Goal: Answer question/provide support: Share knowledge or assist other users

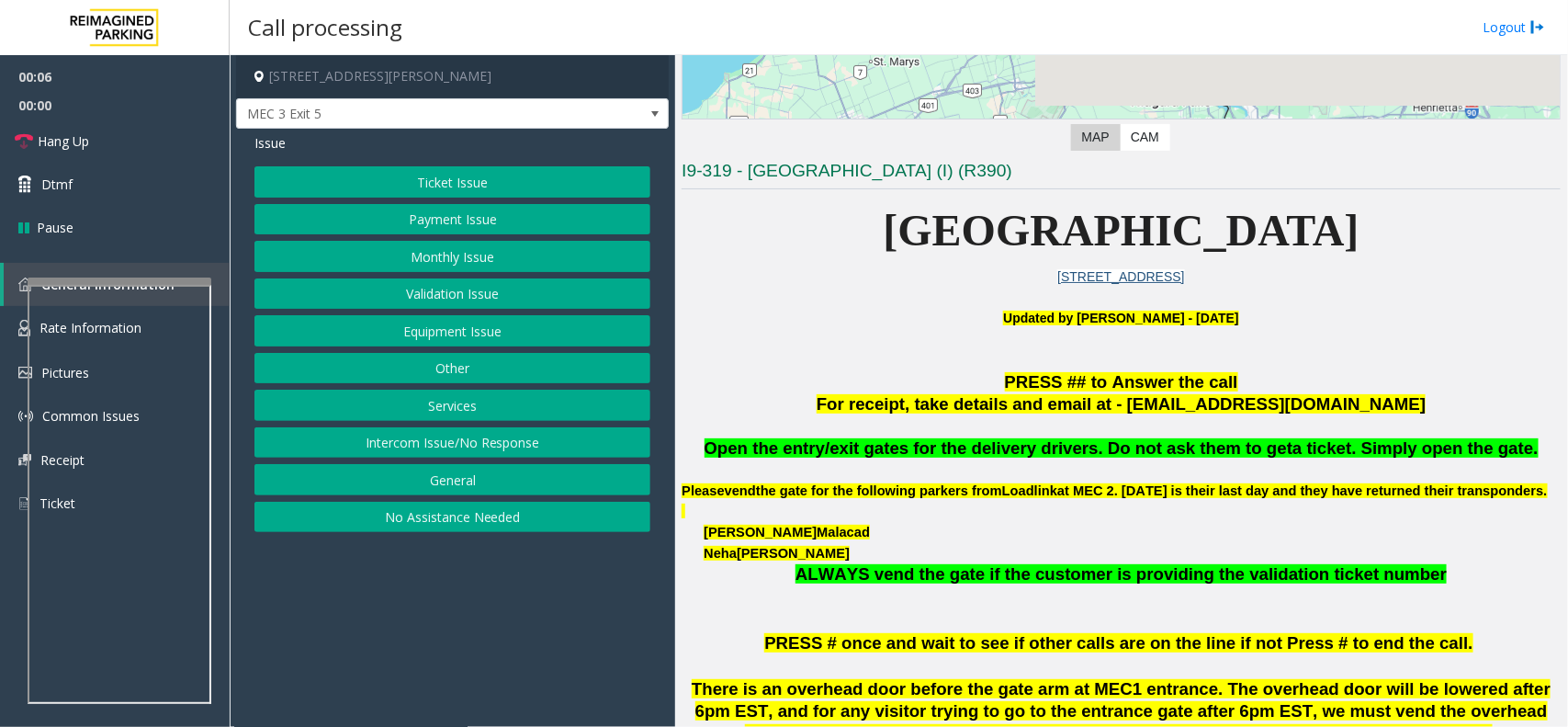
scroll to position [574, 0]
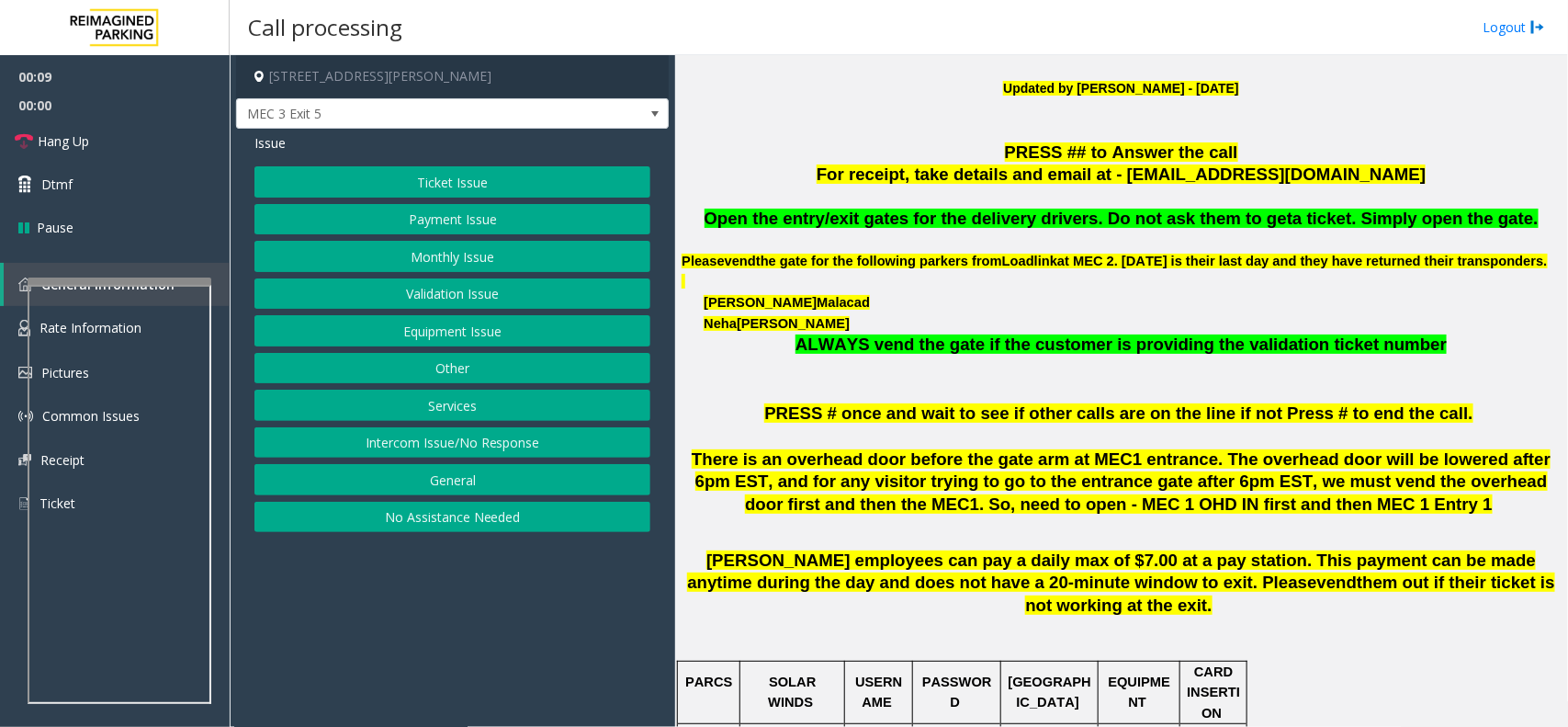
click at [471, 191] on button "Ticket Issue" at bounding box center [451, 182] width 396 height 31
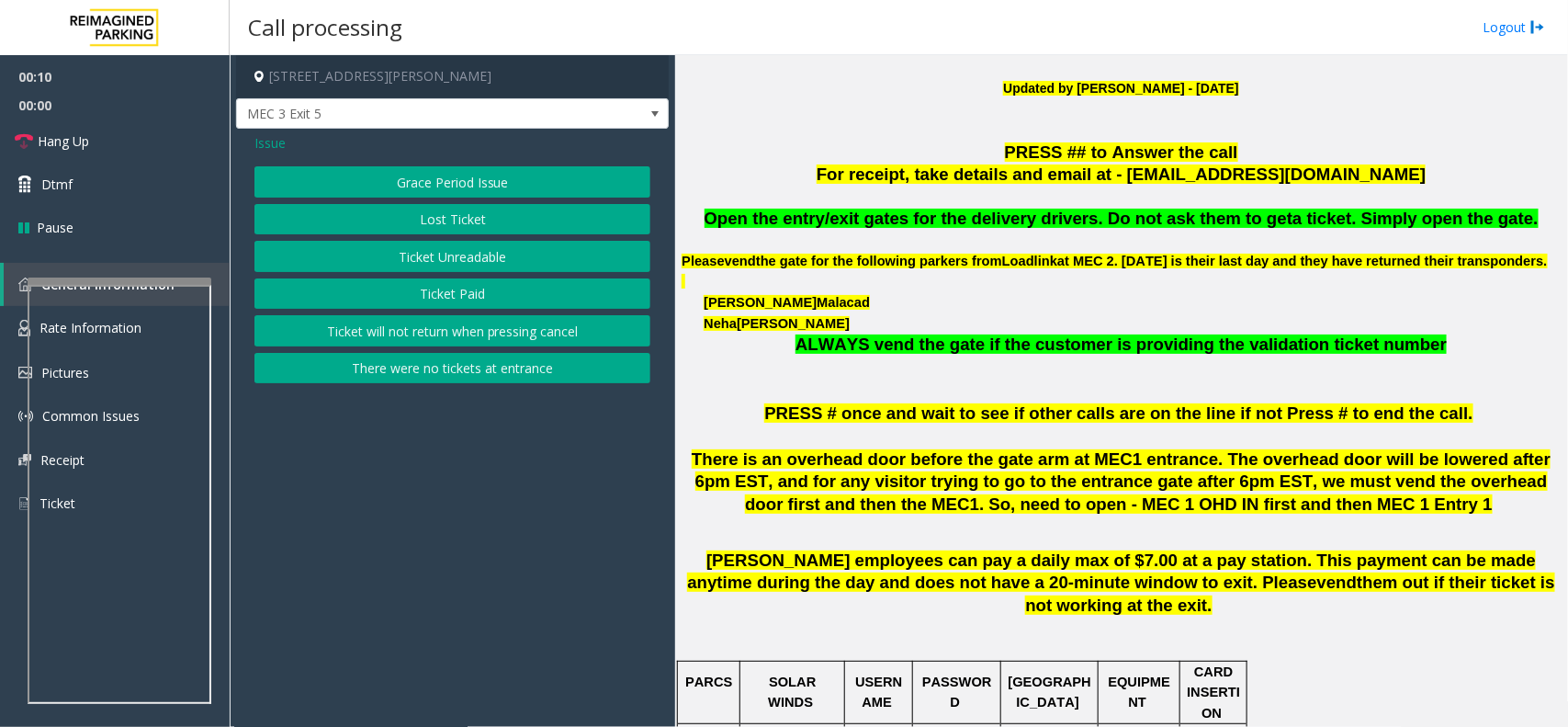
click at [490, 249] on button "Ticket Unreadable" at bounding box center [451, 256] width 396 height 31
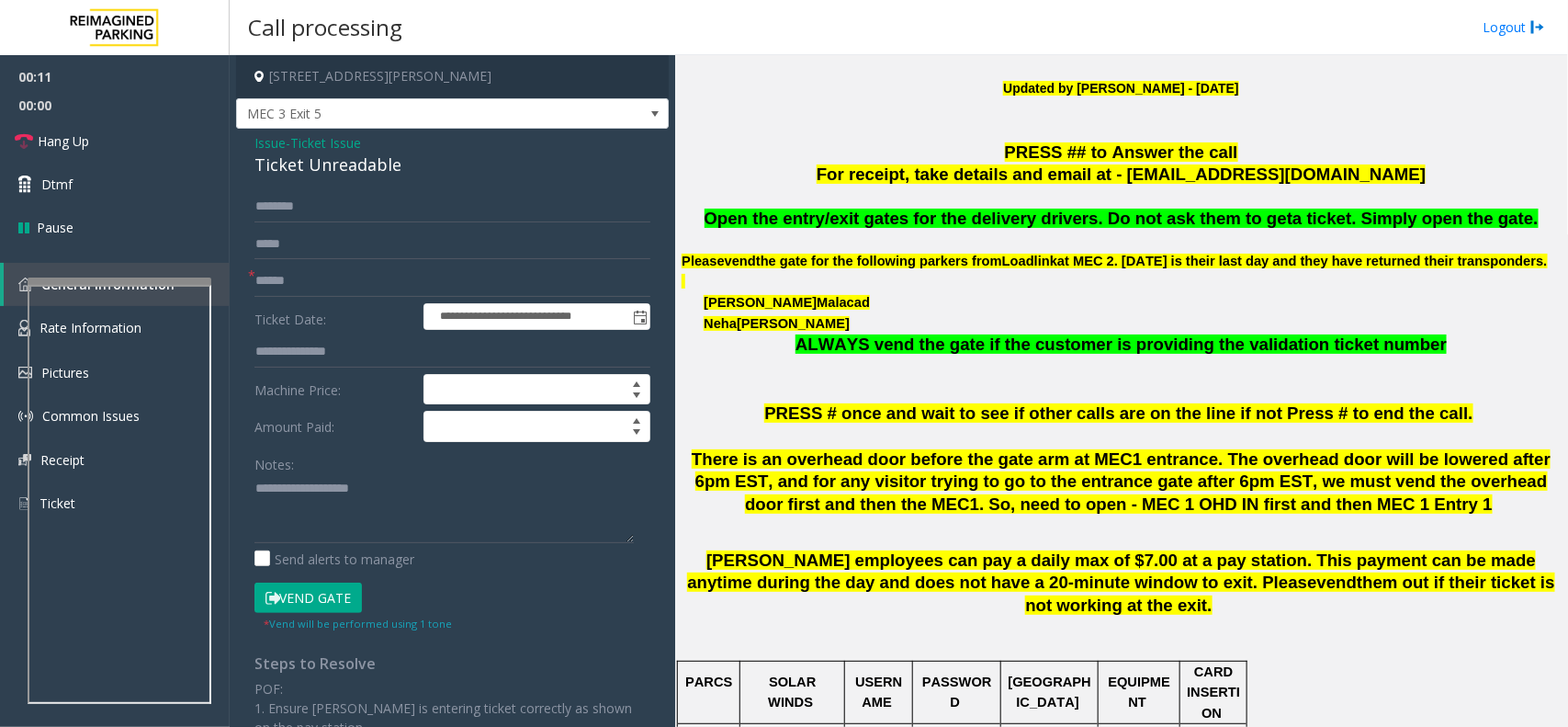
click at [373, 161] on div "Ticket Unreadable" at bounding box center [451, 165] width 396 height 25
copy div "Ticket Unreadable"
click at [342, 527] on textarea at bounding box center [444, 508] width 379 height 69
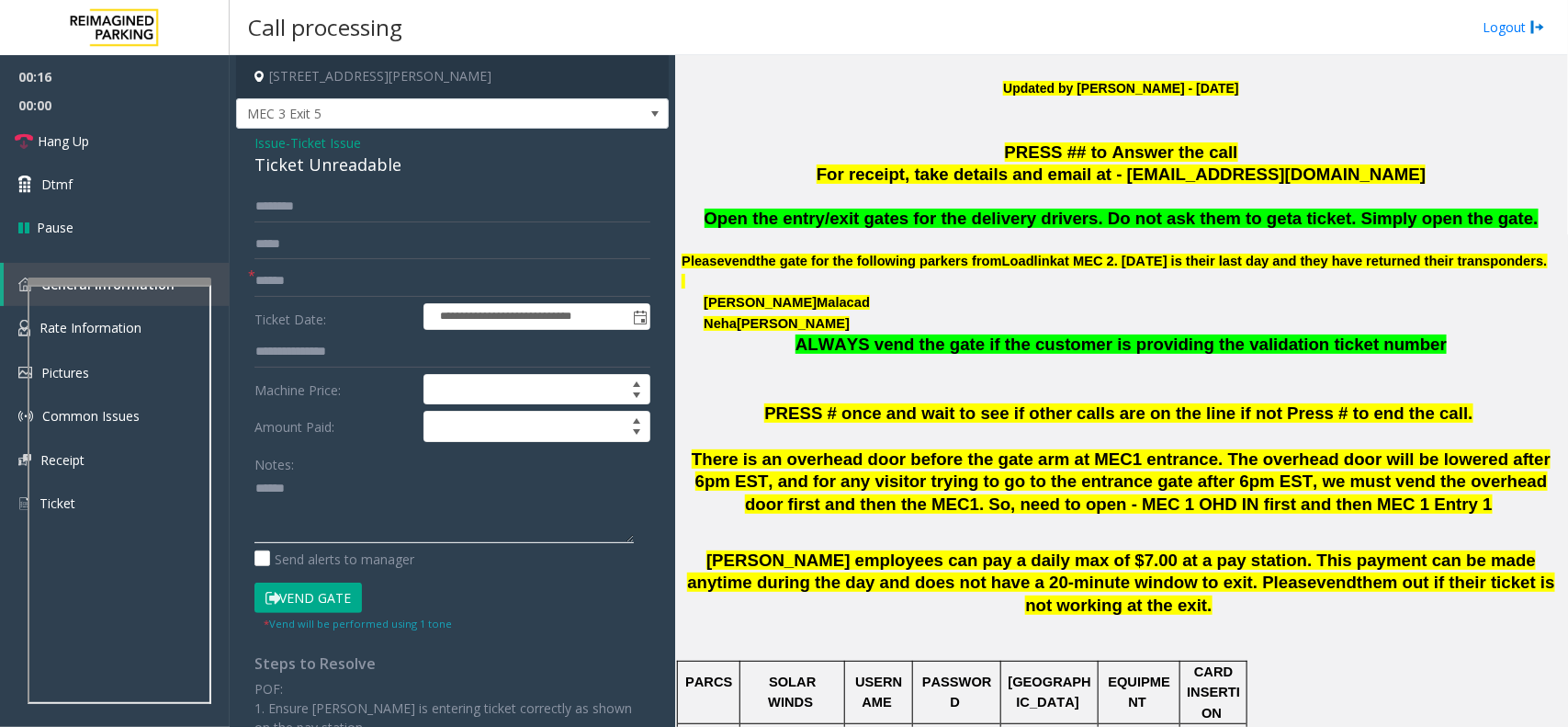
paste textarea "**********"
click at [355, 534] on textarea at bounding box center [444, 508] width 379 height 69
paste textarea "**********"
type textarea "**********"
click at [270, 602] on icon at bounding box center [272, 597] width 14 height 13
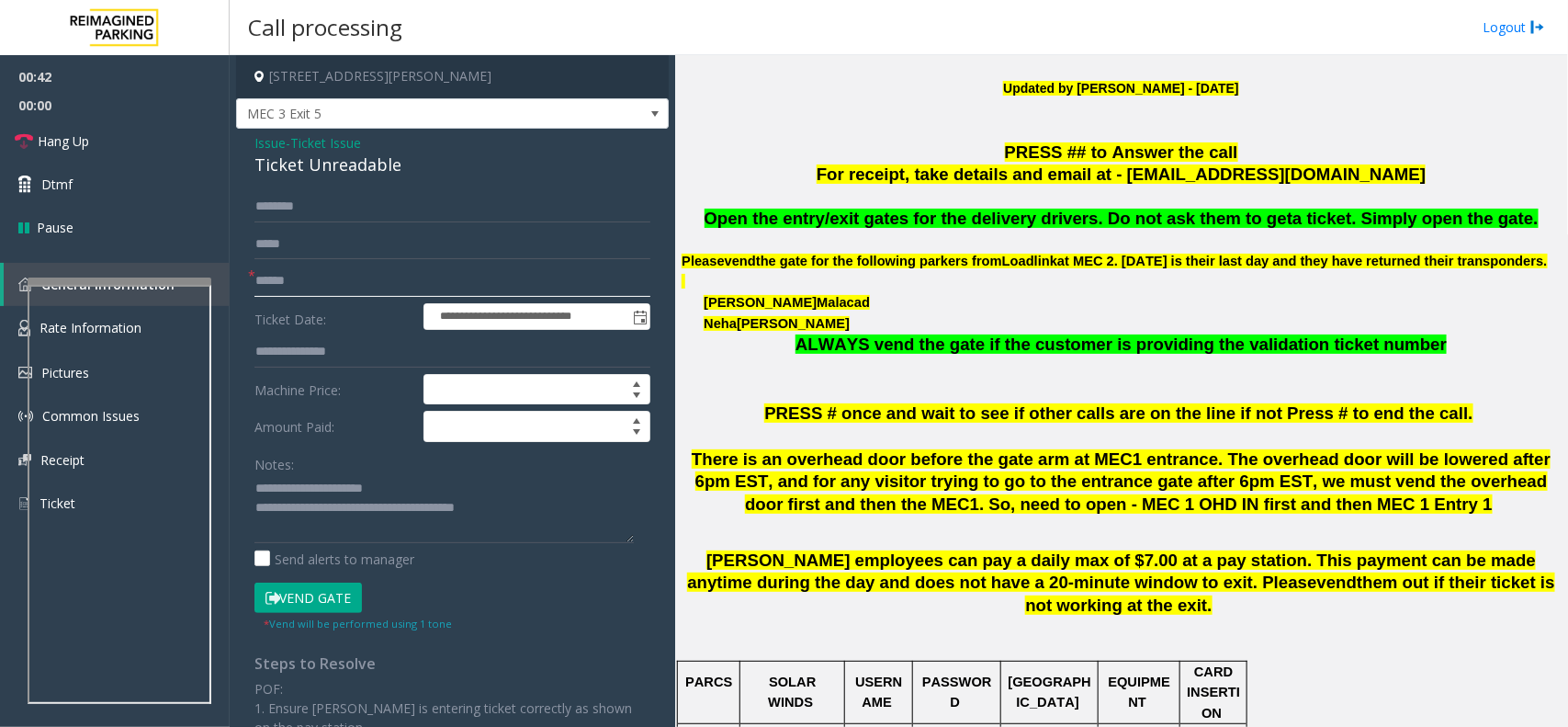
drag, startPoint x: 336, startPoint y: 282, endPoint x: 275, endPoint y: 326, distance: 75.2
click at [340, 277] on input "text" at bounding box center [451, 281] width 396 height 31
type input "*********"
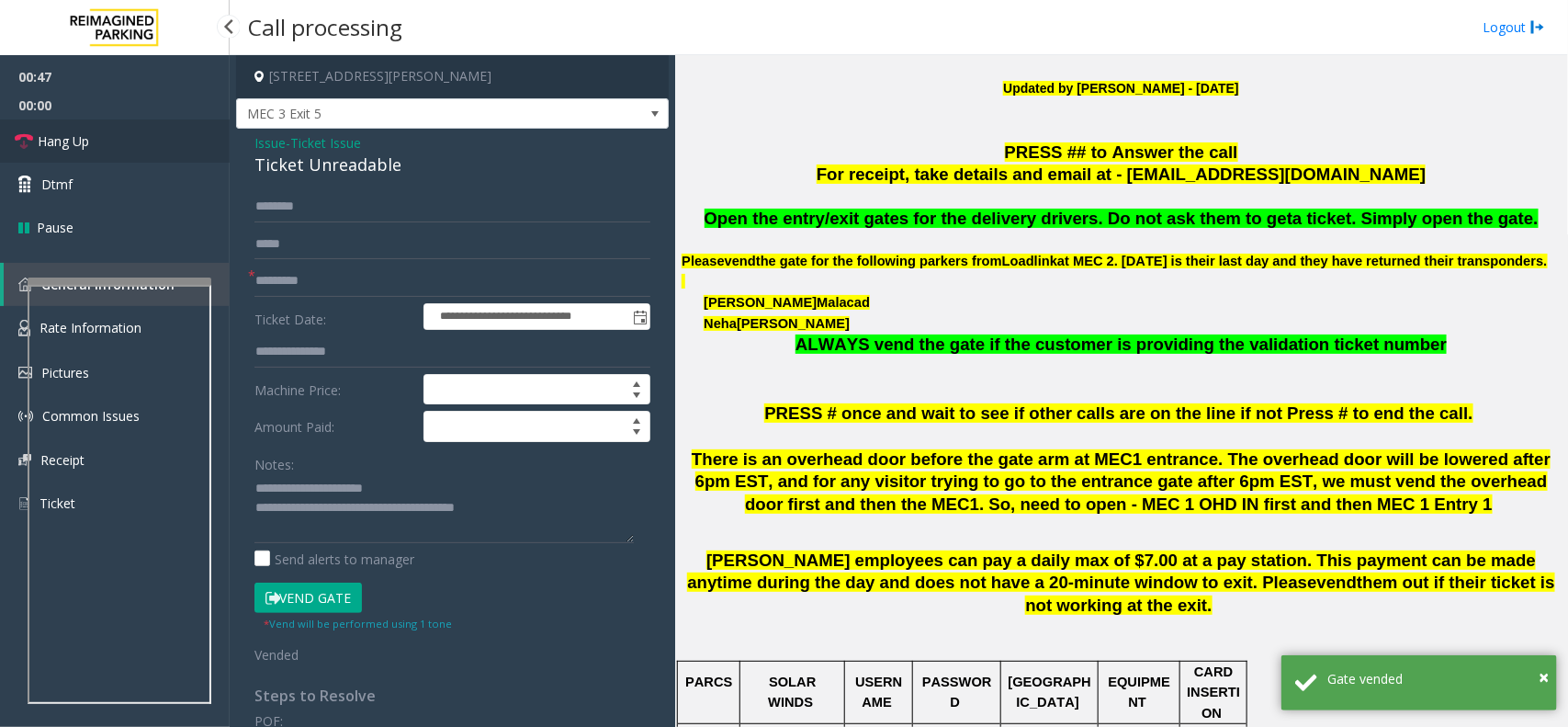
click at [126, 127] on link "Hang Up" at bounding box center [115, 141] width 230 height 43
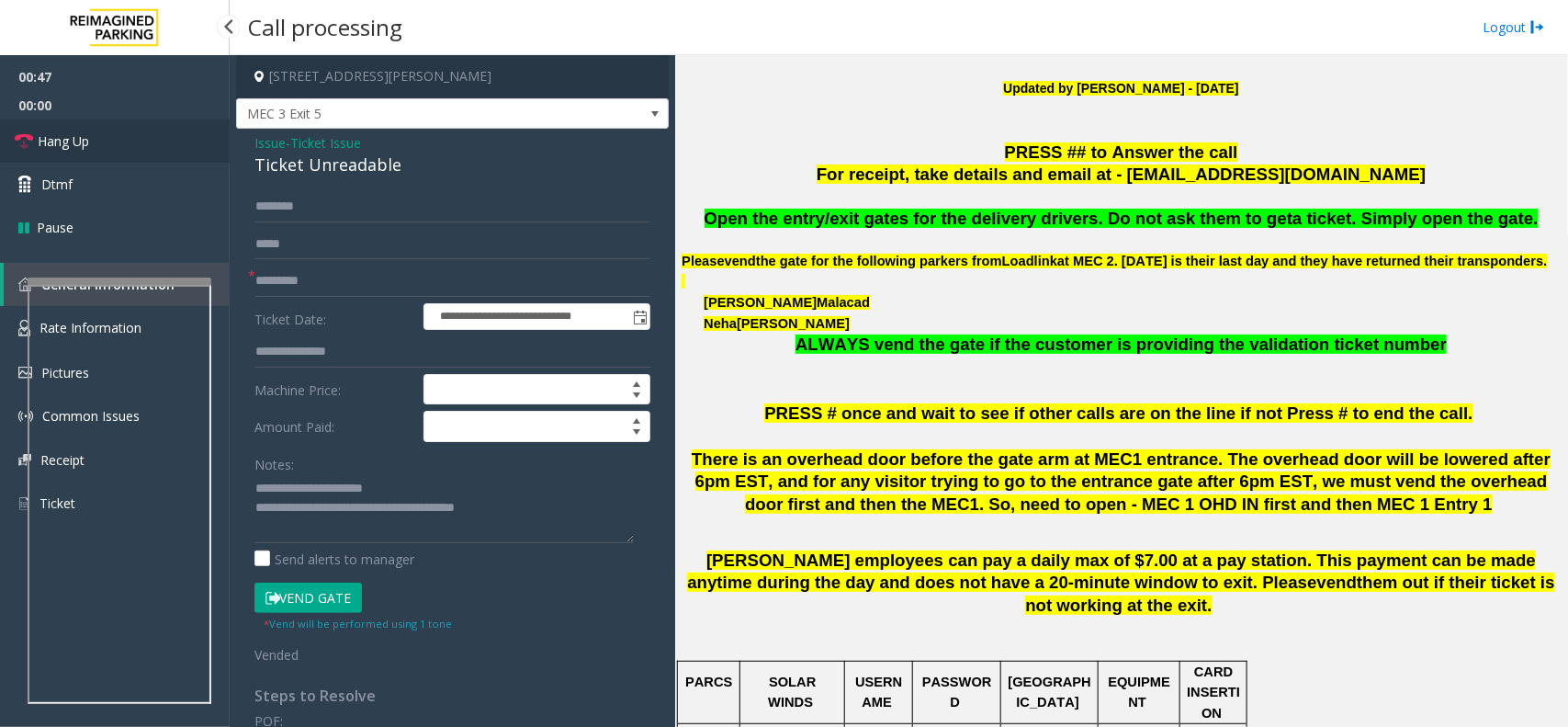
click at [126, 127] on link "Hang Up" at bounding box center [115, 141] width 230 height 43
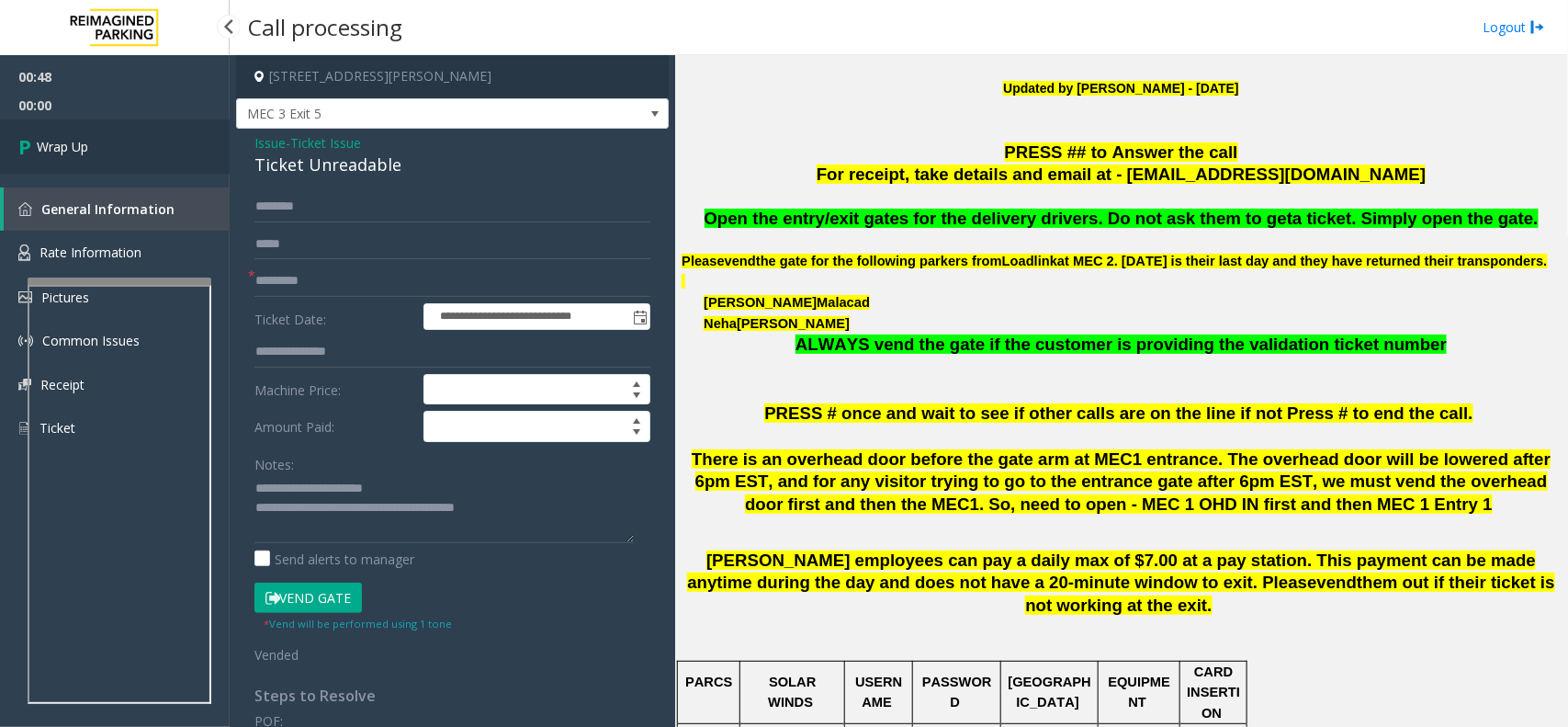
click at [126, 127] on link "Wrap Up" at bounding box center [115, 146] width 230 height 54
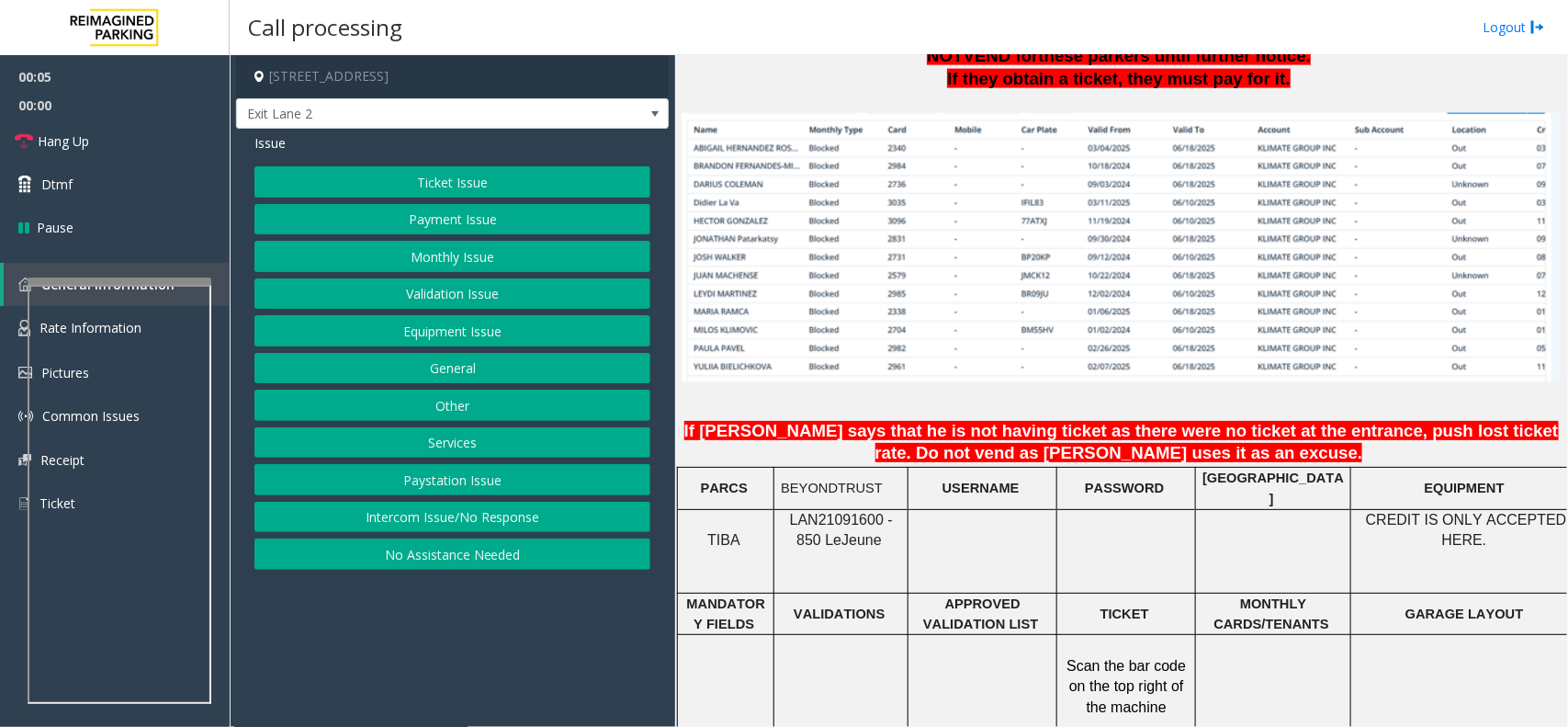
scroll to position [1263, 0]
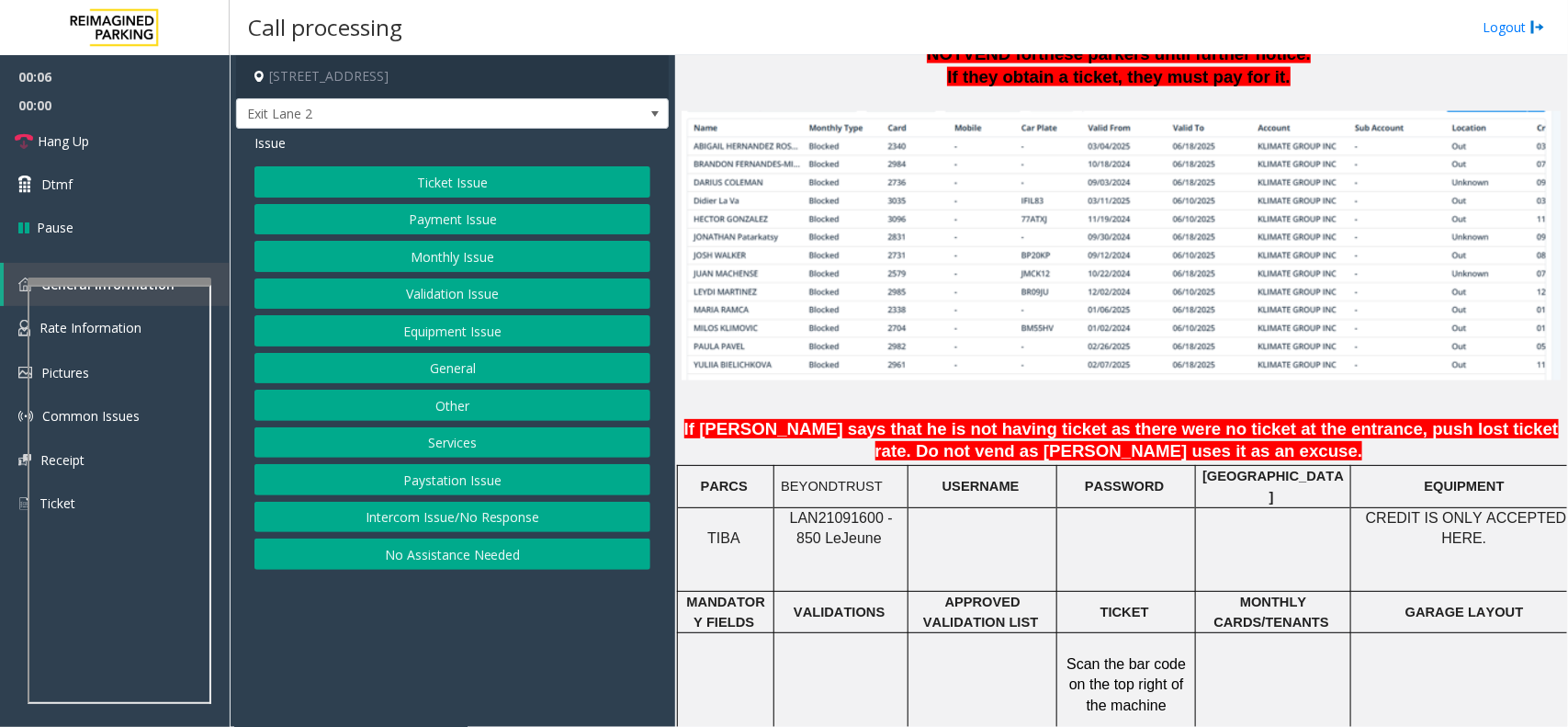
click at [819, 512] on span "LAN21091600 - 850 Le" at bounding box center [841, 528] width 103 height 36
click at [812, 511] on span "LAN21091600 - 850 Le" at bounding box center [841, 528] width 103 height 36
copy span "LAN21091600"
click at [392, 335] on button "Equipment Issue" at bounding box center [451, 330] width 396 height 31
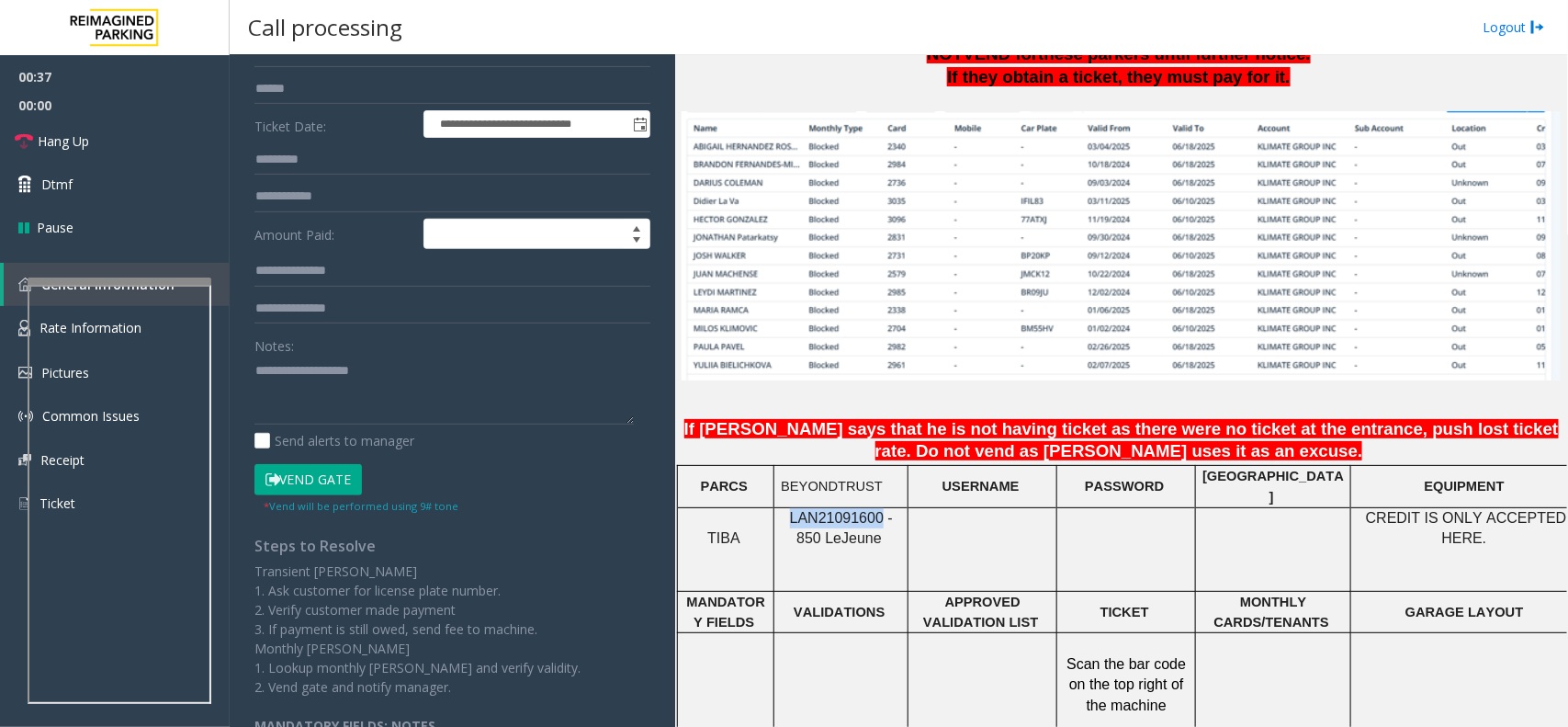
scroll to position [0, 0]
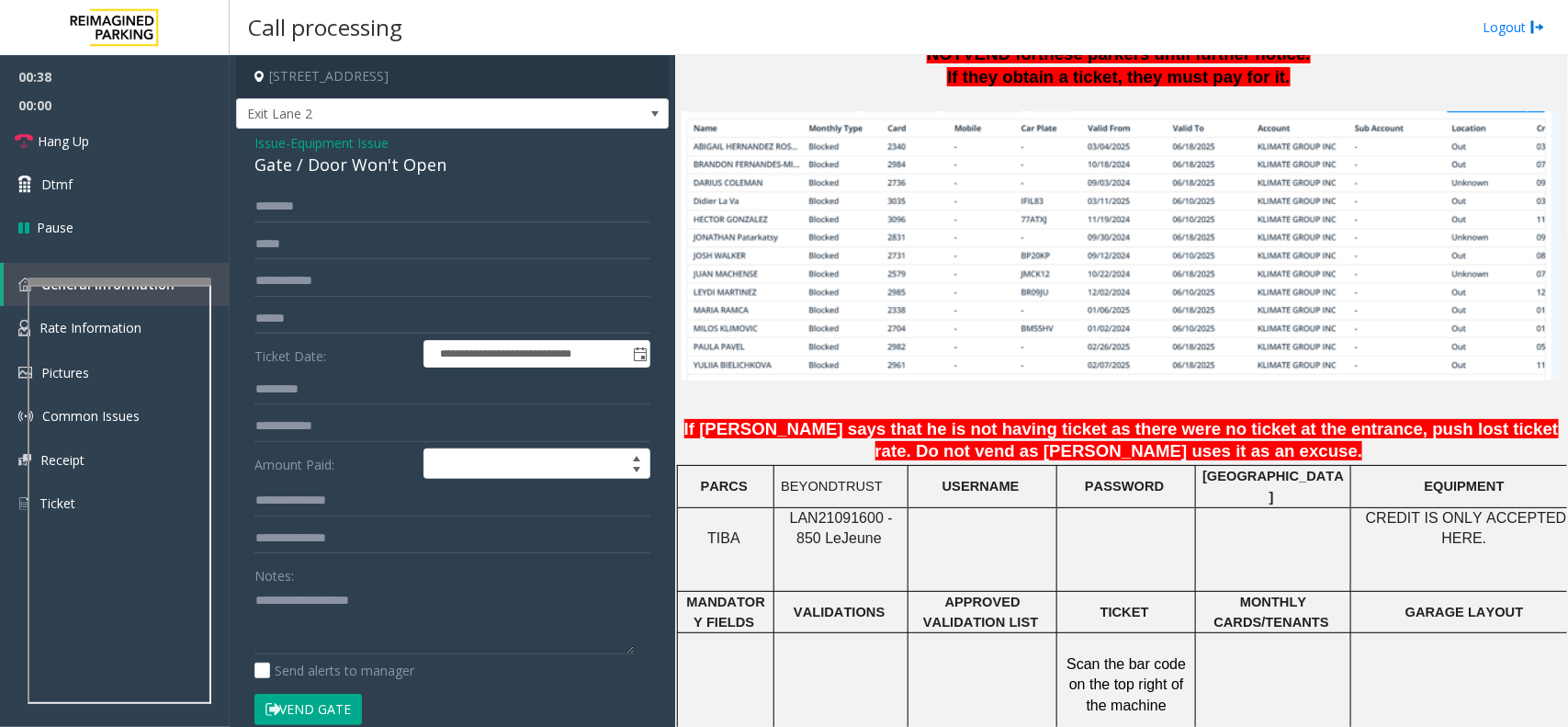
click at [376, 179] on div "**********" at bounding box center [451, 584] width 432 height 912
click at [376, 156] on div "Gate / Door Won't Open" at bounding box center [451, 165] width 396 height 25
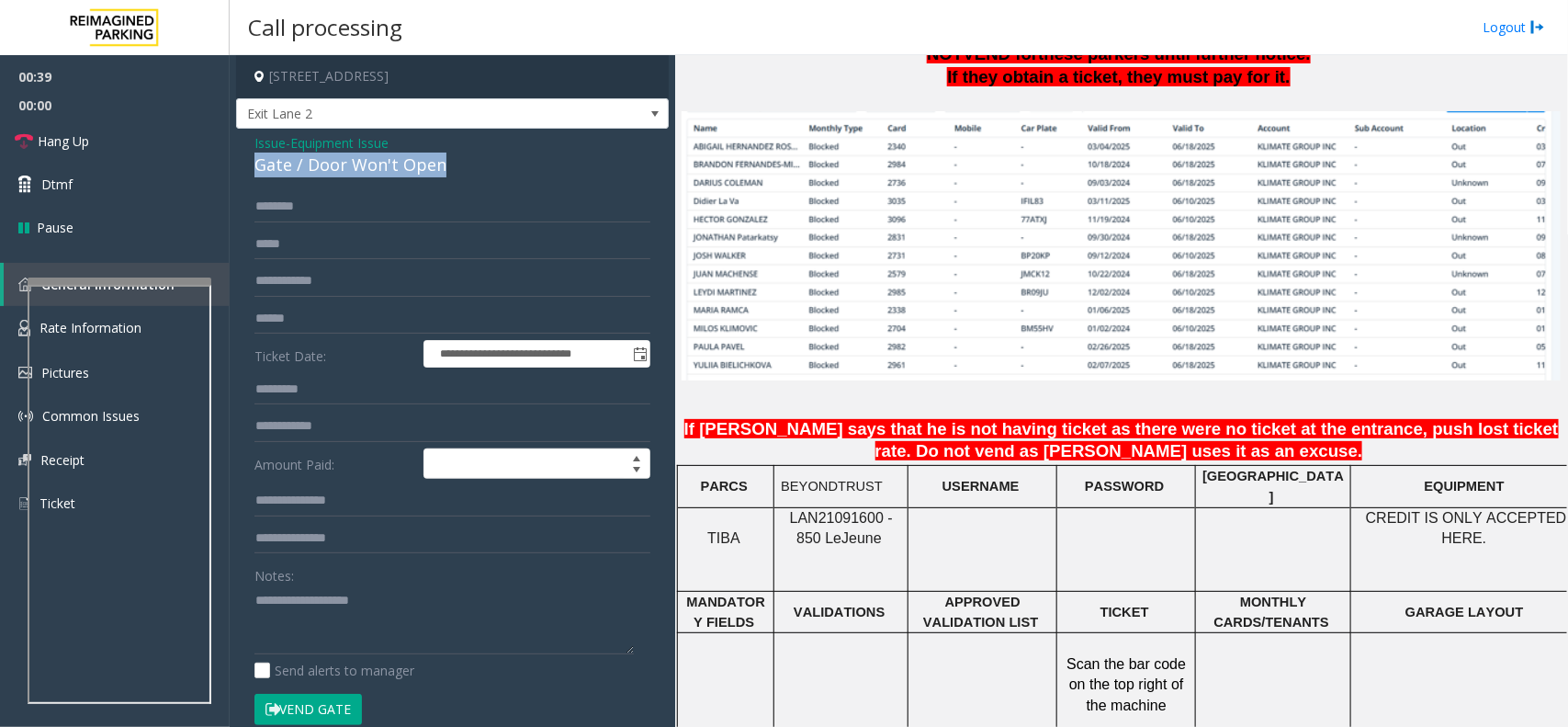
click at [376, 156] on div "Gate / Door Won't Open" at bounding box center [451, 165] width 396 height 25
copy div "Gate / Door Won't Open"
click at [308, 622] on textarea at bounding box center [444, 620] width 379 height 69
paste textarea "**********"
click at [144, 134] on link "Hang Up" at bounding box center [115, 141] width 230 height 43
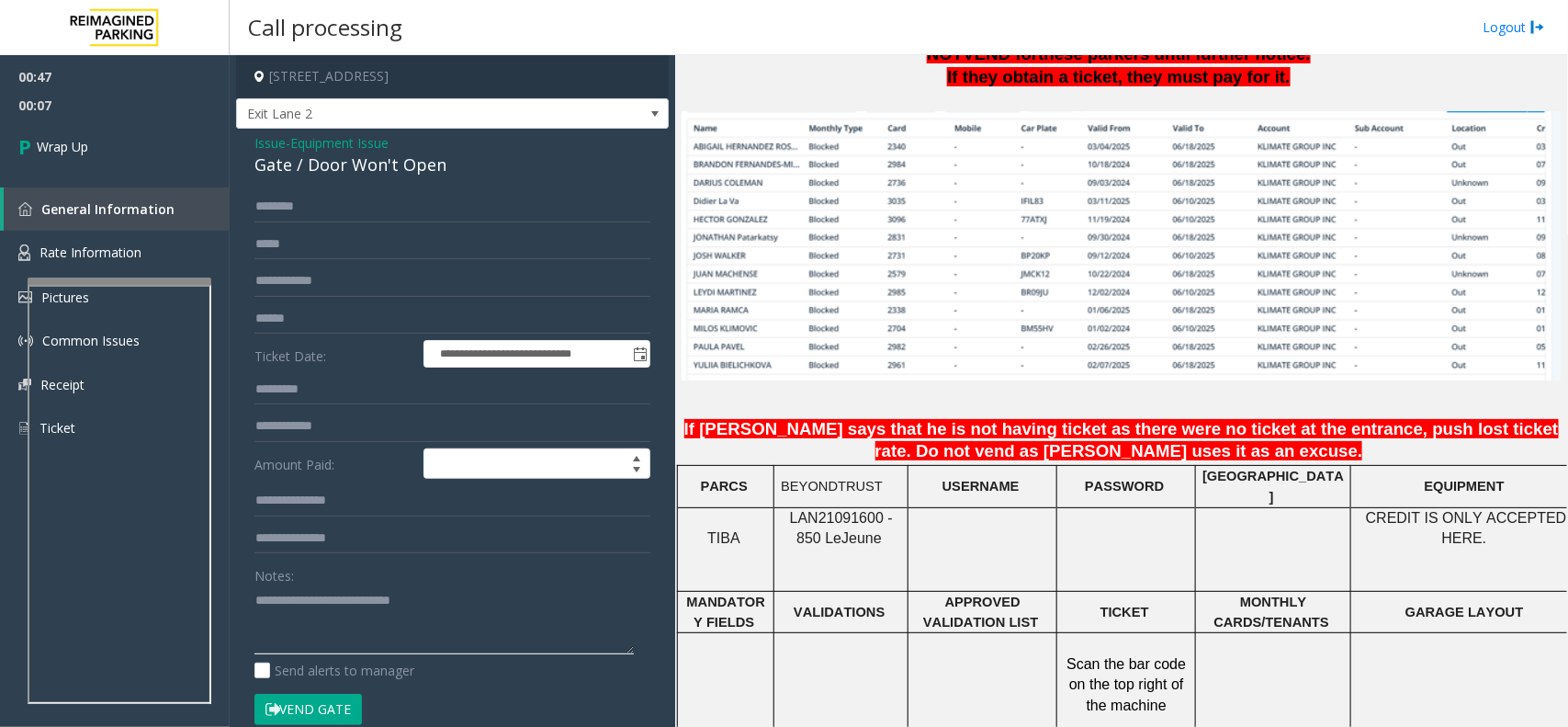
click at [373, 622] on textarea at bounding box center [444, 620] width 379 height 69
paste textarea "**********"
type textarea "**********"
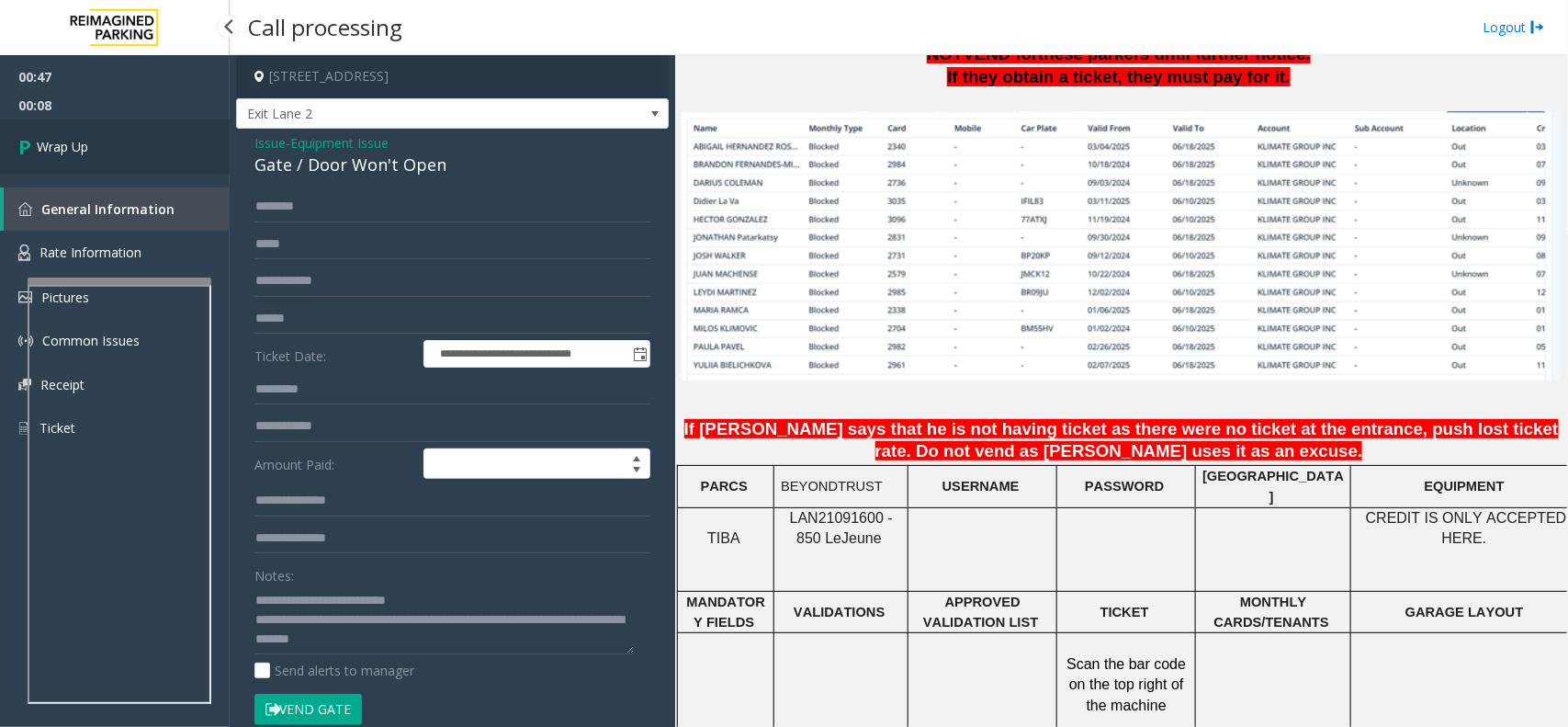
click at [44, 163] on link "Wrap Up" at bounding box center [115, 146] width 230 height 54
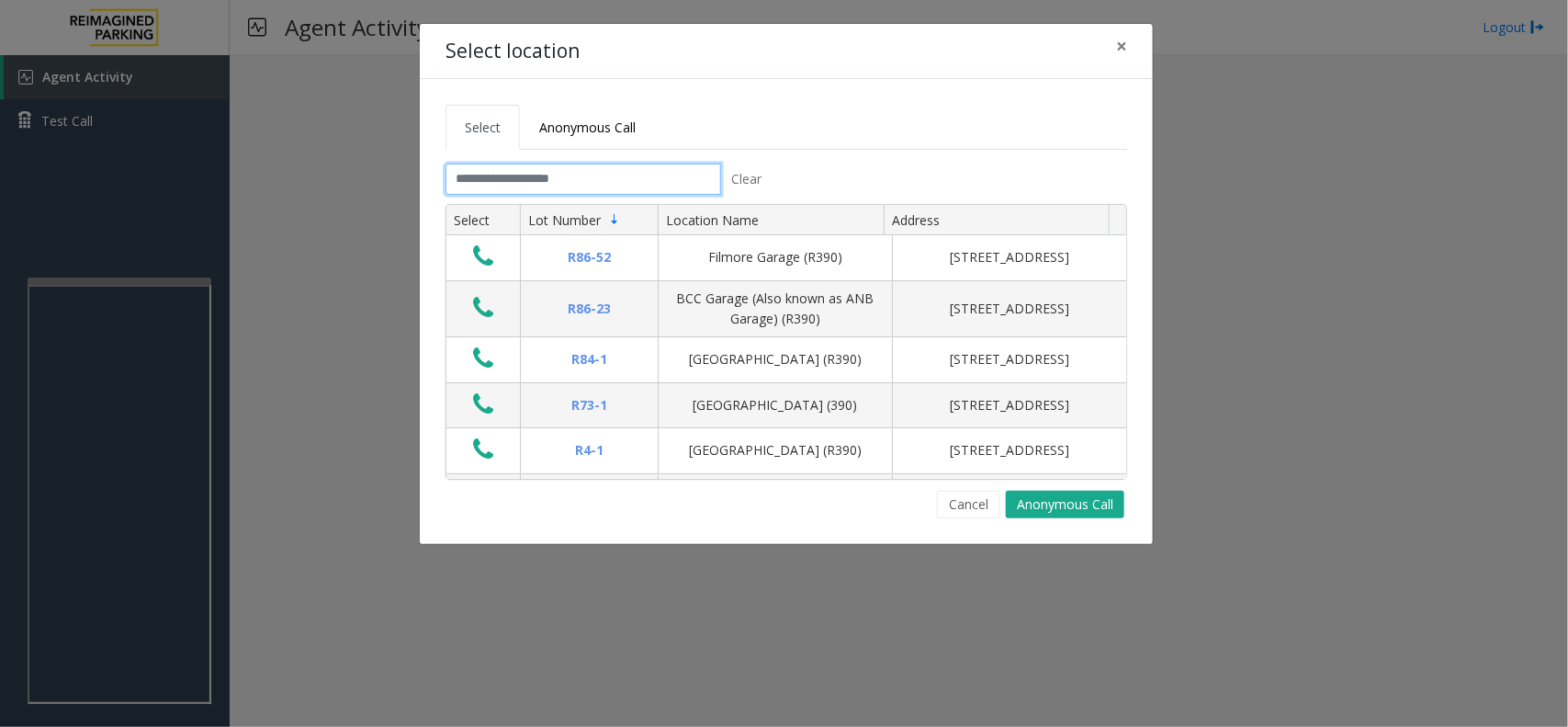
click at [664, 170] on input "text" at bounding box center [583, 179] width 275 height 31
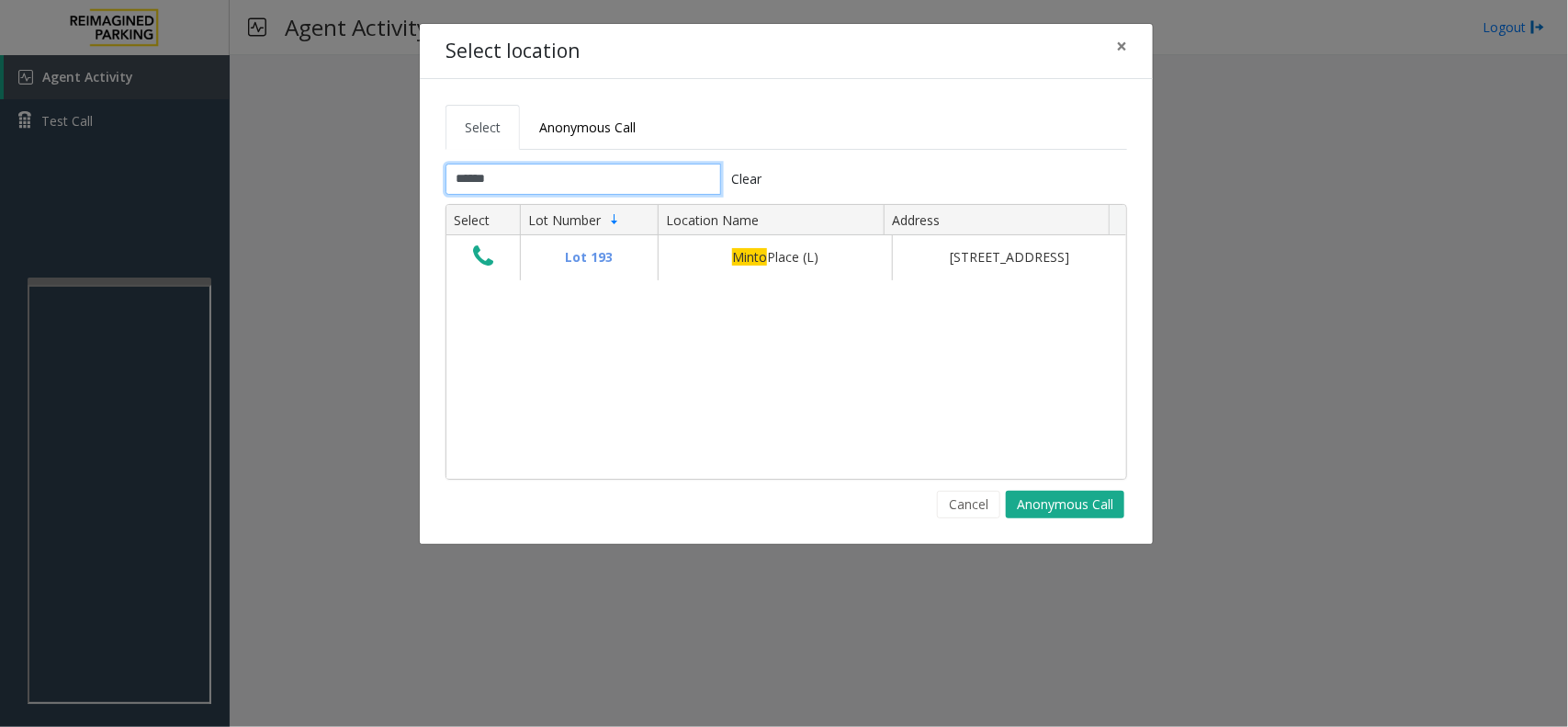
type input "*****"
click at [948, 508] on button "Cancel" at bounding box center [968, 505] width 64 height 28
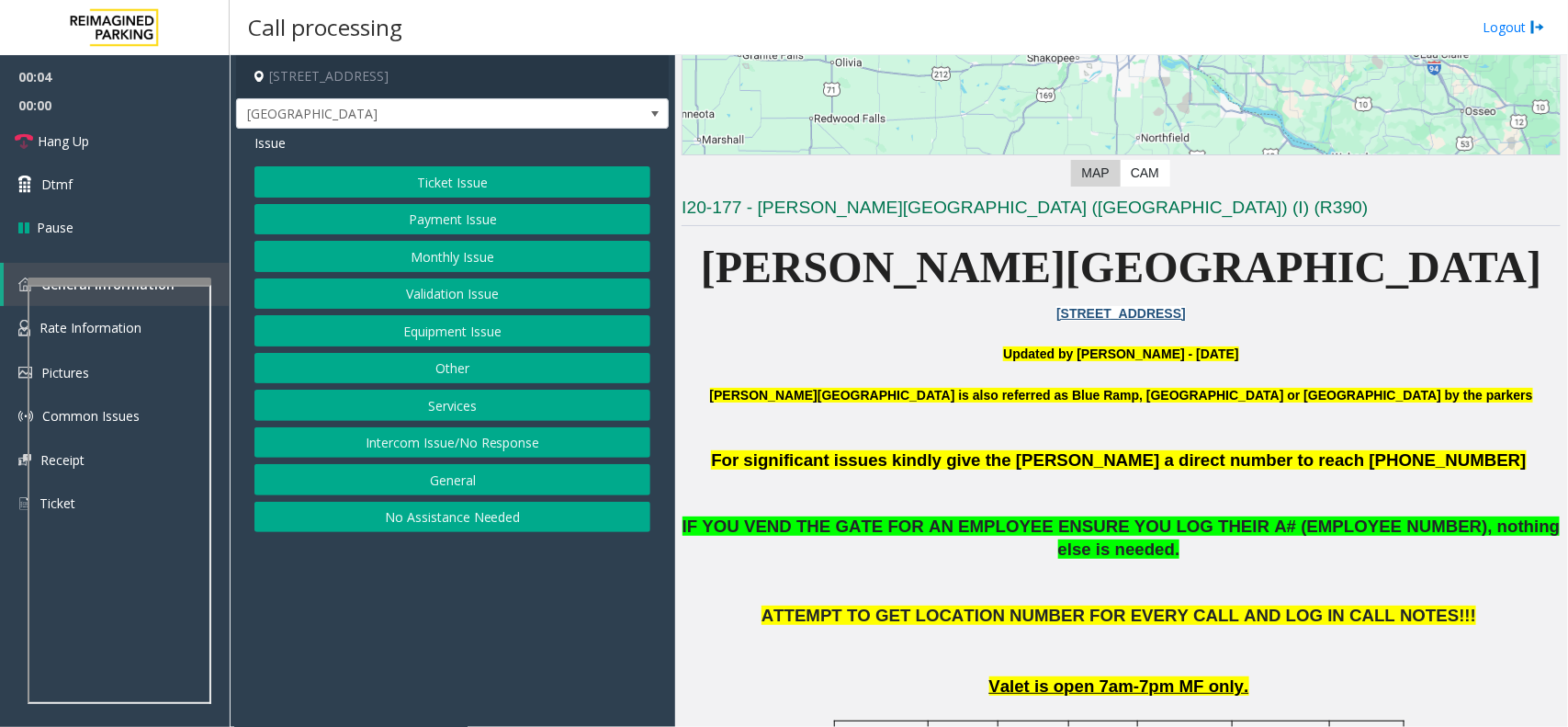
scroll to position [345, 0]
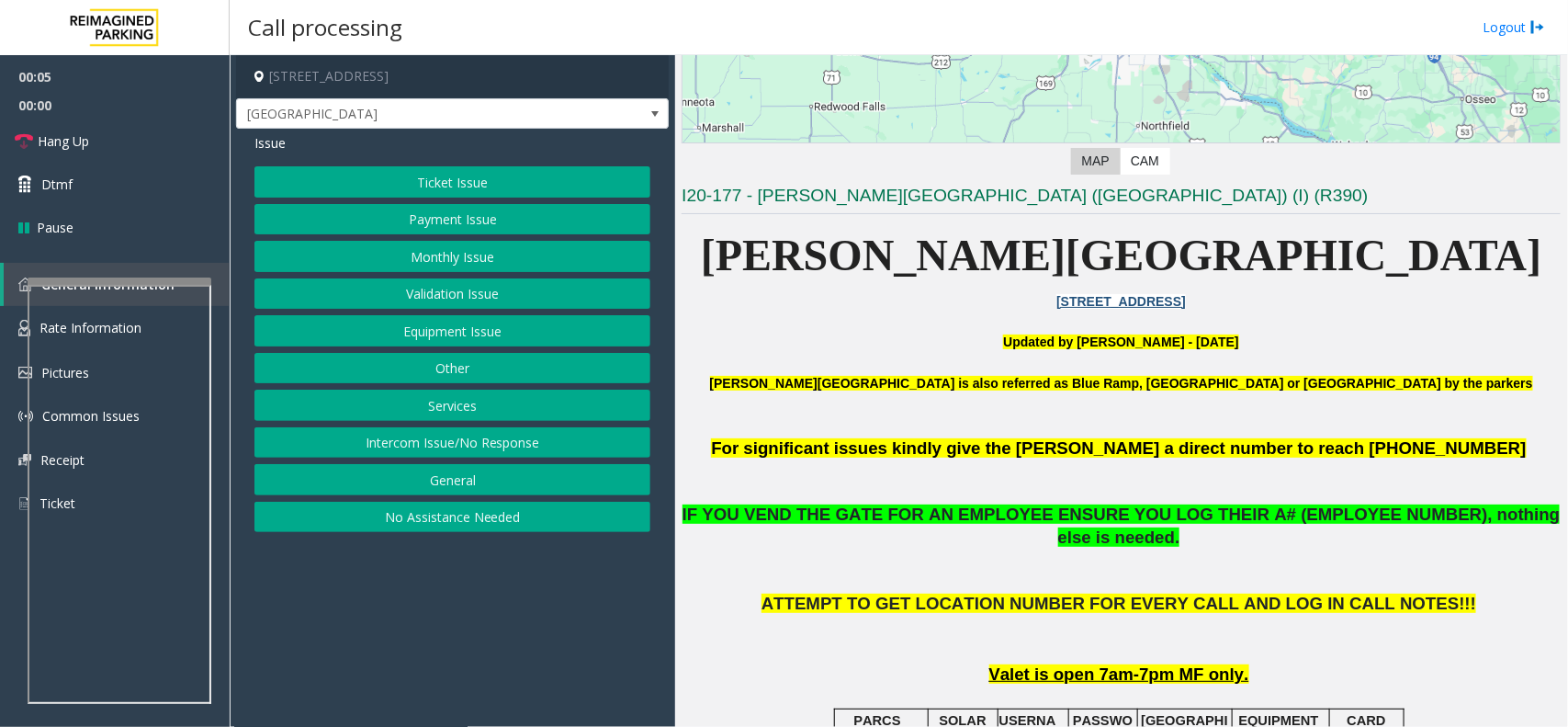
click at [471, 258] on button "Monthly Issue" at bounding box center [451, 256] width 396 height 31
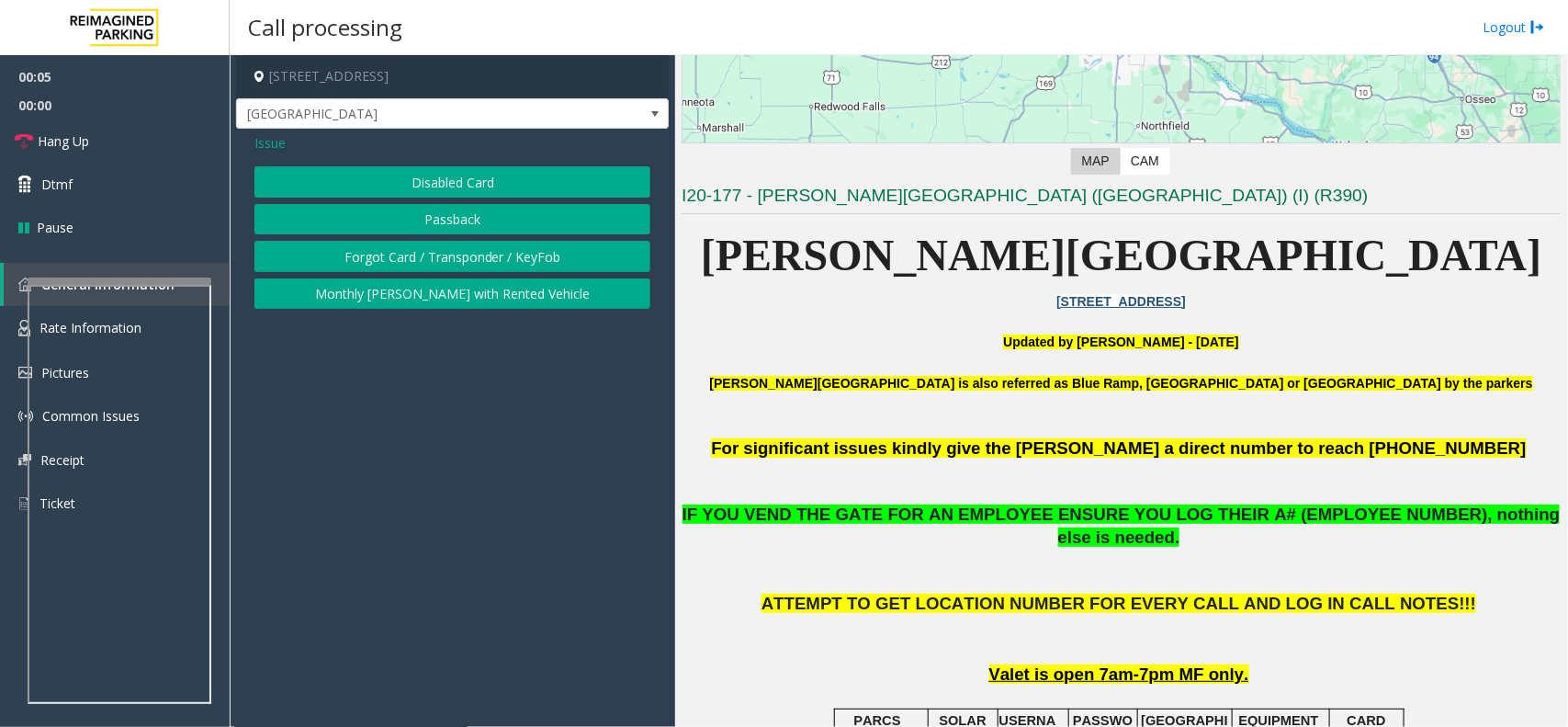
click at [470, 257] on button "Forgot Card / Transponder / KeyFob" at bounding box center [451, 256] width 396 height 31
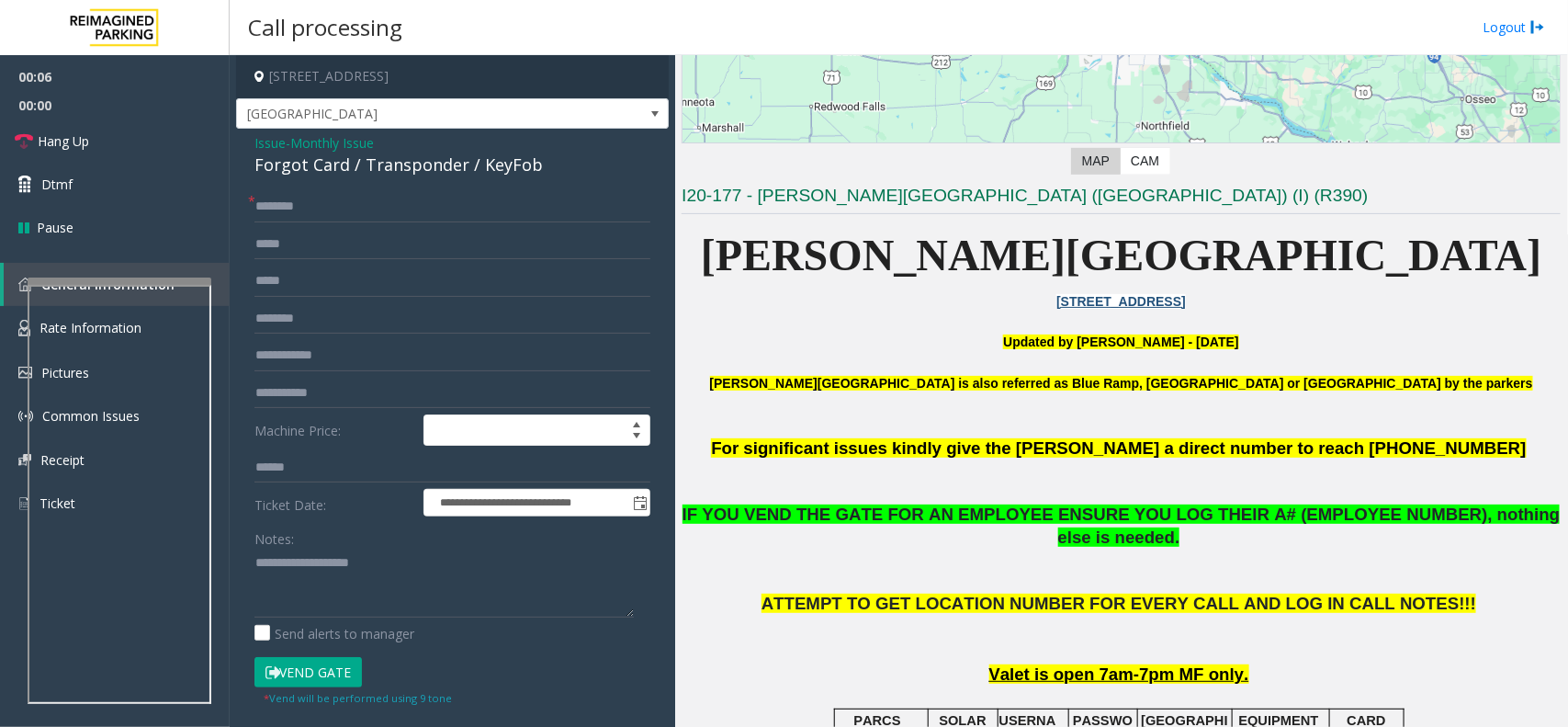
click at [269, 169] on div "Forgot Card / Transponder / KeyFob" at bounding box center [451, 165] width 396 height 25
copy div "Forgot Card"
drag, startPoint x: 269, startPoint y: 169, endPoint x: 340, endPoint y: 169, distance: 71.0
click at [340, 169] on div "Forgot Card / Transponder / KeyFob" at bounding box center [451, 165] width 396 height 25
click at [383, 613] on textarea at bounding box center [444, 584] width 379 height 69
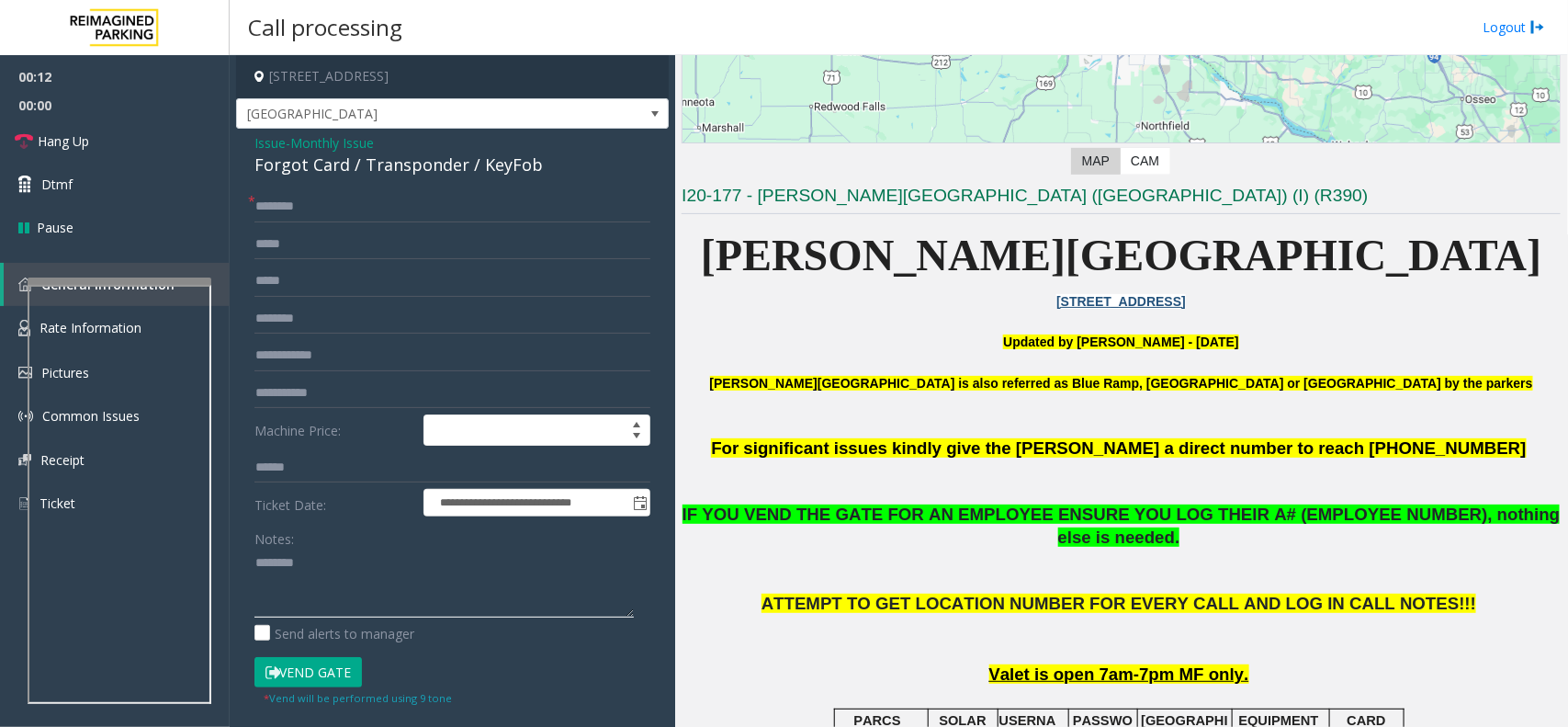
type textarea "********"
click at [342, 212] on input "text" at bounding box center [451, 206] width 396 height 31
type input "********"
click at [350, 577] on textarea at bounding box center [444, 584] width 379 height 69
type textarea "**********"
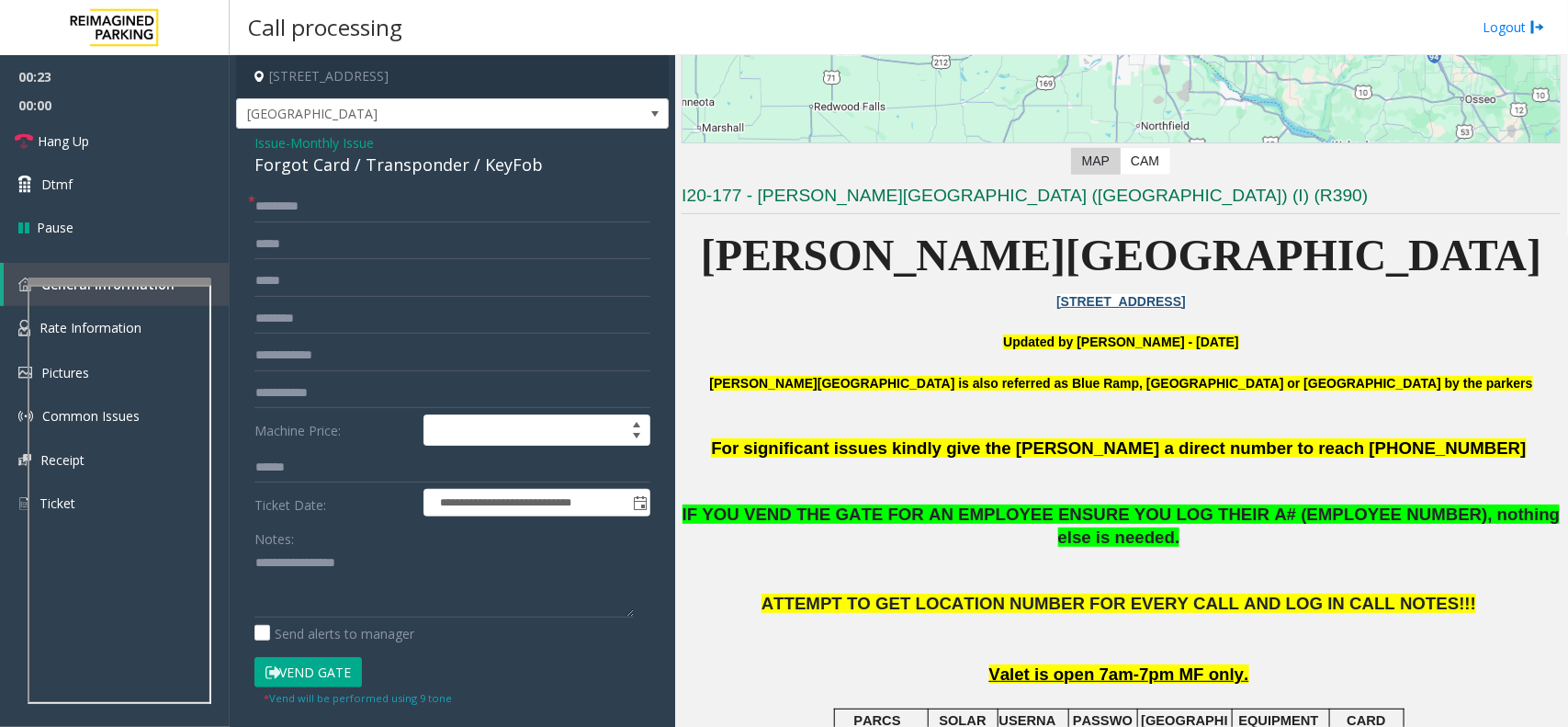
click at [311, 675] on button "Vend Gate" at bounding box center [308, 672] width 108 height 31
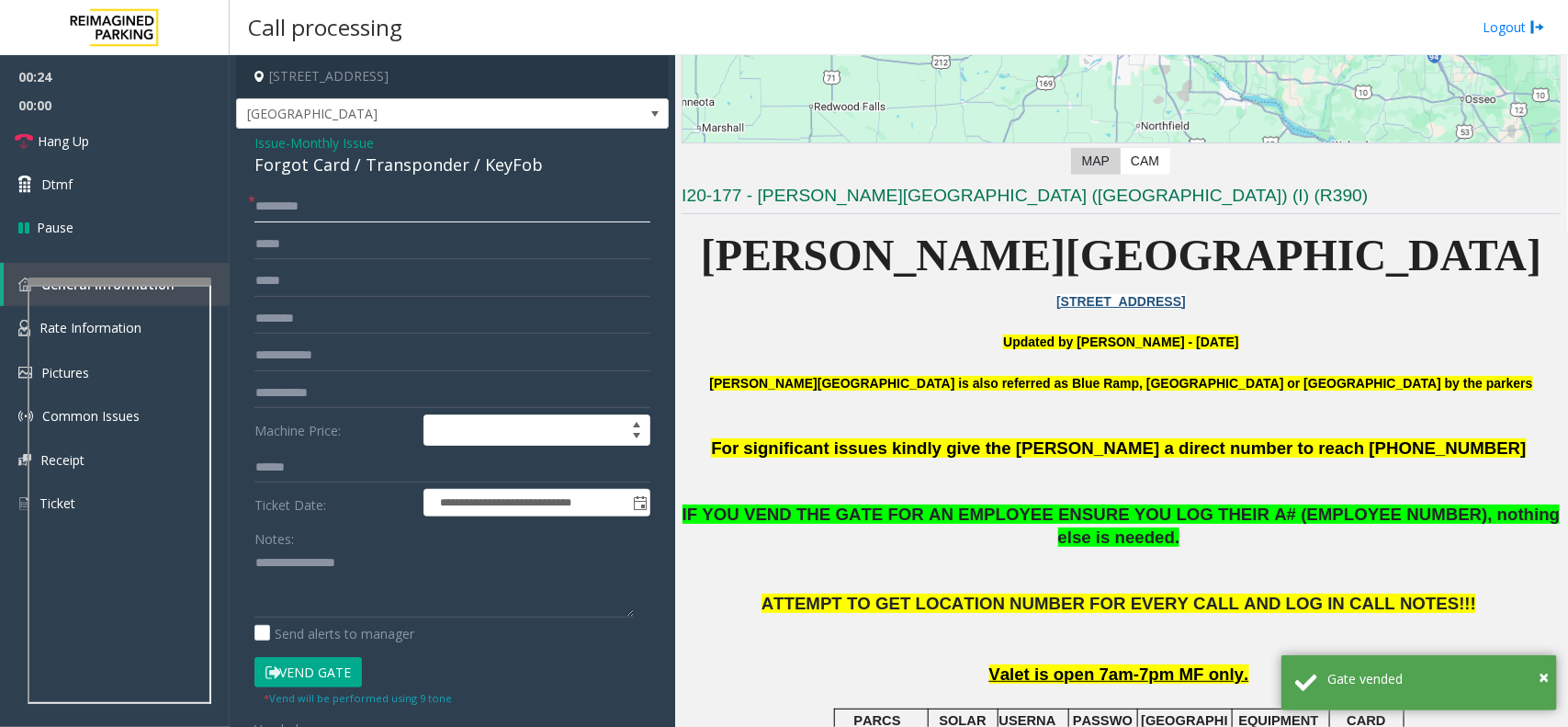
click at [370, 209] on input "********" at bounding box center [451, 206] width 396 height 31
type input "********"
click at [370, 209] on input "********" at bounding box center [451, 206] width 396 height 31
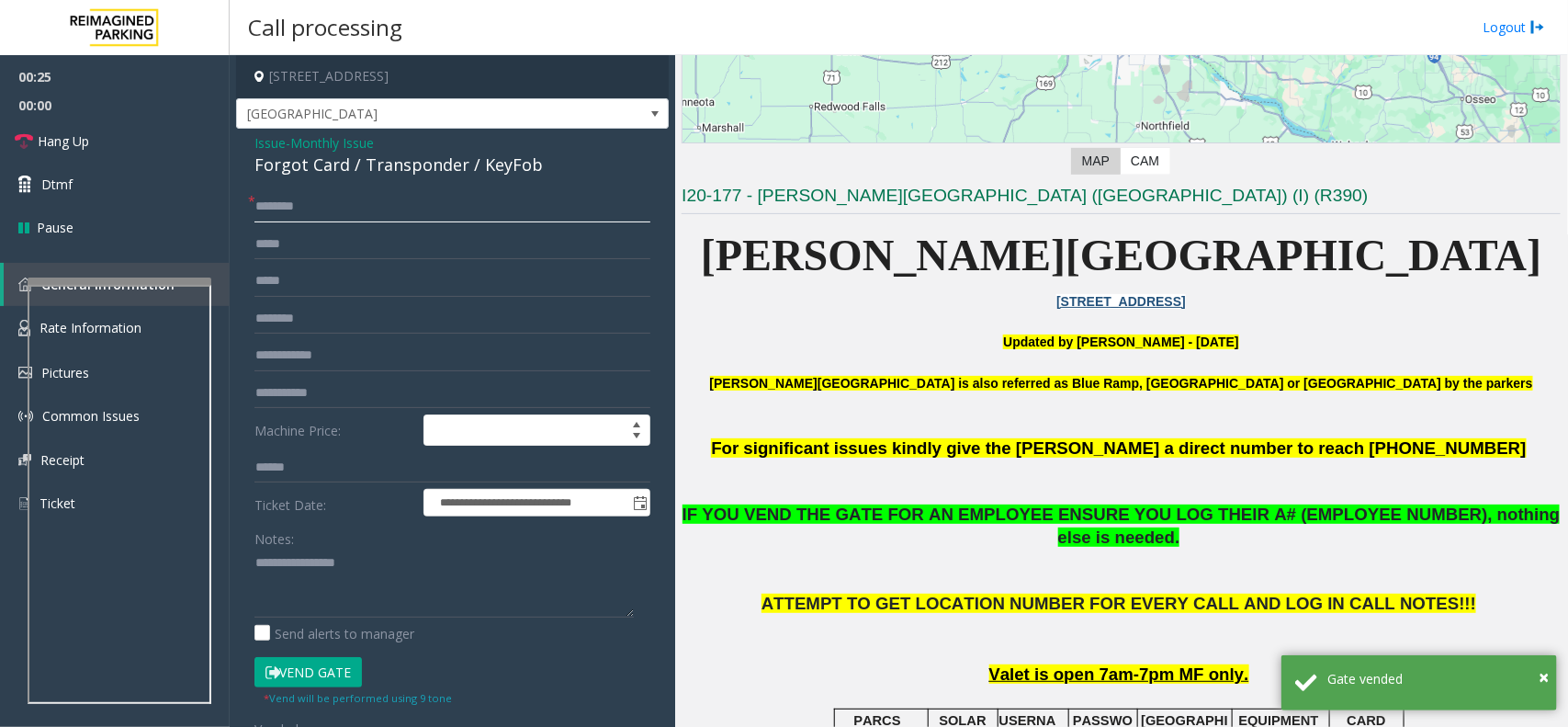
click at [370, 209] on input "********" at bounding box center [451, 206] width 396 height 31
type input "*"
type input "**"
click at [220, 125] on link "Hang Up" at bounding box center [115, 141] width 230 height 43
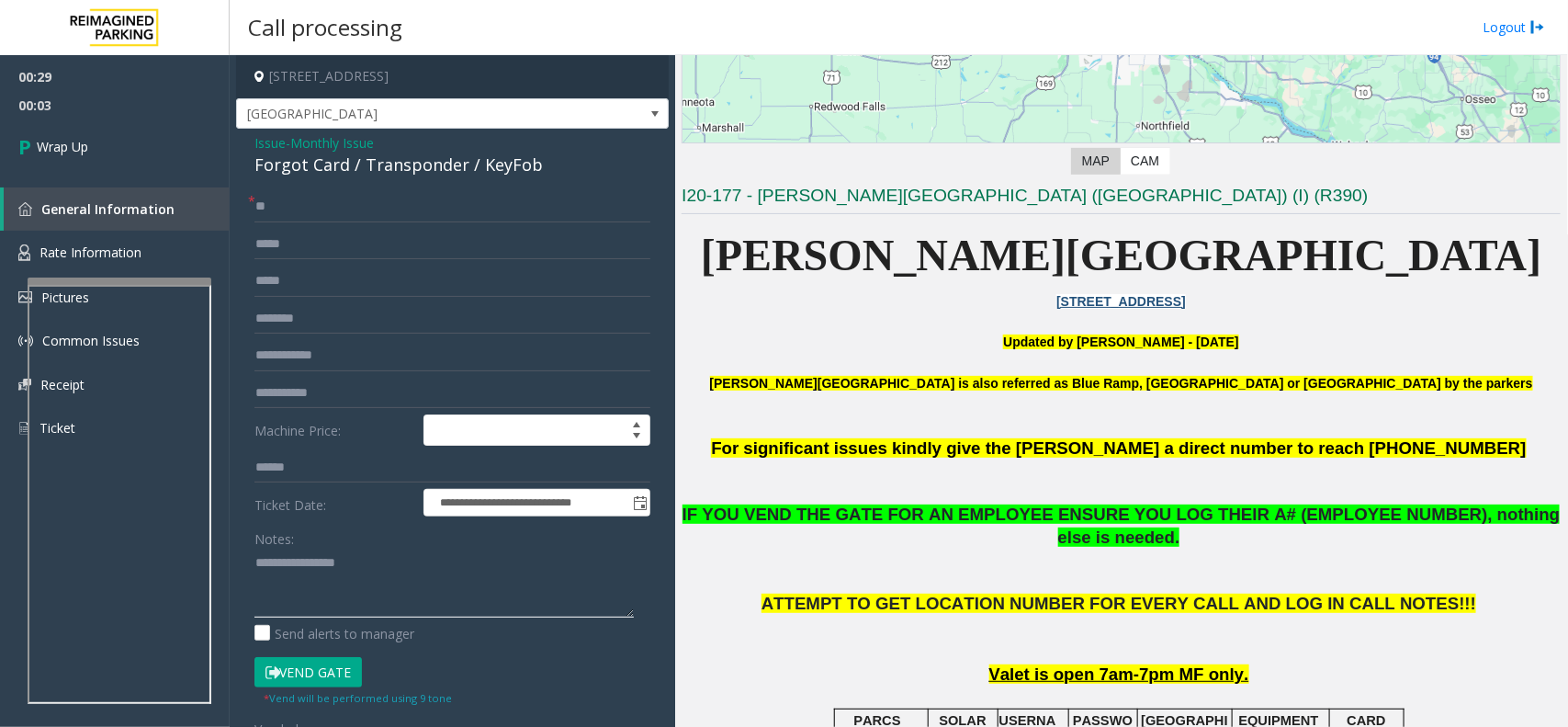
click at [301, 598] on textarea at bounding box center [444, 584] width 379 height 69
paste textarea "**********"
click at [439, 568] on textarea at bounding box center [444, 584] width 379 height 69
paste textarea "**********"
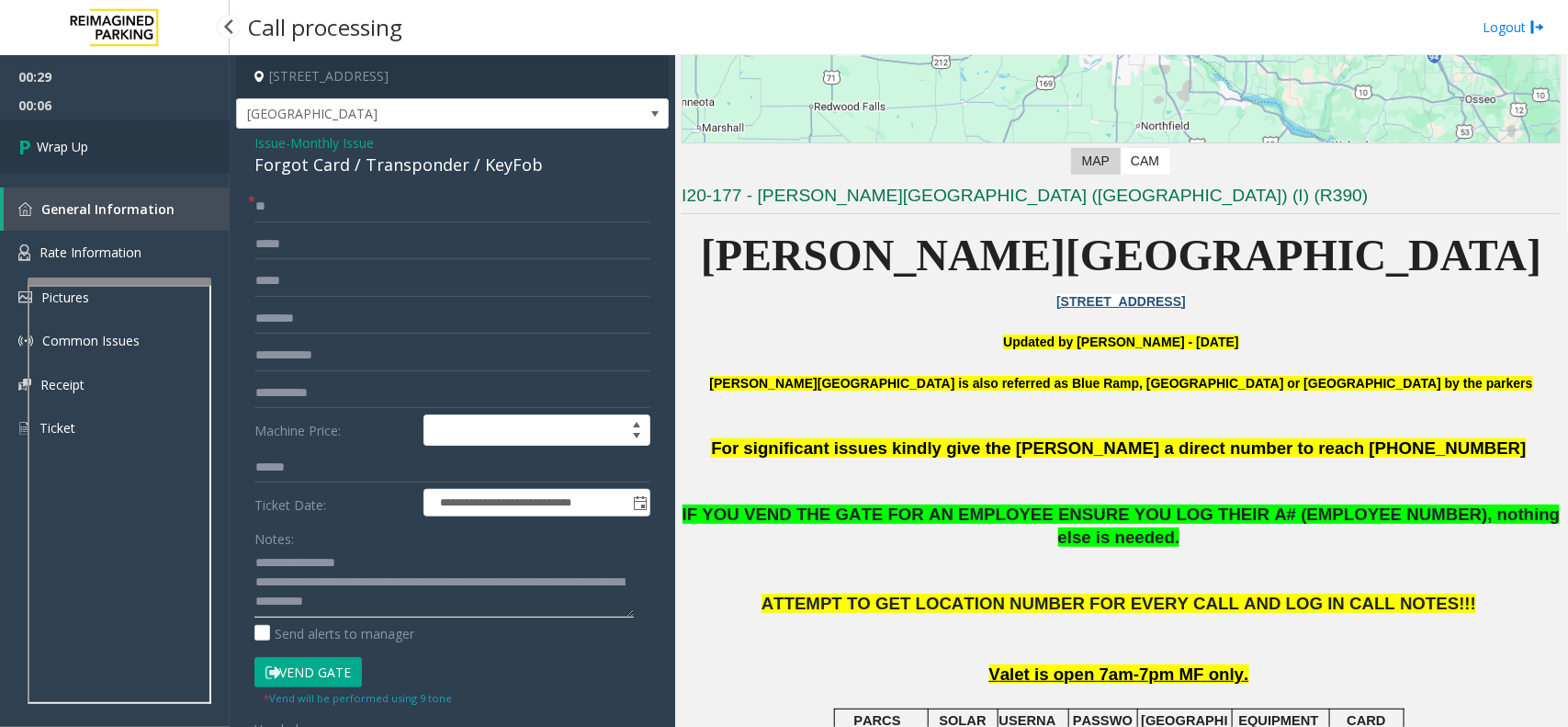
type textarea "**********"
click at [130, 143] on link "Wrap Up" at bounding box center [115, 146] width 230 height 54
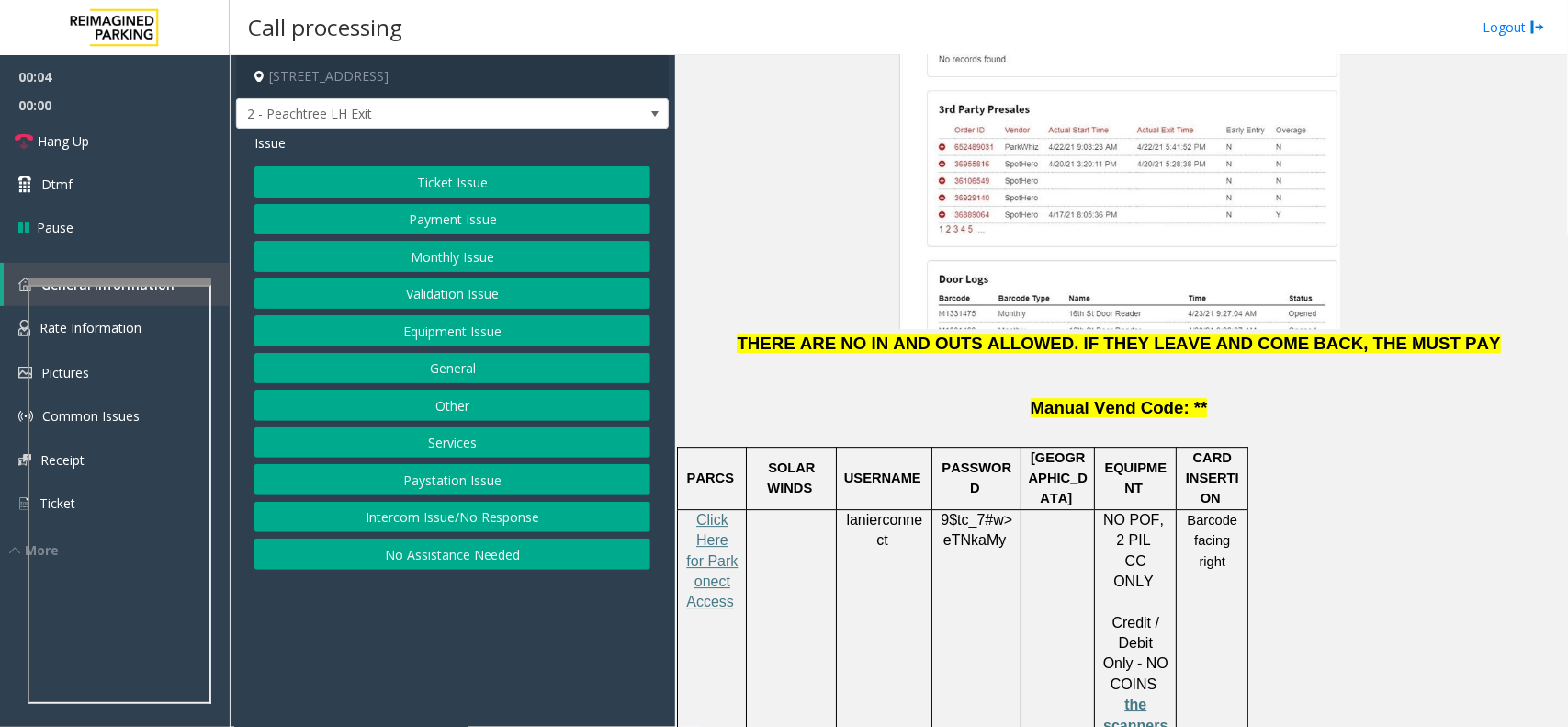
scroll to position [2297, 0]
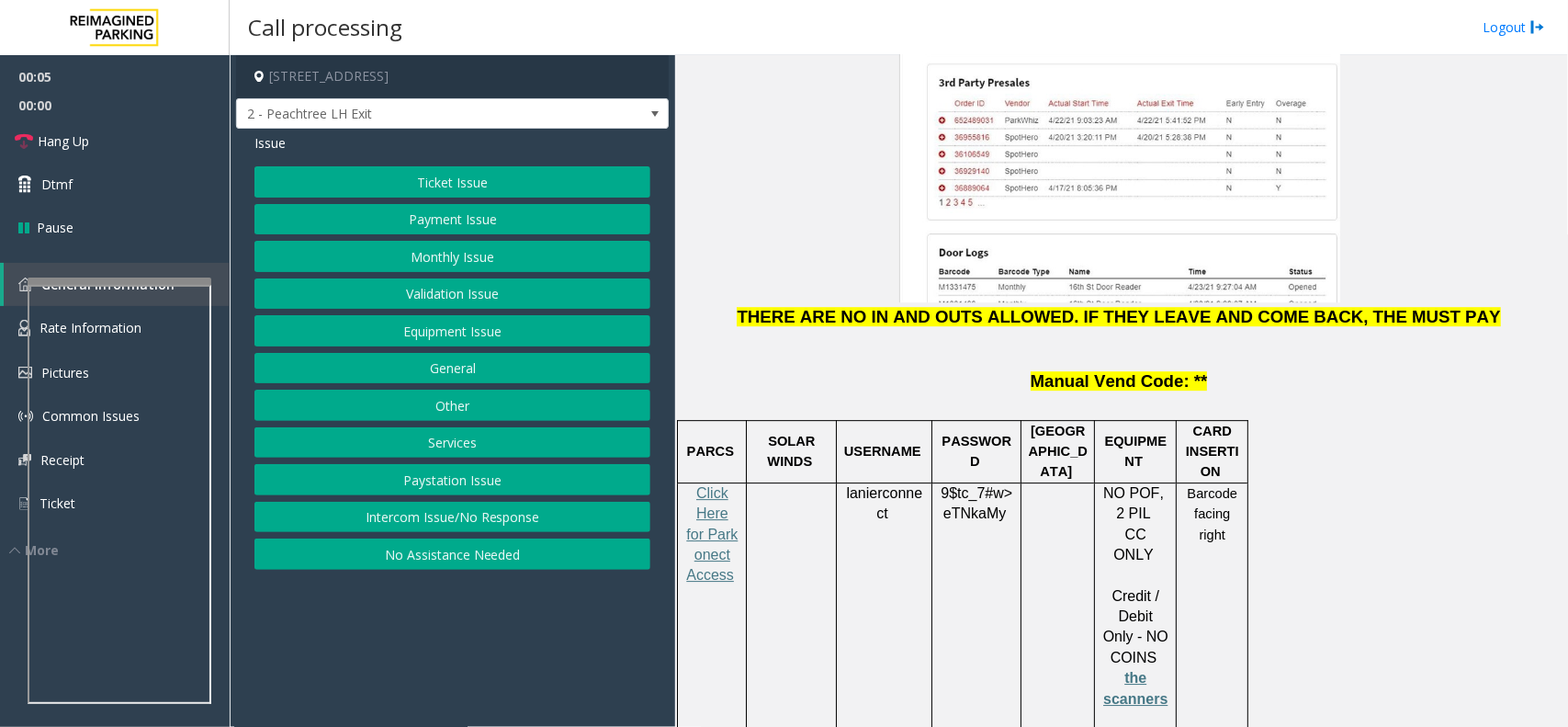
click at [768, 430] on p "SOLAR WINDS" at bounding box center [790, 451] width 76 height 41
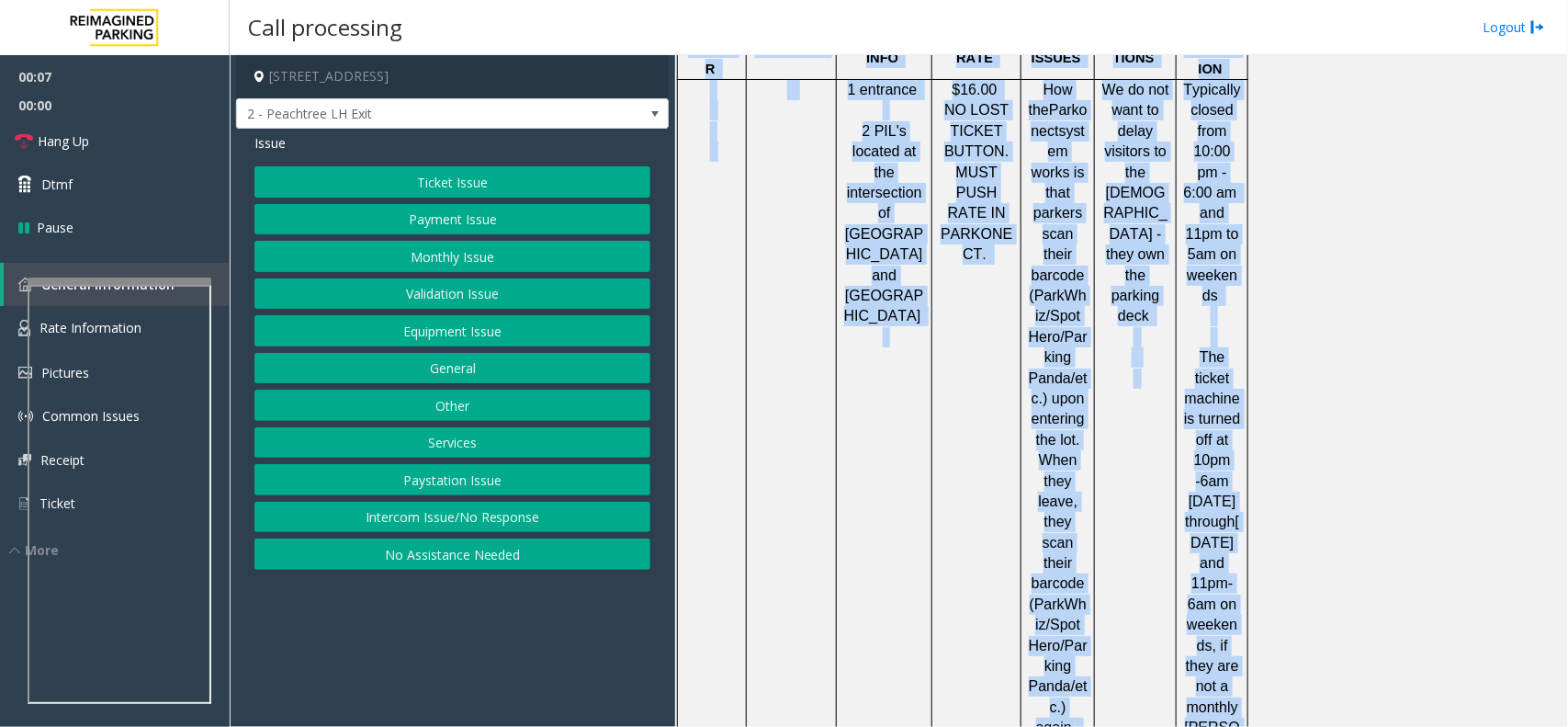
scroll to position [4733, 0]
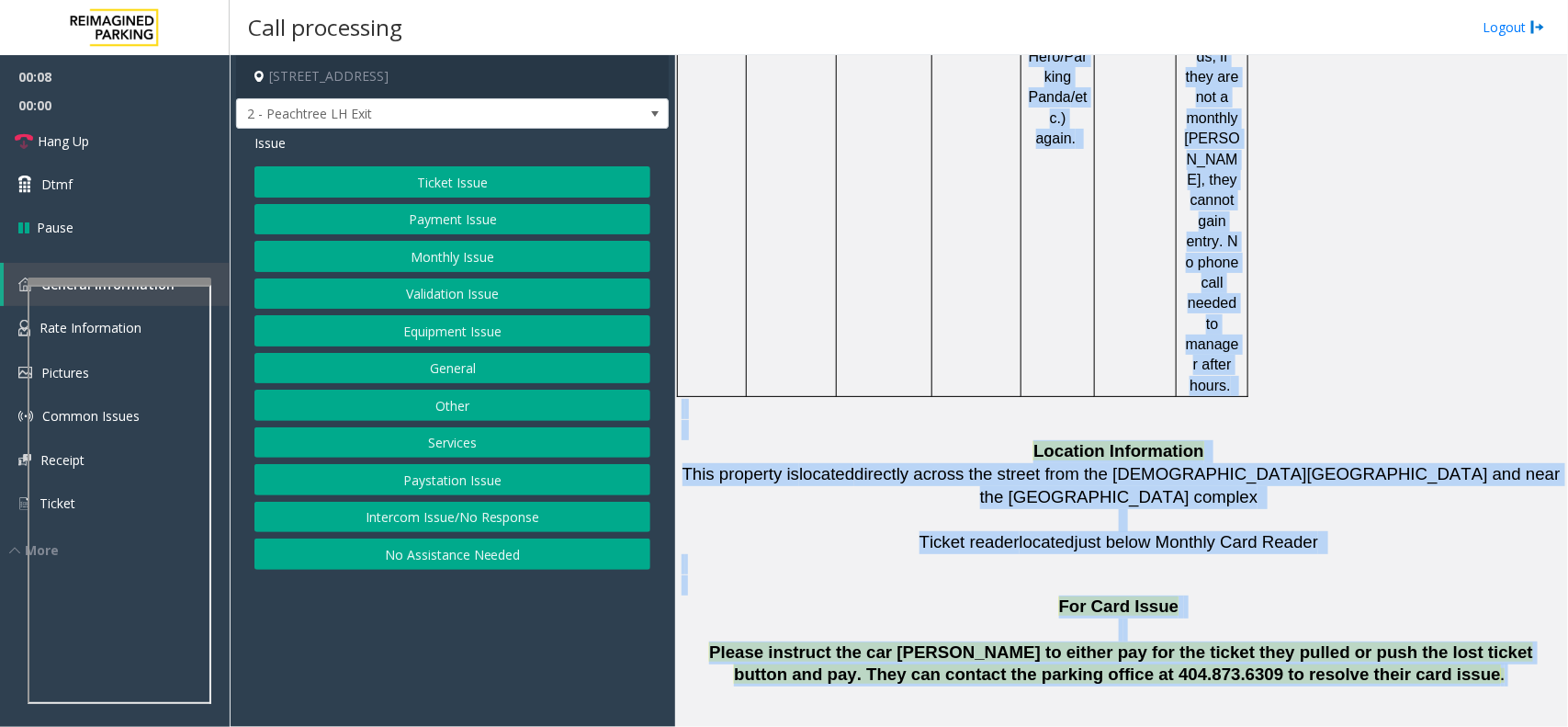
drag, startPoint x: 768, startPoint y: 301, endPoint x: 1312, endPoint y: 300, distance: 544.0
click at [1312, 642] on span "Please instruct the car [PERSON_NAME] to either pay for the ticket they pulled …" at bounding box center [1121, 663] width 824 height 42
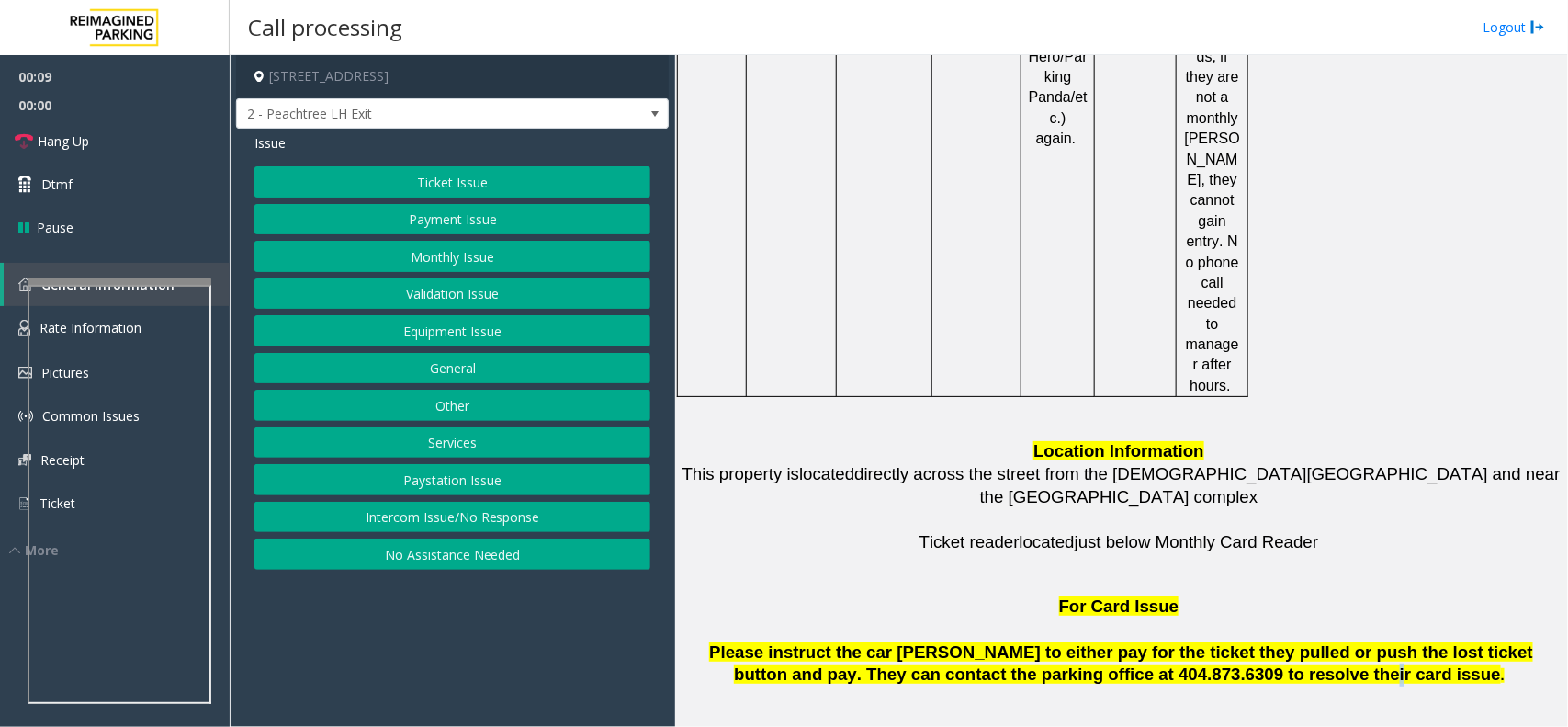
click at [1312, 642] on span "Please instruct the car [PERSON_NAME] to either pay for the ticket they pulled …" at bounding box center [1121, 663] width 824 height 42
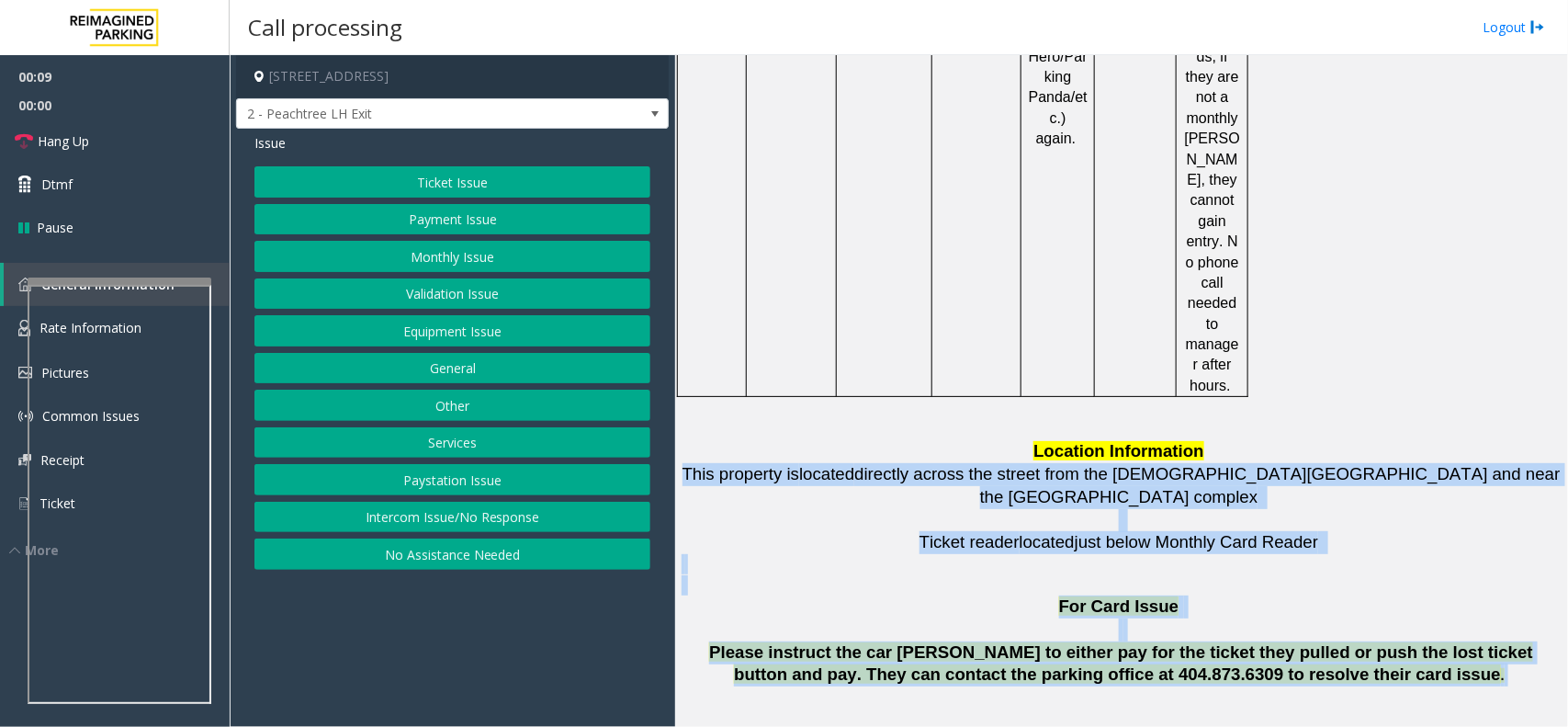
drag, startPoint x: 1312, startPoint y: 300, endPoint x: 812, endPoint y: 103, distance: 537.4
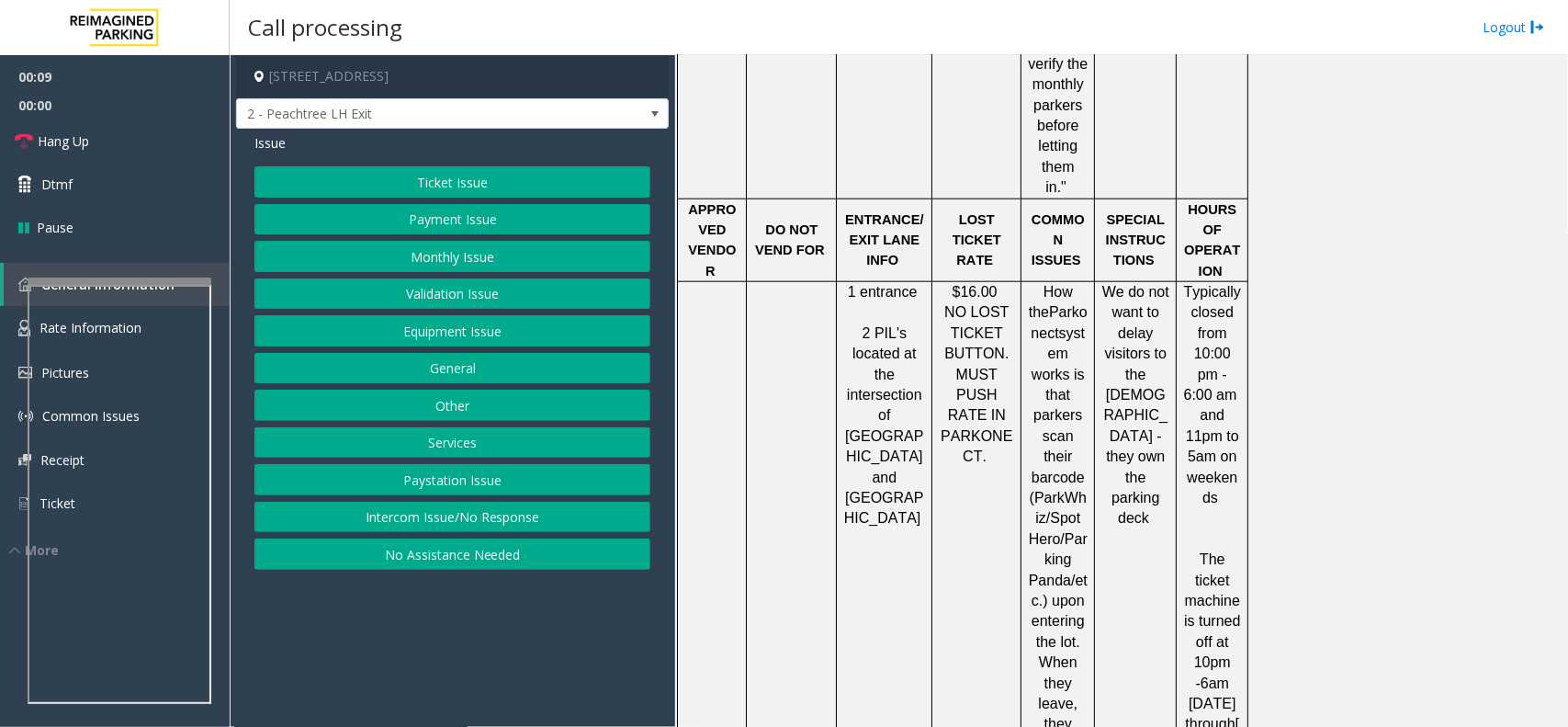
scroll to position [3929, 0]
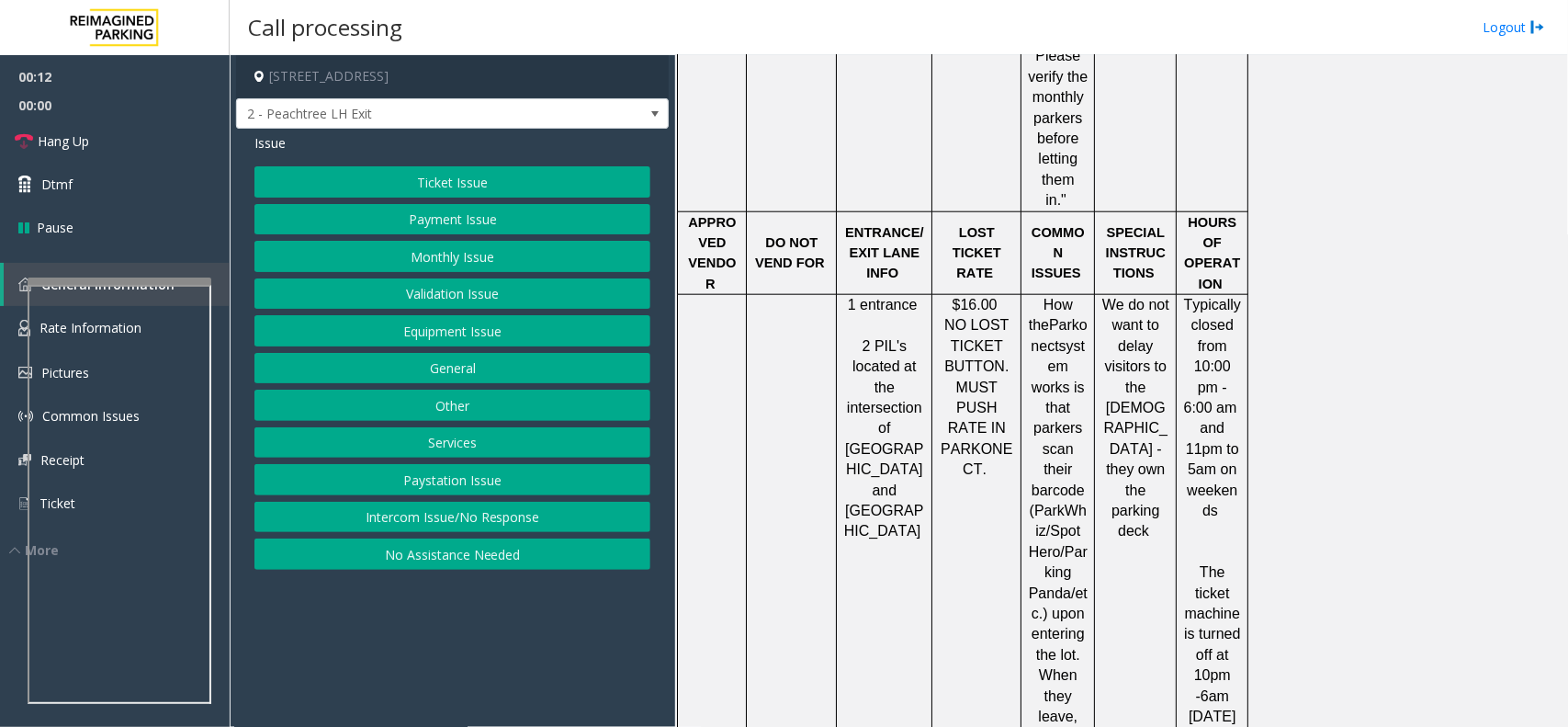
click at [475, 454] on button "Services" at bounding box center [451, 443] width 396 height 31
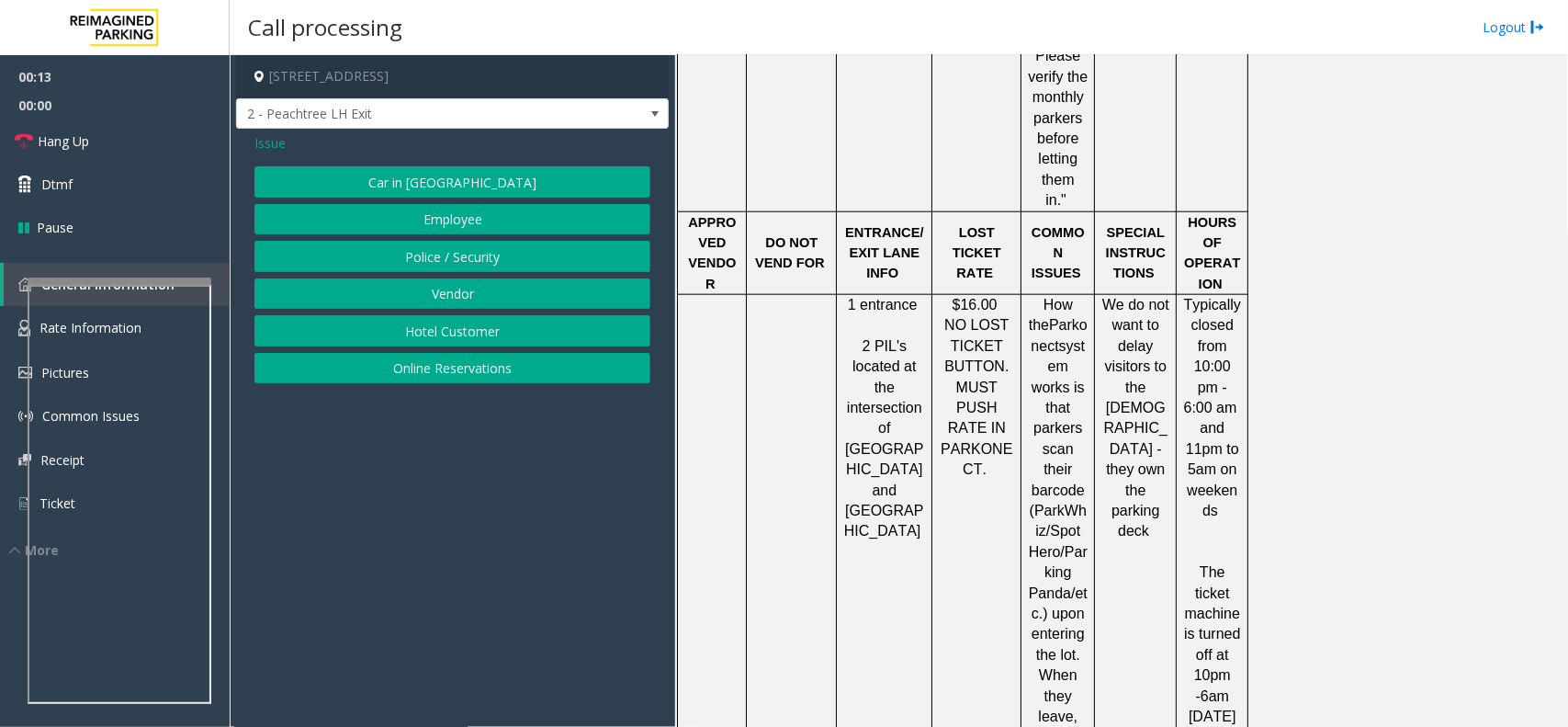
click at [471, 353] on div "Car in Tow Employee Police / Security Vendor Hotel Customer Online Reservations" at bounding box center [451, 274] width 396 height 217
click at [456, 356] on button "Online Reservations" at bounding box center [451, 368] width 396 height 31
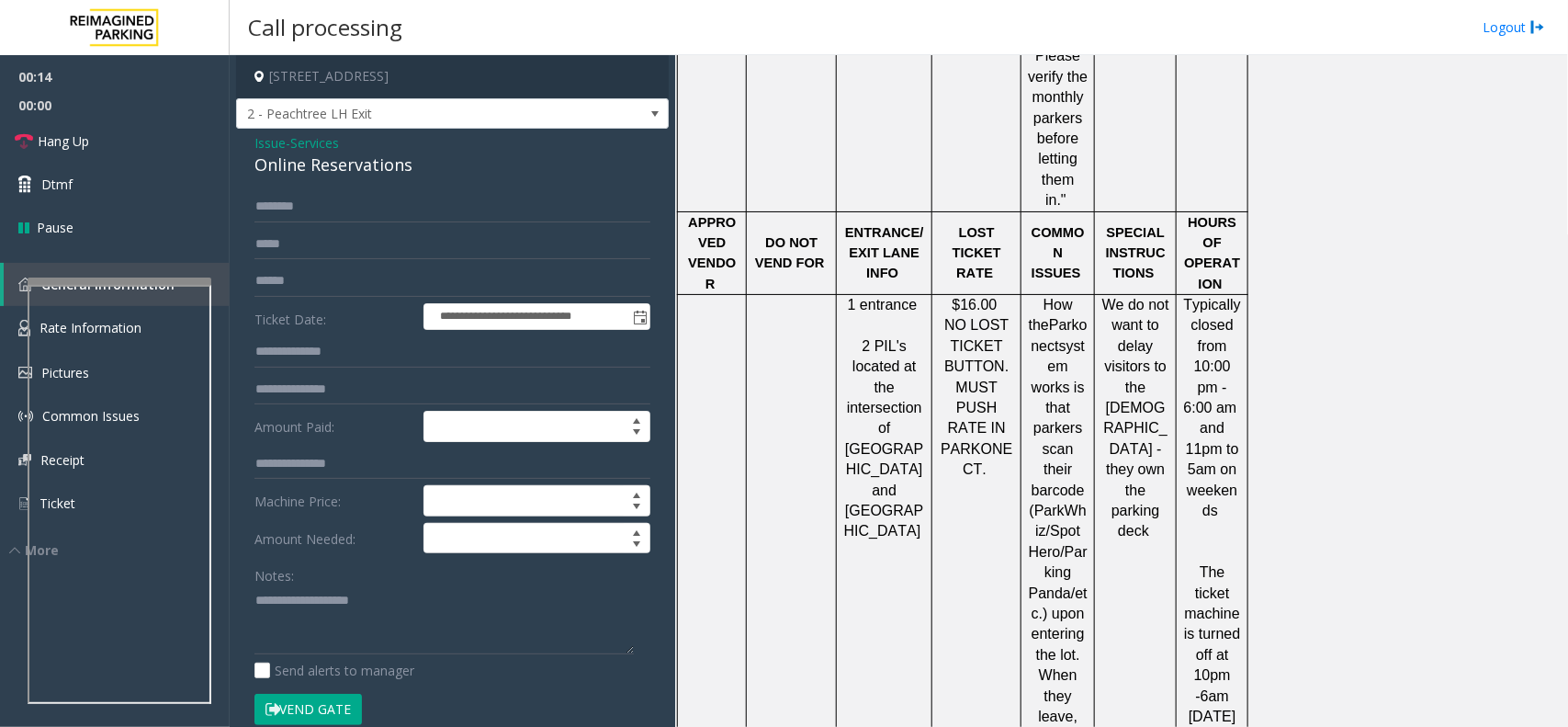
click at [345, 170] on div "Online Reservations" at bounding box center [451, 165] width 396 height 25
copy div "Online Reservations"
click at [431, 636] on textarea at bounding box center [444, 620] width 379 height 69
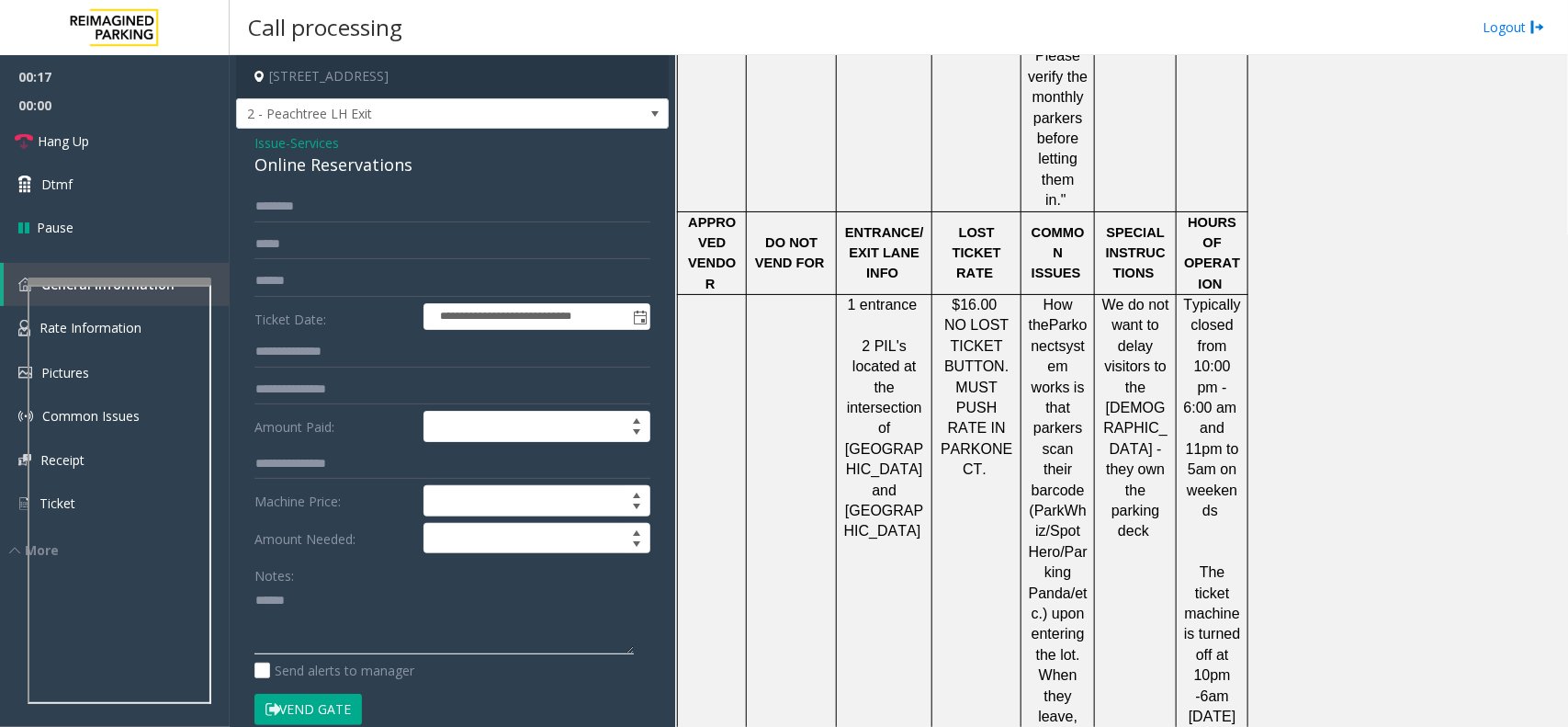
paste textarea "**********"
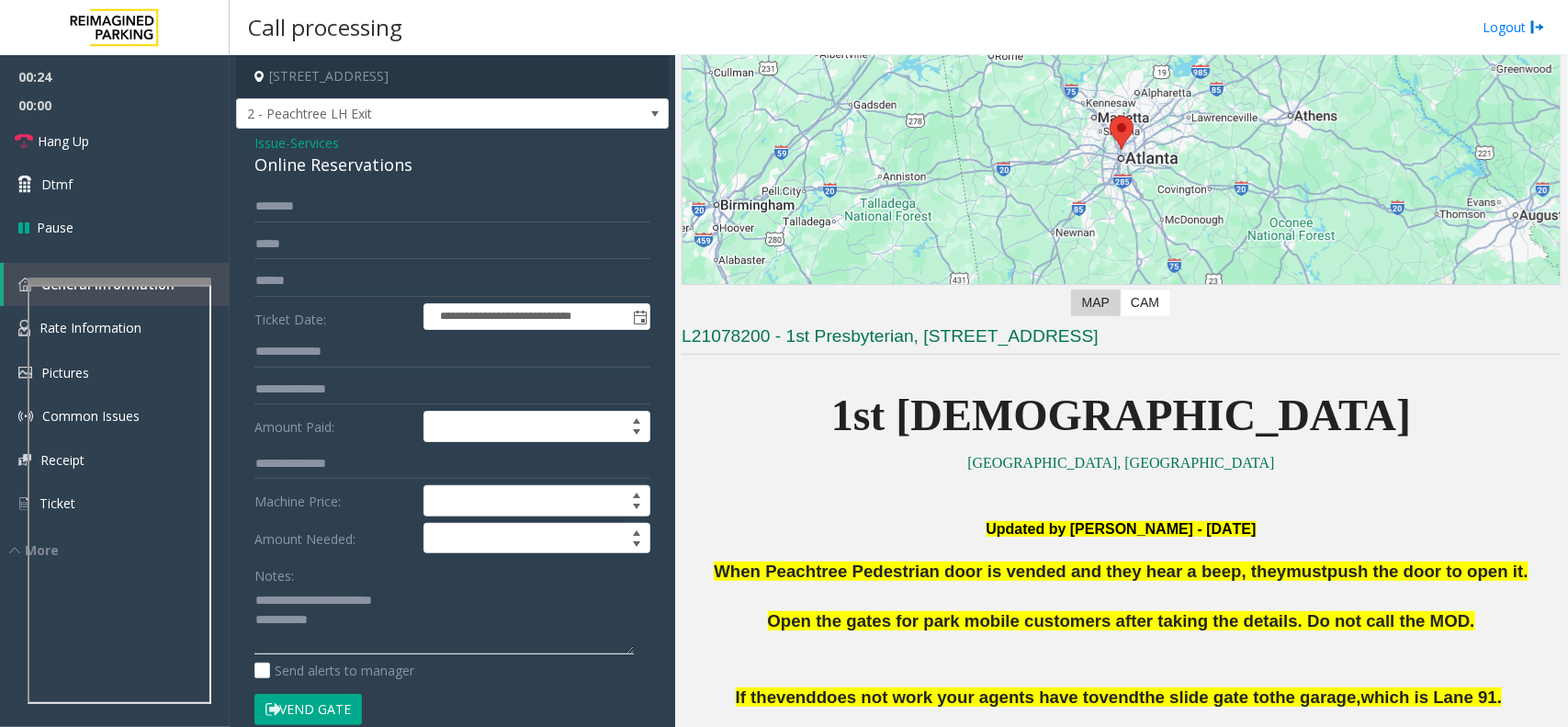
scroll to position [139, 0]
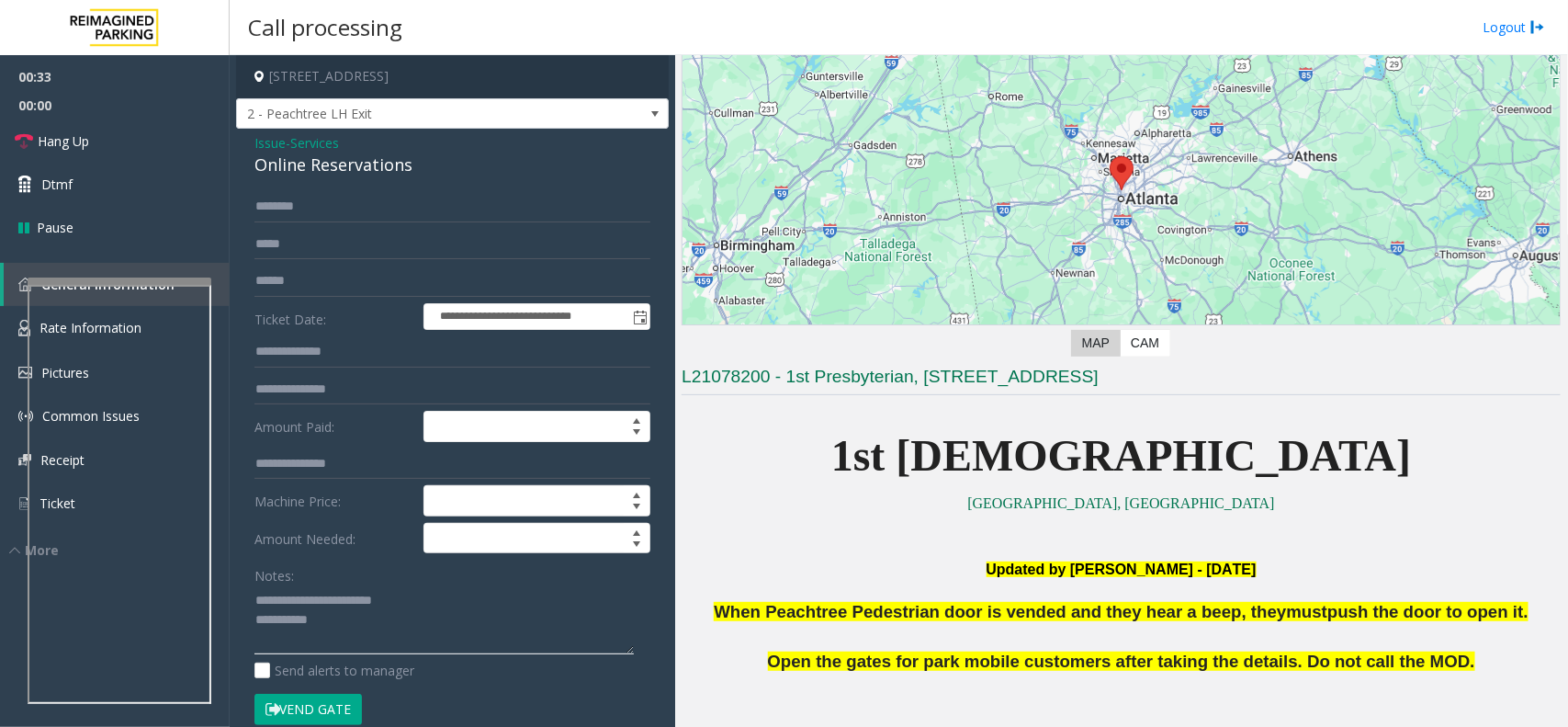
click at [379, 636] on textarea at bounding box center [444, 620] width 379 height 69
paste textarea "**********"
type textarea "**********"
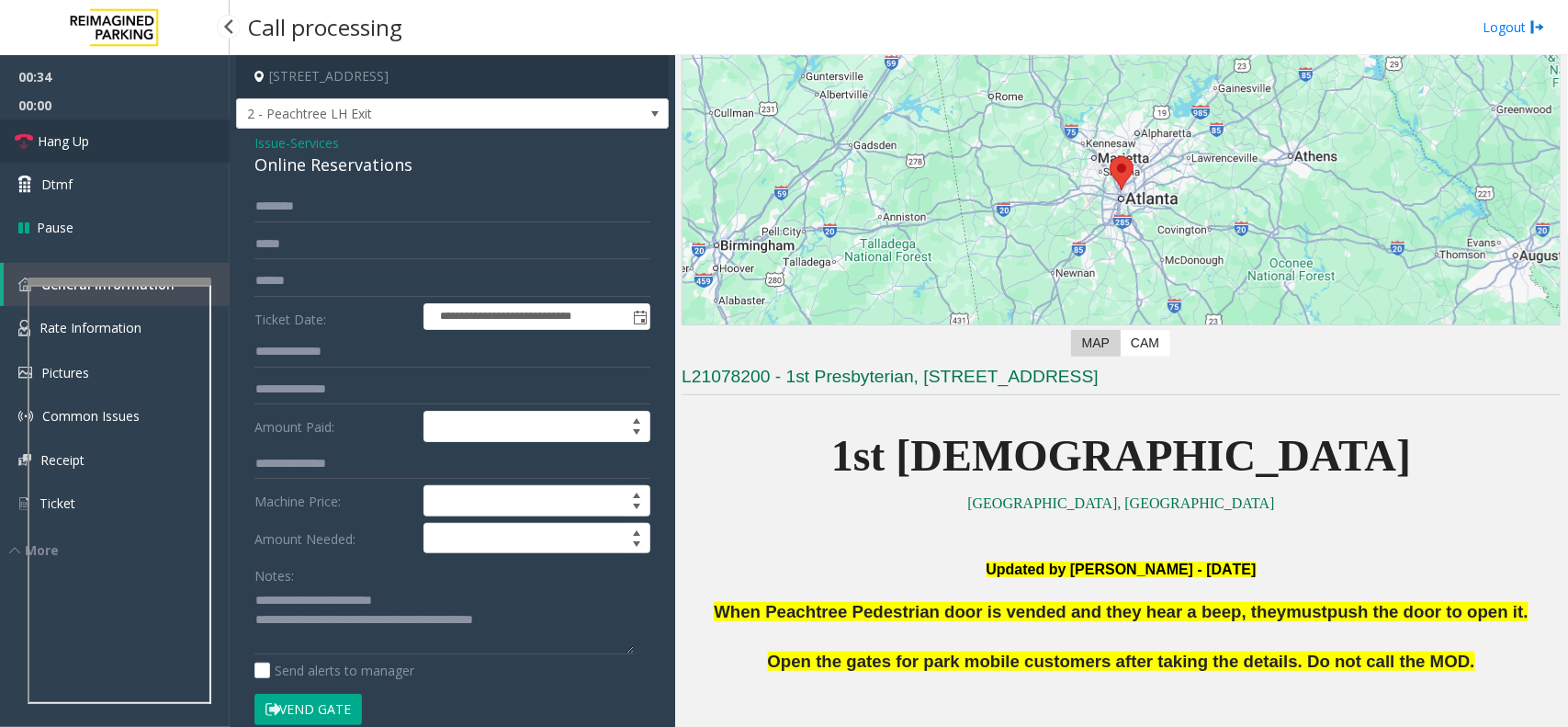
click at [116, 145] on link "Hang Up" at bounding box center [115, 141] width 230 height 43
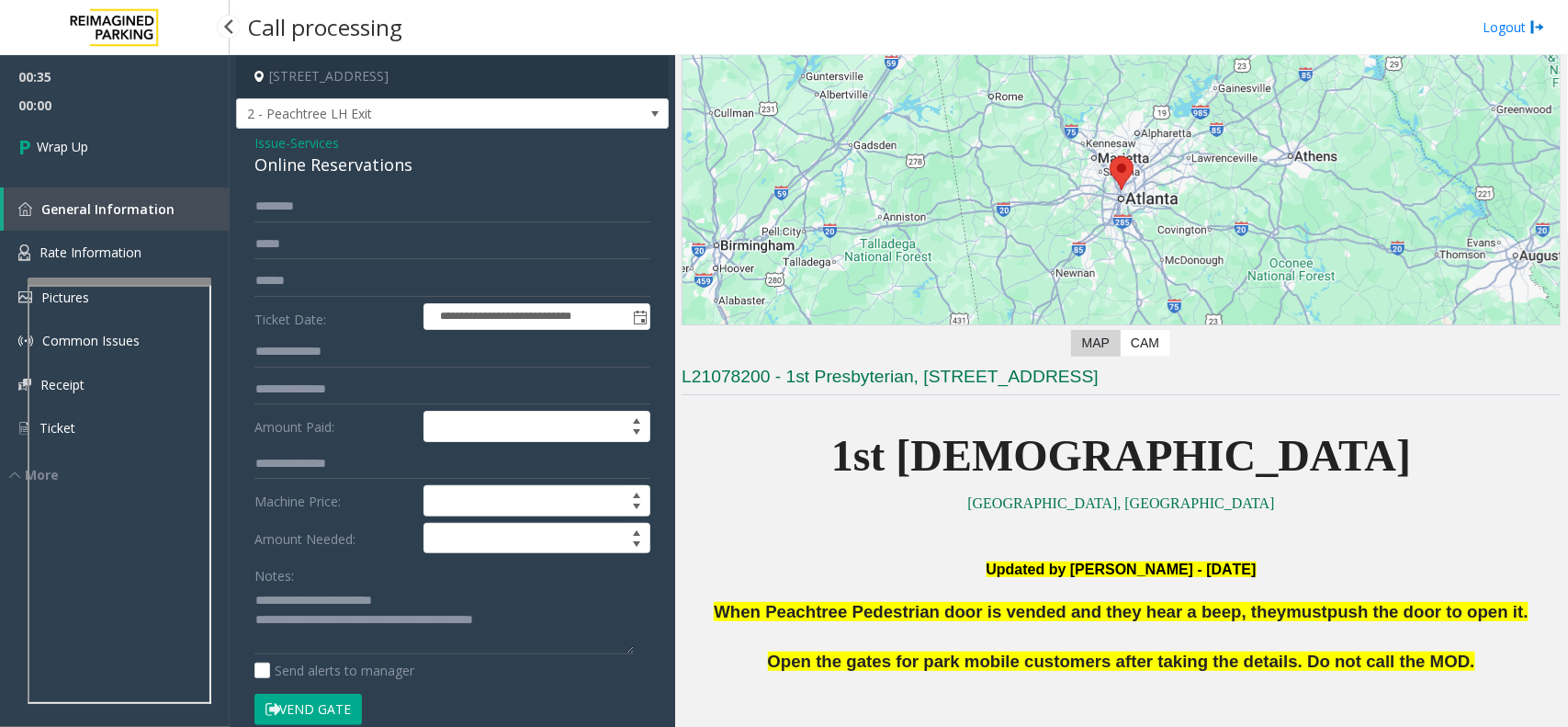
click at [116, 143] on link "Wrap Up" at bounding box center [115, 146] width 230 height 54
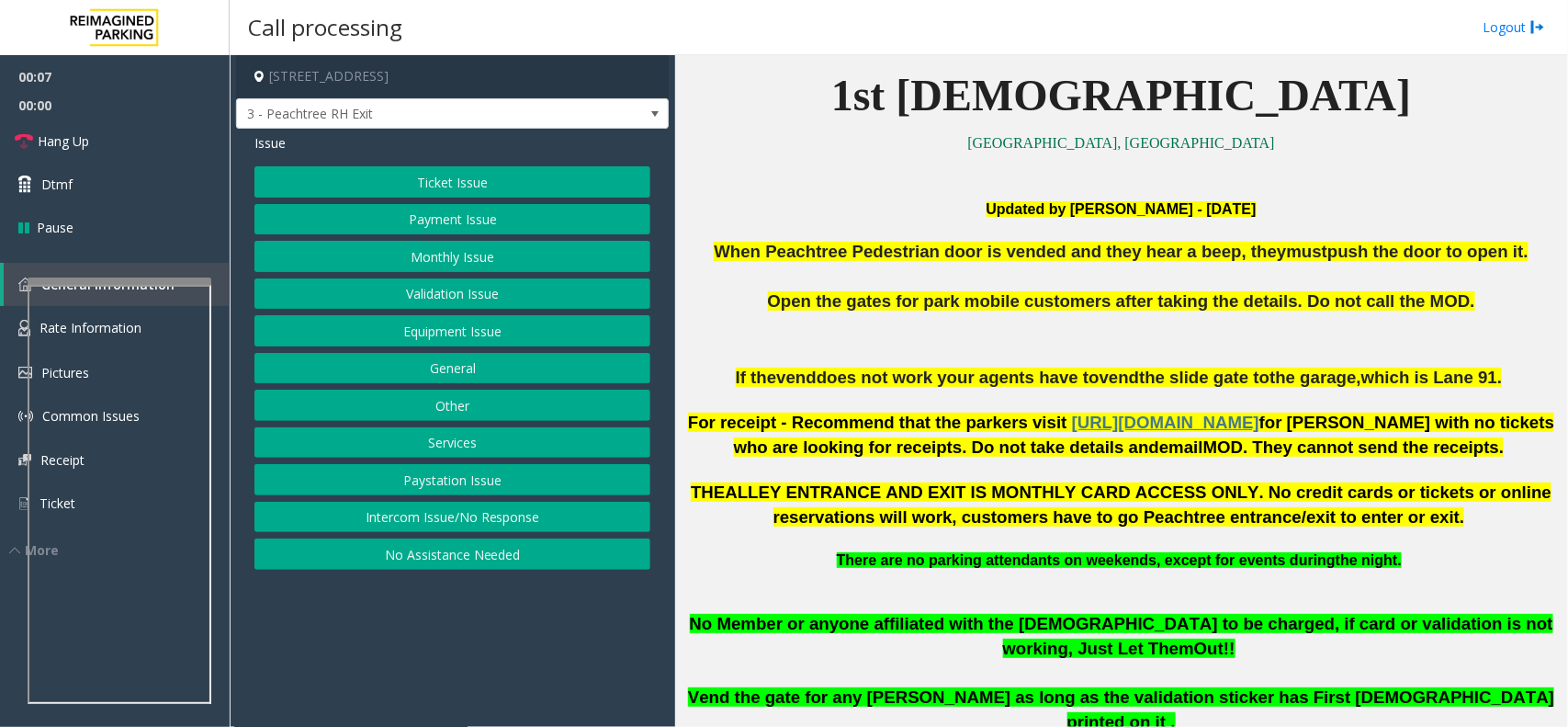
scroll to position [459, 0]
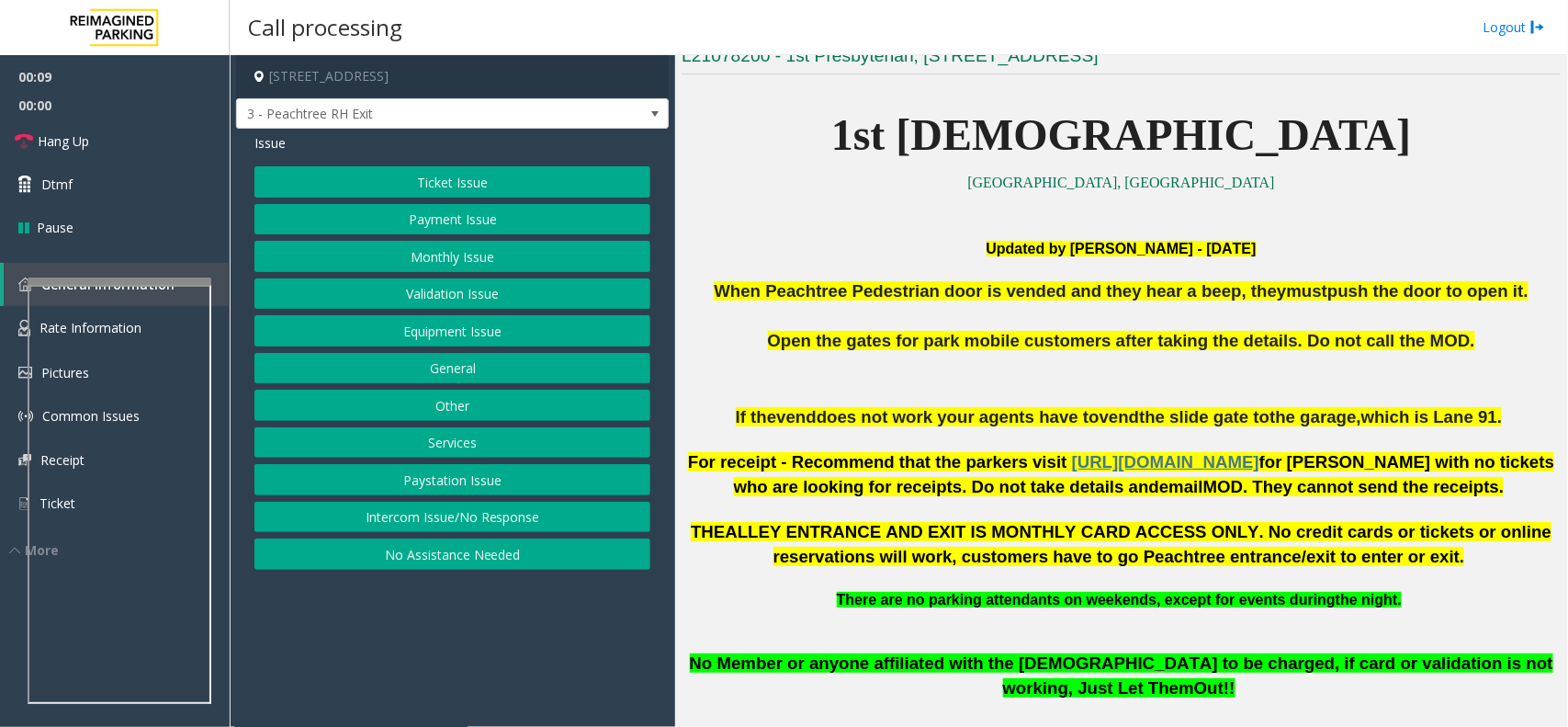
click at [1243, 7] on div "Call processing Logout" at bounding box center [899, 27] width 1338 height 55
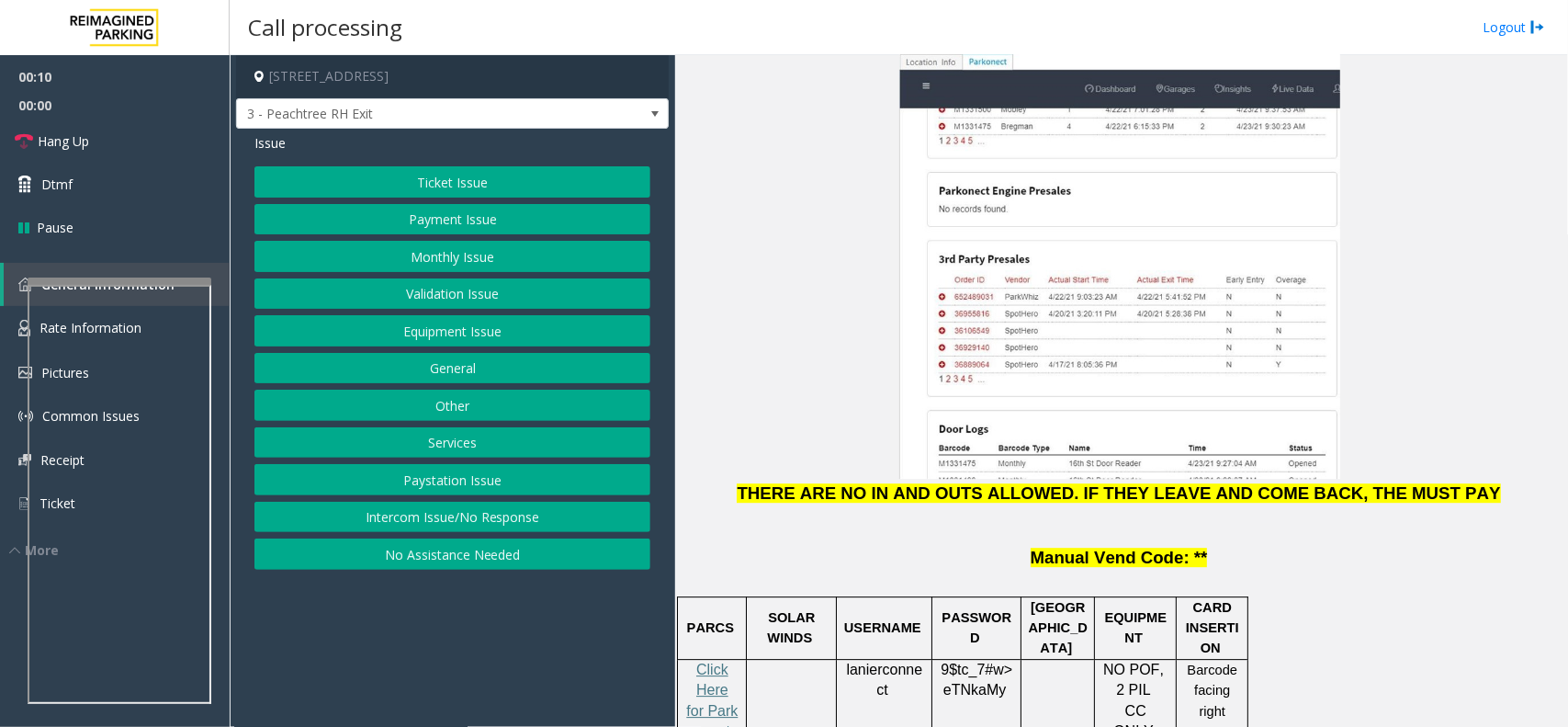
scroll to position [2412, 0]
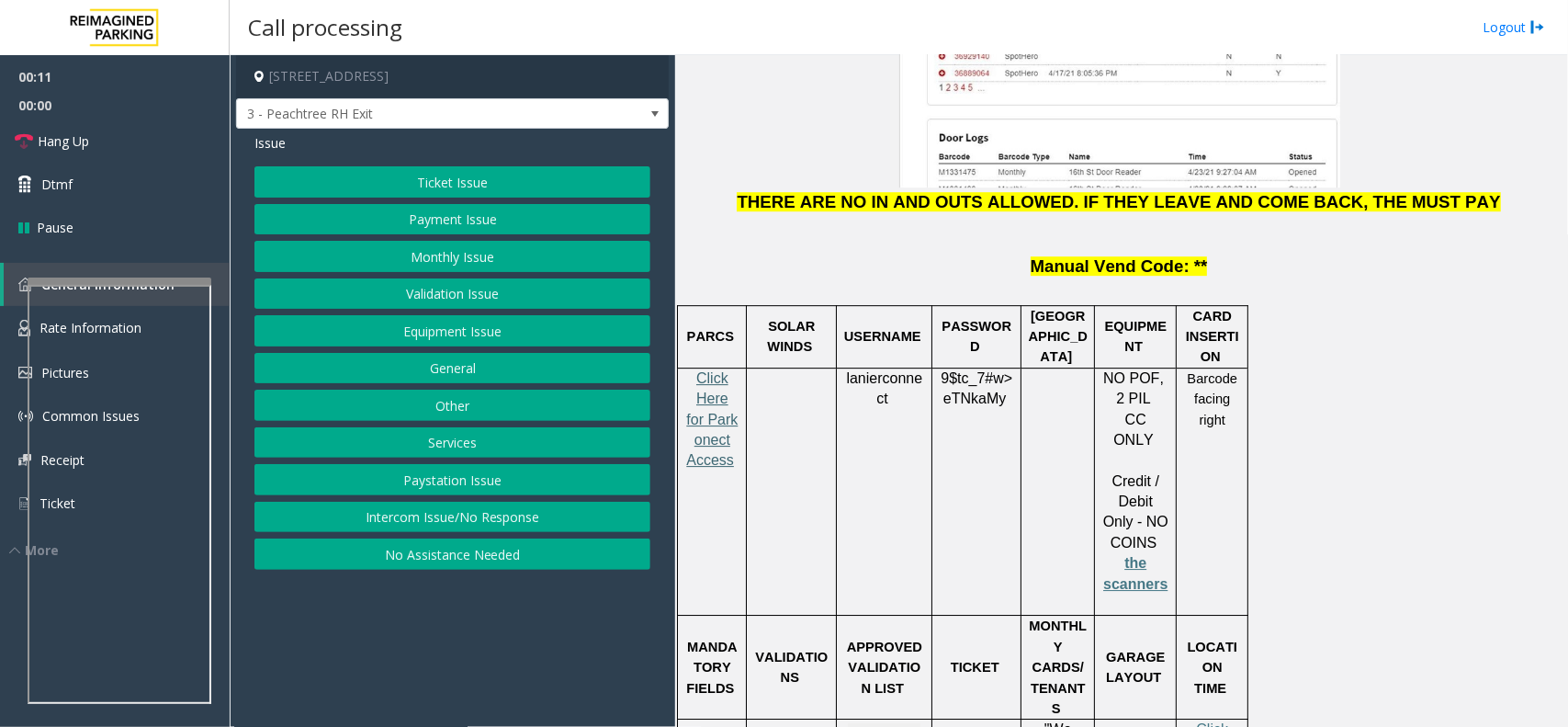
click at [719, 371] on span "Click Here for Parkonect Access" at bounding box center [711, 420] width 51 height 98
click at [864, 369] on p "lanierconnect" at bounding box center [884, 389] width 82 height 41
click at [851, 369] on p "lanierconnect" at bounding box center [884, 389] width 82 height 41
copy span "lanierconnect"
click at [451, 208] on button "Payment Issue" at bounding box center [451, 220] width 396 height 31
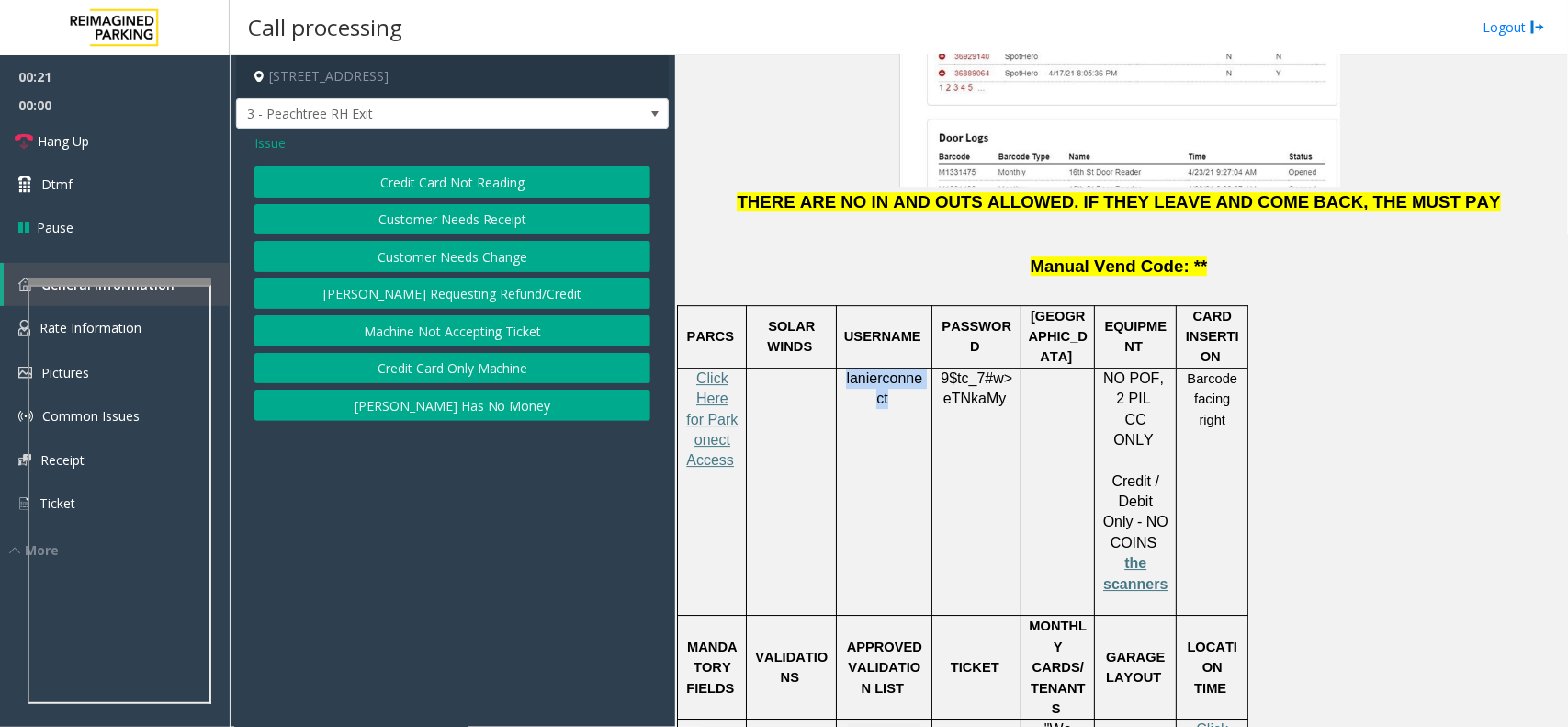
click at [492, 401] on button "[PERSON_NAME] Has No Money" at bounding box center [451, 405] width 396 height 31
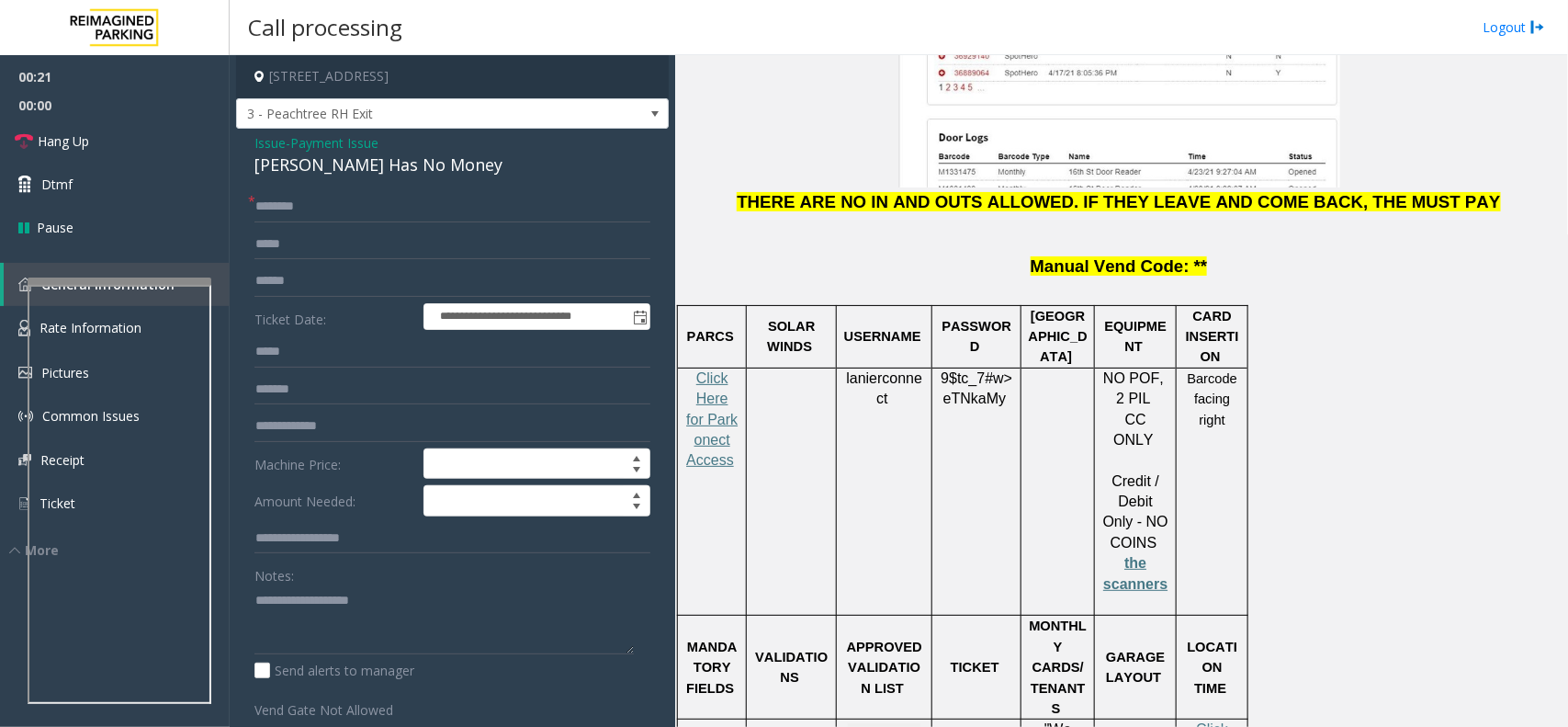
click at [400, 151] on div "Issue - Payment Issue [PERSON_NAME] Has No Money" at bounding box center [451, 155] width 396 height 44
click at [402, 156] on div "[PERSON_NAME] Has No Money" at bounding box center [451, 165] width 396 height 25
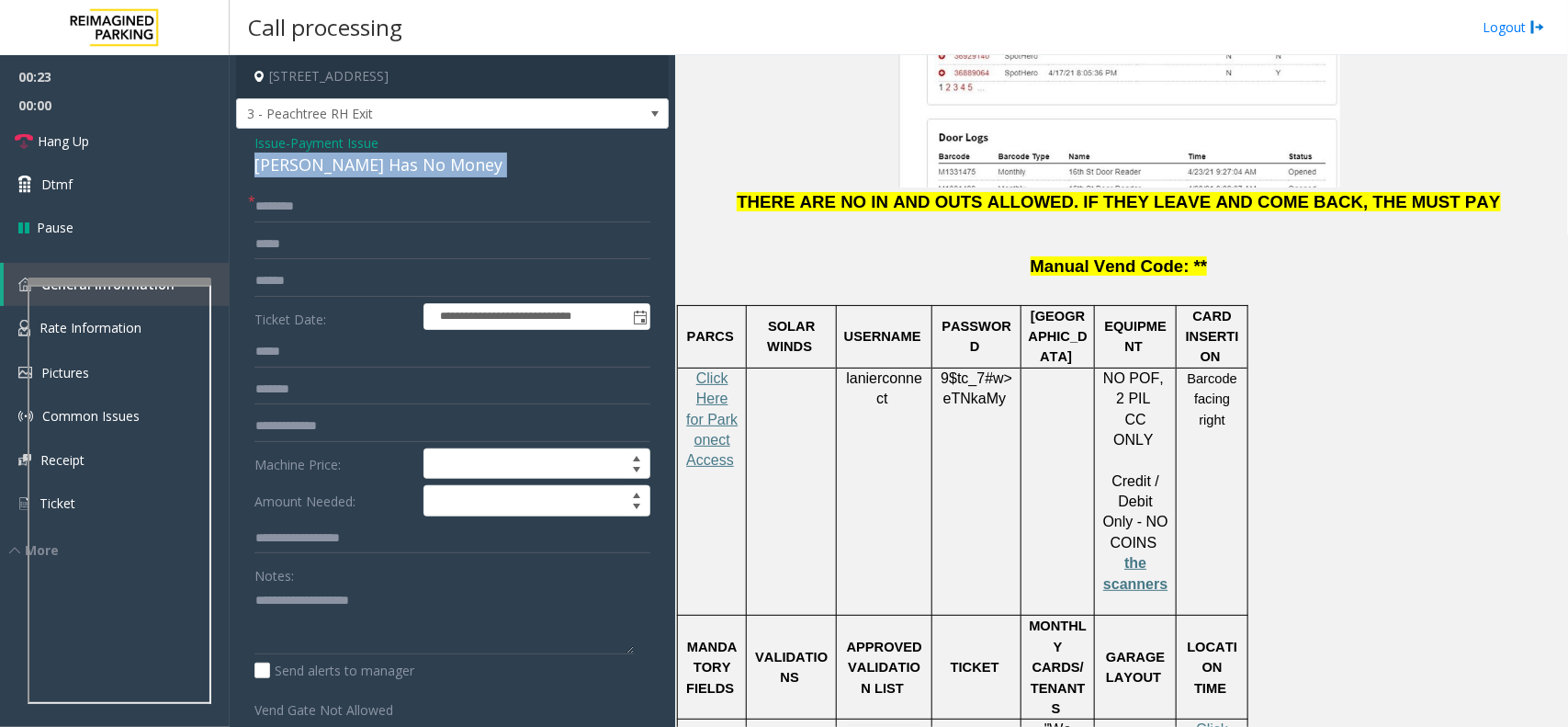
click at [402, 156] on div "[PERSON_NAME] Has No Money" at bounding box center [451, 165] width 396 height 25
copy div "[PERSON_NAME] Has No Money"
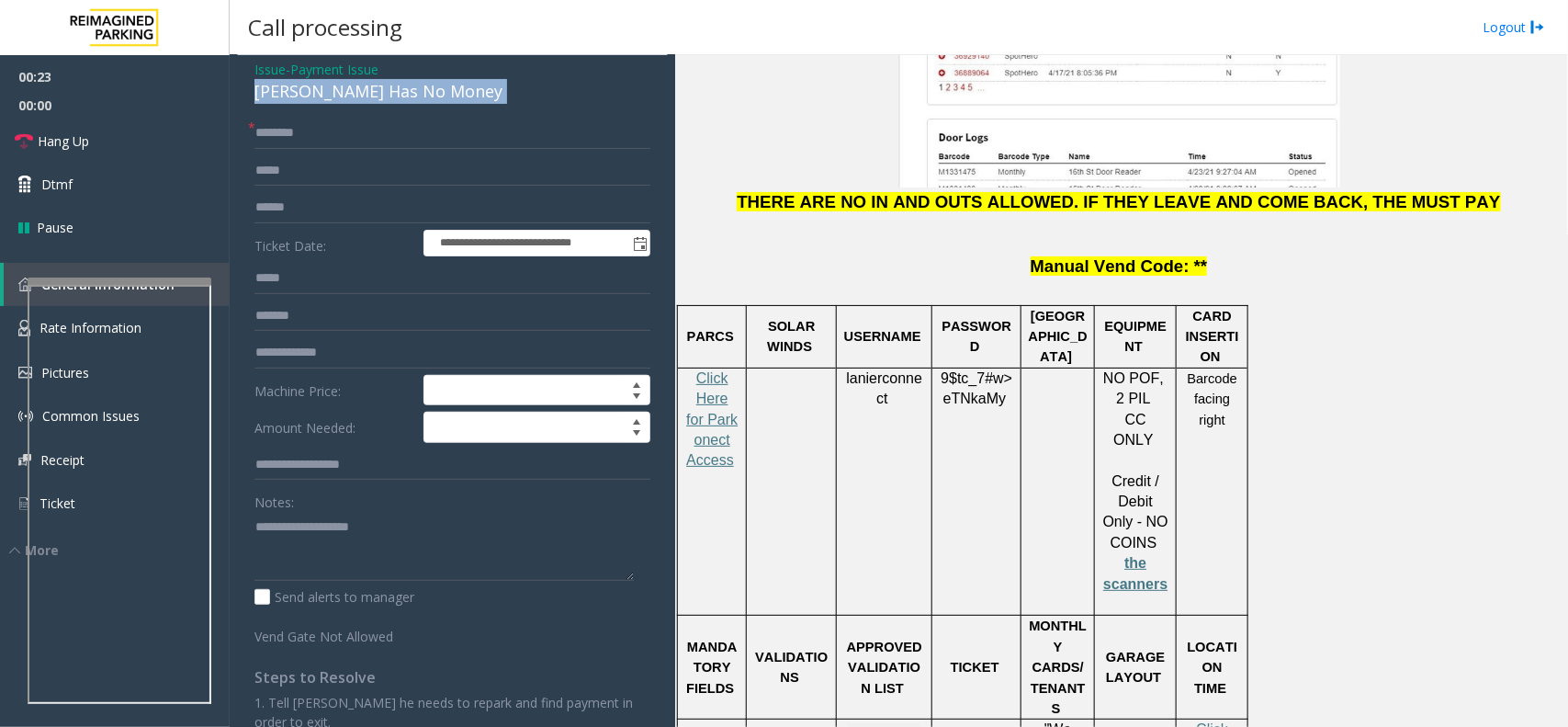
scroll to position [0, 0]
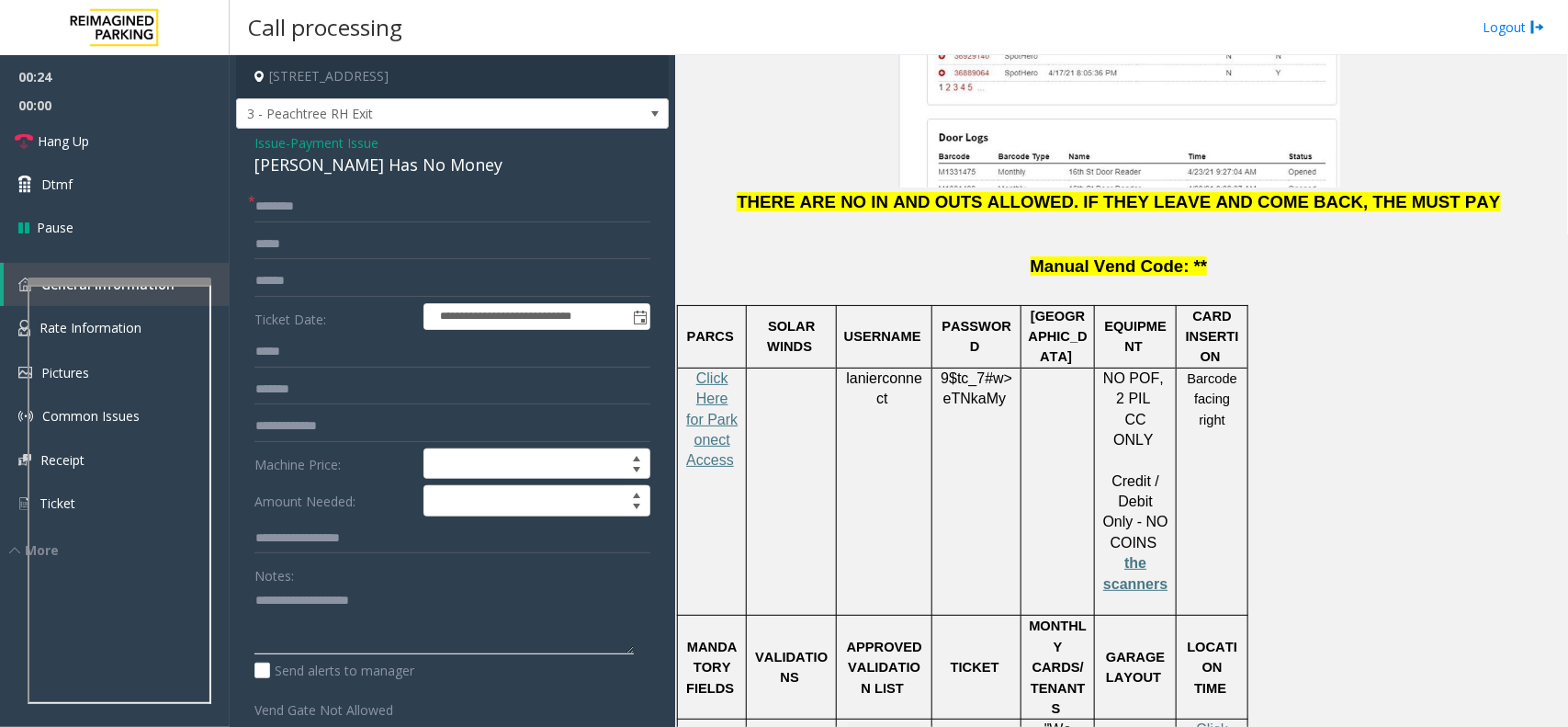
drag, startPoint x: 371, startPoint y: 620, endPoint x: 413, endPoint y: 609, distance: 43.4
click at [391, 617] on textarea at bounding box center [444, 620] width 379 height 69
paste textarea "**********"
type textarea "**********"
drag, startPoint x: 315, startPoint y: 145, endPoint x: 323, endPoint y: 159, distance: 16.1
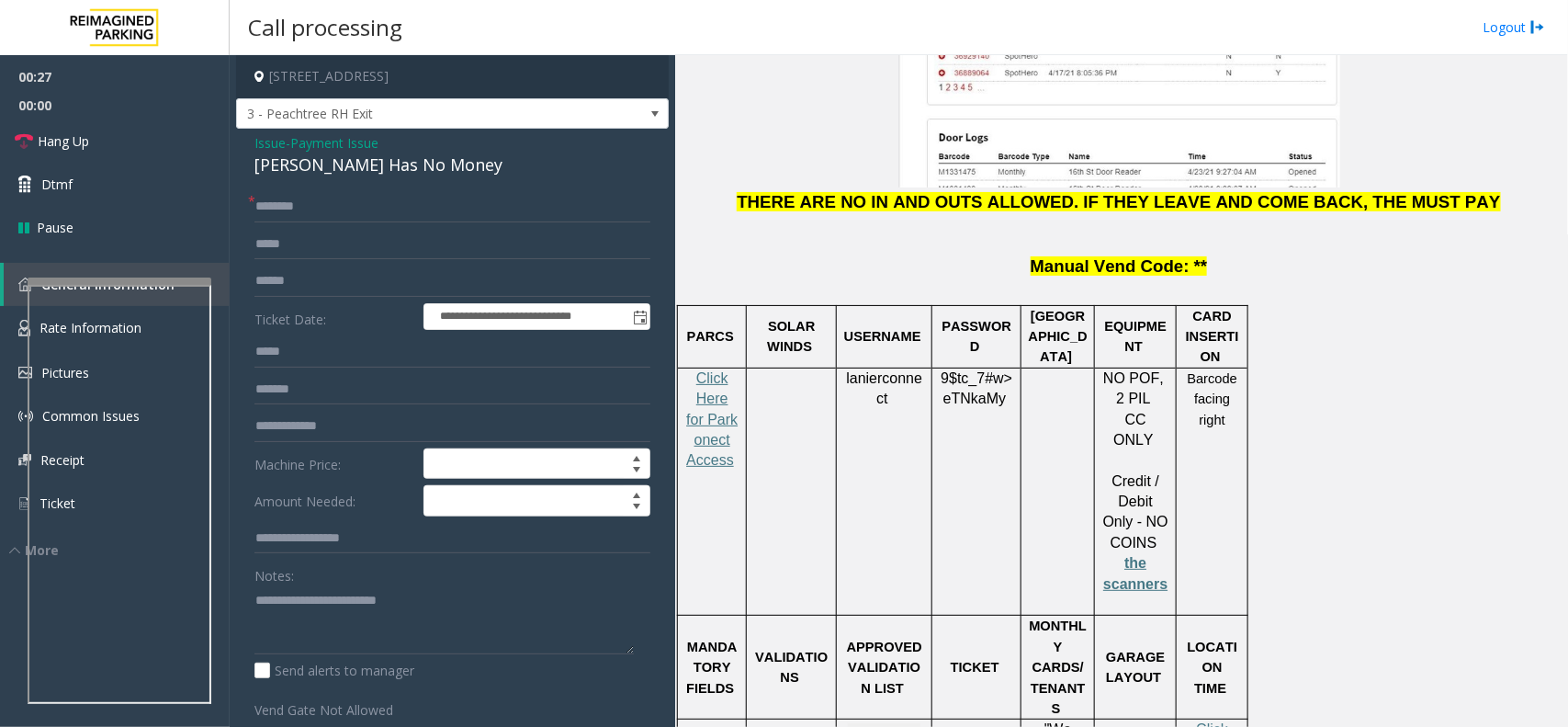
click at [315, 145] on span "Payment Issue" at bounding box center [335, 143] width 89 height 19
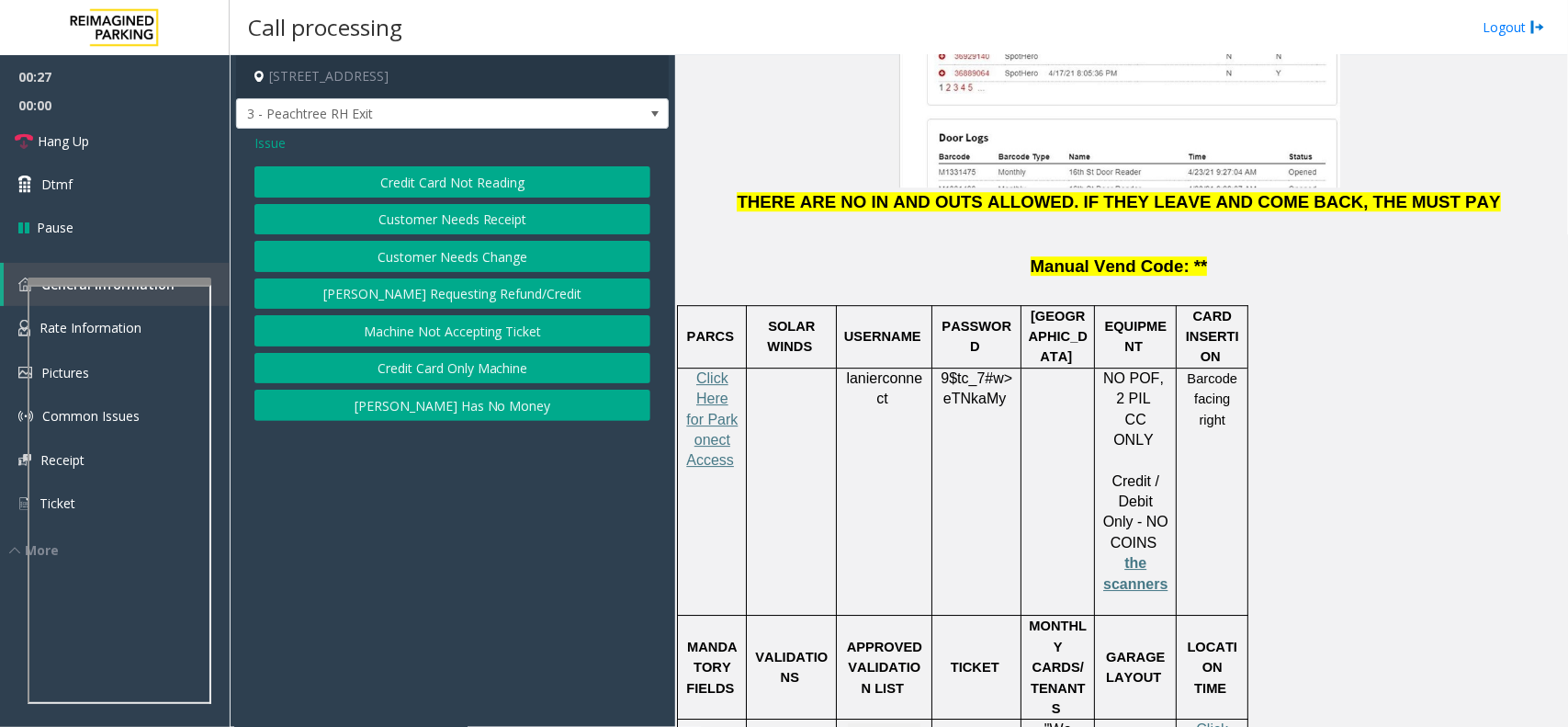
click at [377, 194] on button "Credit Card Not Reading" at bounding box center [451, 182] width 396 height 31
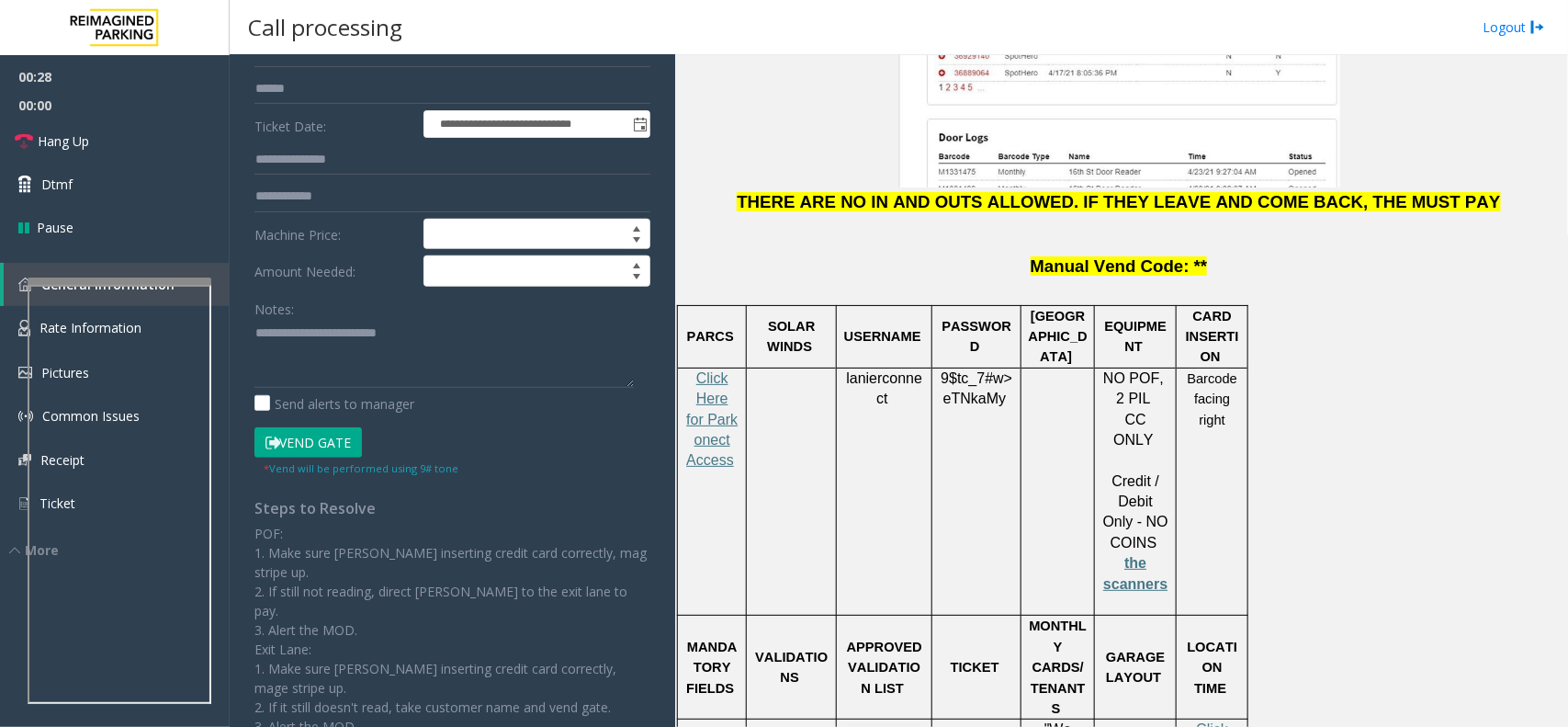
click at [308, 446] on button "Vend Gate" at bounding box center [308, 443] width 108 height 31
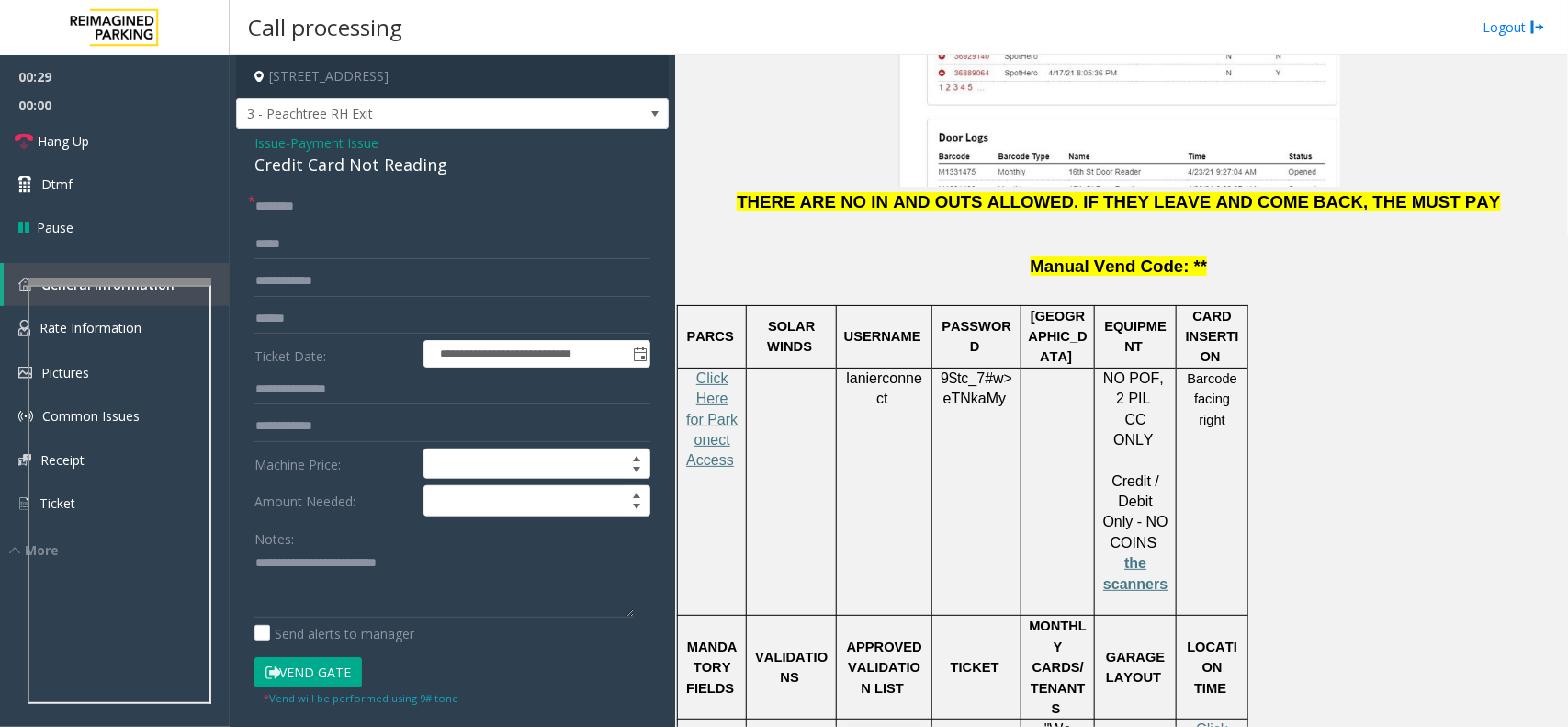
click at [311, 138] on span "Payment Issue" at bounding box center [335, 143] width 89 height 19
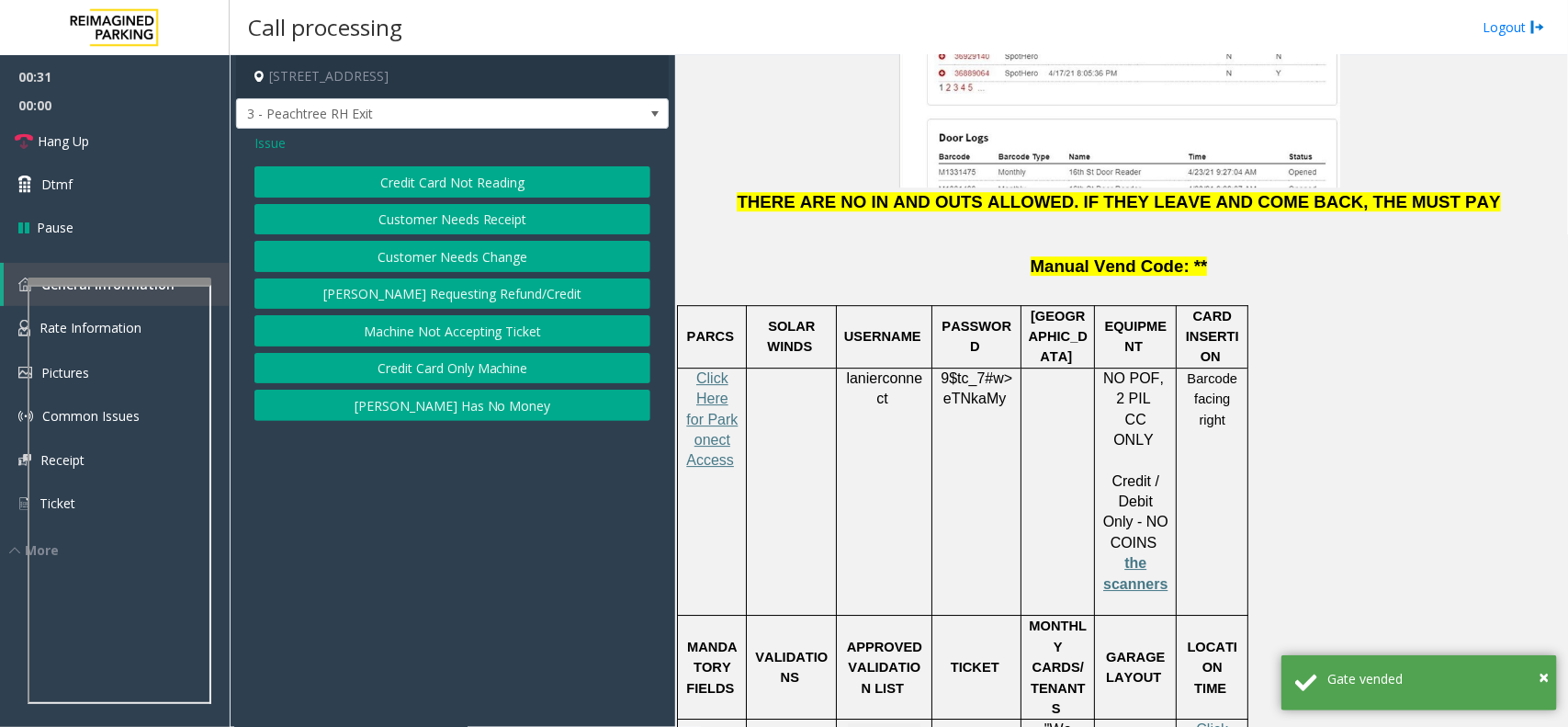
click at [456, 401] on button "[PERSON_NAME] Has No Money" at bounding box center [451, 405] width 396 height 31
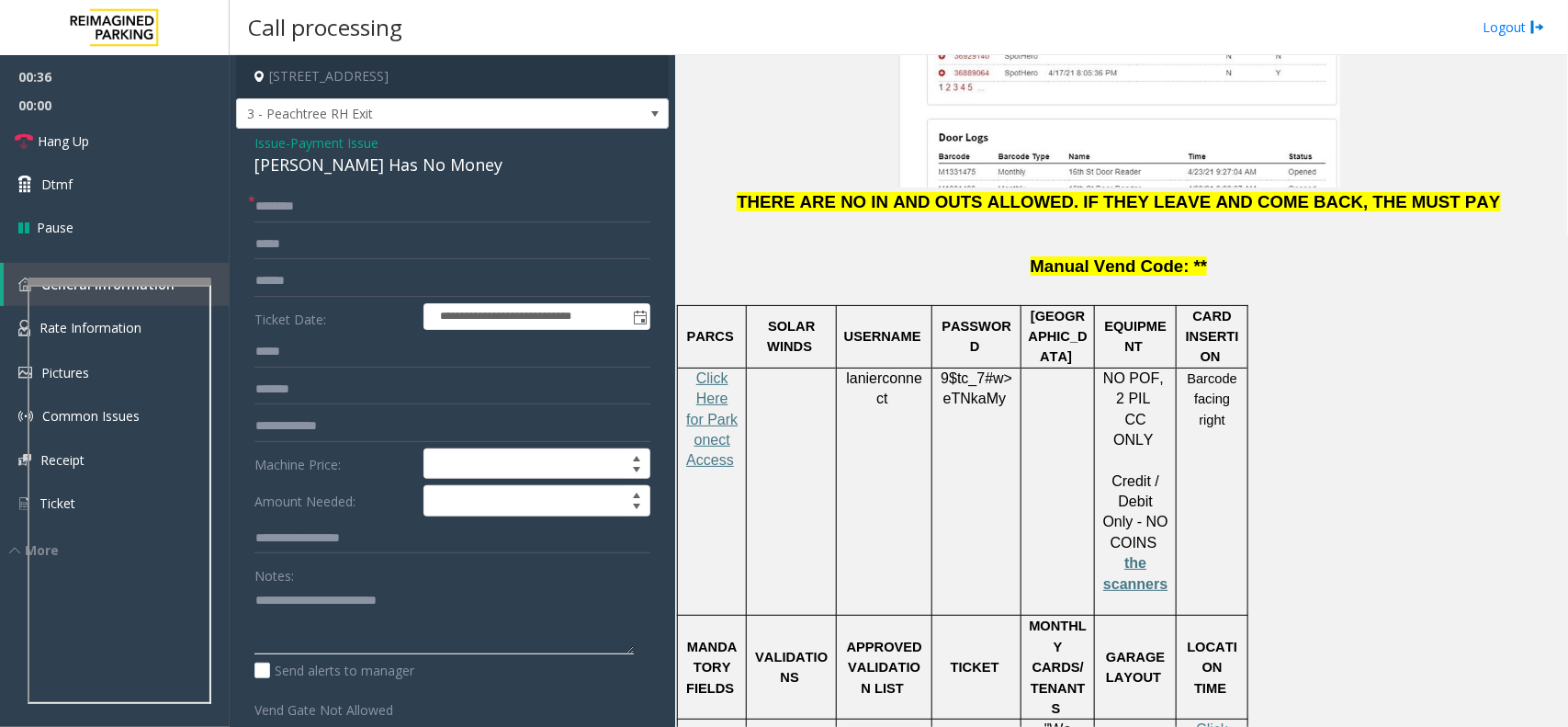
click at [306, 623] on textarea at bounding box center [444, 620] width 379 height 69
paste textarea "**********"
type textarea "**********"
click at [130, 125] on link "Hang Up" at bounding box center [115, 141] width 230 height 43
click at [400, 200] on input "text" at bounding box center [451, 206] width 396 height 31
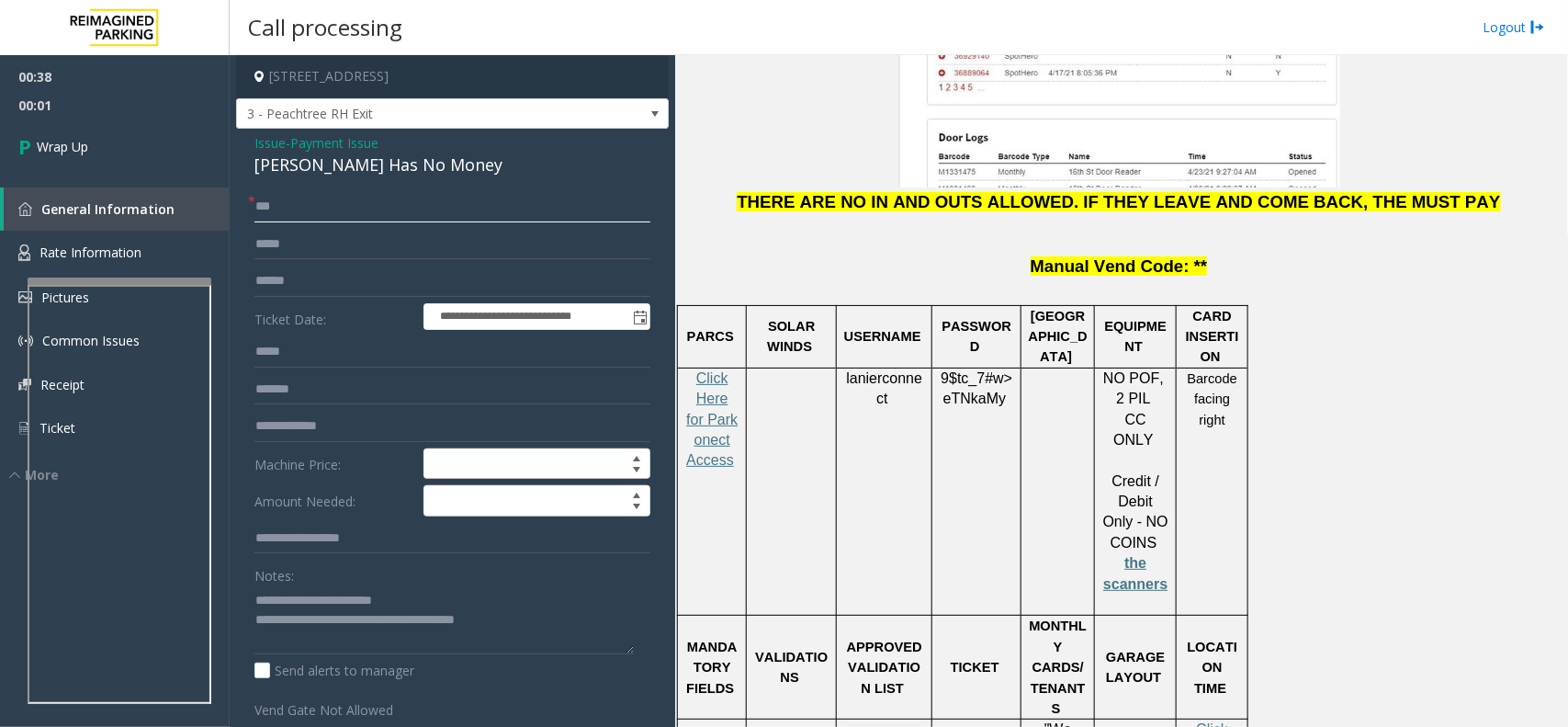
type input "***"
drag, startPoint x: 322, startPoint y: 273, endPoint x: 311, endPoint y: 273, distance: 11.0
click at [311, 273] on input "text" at bounding box center [451, 281] width 396 height 31
paste input "**********"
type input "**********"
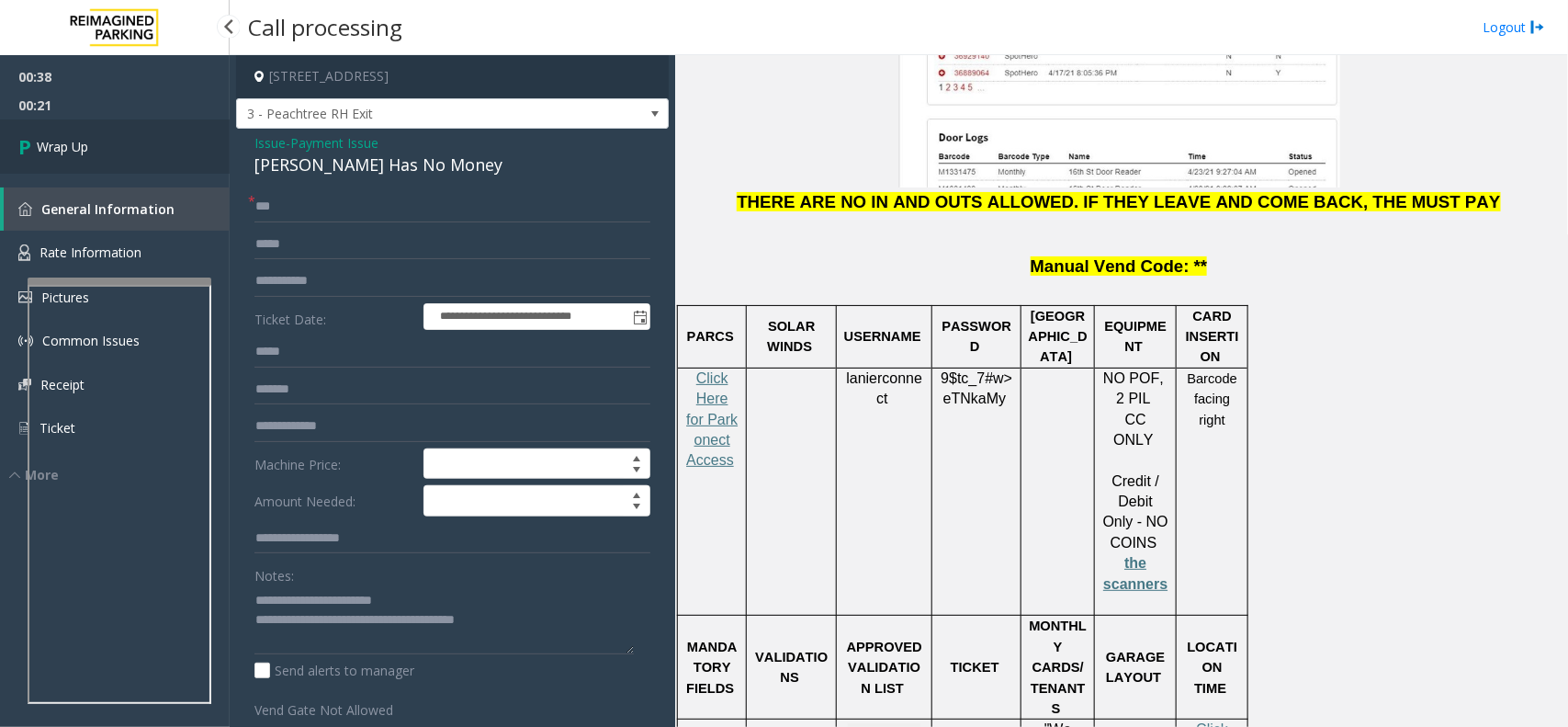
click at [152, 136] on link "Wrap Up" at bounding box center [115, 146] width 230 height 54
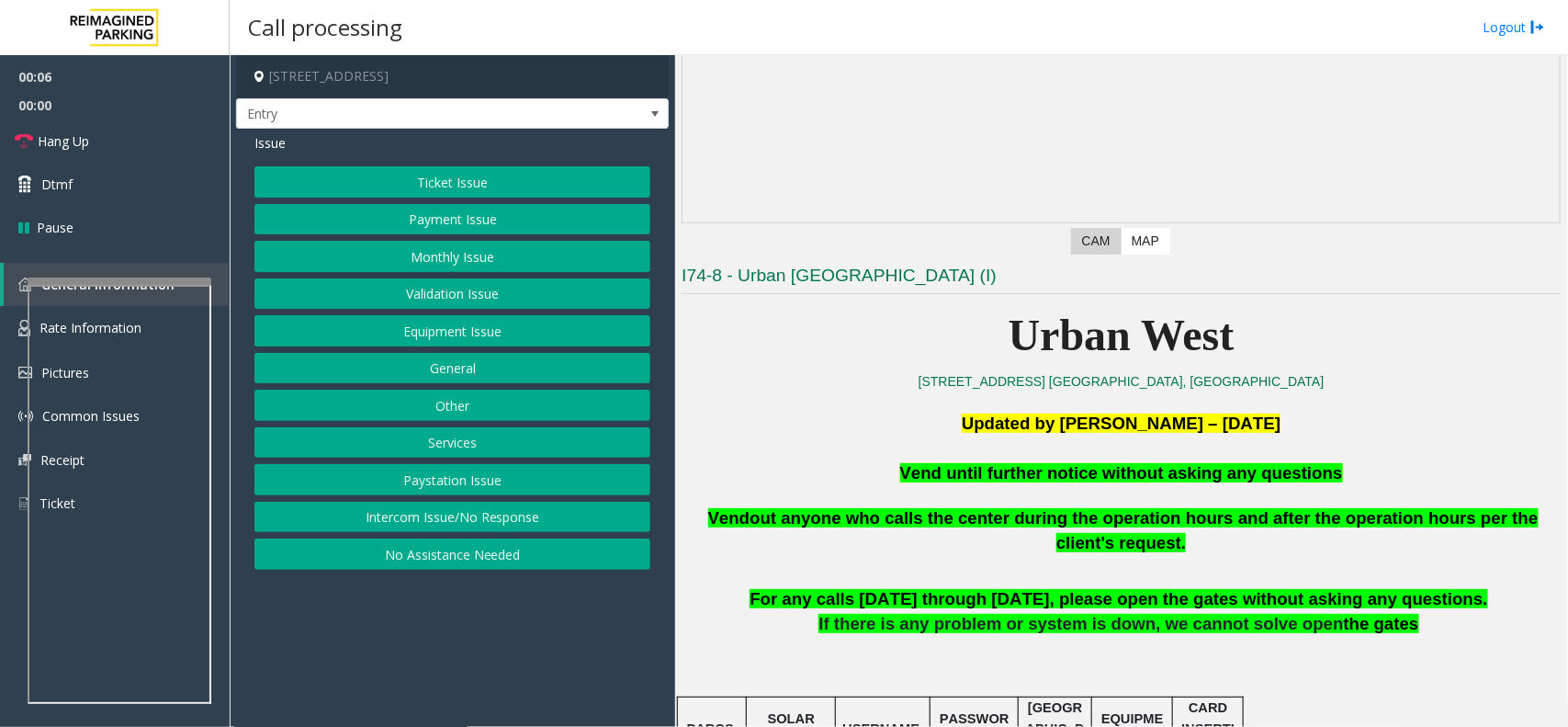
scroll to position [459, 0]
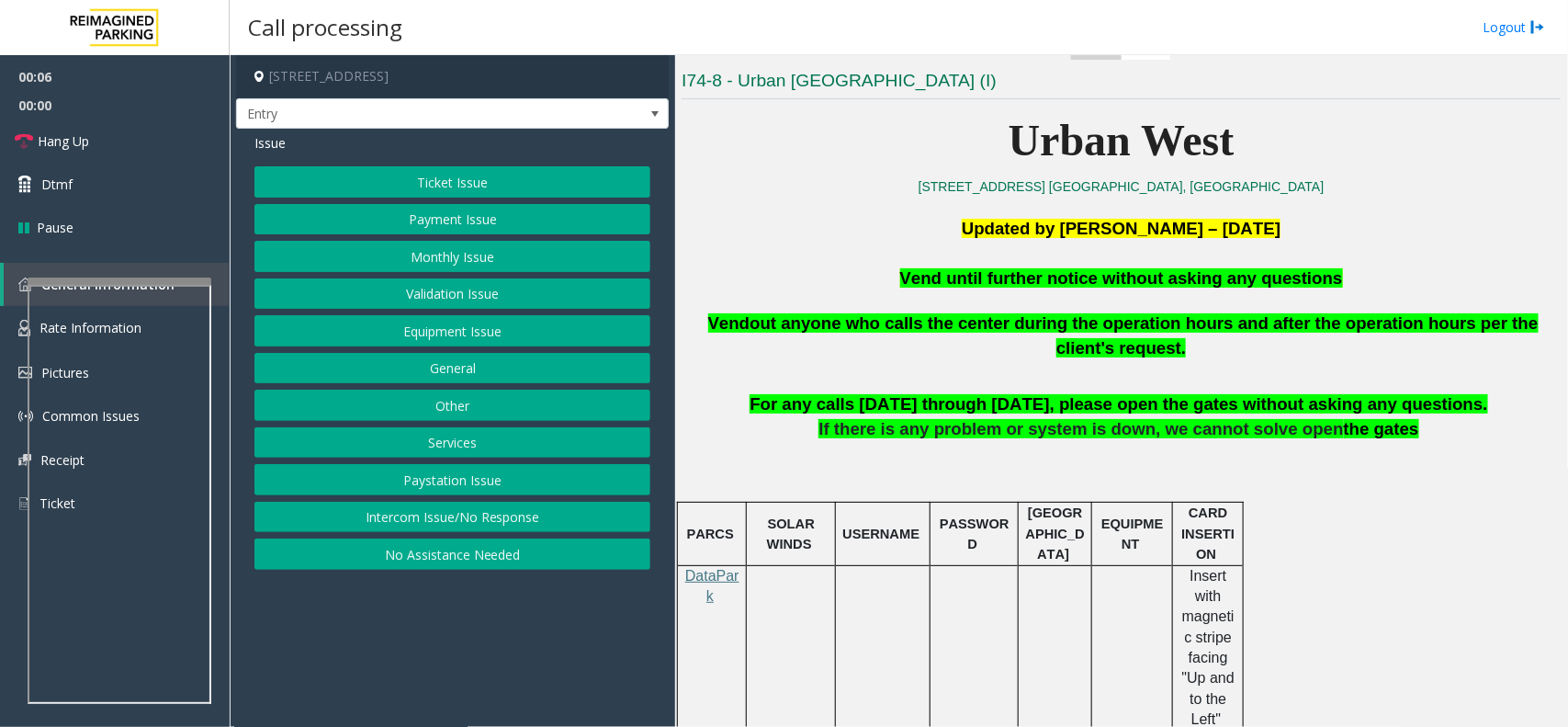
click at [1109, 275] on span "Vend until further notice without asking any questions" at bounding box center [1121, 278] width 443 height 19
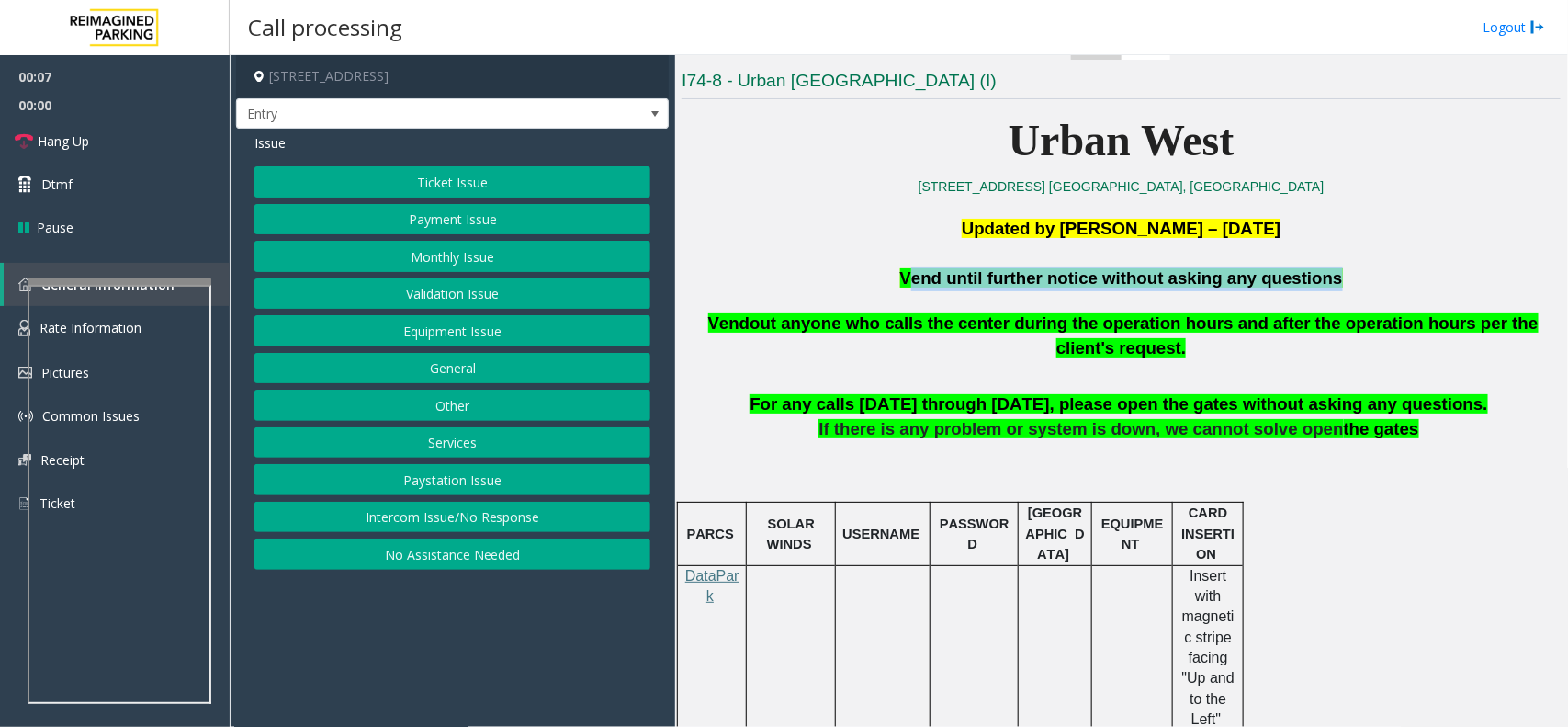
click at [1109, 275] on span "Vend until further notice without asking any questions" at bounding box center [1121, 278] width 443 height 19
copy span "Vend until further notice without asking any questions"
click at [471, 326] on button "Equipment Issue" at bounding box center [451, 330] width 396 height 31
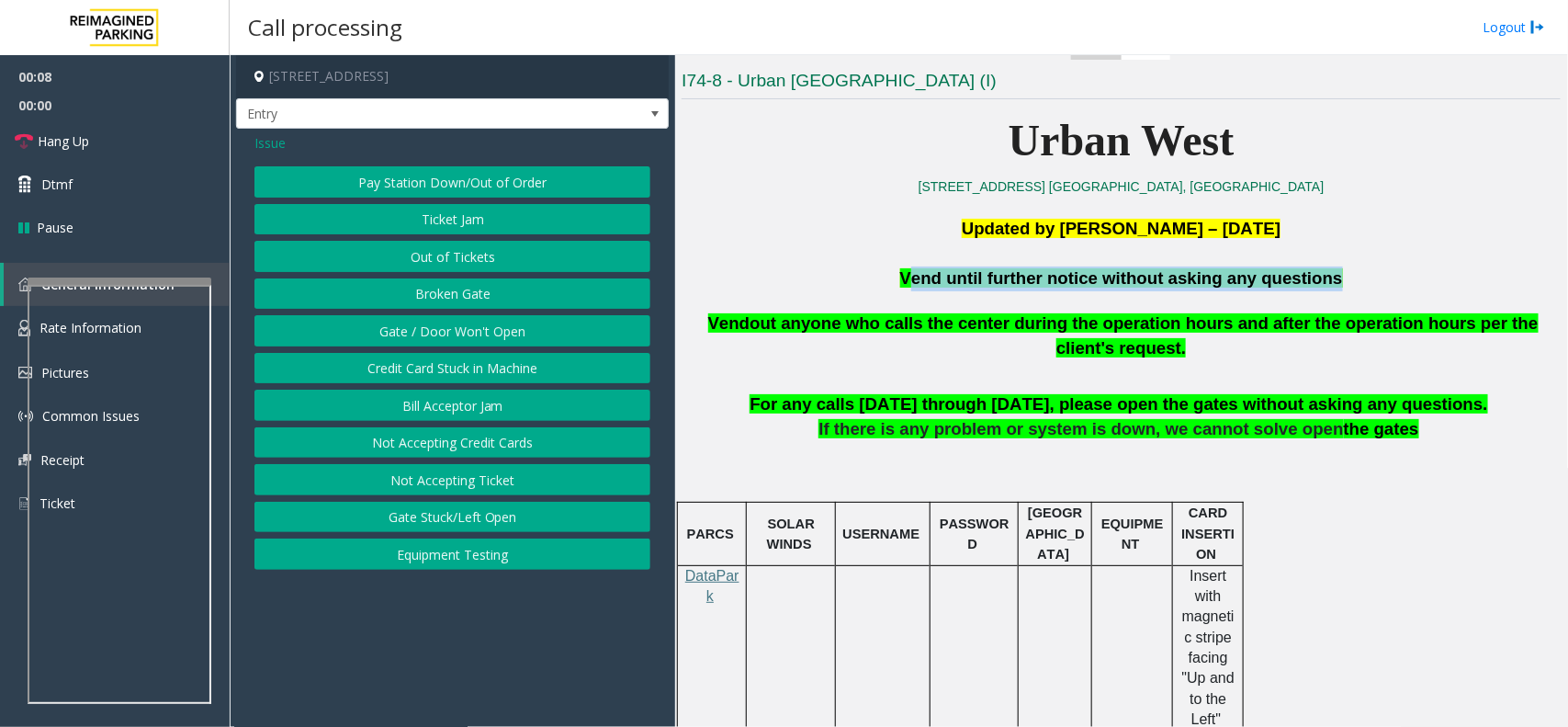
click at [471, 326] on button "Gate / Door Won't Open" at bounding box center [451, 330] width 396 height 31
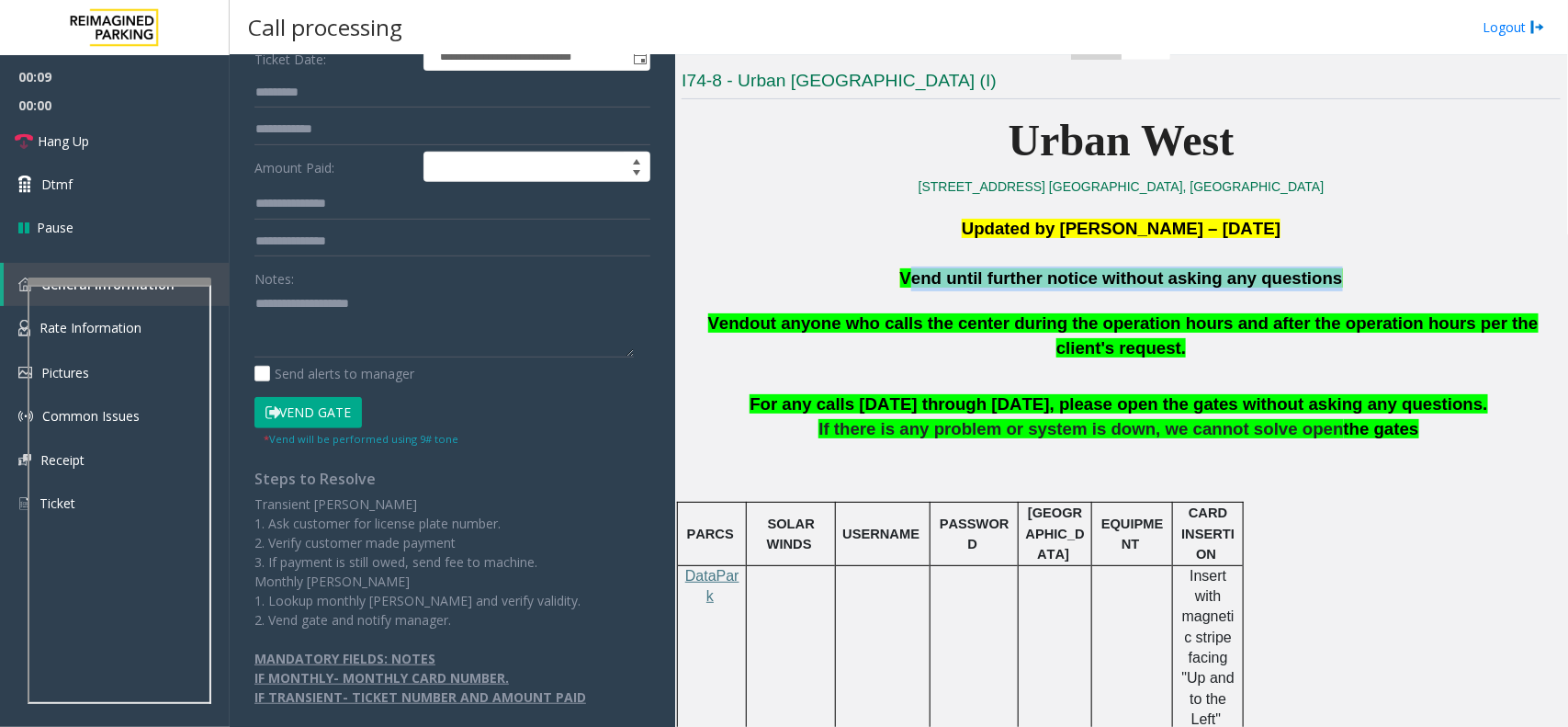
scroll to position [315, 0]
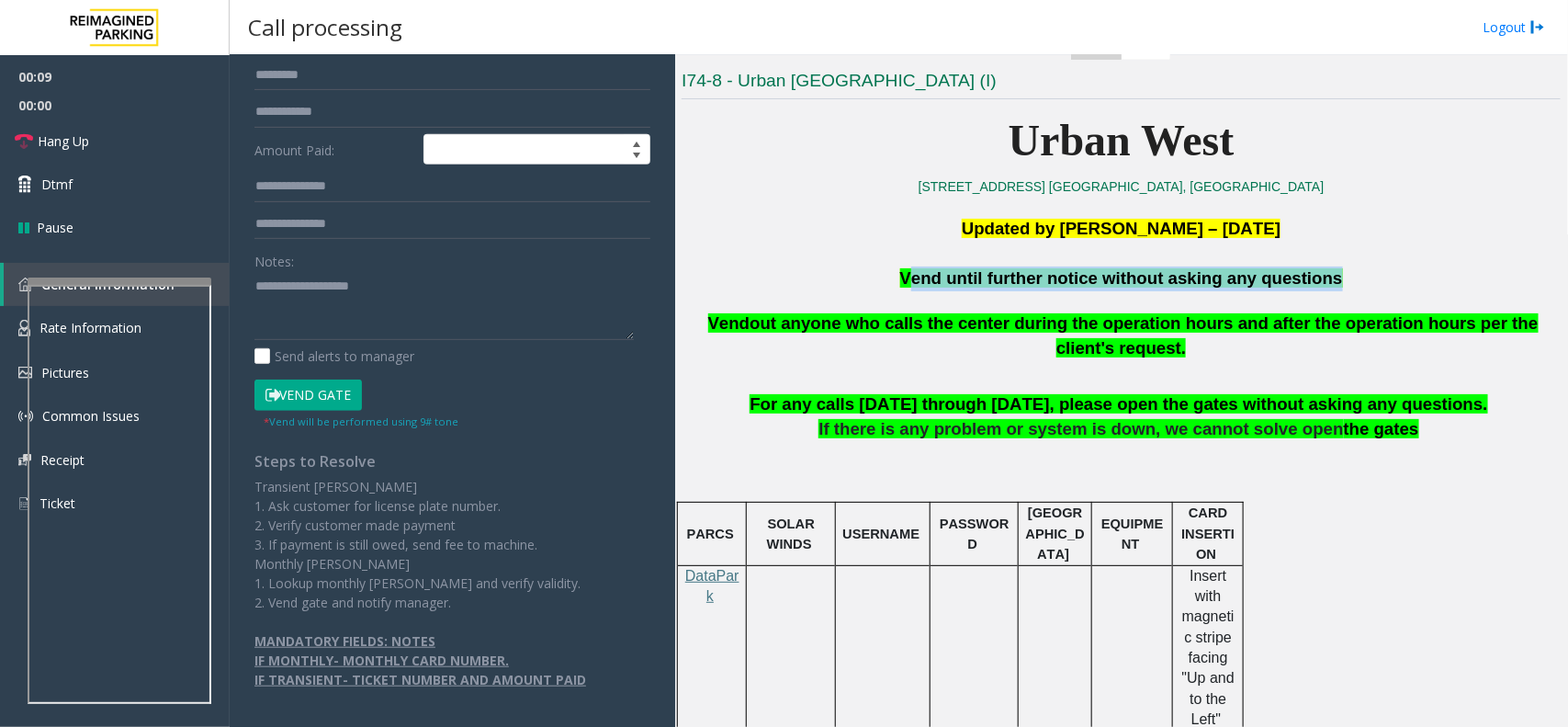
click at [281, 393] on button "Vend Gate" at bounding box center [308, 395] width 108 height 31
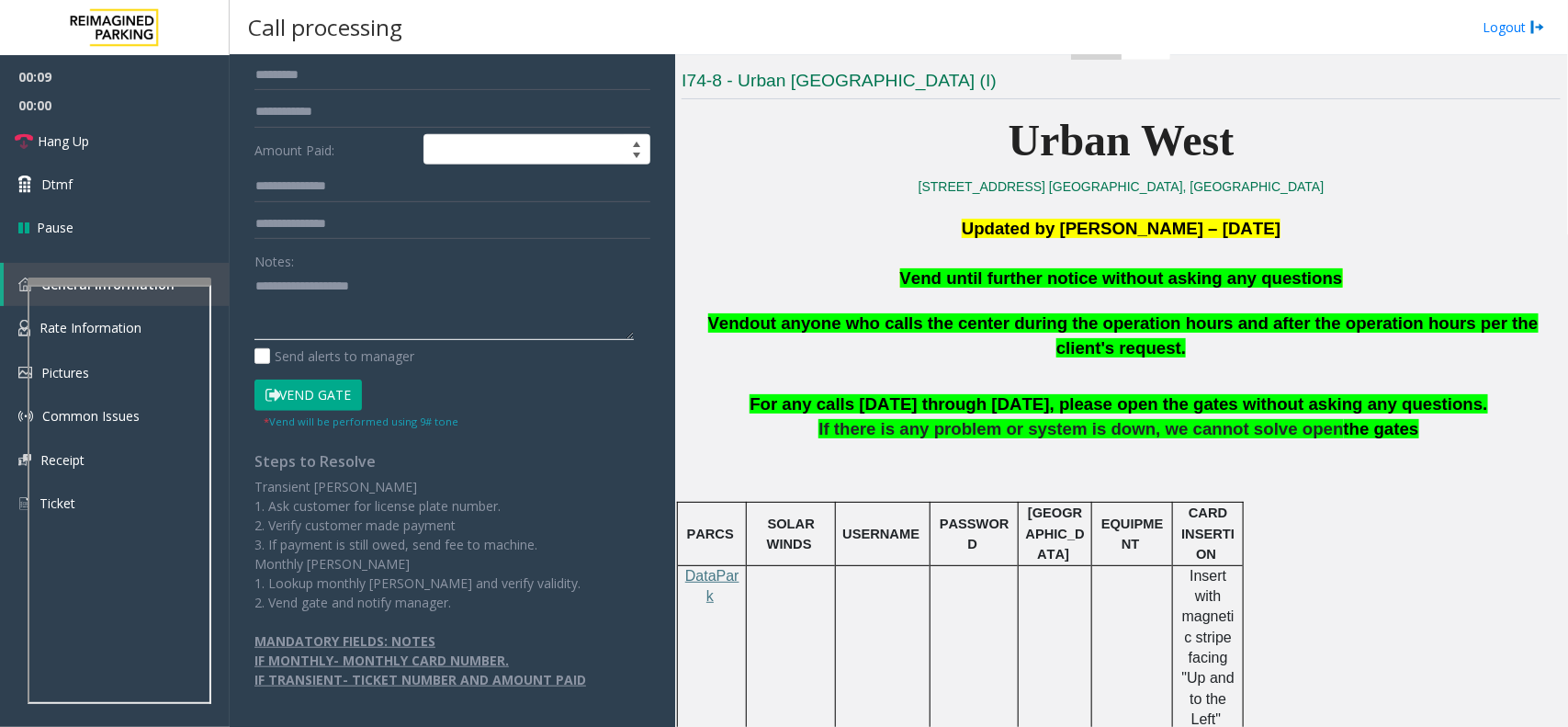
click at [321, 273] on textarea at bounding box center [444, 305] width 379 height 69
paste textarea "**********"
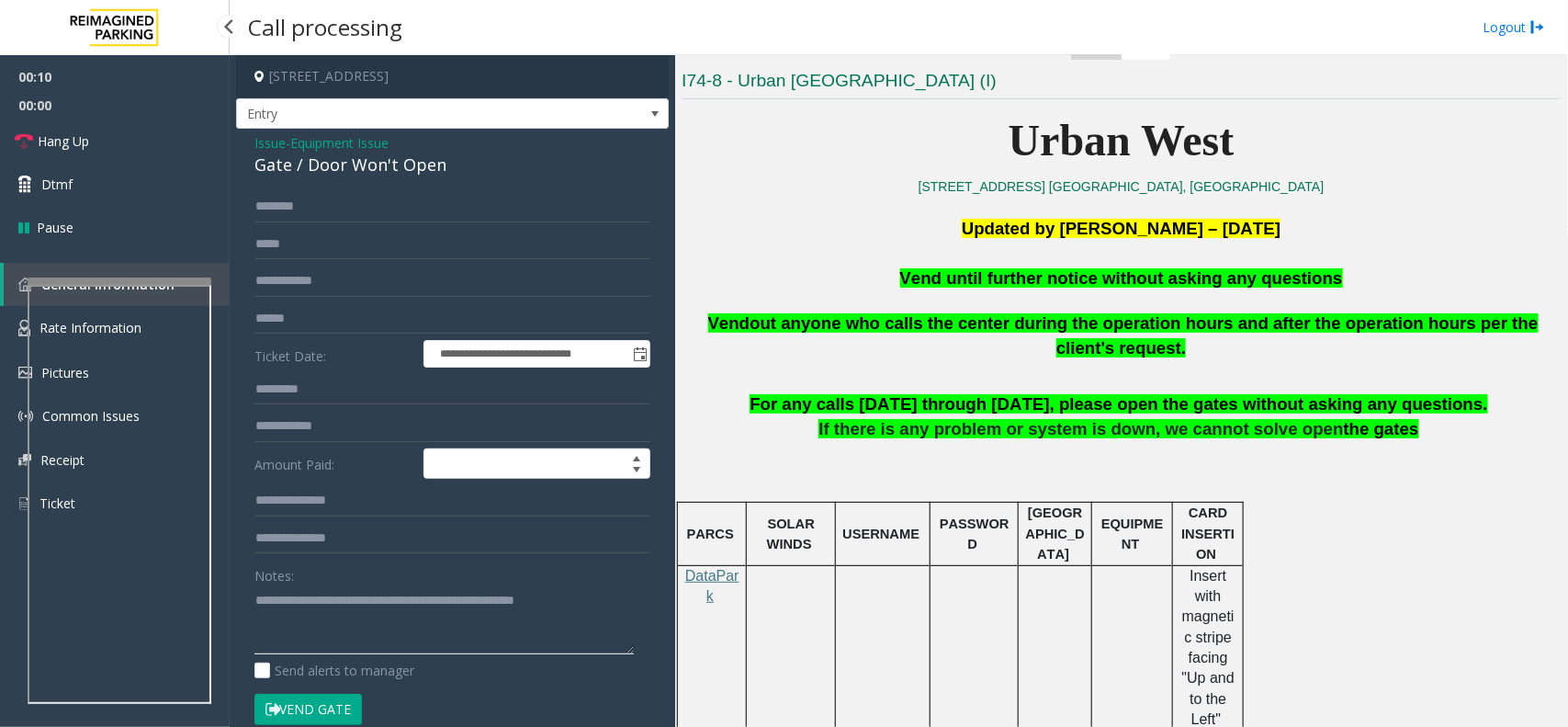
type textarea "**********"
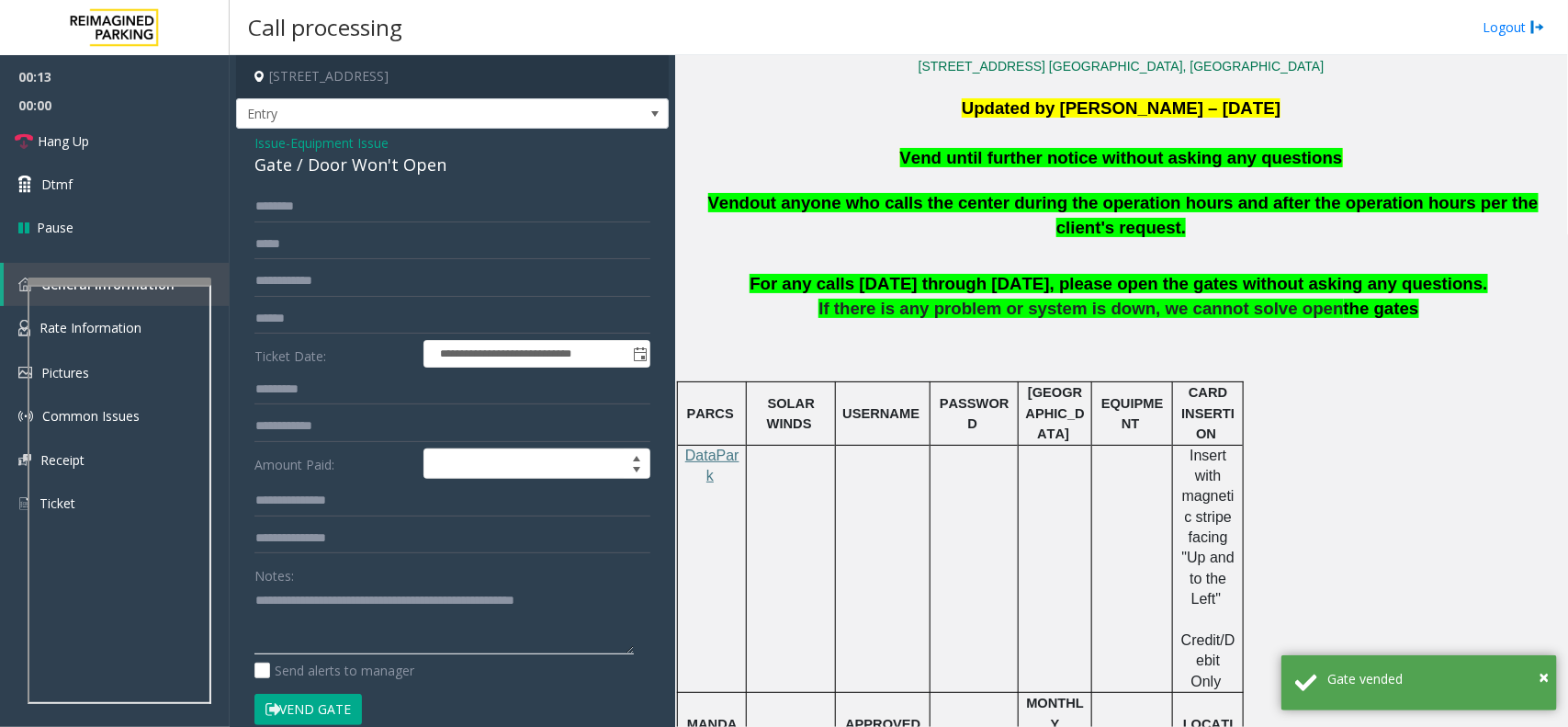
scroll to position [689, 0]
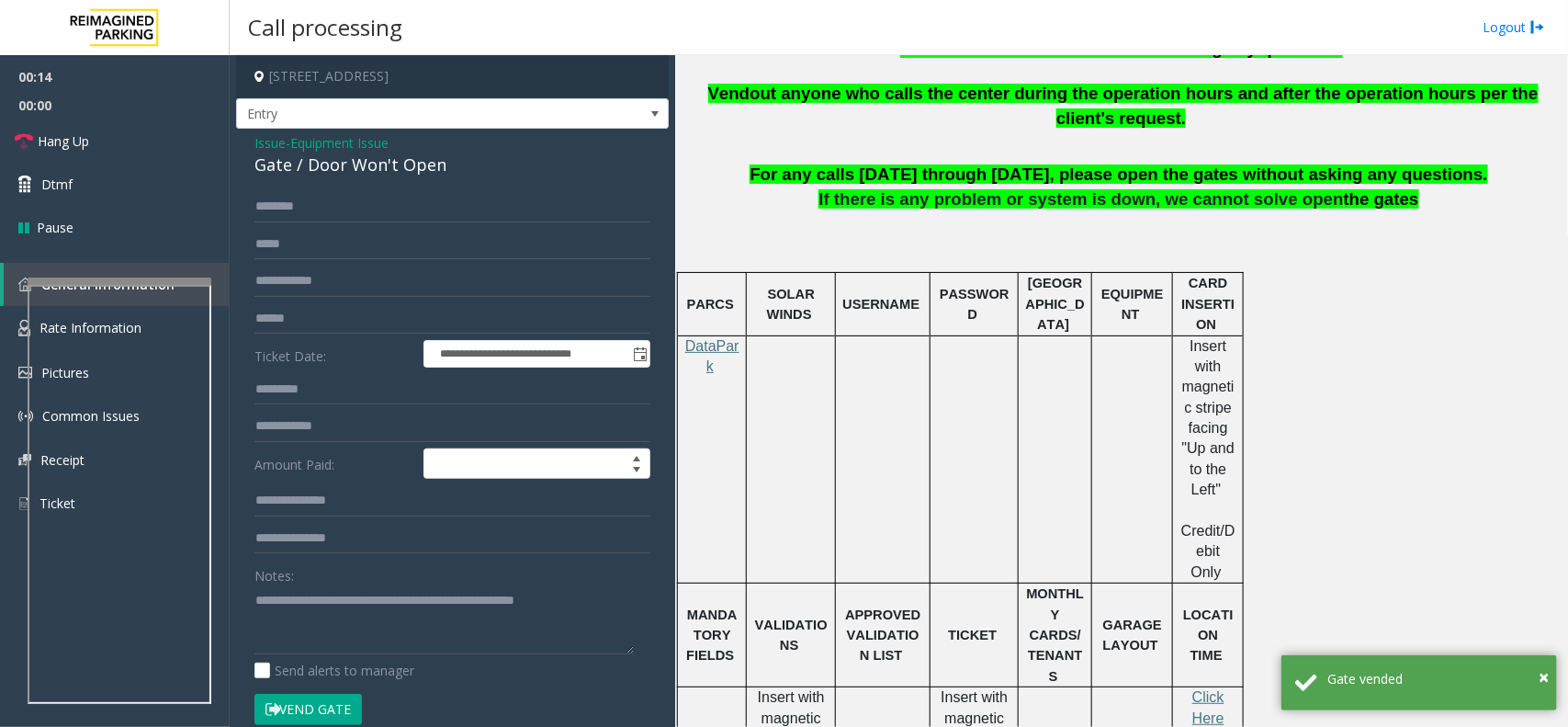
click at [914, 165] on span "For any calls [DATE] through [DATE], please open the gates without asking any q…" at bounding box center [1118, 174] width 737 height 19
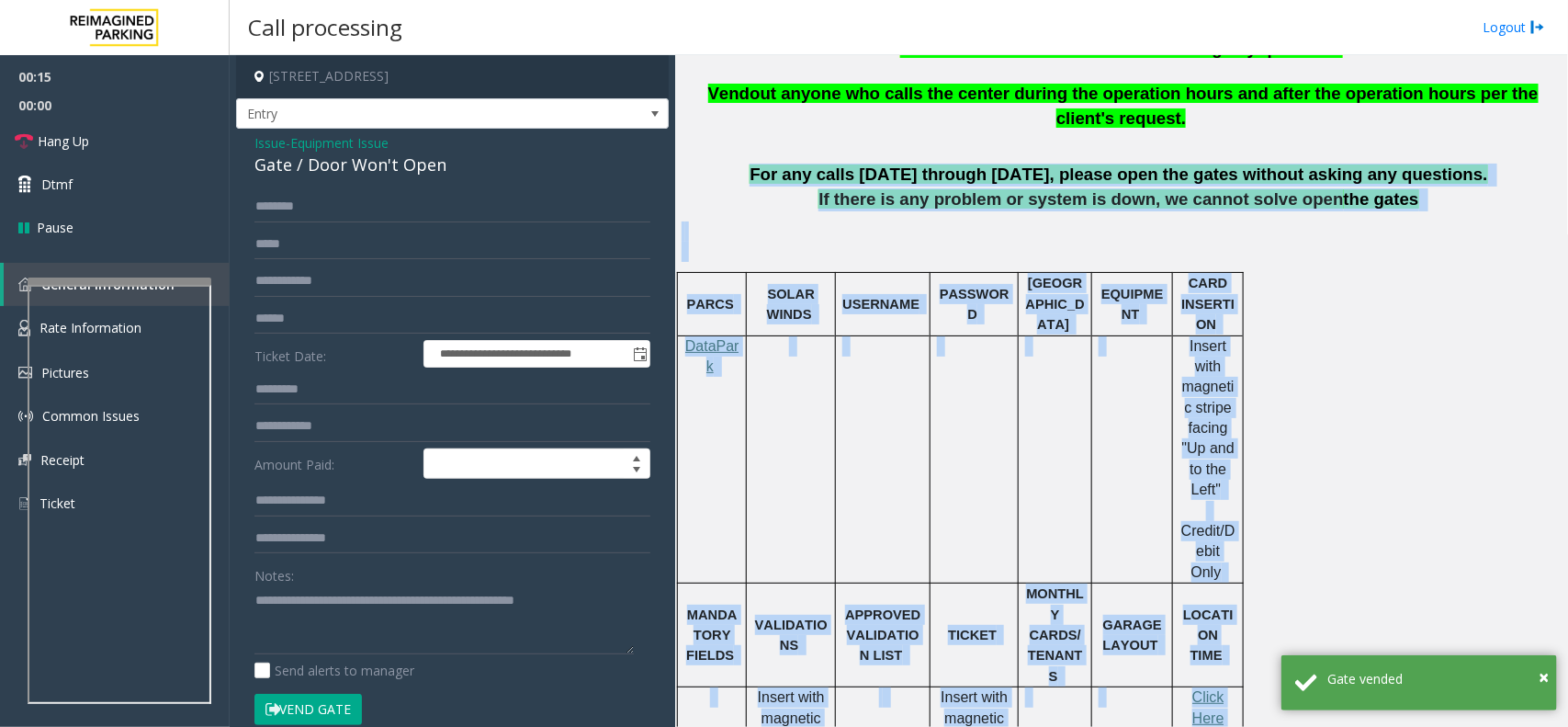
scroll to position [1179, 0]
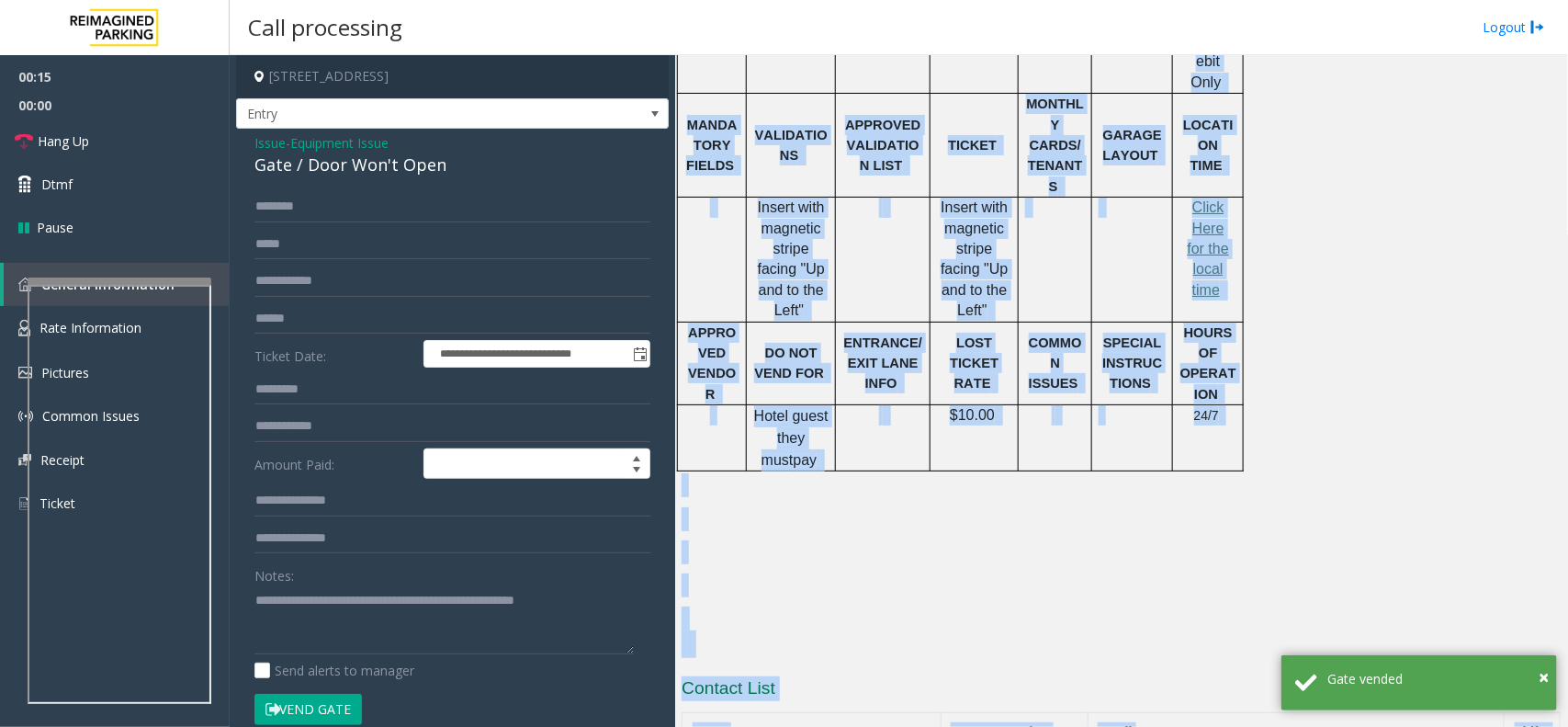
drag, startPoint x: 914, startPoint y: 148, endPoint x: 1125, endPoint y: 781, distance: 667.2
click at [1125, 726] on html "**********" at bounding box center [784, 363] width 1568 height 727
click at [1035, 540] on p at bounding box center [1120, 552] width 879 height 24
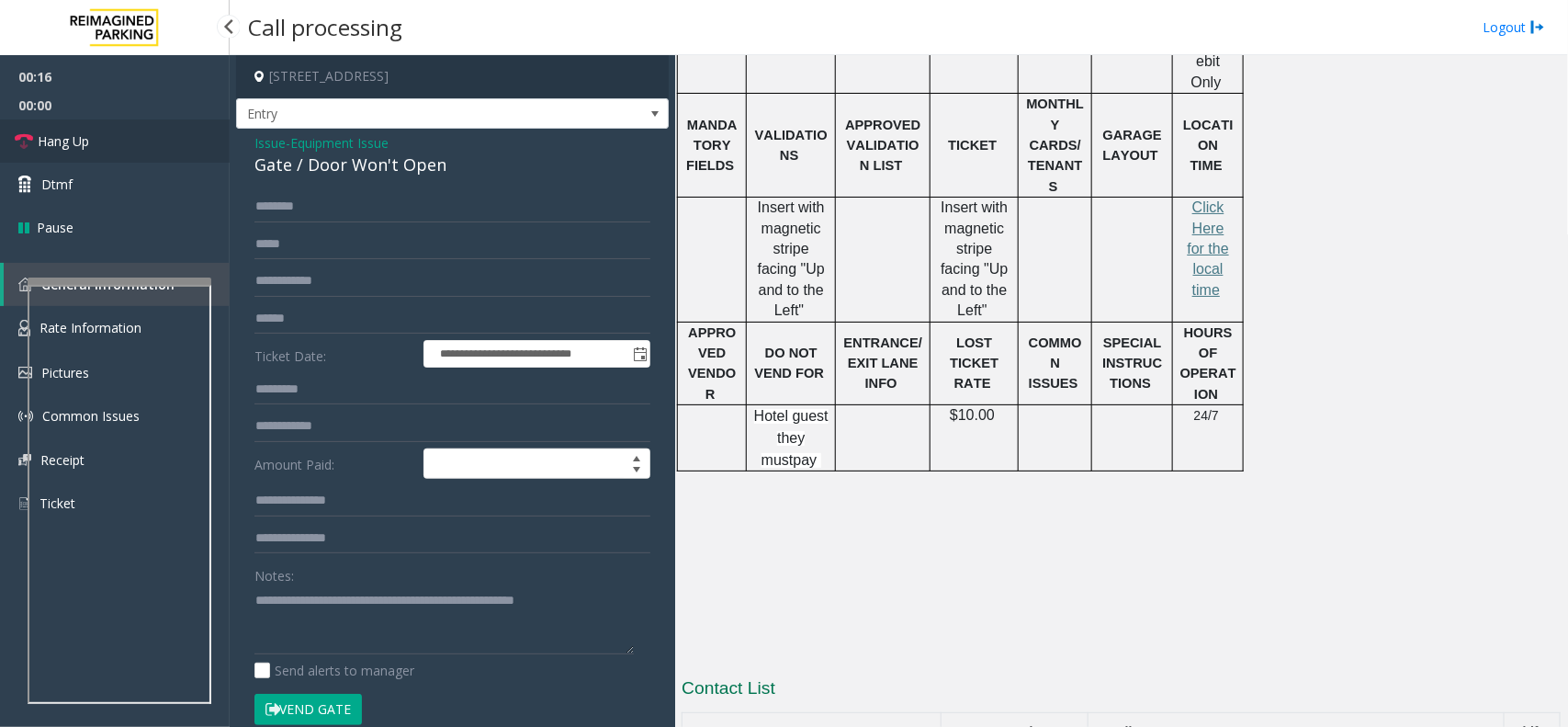
click at [217, 144] on link "Hang Up" at bounding box center [115, 141] width 230 height 43
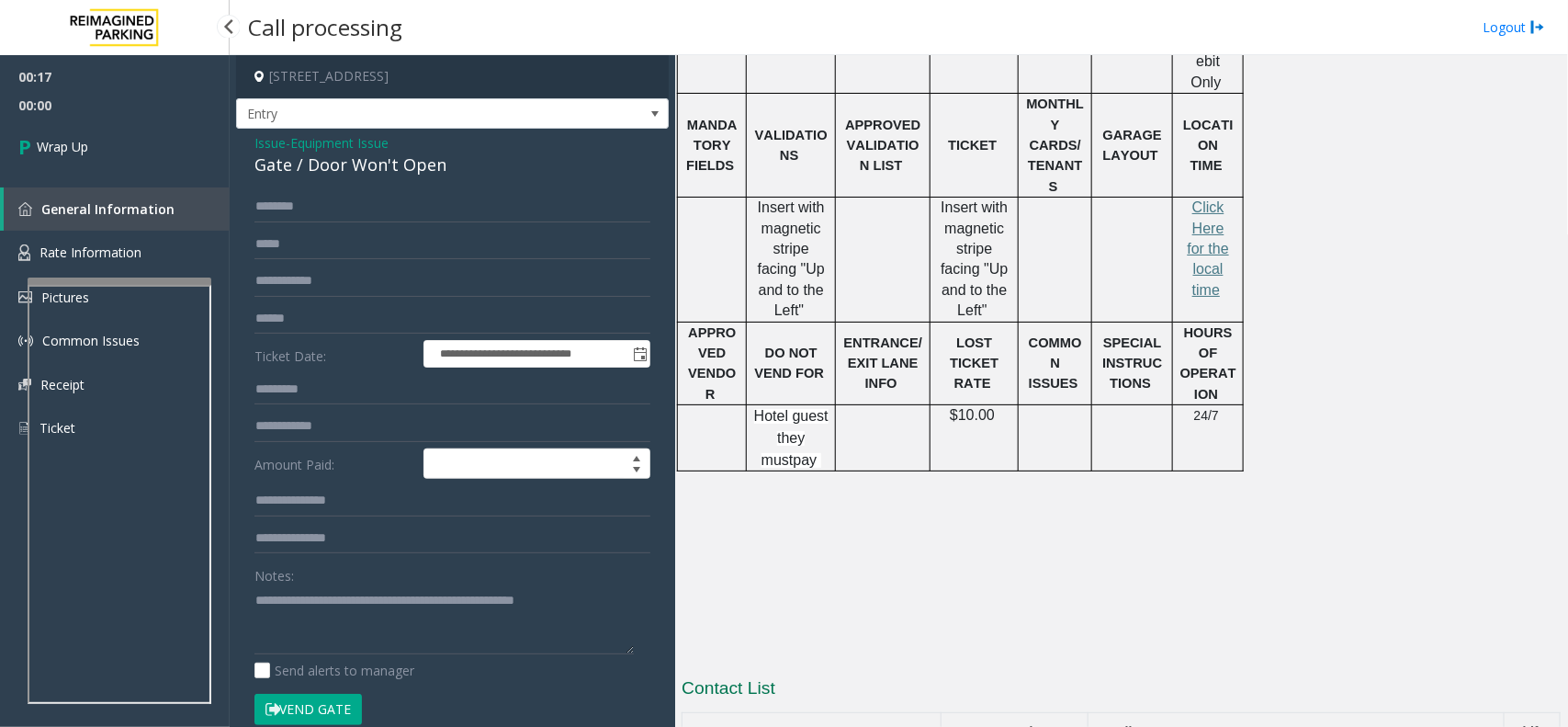
click at [217, 144] on link "Wrap Up" at bounding box center [115, 146] width 230 height 54
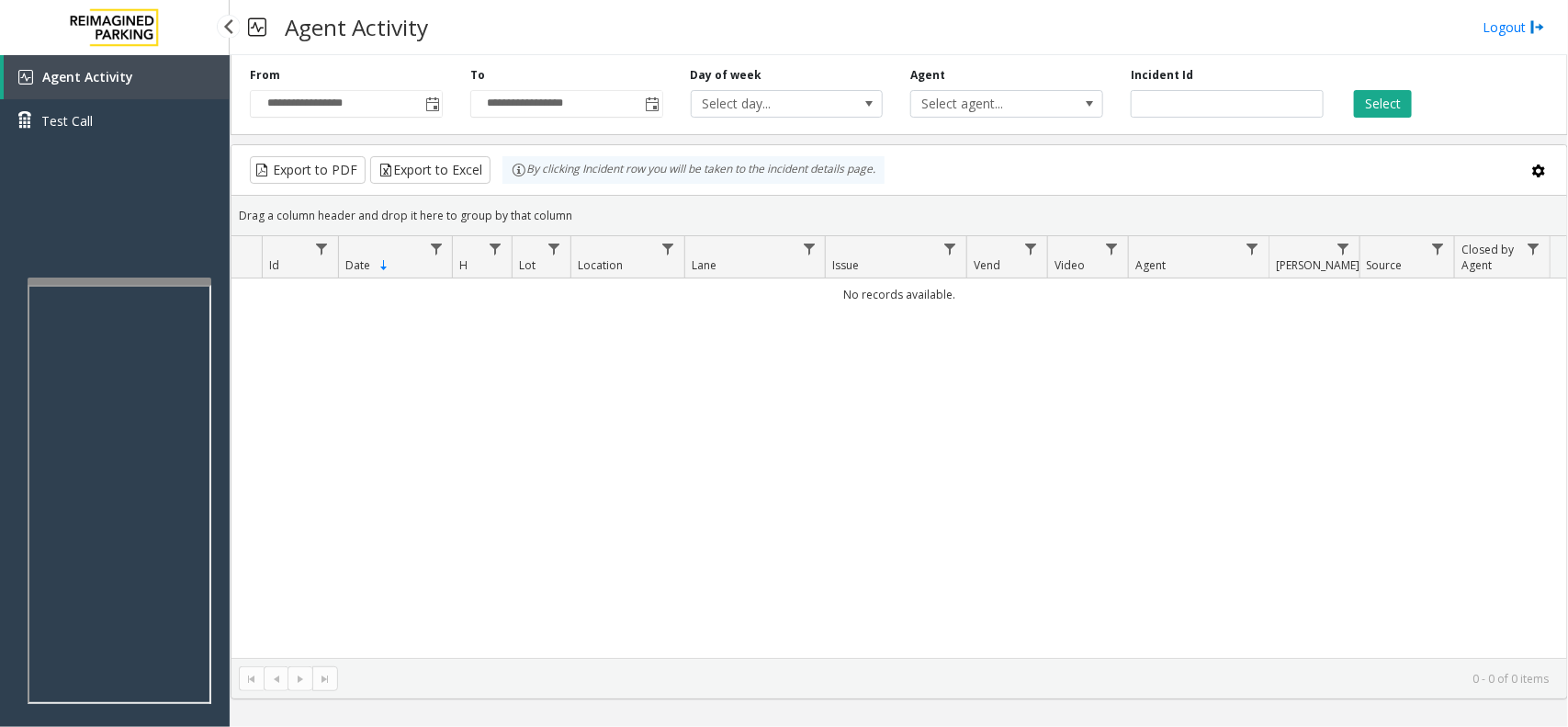
click at [209, 67] on link "Agent Activity" at bounding box center [116, 77] width 226 height 44
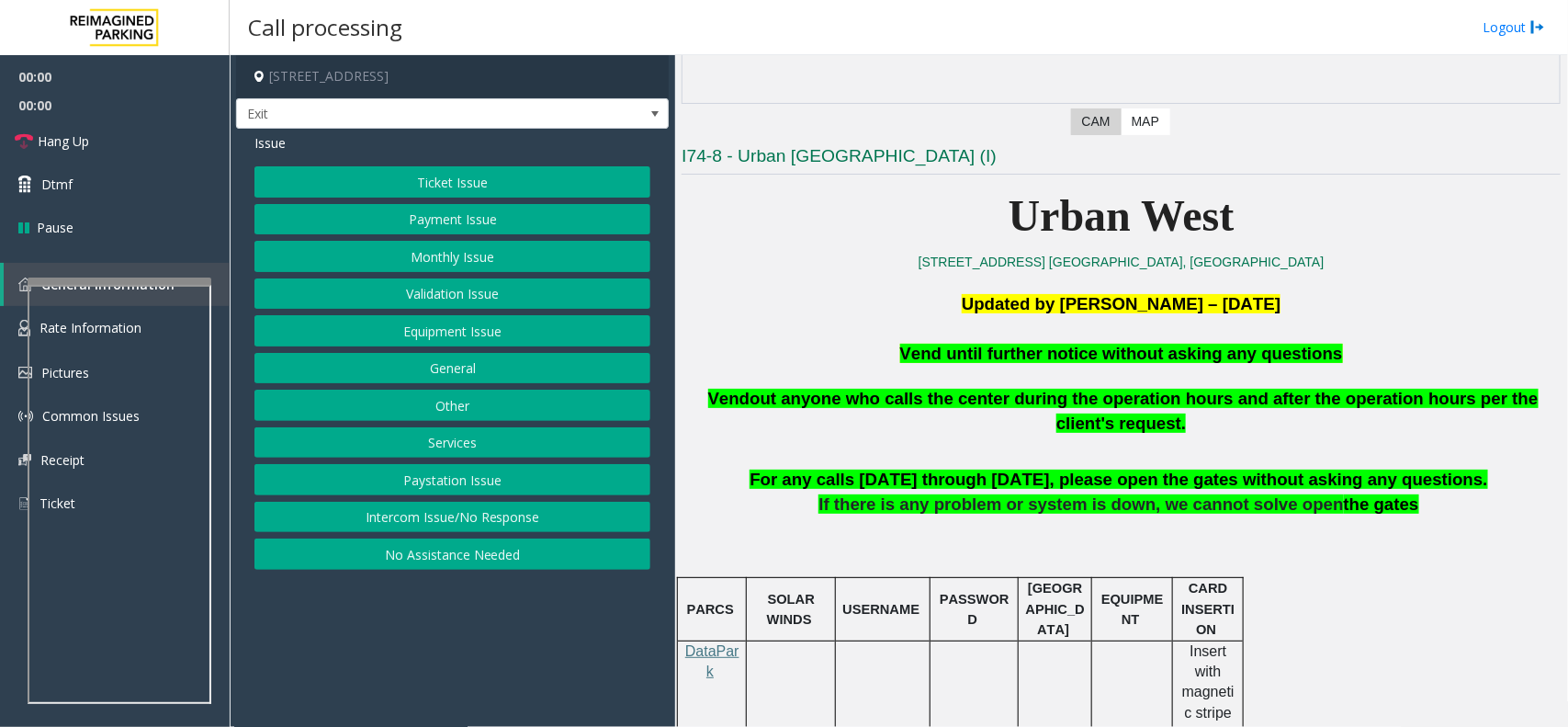
scroll to position [459, 0]
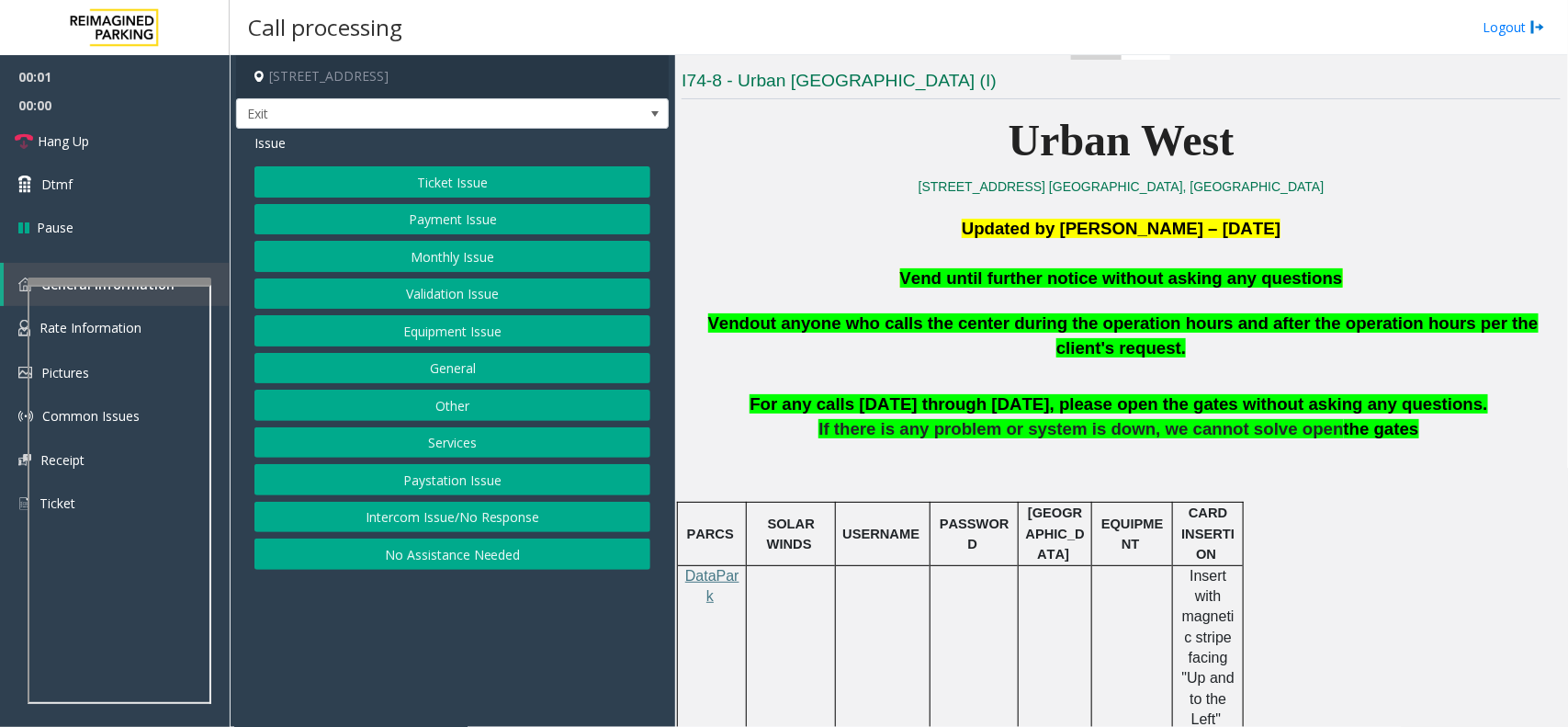
click at [901, 264] on p at bounding box center [1120, 254] width 879 height 25
click at [902, 264] on p at bounding box center [1120, 254] width 879 height 25
click at [903, 264] on p at bounding box center [1120, 254] width 879 height 25
click at [930, 278] on span "Vend until further notice without asking any questions" at bounding box center [1121, 278] width 443 height 19
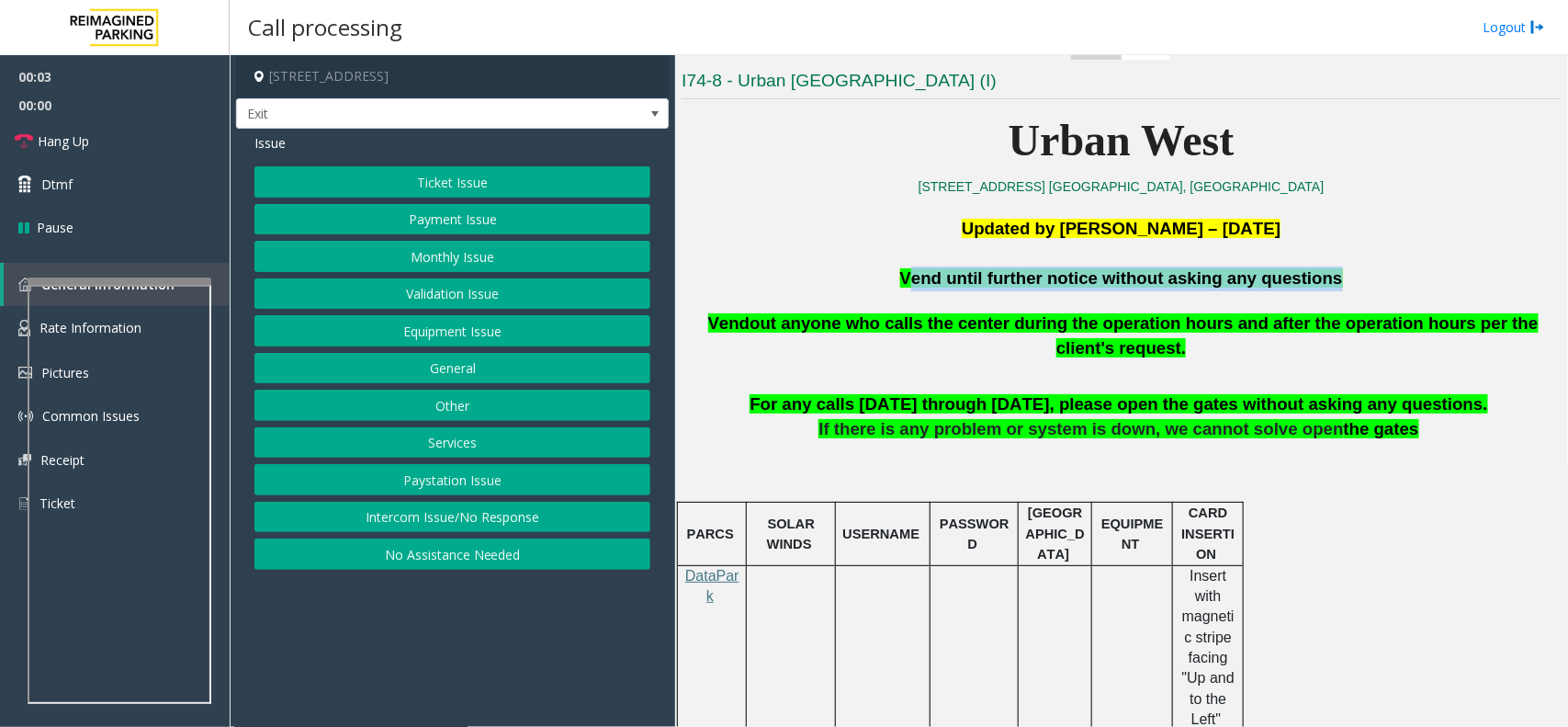
click at [930, 278] on span "Vend until further notice without asking any questions" at bounding box center [1121, 278] width 443 height 19
click at [533, 525] on button "Intercom Issue/No Response" at bounding box center [451, 517] width 396 height 31
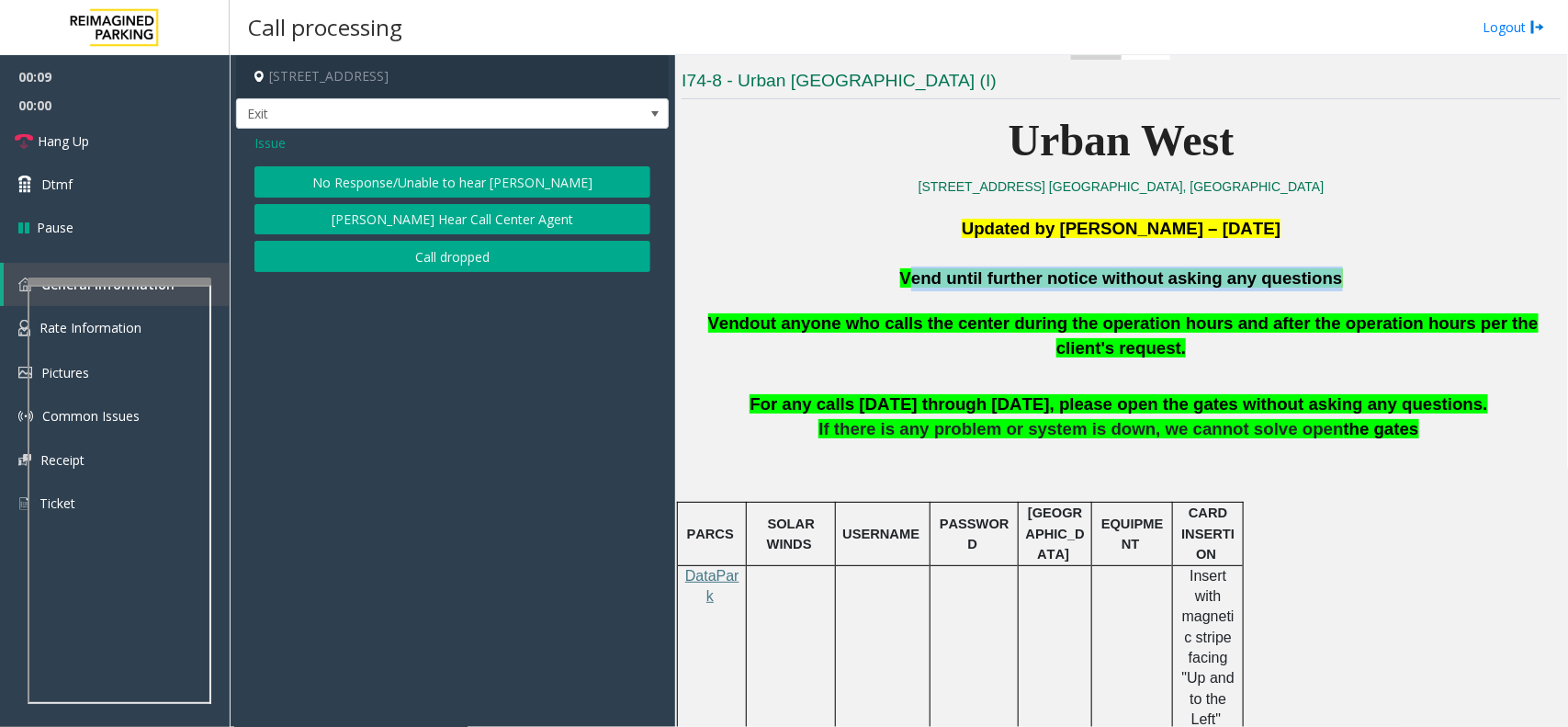
click at [386, 189] on button "No Response/Unable to hear [PERSON_NAME]" at bounding box center [451, 182] width 396 height 31
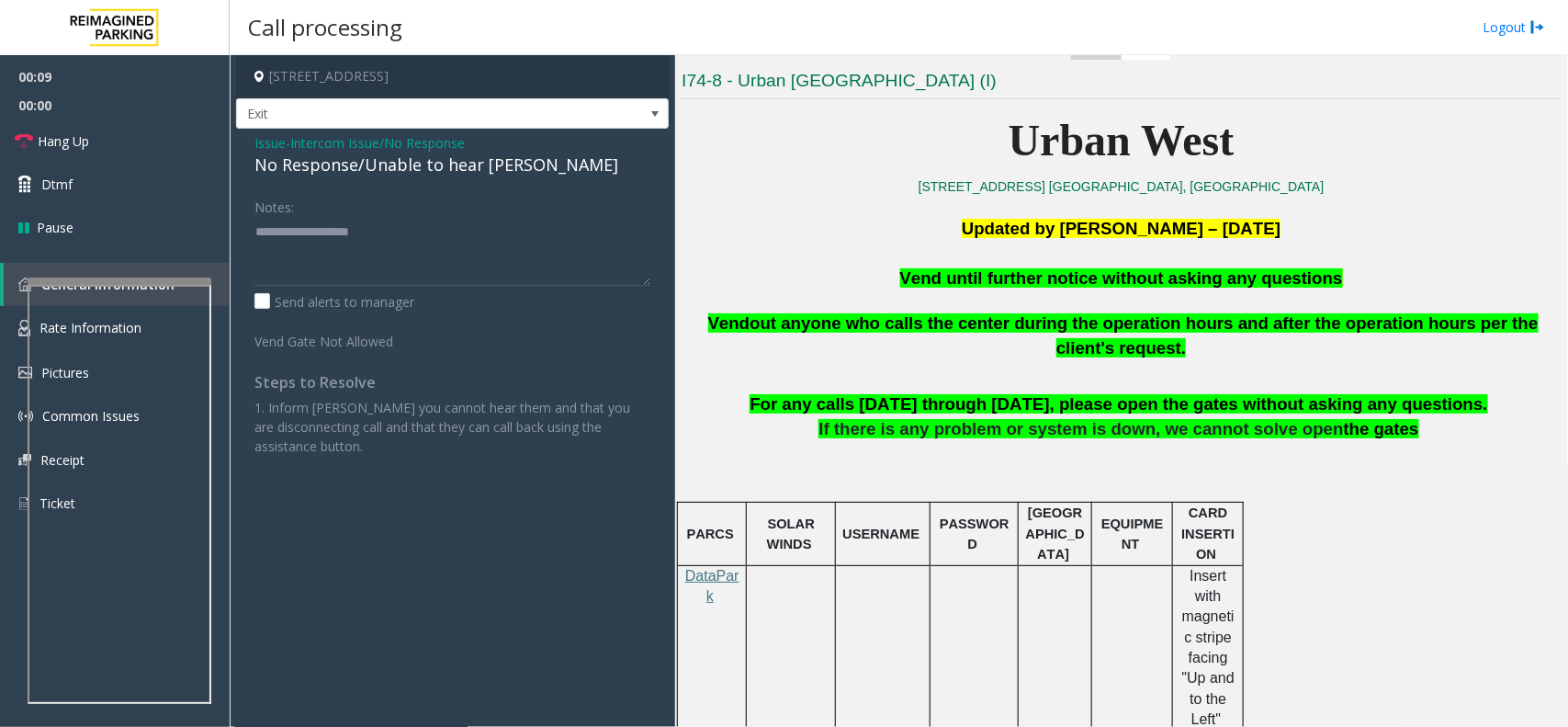
click at [382, 166] on div "No Response/Unable to hear [PERSON_NAME]" at bounding box center [451, 165] width 396 height 25
copy div "No Response/Unable to hear [PERSON_NAME]"
click at [407, 244] on textarea at bounding box center [451, 251] width 396 height 69
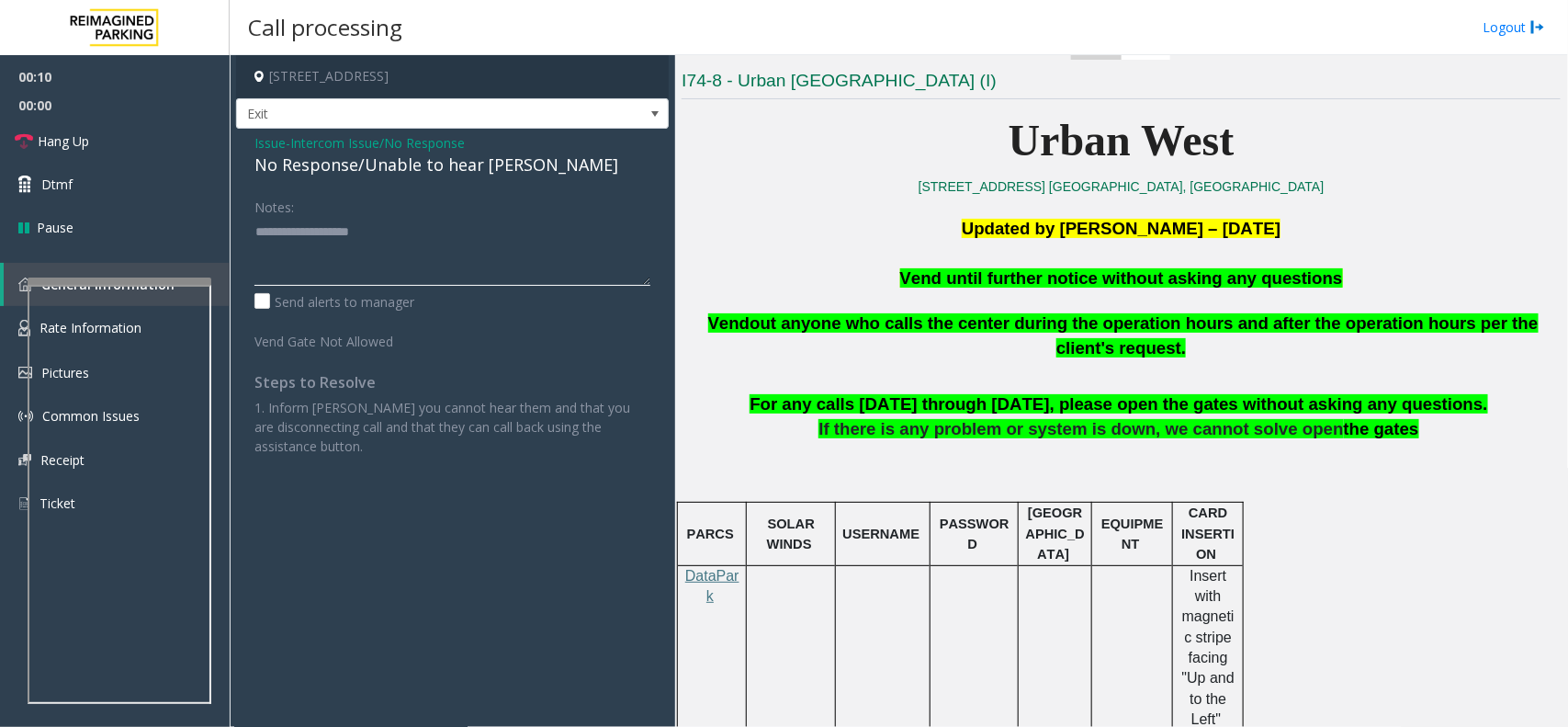
paste textarea "**********"
type textarea "**********"
click at [162, 175] on link "Dtmf" at bounding box center [115, 184] width 230 height 43
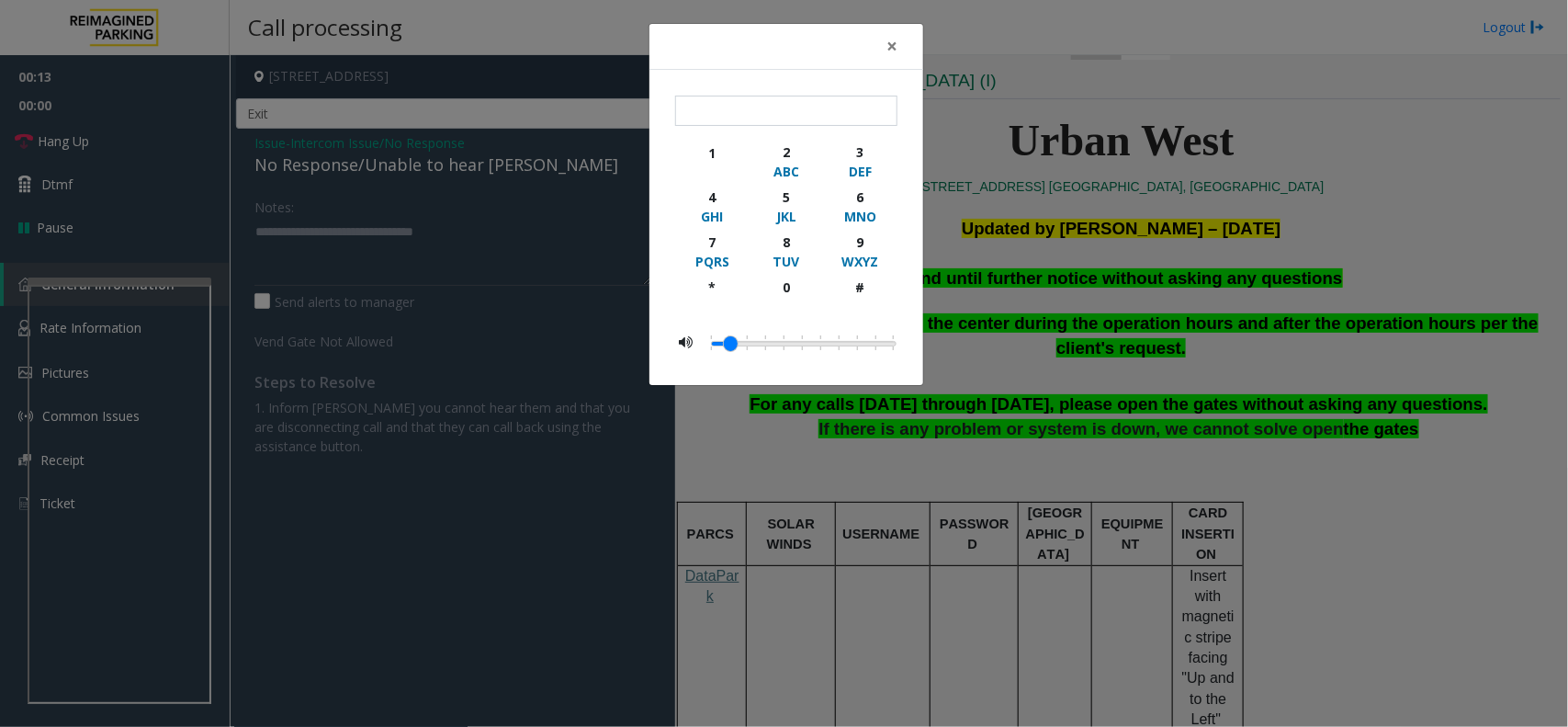
click at [144, 150] on div "× 1 2 ABC 3 DEF 4 GHI 5 JKL 6 MNO 7 PQRS 8 TUV 9 WXYZ * 0 #" at bounding box center [784, 363] width 1568 height 727
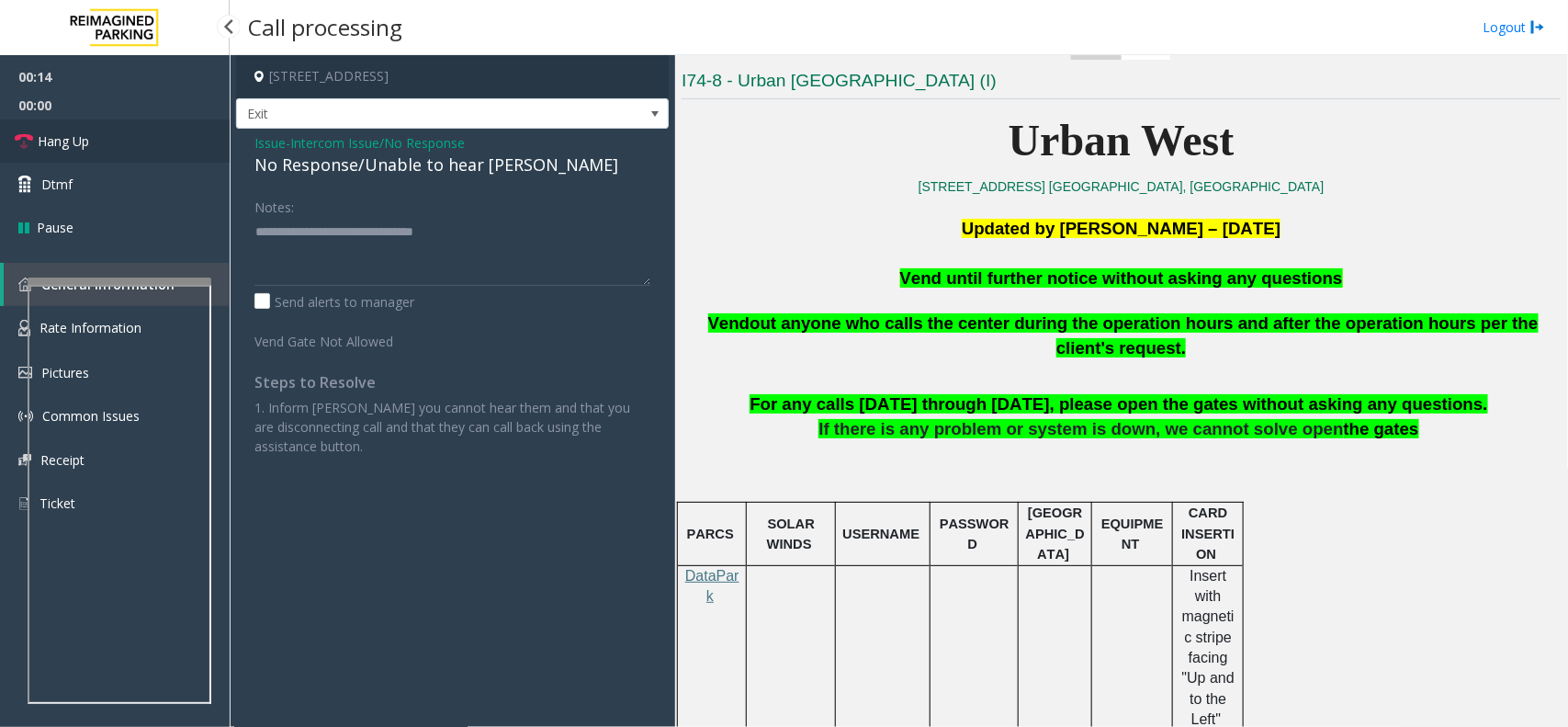
click at [143, 138] on link "Hang Up" at bounding box center [115, 141] width 230 height 43
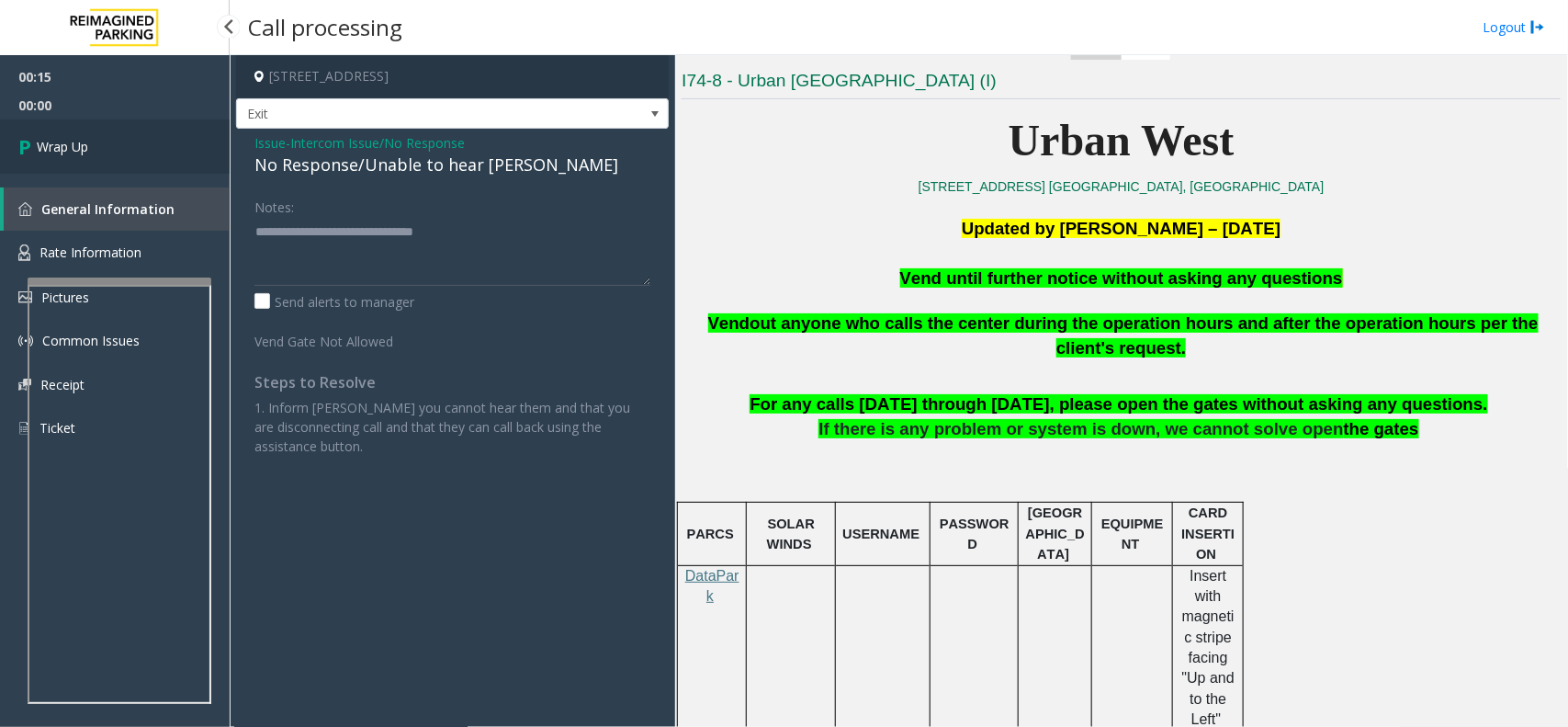
click at [143, 138] on link "Wrap Up" at bounding box center [115, 146] width 230 height 54
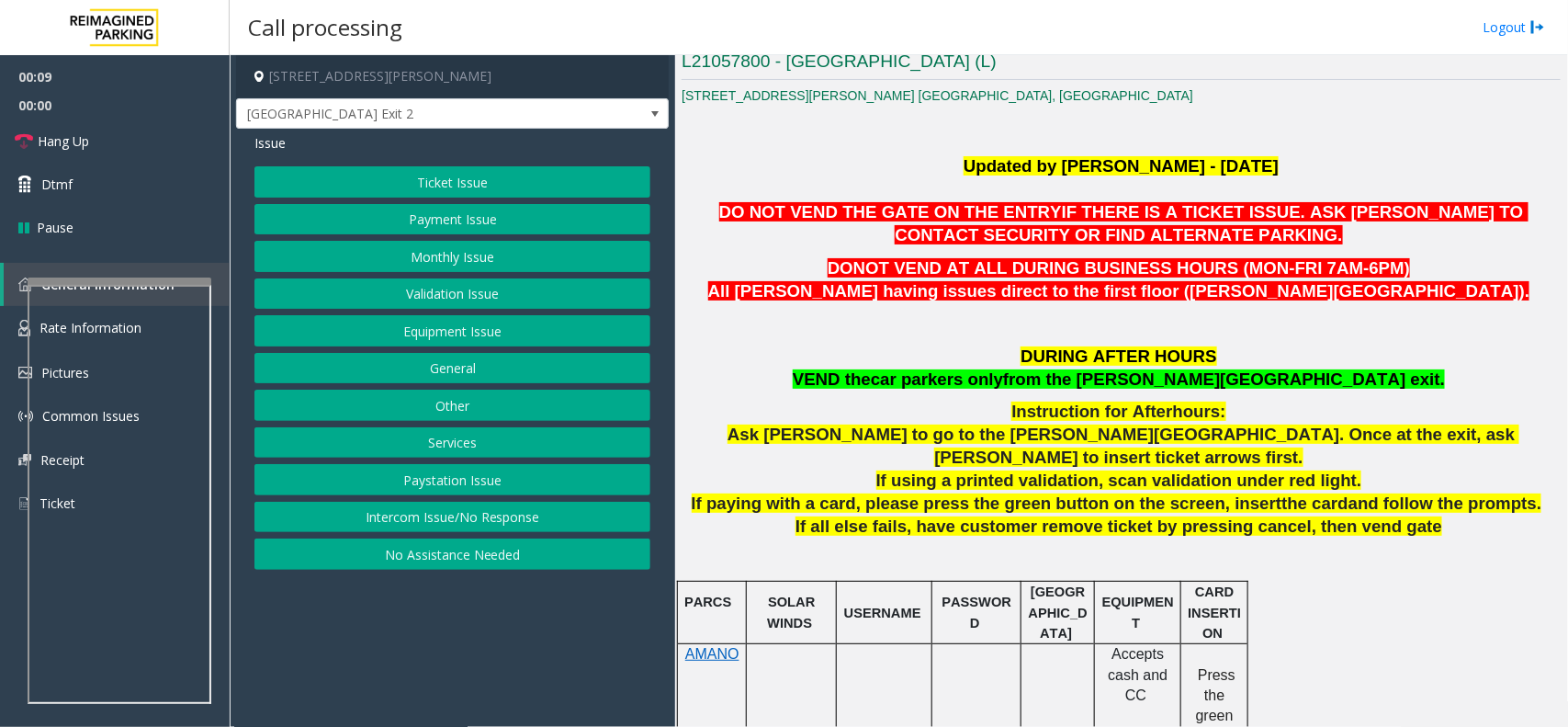
scroll to position [689, 0]
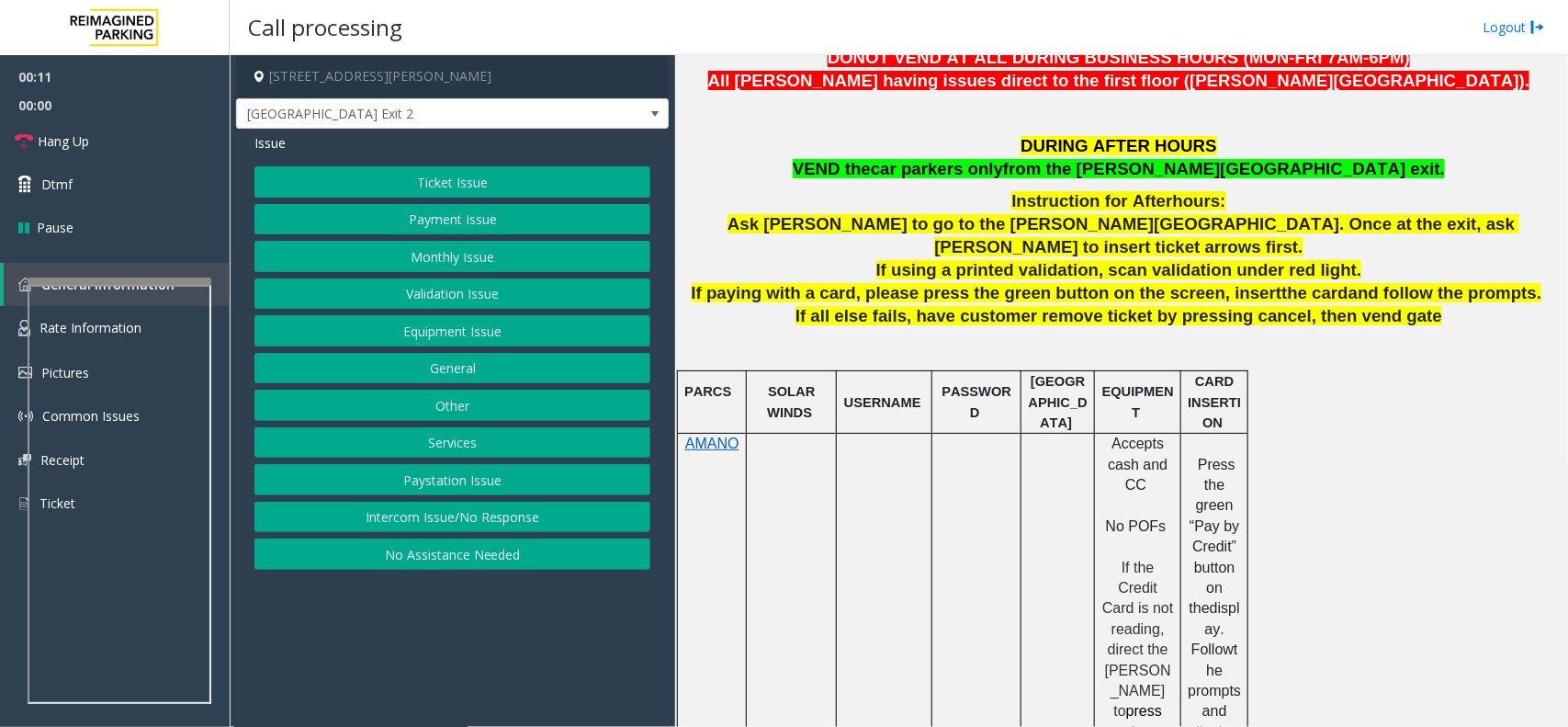
click at [768, 223] on p "Ask [PERSON_NAME] to go to the [PERSON_NAME][GEOGRAPHIC_DATA]. Once at the exit…" at bounding box center [1120, 236] width 879 height 46
drag, startPoint x: 768, startPoint y: 223, endPoint x: 953, endPoint y: 222, distance: 185.0
click at [953, 222] on p "Ask [PERSON_NAME] to go to the [PERSON_NAME][GEOGRAPHIC_DATA]. Once at the exit…" at bounding box center [1120, 236] width 879 height 46
click at [1030, 228] on span "Ask [PERSON_NAME] to go to the [PERSON_NAME][GEOGRAPHIC_DATA]. Once at the exit…" at bounding box center [1123, 235] width 791 height 42
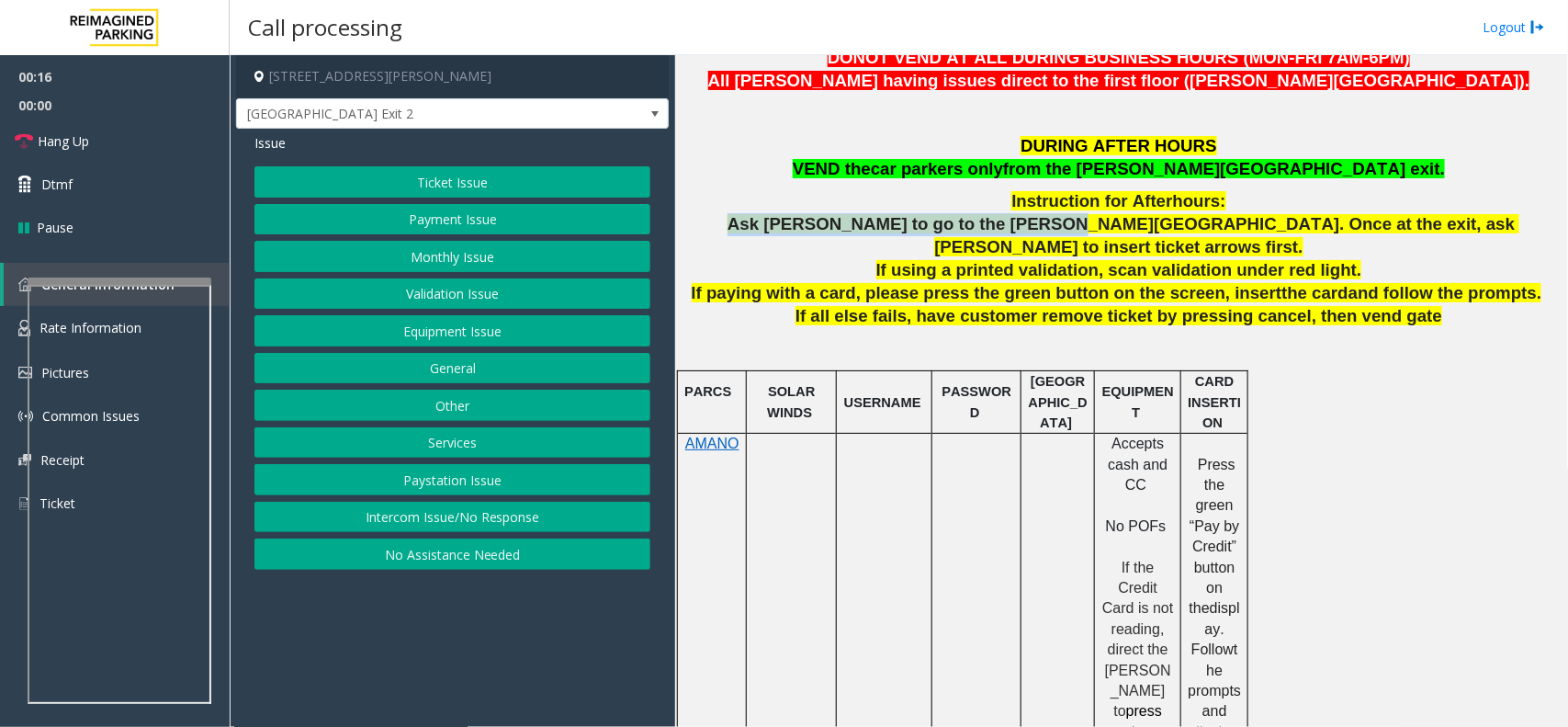
copy span "Ask [PERSON_NAME] to go to the [PERSON_NAME][GEOGRAPHIC_DATA]"
drag, startPoint x: 1030, startPoint y: 228, endPoint x: 788, endPoint y: 227, distance: 242.0
click at [788, 227] on span "Ask [PERSON_NAME] to go to the [PERSON_NAME][GEOGRAPHIC_DATA]. Once at the exit…" at bounding box center [1123, 235] width 791 height 42
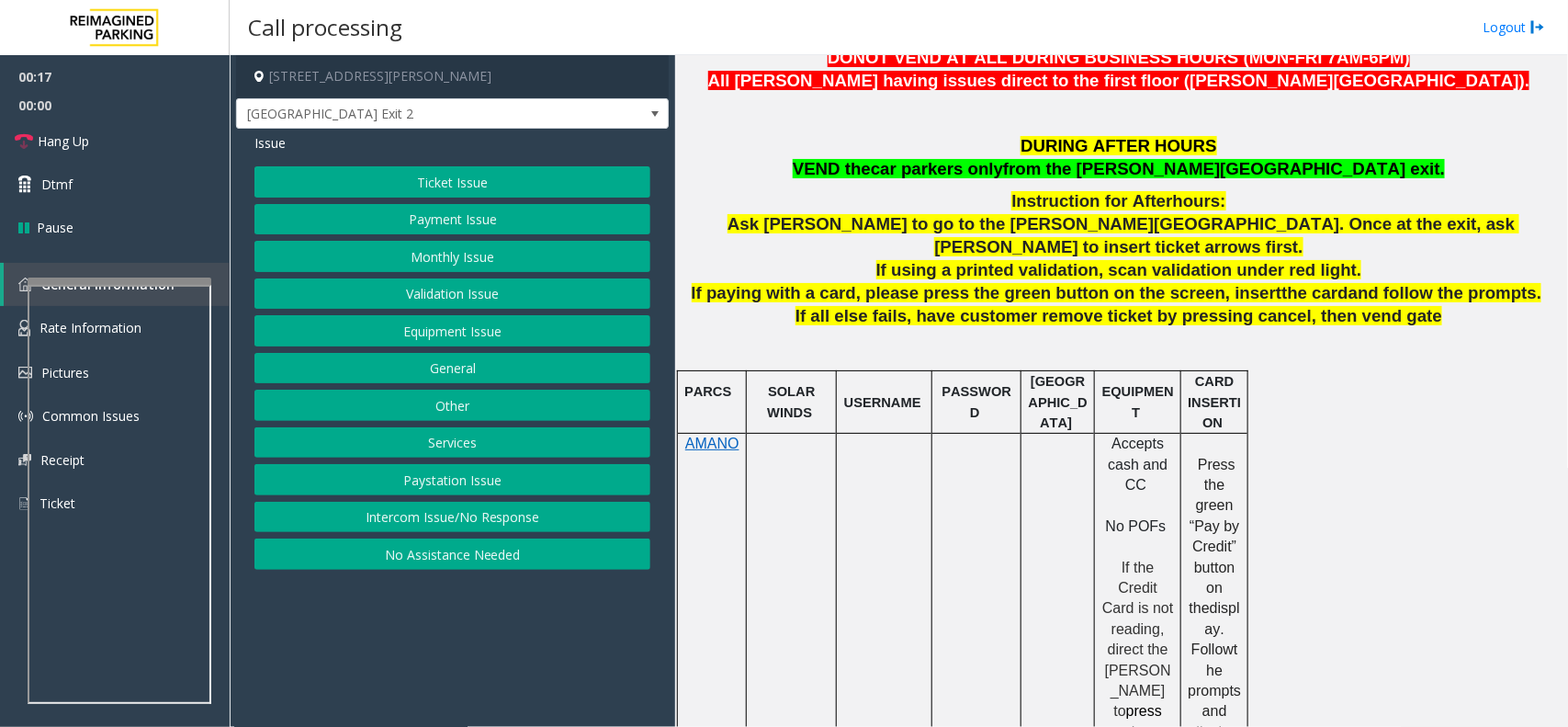
click at [566, 85] on h4 "[STREET_ADDRESS][PERSON_NAME]" at bounding box center [451, 76] width 432 height 43
click at [584, 111] on span "[GEOGRAPHIC_DATA] Exit 2" at bounding box center [451, 114] width 432 height 31
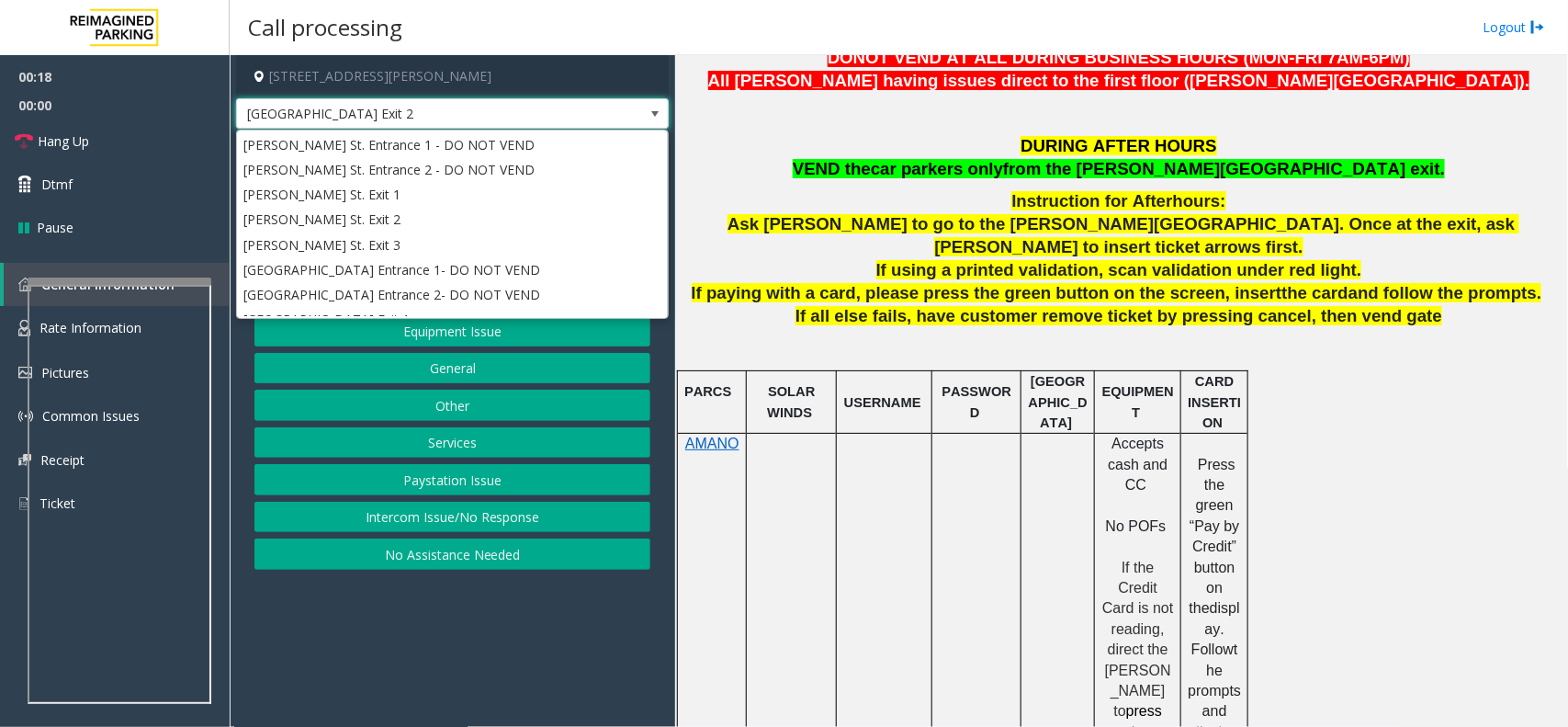
scroll to position [46, 0]
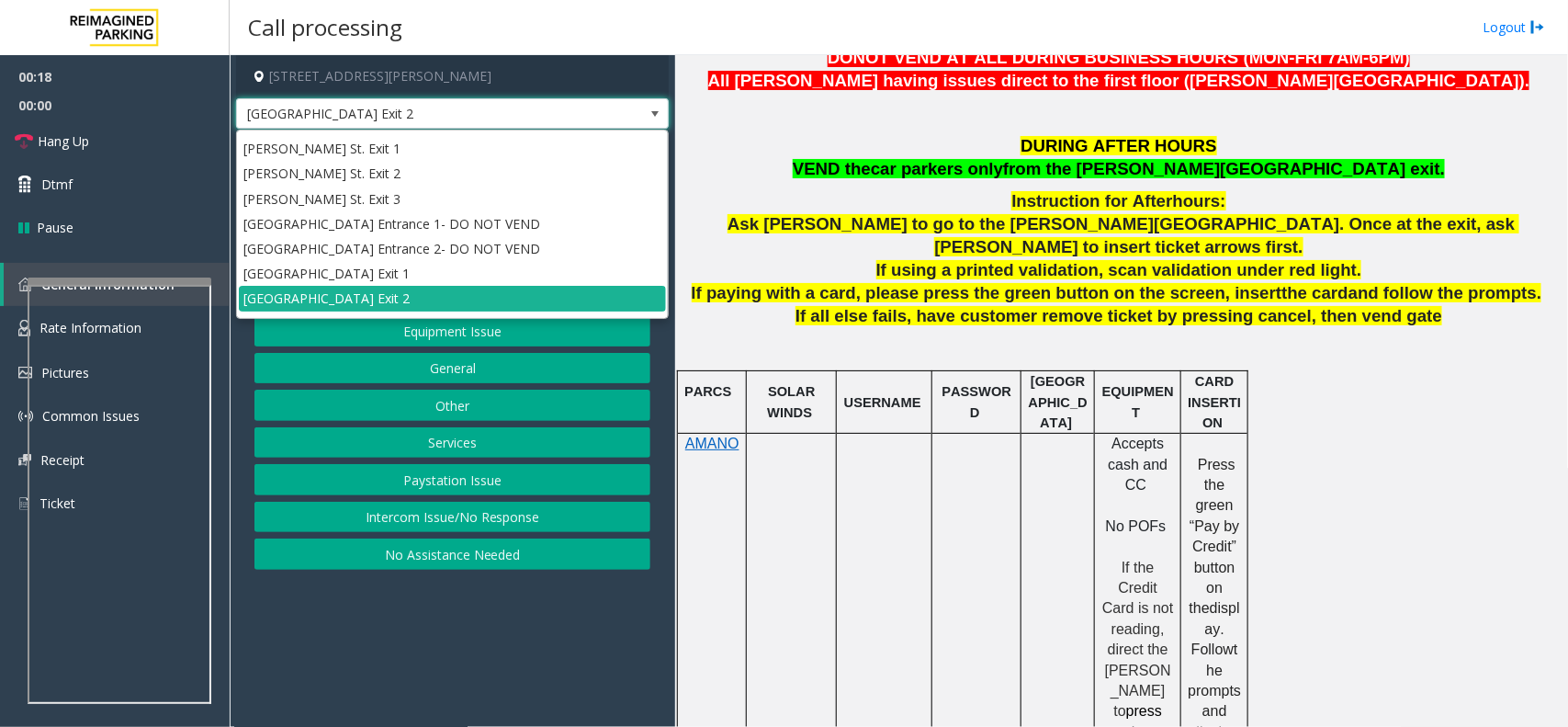
click at [584, 111] on span "[GEOGRAPHIC_DATA] Exit 2" at bounding box center [451, 114] width 432 height 31
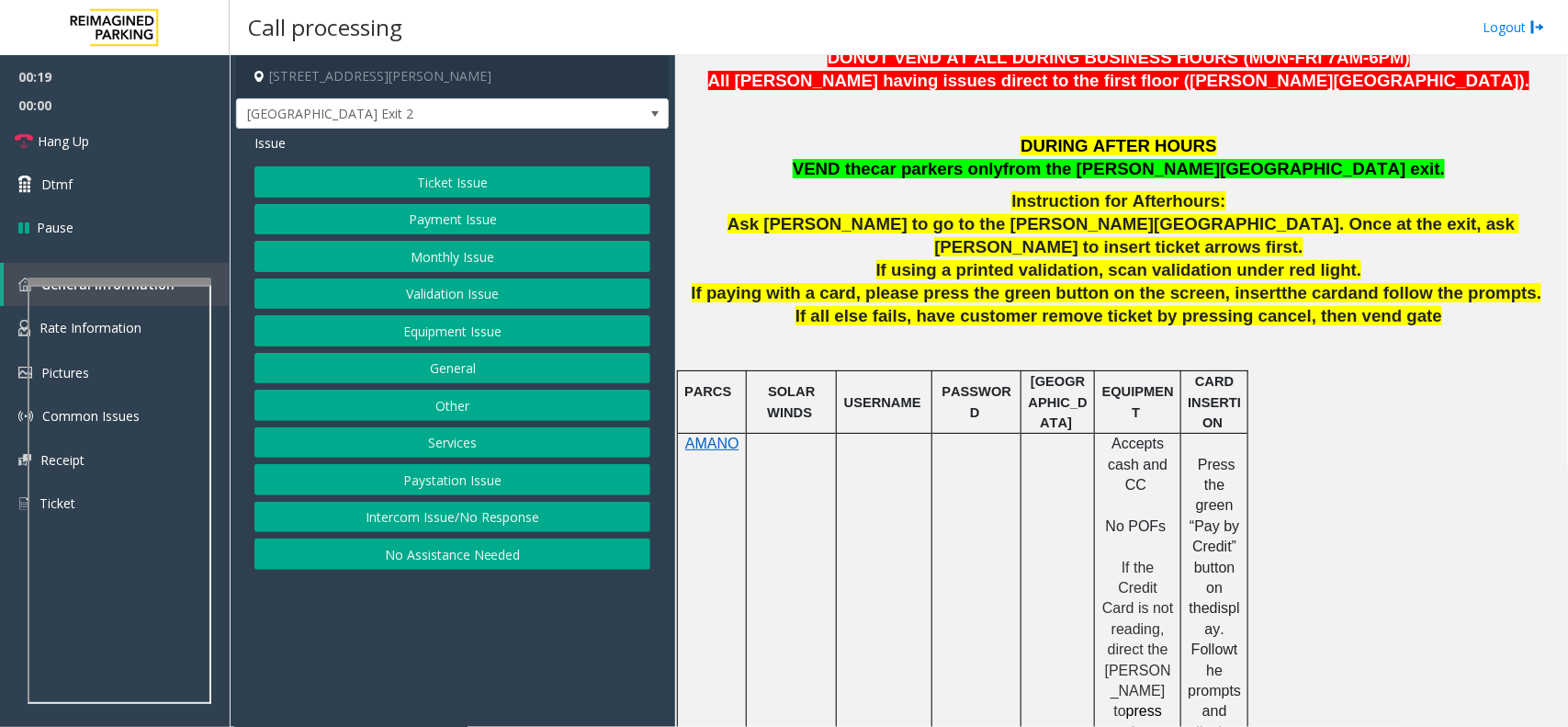
click at [756, 231] on p "Ask [PERSON_NAME] to go to the [PERSON_NAME][GEOGRAPHIC_DATA]. Once at the exit…" at bounding box center [1120, 236] width 879 height 46
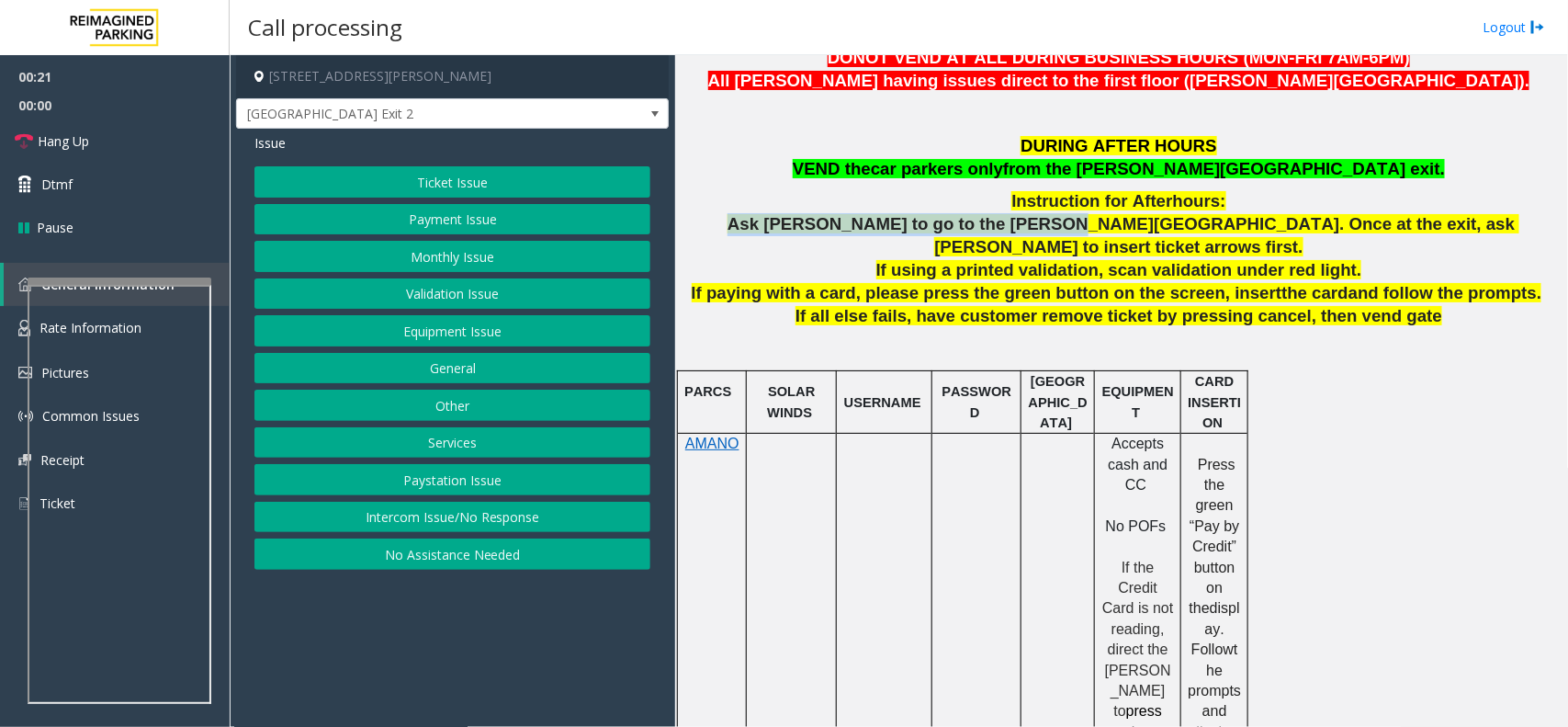
drag, startPoint x: 755, startPoint y: 226, endPoint x: 1047, endPoint y: 214, distance: 292.2
click at [1047, 214] on p "Ask [PERSON_NAME] to go to the [PERSON_NAME][GEOGRAPHIC_DATA]. Once at the exit…" at bounding box center [1120, 236] width 879 height 46
click at [459, 186] on button "Ticket Issue" at bounding box center [451, 182] width 396 height 31
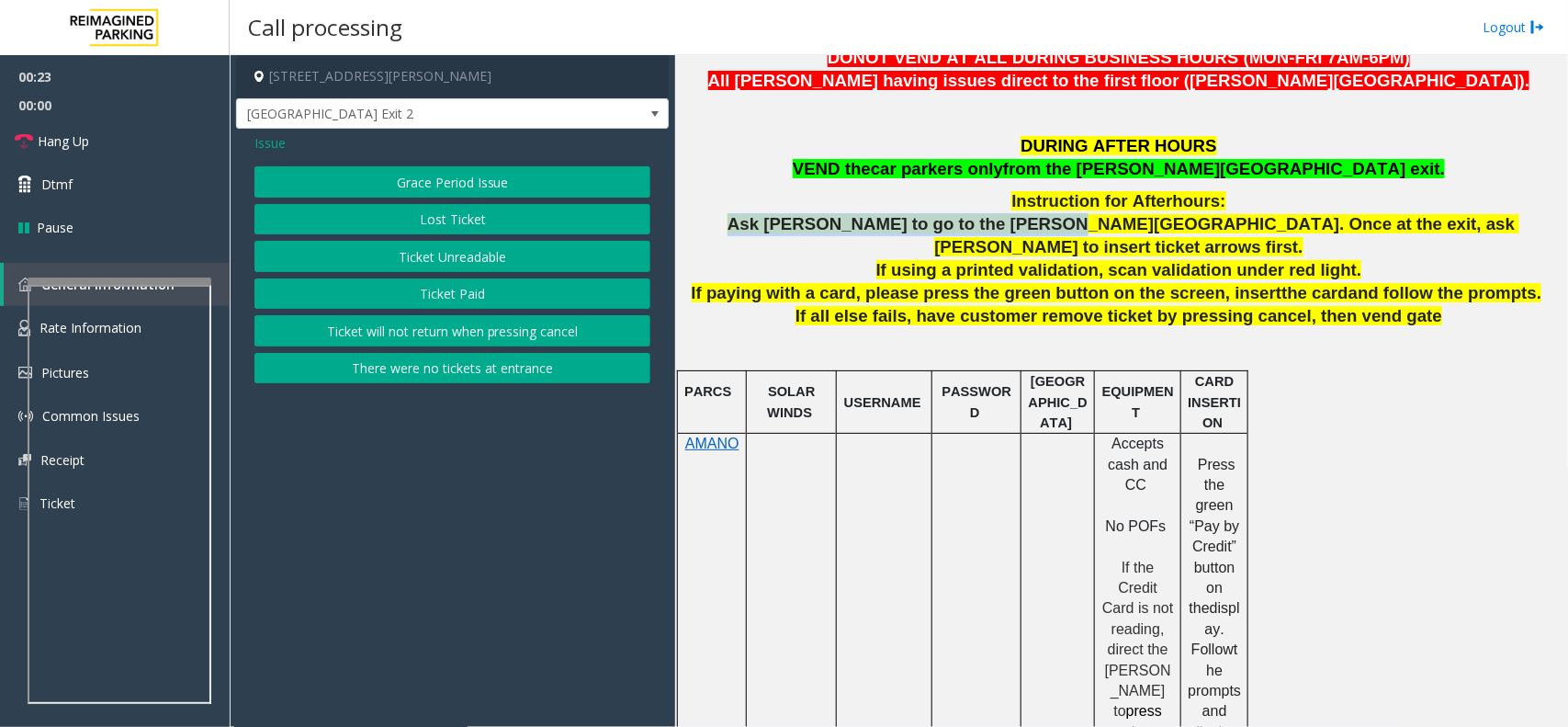
click at [450, 260] on button "Ticket Unreadable" at bounding box center [451, 256] width 396 height 31
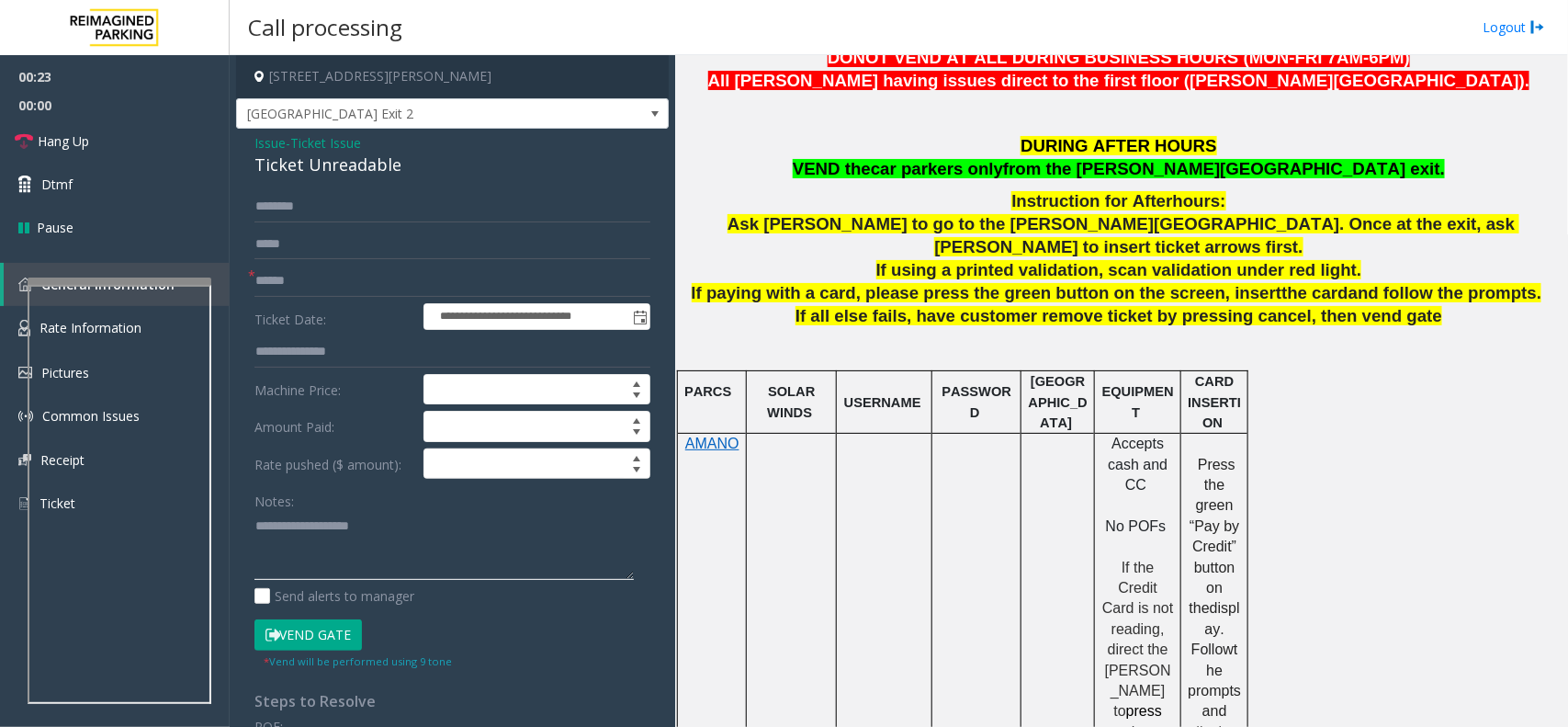
drag, startPoint x: 401, startPoint y: 558, endPoint x: 492, endPoint y: 531, distance: 94.9
click at [401, 558] on textarea at bounding box center [444, 546] width 379 height 69
paste textarea "**********"
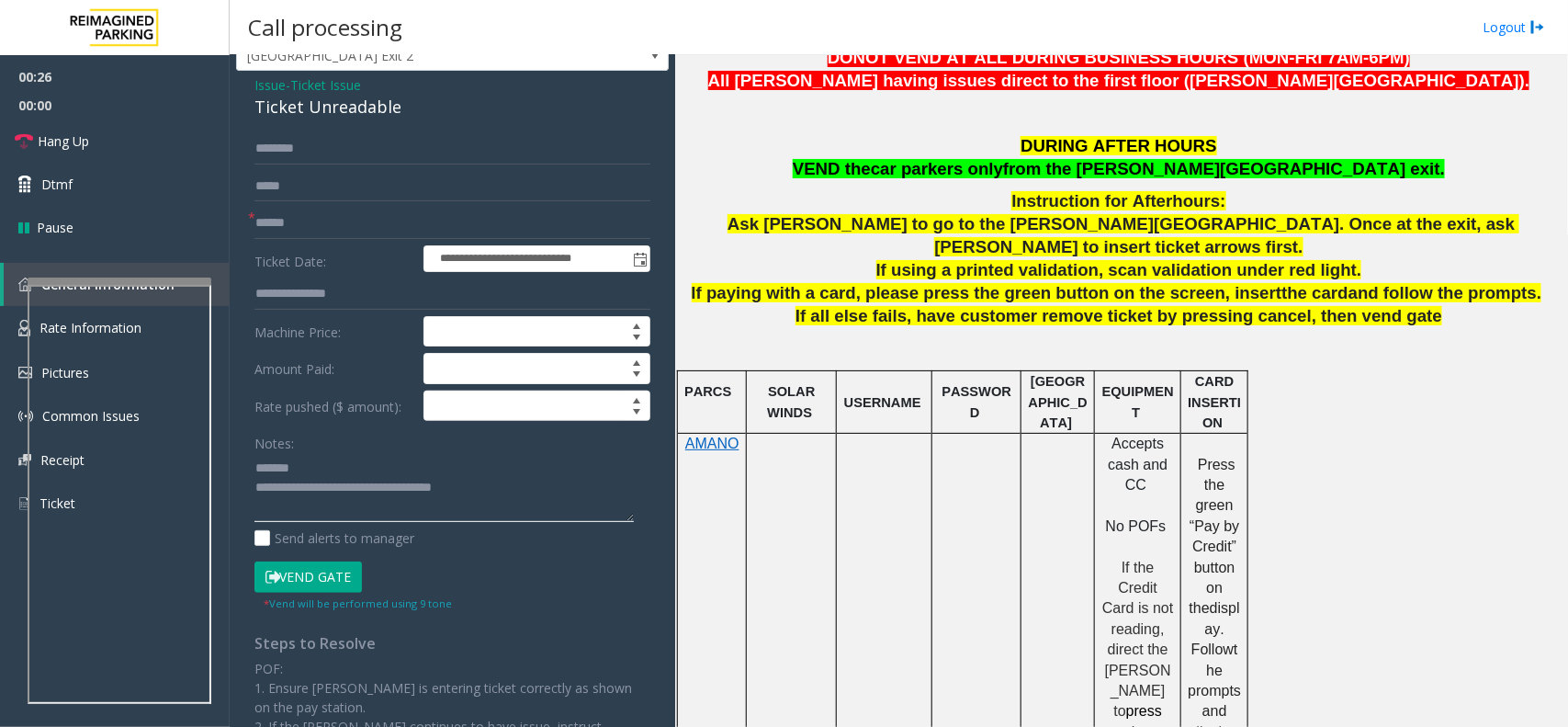
scroll to position [115, 0]
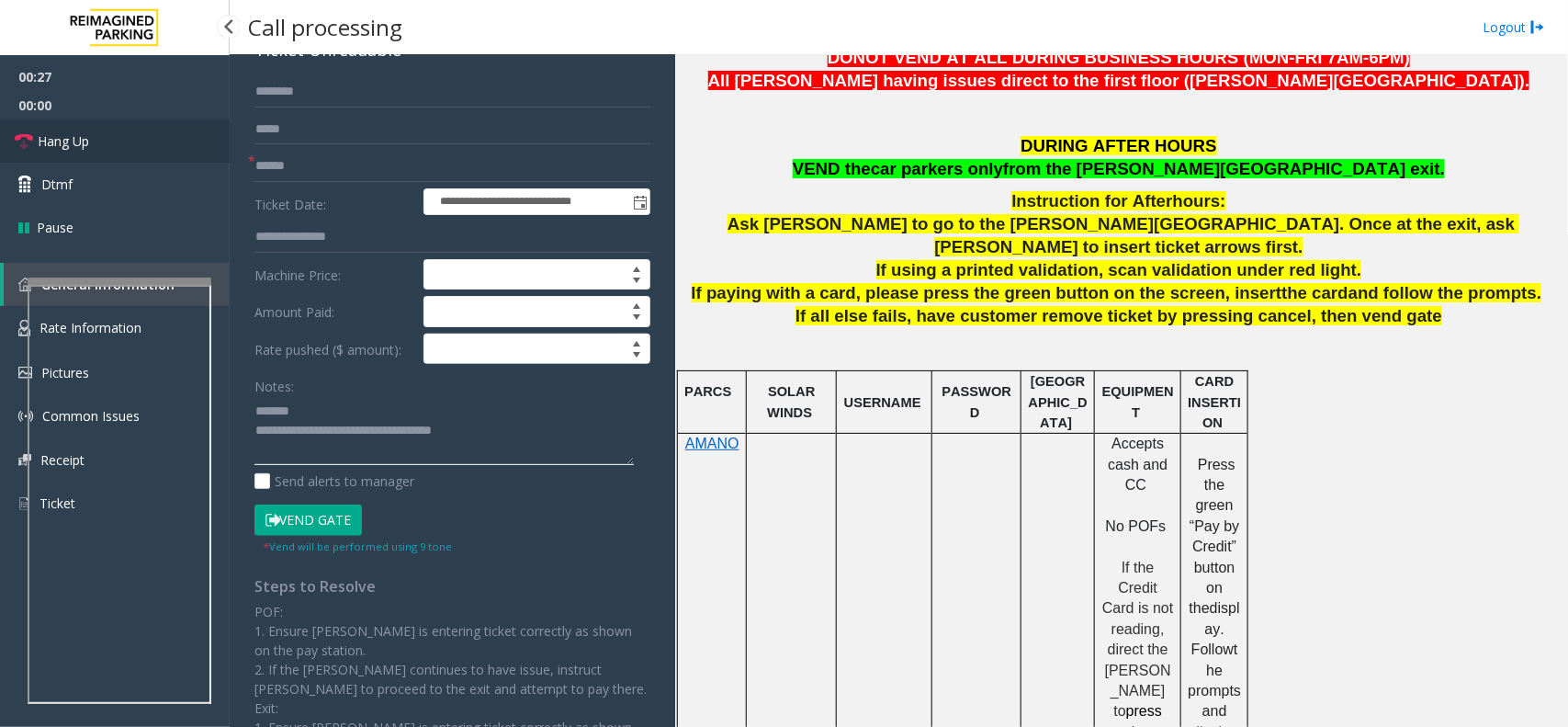
type textarea "**********"
click at [103, 153] on link "Hang Up" at bounding box center [115, 141] width 230 height 43
click at [264, 154] on input "text" at bounding box center [451, 166] width 396 height 31
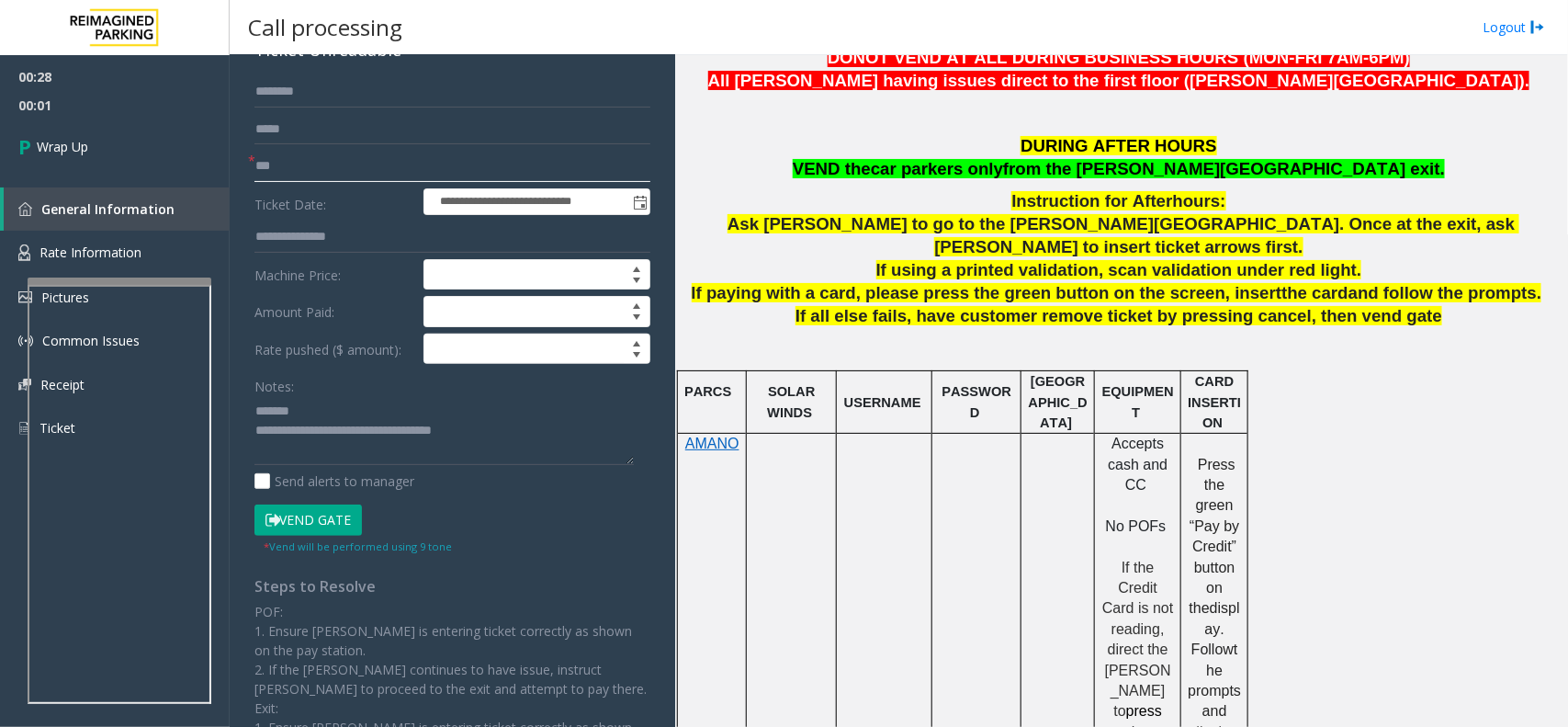
type input "***"
click at [258, 429] on textarea at bounding box center [444, 430] width 379 height 69
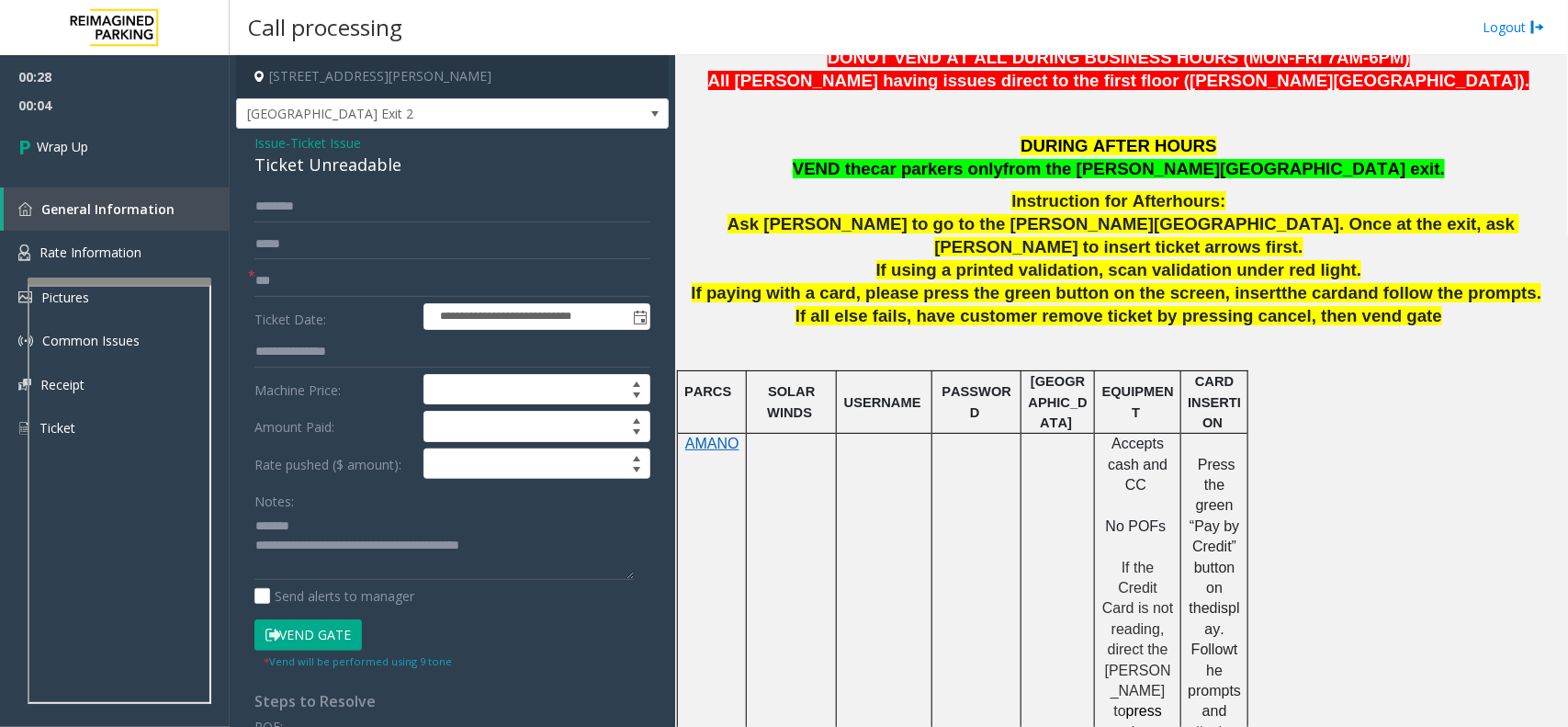
drag, startPoint x: 413, startPoint y: 147, endPoint x: 400, endPoint y: 153, distance: 14.3
click at [411, 147] on div "Issue - Ticket Issue Ticket Unreadable" at bounding box center [451, 155] width 396 height 44
click at [400, 153] on div "Ticket Unreadable" at bounding box center [451, 165] width 396 height 25
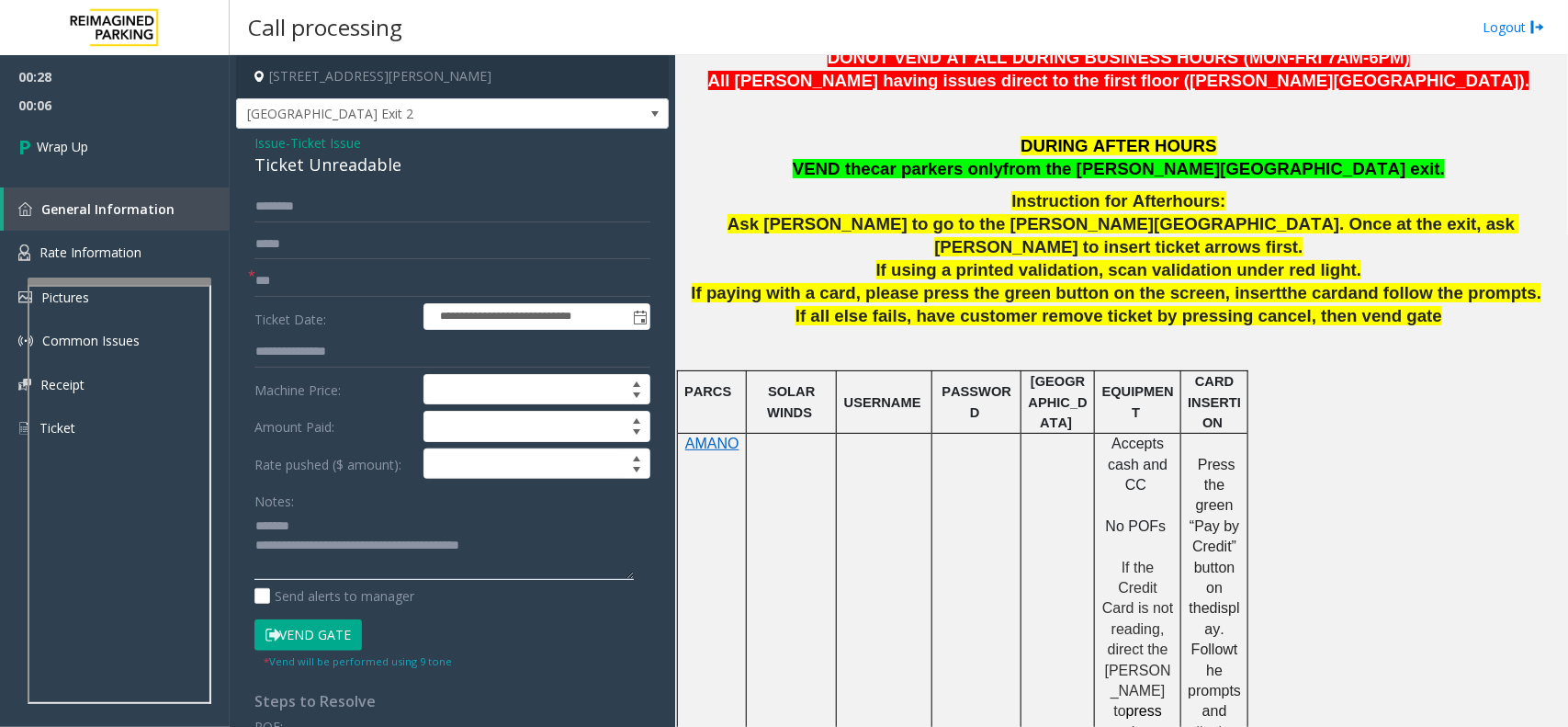
click at [318, 538] on textarea at bounding box center [444, 546] width 379 height 69
paste textarea "**********"
click at [327, 526] on textarea at bounding box center [444, 546] width 379 height 69
paste textarea "**********"
type textarea "**********"
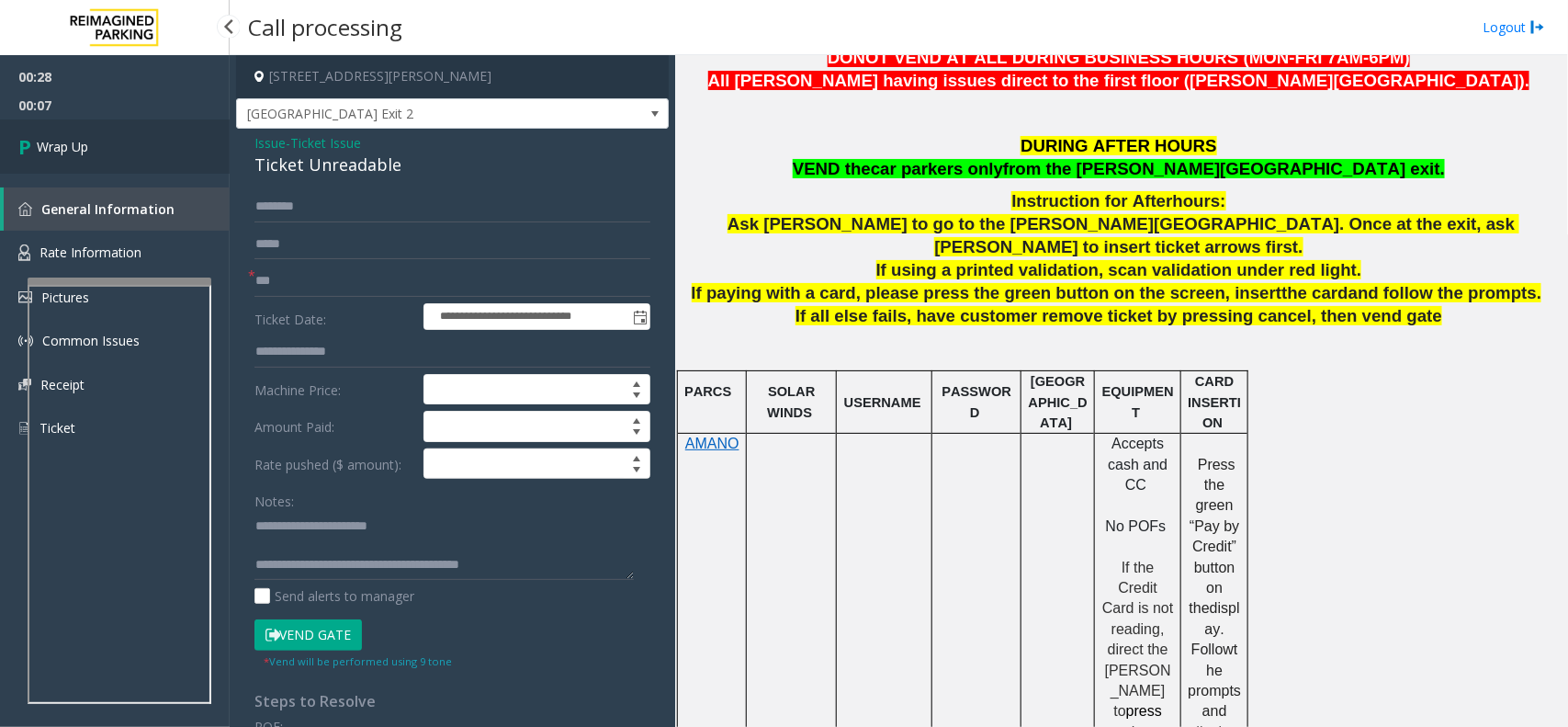
click at [168, 124] on link "Wrap Up" at bounding box center [115, 146] width 230 height 54
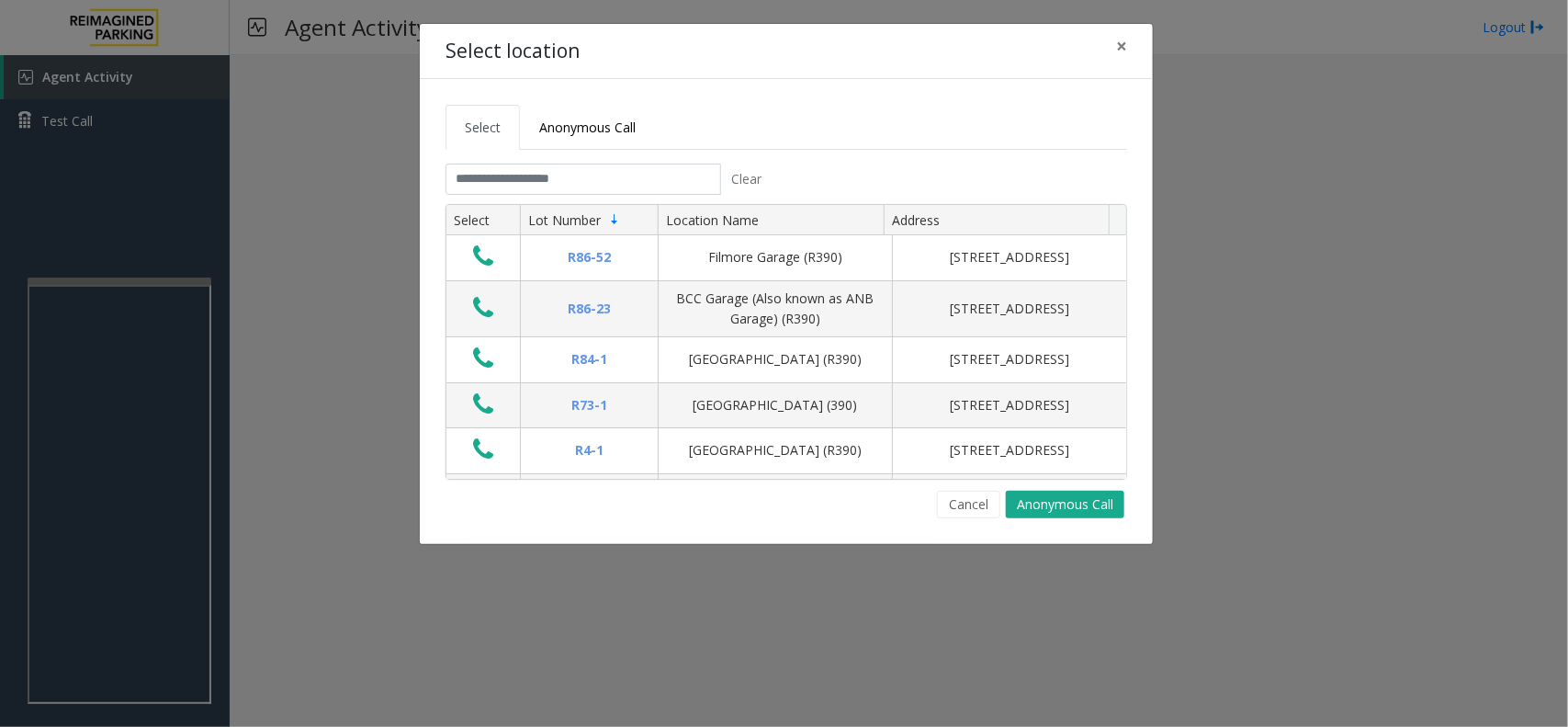
click at [609, 197] on tab "Clear Select Lot Number Location Name Address R86-[GEOGRAPHIC_DATA][STREET_ADDR…" at bounding box center [786, 341] width 681 height 354
click at [604, 185] on input "text" at bounding box center [583, 179] width 275 height 31
click at [499, 181] on input "text" at bounding box center [583, 179] width 275 height 31
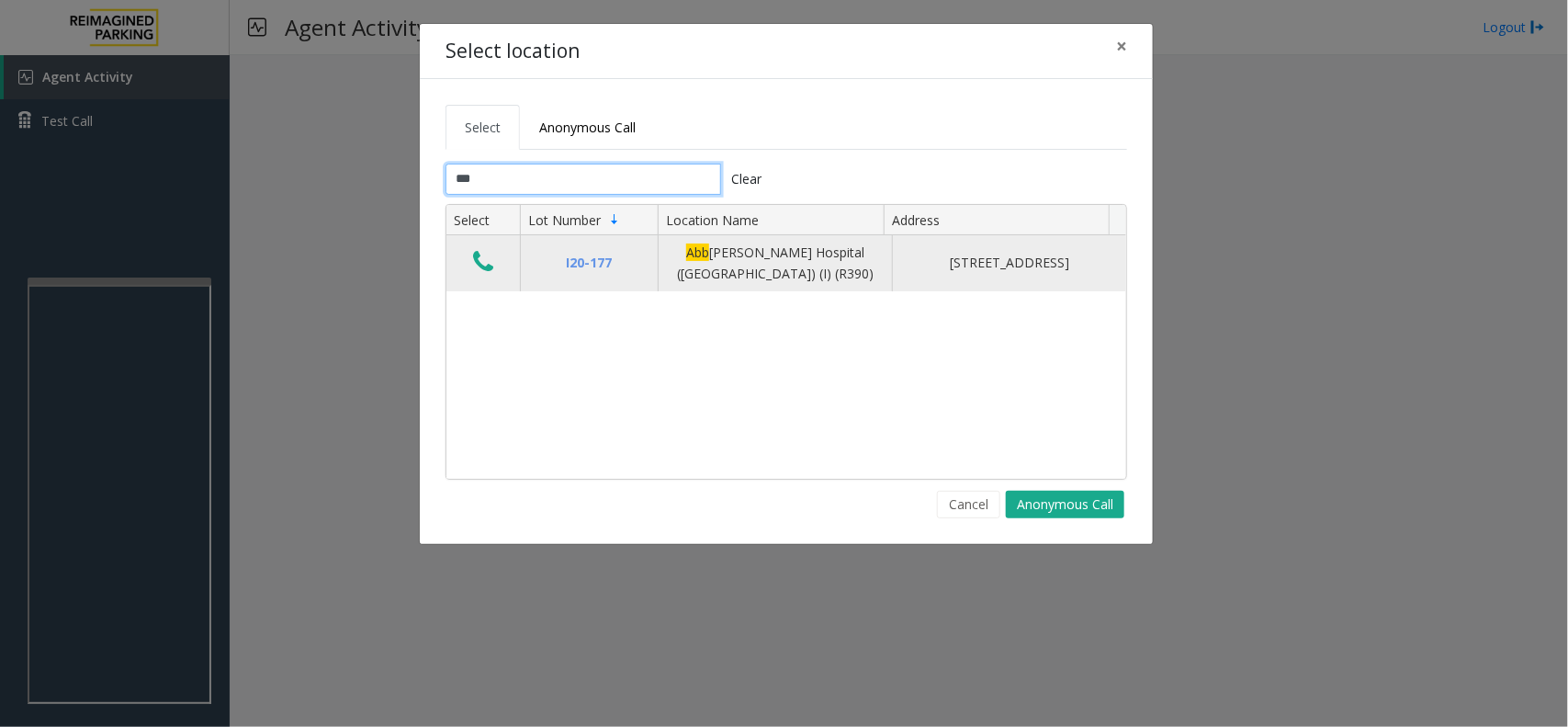
type input "***"
click at [479, 250] on button "Data table" at bounding box center [483, 263] width 31 height 30
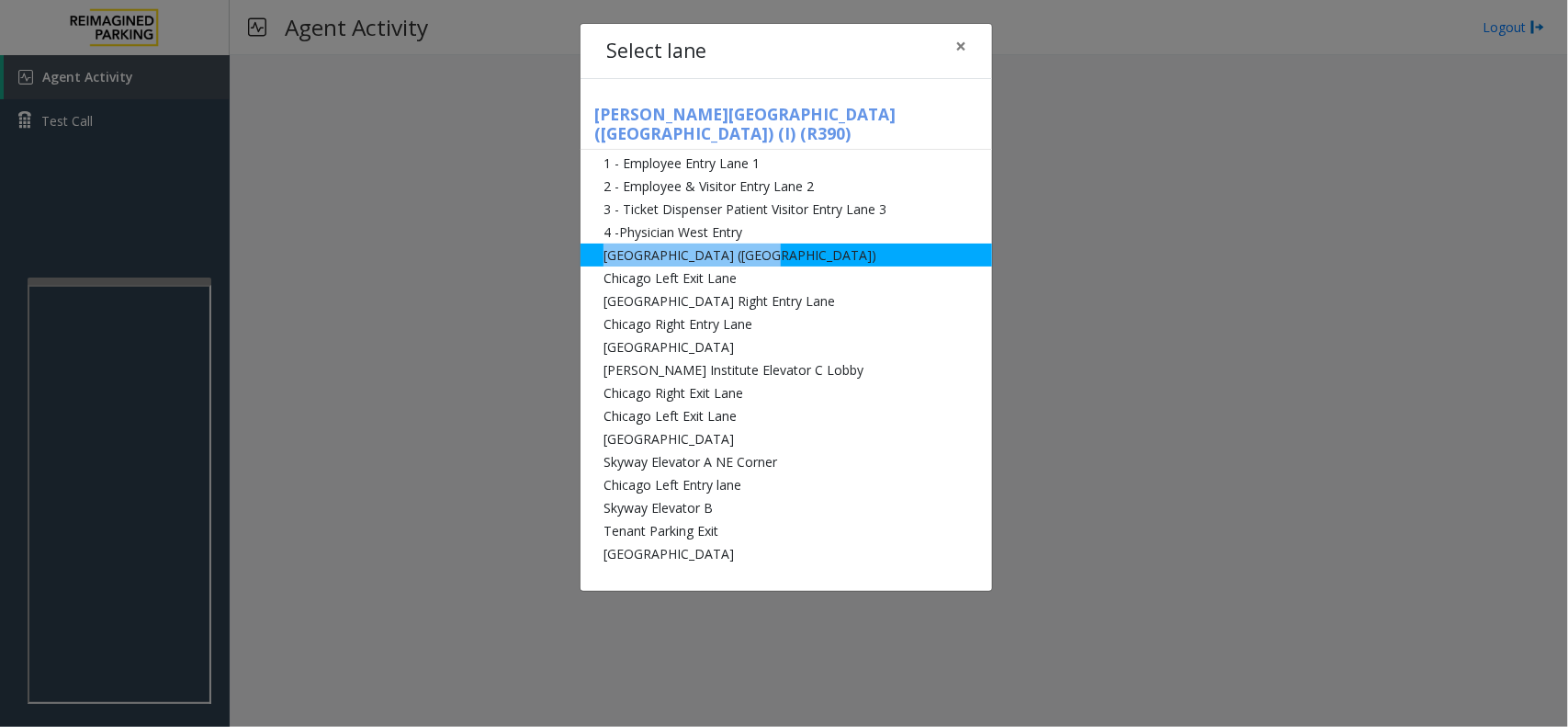
drag, startPoint x: 740, startPoint y: 219, endPoint x: 758, endPoint y: 234, distance: 23.4
click at [758, 234] on ul "1 - Employee Entry Lane 1 2 - Employee & Visitor Entry Lane 2 3 - Ticket Dispen…" at bounding box center [785, 357] width 411 height 413
click at [758, 244] on li "[GEOGRAPHIC_DATA] ([GEOGRAPHIC_DATA])" at bounding box center [785, 255] width 411 height 23
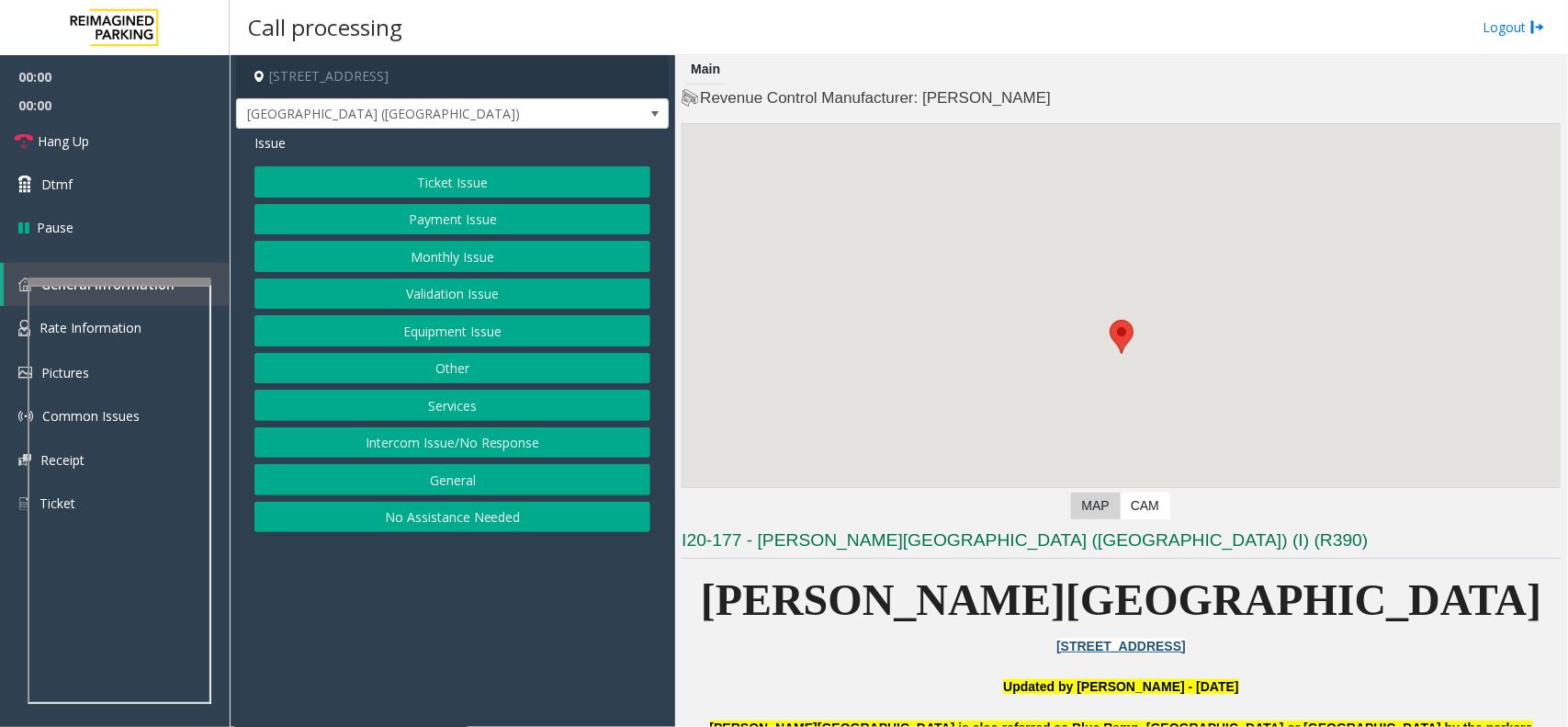
scroll to position [574, 0]
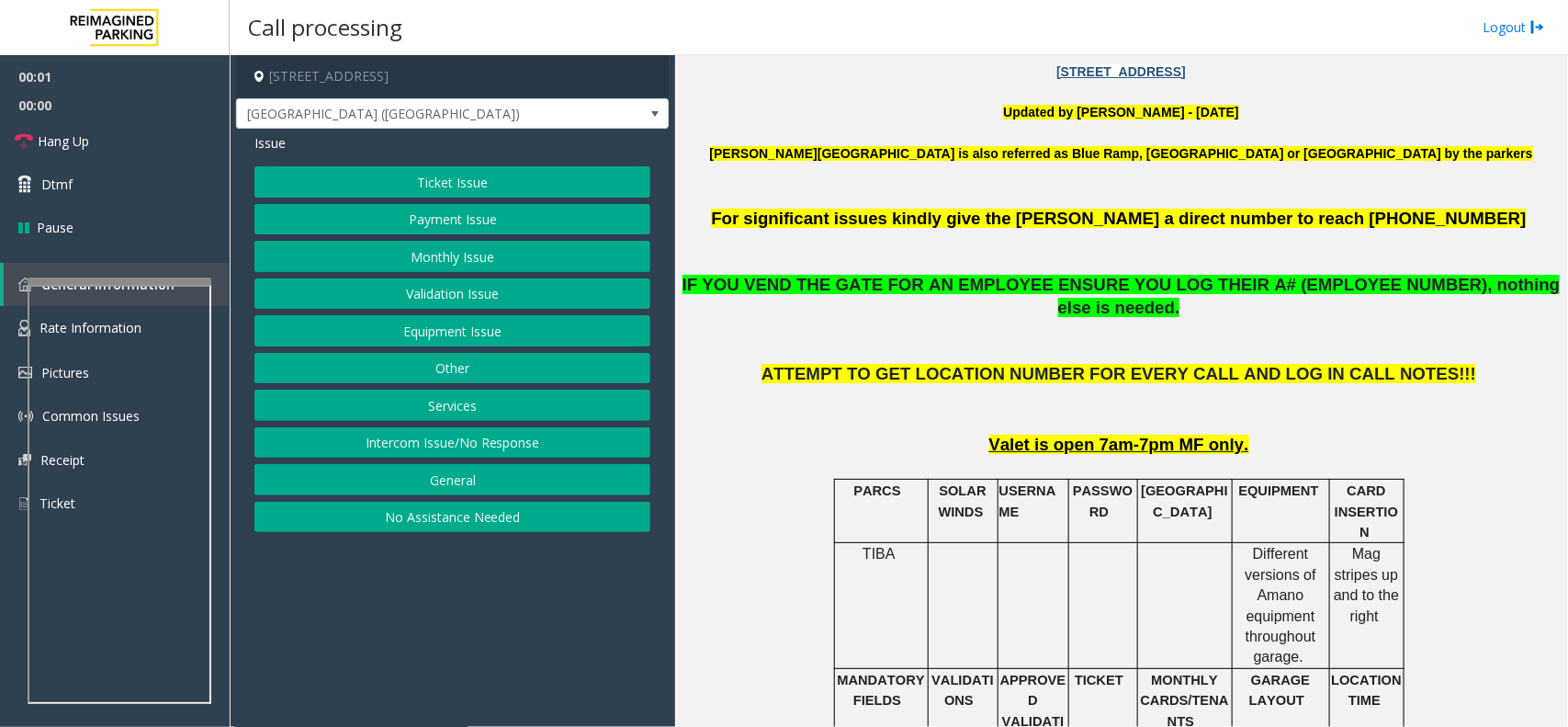
click at [475, 262] on button "Monthly Issue" at bounding box center [451, 256] width 396 height 31
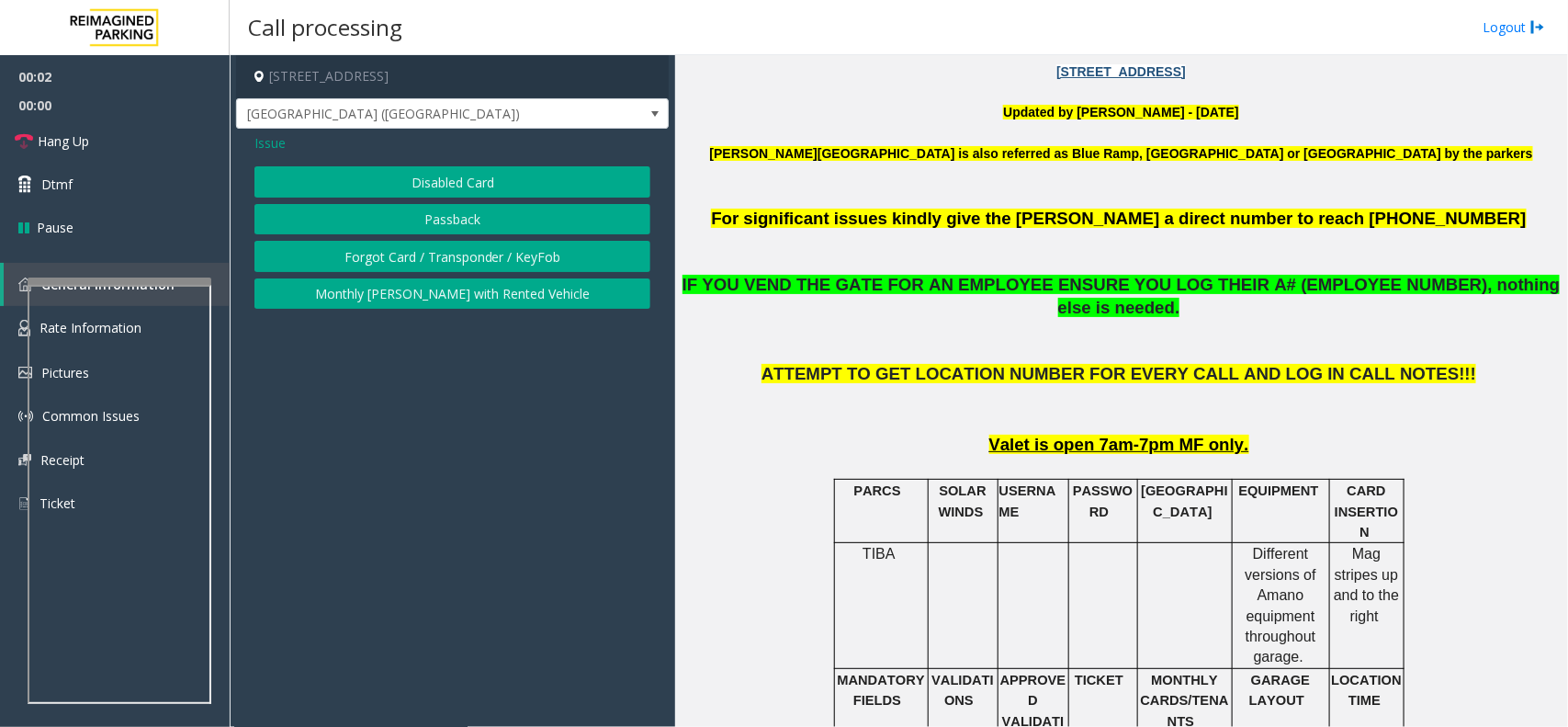
click at [450, 170] on button "Disabled Card" at bounding box center [451, 182] width 396 height 31
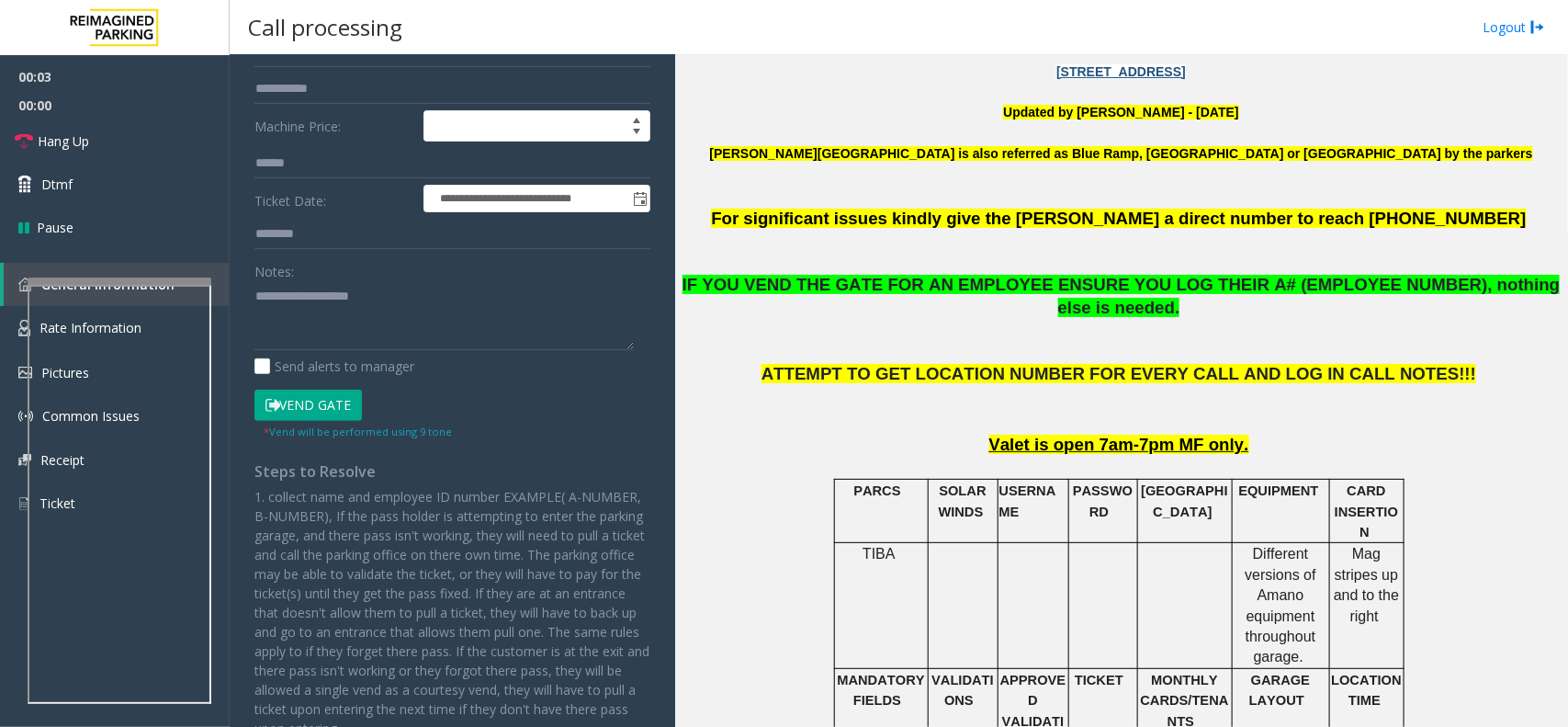
drag, startPoint x: 342, startPoint y: 410, endPoint x: 347, endPoint y: 375, distance: 35.4
click at [342, 409] on button "Vend Gate" at bounding box center [308, 405] width 108 height 31
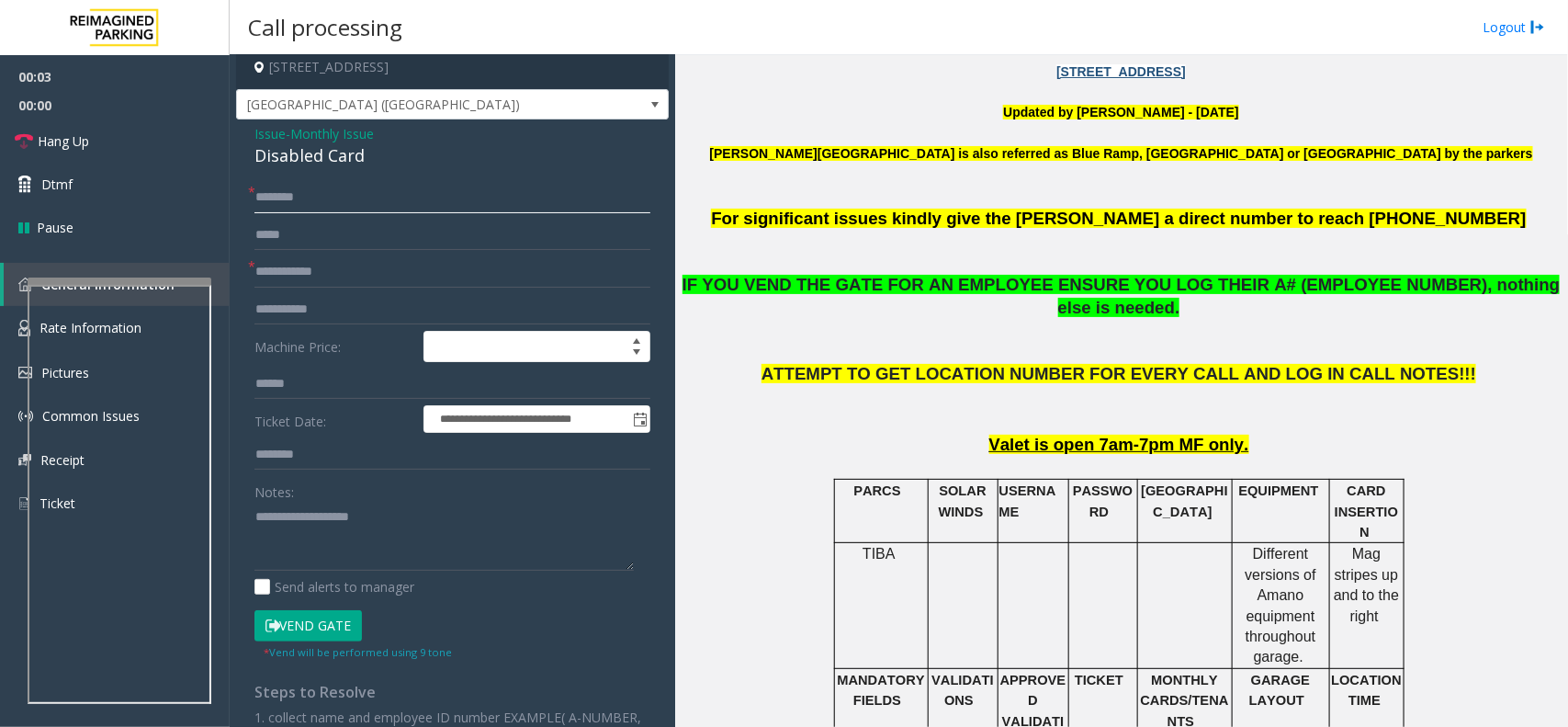
scroll to position [0, 0]
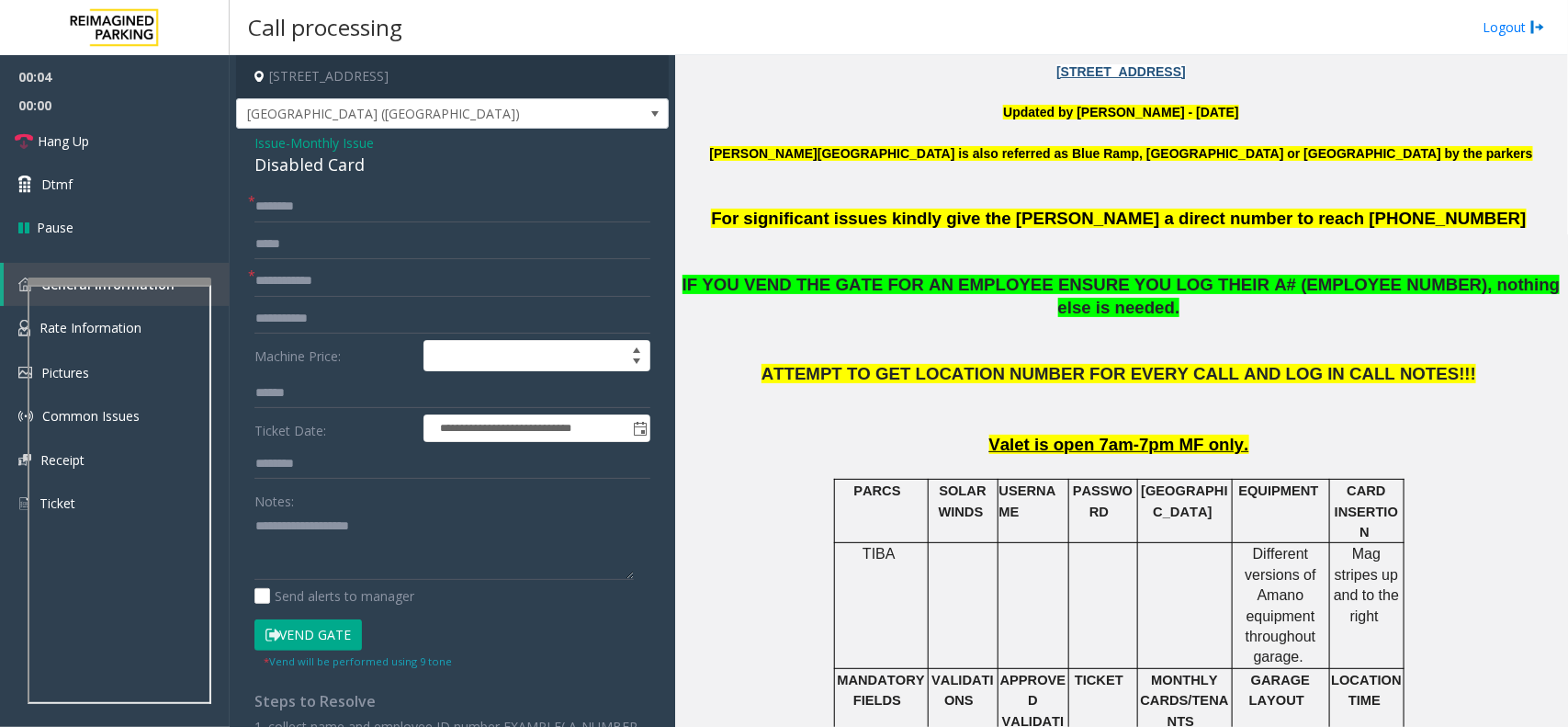
click at [296, 157] on div "Disabled Card" at bounding box center [451, 165] width 396 height 25
click at [278, 152] on div "Disabled Card" at bounding box center [451, 165] width 396 height 25
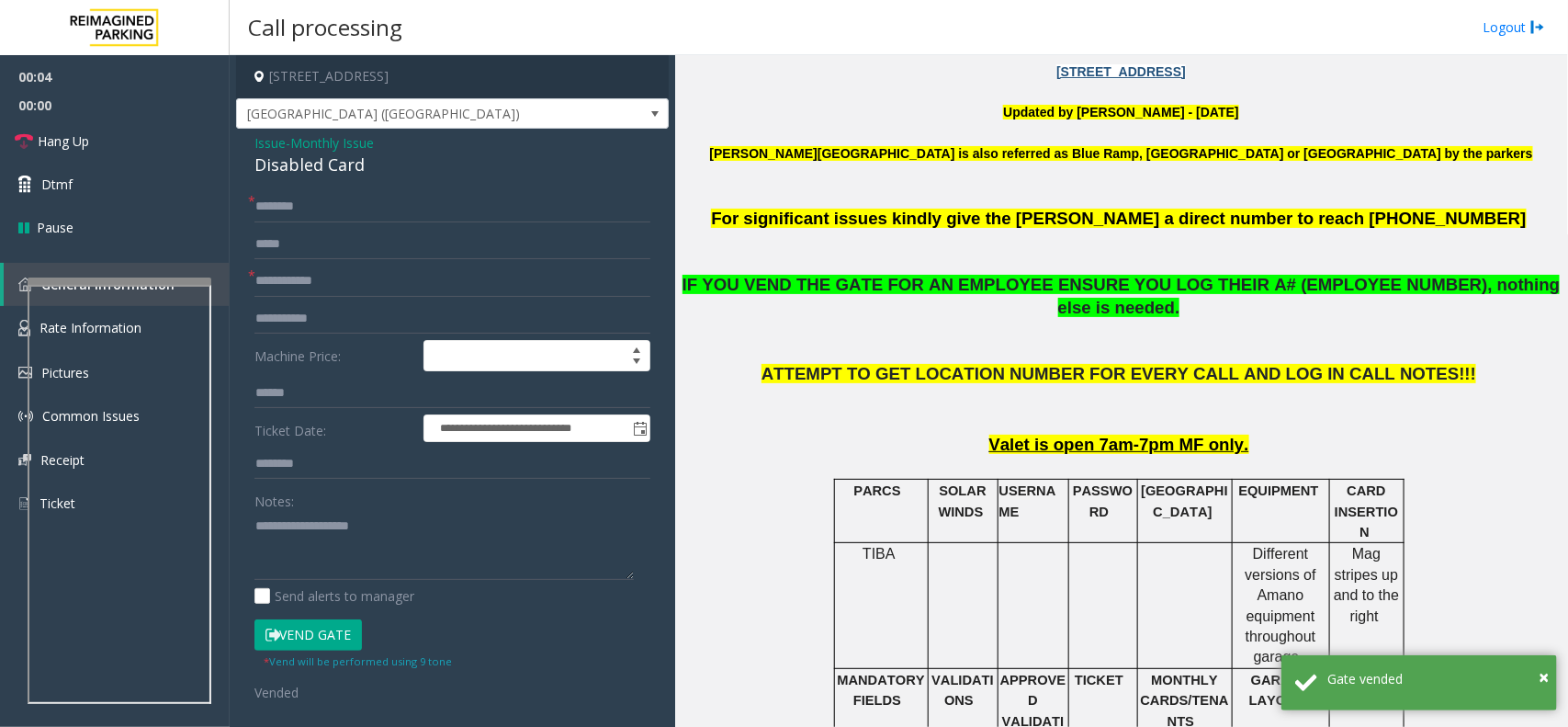
click at [270, 147] on span "Issue" at bounding box center [270, 143] width 31 height 19
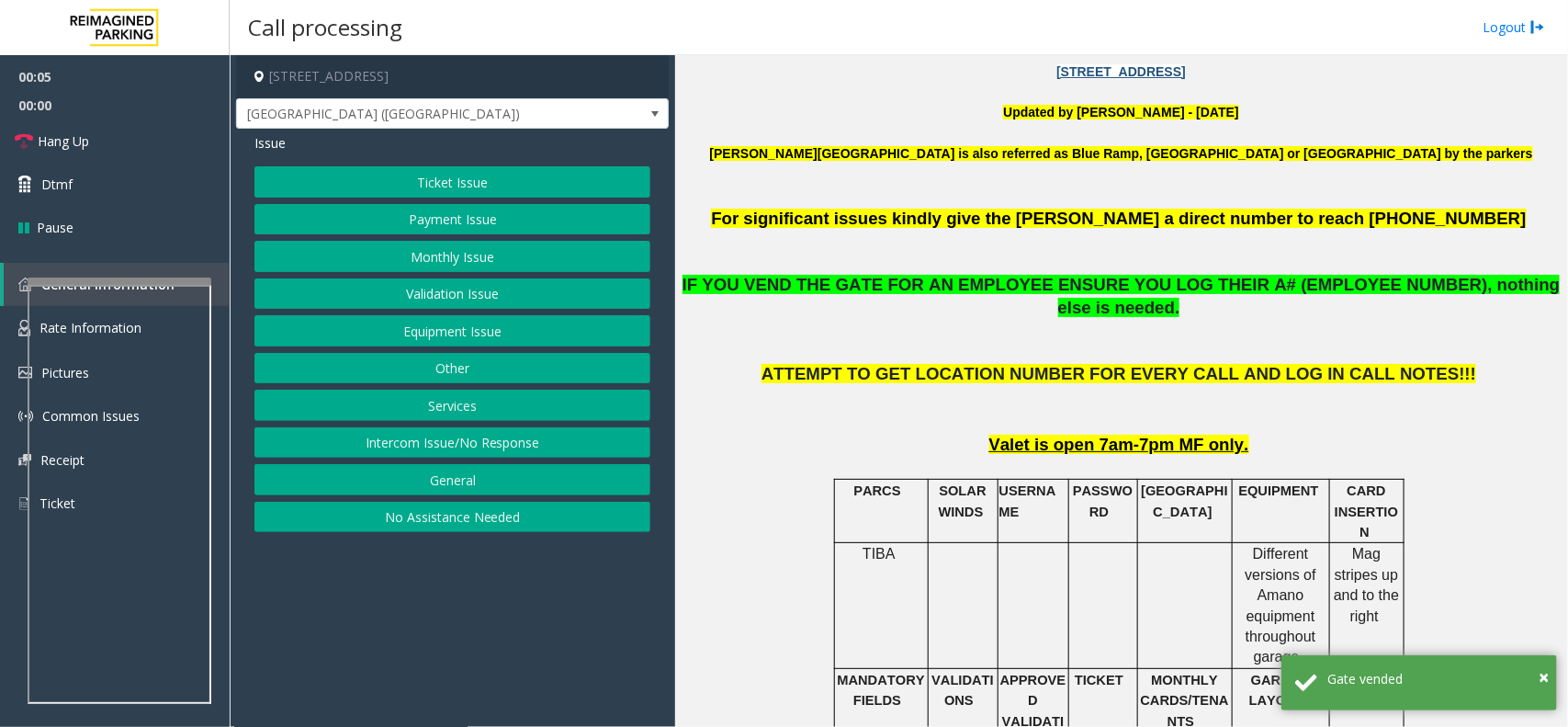
click at [379, 341] on button "Equipment Issue" at bounding box center [451, 330] width 396 height 31
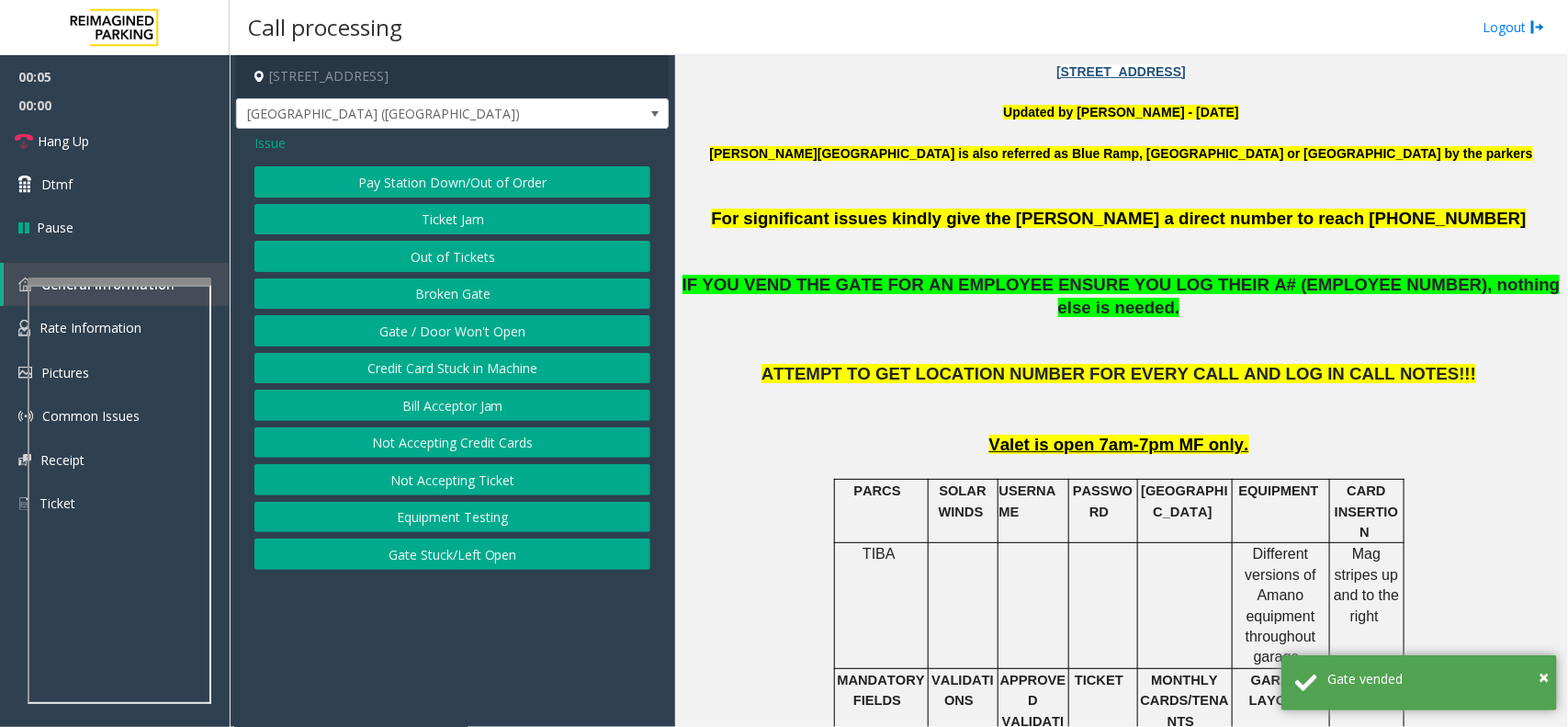
click at [379, 341] on button "Gate / Door Won't Open" at bounding box center [451, 330] width 396 height 31
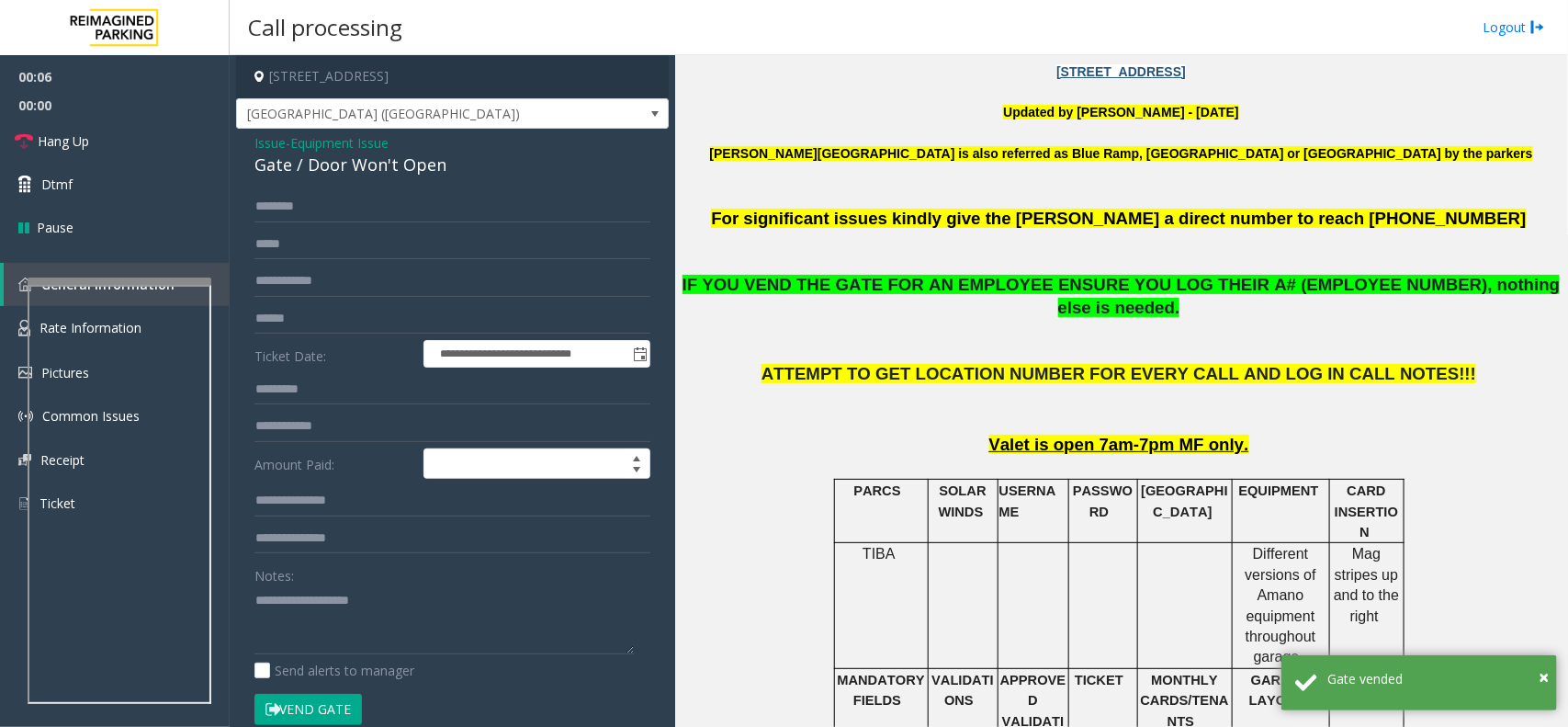
click at [360, 166] on div "Gate / Door Won't Open" at bounding box center [451, 165] width 396 height 25
click at [397, 636] on textarea at bounding box center [444, 620] width 379 height 69
paste textarea "**********"
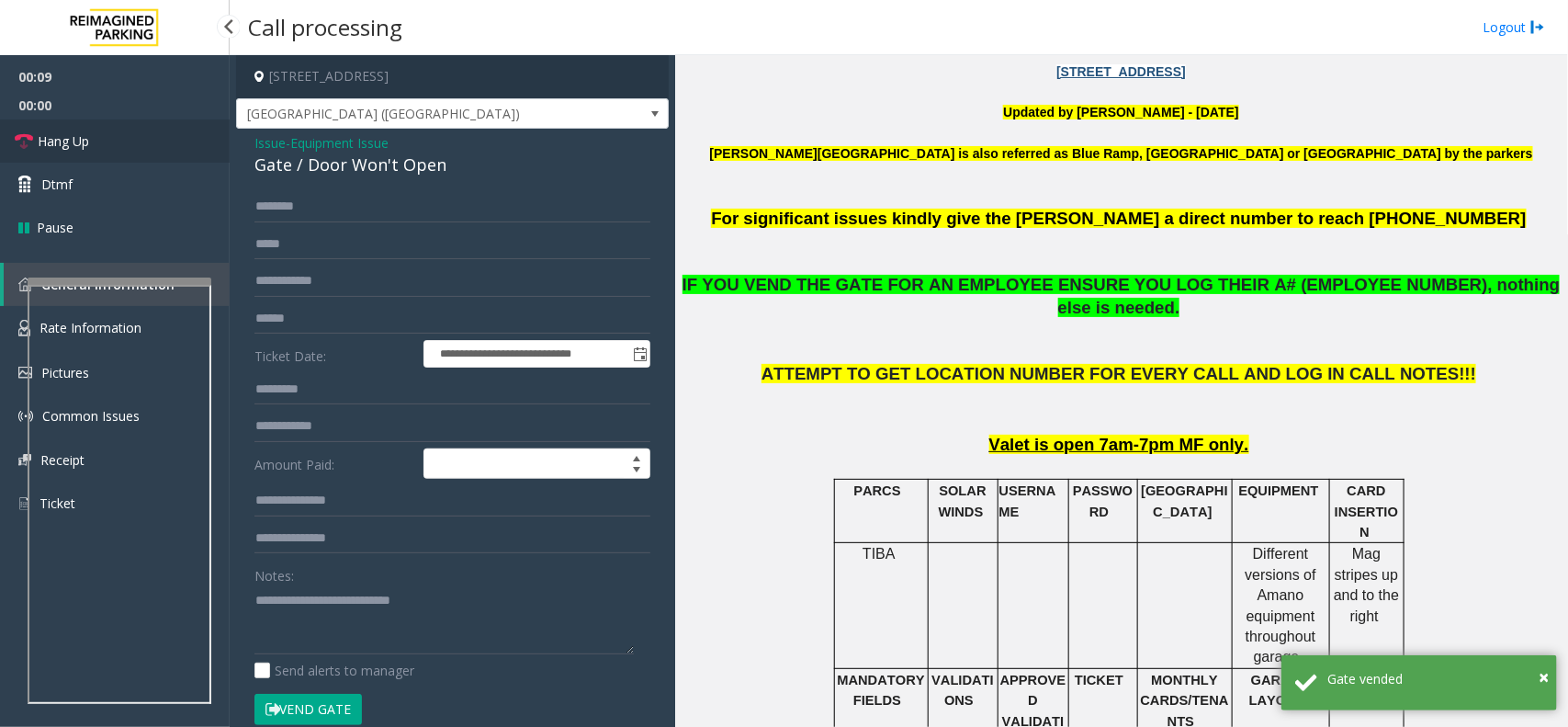
click at [74, 130] on link "Hang Up" at bounding box center [115, 141] width 230 height 43
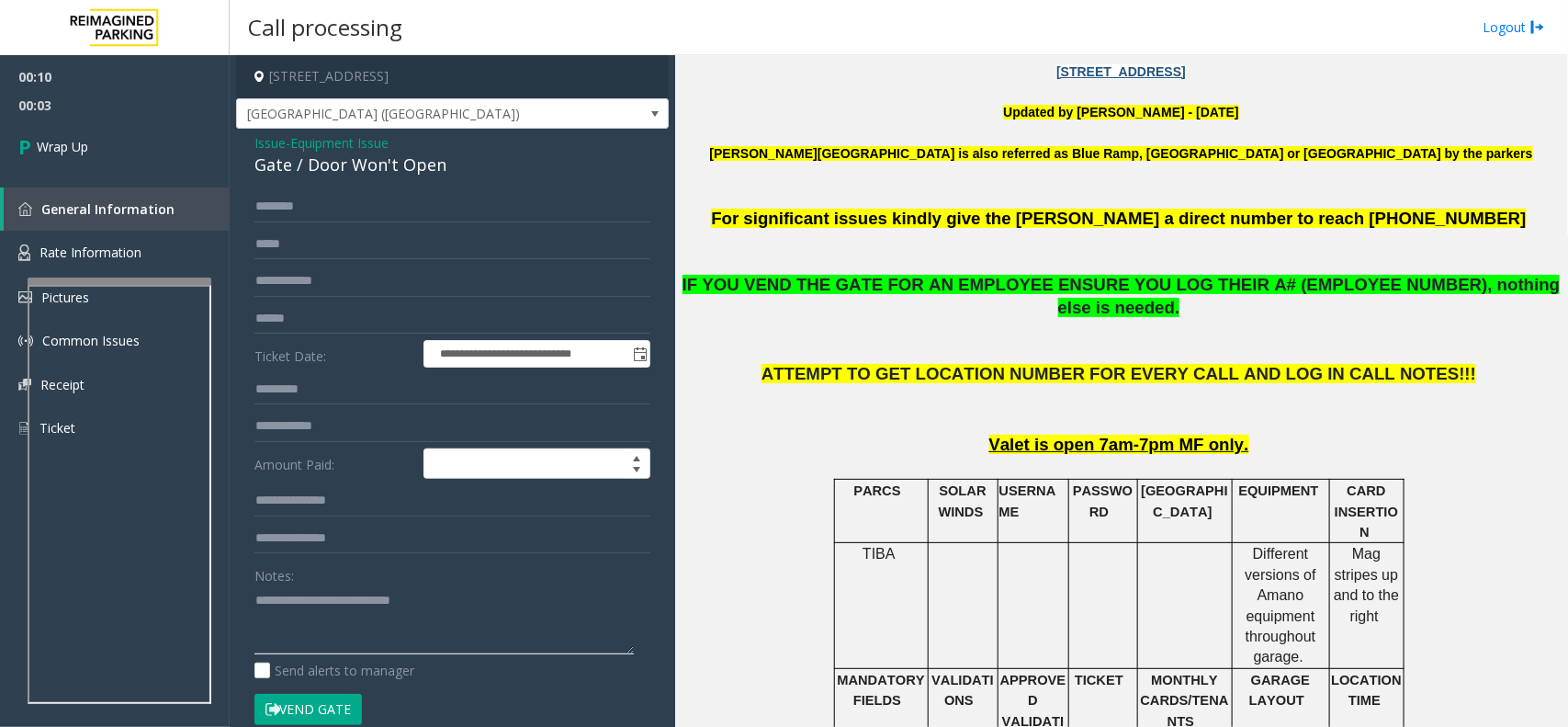
click at [427, 644] on textarea at bounding box center [444, 620] width 379 height 69
paste textarea "**********"
click at [332, 641] on textarea at bounding box center [444, 620] width 379 height 69
type textarea "**********"
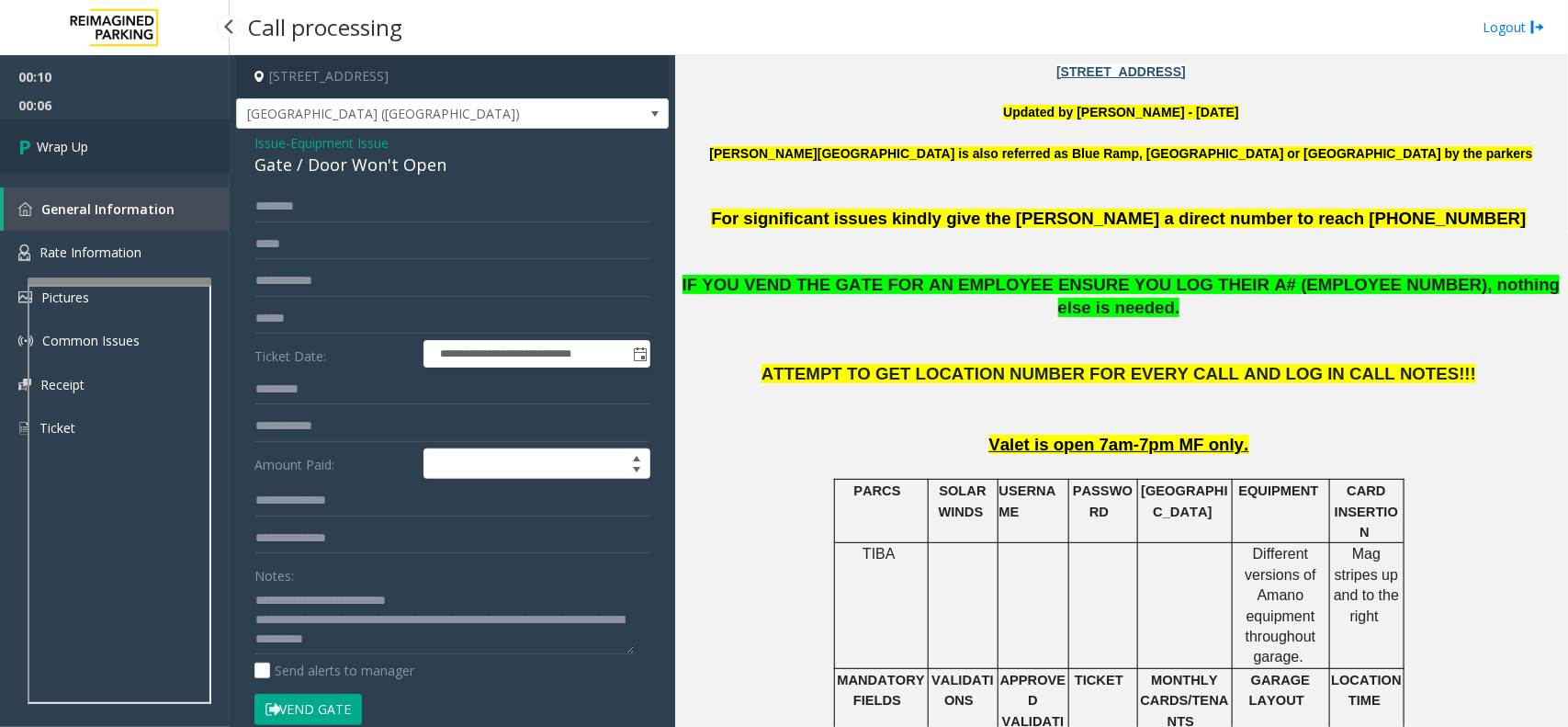
click at [120, 143] on link "Wrap Up" at bounding box center [115, 146] width 230 height 54
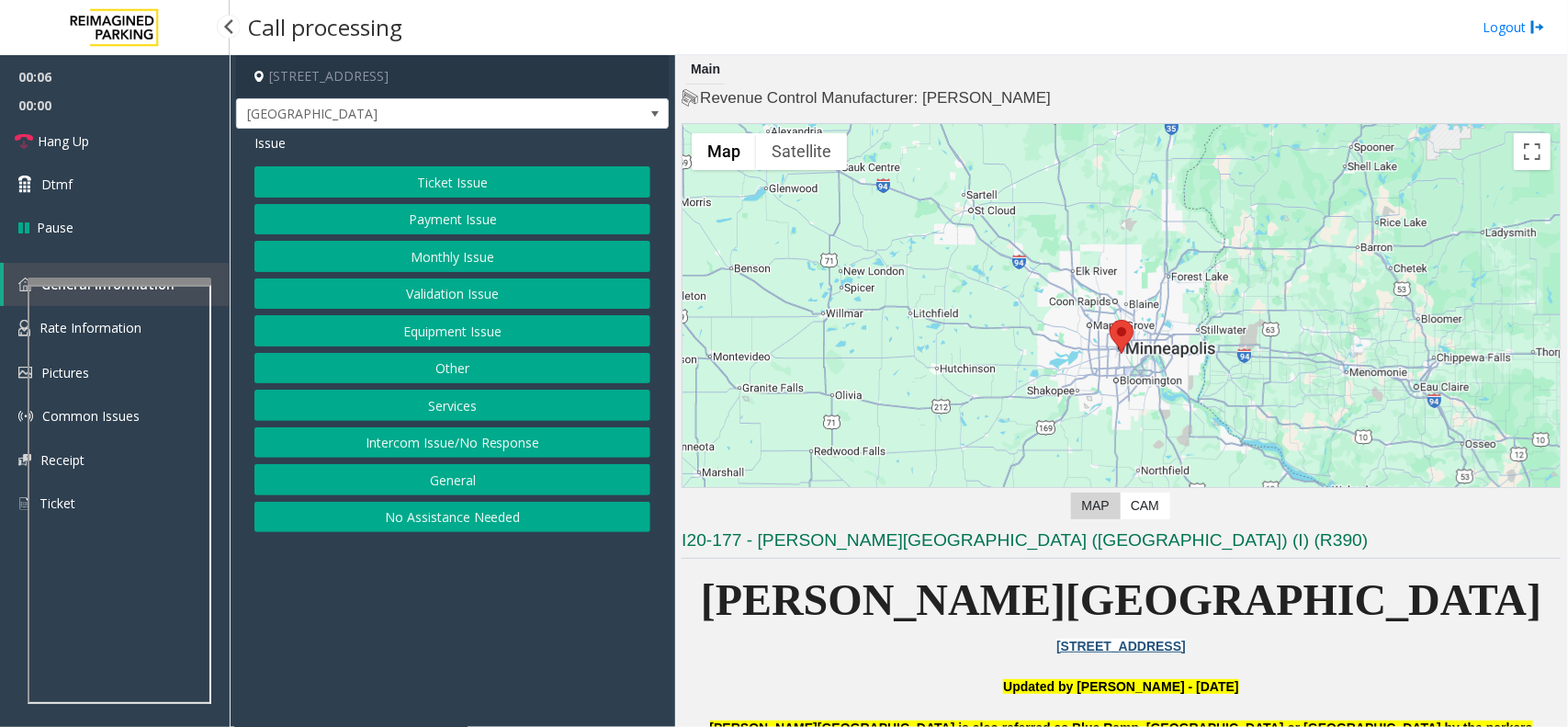
scroll to position [115, 0]
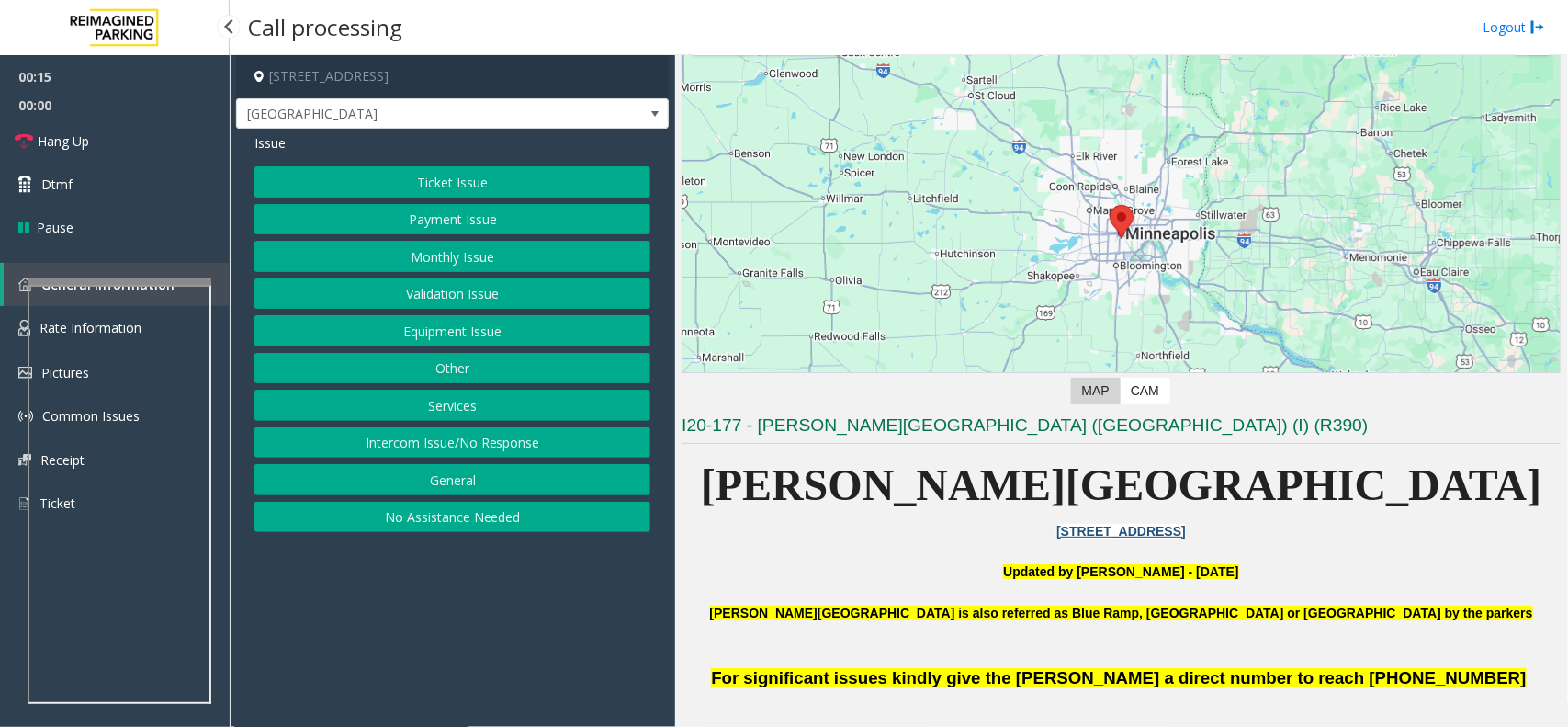
click at [419, 169] on button "Ticket Issue" at bounding box center [451, 182] width 396 height 31
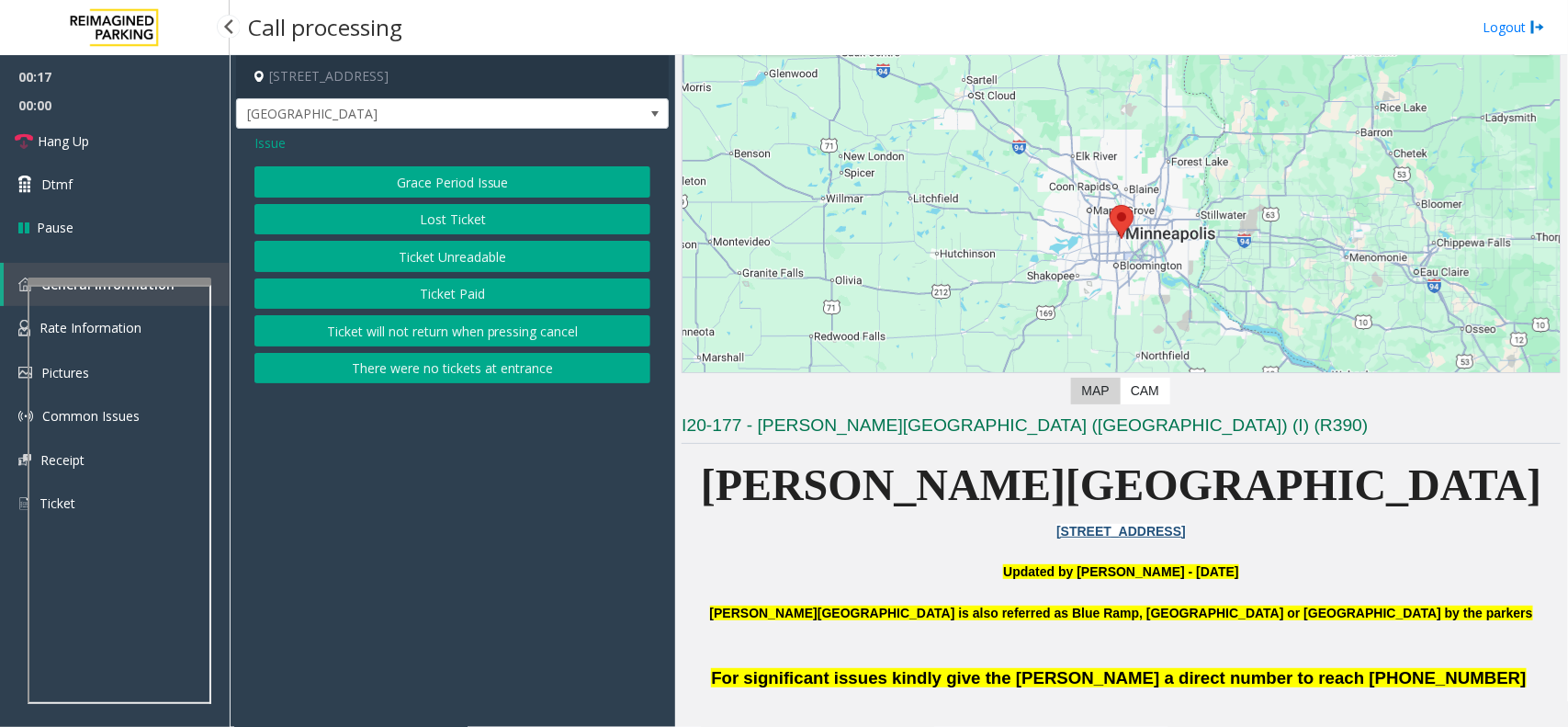
click at [276, 143] on span "Issue" at bounding box center [270, 143] width 31 height 19
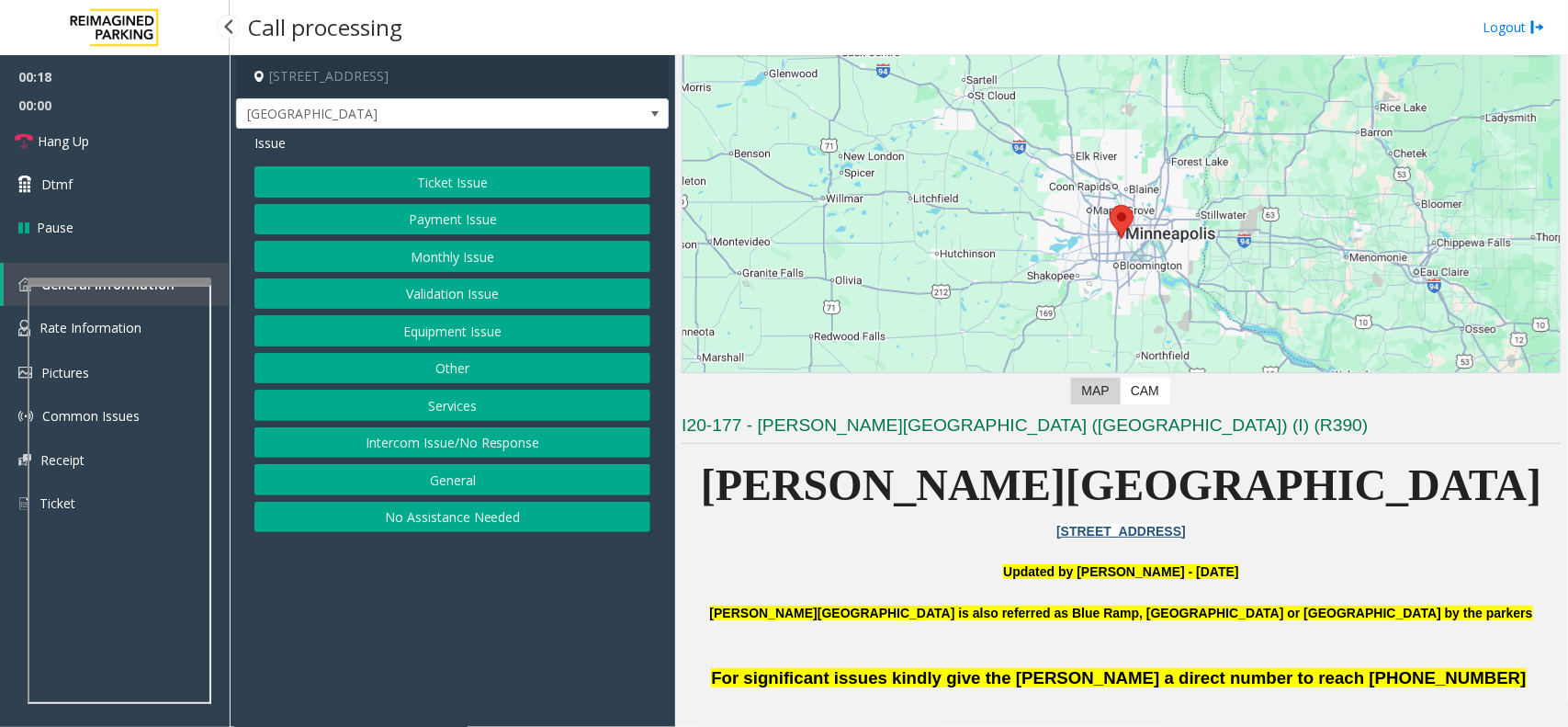
click at [401, 337] on button "Equipment Issue" at bounding box center [451, 330] width 396 height 31
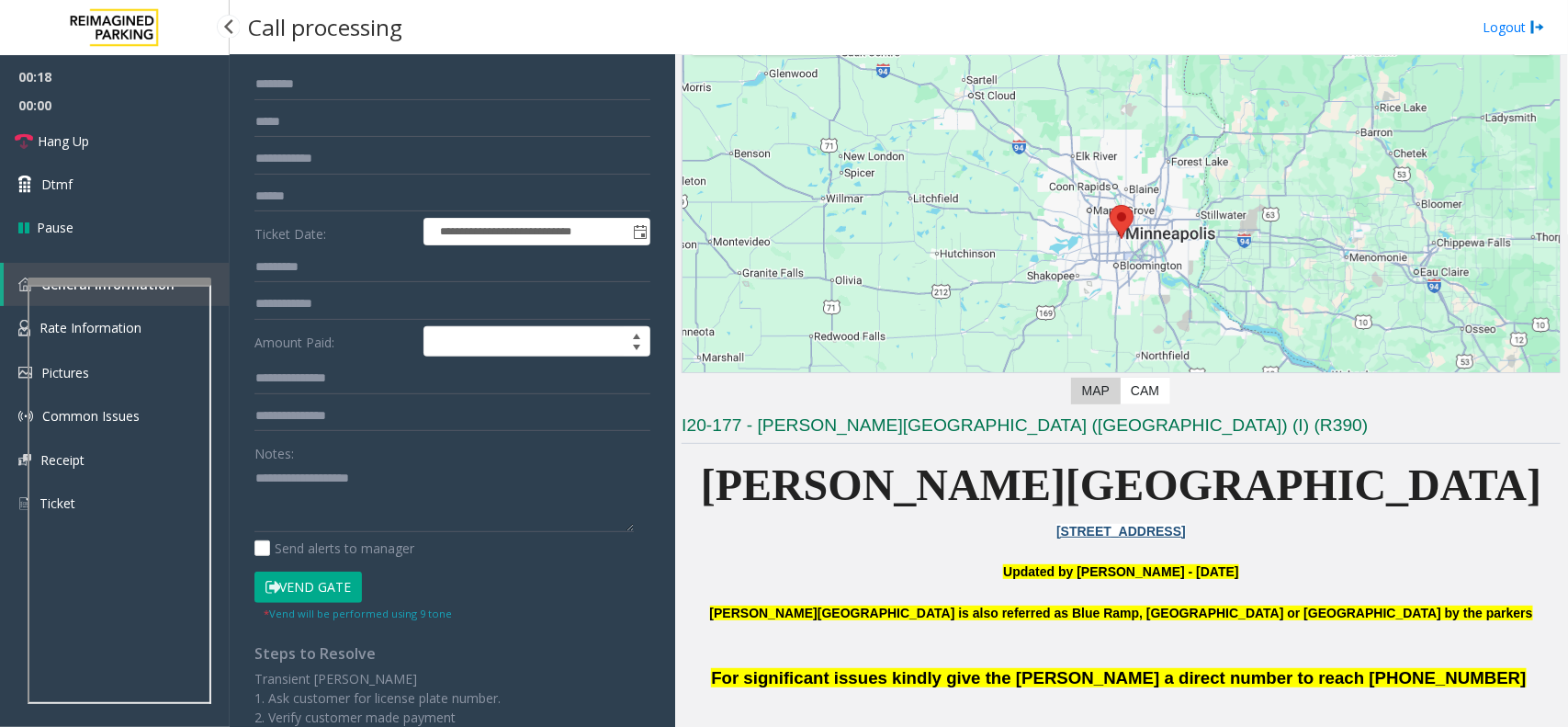
scroll to position [230, 0]
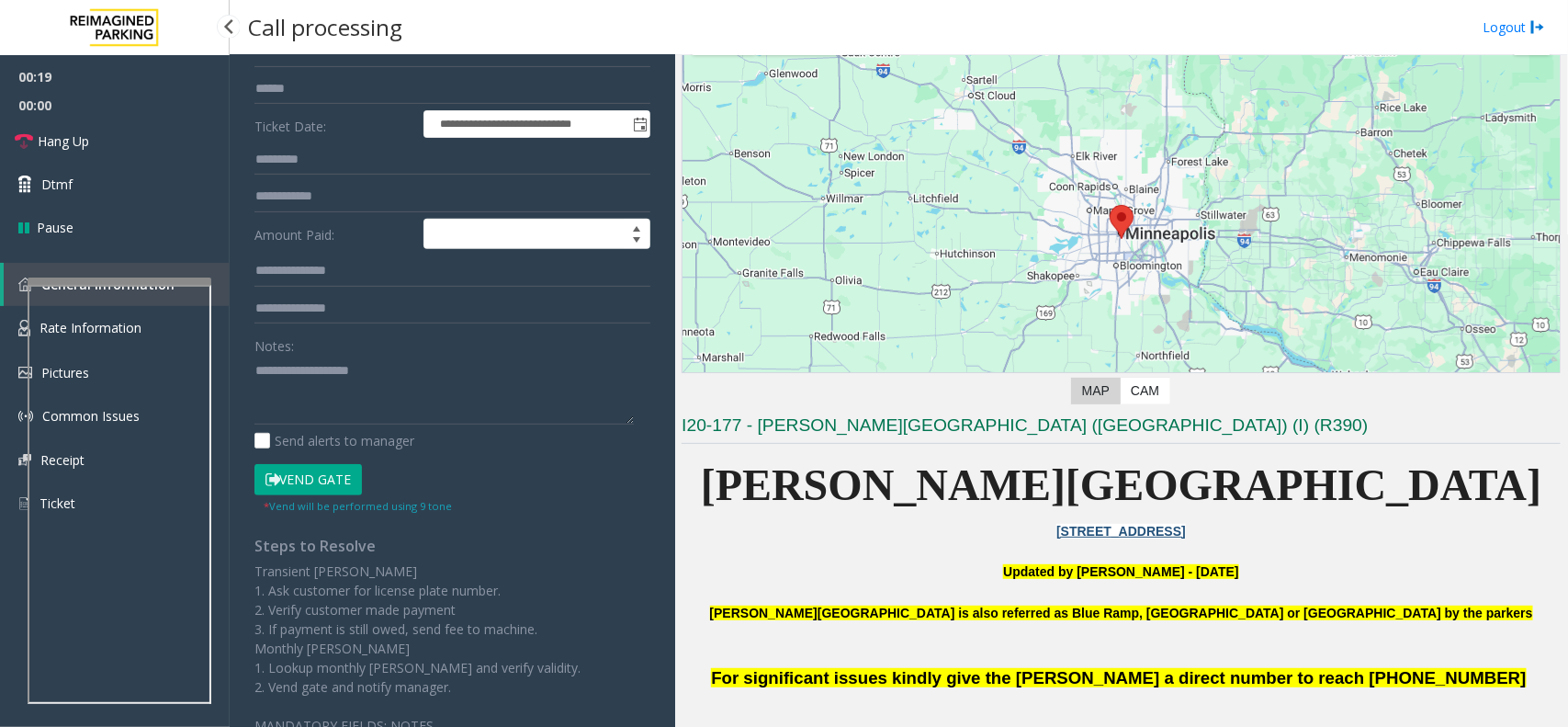
click at [358, 480] on button "Vend Gate" at bounding box center [308, 480] width 108 height 31
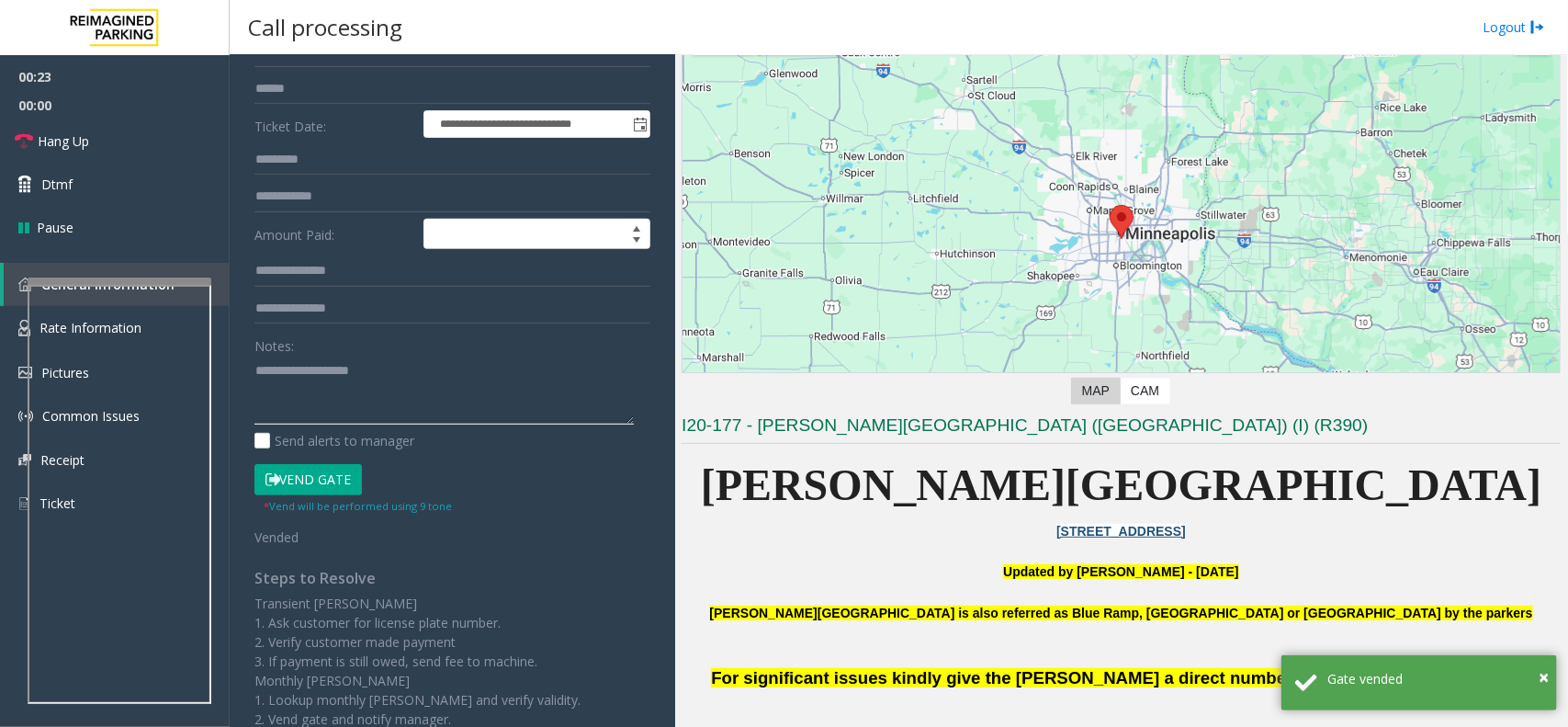
paste textarea "**********"
click at [341, 389] on textarea at bounding box center [444, 390] width 379 height 69
drag, startPoint x: 328, startPoint y: 389, endPoint x: 350, endPoint y: 395, distance: 22.8
click at [350, 395] on textarea at bounding box center [444, 390] width 379 height 69
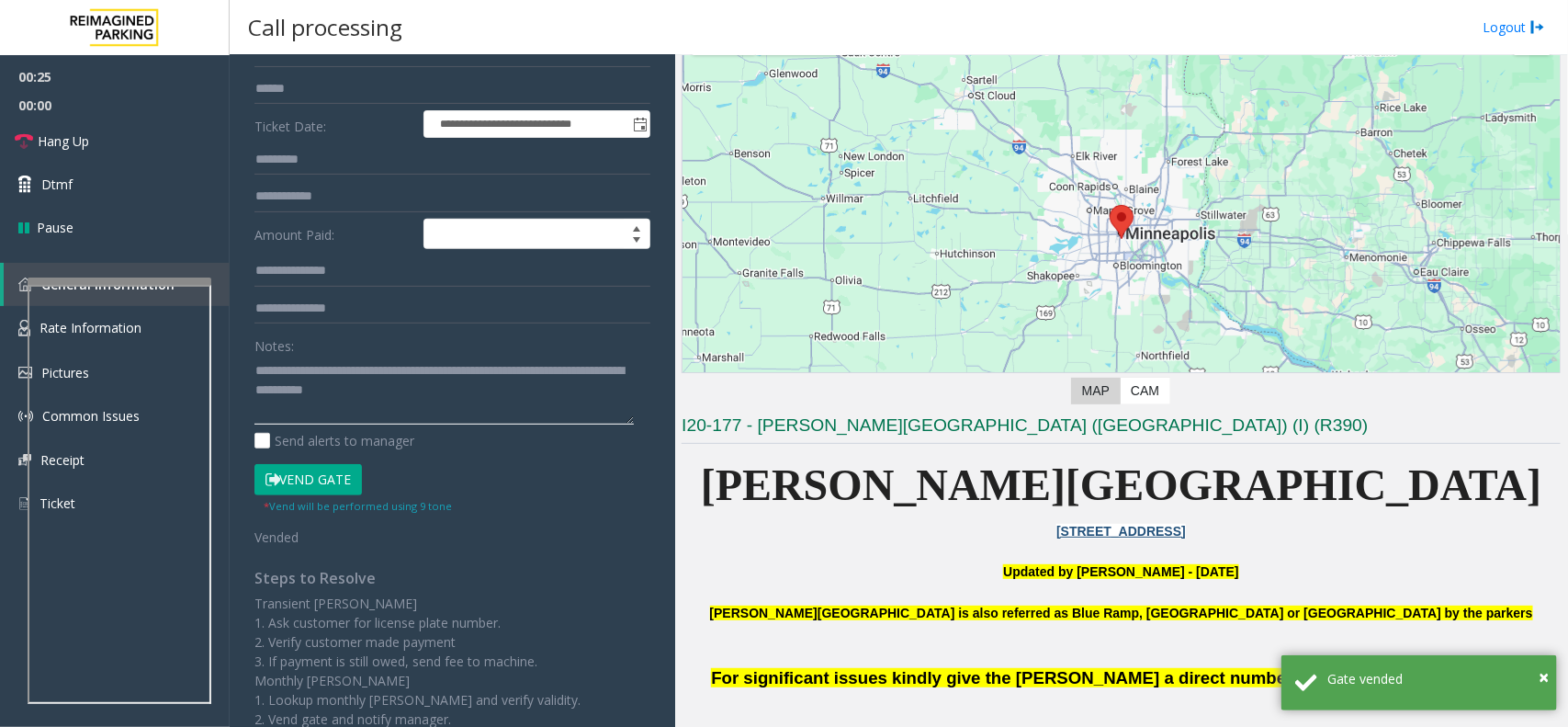
click at [336, 388] on textarea at bounding box center [444, 390] width 379 height 69
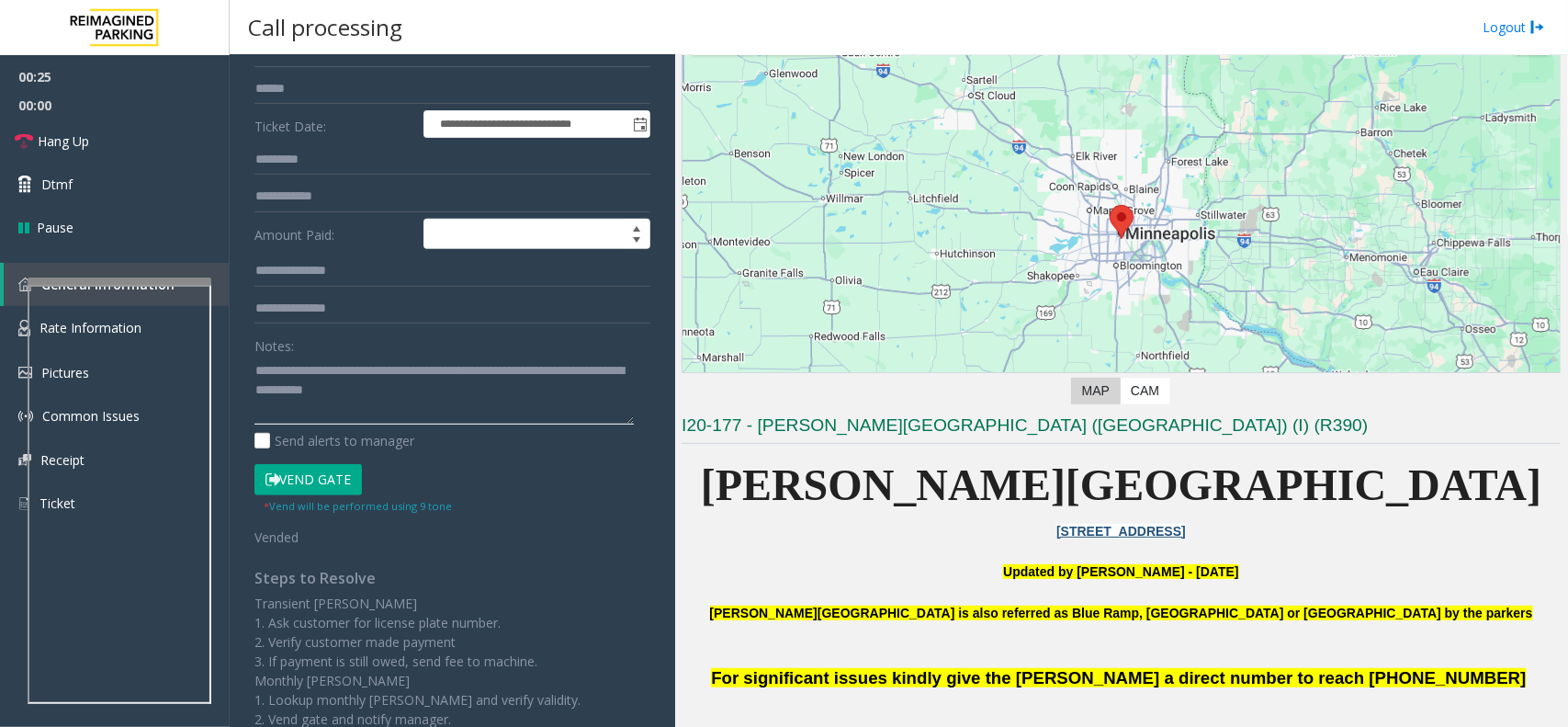
click at [336, 388] on textarea at bounding box center [444, 390] width 379 height 69
drag, startPoint x: 336, startPoint y: 386, endPoint x: 471, endPoint y: 397, distance: 135.4
click at [471, 397] on textarea at bounding box center [444, 390] width 379 height 69
click at [108, 164] on link "Dtmf" at bounding box center [115, 184] width 230 height 43
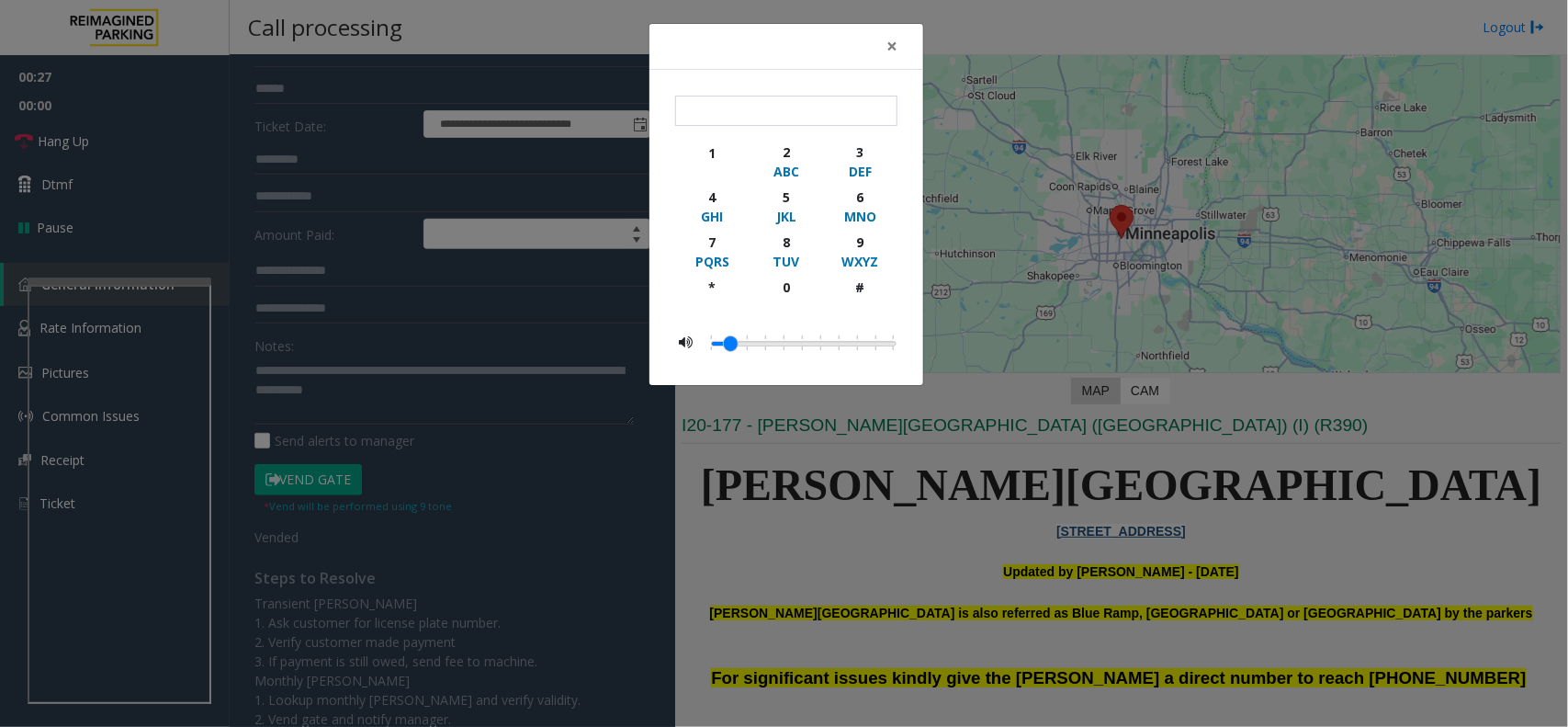
click at [107, 131] on div "× 1 2 ABC 3 DEF 4 GHI 5 JKL 6 MNO 7 PQRS 8 TUV 9 WXYZ * 0 #" at bounding box center [784, 363] width 1568 height 727
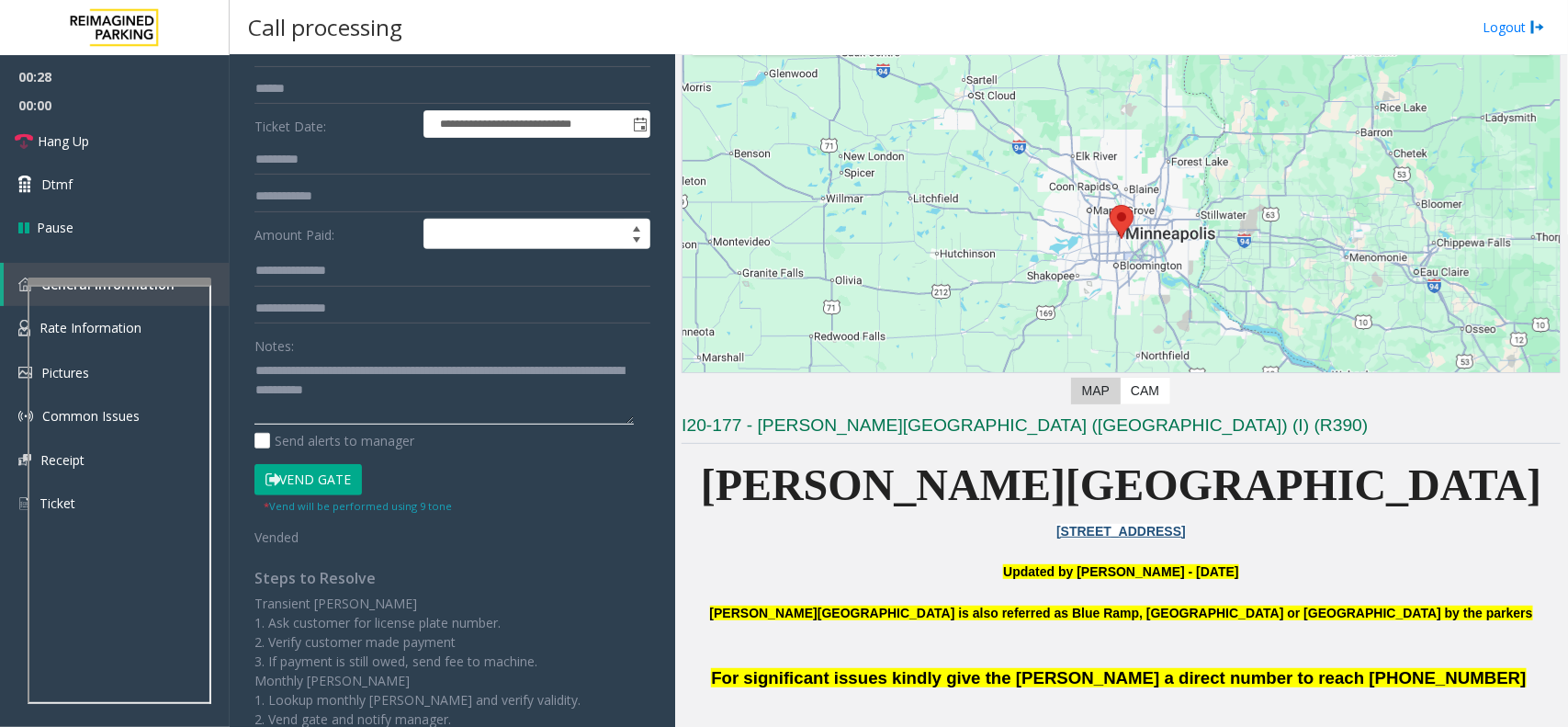
click at [335, 384] on textarea at bounding box center [444, 390] width 379 height 69
click at [120, 134] on link "Hang Up" at bounding box center [115, 141] width 230 height 43
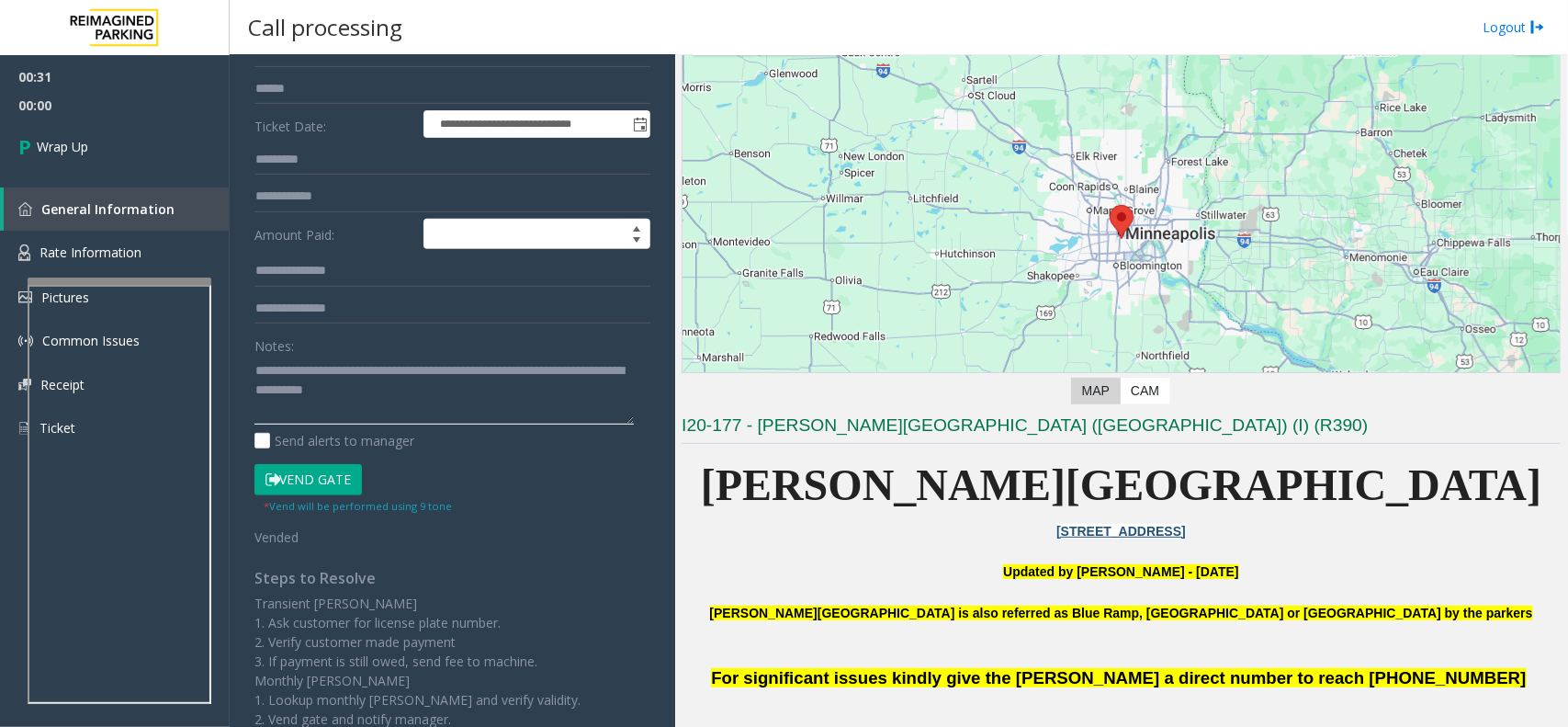
click at [255, 365] on textarea at bounding box center [444, 390] width 379 height 69
click at [288, 377] on textarea at bounding box center [444, 390] width 379 height 69
paste textarea "**********"
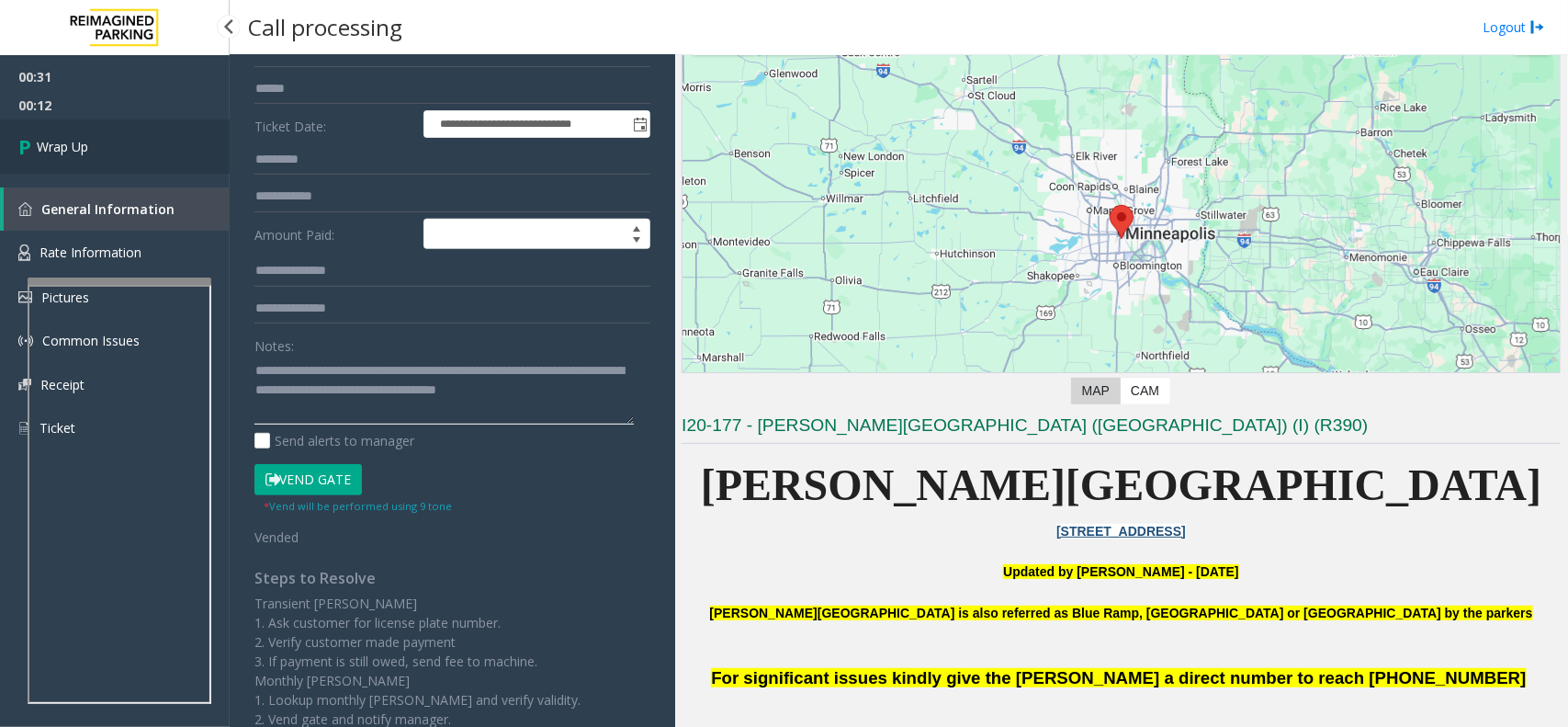
type textarea "**********"
click at [96, 119] on link "Wrap Up" at bounding box center [115, 146] width 230 height 54
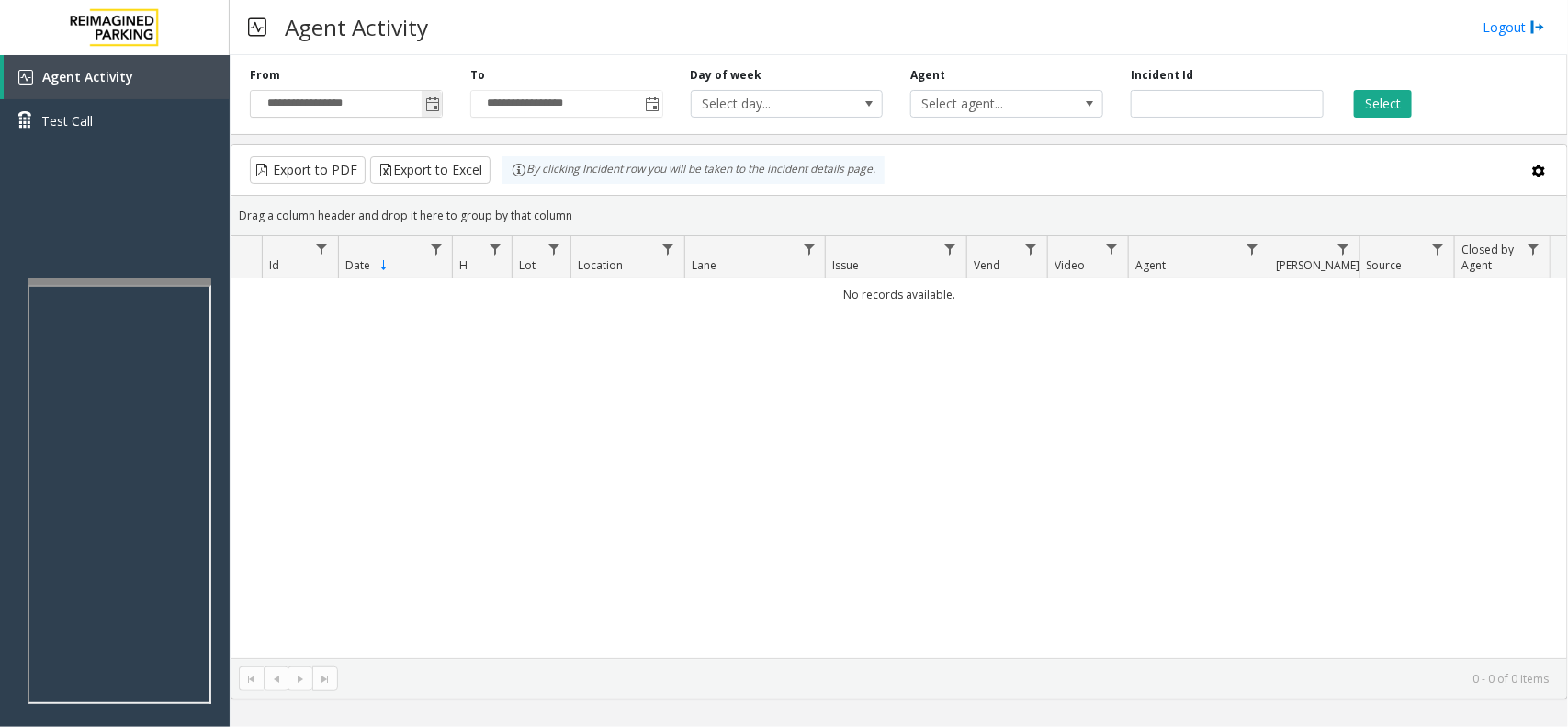
click at [430, 98] on span "Toggle popup" at bounding box center [432, 104] width 14 height 14
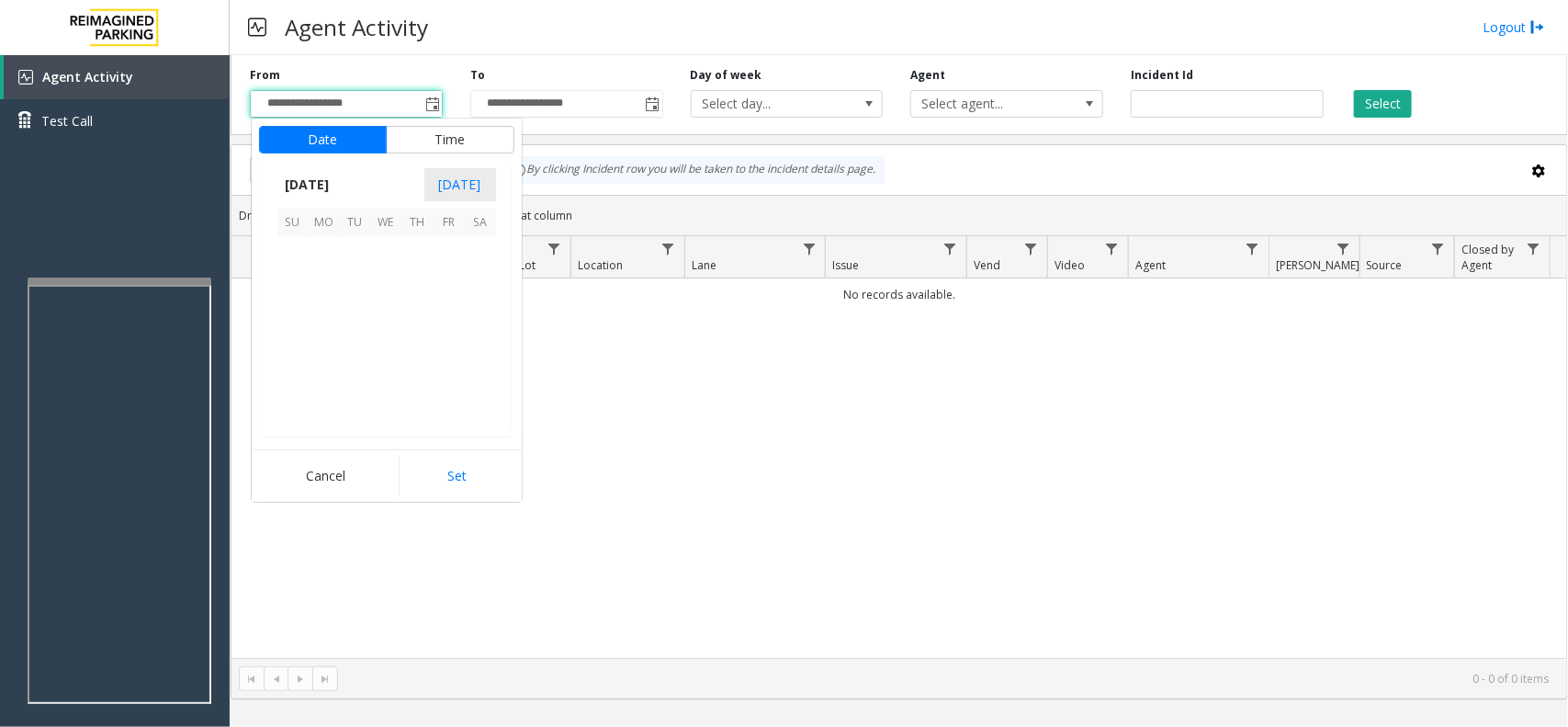
scroll to position [329597, 0]
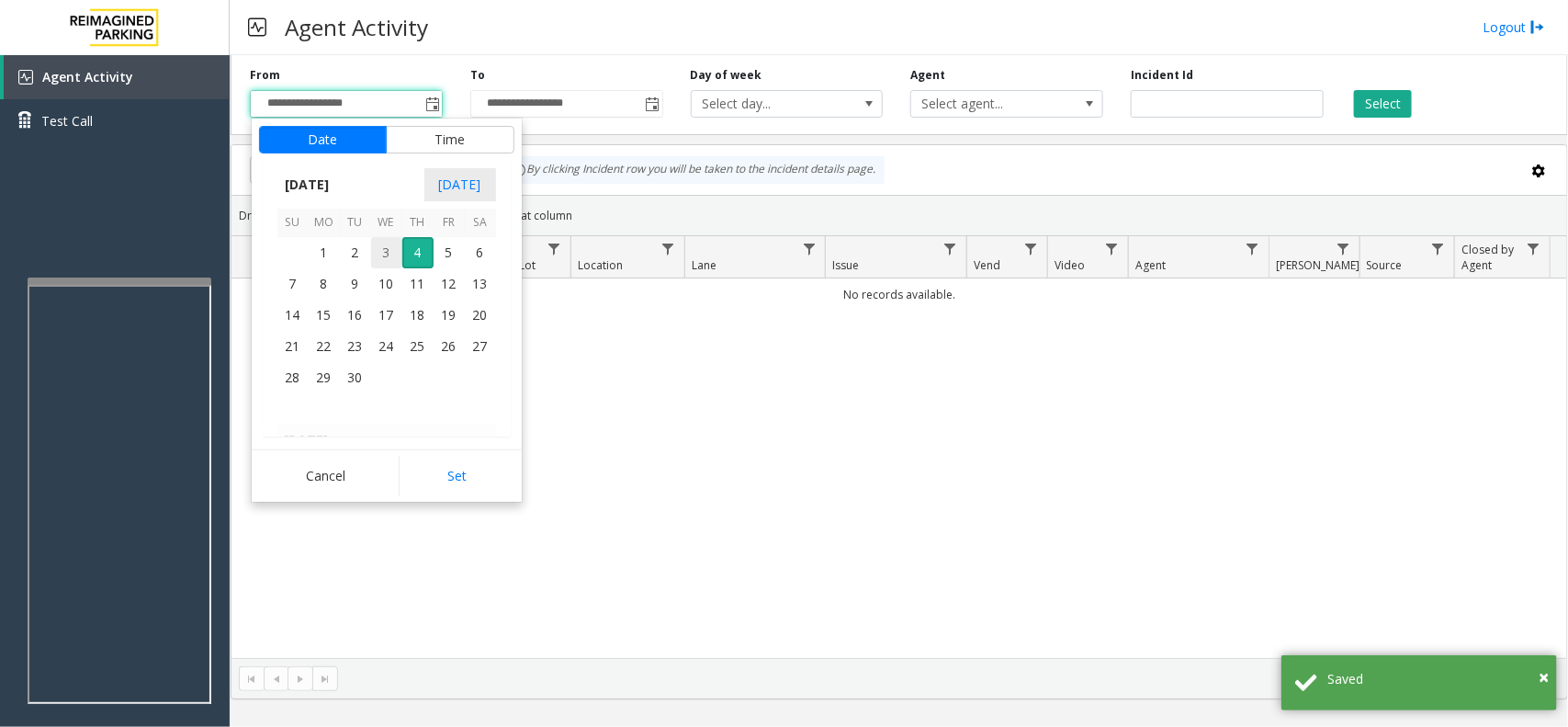
click at [373, 257] on span "3" at bounding box center [386, 252] width 31 height 31
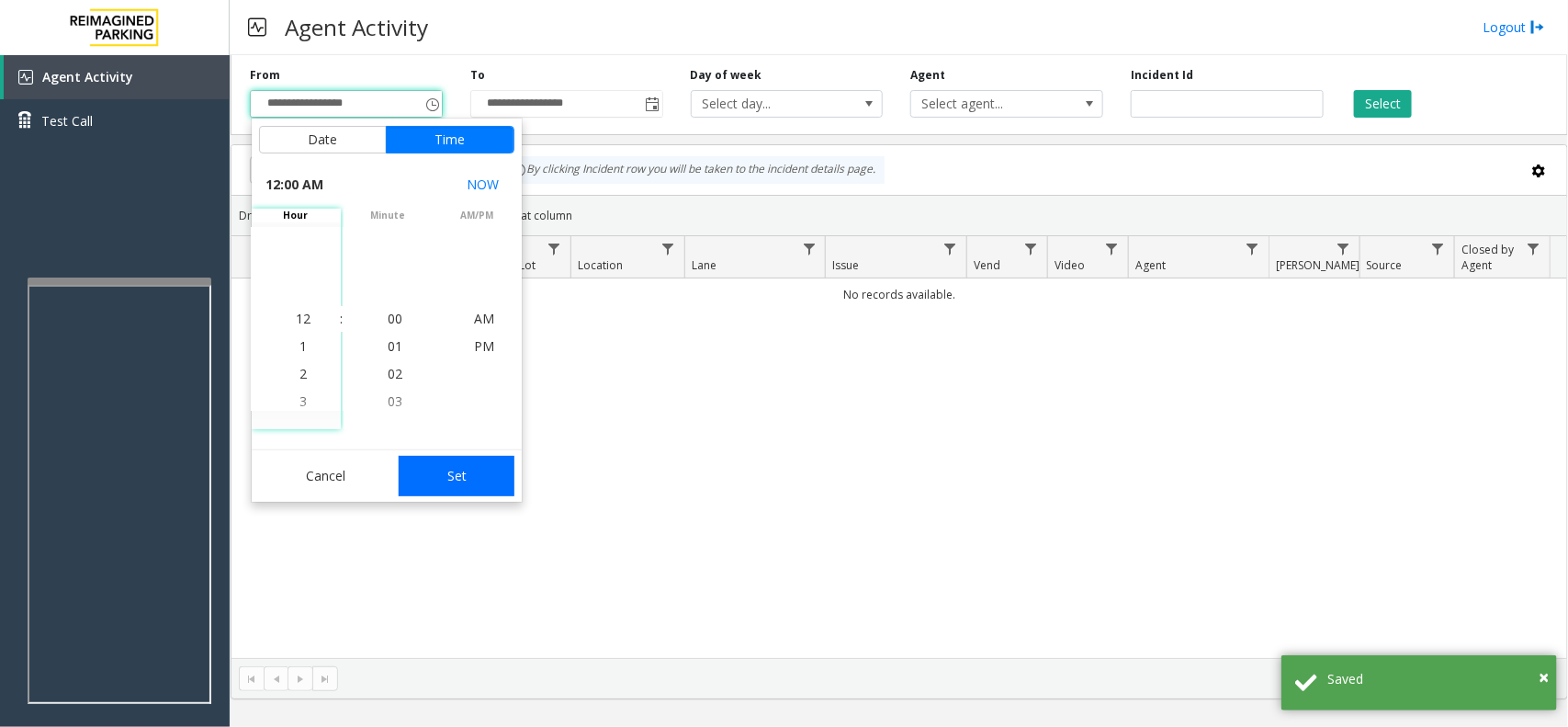
click at [428, 462] on button "Set" at bounding box center [456, 476] width 116 height 40
type input "**********"
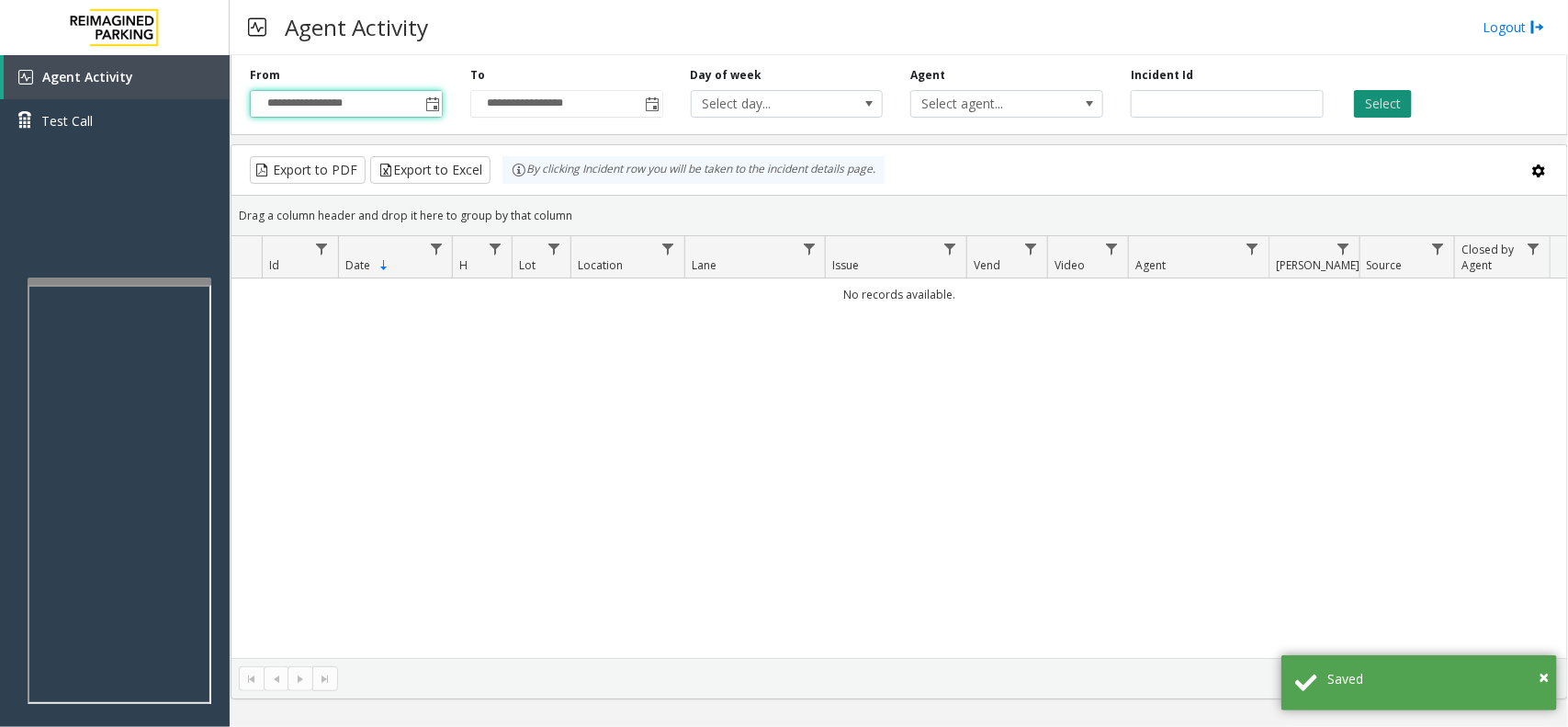
click at [1377, 94] on button "Select" at bounding box center [1382, 104] width 58 height 28
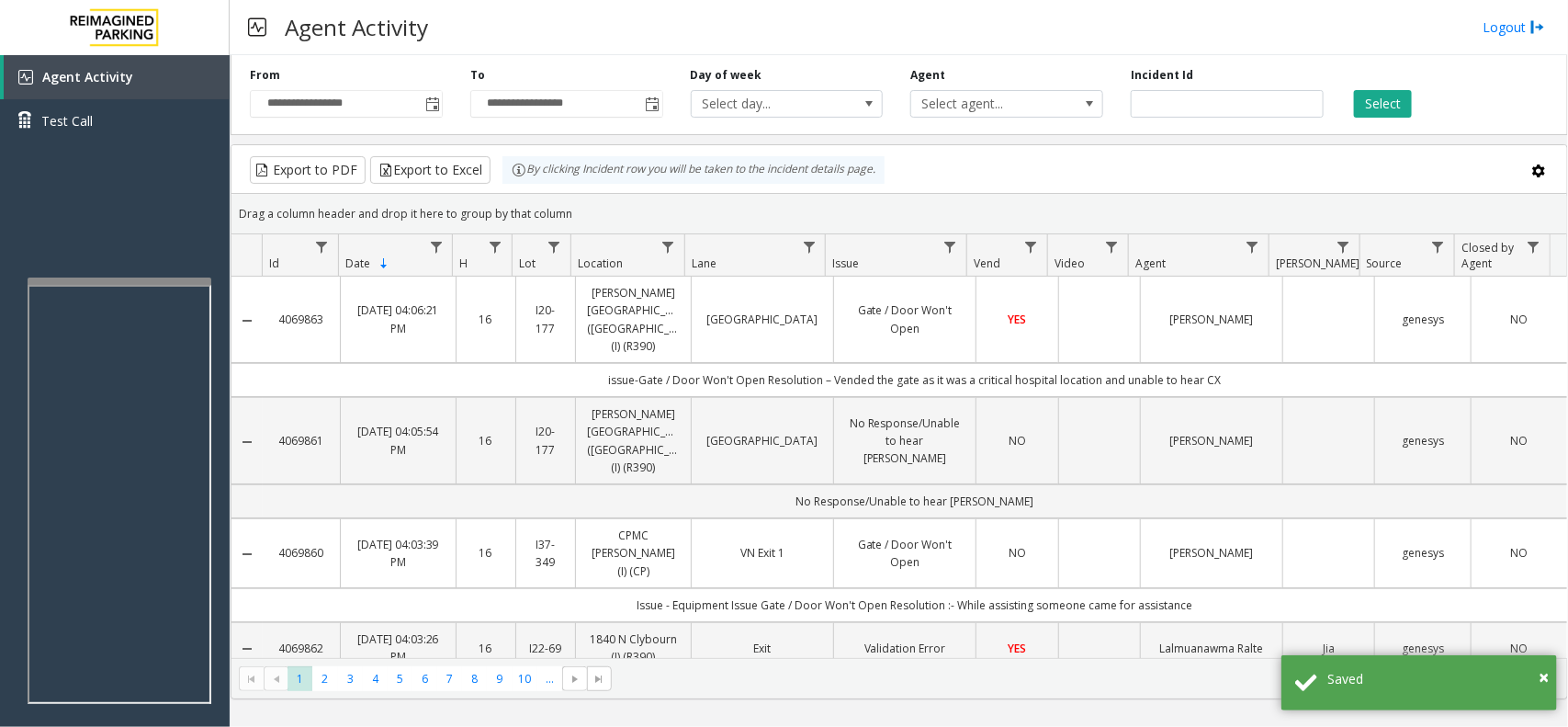
click at [751, 363] on td "issue-Gate / Door Won't Open Resolution – Vended the gate as it was a critical …" at bounding box center [914, 379] width 1304 height 34
drag, startPoint x: 751, startPoint y: 355, endPoint x: 1382, endPoint y: 350, distance: 631.0
click at [1382, 363] on td "issue-Gate / Door Won't Open Resolution – Vended the gate as it was a critical …" at bounding box center [914, 379] width 1304 height 34
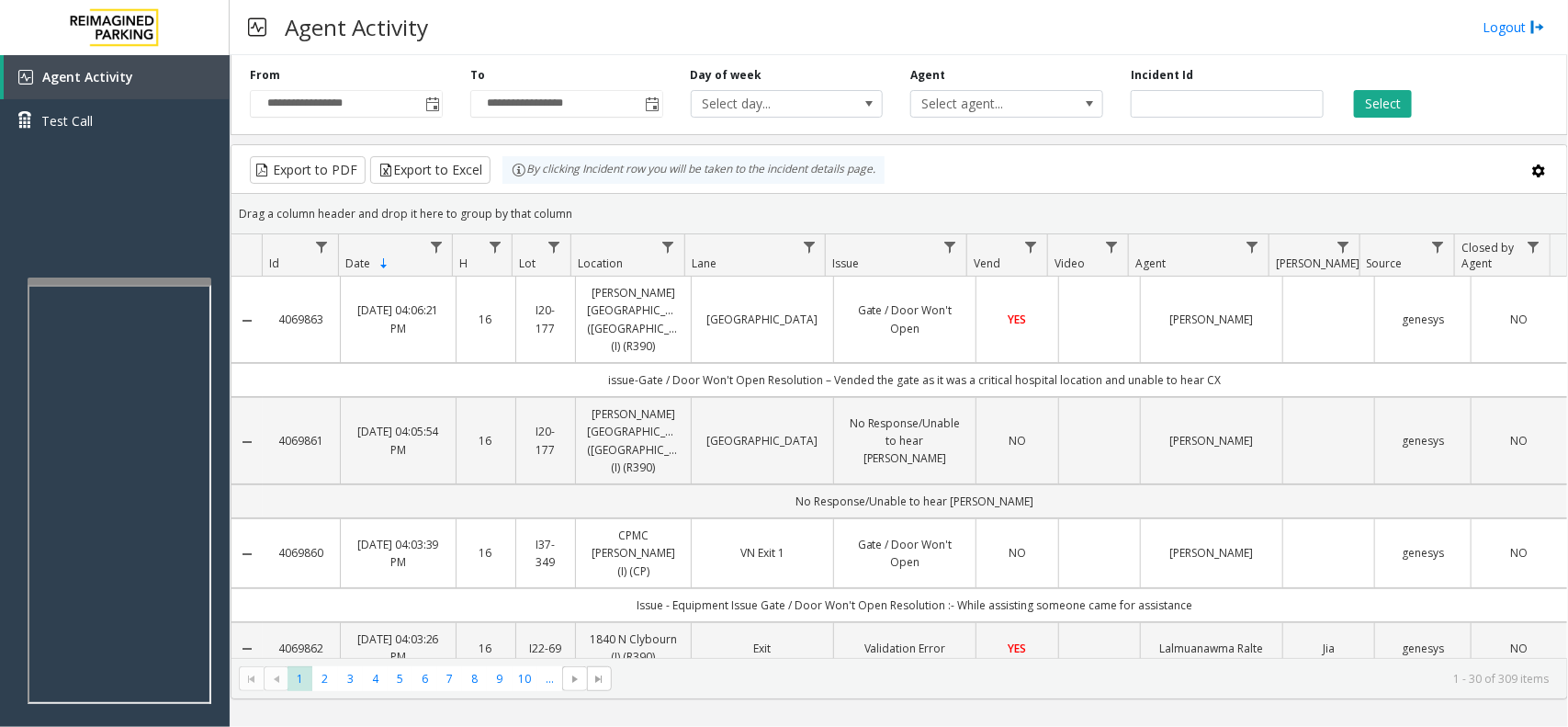
drag, startPoint x: 1382, startPoint y: 350, endPoint x: 288, endPoint y: 14, distance: 1144.4
click at [288, 14] on div "**********" at bounding box center [899, 363] width 1338 height 727
click at [288, 14] on h3 "Agent Activity" at bounding box center [356, 27] width 162 height 45
drag, startPoint x: 288, startPoint y: 14, endPoint x: 255, endPoint y: 21, distance: 33.7
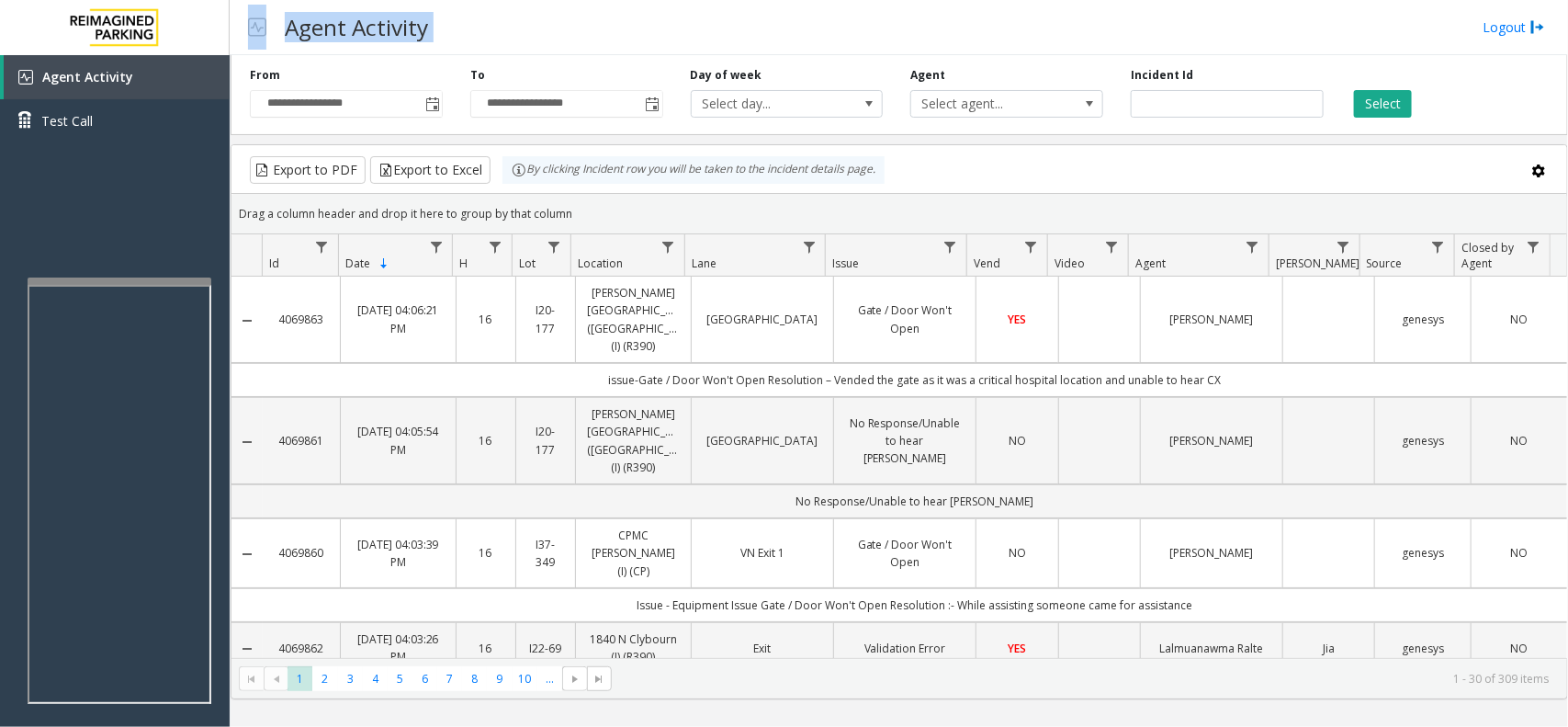
click at [255, 21] on div "Agent Activity" at bounding box center [338, 27] width 198 height 45
click at [255, 21] on img at bounding box center [257, 27] width 18 height 45
drag, startPoint x: 255, startPoint y: 21, endPoint x: 882, endPoint y: 342, distance: 704.4
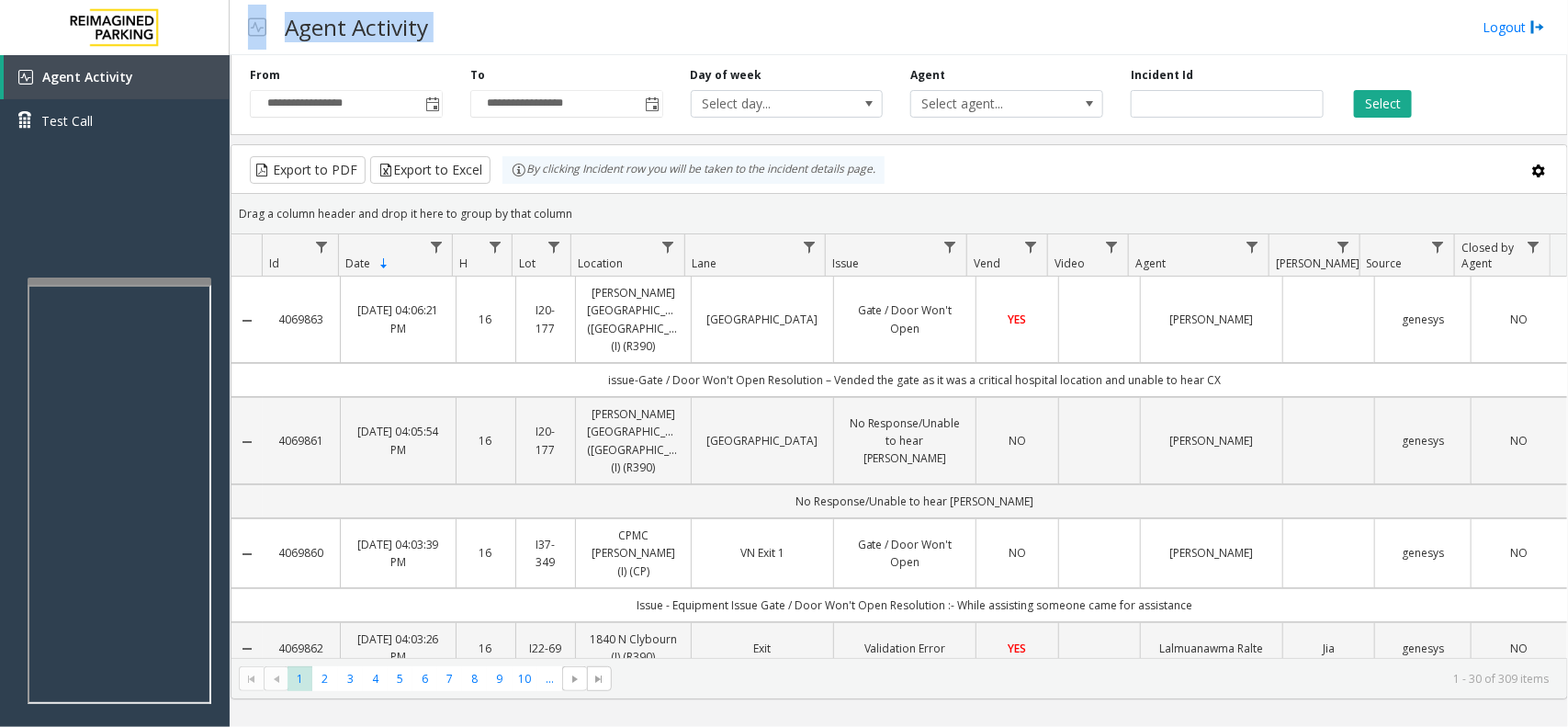
click at [882, 342] on div "**********" at bounding box center [899, 363] width 1338 height 727
click at [895, 363] on td "issue-Gate / Door Won't Open Resolution – Vended the gate as it was a critical …" at bounding box center [914, 379] width 1304 height 34
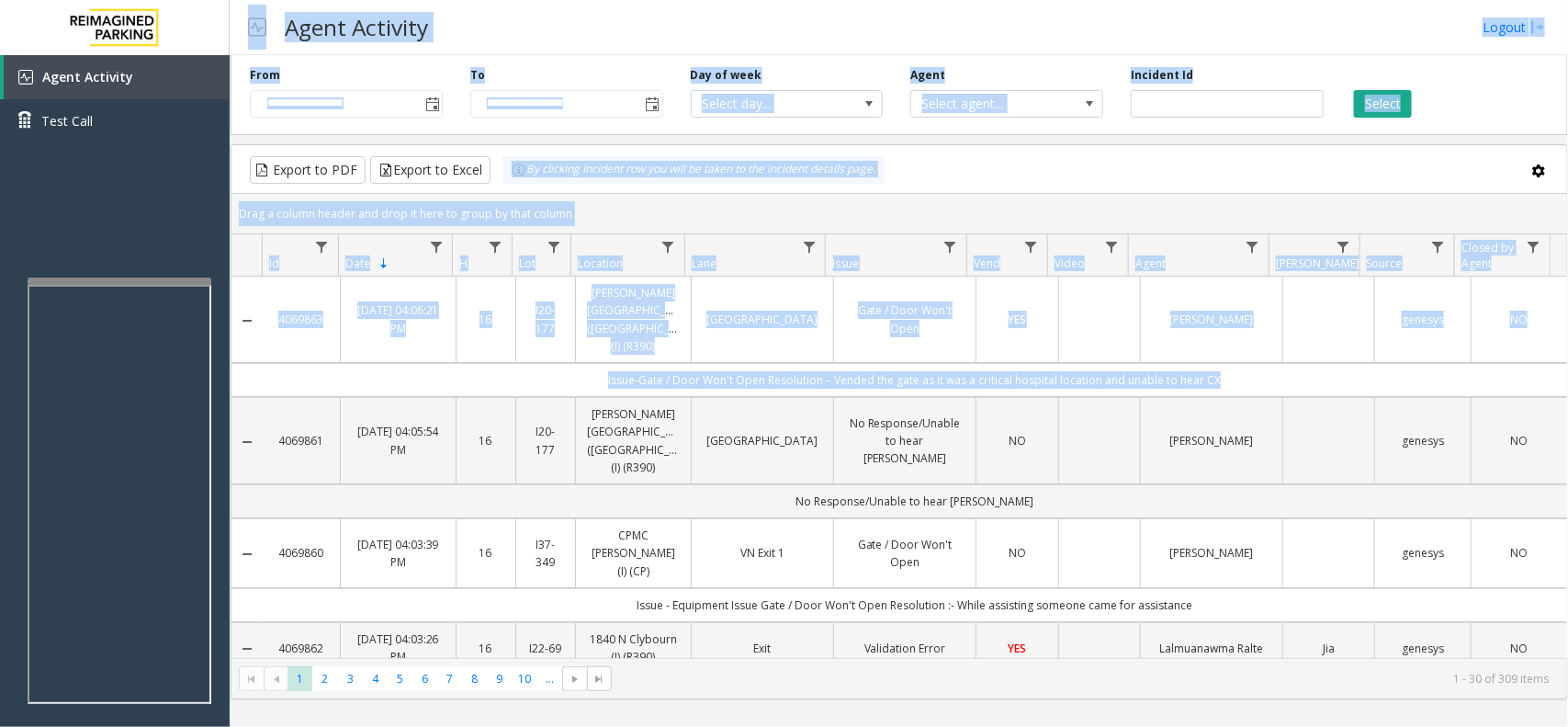
drag, startPoint x: 895, startPoint y: 353, endPoint x: 253, endPoint y: 42, distance: 713.4
click at [253, 42] on div "**********" at bounding box center [899, 363] width 1338 height 727
click at [253, 42] on img at bounding box center [257, 27] width 18 height 45
click at [562, 56] on div "**********" at bounding box center [898, 91] width 1337 height 88
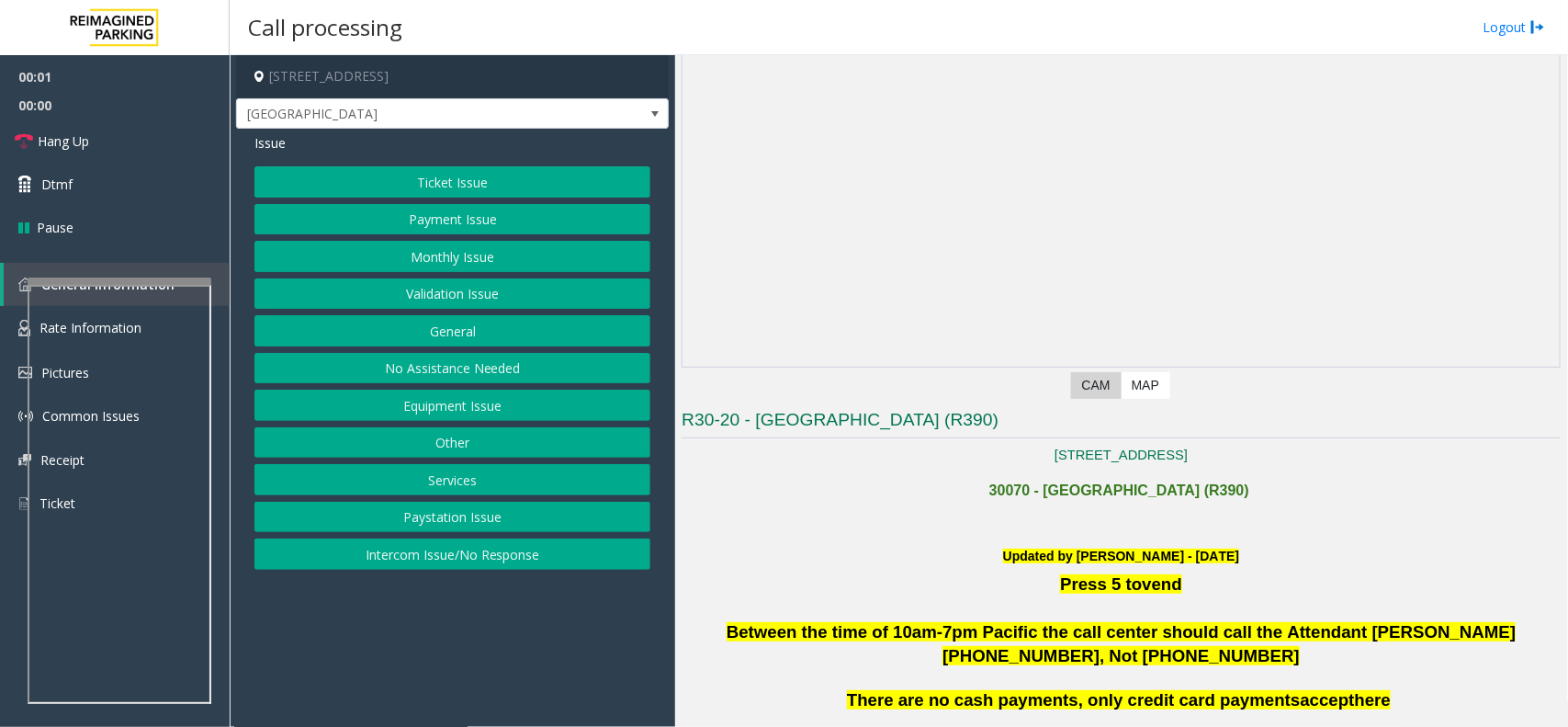
scroll to position [230, 0]
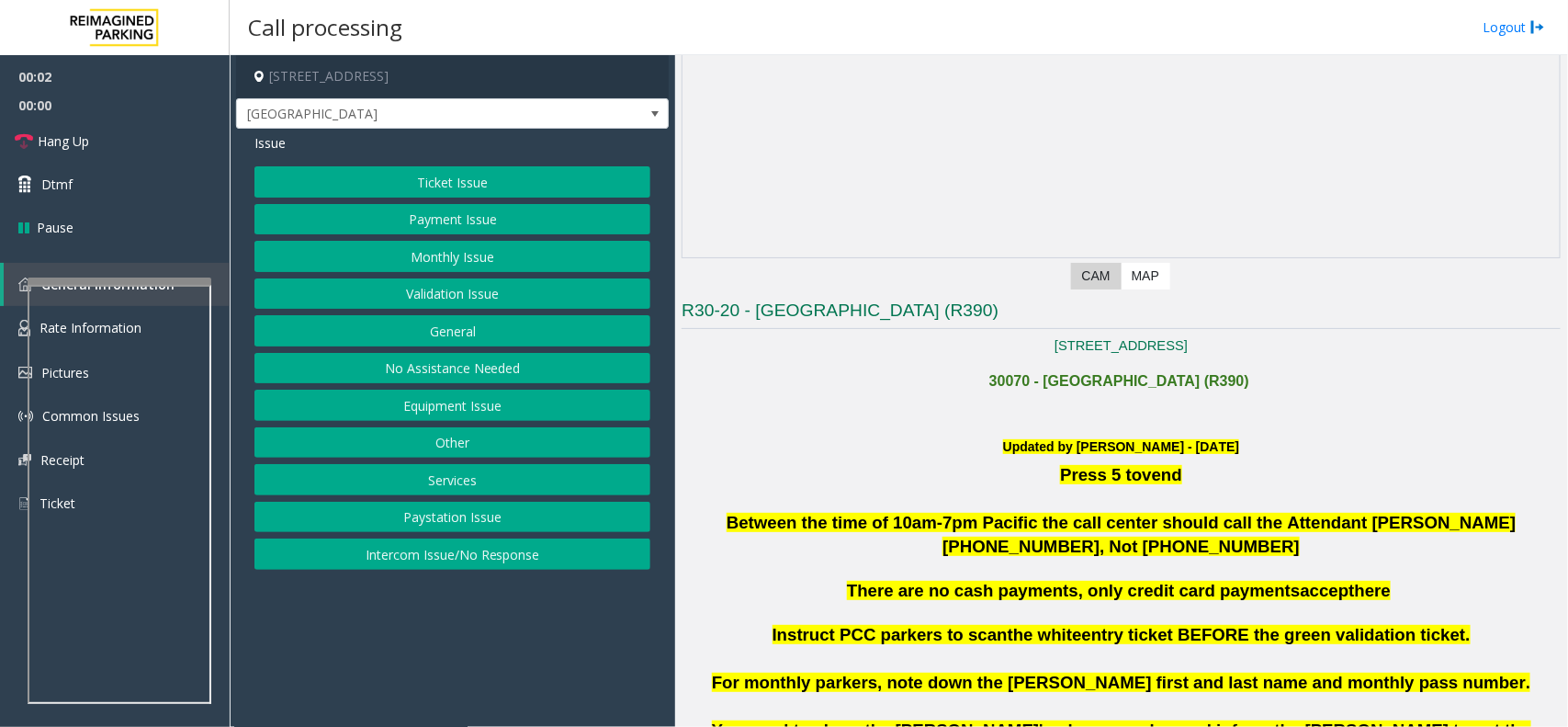
click at [1041, 455] on h6 "Updated by [PERSON_NAME] - [DATE]" at bounding box center [1120, 447] width 879 height 18
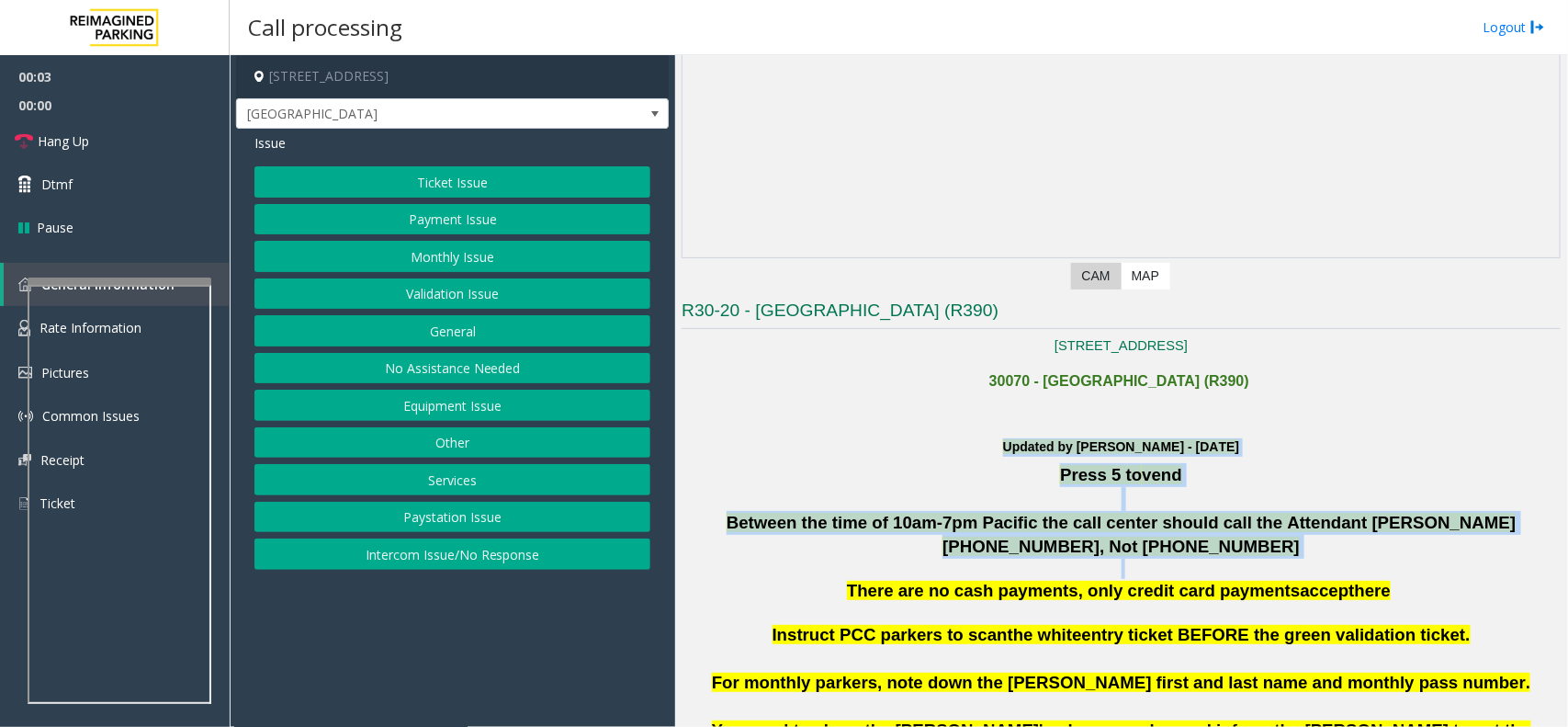
drag, startPoint x: 1041, startPoint y: 455, endPoint x: 1089, endPoint y: 511, distance: 73.8
click at [1064, 480] on span "Press 5 to" at bounding box center [1100, 475] width 82 height 19
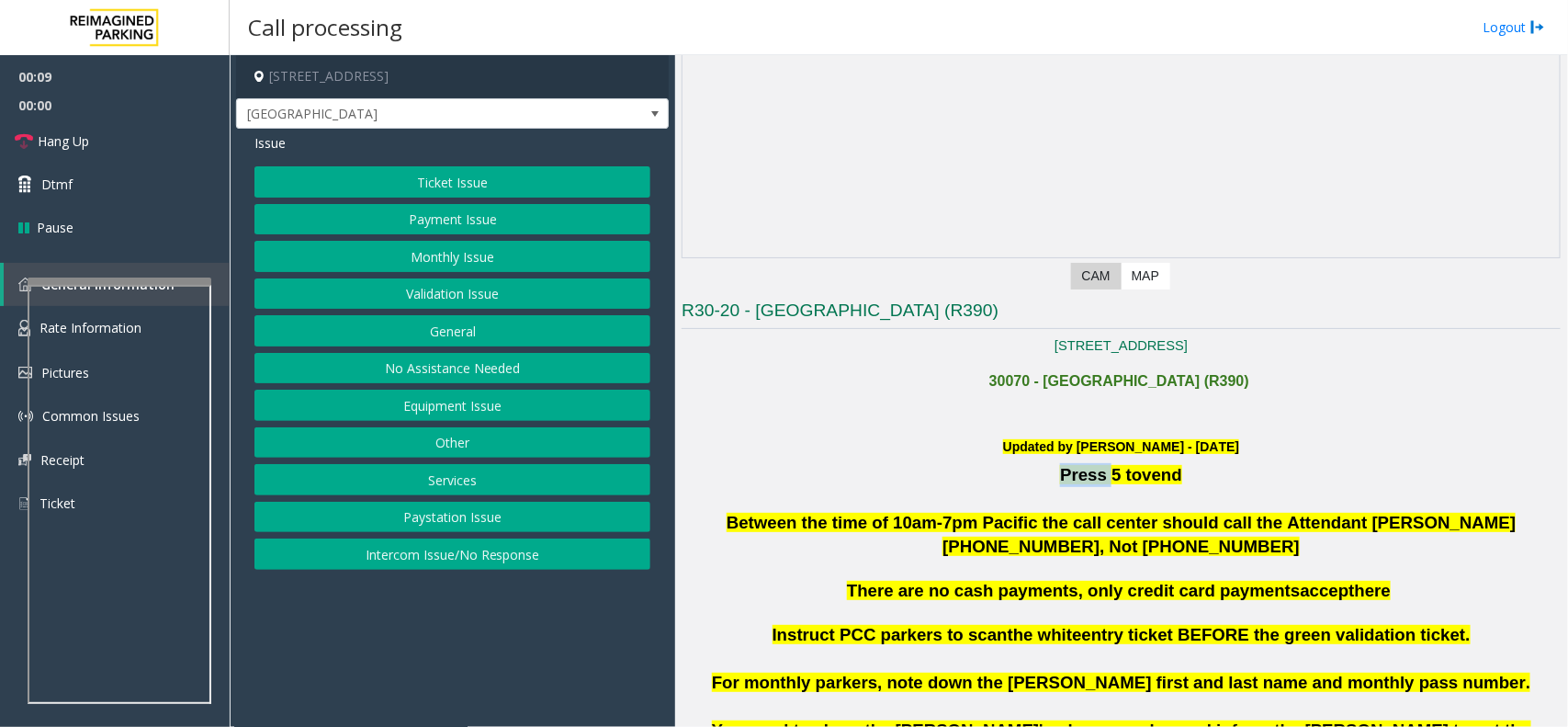
click at [1064, 480] on span "Press 5 to" at bounding box center [1100, 475] width 82 height 19
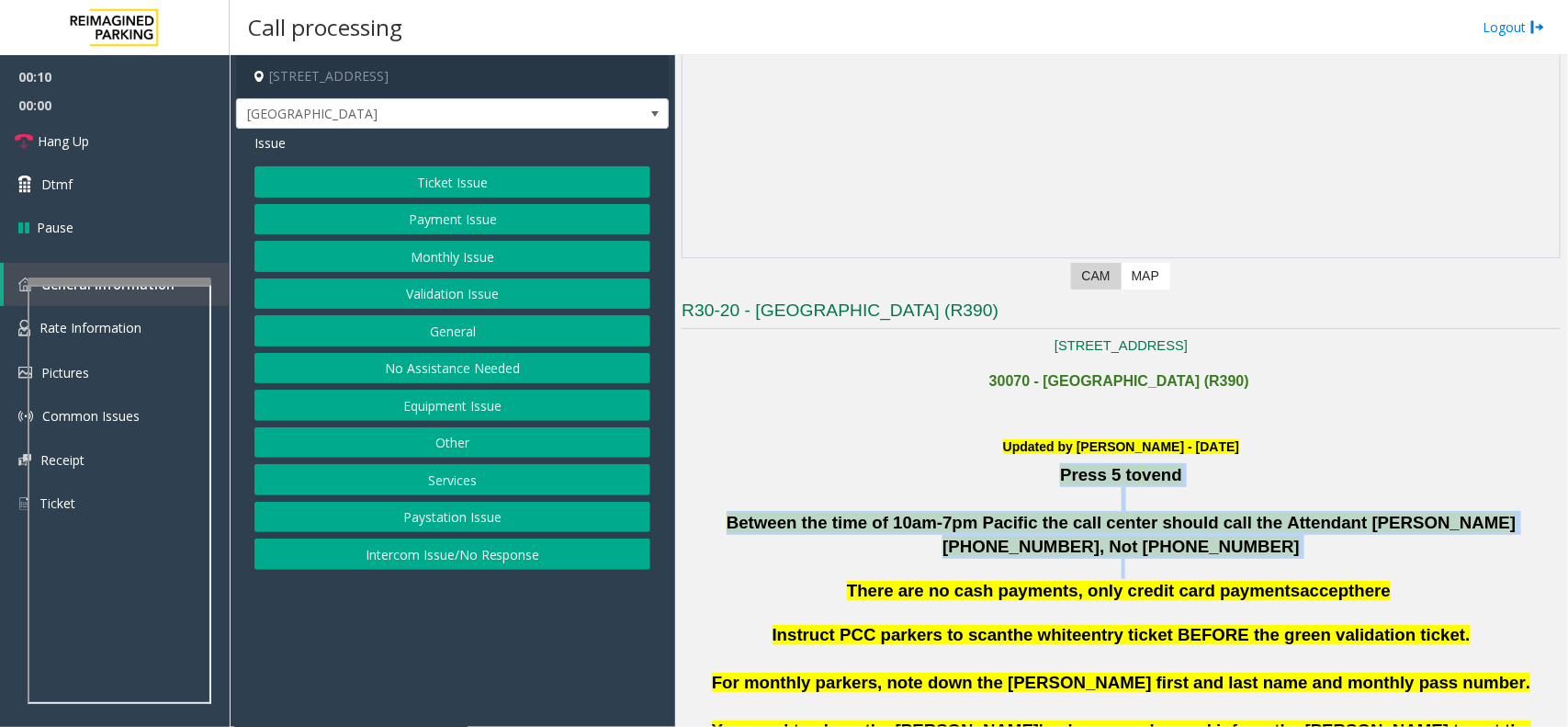
drag, startPoint x: 1064, startPoint y: 480, endPoint x: 1090, endPoint y: 557, distance: 81.3
click at [1090, 557] on div "Press 5 to vend Between the time of 10am-7pm Pacific the call center should cal…" at bounding box center [1120, 543] width 879 height 160
click at [1090, 556] on span "Between the time of 10am-7pm Pacific the call center should call the Attendant …" at bounding box center [1121, 533] width 789 height 43
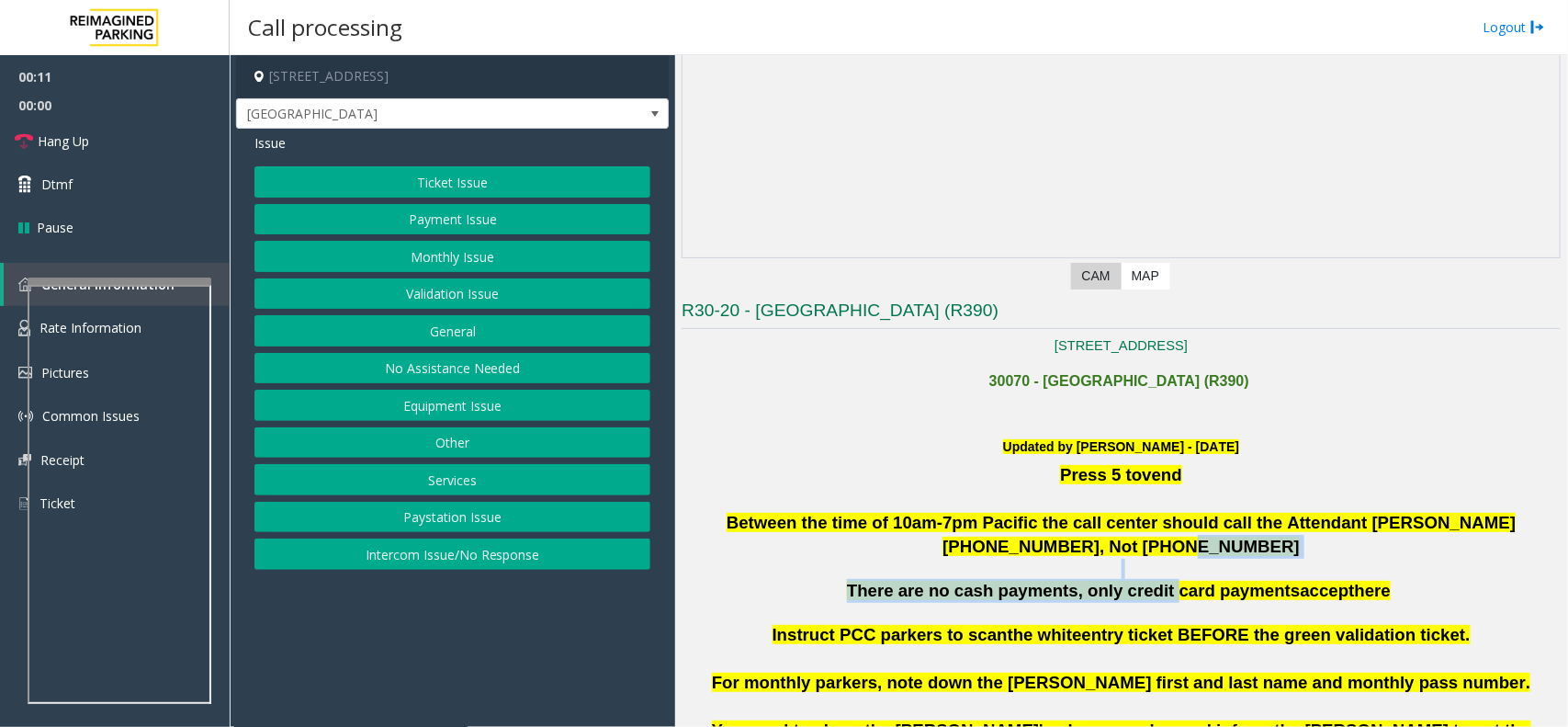
drag, startPoint x: 1090, startPoint y: 557, endPoint x: 1162, endPoint y: 580, distance: 75.6
click at [1162, 580] on div "Press 5 to vend Between the time of 10am-7pm Pacific the call center should cal…" at bounding box center [1120, 543] width 879 height 160
click at [1162, 581] on span "There are no cash payments, only credit card payments" at bounding box center [1073, 590] width 453 height 19
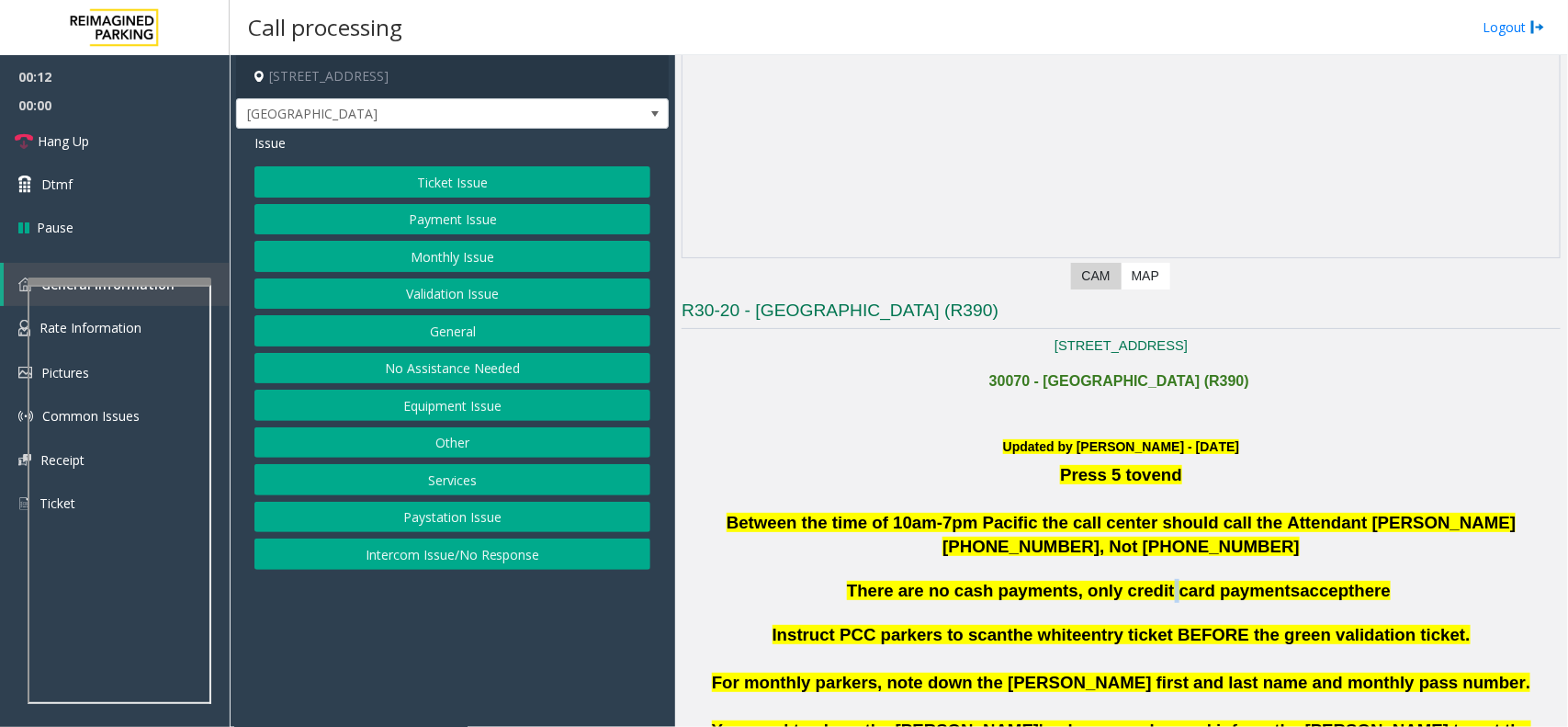
click at [1162, 581] on span "There are no cash payments, only credit card payments" at bounding box center [1073, 590] width 453 height 19
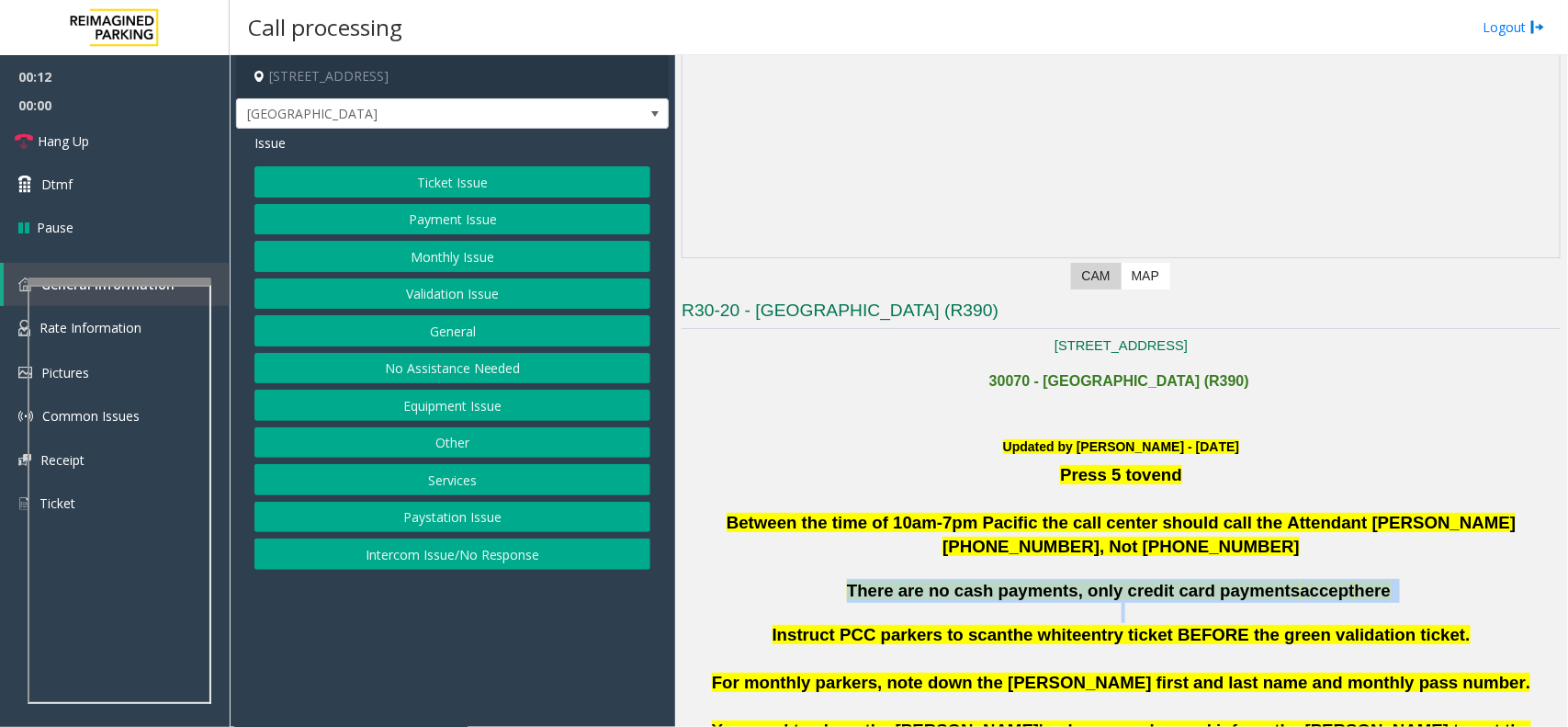
click at [1160, 585] on span "There are no cash payments, only credit card payments" at bounding box center [1073, 590] width 453 height 19
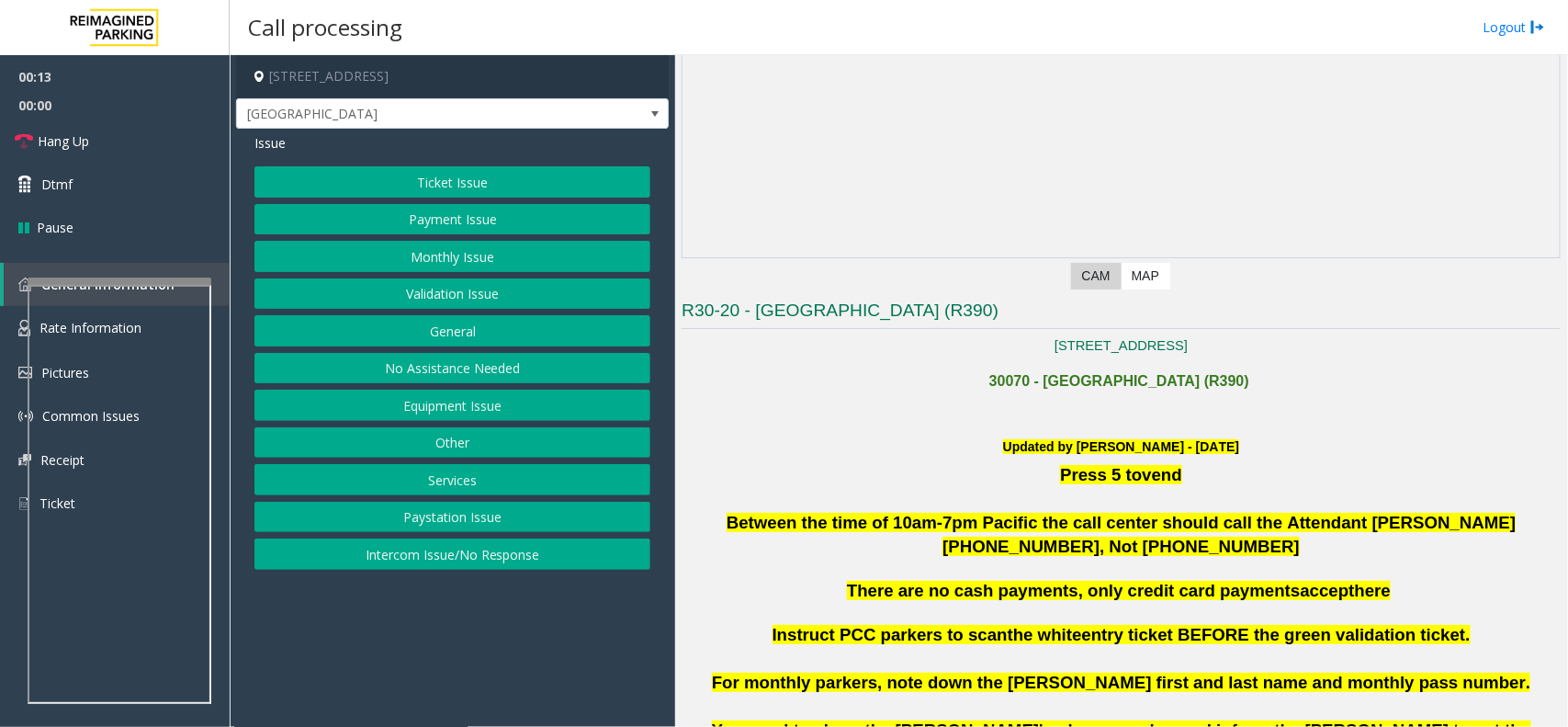
click at [837, 443] on h6 "Updated by [PERSON_NAME] - [DATE]" at bounding box center [1120, 447] width 879 height 18
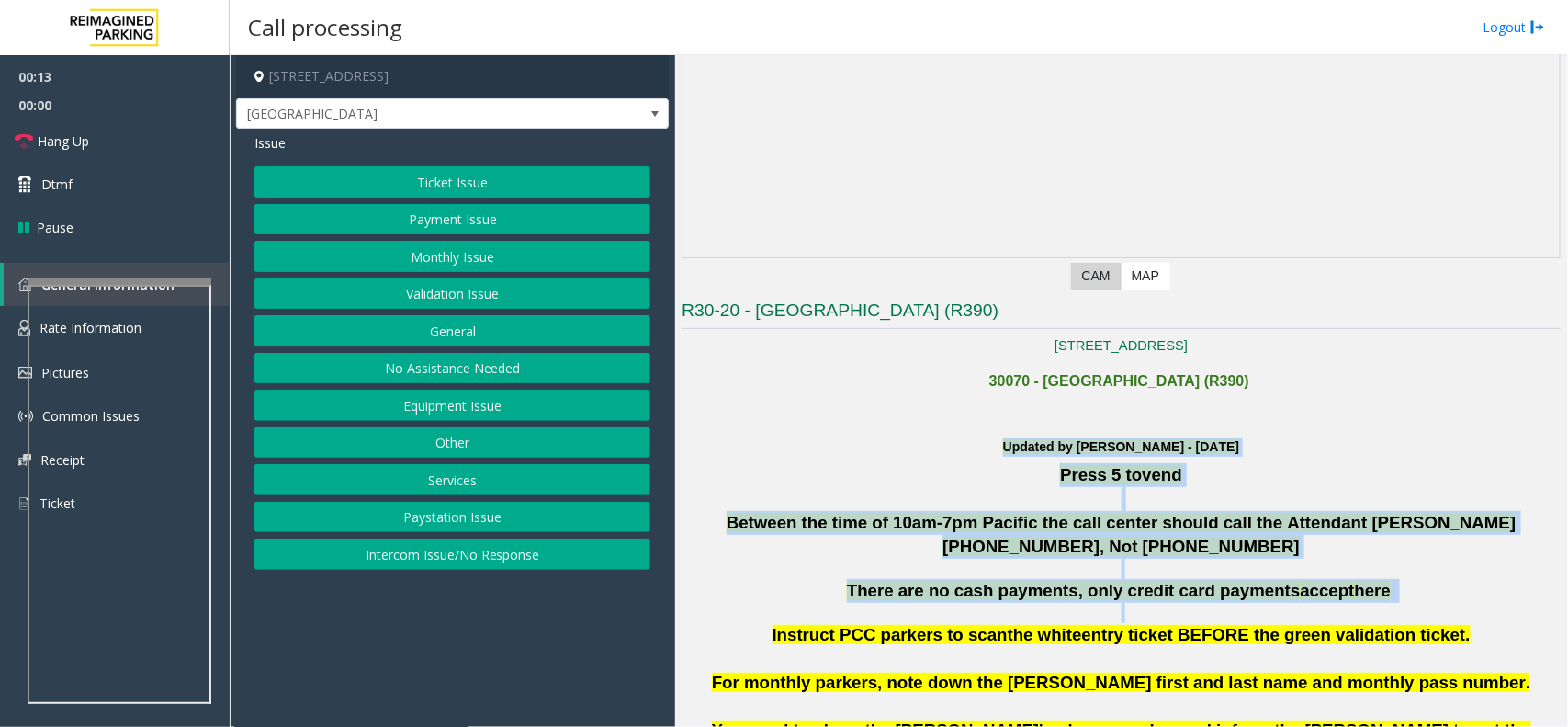
drag, startPoint x: 984, startPoint y: 550, endPoint x: 1071, endPoint y: 602, distance: 101.4
click at [1071, 602] on p "There are no cash payments, only credit card payments accept here" at bounding box center [1120, 590] width 879 height 24
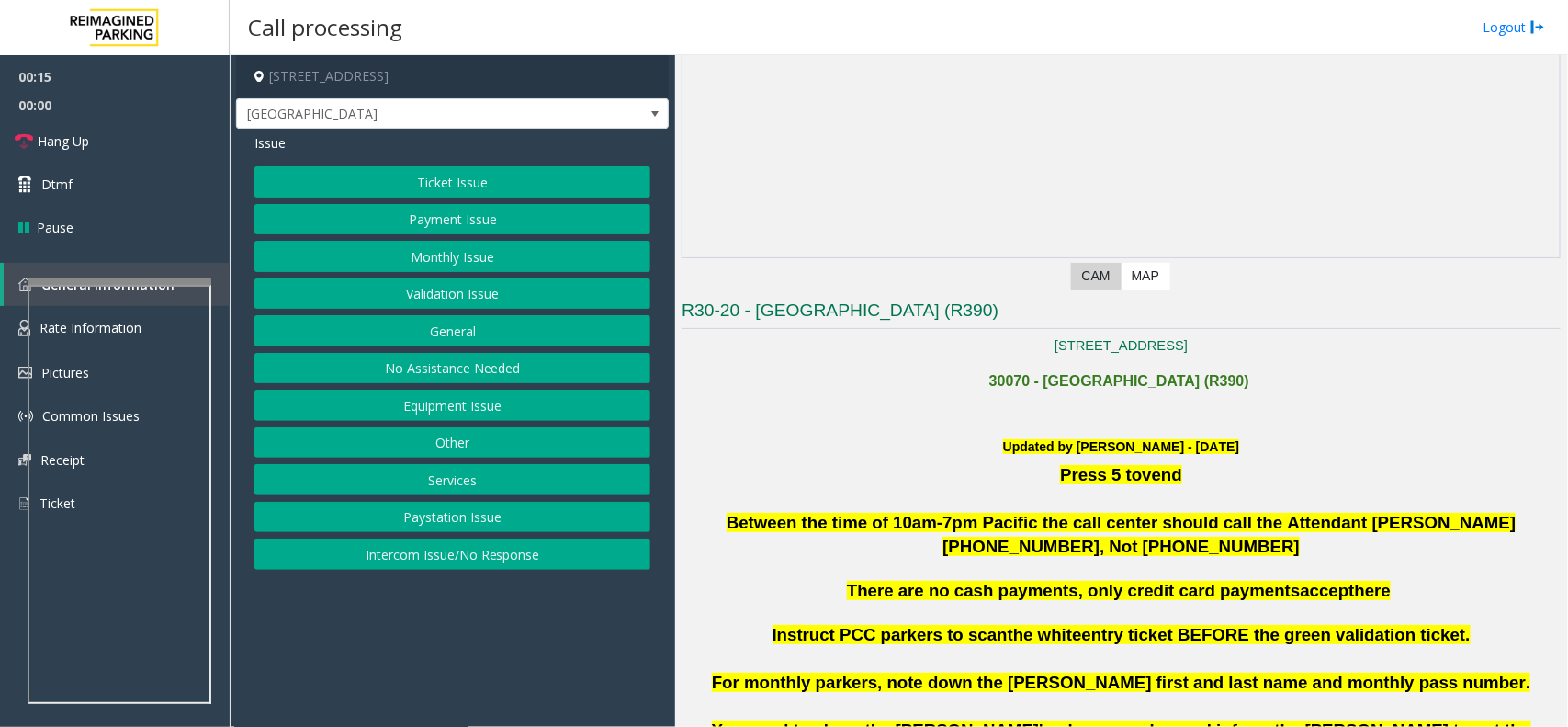
drag, startPoint x: 469, startPoint y: 552, endPoint x: 478, endPoint y: 540, distance: 15.0
click at [475, 550] on button "Intercom Issue/No Response" at bounding box center [451, 554] width 396 height 31
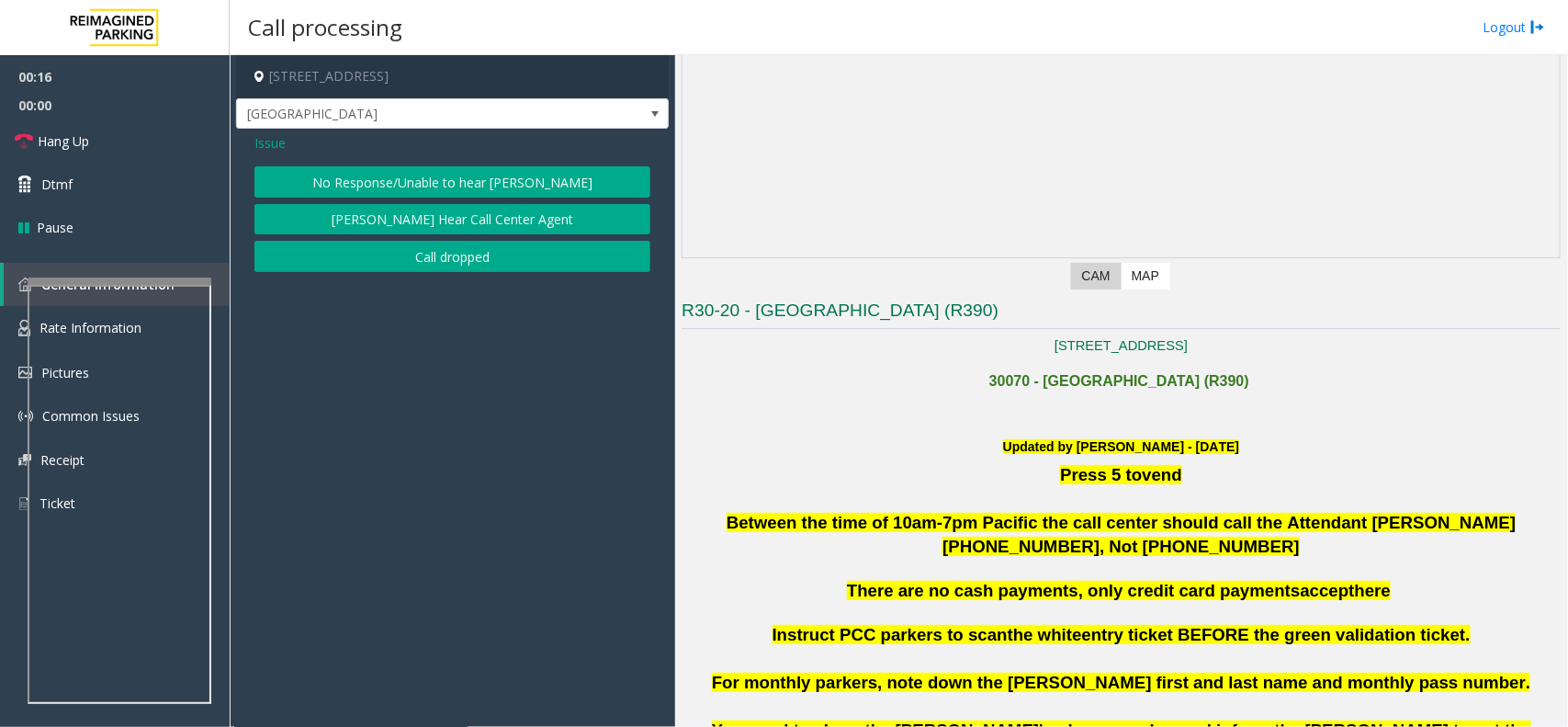
click at [434, 176] on button "No Response/Unable to hear [PERSON_NAME]" at bounding box center [451, 182] width 396 height 31
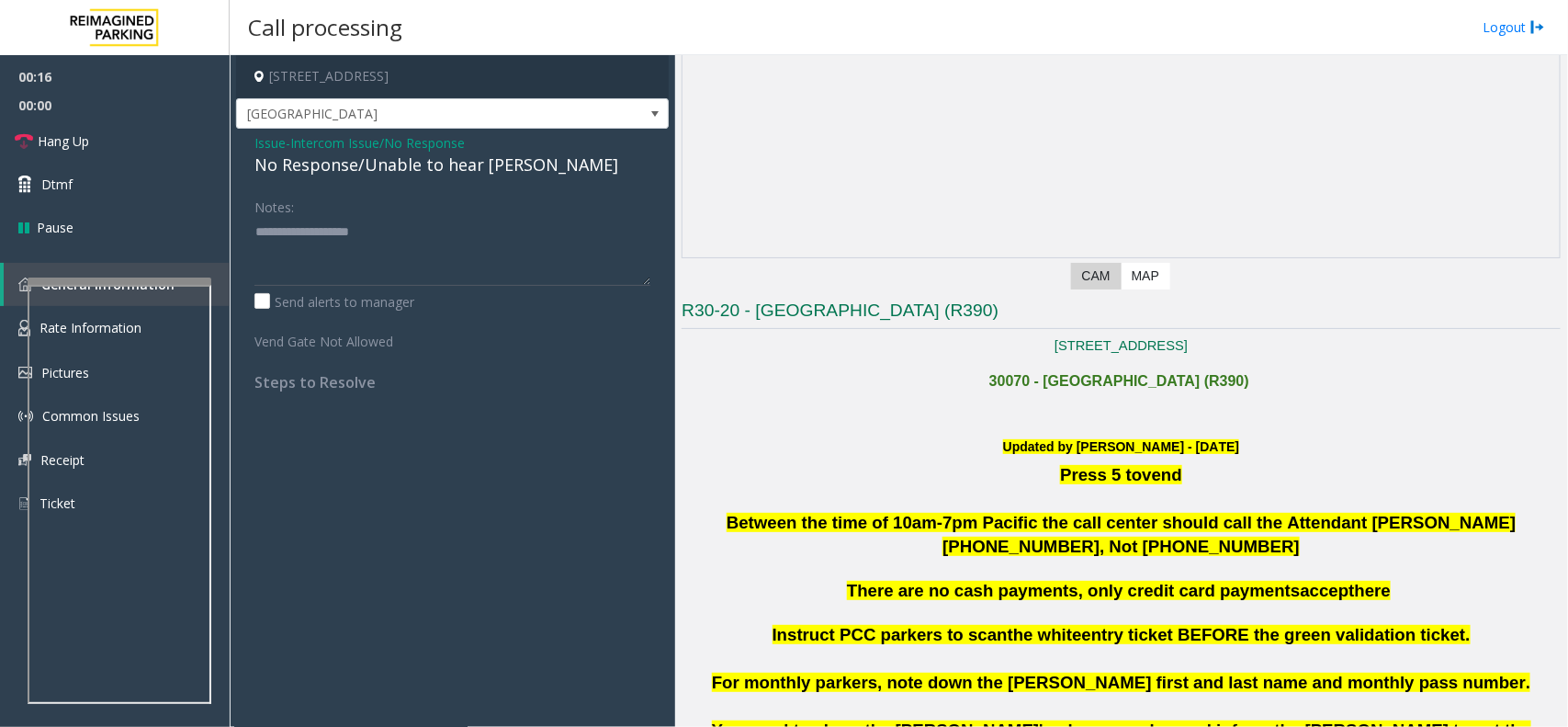
click at [429, 164] on div "No Response/Unable to hear [PERSON_NAME]" at bounding box center [451, 165] width 396 height 25
type textarea "**********"
click at [103, 125] on link "Hang Up" at bounding box center [115, 141] width 230 height 43
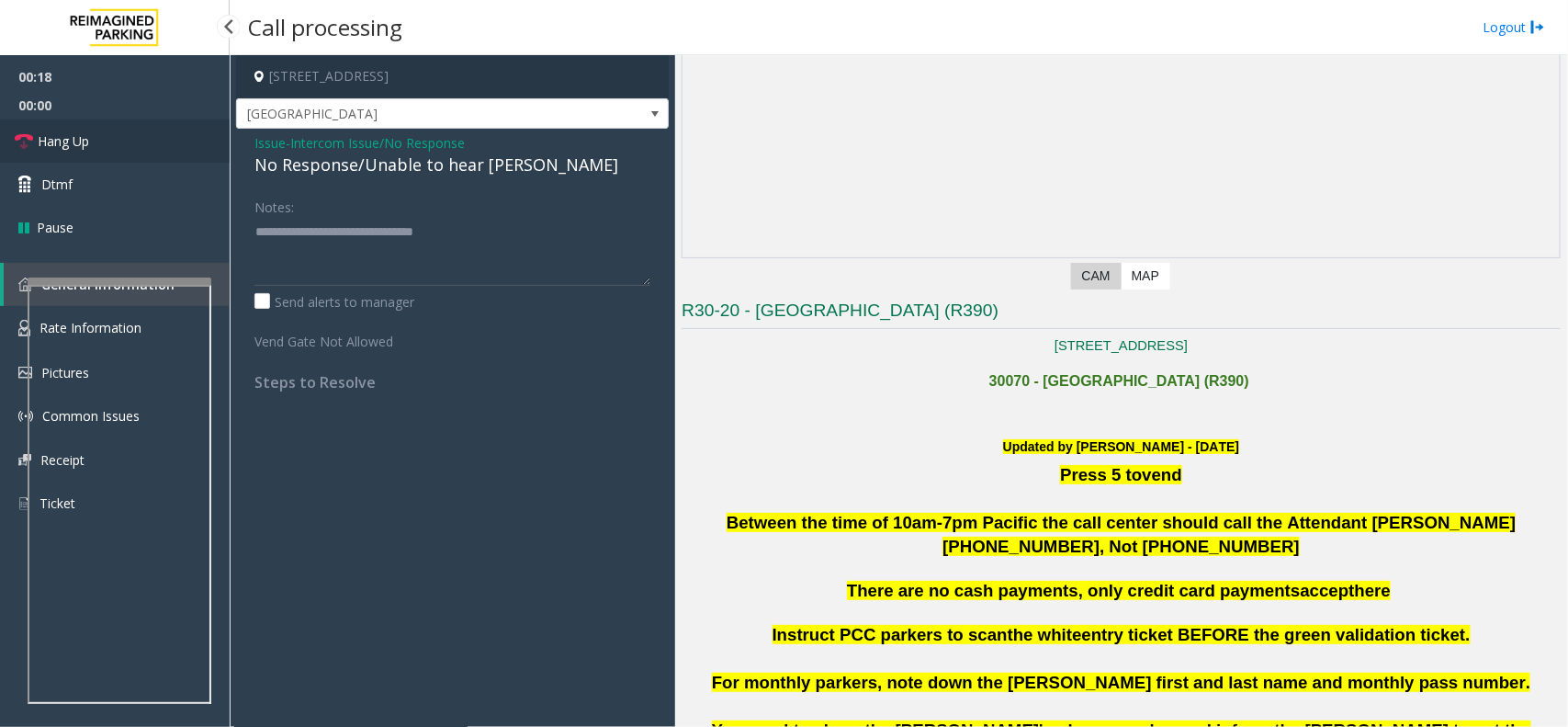
click at [103, 125] on link "Hang Up" at bounding box center [115, 141] width 230 height 43
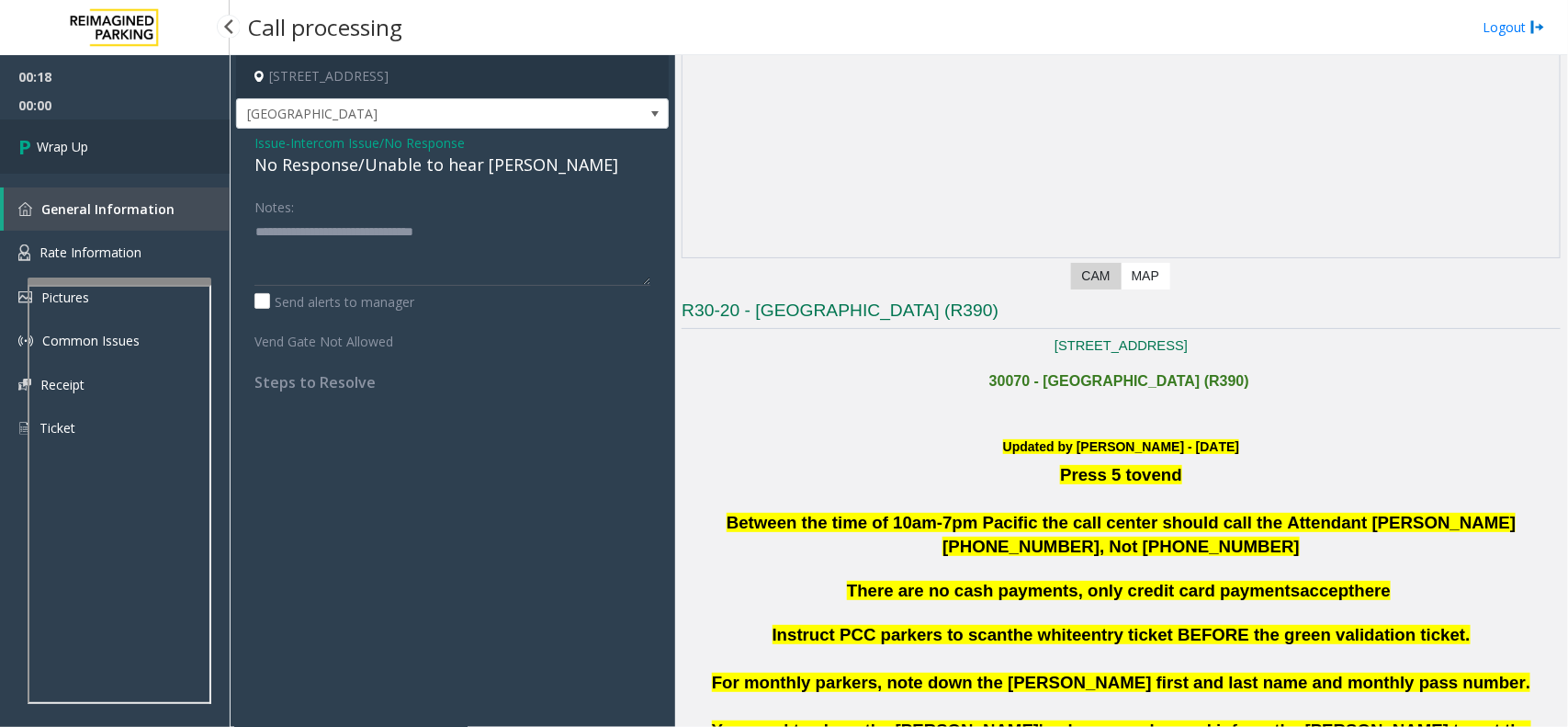
click at [103, 125] on link "Wrap Up" at bounding box center [115, 146] width 230 height 54
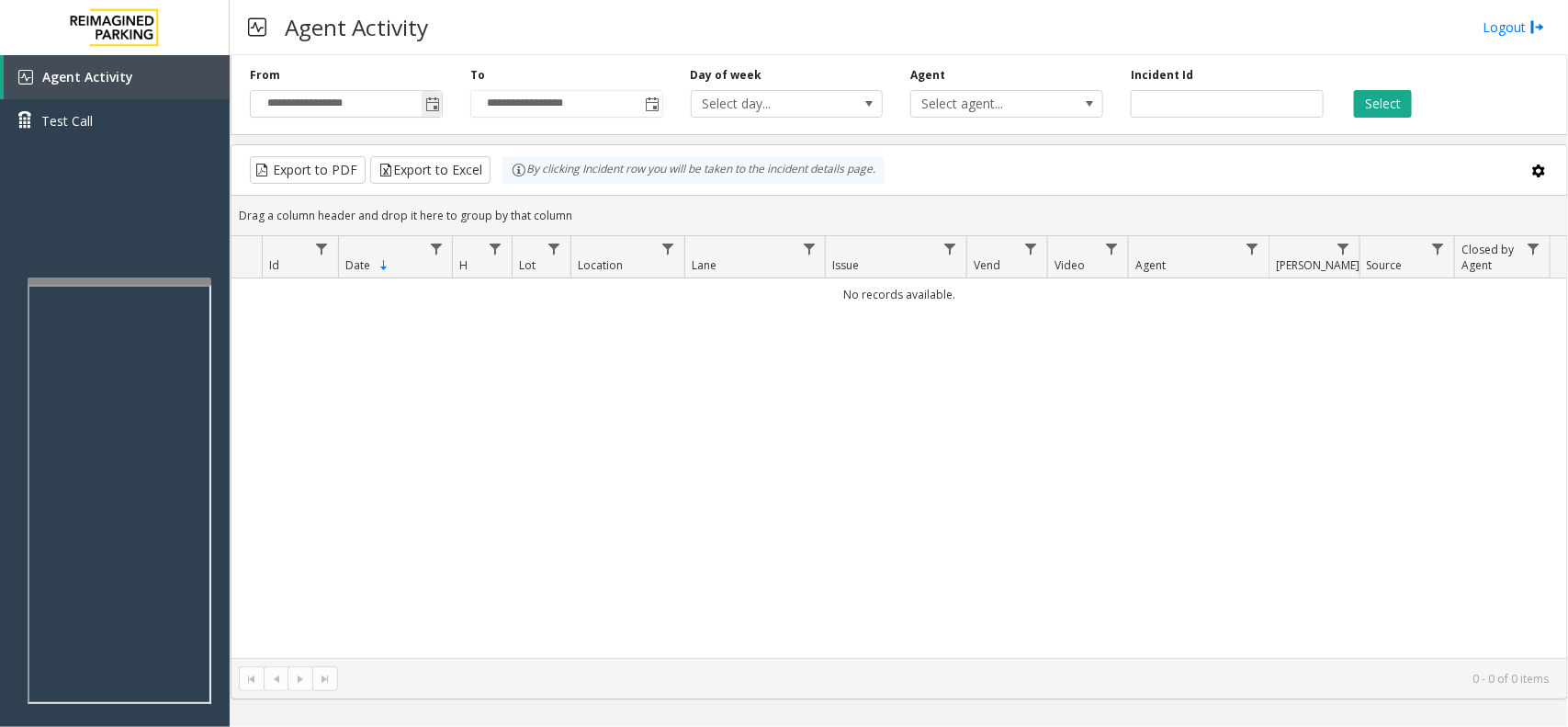
click at [409, 116] on input "**********" at bounding box center [346, 103] width 191 height 26
click at [416, 111] on input "**********" at bounding box center [346, 103] width 191 height 26
click at [434, 106] on span "Toggle popup" at bounding box center [432, 104] width 14 height 14
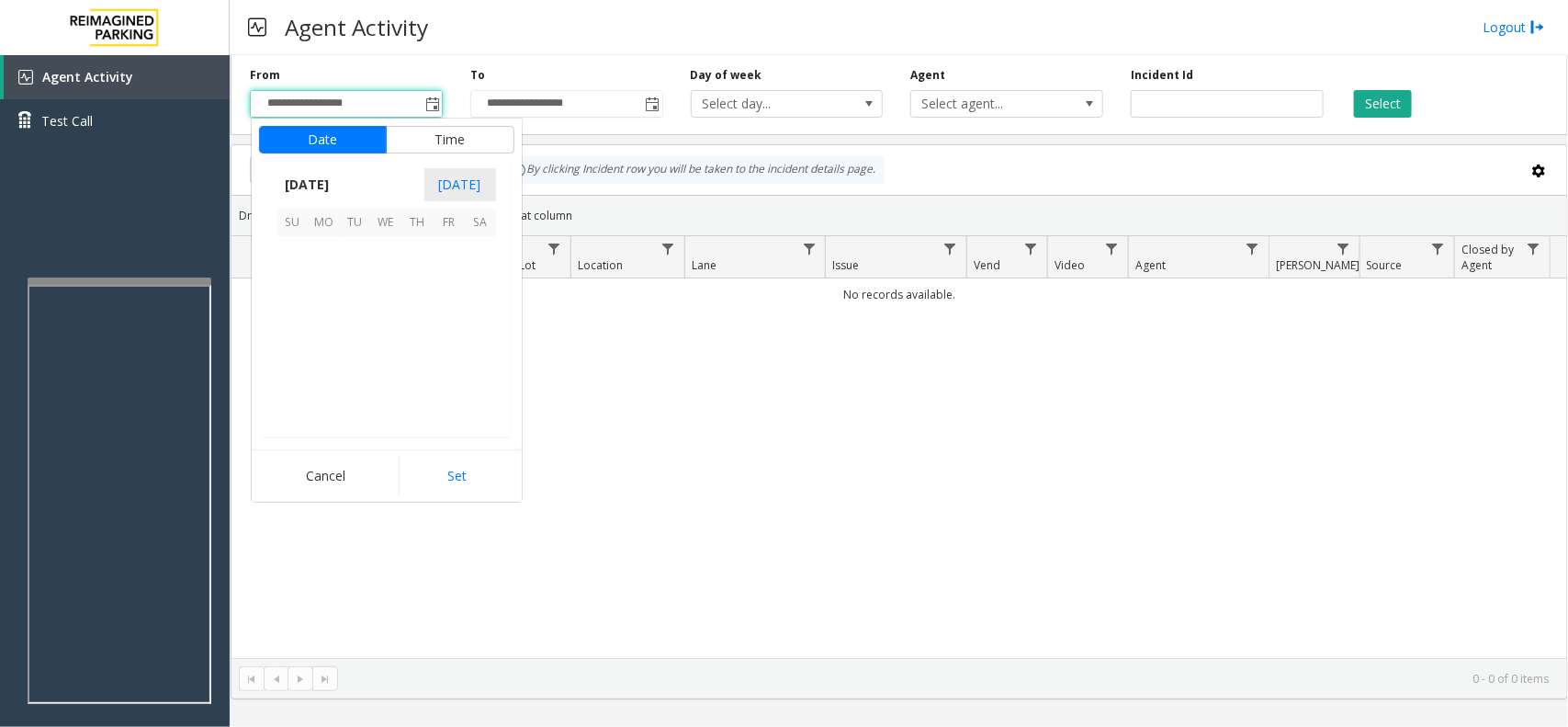
scroll to position [329597, 0]
click at [347, 273] on span "9" at bounding box center [355, 284] width 31 height 31
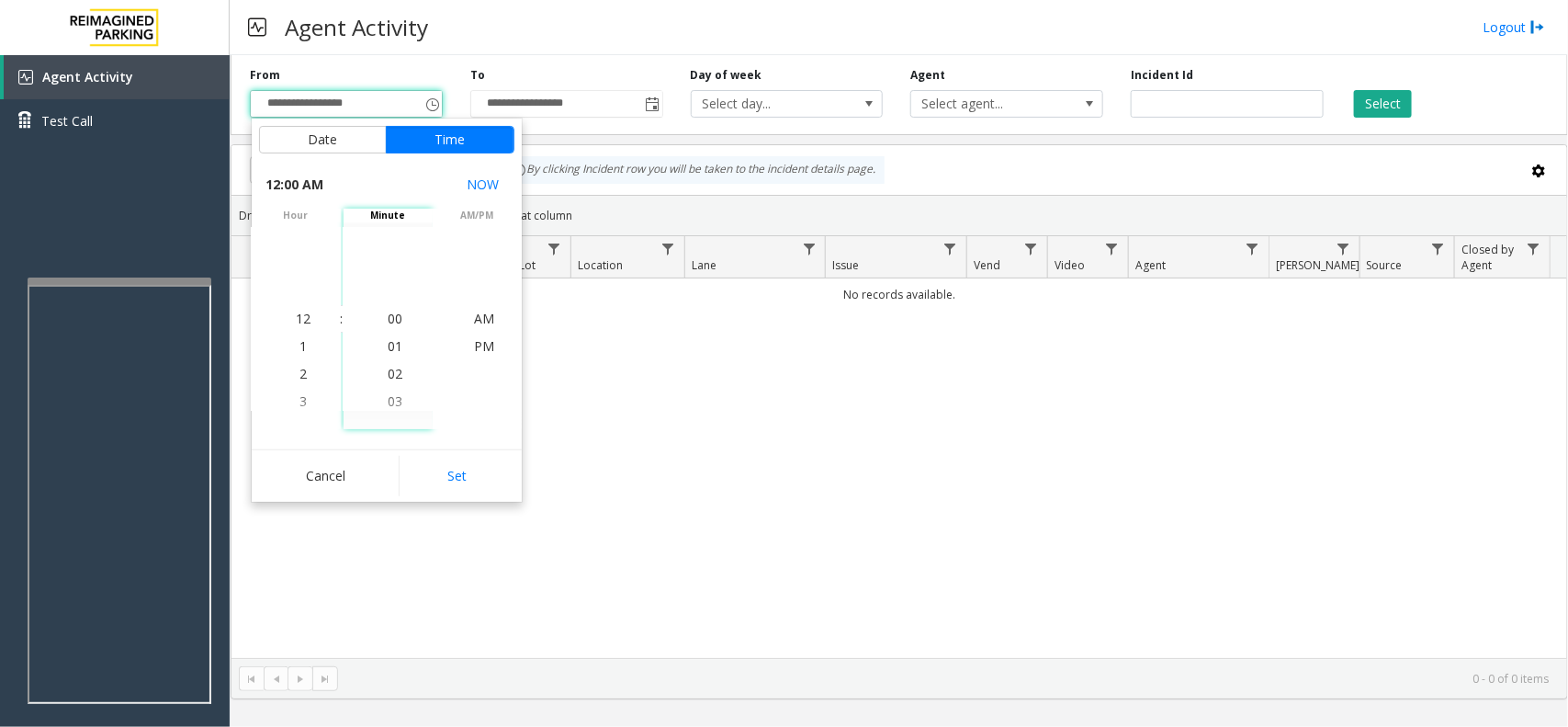
click at [332, 121] on div "Date Time" at bounding box center [386, 140] width 270 height 42
click at [331, 140] on button "Date" at bounding box center [322, 140] width 128 height 28
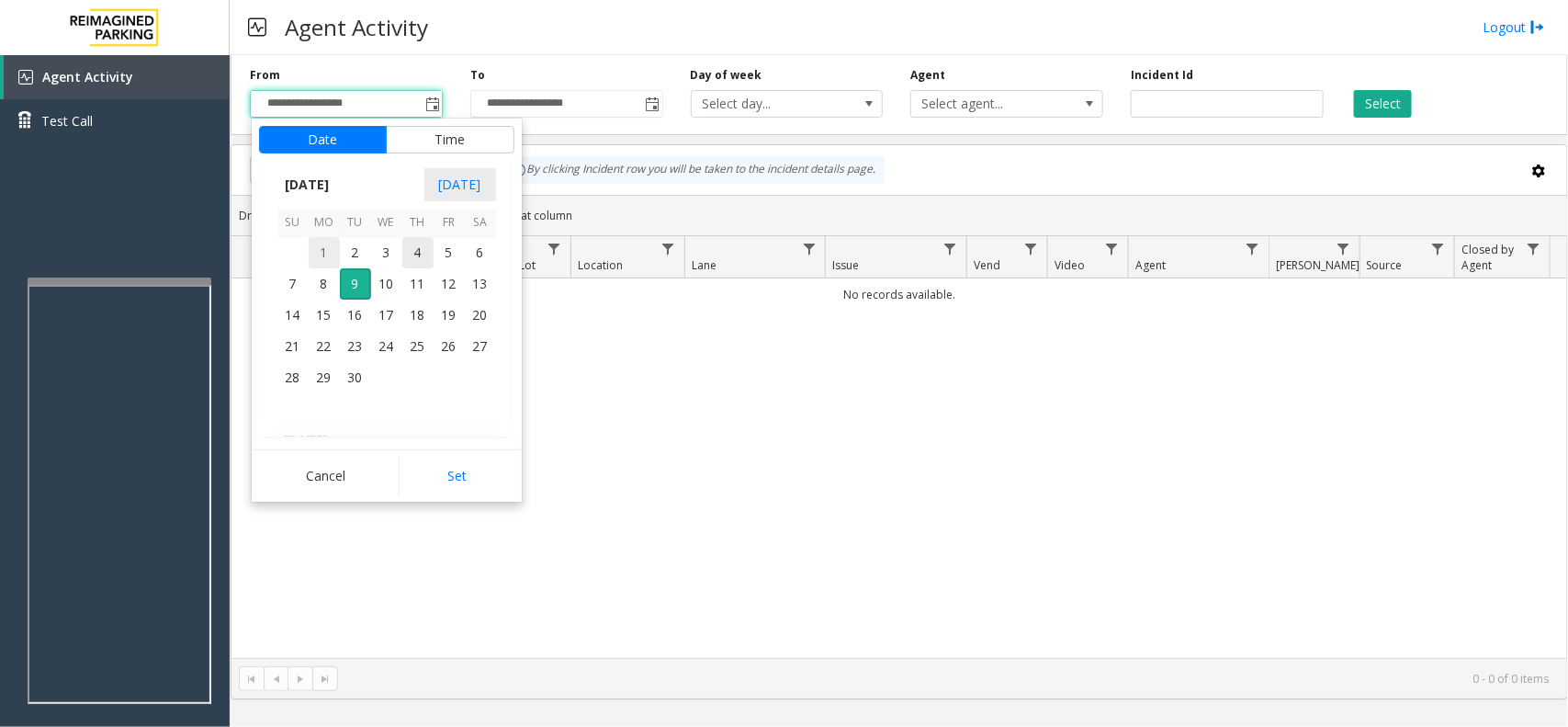
click at [329, 246] on span "1" at bounding box center [324, 252] width 31 height 31
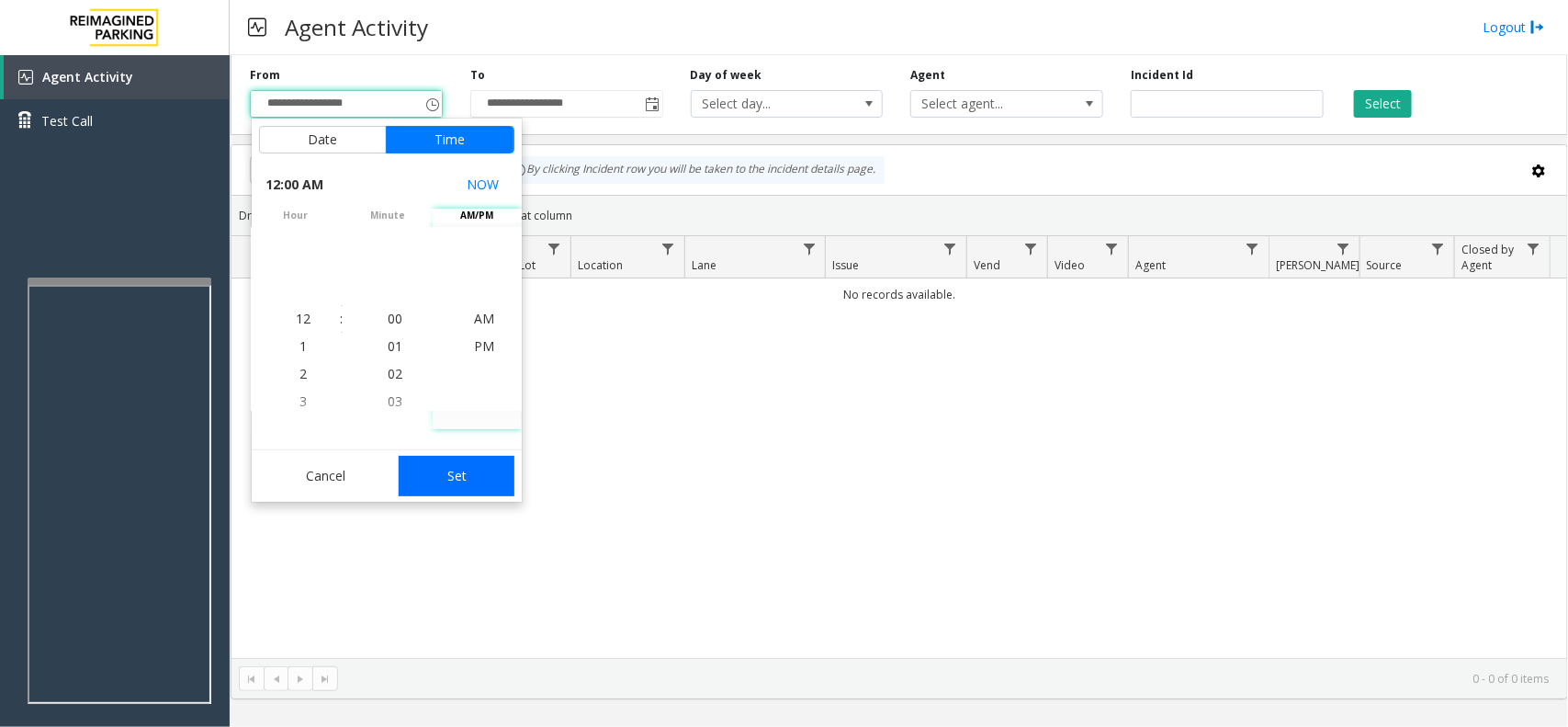
click at [452, 455] on button "Set" at bounding box center [456, 476] width 116 height 40
type input "**********"
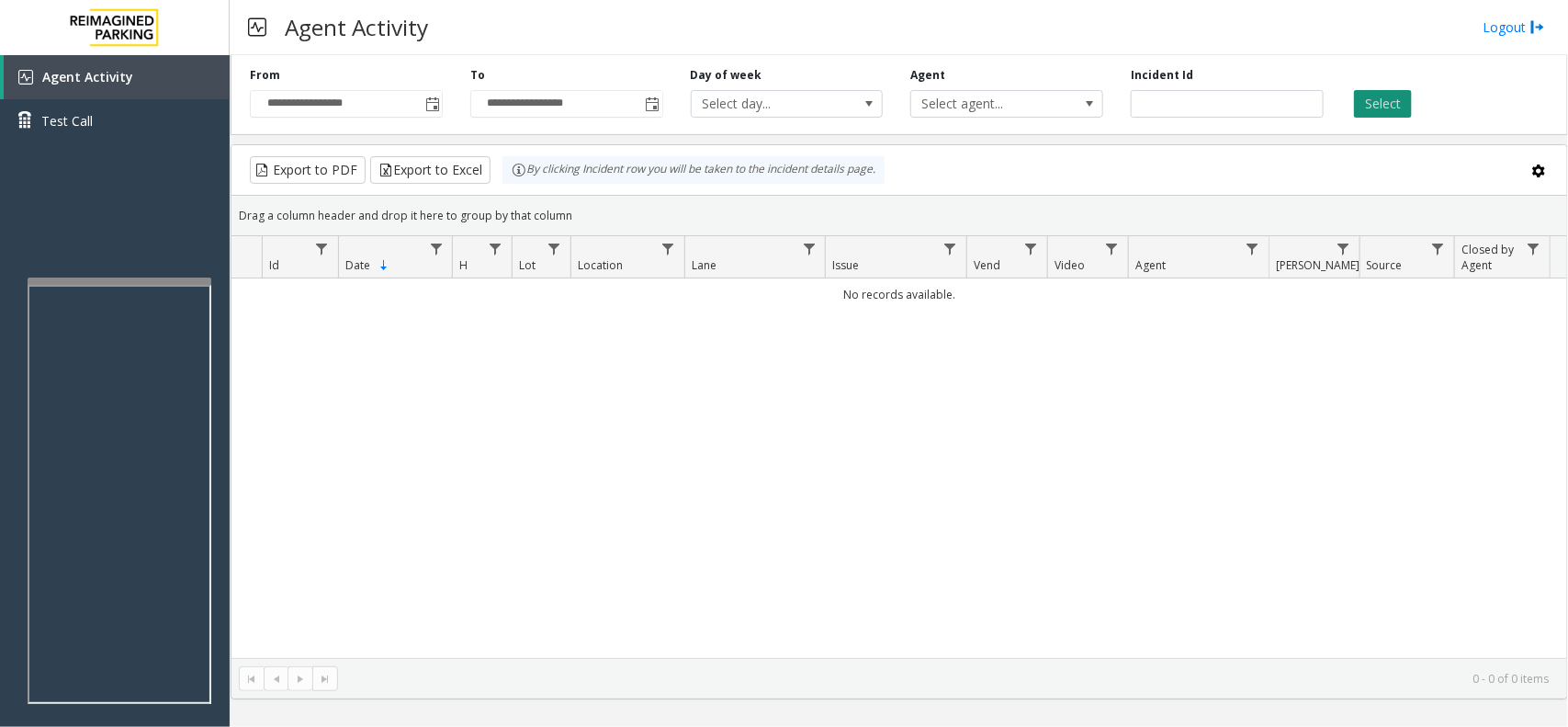
click at [1385, 111] on button "Select" at bounding box center [1382, 104] width 58 height 28
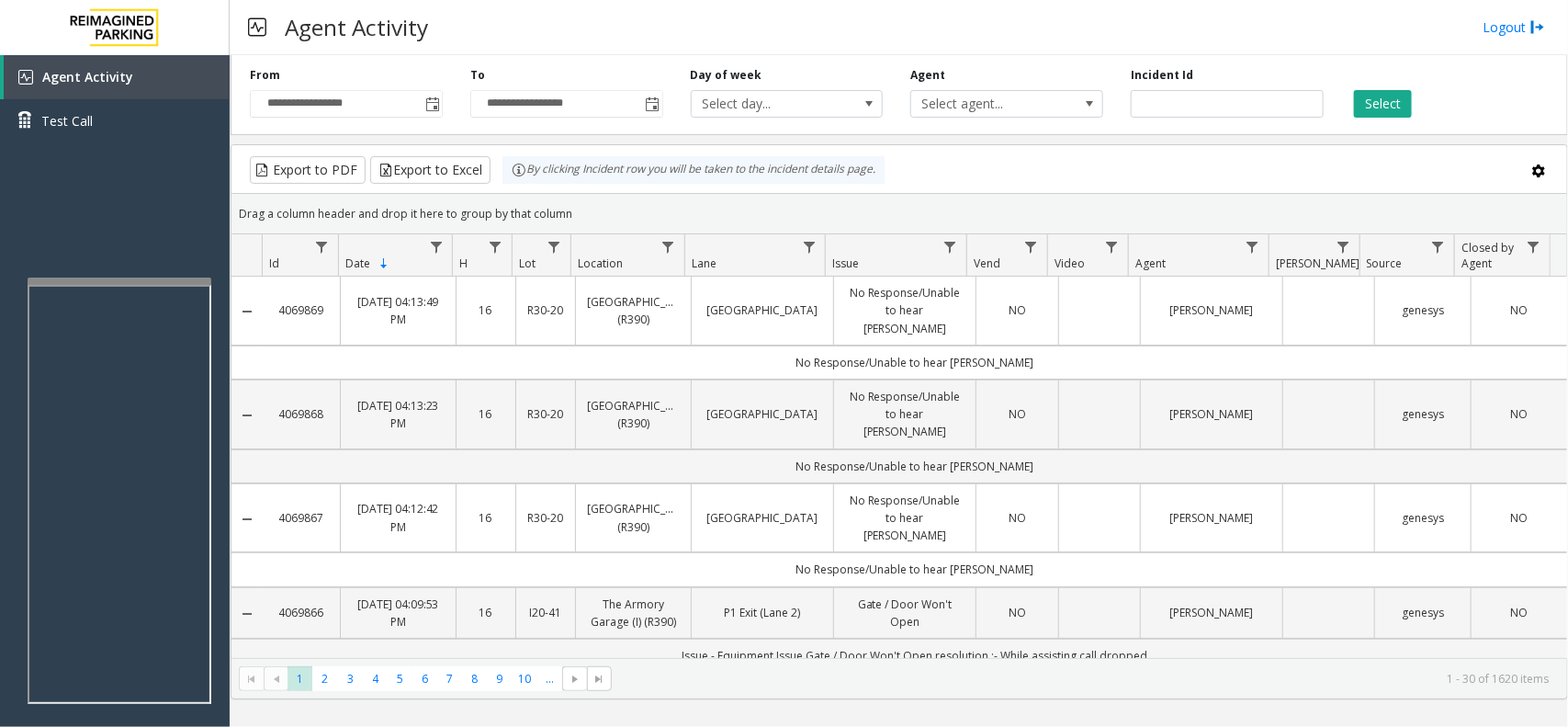
click at [599, 237] on th "Location" at bounding box center [628, 255] width 114 height 42
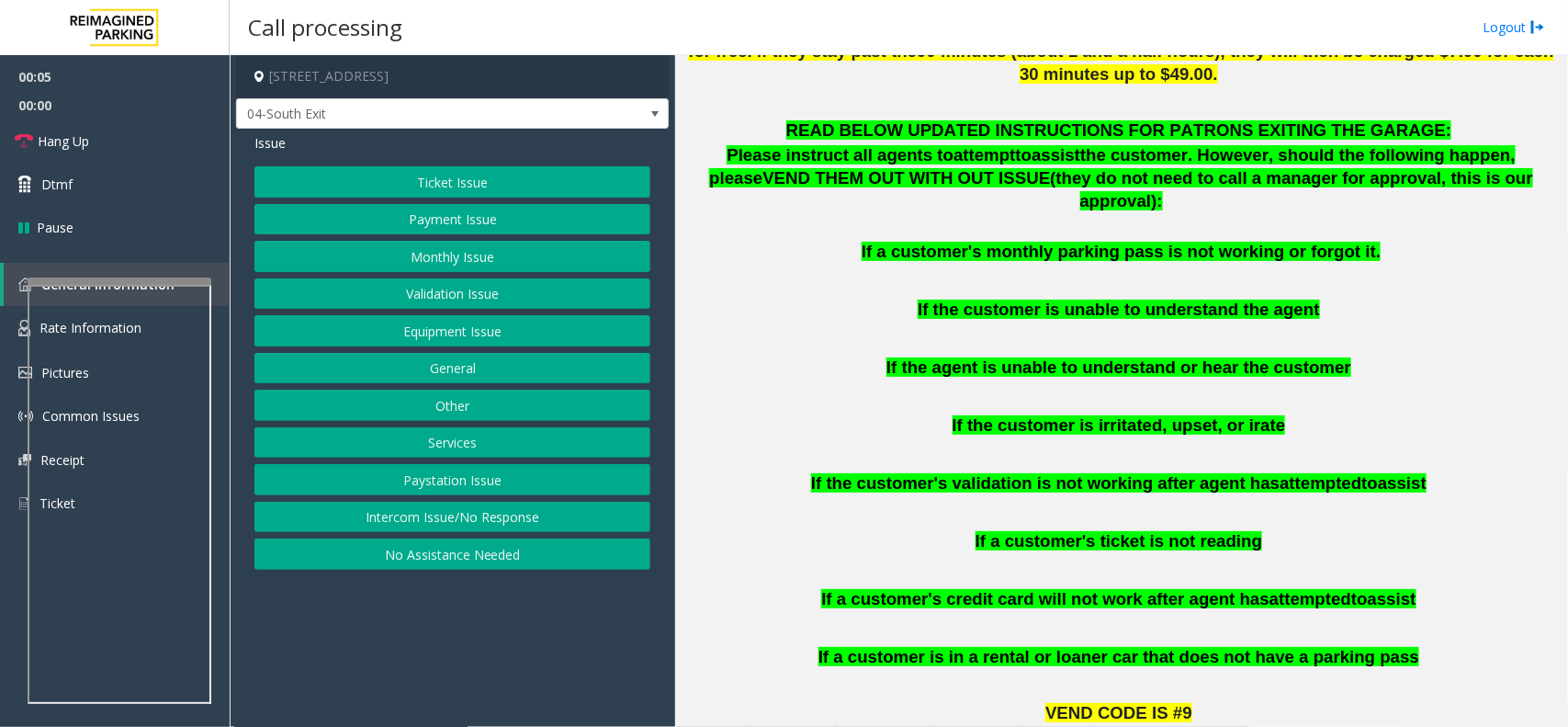
scroll to position [1378, 0]
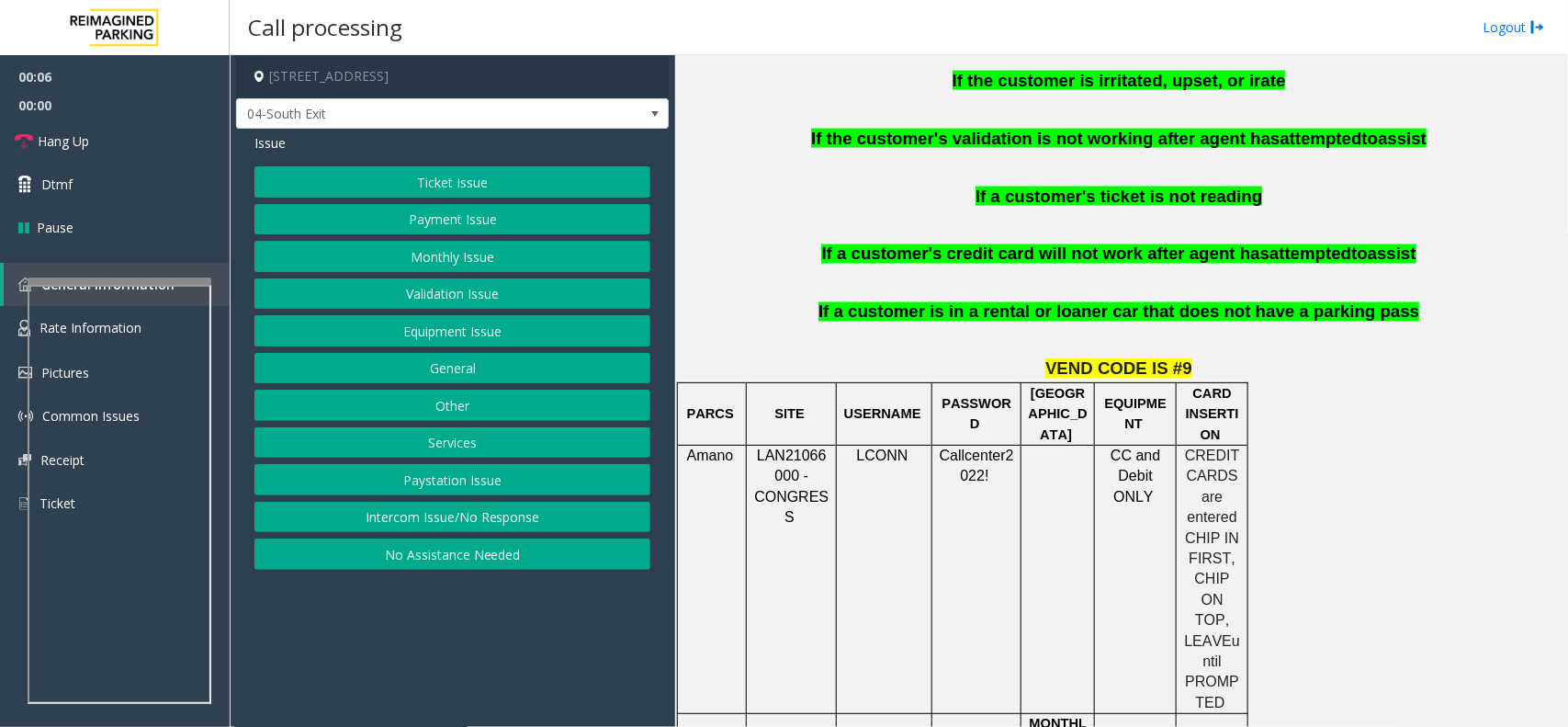
click at [721, 382] on td "PARCS" at bounding box center [712, 413] width 69 height 63
click at [719, 382] on td "PARCS" at bounding box center [712, 413] width 69 height 63
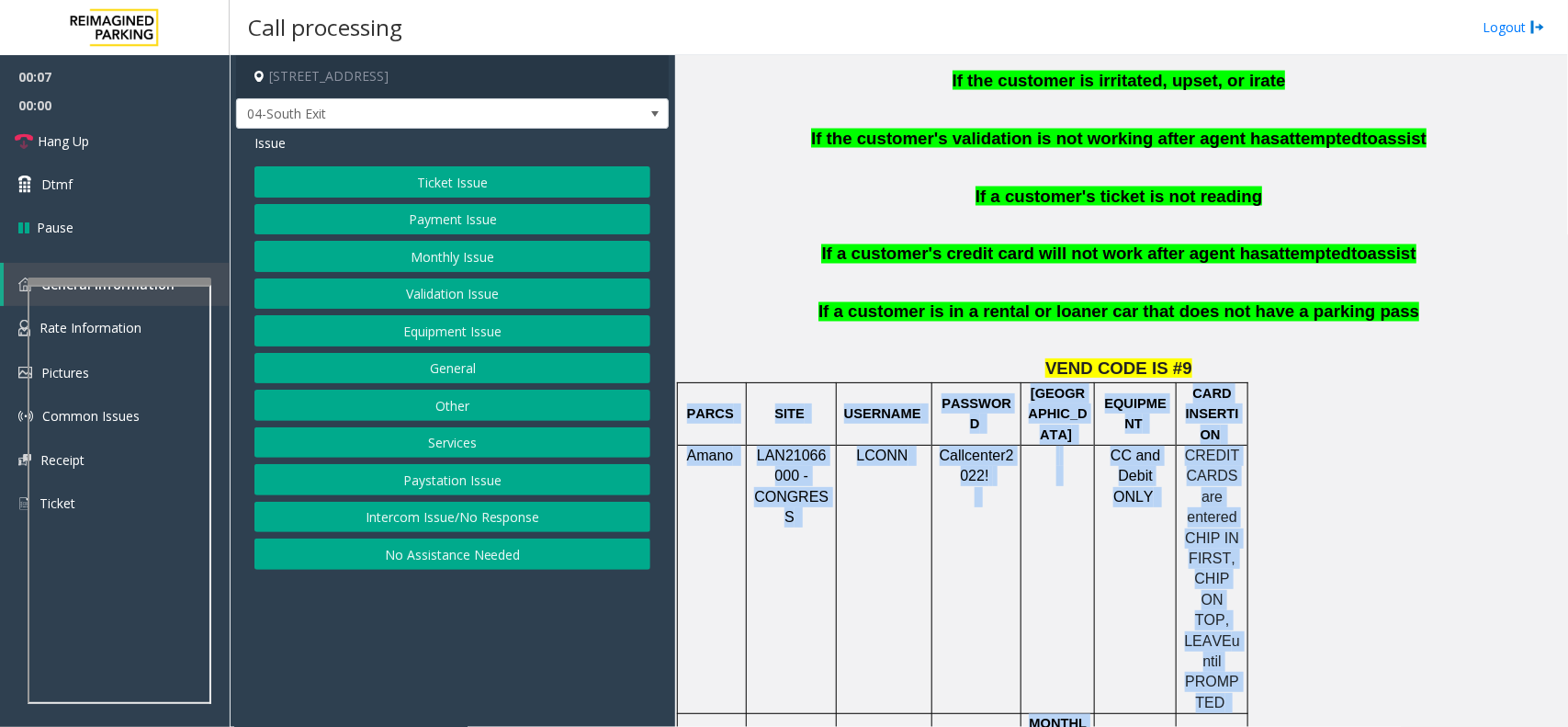
drag, startPoint x: 719, startPoint y: 327, endPoint x: 1412, endPoint y: 506, distance: 715.7
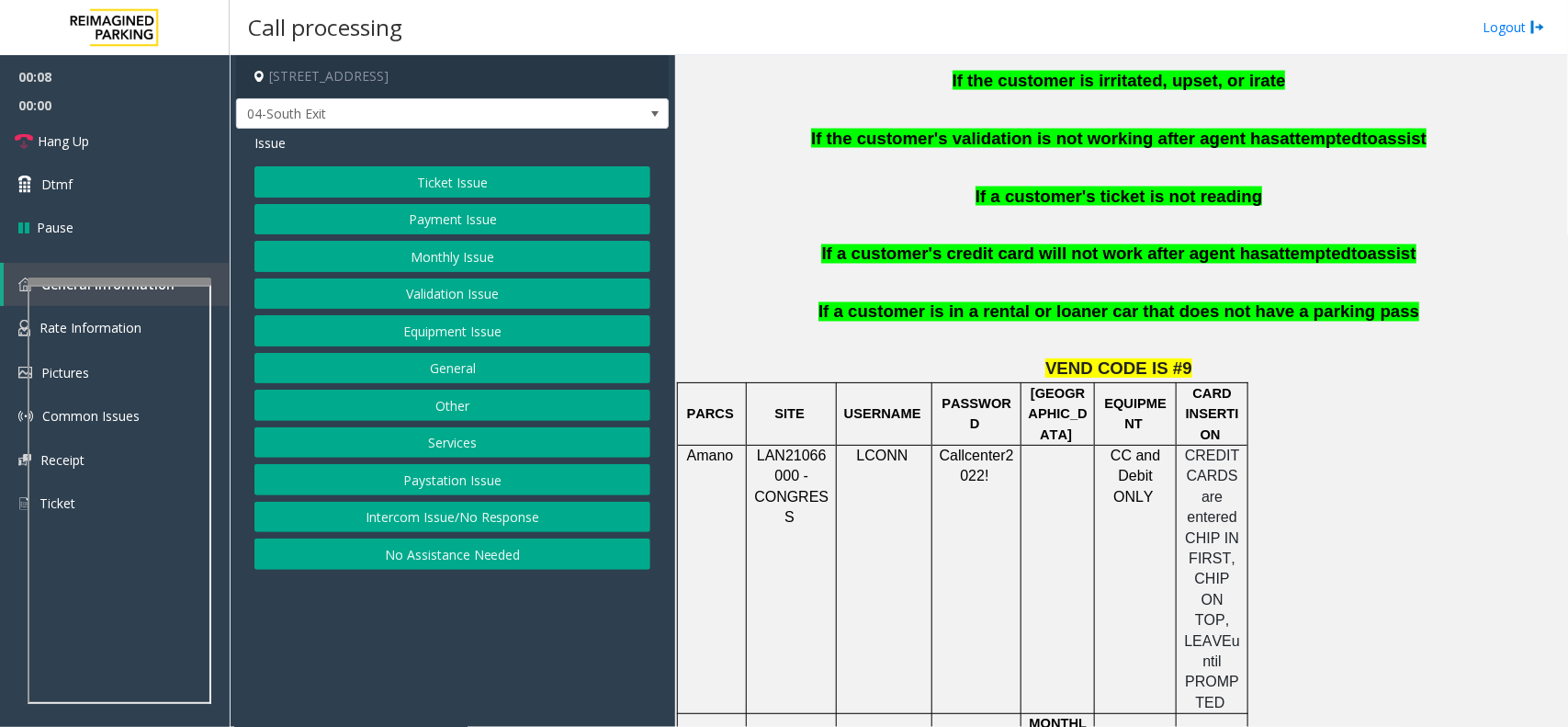
click at [461, 260] on button "Monthly Issue" at bounding box center [451, 256] width 396 height 31
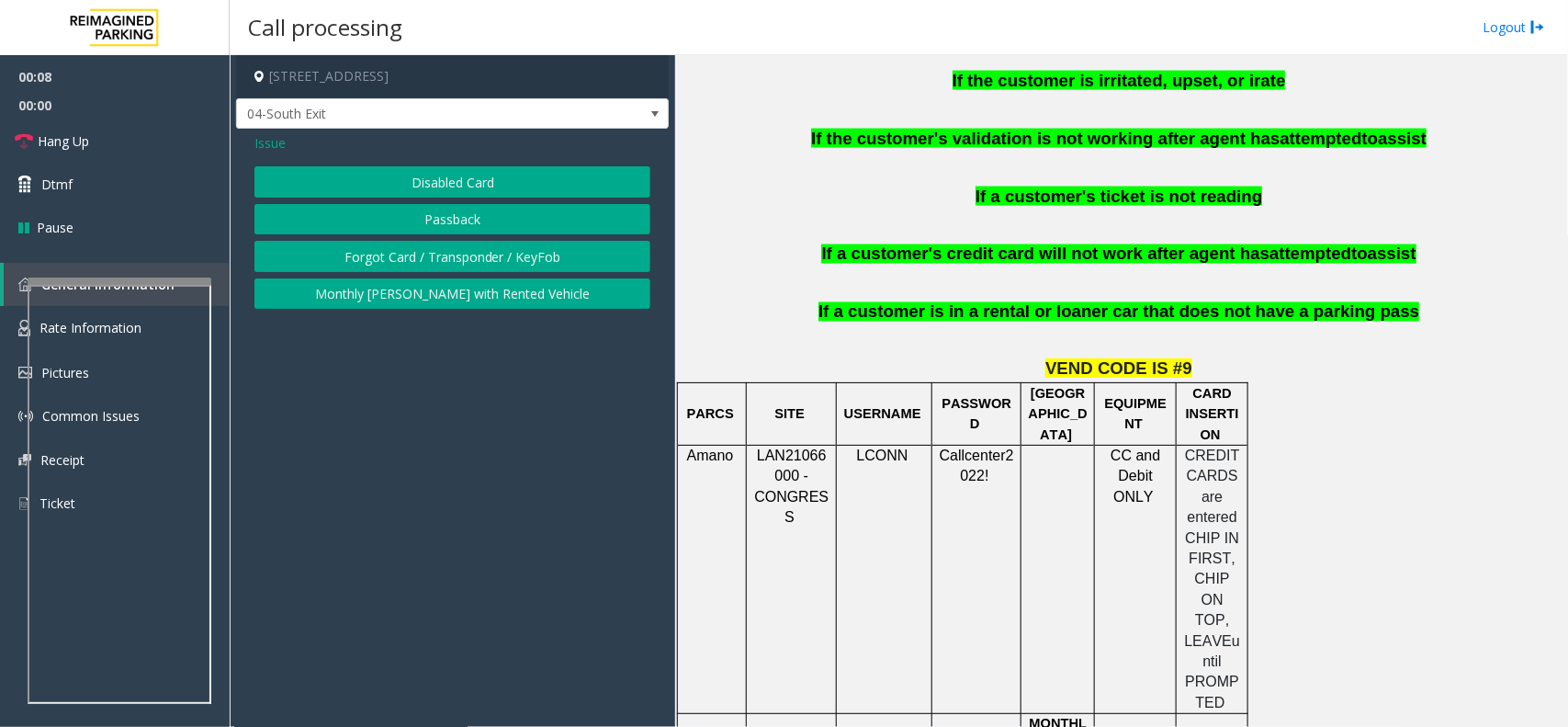
click at [441, 180] on button "Disabled Card" at bounding box center [451, 182] width 396 height 31
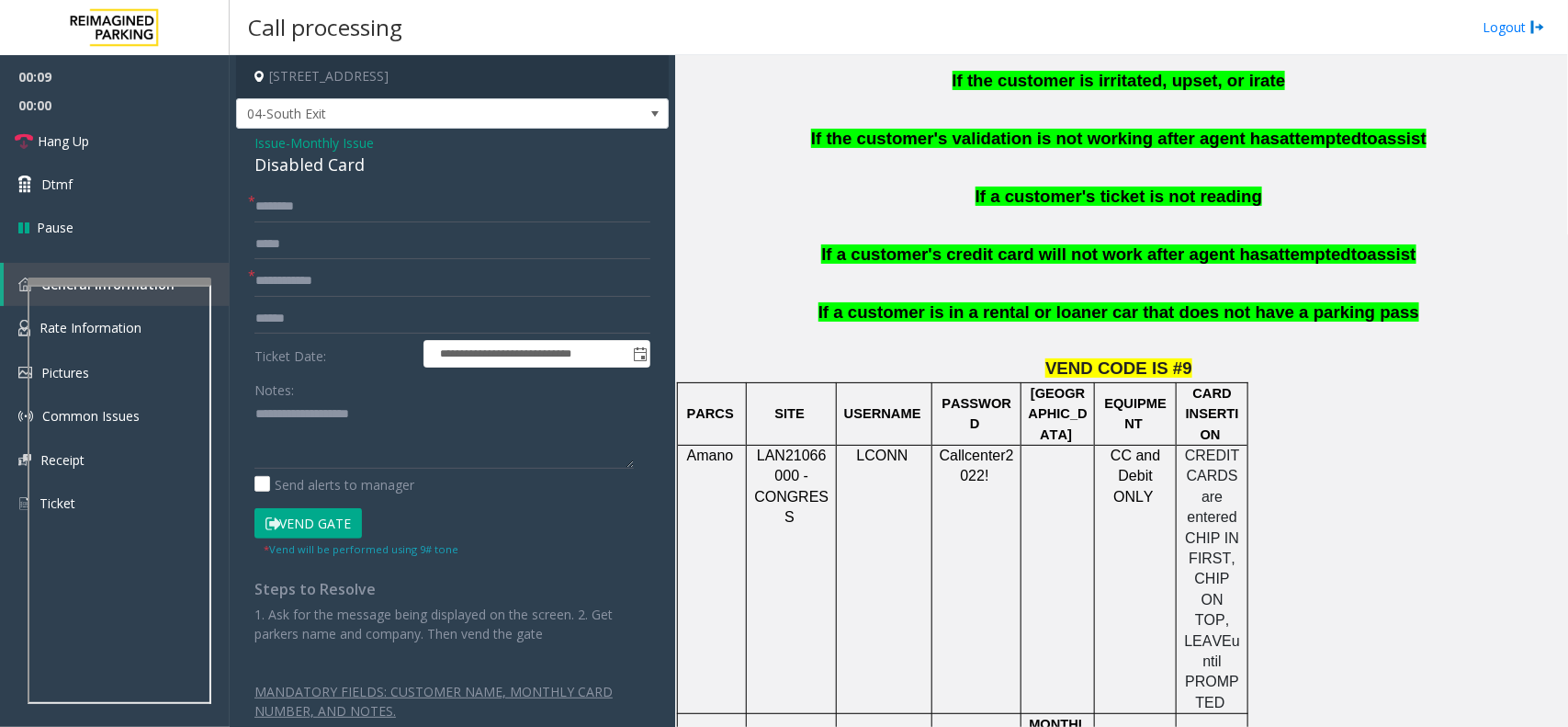
click at [364, 166] on div "Disabled Card" at bounding box center [451, 165] width 396 height 25
click at [350, 449] on textarea at bounding box center [444, 434] width 379 height 69
click at [353, 150] on span "Monthly Issue" at bounding box center [332, 143] width 84 height 19
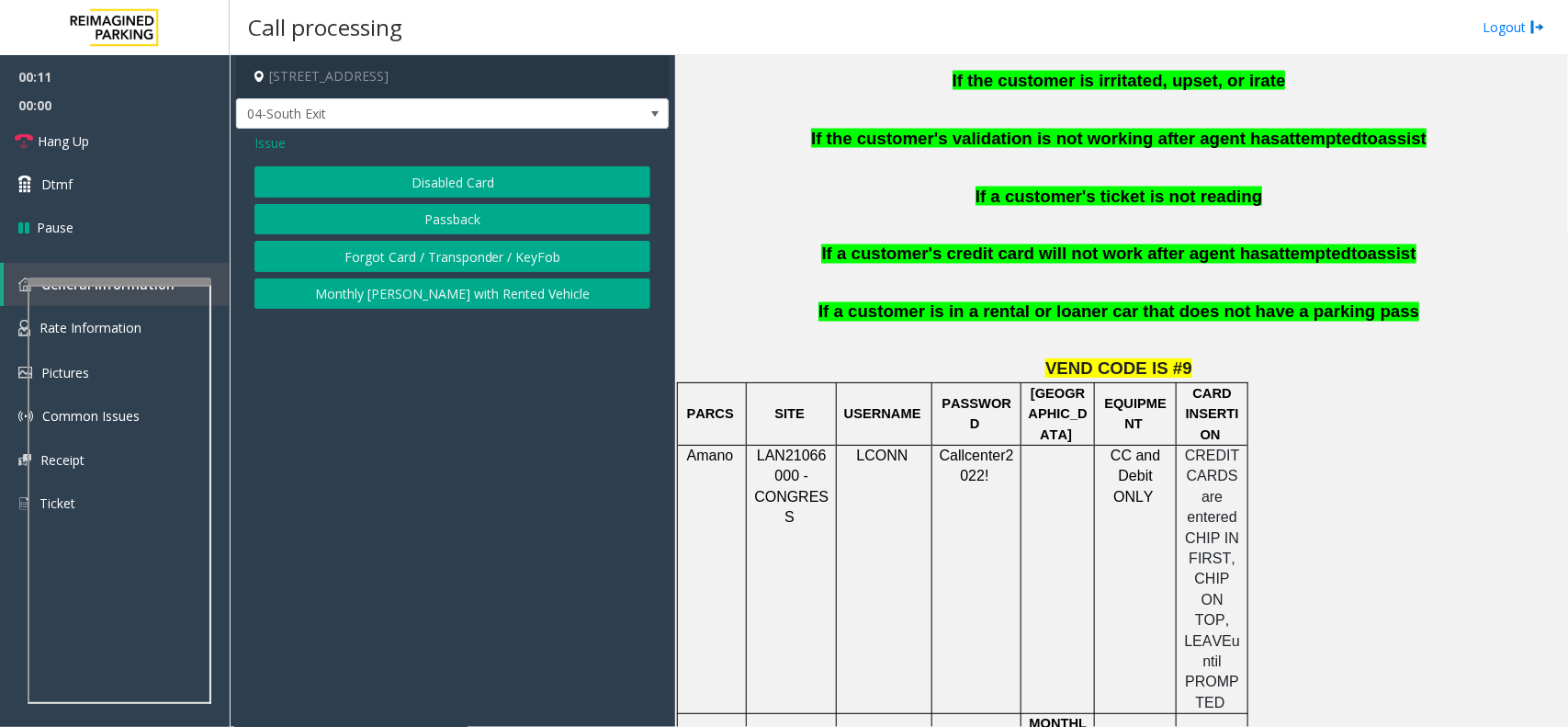
click at [376, 235] on button "Passback" at bounding box center [451, 220] width 396 height 31
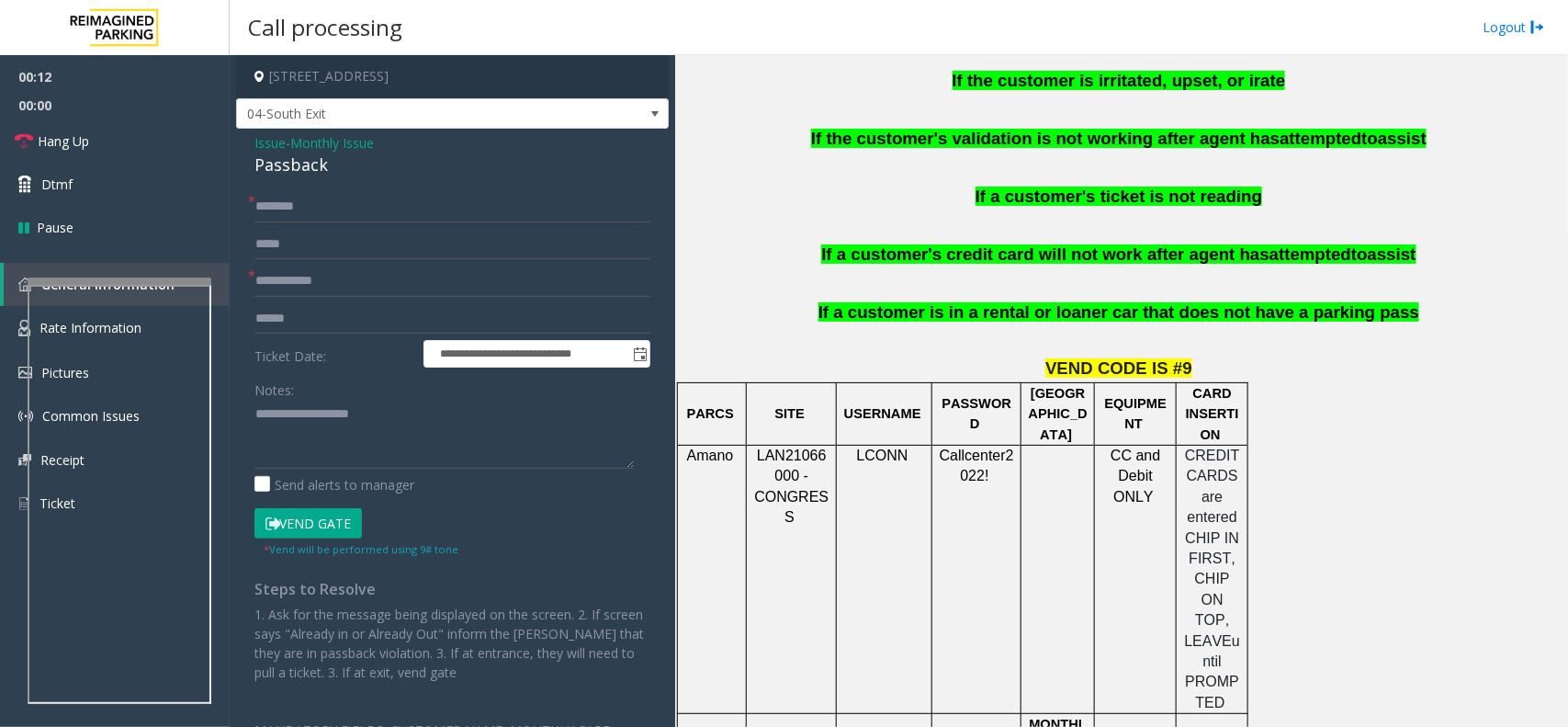
click at [268, 169] on div "Passback" at bounding box center [451, 165] width 396 height 25
click at [318, 151] on span "Monthly Issue" at bounding box center [332, 143] width 84 height 19
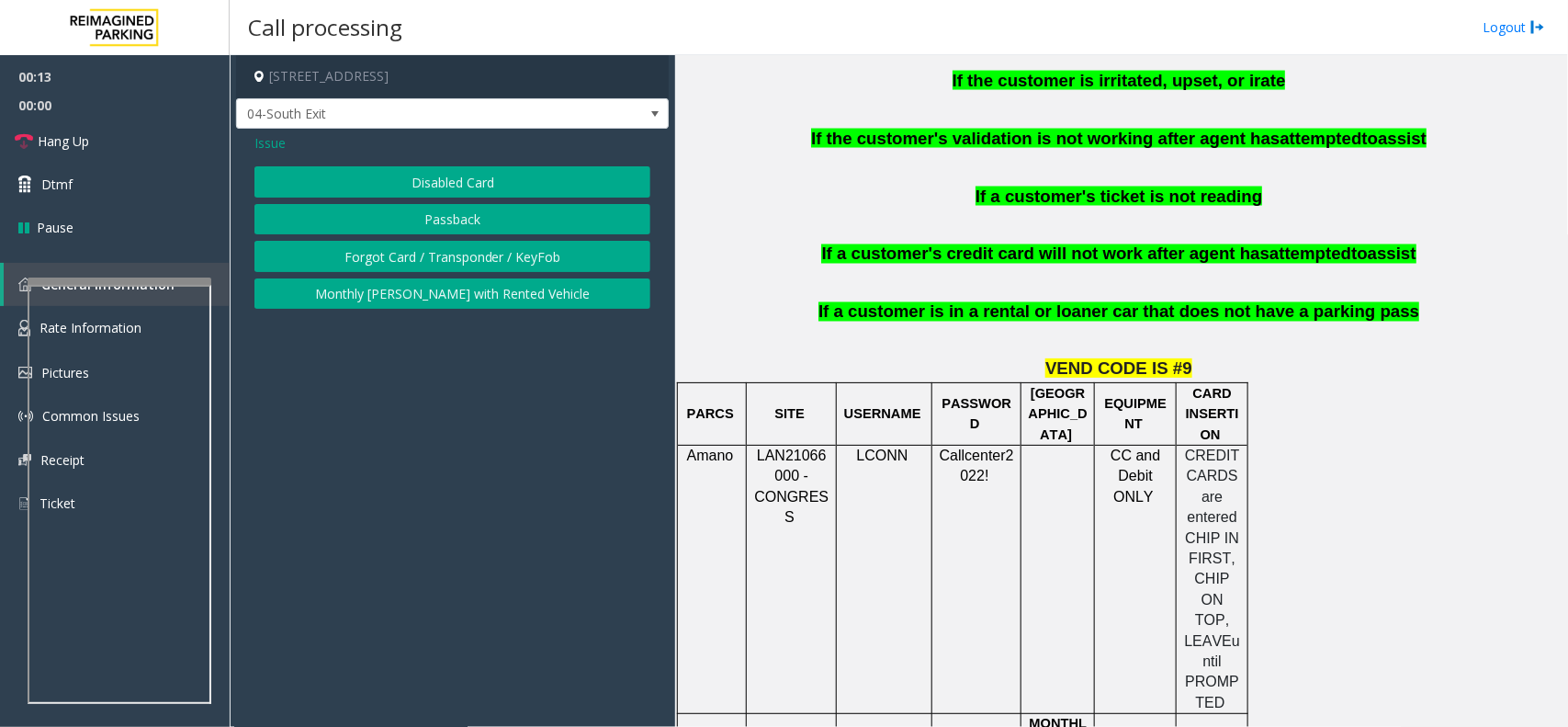
click at [347, 264] on button "Forgot Card / Transponder / KeyFob" at bounding box center [451, 256] width 396 height 31
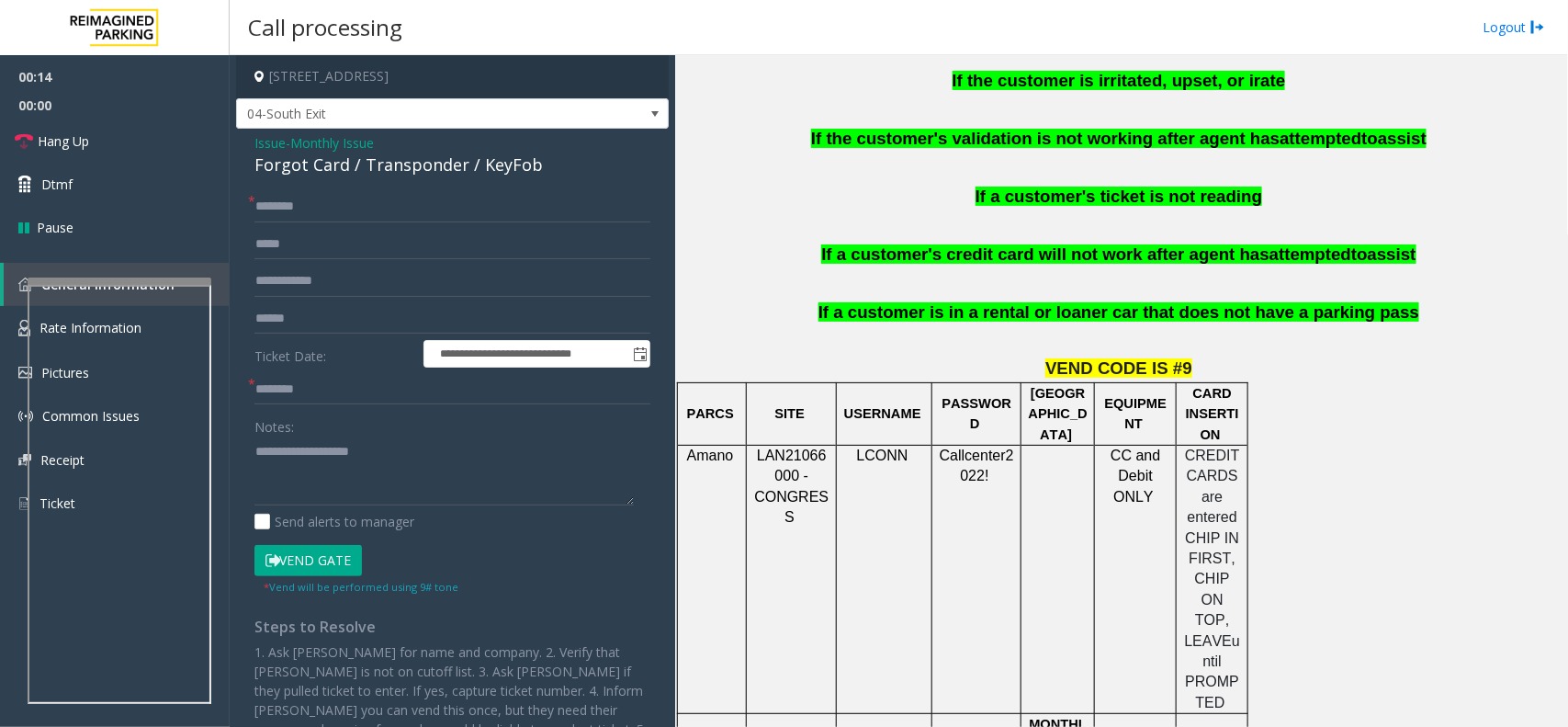
click at [276, 172] on div "Forgot Card / Transponder / KeyFob" at bounding box center [451, 165] width 396 height 25
drag, startPoint x: 276, startPoint y: 172, endPoint x: 315, endPoint y: 168, distance: 39.2
click at [315, 168] on div "Forgot Card / Transponder / KeyFob" at bounding box center [451, 165] width 396 height 25
drag, startPoint x: 358, startPoint y: 471, endPoint x: 410, endPoint y: 474, distance: 52.1
click at [358, 471] on textarea at bounding box center [444, 471] width 379 height 69
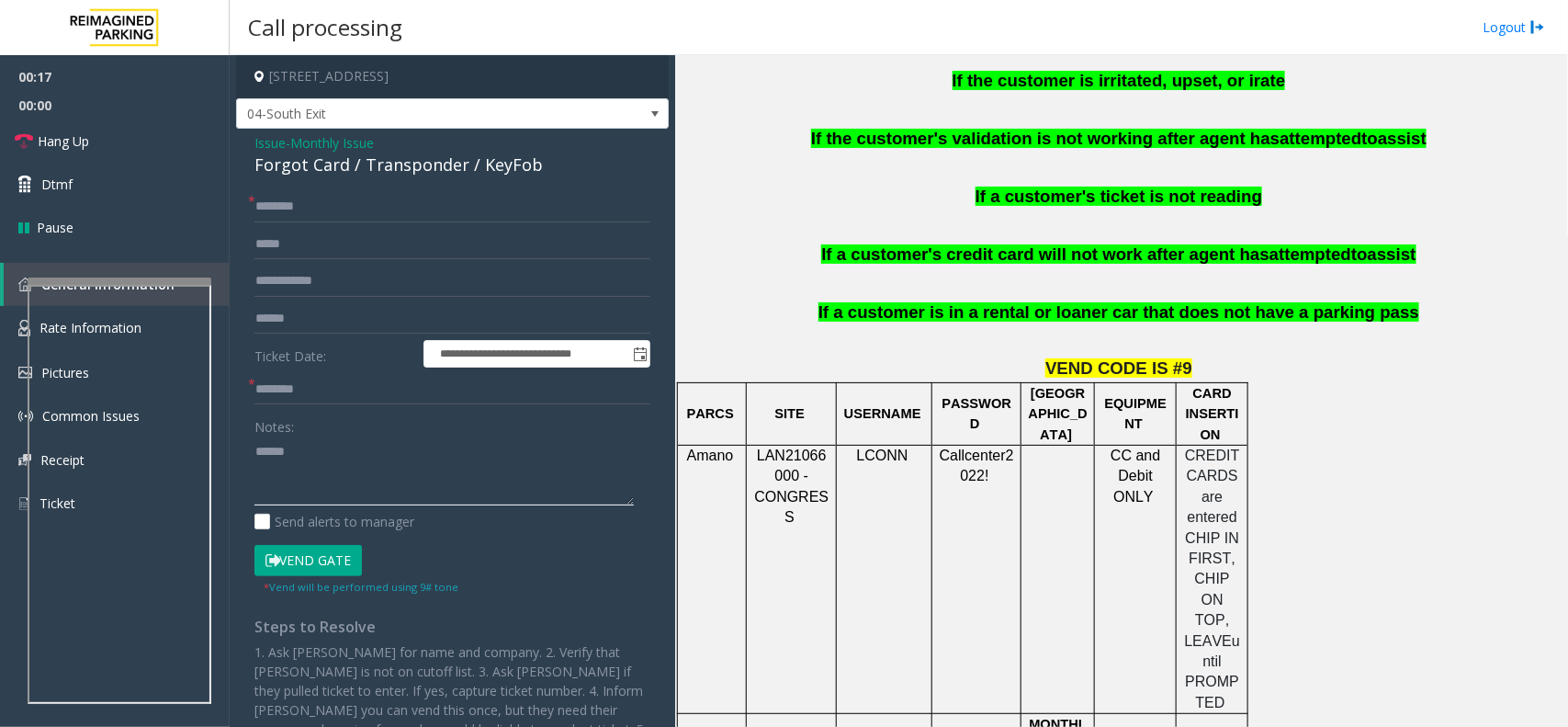
paste textarea "**********"
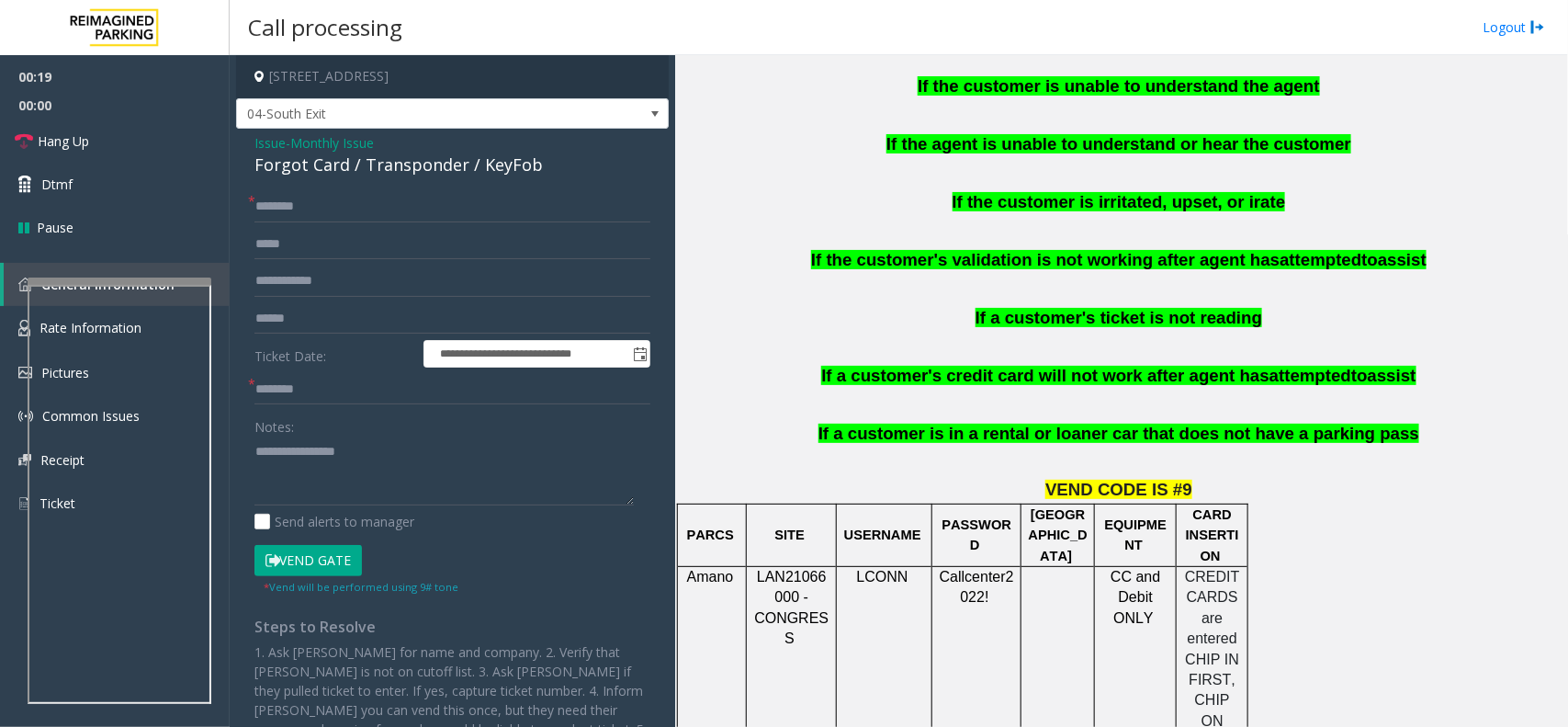
scroll to position [1149, 0]
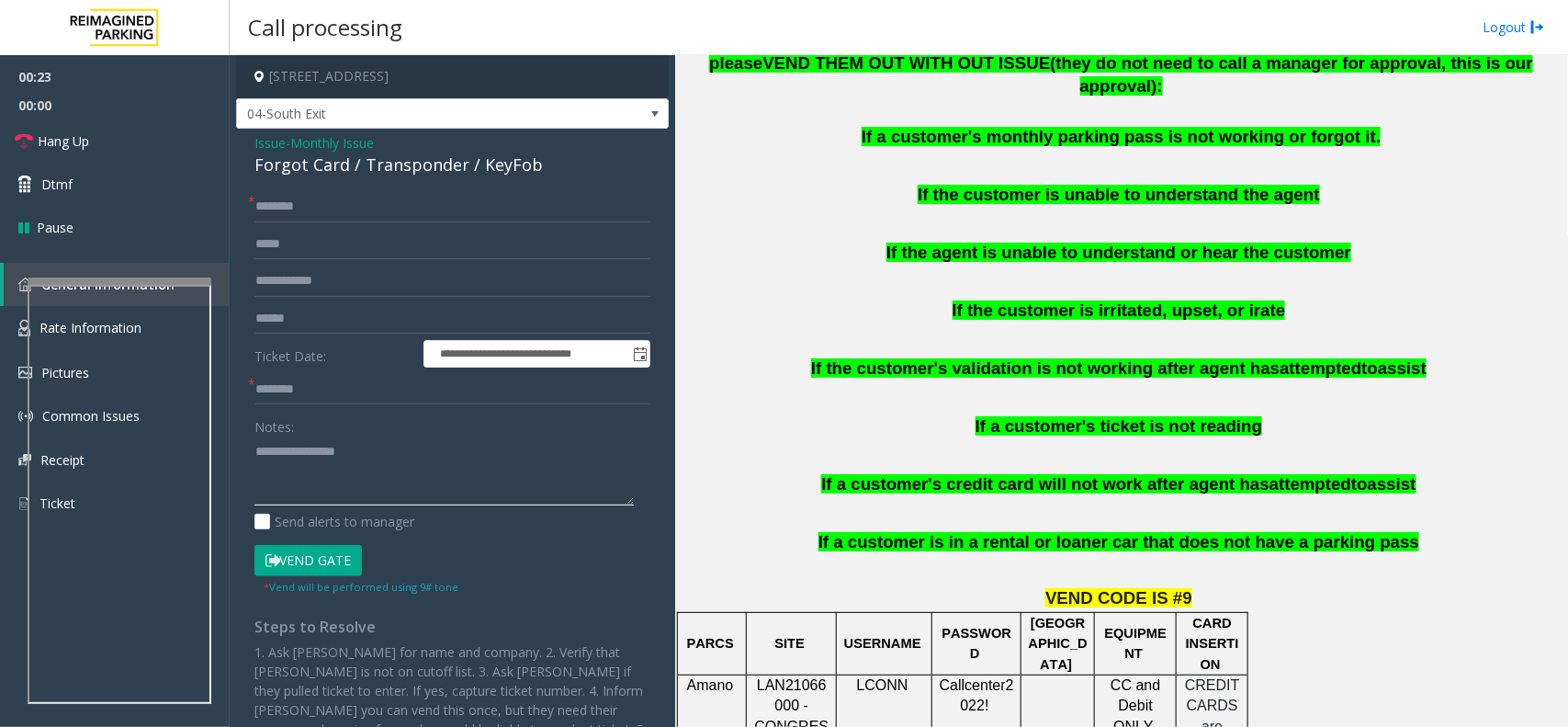
click at [283, 485] on textarea at bounding box center [444, 471] width 379 height 69
paste textarea "**********"
click at [377, 467] on textarea at bounding box center [444, 471] width 379 height 69
paste textarea "**********"
type textarea "**********"
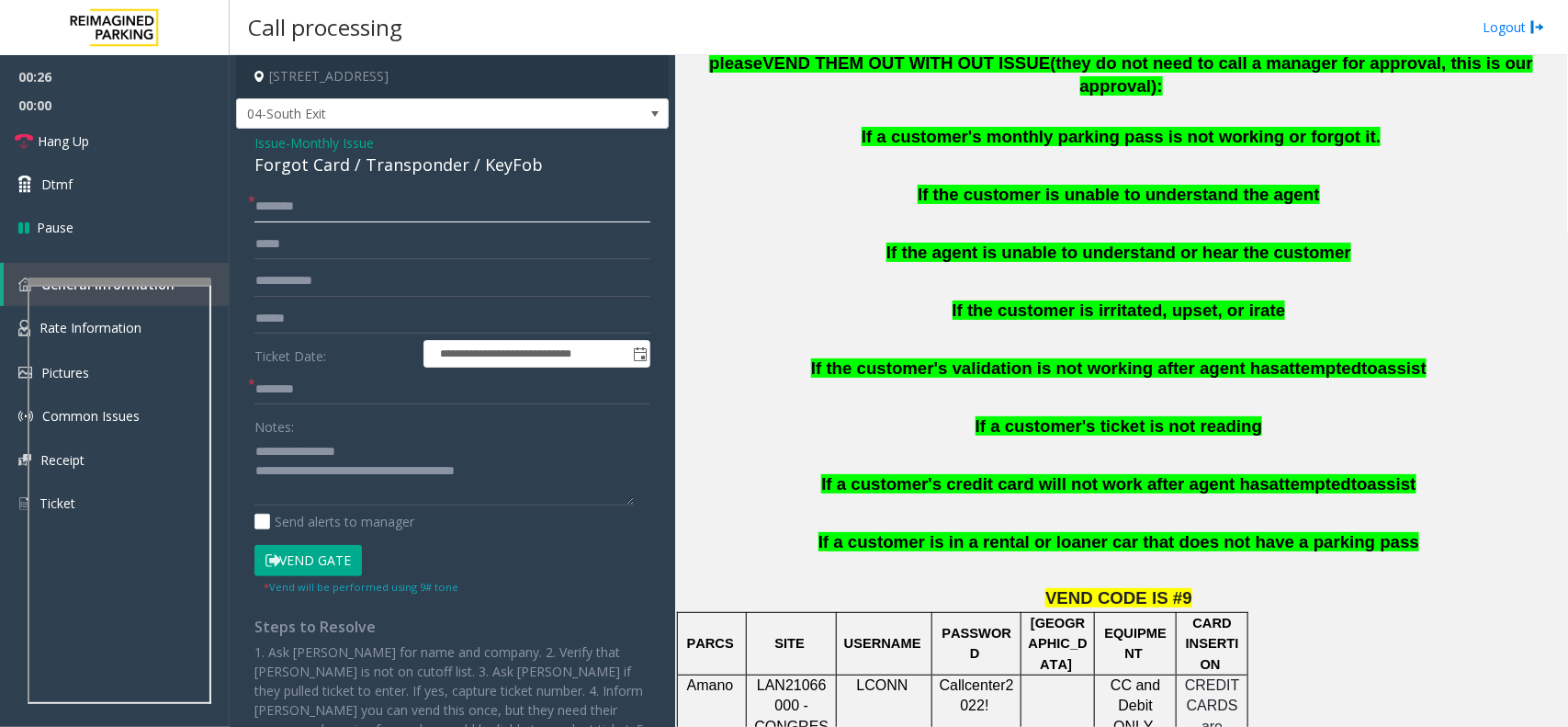
click at [391, 198] on input "text" at bounding box center [451, 206] width 396 height 31
type input "*****"
click at [314, 547] on button "Vend Gate" at bounding box center [308, 560] width 108 height 31
click at [314, 351] on label "Ticket Date:" at bounding box center [335, 353] width 169 height 28
click at [338, 378] on input "text" at bounding box center [451, 389] width 396 height 31
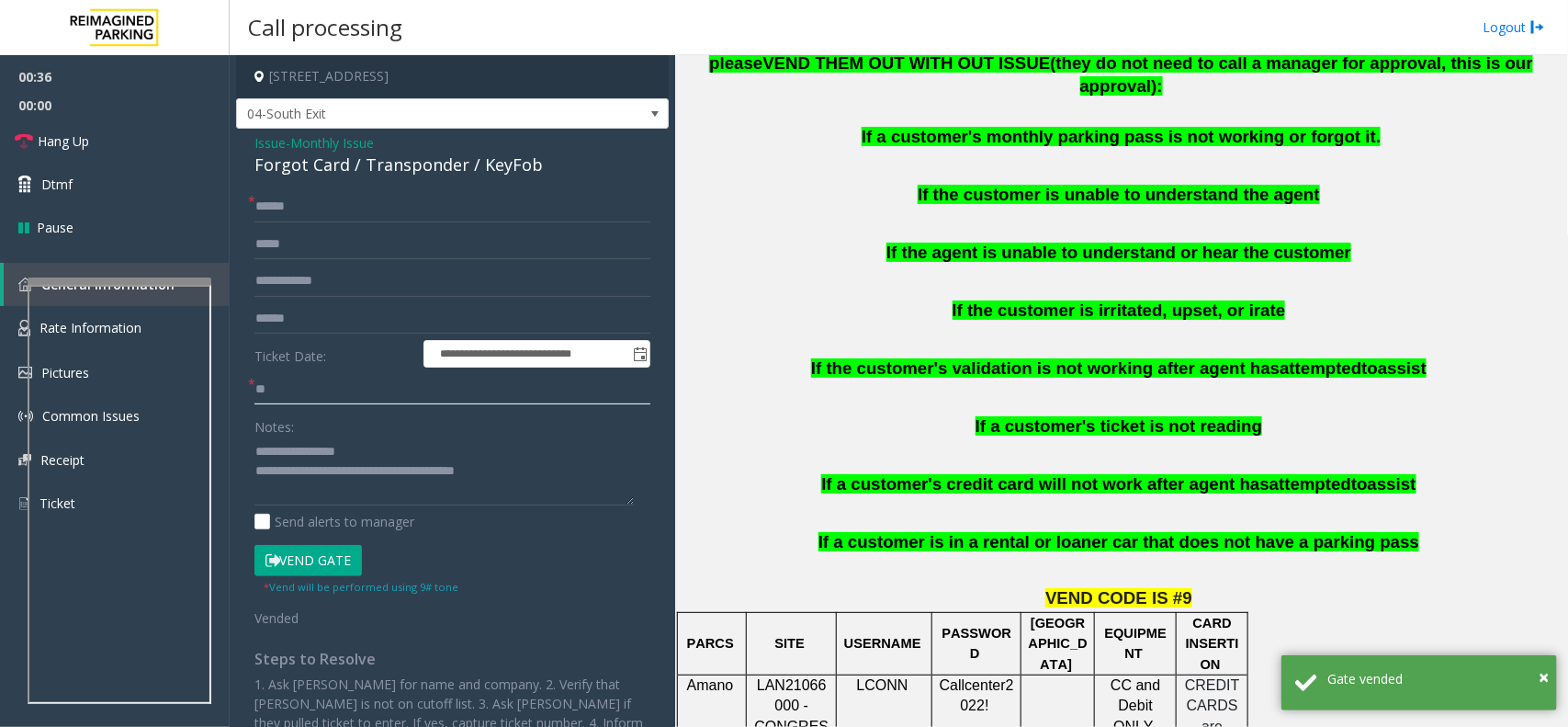
type input "**"
click at [333, 461] on textarea at bounding box center [444, 471] width 379 height 69
click at [291, 454] on textarea at bounding box center [444, 471] width 379 height 69
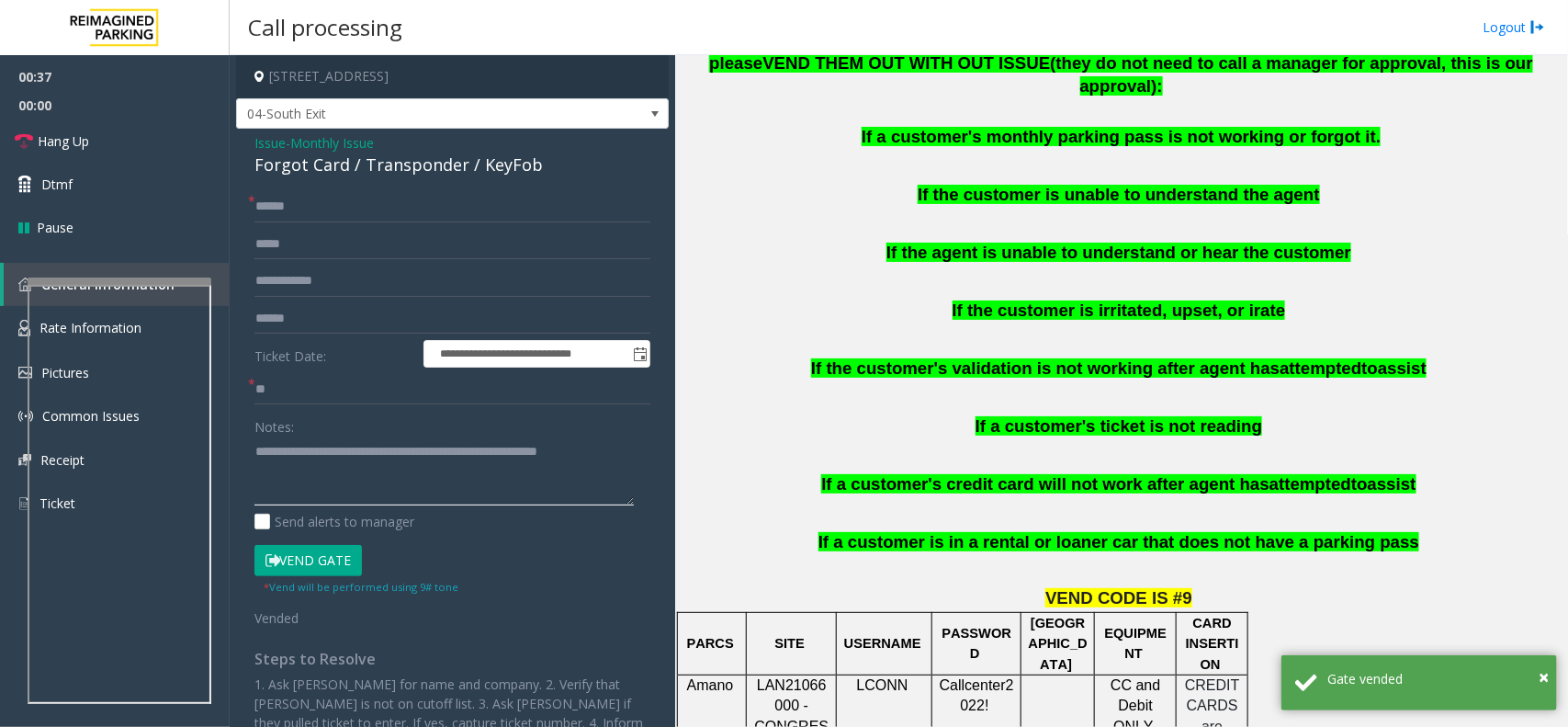
click at [291, 454] on textarea at bounding box center [444, 471] width 379 height 69
type textarea "**********"
click at [92, 143] on link "Hang Up" at bounding box center [115, 141] width 230 height 43
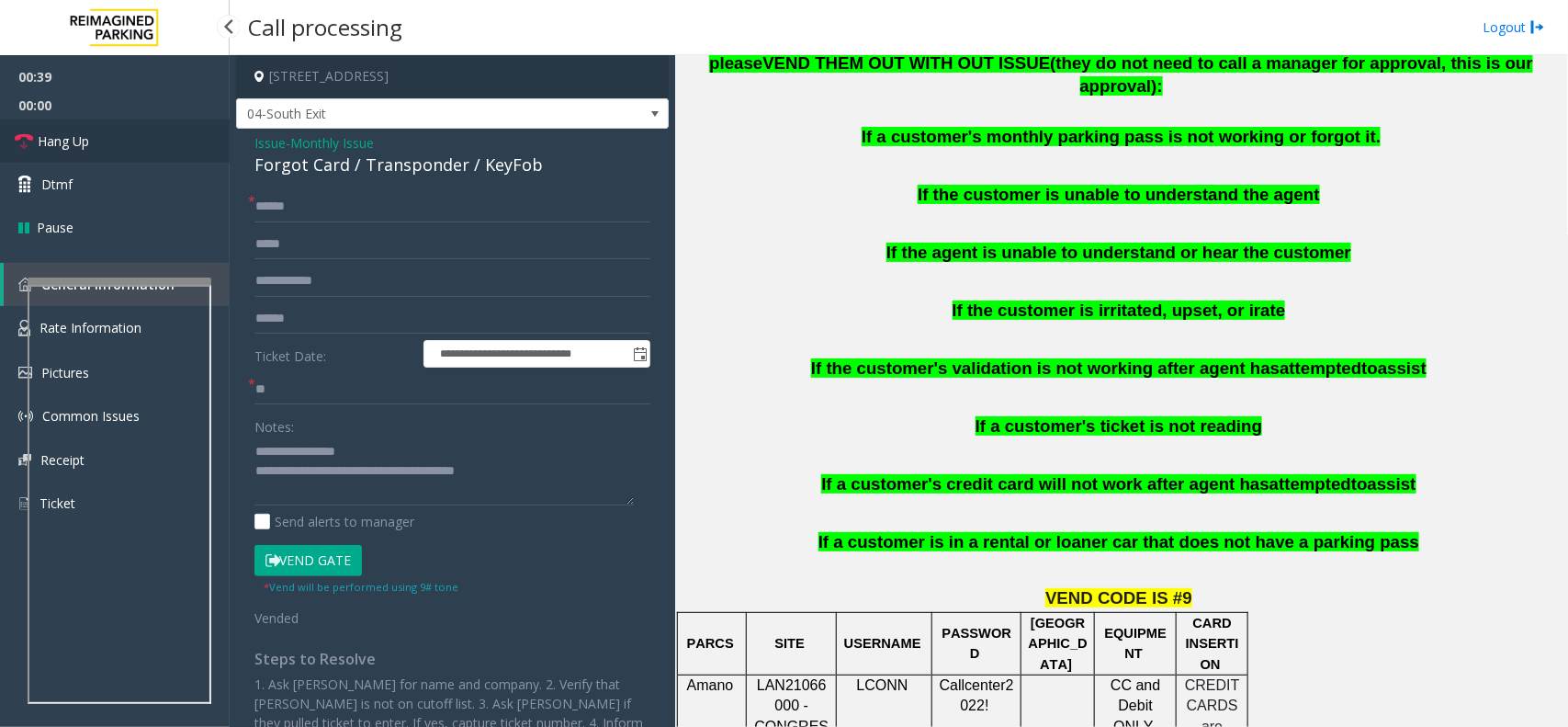
click at [92, 143] on link "Hang Up" at bounding box center [115, 141] width 230 height 43
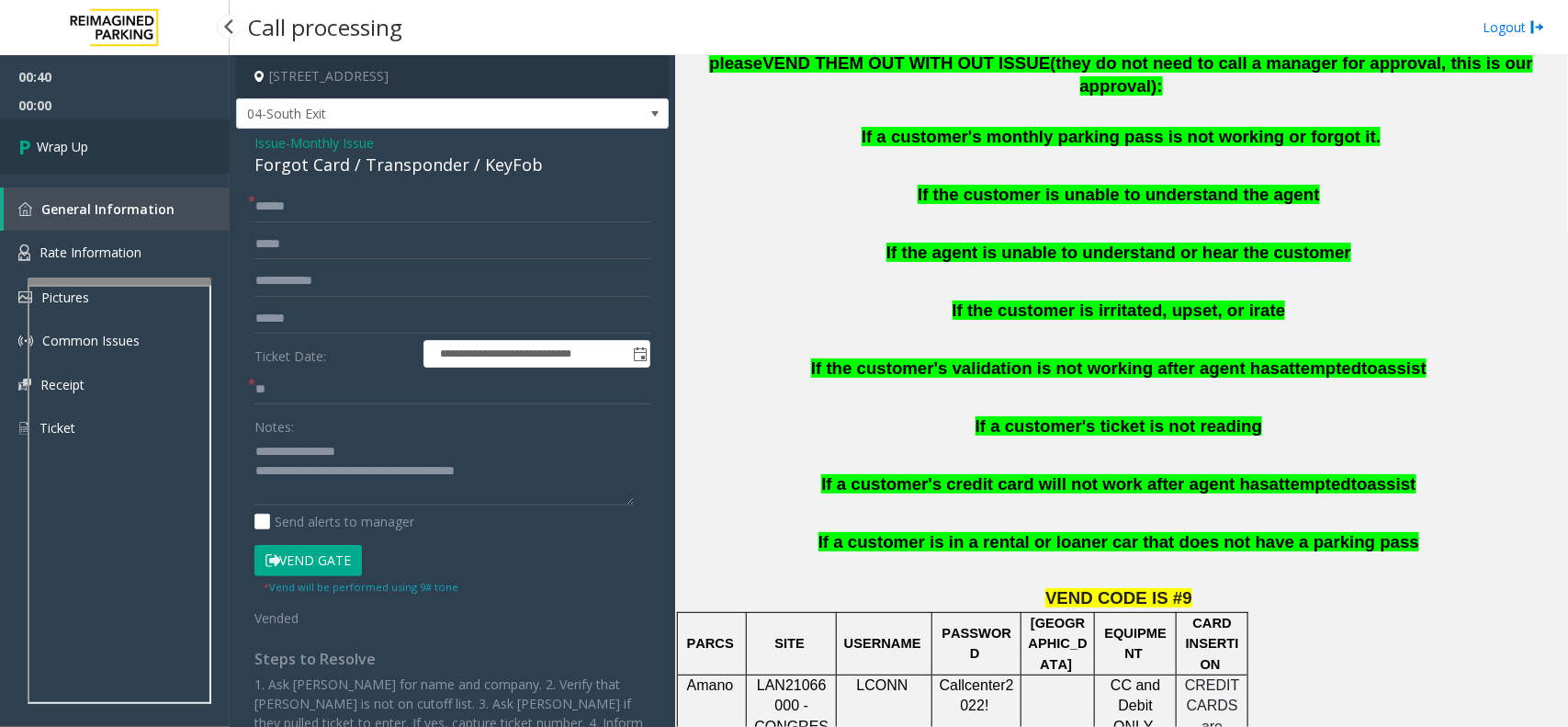
click at [92, 143] on link "Wrap Up" at bounding box center [115, 146] width 230 height 54
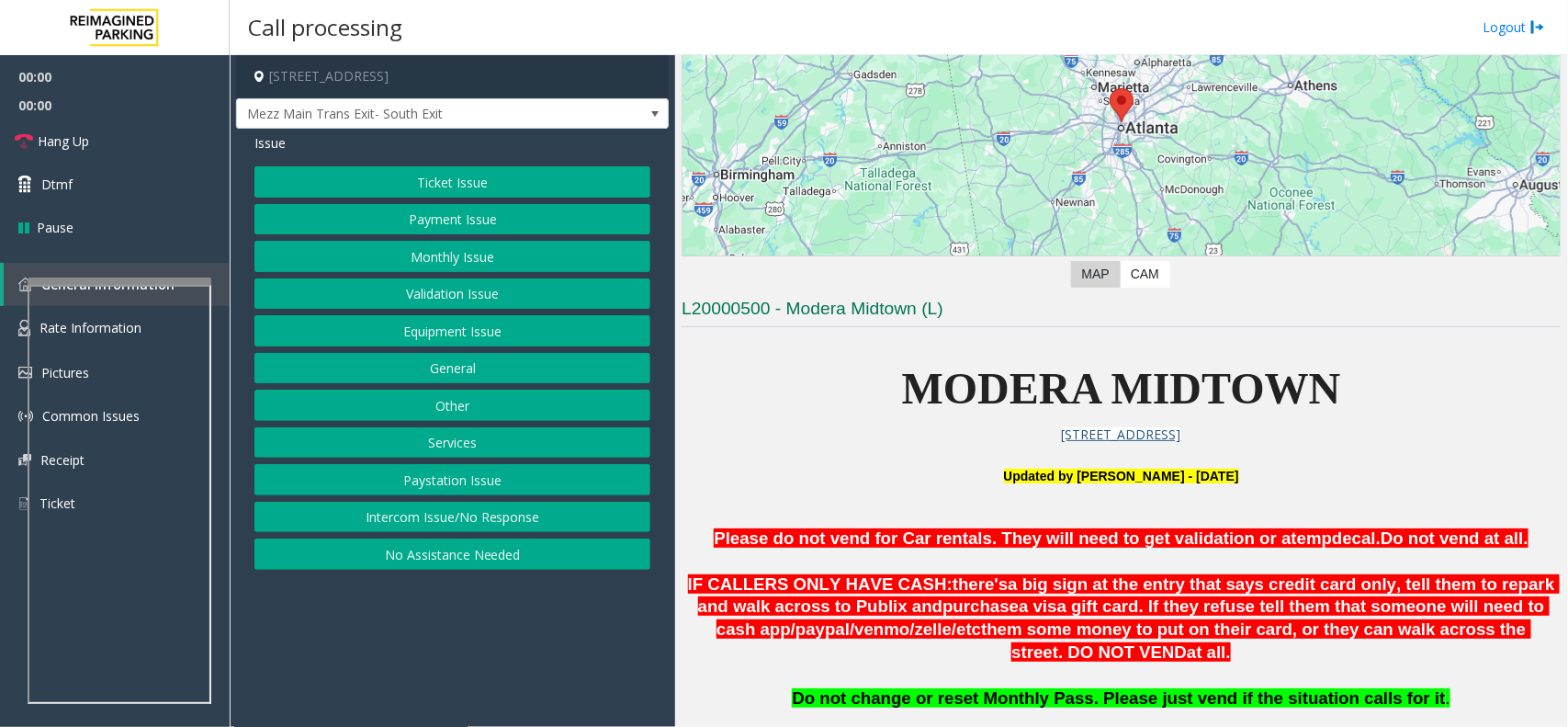
scroll to position [574, 0]
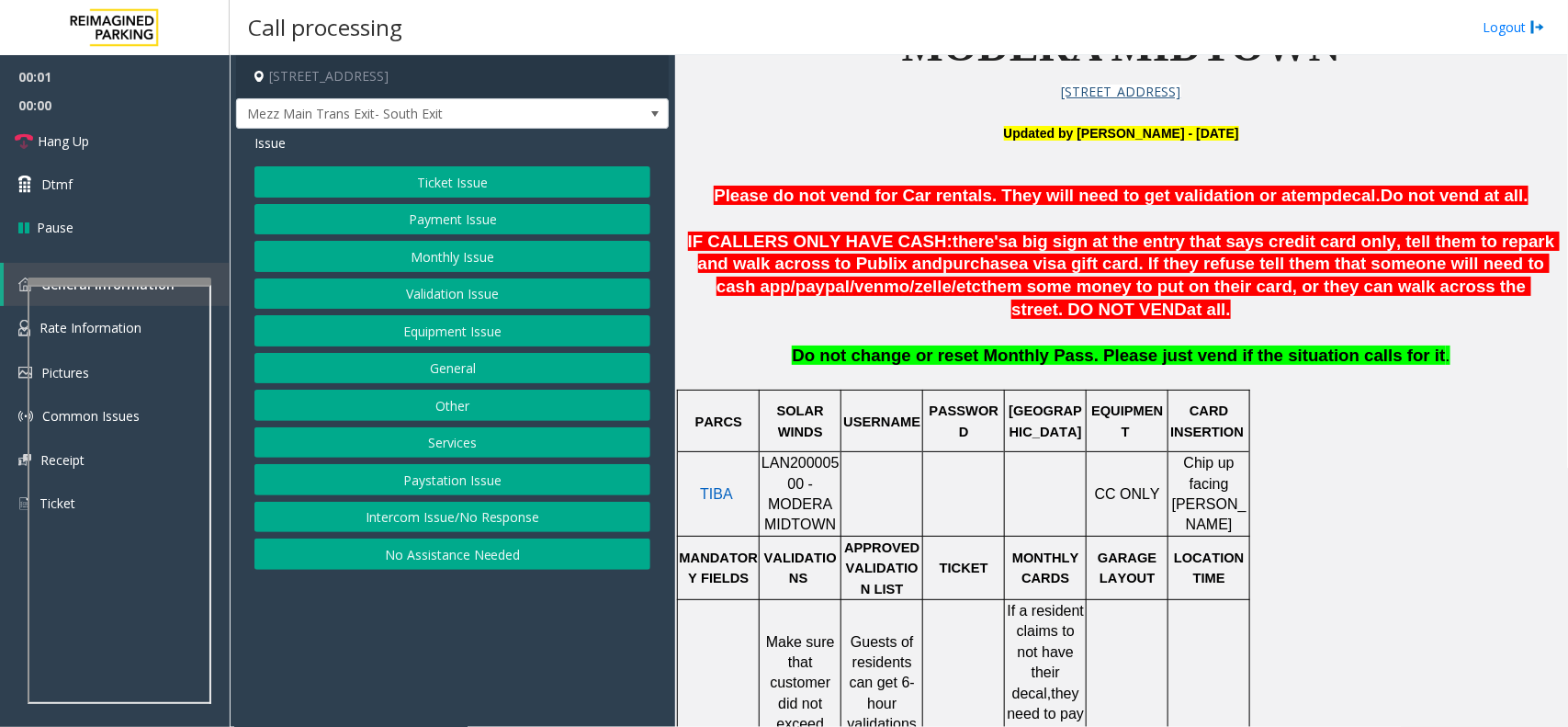
click at [759, 205] on span "Please do not vend for Car rentals. They will need to get validation or a" at bounding box center [1001, 195] width 577 height 19
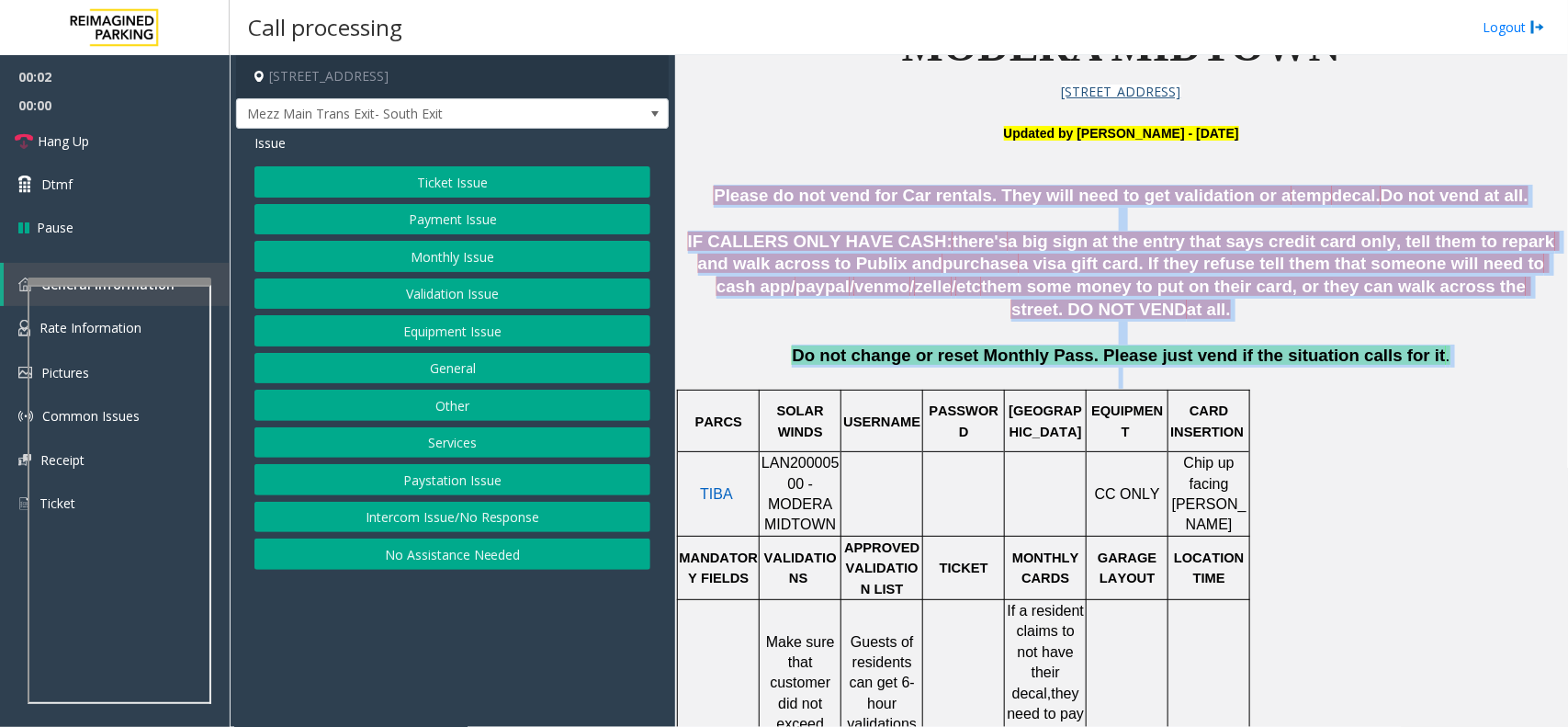
drag, startPoint x: 759, startPoint y: 210, endPoint x: 1012, endPoint y: 375, distance: 302.0
click at [1012, 375] on p "Do not change or reset Monthly Pass. Please just vend if the situation calls fo…" at bounding box center [1120, 366] width 879 height 43
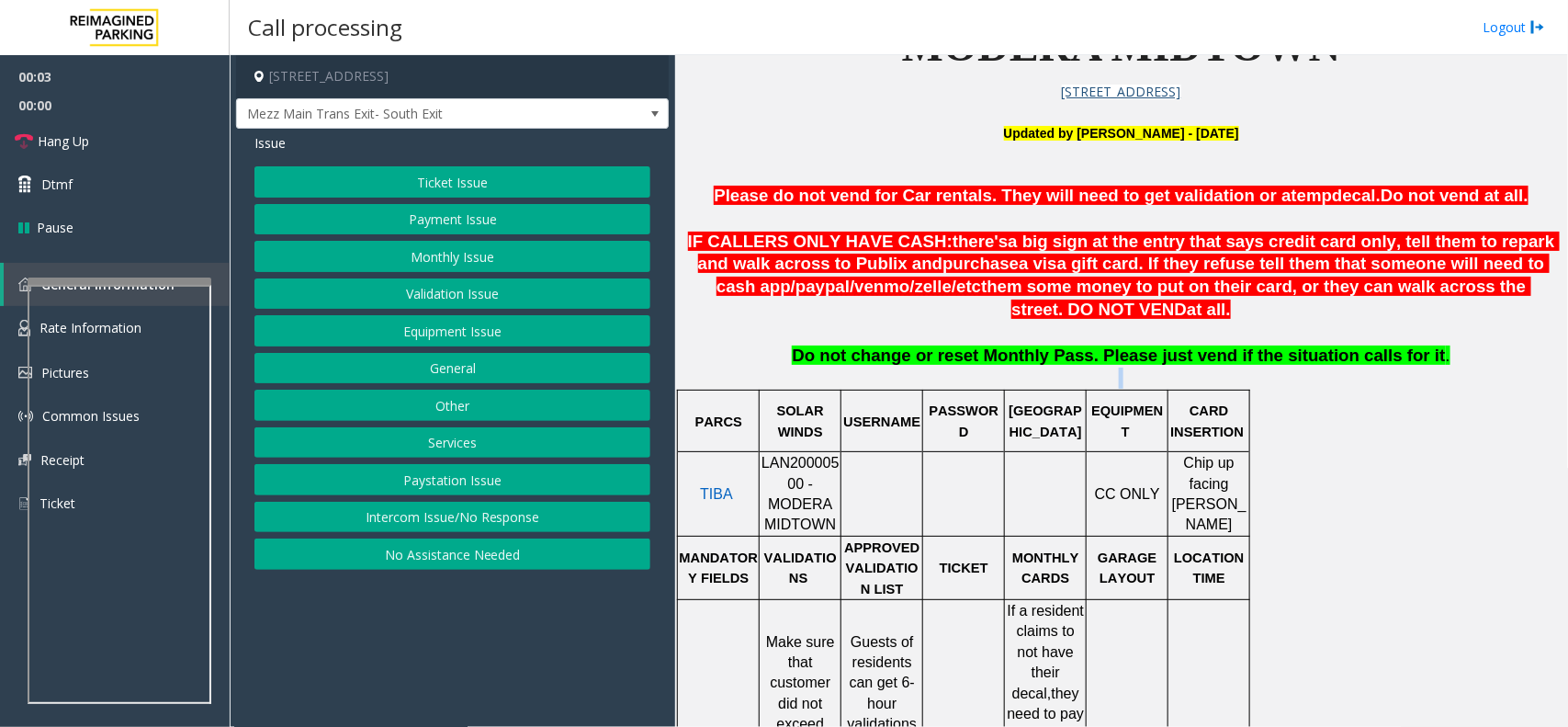
click at [1012, 375] on p "Do not change or reset Monthly Pass. Please just vend if the situation calls fo…" at bounding box center [1120, 366] width 879 height 43
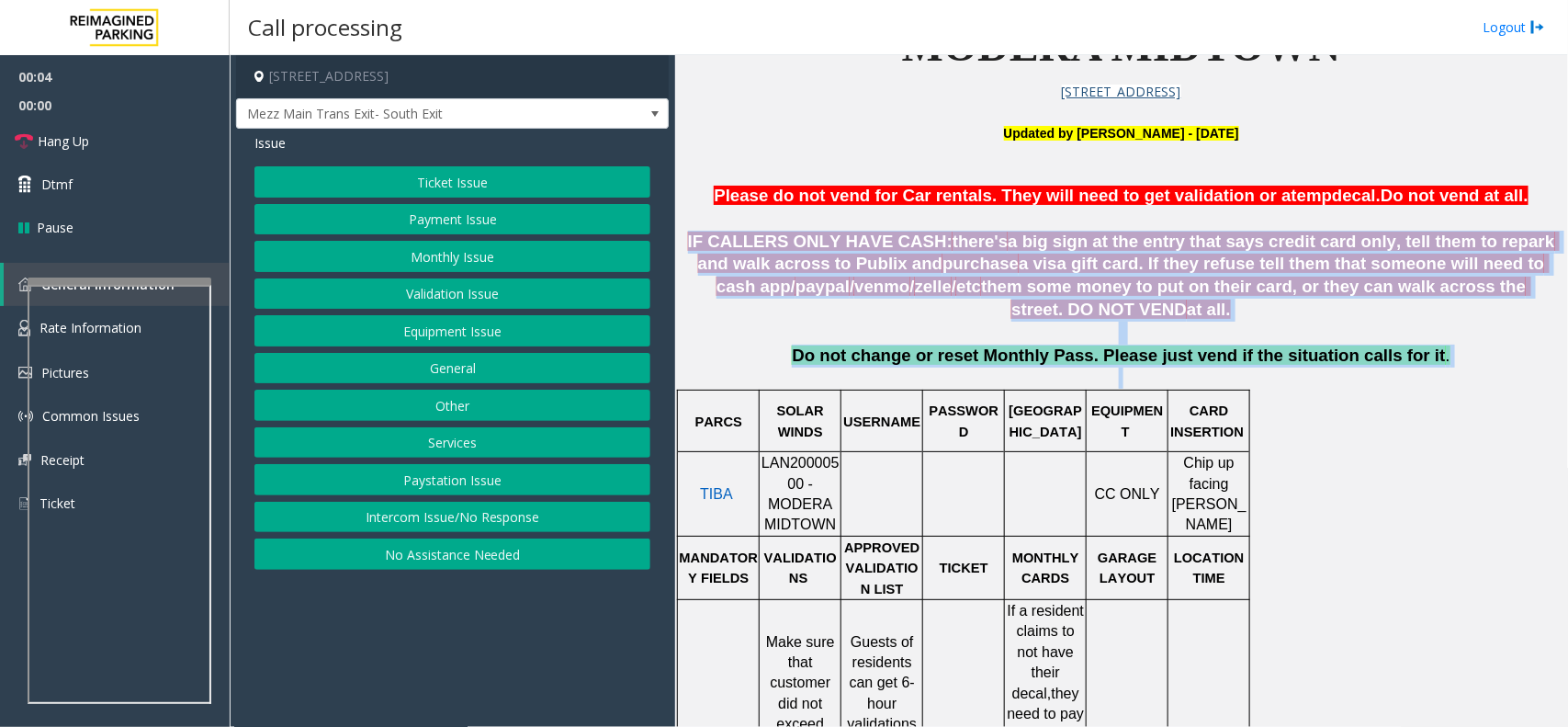
drag, startPoint x: 1012, startPoint y: 375, endPoint x: 980, endPoint y: 297, distance: 84.3
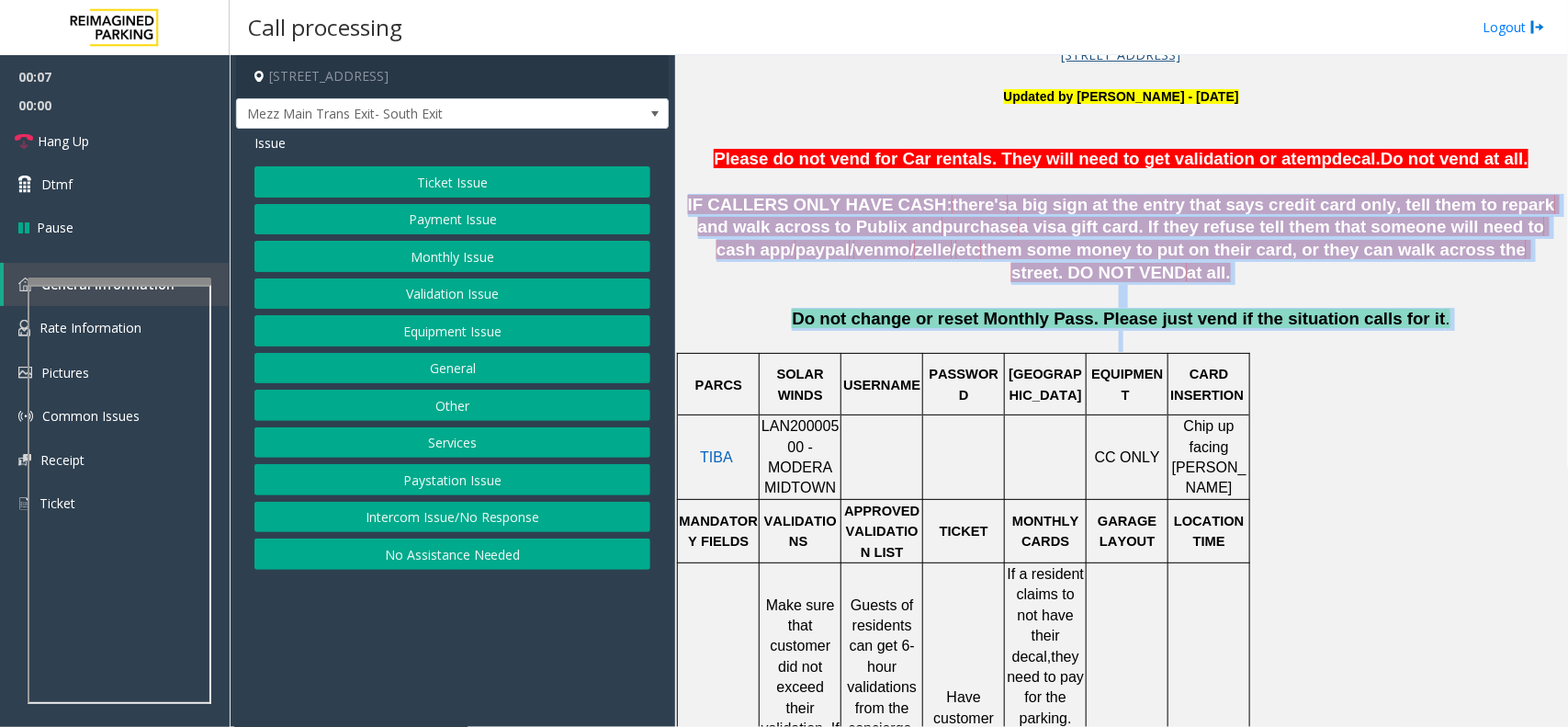
scroll to position [804, 0]
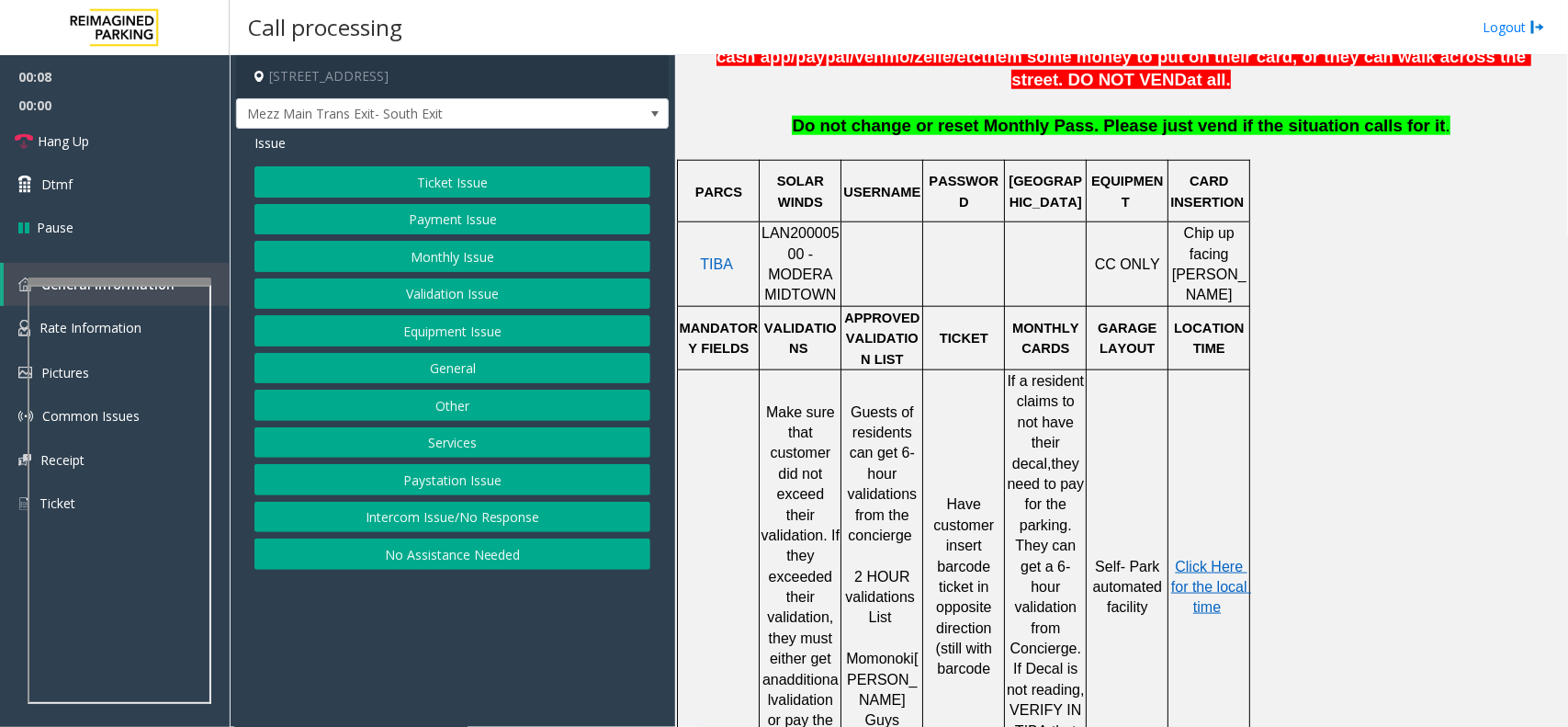
click at [820, 239] on span "LAN20000500 - MODERA MIDTOWN" at bounding box center [800, 264] width 78 height 77
drag, startPoint x: 818, startPoint y: 240, endPoint x: 802, endPoint y: 245, distance: 16.8
click at [802, 245] on span "LAN20000500 - MODERA MIDTOWN" at bounding box center [800, 264] width 78 height 77
drag, startPoint x: 802, startPoint y: 245, endPoint x: 787, endPoint y: 245, distance: 15.0
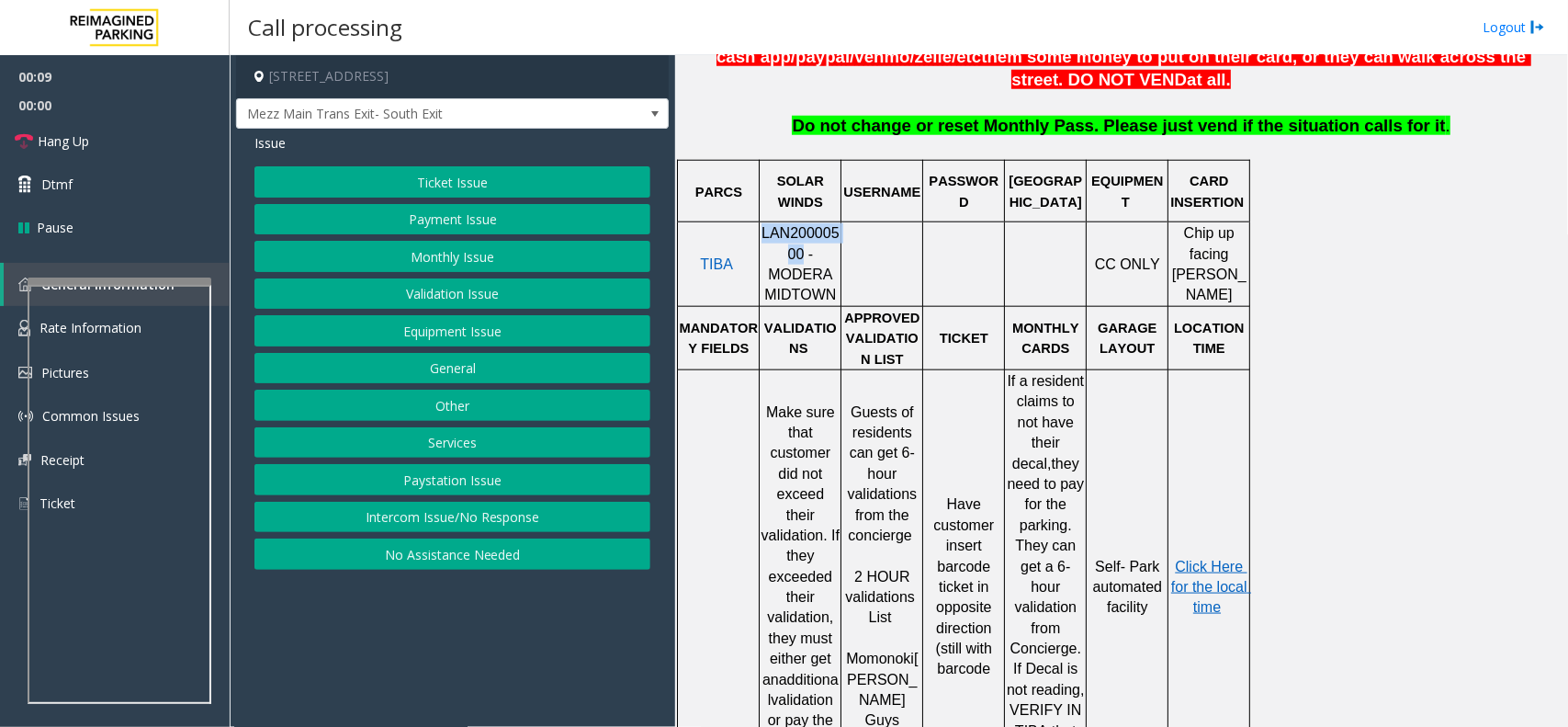
click at [787, 245] on span "LAN20000500 - MODERA MIDTOWN" at bounding box center [800, 264] width 78 height 77
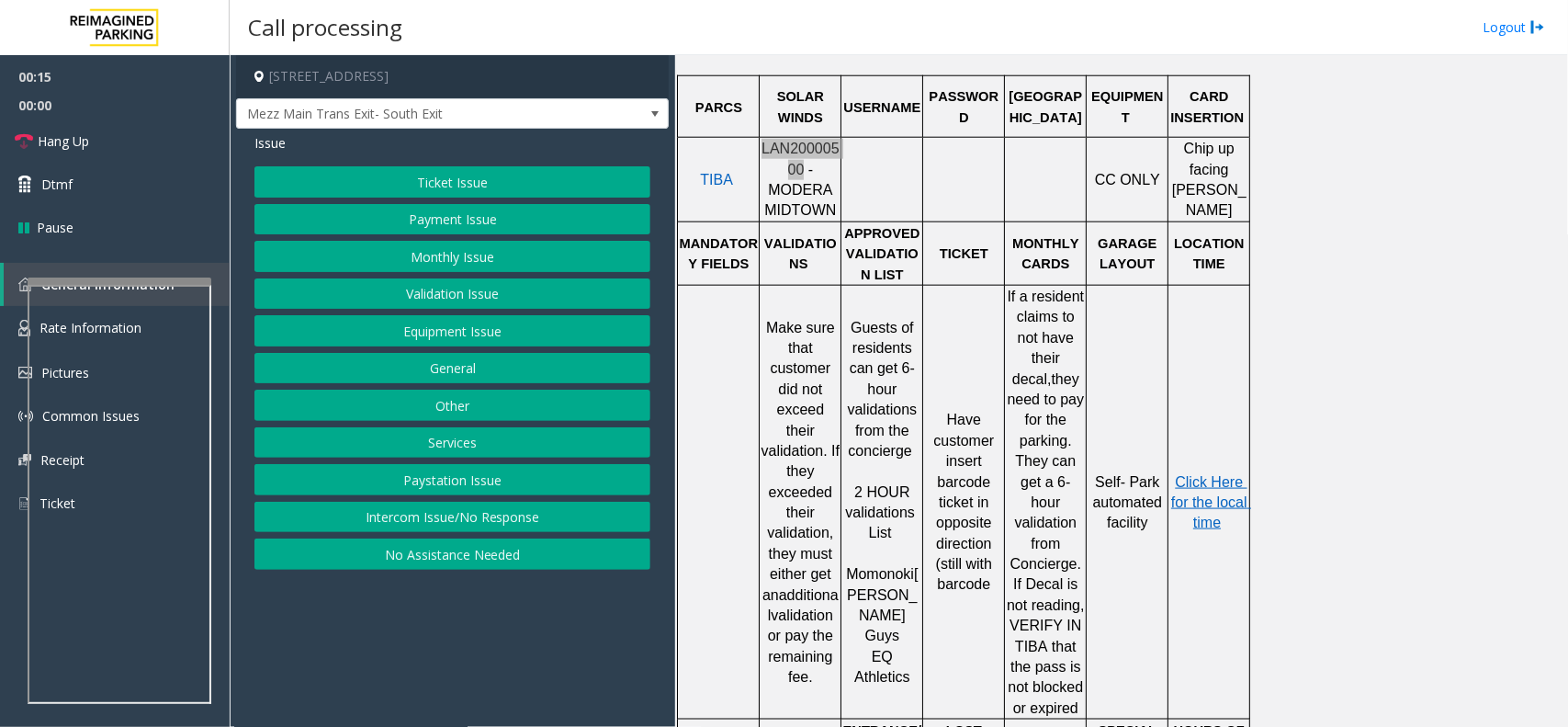
scroll to position [1033, 0]
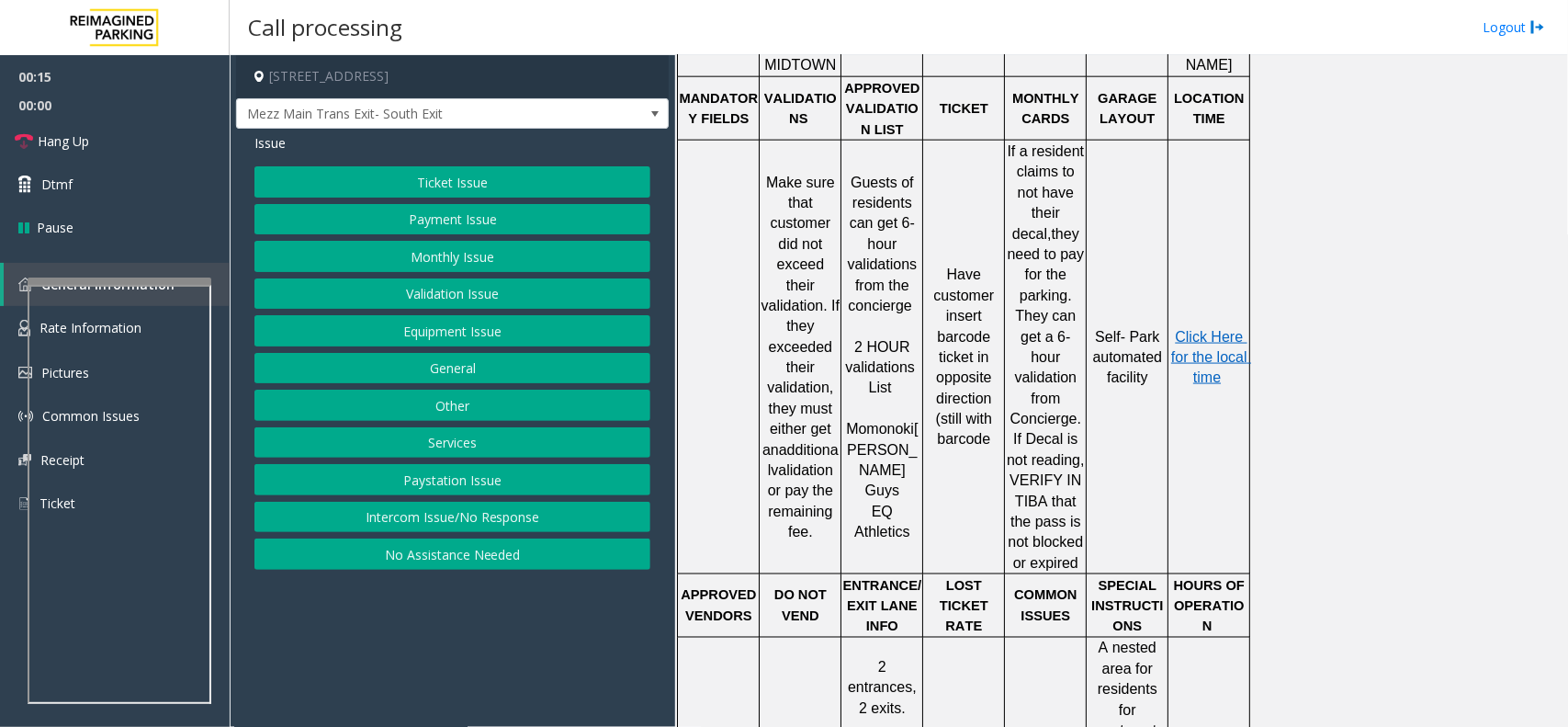
click at [868, 441] on p "Momonoki [PERSON_NAME] Guys" at bounding box center [882, 460] width 79 height 83
click at [865, 441] on p "Momonoki [PERSON_NAME] Guys" at bounding box center [882, 460] width 79 height 83
click at [442, 296] on button "Validation Issue" at bounding box center [451, 294] width 396 height 31
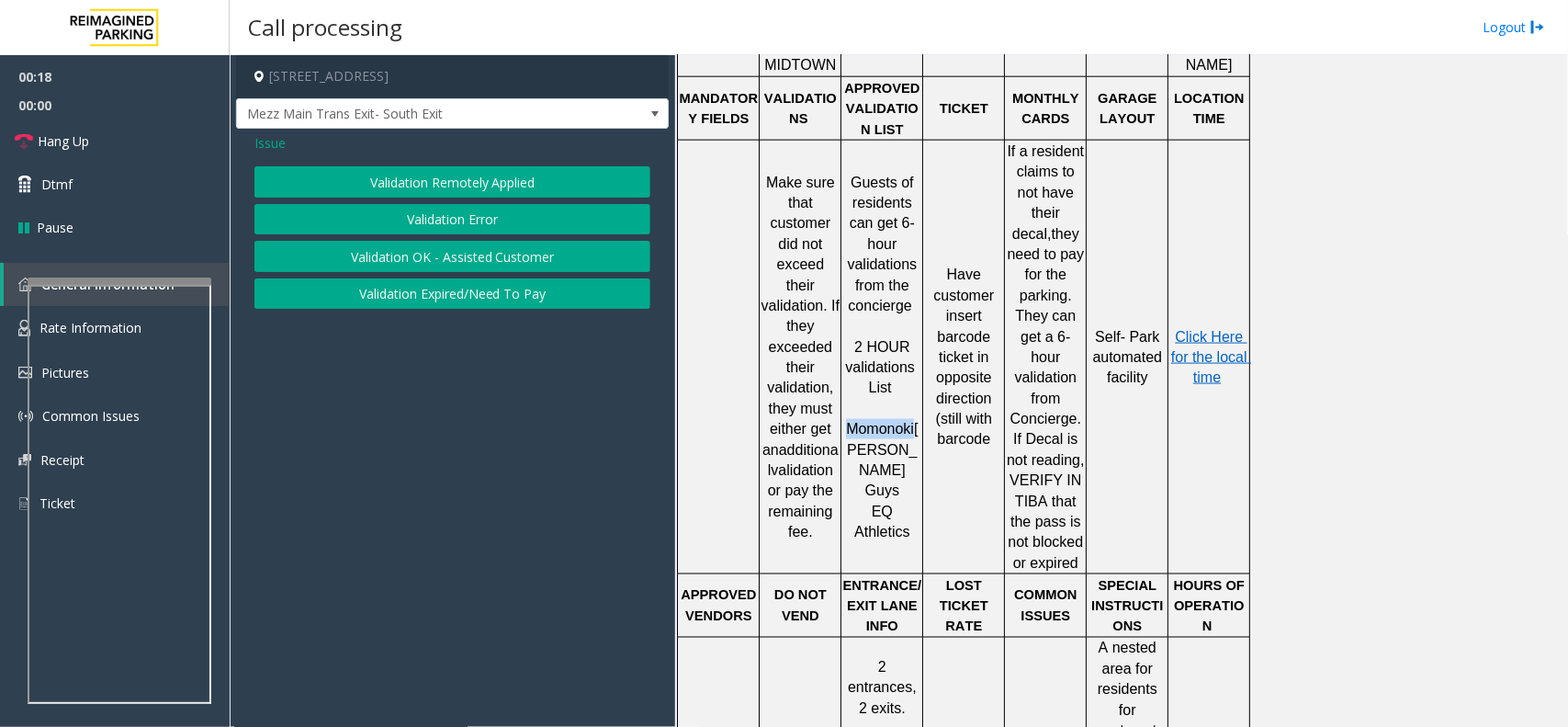
click at [450, 219] on button "Validation Error" at bounding box center [451, 220] width 396 height 31
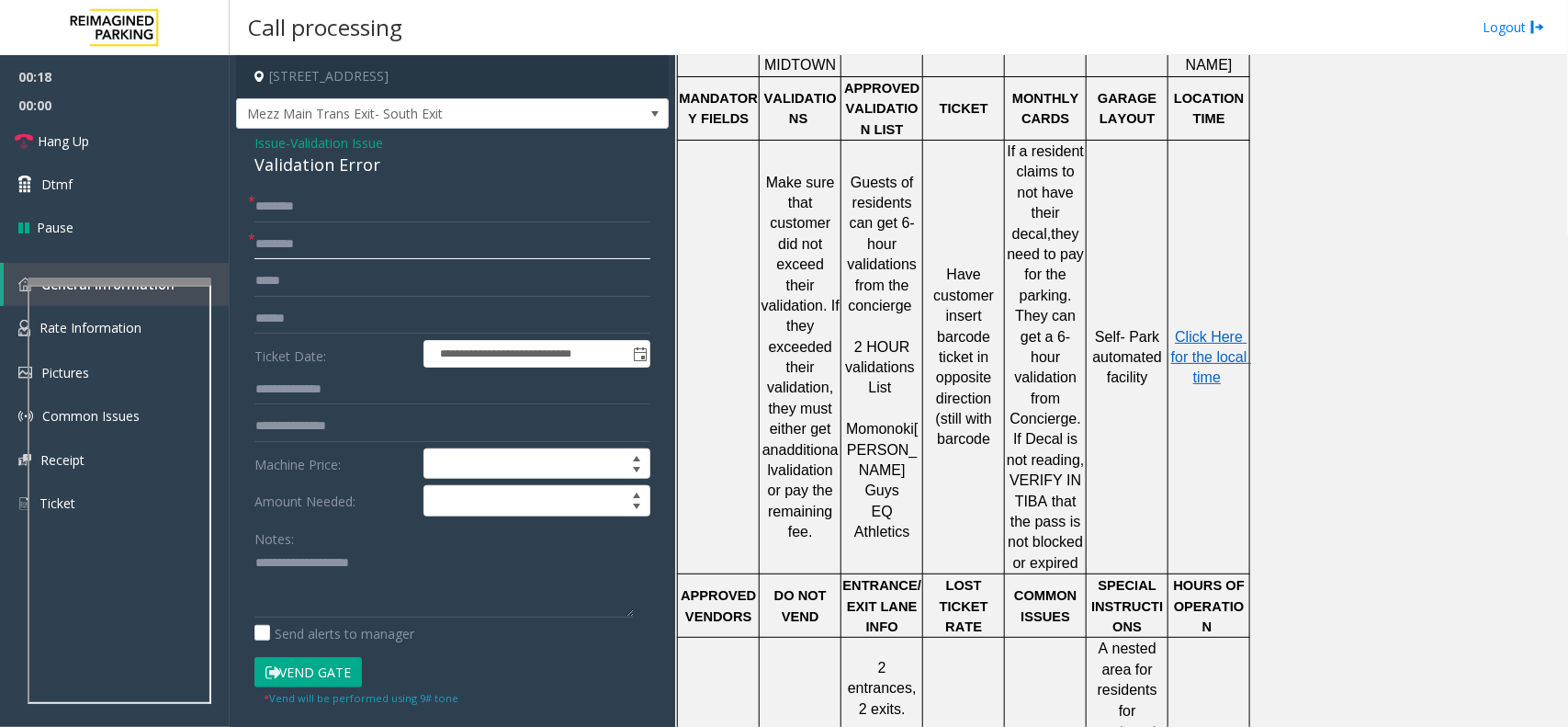
click at [376, 248] on input "text" at bounding box center [451, 245] width 396 height 31
paste input "********"
type input "********"
click at [270, 300] on form "**********" at bounding box center [451, 448] width 396 height 515
click at [275, 306] on input "text" at bounding box center [451, 319] width 396 height 31
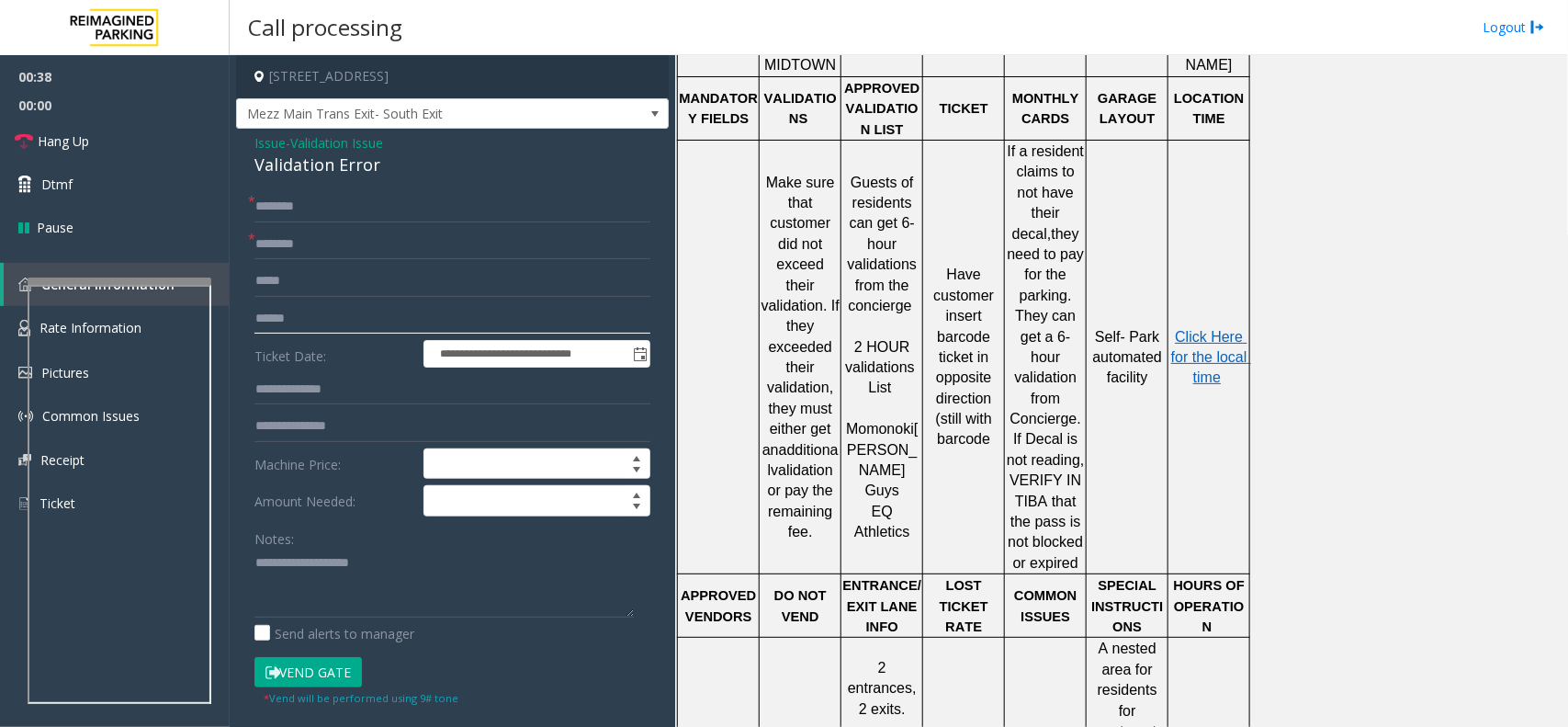
click at [278, 309] on input "******" at bounding box center [451, 319] width 396 height 31
type input "*******"
click at [475, 221] on input "text" at bounding box center [451, 206] width 396 height 31
type input "******"
click at [1211, 336] on p "Click Here for the local time" at bounding box center [1209, 358] width 79 height 62
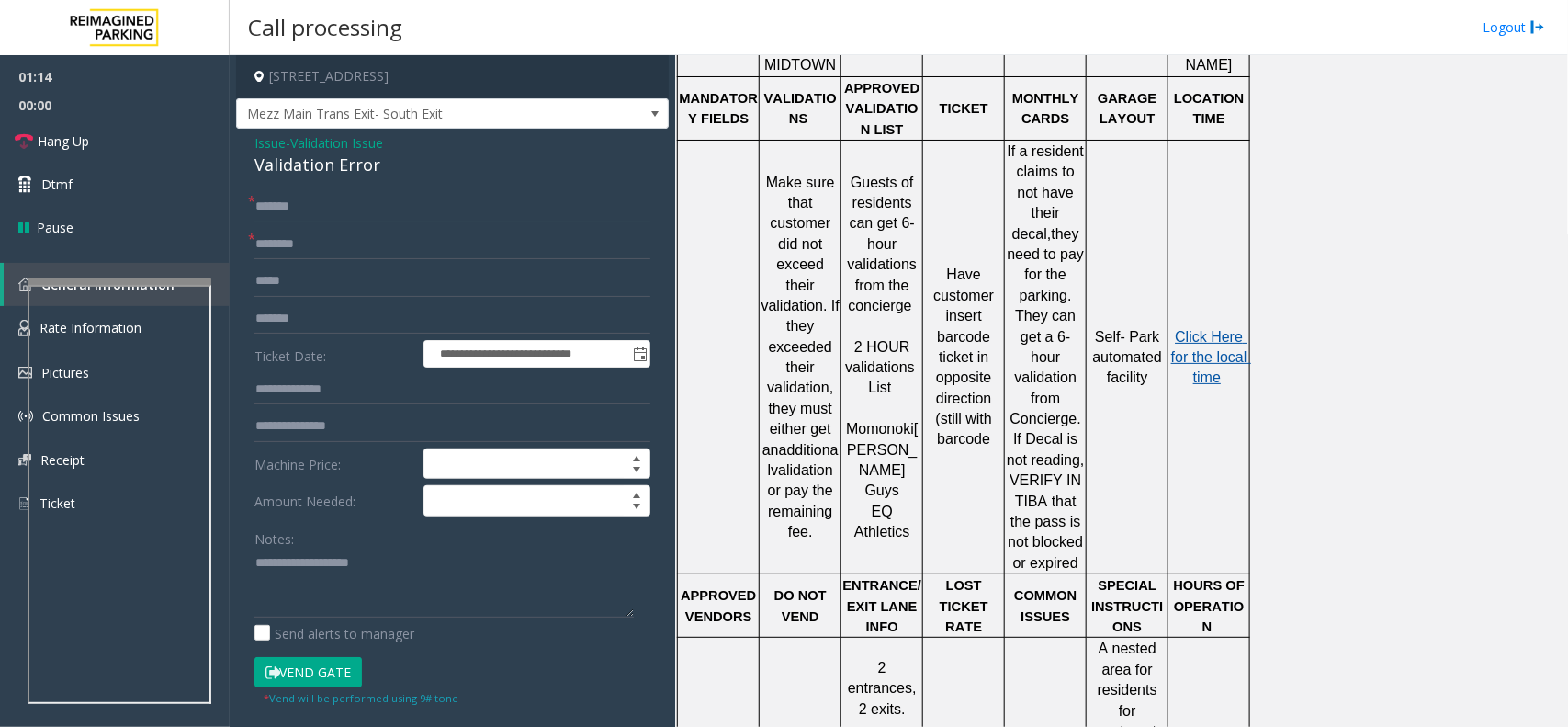
click at [1187, 329] on span "Click Here for the local time" at bounding box center [1211, 357] width 80 height 57
click at [6, 324] on link "Rate Information" at bounding box center [115, 328] width 230 height 45
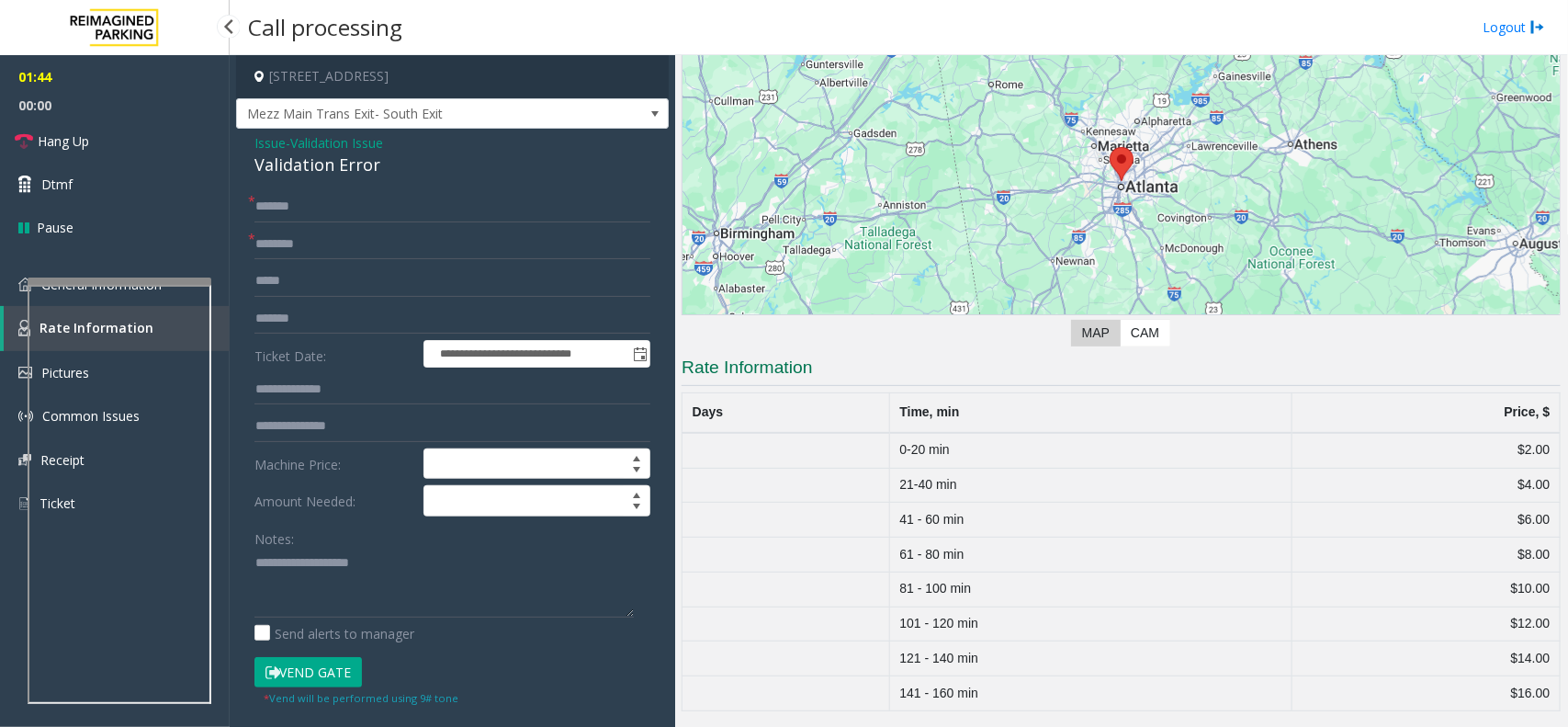
scroll to position [174, 0]
click at [1521, 437] on td "$2.00" at bounding box center [1426, 450] width 269 height 35
drag, startPoint x: 1521, startPoint y: 437, endPoint x: 891, endPoint y: 439, distance: 630.0
click at [891, 439] on tr "0-20 min $2.00" at bounding box center [1121, 450] width 878 height 35
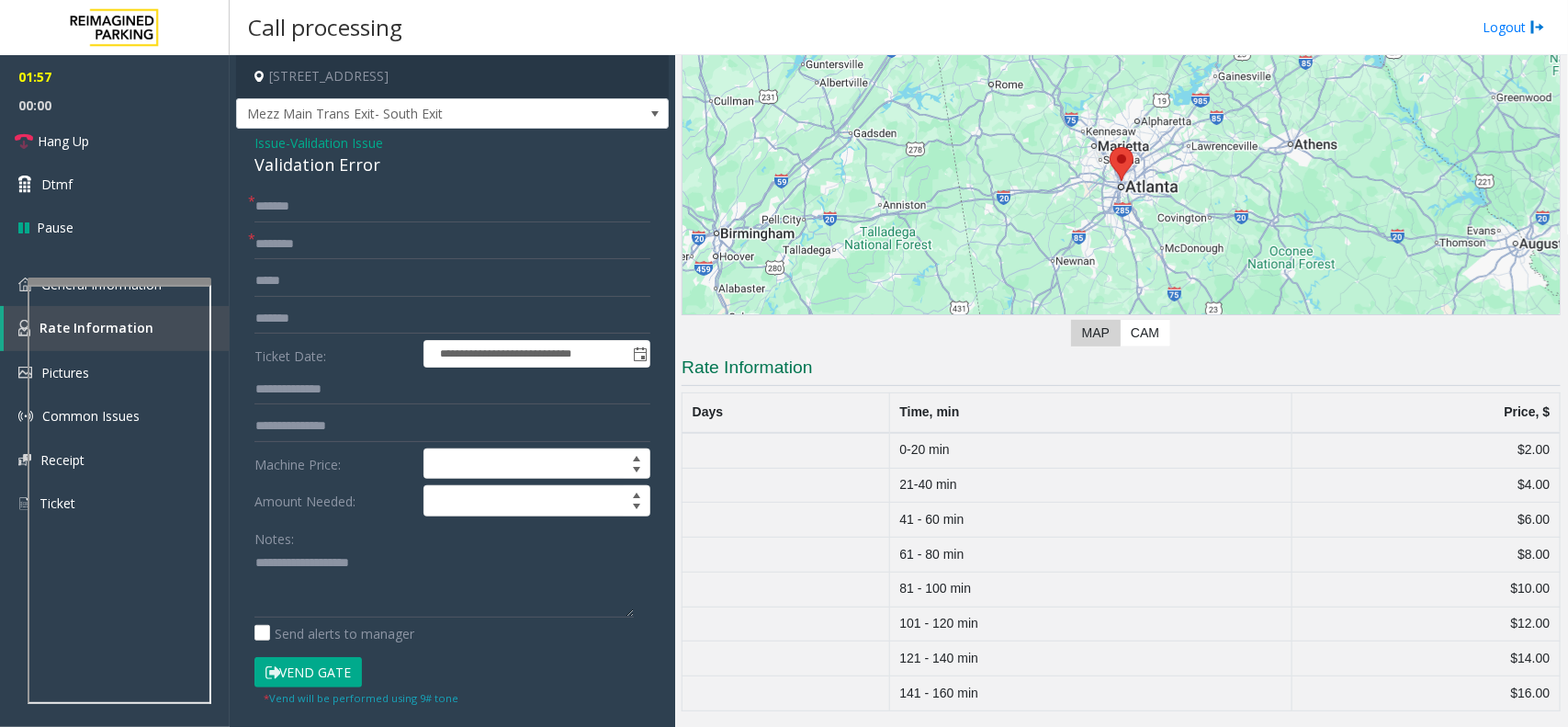
click at [354, 171] on div "Validation Error" at bounding box center [451, 165] width 396 height 25
click at [335, 567] on textarea at bounding box center [444, 584] width 379 height 69
paste textarea "**********"
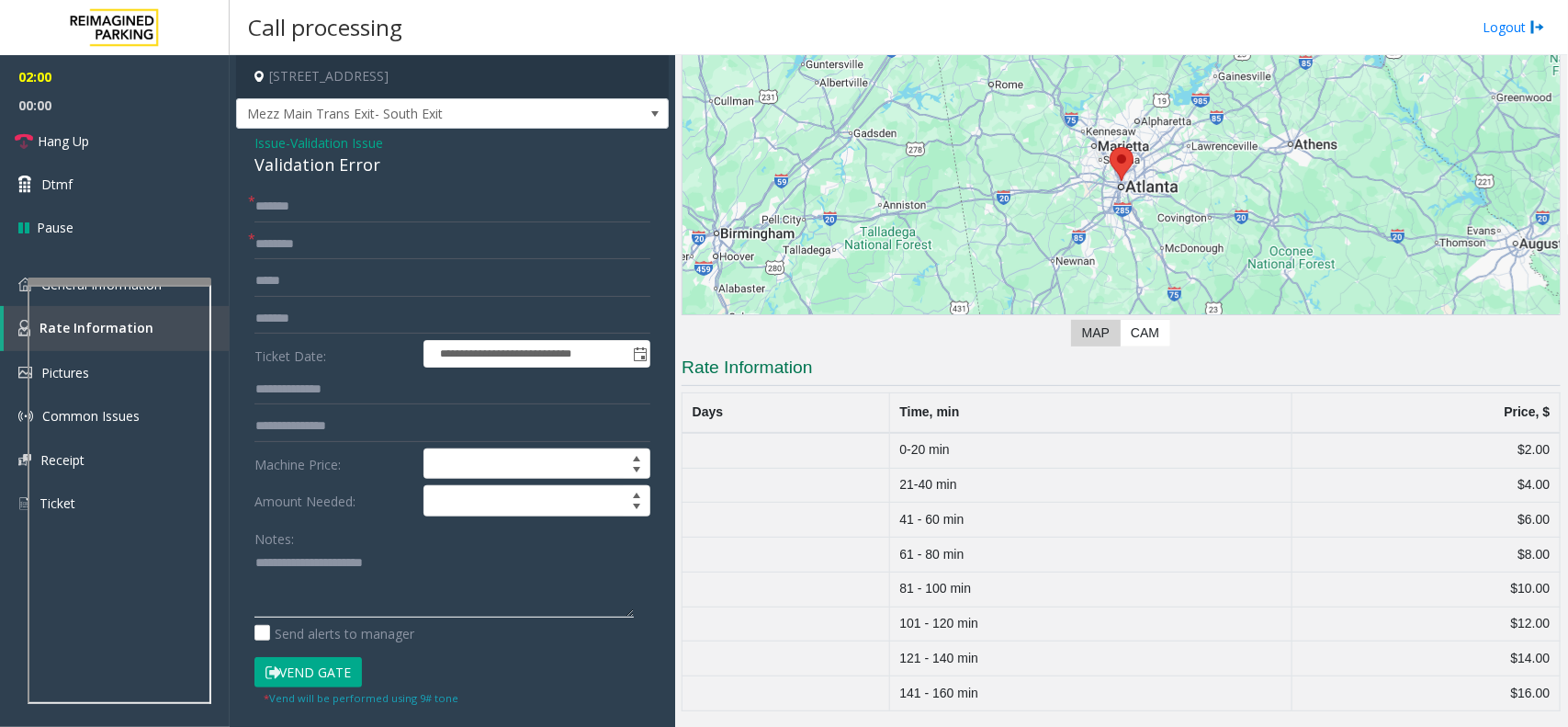
type textarea "**********"
click at [361, 280] on input "text" at bounding box center [451, 281] width 396 height 31
type input "*********"
click at [142, 143] on link "Hang Up" at bounding box center [115, 141] width 230 height 43
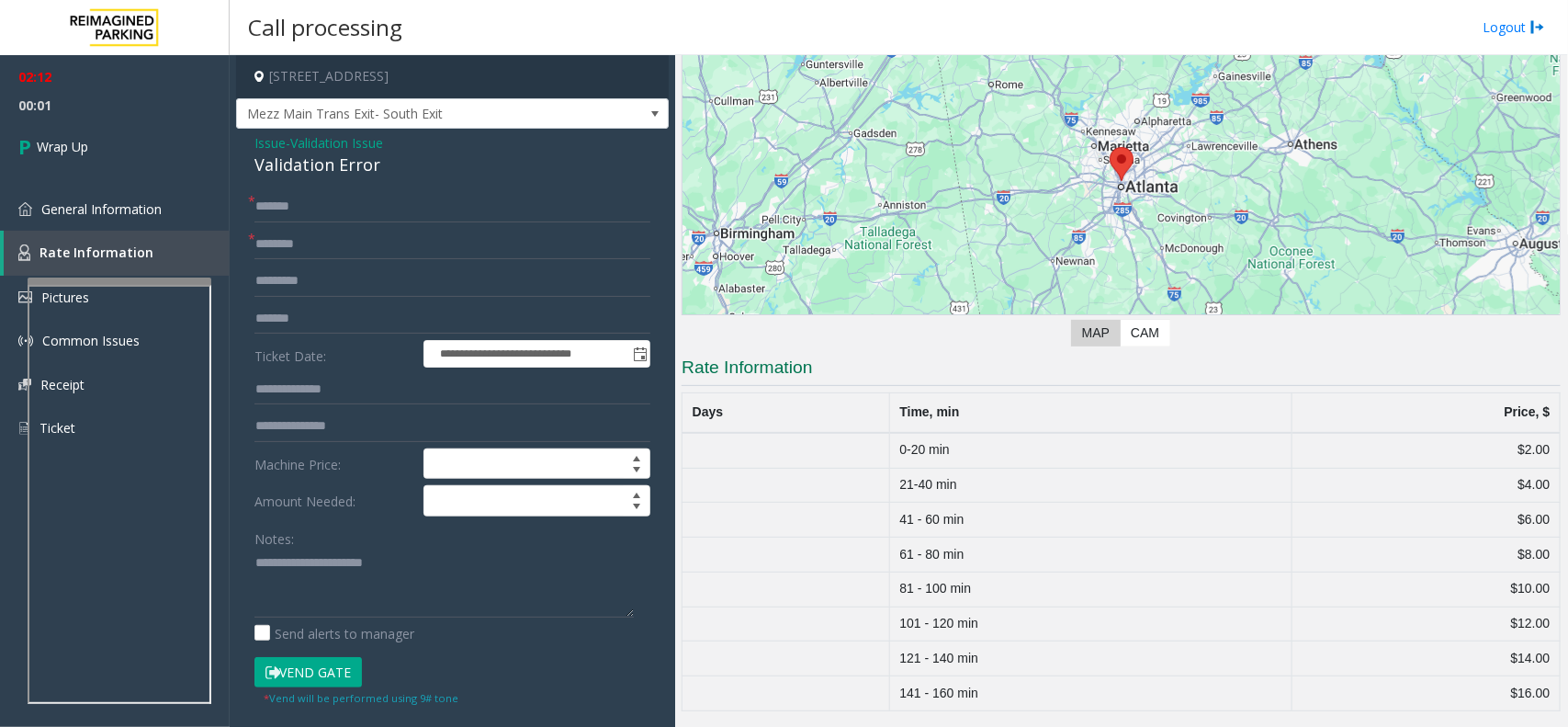
click at [448, 627] on div "Send alerts to manager" at bounding box center [451, 634] width 396 height 19
click at [436, 605] on textarea at bounding box center [444, 584] width 379 height 69
paste textarea "**********"
type textarea "**********"
click at [363, 147] on span "Validation Issue" at bounding box center [337, 143] width 92 height 19
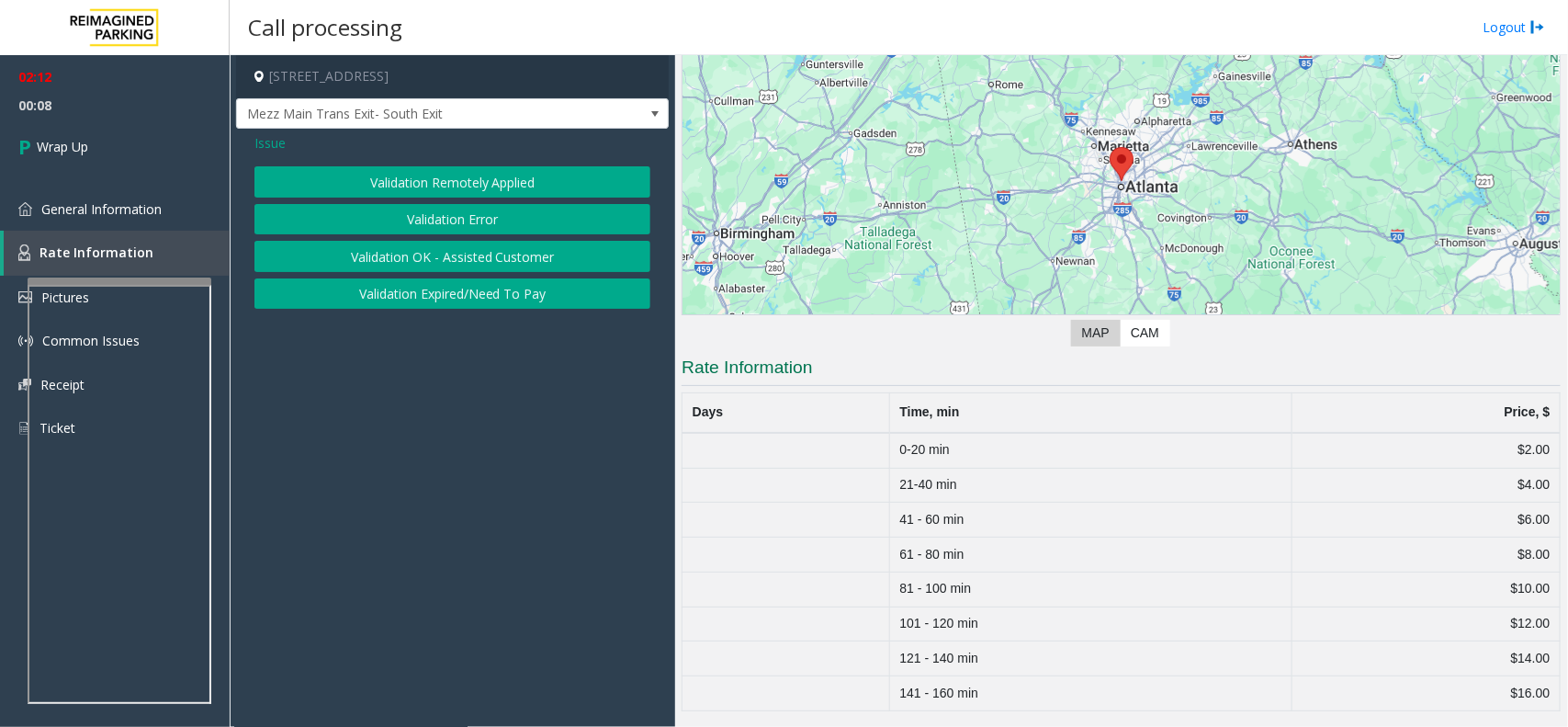
drag, startPoint x: 430, startPoint y: 270, endPoint x: 441, endPoint y: 282, distance: 16.3
click at [441, 282] on div "Validation Remotely Applied Validation Error Validation OK - Assisted Customer …" at bounding box center [451, 238] width 396 height 143
click at [441, 282] on button "Validation Expired/Need To Pay" at bounding box center [451, 294] width 396 height 31
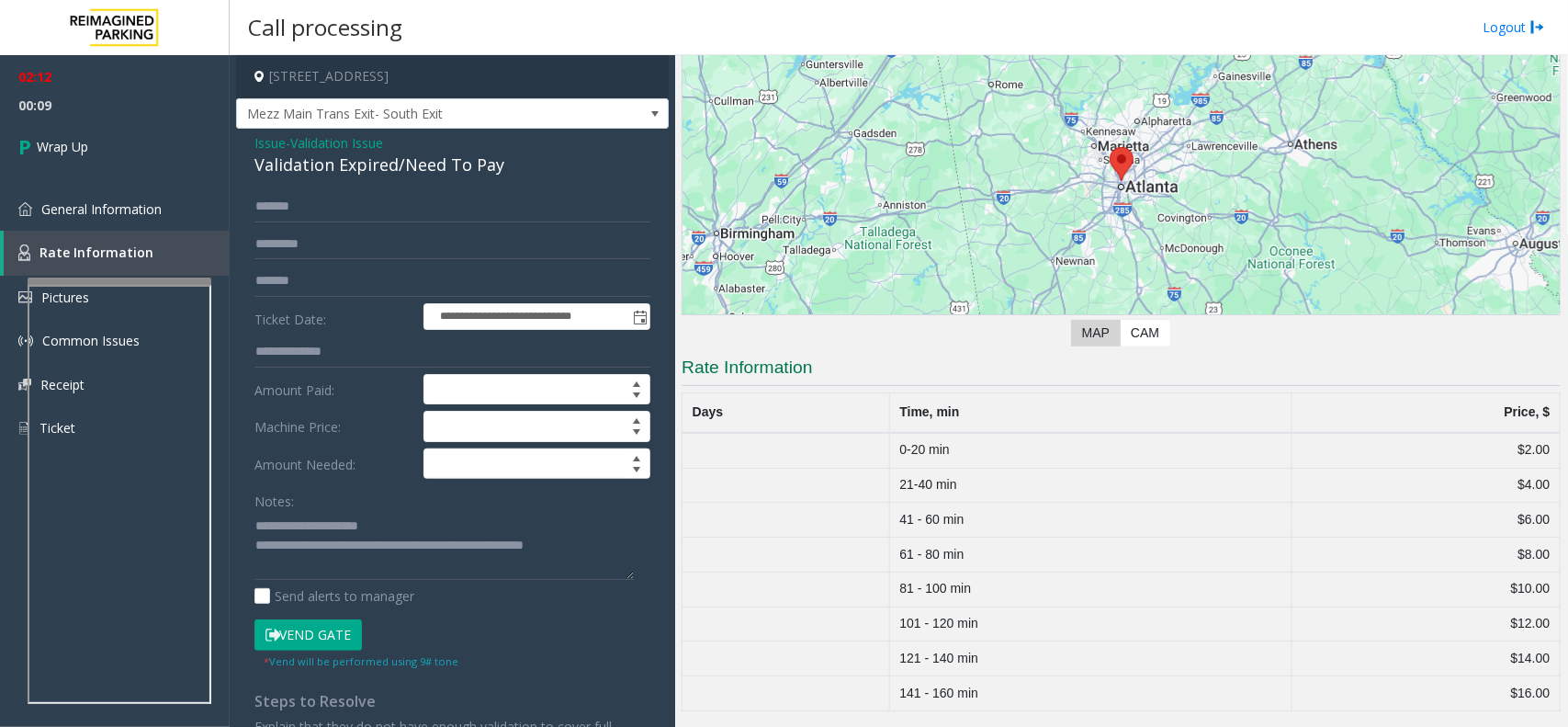
click at [269, 175] on div "Validation Expired/Need To Pay" at bounding box center [451, 165] width 396 height 25
drag, startPoint x: 269, startPoint y: 175, endPoint x: 350, endPoint y: 172, distance: 81.1
click at [350, 172] on div "Validation Expired/Need To Pay" at bounding box center [451, 165] width 396 height 25
click at [303, 515] on textarea at bounding box center [444, 546] width 379 height 69
drag, startPoint x: 303, startPoint y: 515, endPoint x: 379, endPoint y: 514, distance: 76.0
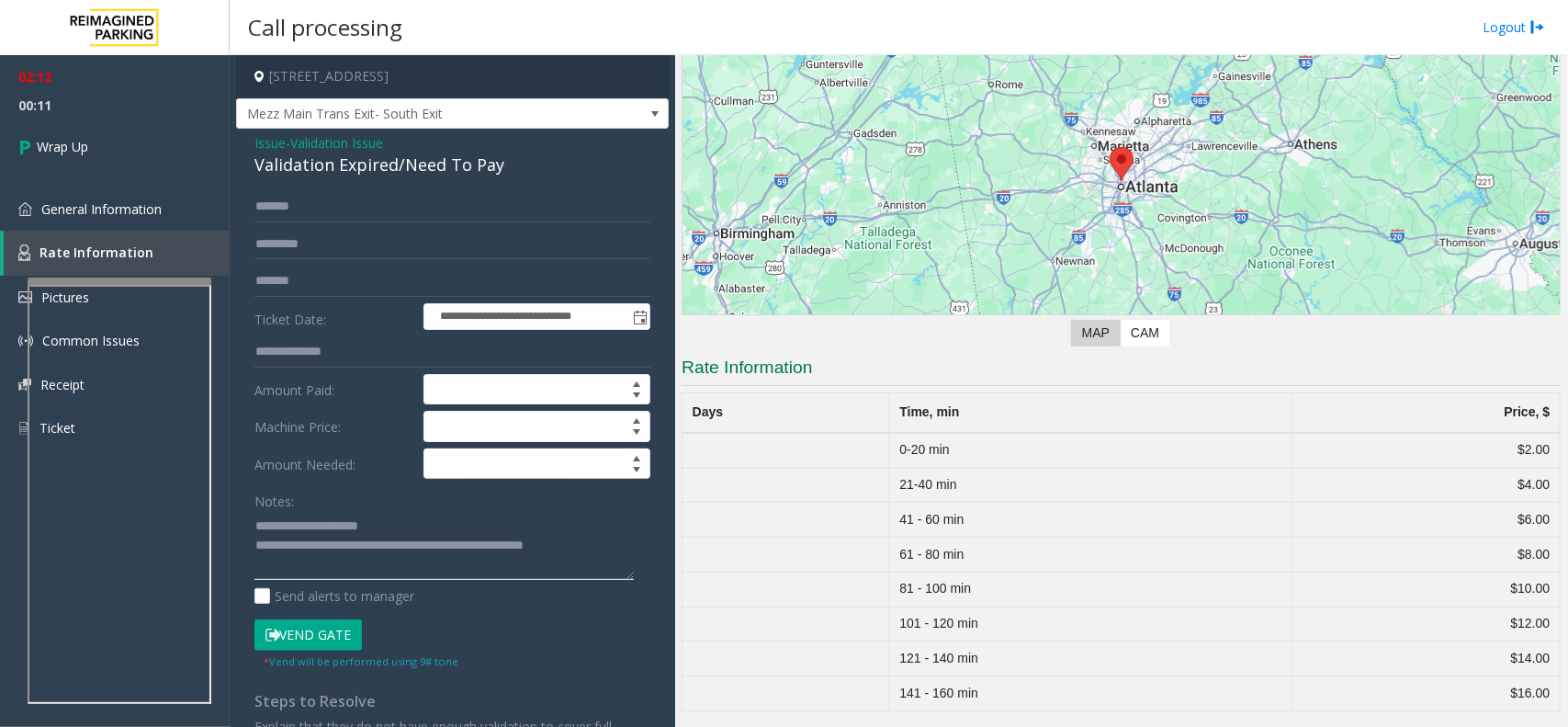
click at [379, 514] on textarea at bounding box center [444, 546] width 379 height 69
paste textarea "**"
type textarea "**********"
click at [103, 136] on link "Wrap Up" at bounding box center [115, 146] width 230 height 54
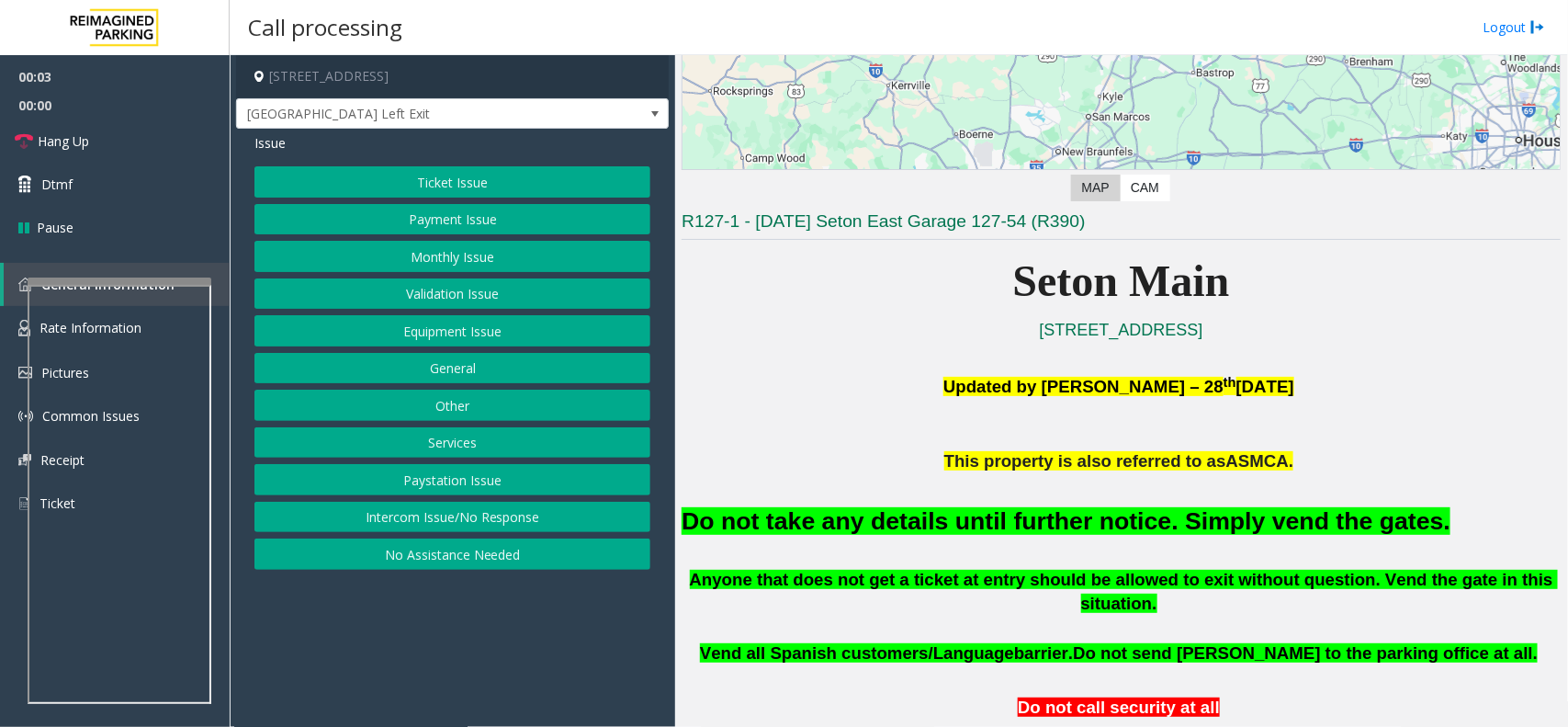
scroll to position [345, 0]
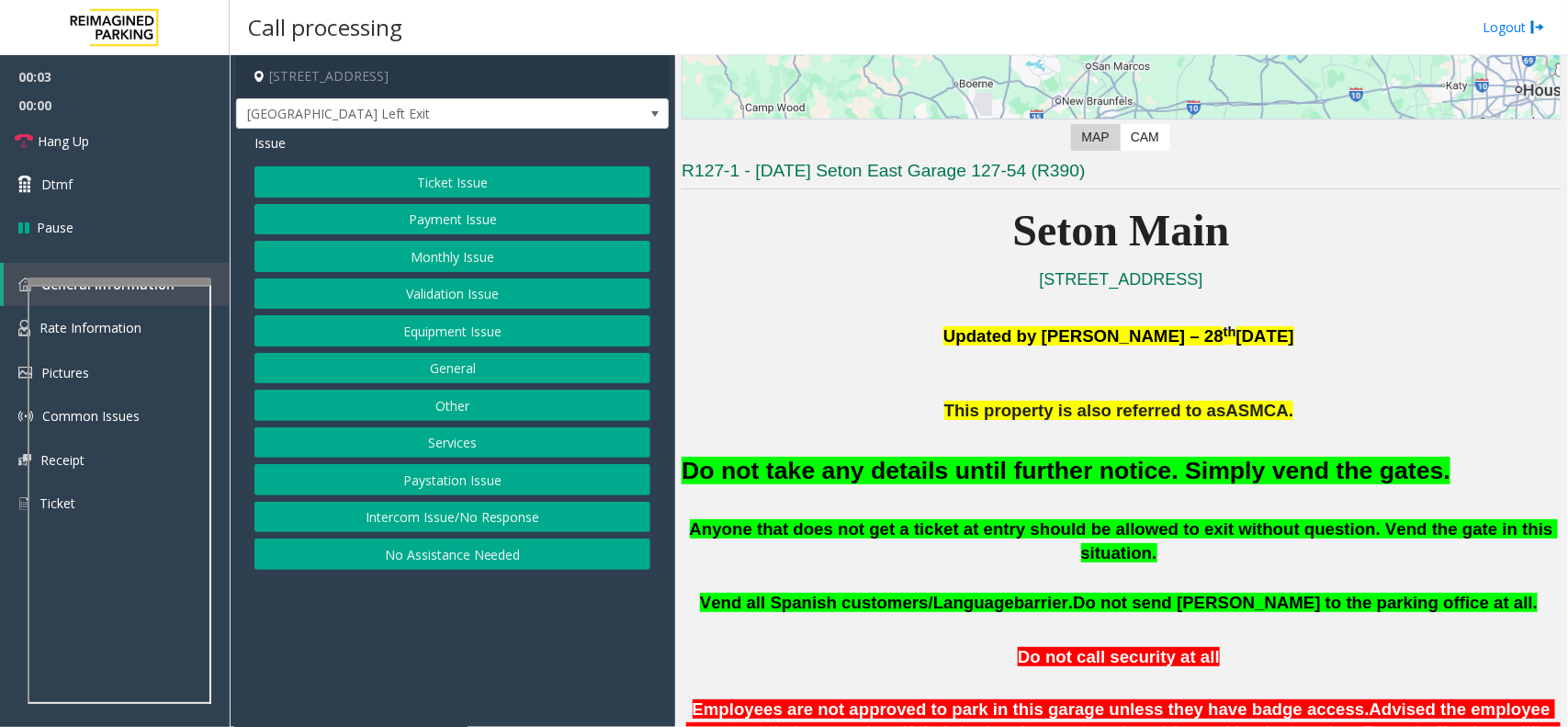
click at [875, 465] on font "Do not take any details until further notice. Simply vend the gates." at bounding box center [1066, 470] width 769 height 28
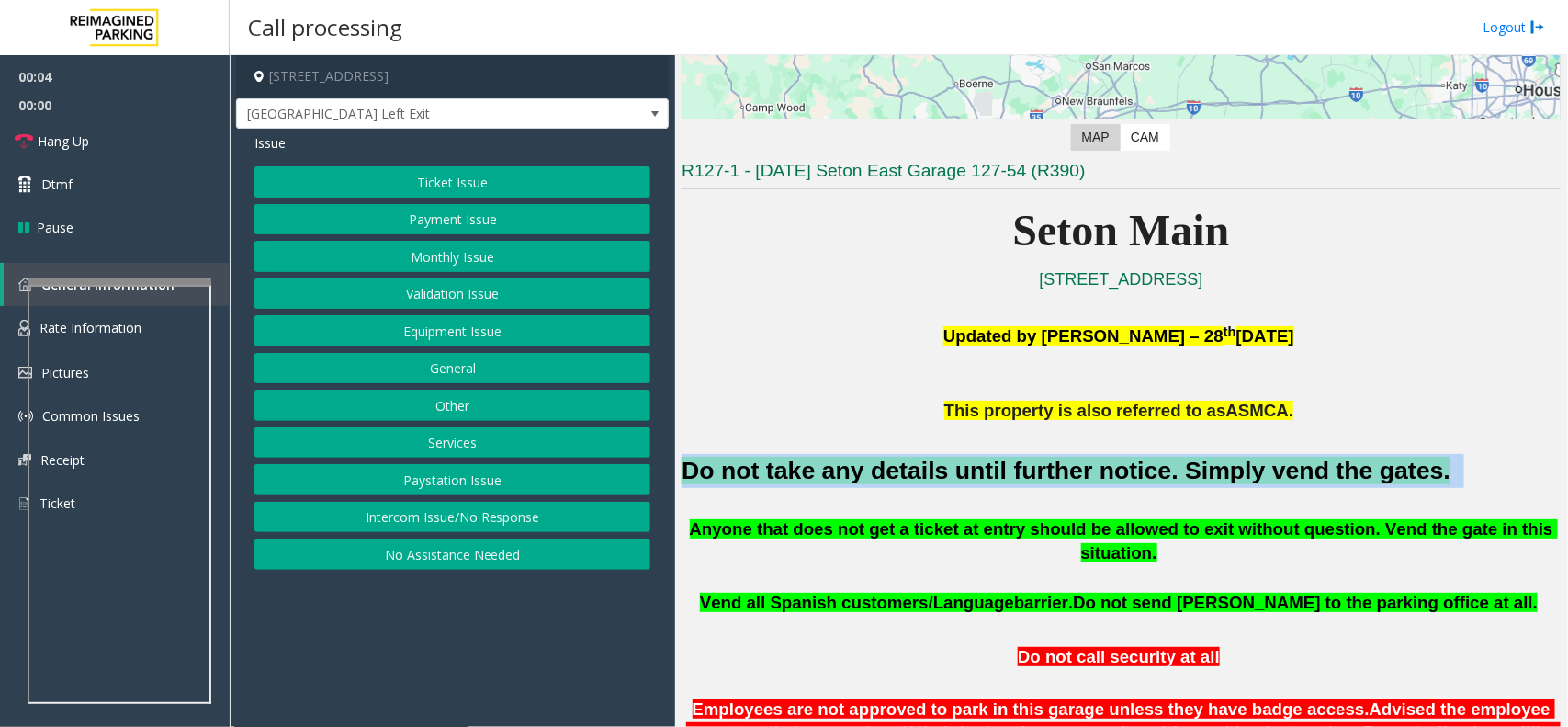
click at [875, 465] on font "Do not take any details until further notice. Simply vend the gates." at bounding box center [1066, 470] width 769 height 28
click at [450, 331] on button "Equipment Issue" at bounding box center [451, 330] width 396 height 31
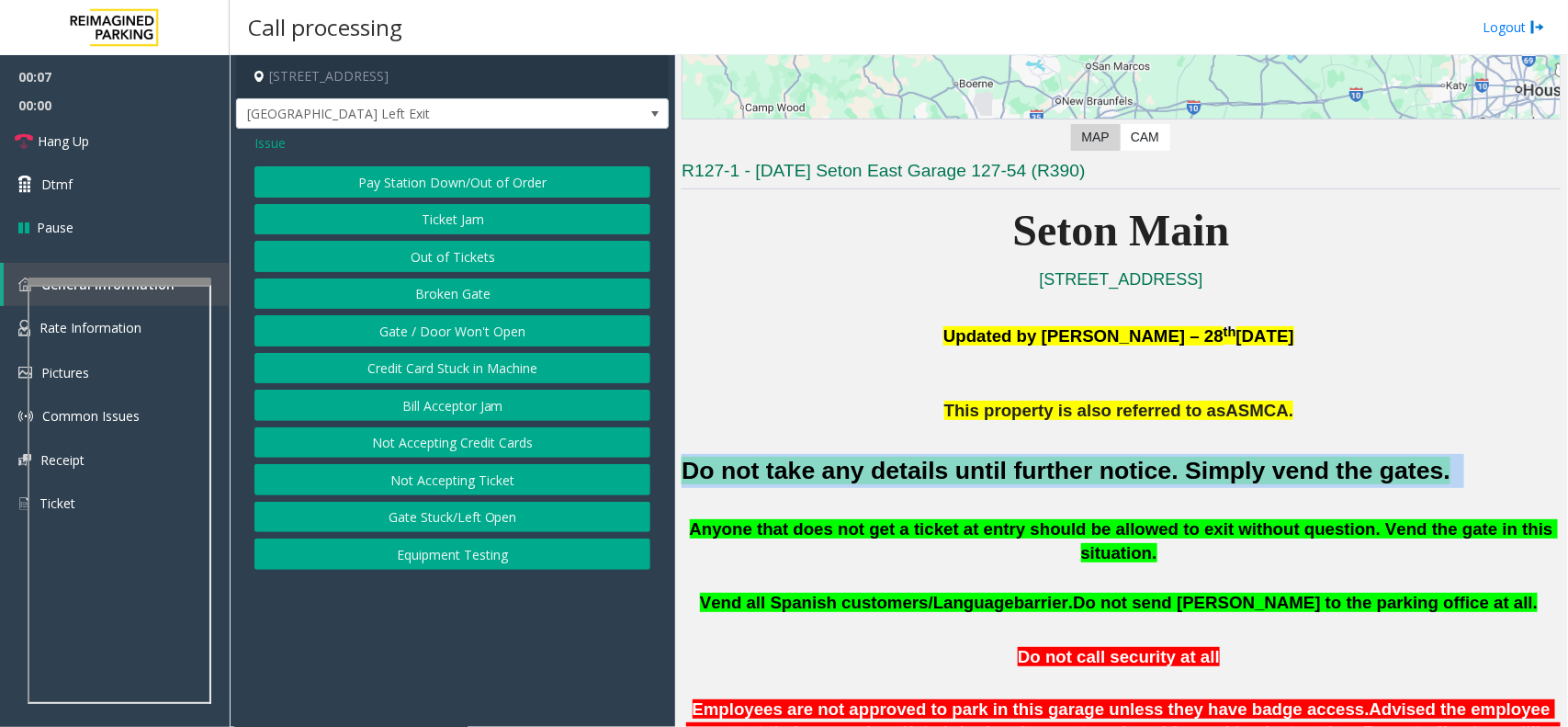
click at [450, 331] on button "Gate / Door Won't Open" at bounding box center [451, 330] width 396 height 31
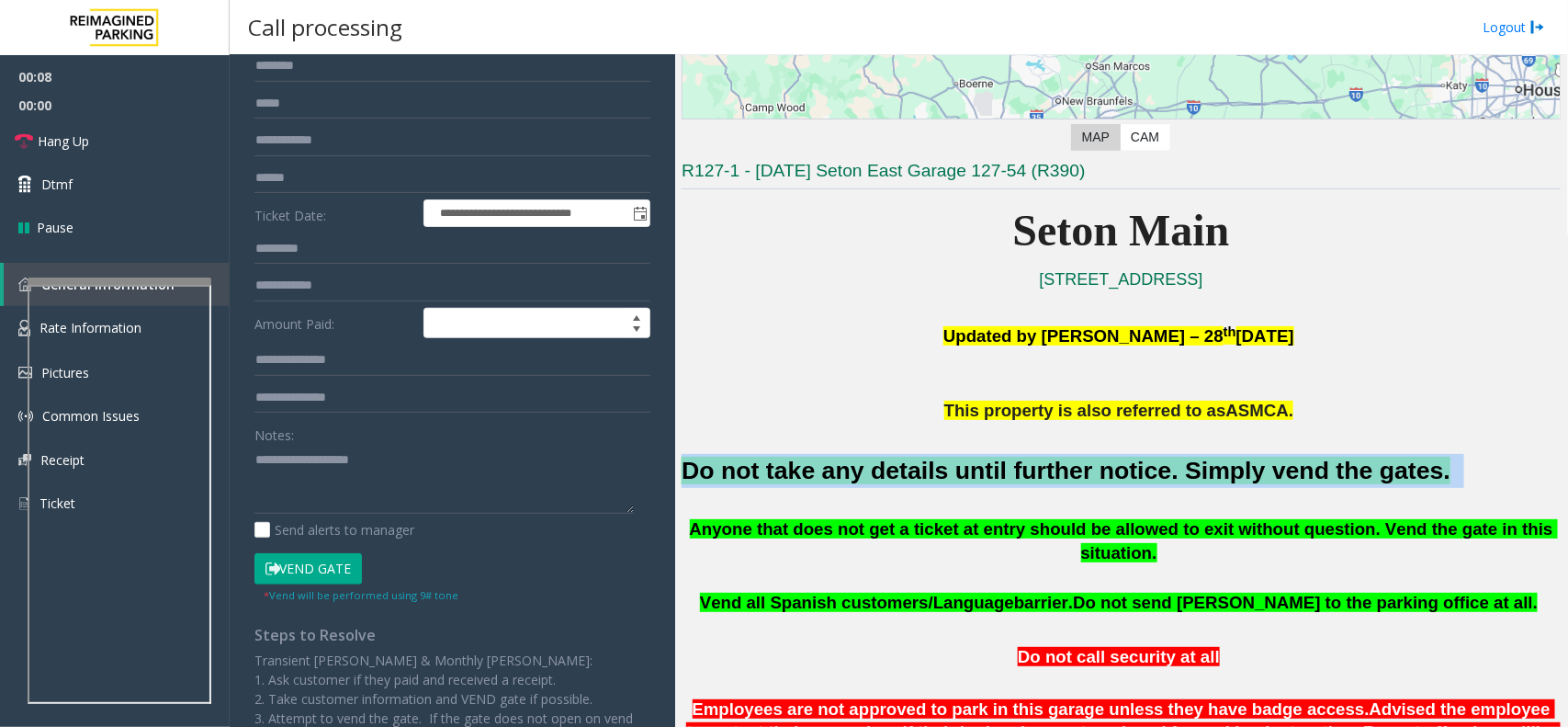
scroll to position [276, 0]
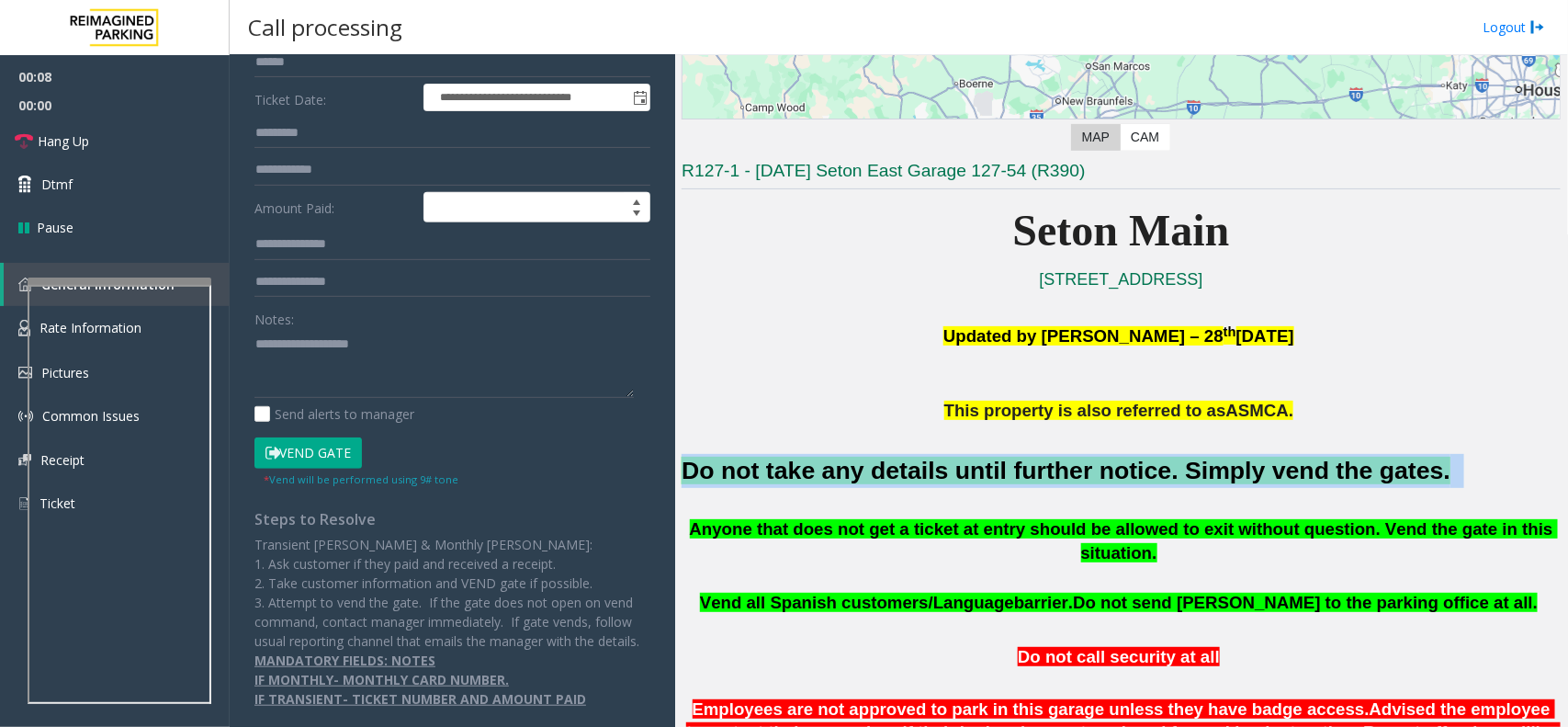
click at [308, 439] on button "Vend Gate" at bounding box center [308, 453] width 108 height 31
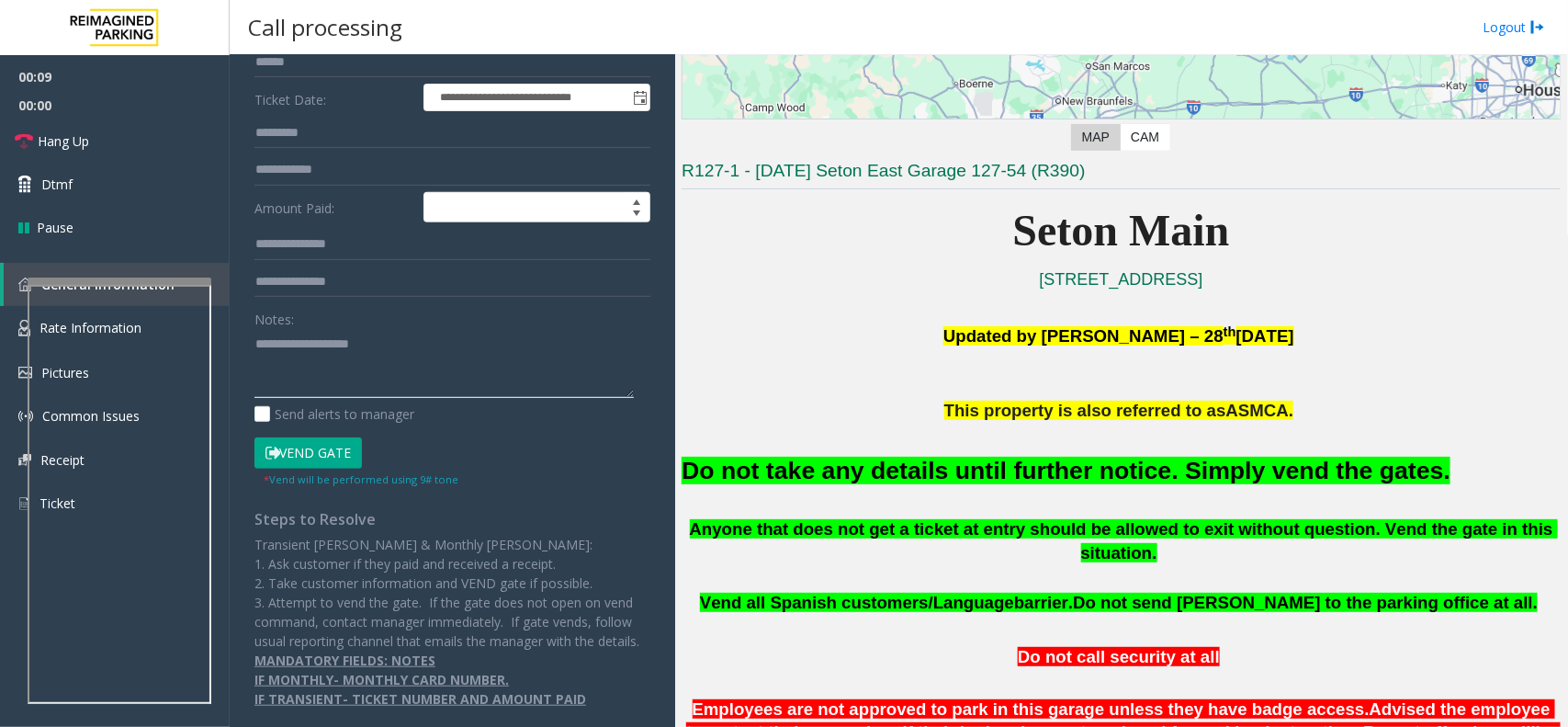
drag, startPoint x: 330, startPoint y: 401, endPoint x: 291, endPoint y: 341, distance: 71.6
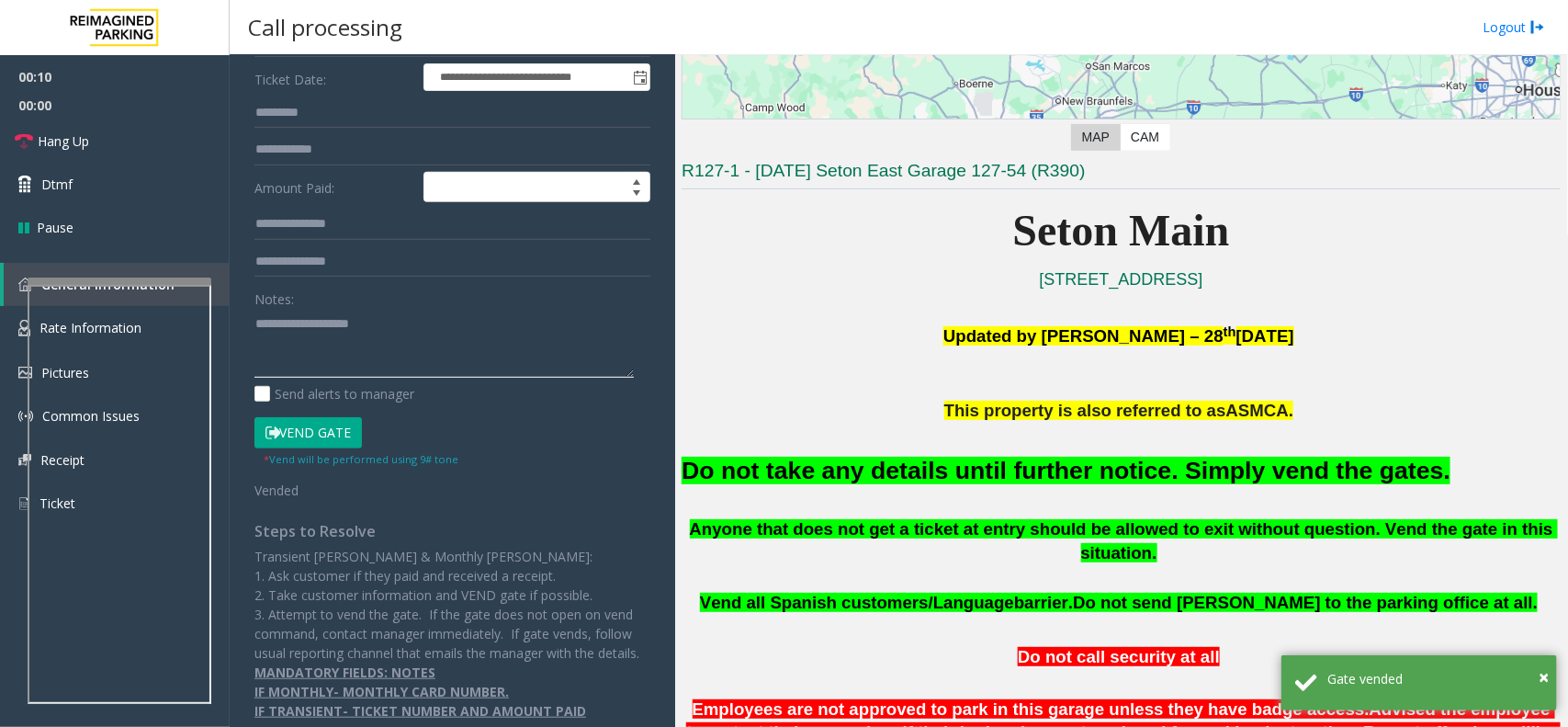
paste textarea "**********"
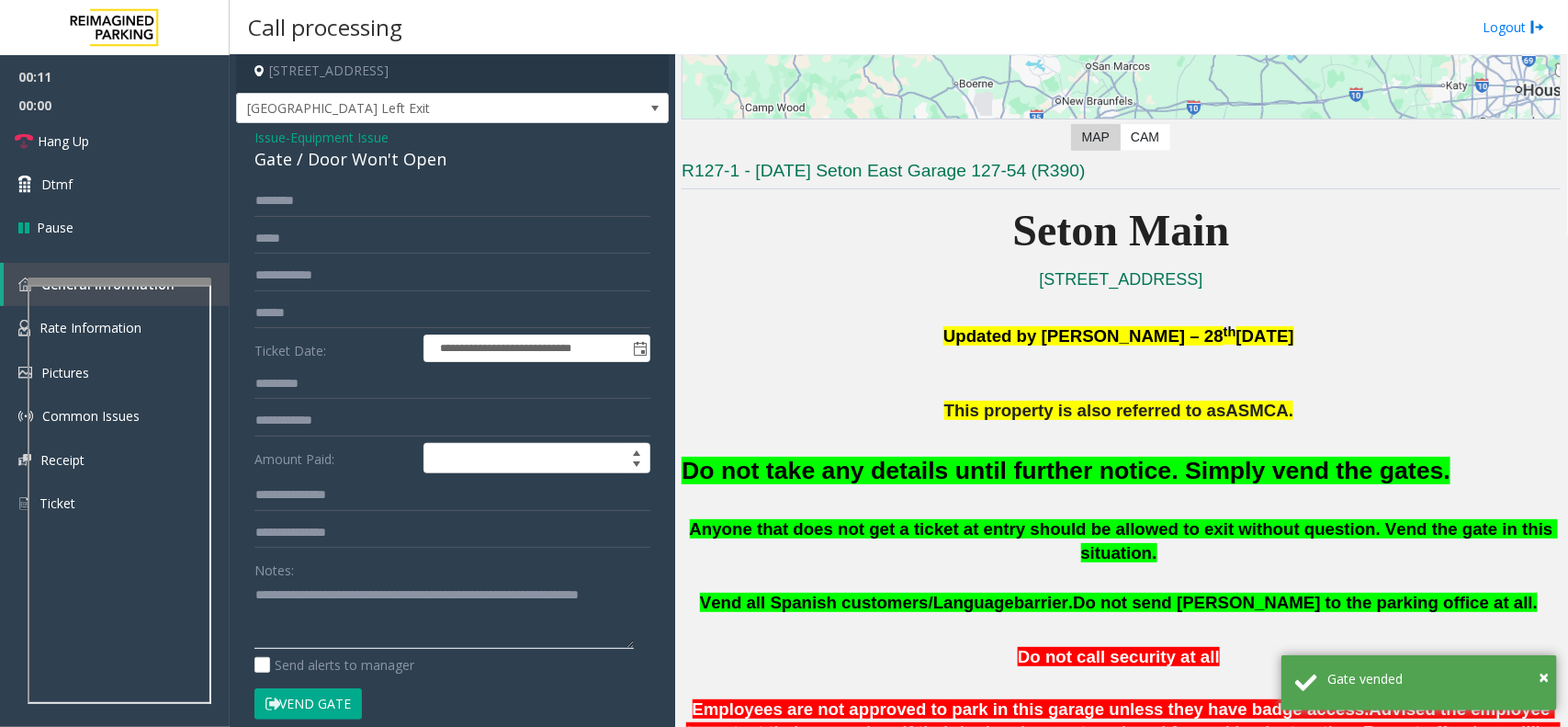
scroll to position [0, 0]
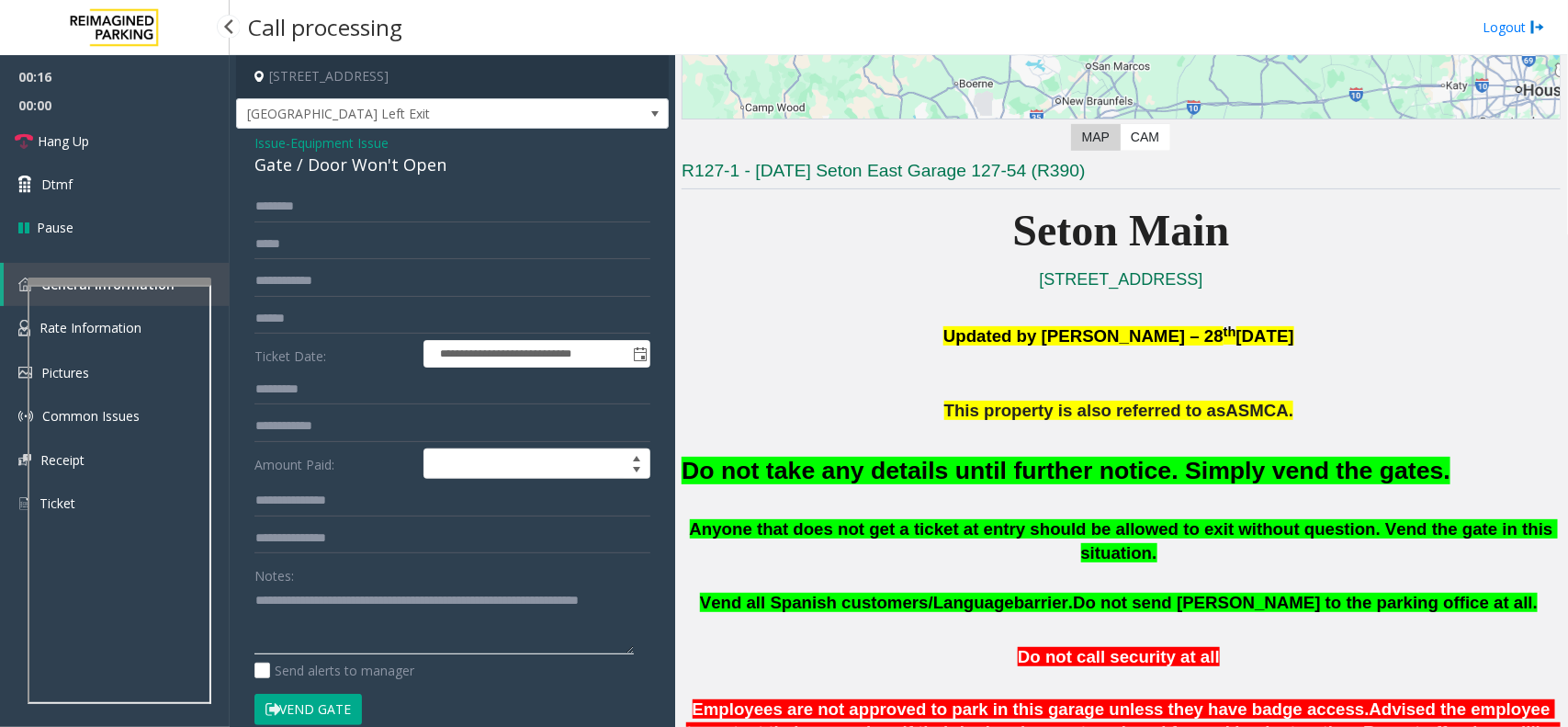
type textarea "**********"
click at [338, 706] on button "Vend Gate" at bounding box center [308, 709] width 108 height 31
click at [707, 467] on font "Do not take any details until further notice. Simply vend the gates." at bounding box center [1066, 470] width 769 height 28
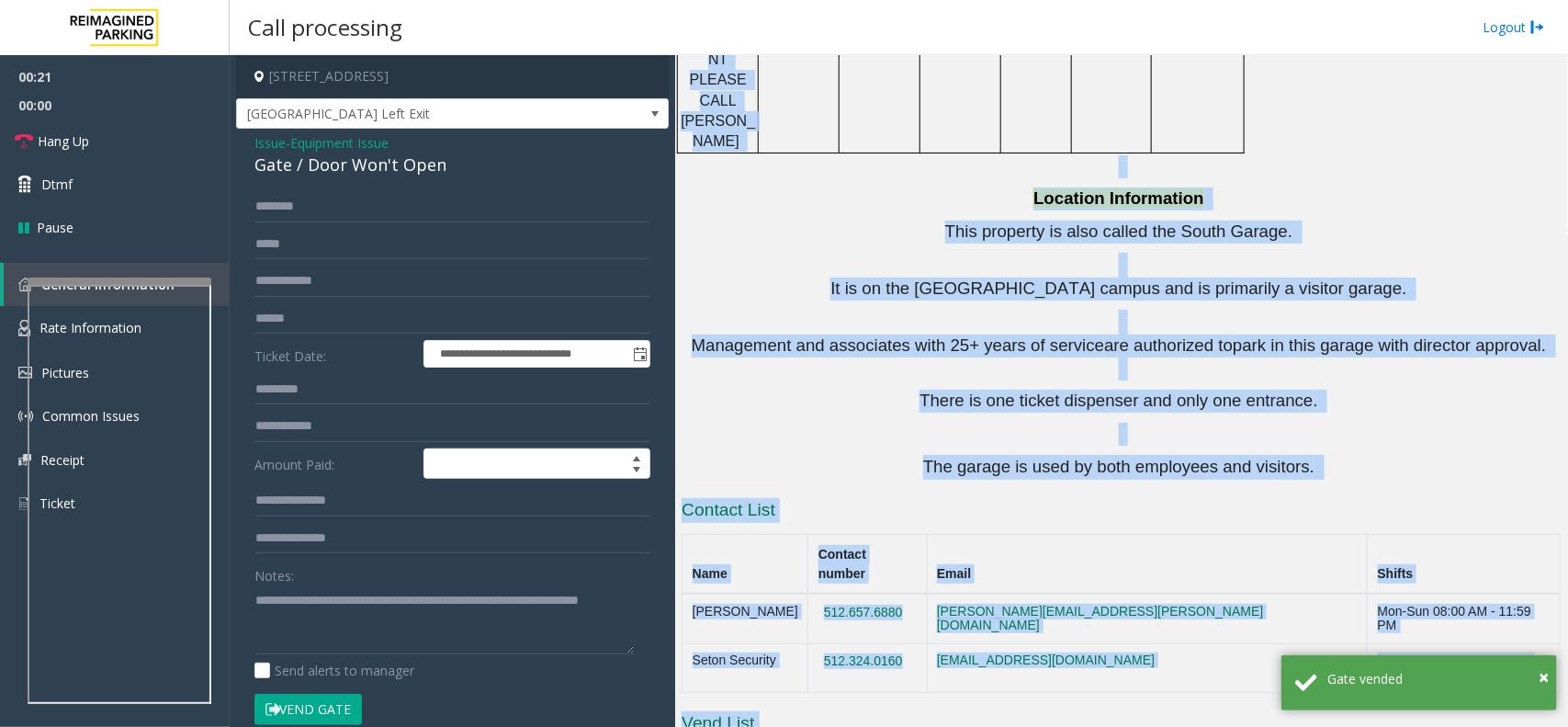
scroll to position [2564, 0]
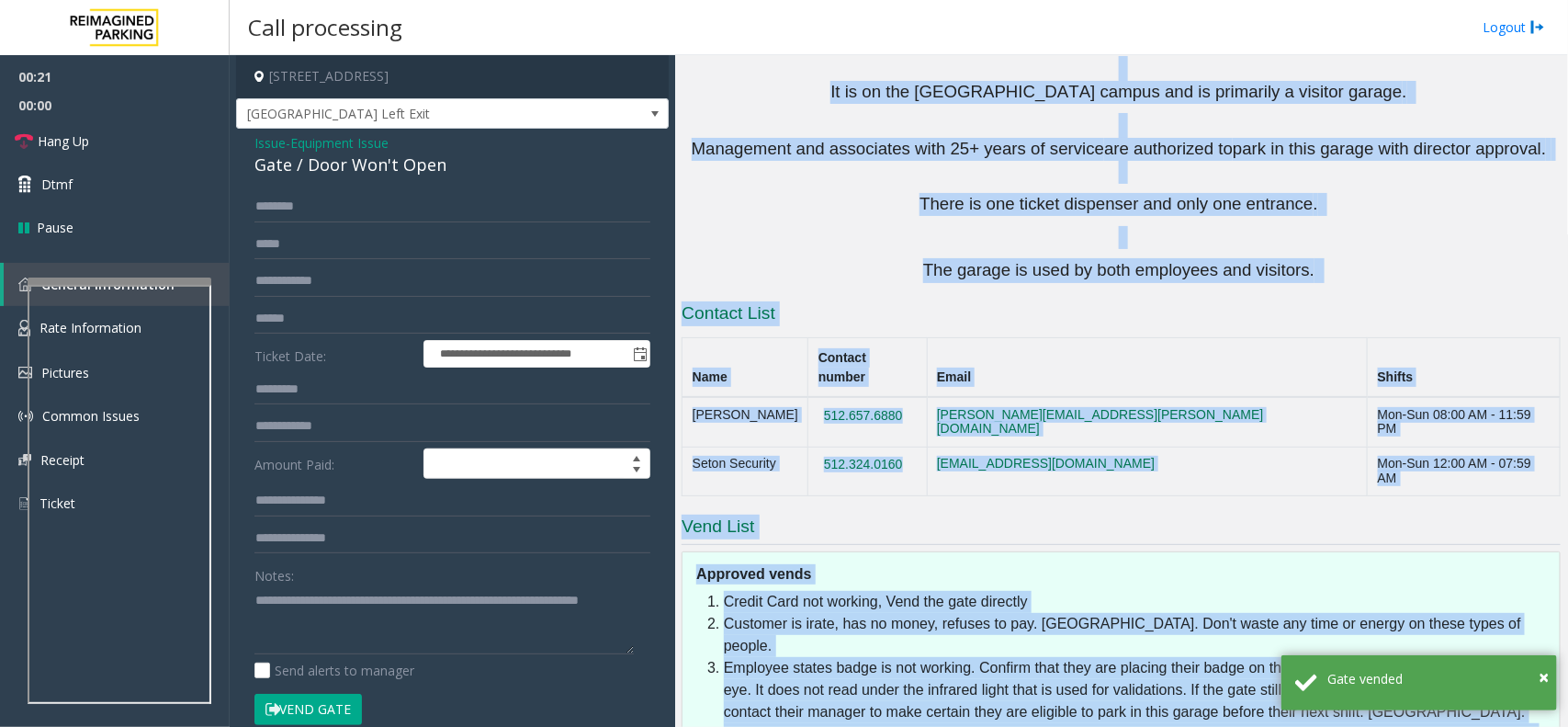
drag, startPoint x: 707, startPoint y: 467, endPoint x: 1567, endPoint y: 781, distance: 915.5
click at [1567, 726] on html "**********" at bounding box center [784, 363] width 1568 height 727
click at [923, 657] on li "Employee states badge is not working. Confirm that they are placing their badge…" at bounding box center [1137, 689] width 827 height 66
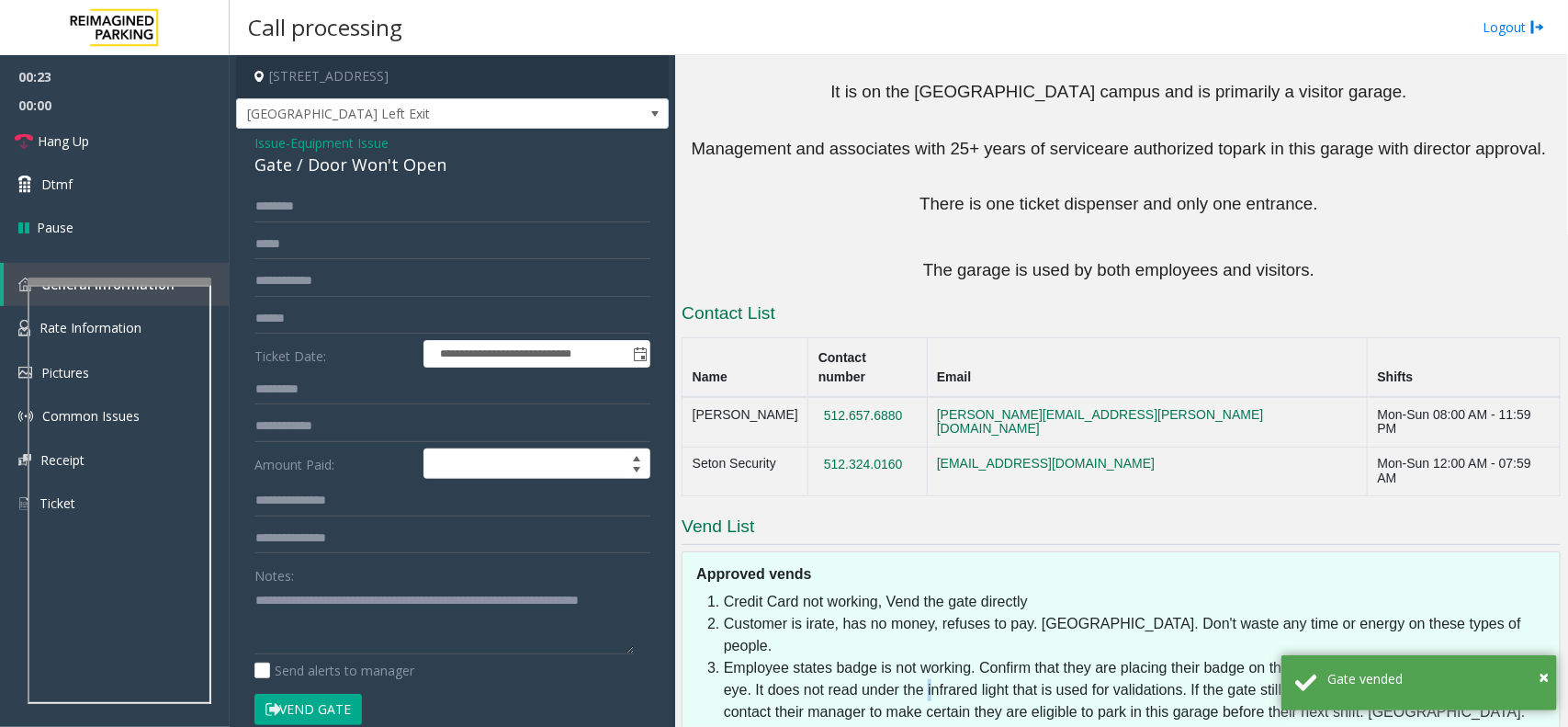
click at [923, 657] on li "Employee states badge is not working. Confirm that they are placing their badge…" at bounding box center [1137, 689] width 827 height 66
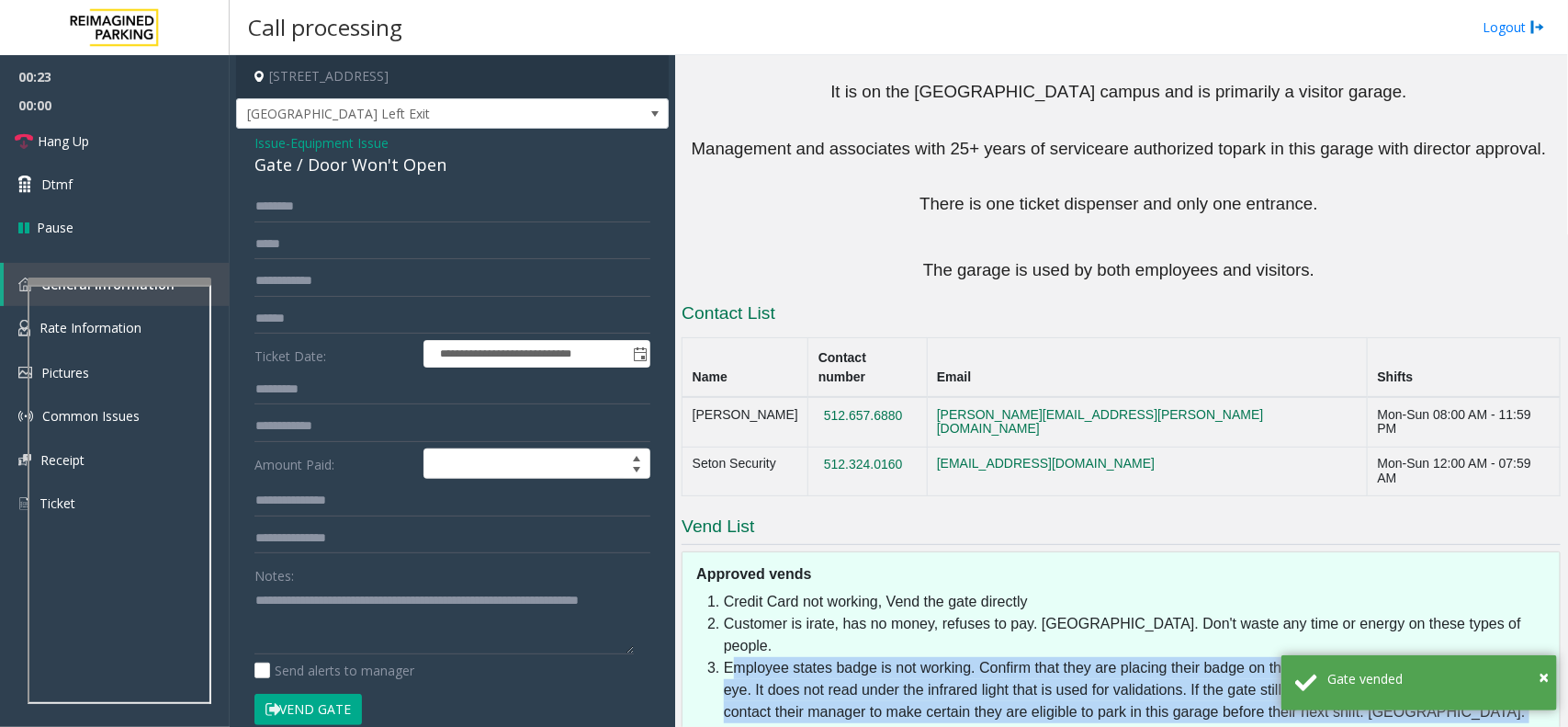
click at [923, 657] on li "Employee states badge is not working. Confirm that they are placing their badge…" at bounding box center [1137, 689] width 827 height 66
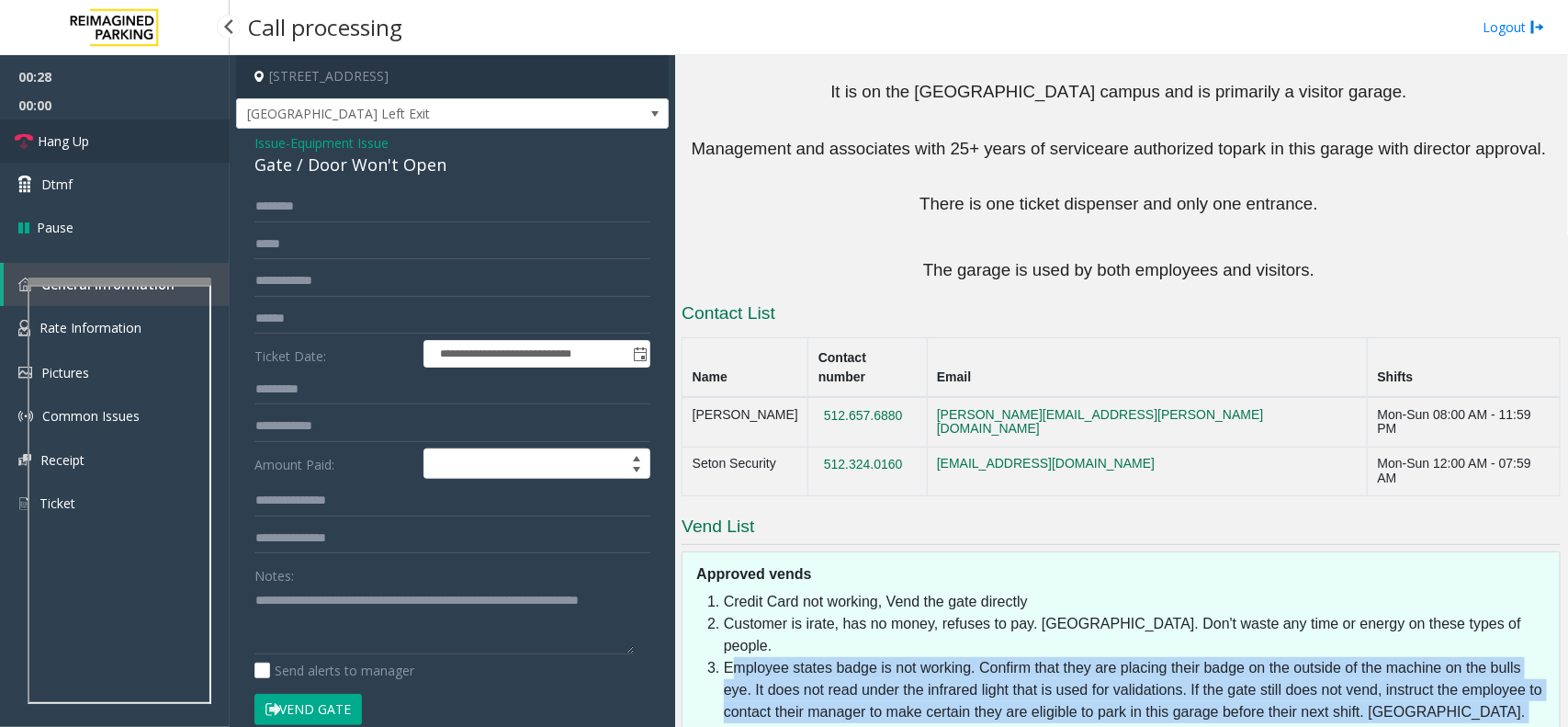
click at [176, 143] on link "Hang Up" at bounding box center [115, 141] width 230 height 43
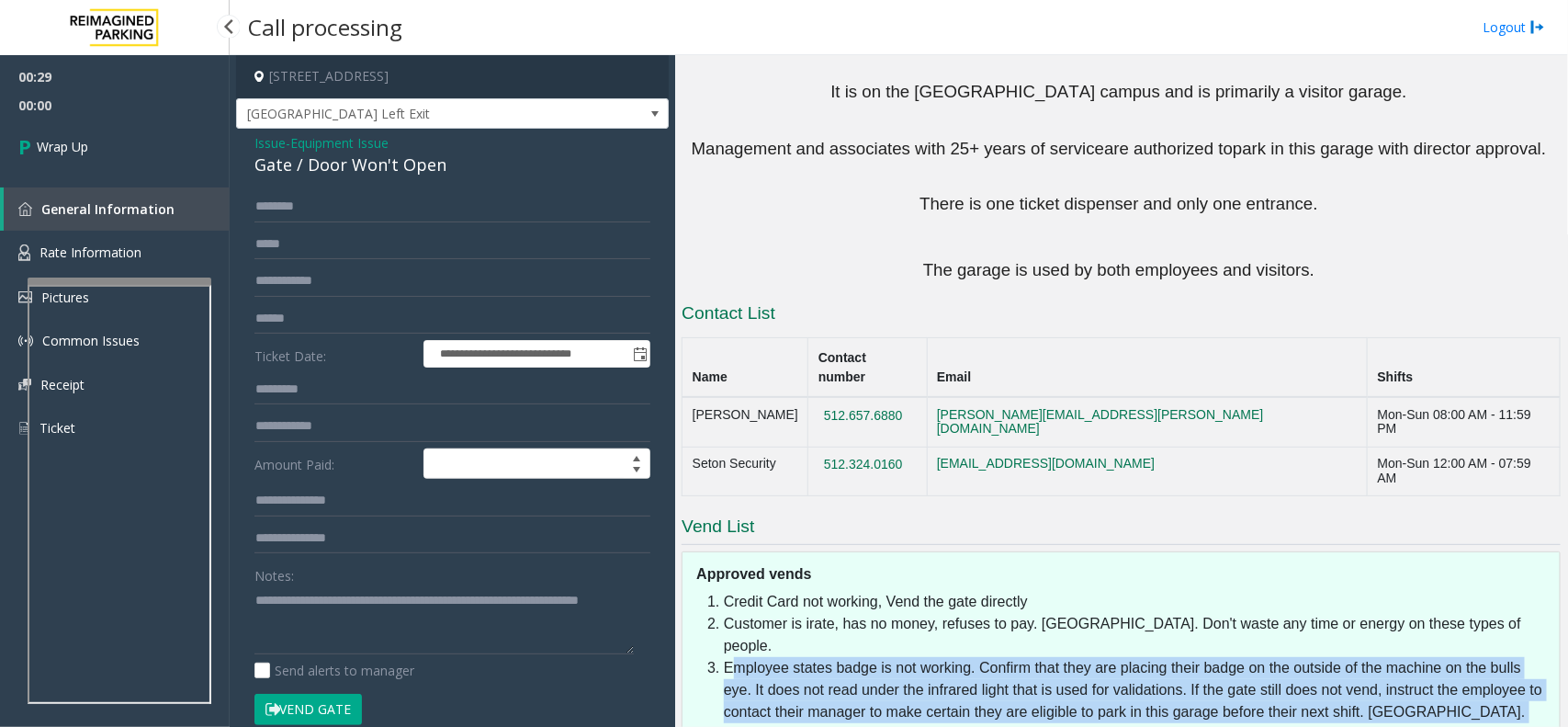
click at [176, 143] on link "Wrap Up" at bounding box center [115, 146] width 230 height 54
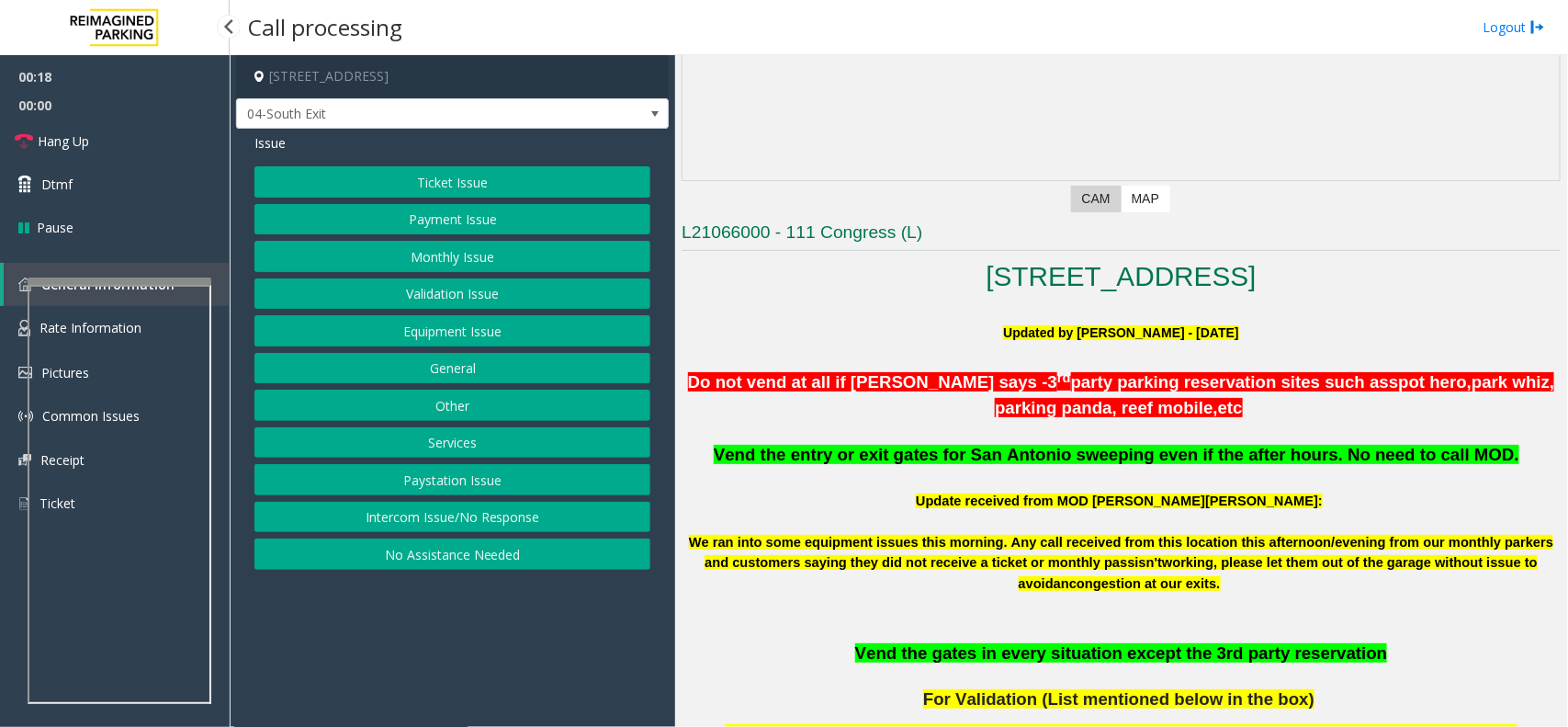
scroll to position [345, 0]
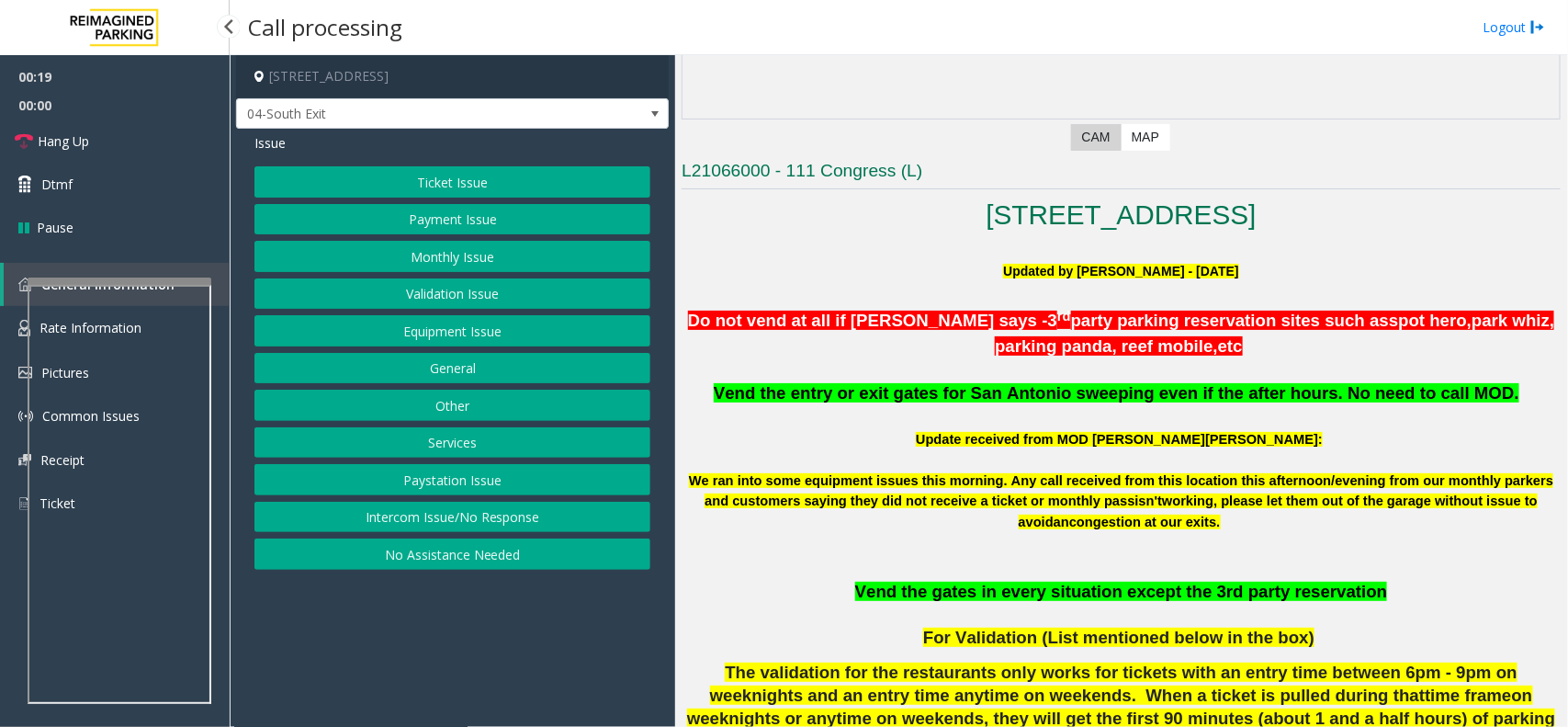
click at [1047, 410] on p at bounding box center [1120, 417] width 879 height 24
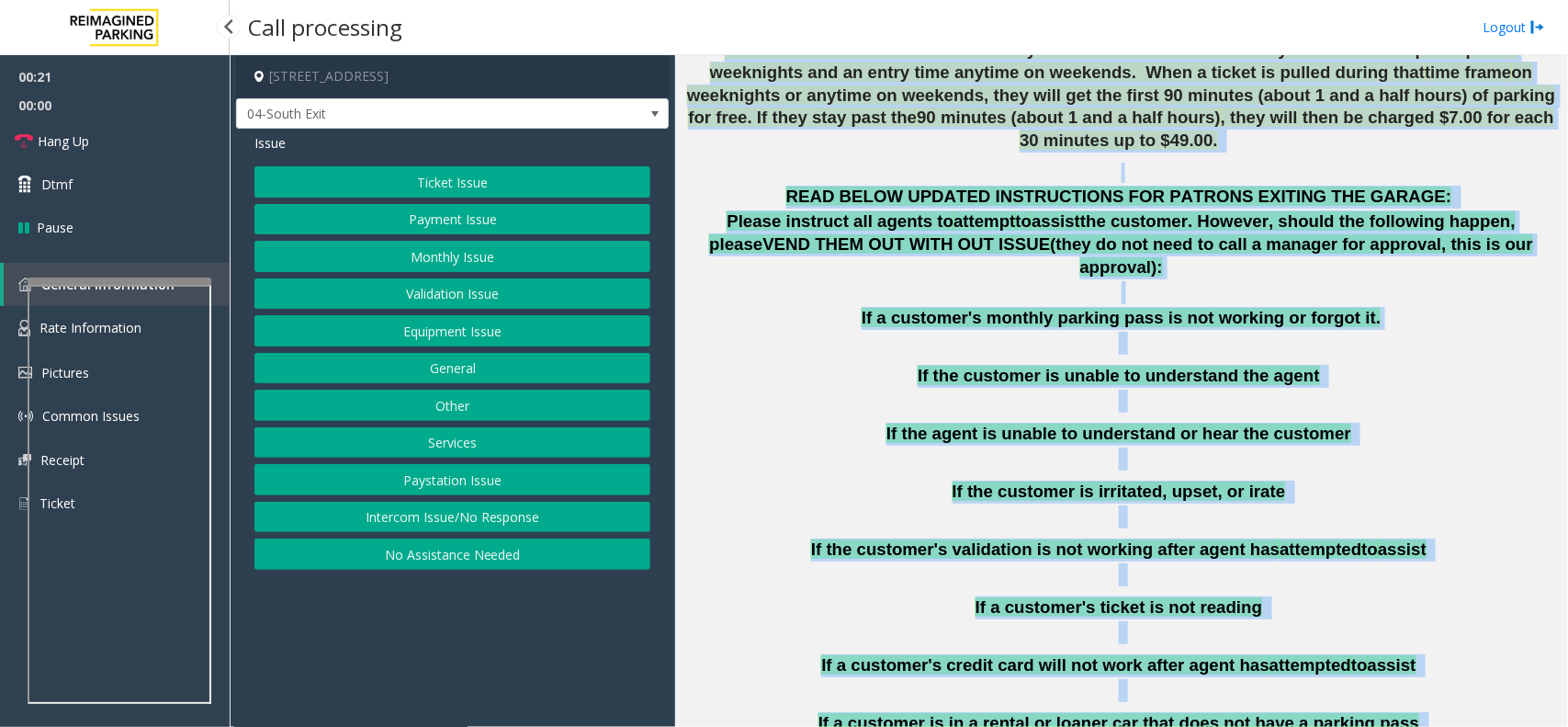
scroll to position [1205, 0]
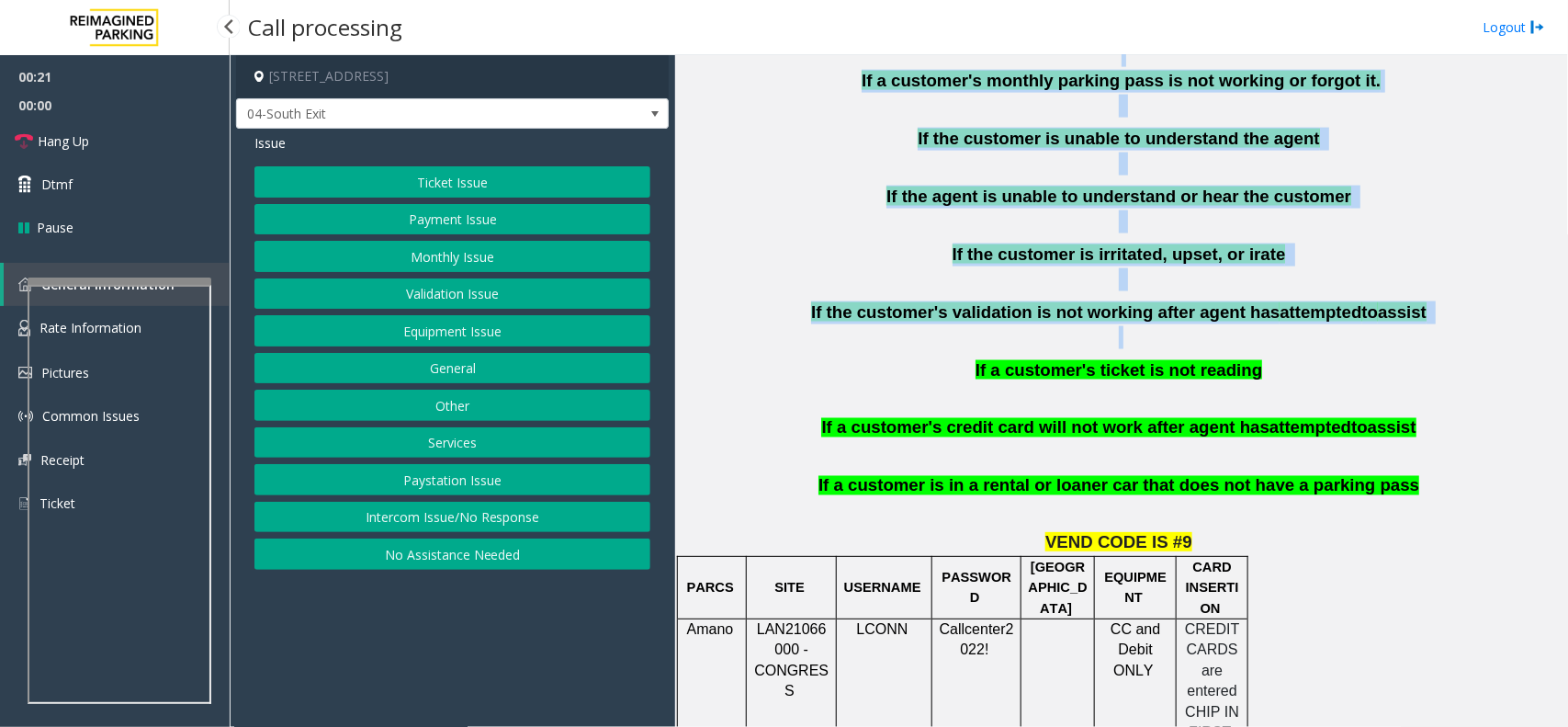
drag, startPoint x: 1047, startPoint y: 410, endPoint x: 1108, endPoint y: 260, distance: 161.9
click at [1108, 326] on p at bounding box center [1120, 338] width 879 height 23
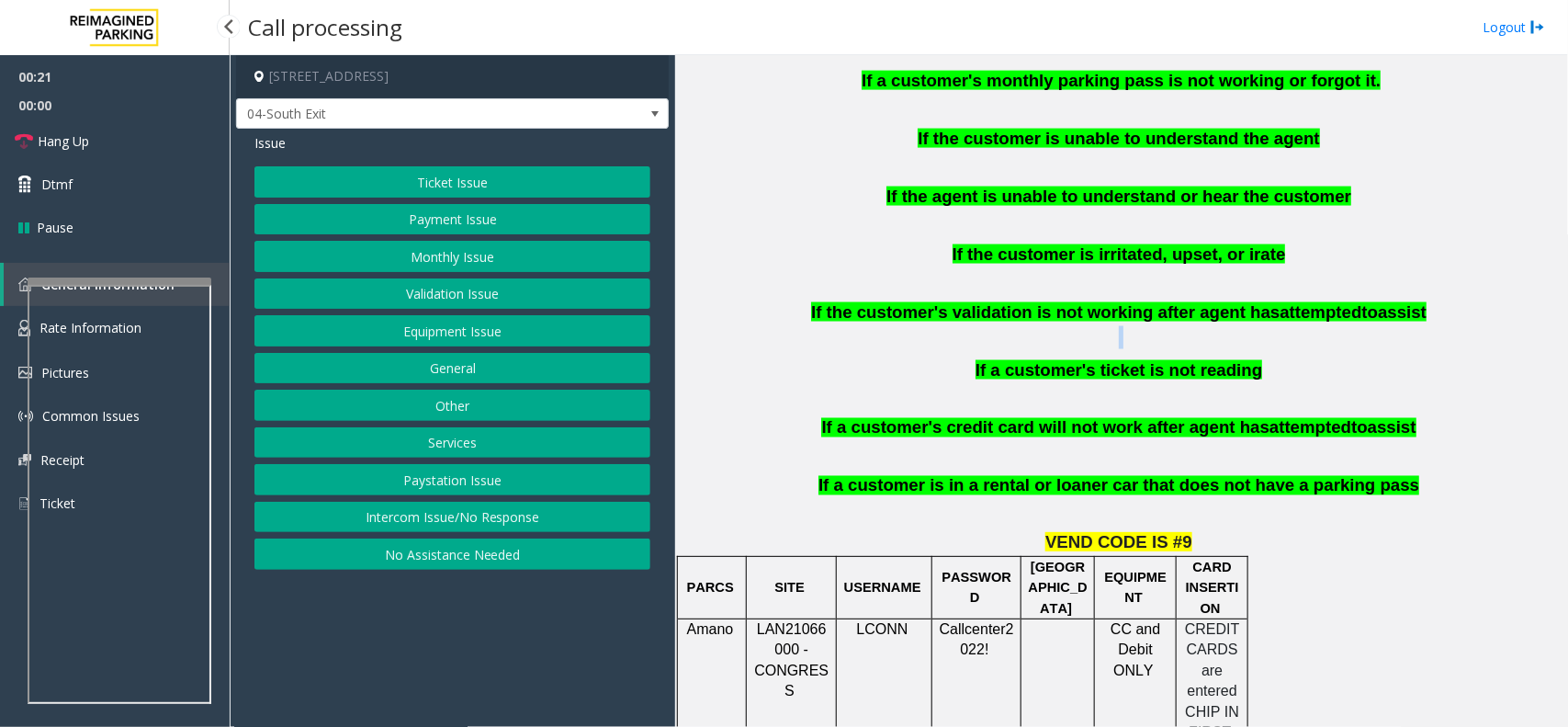
click at [1108, 326] on p at bounding box center [1120, 338] width 879 height 23
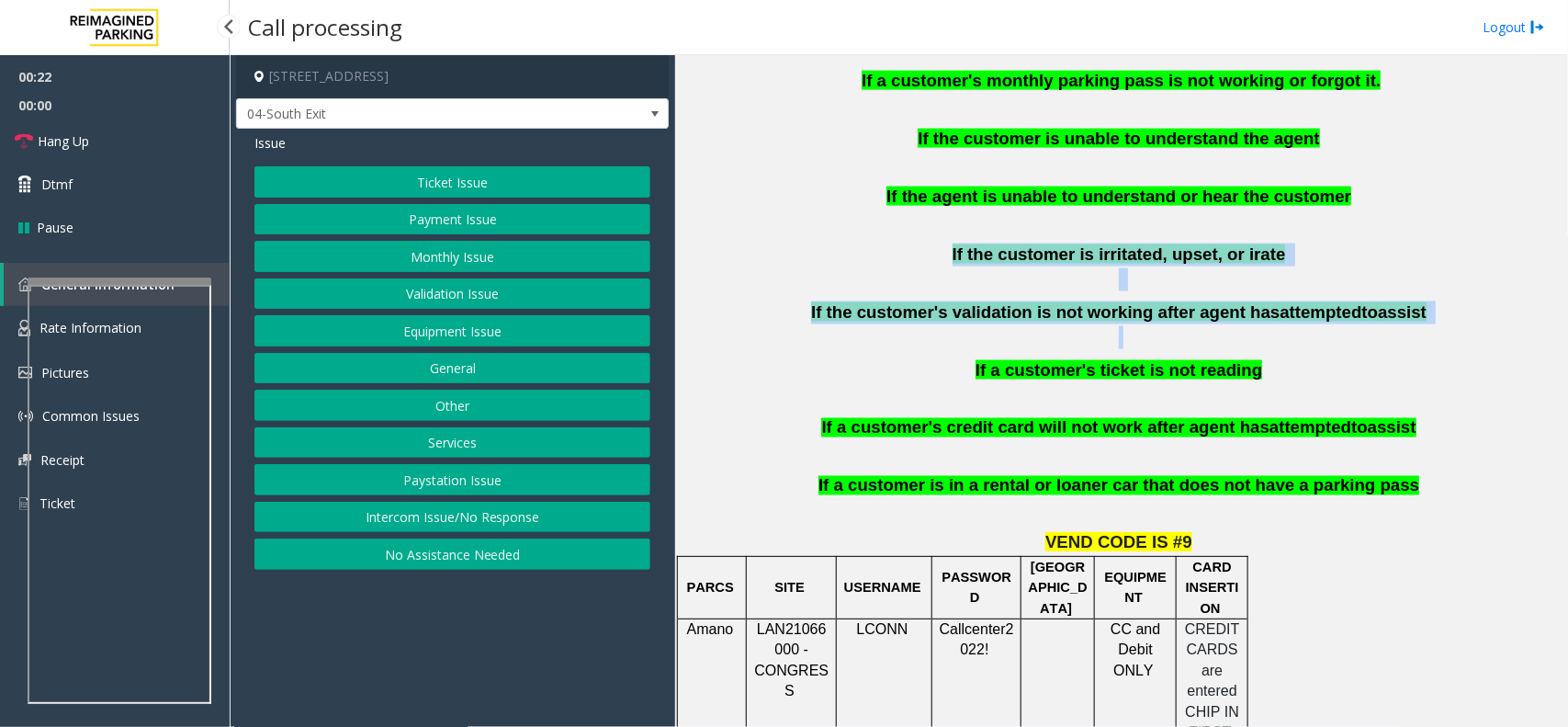
drag, startPoint x: 1108, startPoint y: 260, endPoint x: 1029, endPoint y: 189, distance: 106.2
click at [1029, 189] on div "READ BELOW UPDATED INSTRUCTIONS FOR PATRONS EXITING THE GARAGE: Please instruct…" at bounding box center [1120, 235] width 879 height 572
click at [1029, 245] on span "If the customer is irritated, upset, or irate" at bounding box center [1118, 254] width 333 height 19
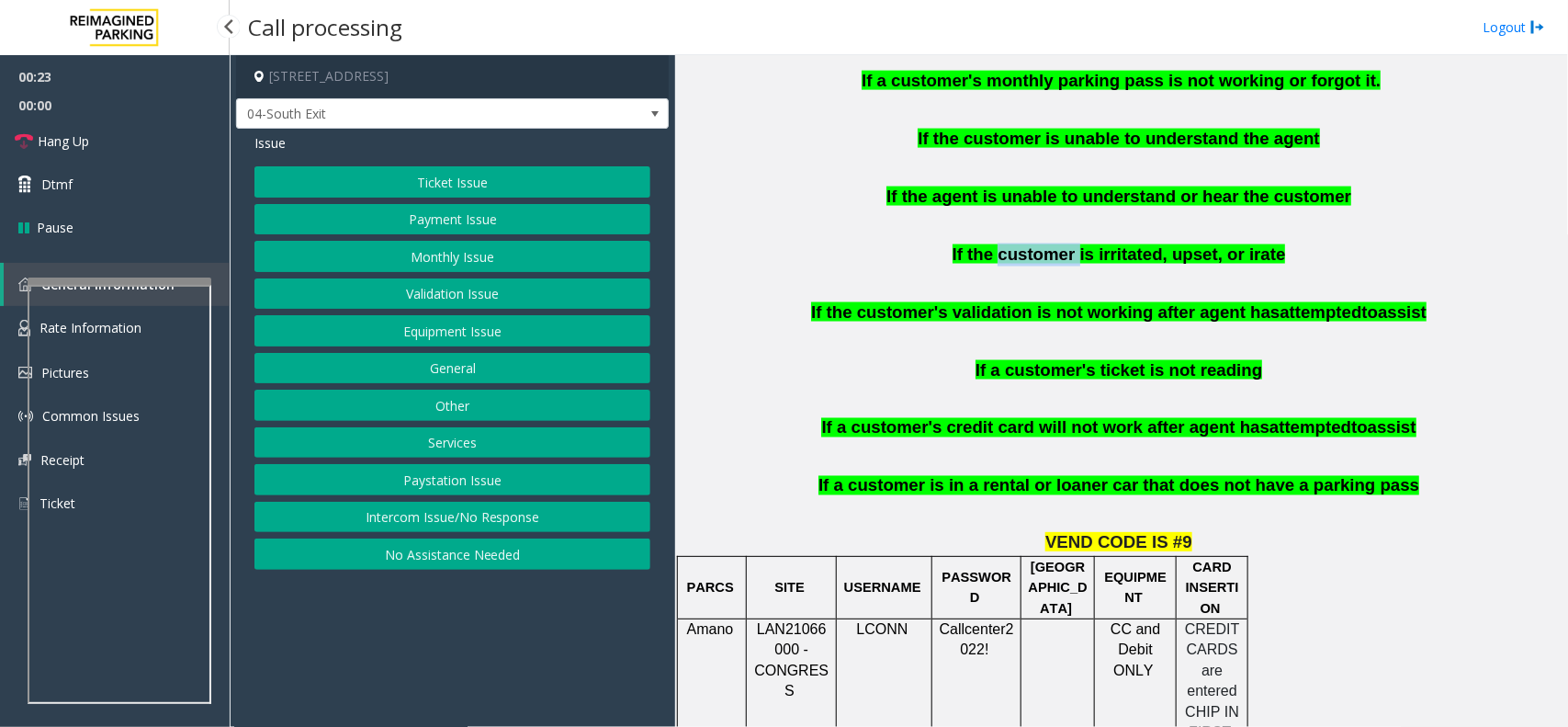
click at [1029, 245] on span "If the customer is irritated, upset, or irate" at bounding box center [1118, 254] width 333 height 19
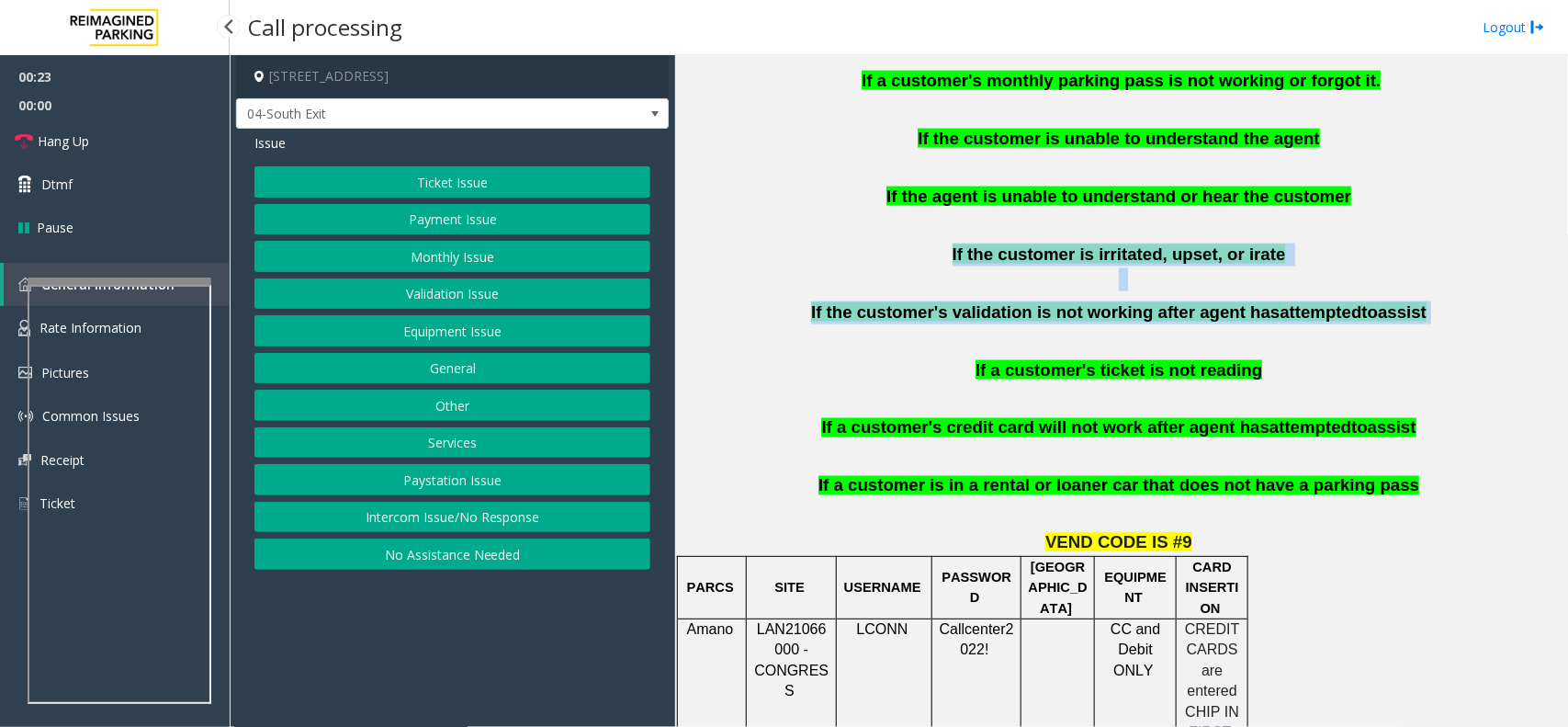
drag, startPoint x: 1029, startPoint y: 189, endPoint x: 1134, endPoint y: 235, distance: 114.6
click at [1134, 235] on div "READ BELOW UPDATED INSTRUCTIONS FOR PATRONS EXITING THE GARAGE: Please instruct…" at bounding box center [1120, 235] width 879 height 572
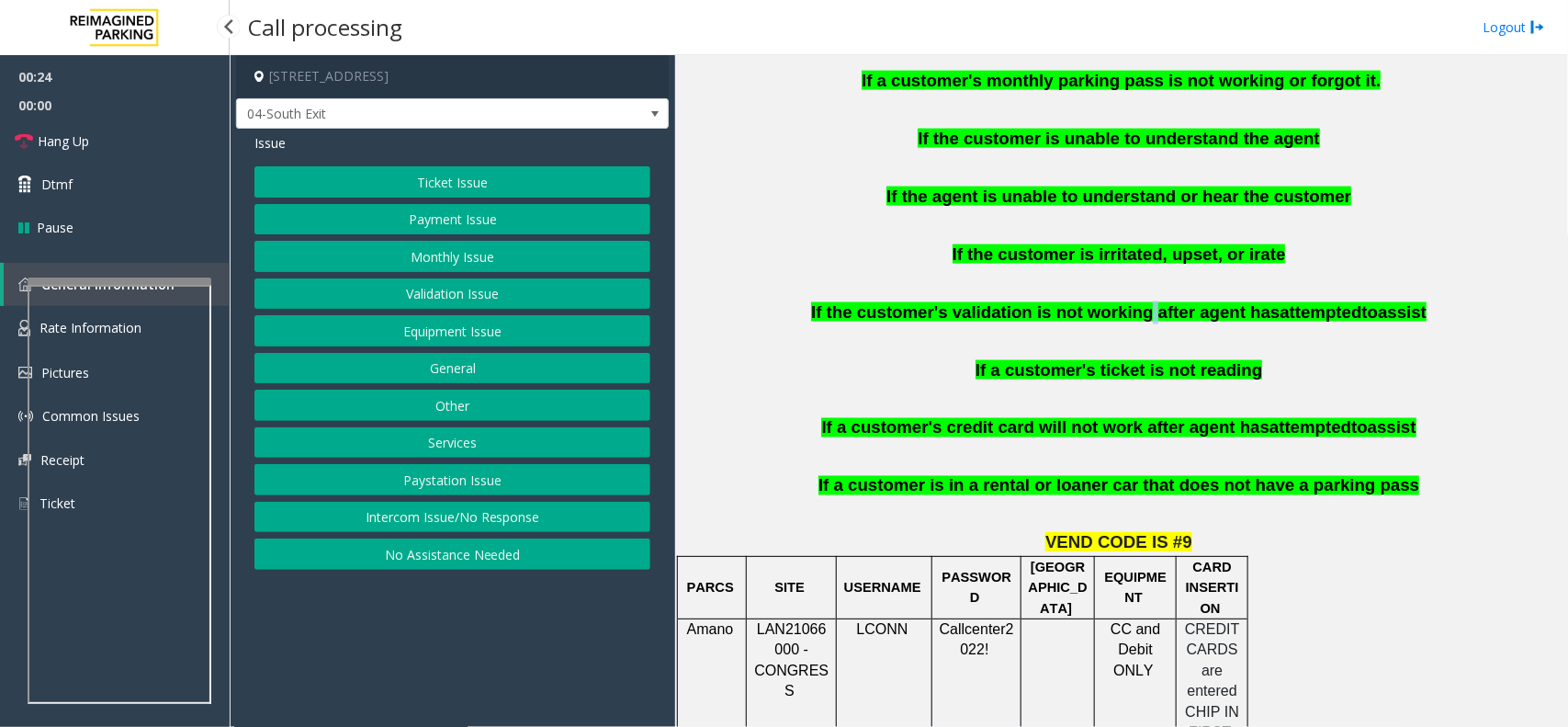
click at [1134, 235] on div "READ BELOW UPDATED INSTRUCTIONS FOR PATRONS EXITING THE GARAGE: Please instruct…" at bounding box center [1120, 235] width 879 height 572
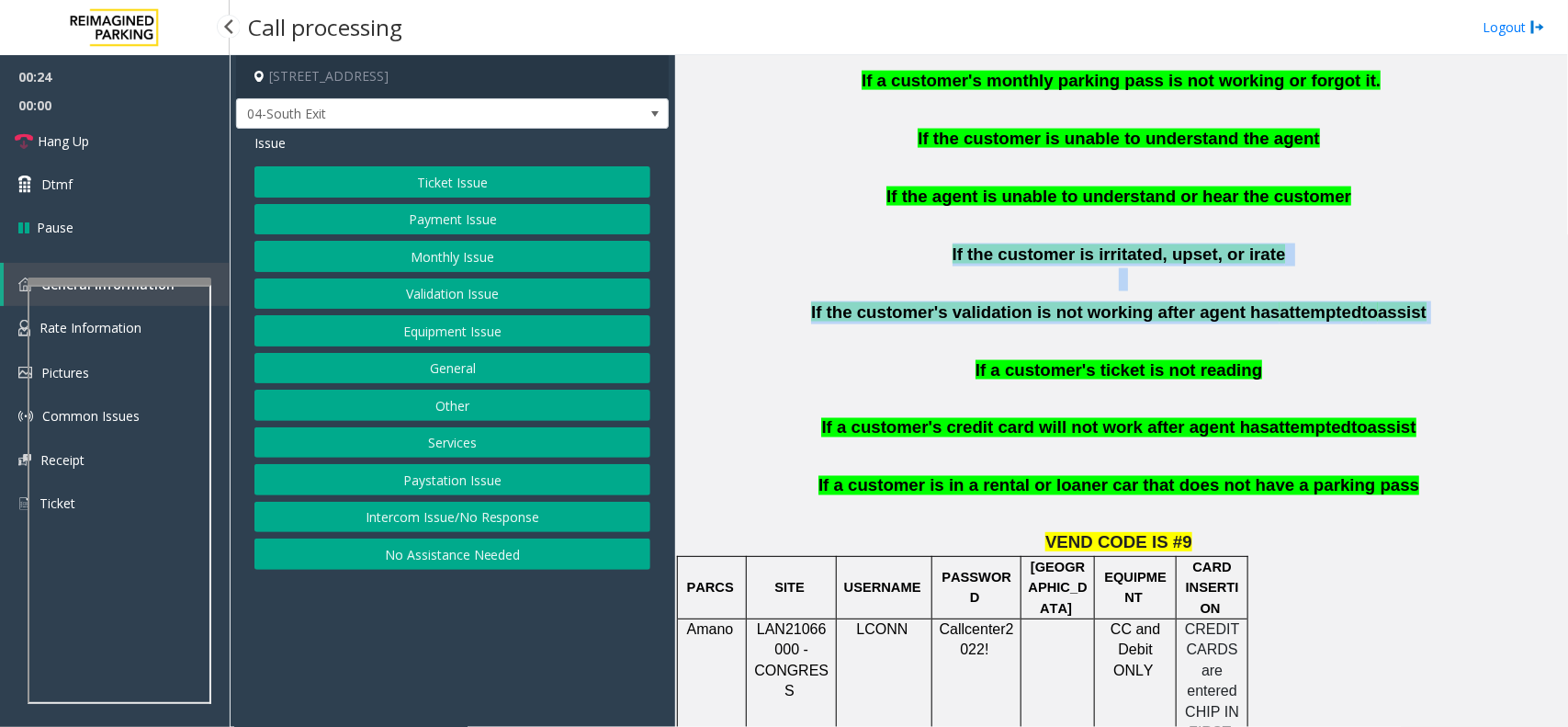
drag, startPoint x: 1134, startPoint y: 235, endPoint x: 1051, endPoint y: 189, distance: 94.9
click at [1051, 189] on div "READ BELOW UPDATED INSTRUCTIONS FOR PATRONS EXITING THE GARAGE: Please instruct…" at bounding box center [1120, 235] width 879 height 572
click at [1051, 245] on span "If the customer is irritated, upset, or irate" at bounding box center [1118, 254] width 333 height 19
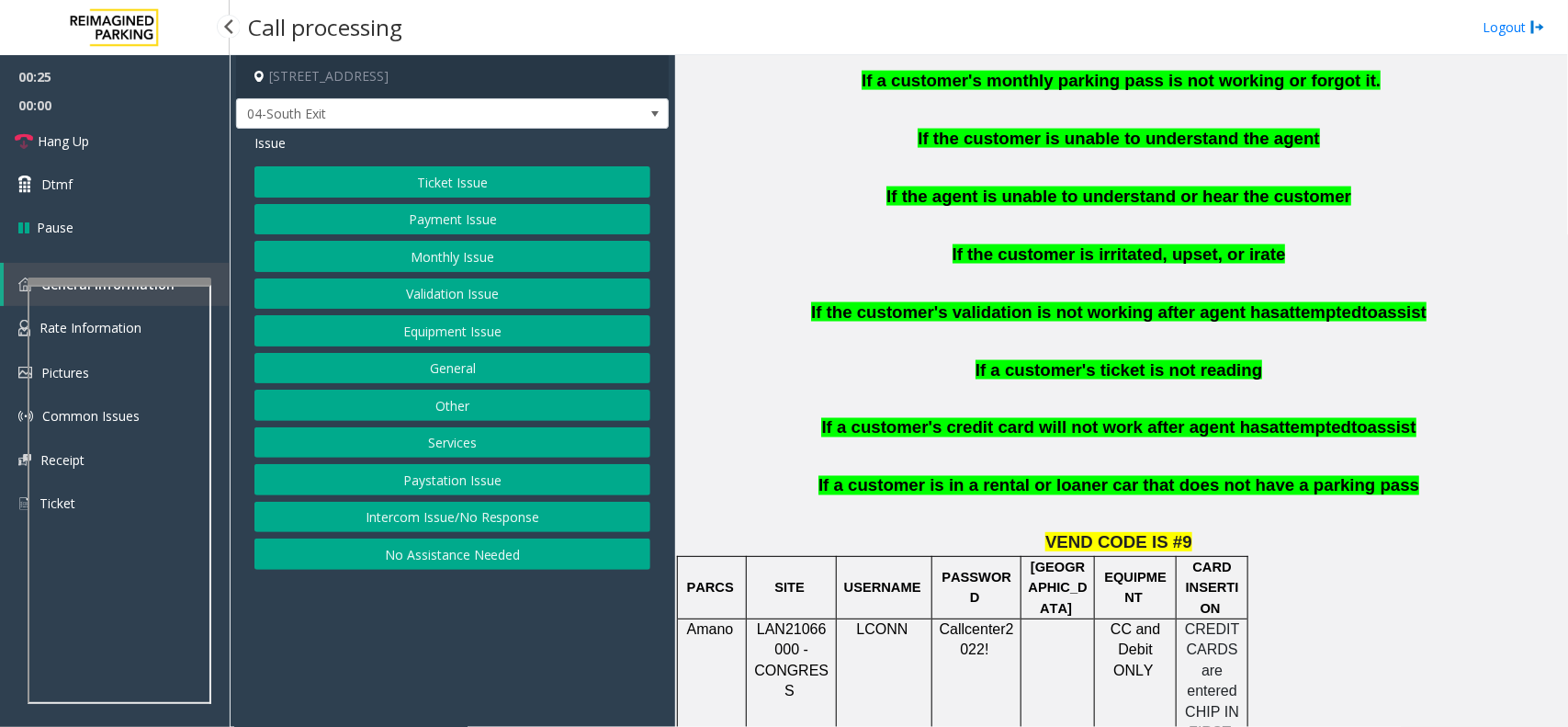
click at [494, 283] on button "Validation Issue" at bounding box center [451, 294] width 396 height 31
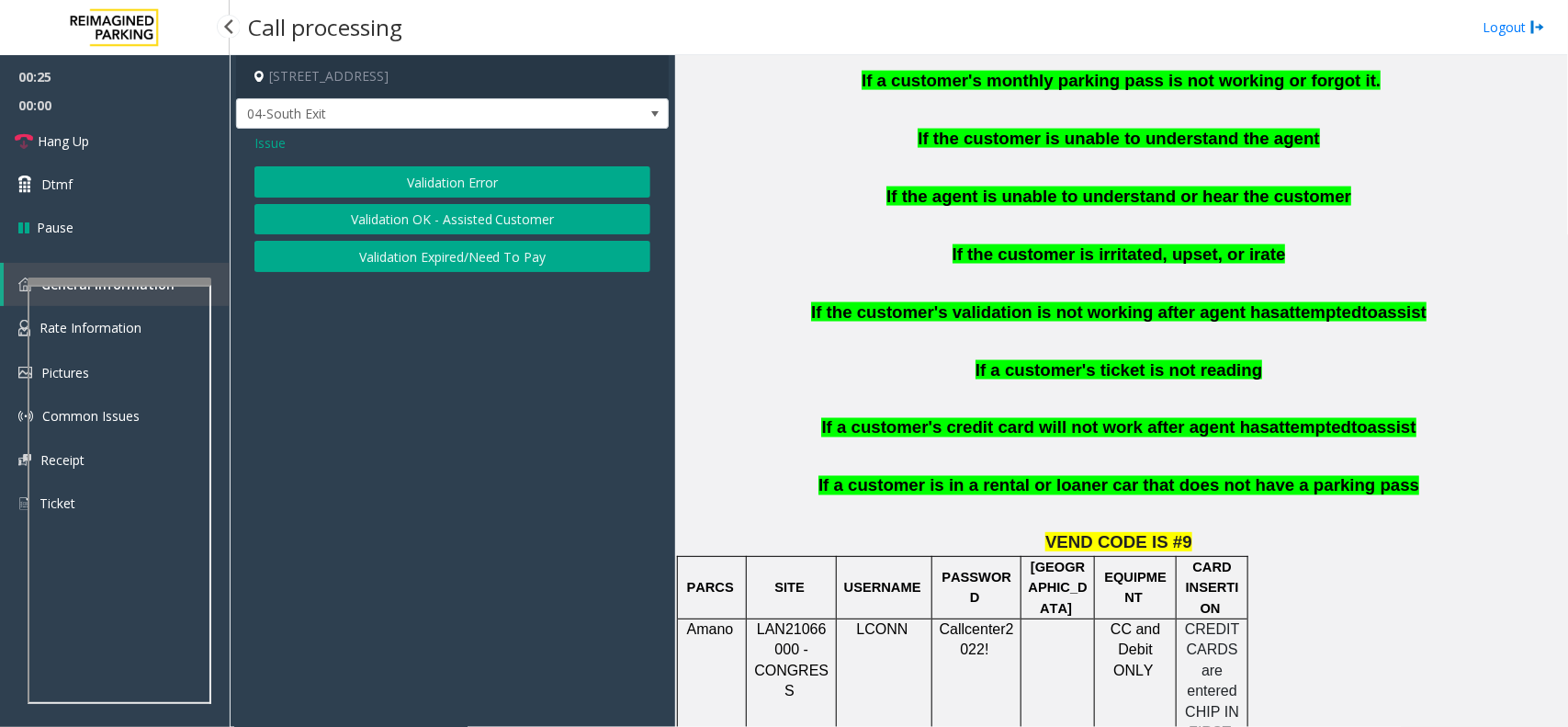
click at [444, 214] on button "Validation OK - Assisted Customer" at bounding box center [451, 220] width 396 height 31
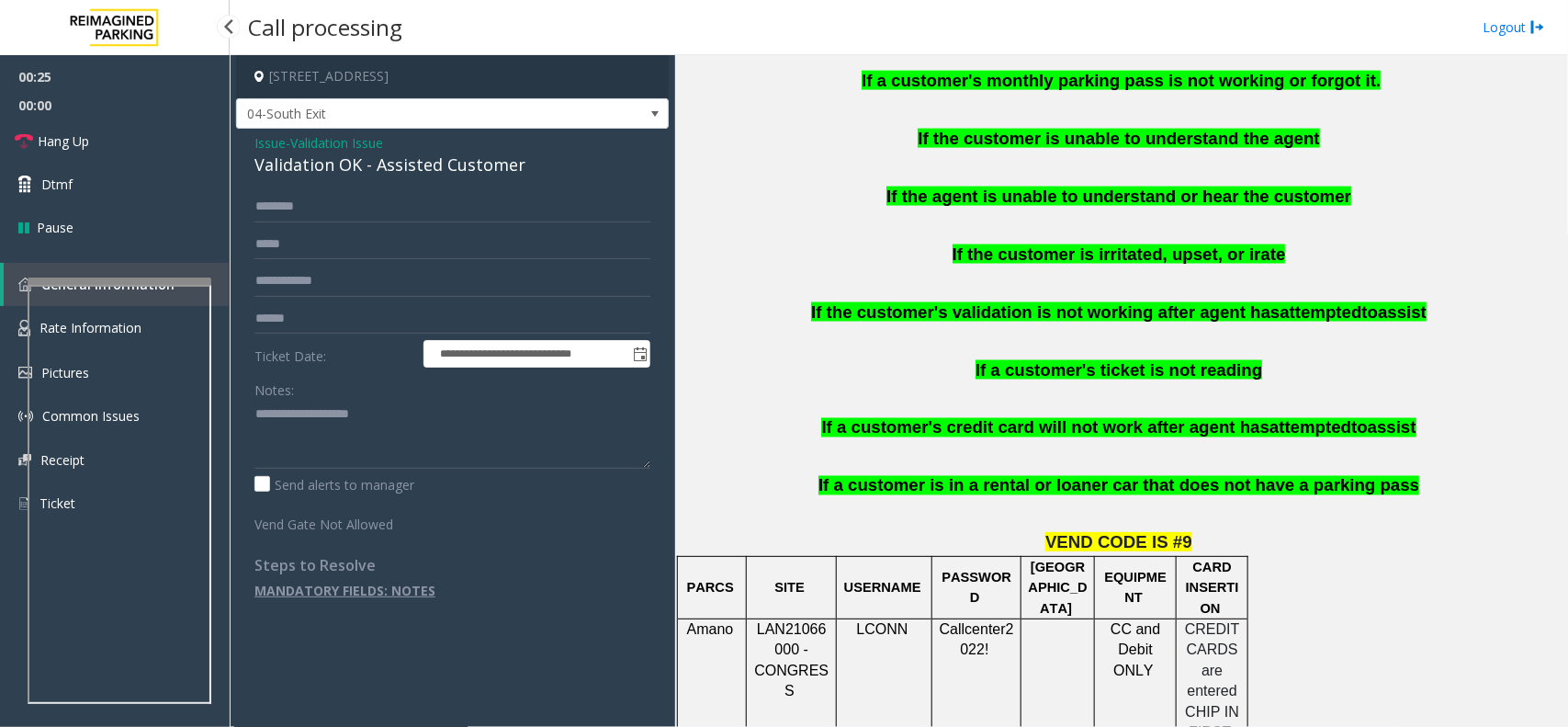
click at [443, 214] on input "text" at bounding box center [451, 206] width 396 height 31
click at [342, 157] on div "Validation OK - Assisted Customer" at bounding box center [451, 165] width 396 height 25
click at [343, 135] on span "Validation Issue" at bounding box center [337, 143] width 92 height 19
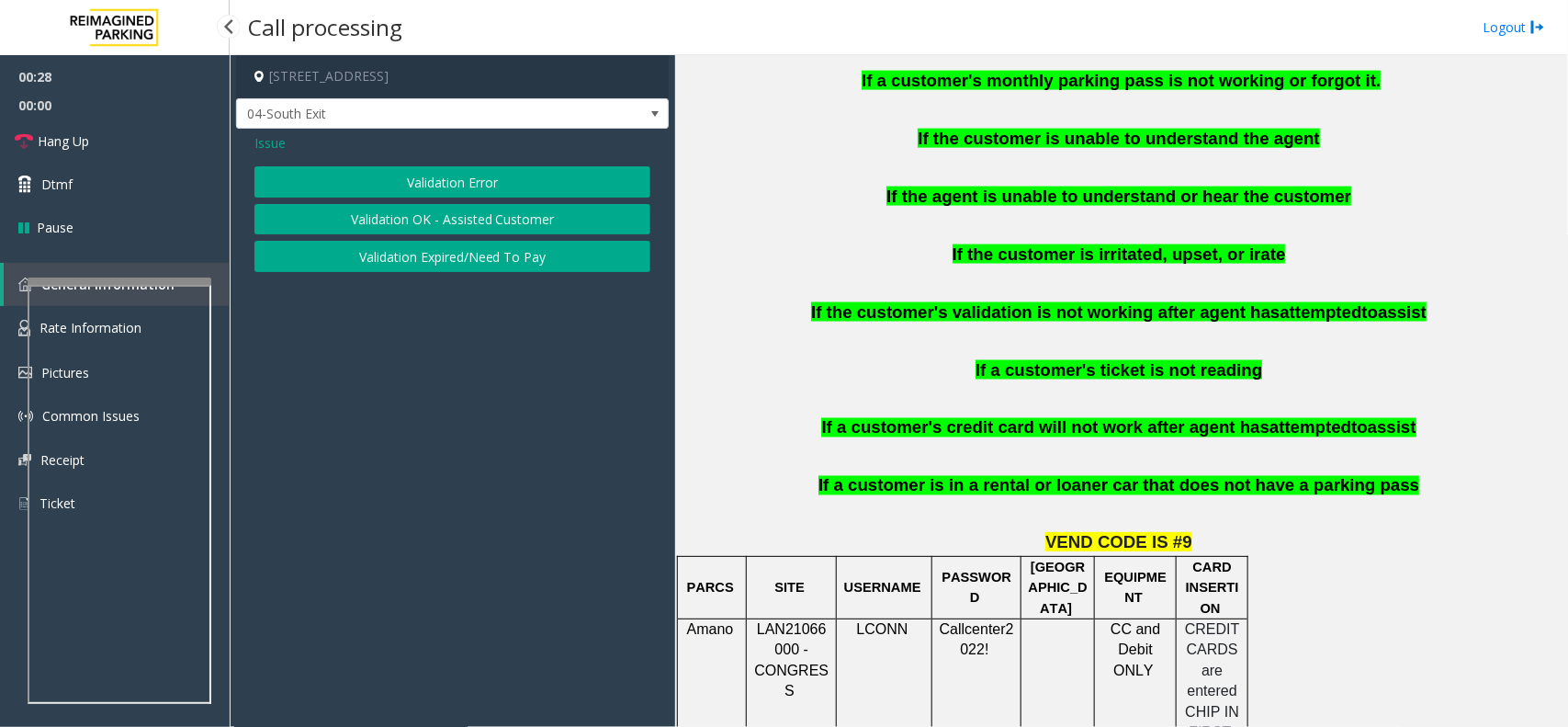
click at [427, 176] on button "Validation Error" at bounding box center [451, 182] width 396 height 31
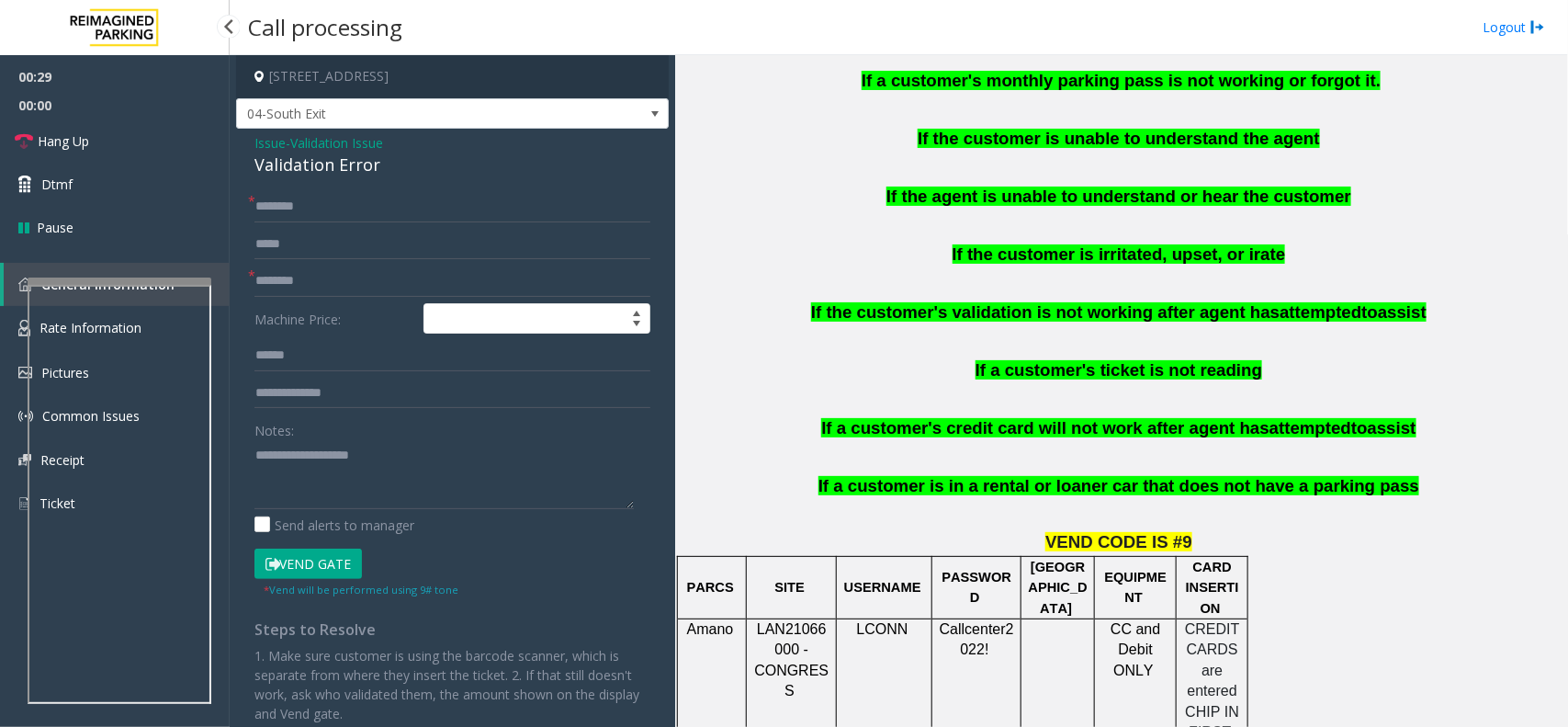
click at [423, 172] on div "Validation Error" at bounding box center [451, 165] width 396 height 25
click at [393, 443] on textarea at bounding box center [444, 475] width 379 height 69
paste textarea "**********"
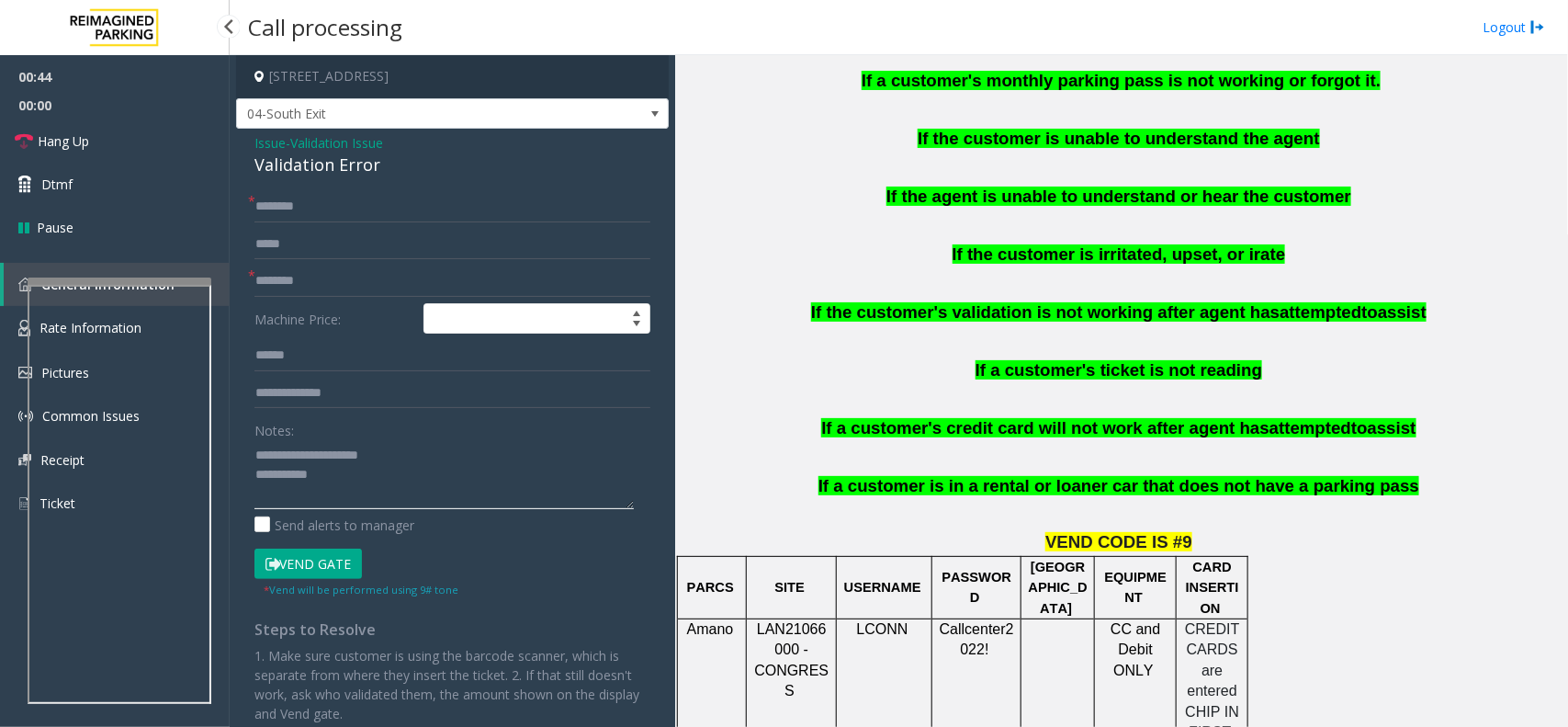
type textarea "**********"
click at [337, 560] on button "Vend Gate" at bounding box center [308, 564] width 108 height 31
click at [296, 210] on input "text" at bounding box center [451, 206] width 396 height 31
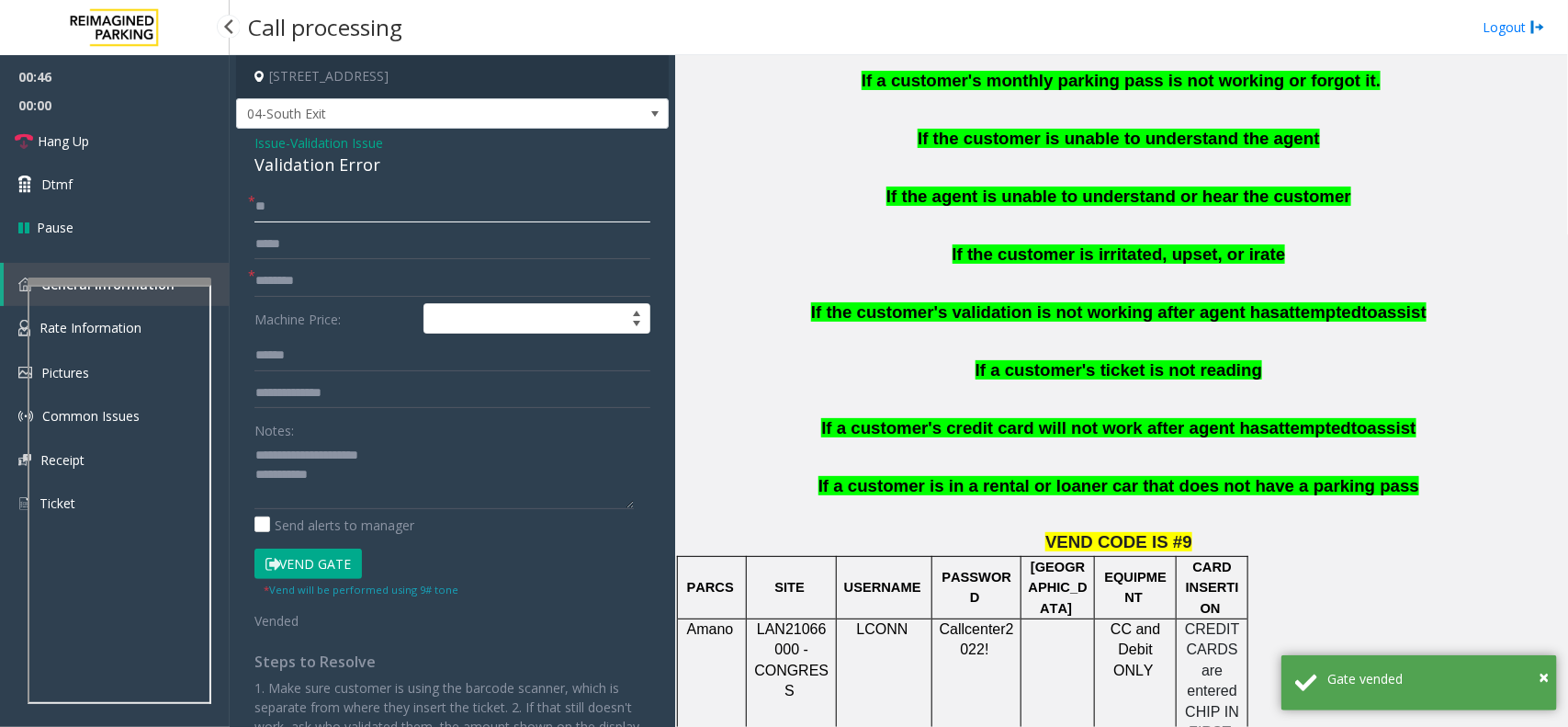
click at [296, 210] on input "**" at bounding box center [451, 206] width 396 height 31
type input "**"
click at [285, 277] on input "text" at bounding box center [451, 281] width 396 height 31
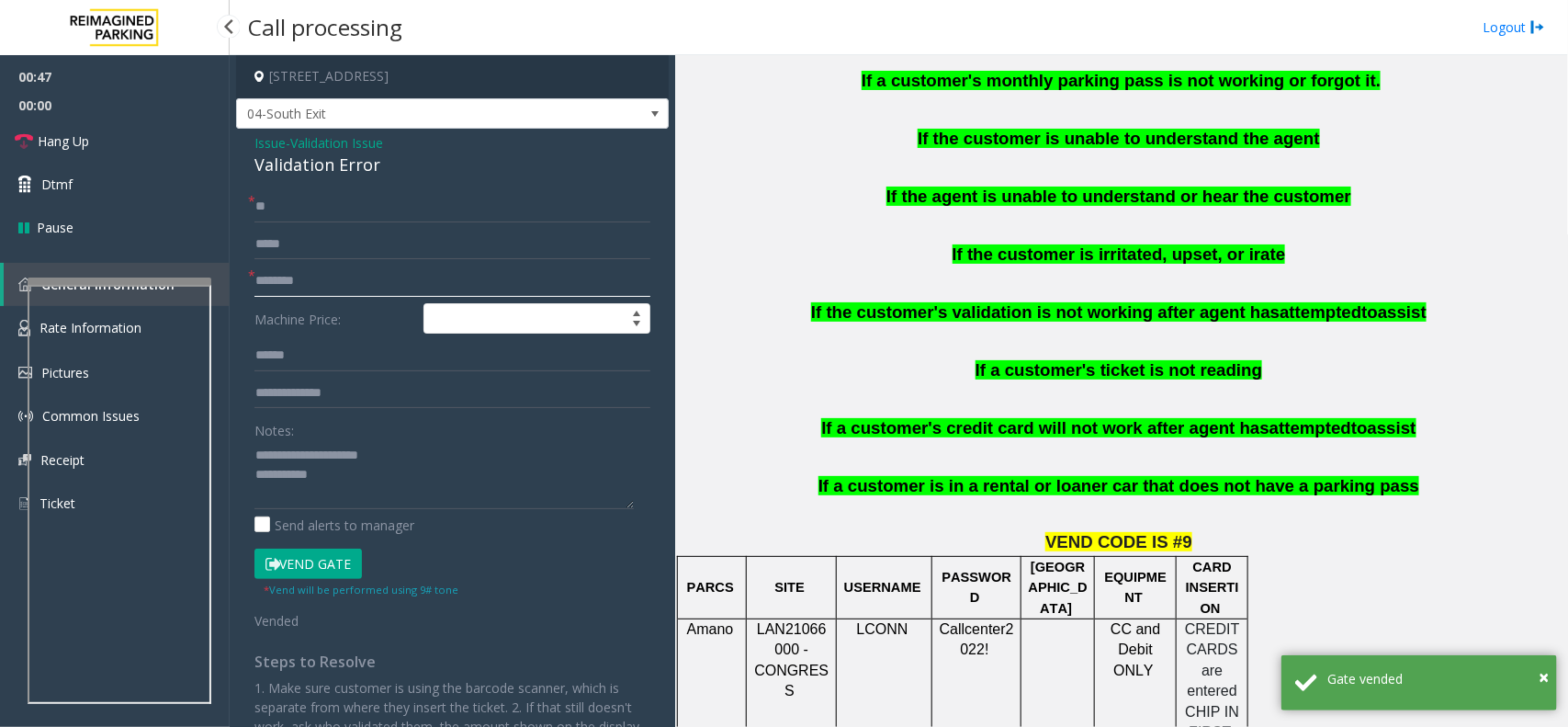
paste input "**"
type input "**"
click at [416, 480] on textarea at bounding box center [444, 475] width 379 height 69
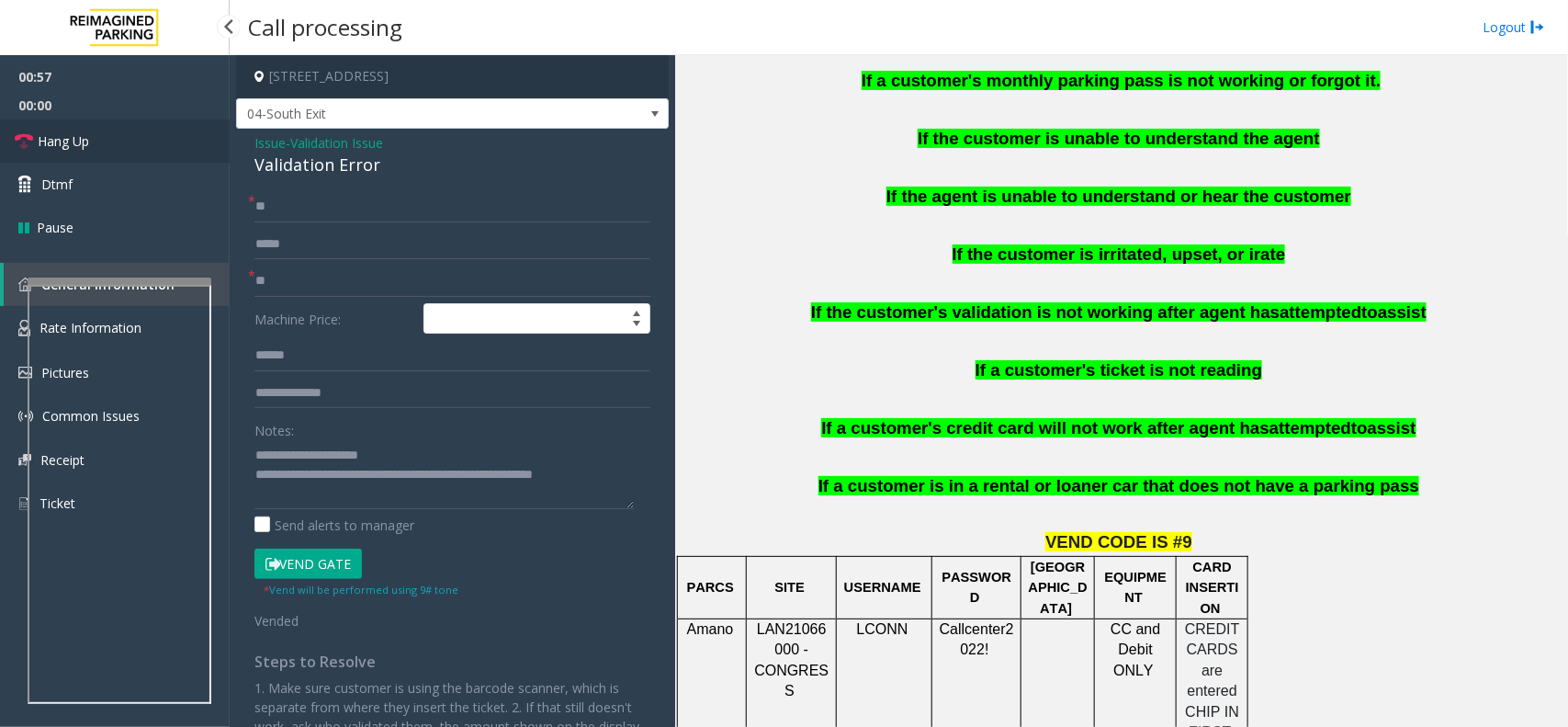
drag, startPoint x: 162, startPoint y: 133, endPoint x: 371, endPoint y: 470, distance: 396.5
click at [162, 135] on link "Hang Up" at bounding box center [115, 141] width 230 height 43
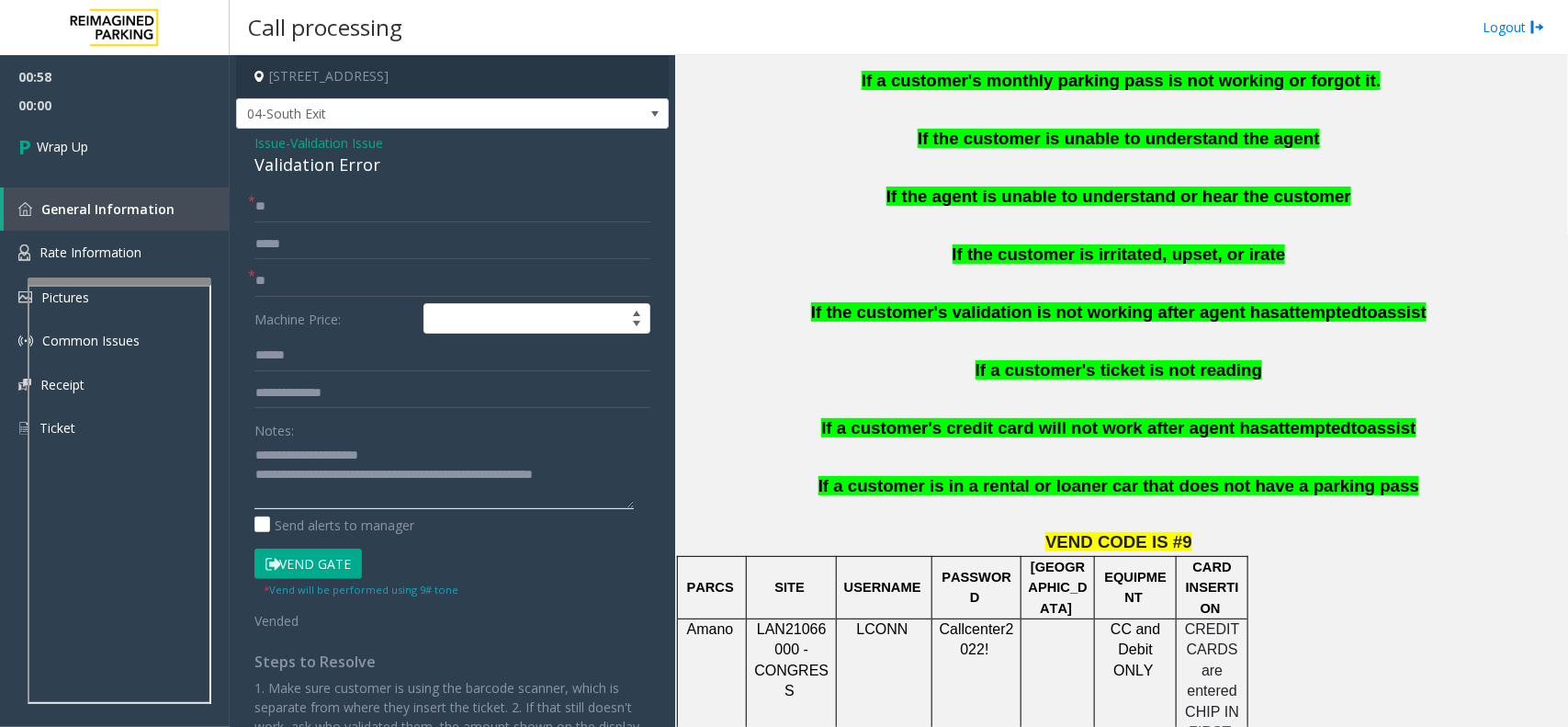
click at [371, 485] on textarea at bounding box center [444, 475] width 379 height 69
type textarea "**********"
click at [76, 148] on span "Wrap Up" at bounding box center [62, 146] width 51 height 19
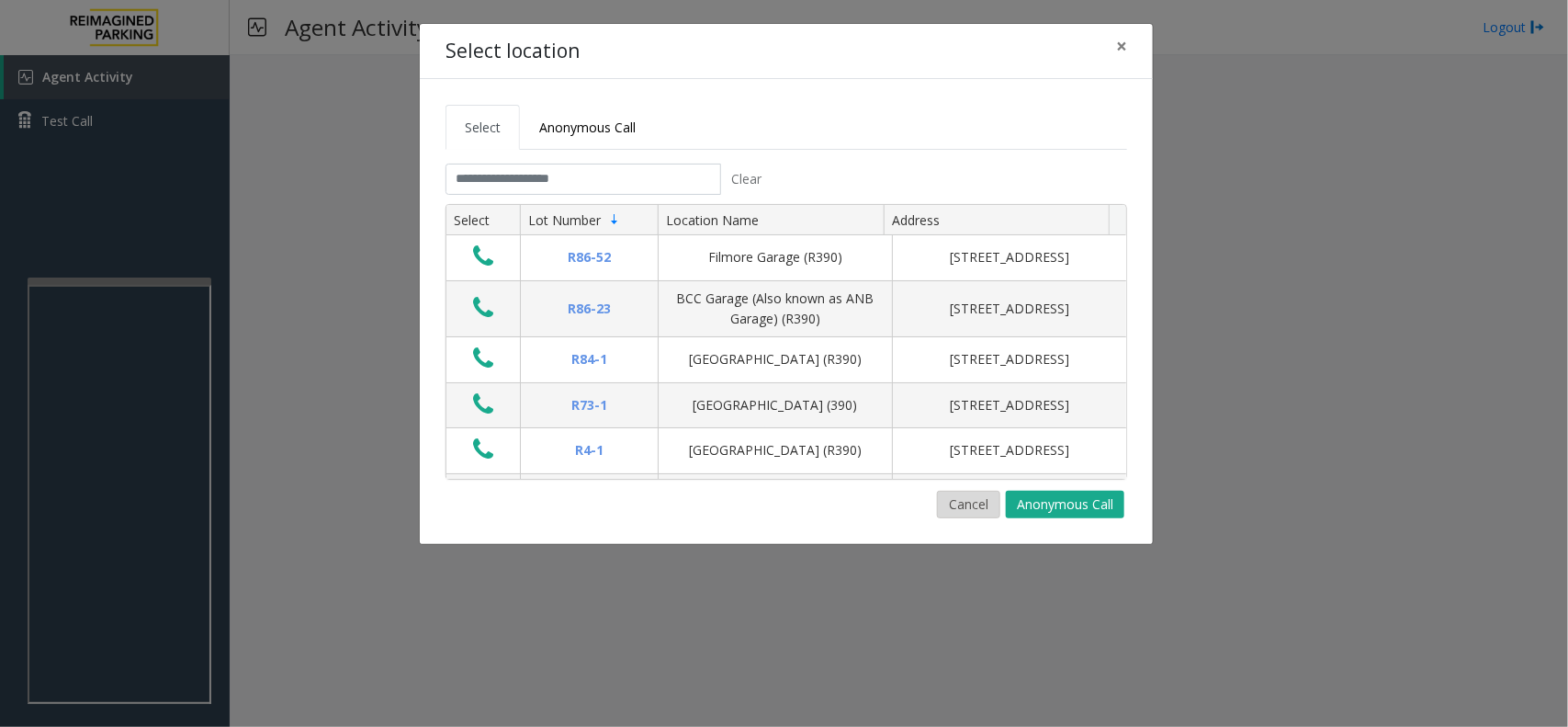
click at [971, 497] on button "Cancel" at bounding box center [968, 505] width 64 height 28
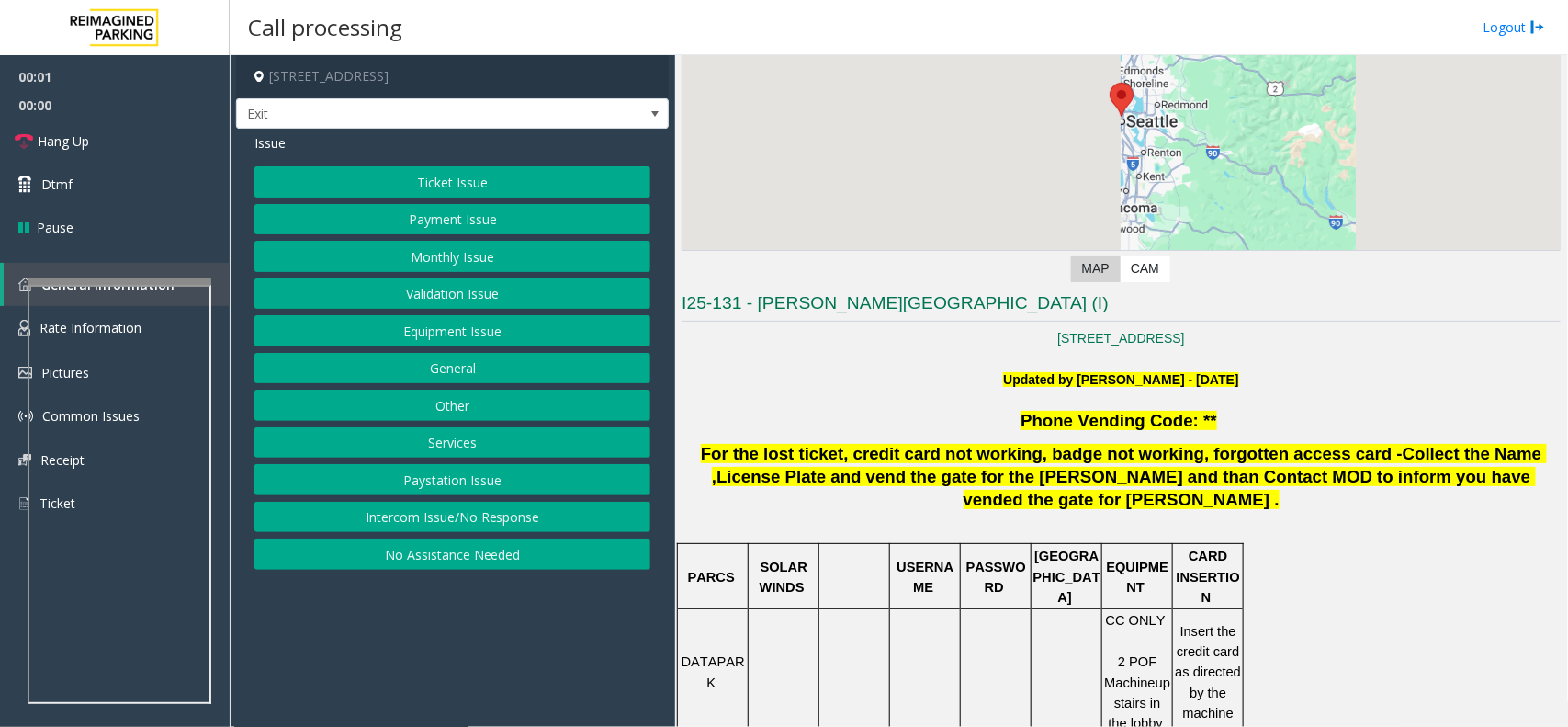
scroll to position [459, 0]
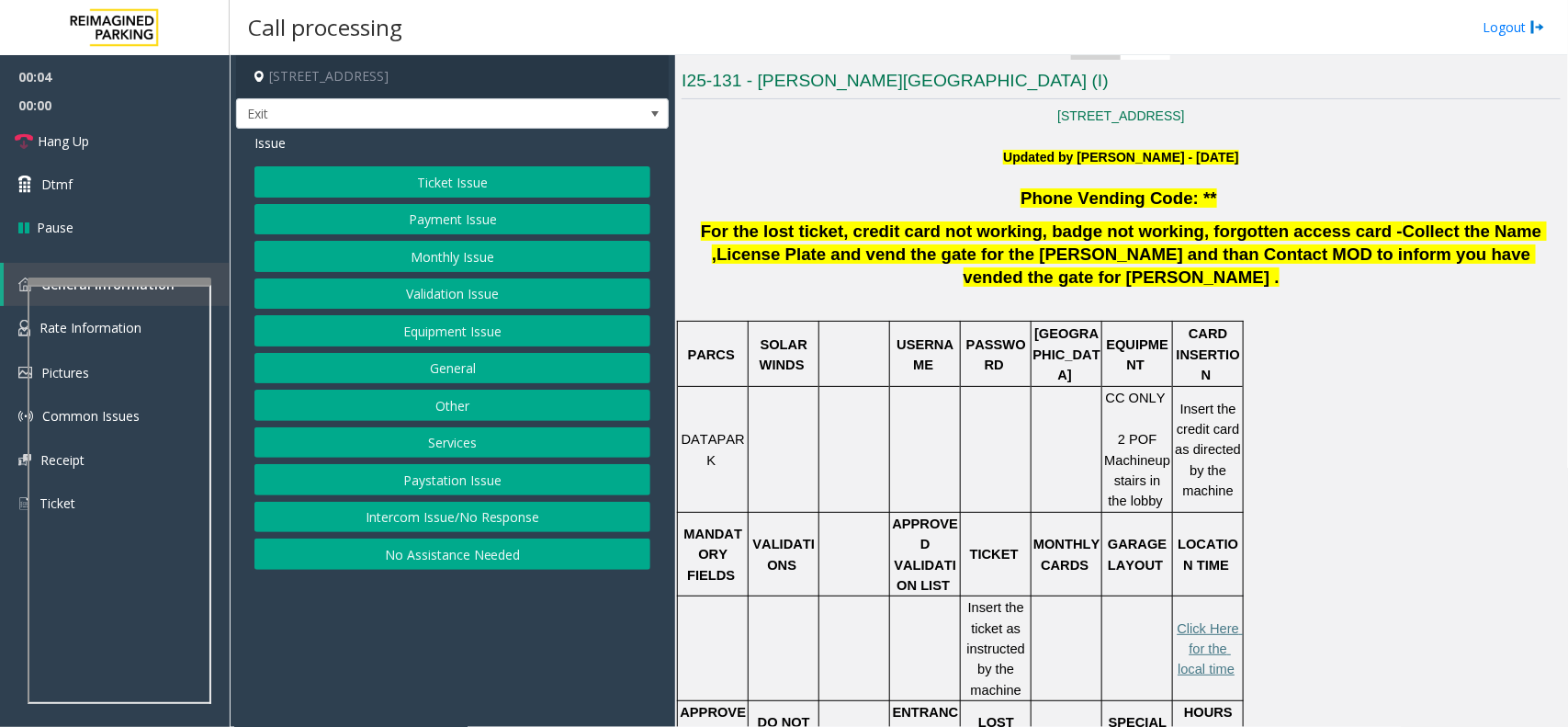
click at [424, 202] on div "Ticket Issue Payment Issue Monthly Issue Validation Issue Equipment Issue Gener…" at bounding box center [451, 368] width 396 height 403
click at [423, 187] on button "Ticket Issue" at bounding box center [451, 182] width 396 height 31
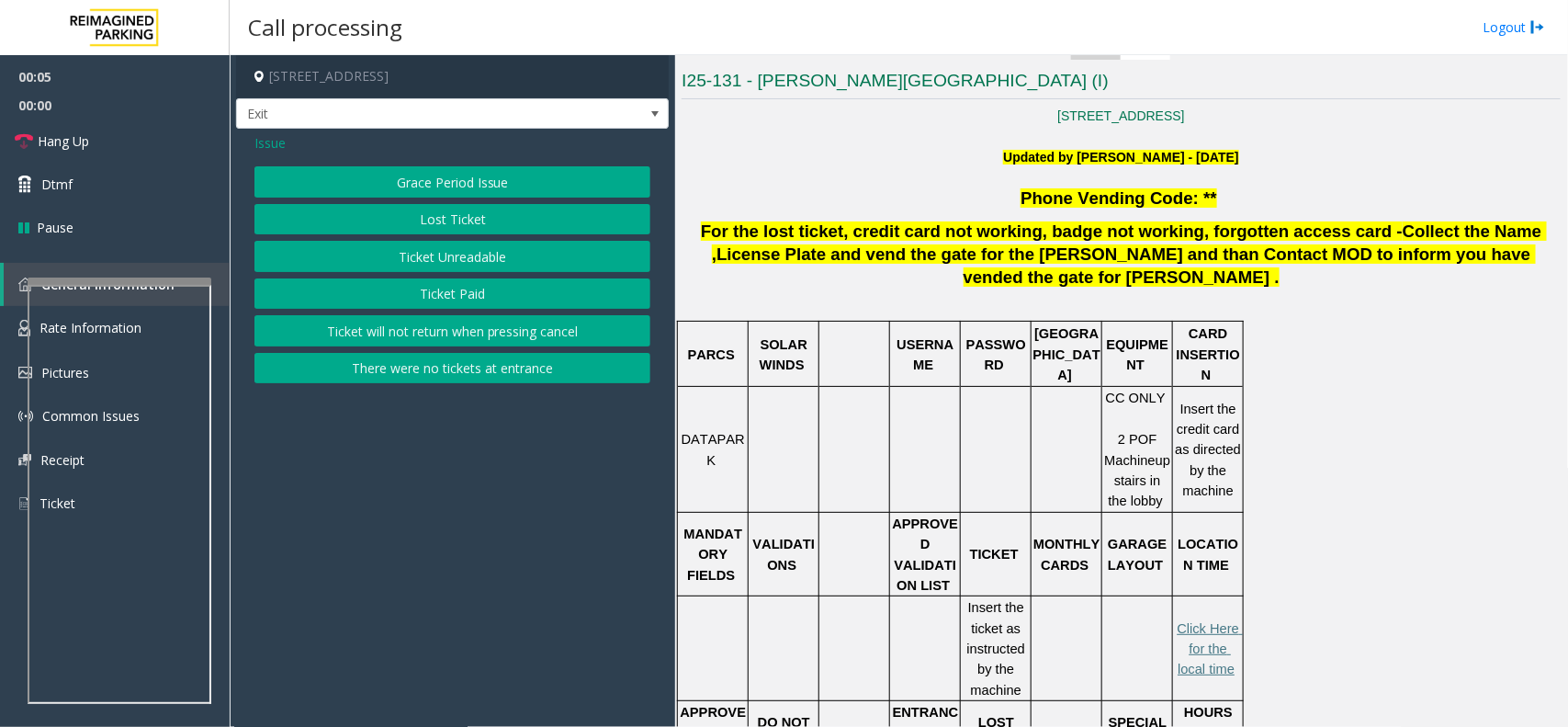
click at [427, 254] on button "Ticket Unreadable" at bounding box center [451, 256] width 396 height 31
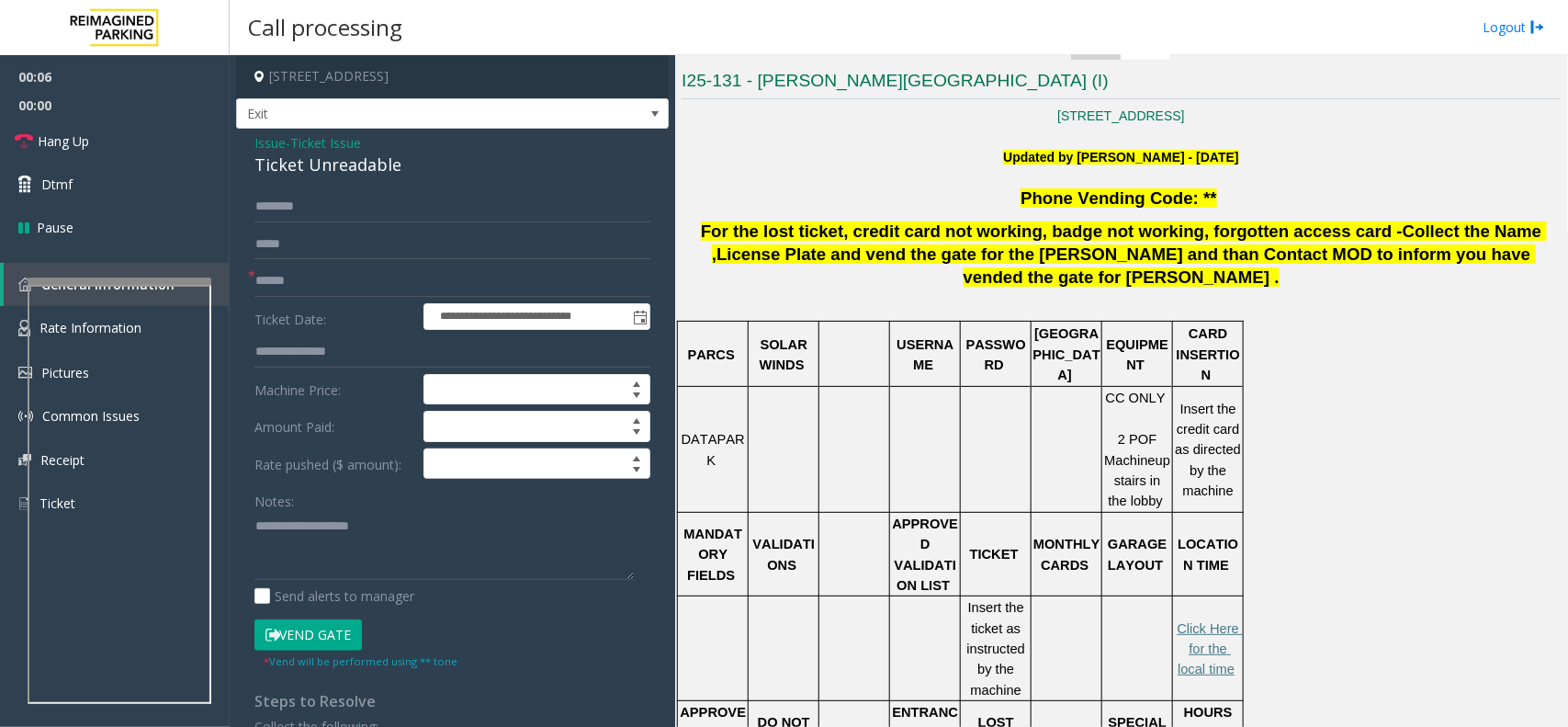
click at [350, 164] on div "Ticket Unreadable" at bounding box center [451, 165] width 396 height 25
click at [345, 562] on textarea at bounding box center [444, 546] width 379 height 69
paste textarea "**********"
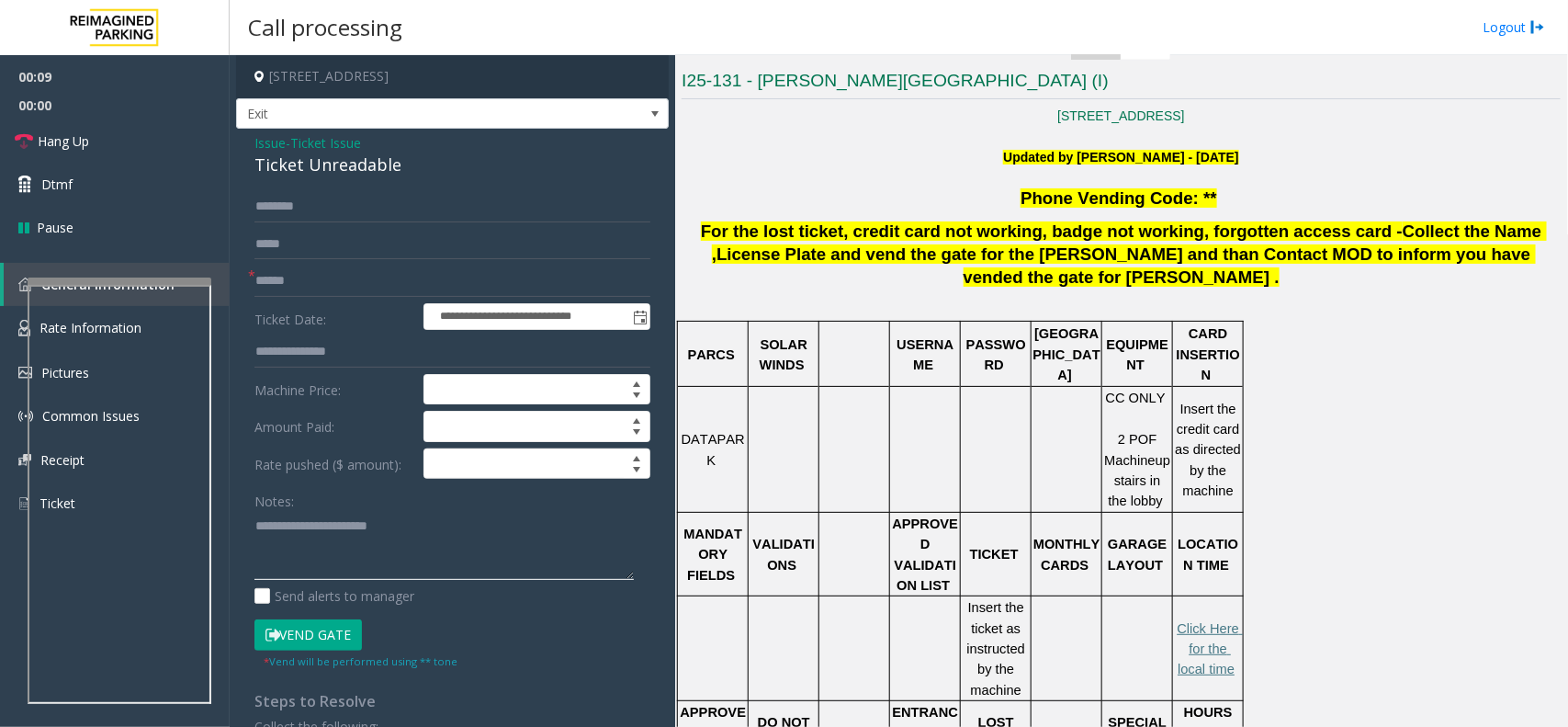
type textarea "**********"
click at [299, 283] on input "text" at bounding box center [451, 281] width 396 height 31
click at [329, 625] on button "Vend Gate" at bounding box center [308, 635] width 108 height 31
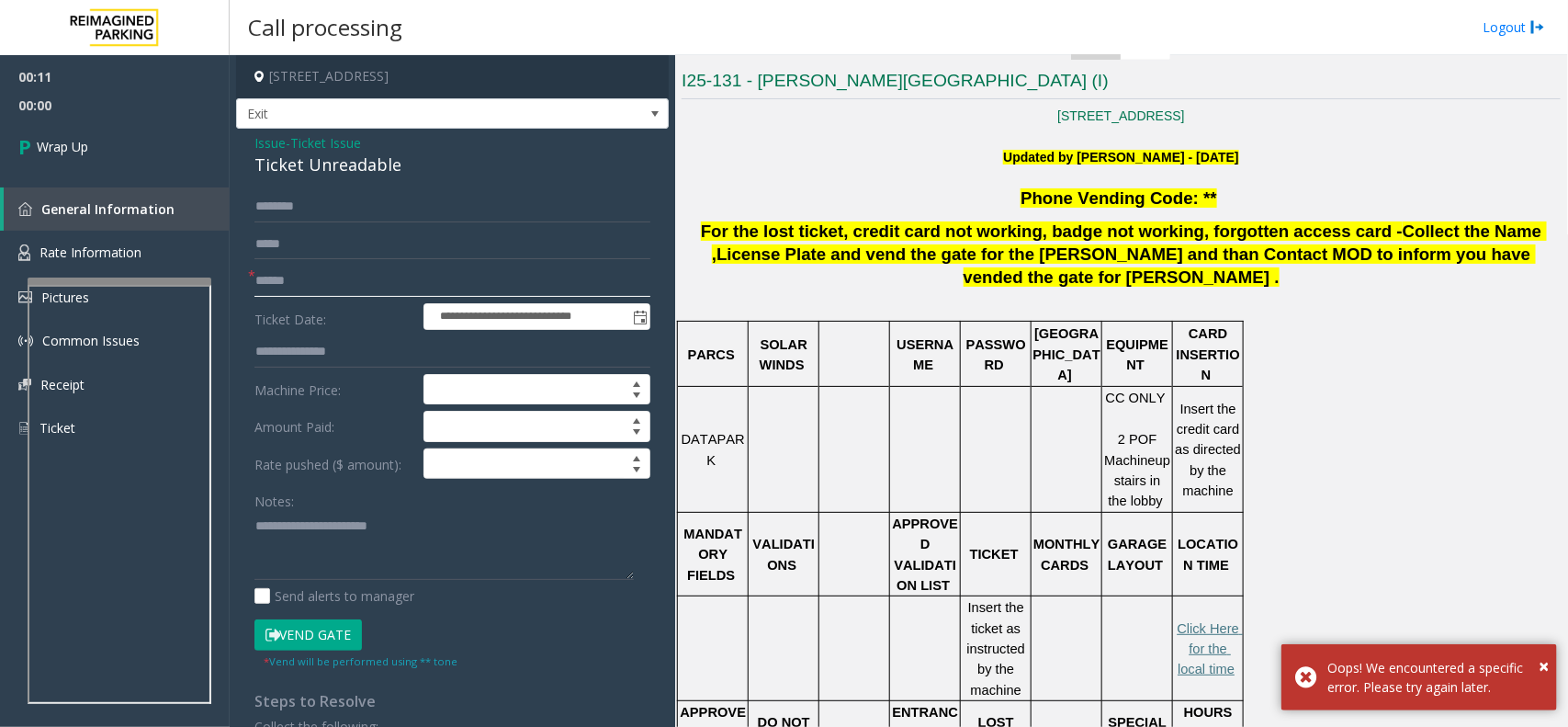
click at [288, 272] on input "text" at bounding box center [451, 281] width 396 height 31
type input "**"
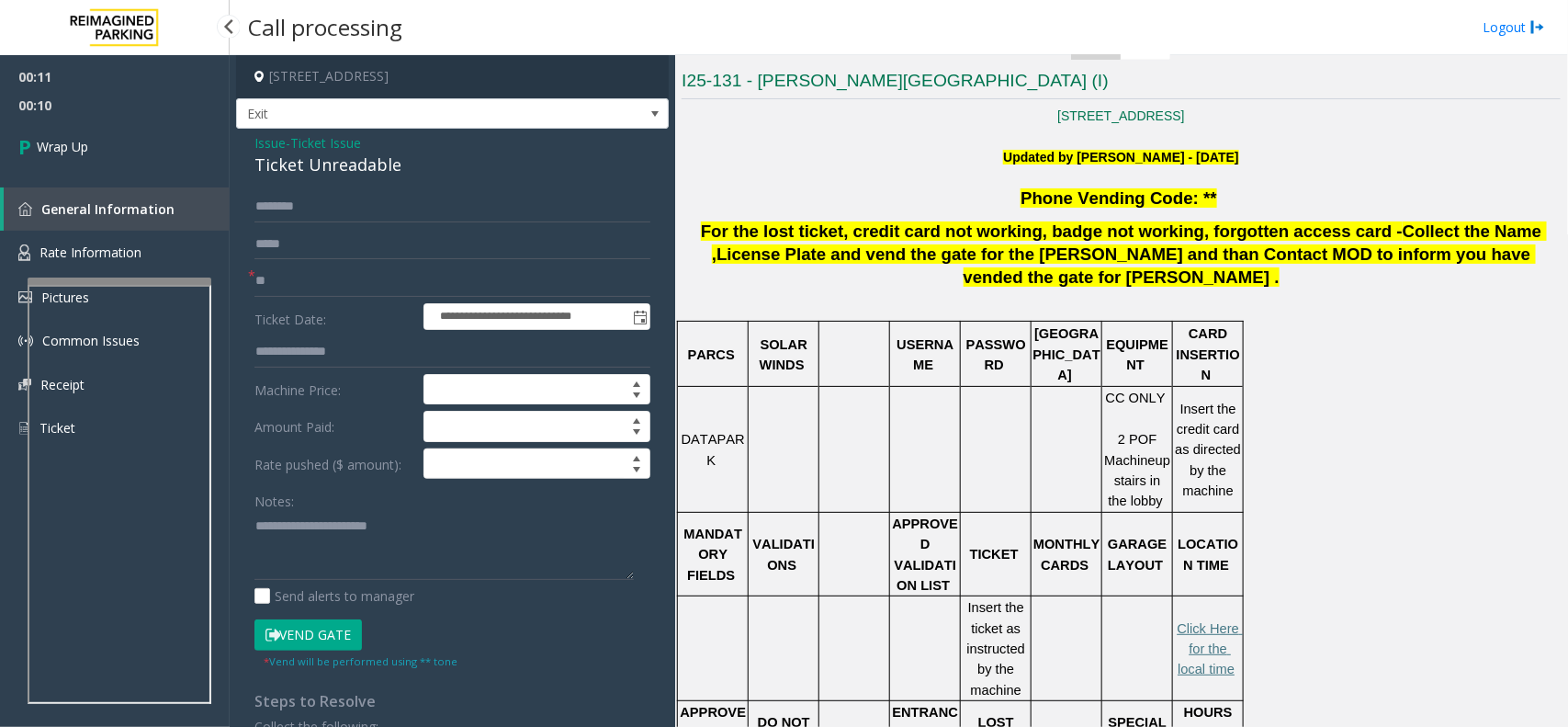
click at [125, 177] on div "00:11 00:10 Wrap Up General Information Rate Information Pictures Common Issues…" at bounding box center [115, 260] width 230 height 410
click at [125, 170] on link "Wrap Up" at bounding box center [115, 146] width 230 height 54
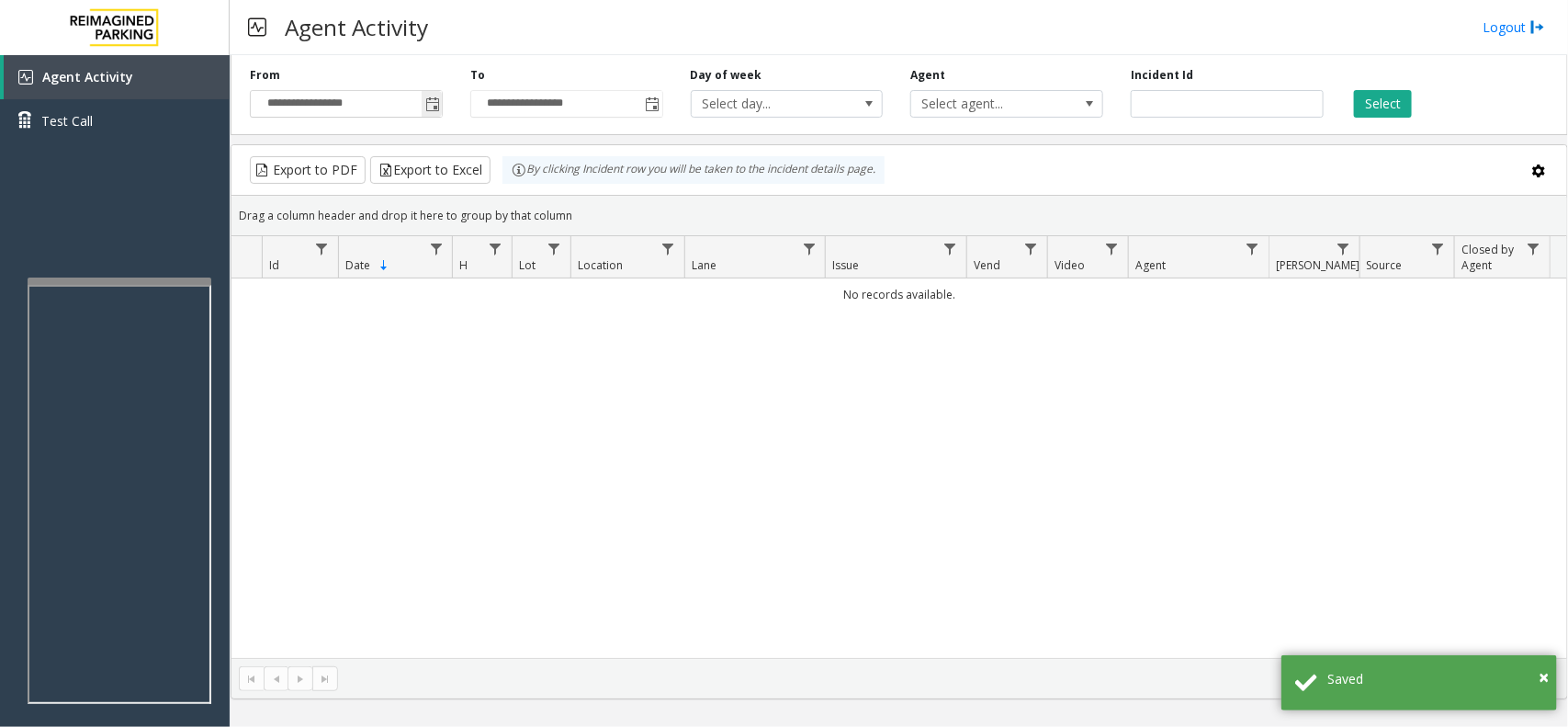
click at [428, 98] on span "Toggle popup" at bounding box center [432, 104] width 14 height 14
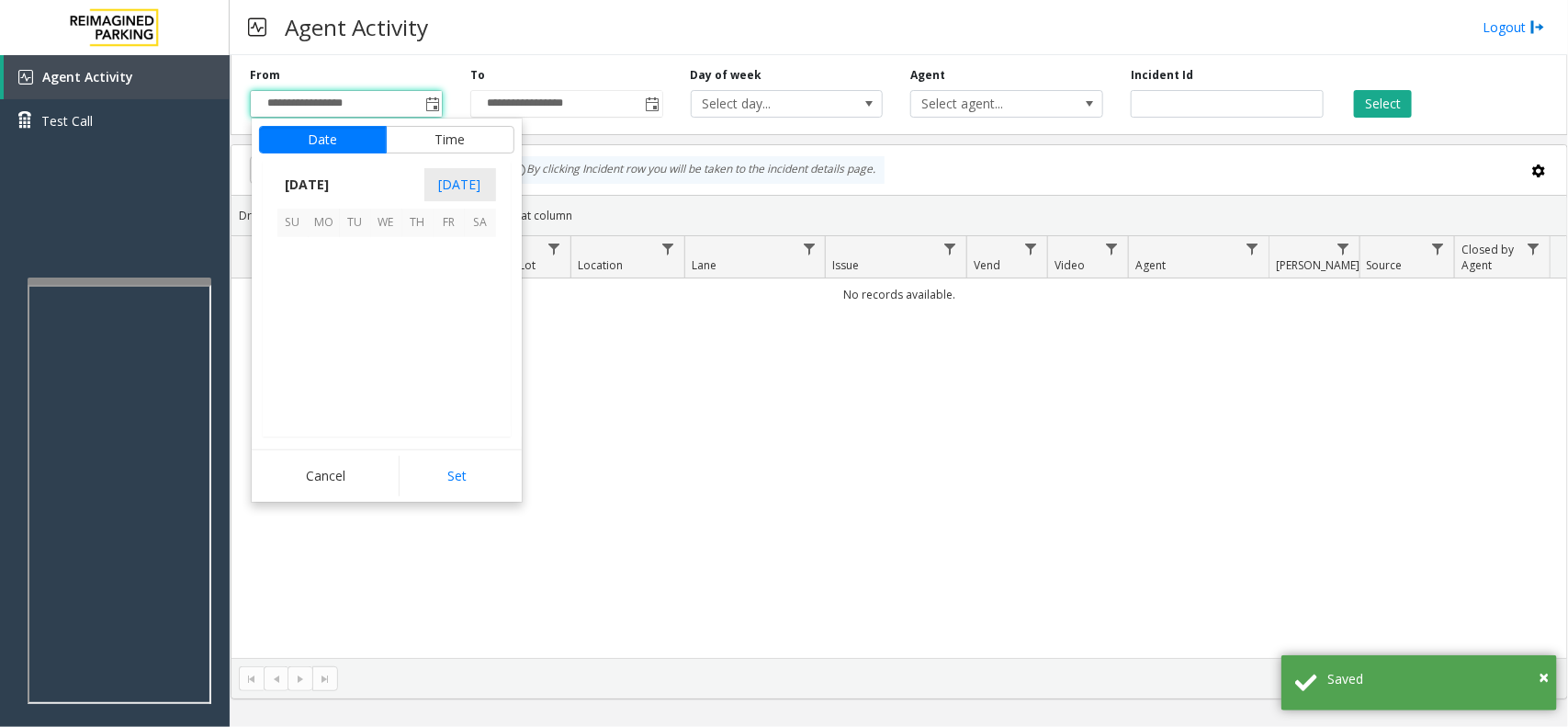
scroll to position [329597, 0]
click at [374, 276] on span "10" at bounding box center [386, 284] width 31 height 31
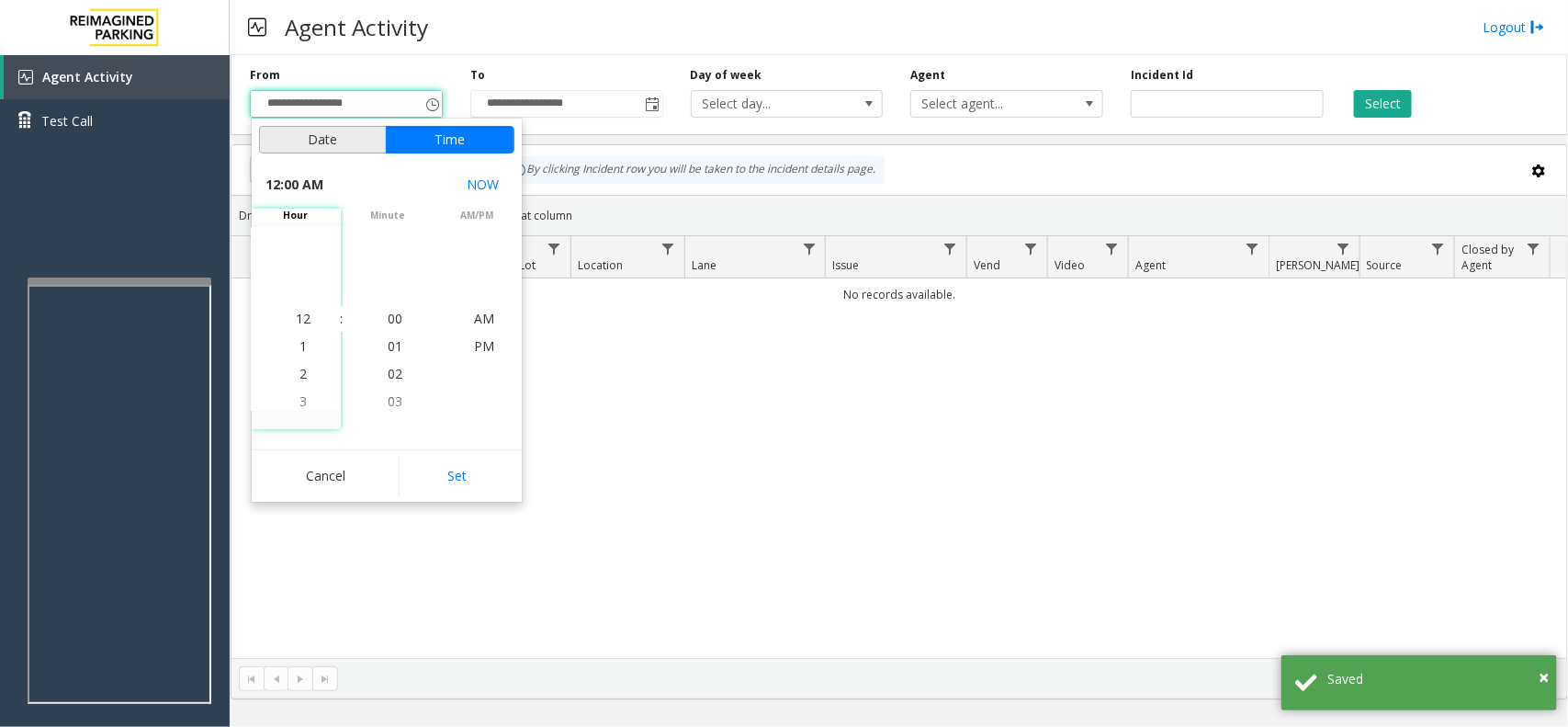
click at [356, 143] on button "Date" at bounding box center [322, 140] width 128 height 28
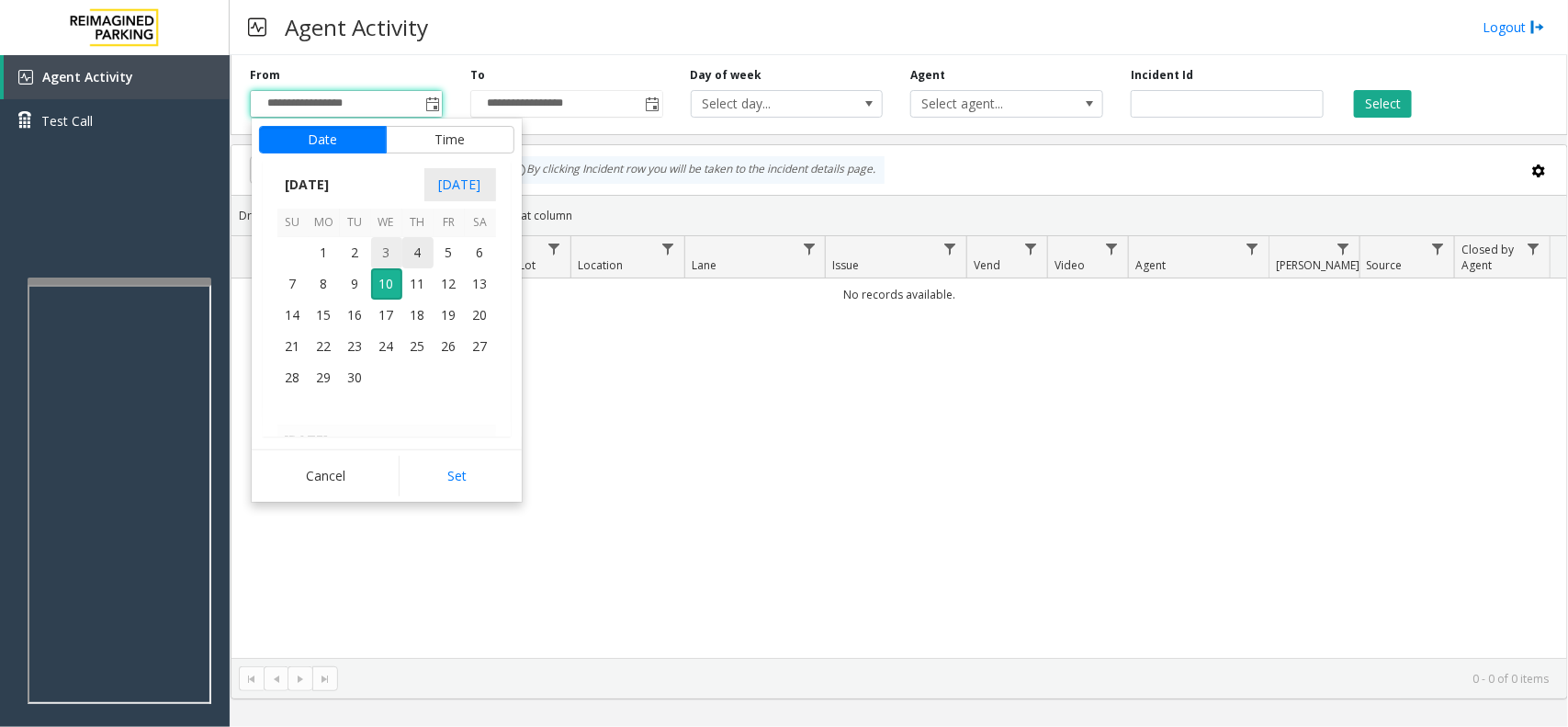
click at [359, 240] on span "2" at bounding box center [355, 252] width 31 height 31
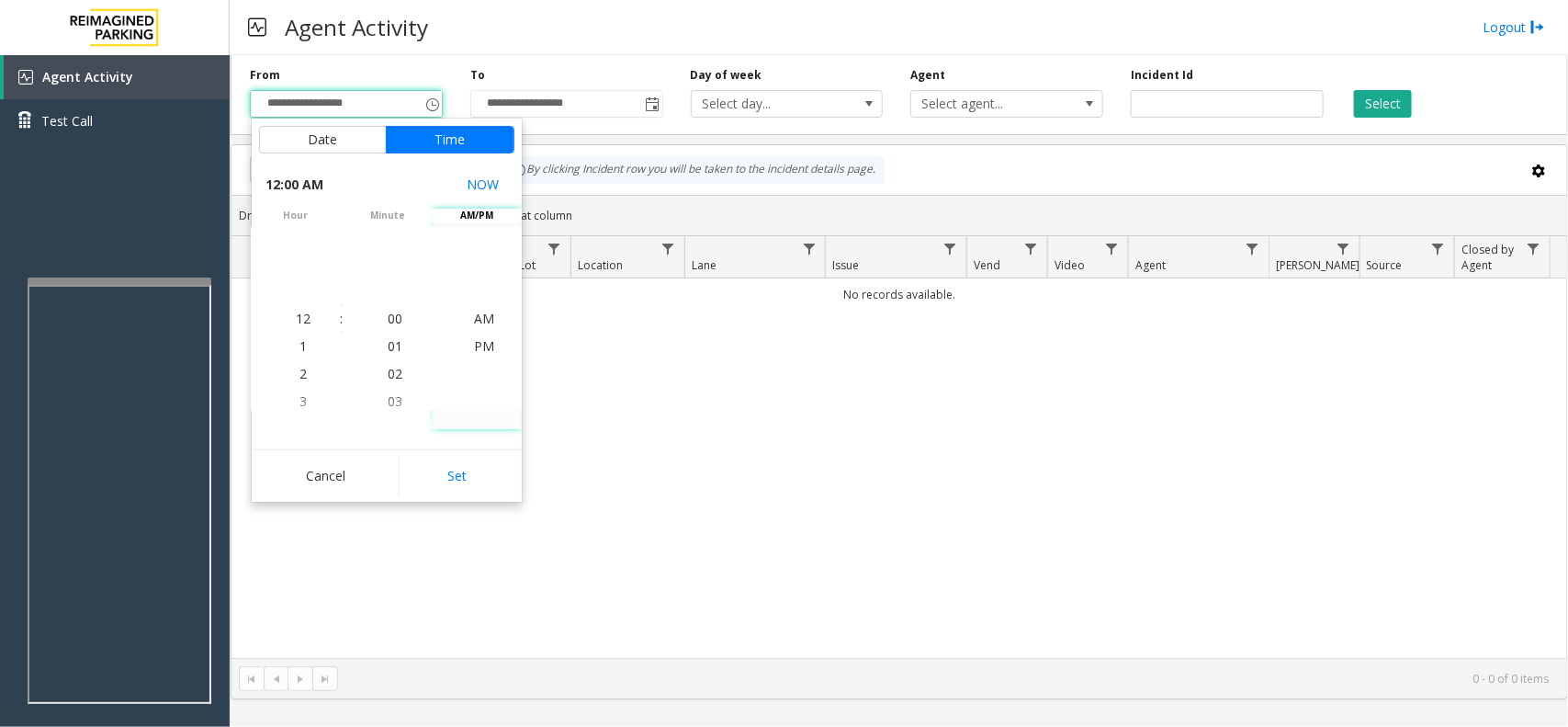
click at [515, 471] on div "Cancel Set" at bounding box center [386, 476] width 270 height 52
click at [508, 475] on button "Set" at bounding box center [456, 476] width 116 height 40
type input "**********"
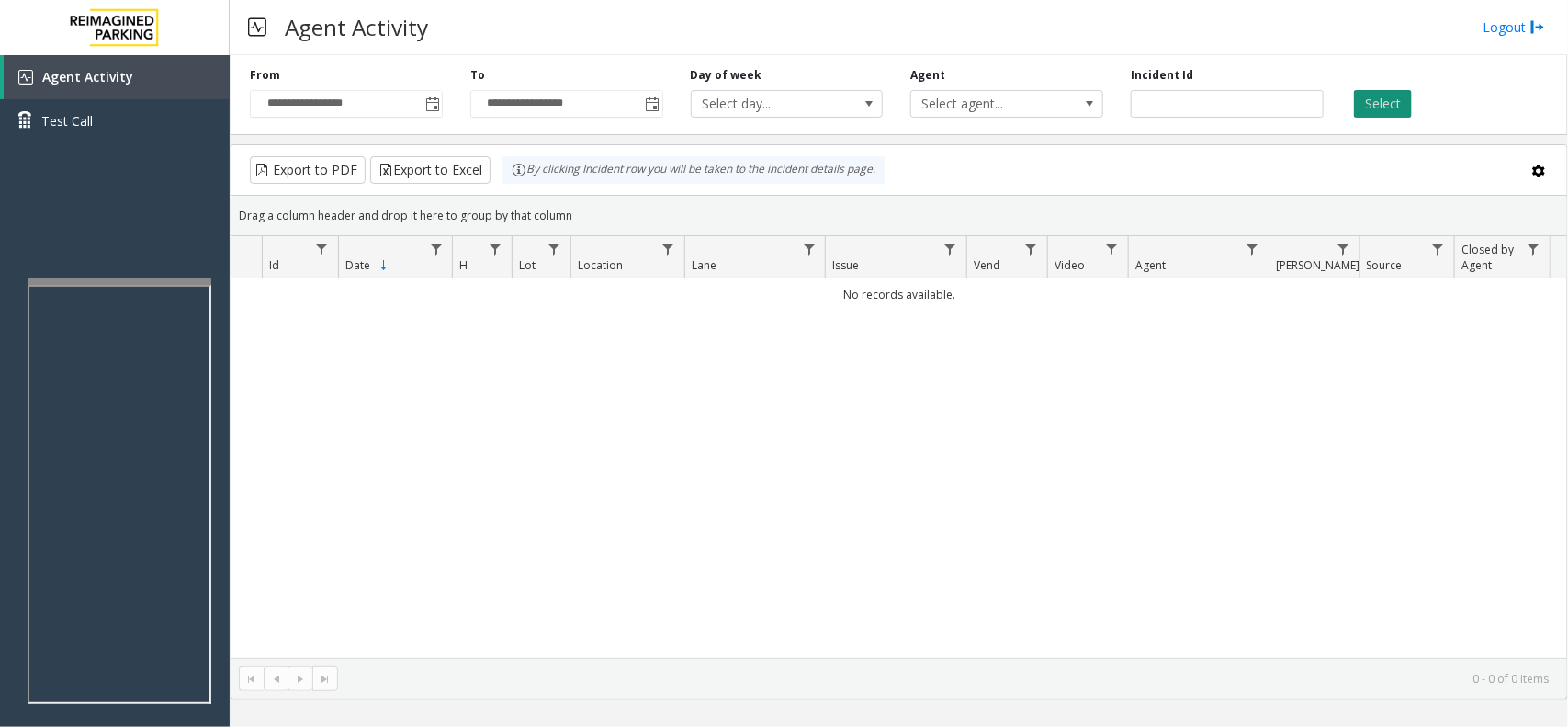
click at [1392, 101] on button "Select" at bounding box center [1382, 104] width 58 height 28
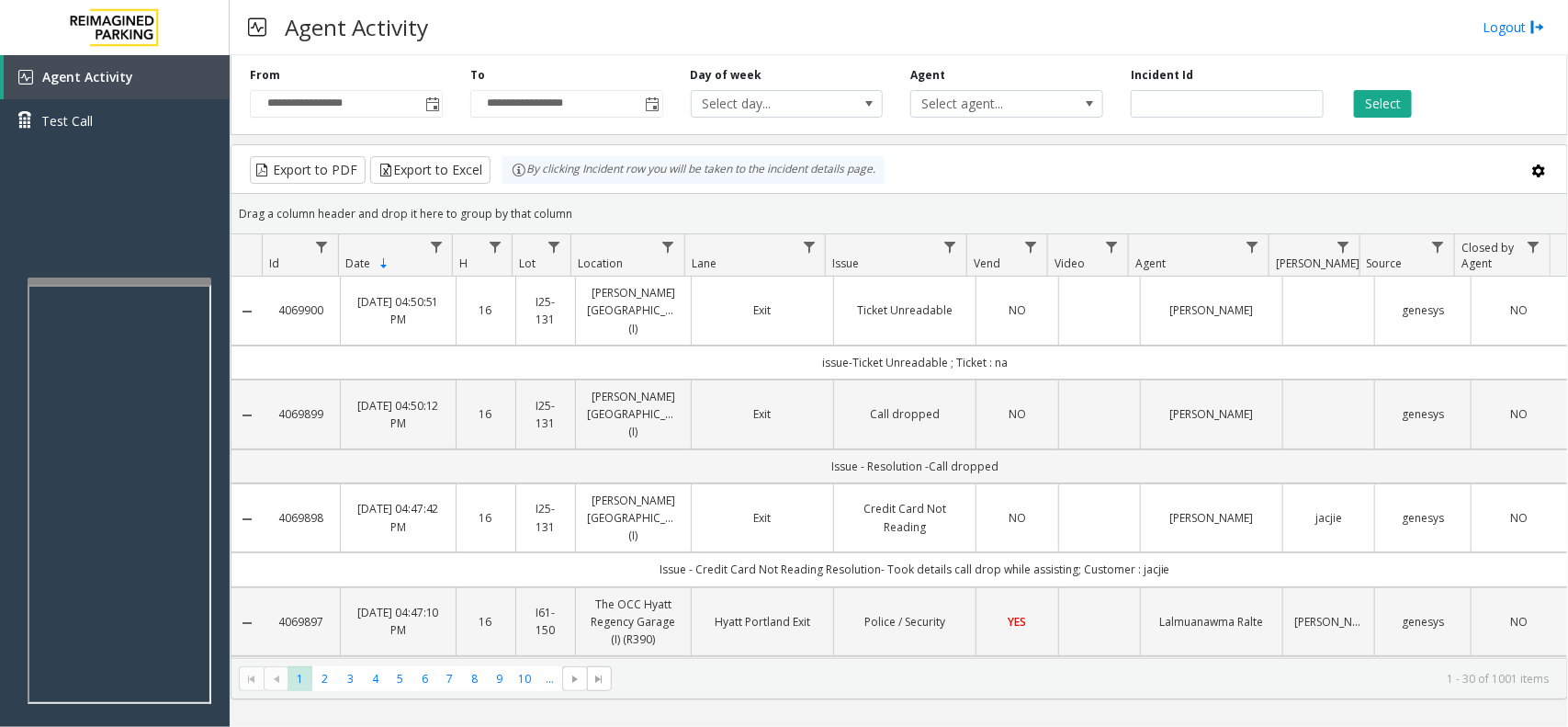
click at [898, 304] on link "Ticket Unreadable" at bounding box center [905, 310] width 119 height 17
click at [833, 300] on td "Ticket Unreadable" at bounding box center [904, 311] width 142 height 69
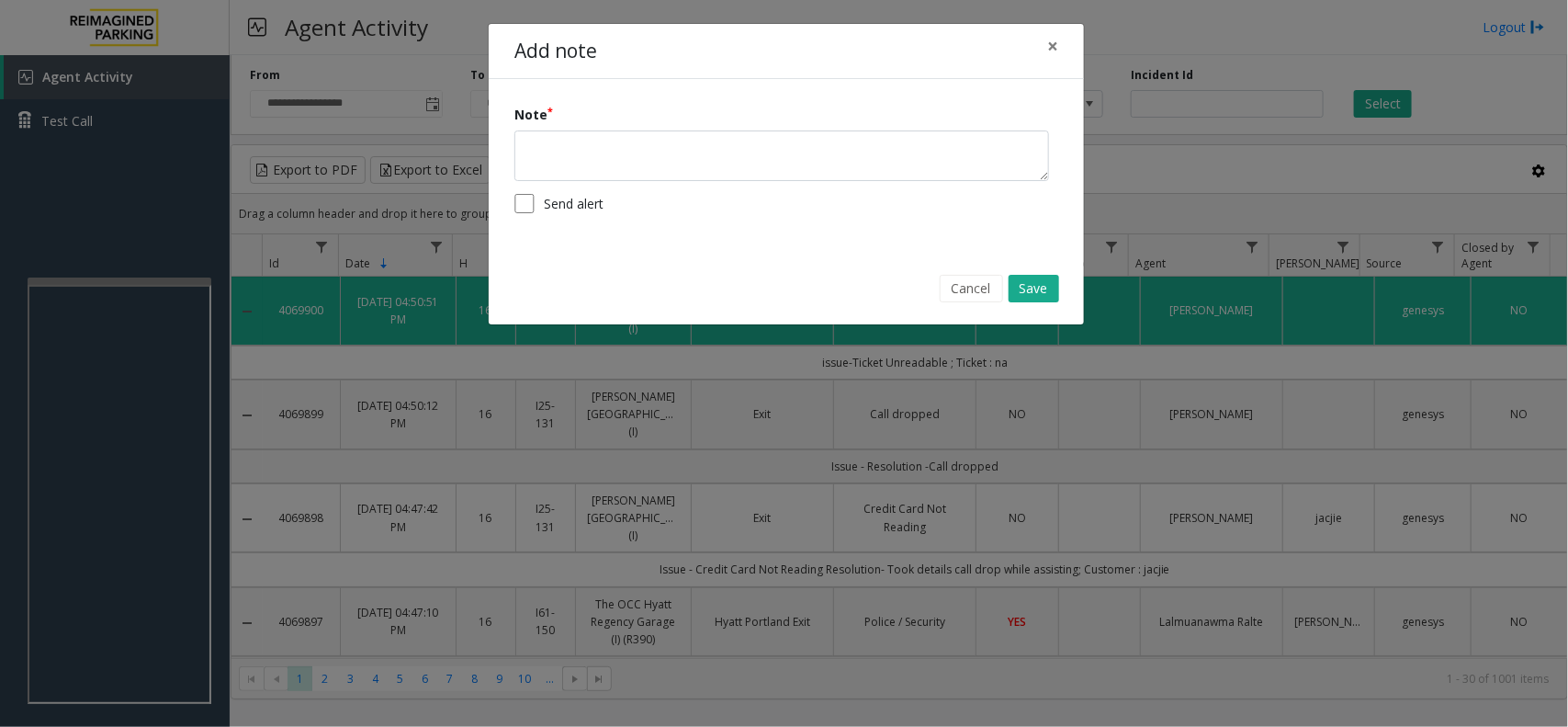
click at [664, 127] on div "Note" at bounding box center [785, 143] width 544 height 76
click at [714, 169] on textarea at bounding box center [781, 155] width 534 height 50
paste textarea "**********"
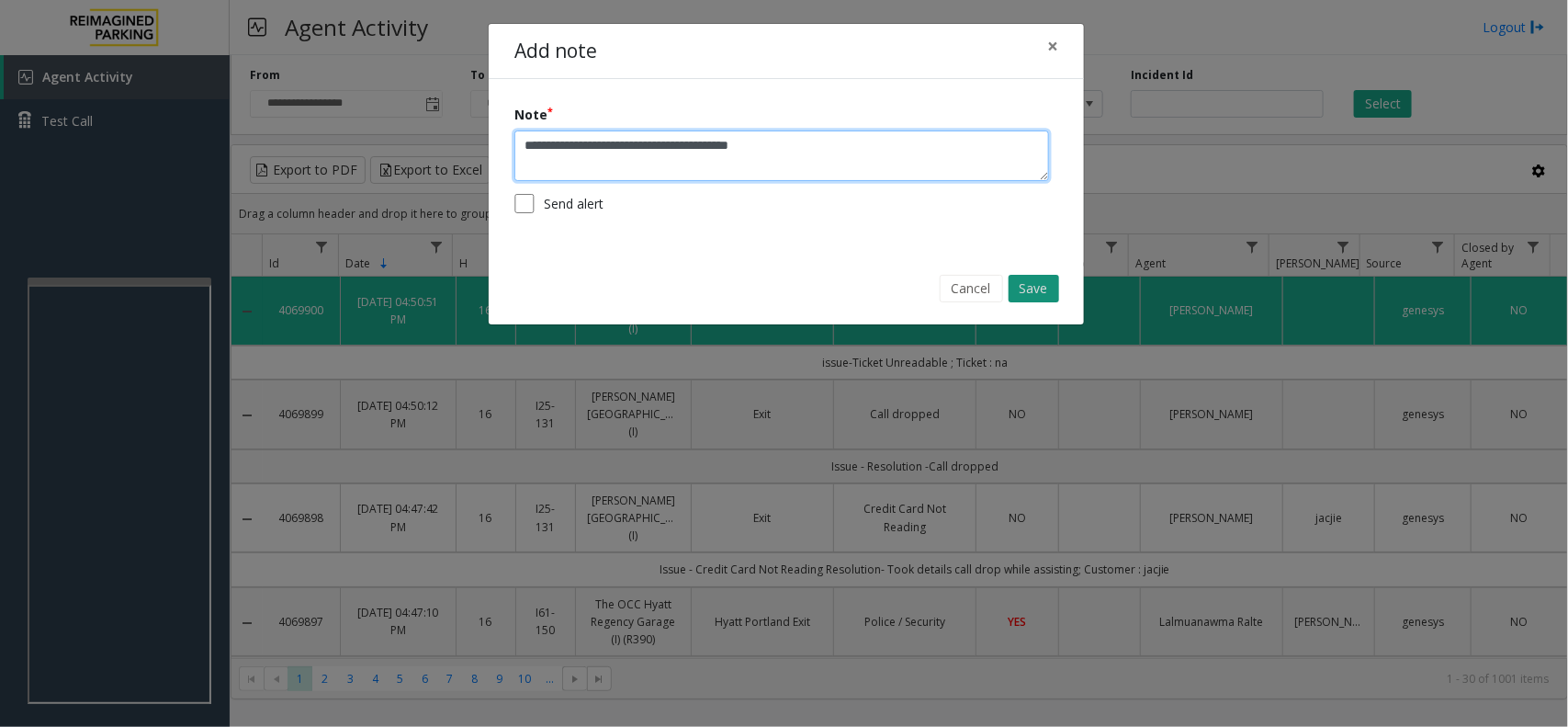
type textarea "**********"
click at [1039, 283] on button "Save" at bounding box center [1034, 288] width 50 height 28
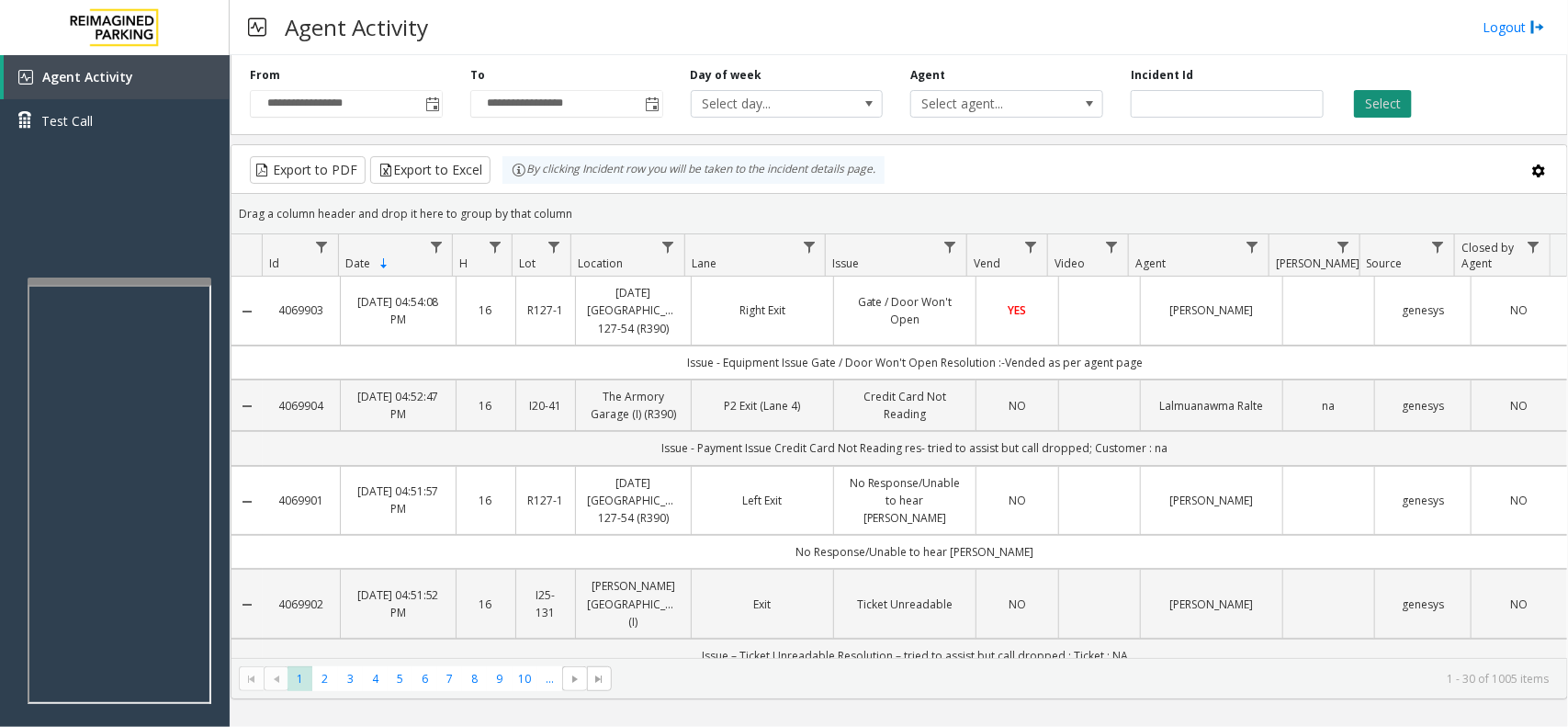
click at [1375, 102] on button "Select" at bounding box center [1382, 104] width 58 height 28
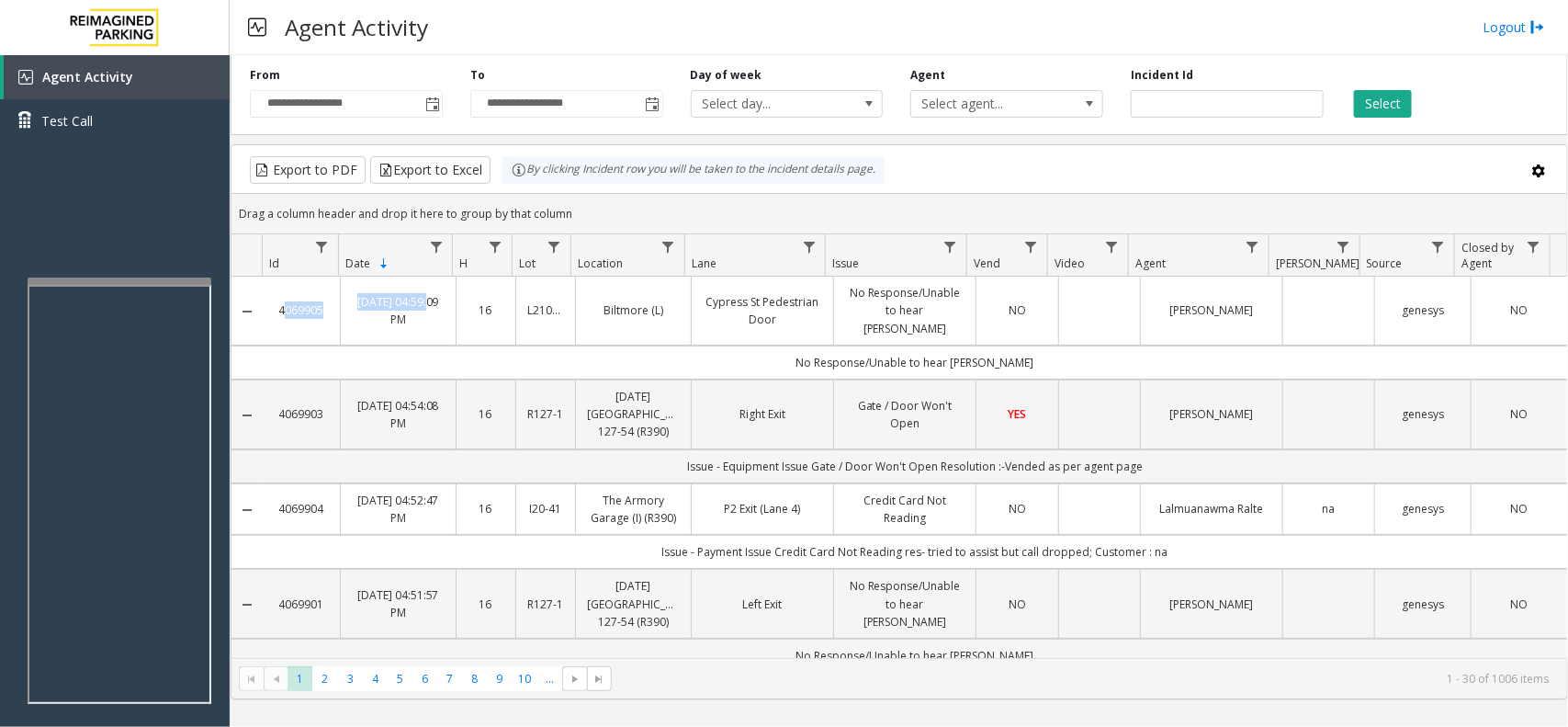
drag, startPoint x: 343, startPoint y: 305, endPoint x: 273, endPoint y: 314, distance: 70.6
click at [273, 314] on tr "4069905 [DATE] 04:59:09 PM 16 L21077300 Biltmore (L) Cypress St Pedestrian Door…" at bounding box center [898, 311] width 1335 height 69
click at [383, 346] on td "No Response/Unable to hear [PERSON_NAME]" at bounding box center [914, 362] width 1304 height 34
drag, startPoint x: 330, startPoint y: 294, endPoint x: 294, endPoint y: 309, distance: 39.0
click at [294, 309] on td "4069905" at bounding box center [301, 311] width 77 height 69
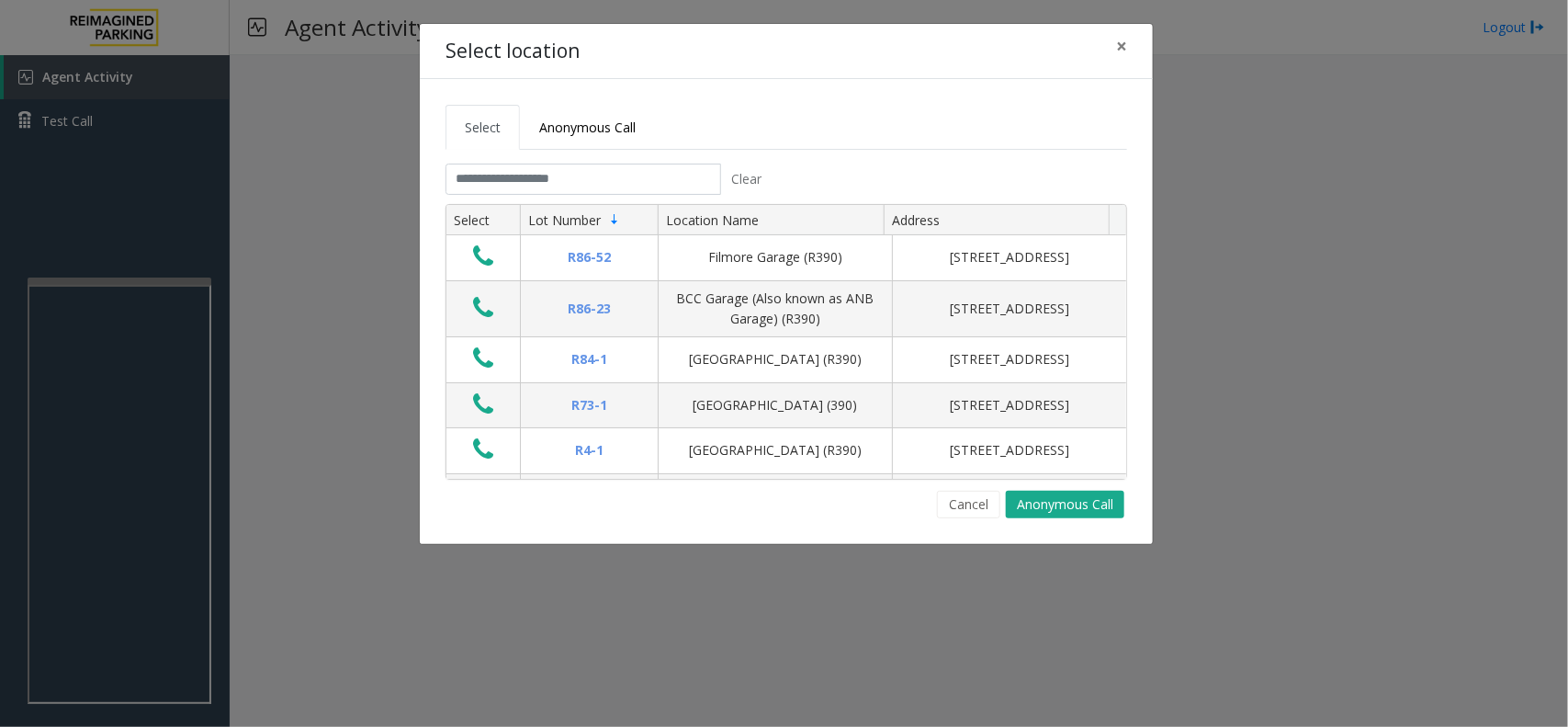
click at [934, 515] on div "Cancel Anonymous Call" at bounding box center [786, 505] width 681 height 28
click at [938, 511] on button "Cancel" at bounding box center [968, 505] width 64 height 28
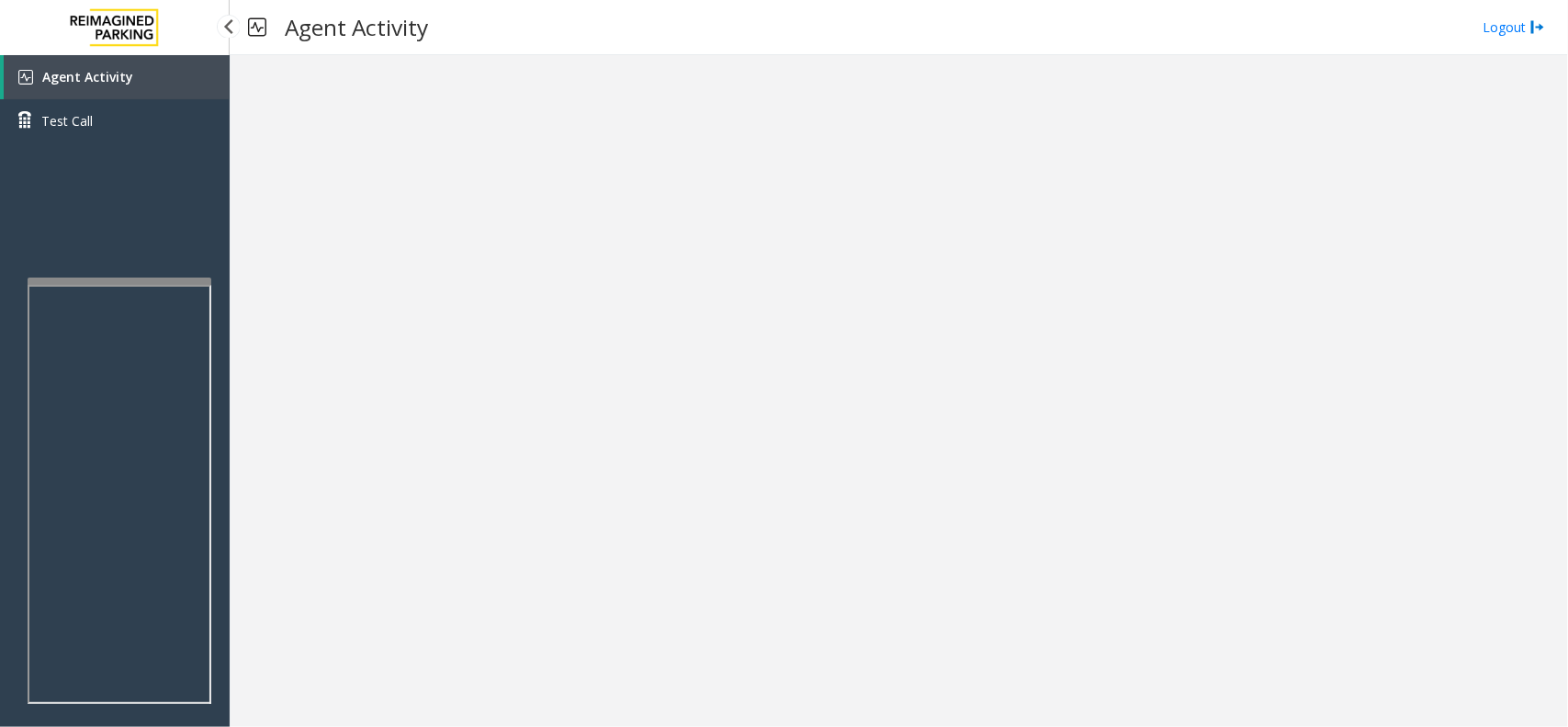
click at [153, 93] on link "Agent Activity" at bounding box center [116, 77] width 226 height 44
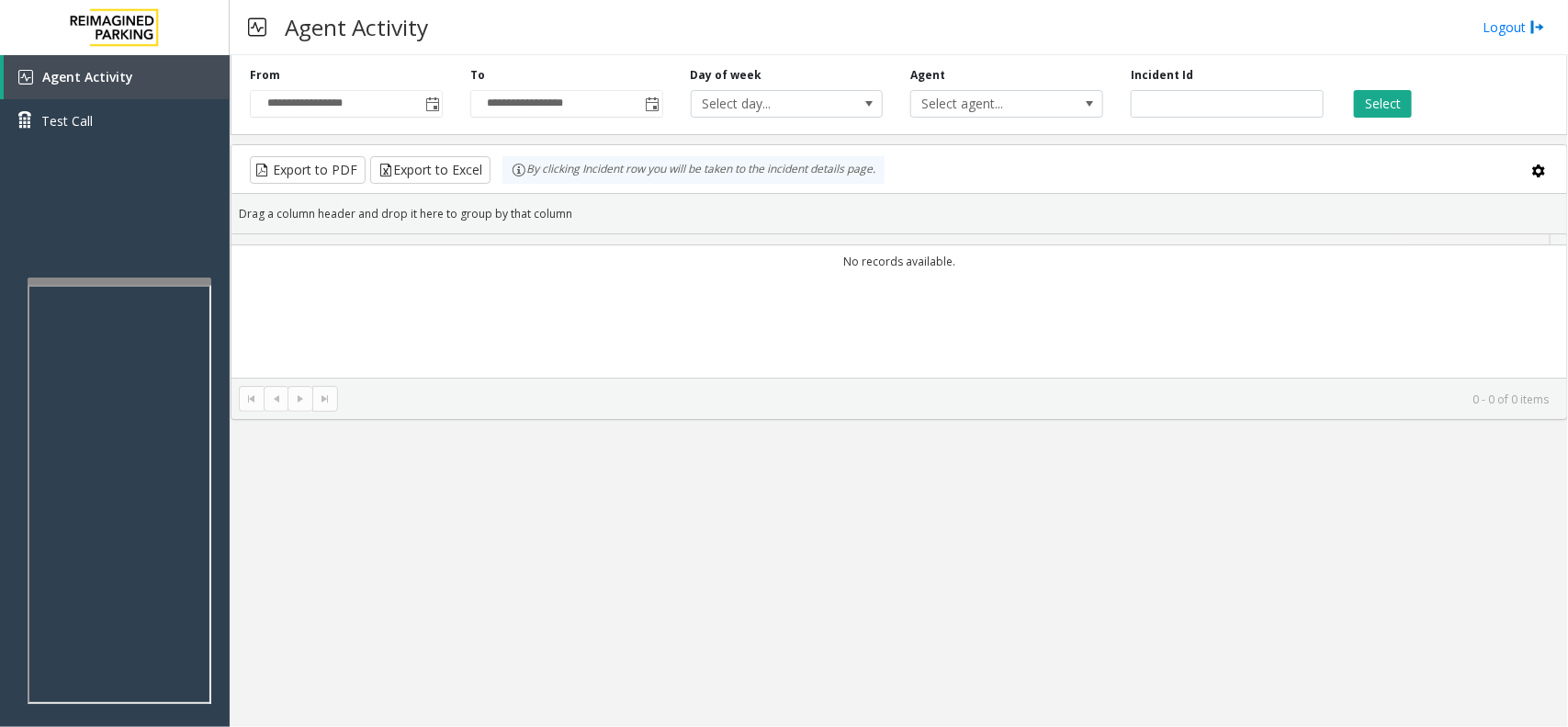
click at [447, 108] on div "**********" at bounding box center [346, 92] width 220 height 50
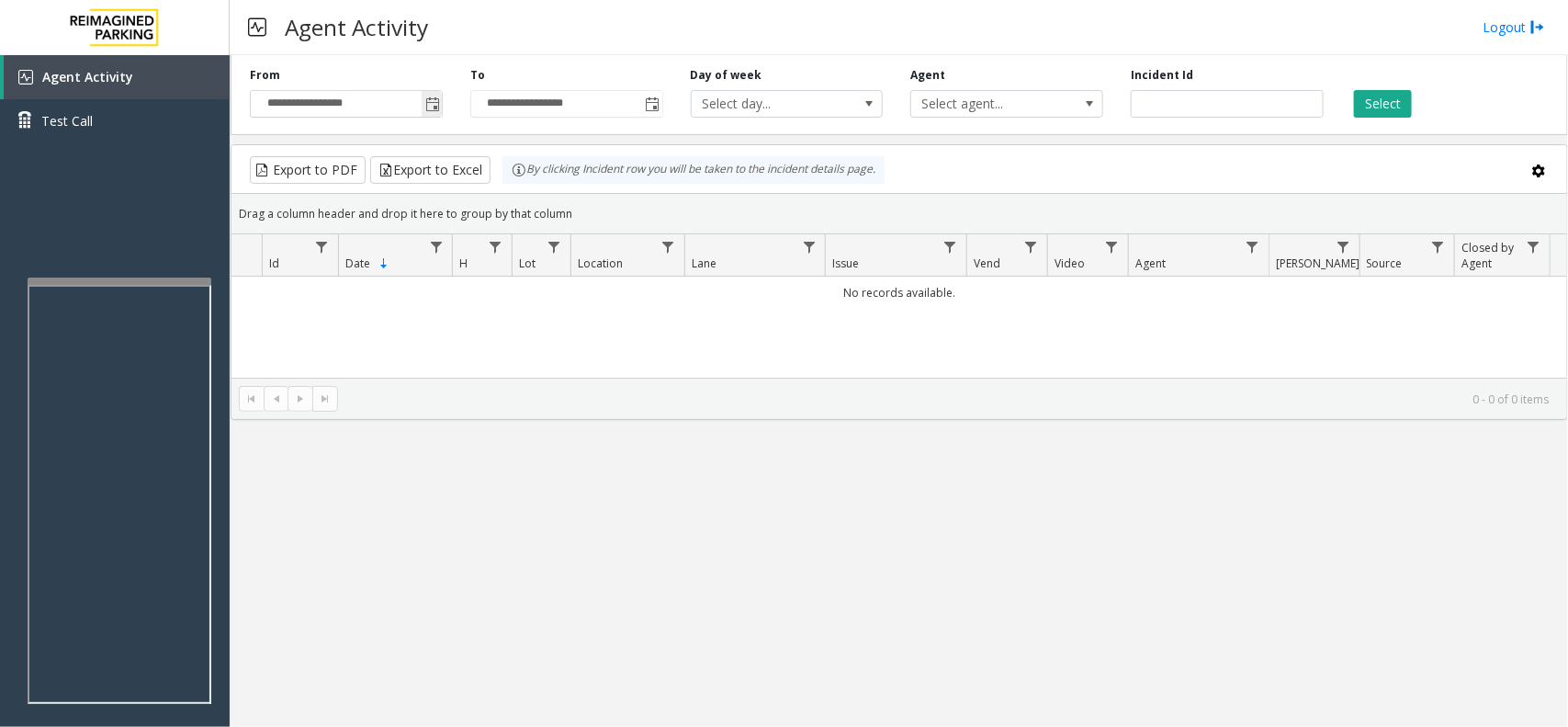
click at [439, 108] on span "Toggle popup" at bounding box center [432, 104] width 14 height 14
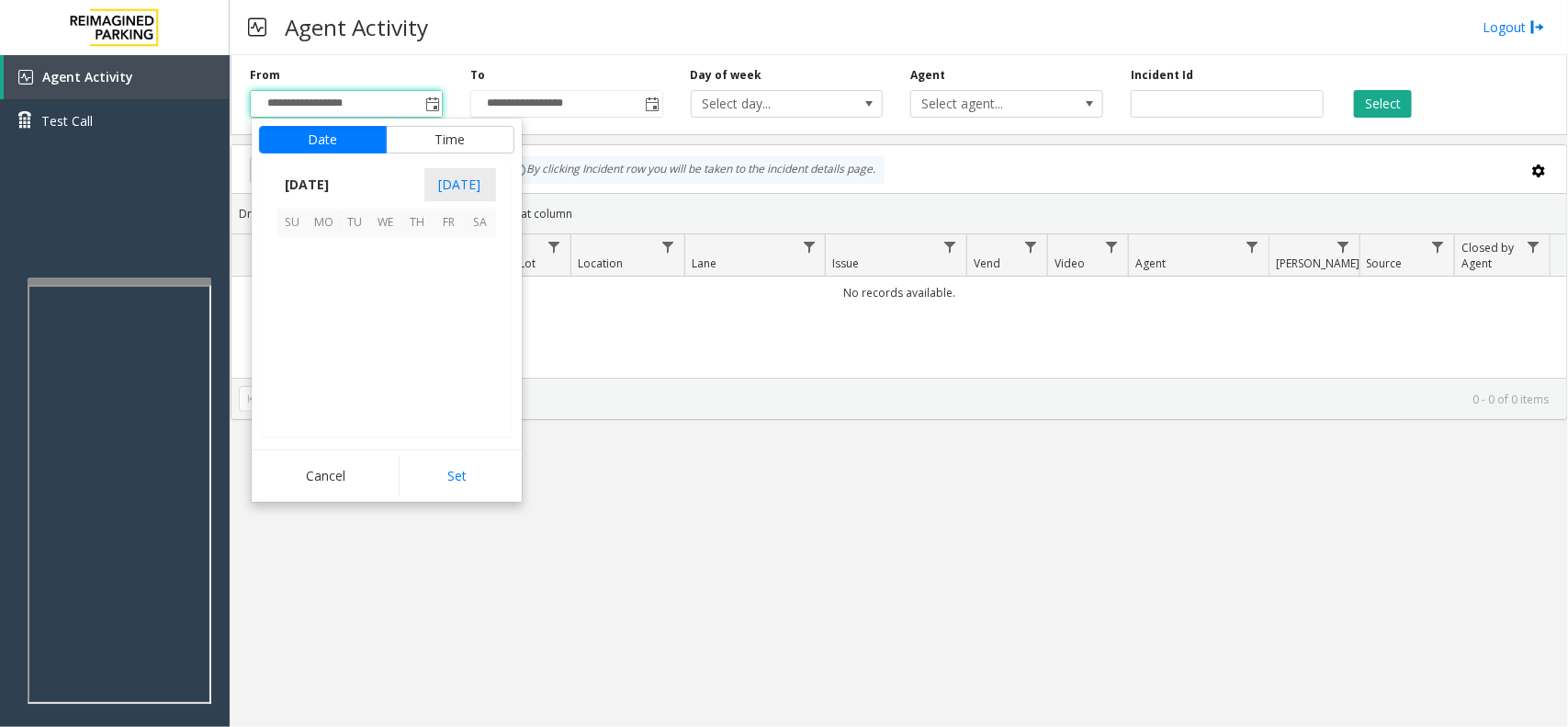
scroll to position [329597, 0]
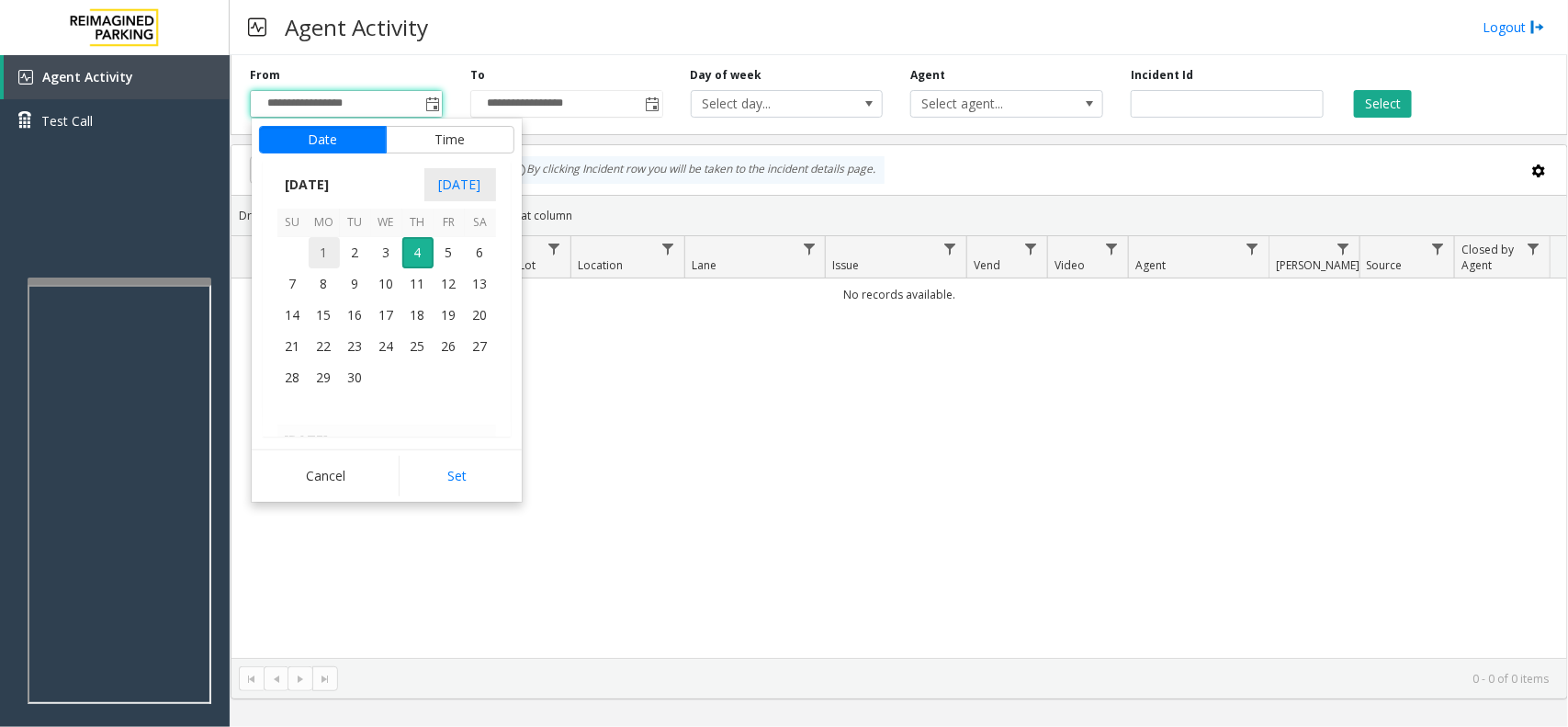
click at [317, 258] on span "1" at bounding box center [324, 252] width 31 height 31
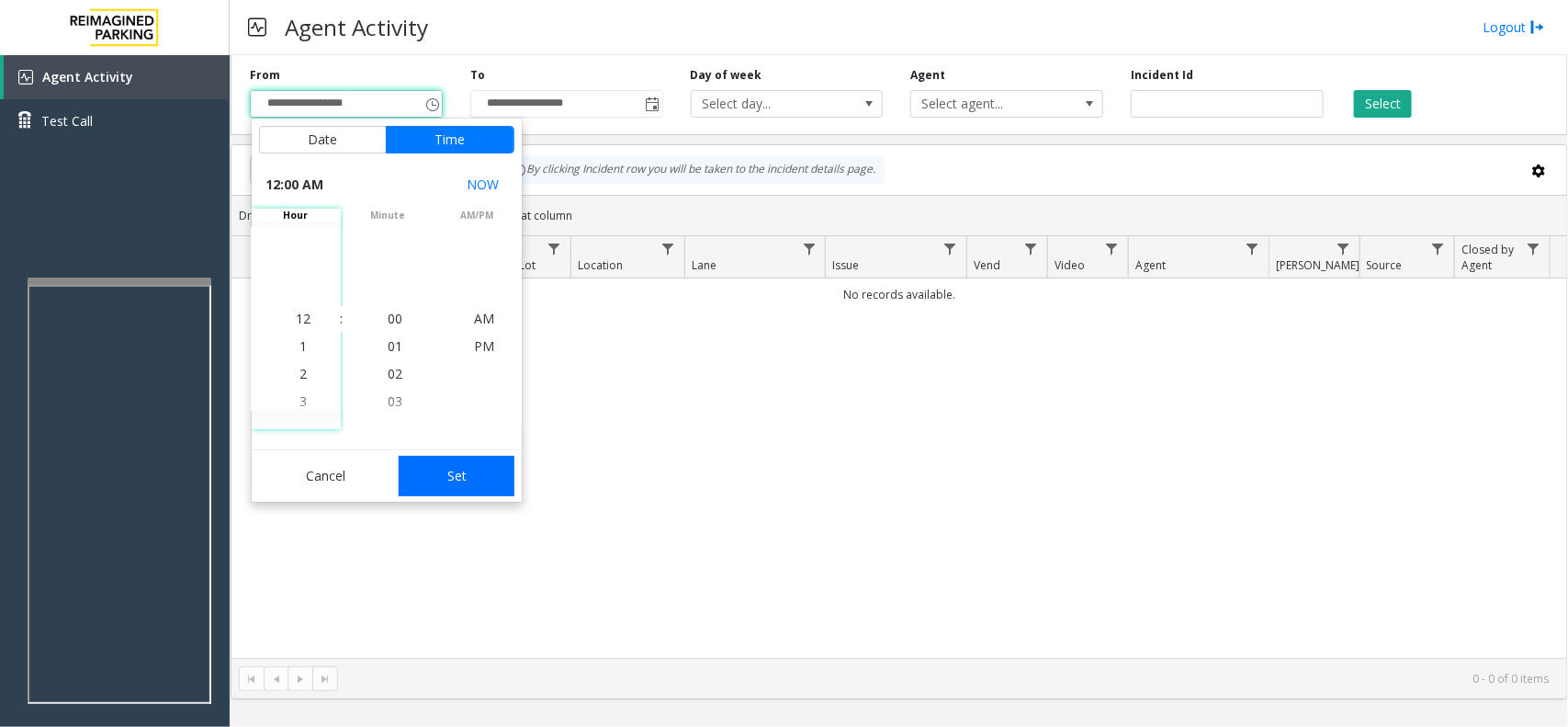
click at [477, 460] on button "Set" at bounding box center [456, 476] width 116 height 40
type input "**********"
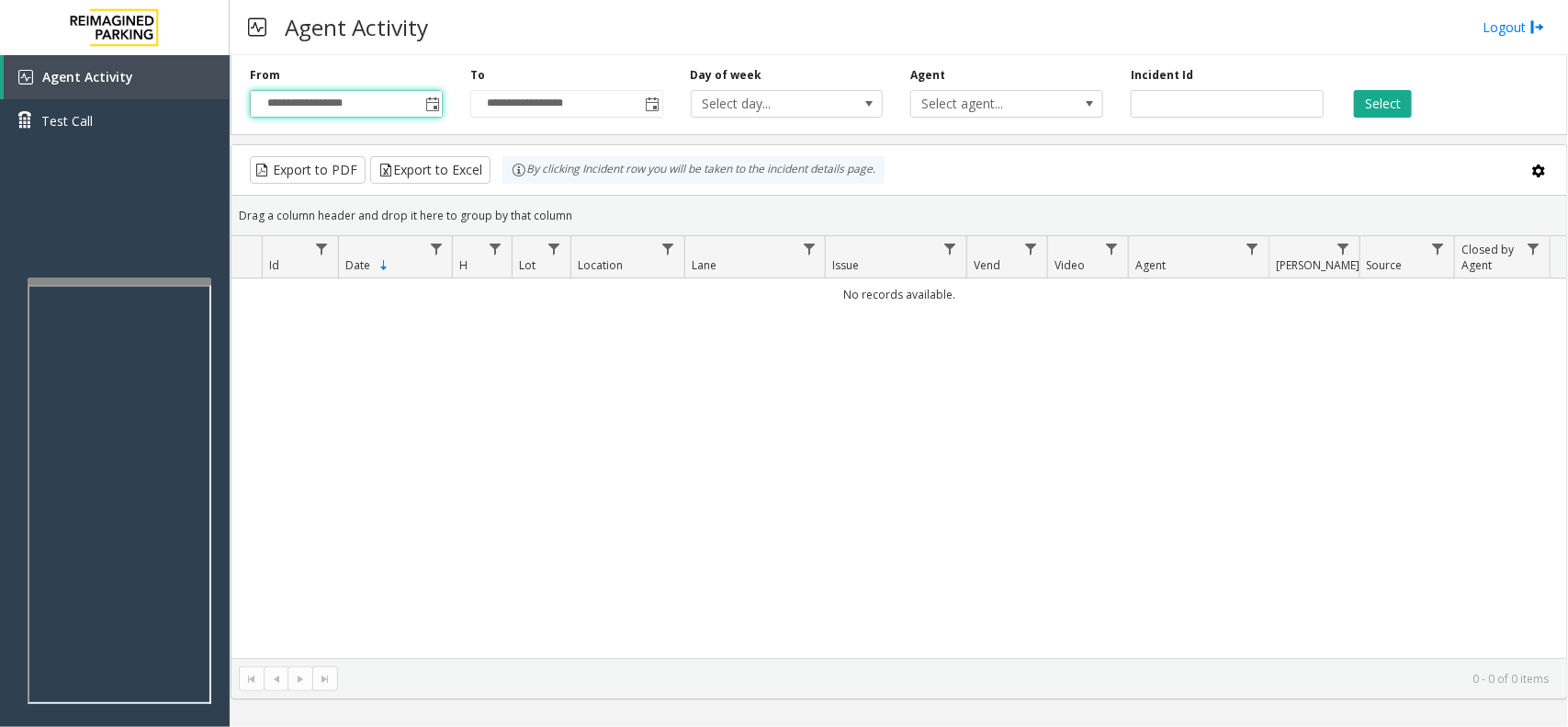
click at [1390, 88] on div "Select" at bounding box center [1447, 92] width 220 height 50
click at [1399, 110] on button "Select" at bounding box center [1382, 104] width 58 height 28
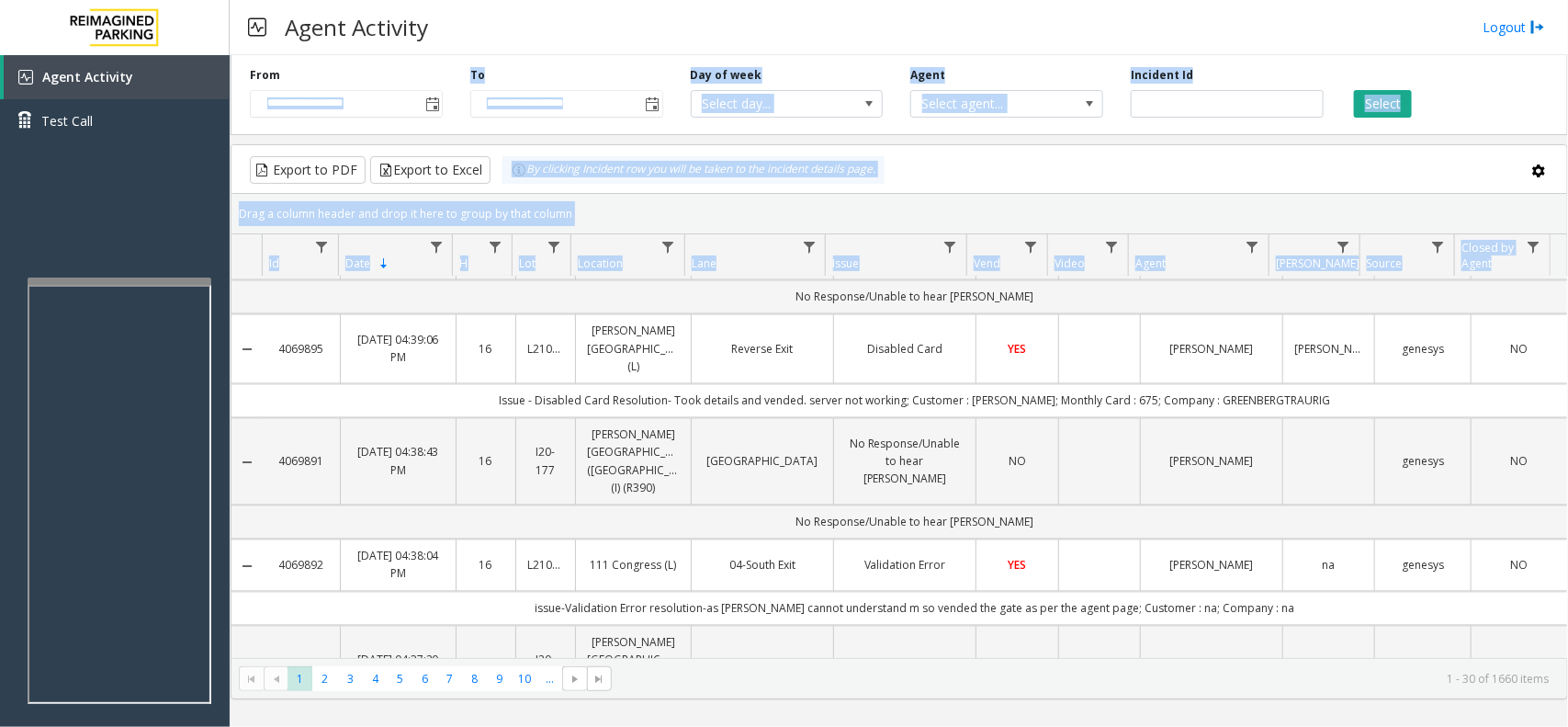
scroll to position [0, 0]
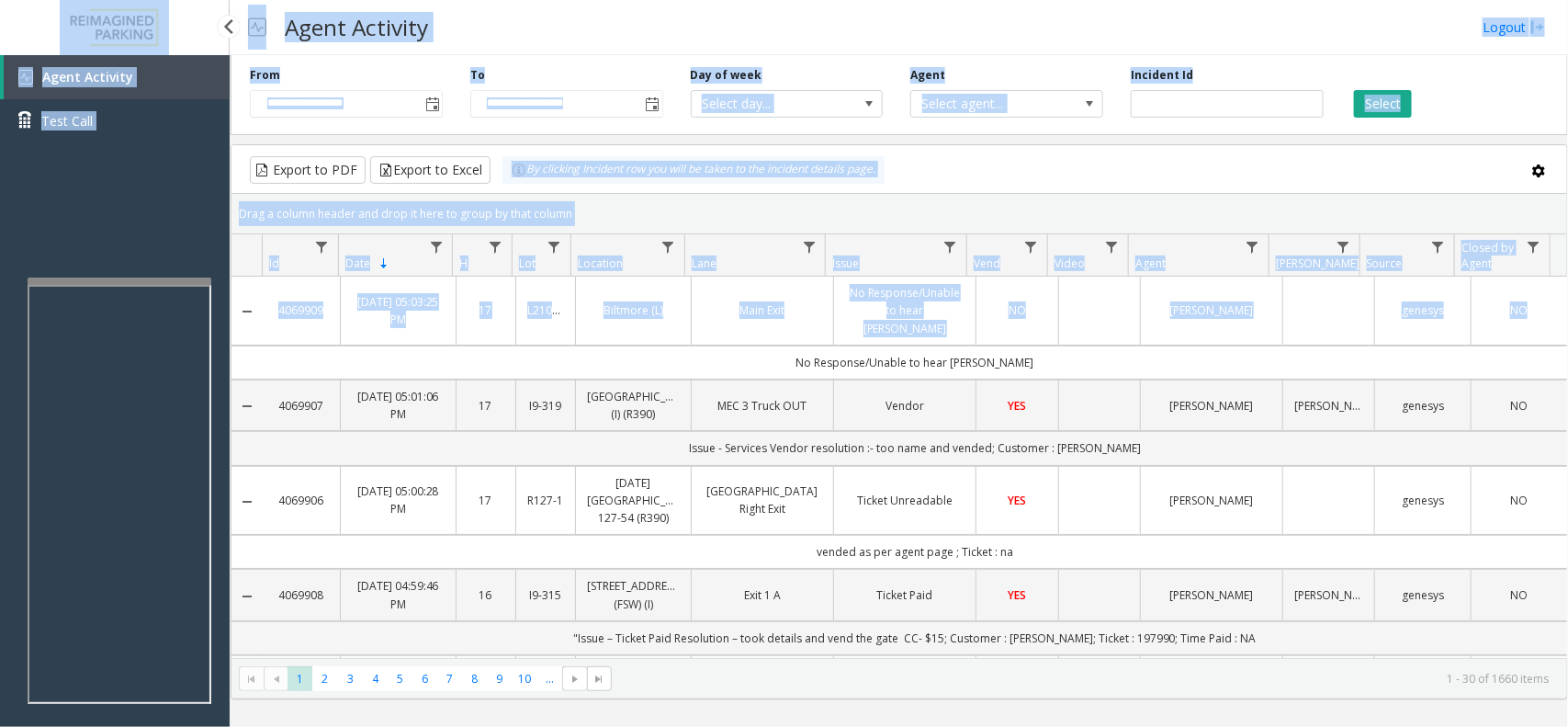
drag, startPoint x: 758, startPoint y: 355, endPoint x: 141, endPoint y: 1, distance: 711.3
click at [186, 23] on app-root "**********" at bounding box center [784, 363] width 1568 height 727
click at [387, 14] on h3 "Agent Activity" at bounding box center [356, 27] width 162 height 45
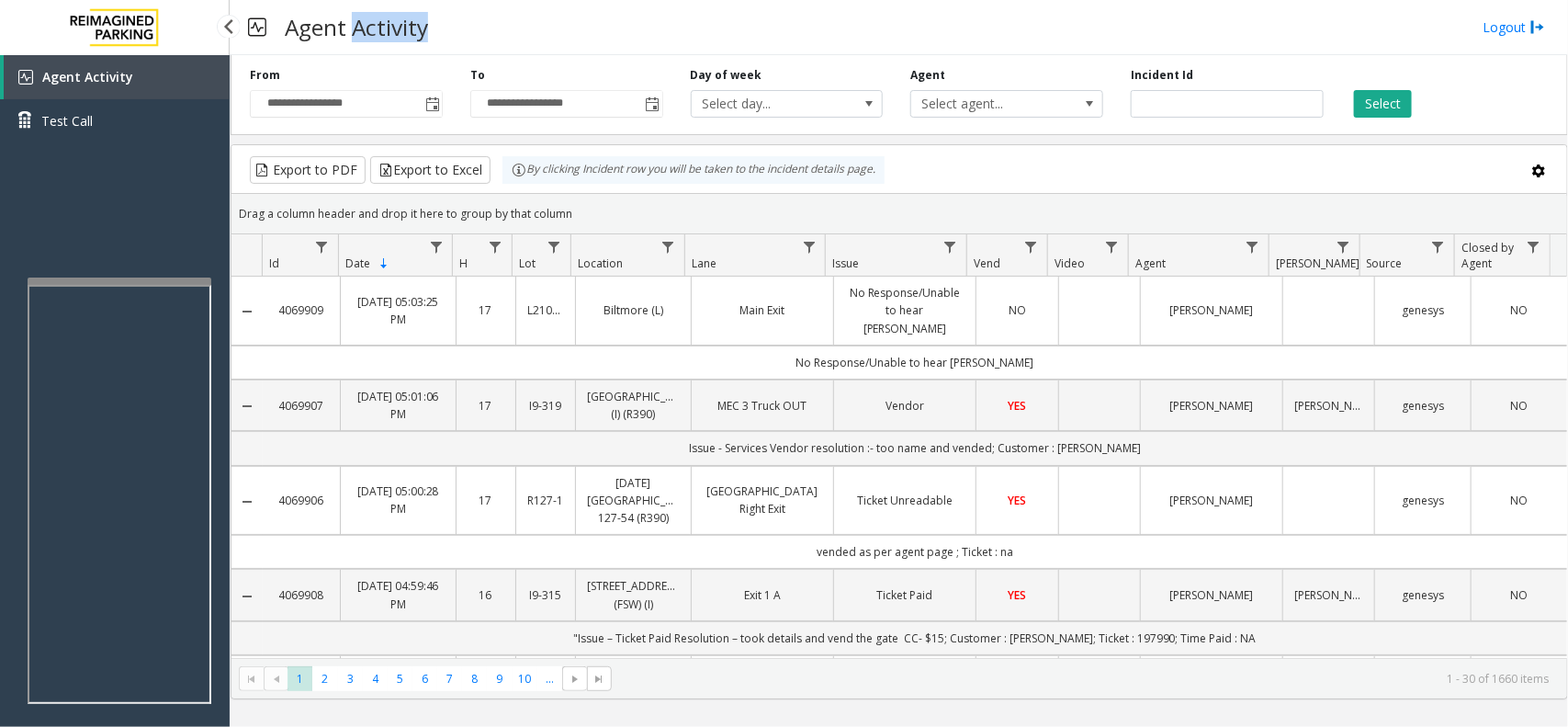
click at [387, 14] on h3 "Agent Activity" at bounding box center [356, 27] width 162 height 45
click at [338, 41] on h3 "Agent Activity" at bounding box center [356, 27] width 162 height 45
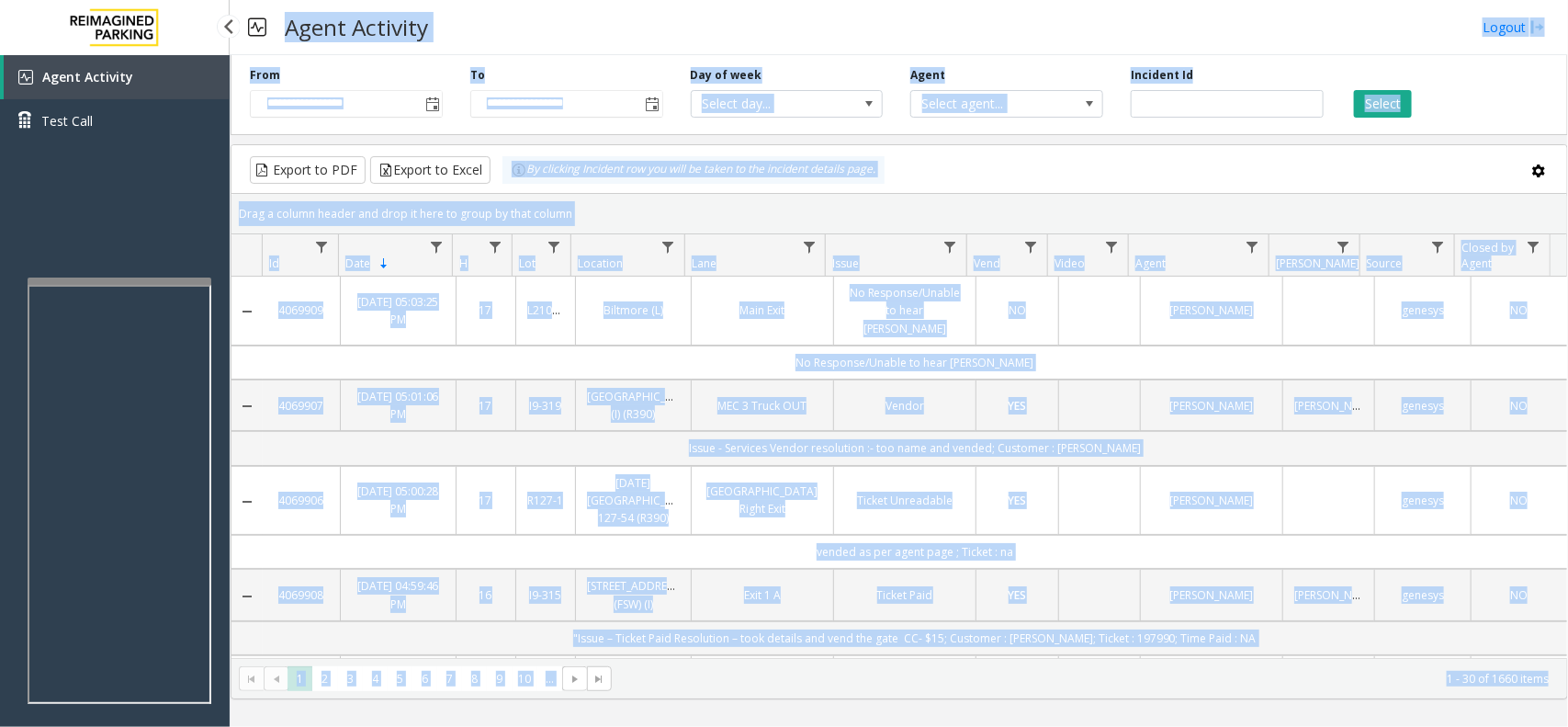
drag, startPoint x: 338, startPoint y: 41, endPoint x: 1370, endPoint y: 506, distance: 1131.9
click at [1458, 623] on div "**********" at bounding box center [899, 363] width 1338 height 727
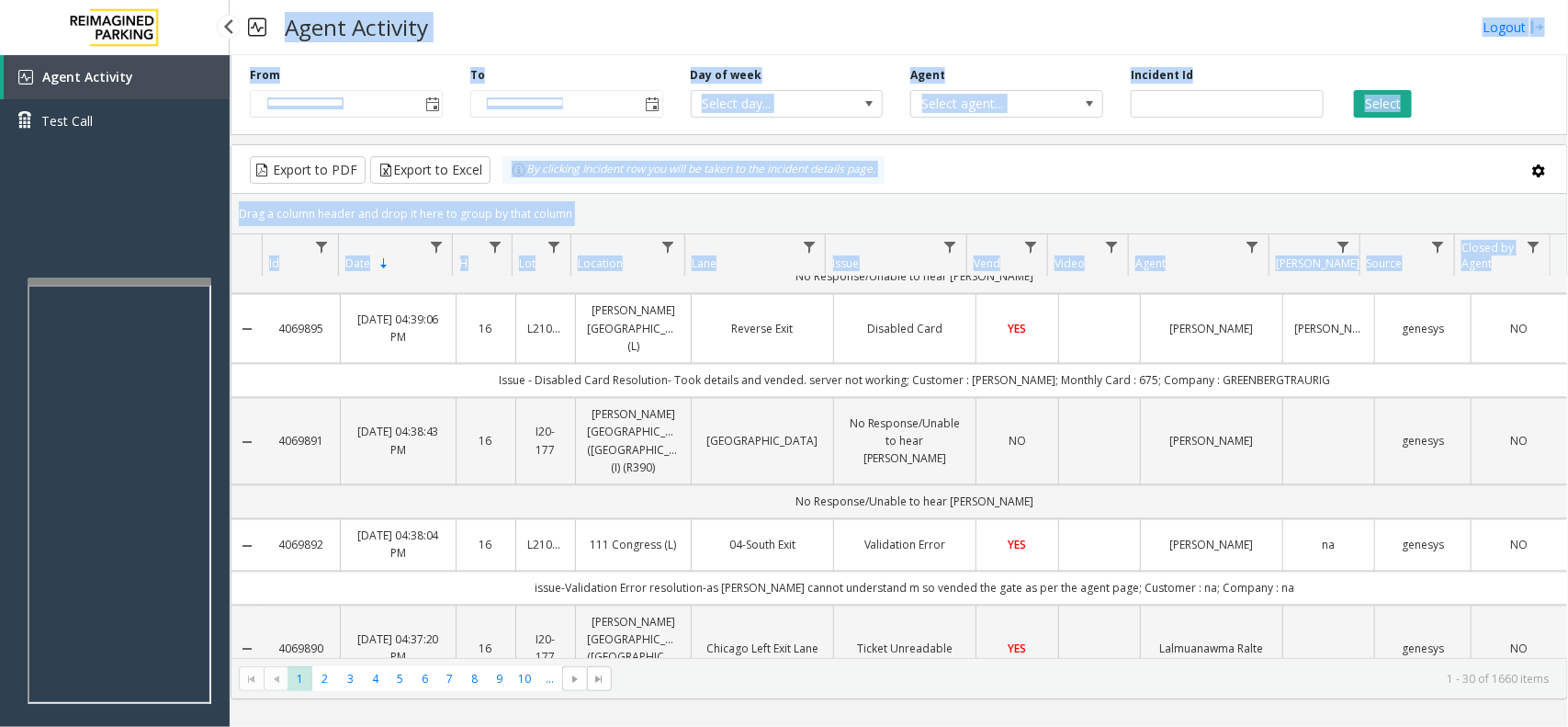
click at [1321, 405] on tbody "4069909 [DATE] 05:03:25 PM 17 L21077300 Biltmore (L) Main Exit No Response/Unab…" at bounding box center [898, 208] width 1335 height 3001
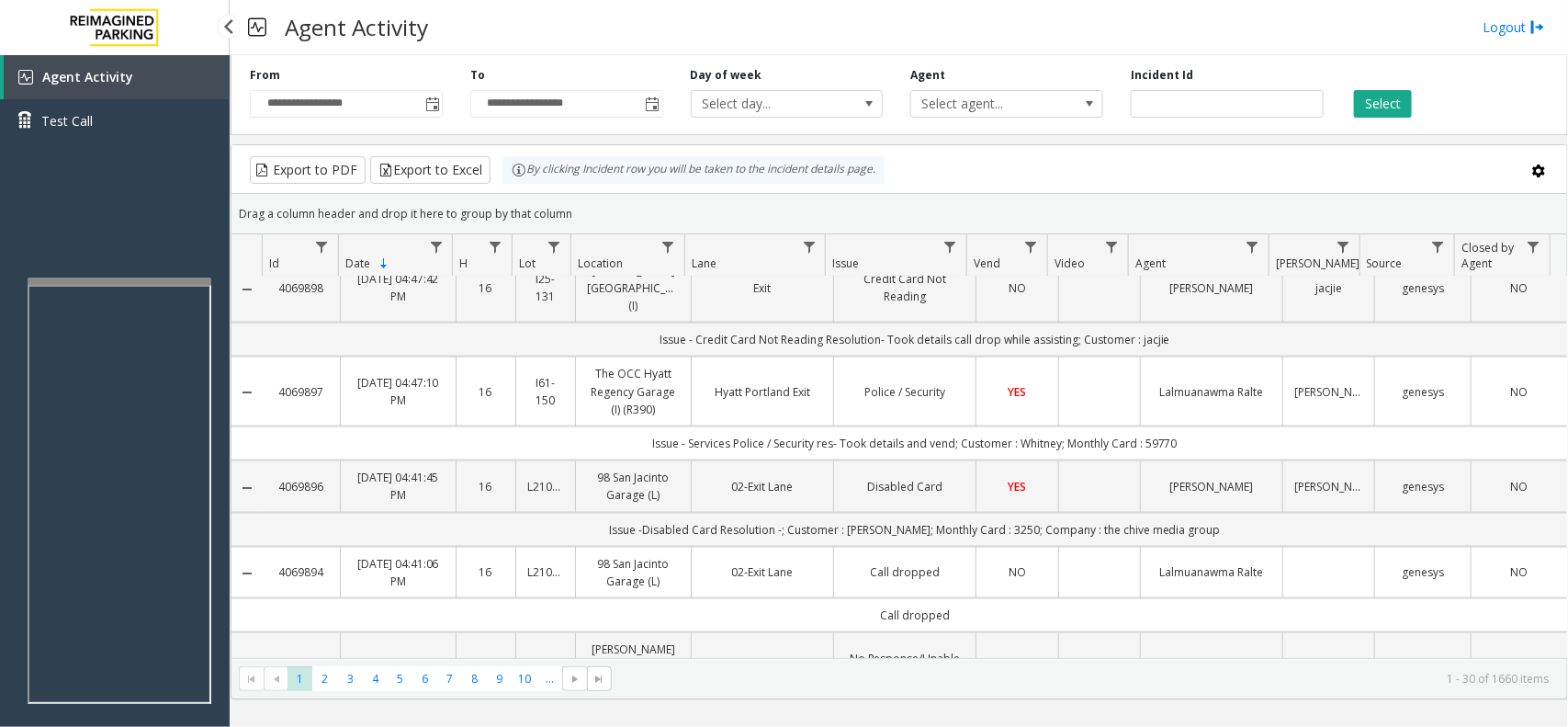
click at [1321, 405] on tbody "4069909 [DATE] 05:03:25 PM 17 L21077300 Biltmore (L) Main Exit No Response/Unab…" at bounding box center [898, 667] width 1335 height 3001
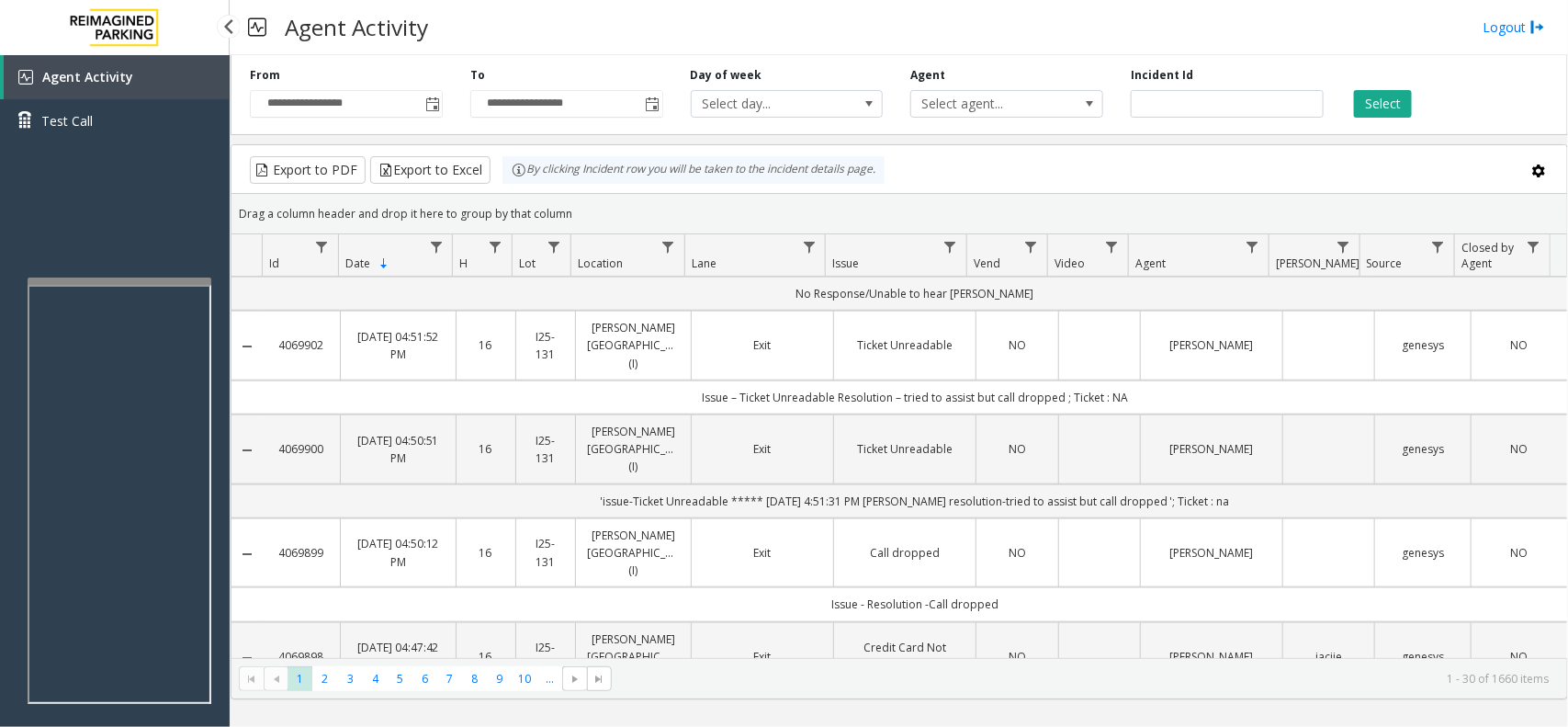
scroll to position [651, 0]
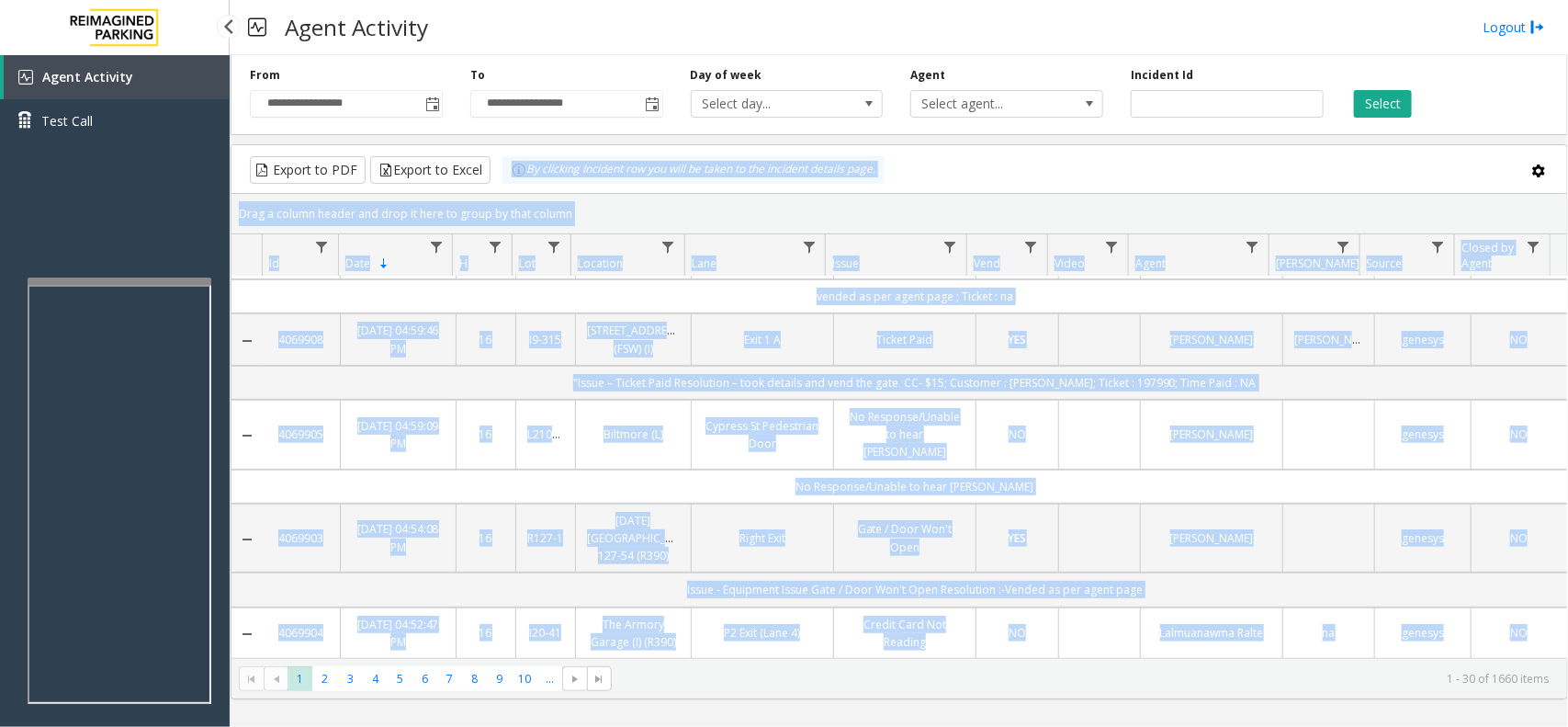
scroll to position [0, 0]
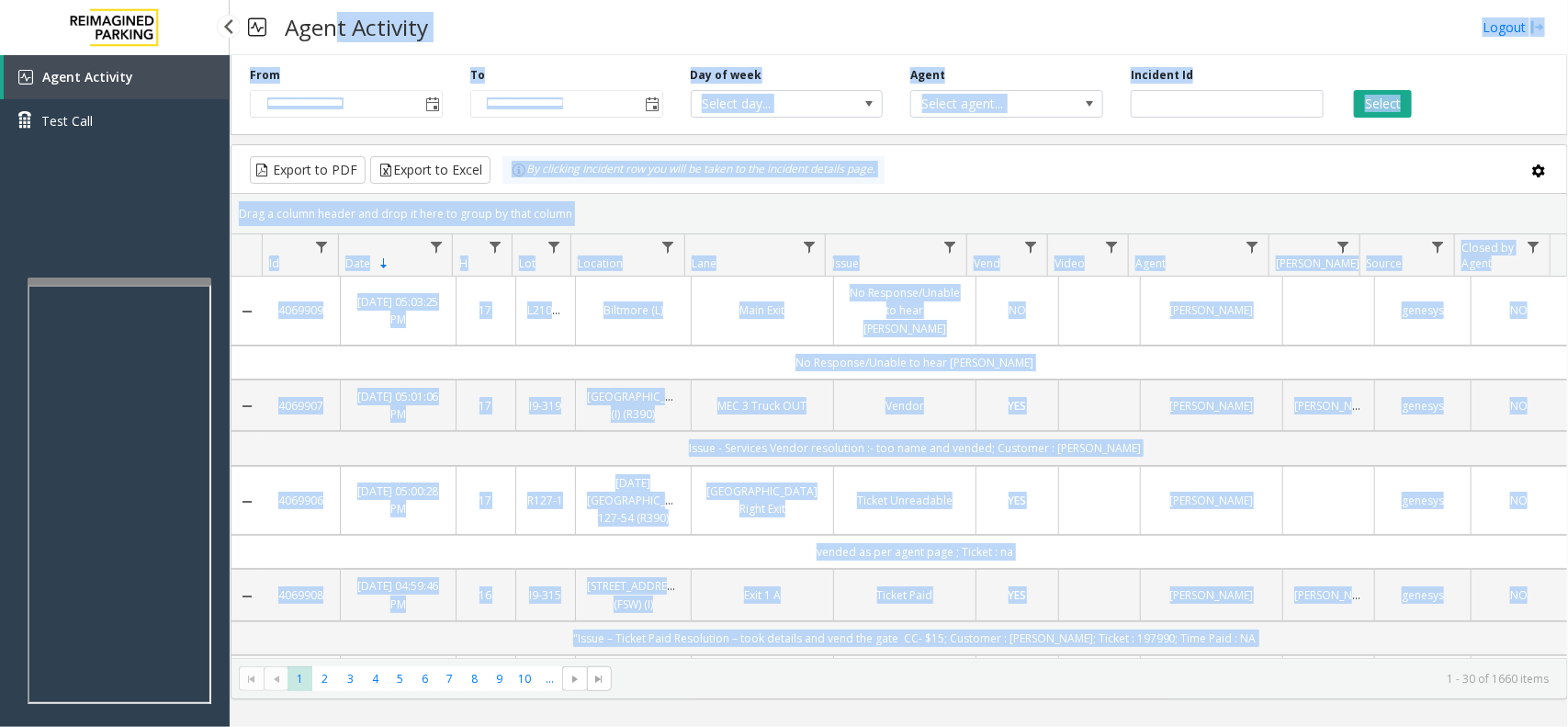
drag, startPoint x: 1321, startPoint y: 405, endPoint x: 341, endPoint y: -15, distance: 1066.2
click at [341, 0] on html "**********" at bounding box center [784, 363] width 1568 height 727
click at [372, 15] on h3 "Agent Activity" at bounding box center [356, 27] width 162 height 45
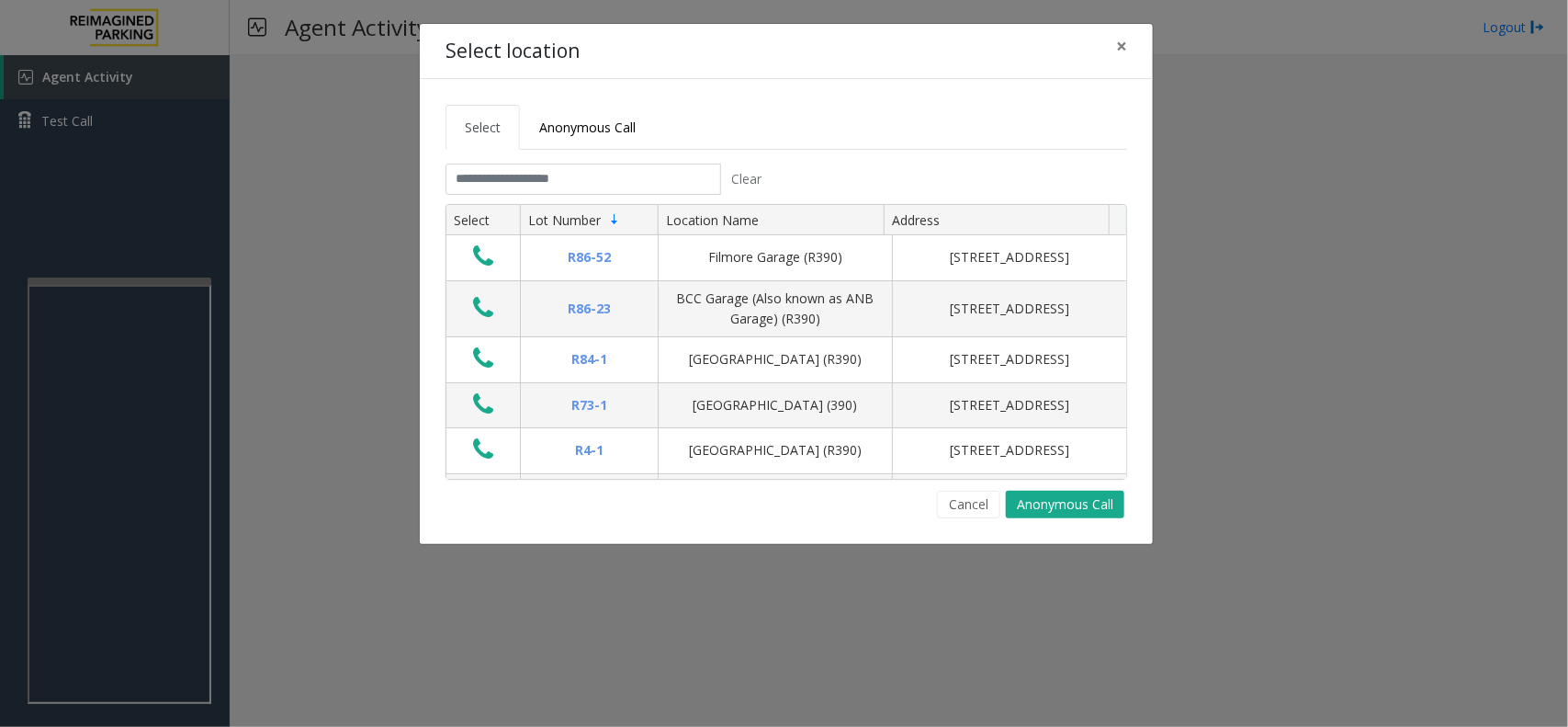
drag, startPoint x: 984, startPoint y: 511, endPoint x: 966, endPoint y: 512, distance: 18.0
click at [980, 512] on button "Cancel" at bounding box center [968, 505] width 64 height 28
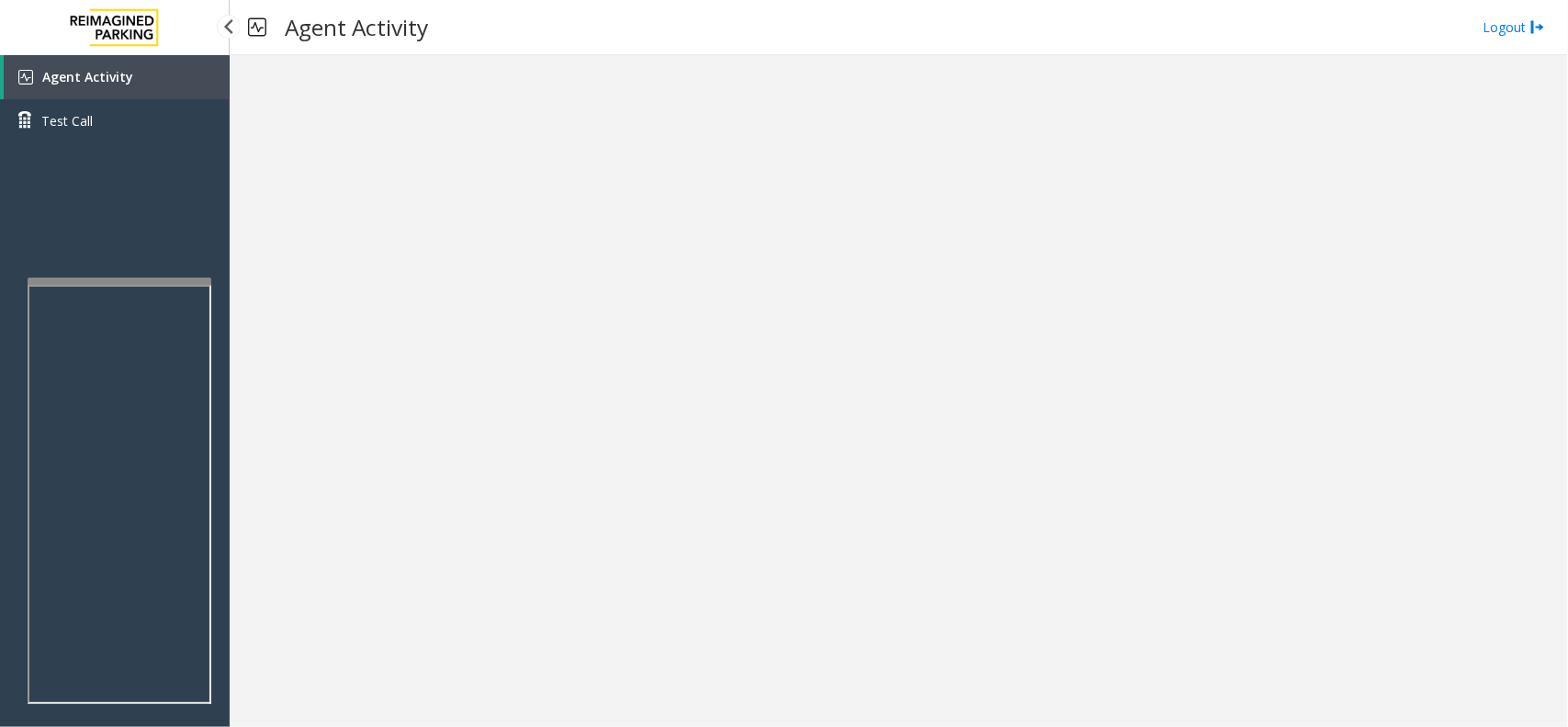
click at [107, 76] on span "Agent Activity" at bounding box center [88, 77] width 90 height 17
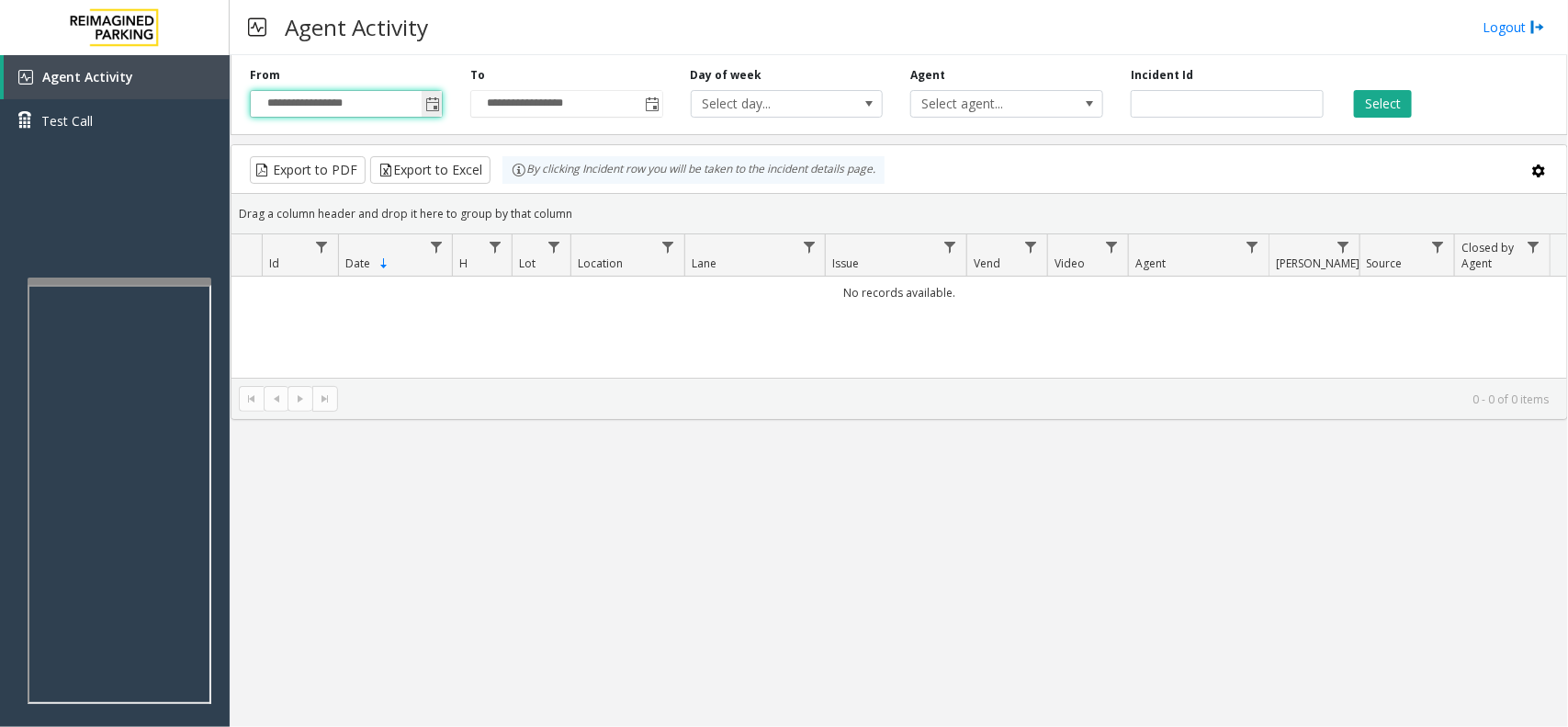
click at [420, 109] on input "**********" at bounding box center [346, 103] width 191 height 26
click at [436, 106] on span "Toggle popup" at bounding box center [432, 104] width 14 height 14
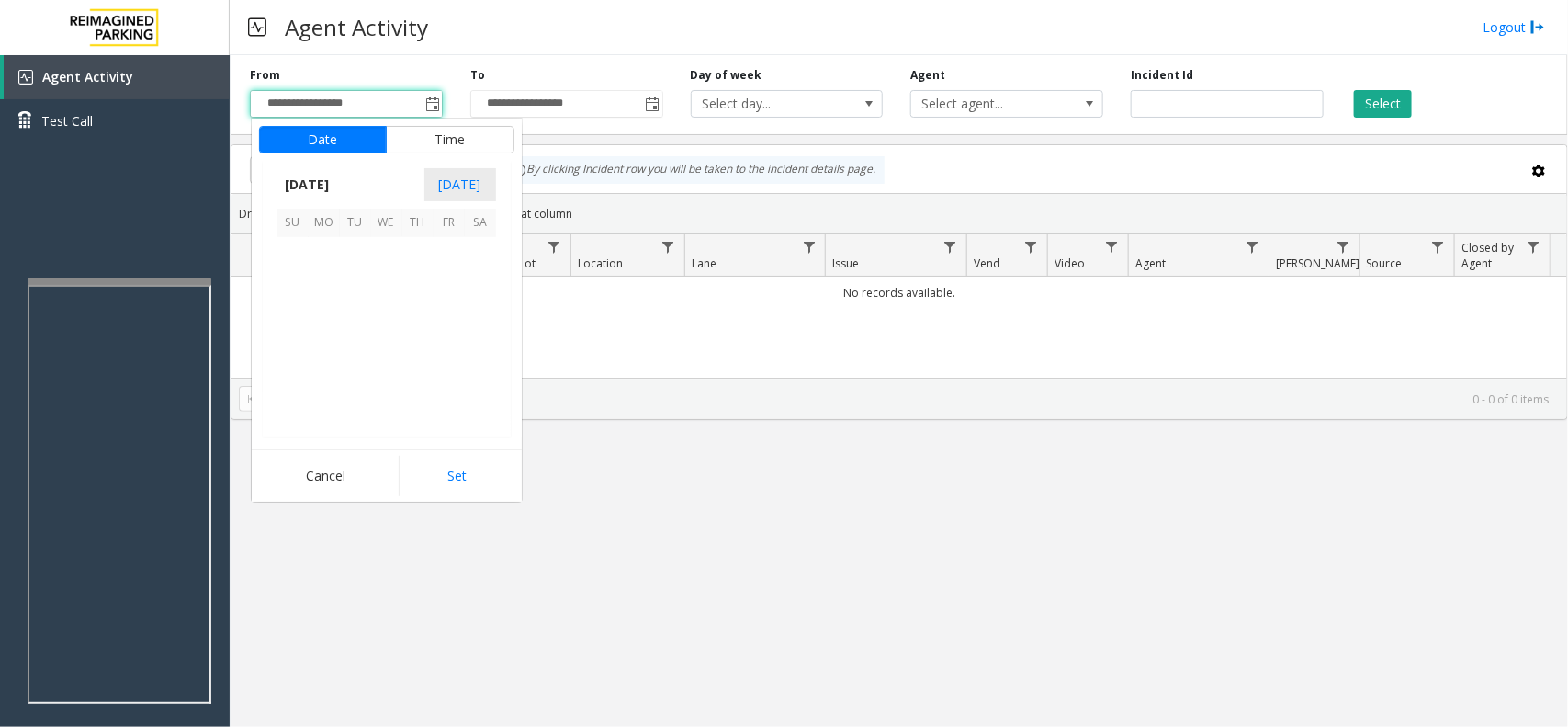
scroll to position [329597, 0]
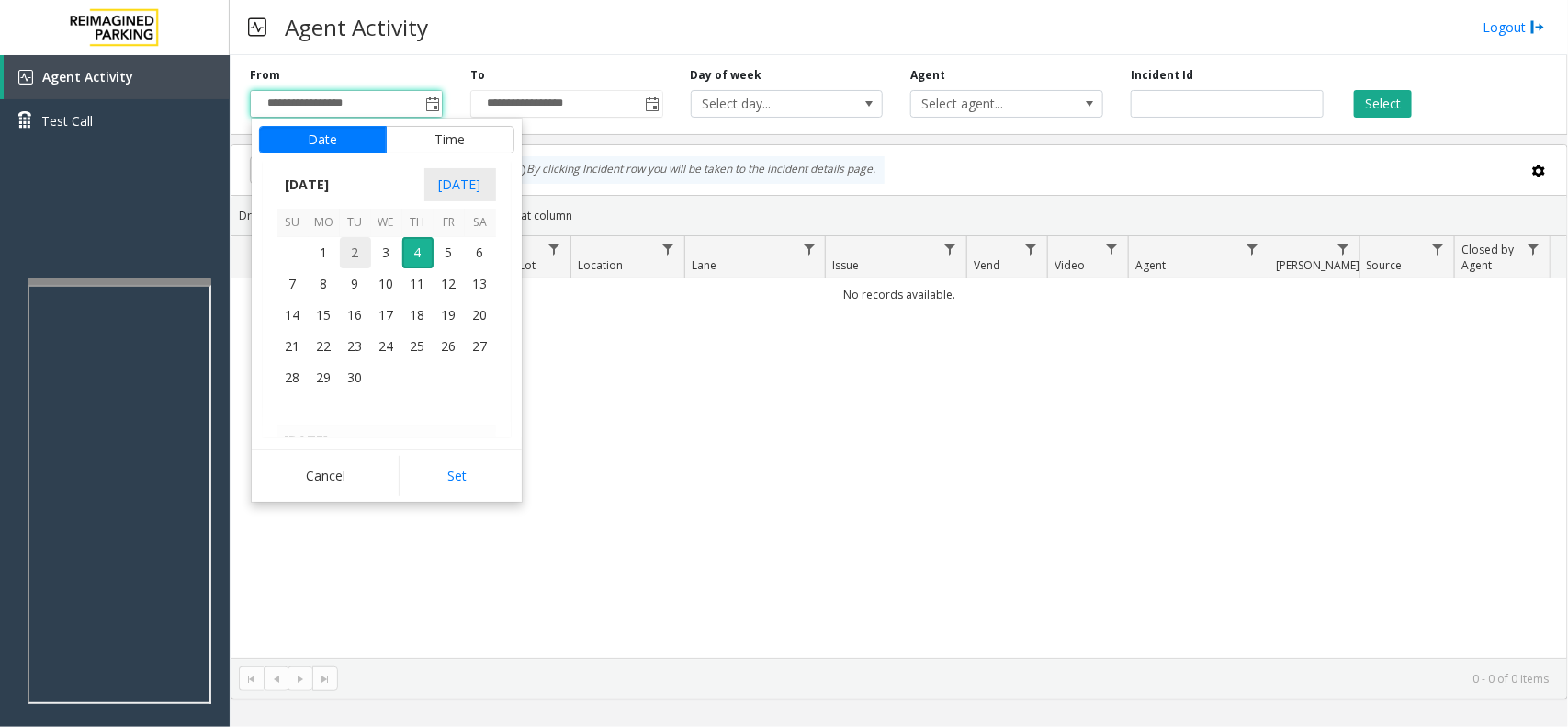
click at [369, 263] on span "2" at bounding box center [355, 252] width 31 height 31
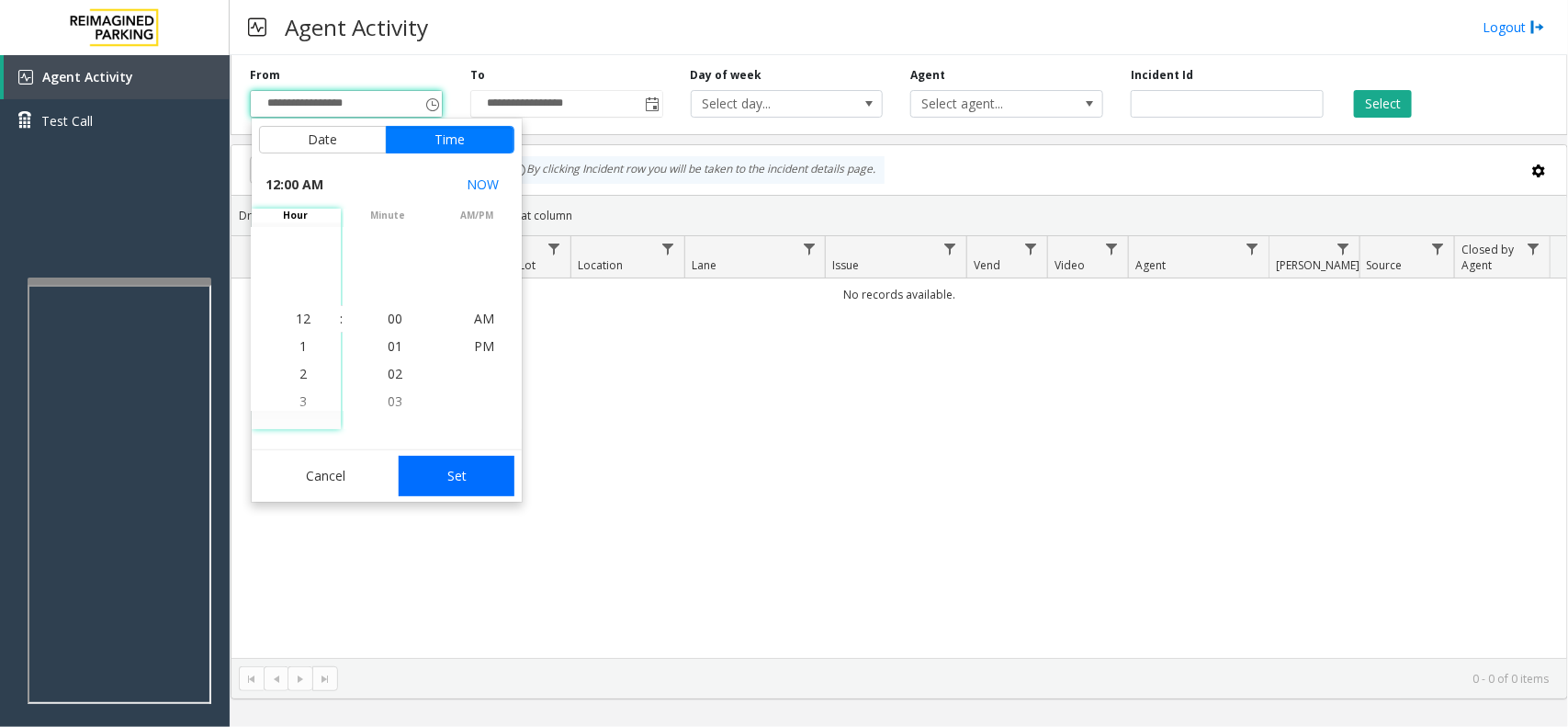
click at [482, 478] on button "Set" at bounding box center [456, 476] width 116 height 40
type input "**********"
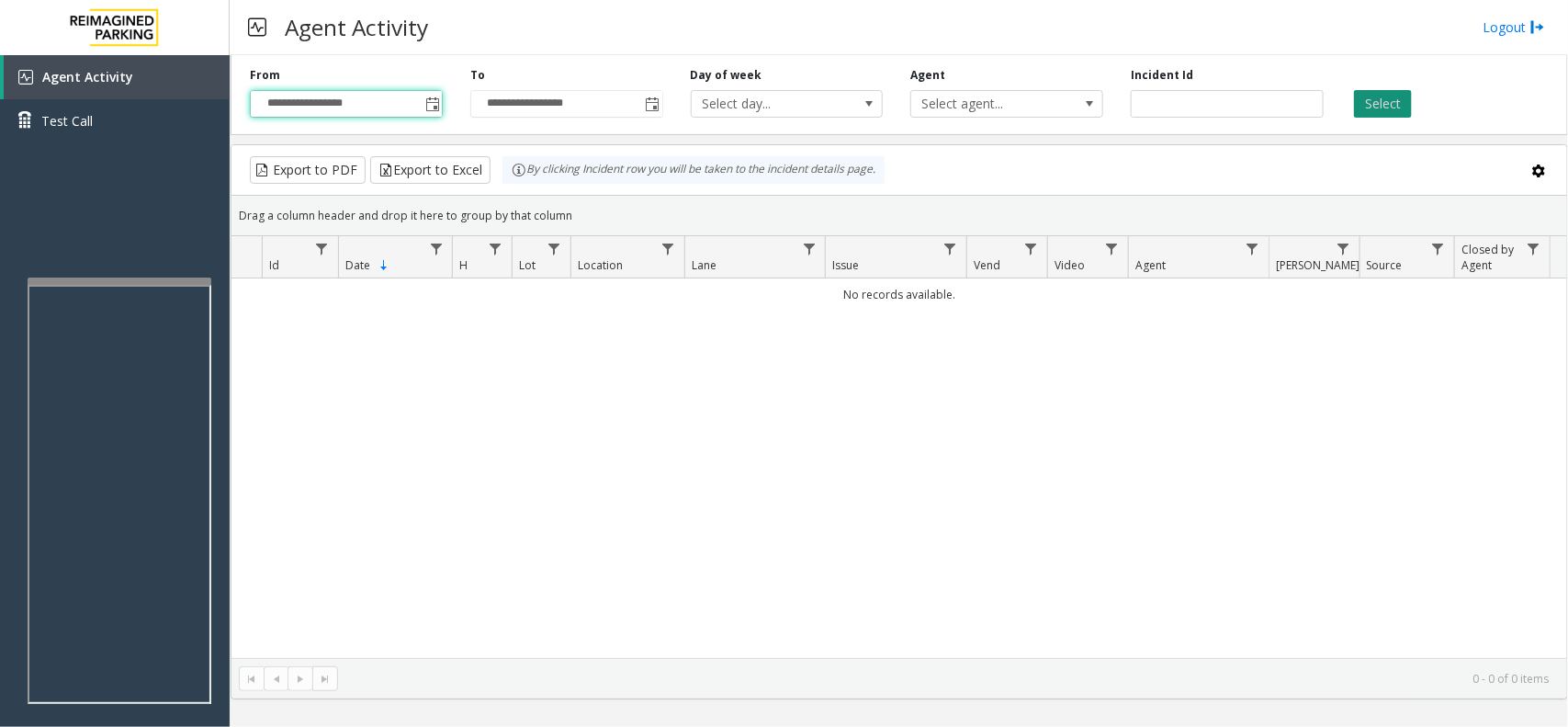
click at [1362, 115] on button "Select" at bounding box center [1382, 104] width 58 height 28
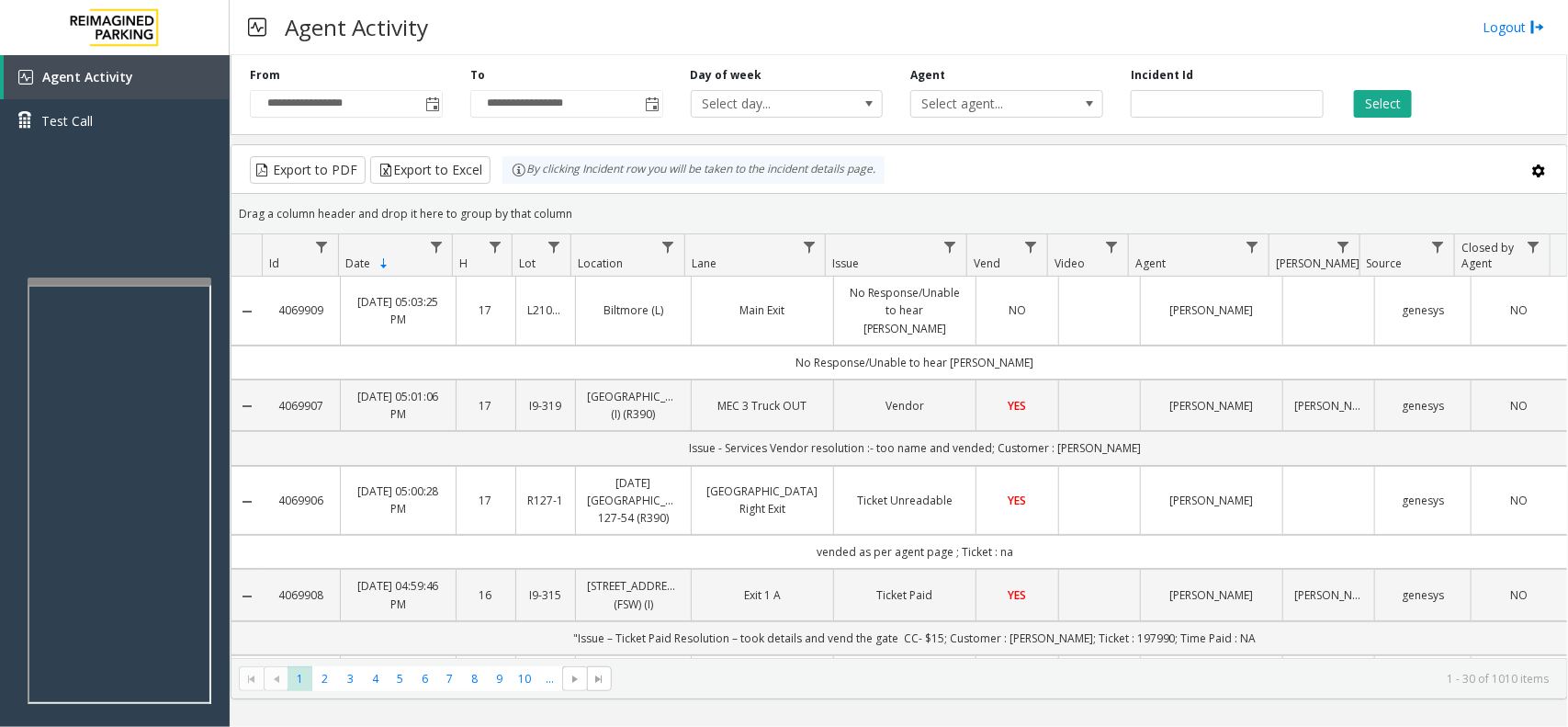
click at [1071, 347] on td "No Response/Unable to hear [PERSON_NAME]" at bounding box center [914, 362] width 1304 height 34
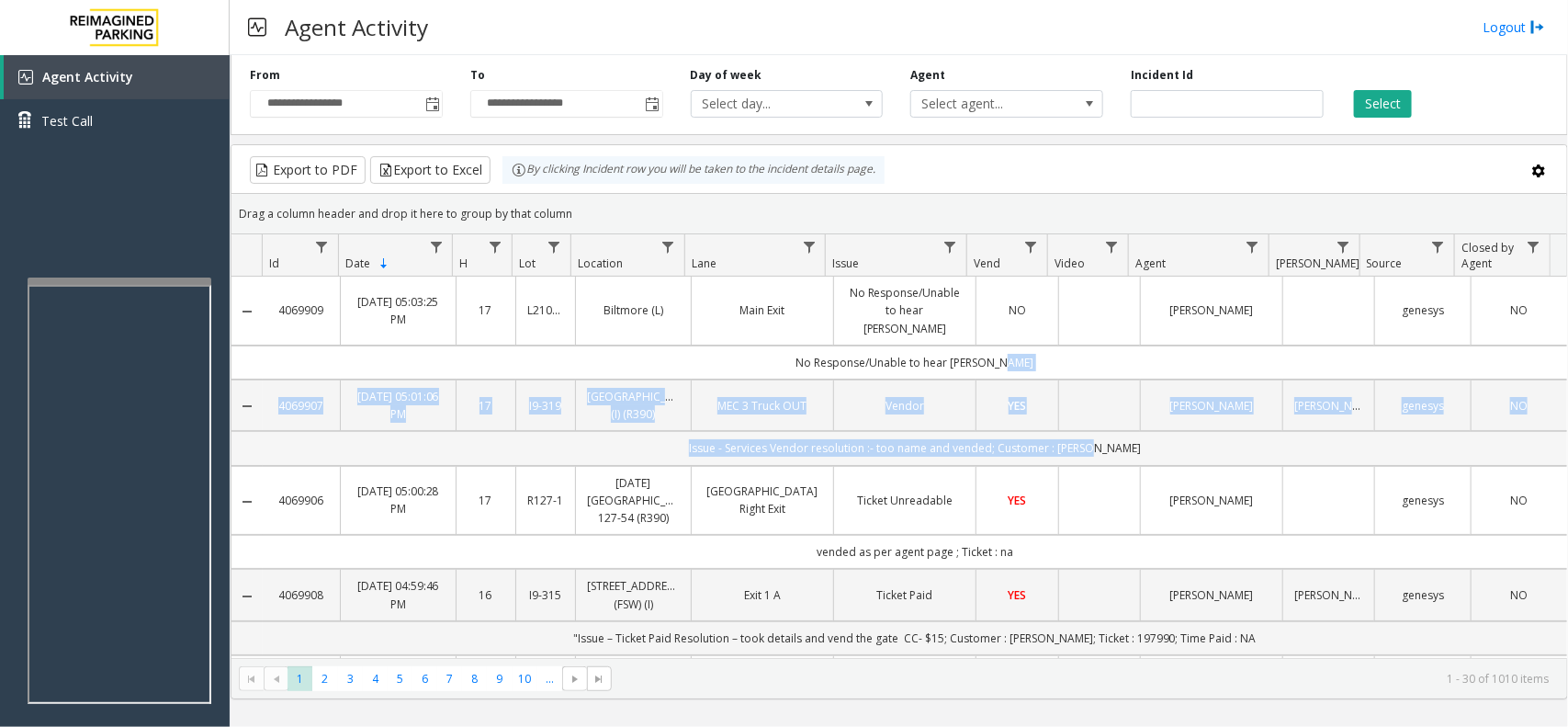
drag, startPoint x: 1071, startPoint y: 347, endPoint x: 1167, endPoint y: 466, distance: 152.9
click at [1160, 451] on td "Issue - Services Vendor resolution :- too name and vended; Customer : [PERSON_N…" at bounding box center [914, 447] width 1304 height 34
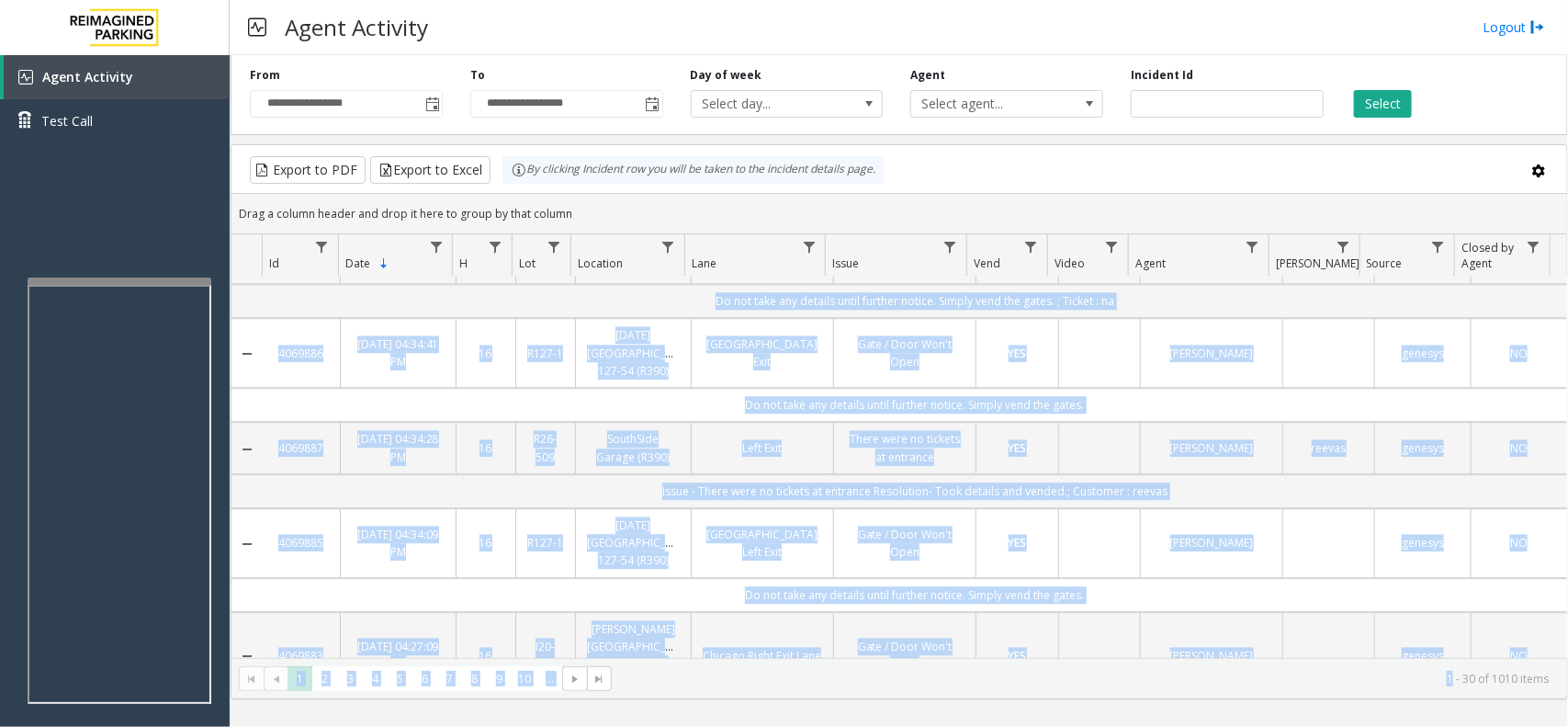
scroll to position [2488, 0]
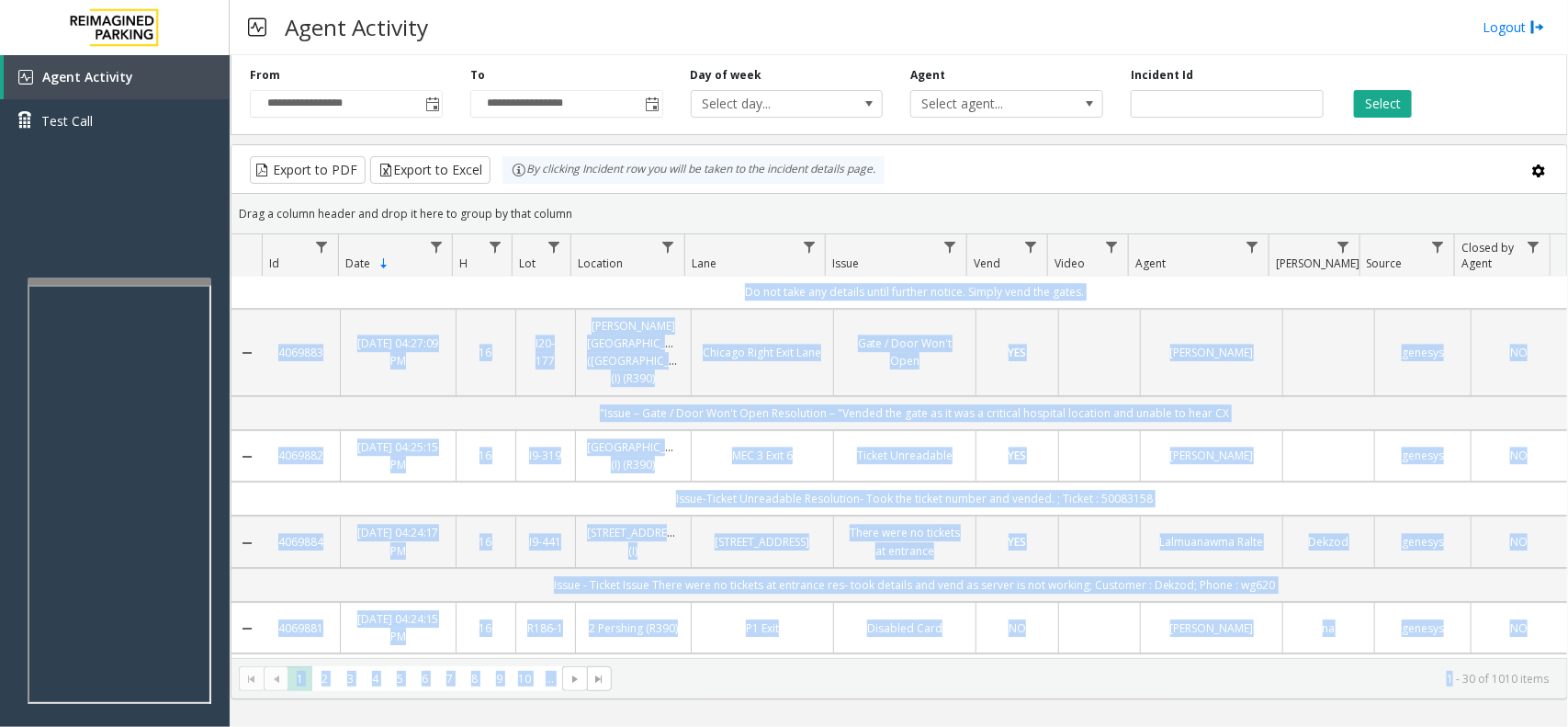
drag, startPoint x: 1160, startPoint y: 451, endPoint x: 1229, endPoint y: 781, distance: 337.1
click at [1229, 726] on html "**********" at bounding box center [784, 363] width 1568 height 727
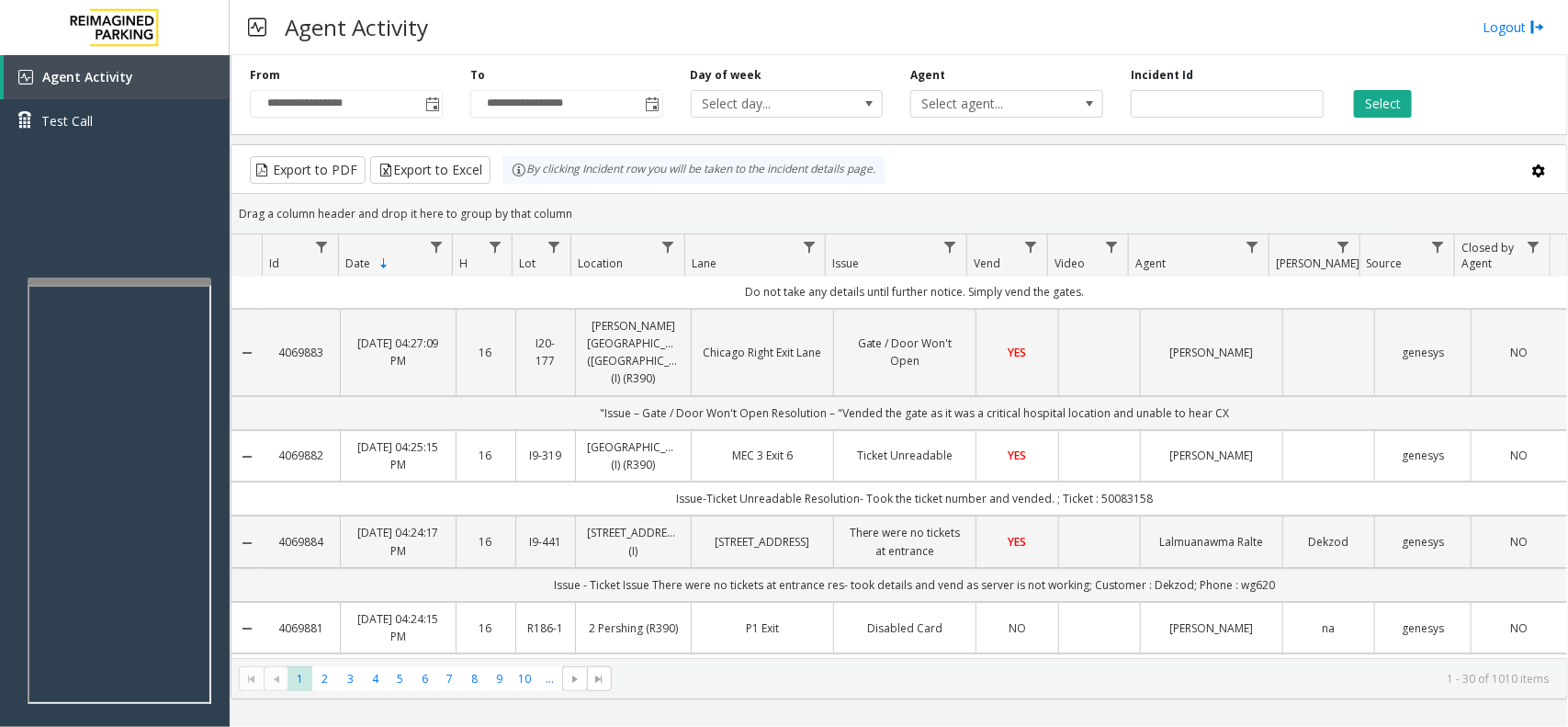
click at [1491, 666] on kendo-pager "* * * * * * * * * ** *** 1 2 3 4 5 6 7 8 9 10 ... 1 - 30 of 1010 items" at bounding box center [898, 678] width 1335 height 41
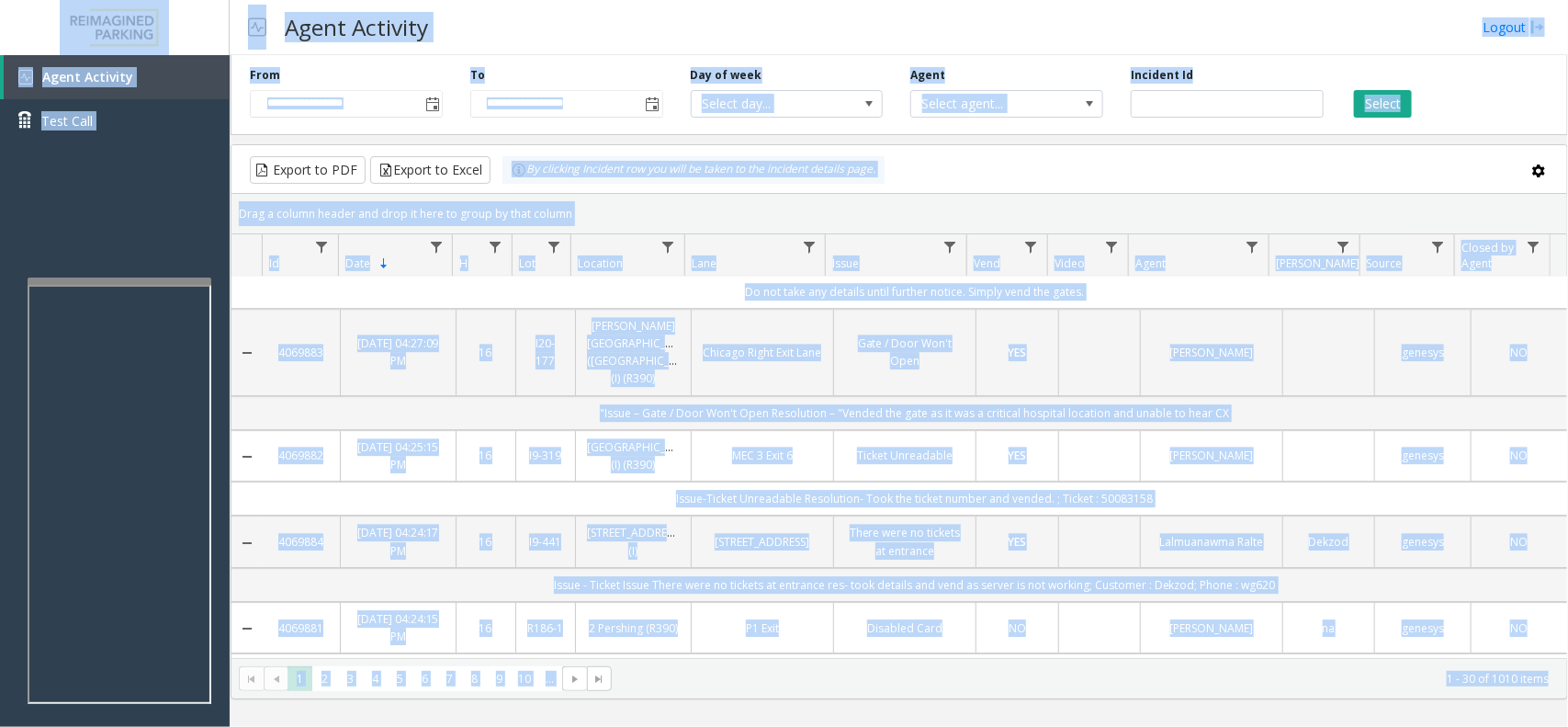
drag, startPoint x: 1491, startPoint y: 666, endPoint x: 0, endPoint y: -100, distance: 1676.3
click at [0, 0] on html "**********" at bounding box center [784, 363] width 1568 height 727
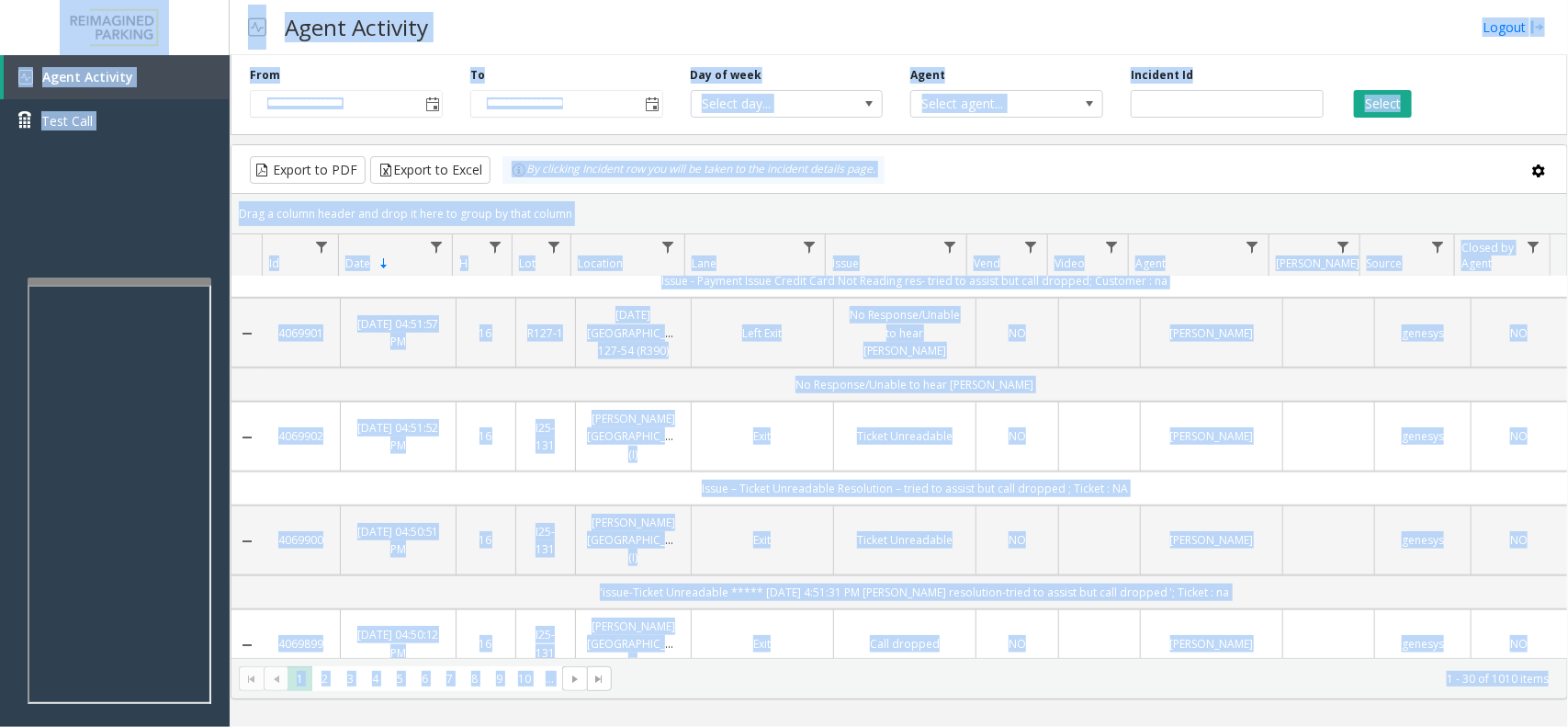
scroll to position [0, 0]
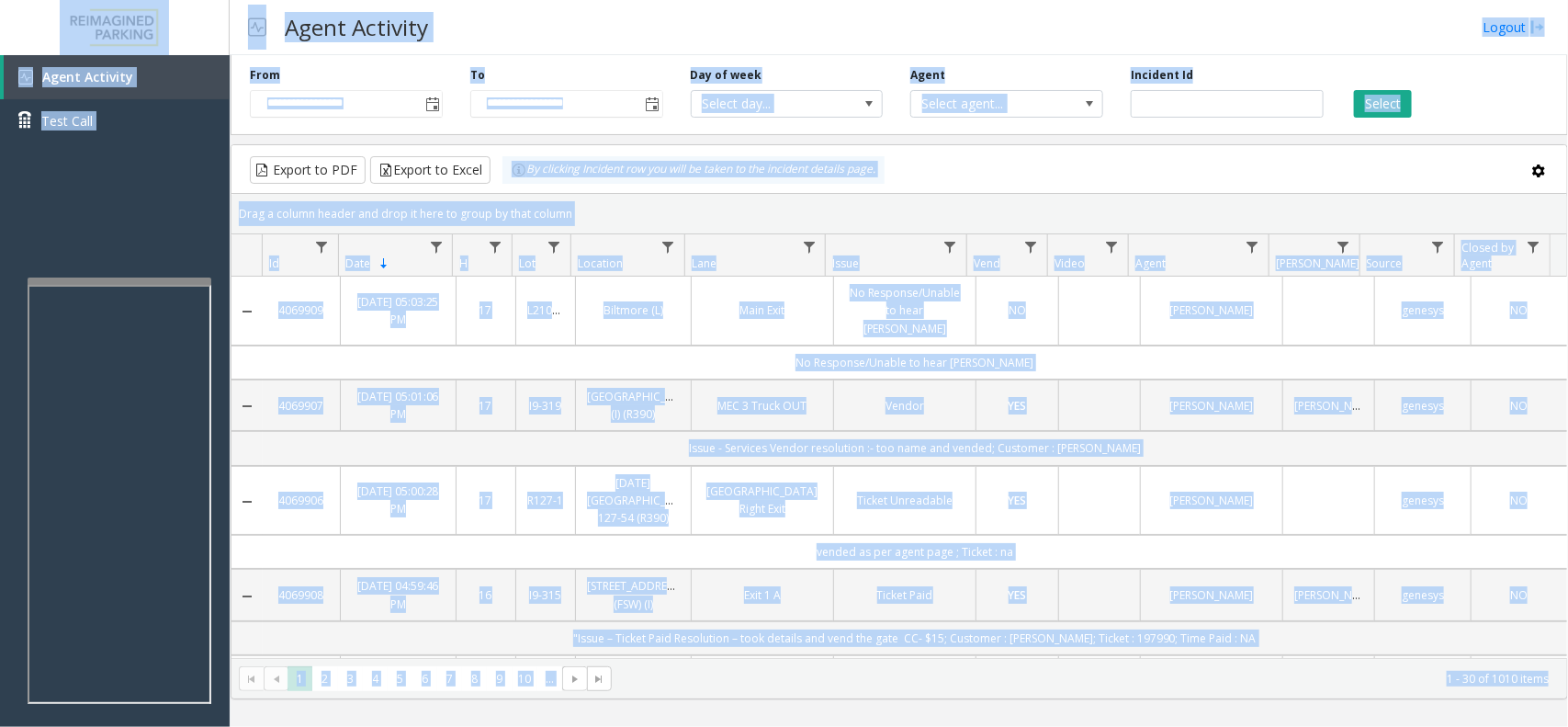
click at [296, 81] on div "**********" at bounding box center [346, 92] width 220 height 50
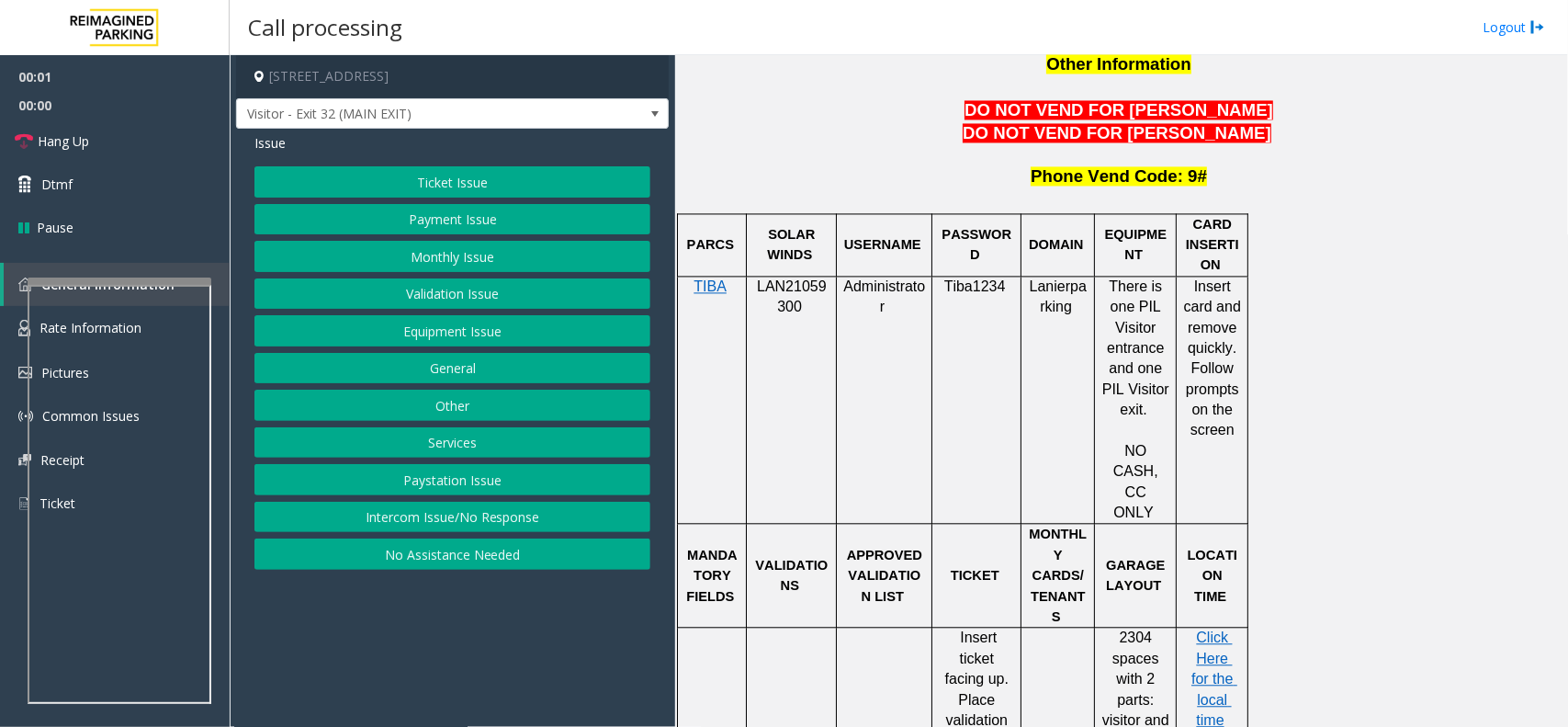
scroll to position [1723, 0]
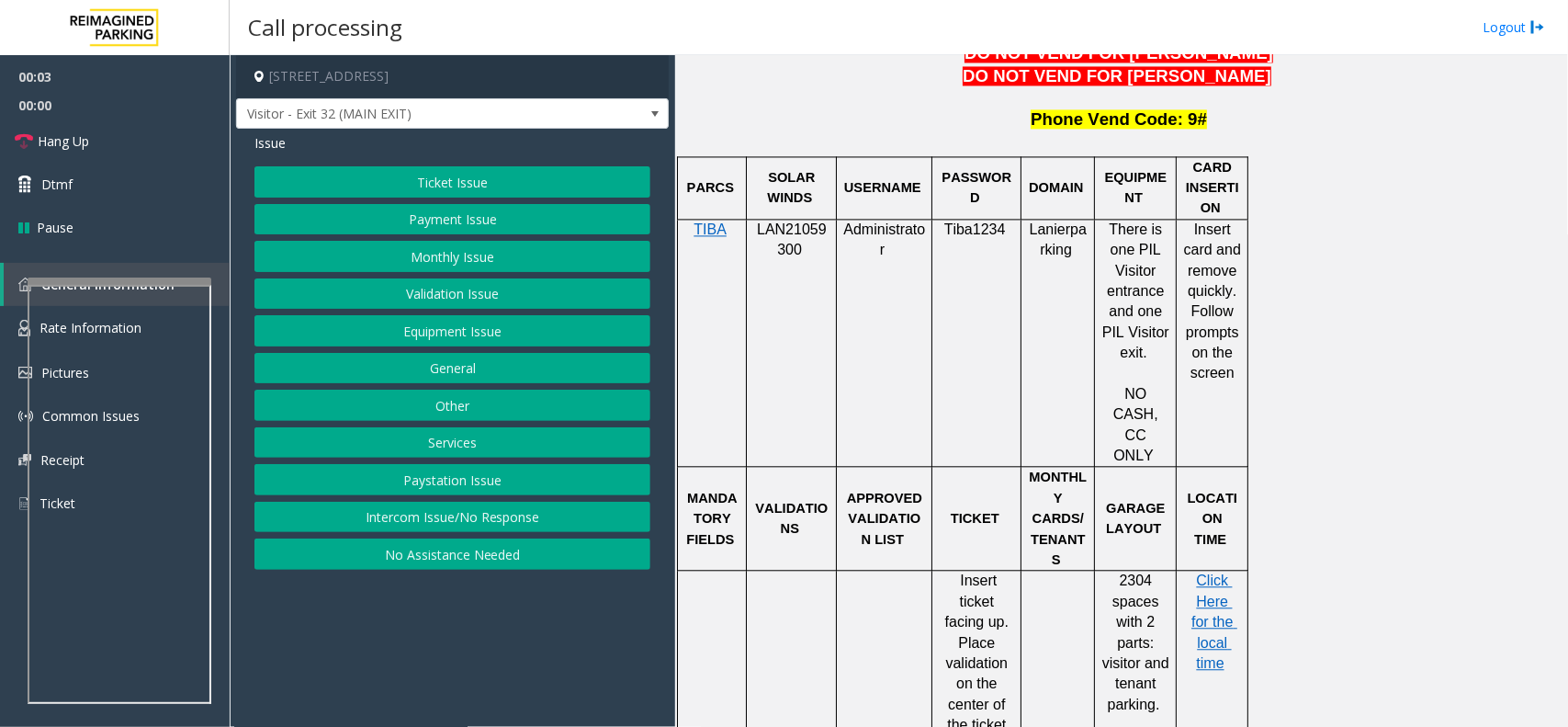
click at [790, 221] on span "LAN21059300" at bounding box center [791, 239] width 70 height 36
drag, startPoint x: 790, startPoint y: 167, endPoint x: 773, endPoint y: 171, distance: 17.5
click at [773, 220] on p "LAN21059300" at bounding box center [790, 240] width 76 height 41
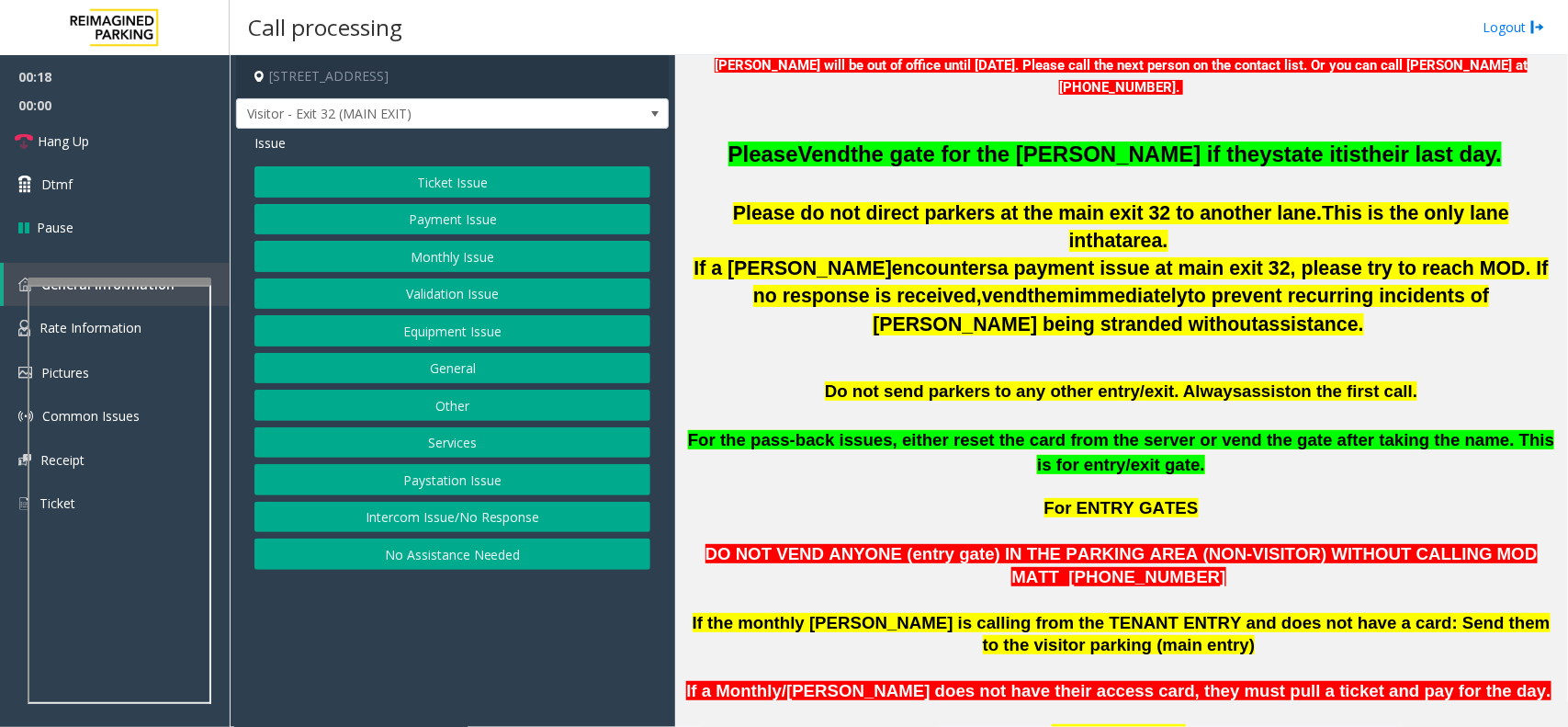
scroll to position [574, 0]
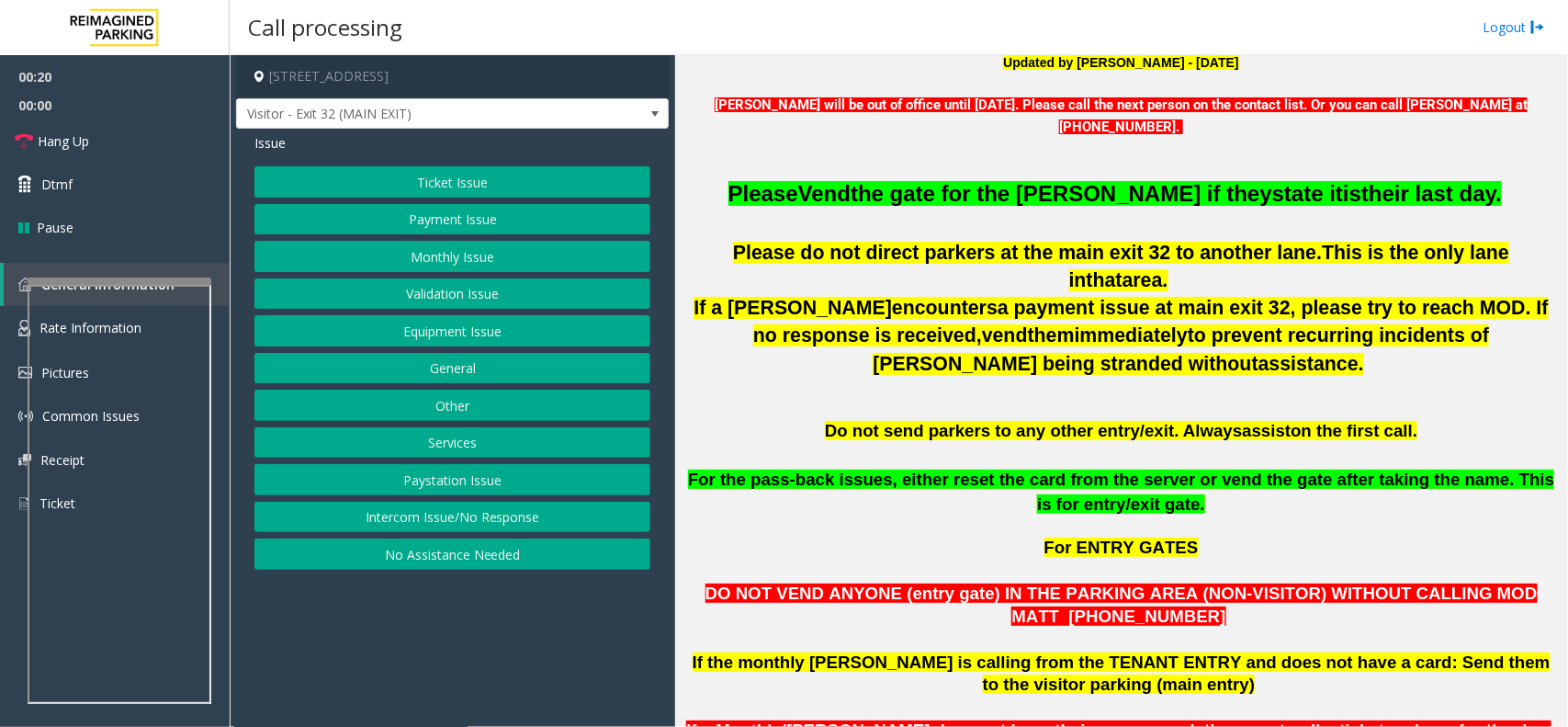
click at [781, 99] on span "[PERSON_NAME] will be out of office until [DATE]. Please call the next person o…" at bounding box center [985, 104] width 542 height 16
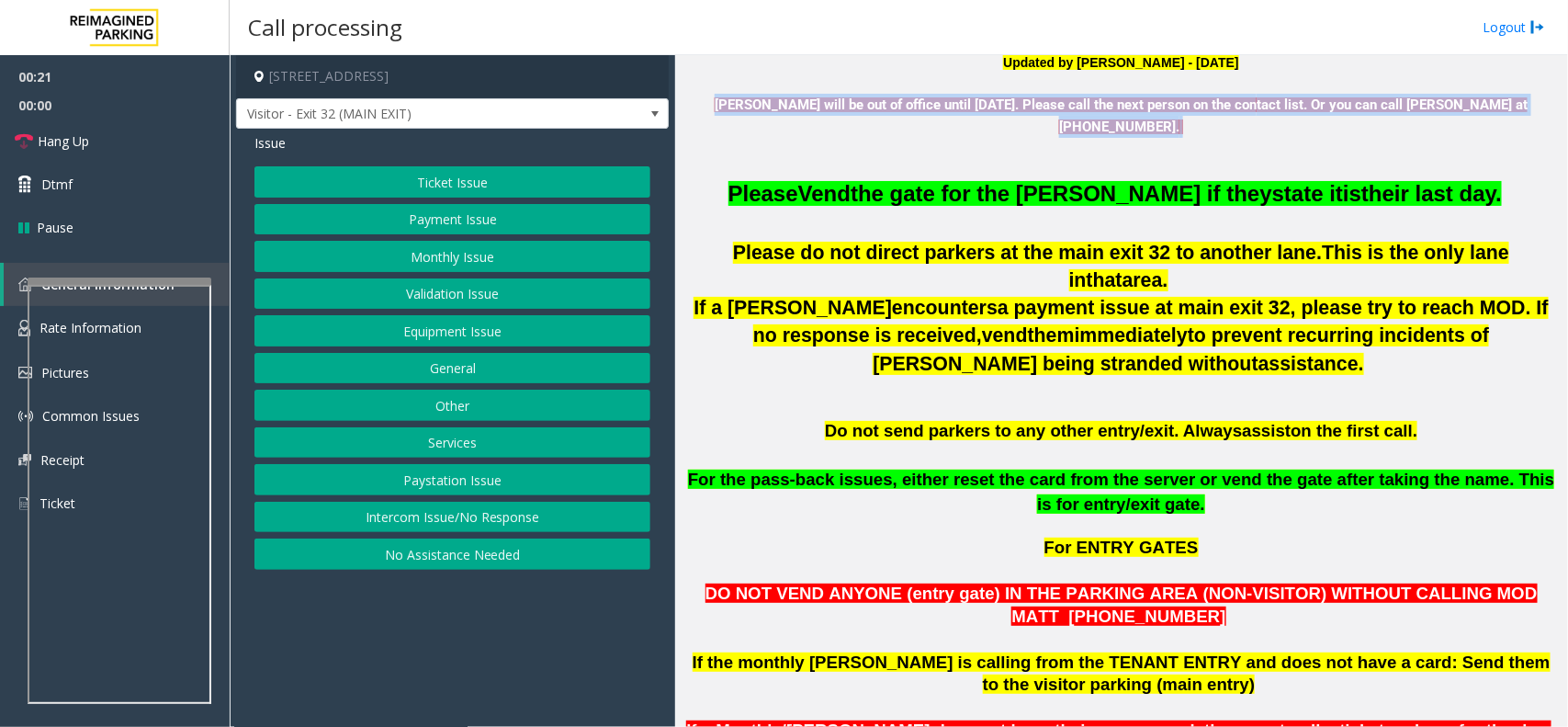
click at [781, 99] on span "[PERSON_NAME] will be out of office until [DATE]. Please call the next person o…" at bounding box center [985, 104] width 542 height 16
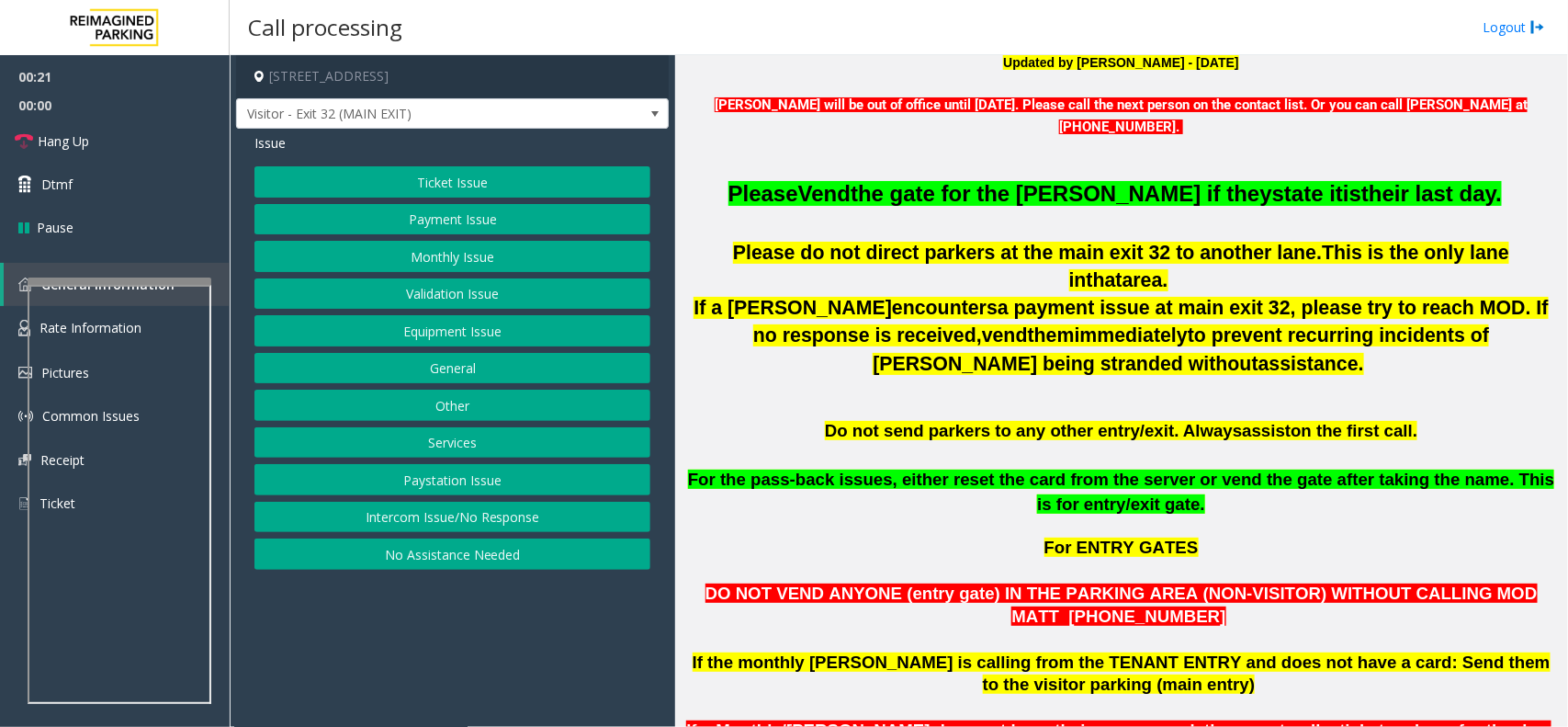
click at [1012, 88] on p "[PERSON_NAME] will be out of office until [DATE]. Please call the next person o…" at bounding box center [1120, 104] width 879 height 65
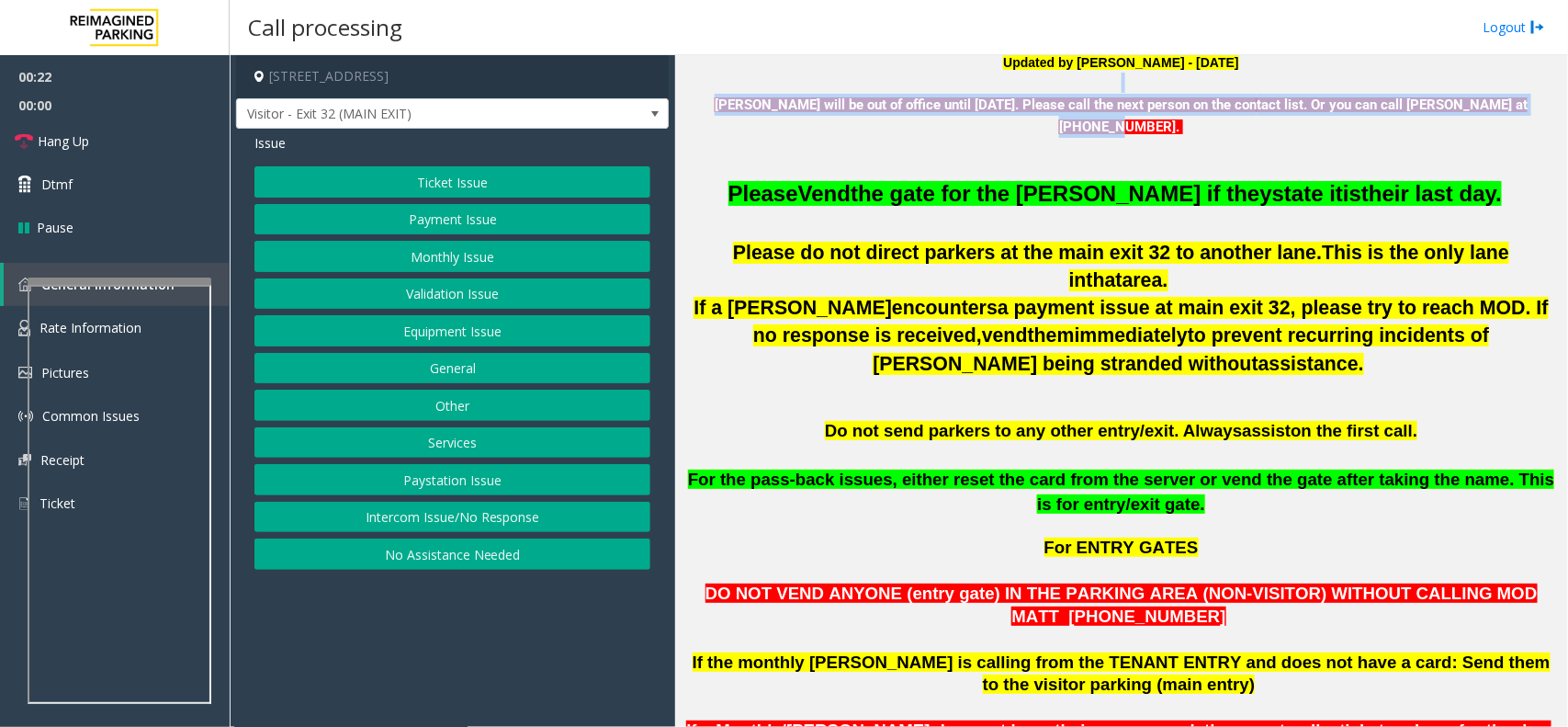
drag, startPoint x: 1012, startPoint y: 88, endPoint x: 1154, endPoint y: 140, distance: 151.2
click at [1154, 137] on p "[PERSON_NAME] will be out of office until [DATE]. Please call the next person o…" at bounding box center [1120, 104] width 879 height 65
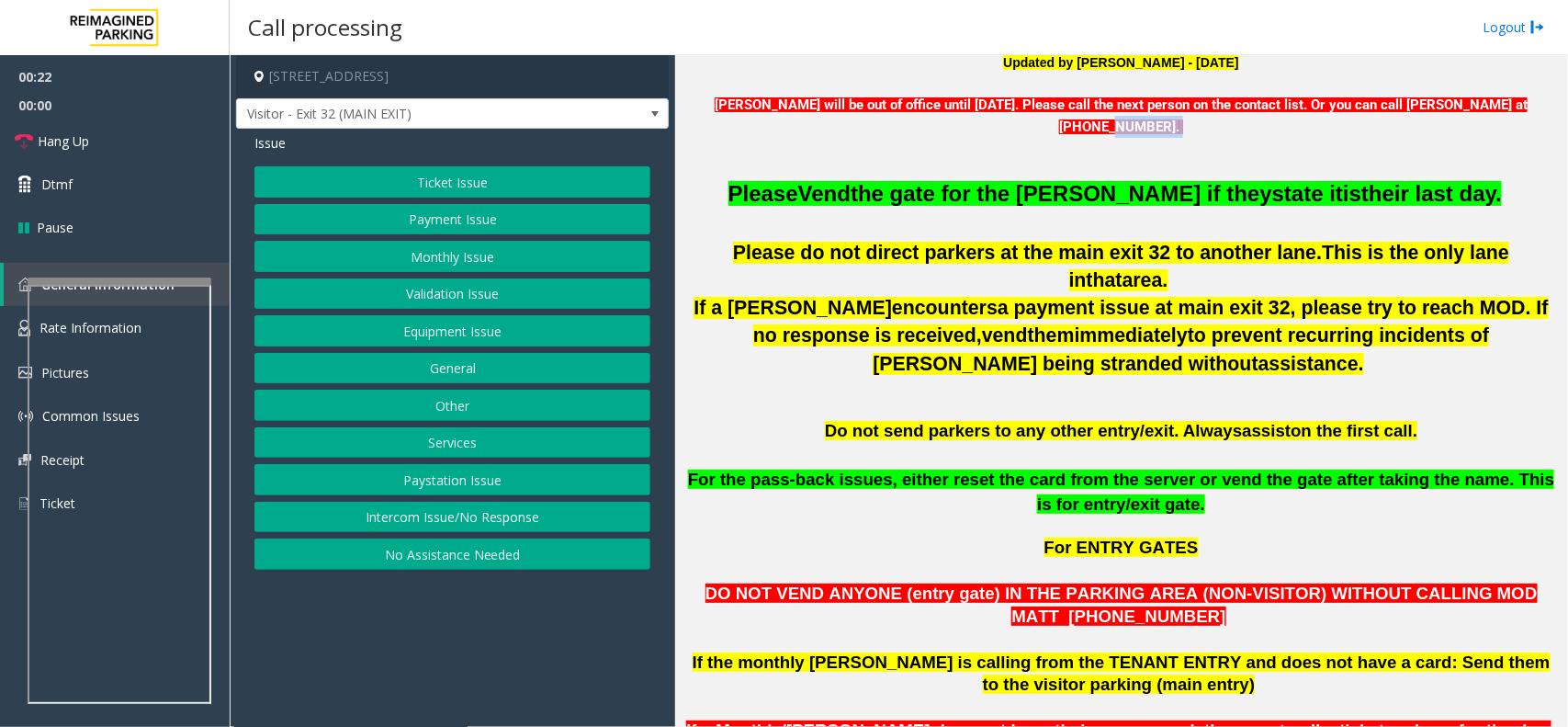
click at [1154, 137] on p "[PERSON_NAME] will be out of office until [DATE]. Please call the next person o…" at bounding box center [1120, 104] width 879 height 65
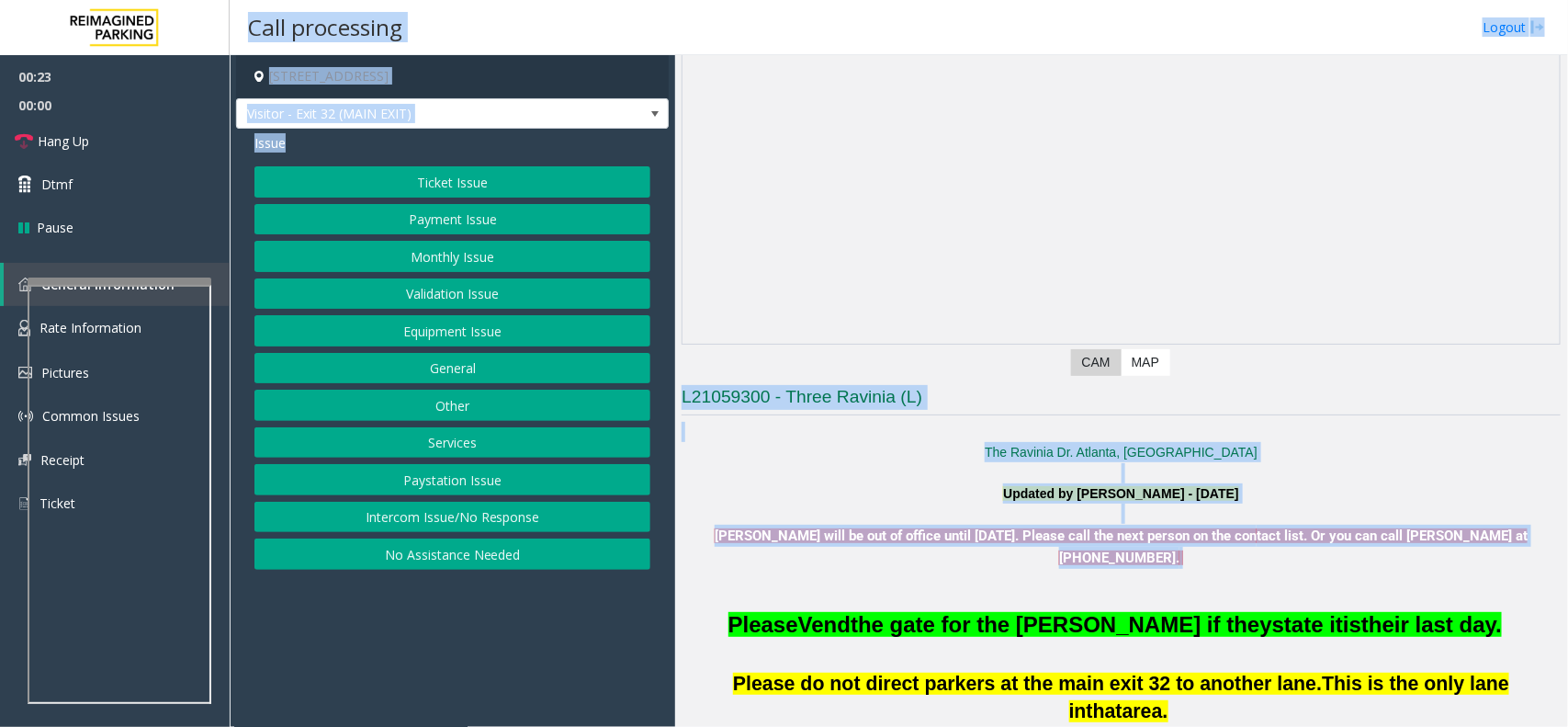
scroll to position [0, 0]
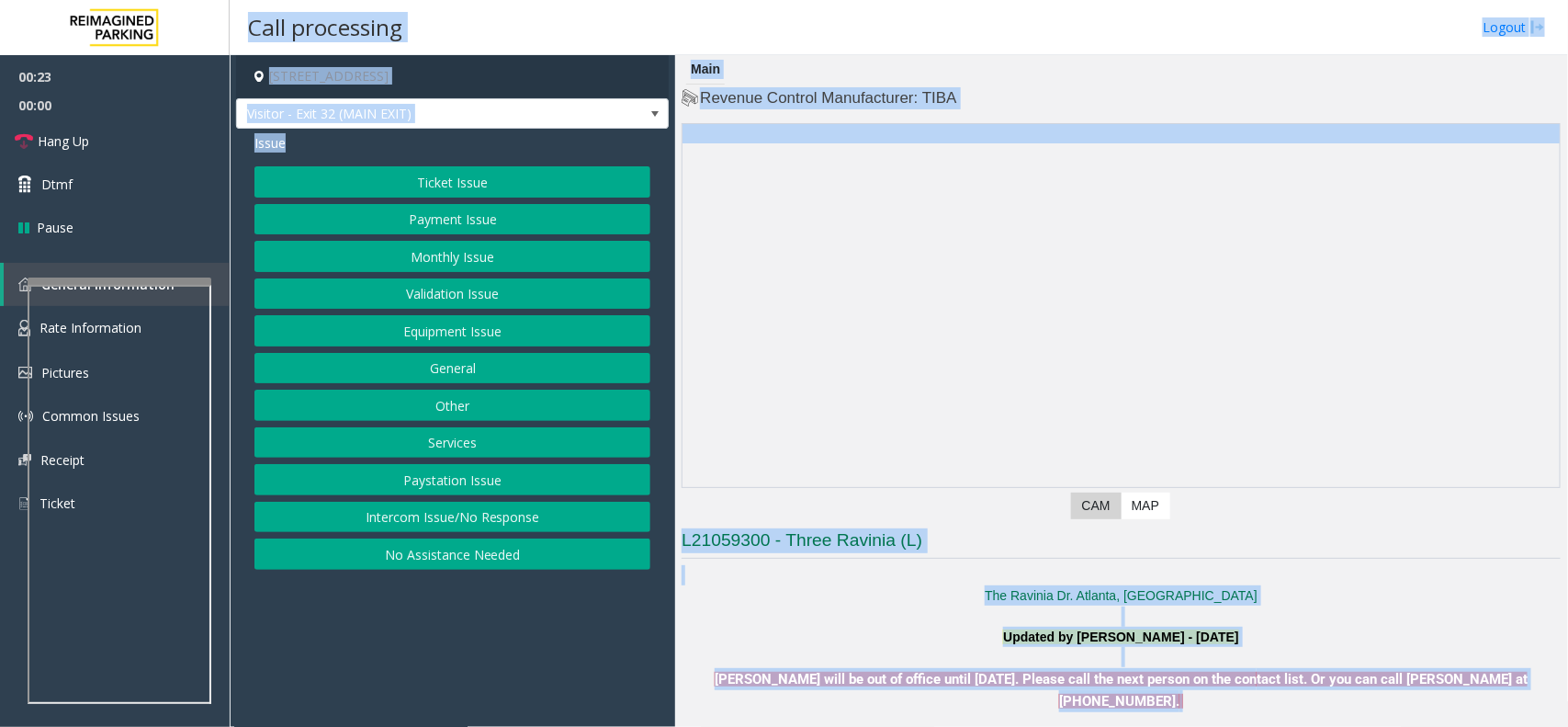
drag, startPoint x: 1154, startPoint y: 140, endPoint x: 829, endPoint y: 3, distance: 352.7
click at [829, 3] on div "Call processing Logout [STREET_ADDRESS] Visitor - Exit 32 (MAIN EXIT) Issue Tic…" at bounding box center [899, 363] width 1338 height 727
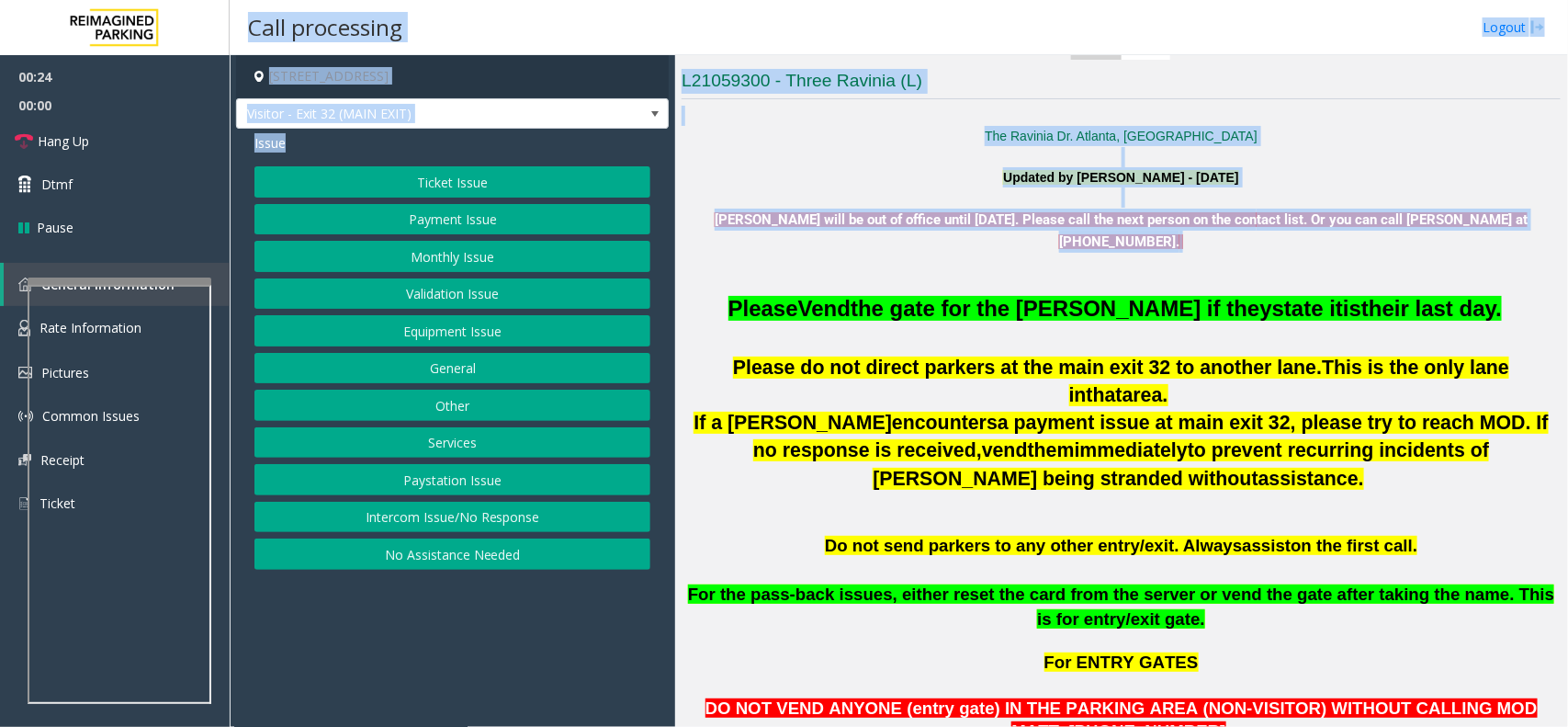
click at [1026, 216] on span "[PERSON_NAME] will be out of office until [DATE]. Please call the next person o…" at bounding box center [985, 219] width 542 height 16
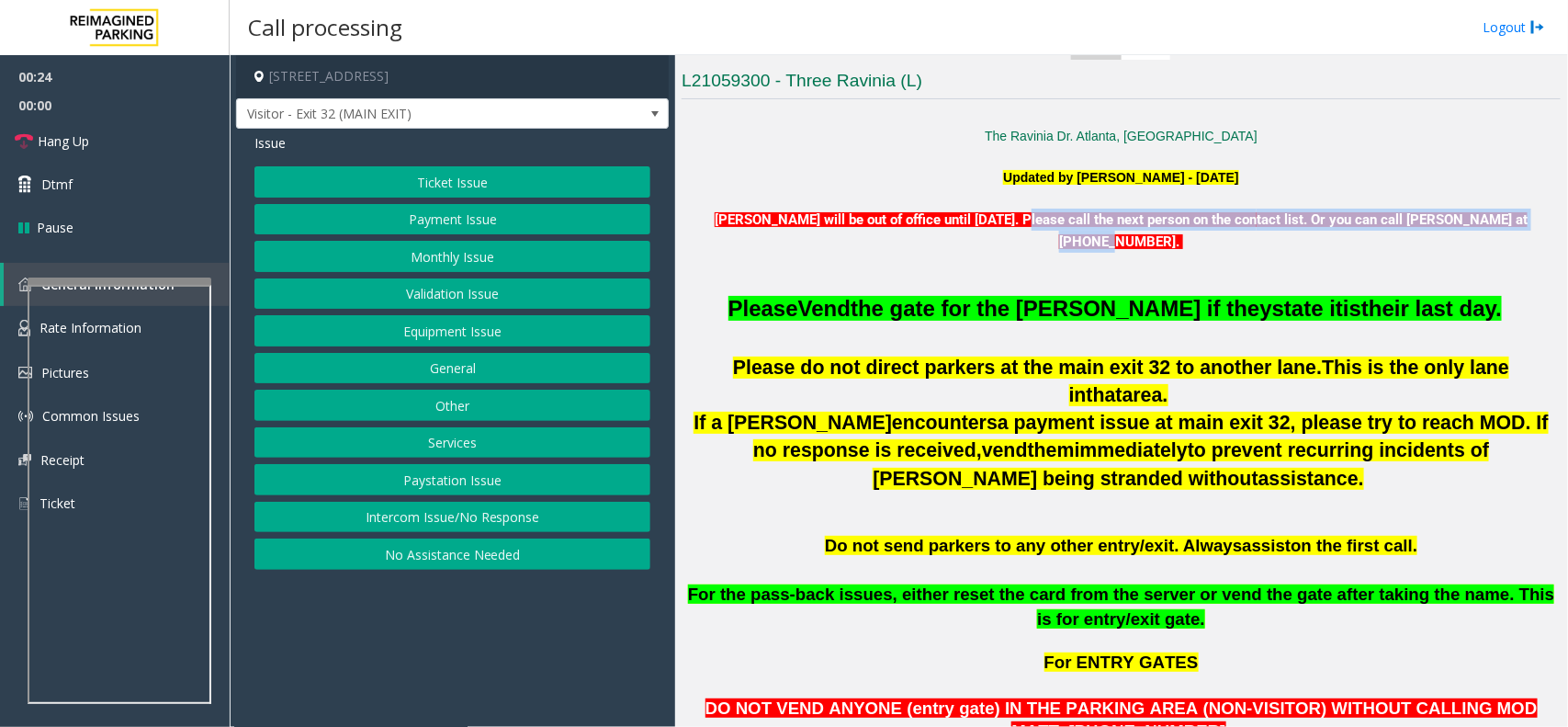
drag, startPoint x: 1026, startPoint y: 216, endPoint x: 1140, endPoint y: 242, distance: 116.9
click at [1140, 242] on font "[PERSON_NAME] will be out of office until [DATE]. Please call the next person o…" at bounding box center [1120, 230] width 812 height 37
click at [1140, 242] on span "tact list. Or you can call [PERSON_NAME] at [PHONE_NUMBER]." at bounding box center [1293, 230] width 469 height 39
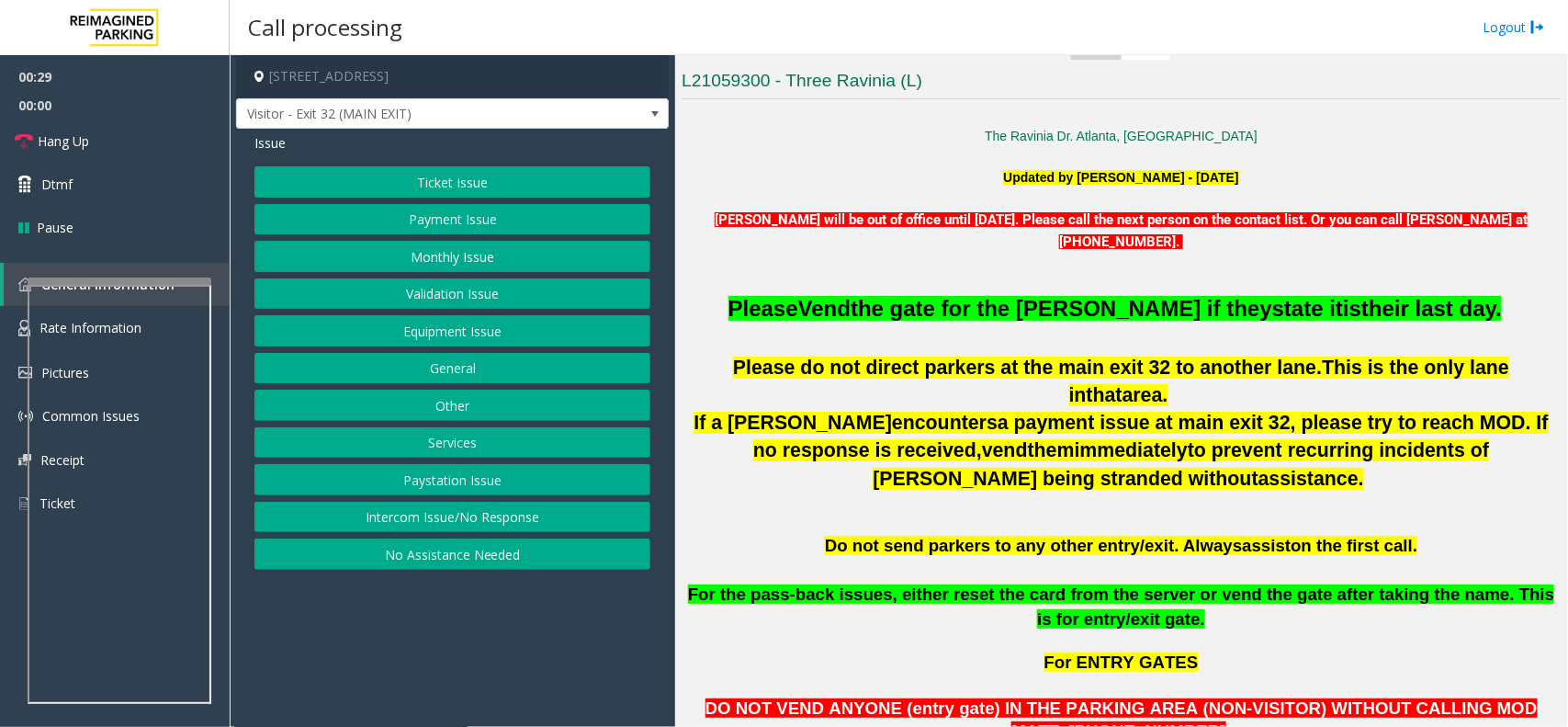
click at [425, 230] on button "Payment Issue" at bounding box center [451, 220] width 396 height 31
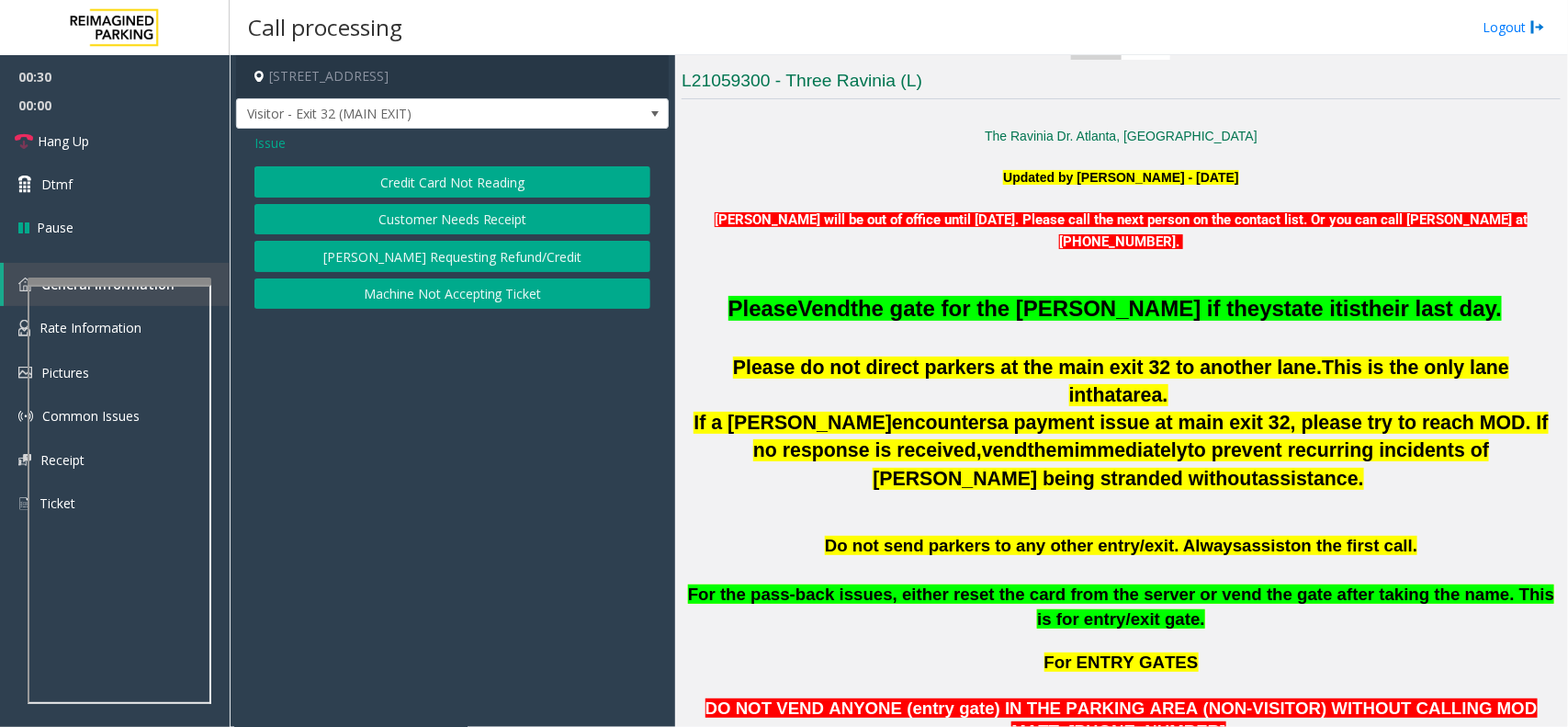
click at [409, 191] on button "Credit Card Not Reading" at bounding box center [451, 182] width 396 height 31
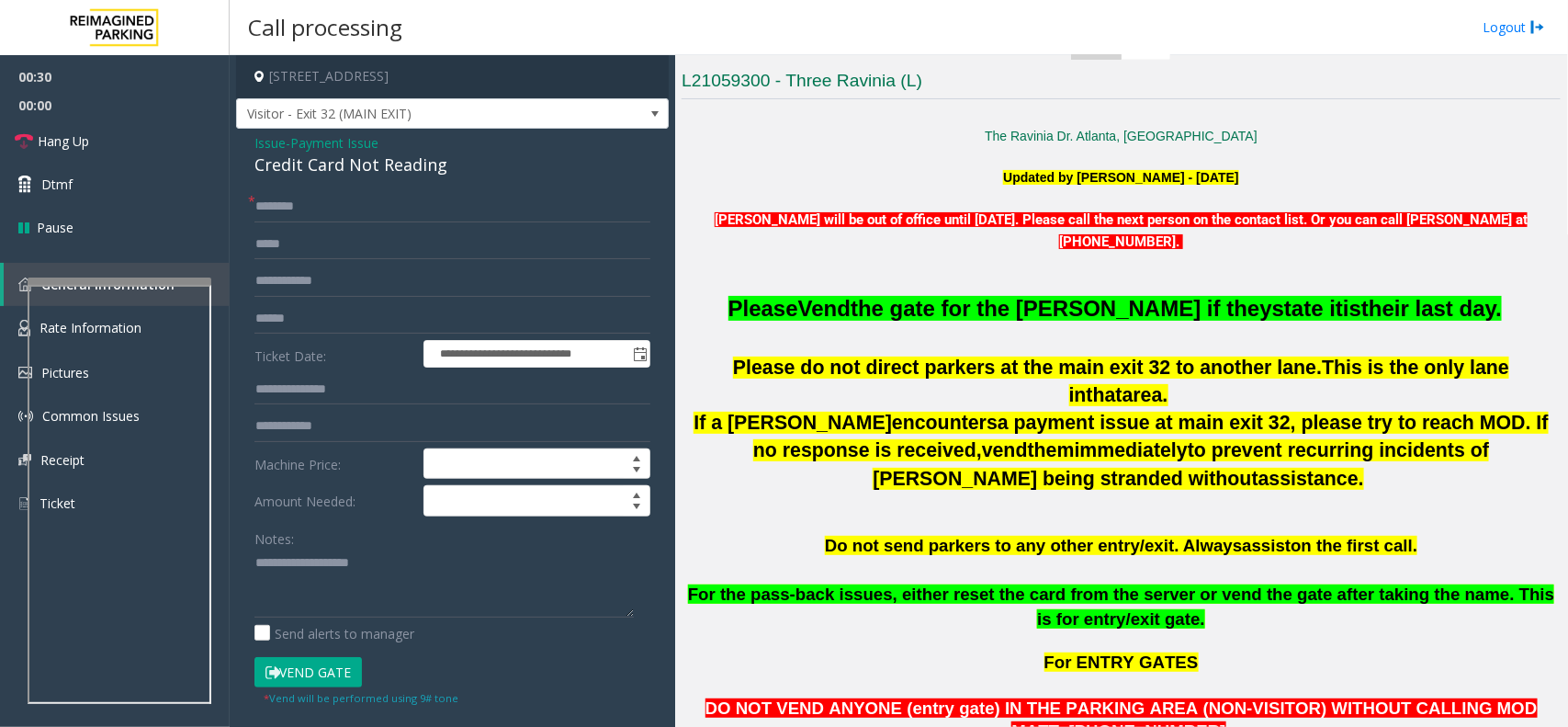
click at [347, 144] on span "Payment Issue" at bounding box center [335, 143] width 89 height 19
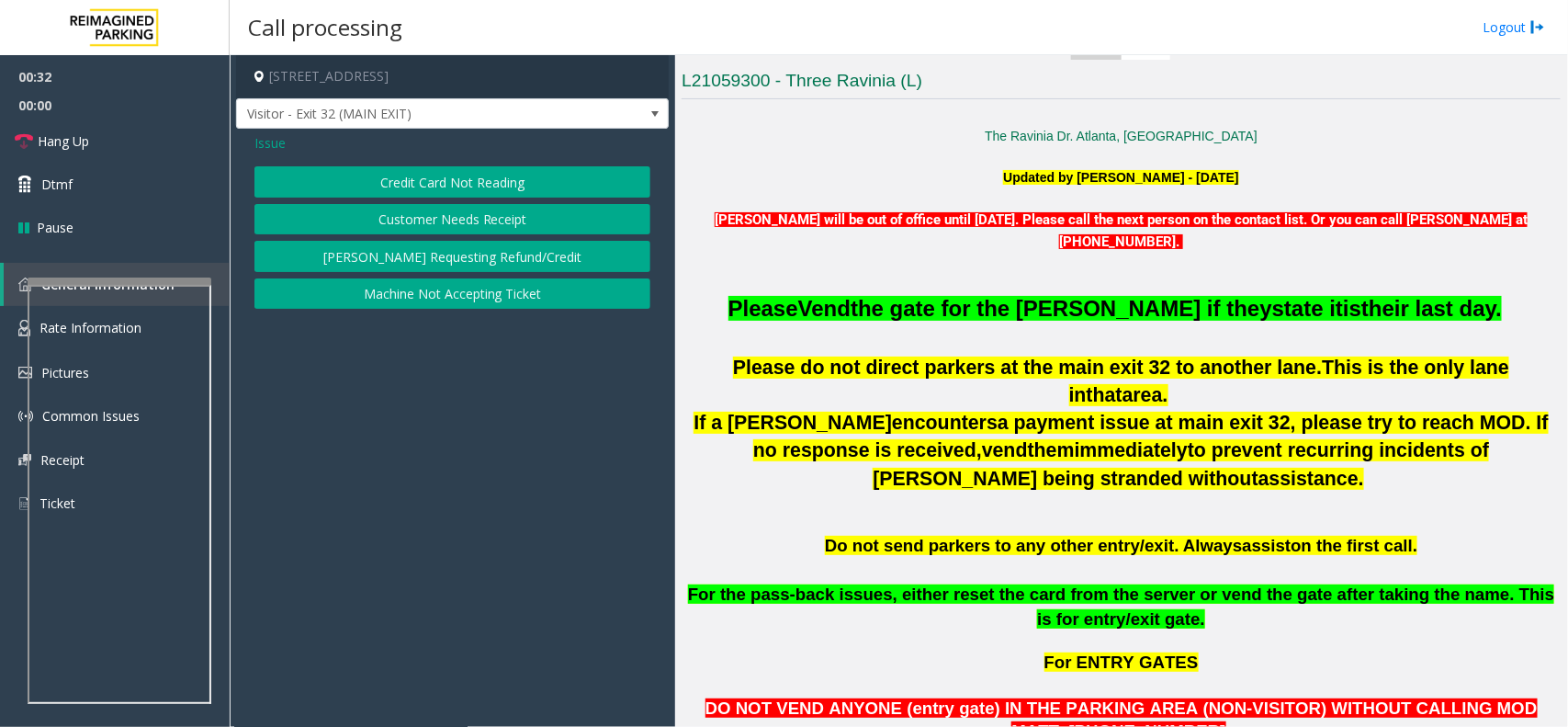
click at [387, 157] on div "Issue Credit Card Not Reading Customer Needs Receipt [PERSON_NAME] Requesting R…" at bounding box center [451, 223] width 432 height 190
click at [398, 176] on button "Credit Card Not Reading" at bounding box center [451, 182] width 396 height 31
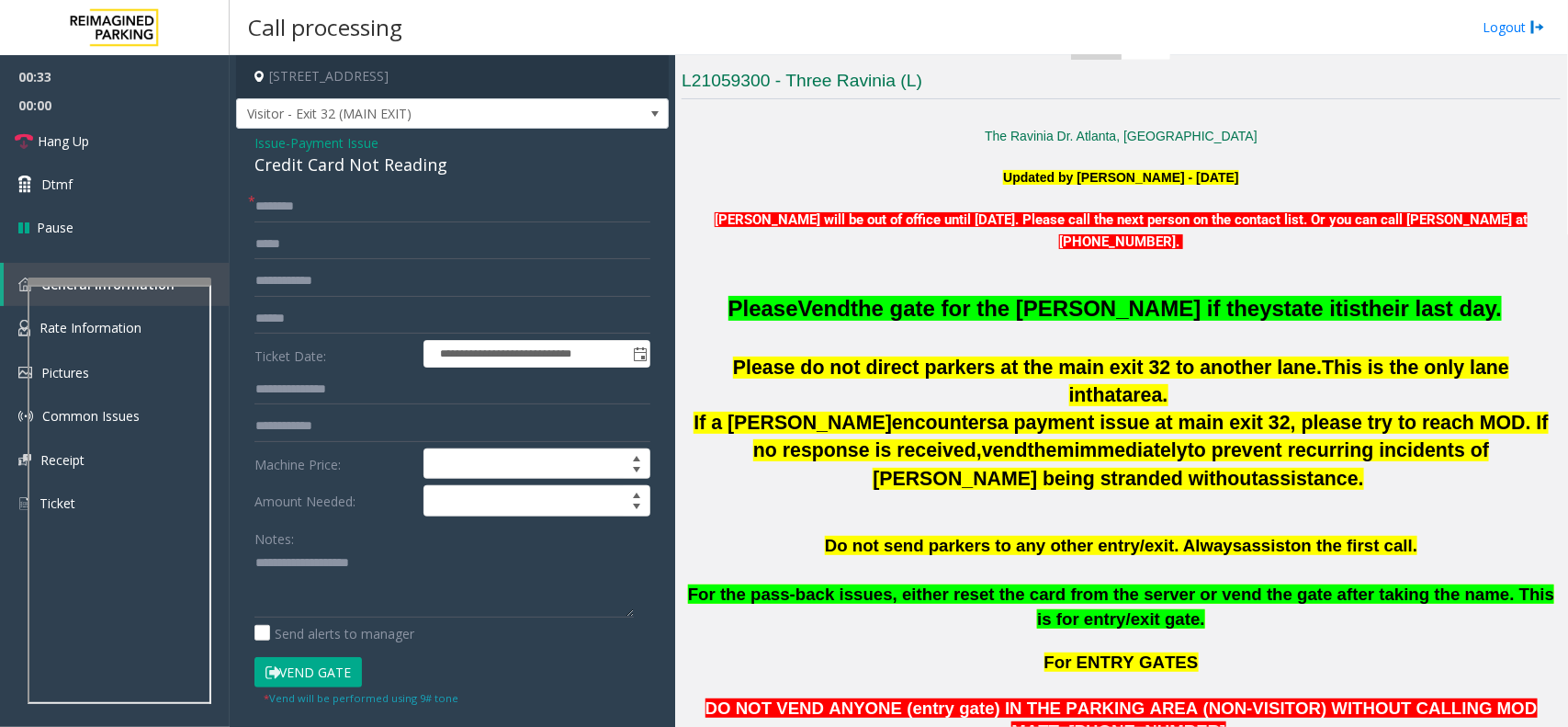
click at [267, 166] on div "Credit Card Not Reading" at bounding box center [451, 165] width 396 height 25
click at [371, 565] on textarea at bounding box center [444, 584] width 379 height 69
click at [13, 319] on link "Rate Information" at bounding box center [115, 328] width 230 height 45
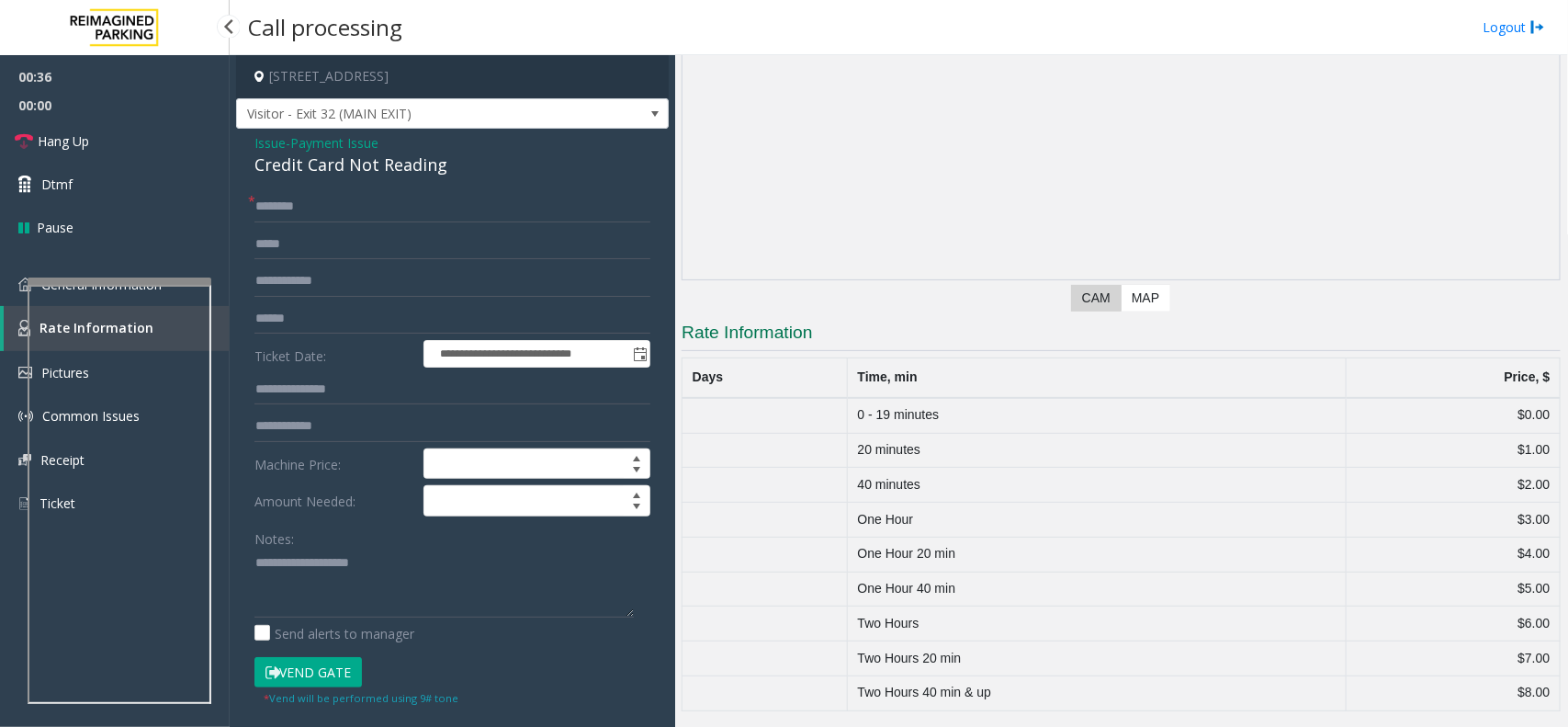
scroll to position [210, 0]
click at [345, 145] on span "Payment Issue" at bounding box center [335, 143] width 89 height 19
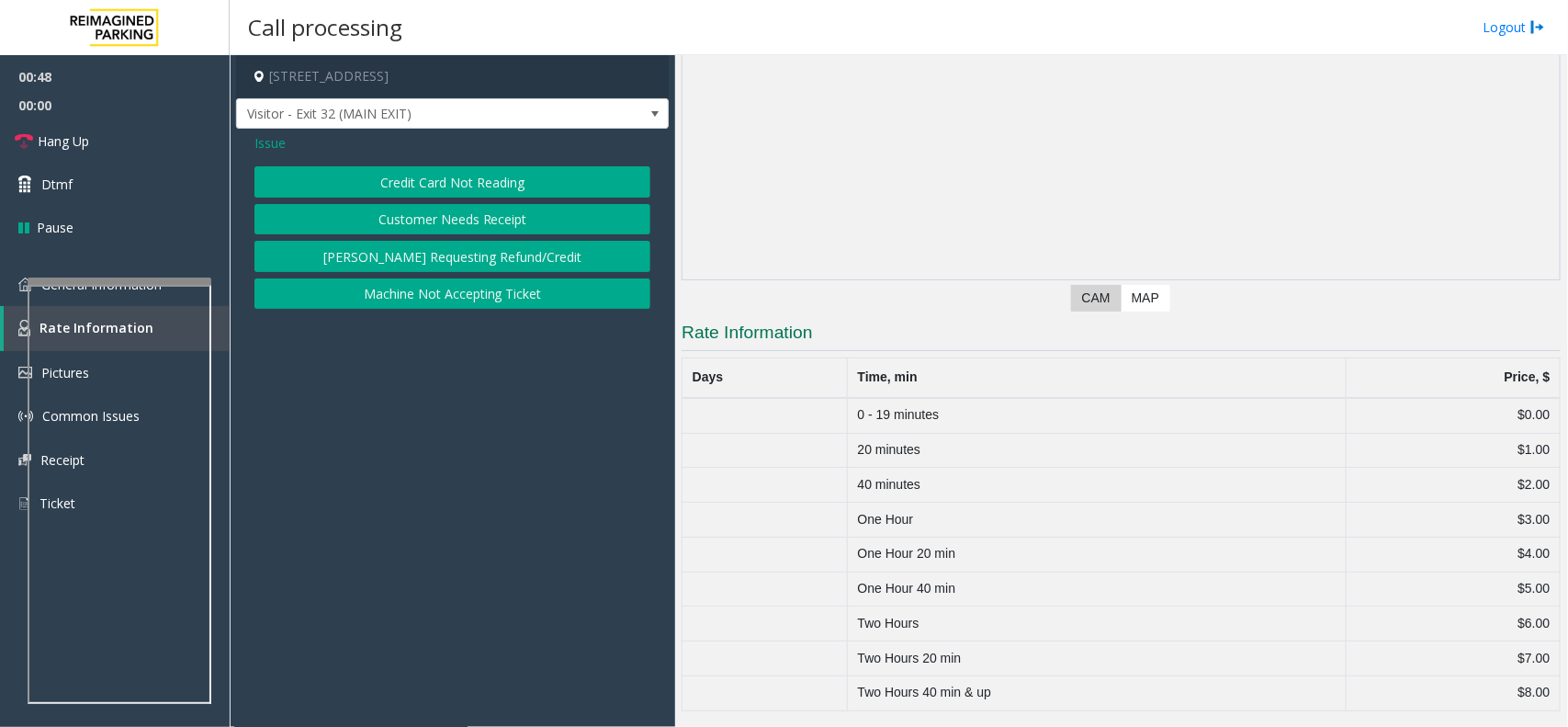
click at [389, 180] on button "Credit Card Not Reading" at bounding box center [451, 182] width 396 height 31
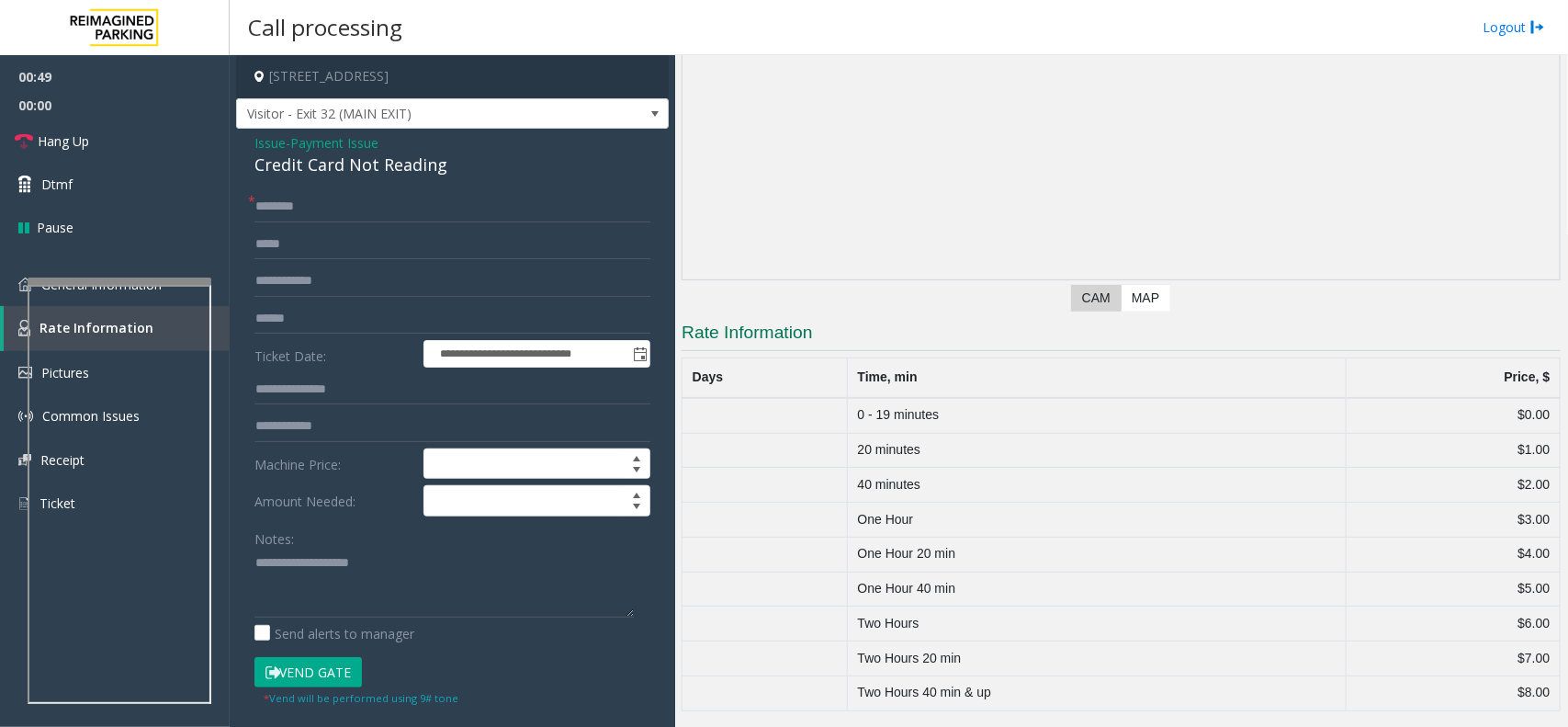
click at [257, 138] on span "Issue" at bounding box center [270, 143] width 31 height 19
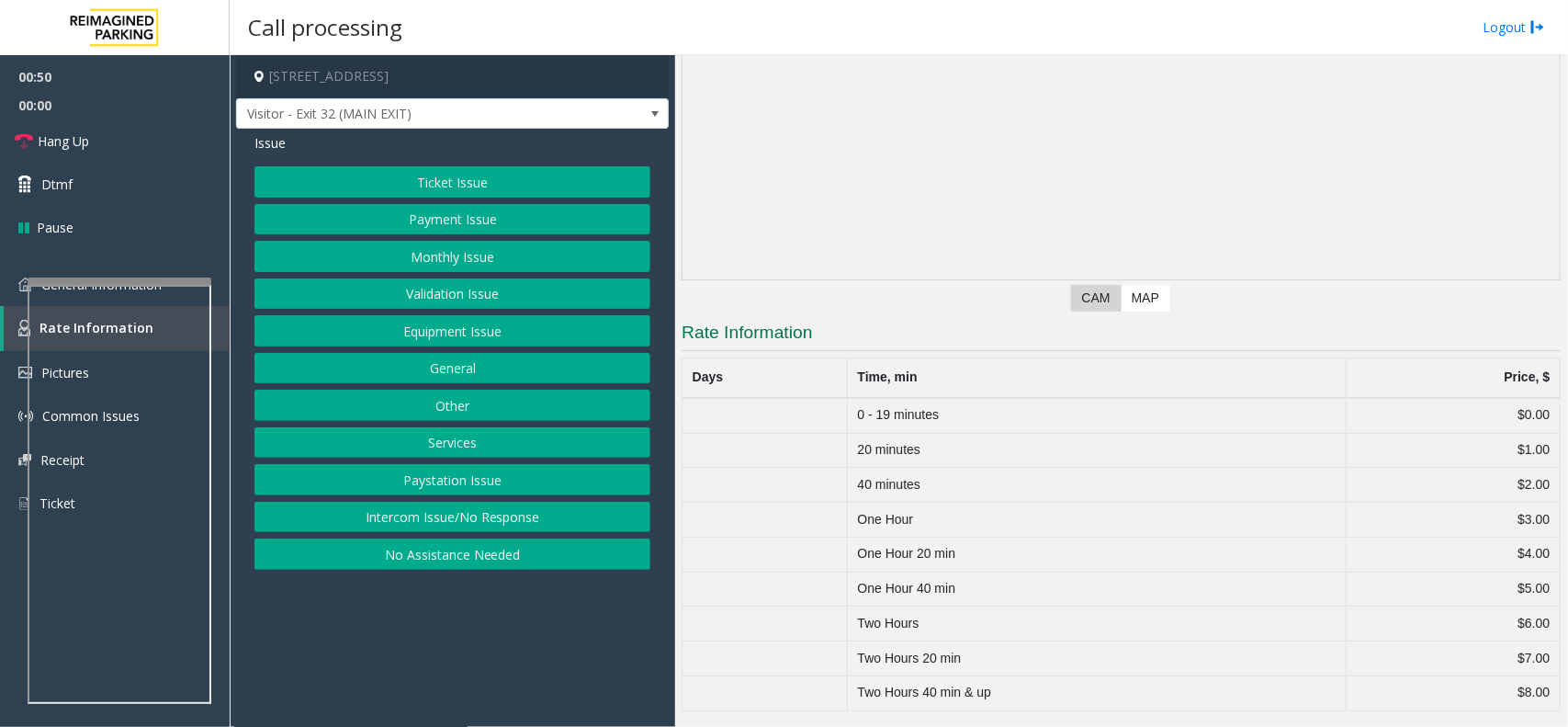
click at [396, 191] on button "Ticket Issue" at bounding box center [451, 182] width 396 height 31
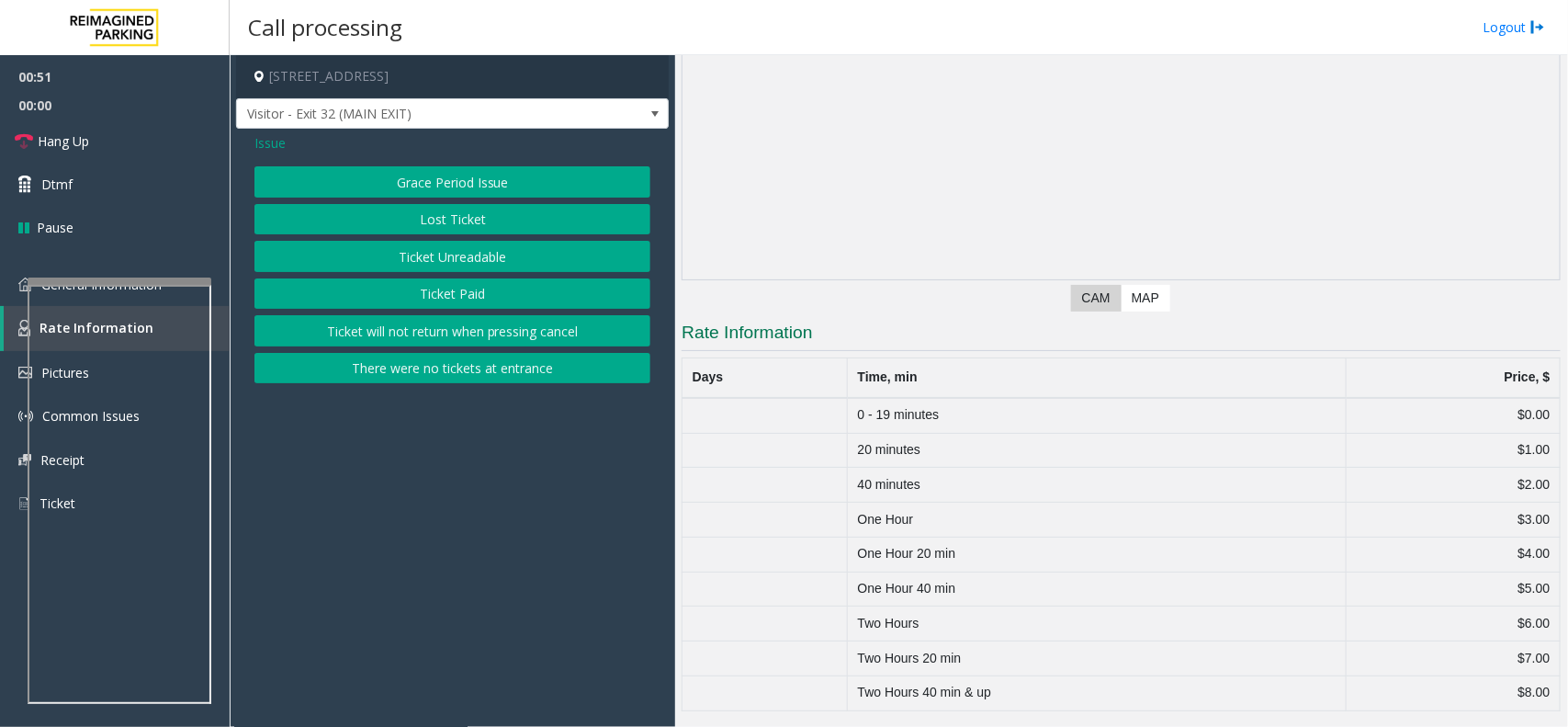
drag, startPoint x: 416, startPoint y: 187, endPoint x: 406, endPoint y: 180, distance: 12.2
click at [415, 186] on button "Grace Period Issue" at bounding box center [451, 182] width 396 height 31
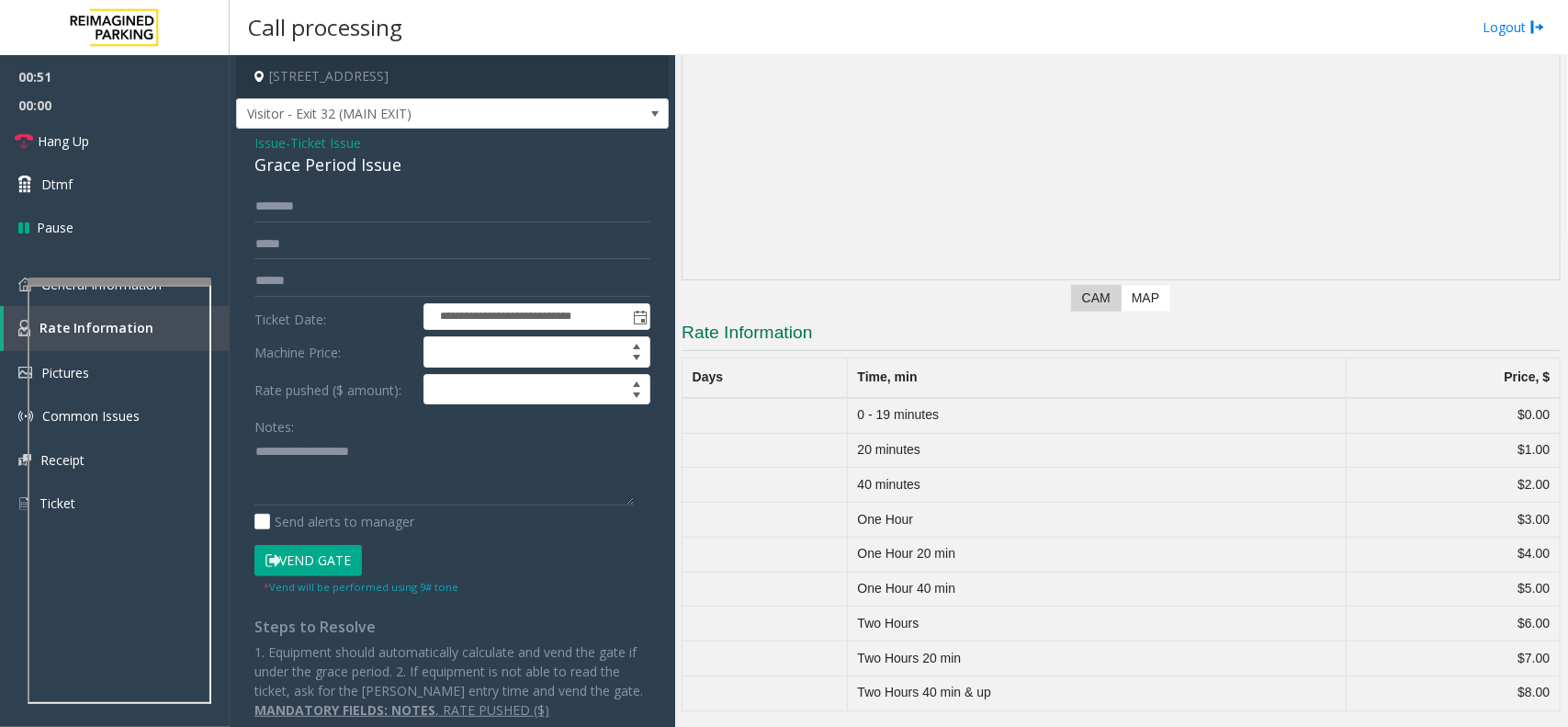
click at [378, 169] on div "Grace Period Issue" at bounding box center [451, 165] width 396 height 25
click at [414, 471] on textarea at bounding box center [444, 471] width 379 height 69
paste textarea "**********"
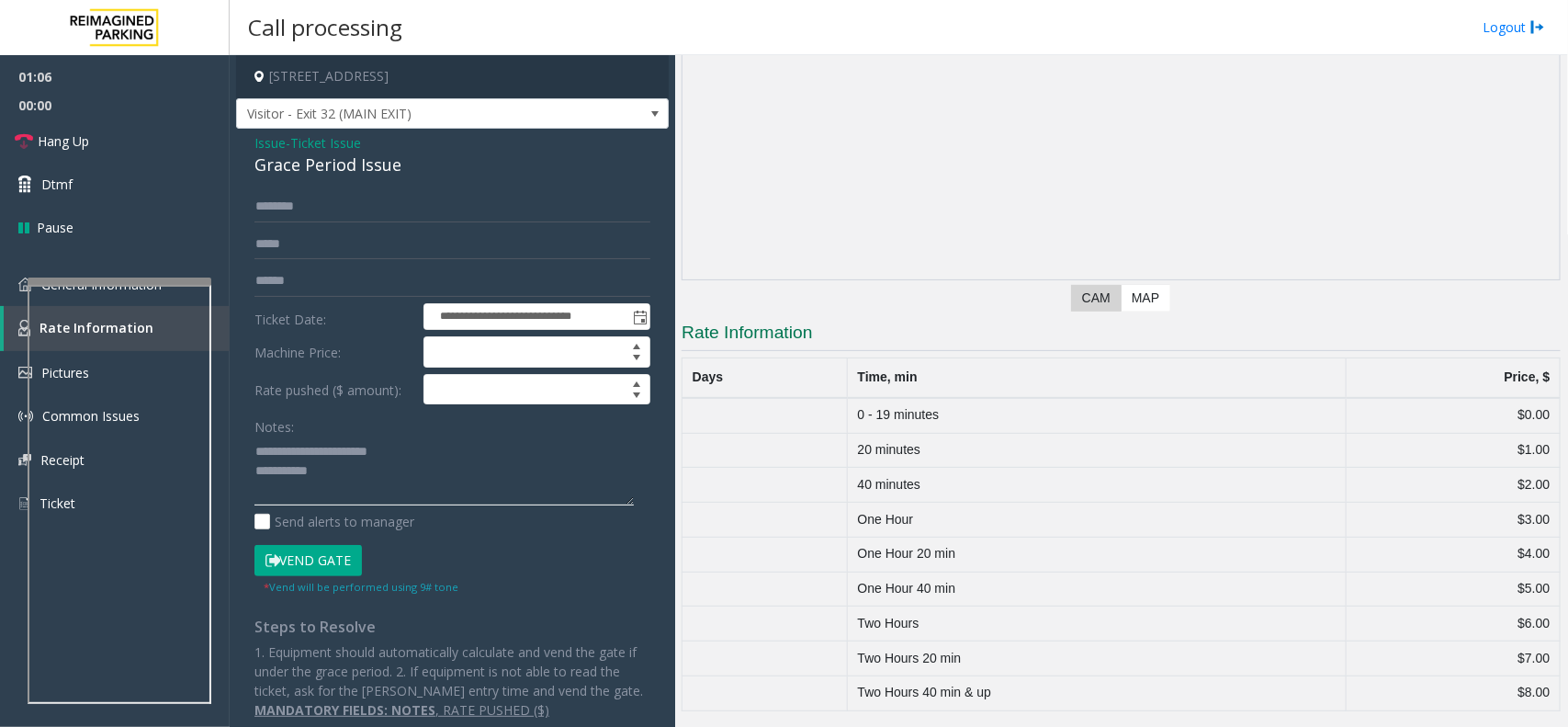
type textarea "**********"
click at [12, 299] on link "General Information" at bounding box center [115, 284] width 230 height 43
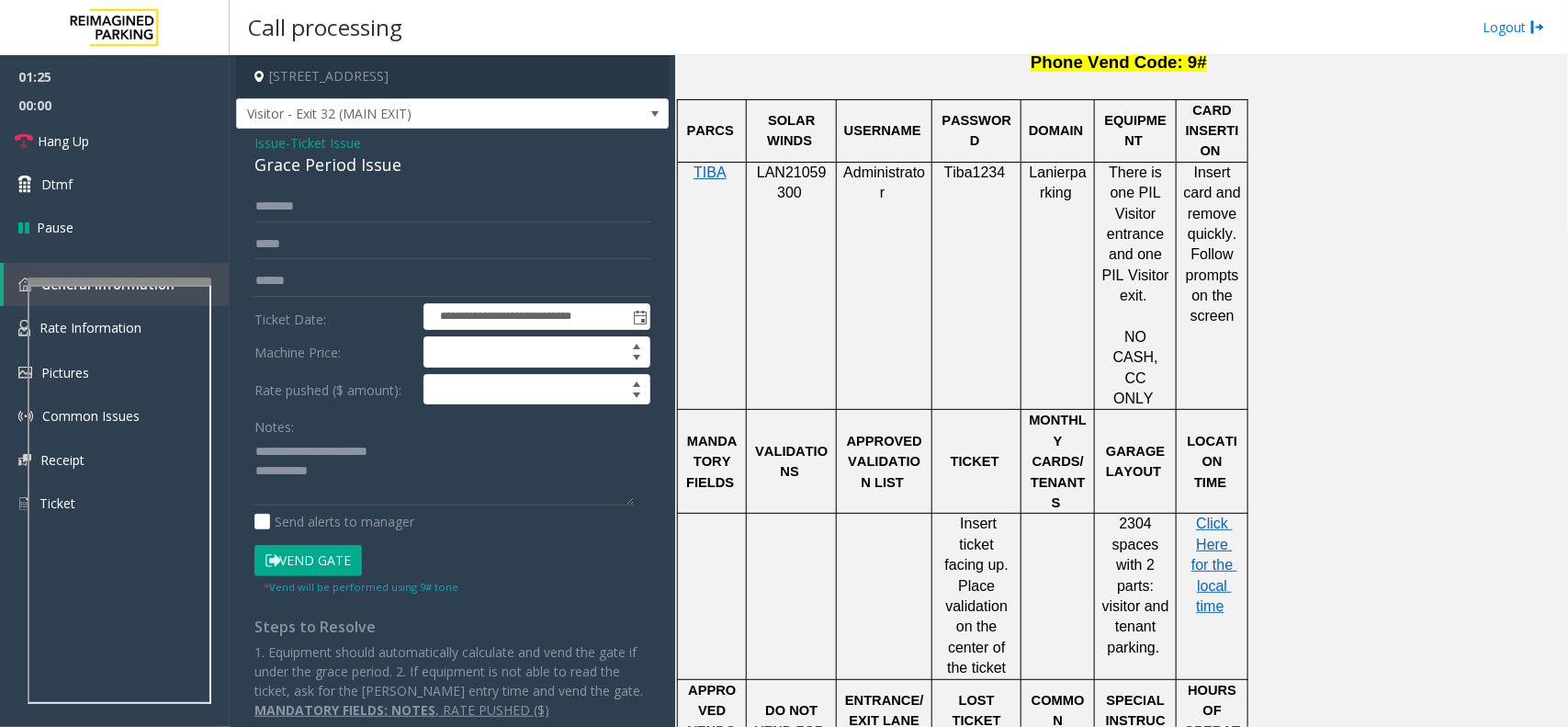
scroll to position [2067, 0]
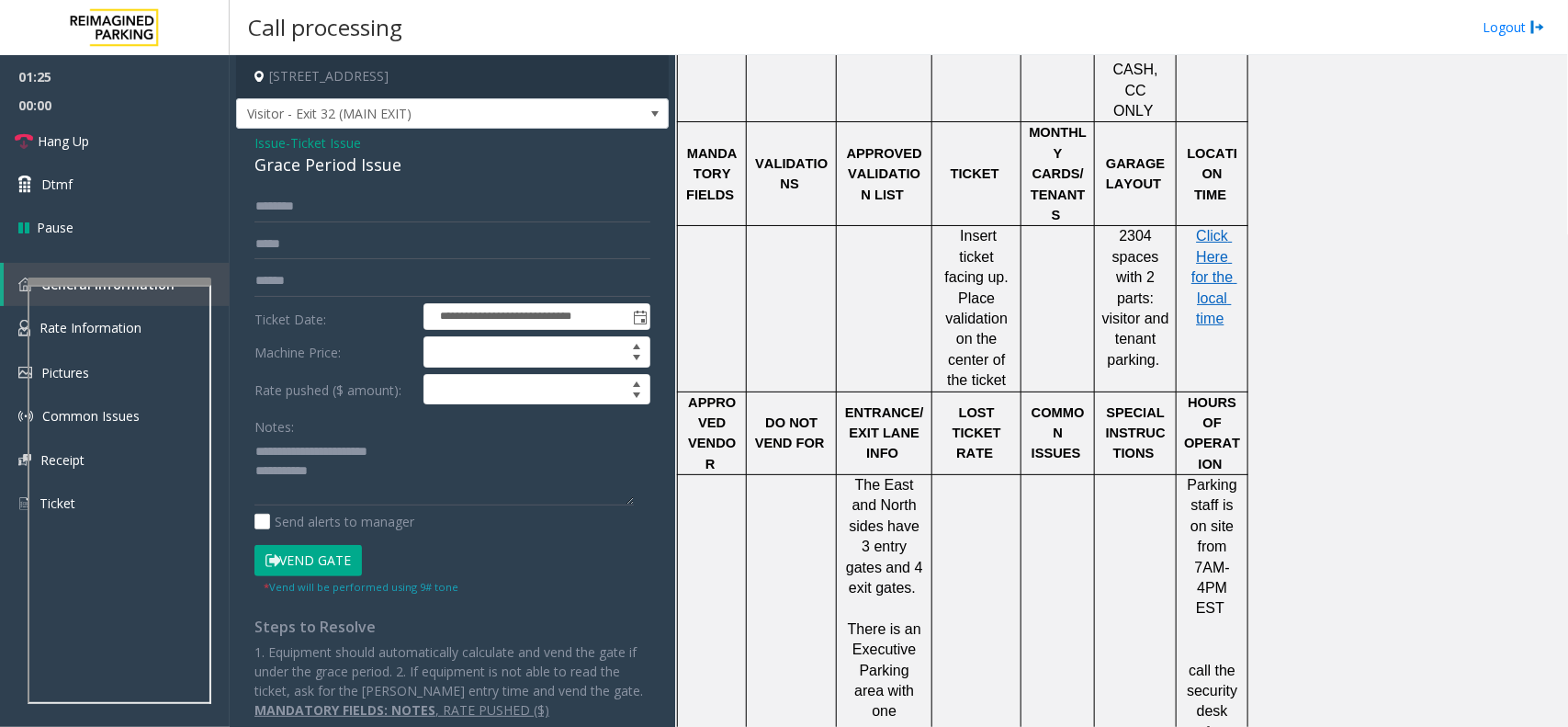
click at [1194, 226] on p "Click Here for the local time" at bounding box center [1212, 277] width 58 height 103
click at [1212, 228] on span "Click Here for the local time" at bounding box center [1215, 277] width 46 height 98
click at [257, 140] on span "Issue" at bounding box center [270, 143] width 31 height 19
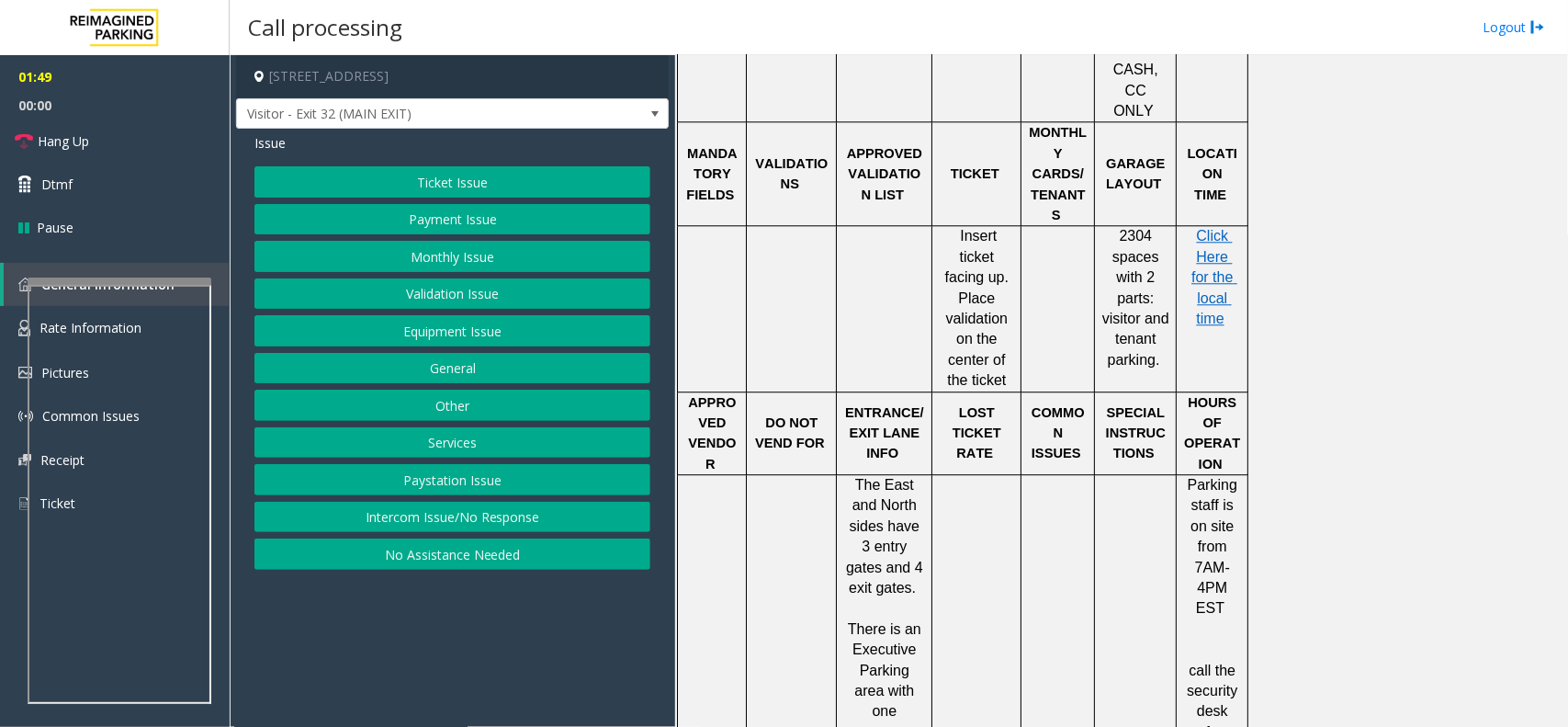
click at [437, 211] on button "Payment Issue" at bounding box center [451, 220] width 396 height 31
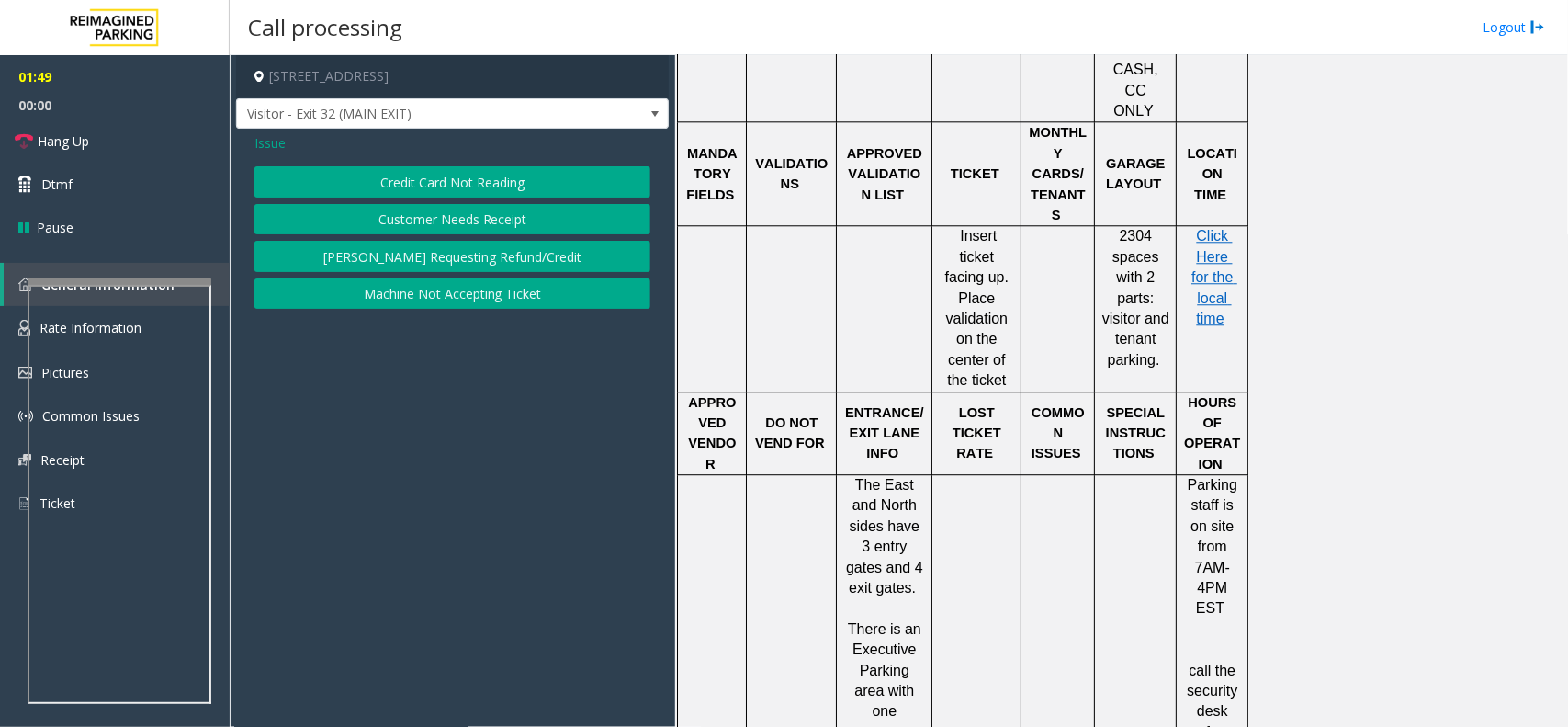
click at [438, 172] on button "Credit Card Not Reading" at bounding box center [451, 182] width 396 height 31
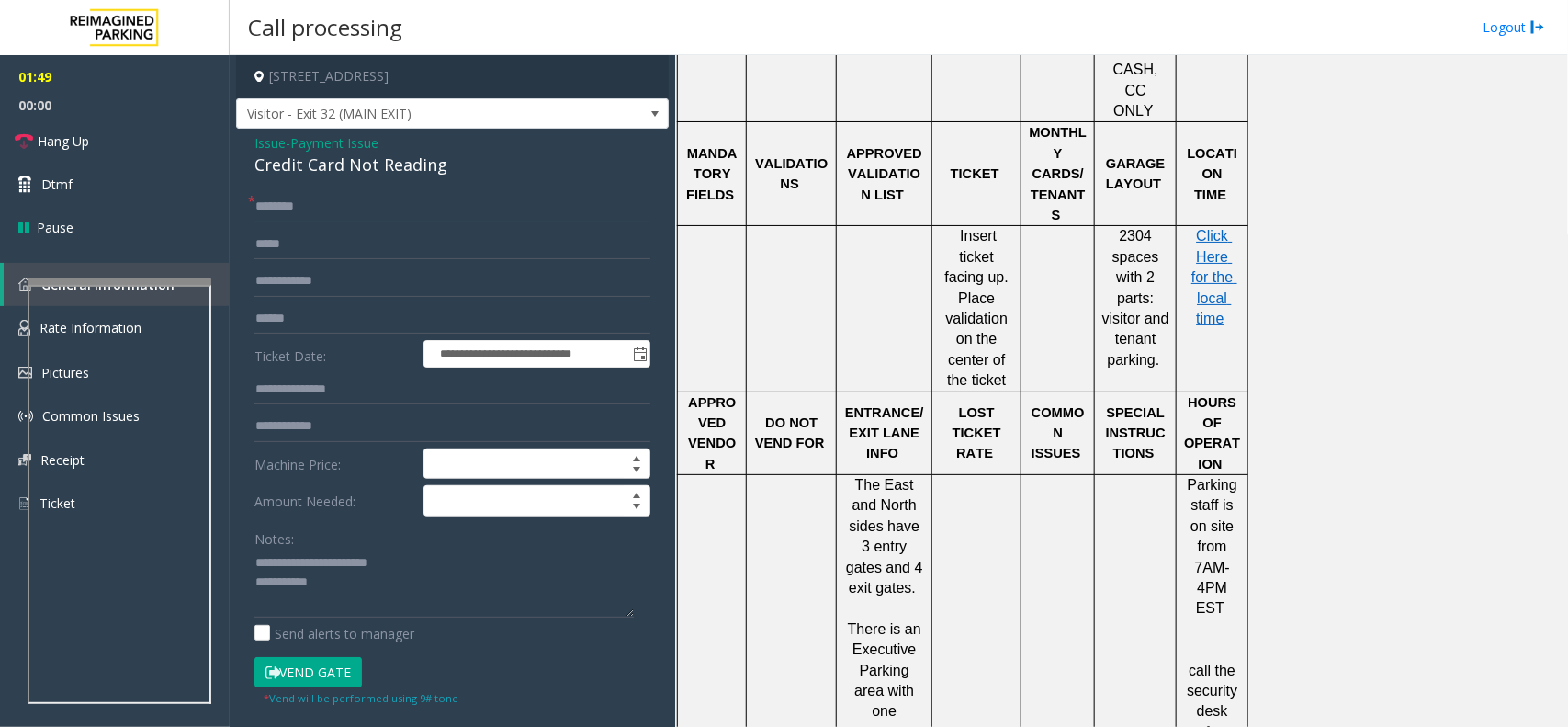
click at [391, 166] on div "Credit Card Not Reading" at bounding box center [451, 165] width 396 height 25
click at [308, 566] on textarea at bounding box center [444, 584] width 379 height 69
paste textarea "*****"
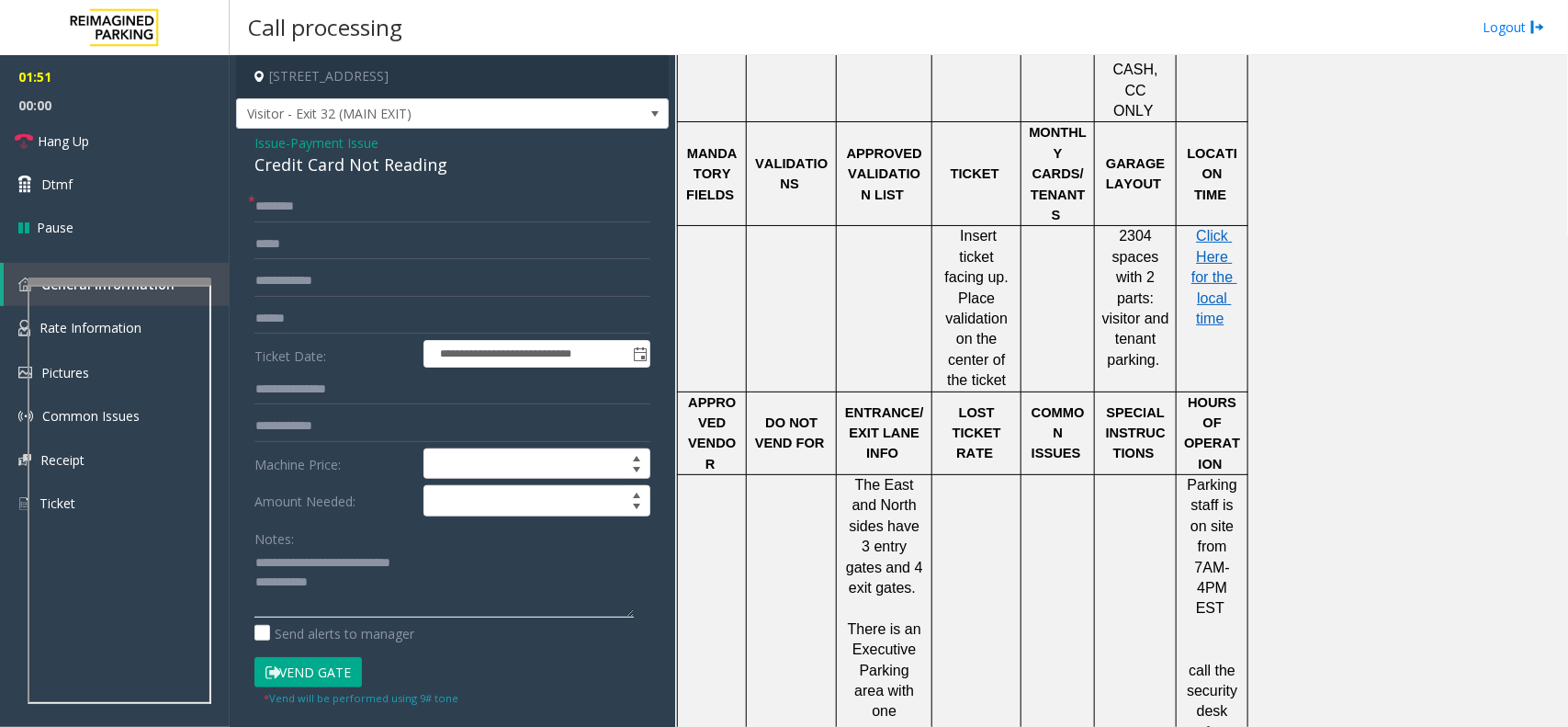
drag, startPoint x: 326, startPoint y: 562, endPoint x: 428, endPoint y: 552, distance: 102.5
click at [428, 552] on textarea at bounding box center [444, 584] width 379 height 69
type textarea "**********"
click at [287, 282] on input "text" at bounding box center [451, 281] width 396 height 31
click at [306, 305] on input "text" at bounding box center [451, 319] width 396 height 31
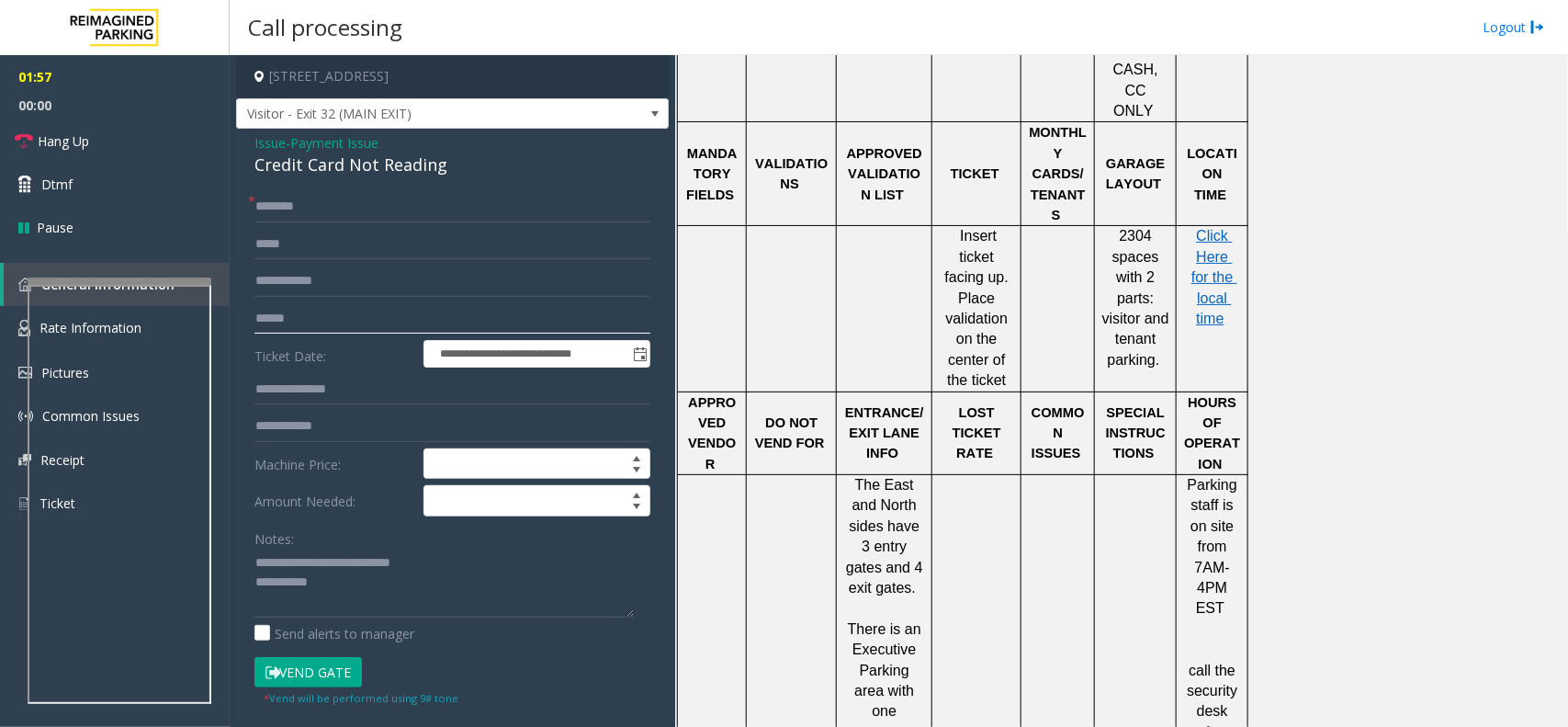
paste input "*"
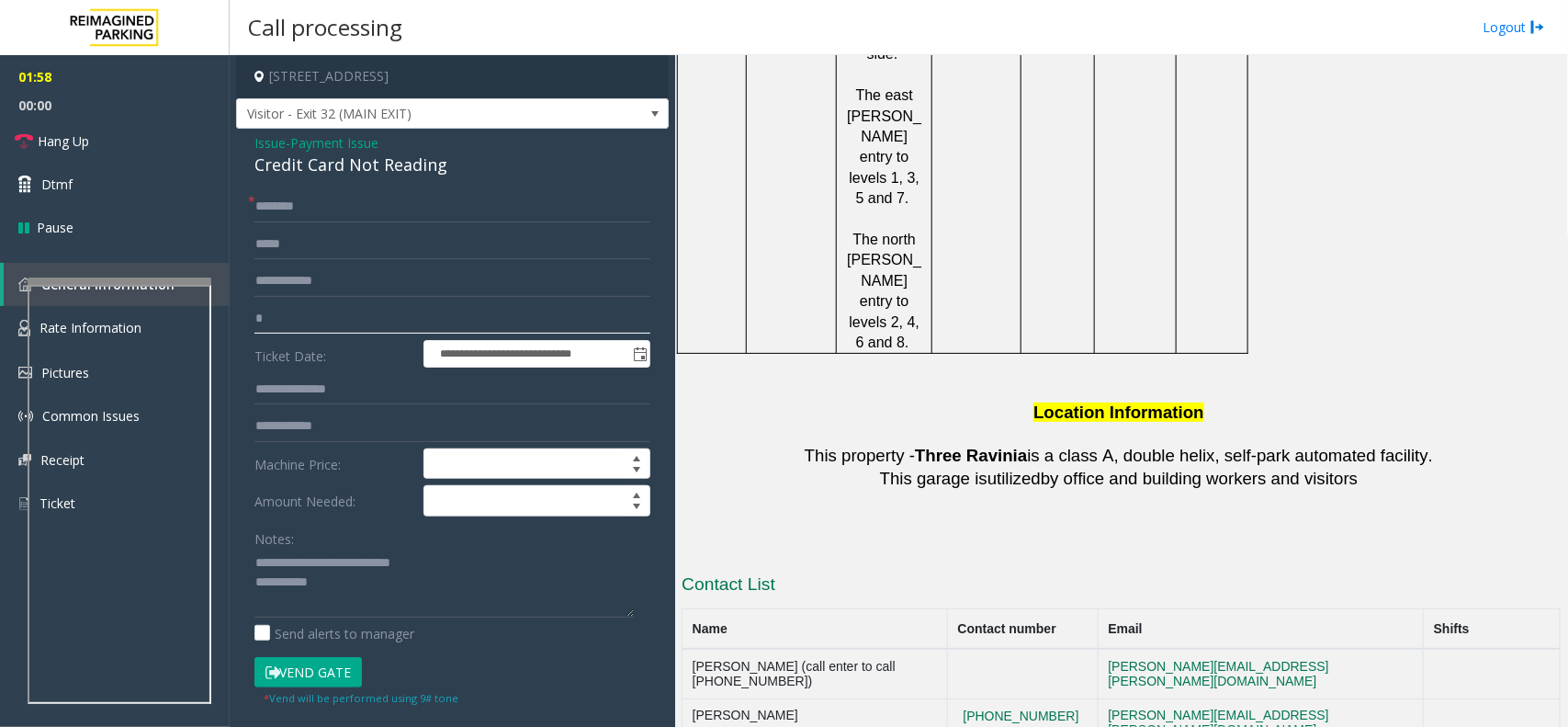
scroll to position [3101, 0]
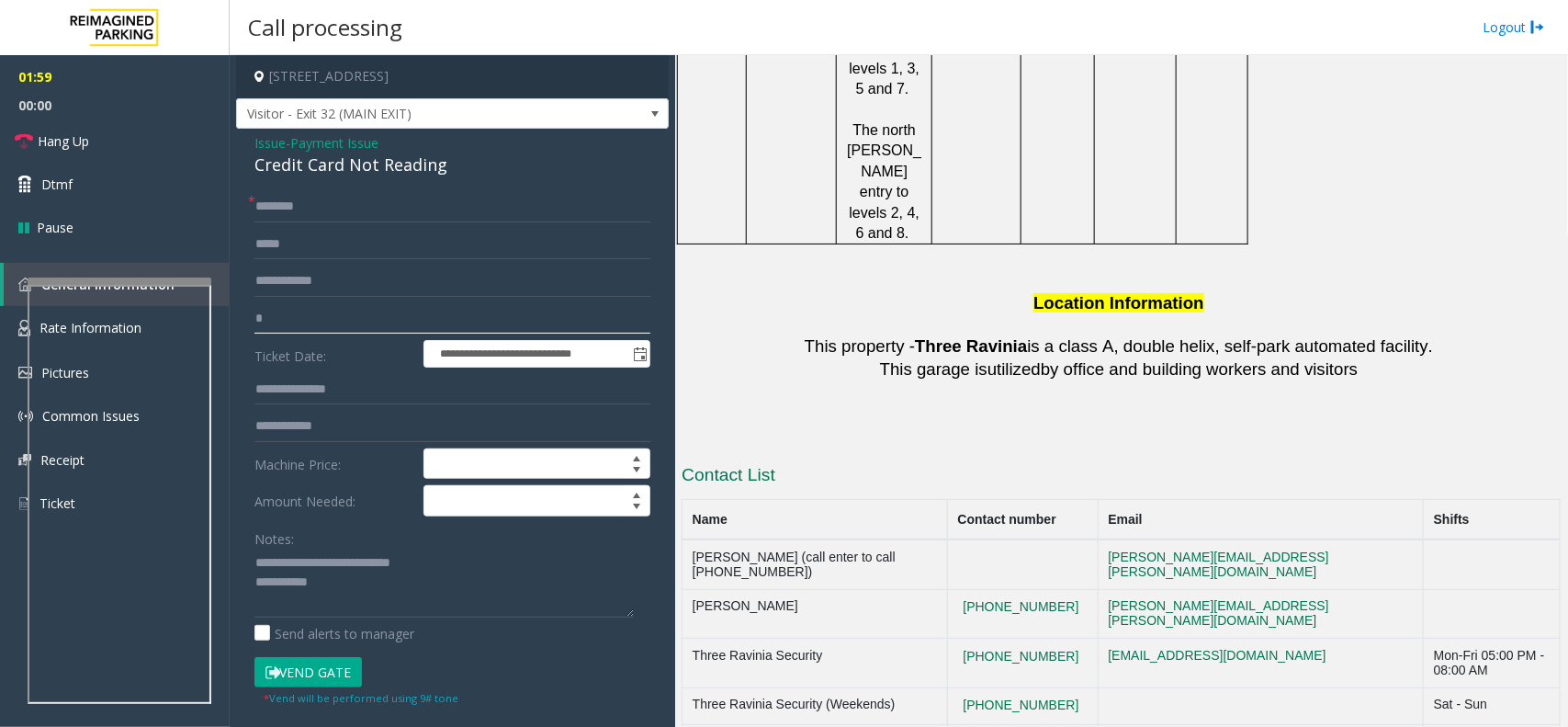
type input "*"
click at [355, 351] on label "Ticket Date:" at bounding box center [335, 353] width 169 height 28
click at [338, 314] on input "*" at bounding box center [451, 319] width 396 height 31
paste input "text"
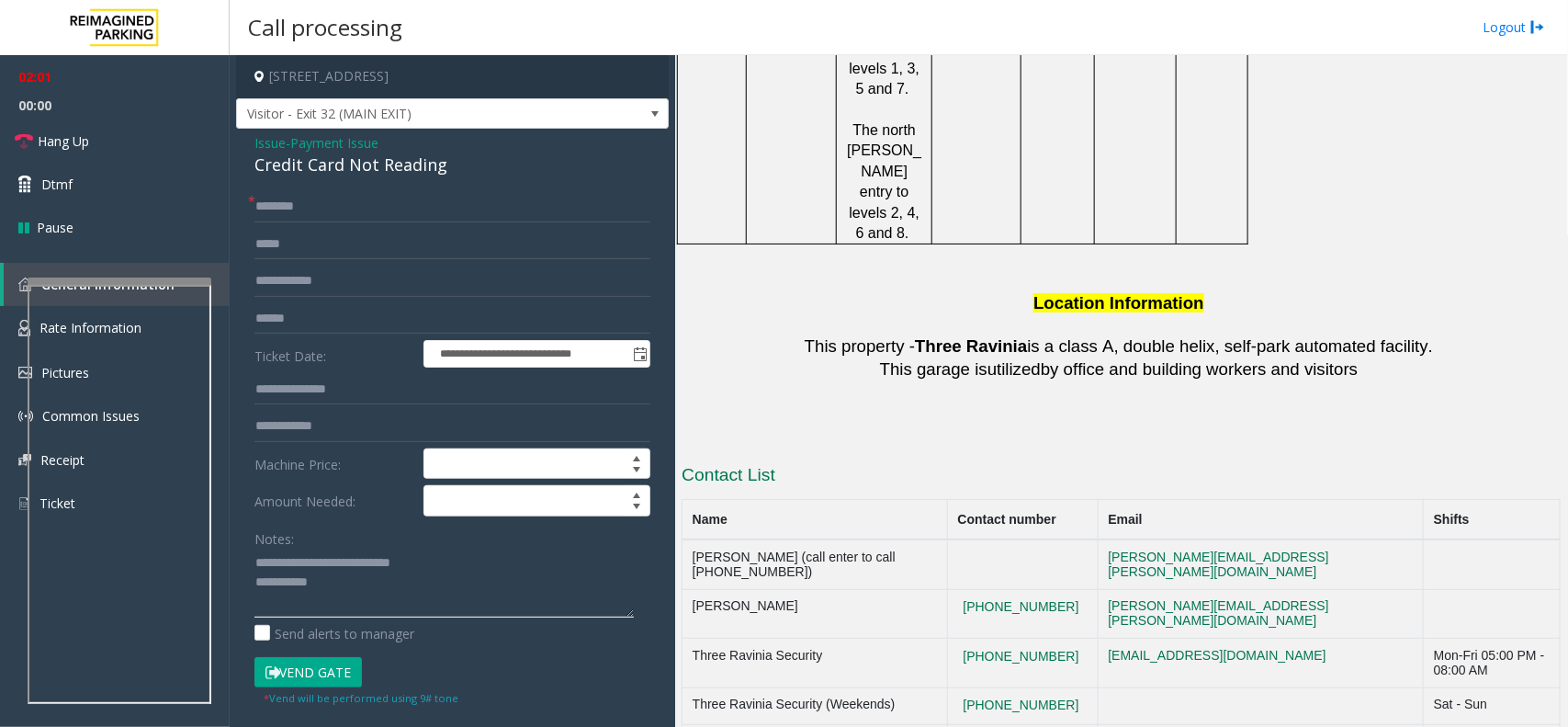
click at [359, 584] on textarea at bounding box center [444, 584] width 379 height 69
click at [346, 208] on input "text" at bounding box center [451, 206] width 396 height 31
click at [254, 214] on input "****" at bounding box center [451, 206] width 396 height 31
drag, startPoint x: 265, startPoint y: 209, endPoint x: 603, endPoint y: 203, distance: 338.1
click at [603, 203] on input "*****" at bounding box center [451, 206] width 396 height 31
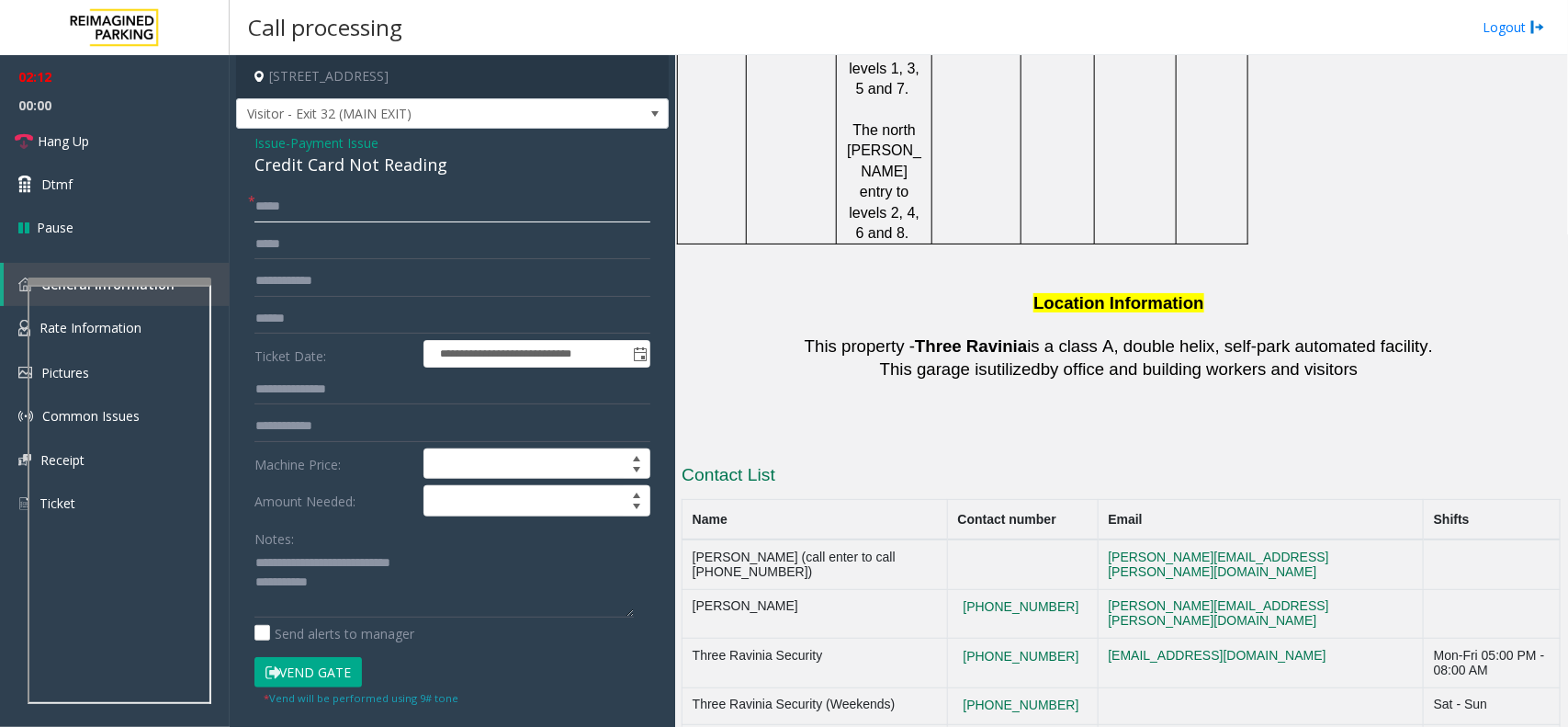
click at [603, 203] on input "*****" at bounding box center [451, 206] width 396 height 31
type input "*****"
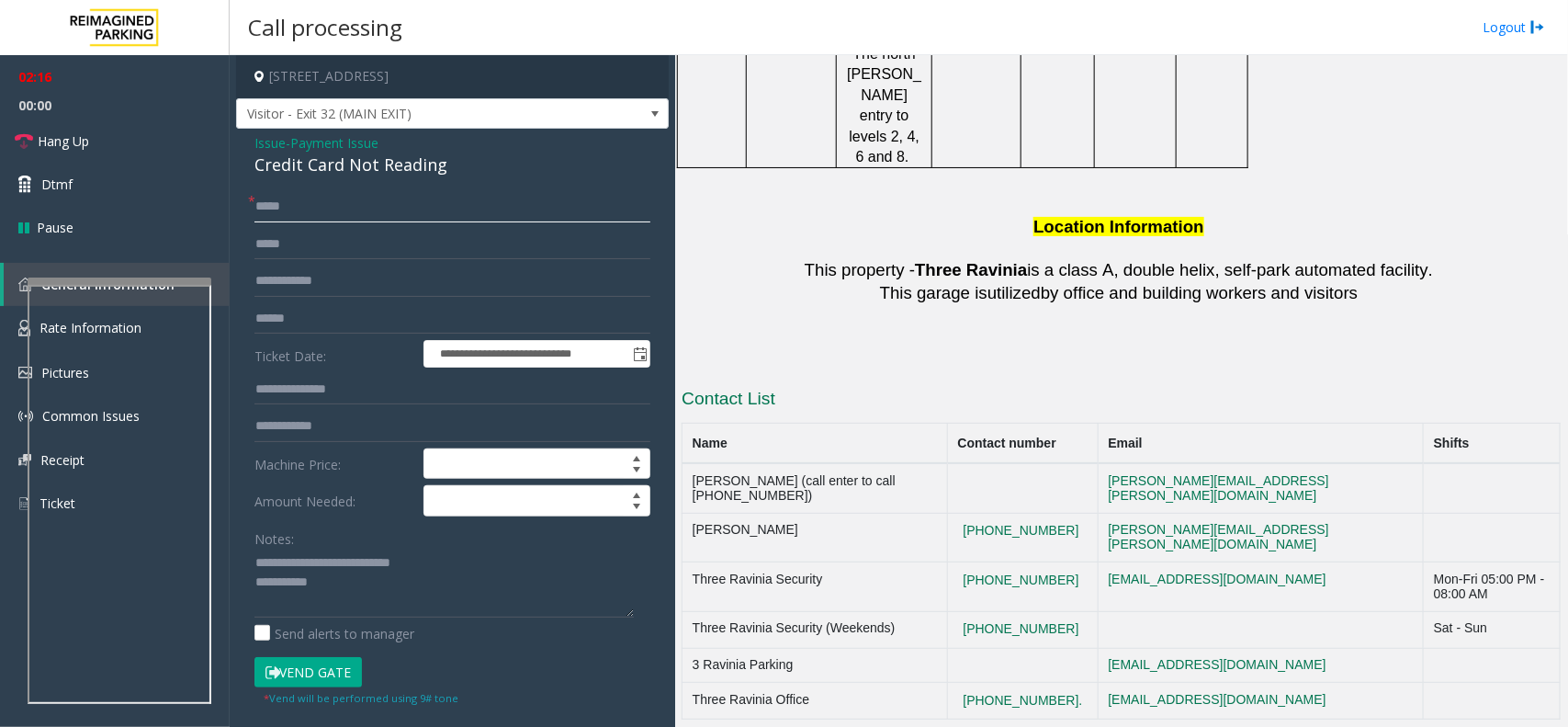
scroll to position [3011, 0]
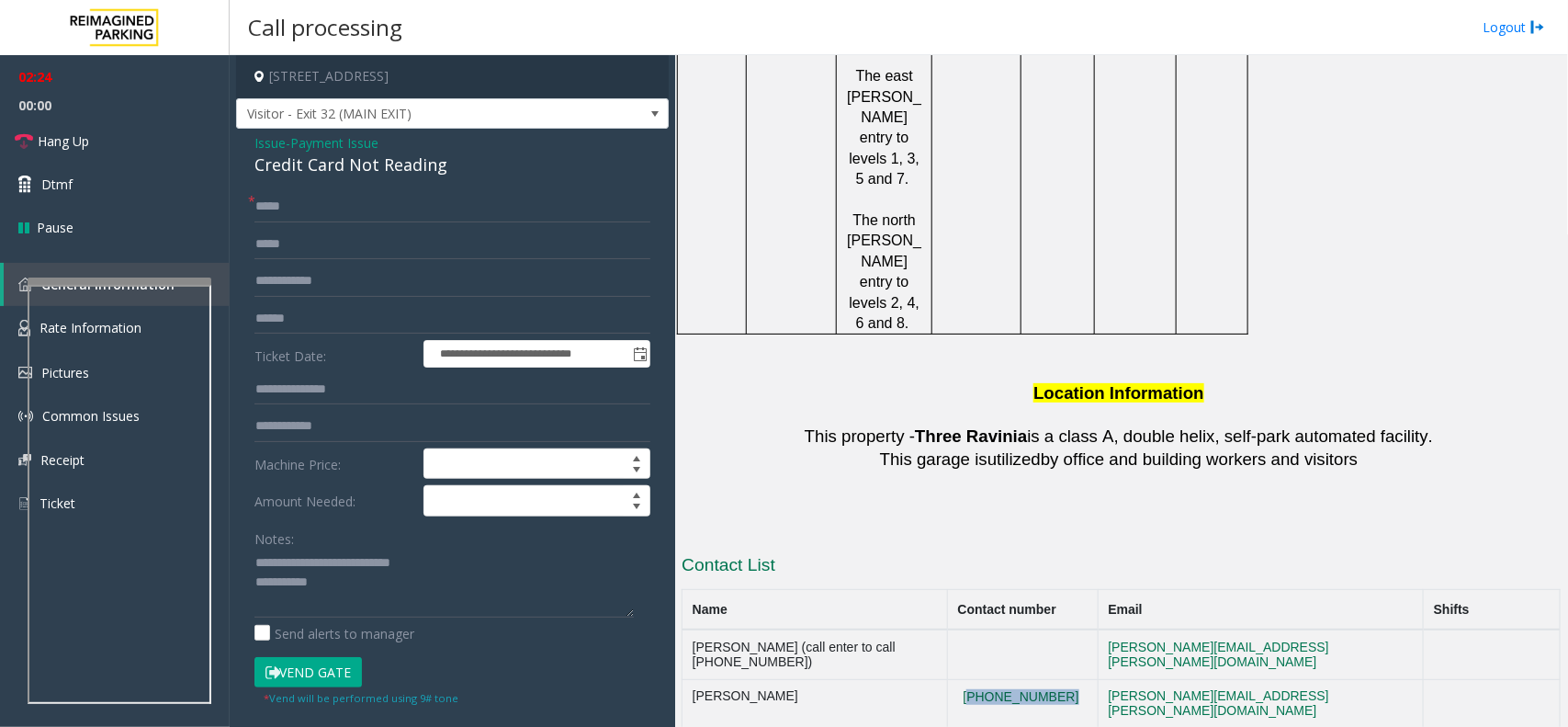
drag, startPoint x: 1084, startPoint y: 456, endPoint x: 363, endPoint y: 478, distance: 721.3
click at [989, 679] on td "[PHONE_NUMBER]" at bounding box center [1023, 704] width 150 height 50
click at [391, 591] on textarea at bounding box center [444, 584] width 379 height 69
click at [317, 320] on input "text" at bounding box center [451, 319] width 396 height 31
click at [270, 143] on span "Issue" at bounding box center [270, 143] width 31 height 19
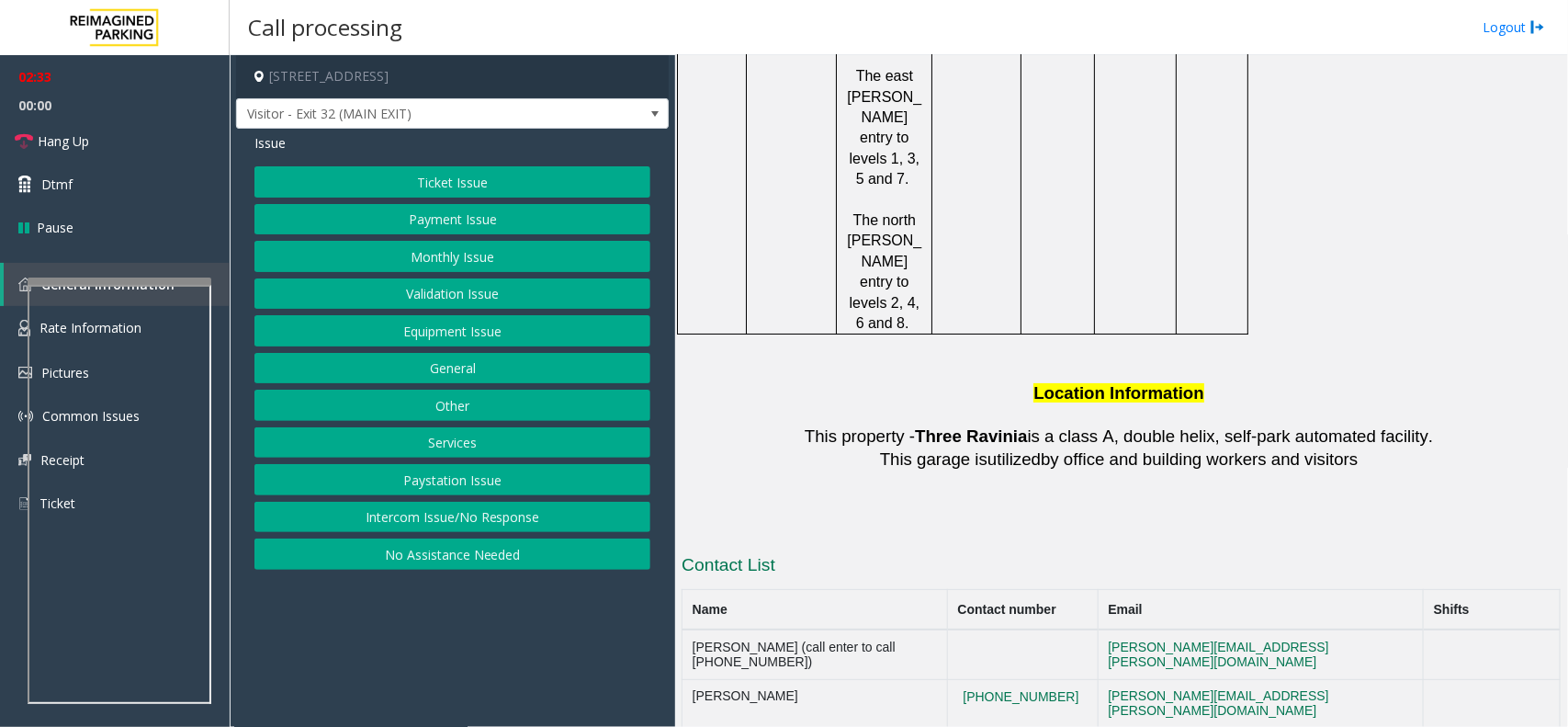
click at [414, 191] on button "Ticket Issue" at bounding box center [451, 182] width 396 height 31
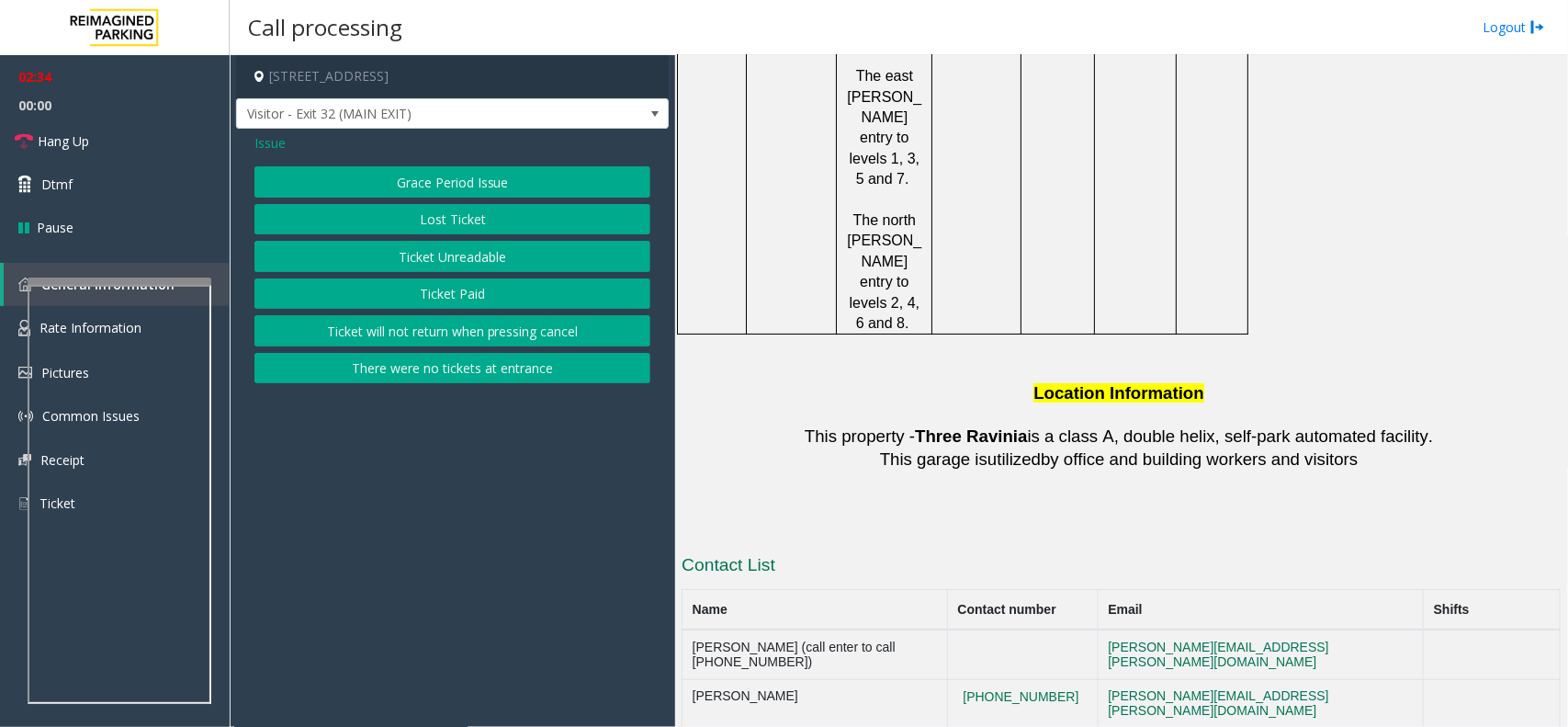
click at [371, 191] on button "Grace Period Issue" at bounding box center [451, 182] width 396 height 31
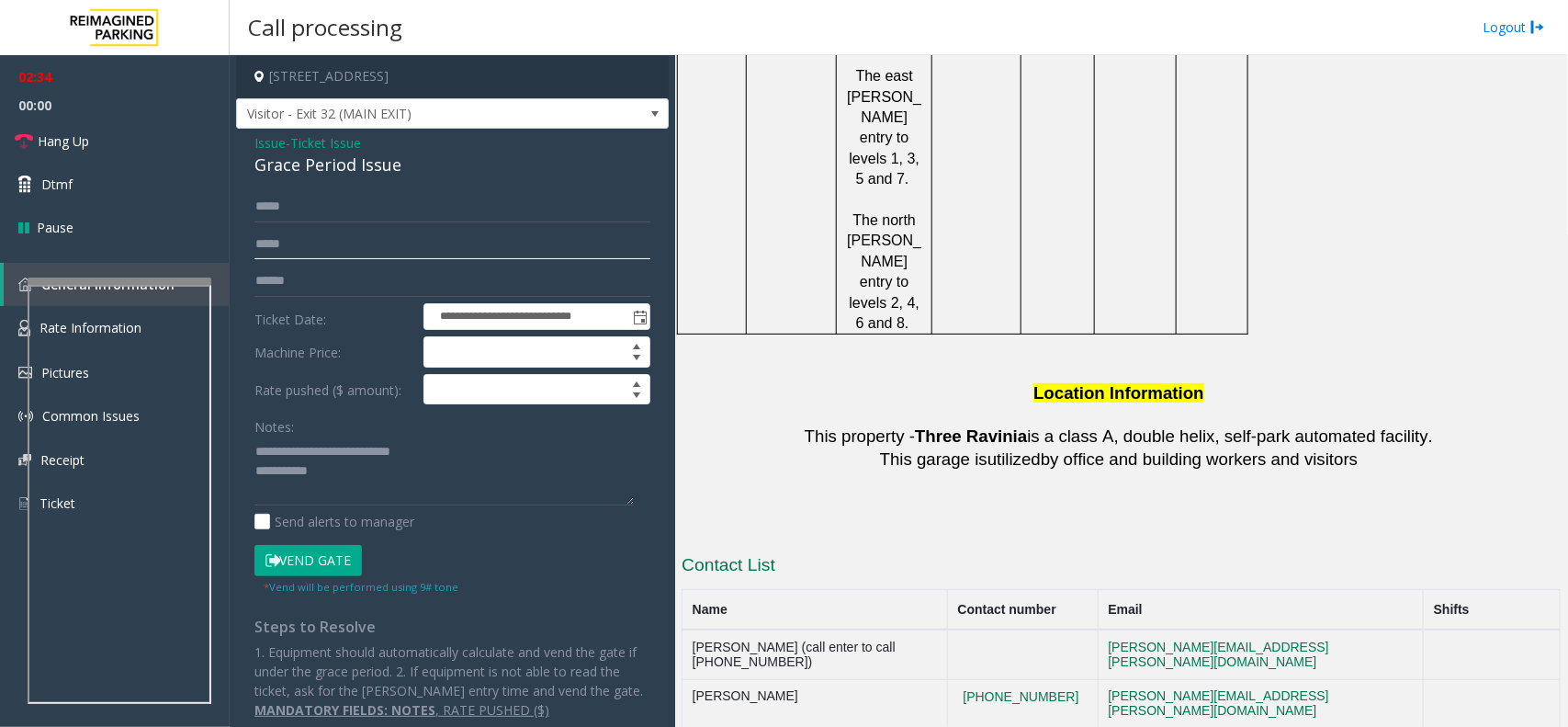
click at [387, 247] on input "text" at bounding box center [451, 245] width 396 height 31
click at [277, 147] on span "Issue" at bounding box center [270, 143] width 31 height 19
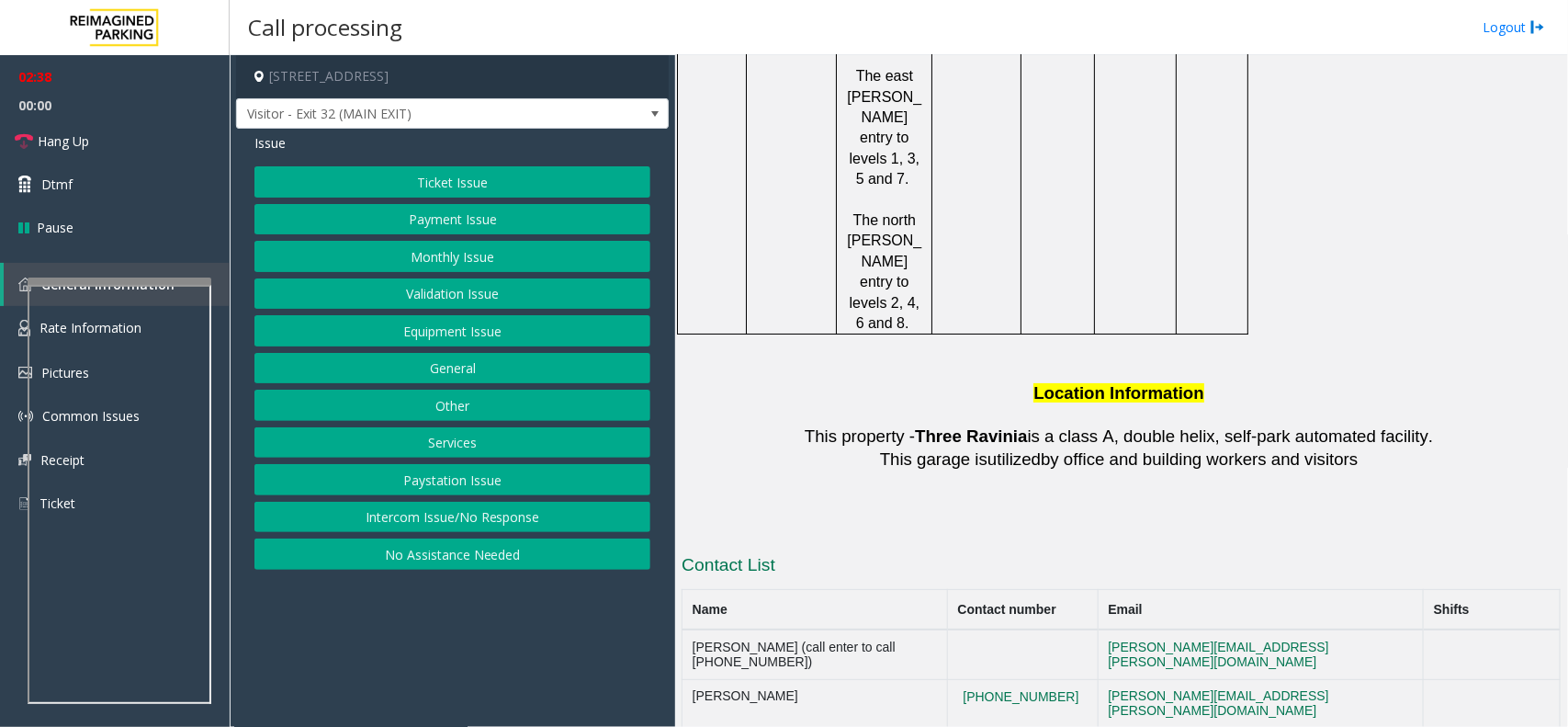
click at [461, 221] on button "Payment Issue" at bounding box center [451, 220] width 396 height 31
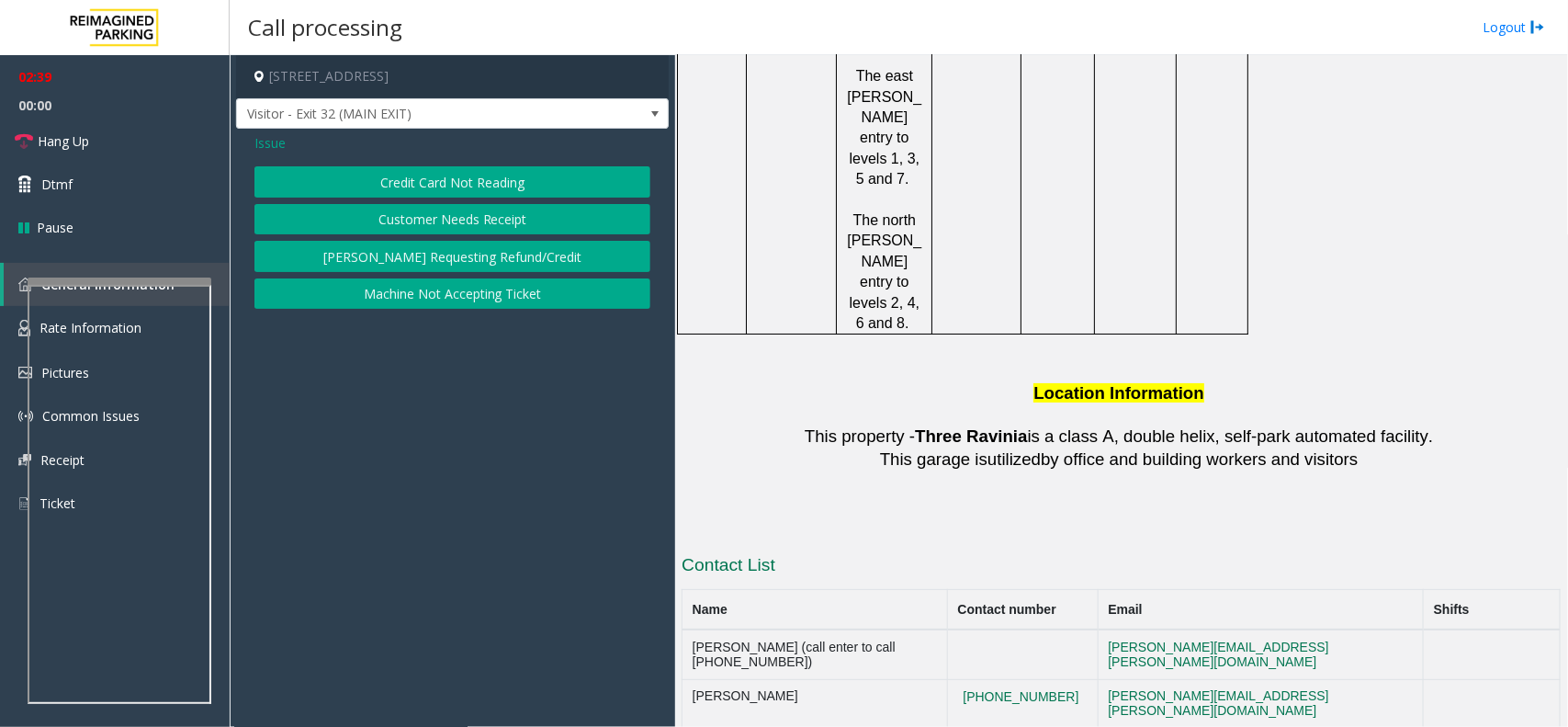
click at [432, 182] on button "Credit Card Not Reading" at bounding box center [451, 182] width 396 height 31
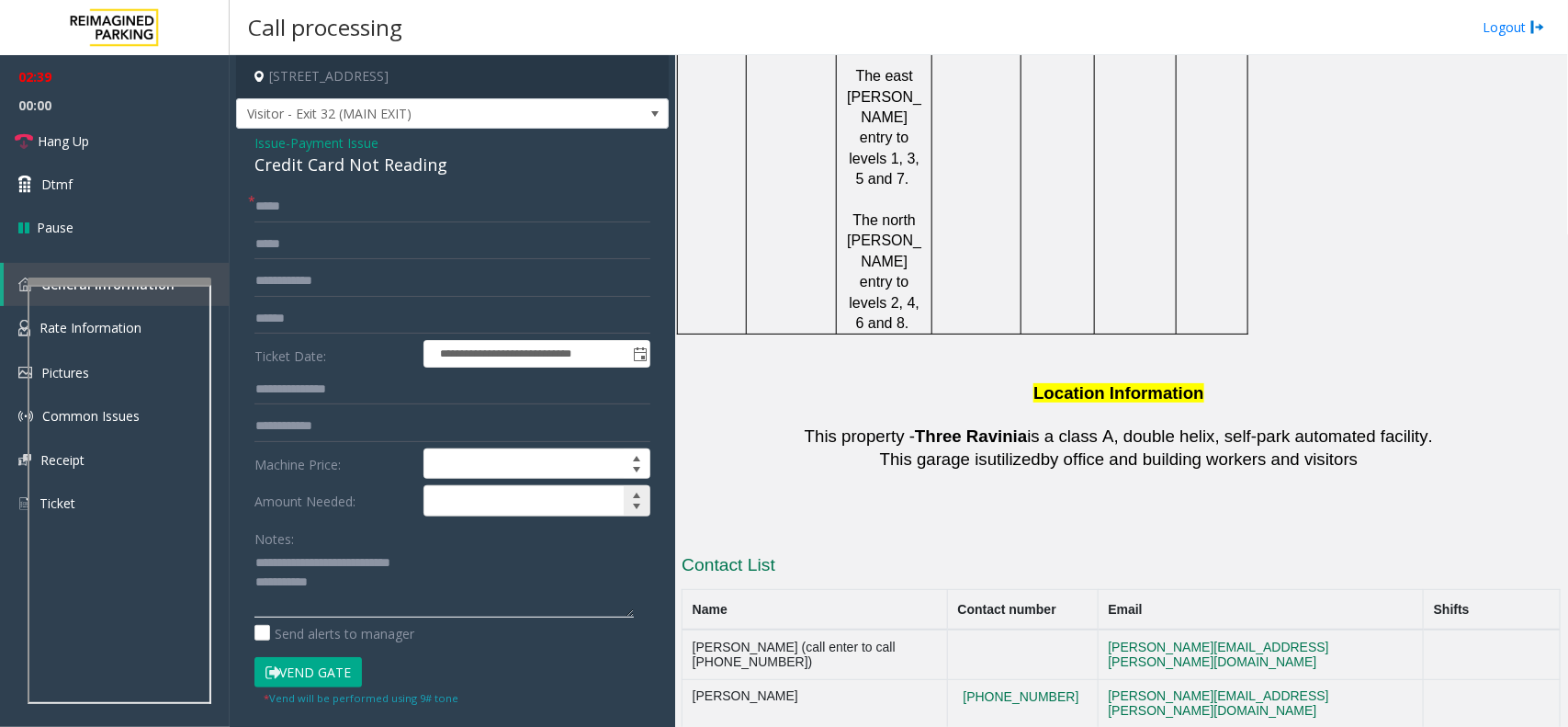
drag, startPoint x: 507, startPoint y: 597, endPoint x: 474, endPoint y: 510, distance: 93.0
click at [510, 592] on textarea at bounding box center [444, 584] width 379 height 69
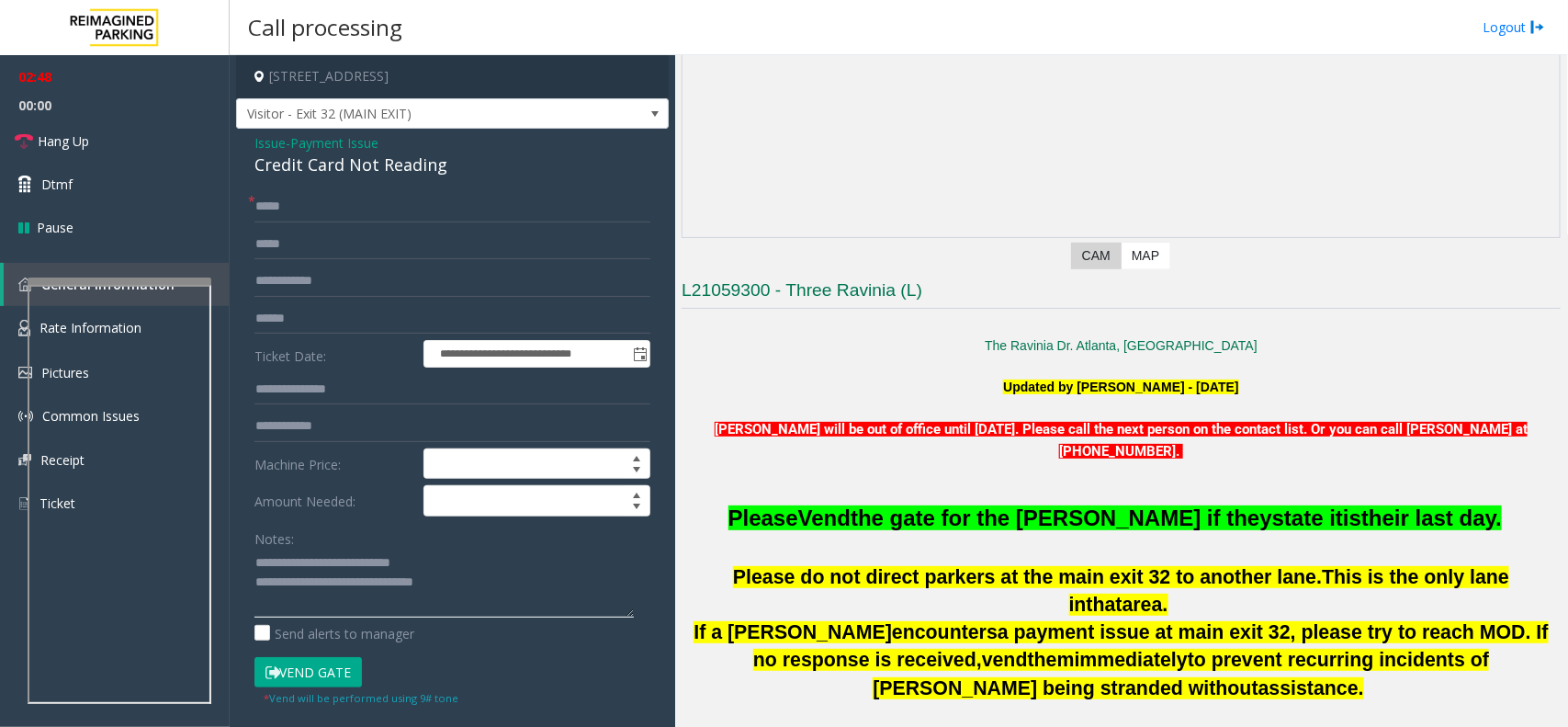
scroll to position [140, 0]
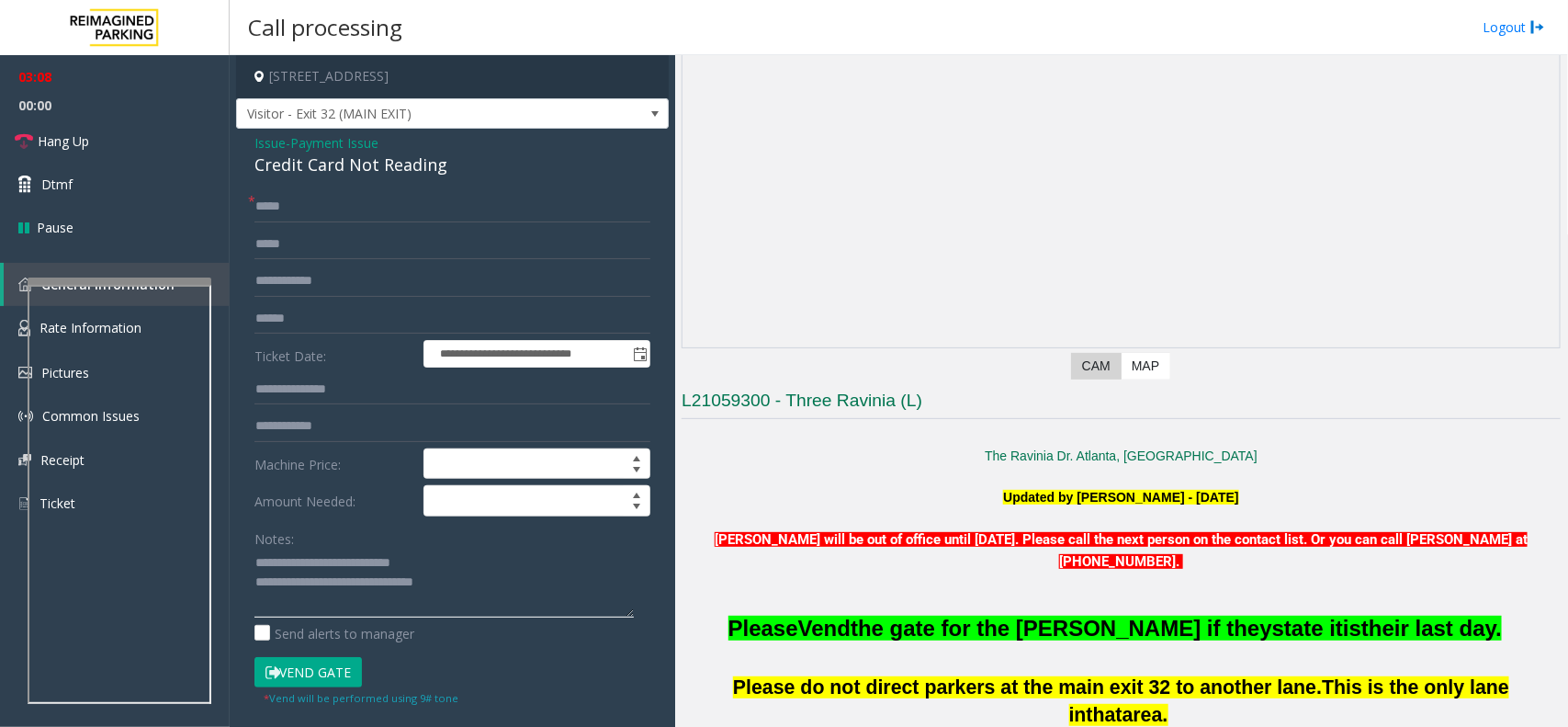
click at [539, 568] on textarea at bounding box center [444, 584] width 379 height 69
click at [552, 592] on textarea at bounding box center [444, 584] width 379 height 69
type textarea "**********"
click at [571, 592] on textarea at bounding box center [444, 584] width 379 height 69
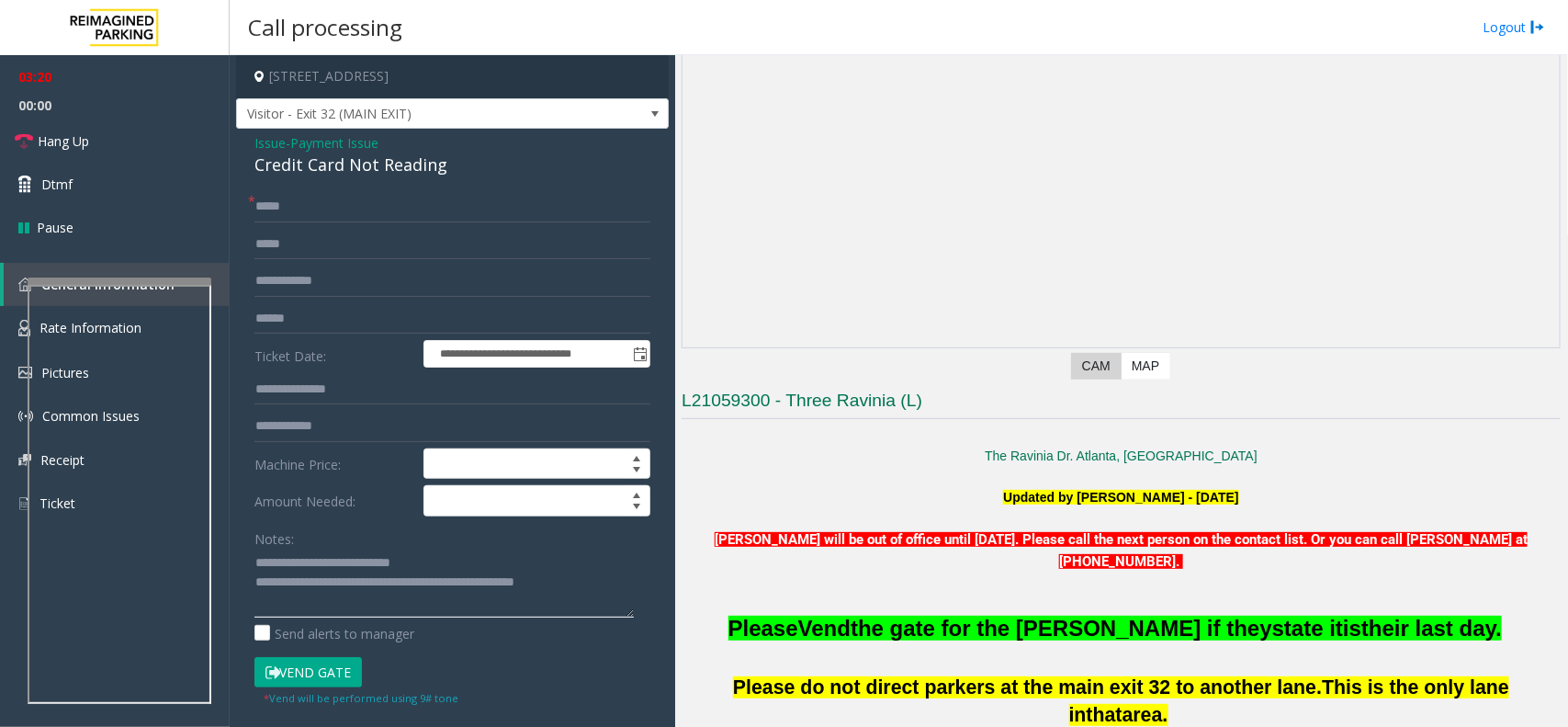
click at [571, 592] on textarea at bounding box center [444, 584] width 379 height 69
drag, startPoint x: 571, startPoint y: 592, endPoint x: 336, endPoint y: 568, distance: 236.2
click at [336, 568] on textarea at bounding box center [444, 584] width 379 height 69
click at [337, 567] on textarea at bounding box center [444, 584] width 379 height 69
click at [309, 227] on form "**********" at bounding box center [451, 448] width 396 height 515
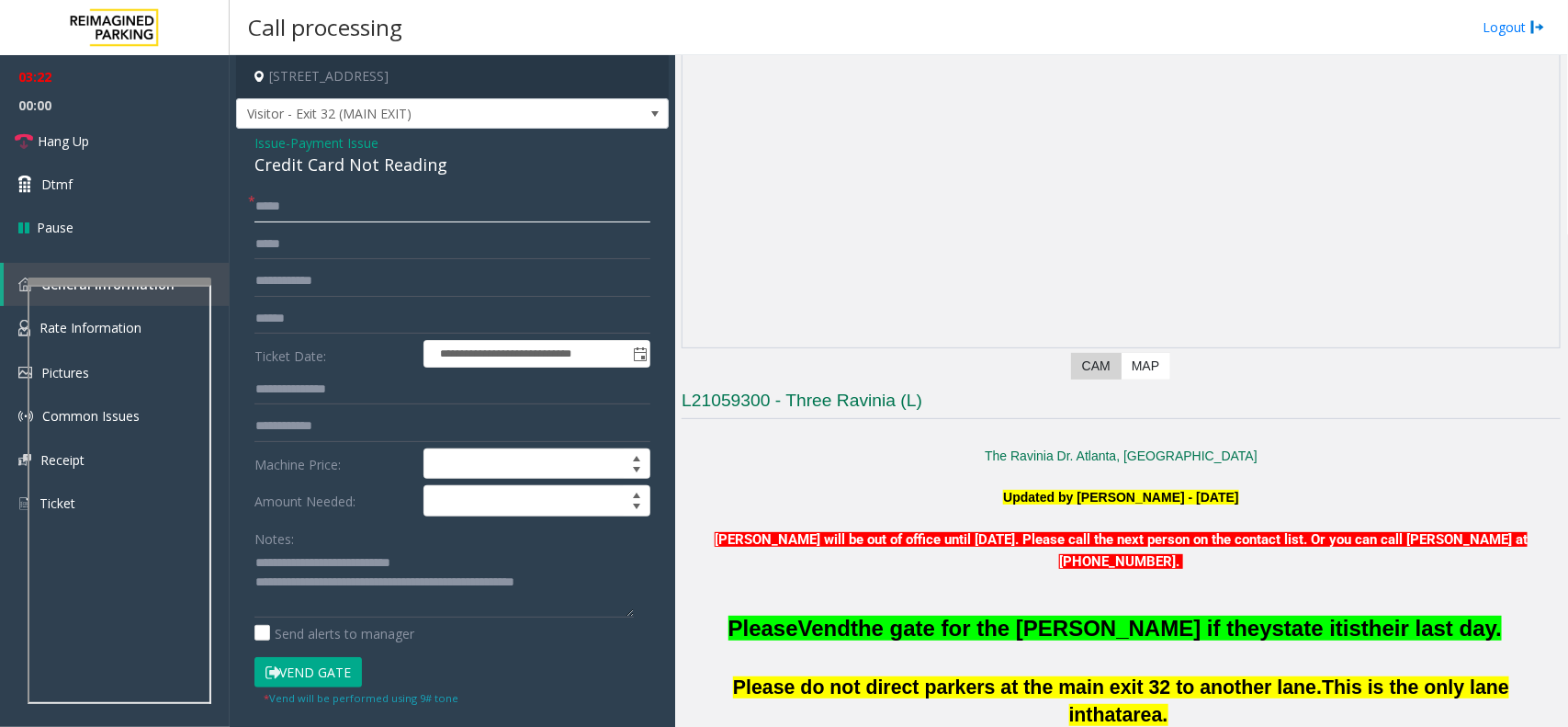
click at [296, 212] on input "*****" at bounding box center [451, 206] width 396 height 31
drag, startPoint x: 286, startPoint y: 210, endPoint x: 275, endPoint y: 203, distance: 13.0
click at [269, 202] on input "*****" at bounding box center [451, 206] width 396 height 31
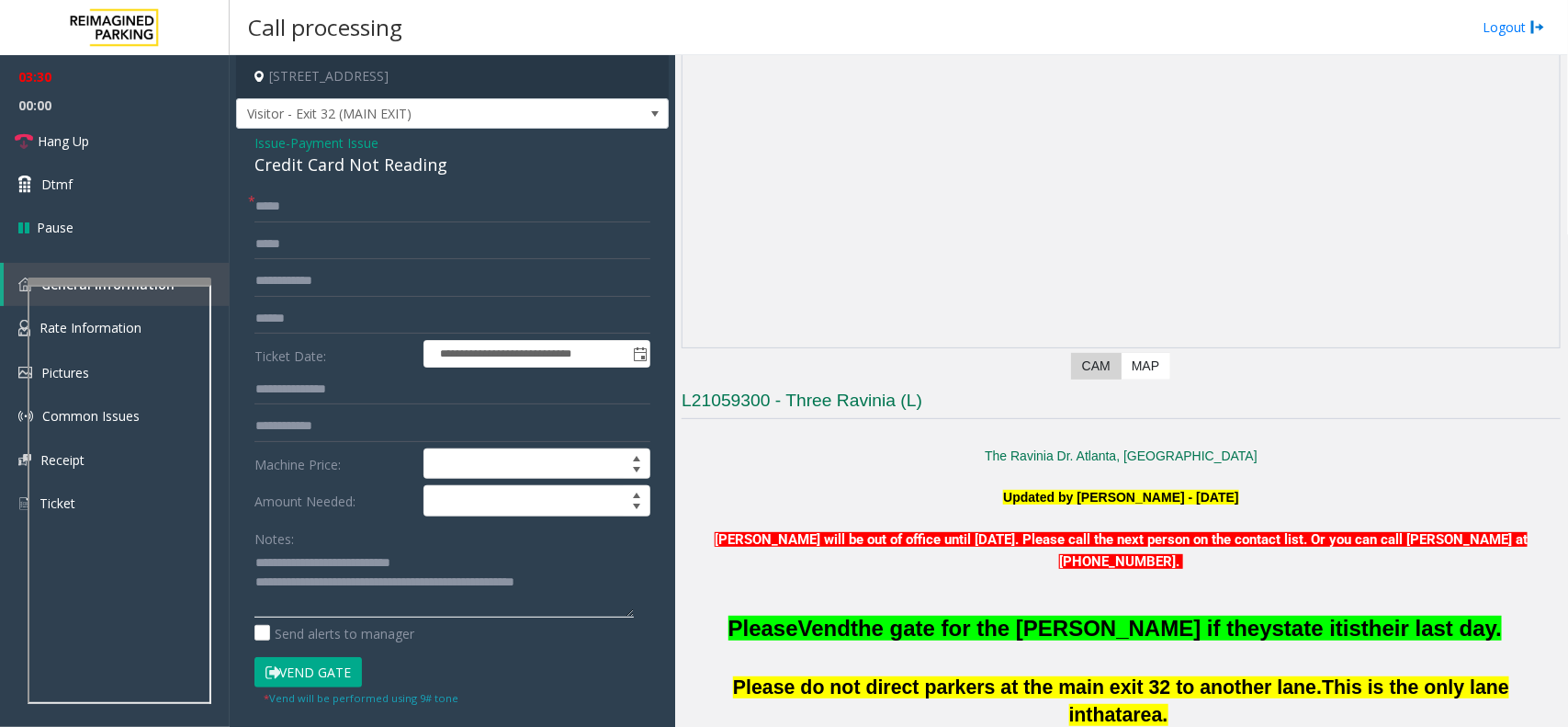
click at [488, 584] on textarea at bounding box center [444, 584] width 379 height 69
drag, startPoint x: 488, startPoint y: 584, endPoint x: 645, endPoint y: 580, distance: 157.1
click at [645, 580] on div "**********" at bounding box center [452, 549] width 424 height 716
drag, startPoint x: 616, startPoint y: 580, endPoint x: 324, endPoint y: 580, distance: 292.0
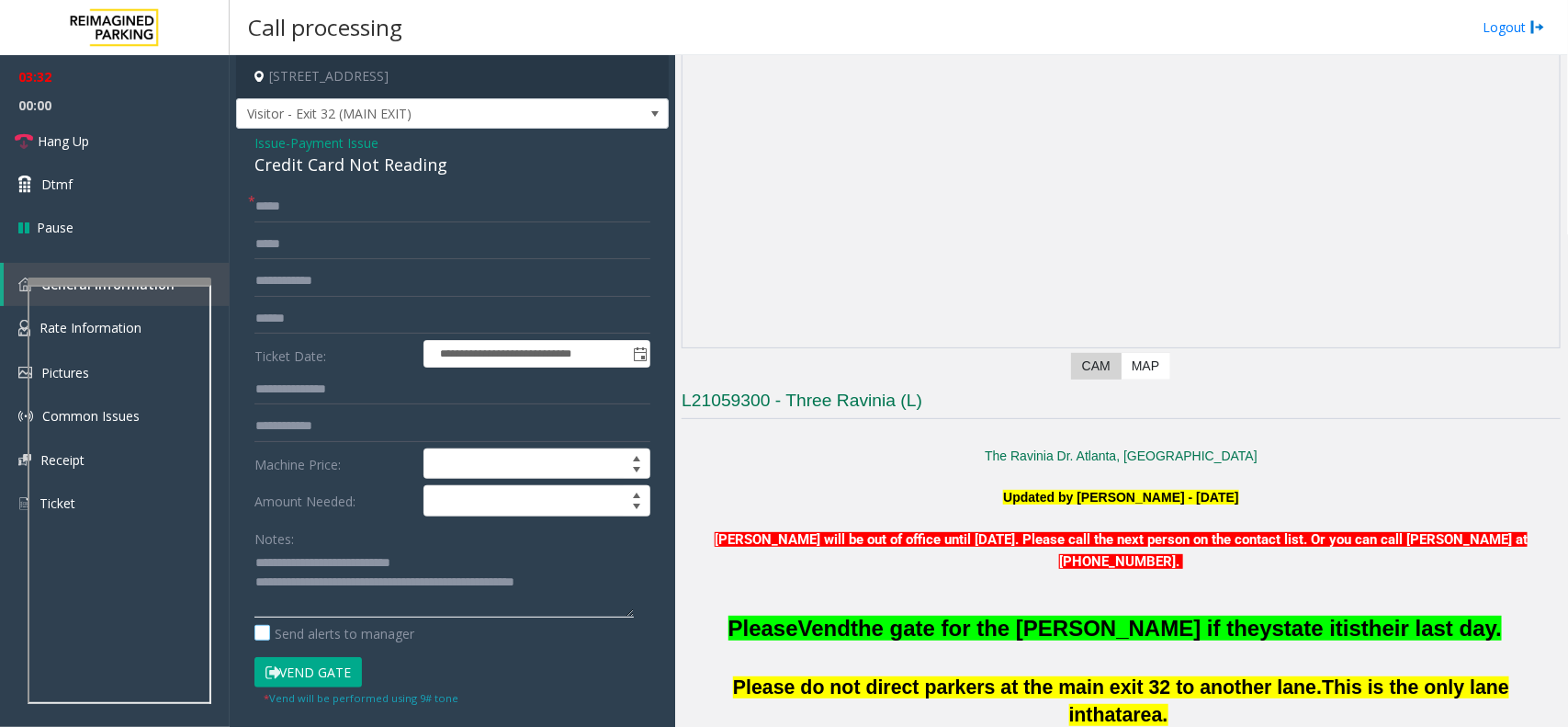
click at [372, 630] on div "Notes: Send alerts to manager" at bounding box center [451, 583] width 396 height 120
click at [317, 574] on textarea at bounding box center [444, 584] width 379 height 69
drag, startPoint x: 317, startPoint y: 574, endPoint x: 300, endPoint y: 563, distance: 20.2
click at [300, 563] on textarea at bounding box center [444, 584] width 379 height 69
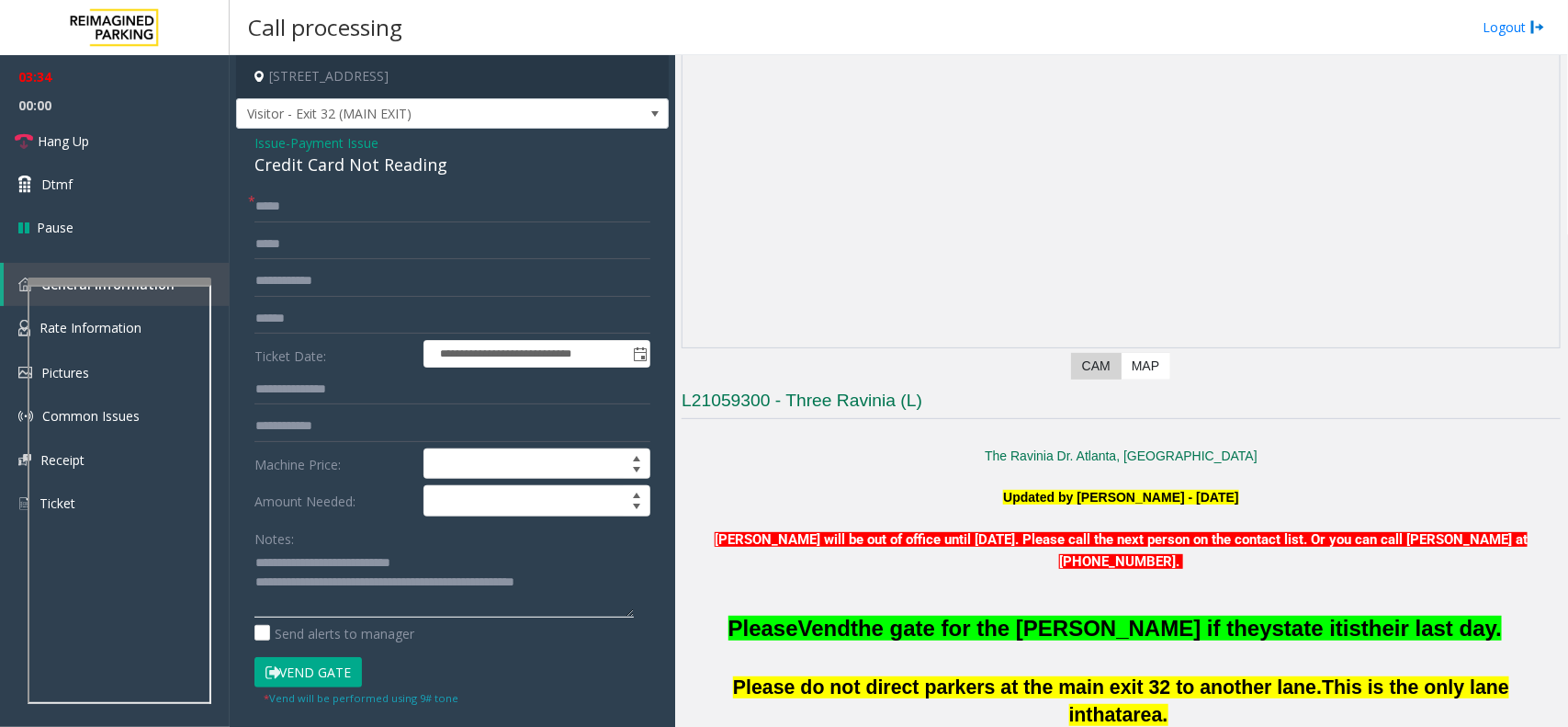
click at [300, 563] on textarea at bounding box center [444, 584] width 379 height 69
drag, startPoint x: 300, startPoint y: 563, endPoint x: 545, endPoint y: 615, distance: 250.5
click at [545, 615] on textarea at bounding box center [444, 584] width 379 height 69
click at [389, 202] on input "*****" at bounding box center [451, 206] width 396 height 31
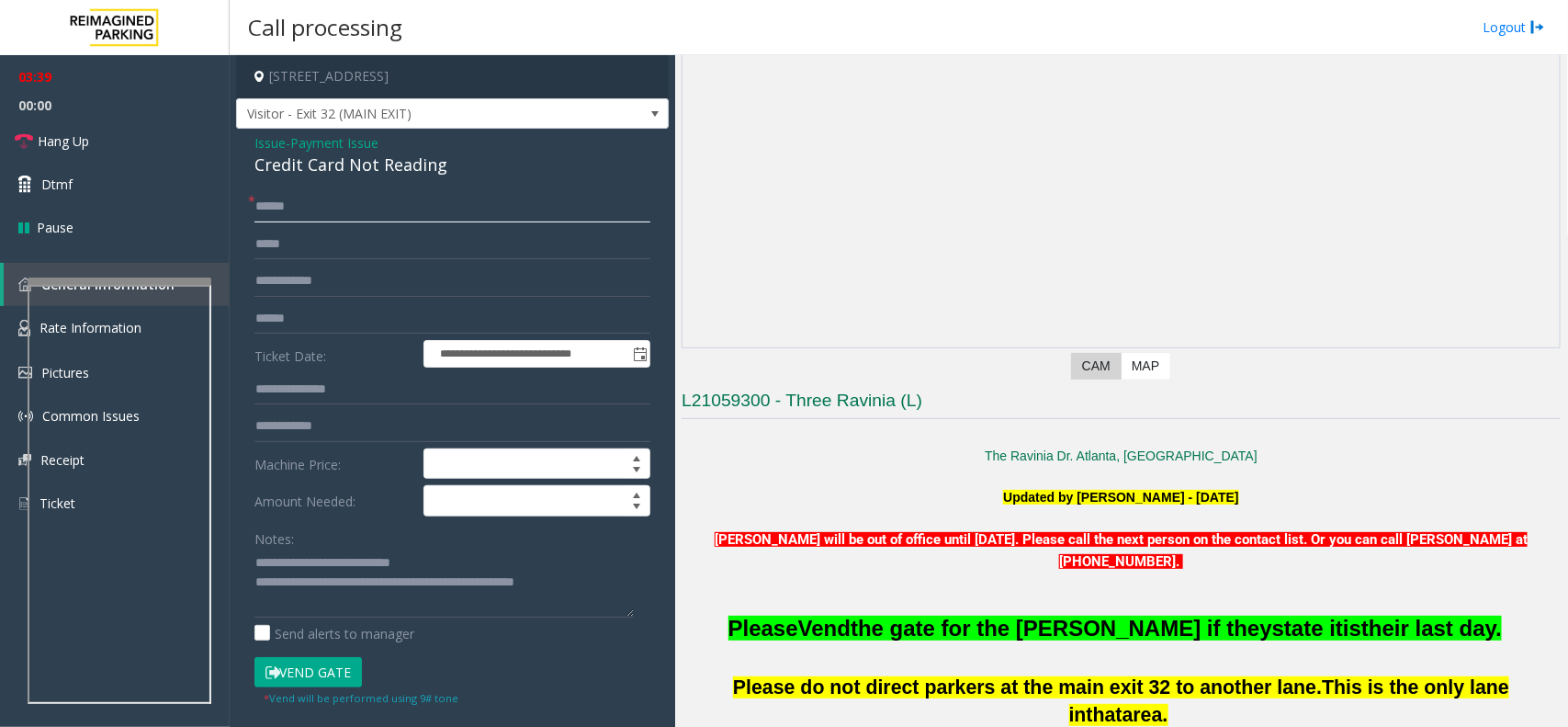
click at [355, 209] on input "*****" at bounding box center [451, 206] width 396 height 31
click at [292, 213] on input "*****" at bounding box center [451, 206] width 396 height 31
click at [373, 191] on div "**********" at bounding box center [451, 528] width 432 height 797
click at [318, 209] on input "**********" at bounding box center [451, 206] width 396 height 31
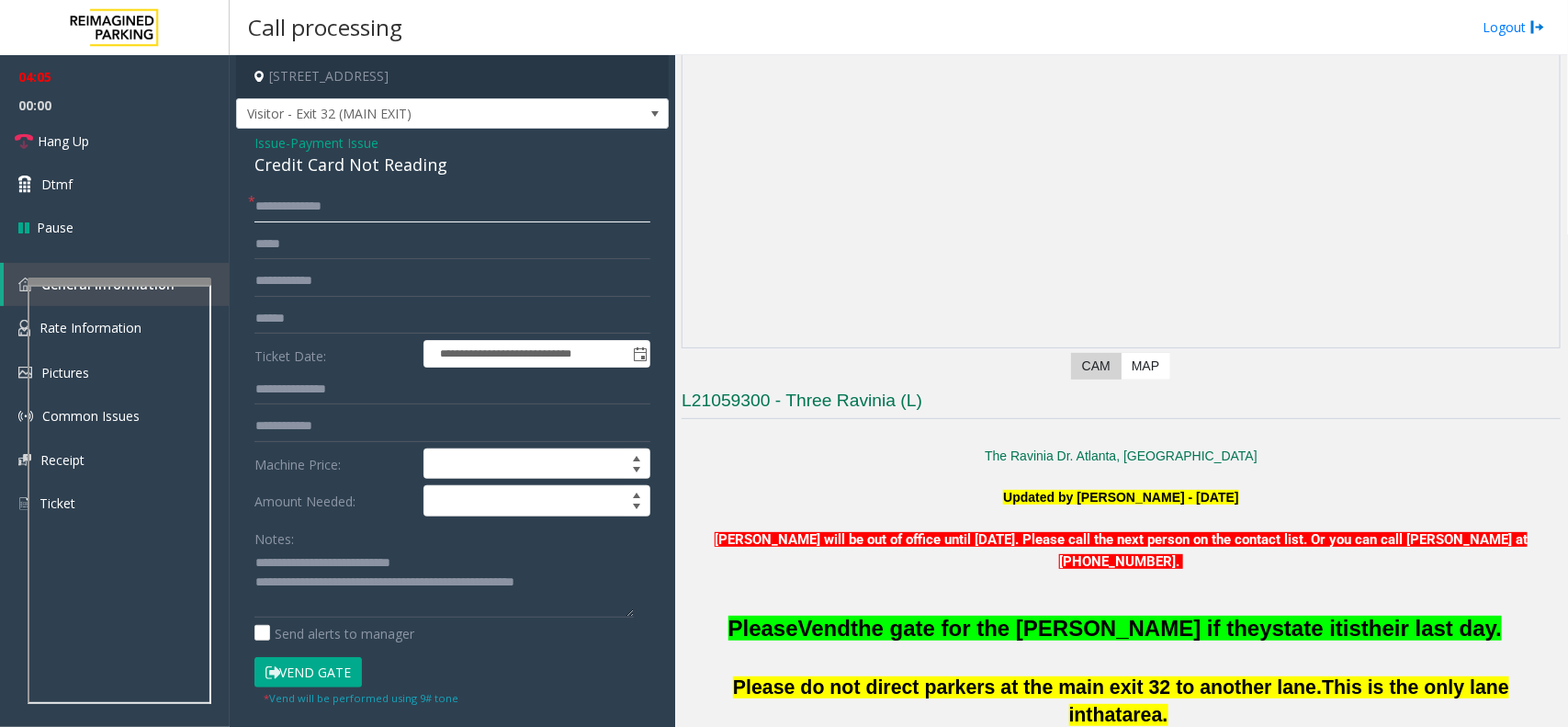
paste input "text"
click at [332, 678] on button "Vend Gate" at bounding box center [308, 672] width 108 height 31
click at [381, 212] on input "**********" at bounding box center [451, 206] width 396 height 31
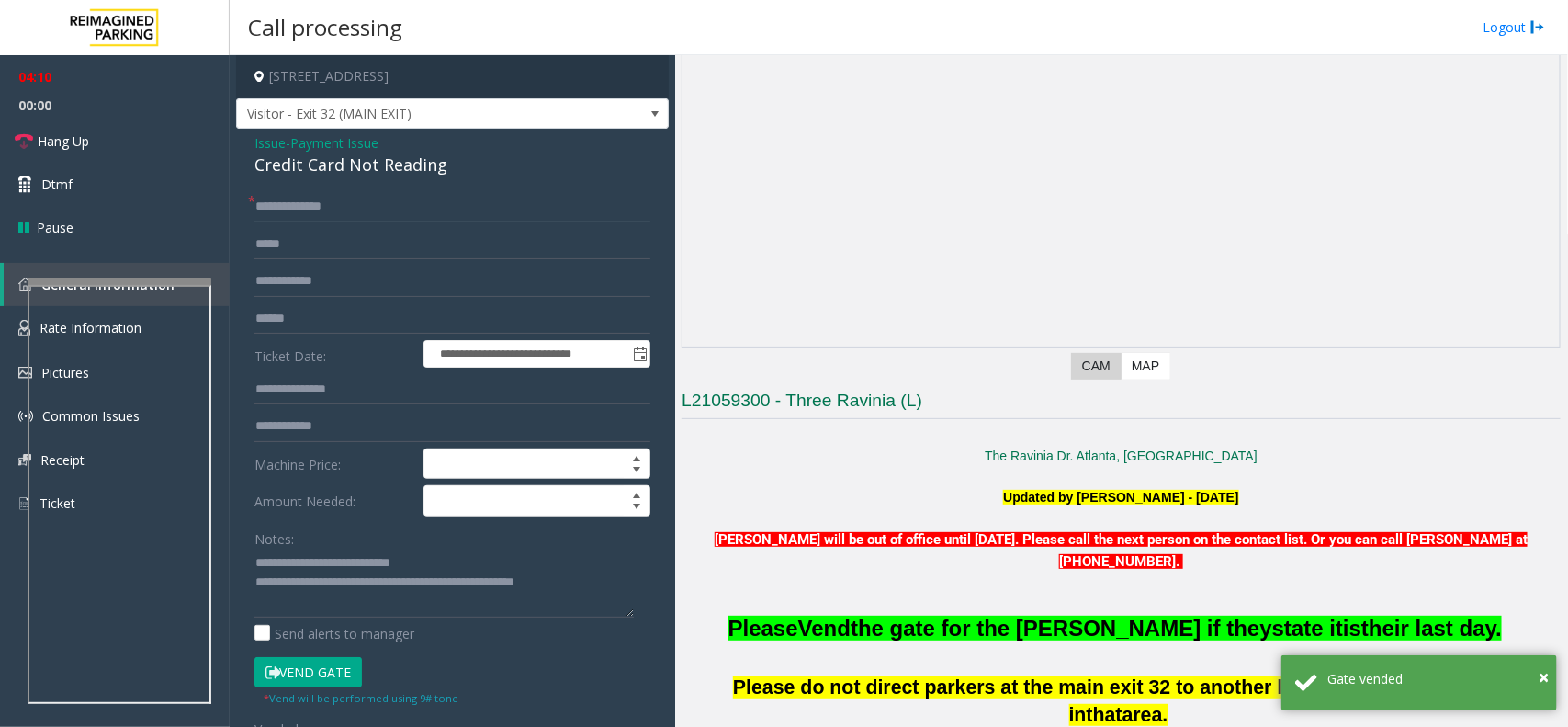
type input "**********"
drag, startPoint x: 322, startPoint y: 211, endPoint x: 300, endPoint y: 246, distance: 41.3
click at [300, 246] on input "text" at bounding box center [451, 245] width 396 height 31
click at [65, 139] on span "Hang Up" at bounding box center [63, 141] width 51 height 19
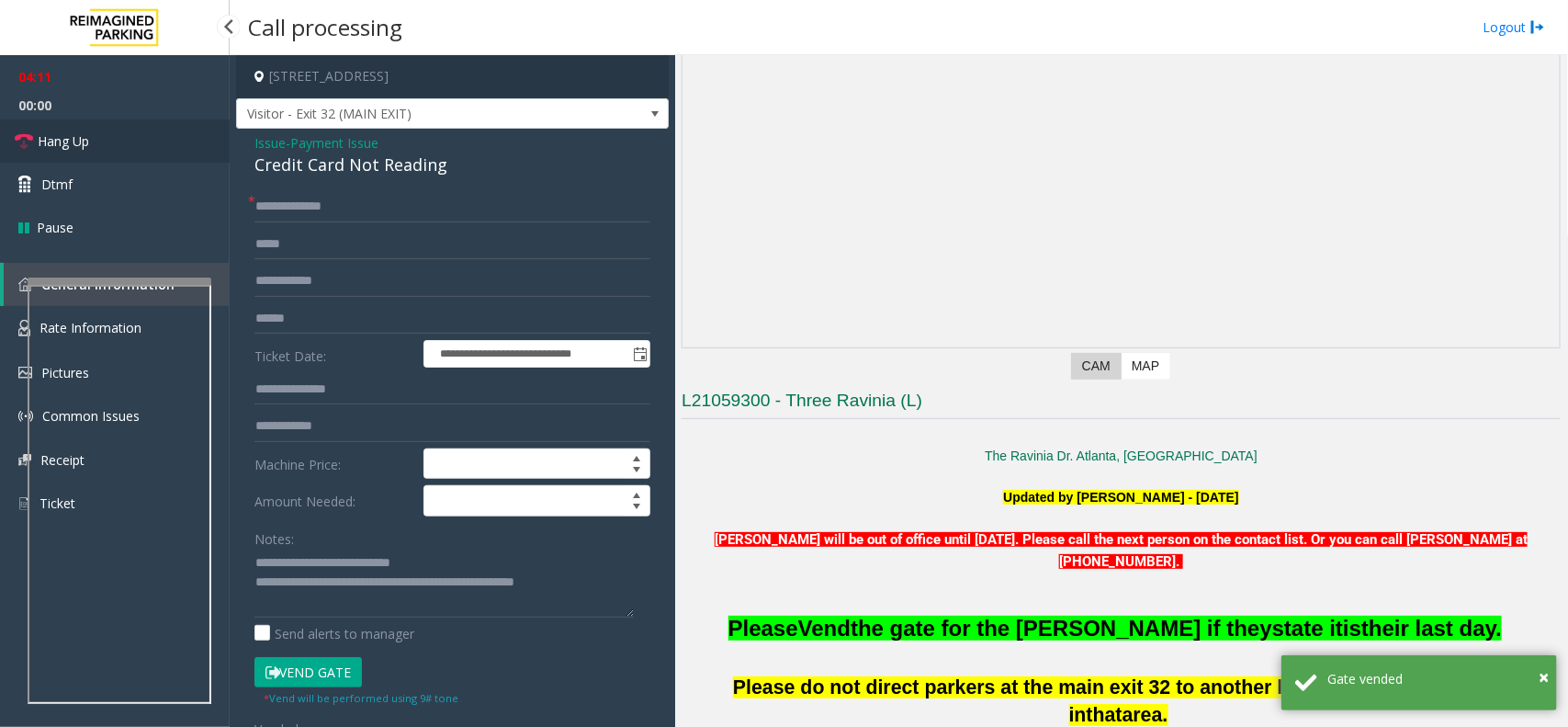
click at [65, 139] on span "Hang Up" at bounding box center [63, 141] width 51 height 19
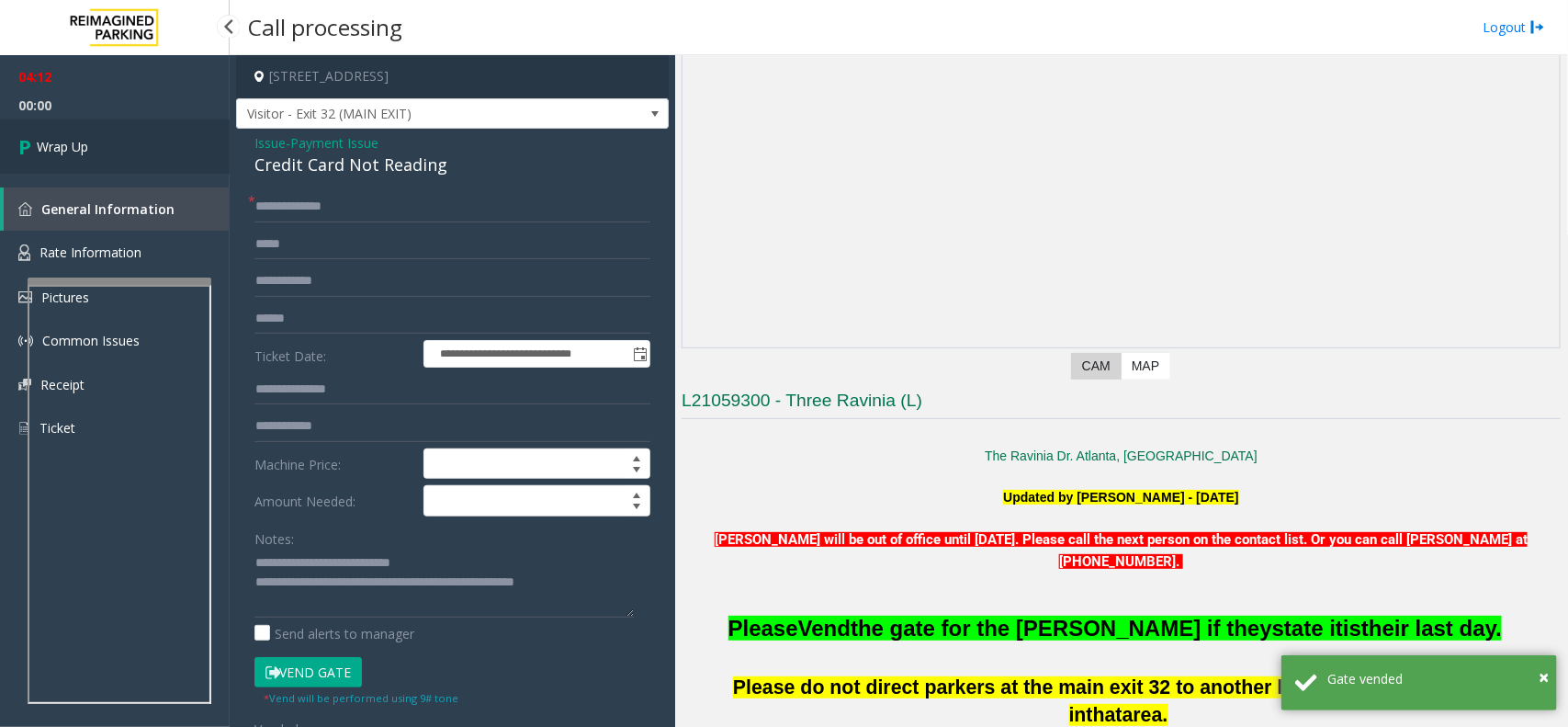
click at [65, 139] on span "Wrap Up" at bounding box center [62, 146] width 51 height 19
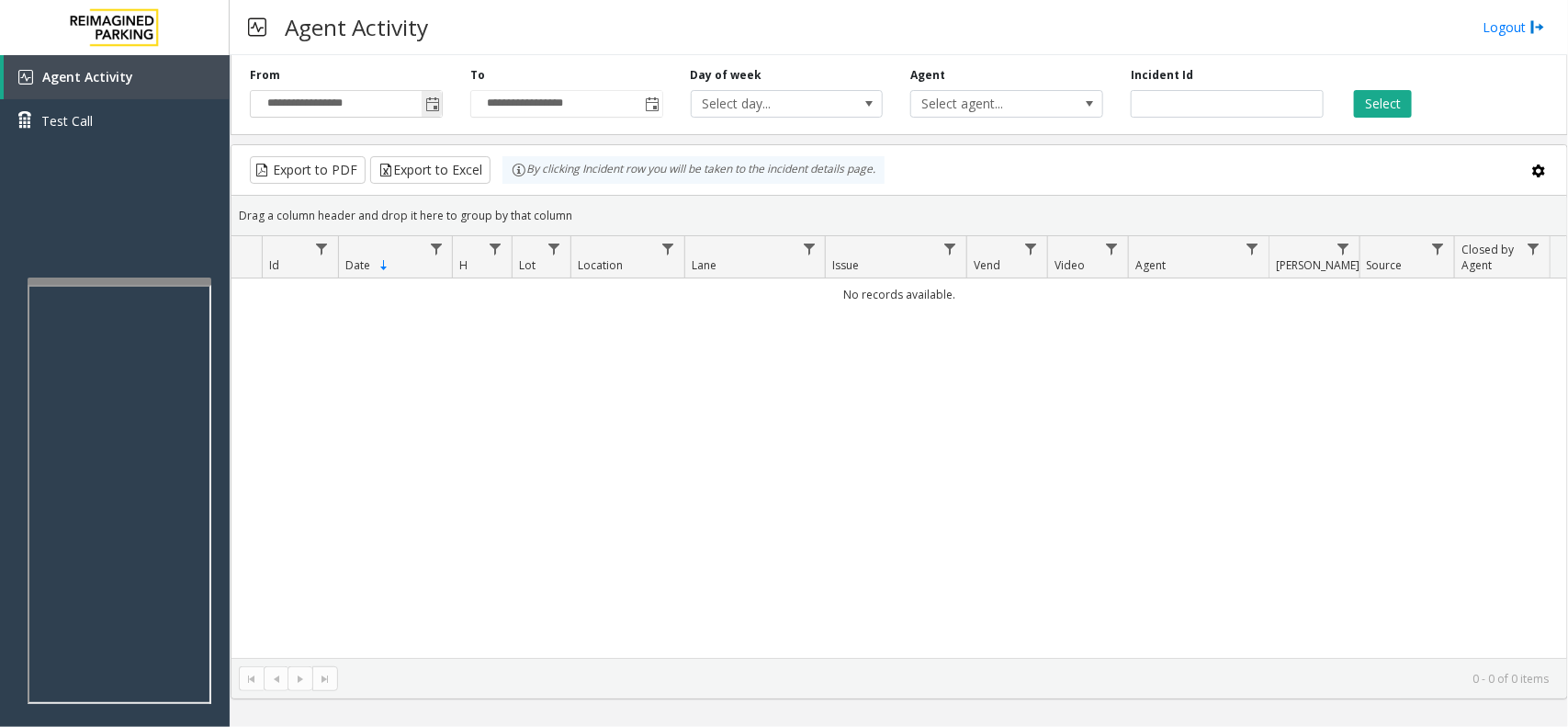
click at [434, 107] on span "Toggle popup" at bounding box center [432, 104] width 14 height 14
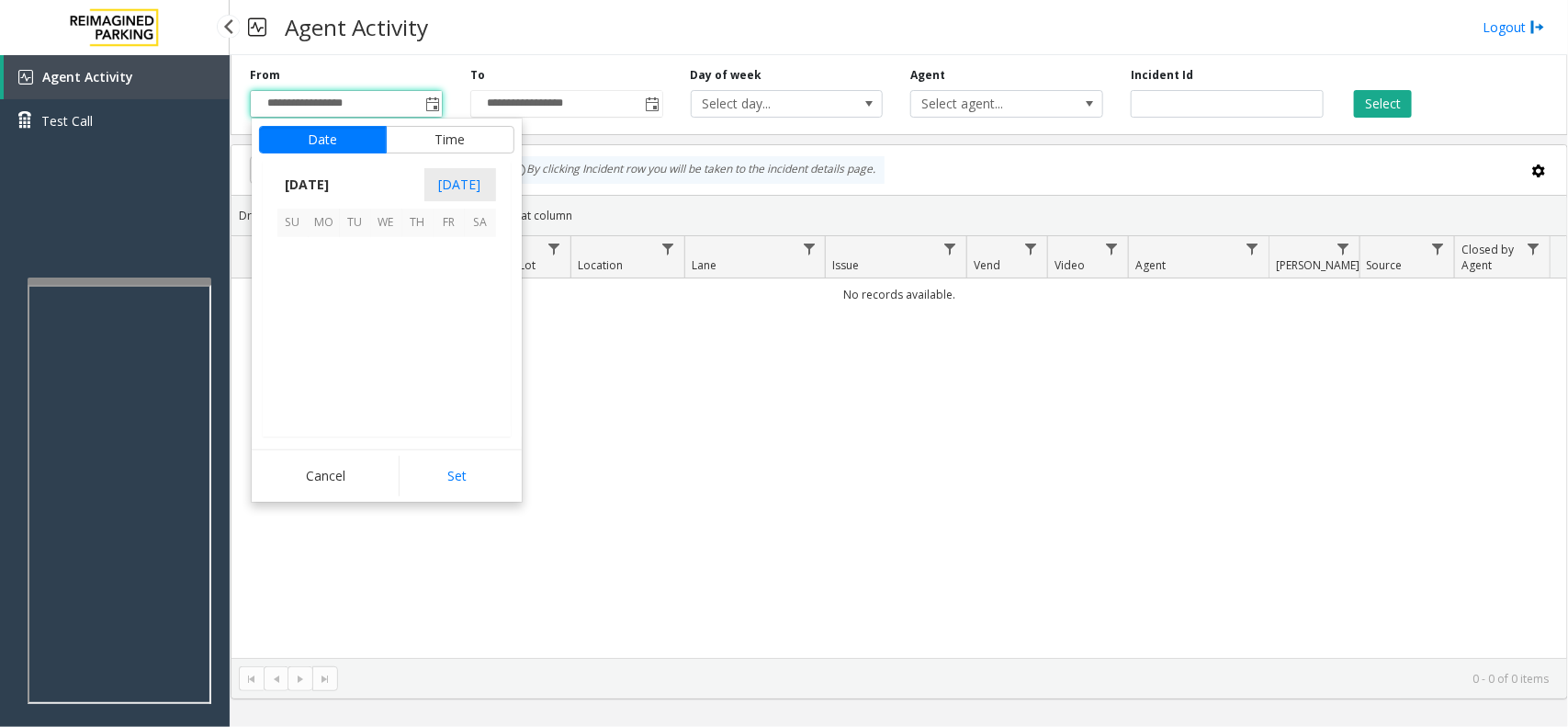
scroll to position [329597, 0]
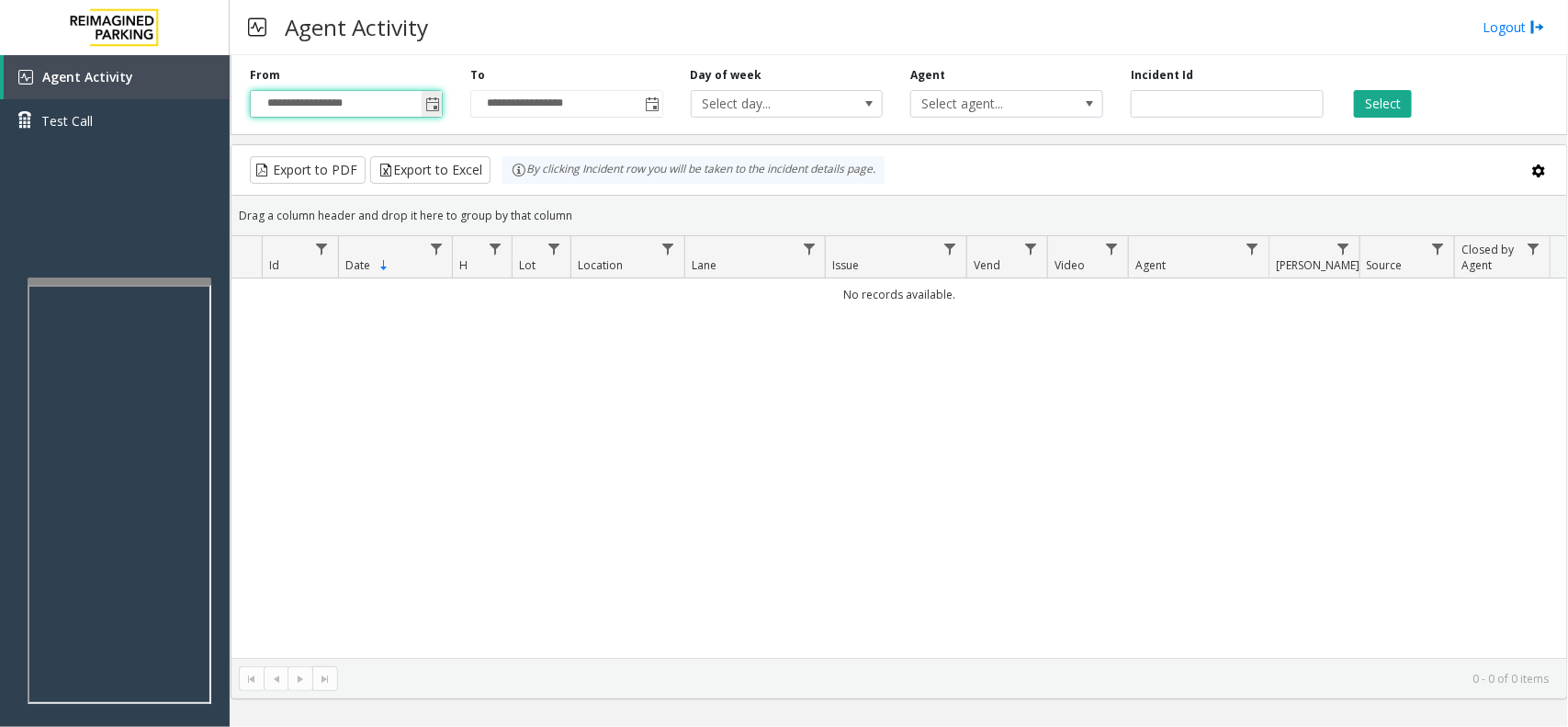
click at [438, 104] on span "Toggle popup" at bounding box center [432, 104] width 14 height 14
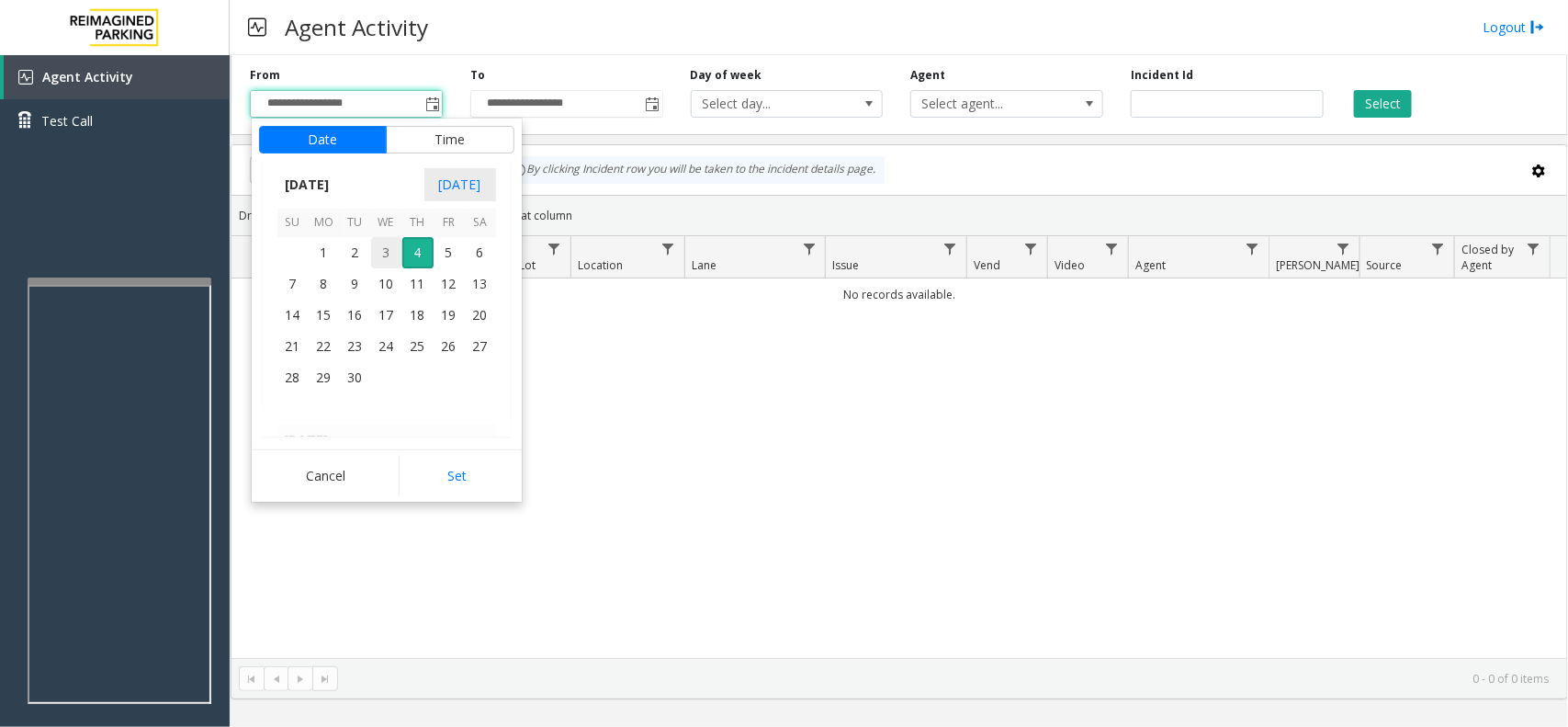
click at [383, 249] on span "3" at bounding box center [386, 252] width 31 height 31
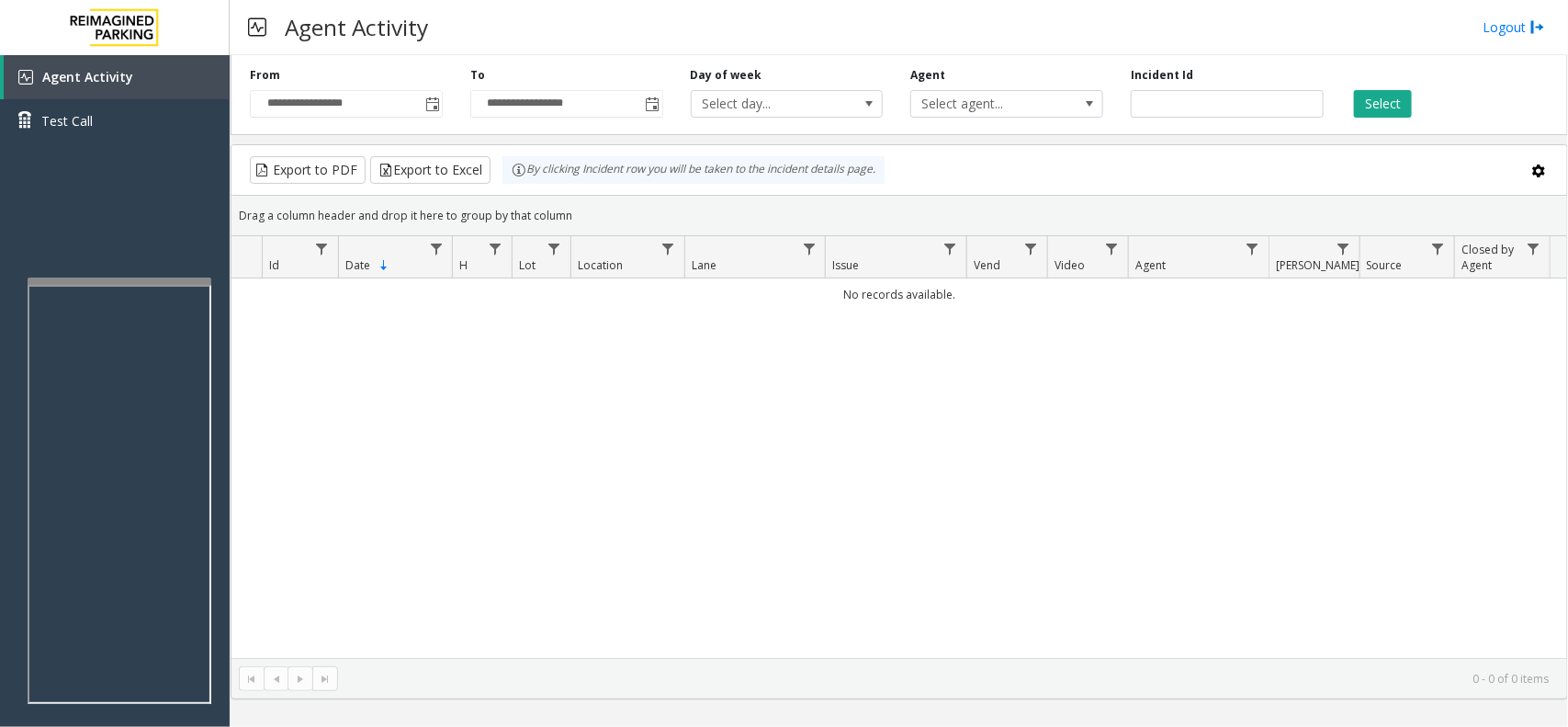
click at [451, 504] on div "No records available." at bounding box center [898, 468] width 1335 height 379
click at [429, 107] on span "Toggle popup" at bounding box center [432, 104] width 14 height 14
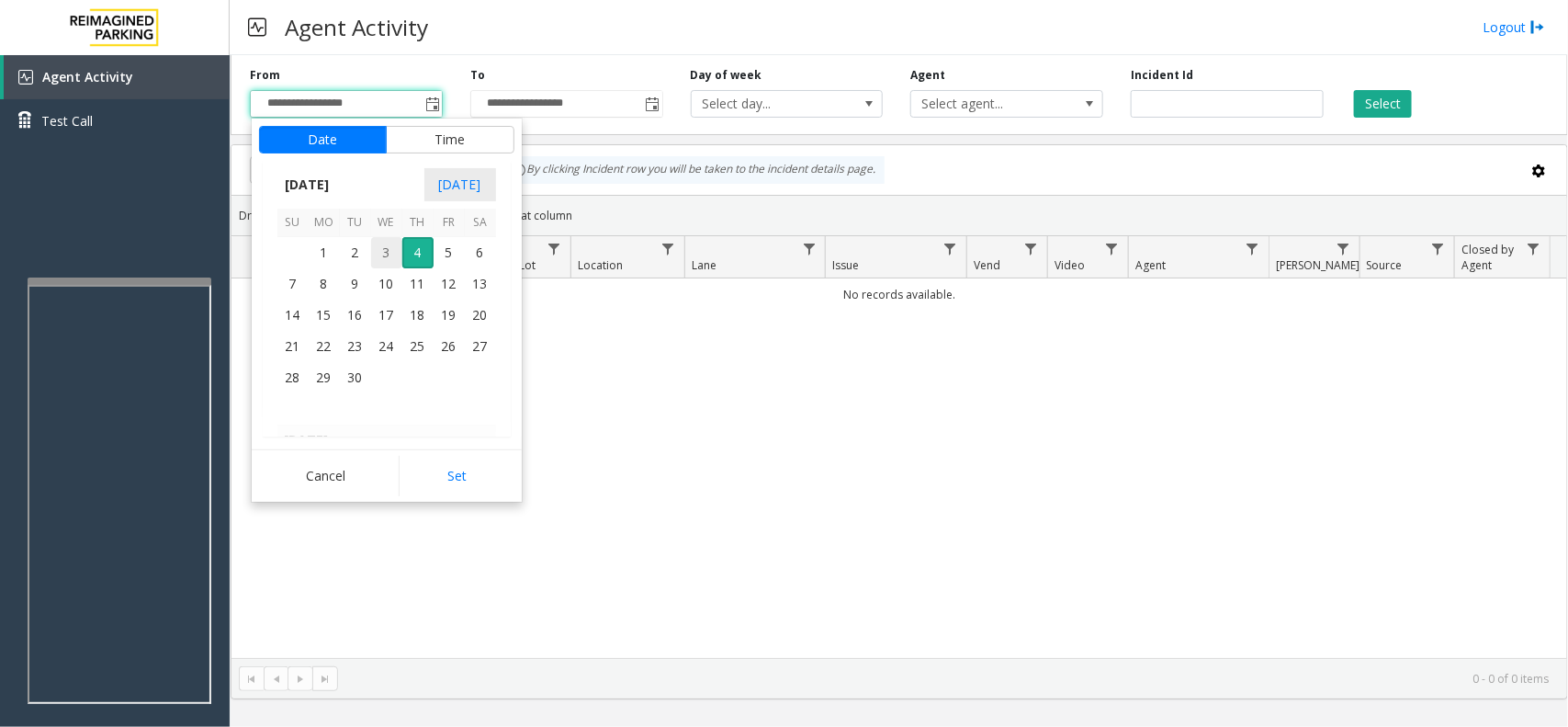
drag, startPoint x: 444, startPoint y: 475, endPoint x: 381, endPoint y: 267, distance: 217.3
click at [409, 306] on div "Date Time [DATE] [DATE] Su Mo Tu We Th Fr Sa [DATE] 1 2 3 4 5 6 7 8 9 10 11 12 …" at bounding box center [386, 310] width 270 height 383
click at [377, 257] on span "3" at bounding box center [386, 252] width 31 height 31
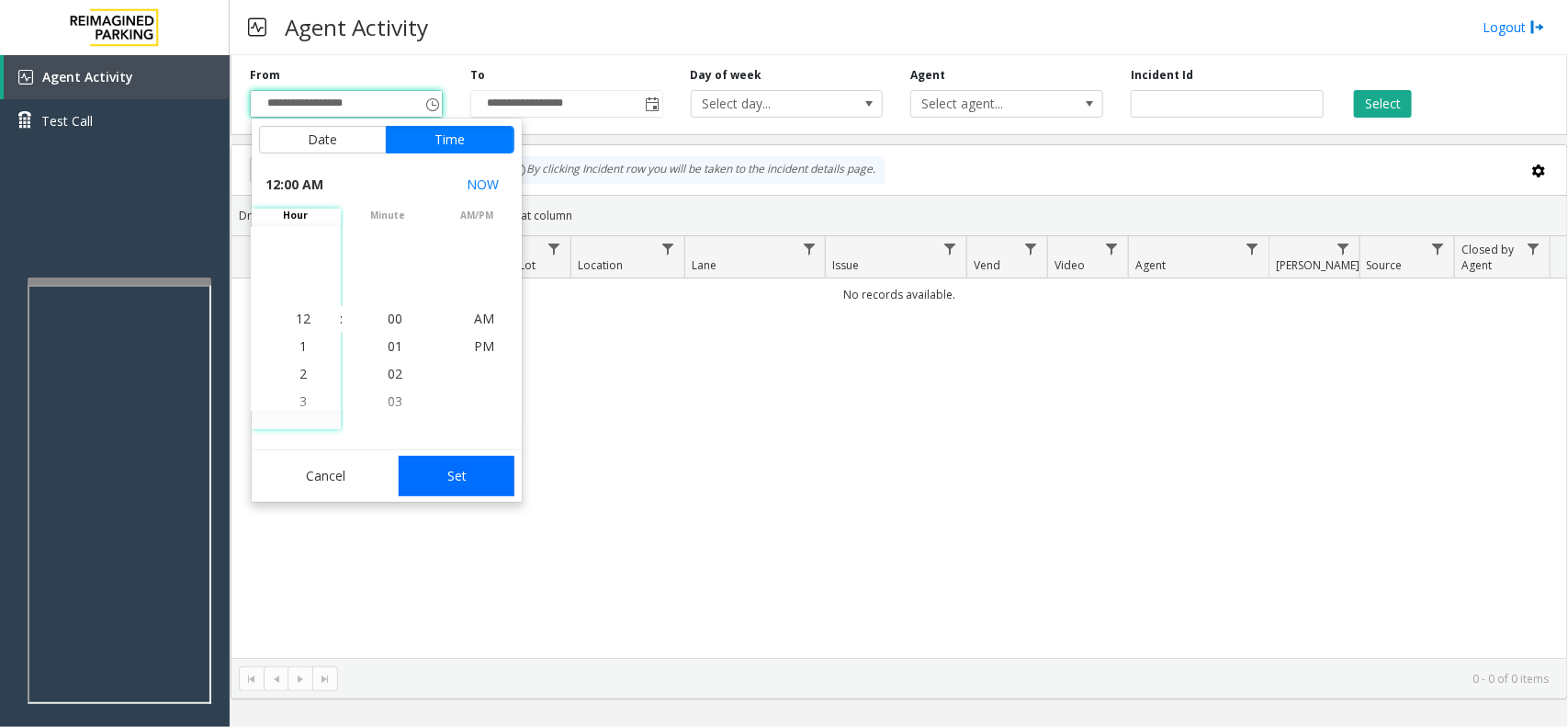
click at [457, 470] on button "Set" at bounding box center [456, 476] width 116 height 40
type input "**********"
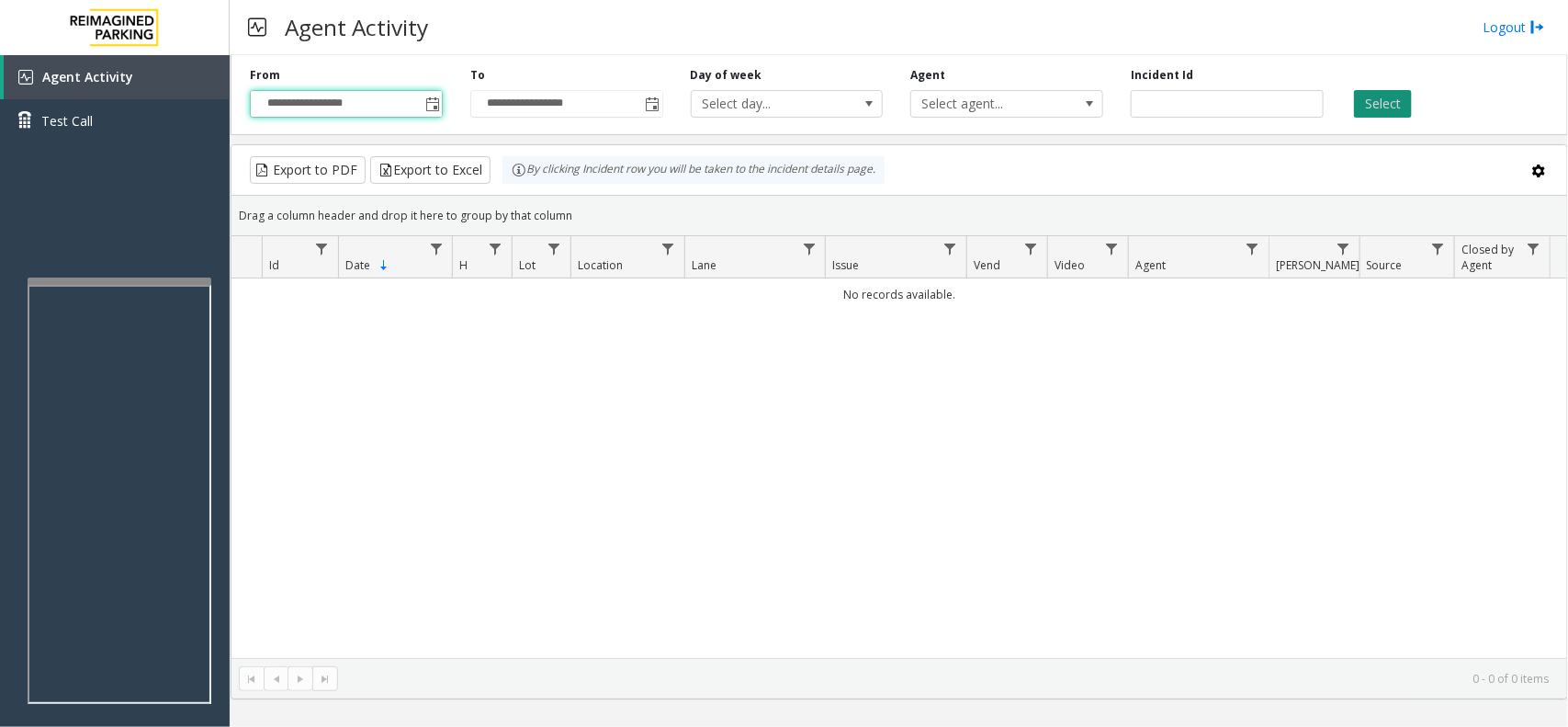
click at [1362, 91] on button "Select" at bounding box center [1382, 104] width 58 height 28
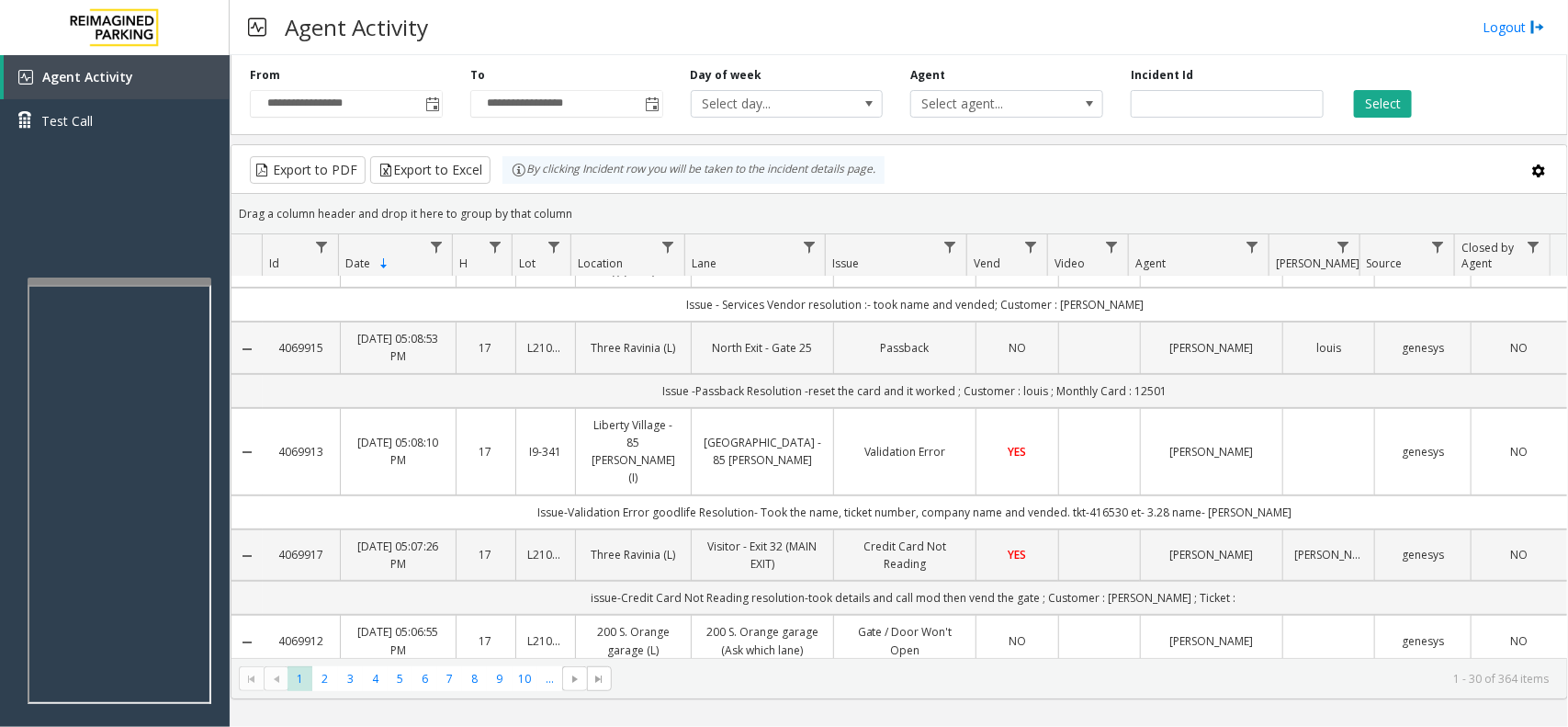
scroll to position [345, 0]
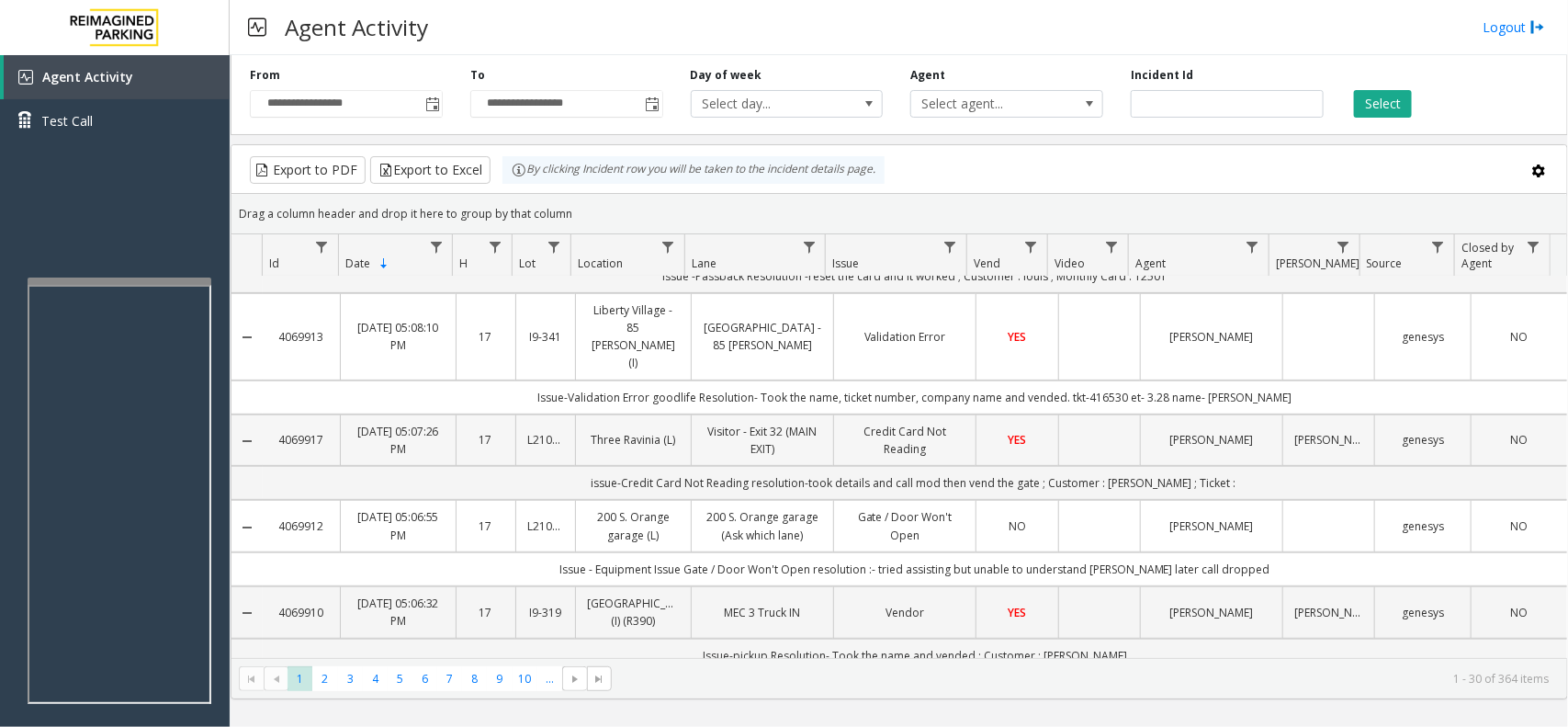
click at [851, 432] on link "Credit Card Not Reading" at bounding box center [905, 440] width 119 height 35
click at [786, 457] on link "Visitor - Exit 32 (MAIN EXIT)" at bounding box center [762, 440] width 119 height 35
drag, startPoint x: 840, startPoint y: 443, endPoint x: 754, endPoint y: 447, distance: 86.1
click at [754, 447] on link "Visitor - Exit 32 (MAIN EXIT)" at bounding box center [762, 440] width 119 height 35
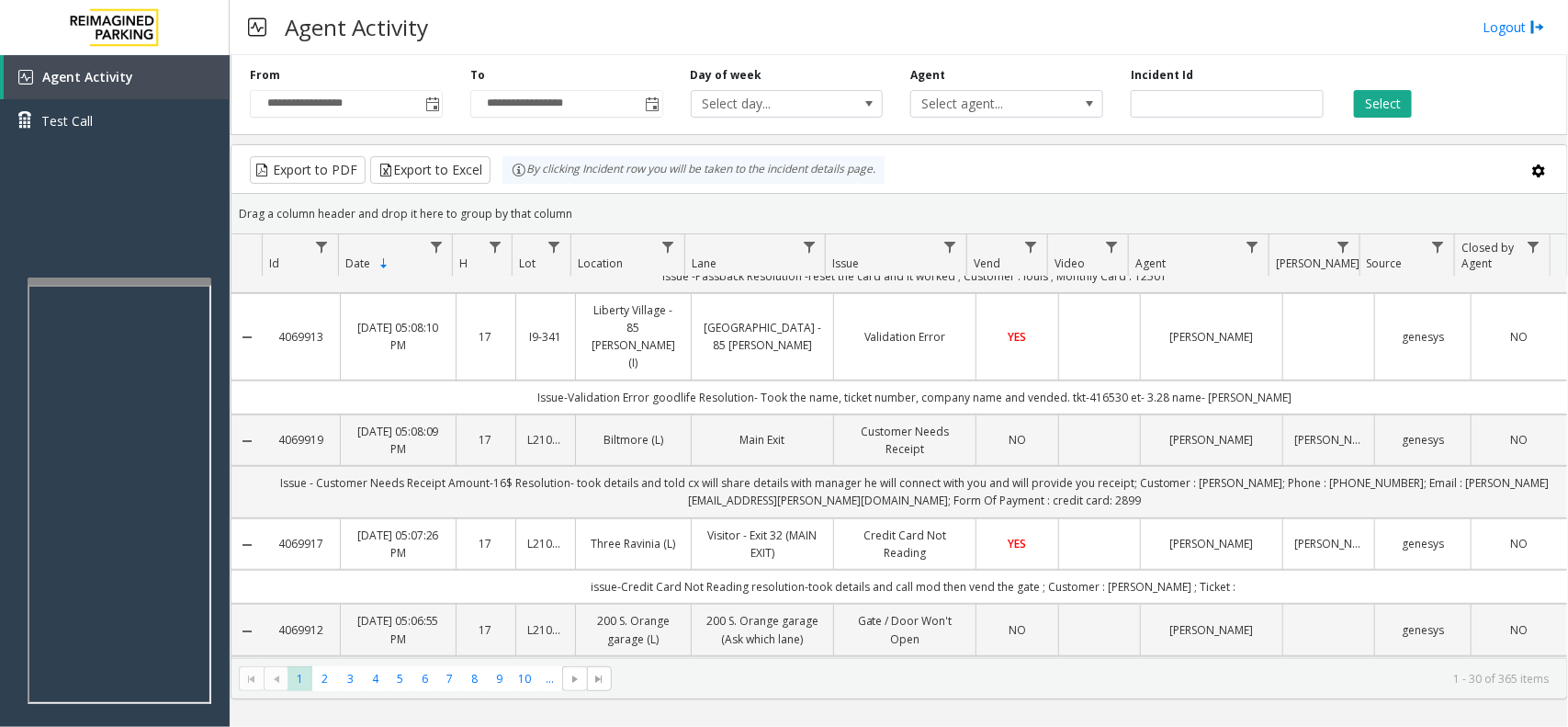
drag, startPoint x: 790, startPoint y: 455, endPoint x: 845, endPoint y: 558, distance: 116.8
click at [872, 508] on td "Issue - Customer Needs Receipt Amount-16$ Resolution- took details and told cx …" at bounding box center [914, 491] width 1304 height 51
click at [885, 570] on td "Credit Card Not Reading" at bounding box center [904, 543] width 142 height 51
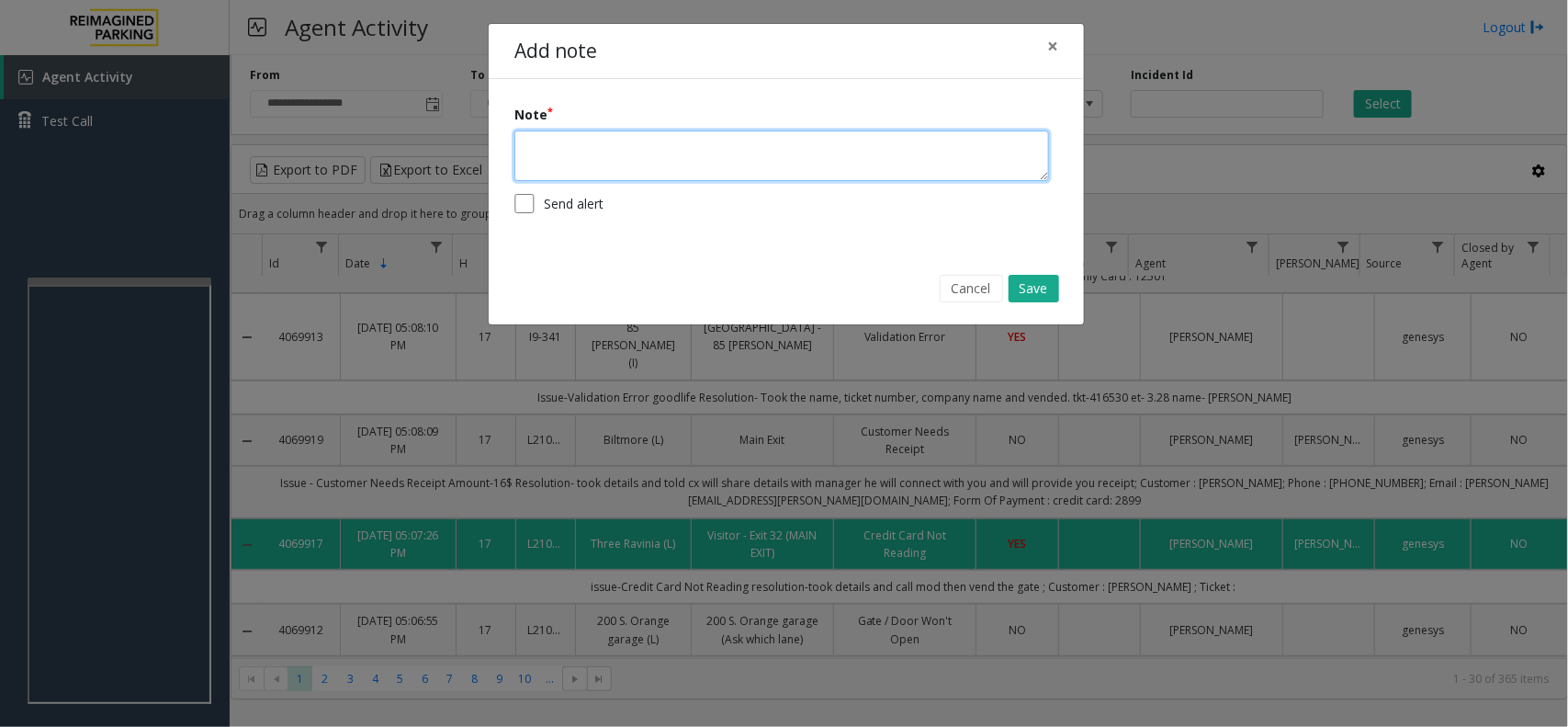
drag, startPoint x: 655, startPoint y: 157, endPoint x: 659, endPoint y: 147, distance: 10.8
click at [649, 151] on textarea at bounding box center [781, 155] width 534 height 50
paste textarea "******"
type textarea "**********"
click at [1038, 274] on button "Save" at bounding box center [1034, 288] width 50 height 28
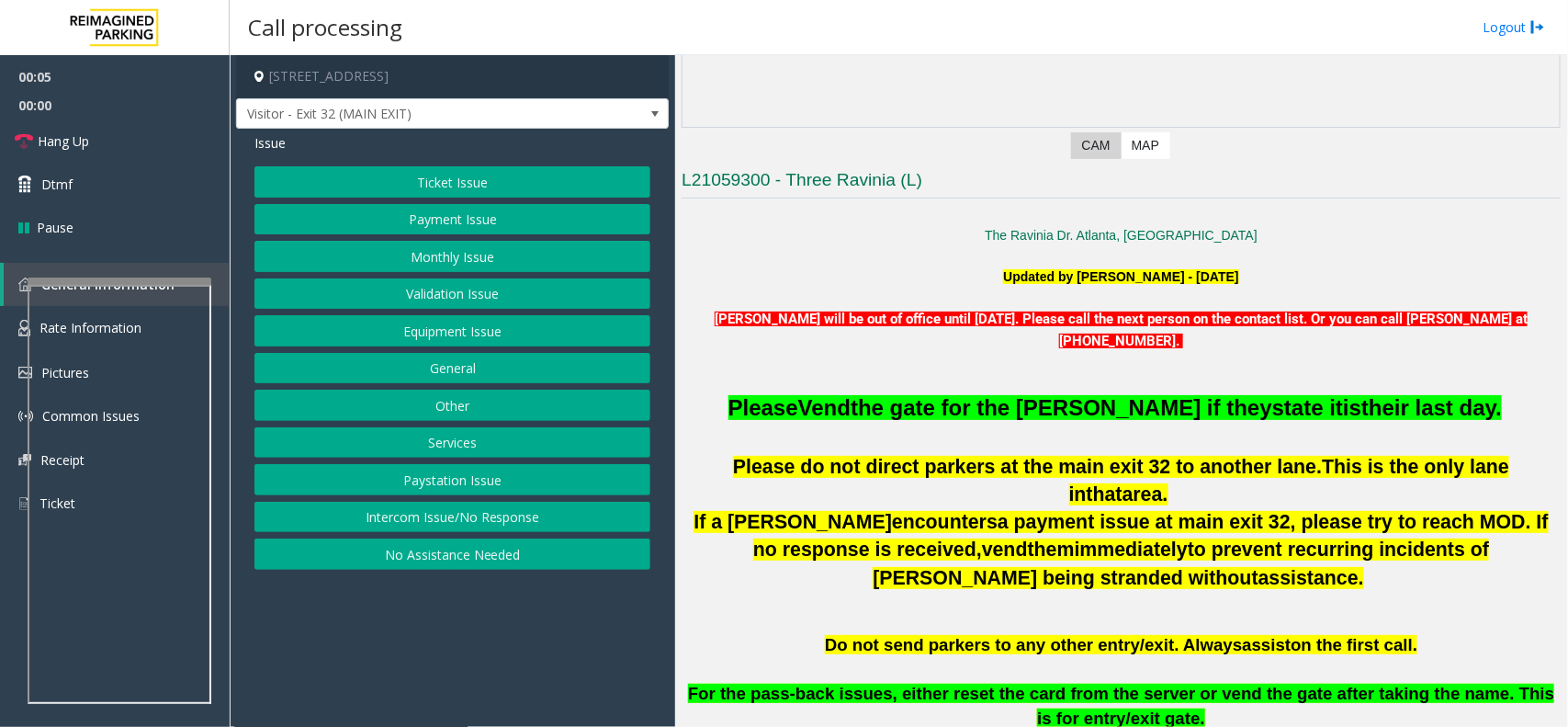
scroll to position [689, 0]
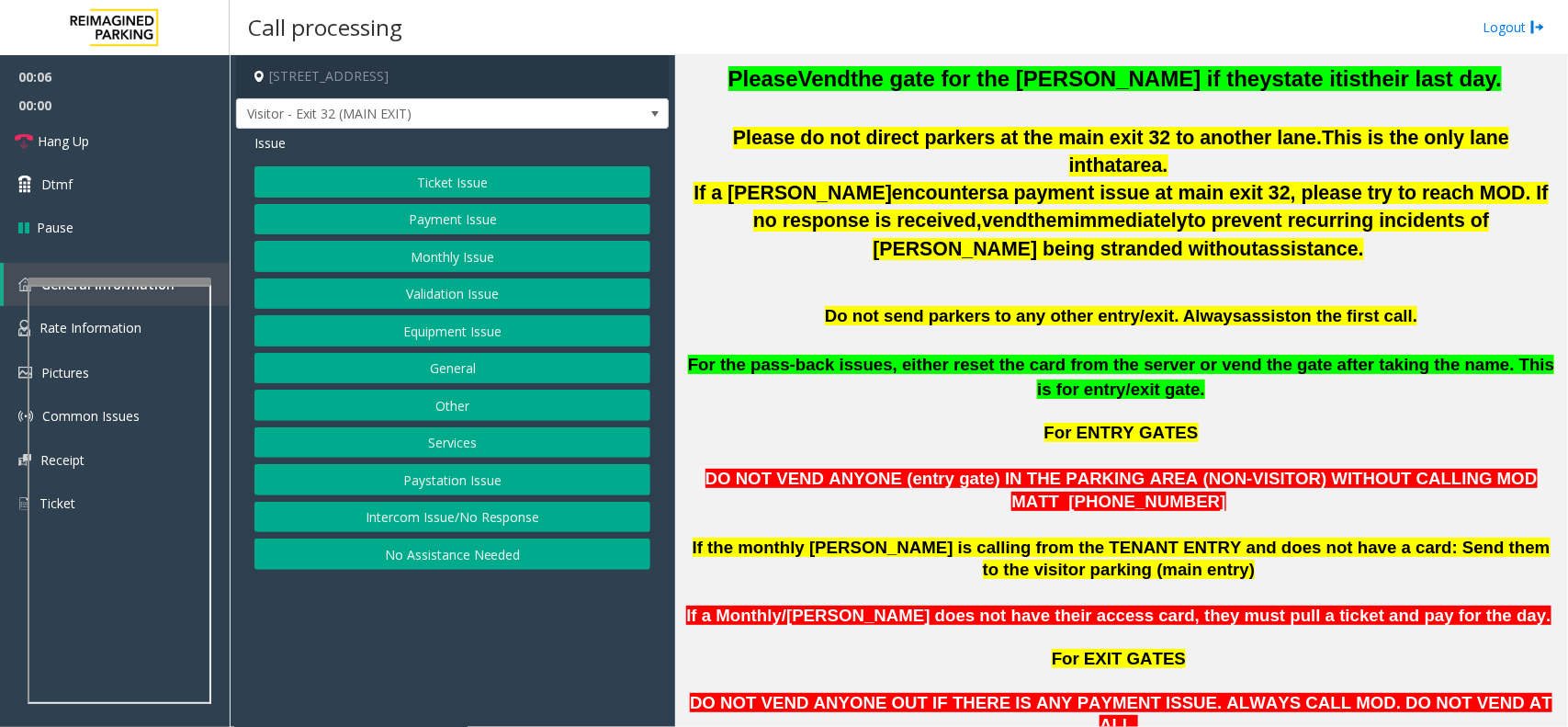
click at [745, 112] on p at bounding box center [1120, 108] width 879 height 30
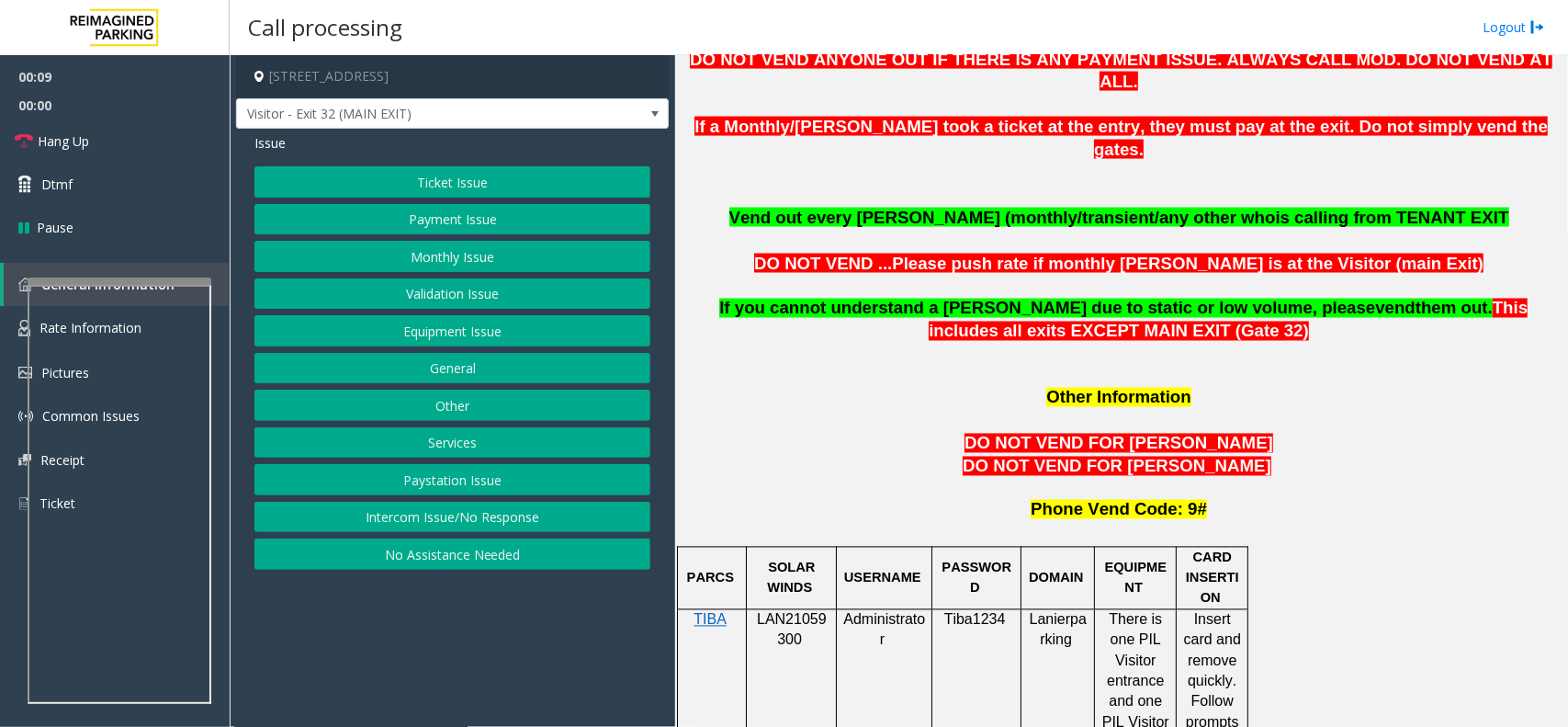
drag, startPoint x: 745, startPoint y: 112, endPoint x: 1171, endPoint y: 39, distance: 432.2
click at [1171, 39] on div "Call processing Logout [STREET_ADDRESS] Visitor - Exit 32 (MAIN EXIT) Issue Tic…" at bounding box center [899, 363] width 1338 height 727
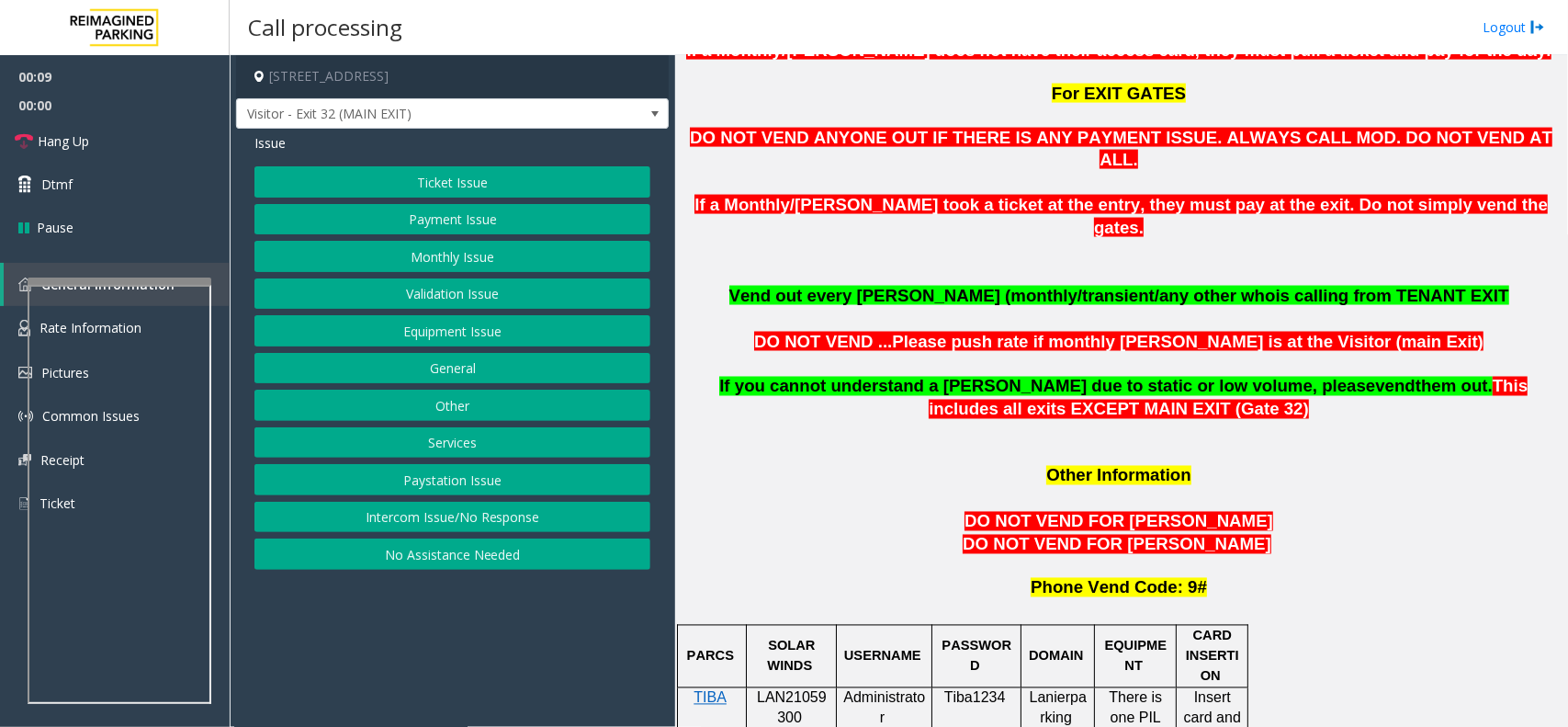
click at [1171, 39] on div "Call processing Logout" at bounding box center [899, 27] width 1338 height 55
click at [528, 291] on button "Validation Issue" at bounding box center [451, 294] width 396 height 31
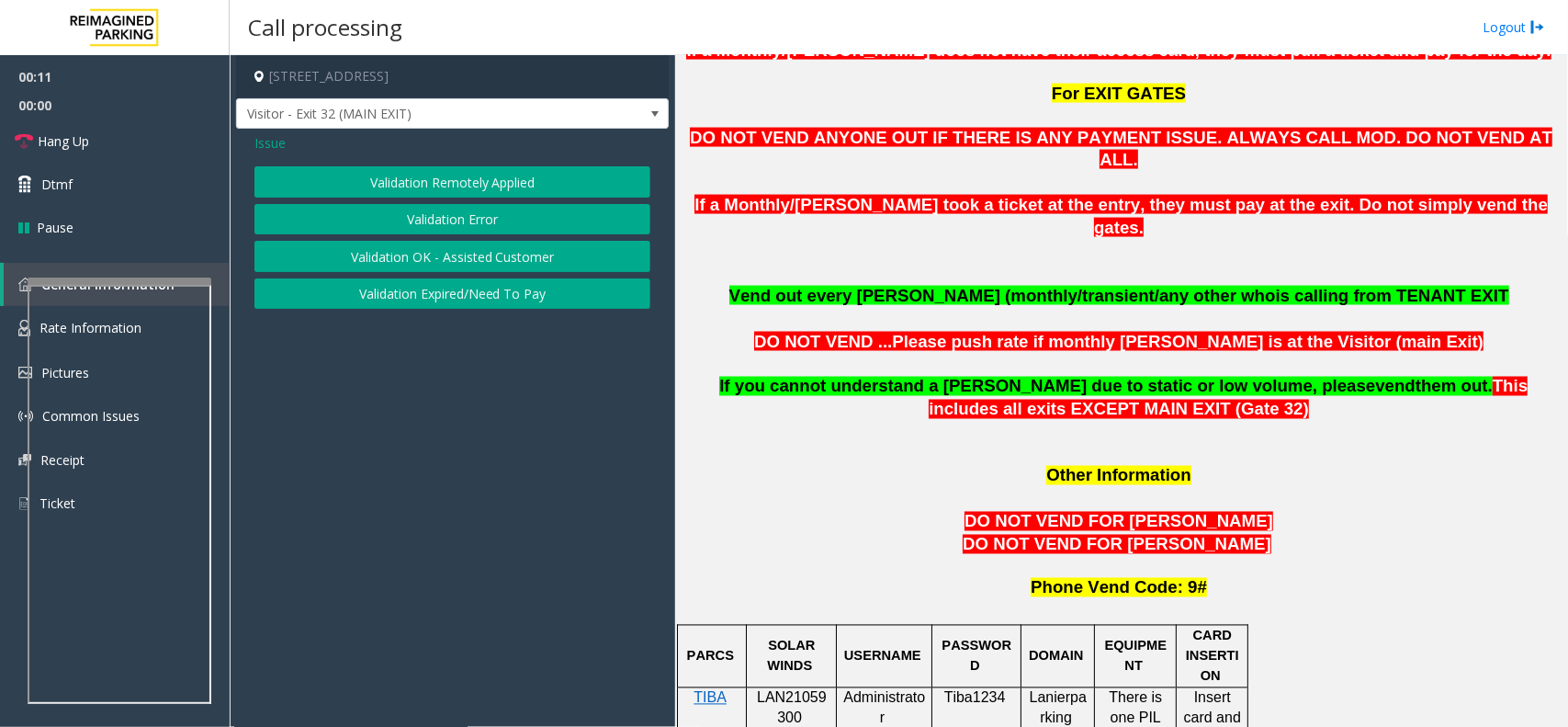
click at [454, 227] on button "Validation Error" at bounding box center [451, 220] width 396 height 31
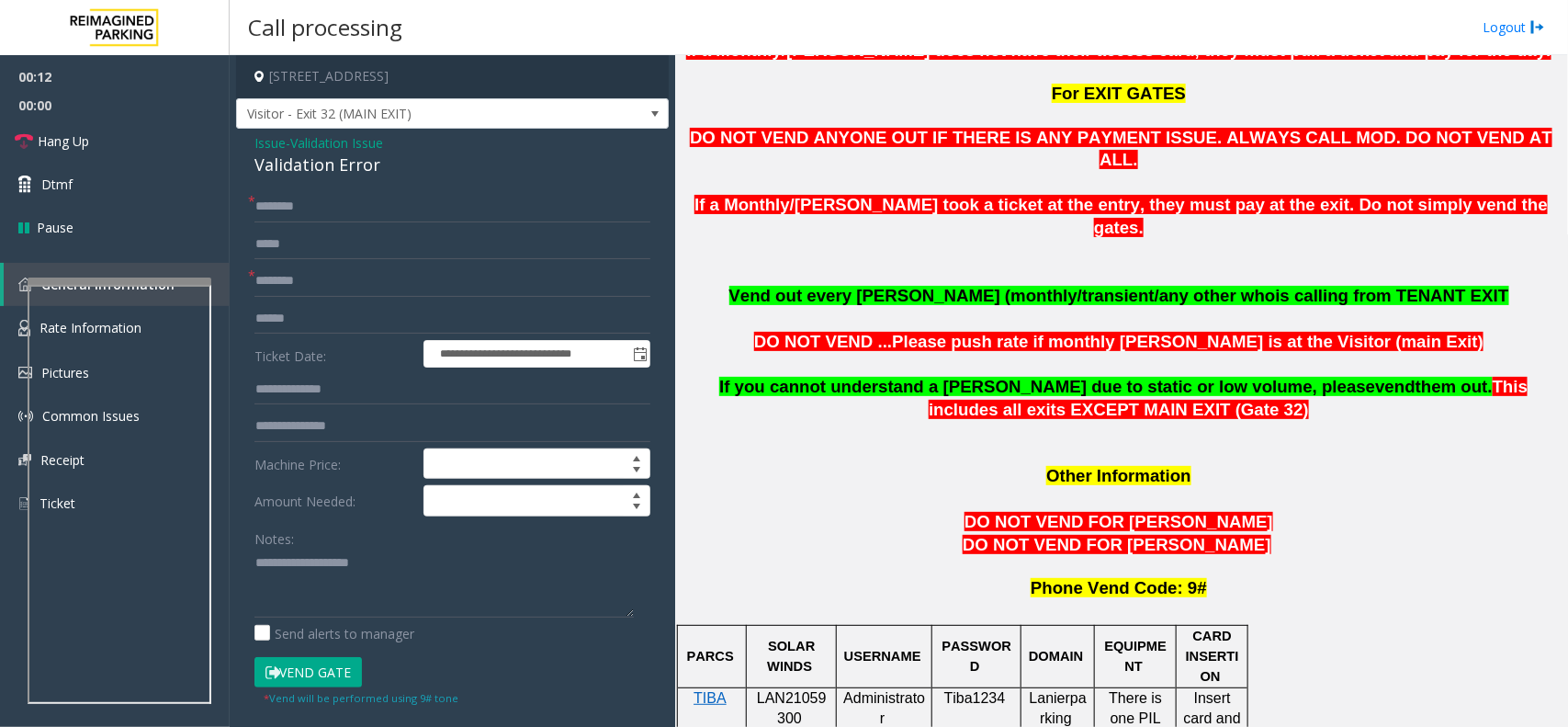
click at [322, 169] on div "Validation Error" at bounding box center [451, 165] width 396 height 25
drag, startPoint x: 315, startPoint y: 590, endPoint x: 304, endPoint y: 597, distance: 13.0
click at [309, 593] on textarea at bounding box center [444, 584] width 379 height 69
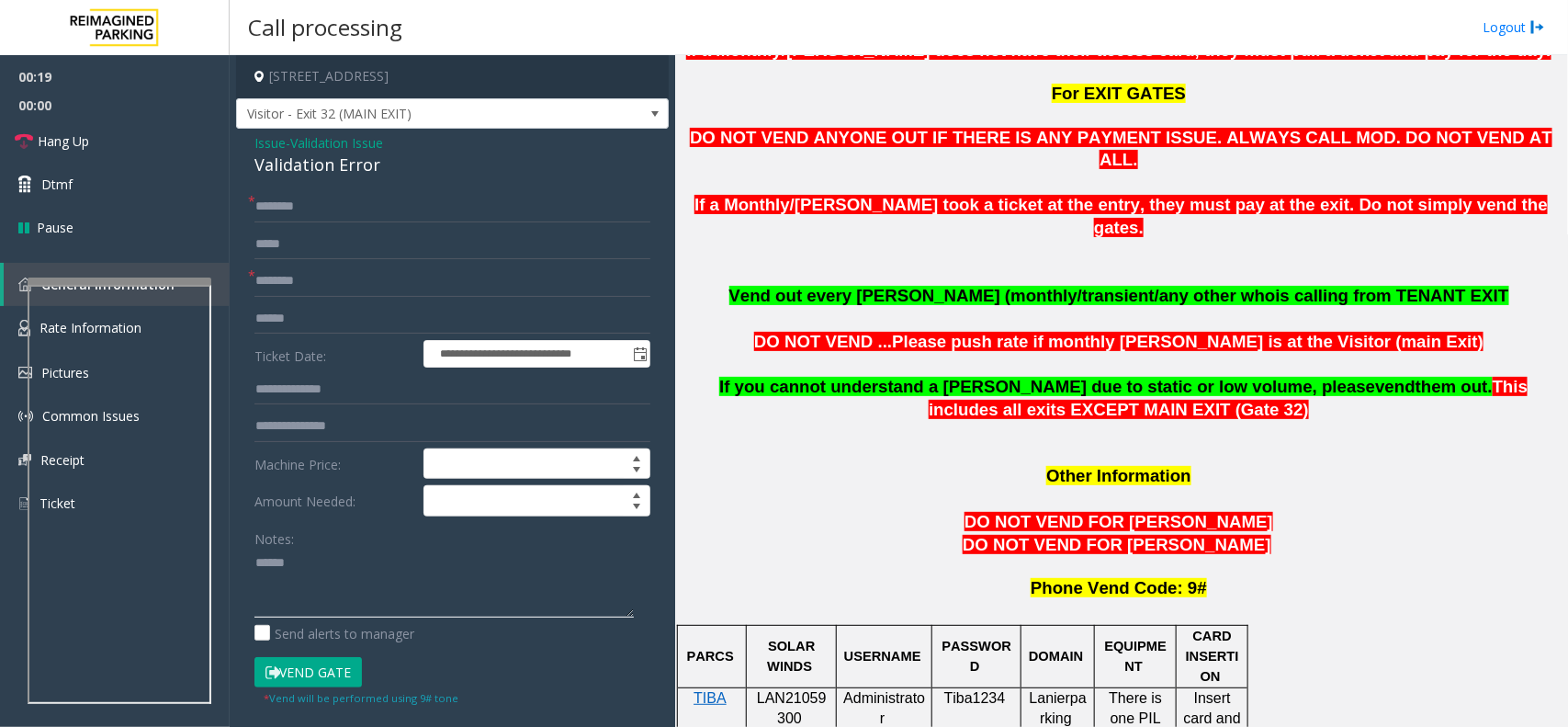
paste textarea "**********"
type textarea "**********"
click at [346, 151] on span "Validation Issue" at bounding box center [337, 143] width 92 height 19
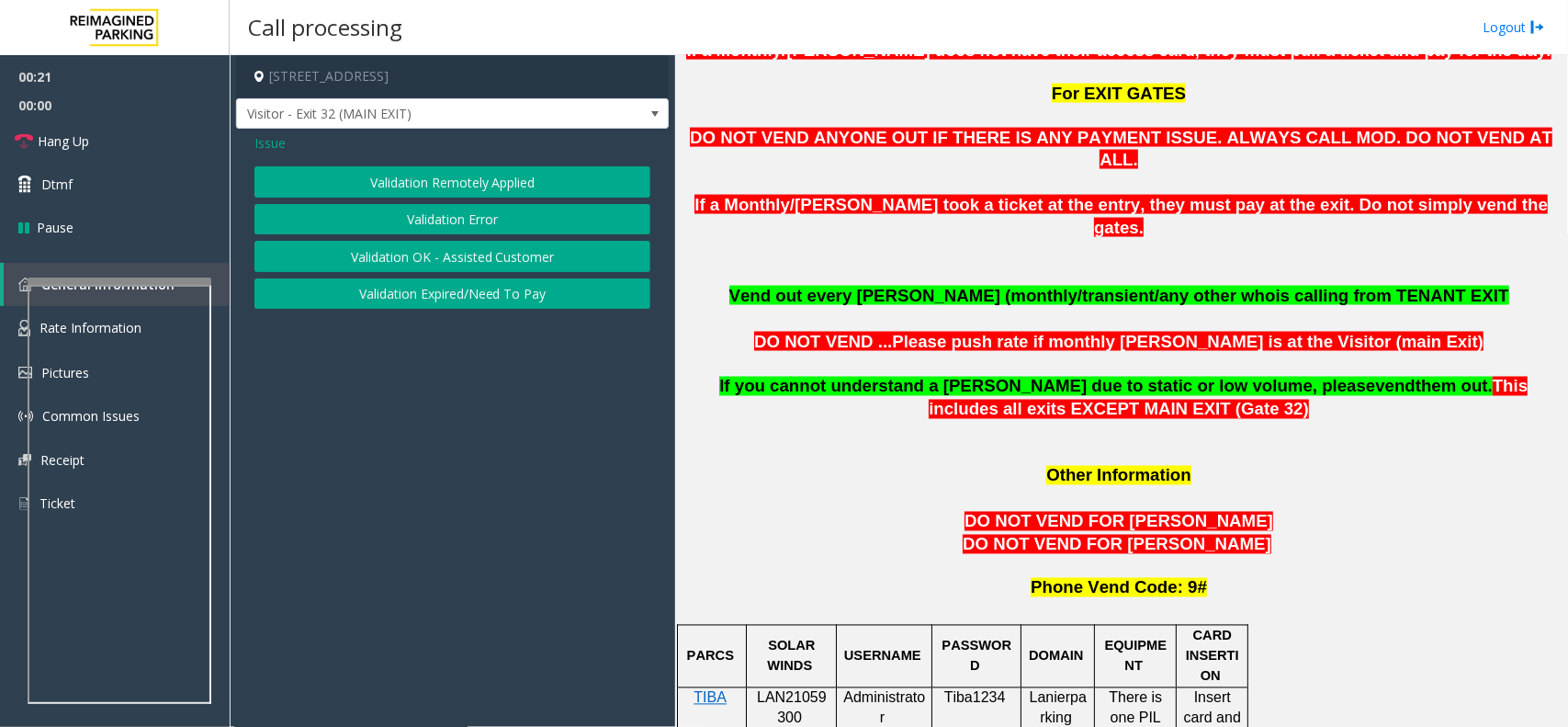
click at [281, 150] on span "Issue" at bounding box center [270, 143] width 31 height 19
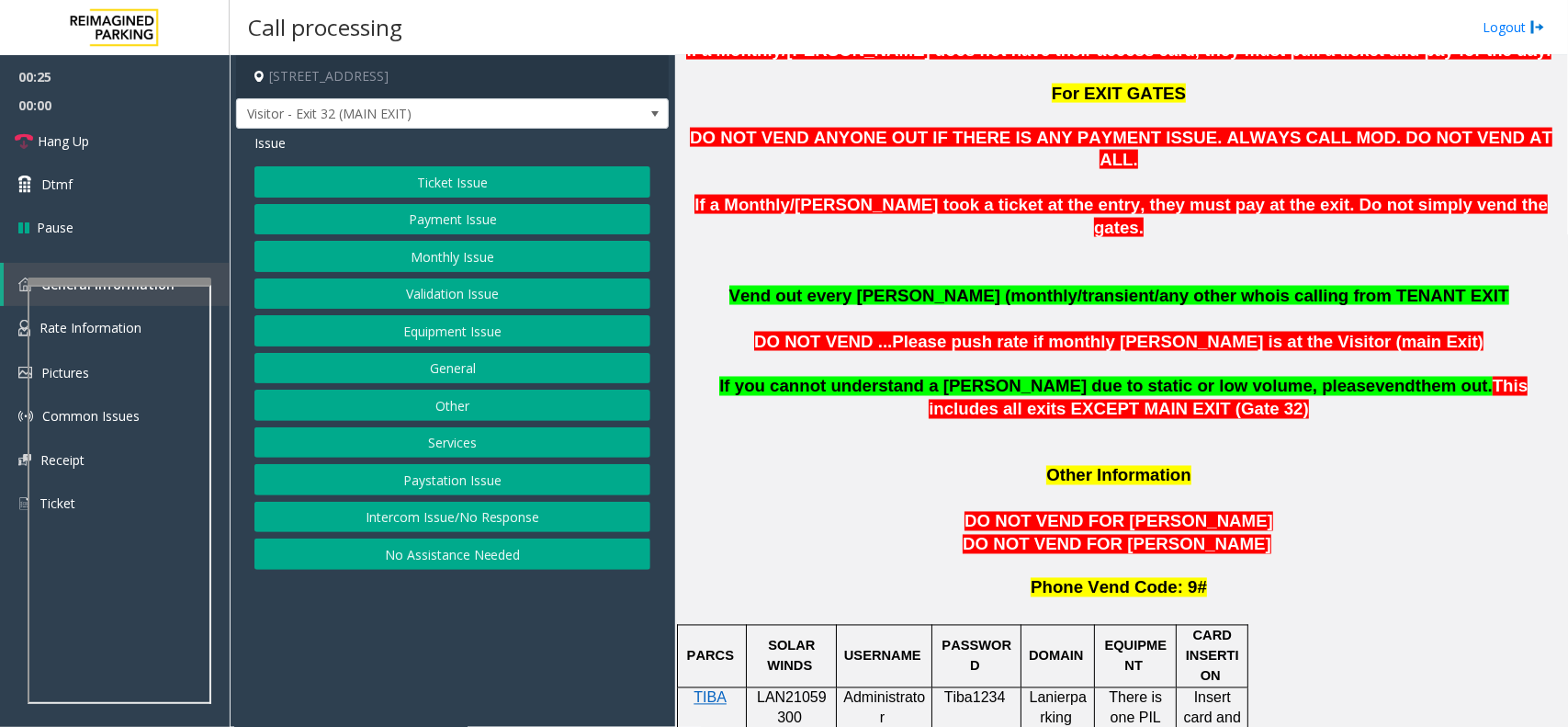
click at [396, 253] on button "Monthly Issue" at bounding box center [451, 256] width 396 height 31
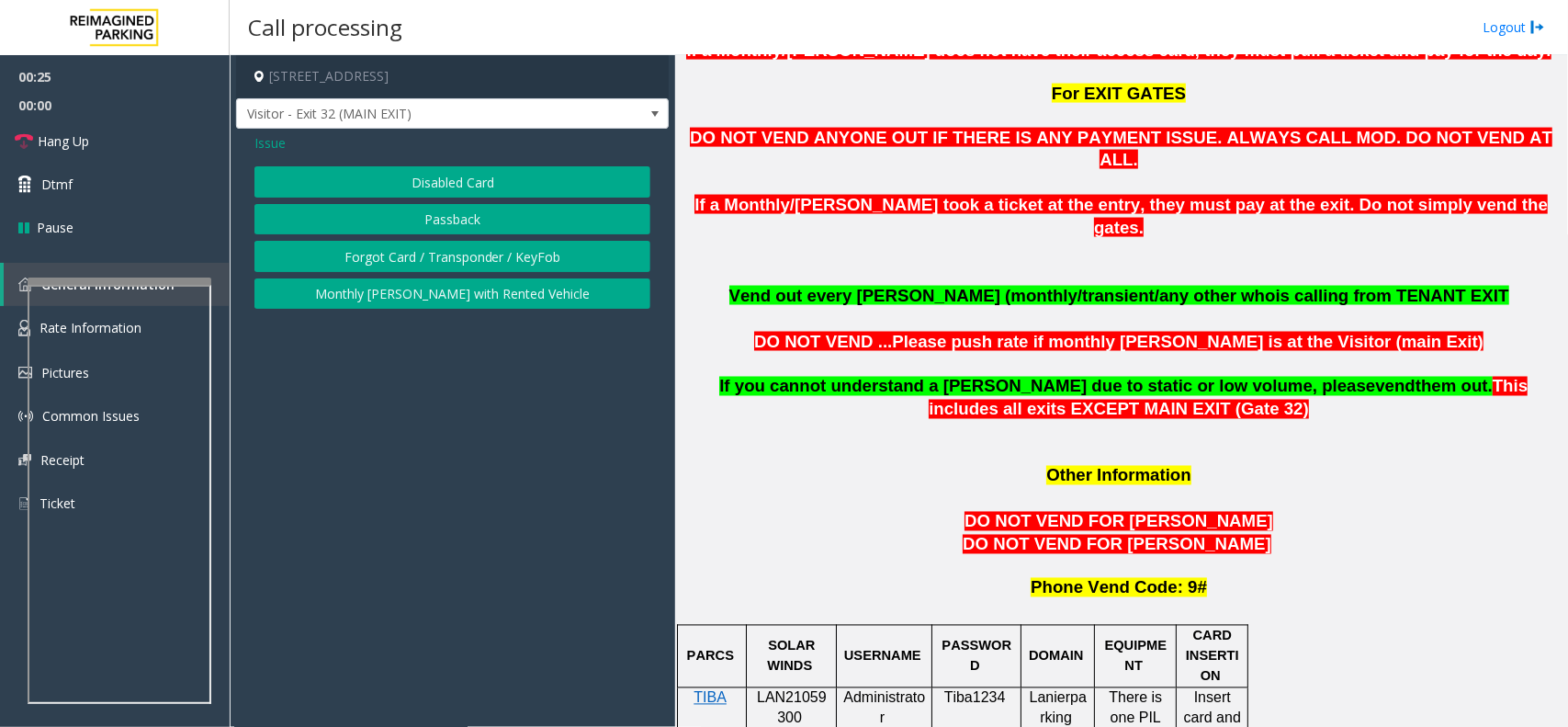
click at [384, 175] on button "Disabled Card" at bounding box center [451, 182] width 396 height 31
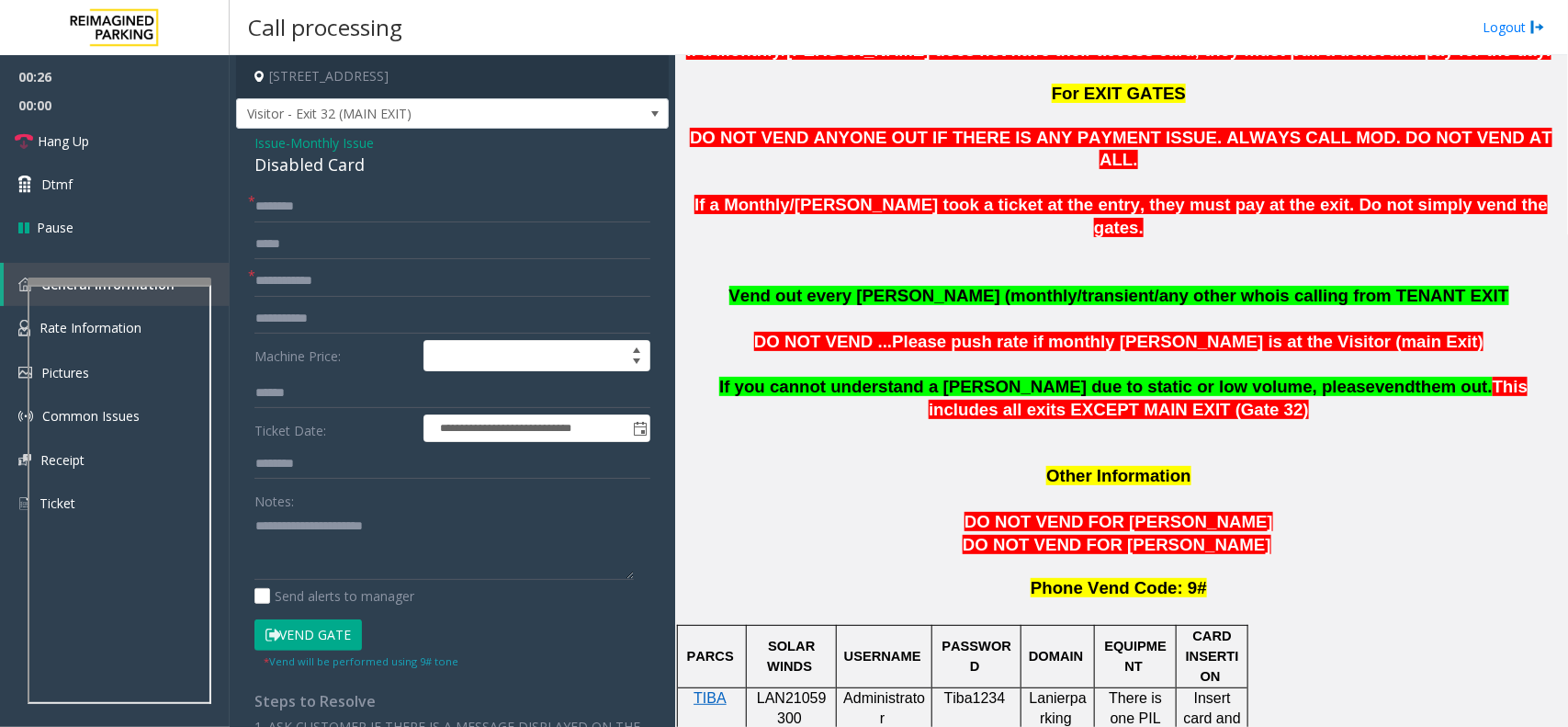
click at [353, 158] on div "Disabled Card" at bounding box center [451, 165] width 396 height 25
click at [313, 539] on textarea at bounding box center [444, 546] width 379 height 69
click at [308, 535] on textarea at bounding box center [444, 546] width 379 height 69
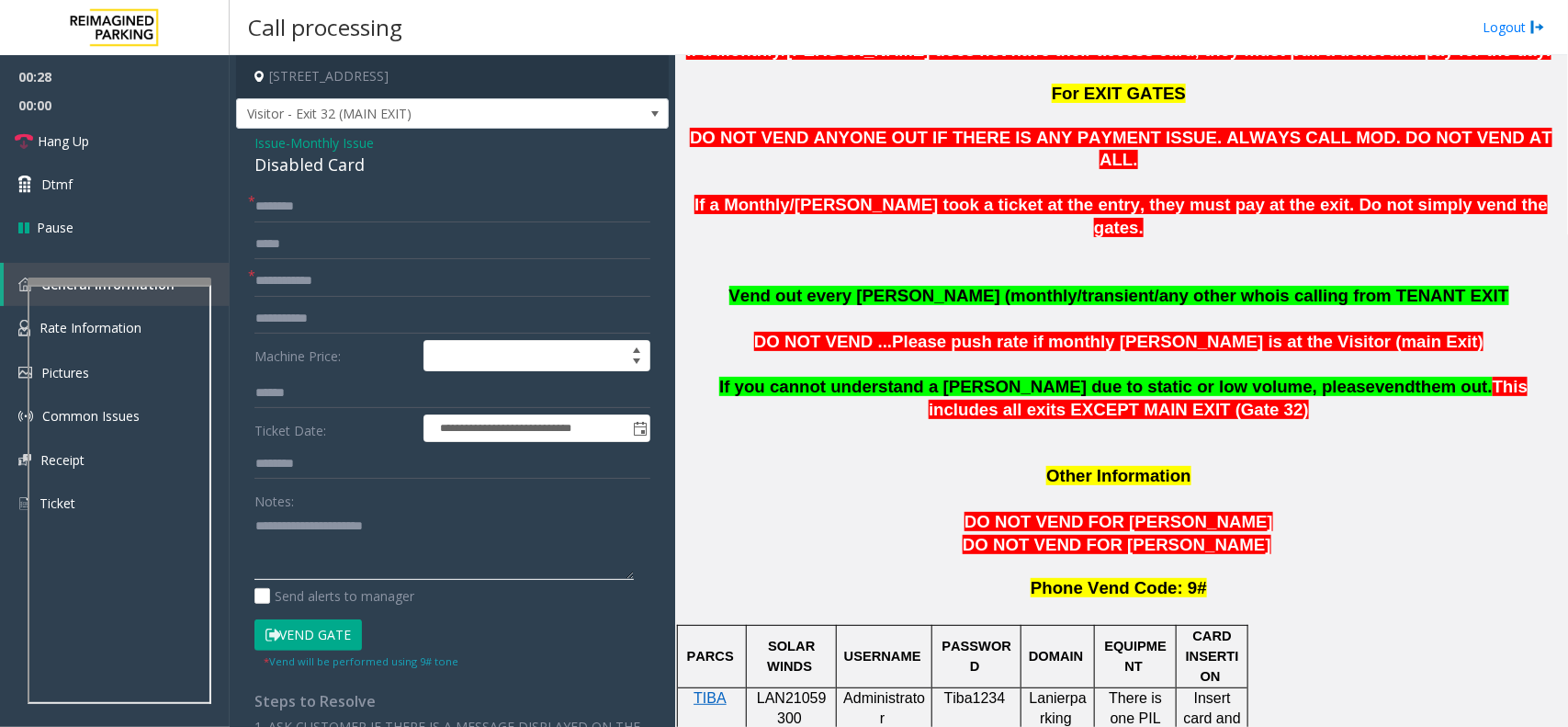
paste textarea
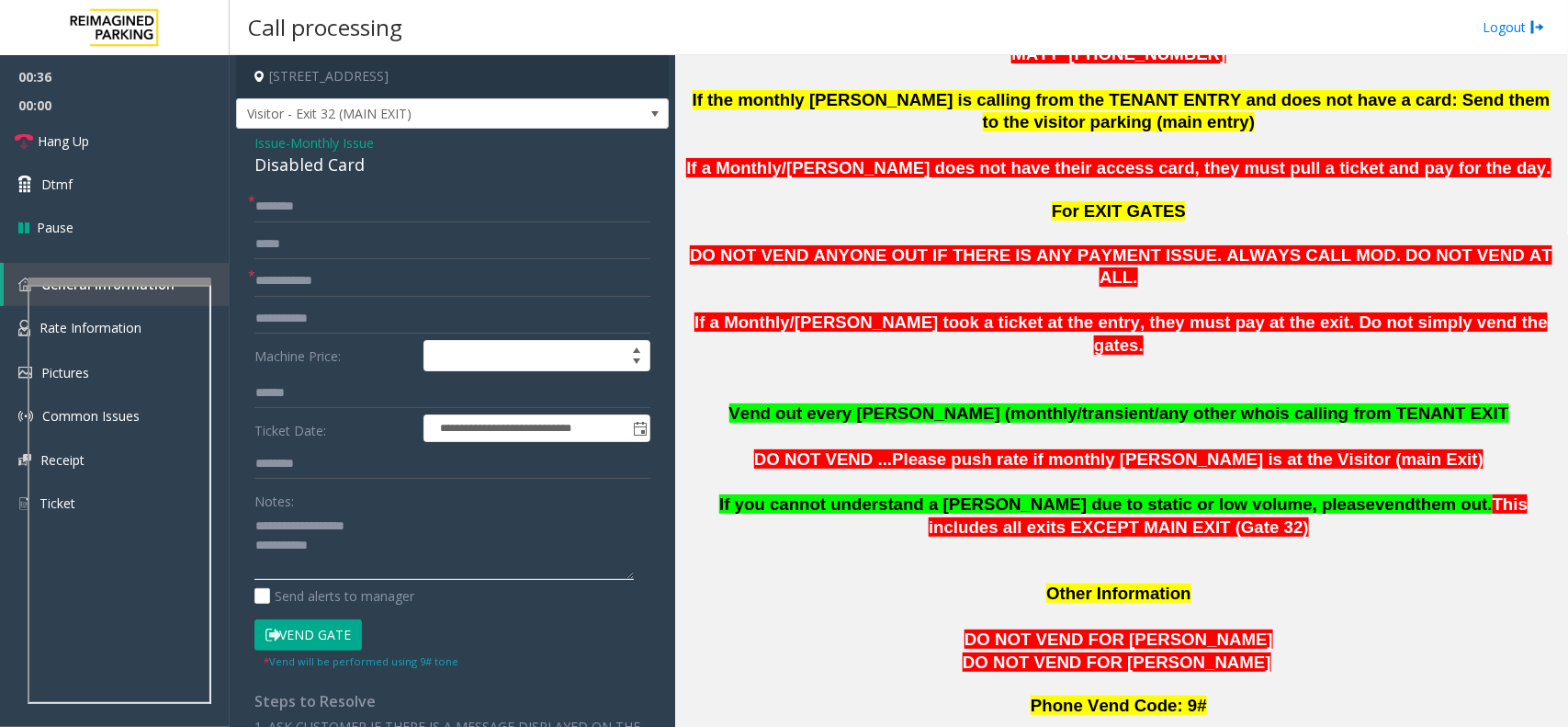
scroll to position [1025, 0]
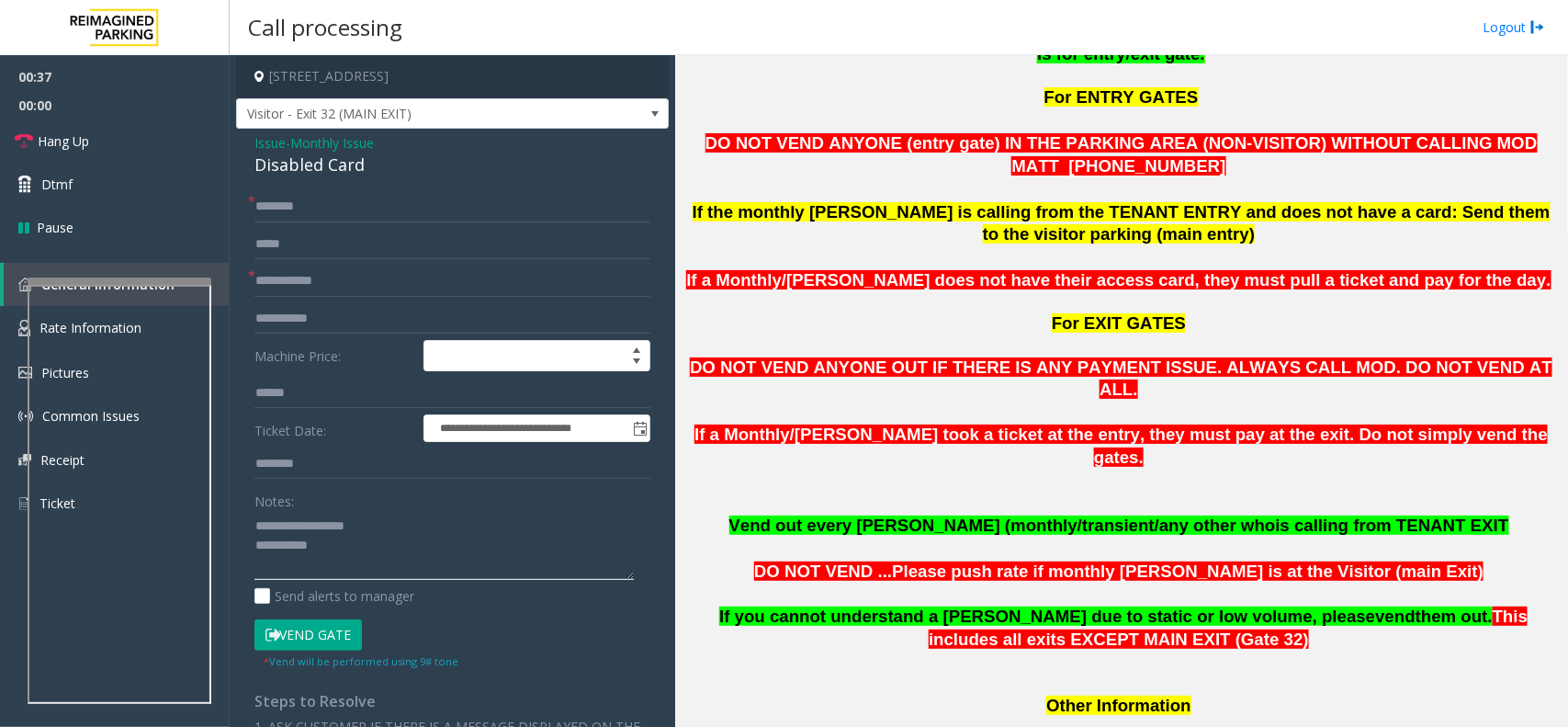
type textarea "**********"
click at [724, 335] on p at bounding box center [1120, 345] width 879 height 20
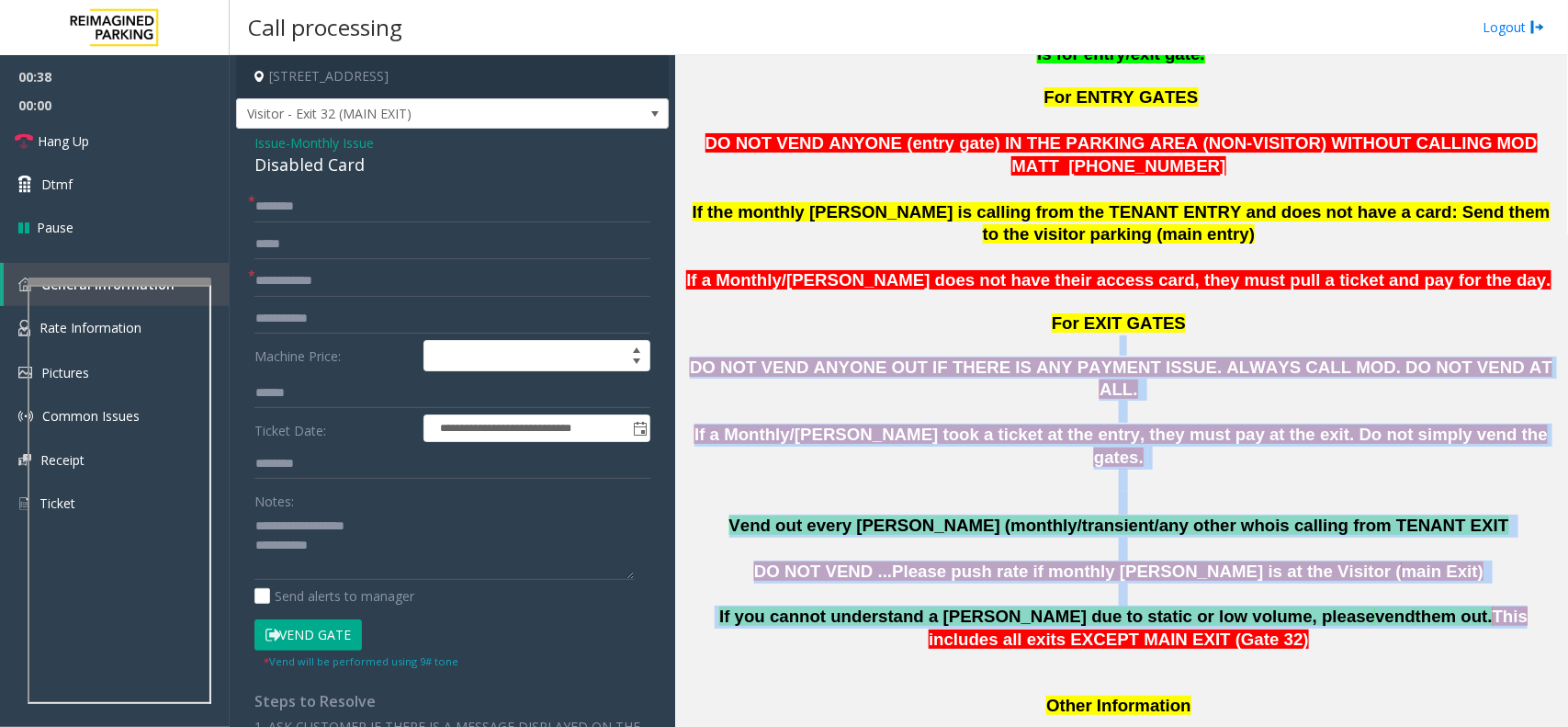
drag, startPoint x: 724, startPoint y: 328, endPoint x: 1341, endPoint y: 547, distance: 654.7
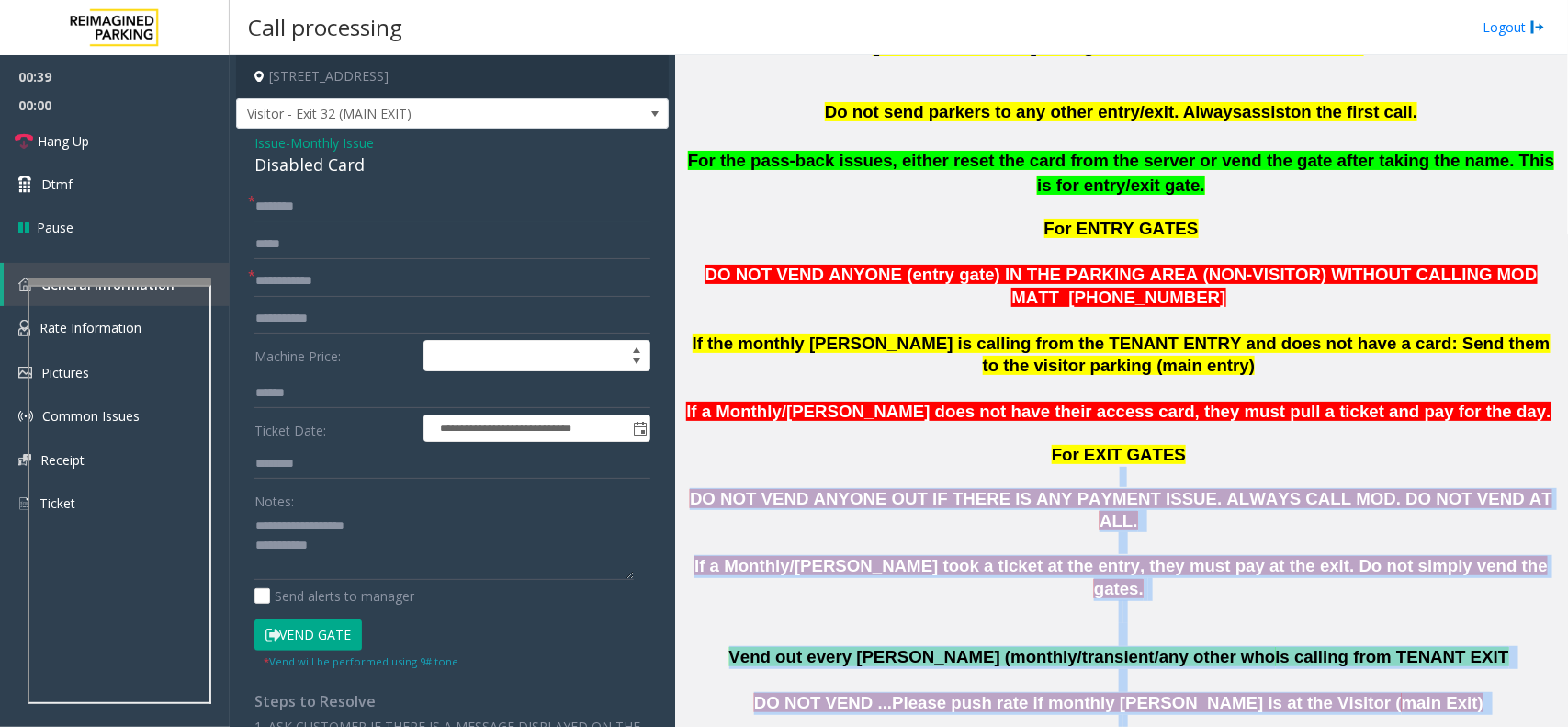
scroll to position [794, 0]
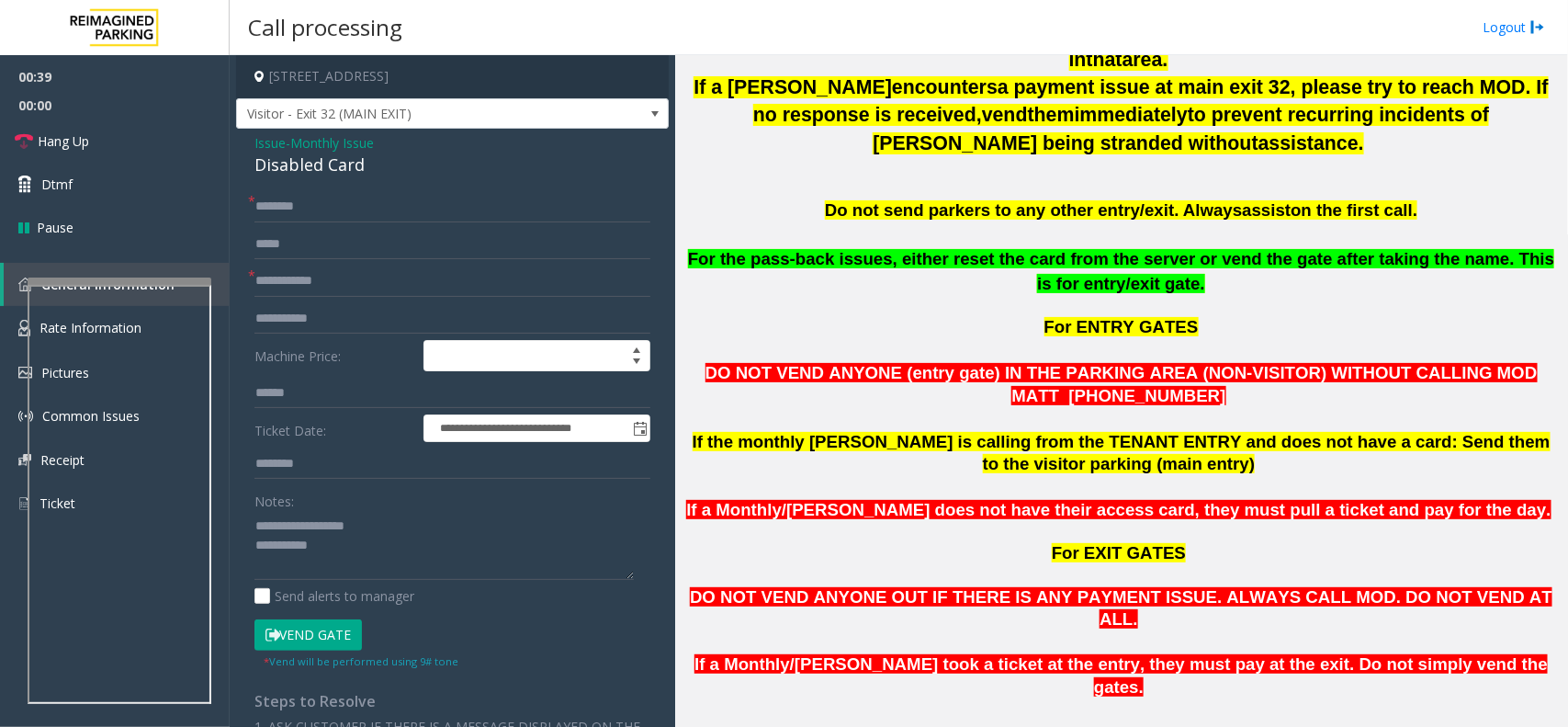
click at [1094, 317] on span "For ENTRY GATES" at bounding box center [1121, 326] width 154 height 19
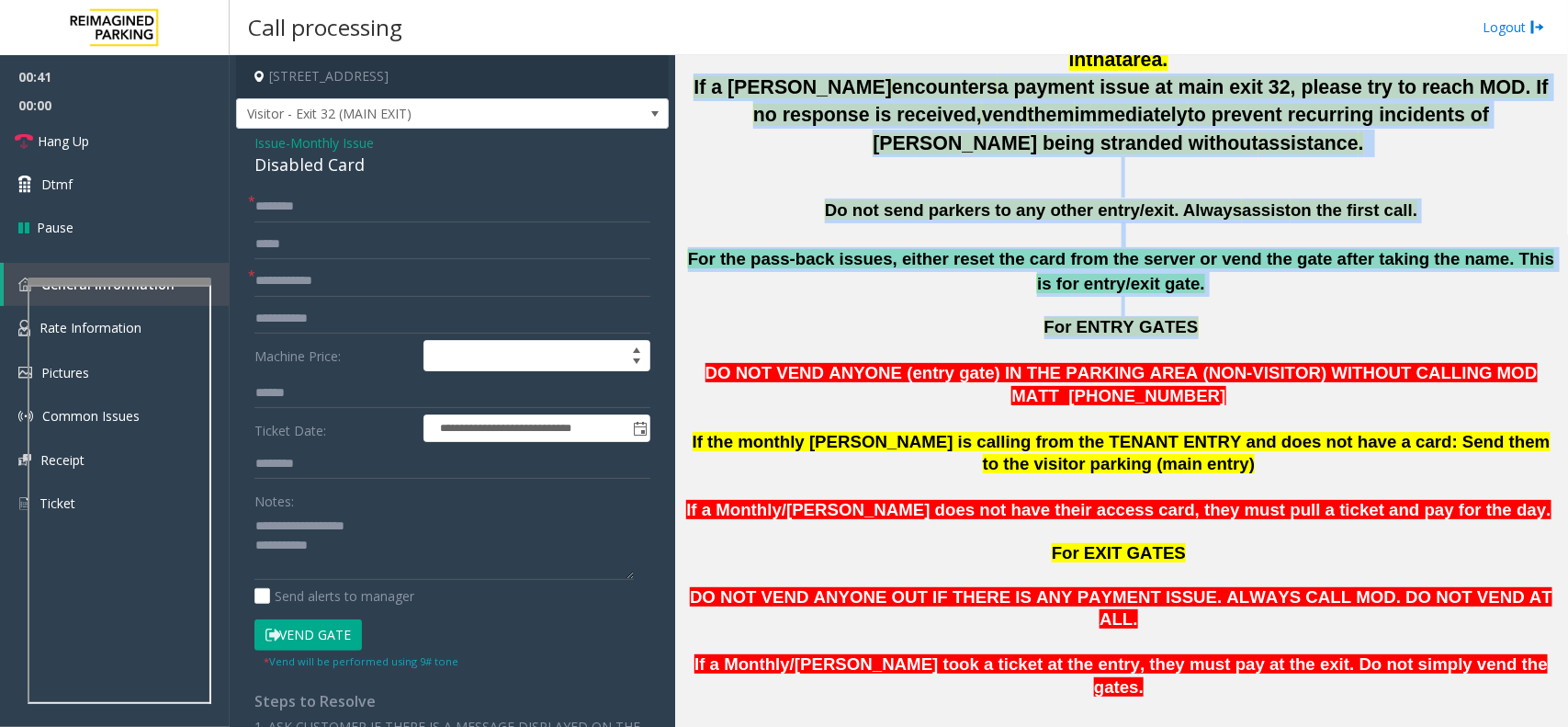
drag, startPoint x: 1094, startPoint y: 309, endPoint x: 824, endPoint y: 91, distance: 347.0
click at [982, 104] on span "vend" at bounding box center [1005, 116] width 46 height 23
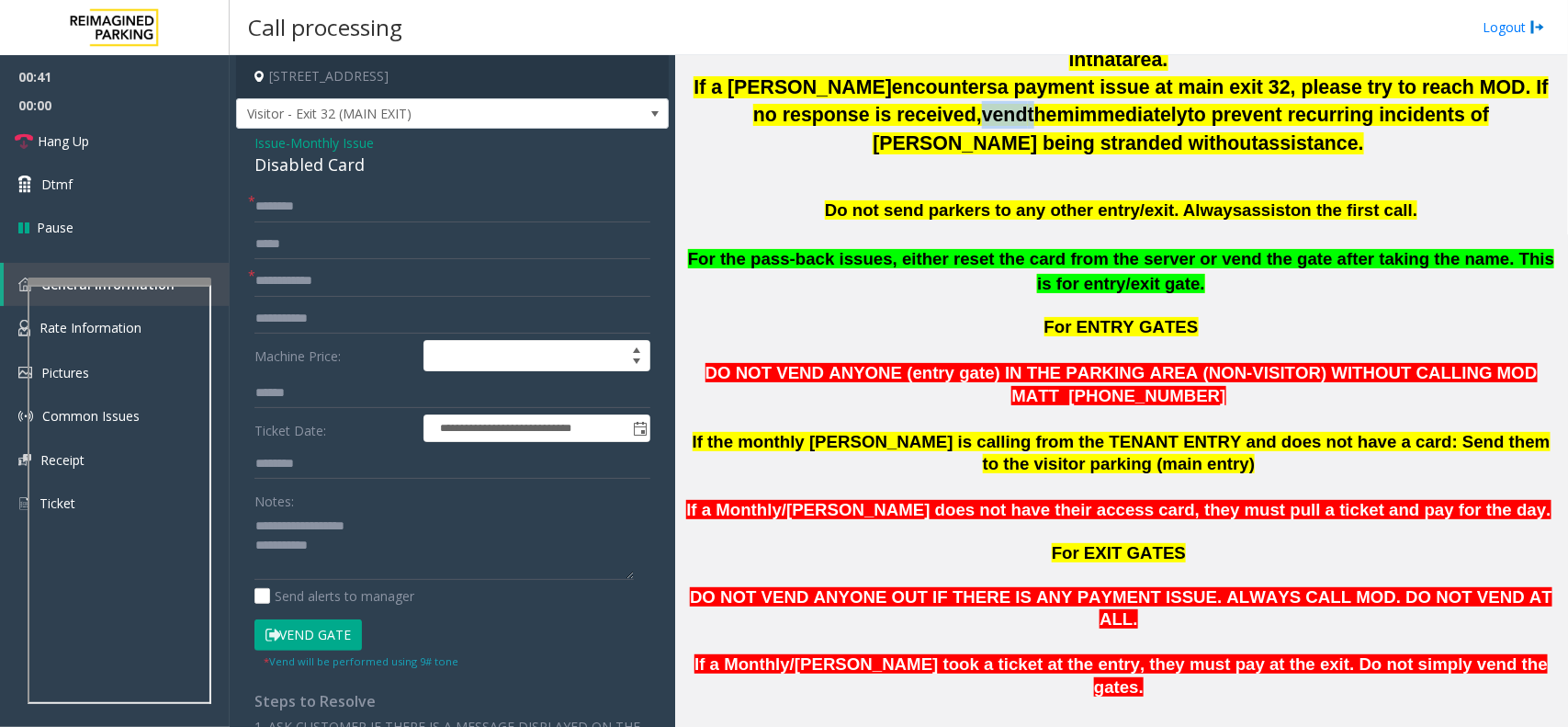
click at [982, 104] on span "vend" at bounding box center [1005, 116] width 46 height 23
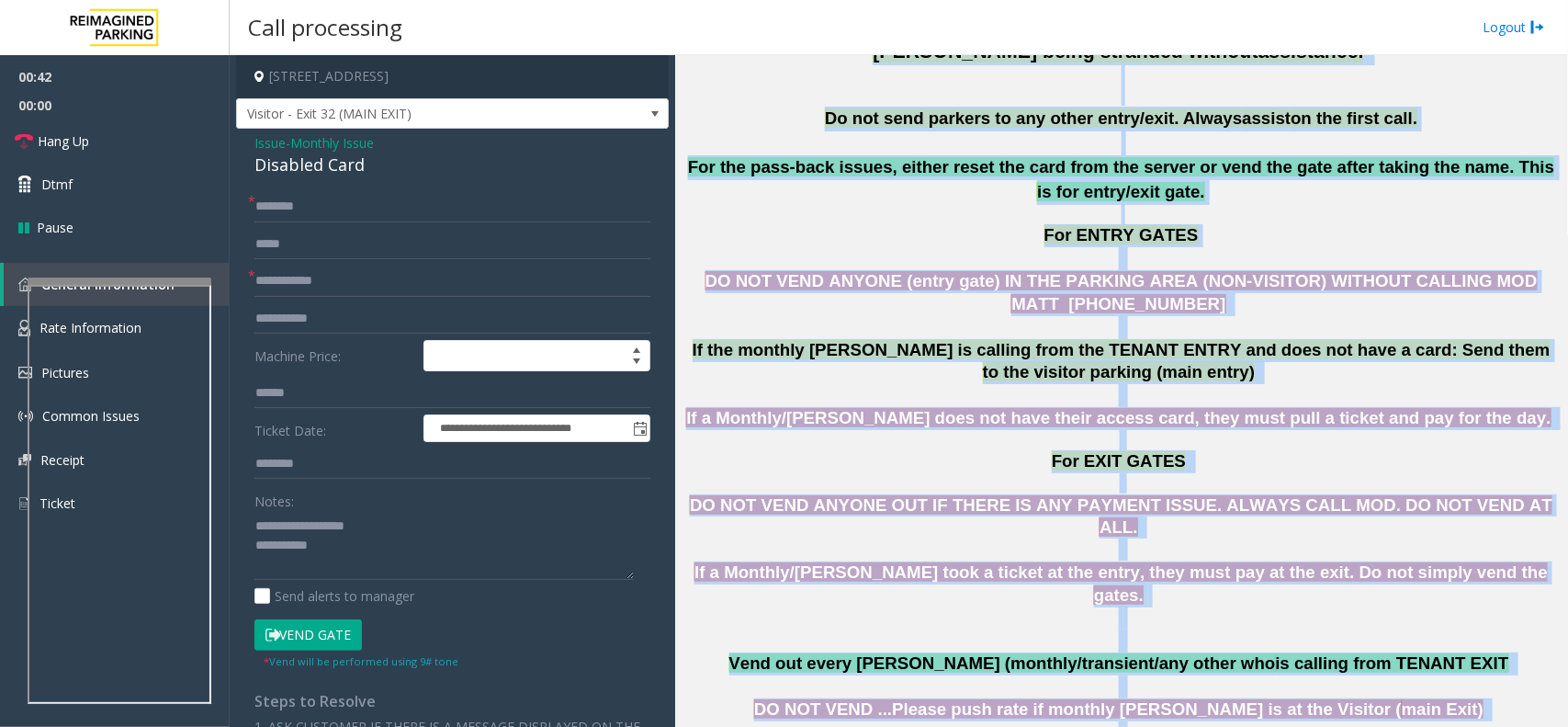
drag, startPoint x: 824, startPoint y: 91, endPoint x: 1416, endPoint y: 718, distance: 862.3
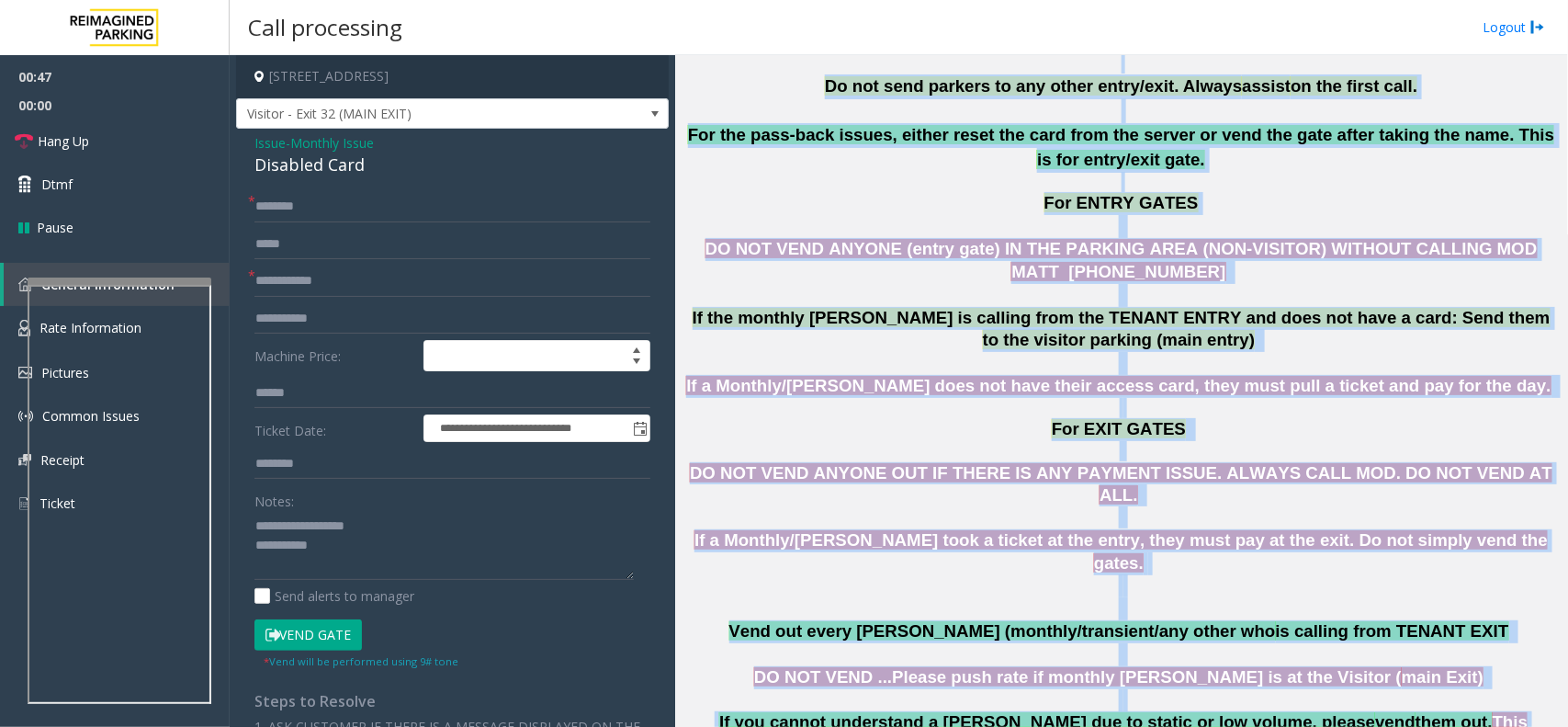
click at [769, 376] on span "If a Monthly/[PERSON_NAME] does not have their access card, they must pull a ti…" at bounding box center [1118, 385] width 864 height 19
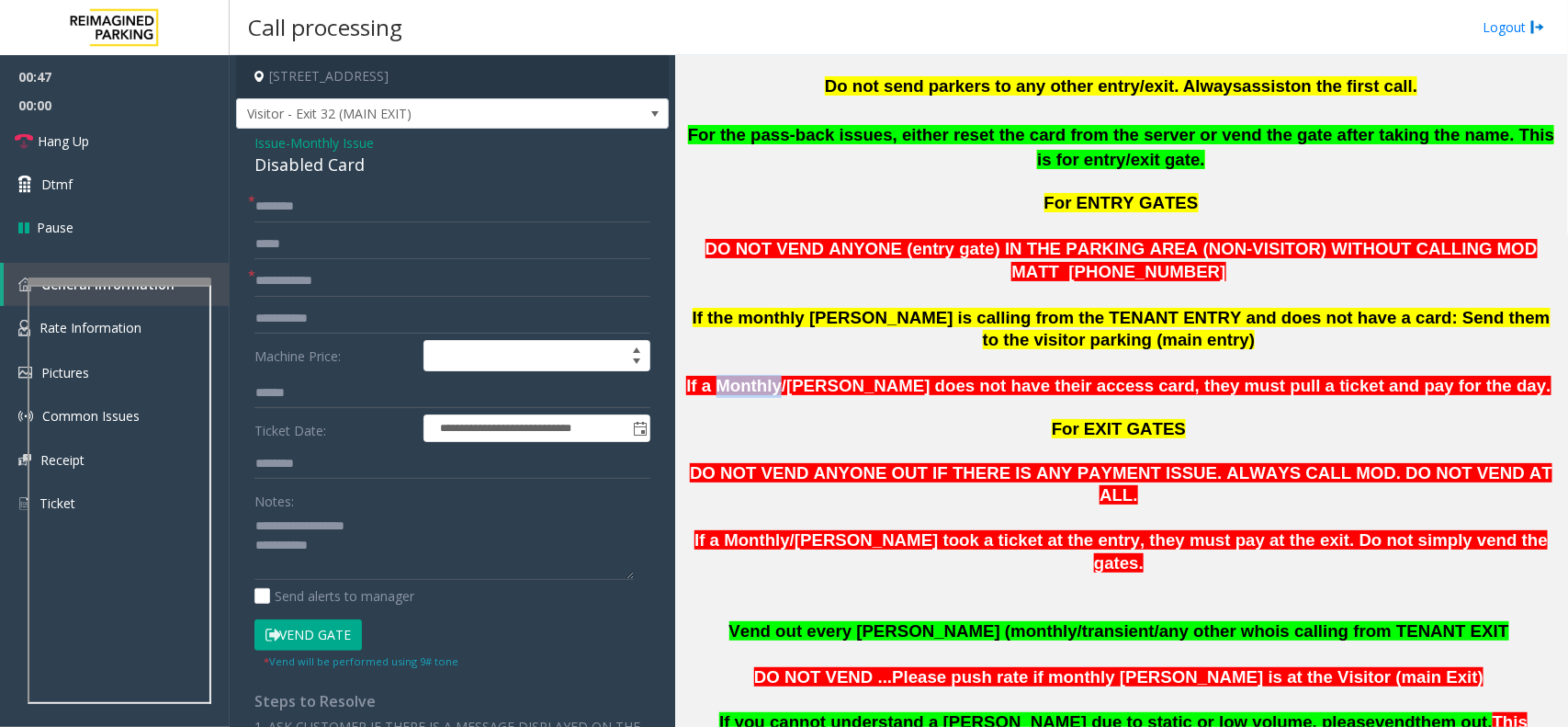
click at [769, 376] on span "If a Monthly/[PERSON_NAME] does not have their access card, they must pull a ti…" at bounding box center [1118, 385] width 864 height 19
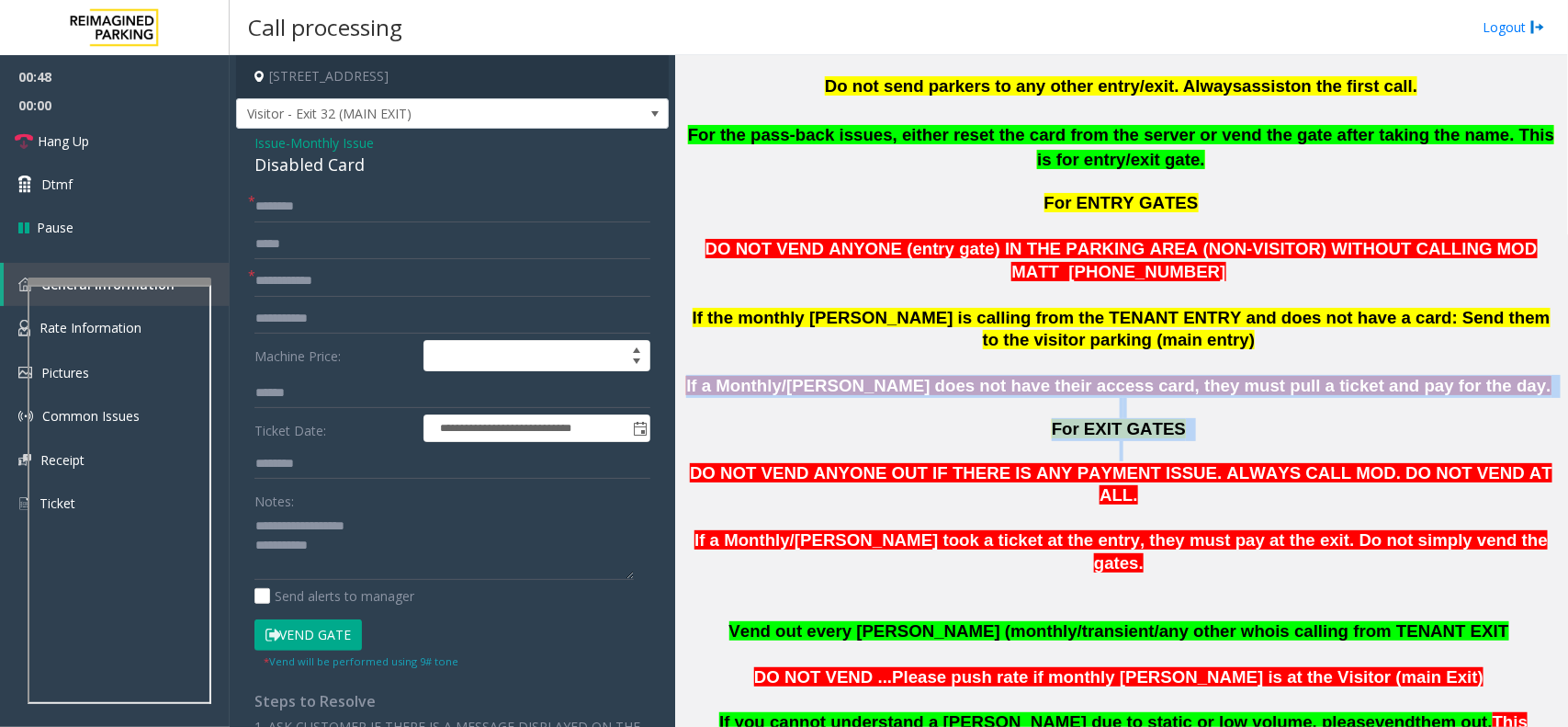
drag, startPoint x: 769, startPoint y: 359, endPoint x: 1173, endPoint y: 430, distance: 410.2
click at [1173, 441] on p at bounding box center [1120, 451] width 879 height 20
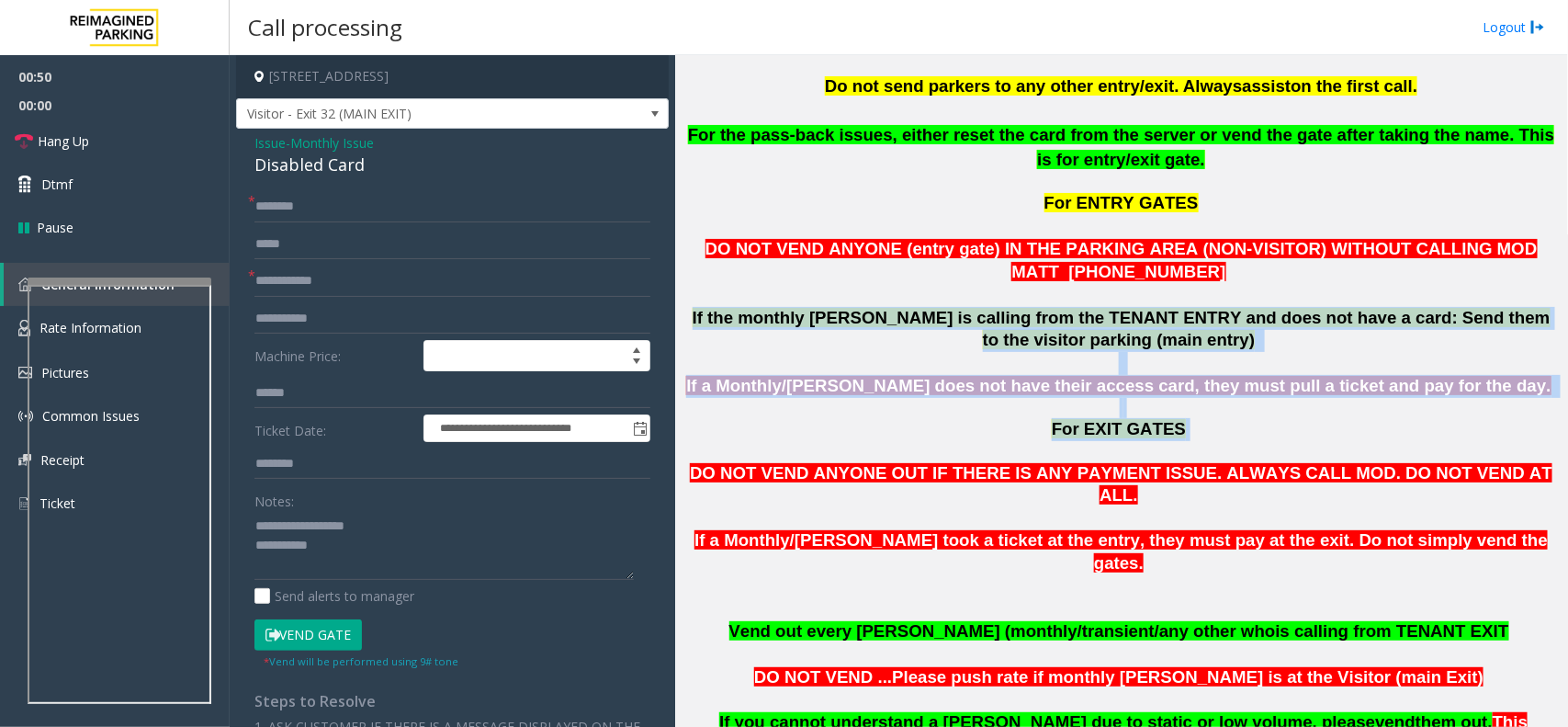
drag, startPoint x: 1163, startPoint y: 410, endPoint x: 681, endPoint y: 292, distance: 496.2
click at [681, 292] on div "Main Revenue Control Manufacturer: TIBA Previous Next CAM Map L21059300 - Three…" at bounding box center [1120, 390] width 891 height 671
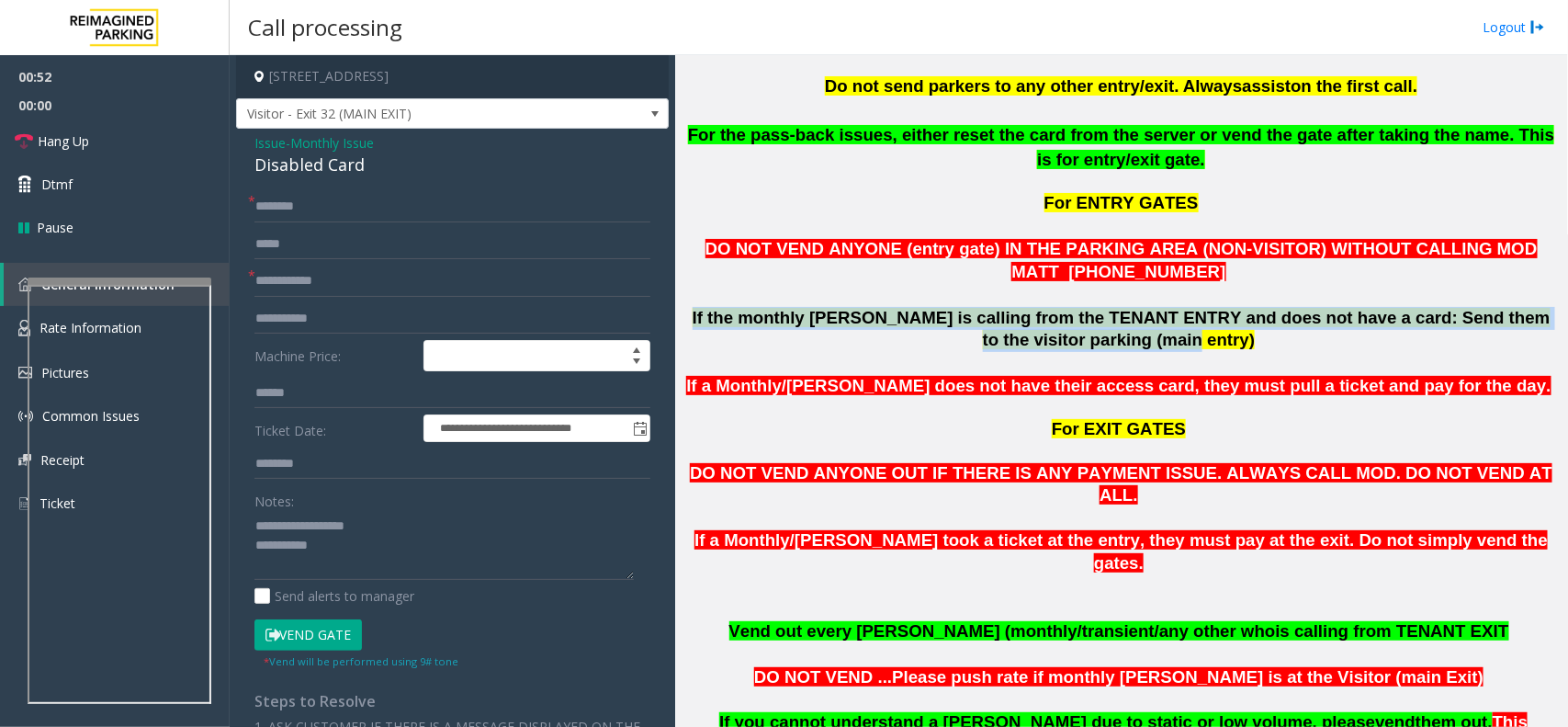
drag, startPoint x: 681, startPoint y: 292, endPoint x: 1123, endPoint y: 309, distance: 442.3
click at [1123, 309] on div "Main Revenue Control Manufacturer: TIBA Previous Next CAM Map L21059300 - Three…" at bounding box center [1120, 390] width 891 height 671
click at [1123, 309] on span "If the monthly [PERSON_NAME] is calling from the TENANT ENTRY and does not have…" at bounding box center [1120, 329] width 858 height 42
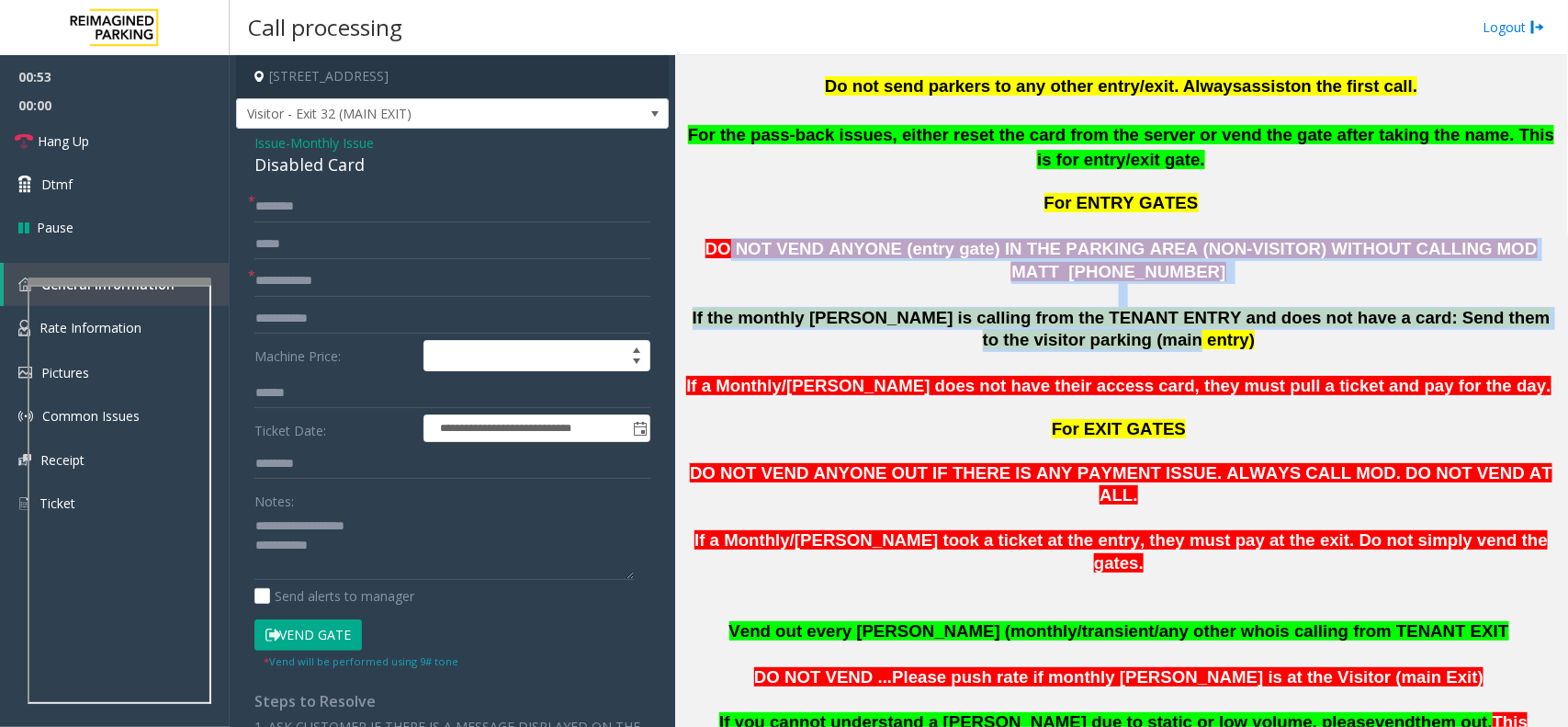
drag, startPoint x: 1123, startPoint y: 309, endPoint x: 718, endPoint y: 221, distance: 414.5
click at [718, 239] on span "DO NOT VEND ANYONE (entry gate) IN THE PARKING AREA (NON-VISITOR) WITHOUT CALLI…" at bounding box center [1121, 260] width 832 height 42
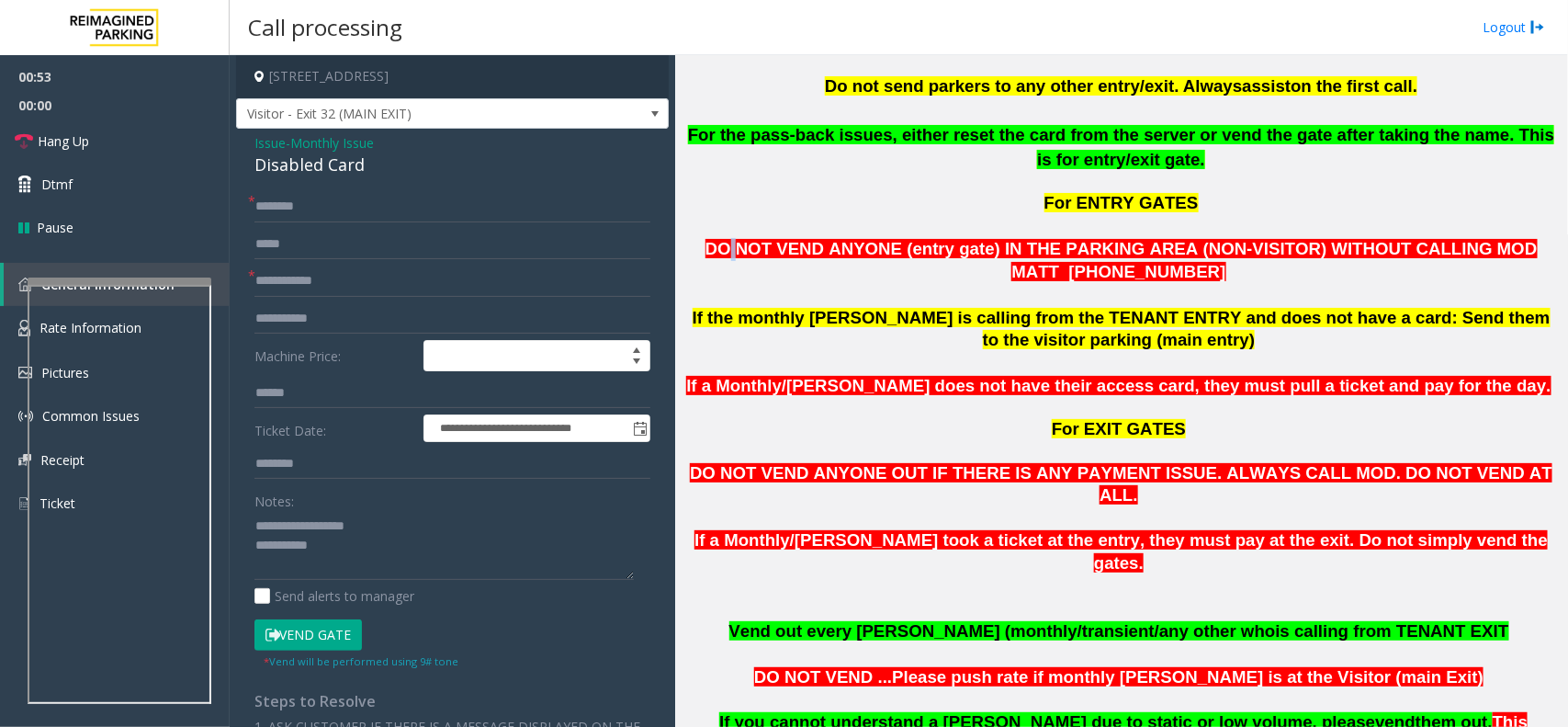
click at [718, 239] on span "DO NOT VEND ANYONE (entry gate) IN THE PARKING AREA (NON-VISITOR) WITHOUT CALLI…" at bounding box center [1121, 260] width 832 height 42
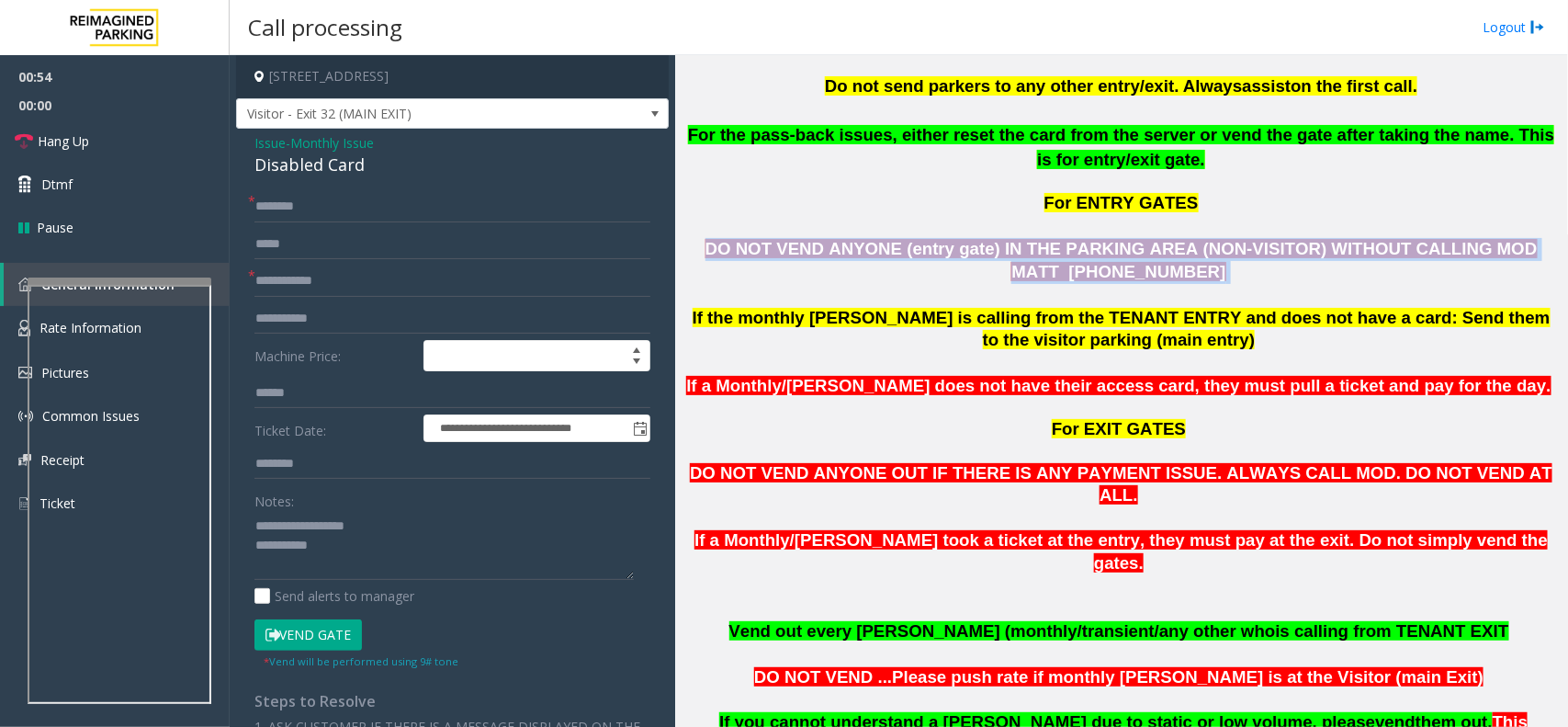
drag, startPoint x: 718, startPoint y: 221, endPoint x: 1148, endPoint y: 230, distance: 430.1
click at [1148, 239] on span "DO NOT VEND ANYONE (entry gate) IN THE PARKING AREA (NON-VISITOR) WITHOUT CALLI…" at bounding box center [1121, 260] width 832 height 42
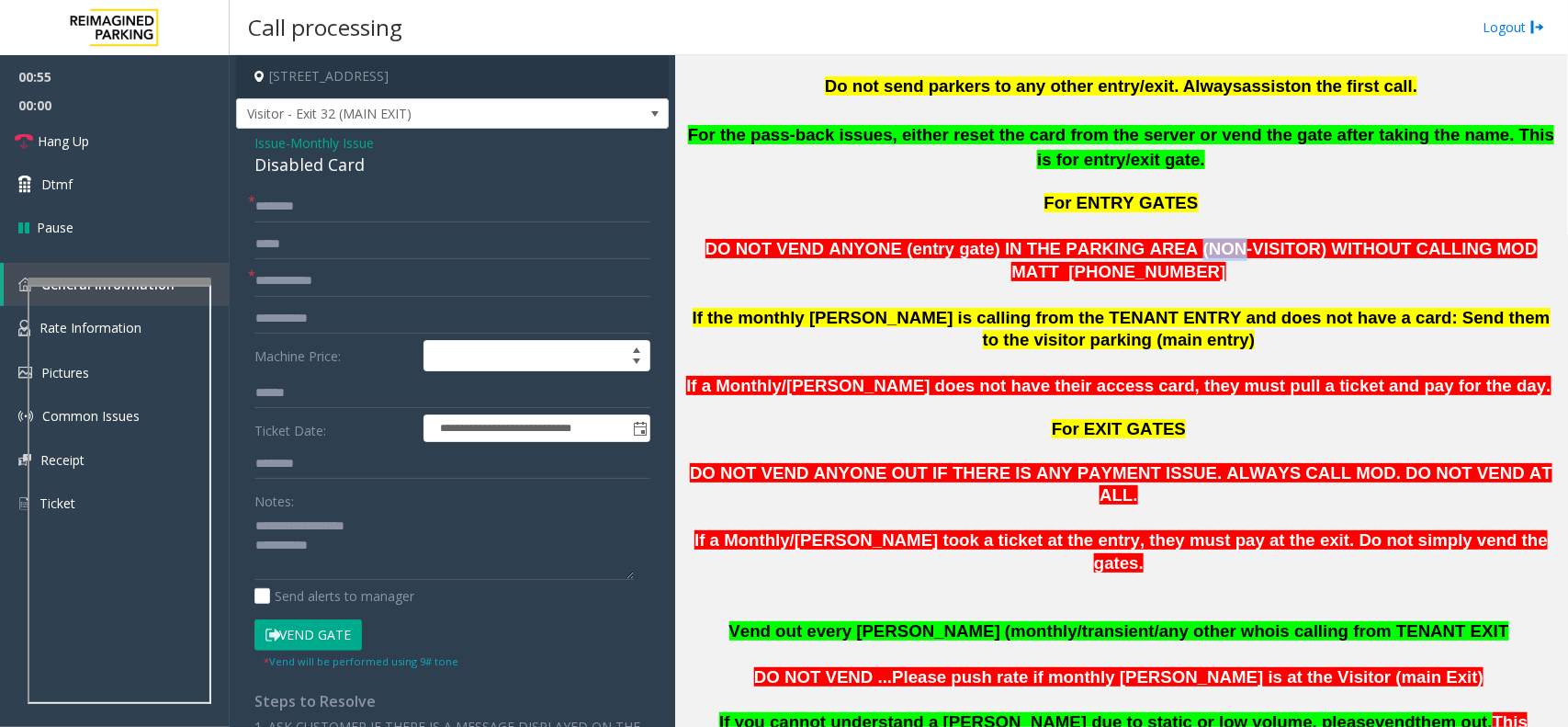
drag, startPoint x: 1148, startPoint y: 230, endPoint x: 1123, endPoint y: 234, distance: 25.3
click at [1123, 238] on p "DO NOT VEND ANYONE (entry gate) IN THE PARKING AREA (NON-VISITOR) WITHOUT CALLI…" at bounding box center [1120, 261] width 879 height 46
drag, startPoint x: 1123, startPoint y: 234, endPoint x: 1224, endPoint y: 214, distance: 103.0
click at [1224, 238] on p "DO NOT VEND ANYONE (entry gate) IN THE PARKING AREA (NON-VISITOR) WITHOUT CALLI…" at bounding box center [1120, 261] width 879 height 46
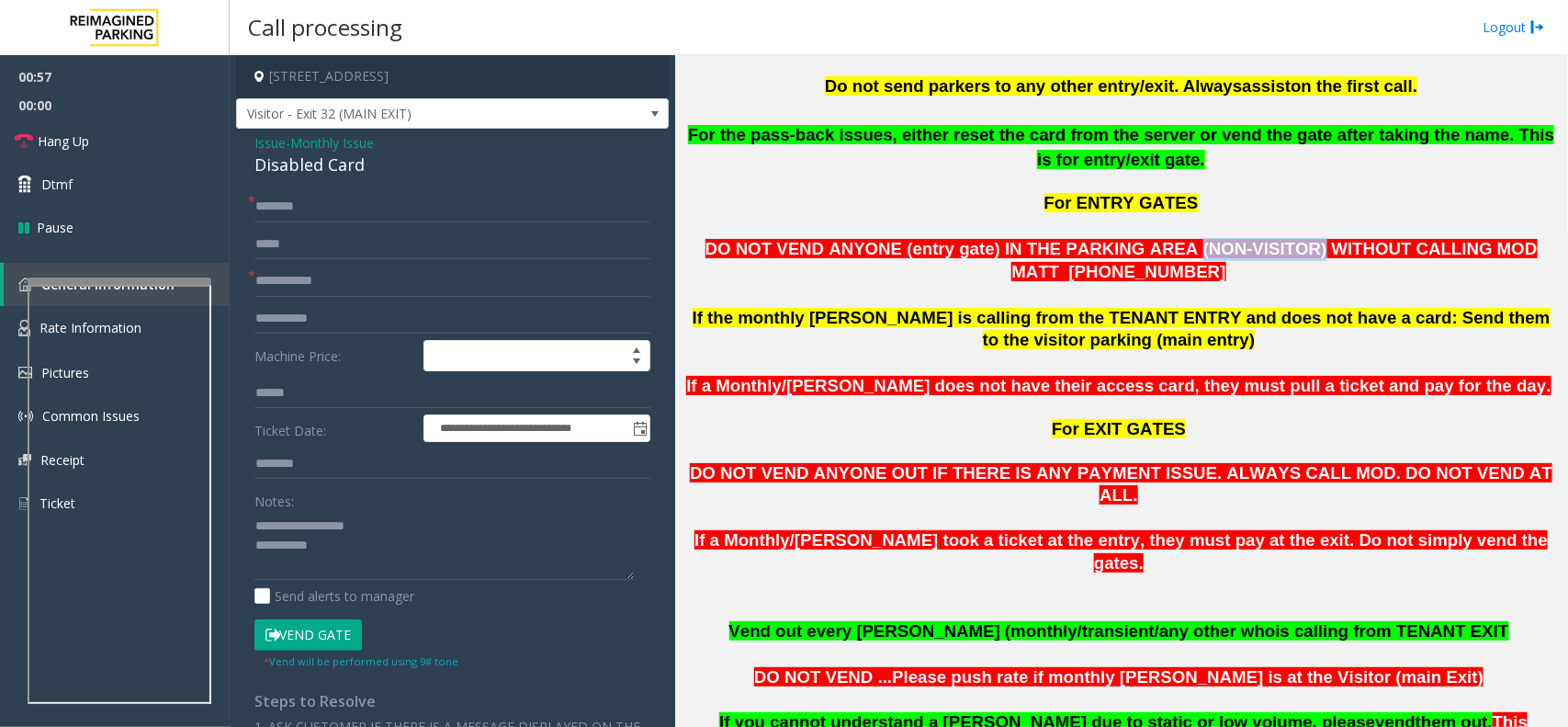
click at [1224, 239] on span "DO NOT VEND ANYONE (entry gate) IN THE PARKING AREA (NON-VISITOR) WITHOUT CALLI…" at bounding box center [1121, 260] width 832 height 42
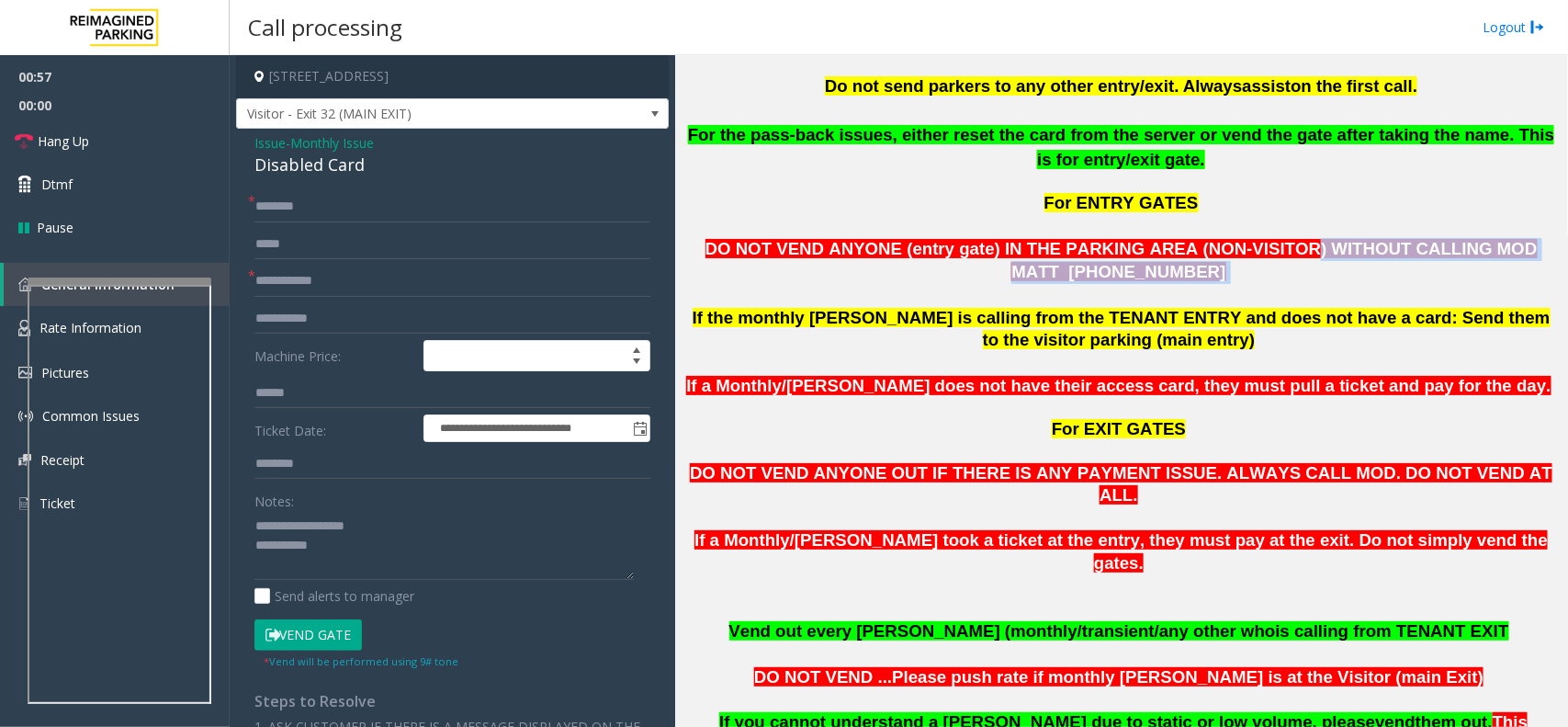
drag, startPoint x: 1224, startPoint y: 214, endPoint x: 1357, endPoint y: 239, distance: 135.3
click at [1357, 239] on p "DO NOT VEND ANYONE (entry gate) IN THE PARKING AREA (NON-VISITOR) WITHOUT CALLI…" at bounding box center [1120, 261] width 879 height 46
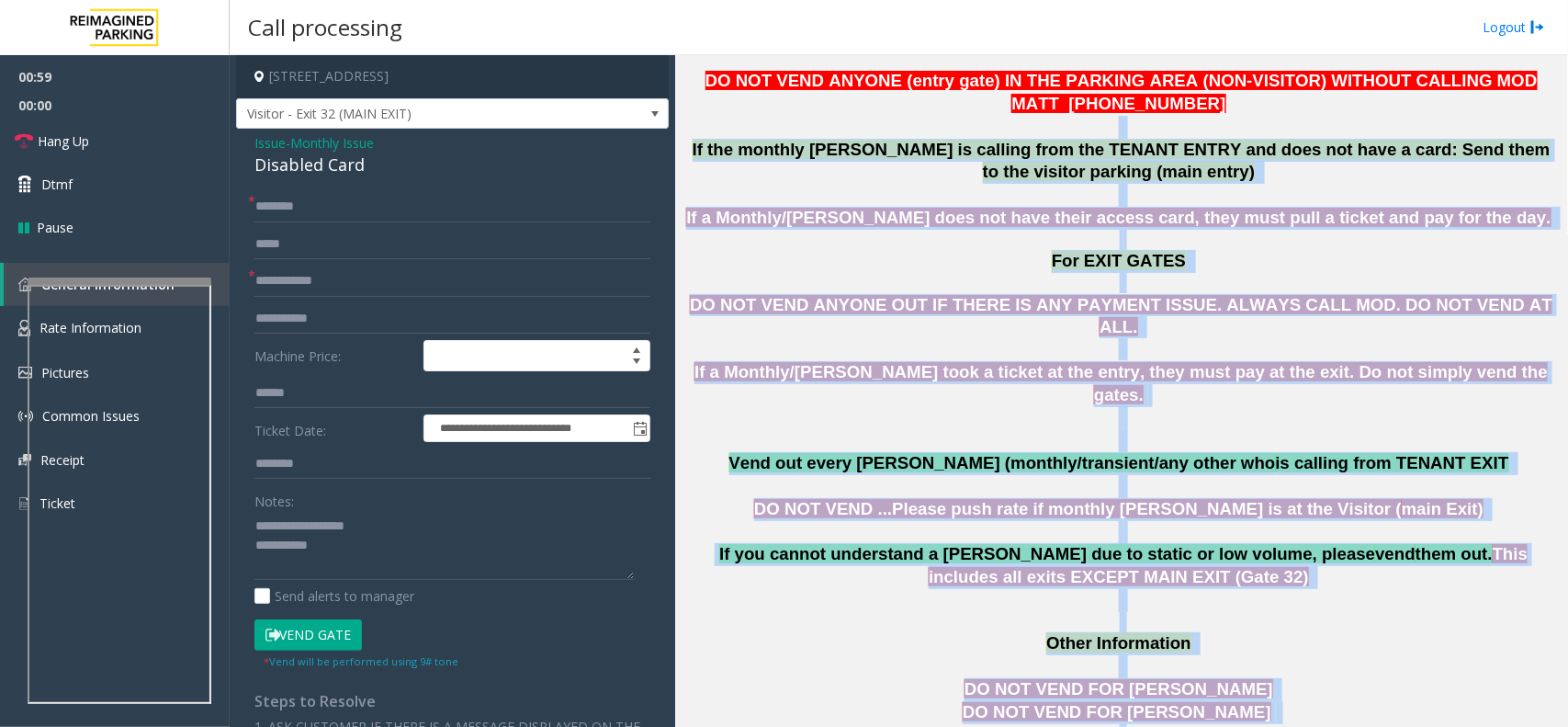
scroll to position [1200, 0]
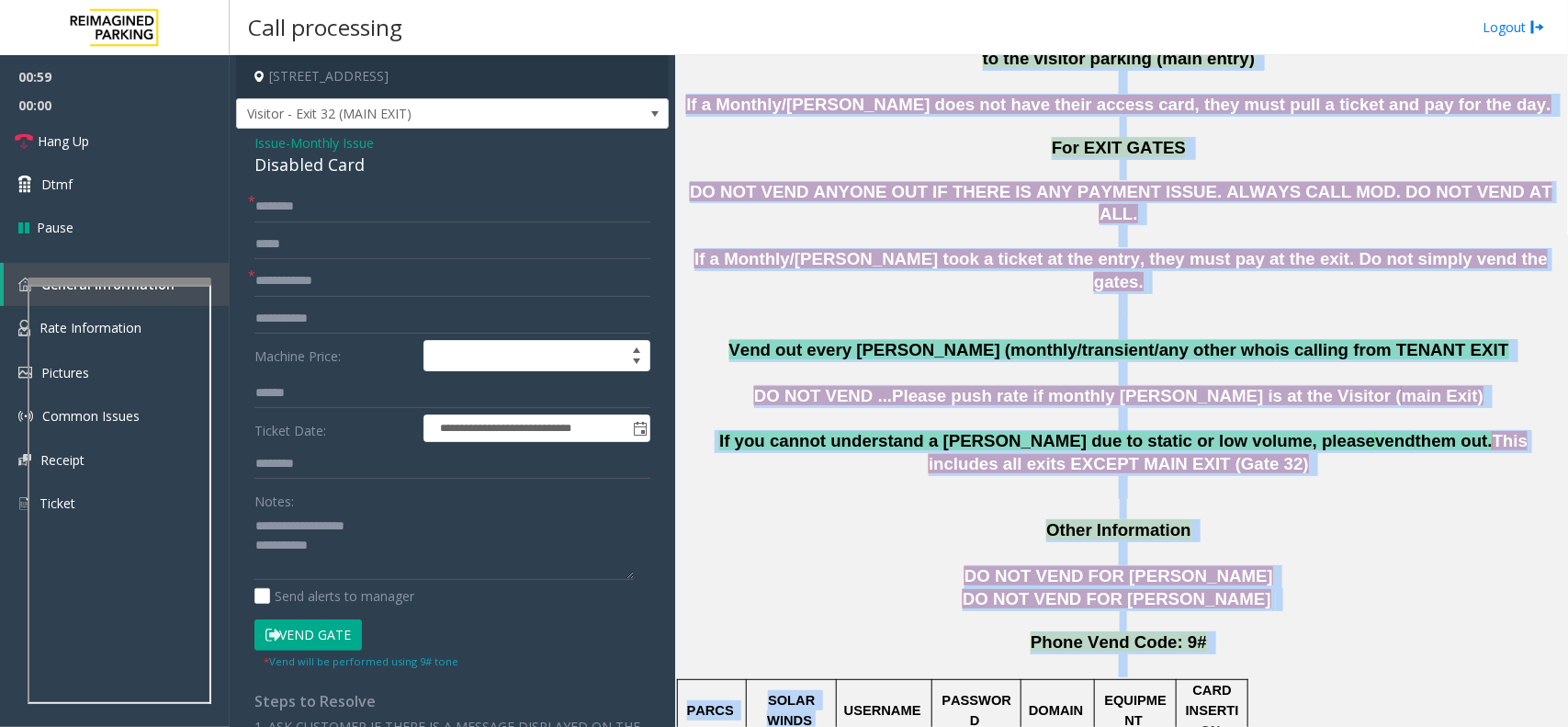
drag, startPoint x: 1357, startPoint y: 239, endPoint x: 897, endPoint y: 491, distance: 524.5
click at [884, 386] on span "DO NOT VEND ...Please push rate if monthly [PERSON_NAME] is at the Visitor (" at bounding box center [1077, 396] width 648 height 19
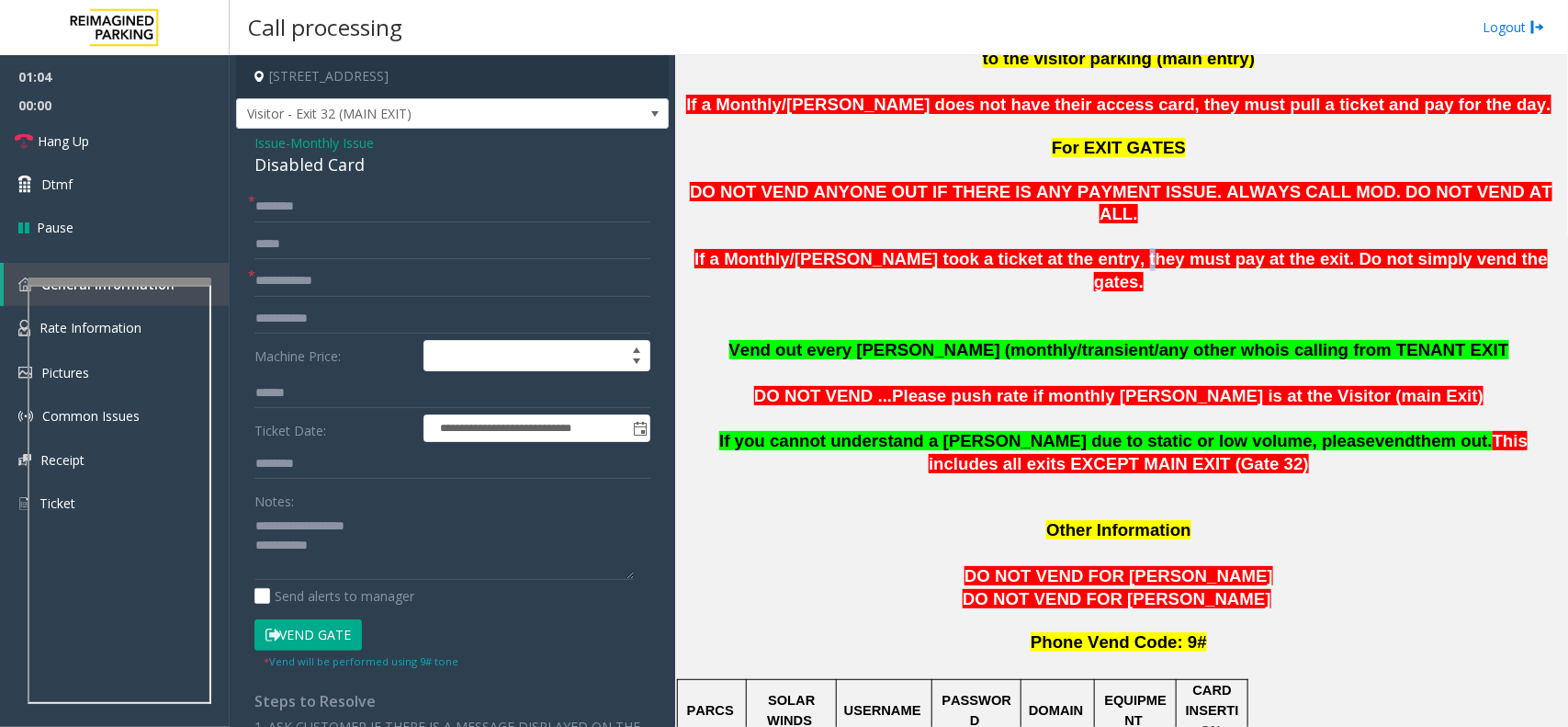
click at [1107, 249] on span "If a Monthly/[PERSON_NAME] took a ticket at the entry, they must pay at the exi…" at bounding box center [1120, 271] width 853 height 42
drag, startPoint x: 1107, startPoint y: 218, endPoint x: 1509, endPoint y: 234, distance: 402.3
click at [1509, 248] on p "If a Monthly/[PERSON_NAME] took a ticket at the entry, they must pay at the exi…" at bounding box center [1120, 294] width 879 height 91
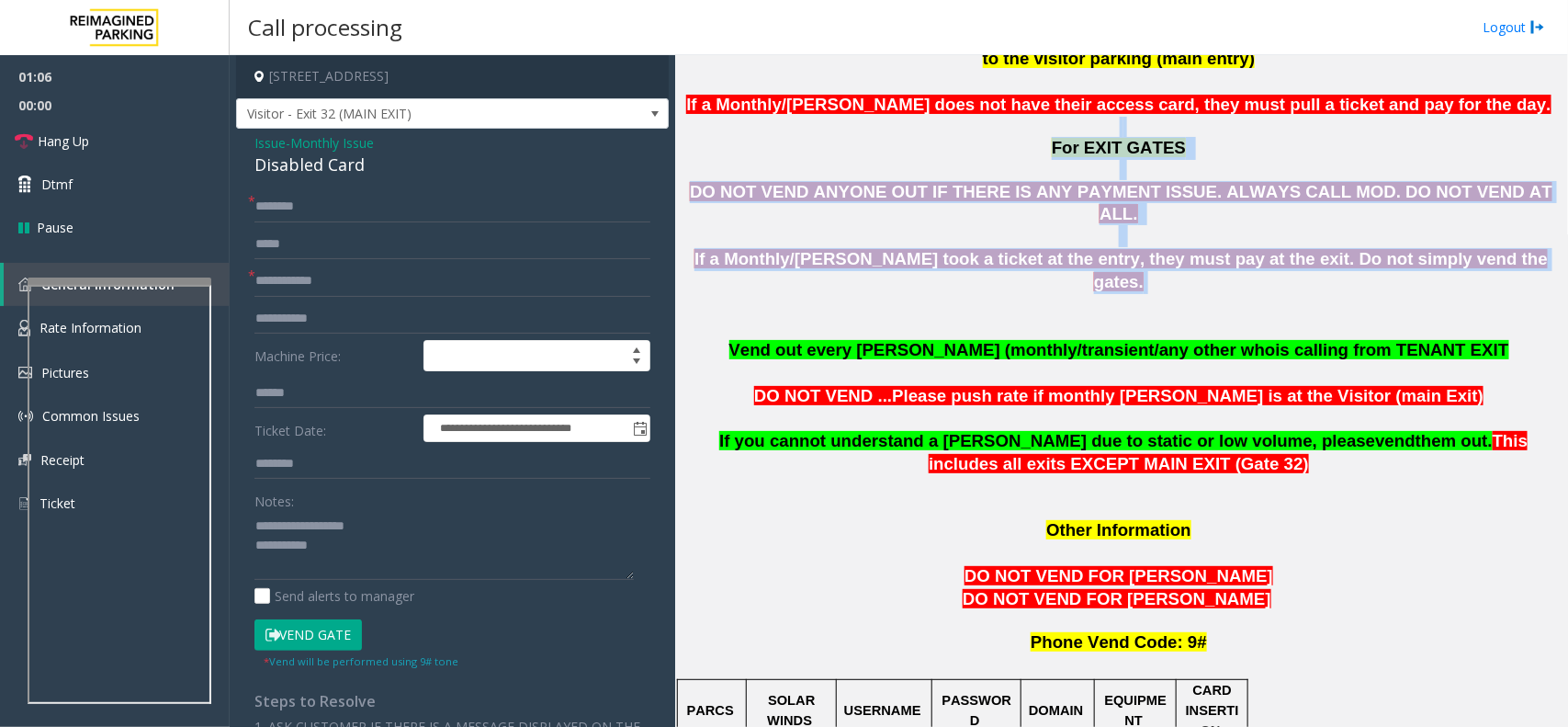
drag, startPoint x: 1281, startPoint y: 223, endPoint x: 769, endPoint y: 96, distance: 527.5
click at [769, 117] on p "For EXIT GATES" at bounding box center [1120, 138] width 879 height 43
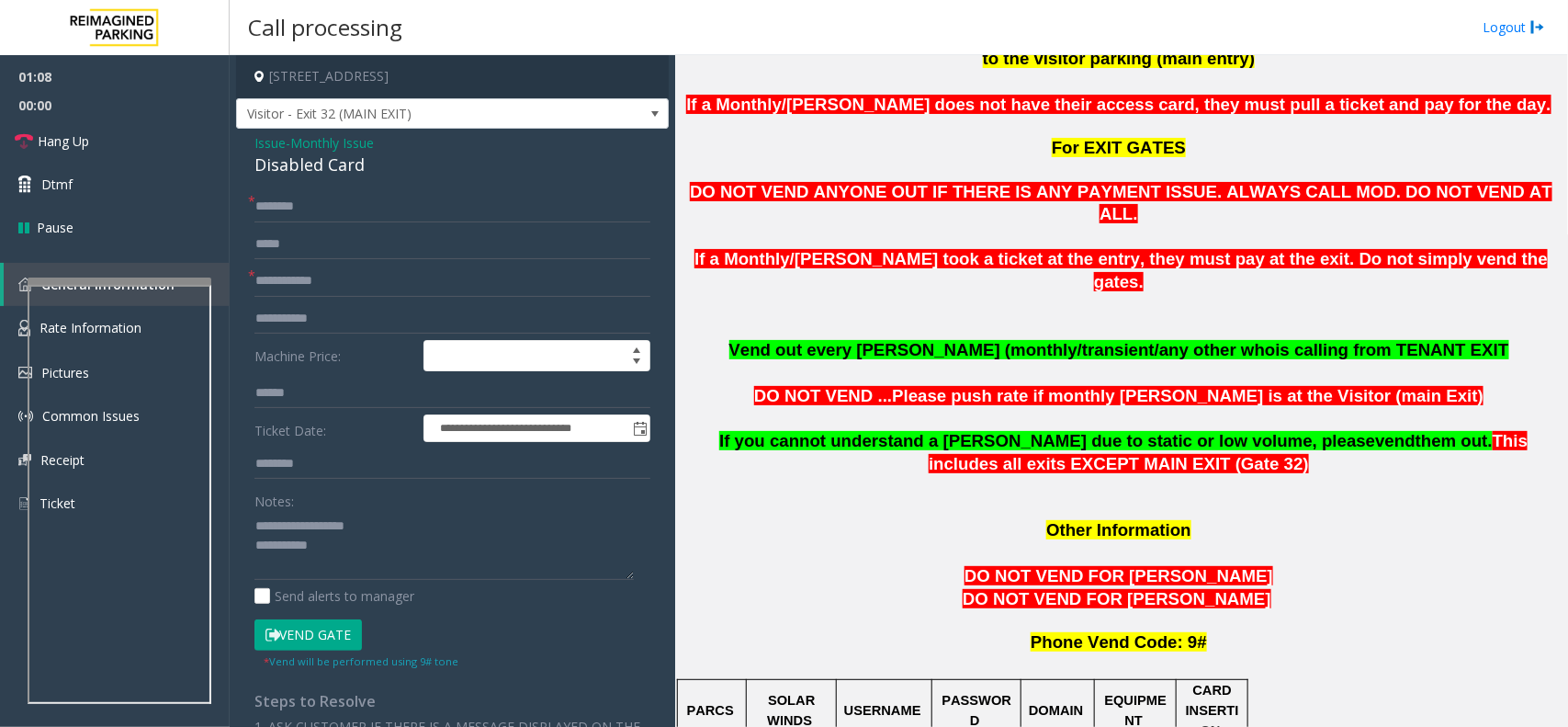
click at [269, 136] on span "Issue" at bounding box center [270, 143] width 31 height 19
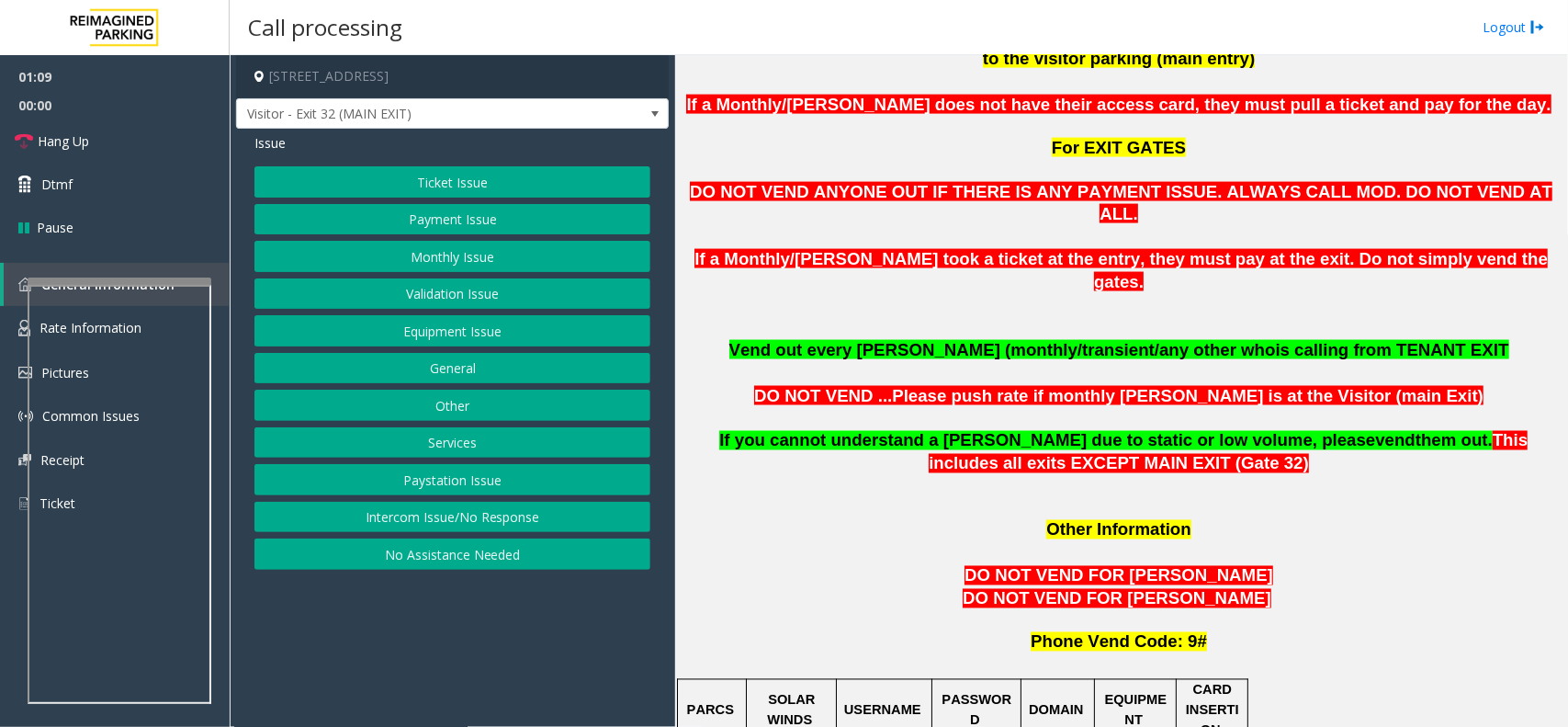
click at [263, 148] on span "Issue" at bounding box center [270, 143] width 31 height 19
click at [460, 335] on button "Equipment Issue" at bounding box center [451, 330] width 396 height 31
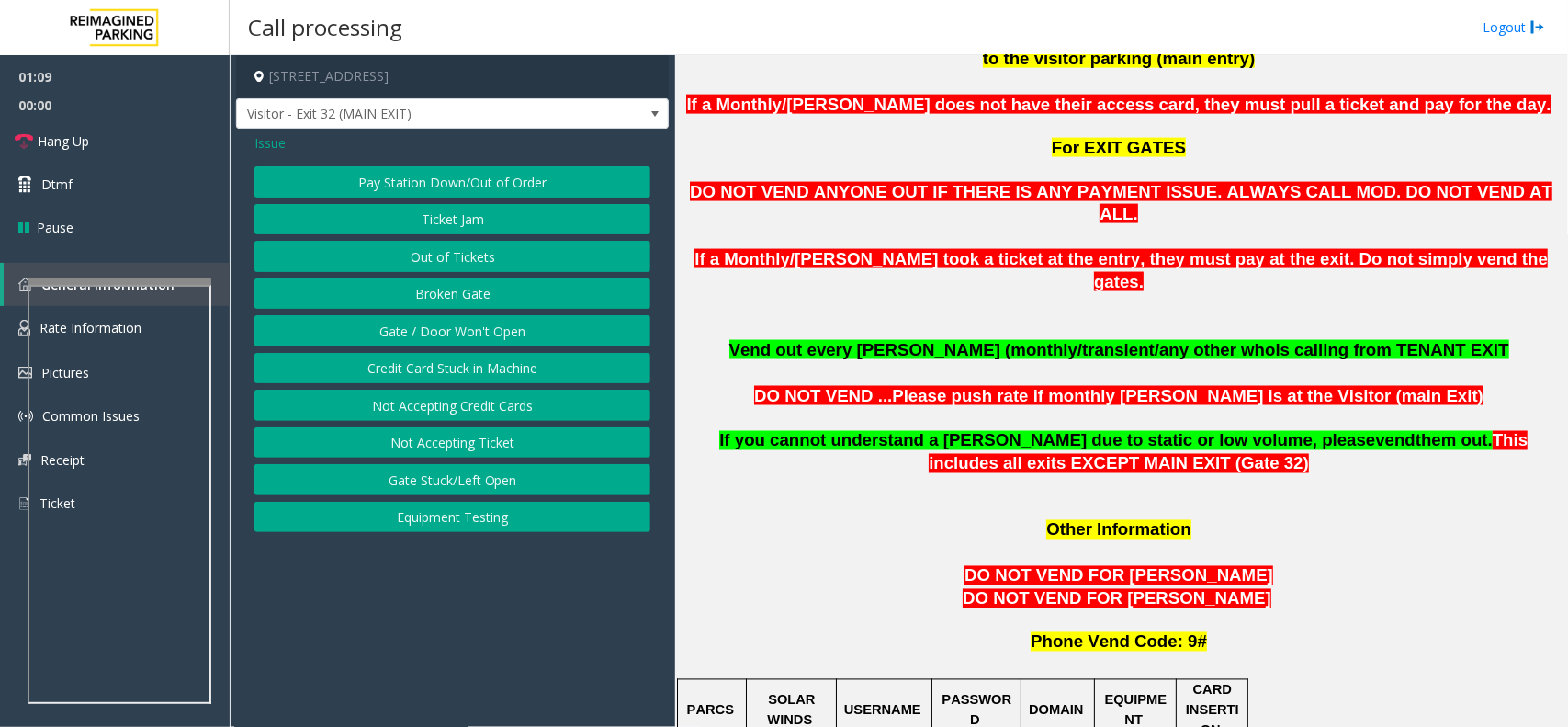
click at [460, 335] on button "Gate / Door Won't Open" at bounding box center [451, 330] width 396 height 31
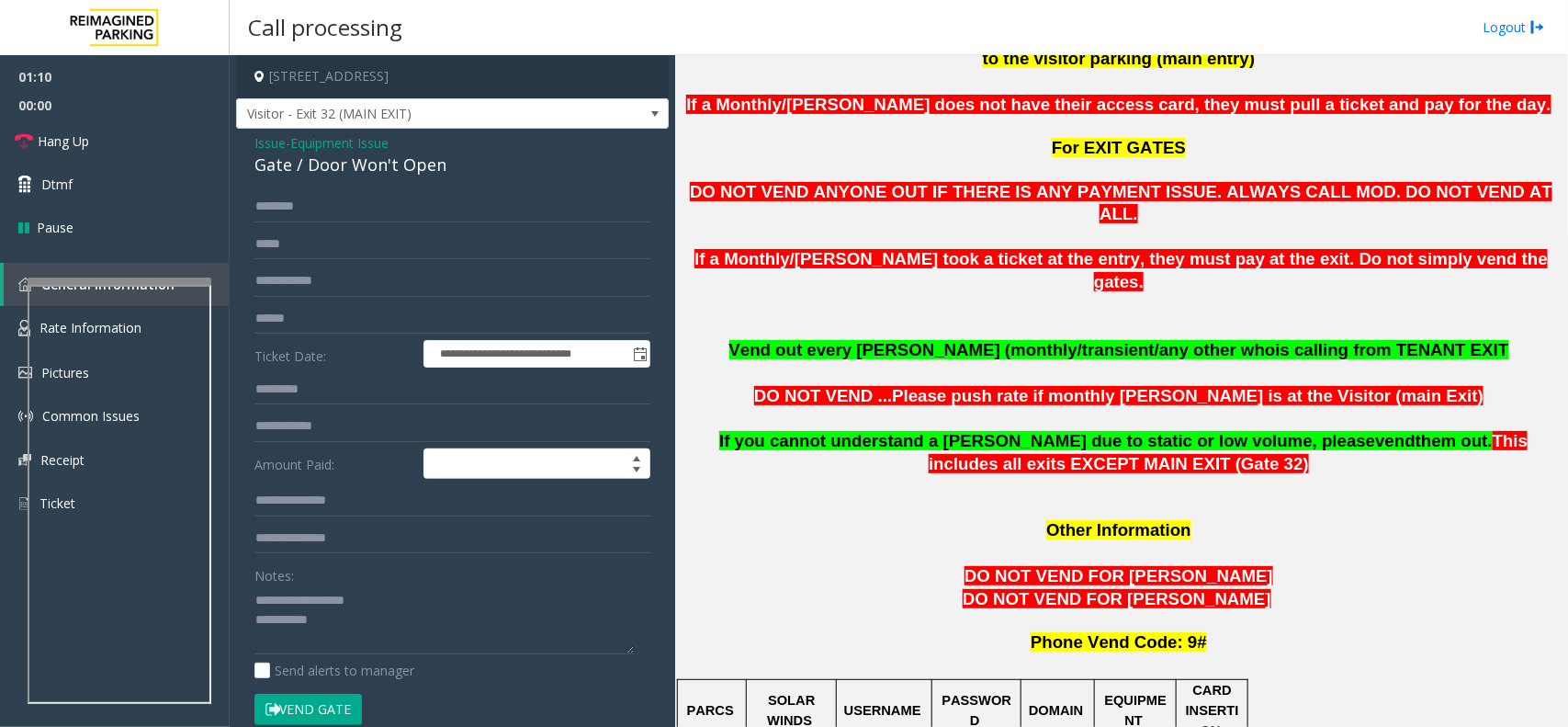
click at [377, 163] on div "Gate / Door Won't Open" at bounding box center [451, 165] width 396 height 25
click at [323, 604] on textarea at bounding box center [444, 620] width 379 height 69
drag, startPoint x: 323, startPoint y: 604, endPoint x: 424, endPoint y: 598, distance: 101.2
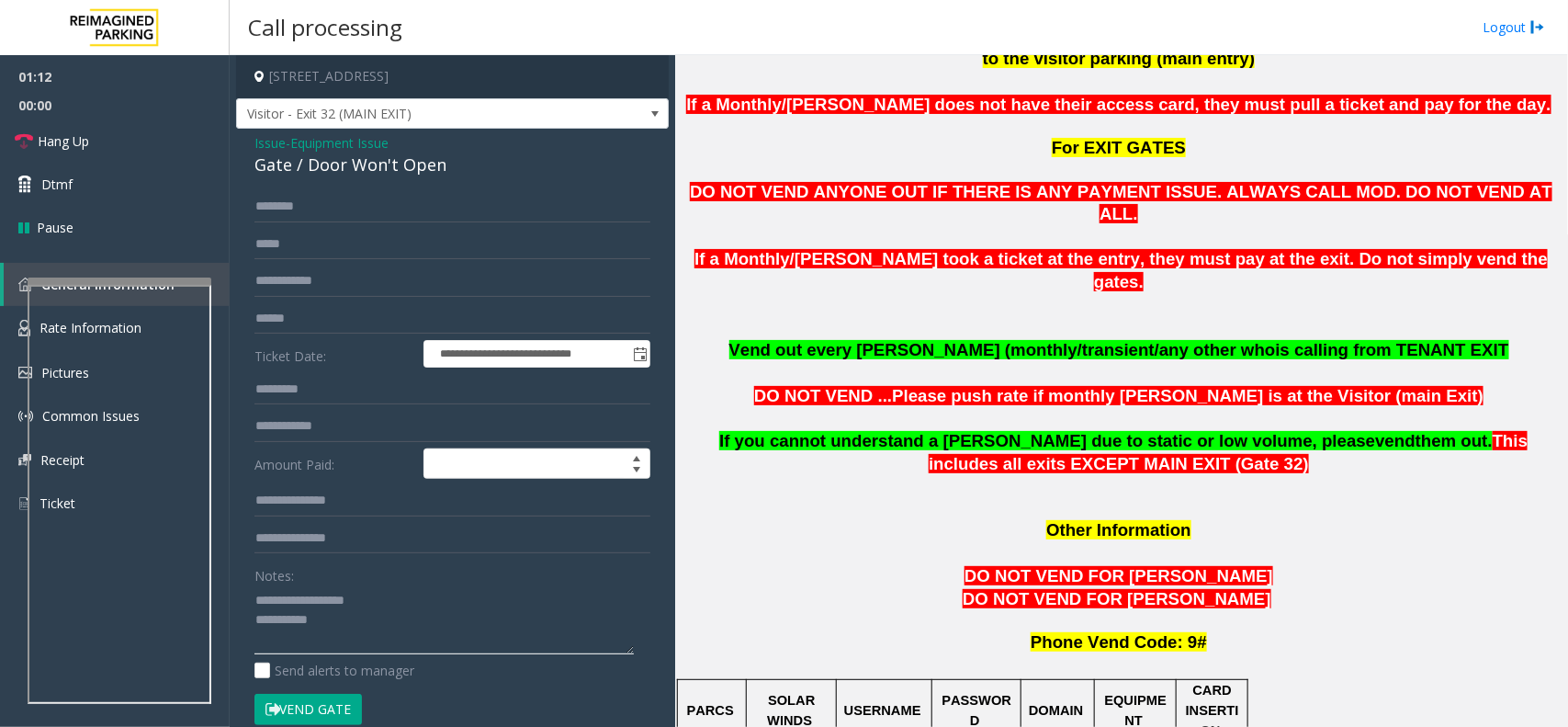
click at [424, 598] on textarea at bounding box center [444, 620] width 379 height 69
paste textarea "*********"
click at [150, 179] on link "Dtmf" at bounding box center [115, 184] width 230 height 43
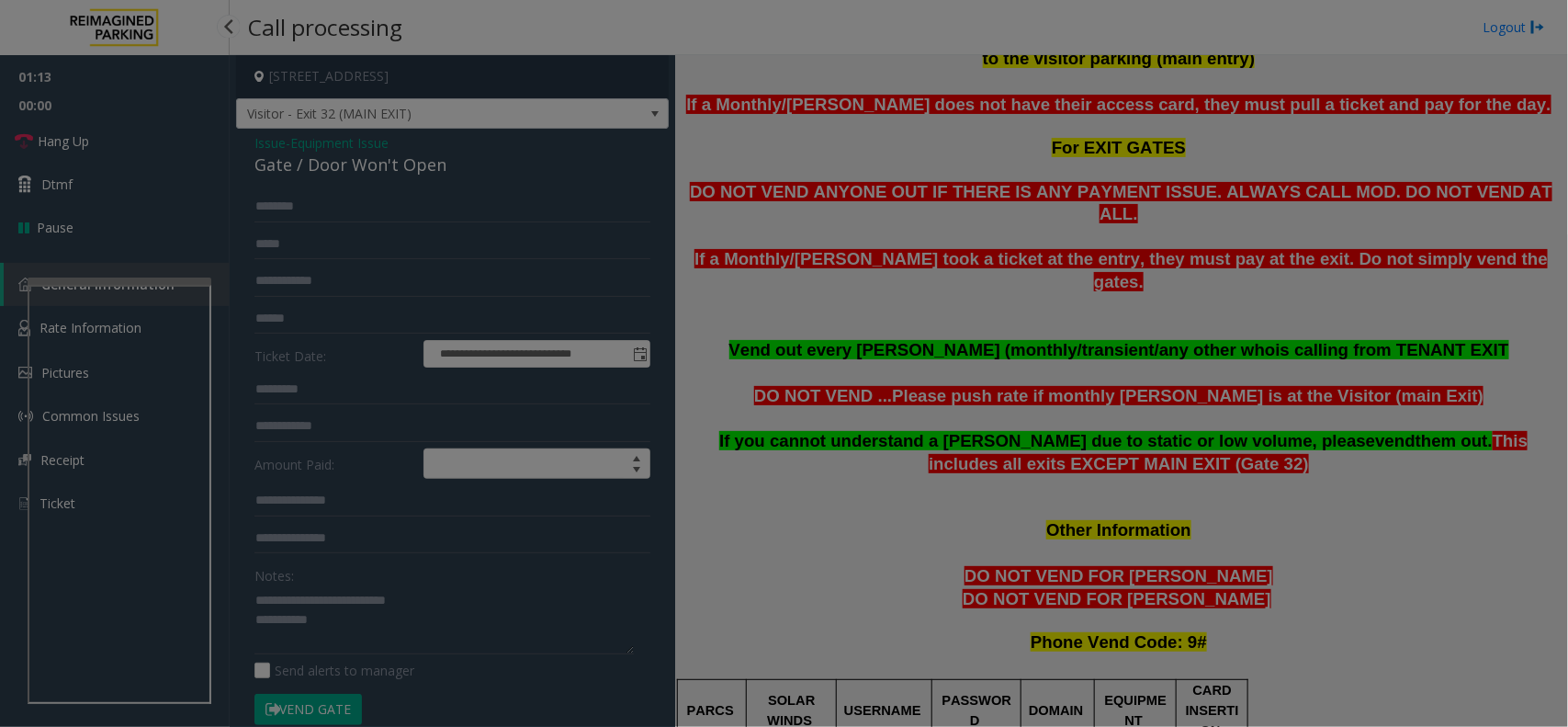
click at [0, 0] on div "× 1 2 ABC 3 DEF 4 GHI 5 JKL 6 MNO 7 PQRS 8 TUV 9 WXYZ * 0 #" at bounding box center [0, 0] width 0 height 0
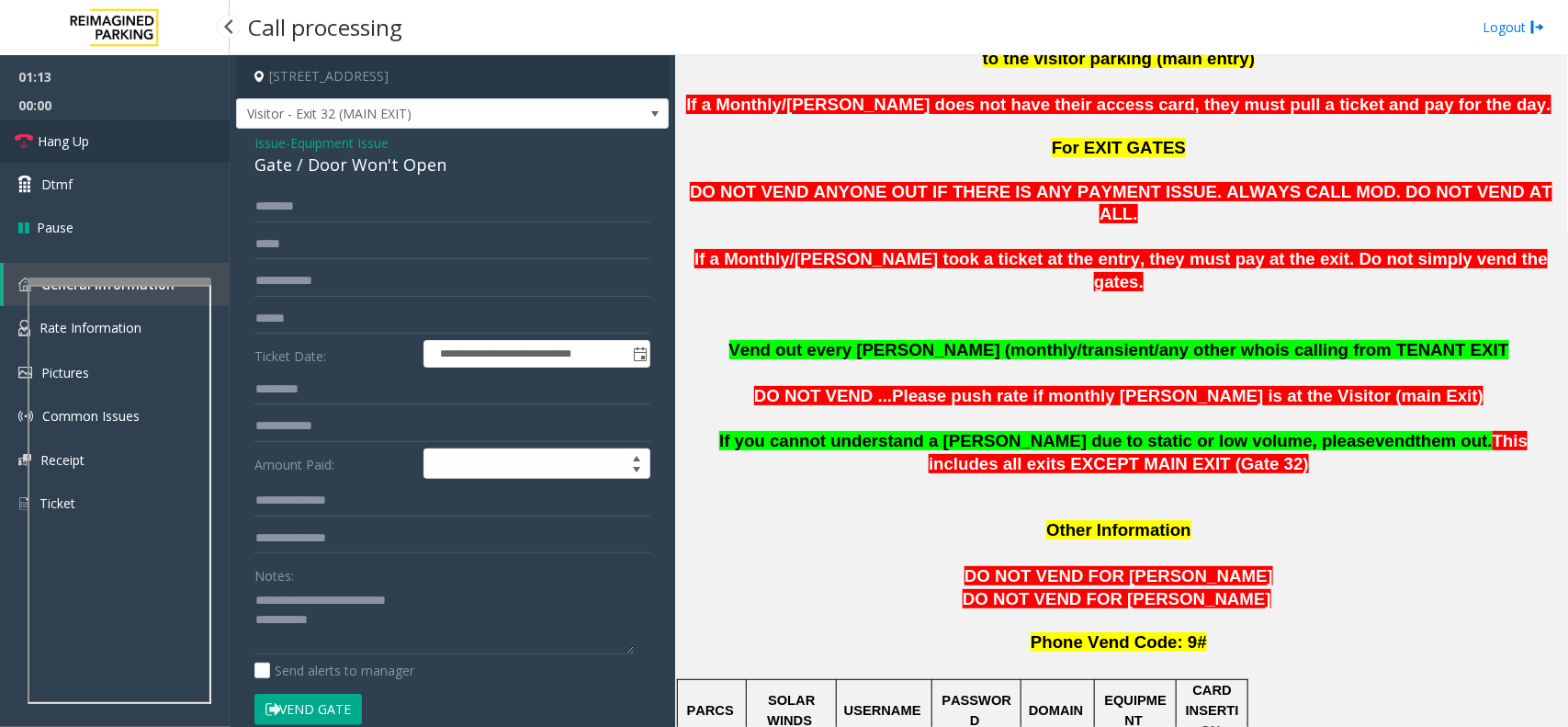
click at [109, 144] on link "Hang Up" at bounding box center [115, 141] width 230 height 43
click at [425, 608] on textarea at bounding box center [444, 620] width 379 height 69
click at [457, 639] on textarea at bounding box center [444, 620] width 379 height 69
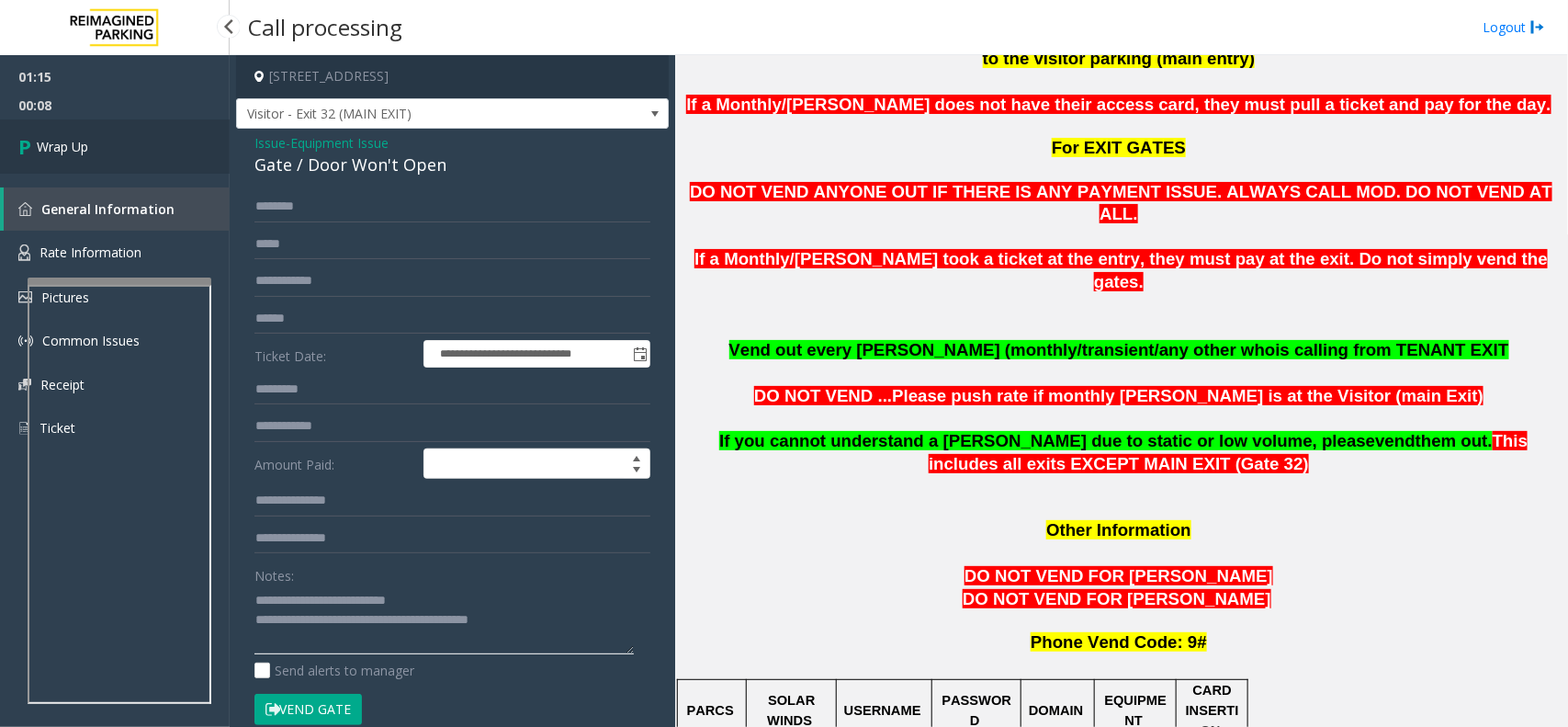
type textarea "**********"
click at [144, 130] on link "Wrap Up" at bounding box center [115, 146] width 230 height 54
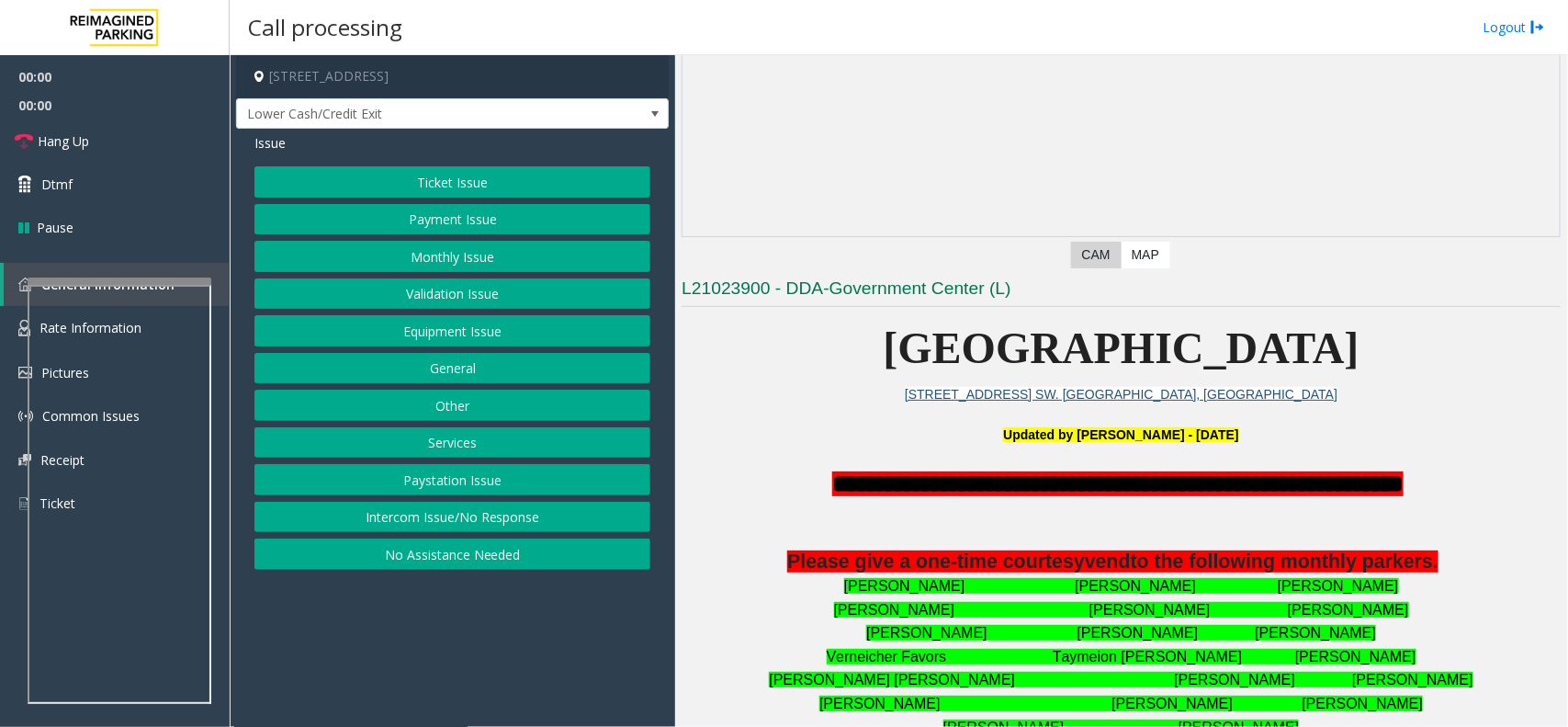
scroll to position [230, 0]
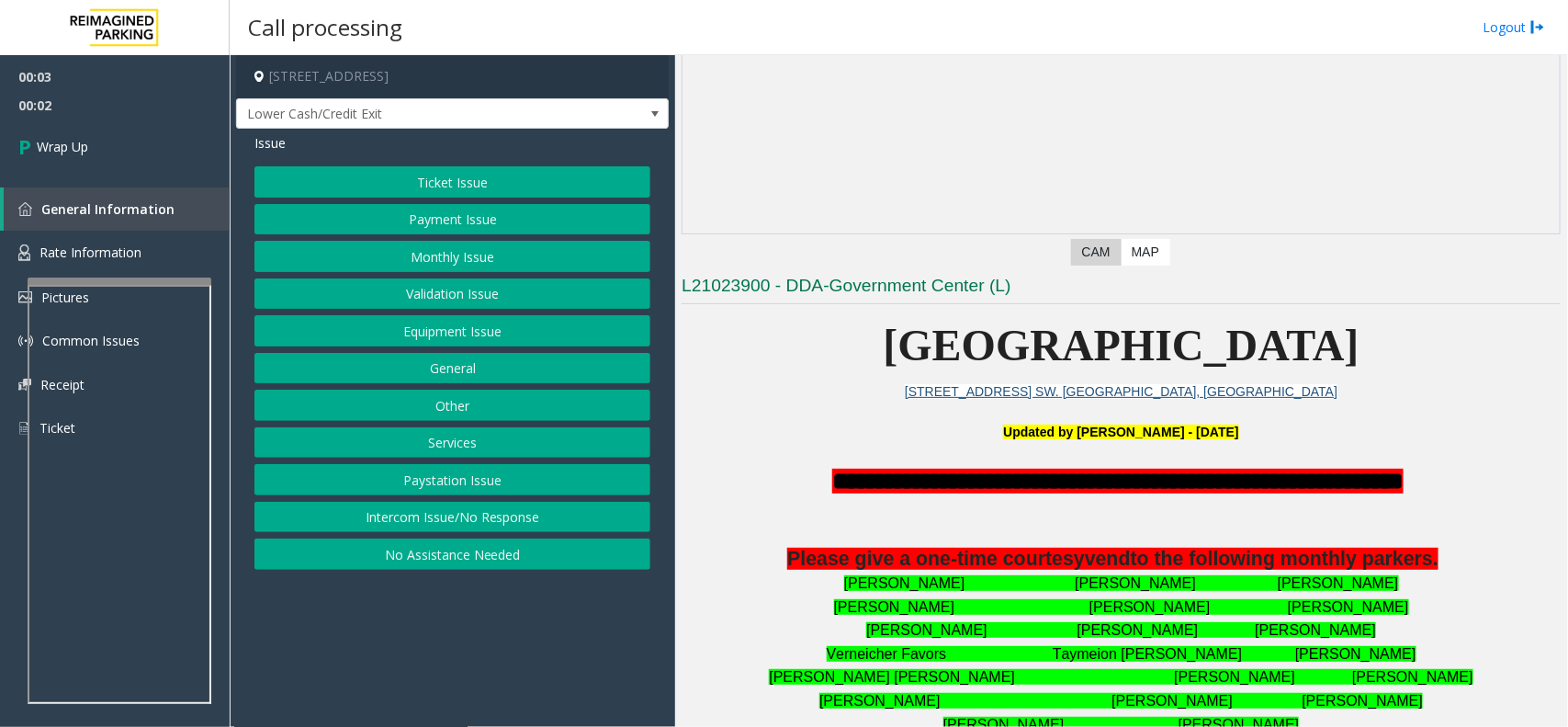
click at [489, 527] on button "Intercom Issue/No Response" at bounding box center [451, 517] width 396 height 31
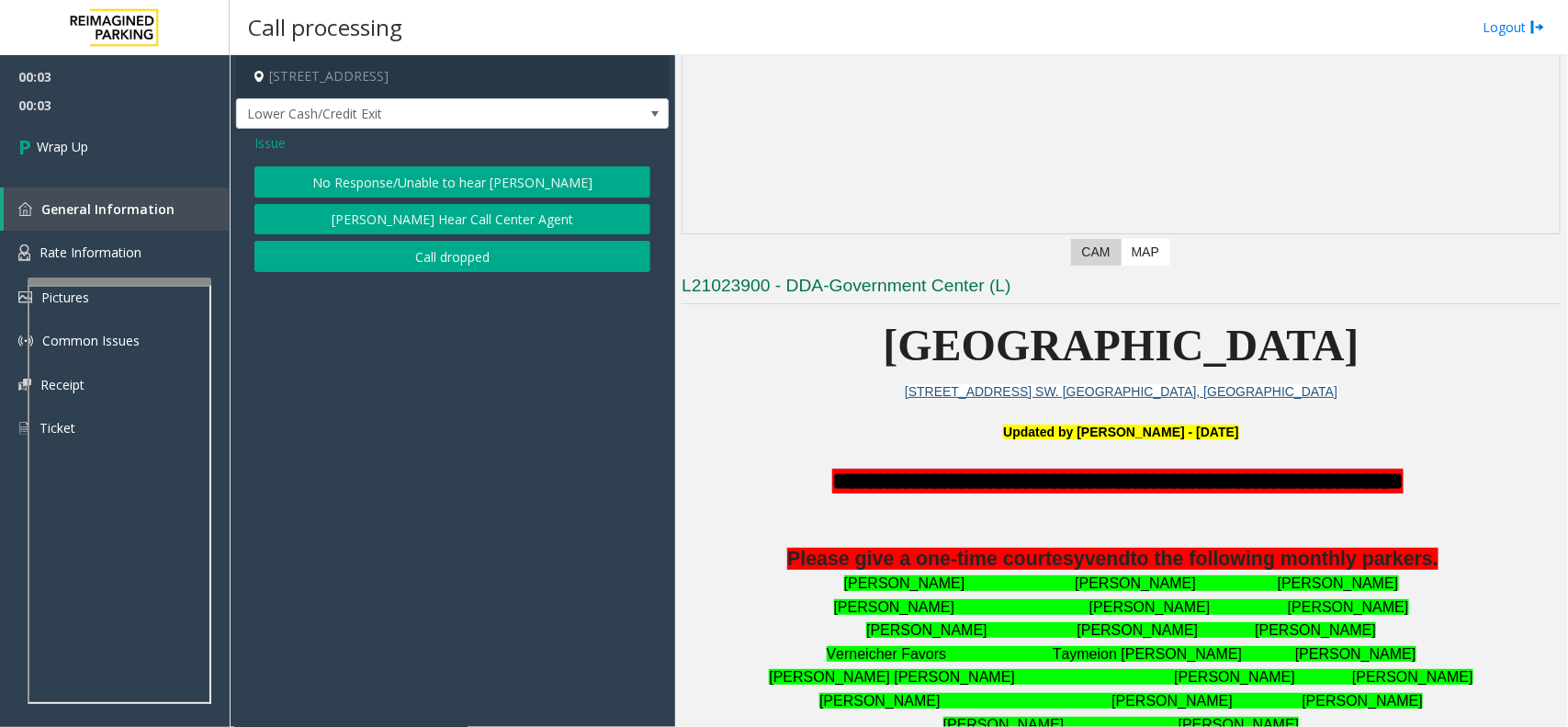
click at [456, 257] on button "Call dropped" at bounding box center [451, 256] width 396 height 31
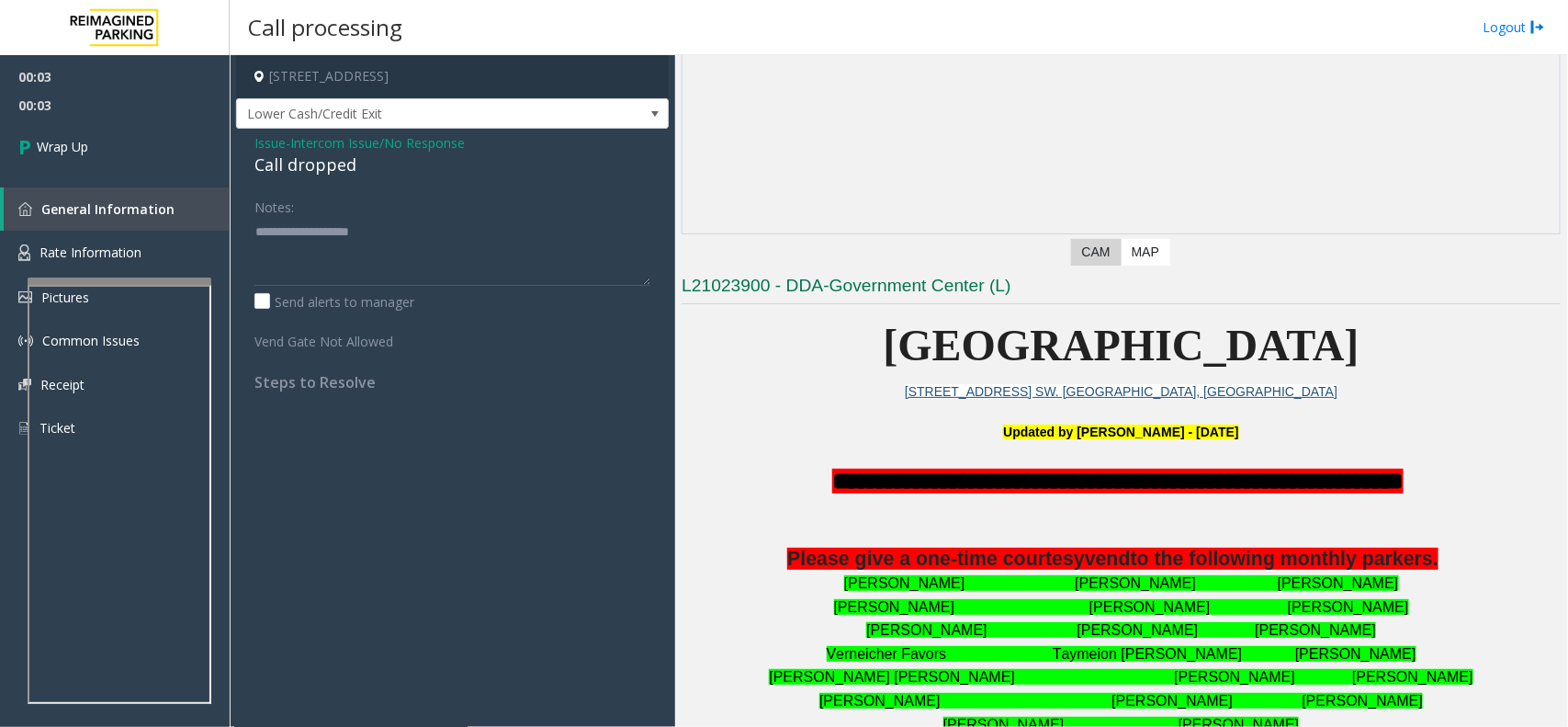
click at [335, 169] on div "Call dropped" at bounding box center [451, 165] width 396 height 25
type textarea "**********"
click at [181, 147] on link "Wrap Up" at bounding box center [115, 146] width 230 height 54
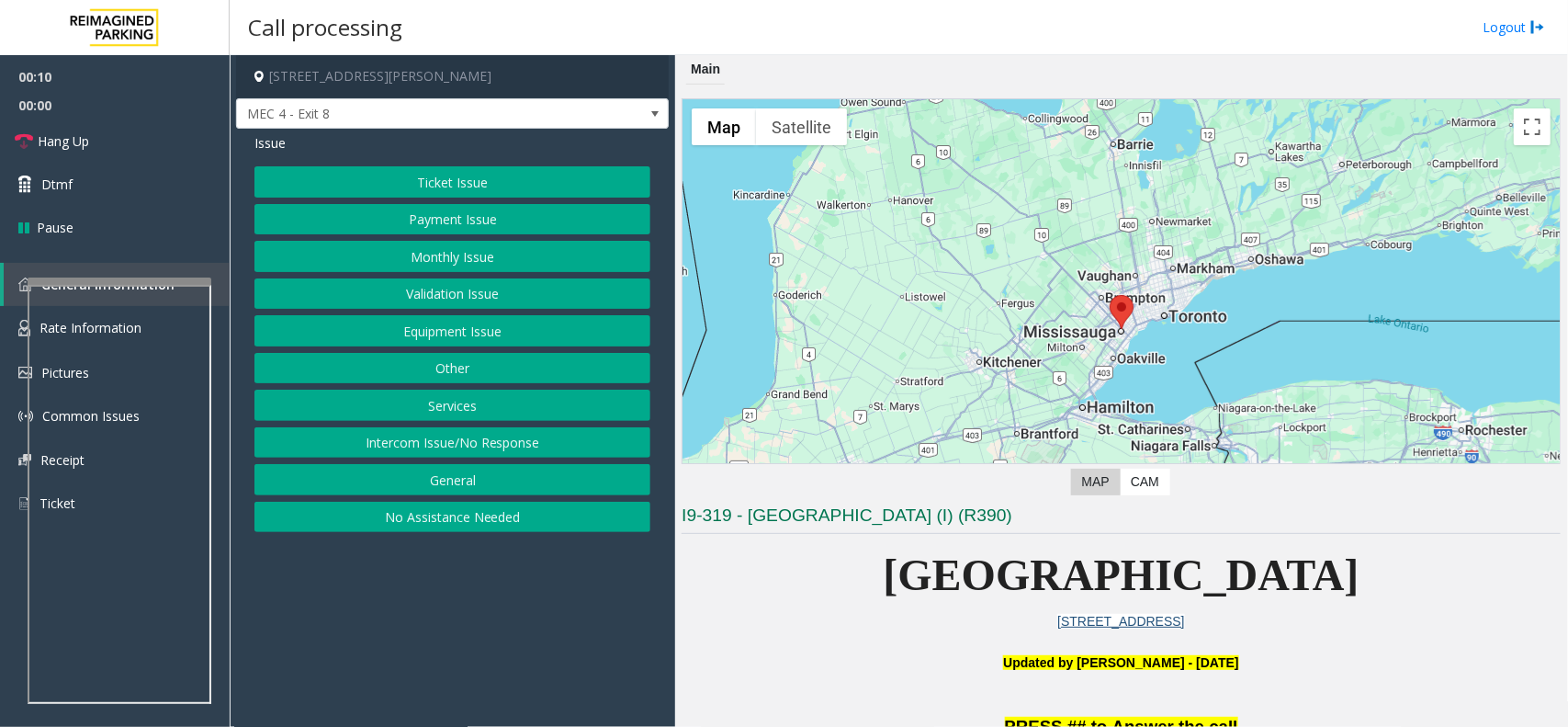
click at [506, 176] on button "Ticket Issue" at bounding box center [451, 182] width 396 height 31
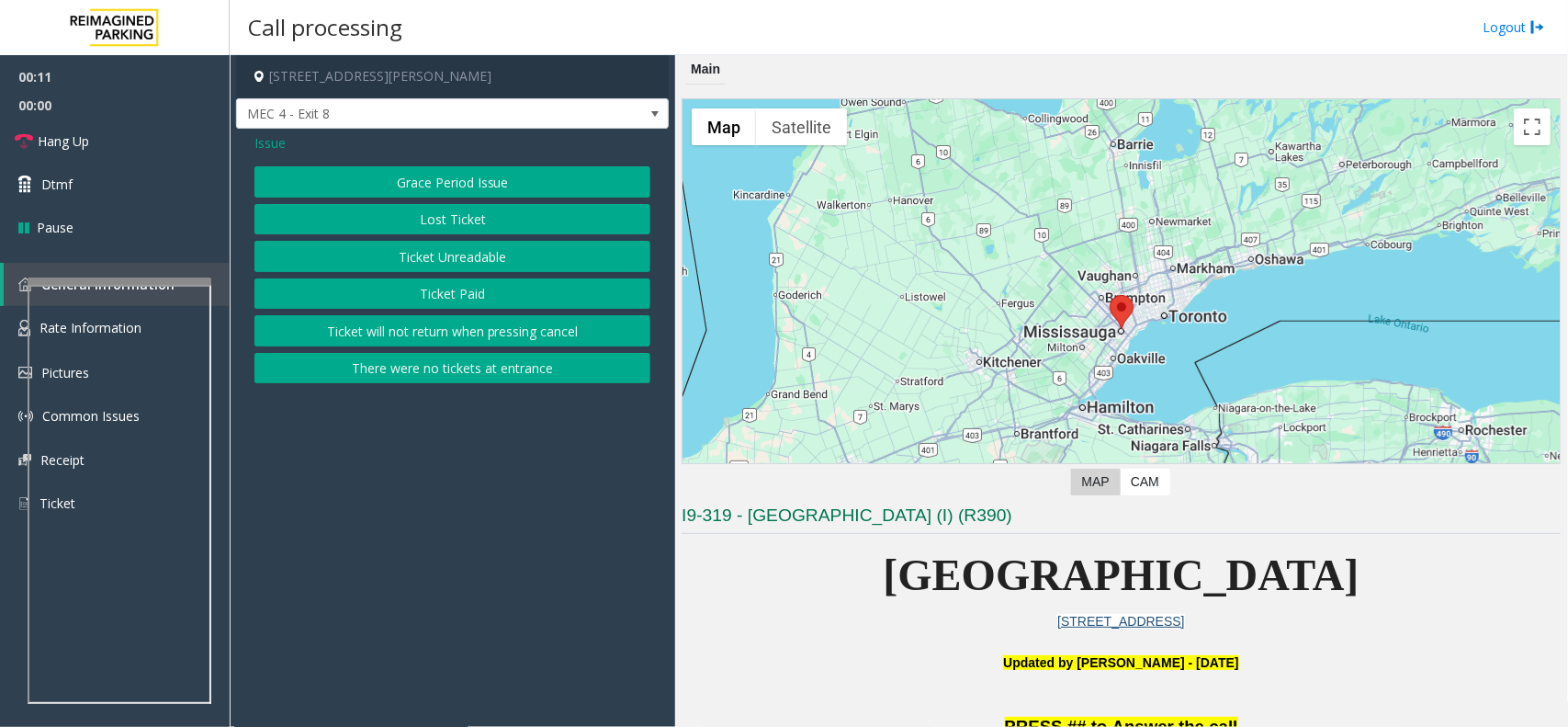
click at [482, 241] on button "Ticket Unreadable" at bounding box center [451, 256] width 396 height 31
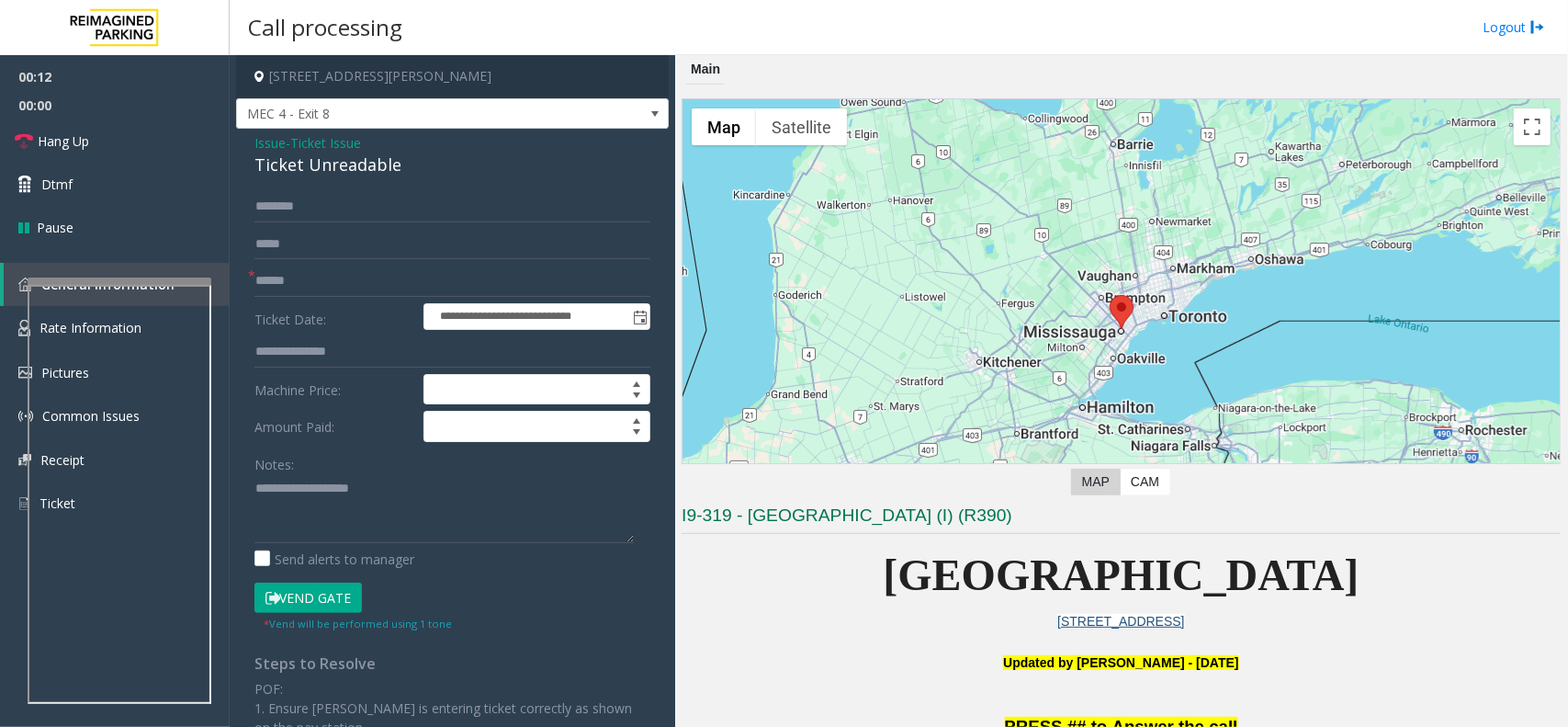
click at [335, 167] on div "Ticket Unreadable" at bounding box center [451, 165] width 396 height 25
click at [441, 502] on textarea at bounding box center [444, 508] width 379 height 69
paste textarea "**********"
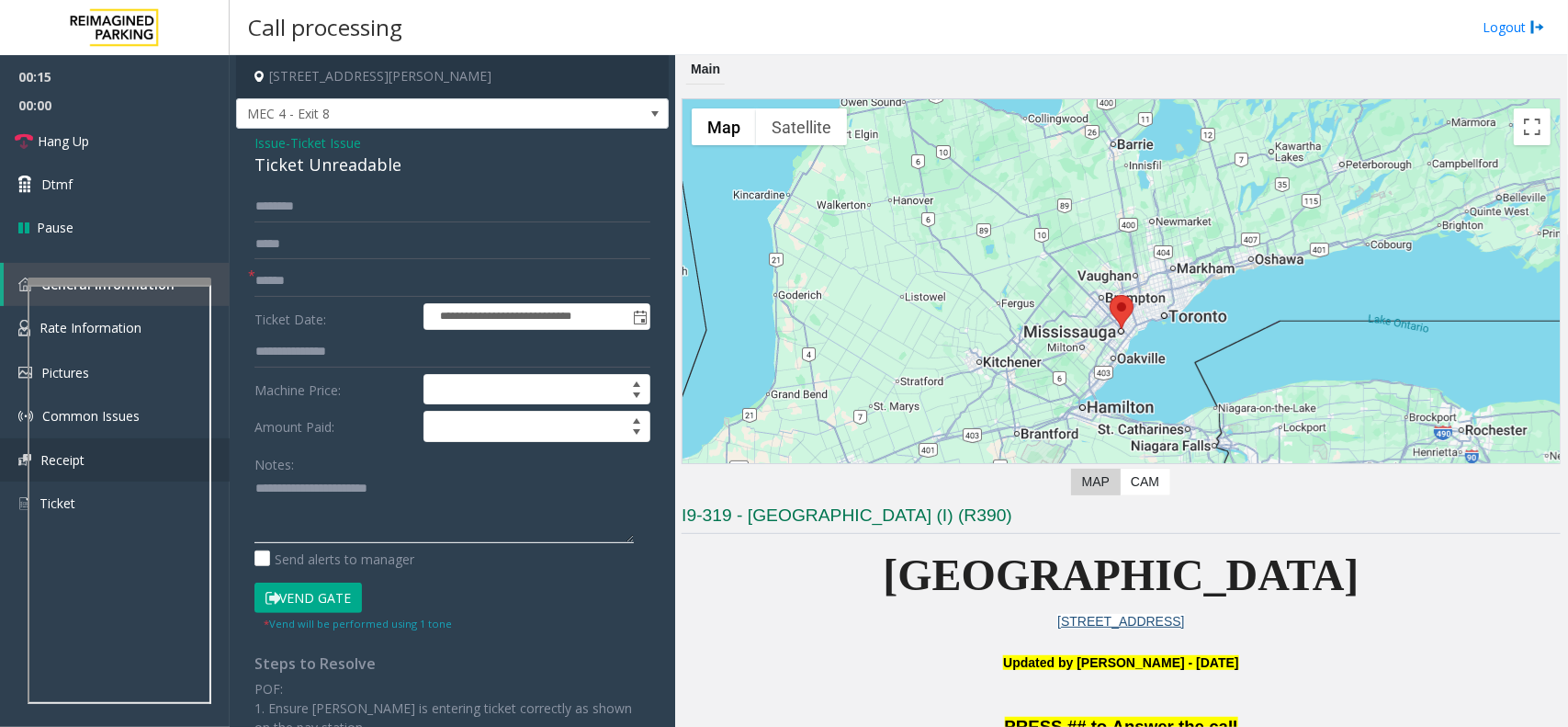
type textarea "**********"
drag, startPoint x: 404, startPoint y: 258, endPoint x: 404, endPoint y: 294, distance: 36.0
click at [402, 263] on form "**********" at bounding box center [451, 411] width 396 height 441
click at [404, 294] on input "text" at bounding box center [451, 281] width 396 height 31
type input "********"
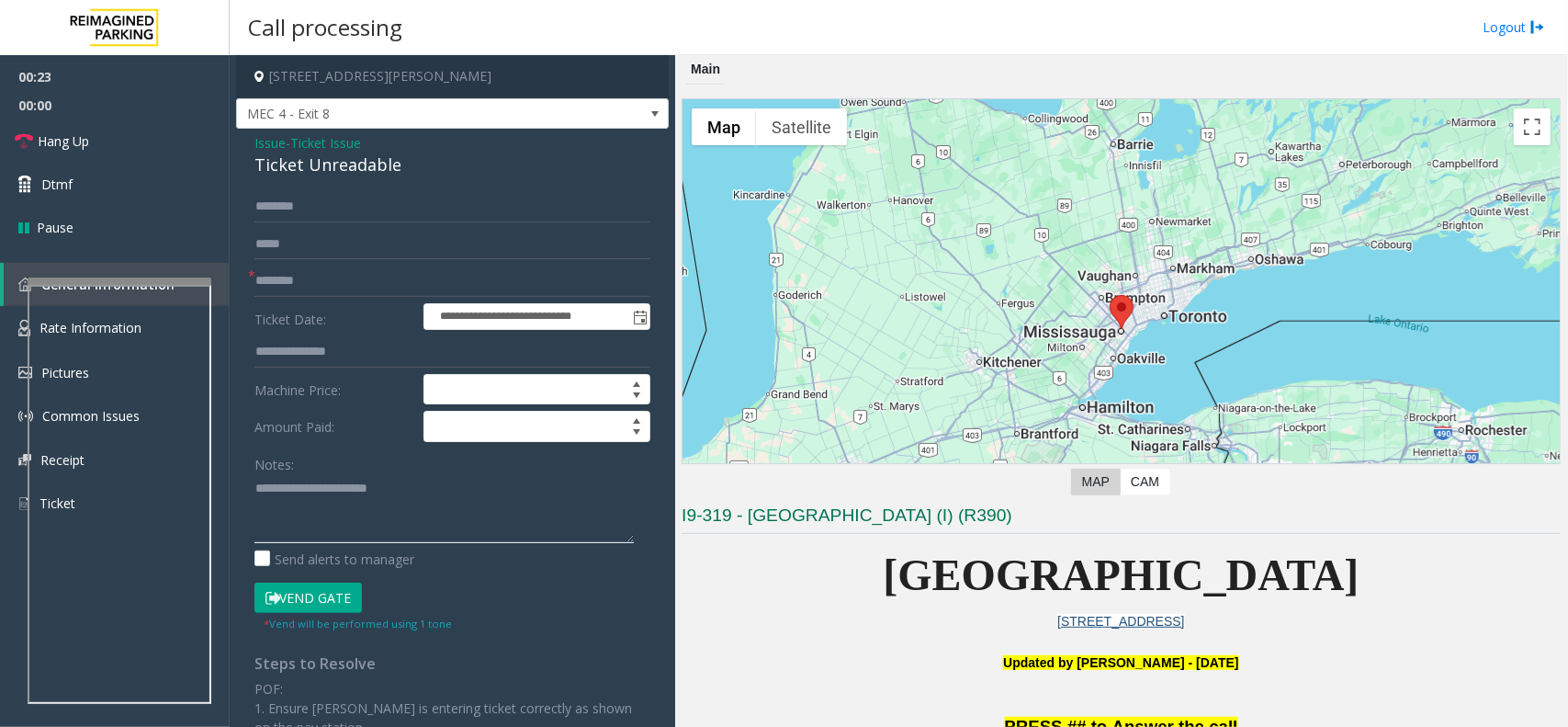
paste textarea "**********"
click at [322, 517] on textarea at bounding box center [444, 508] width 379 height 69
type textarea "**********"
click at [346, 592] on button "Vend Gate" at bounding box center [308, 598] width 108 height 31
click at [140, 130] on link "Hang Up" at bounding box center [115, 141] width 230 height 43
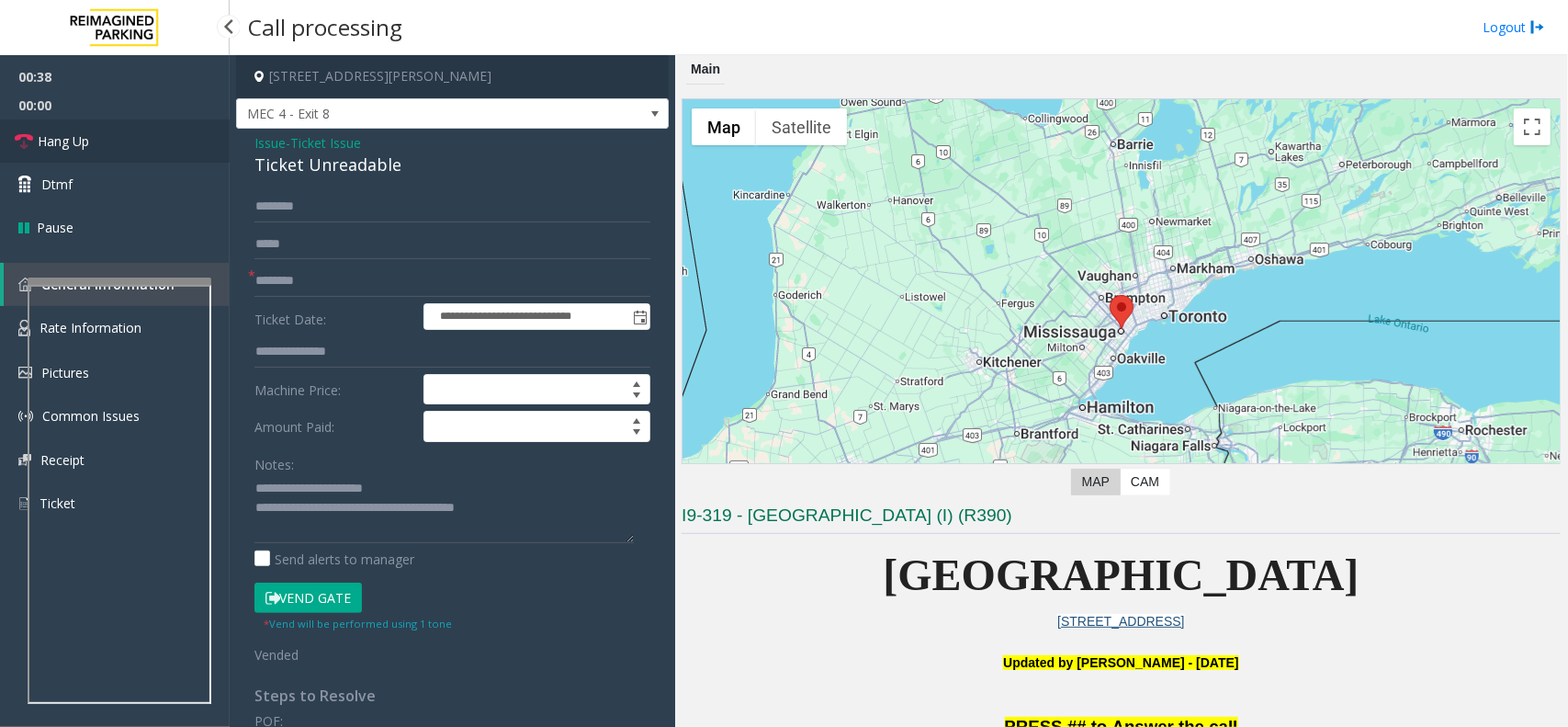
click at [140, 130] on link "Hang Up" at bounding box center [115, 141] width 230 height 43
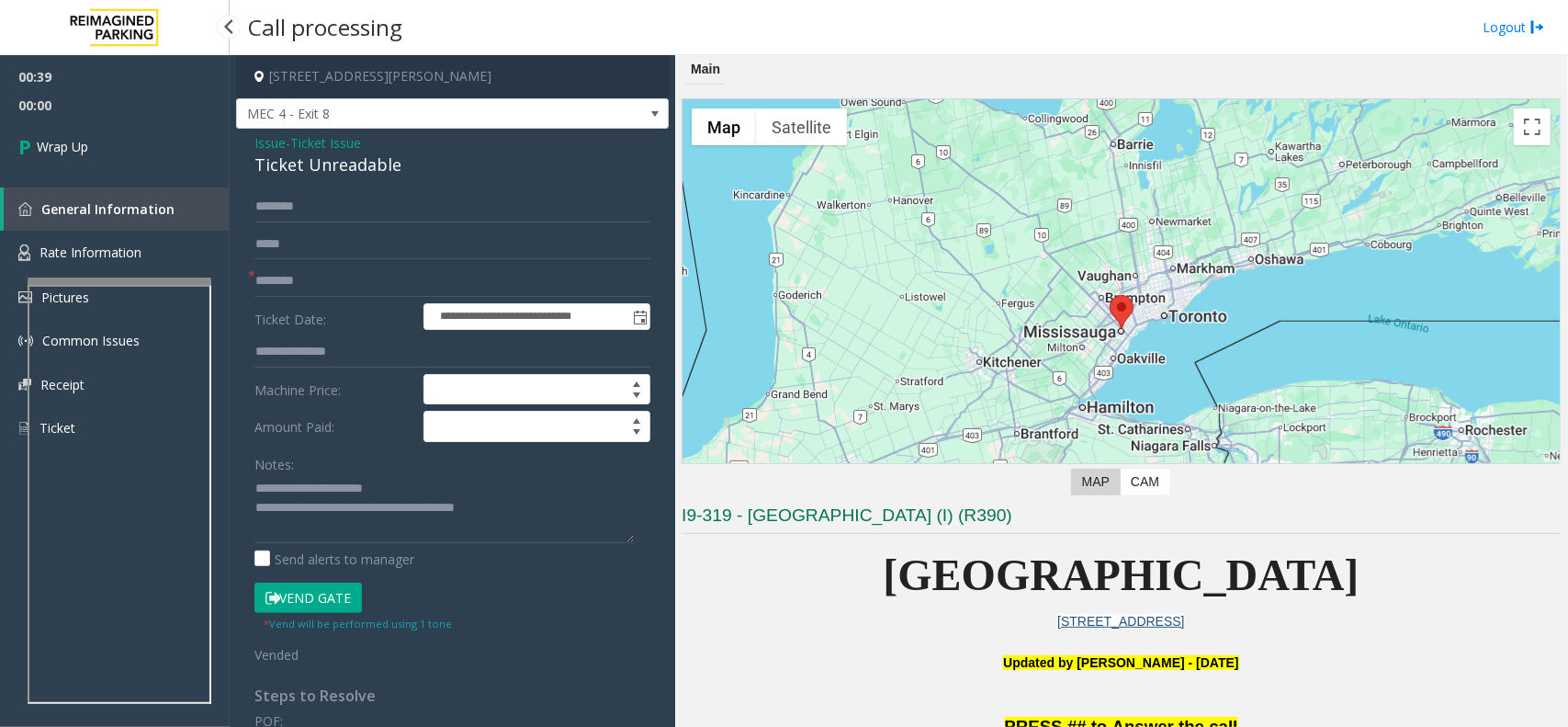
click at [140, 130] on link "Wrap Up" at bounding box center [115, 146] width 230 height 54
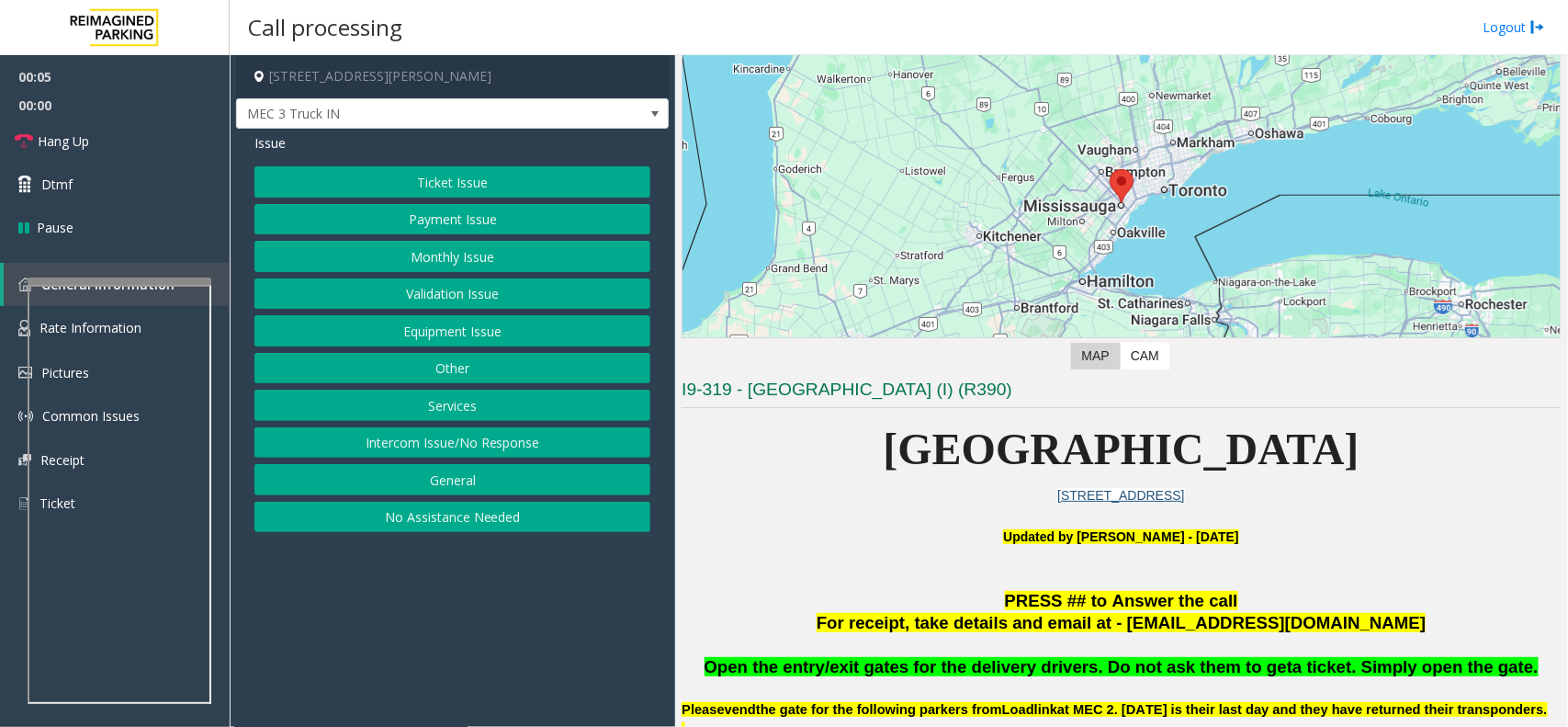
scroll to position [230, 0]
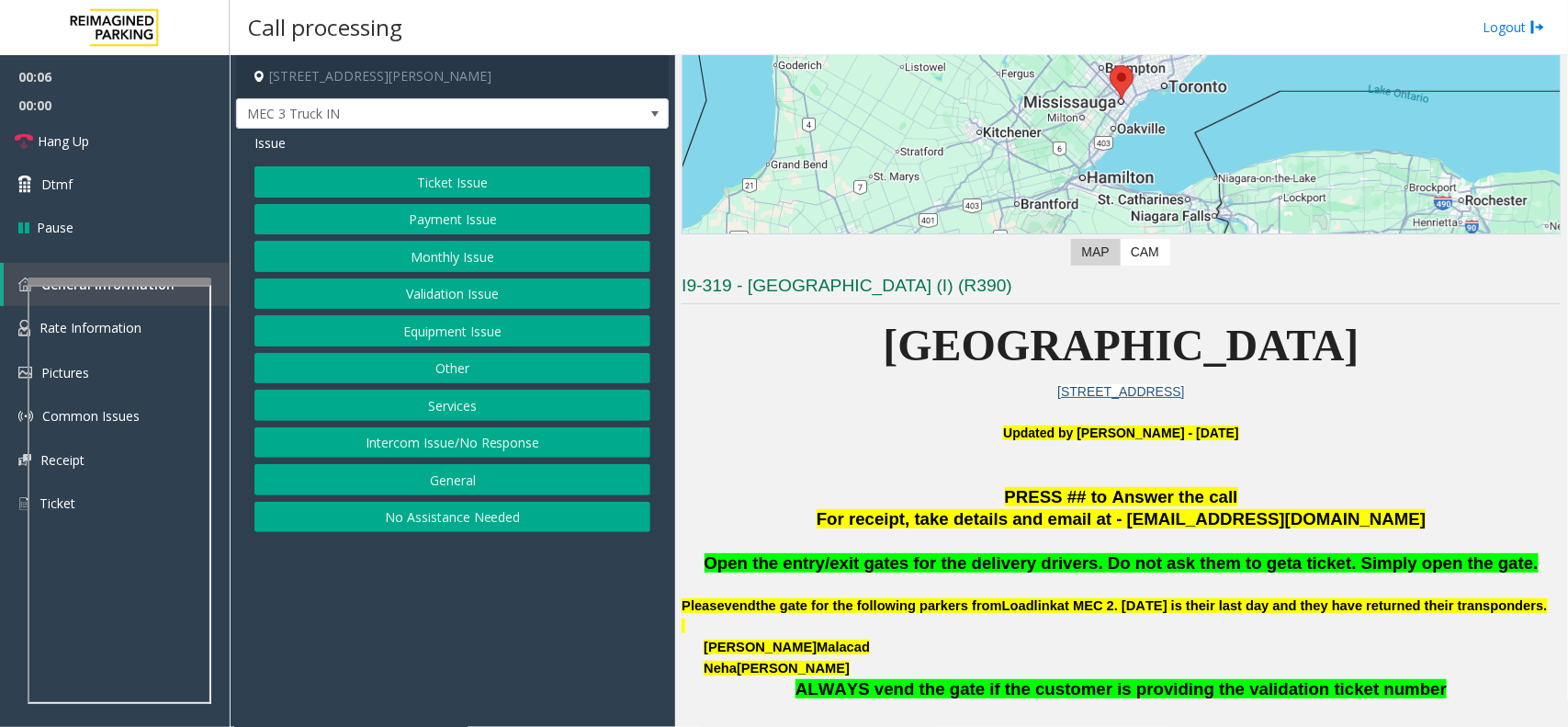
click at [997, 470] on p at bounding box center [1120, 475] width 879 height 22
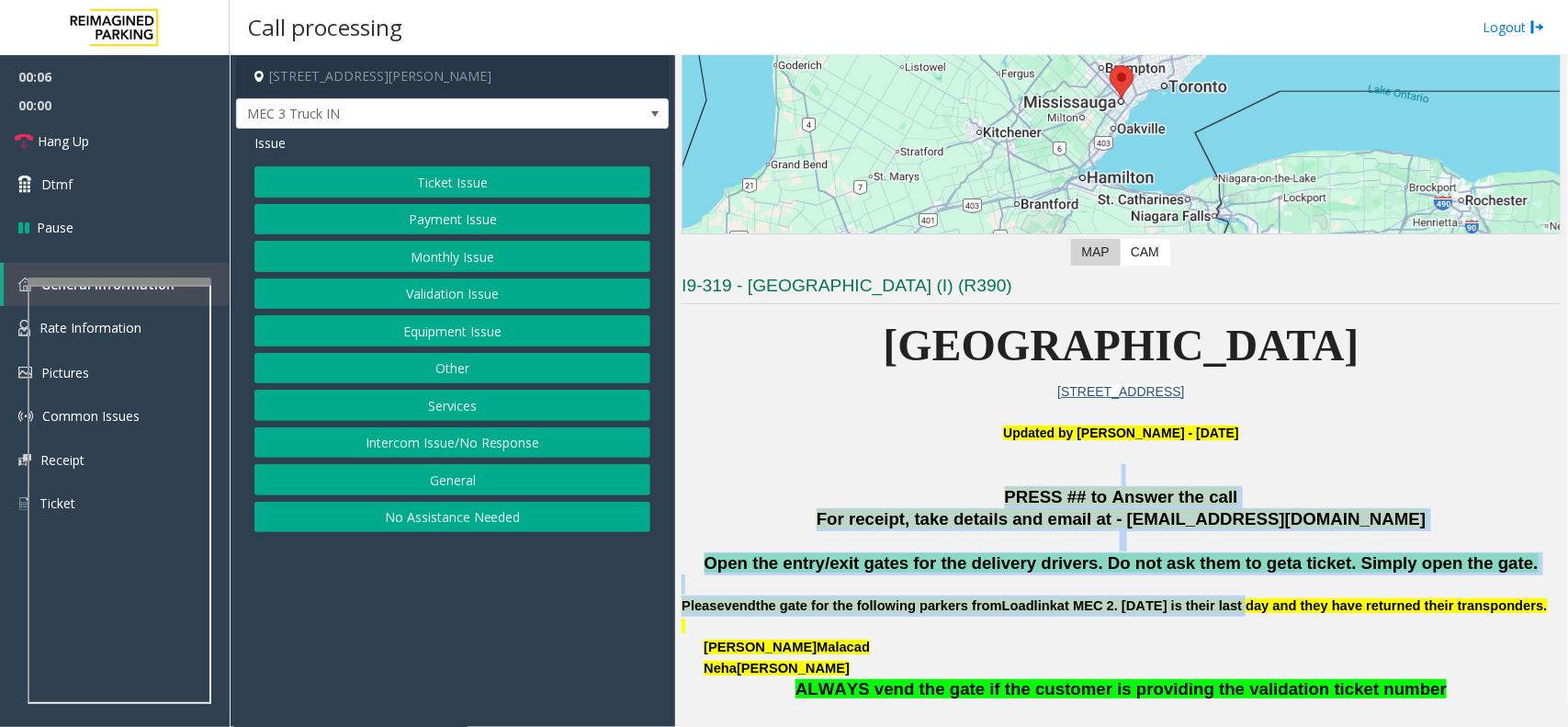
drag, startPoint x: 997, startPoint y: 470, endPoint x: 1246, endPoint y: 610, distance: 285.7
click at [1249, 610] on span "at MEC 2. [DATE] is their last day and they have returned their transponders." at bounding box center [1301, 605] width 490 height 14
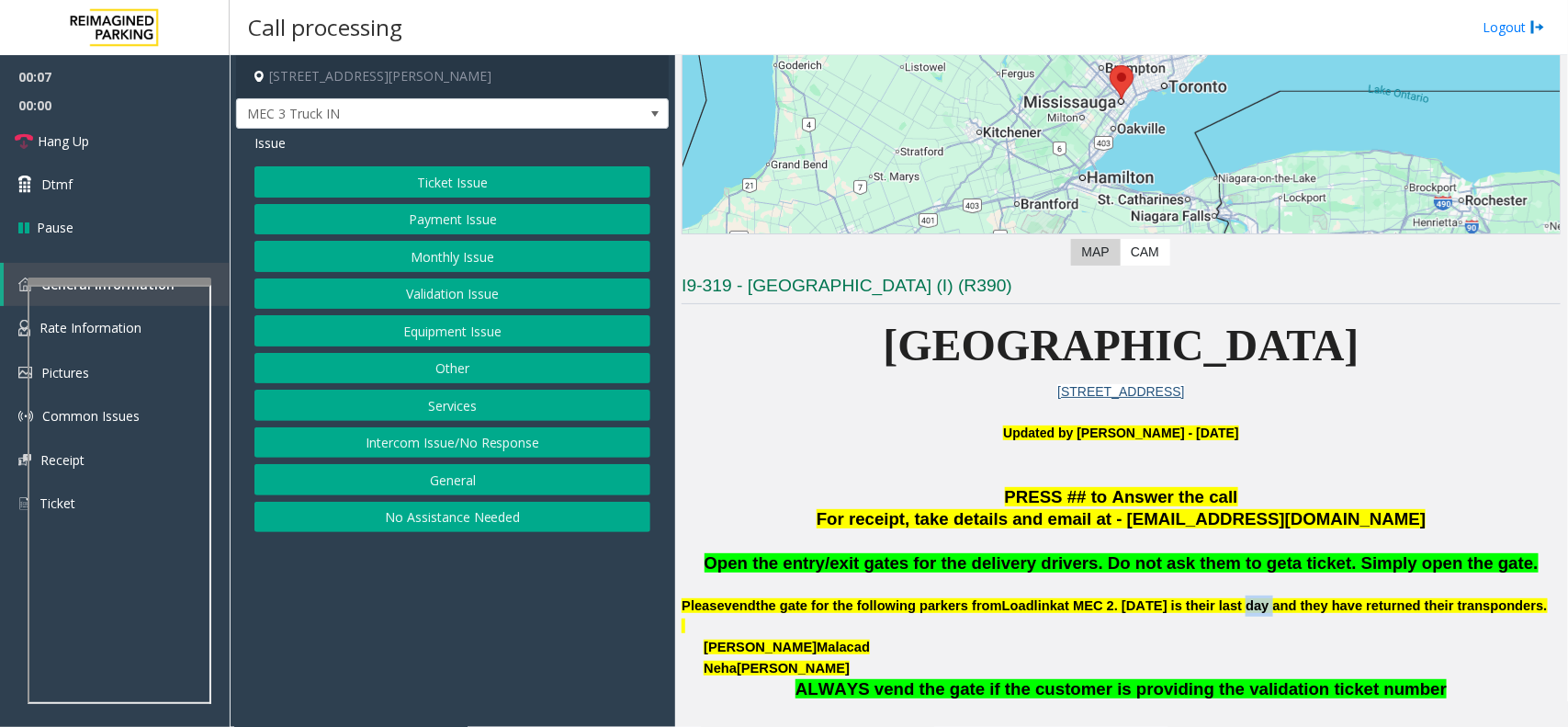
click at [1249, 610] on span "at MEC 2. [DATE] is their last day and they have returned their transponders." at bounding box center [1301, 605] width 490 height 14
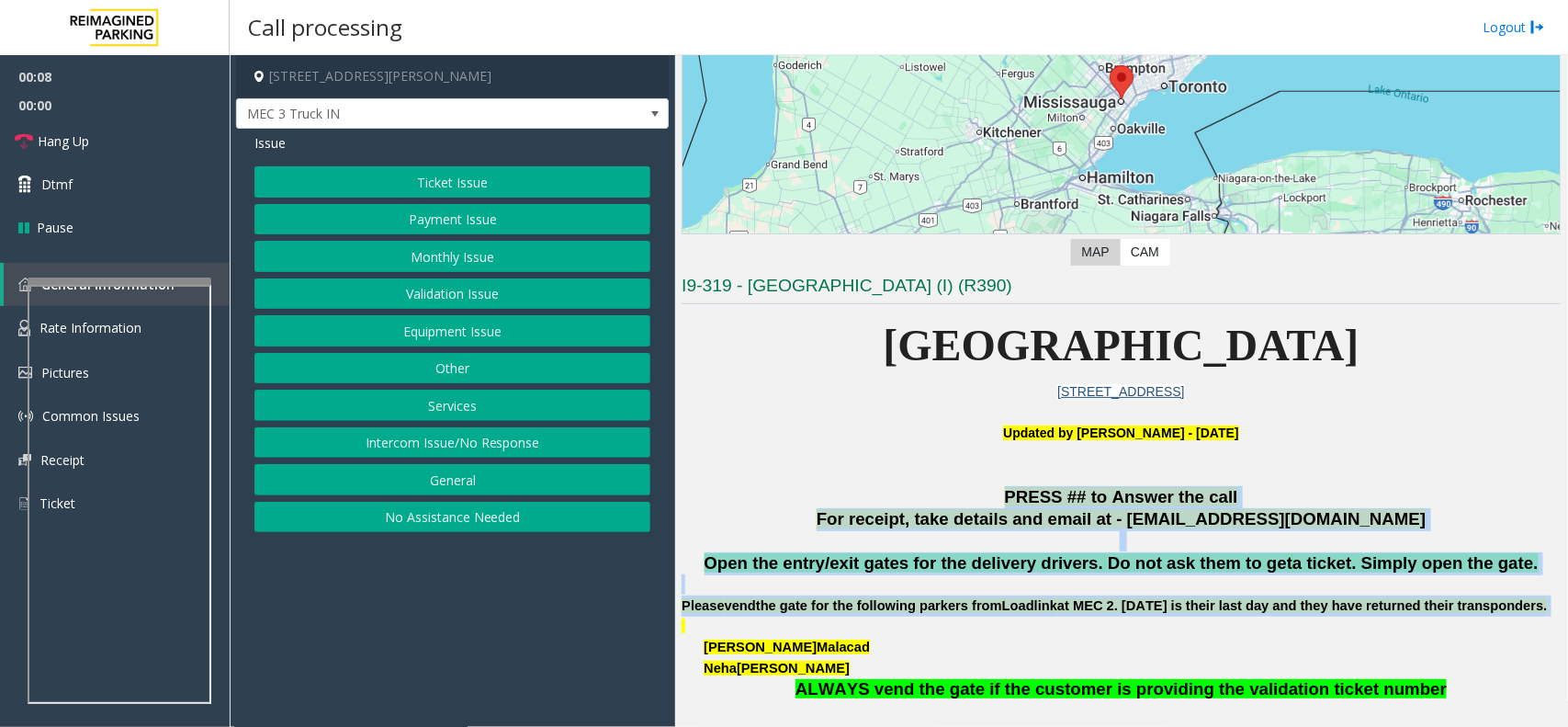
drag, startPoint x: 1249, startPoint y: 610, endPoint x: 990, endPoint y: 490, distance: 285.4
click at [997, 487] on p "PRESS ## to Answer the call" at bounding box center [1120, 498] width 879 height 23
drag, startPoint x: 997, startPoint y: 487, endPoint x: 1171, endPoint y: 618, distance: 217.8
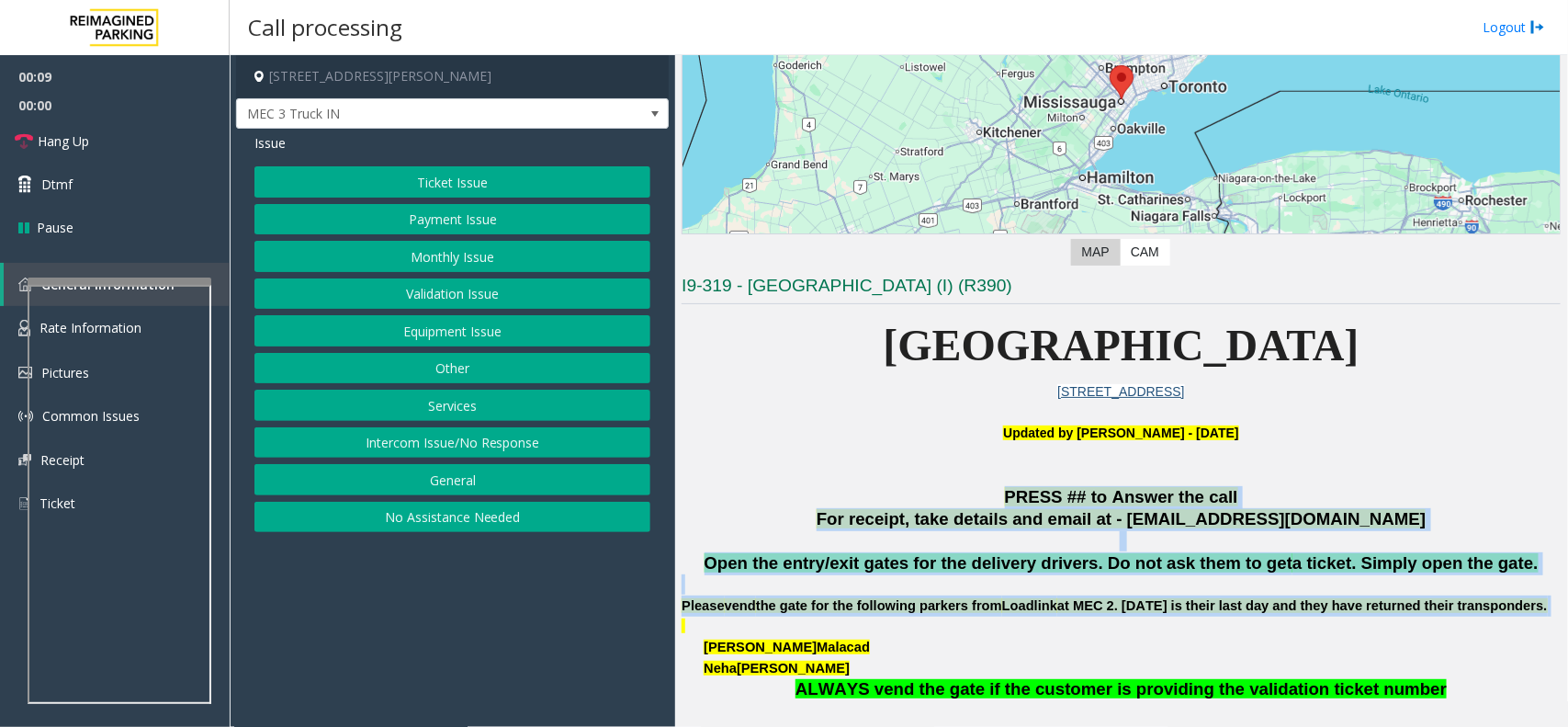
click at [1171, 616] on p "Please vend the gate for the following parkers from Loadlink at [GEOGRAPHIC_DAT…" at bounding box center [1120, 606] width 879 height 21
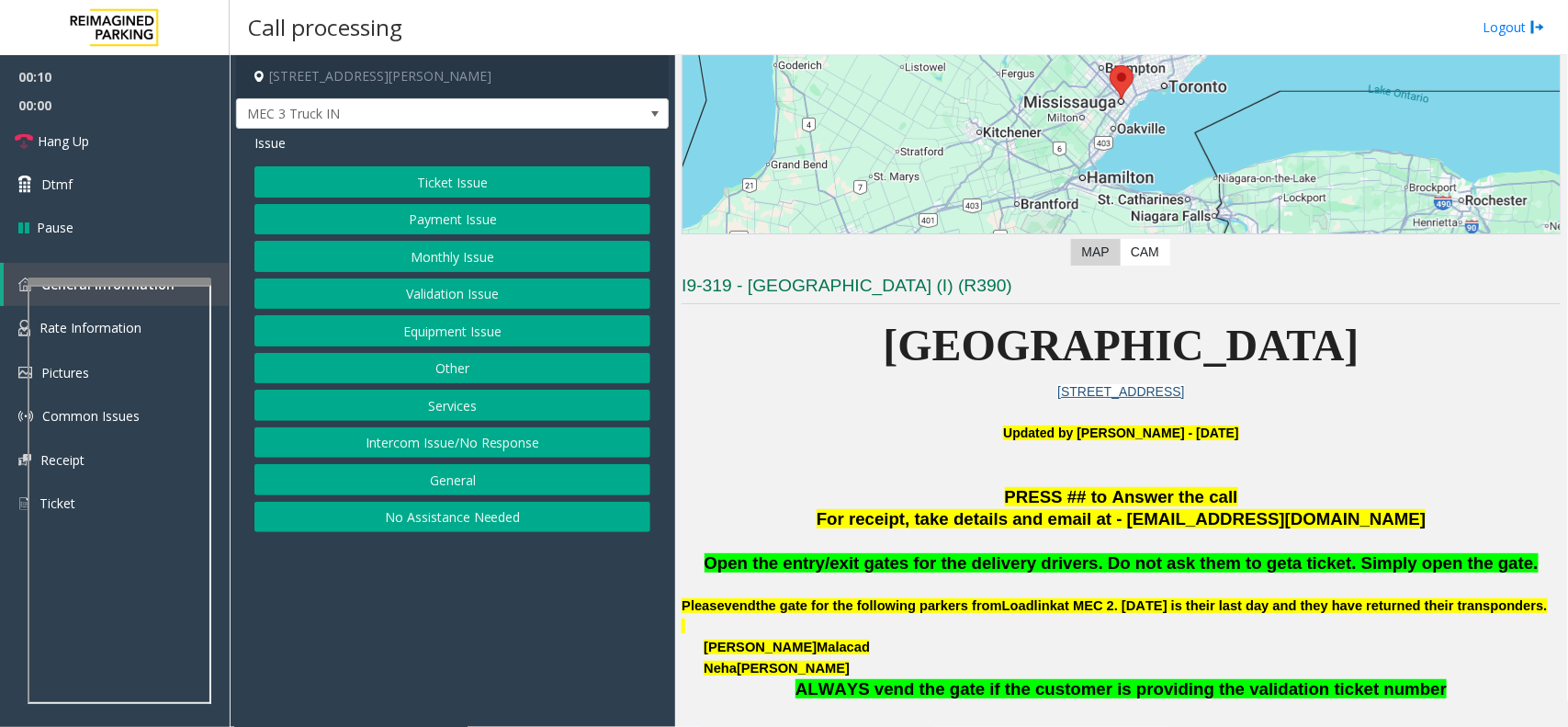
click at [501, 314] on div "Ticket Issue Payment Issue Monthly Issue Validation Issue Equipment Issue Other…" at bounding box center [451, 350] width 396 height 366
drag, startPoint x: 511, startPoint y: 343, endPoint x: 530, endPoint y: 418, distance: 77.4
click at [530, 418] on div "Ticket Issue Payment Issue Monthly Issue Validation Issue Equipment Issue Other…" at bounding box center [451, 350] width 396 height 366
click at [526, 413] on button "Services" at bounding box center [451, 405] width 396 height 31
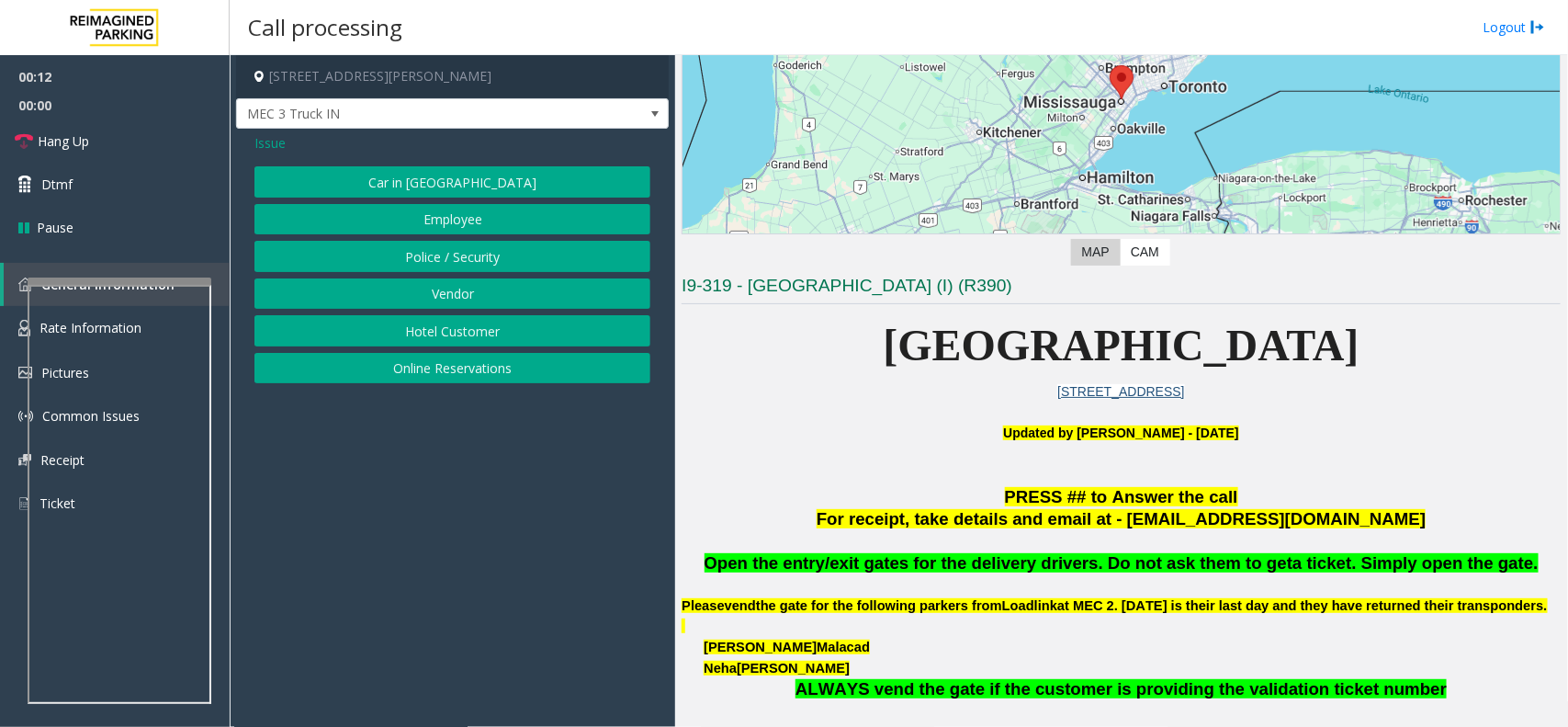
click at [429, 315] on div "Car in Tow Employee Police / Security Vendor Hotel Customer Online Reservations" at bounding box center [451, 274] width 396 height 217
click at [424, 300] on button "Vendor" at bounding box center [451, 294] width 396 height 31
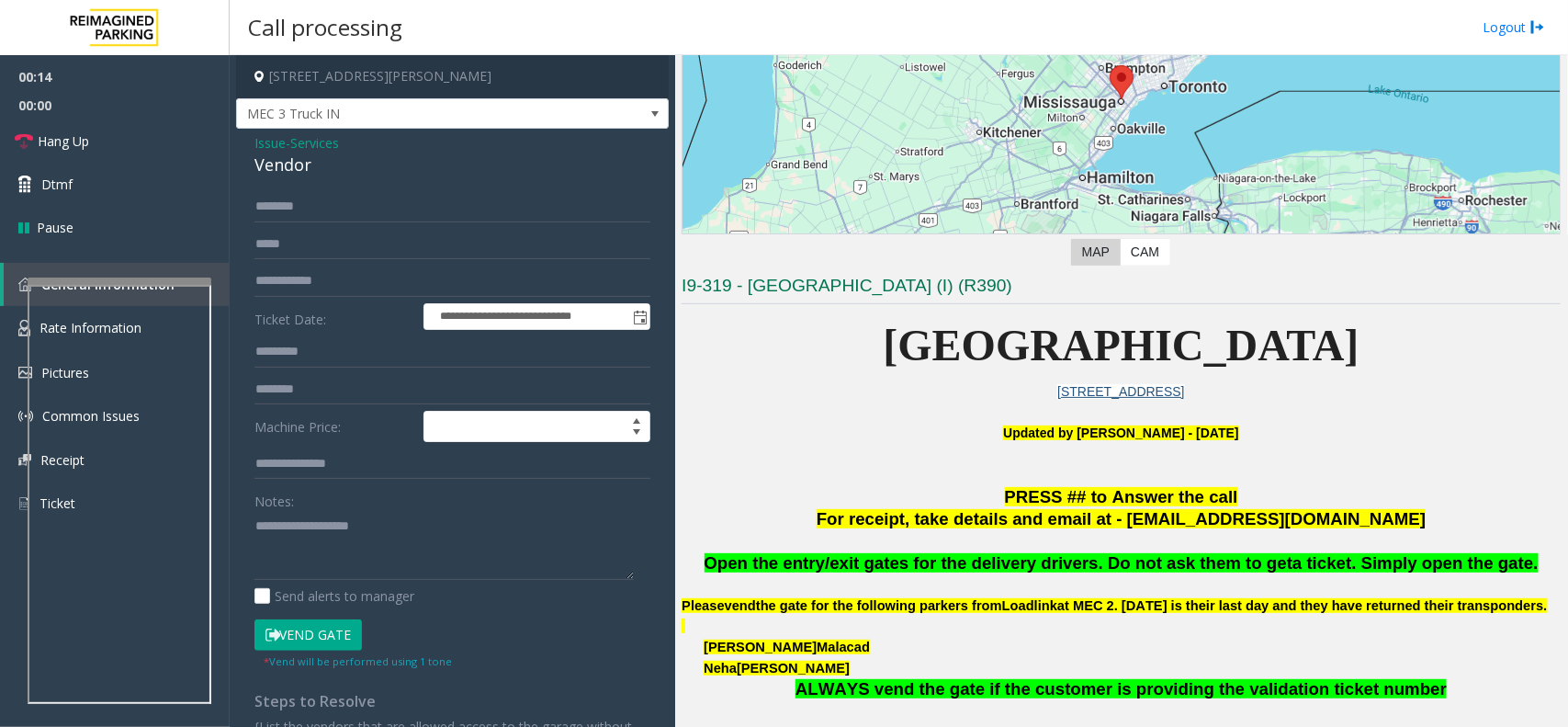
click at [330, 168] on div "Vendor" at bounding box center [451, 165] width 396 height 25
click at [488, 480] on form "**********" at bounding box center [451, 429] width 396 height 478
click at [502, 521] on textarea at bounding box center [444, 546] width 379 height 69
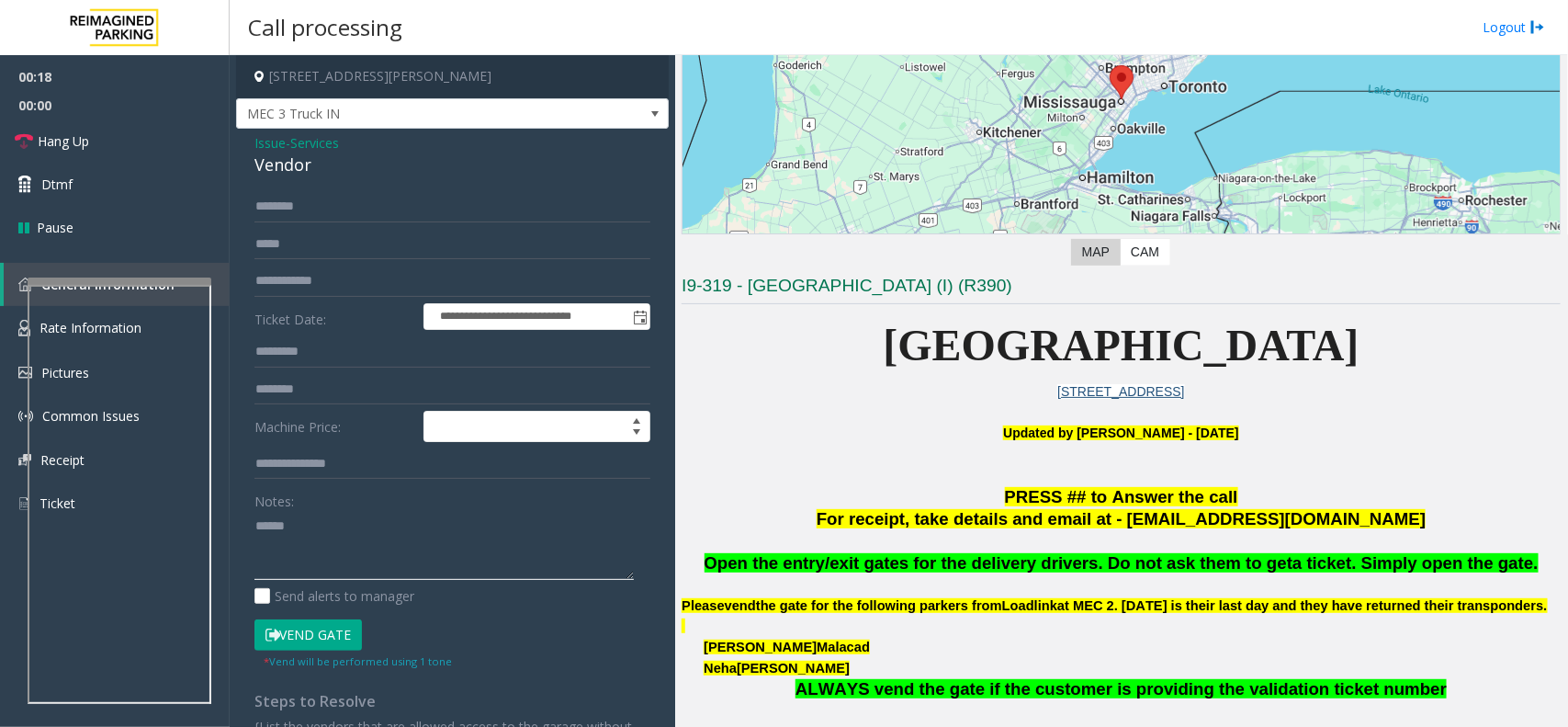
paste textarea "******"
type textarea "**********"
click at [333, 193] on input "text" at bounding box center [451, 206] width 396 height 31
click at [290, 212] on input "******" at bounding box center [451, 206] width 396 height 31
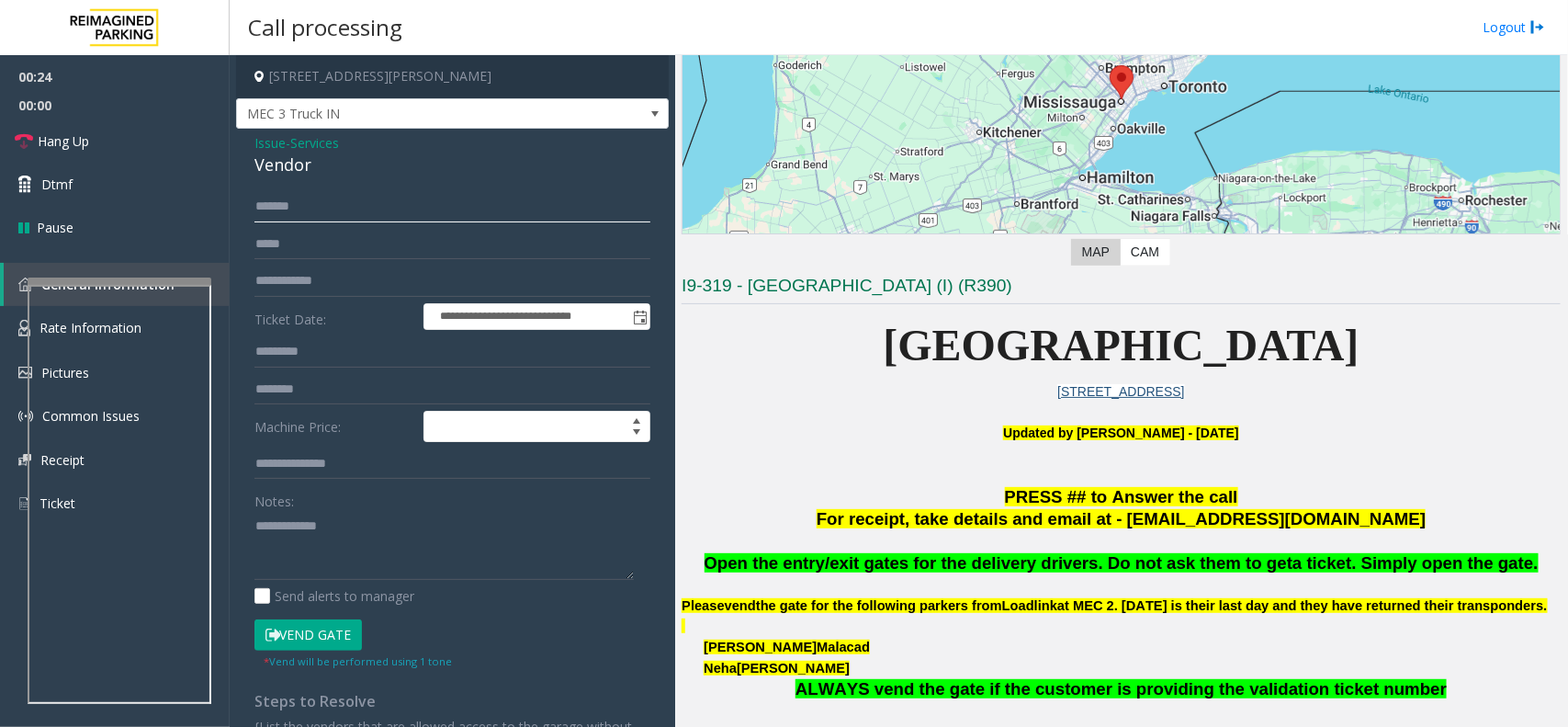
type input "******"
click at [278, 217] on input "******" at bounding box center [451, 206] width 396 height 31
click at [291, 651] on button "Vend Gate" at bounding box center [308, 635] width 108 height 31
click at [296, 217] on input "******" at bounding box center [451, 206] width 396 height 31
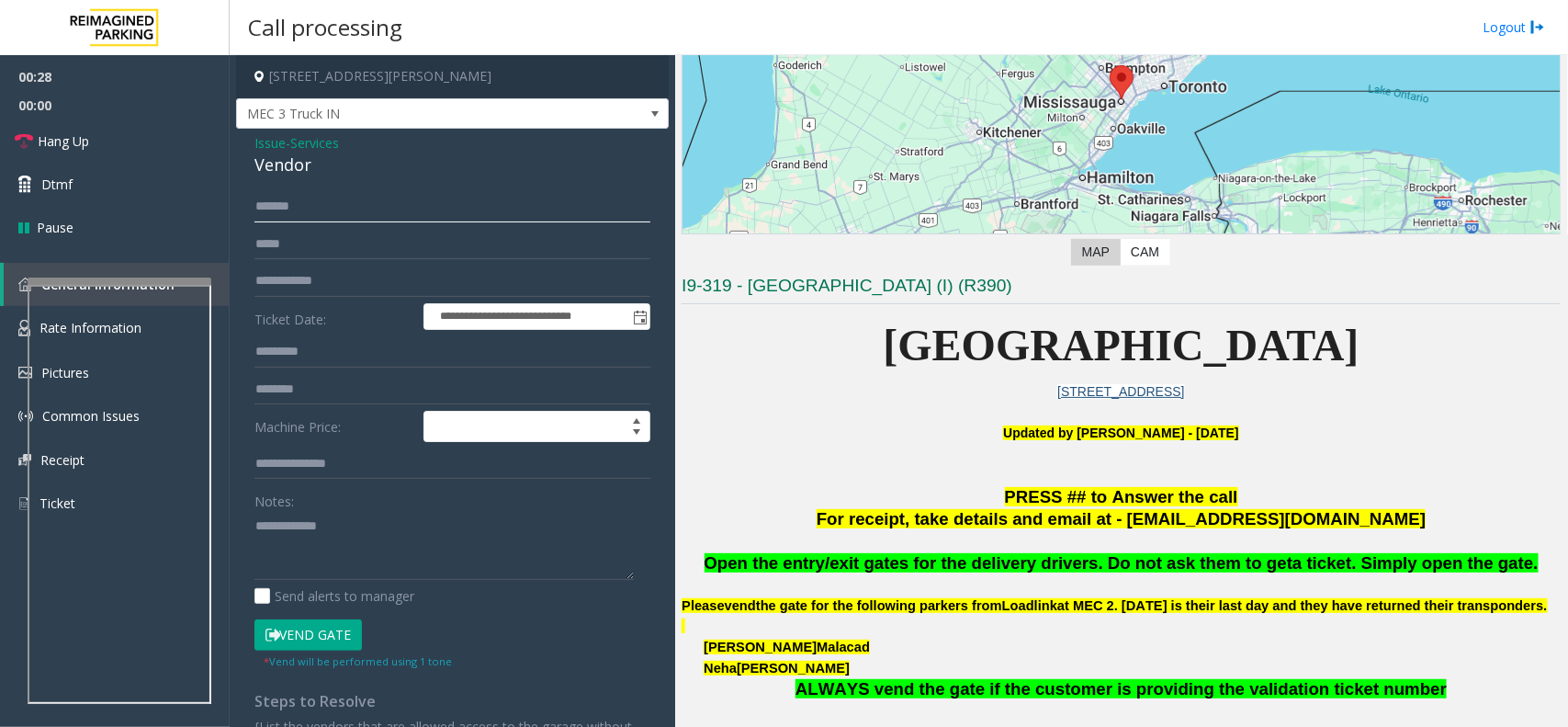
click at [296, 217] on input "******" at bounding box center [451, 206] width 396 height 31
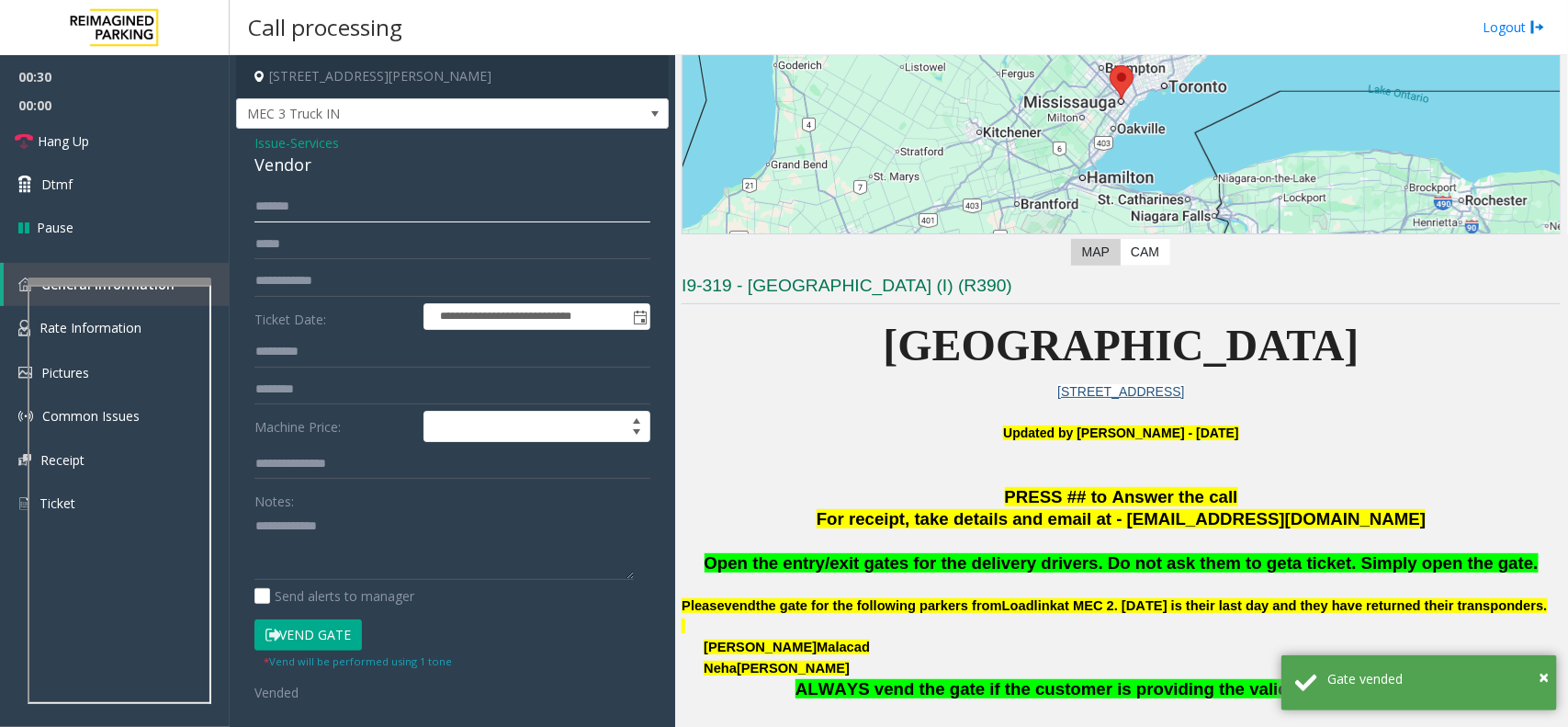
click at [395, 210] on input "******" at bounding box center [451, 206] width 396 height 31
type input "*"
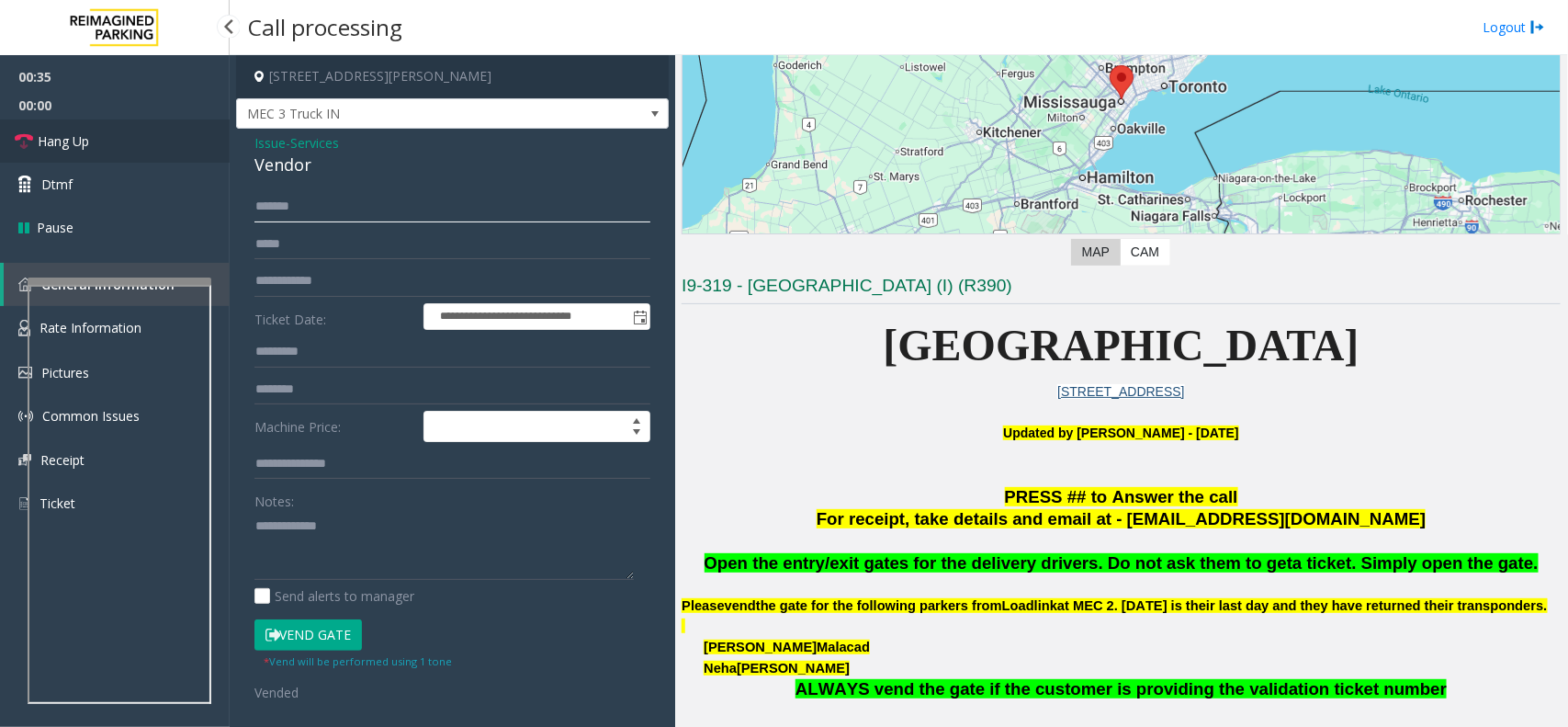
type input "******"
click at [62, 119] on link "Hang Up" at bounding box center [115, 141] width 230 height 43
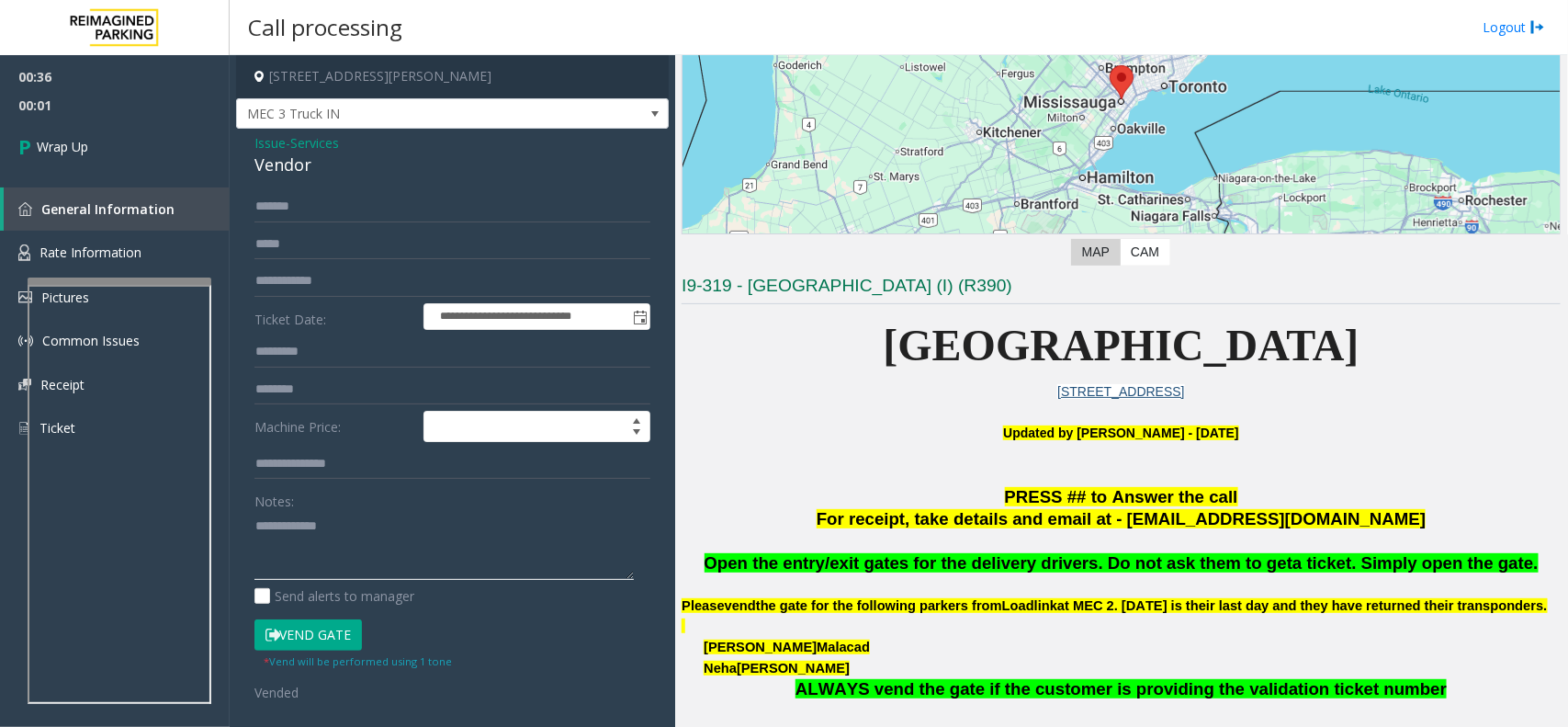
click at [411, 531] on textarea at bounding box center [444, 546] width 379 height 69
paste textarea "**********"
type textarea "**********"
click at [143, 153] on link "Wrap Up" at bounding box center [115, 146] width 230 height 54
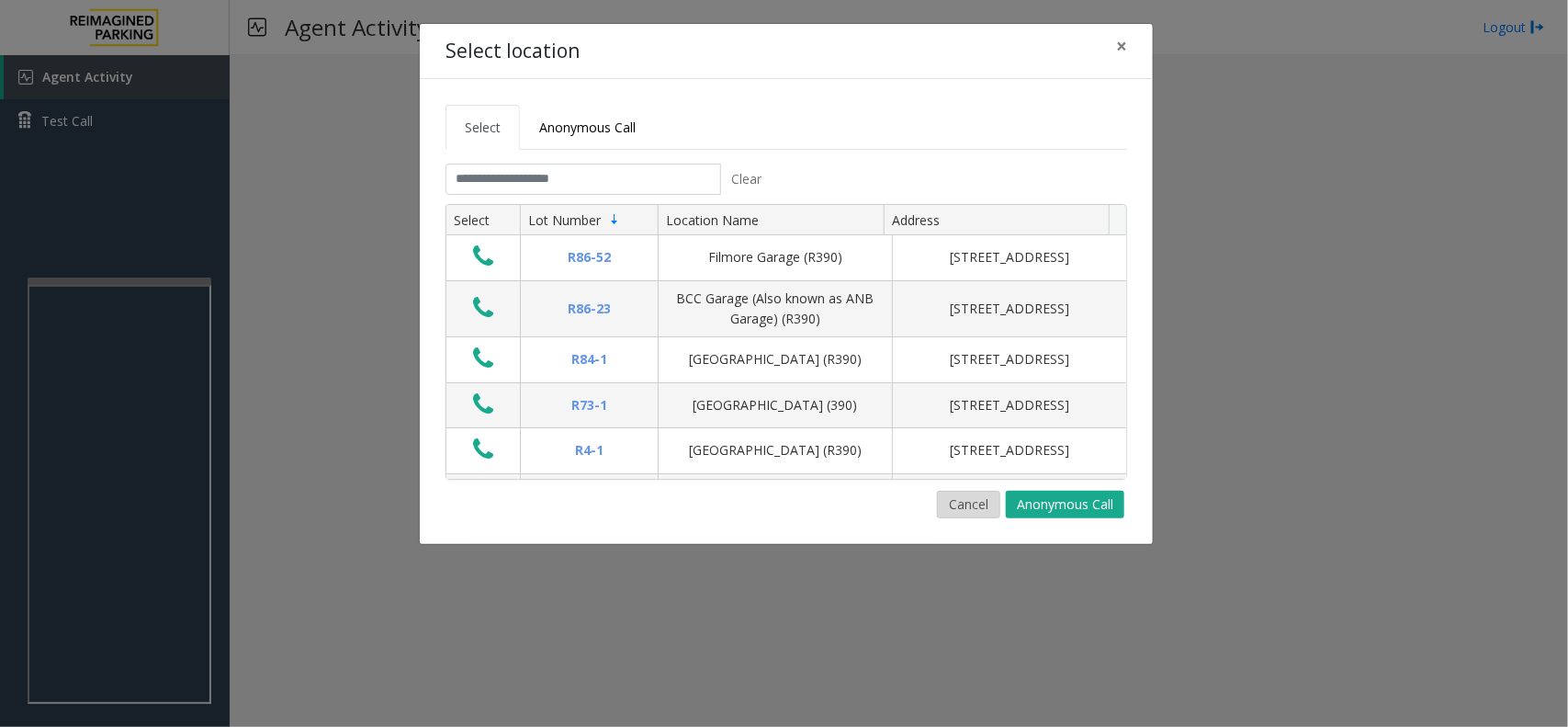
click at [956, 511] on button "Cancel" at bounding box center [968, 505] width 64 height 28
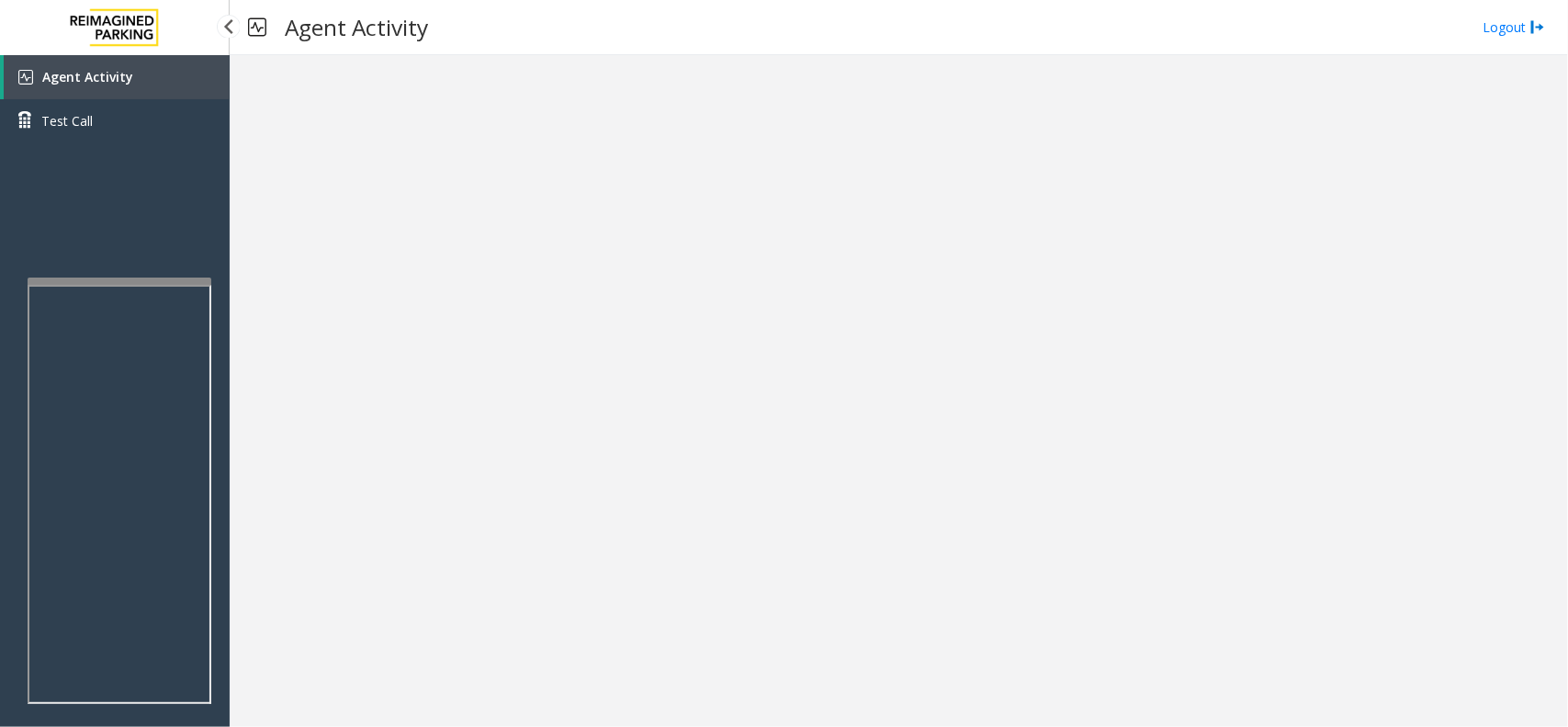
click at [39, 250] on div "Agent Activity Test Call" at bounding box center [115, 418] width 230 height 727
click at [191, 80] on link "Agent Activity" at bounding box center [116, 77] width 226 height 44
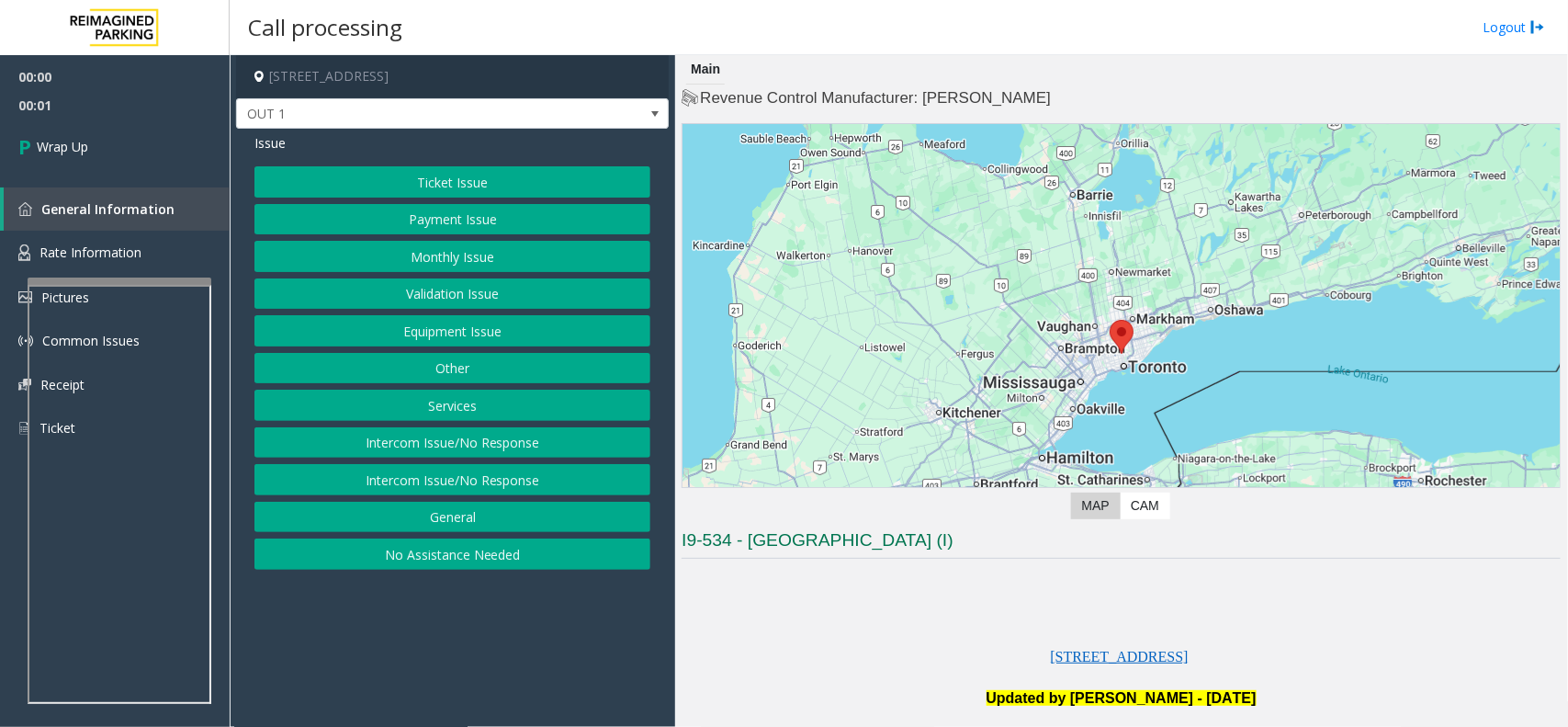
click at [493, 456] on button "Intercom Issue/No Response" at bounding box center [451, 443] width 396 height 31
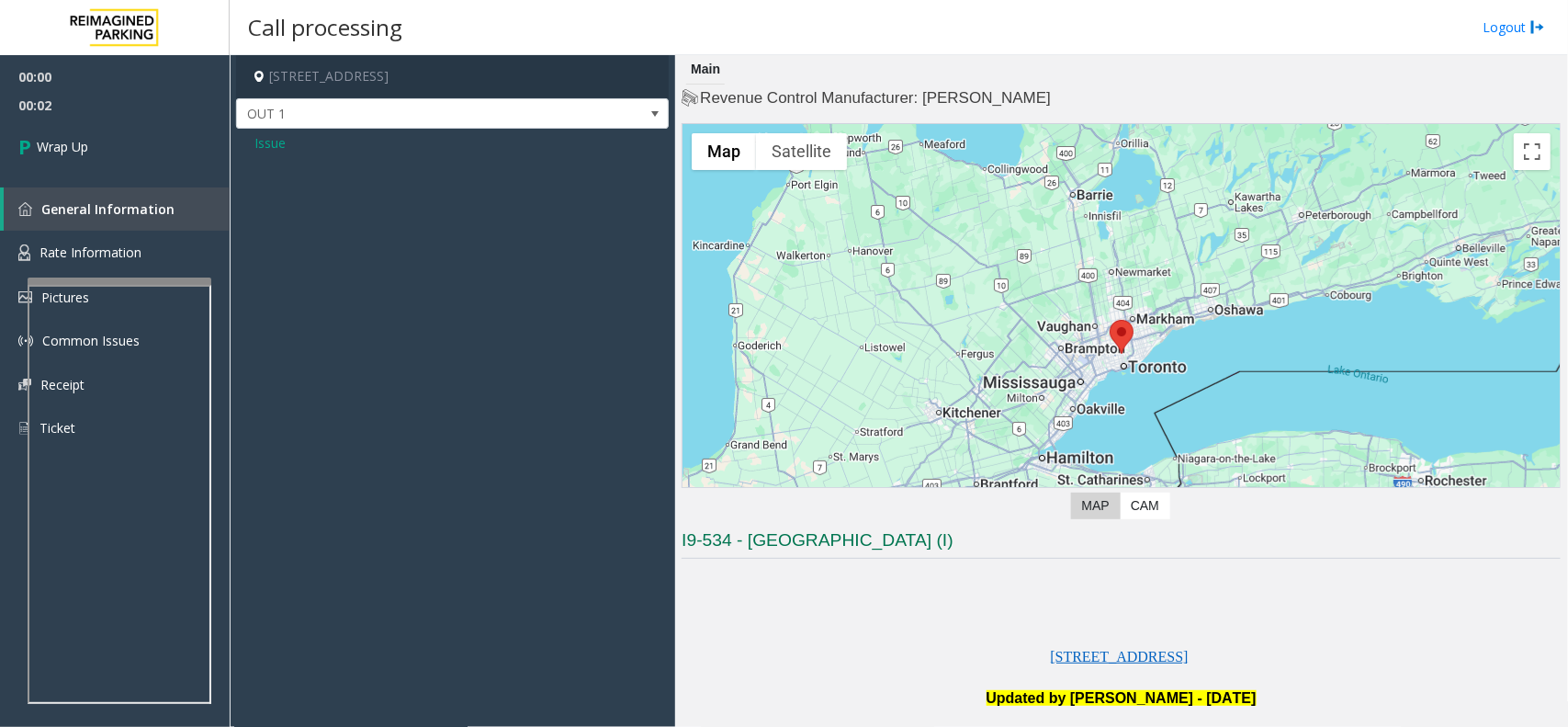
click at [262, 150] on span "Issue" at bounding box center [270, 143] width 31 height 19
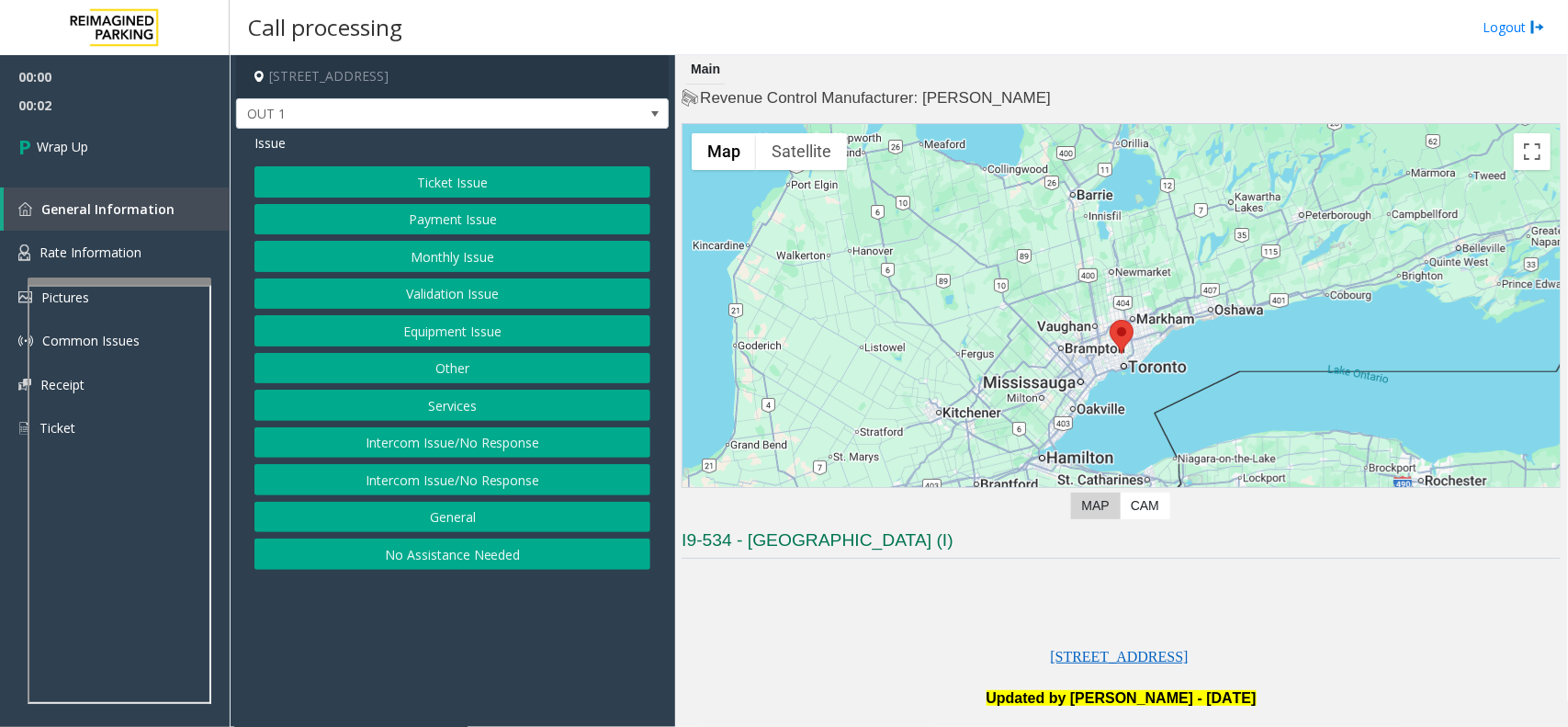
click at [494, 488] on button "Intercom Issue/No Response" at bounding box center [451, 480] width 396 height 31
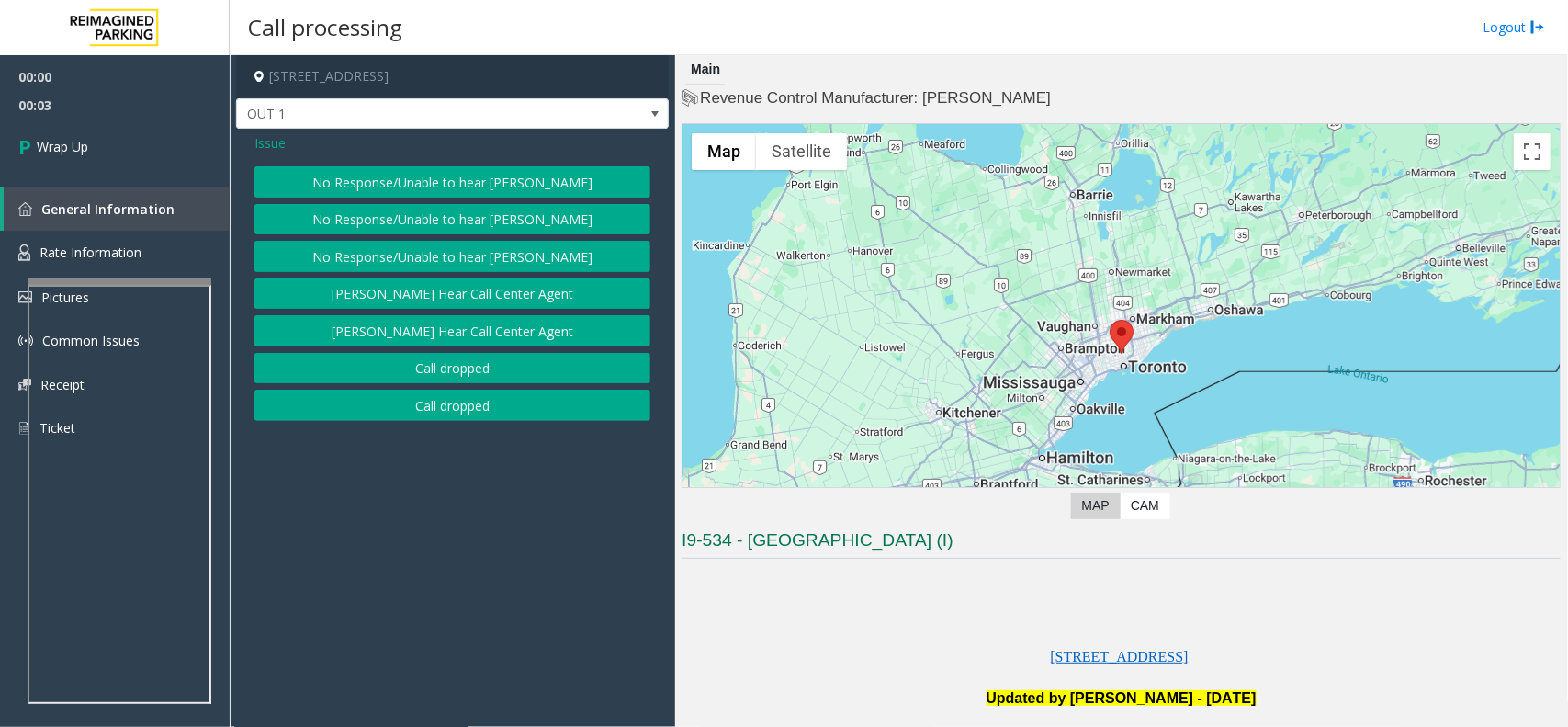
click at [471, 366] on button "Call dropped" at bounding box center [451, 368] width 396 height 31
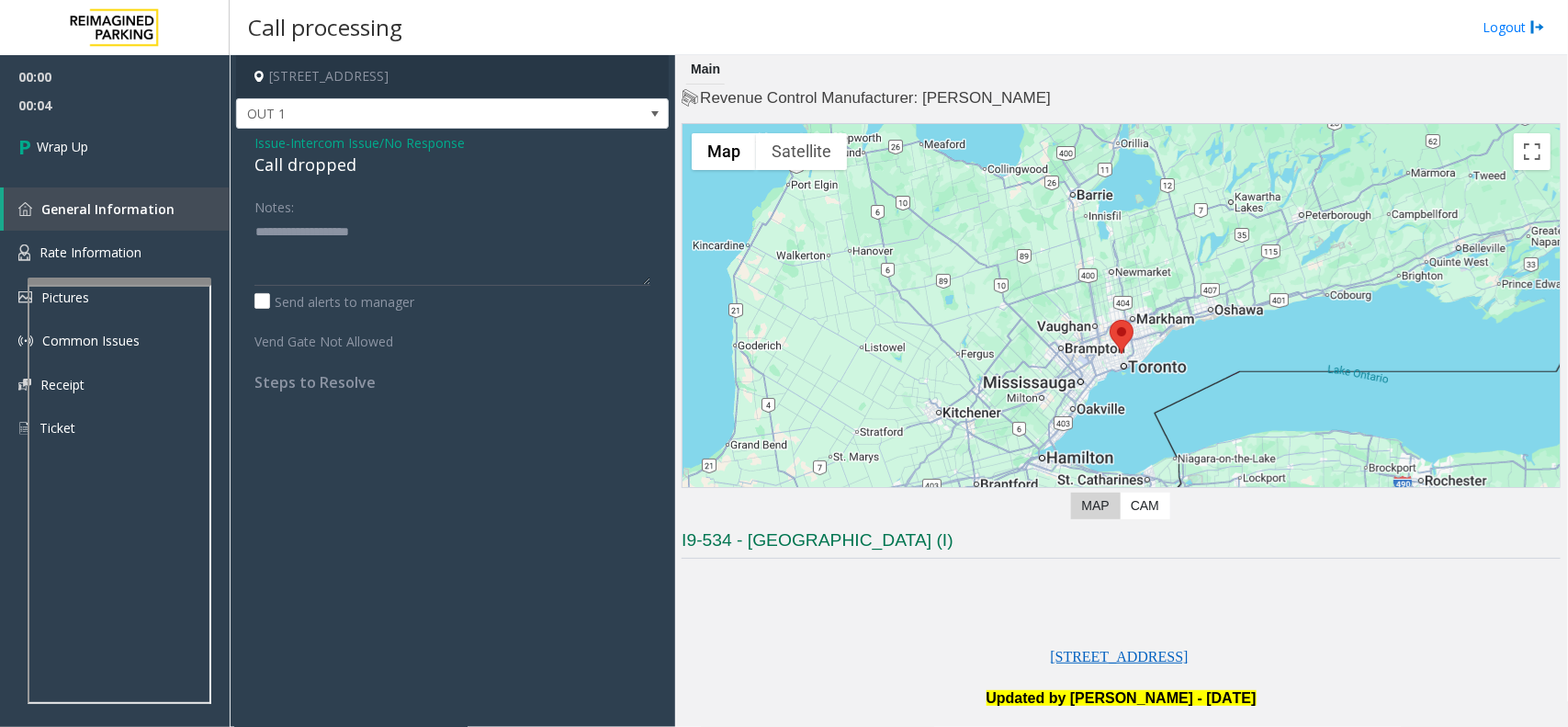
click at [326, 166] on div "Call dropped" at bounding box center [451, 165] width 396 height 25
click at [377, 218] on textarea at bounding box center [451, 251] width 396 height 69
paste textarea "**********"
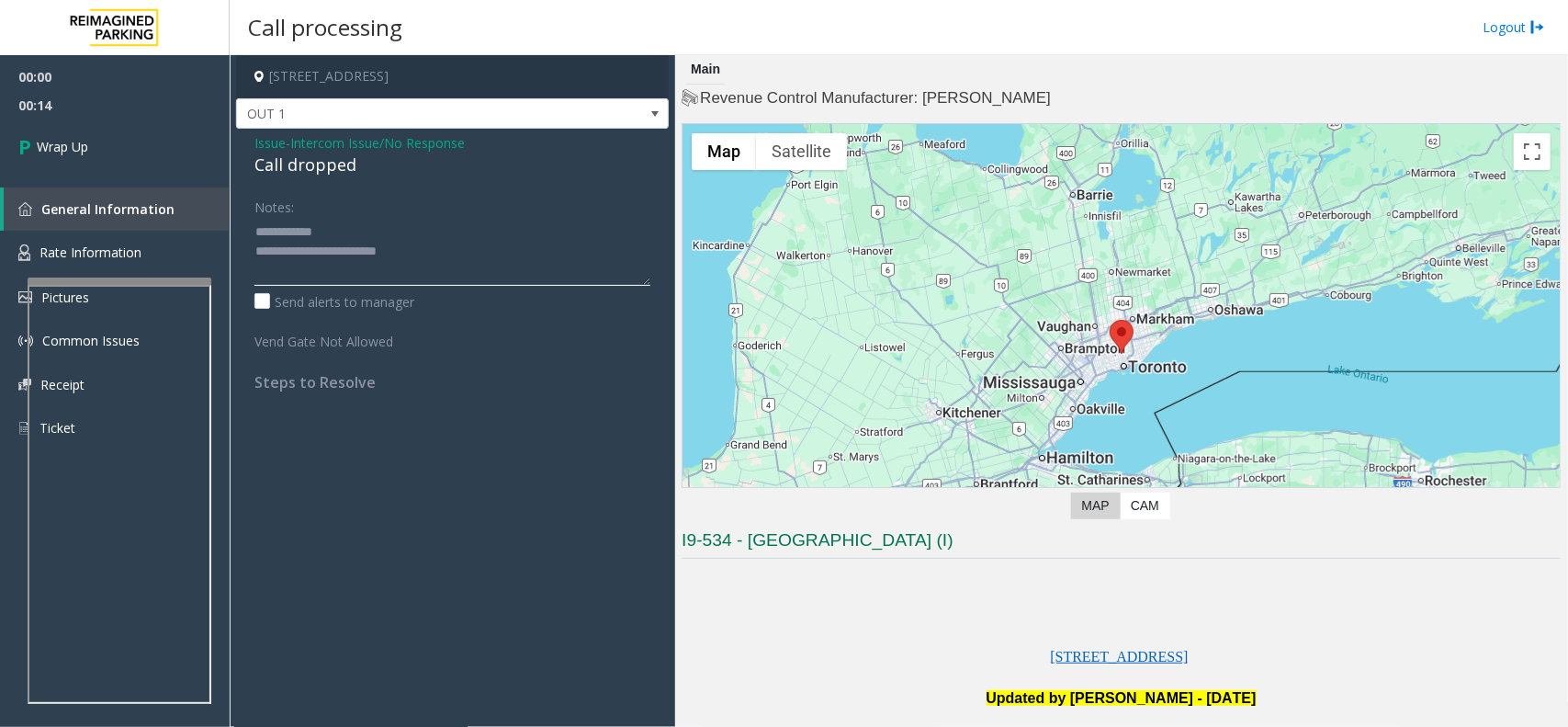
drag, startPoint x: 318, startPoint y: 260, endPoint x: 374, endPoint y: 272, distance: 57.3
click at [374, 272] on textarea at bounding box center [451, 251] width 396 height 69
type textarea "**********"
click at [150, 153] on link "Wrap Up" at bounding box center [115, 146] width 230 height 54
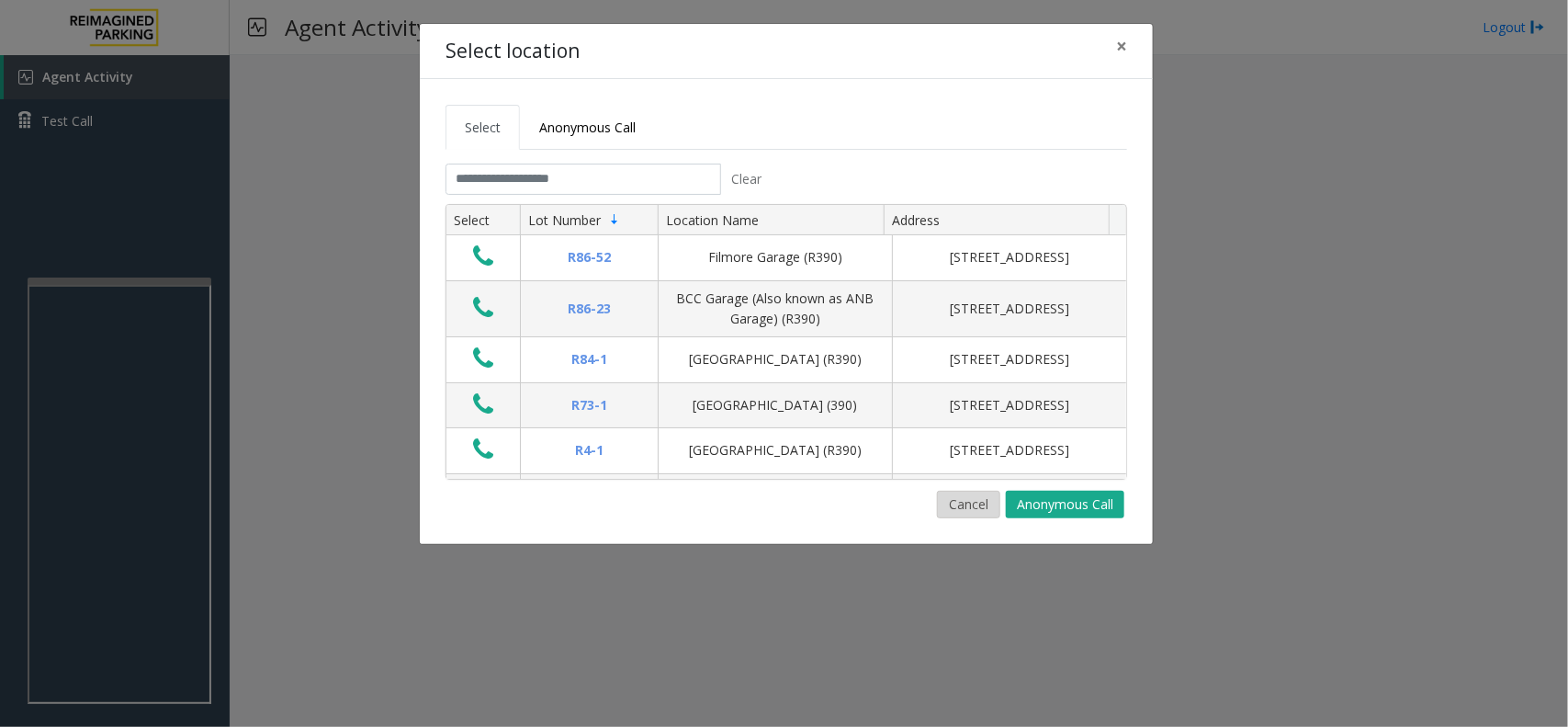
click at [943, 496] on button "Cancel" at bounding box center [968, 505] width 64 height 28
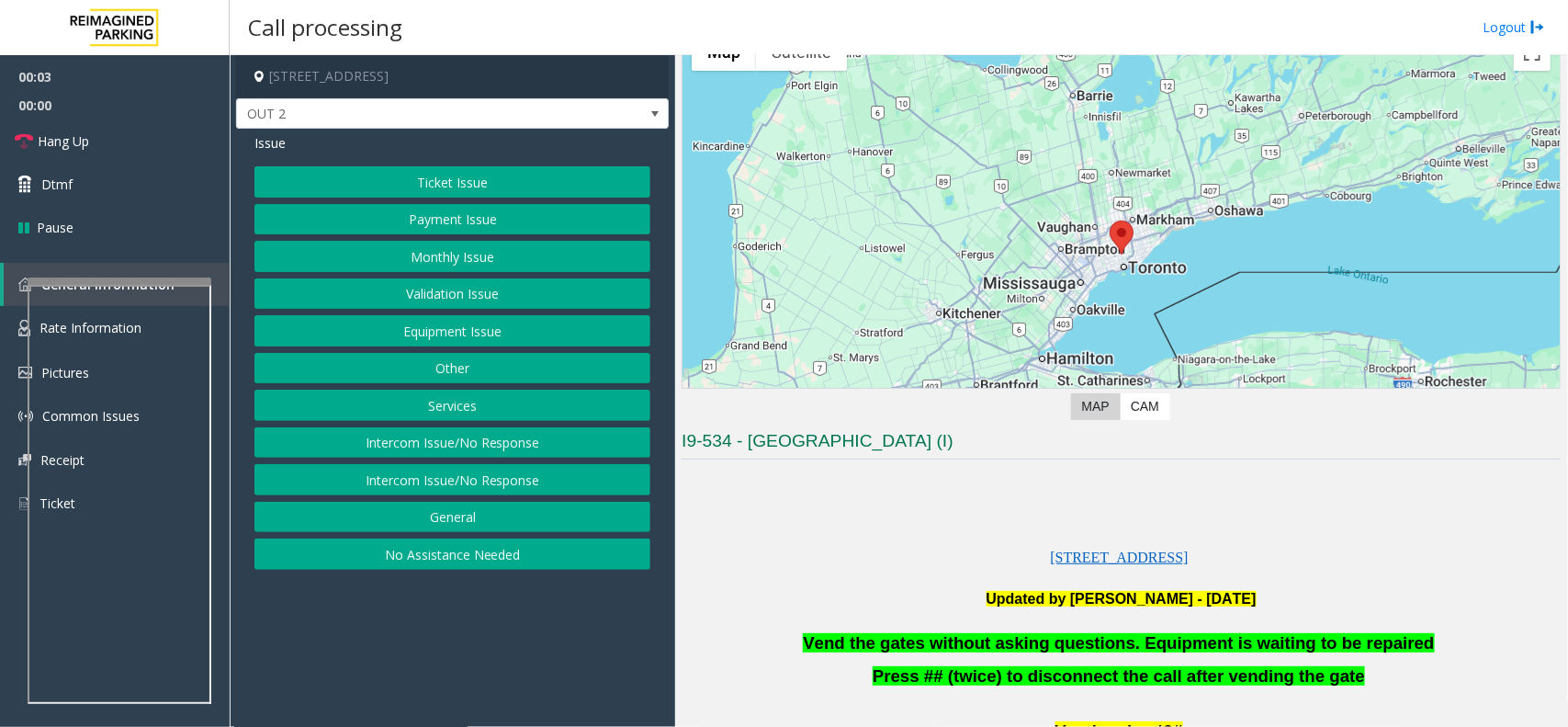
scroll to position [230, 0]
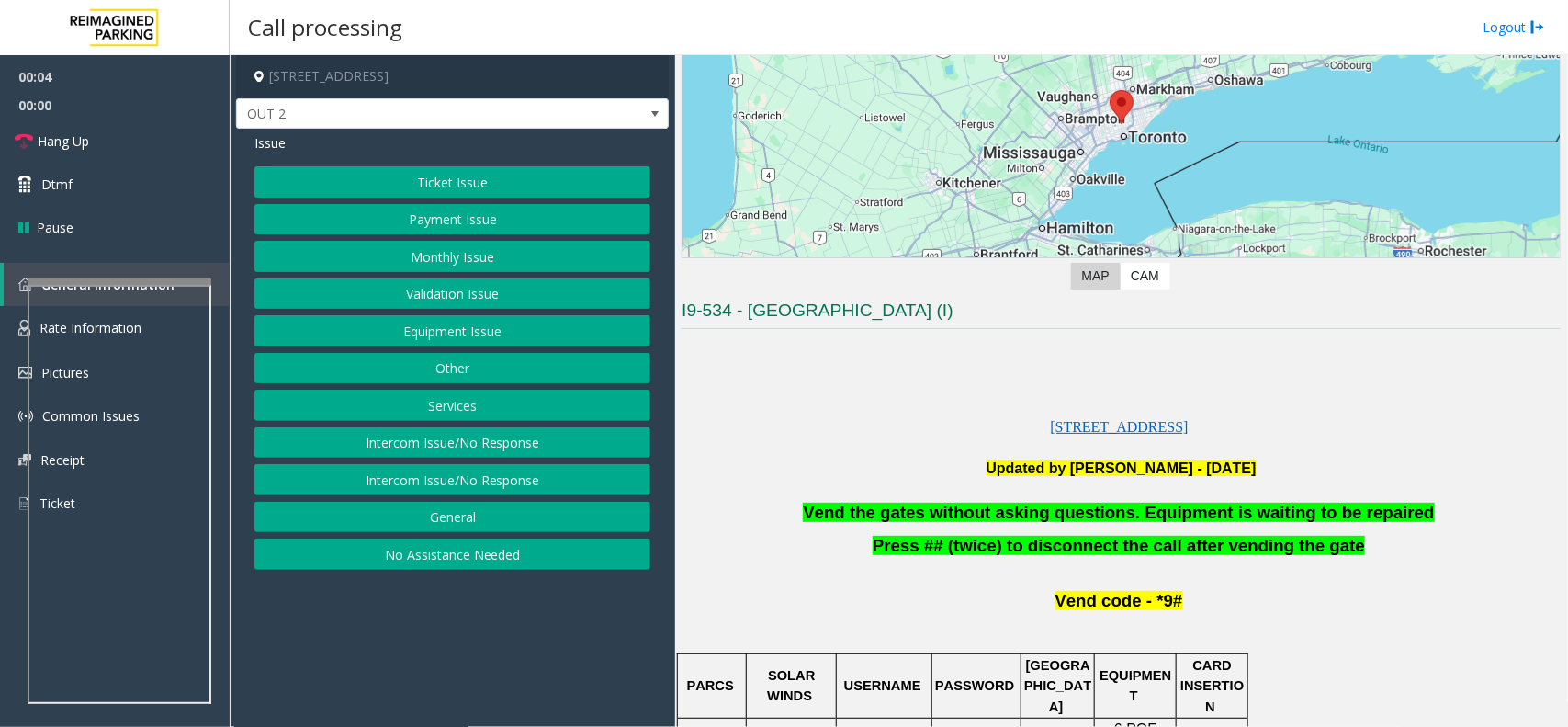
click at [882, 520] on span "Vend the gates without asking questions. Equipment is waiting to be repaired" at bounding box center [1118, 512] width 630 height 19
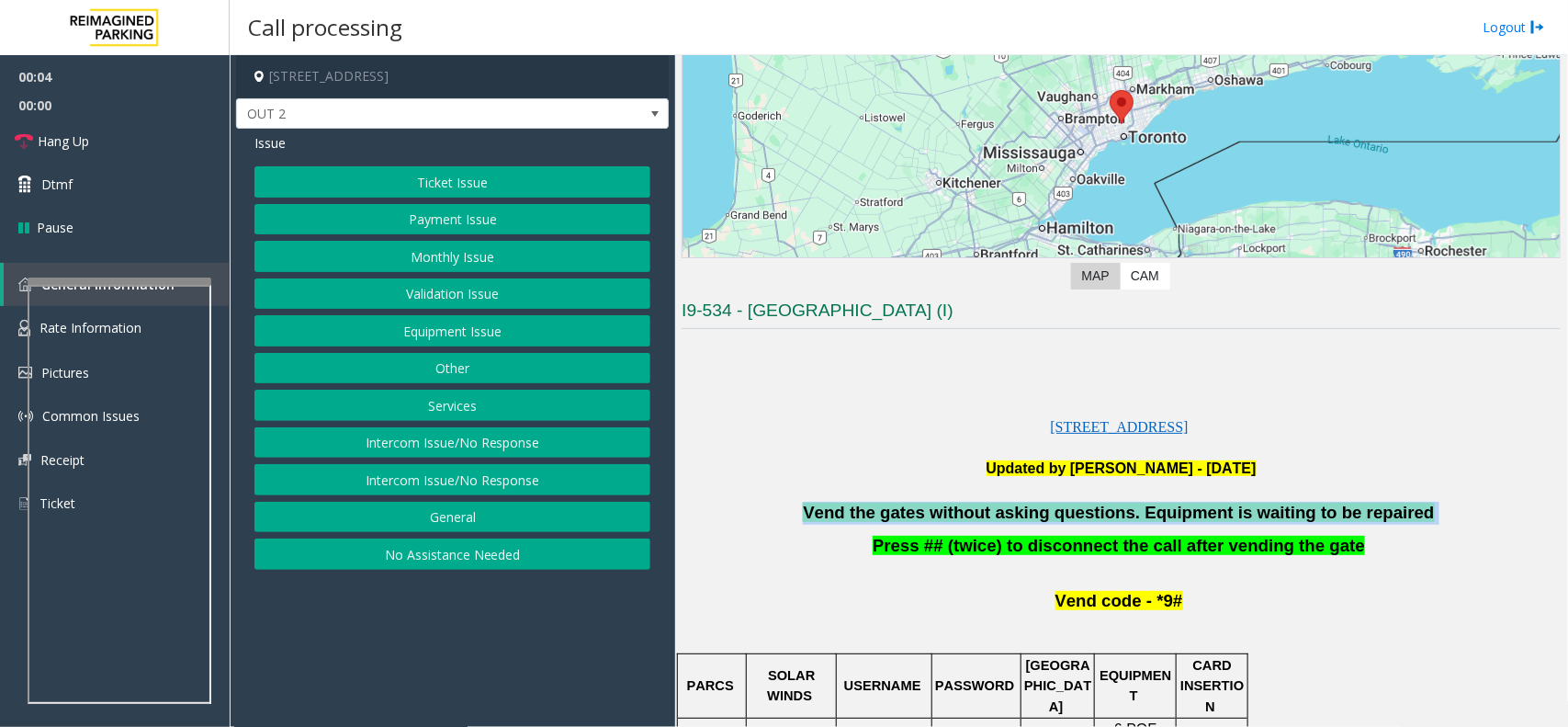
click at [882, 520] on span "Vend the gates without asking questions. Equipment is waiting to be repaired" at bounding box center [1118, 512] width 630 height 19
click at [517, 323] on button "Equipment Issue" at bounding box center [451, 330] width 396 height 31
click at [517, 323] on button "Gate / Door Won't Open" at bounding box center [451, 330] width 396 height 31
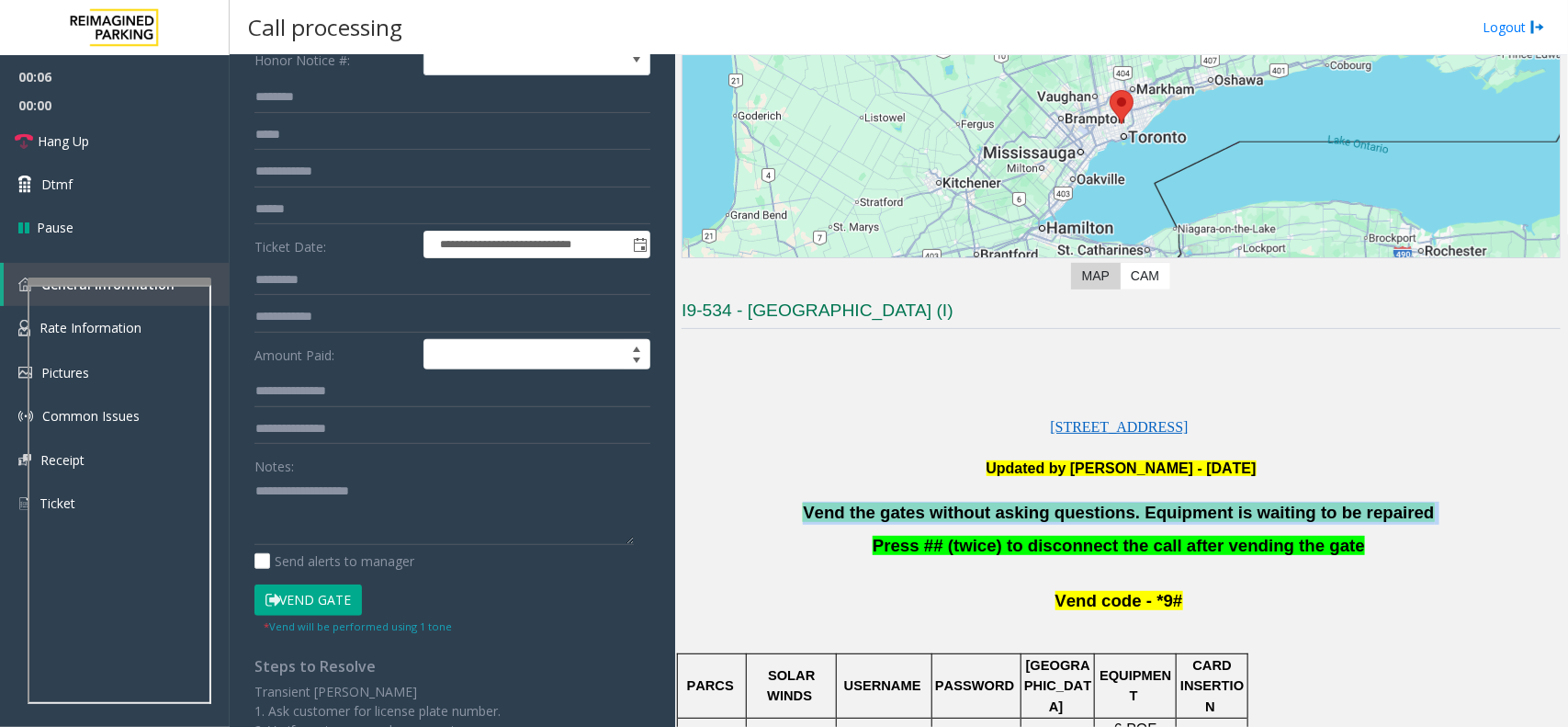
scroll to position [255, 0]
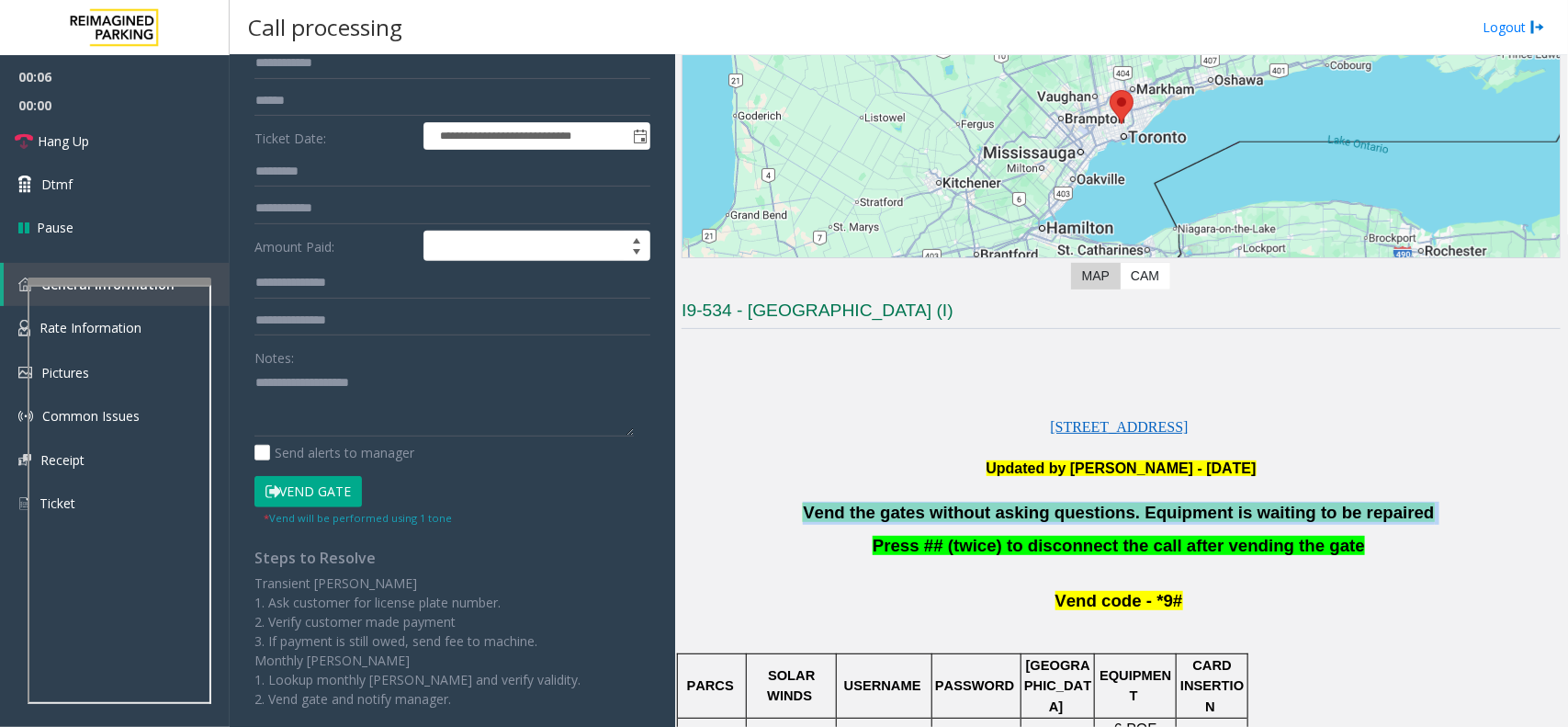
click at [310, 487] on button "Vend Gate" at bounding box center [308, 491] width 108 height 31
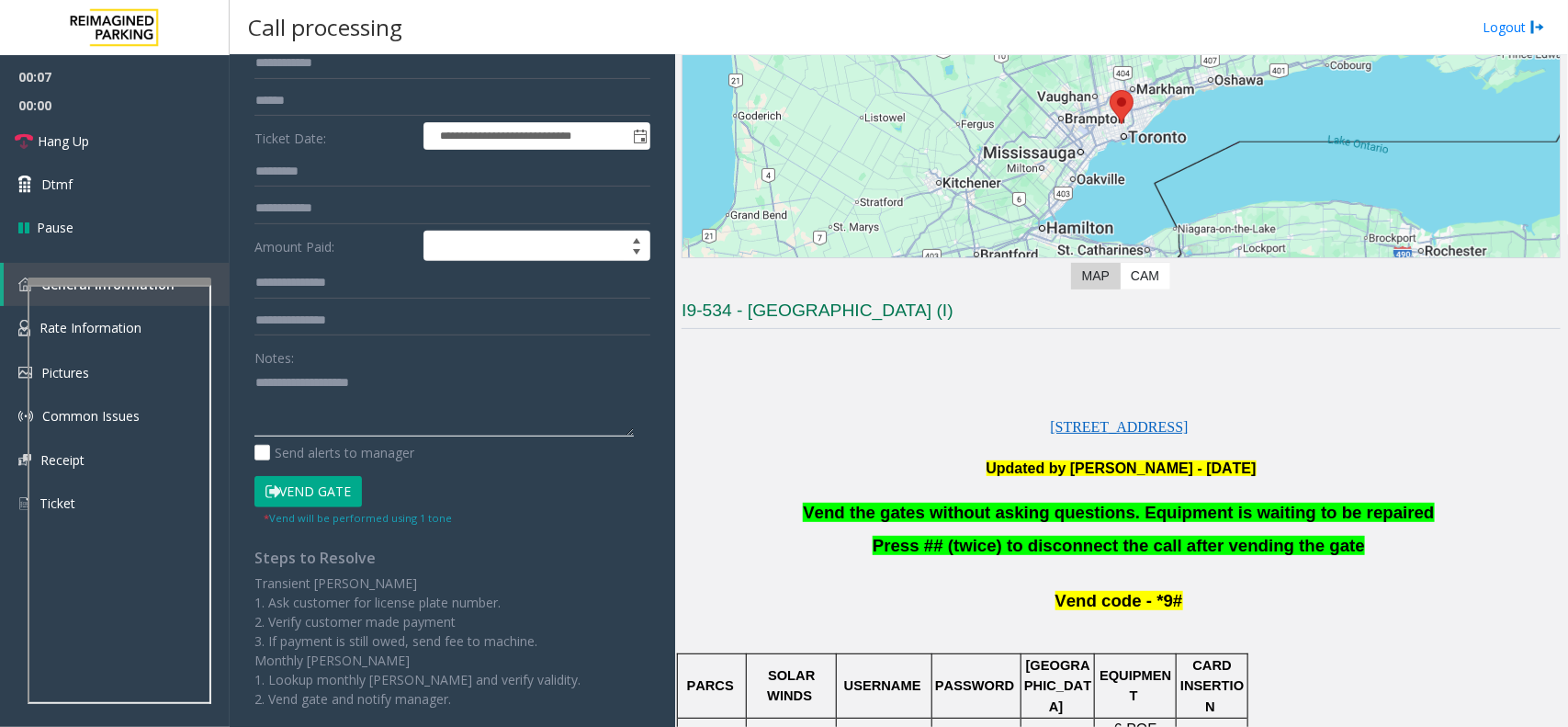
click at [304, 423] on textarea at bounding box center [444, 402] width 379 height 69
paste textarea "**********"
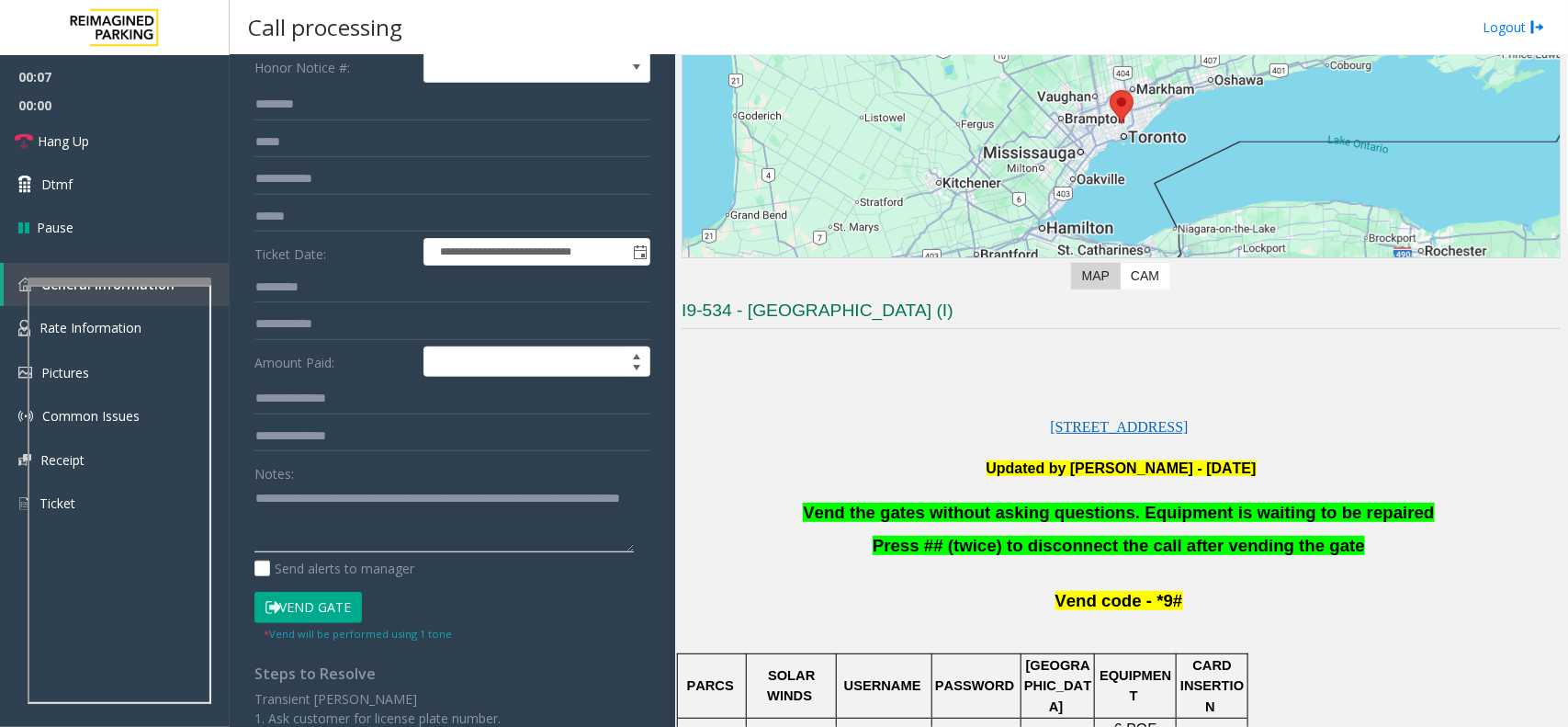
scroll to position [0, 0]
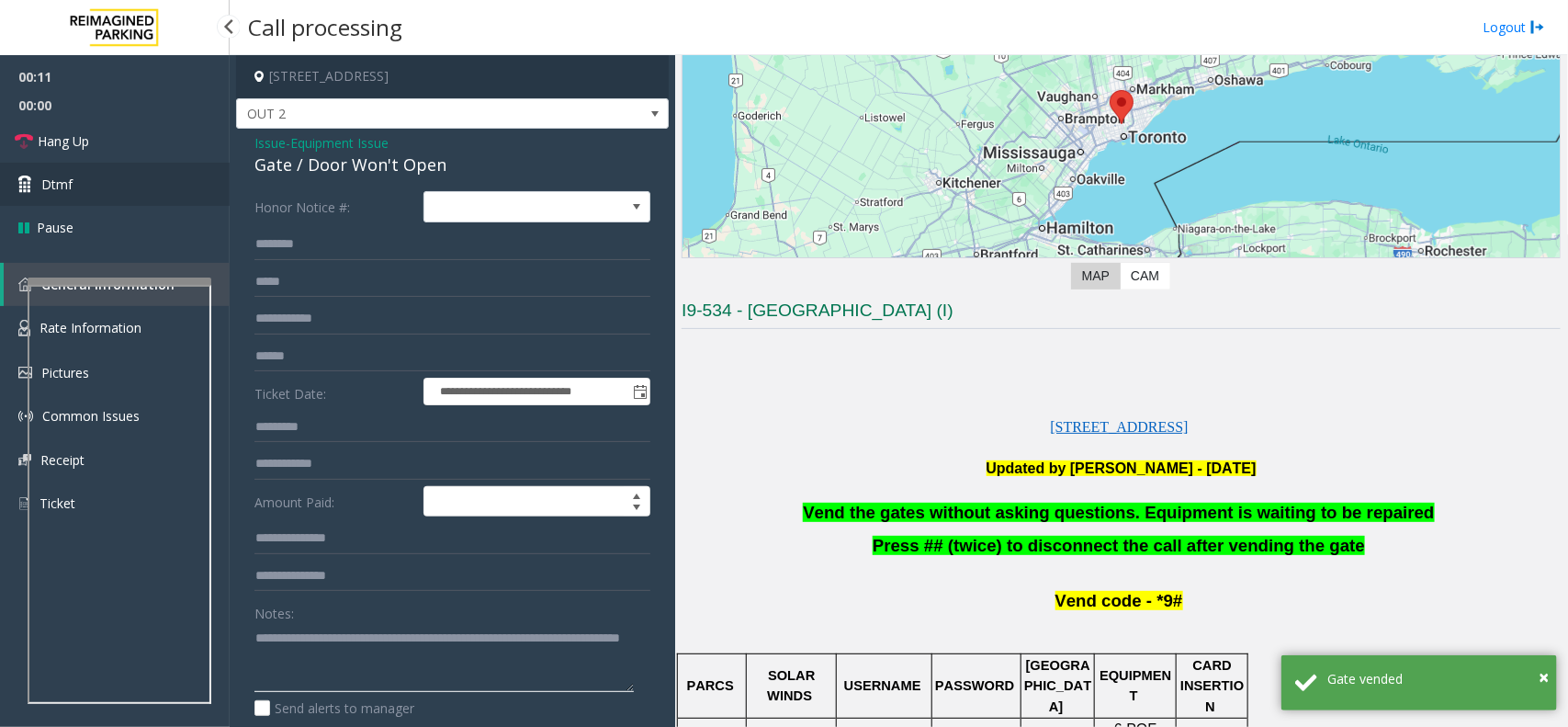
type textarea "**********"
click at [79, 185] on link "Dtmf" at bounding box center [115, 184] width 230 height 43
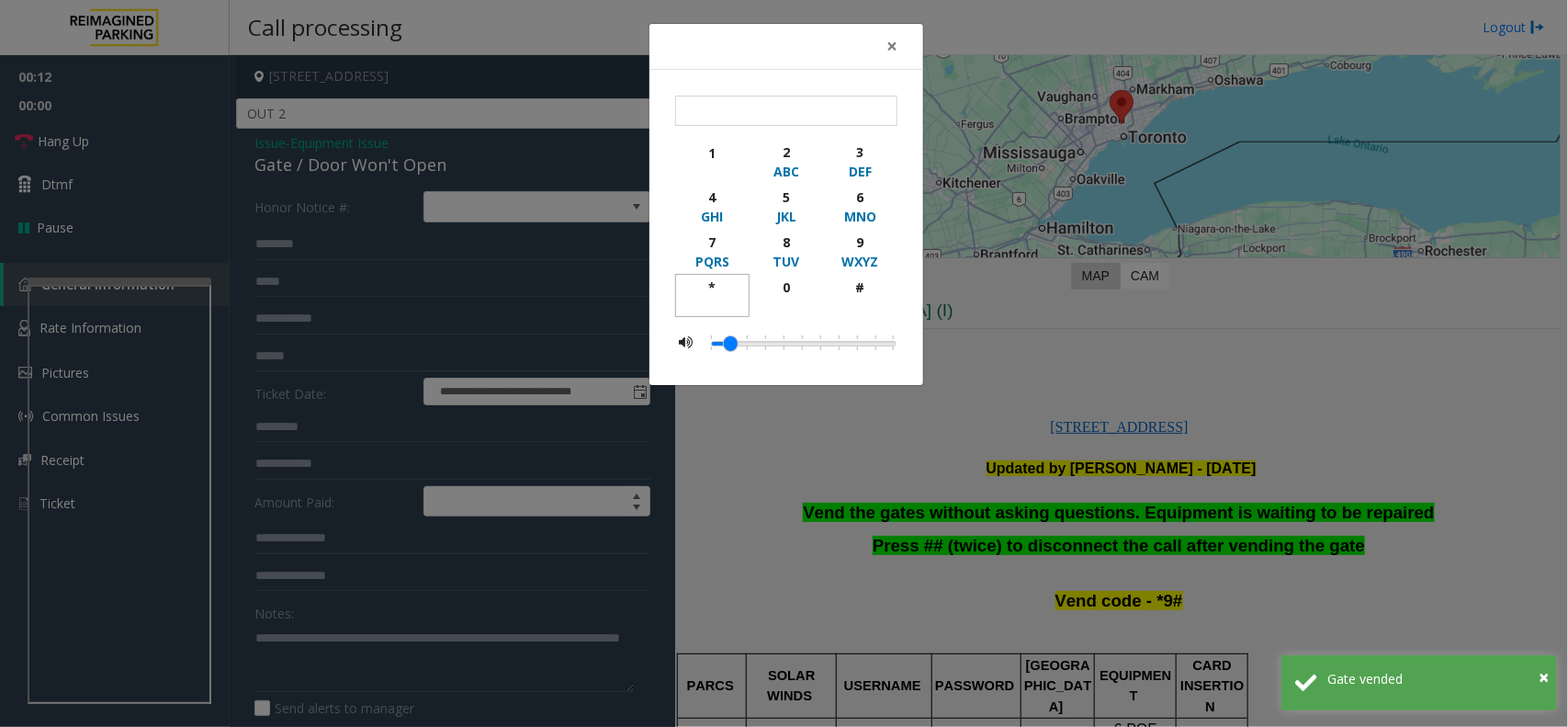
click at [698, 292] on div "*" at bounding box center [712, 287] width 50 height 19
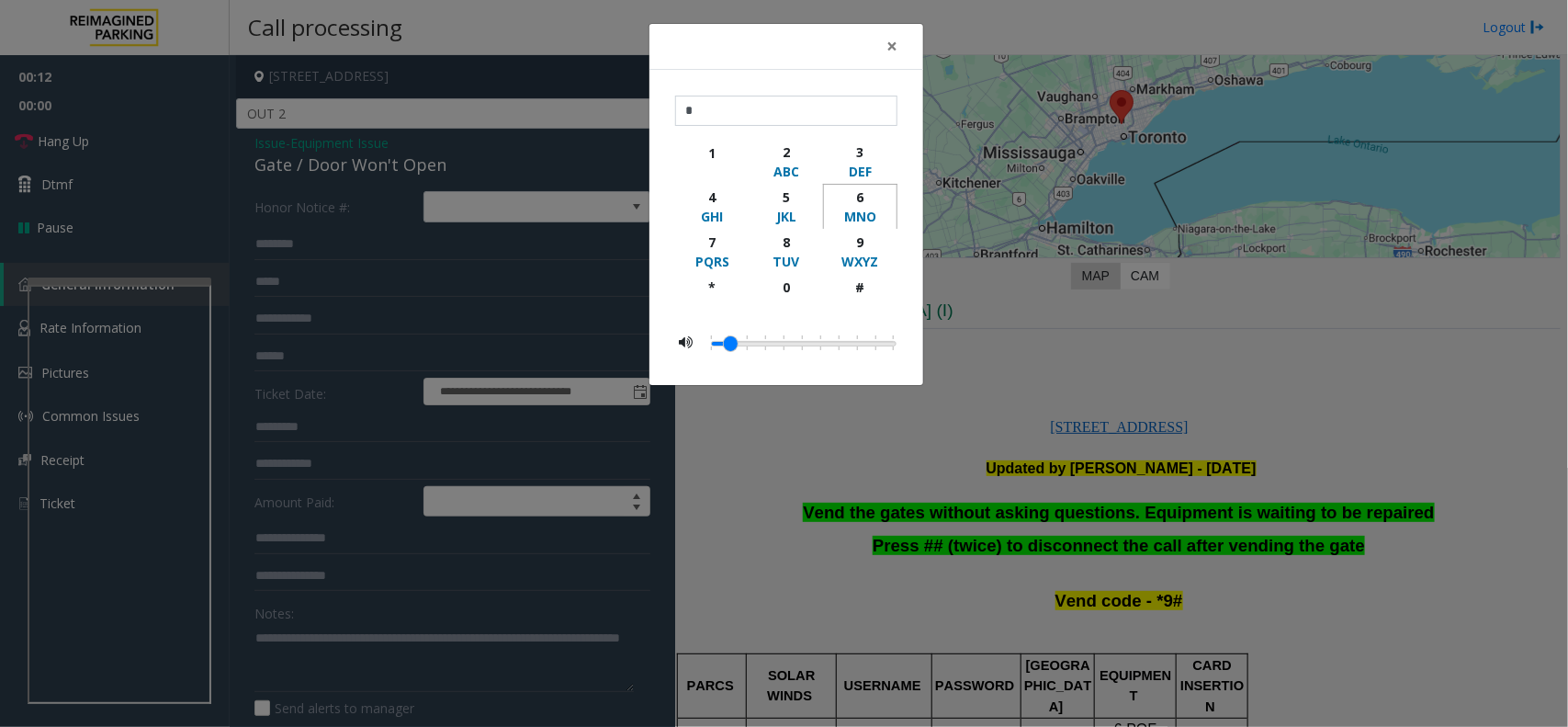
click at [851, 225] on div "MNO" at bounding box center [860, 217] width 50 height 19
click at [861, 240] on div "9" at bounding box center [860, 242] width 50 height 19
click at [873, 291] on div "#" at bounding box center [860, 287] width 50 height 19
click at [737, 291] on button "*" at bounding box center [711, 295] width 74 height 43
click at [869, 248] on div "9" at bounding box center [860, 242] width 50 height 19
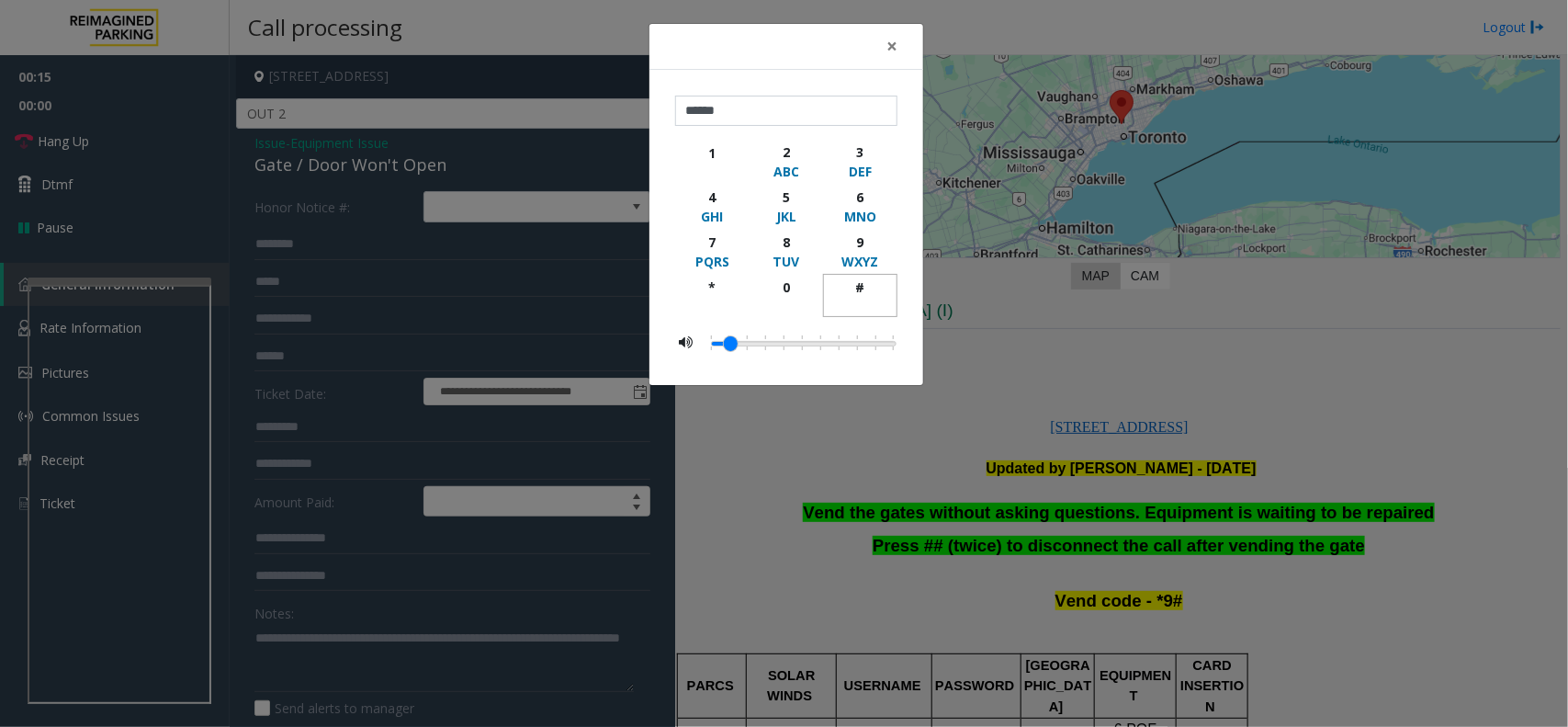
click at [877, 304] on div "button" at bounding box center [860, 304] width 50 height 16
type input "*******"
click at [1107, 471] on div "× ******* 1 2 ABC 3 DEF 4 GHI 5 JKL 6 MNO 7 PQRS 8 TUV 9 WXYZ * 0 #" at bounding box center [784, 363] width 1568 height 727
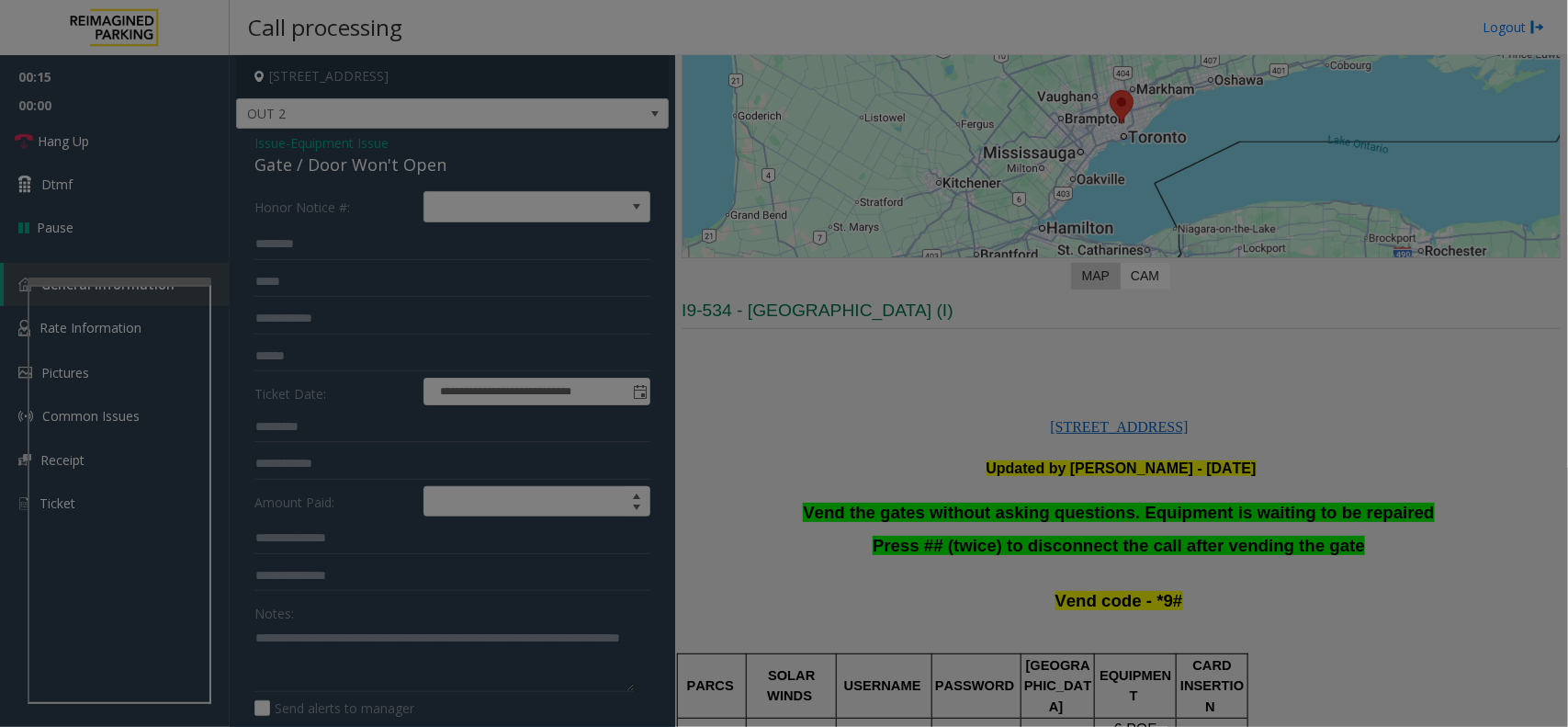
click at [1107, 471] on div "× ******* 1 2 ABC 3 DEF 4 GHI 5 JKL 6 MNO 7 PQRS 8 TUV 9 WXYZ * 0 #" at bounding box center [784, 363] width 1568 height 727
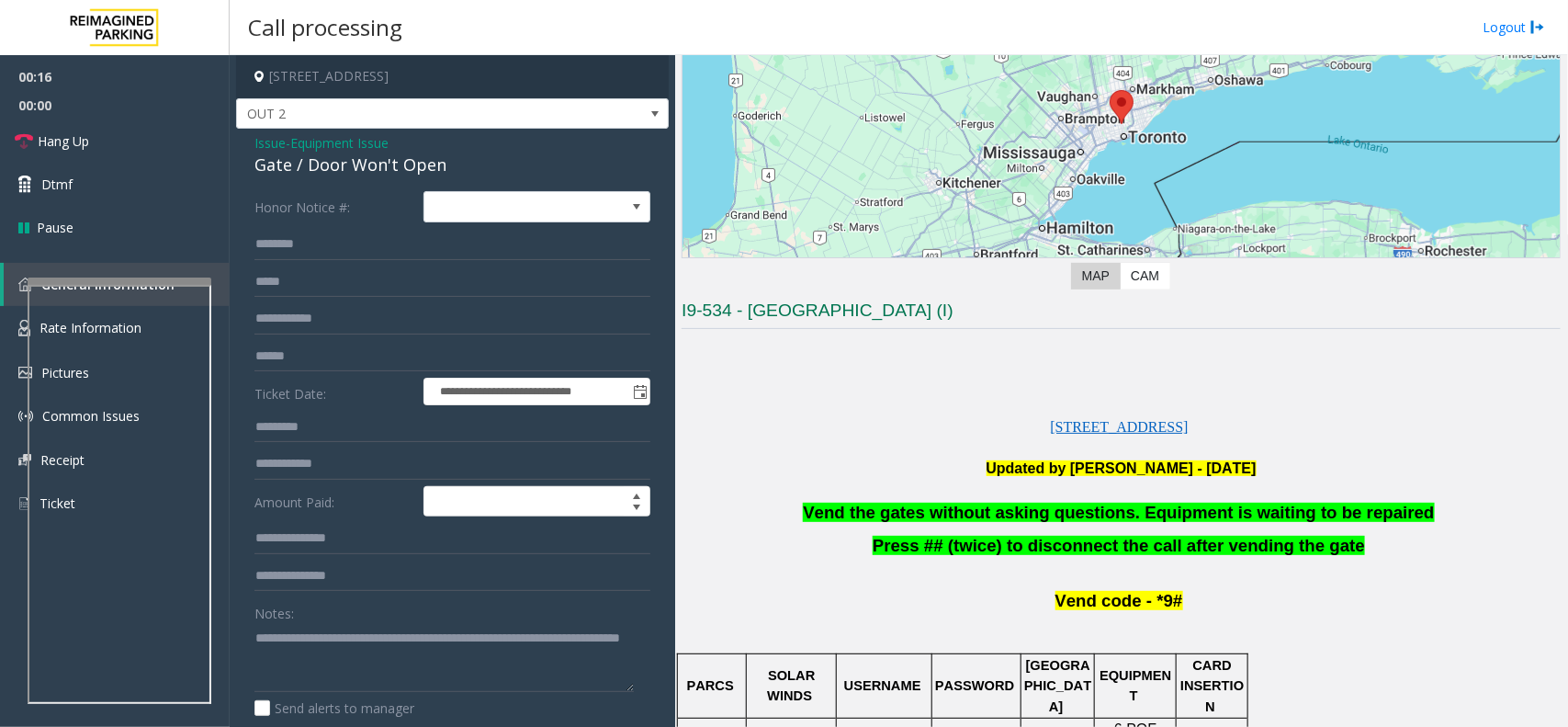
click at [1107, 471] on bs-modal-backdrop at bounding box center [784, 363] width 1568 height 727
click at [1107, 471] on b "Updated by [PERSON_NAME] - [DATE]" at bounding box center [1121, 468] width 270 height 15
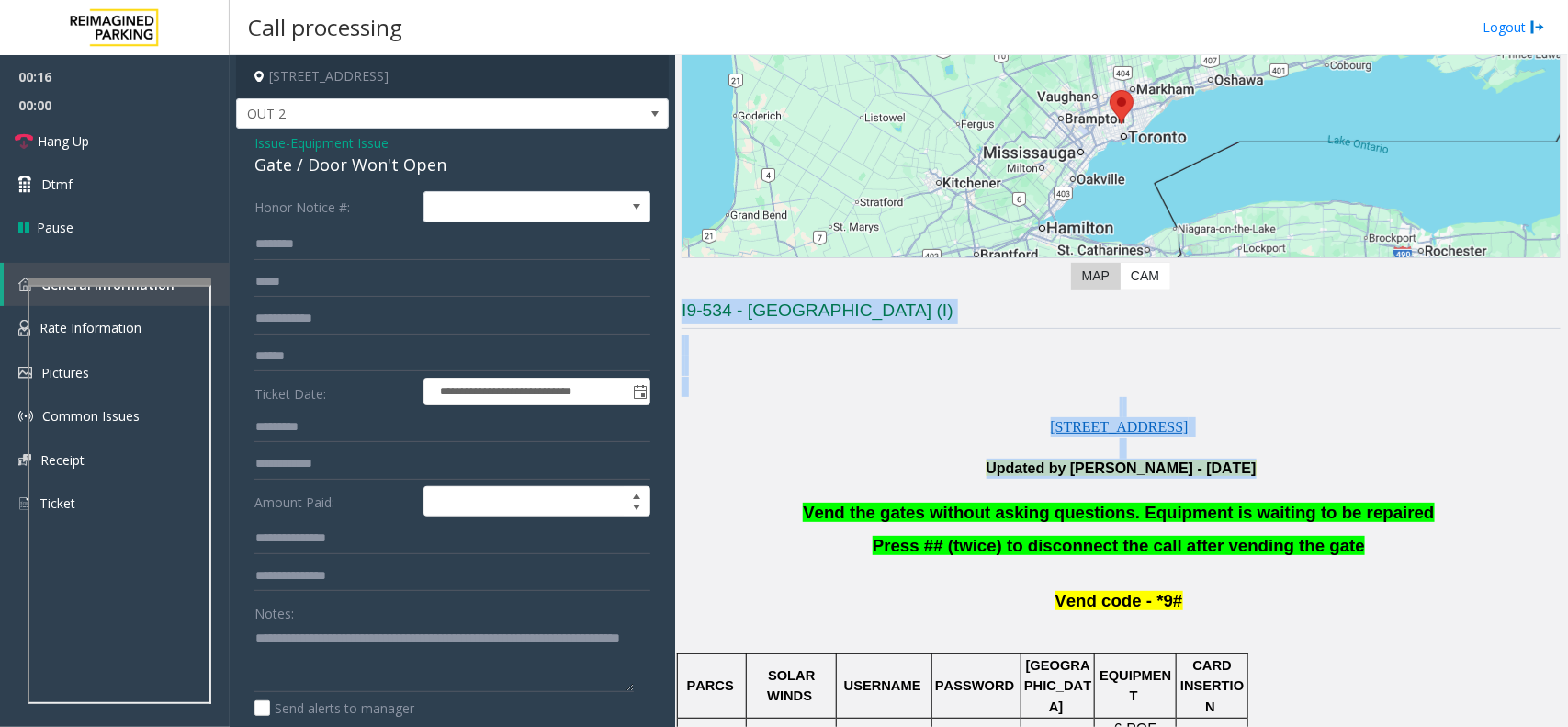
drag, startPoint x: 1107, startPoint y: 471, endPoint x: 777, endPoint y: 319, distance: 363.3
click at [777, 319] on h3 "I9-534 - [GEOGRAPHIC_DATA] (I)" at bounding box center [1120, 313] width 879 height 30
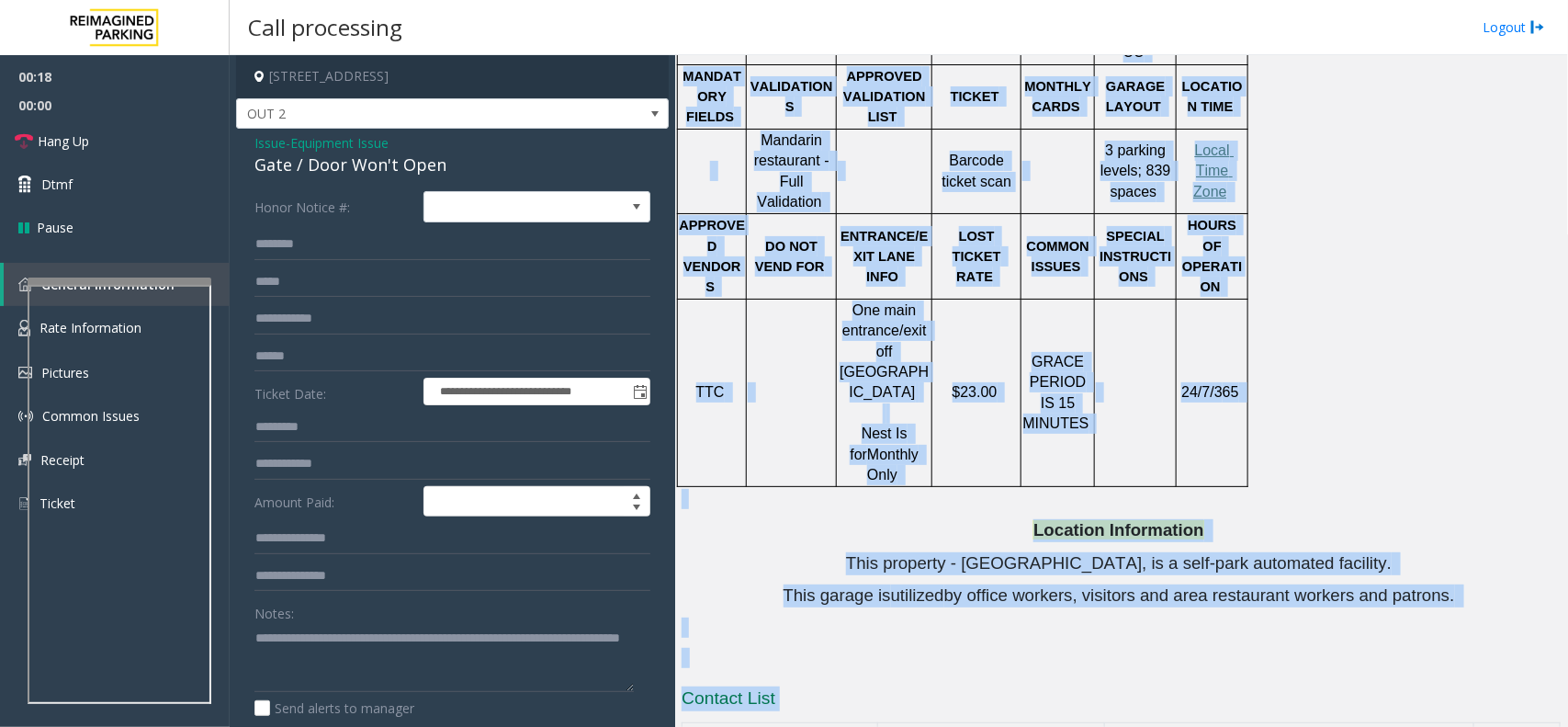
scroll to position [1397, 0]
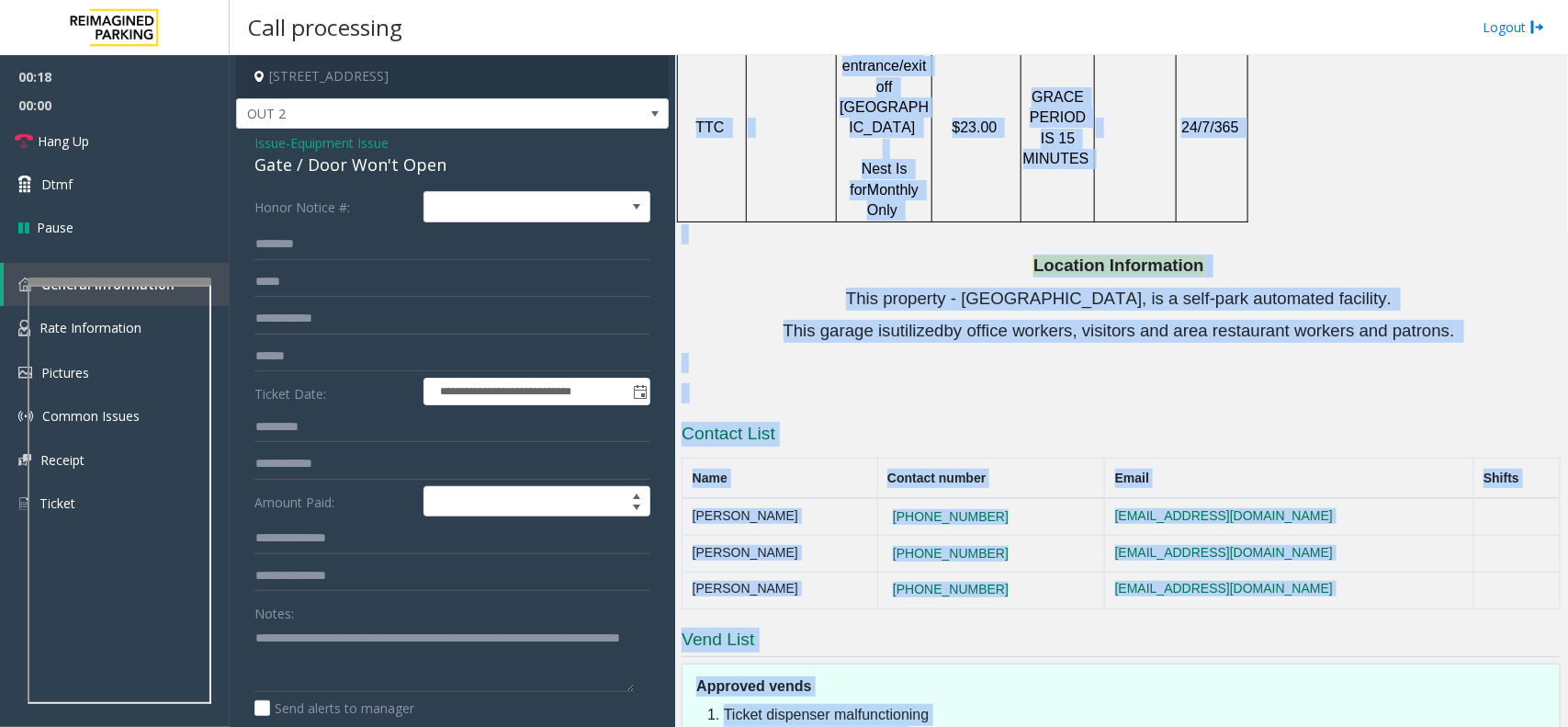
drag, startPoint x: 776, startPoint y: 317, endPoint x: 1031, endPoint y: 722, distance: 478.6
click at [1031, 722] on div "Main Revenue Control Manufacturer: [PERSON_NAME] ← Move left → Move right ↑ Mov…" at bounding box center [1120, 390] width 891 height 671
click at [141, 133] on link "Hang Up" at bounding box center [115, 141] width 230 height 43
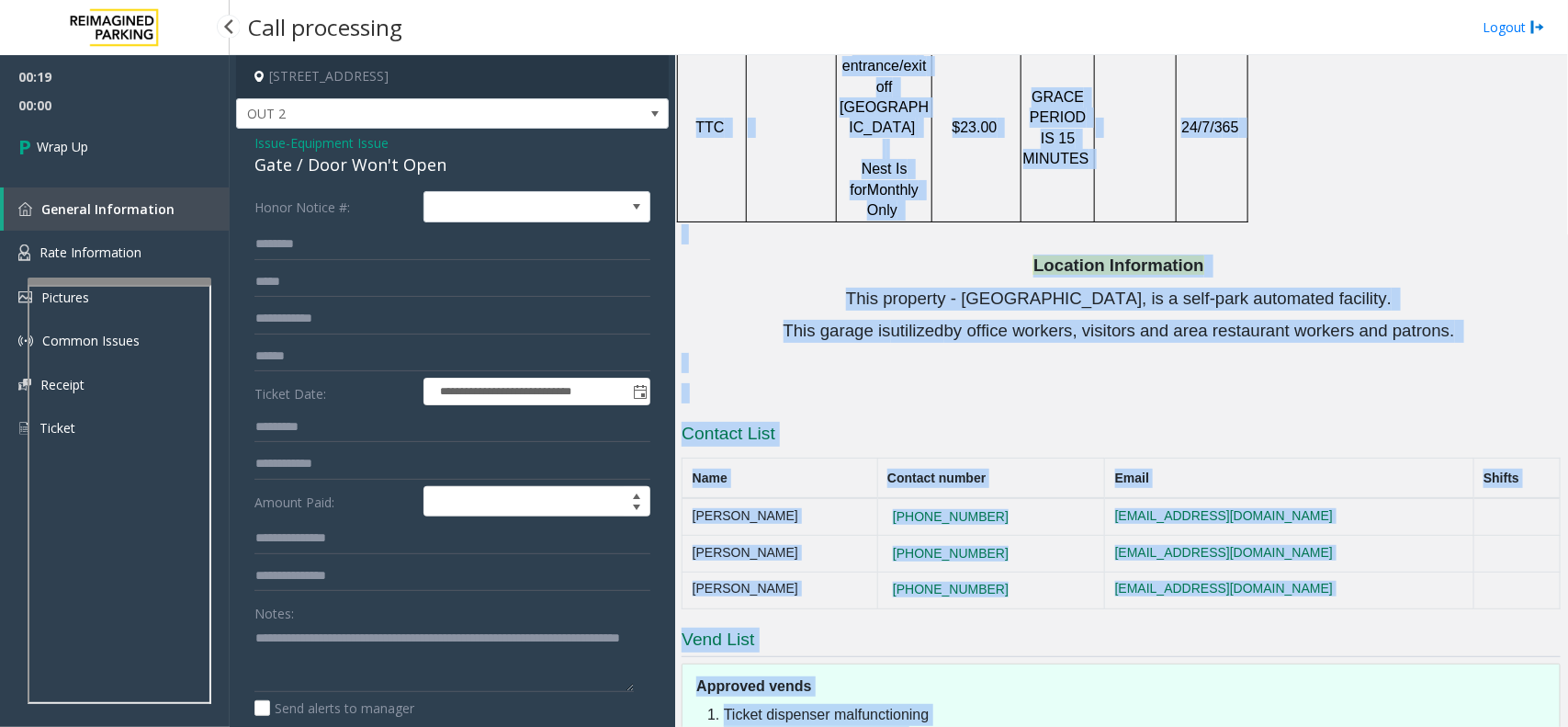
click at [141, 133] on link "Wrap Up" at bounding box center [115, 146] width 230 height 54
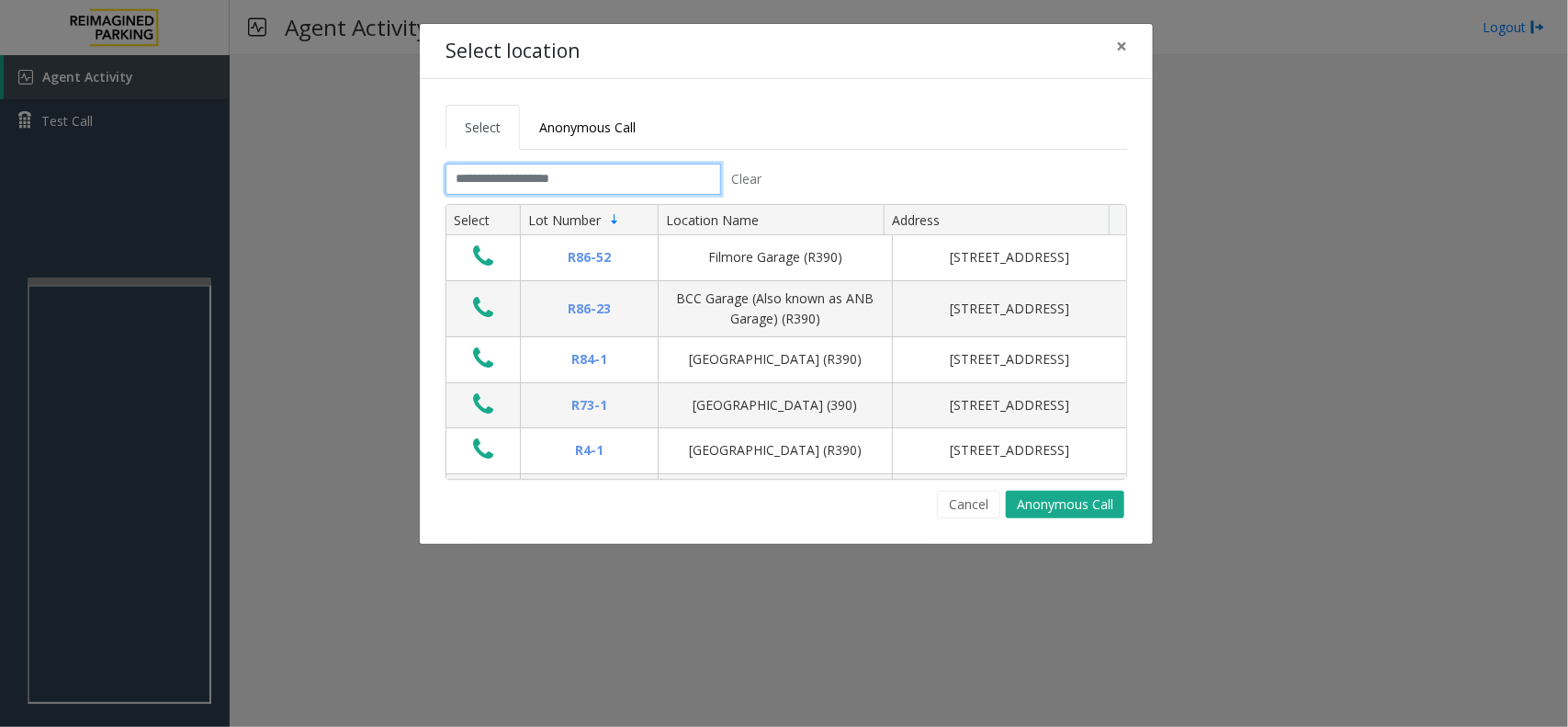
click at [501, 167] on input "text" at bounding box center [583, 179] width 275 height 31
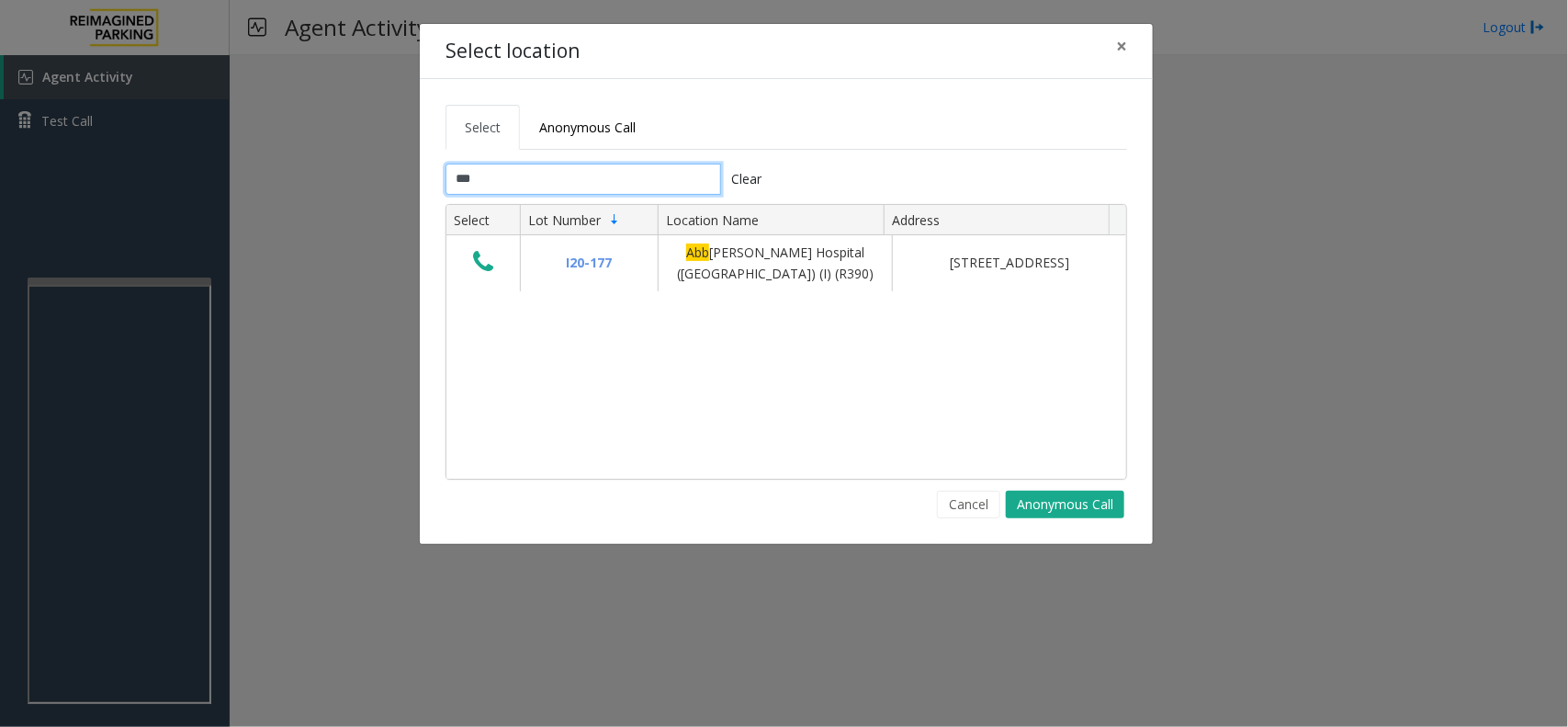
type input "***"
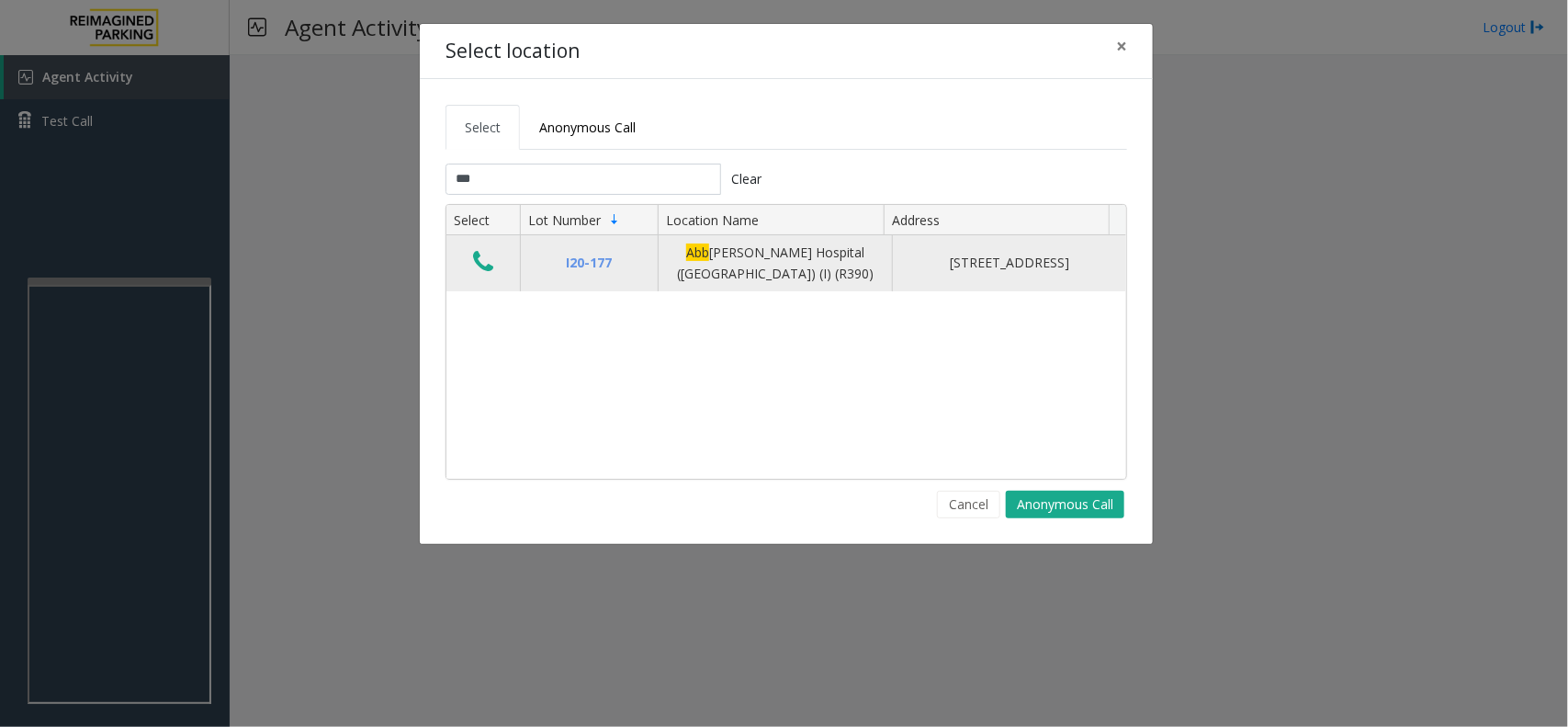
click at [485, 258] on icon "Data table" at bounding box center [482, 262] width 20 height 26
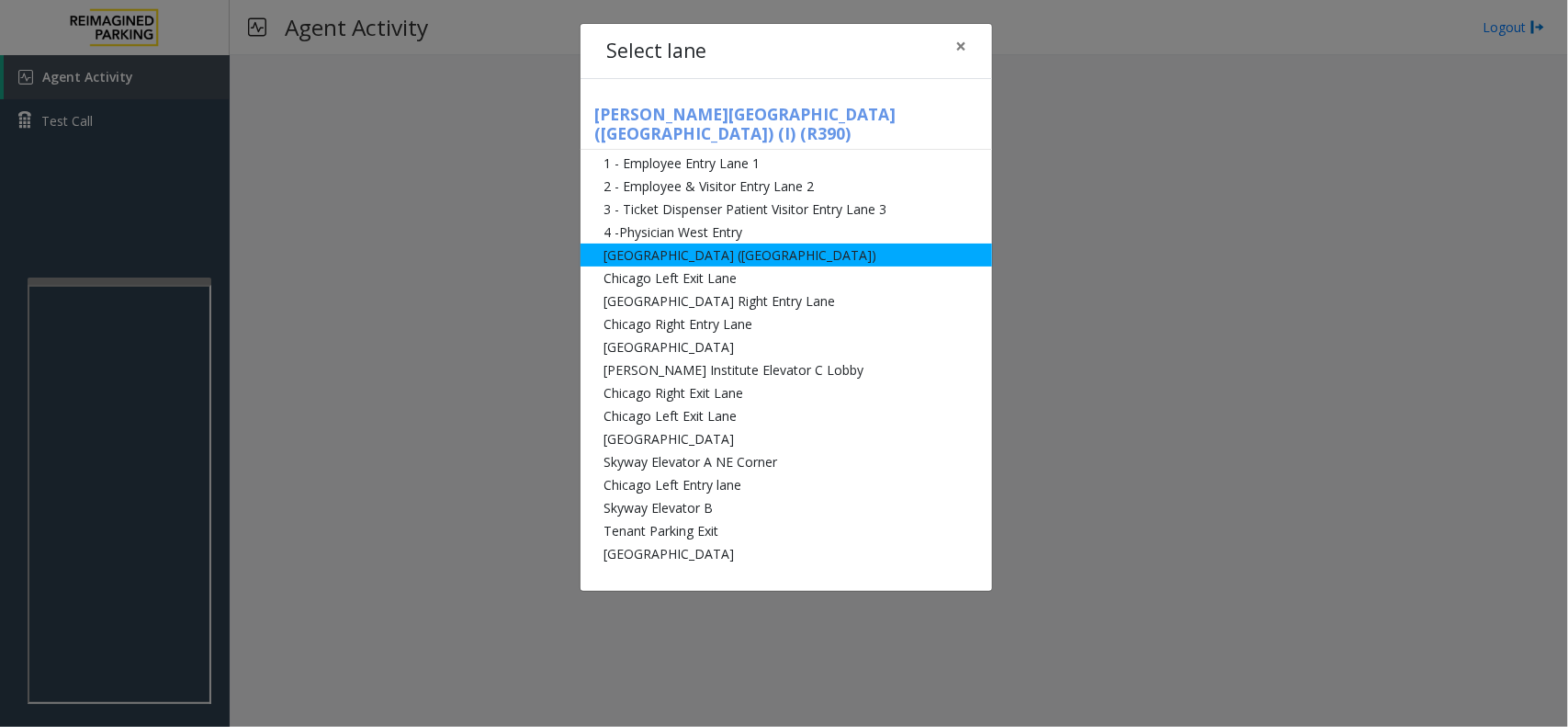
click at [727, 245] on li "[GEOGRAPHIC_DATA] ([GEOGRAPHIC_DATA])" at bounding box center [785, 255] width 411 height 23
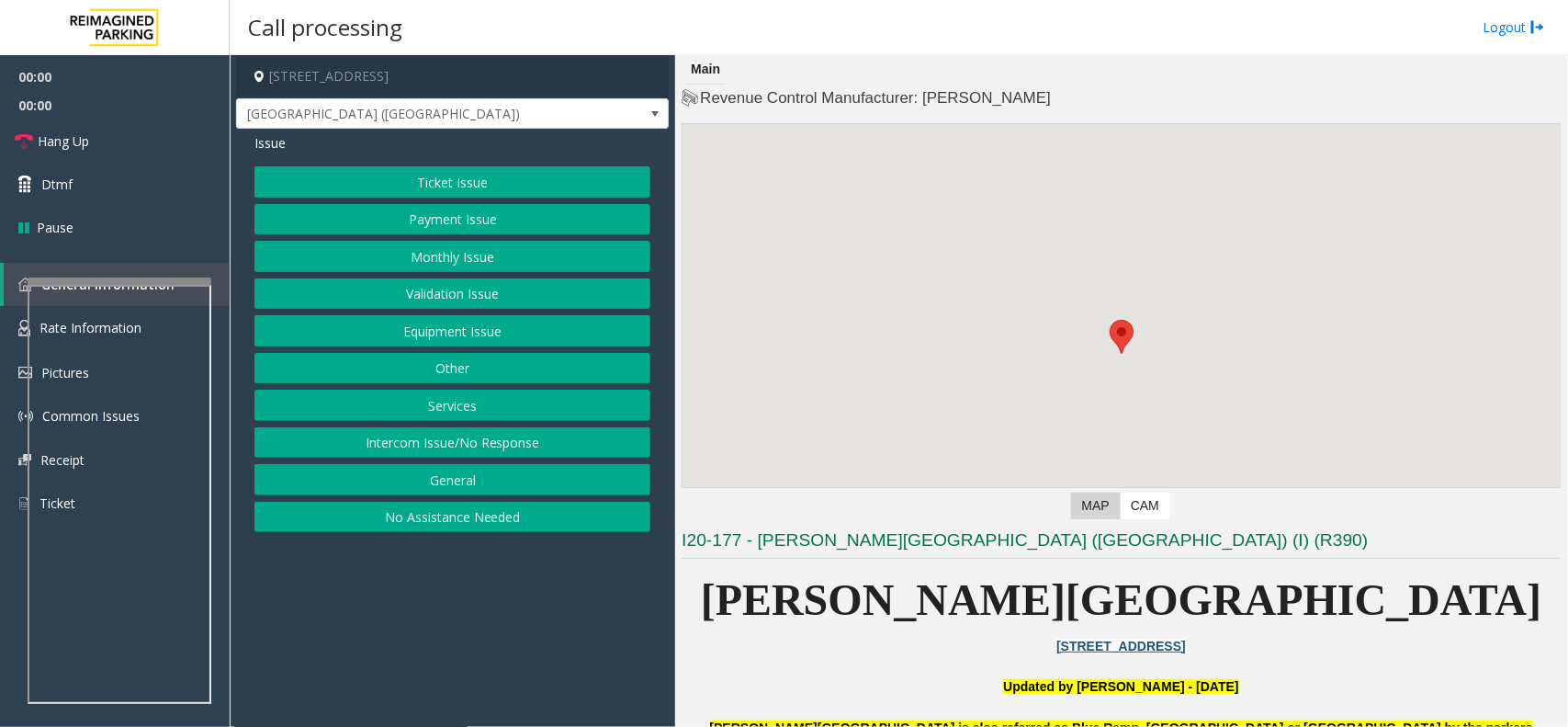
click at [441, 253] on button "Monthly Issue" at bounding box center [451, 256] width 396 height 31
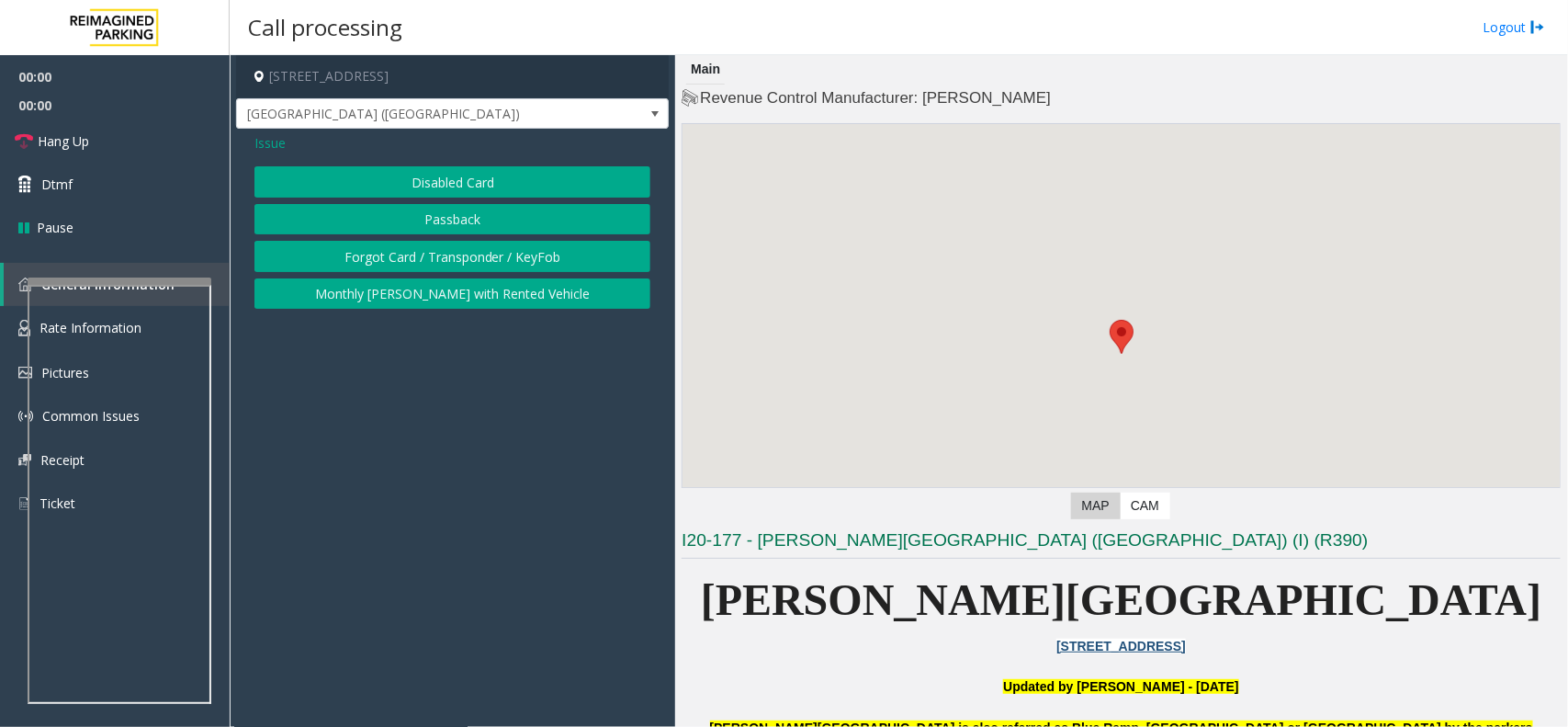
click at [411, 166] on div "Issue Disabled Card Passback Forgot Card / Transponder / KeyFob Monthly [PERSON…" at bounding box center [451, 223] width 432 height 190
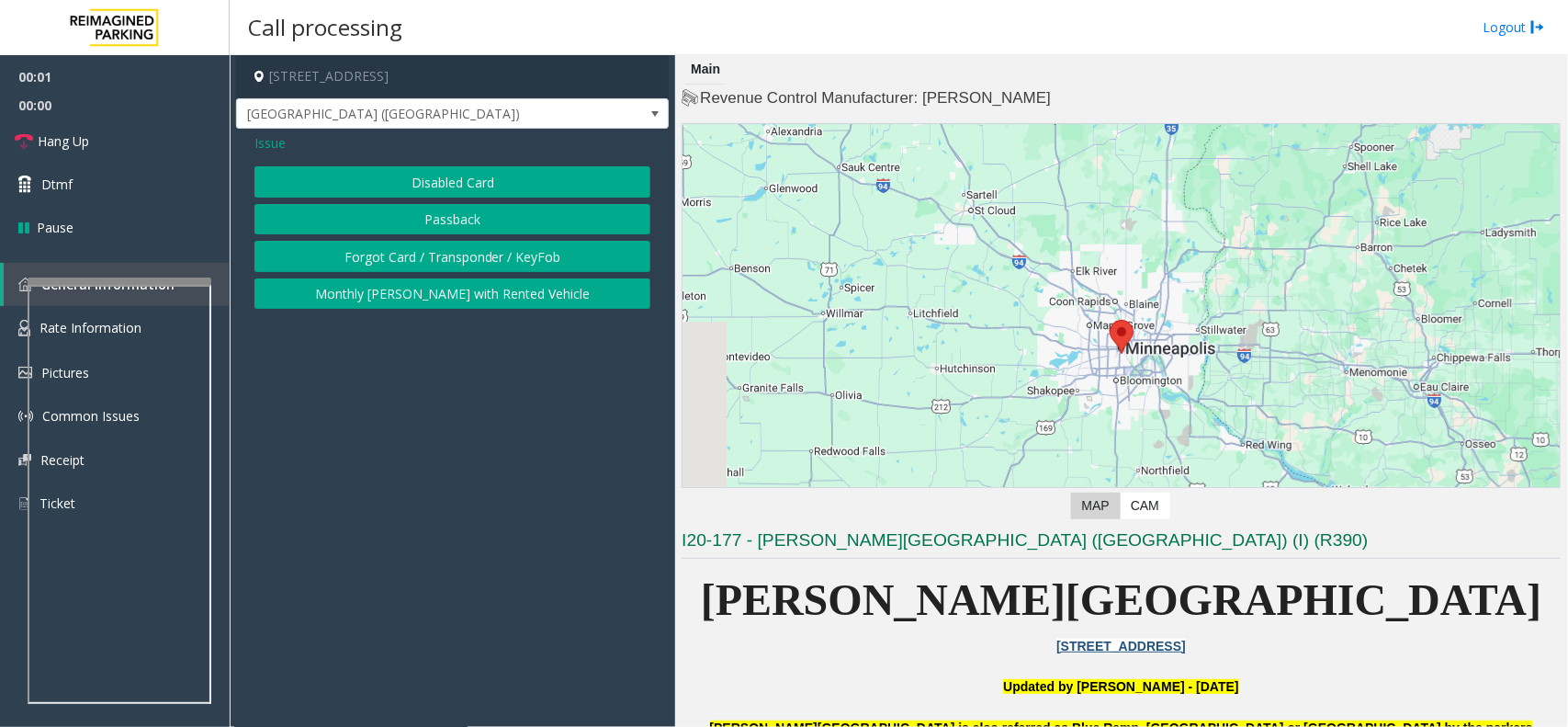
click at [372, 174] on button "Disabled Card" at bounding box center [451, 182] width 396 height 31
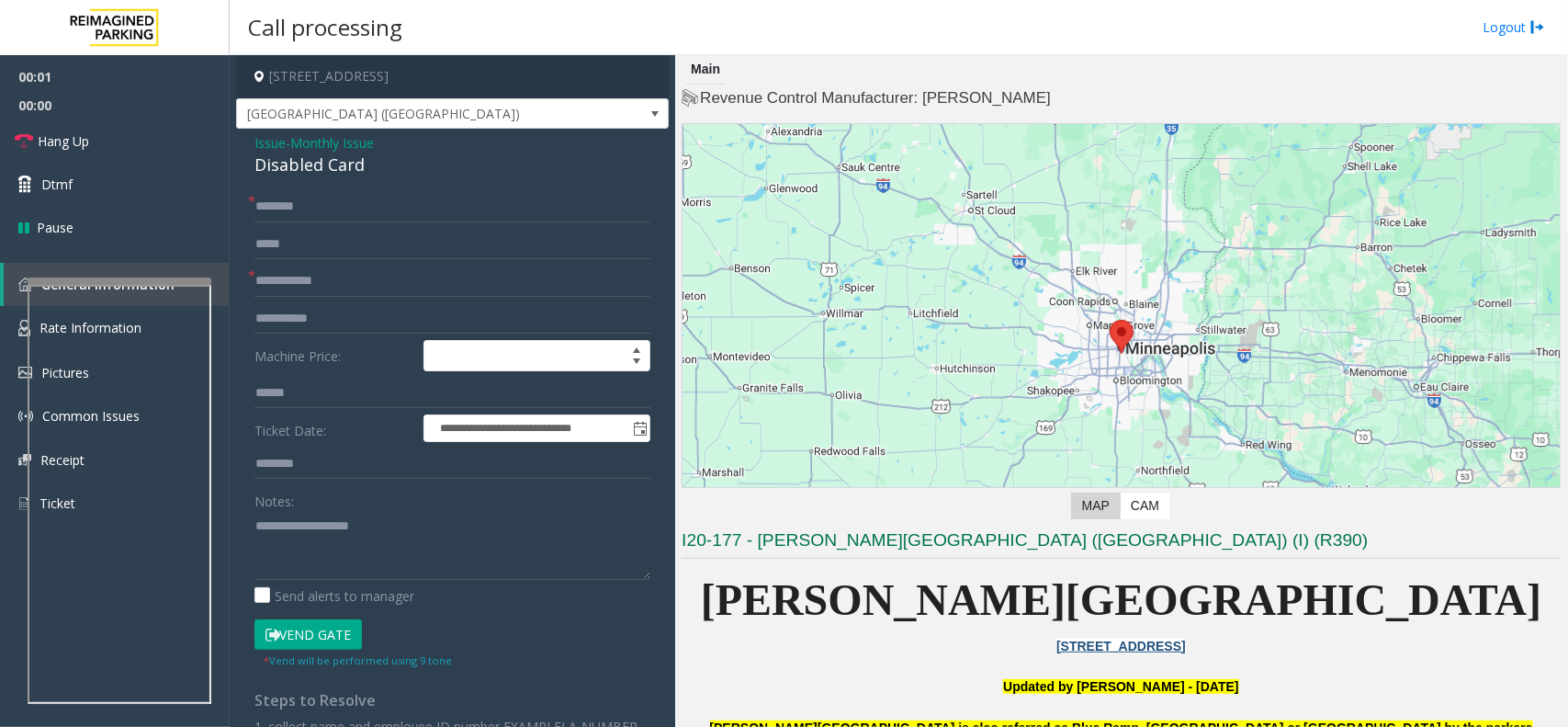
click at [365, 176] on div "Disabled Card" at bounding box center [451, 165] width 396 height 25
click at [359, 170] on div "Disabled Card" at bounding box center [451, 165] width 396 height 25
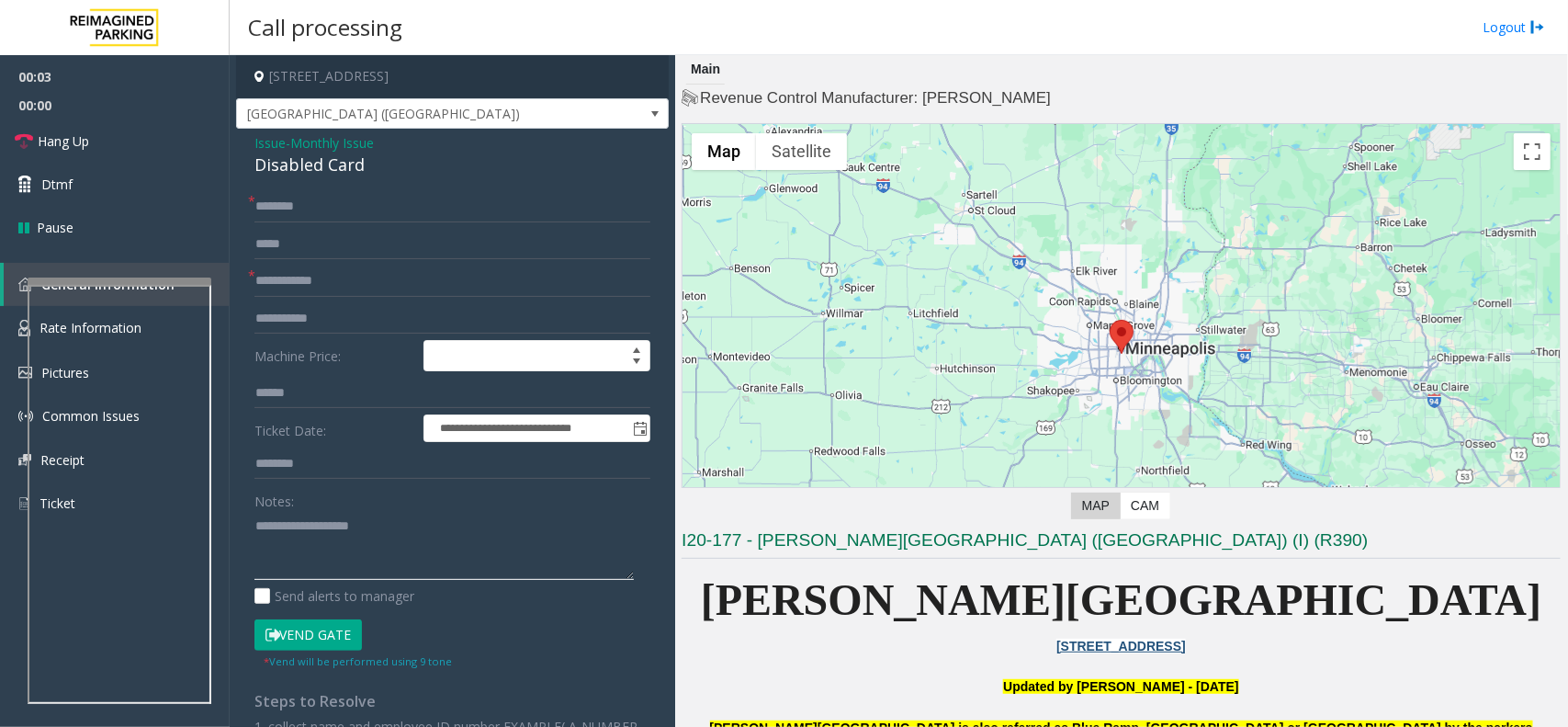
click at [350, 511] on textarea at bounding box center [444, 546] width 379 height 69
paste textarea "**********"
type textarea "**********"
click at [315, 194] on input "text" at bounding box center [451, 206] width 396 height 31
type input "*******"
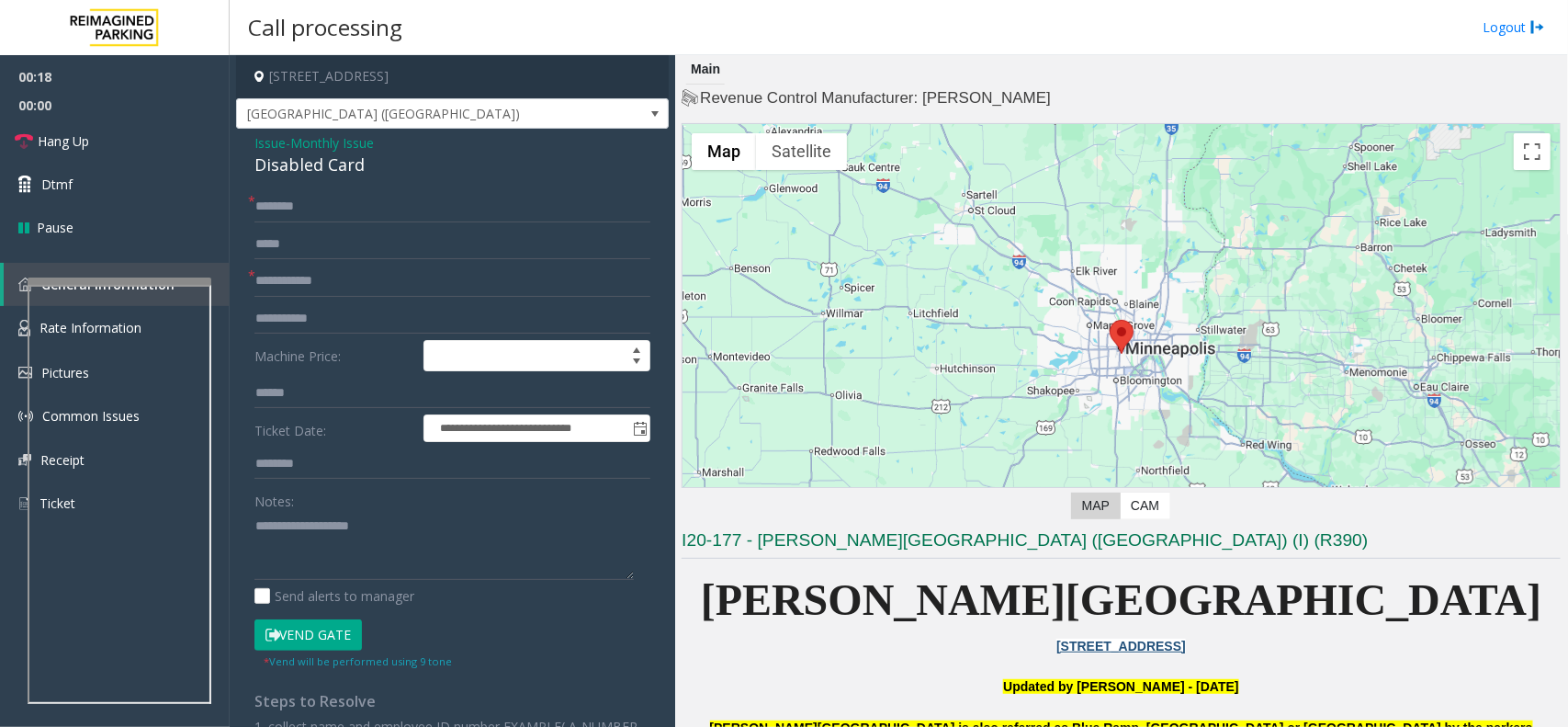
click at [315, 640] on button "Vend Gate" at bounding box center [308, 635] width 108 height 31
click at [338, 253] on input "text" at bounding box center [451, 245] width 396 height 31
click at [338, 273] on input "text" at bounding box center [451, 281] width 396 height 31
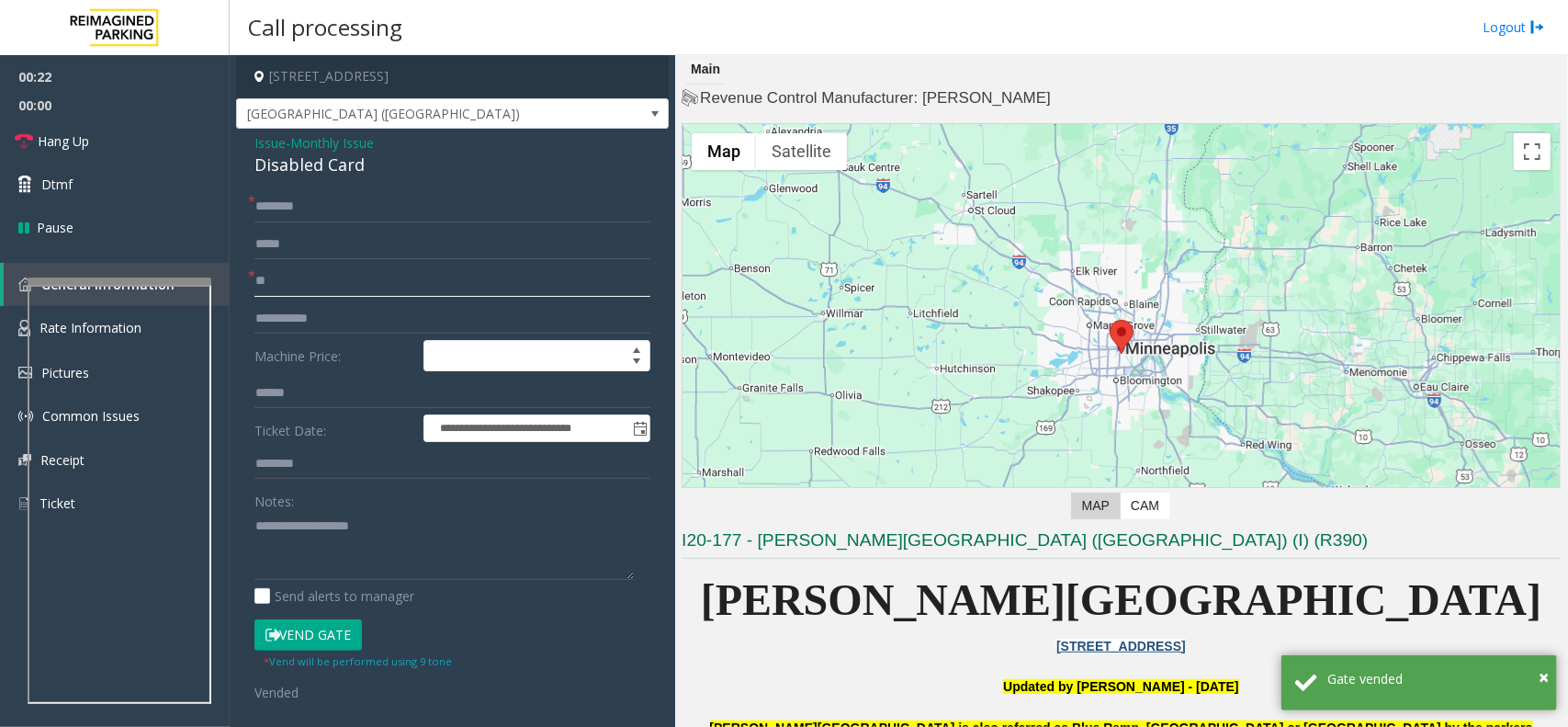
type input "**"
click at [277, 548] on textarea at bounding box center [444, 546] width 379 height 69
paste textarea "**********"
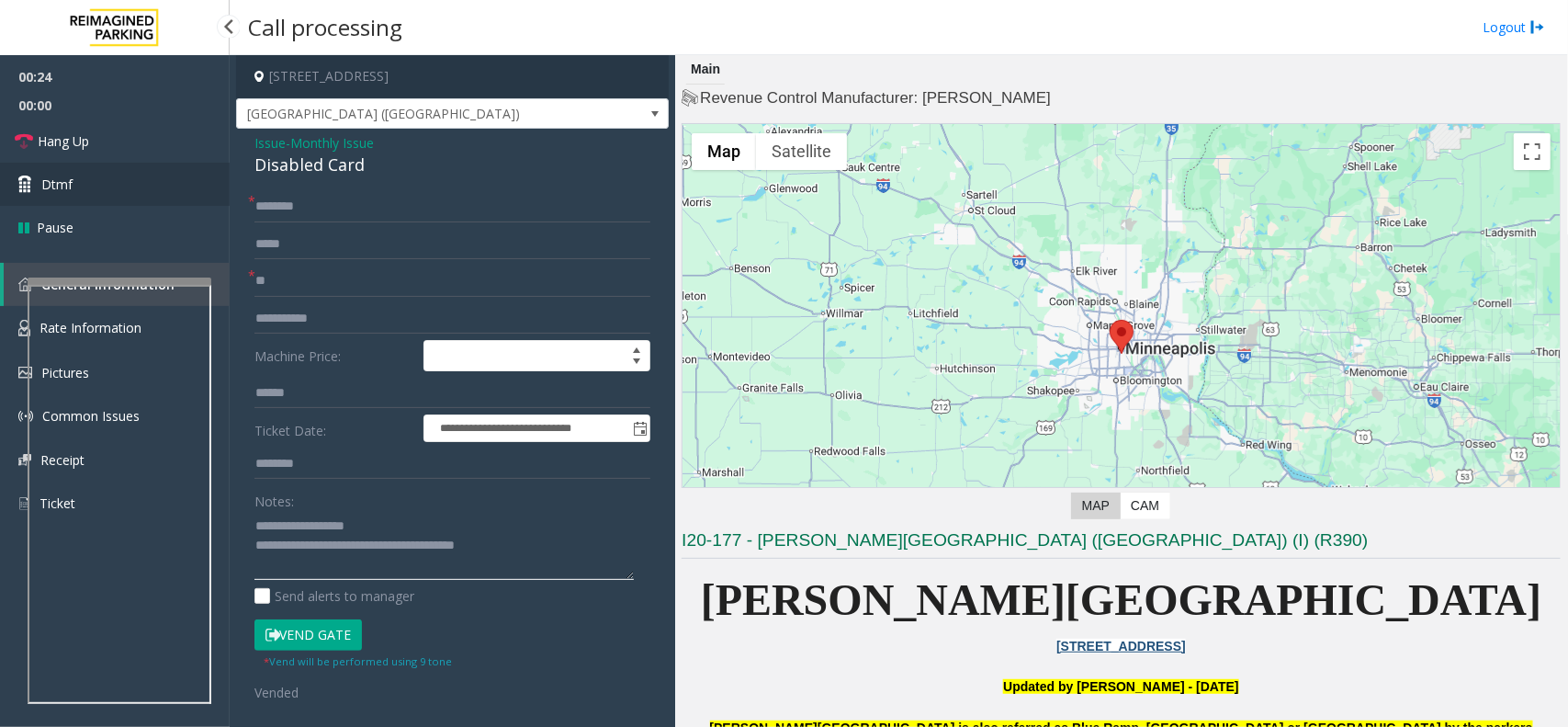
type textarea "**********"
click at [60, 163] on link "Dtmf" at bounding box center [115, 184] width 230 height 43
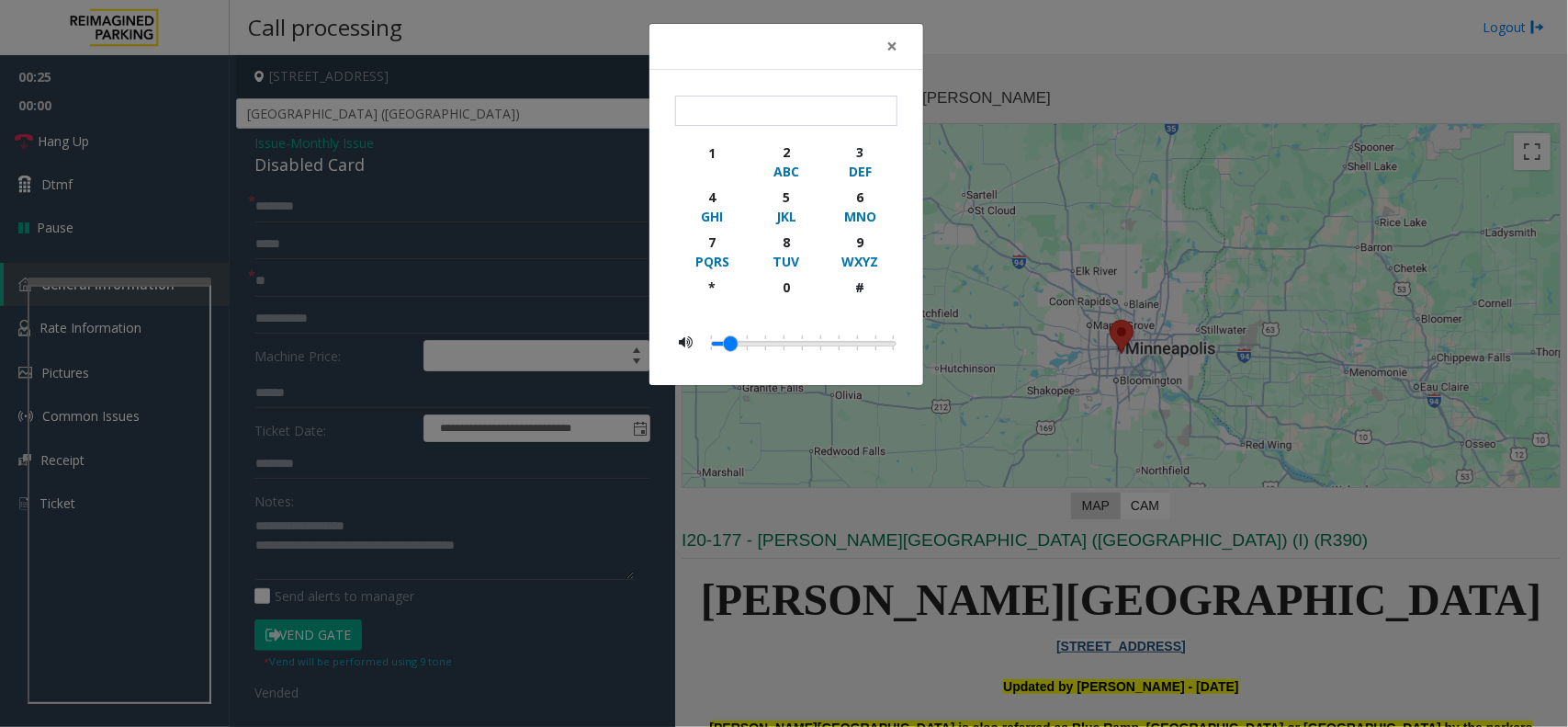
click at [47, 139] on div "× 1 2 ABC 3 DEF 4 GHI 5 JKL 6 MNO 7 PQRS 8 TUV 9 WXYZ * 0 #" at bounding box center [784, 363] width 1568 height 727
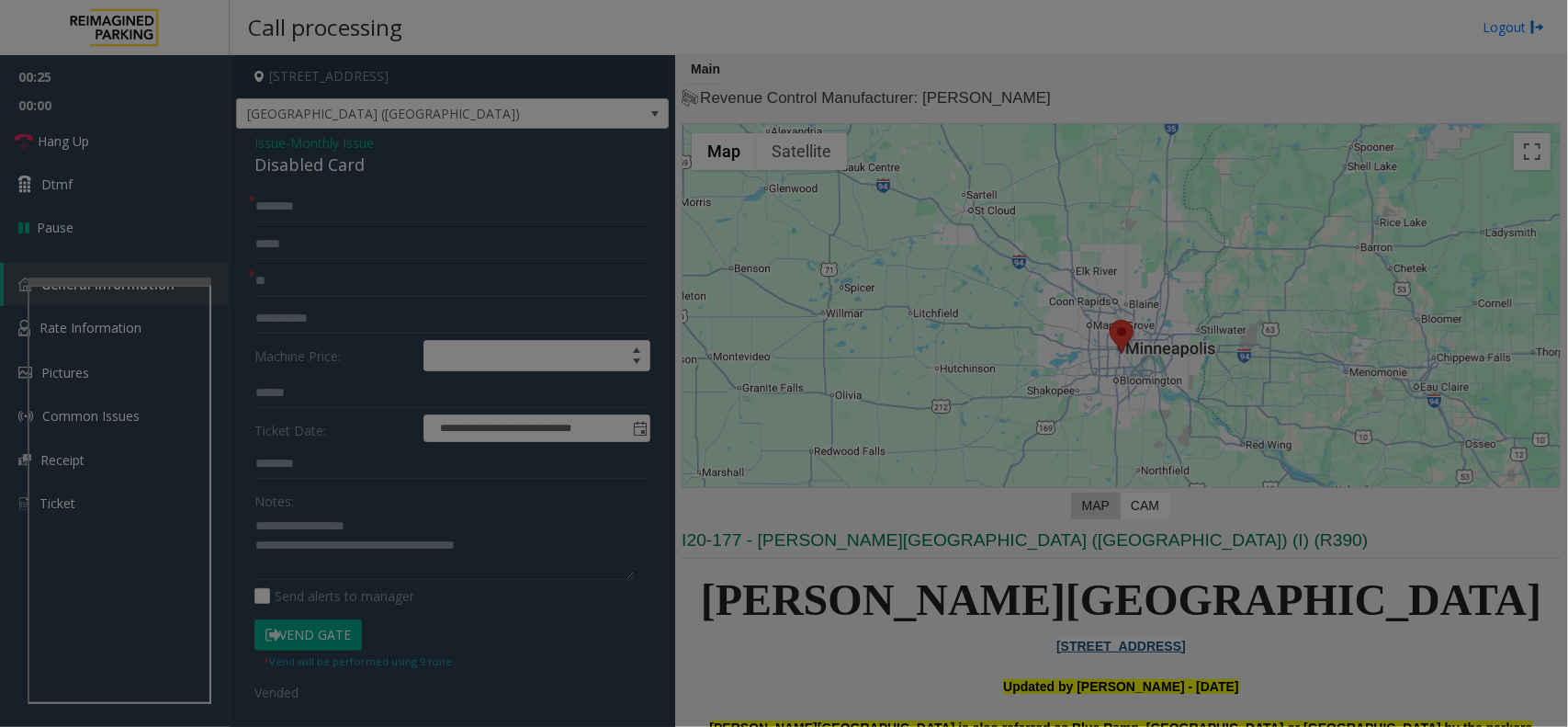
click at [47, 139] on div "× 1 2 ABC 3 DEF 4 GHI 5 JKL 6 MNO 7 PQRS 8 TUV 9 WXYZ * 0 #" at bounding box center [784, 363] width 1568 height 727
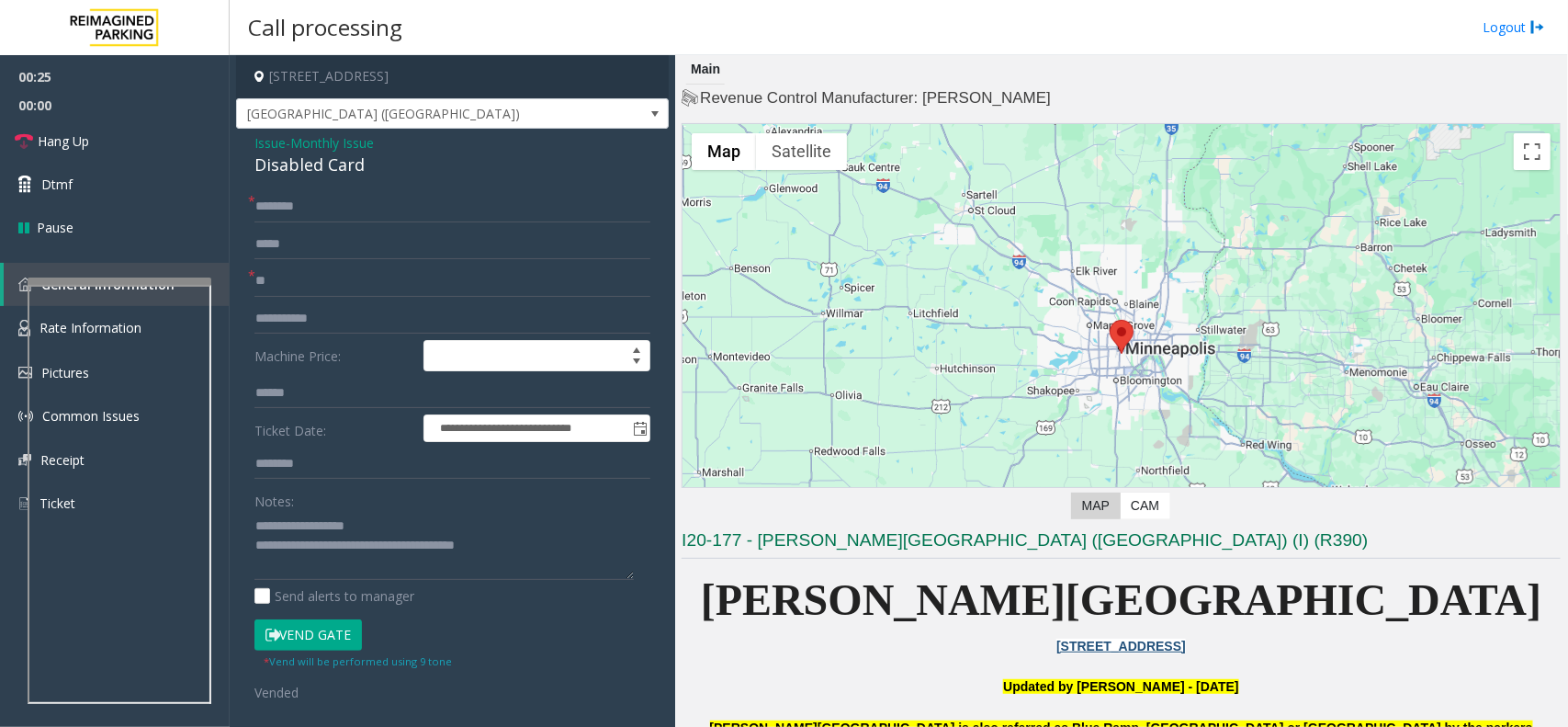
click at [47, 139] on body "**********" at bounding box center [784, 363] width 1568 height 727
click at [47, 139] on span "Hang Up" at bounding box center [63, 141] width 51 height 19
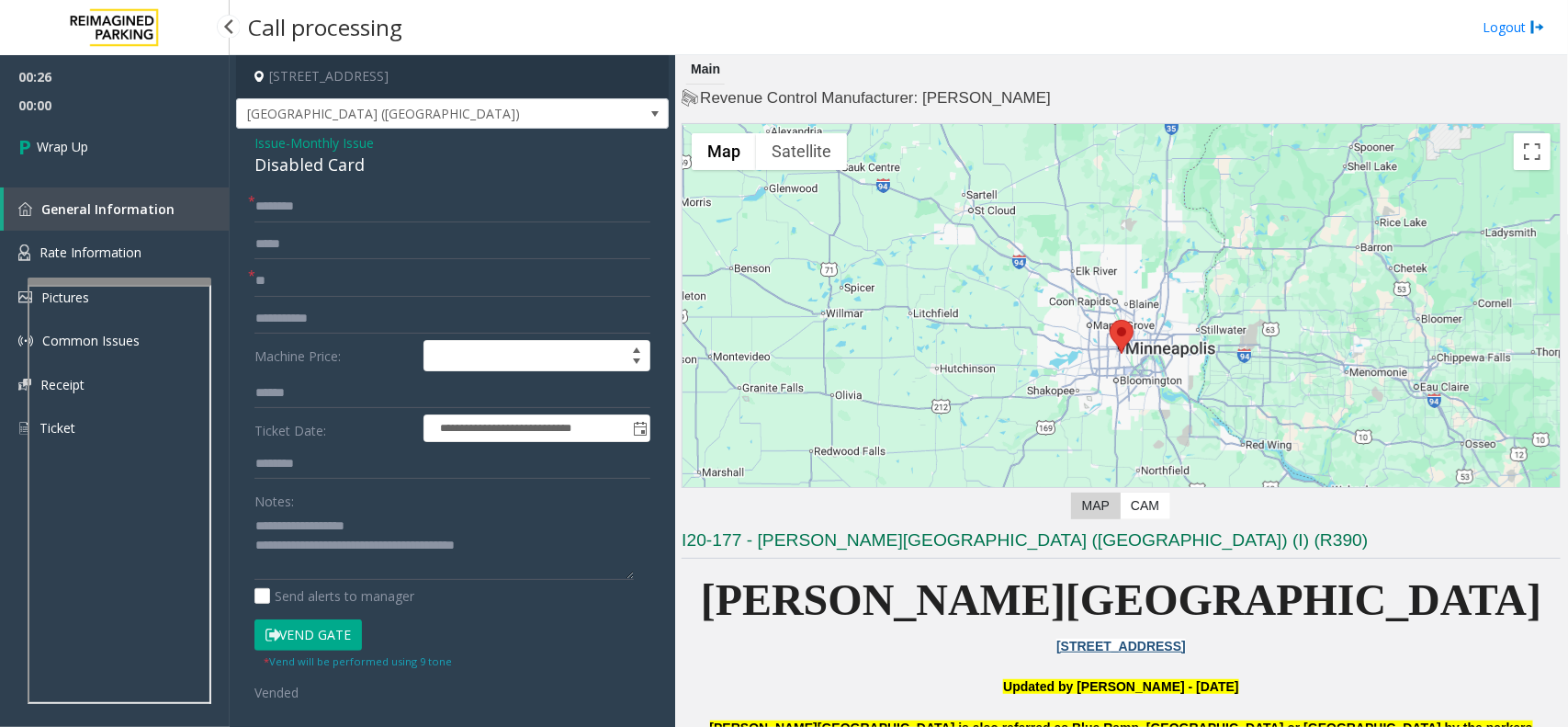
click at [47, 139] on span "Wrap Up" at bounding box center [62, 146] width 51 height 19
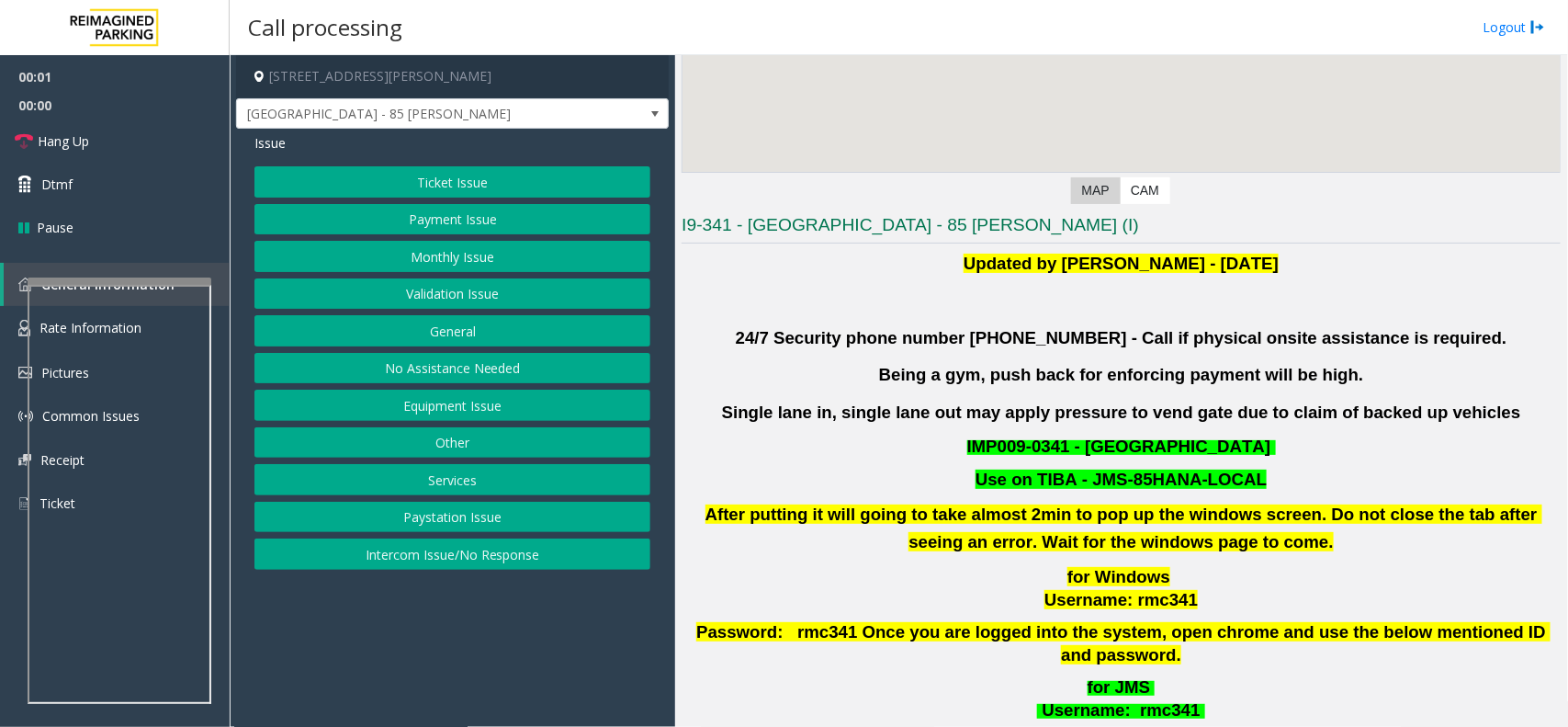
scroll to position [345, 0]
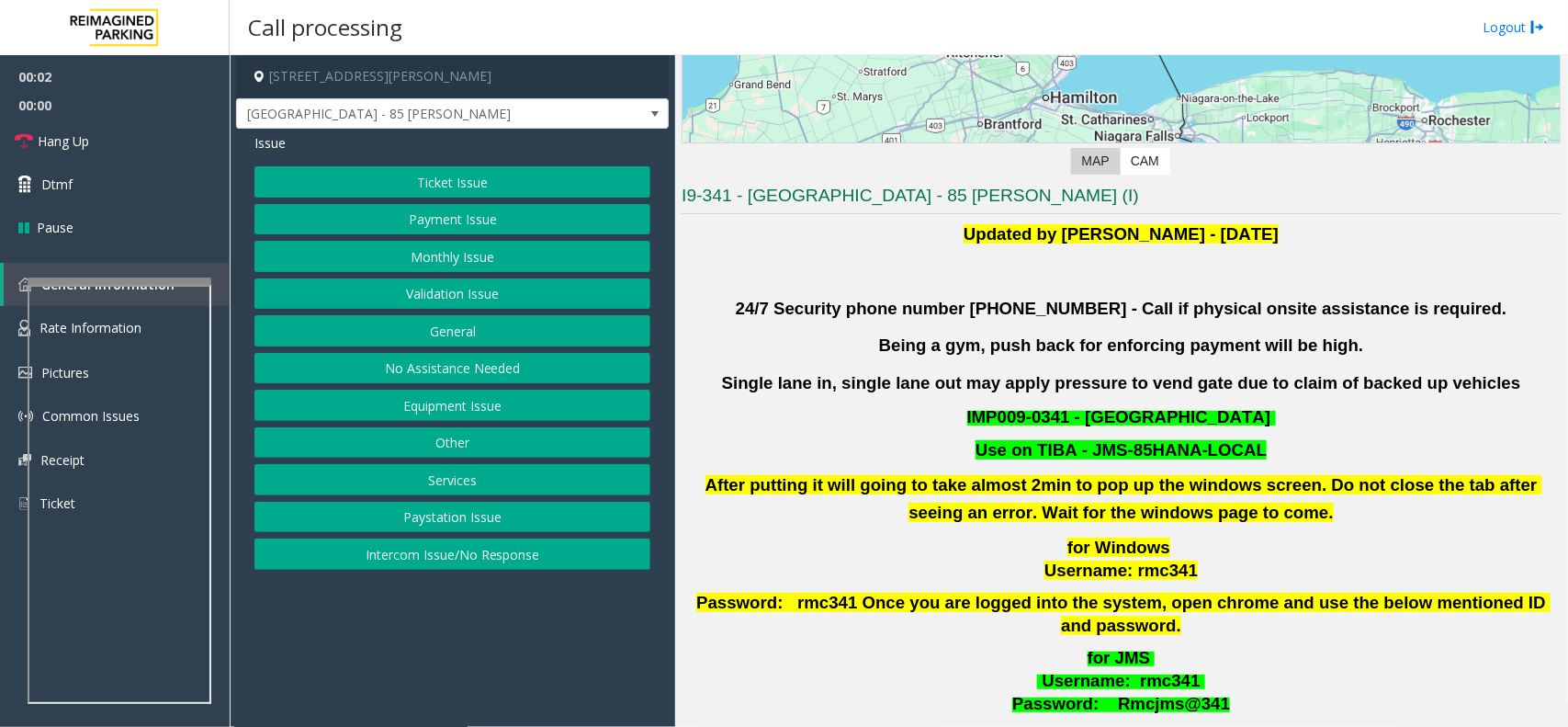
click at [828, 291] on div "Updated by [PERSON_NAME] - [DATE] 24/7 Security phone number [PHONE_NUMBER] - C…" at bounding box center [1120, 492] width 879 height 543
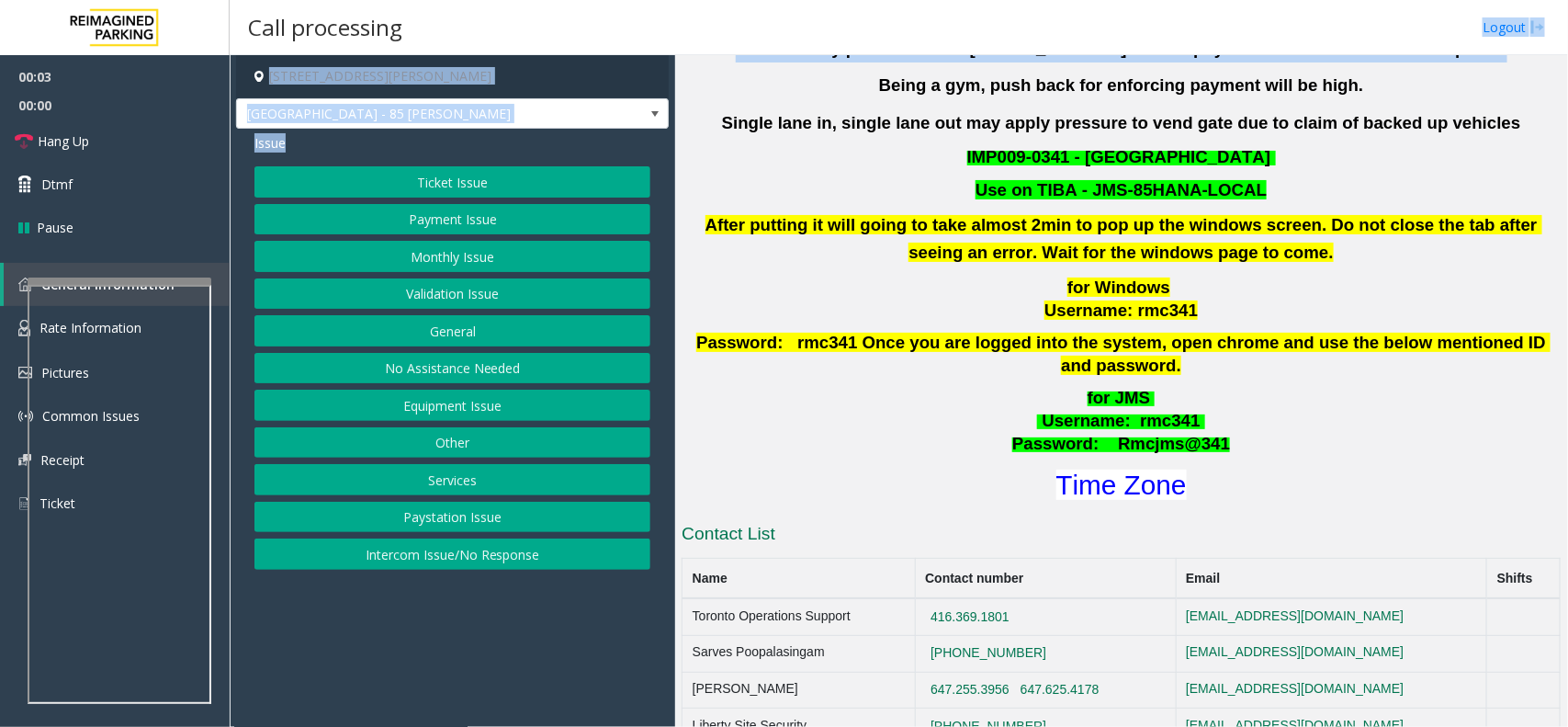
scroll to position [471, 0]
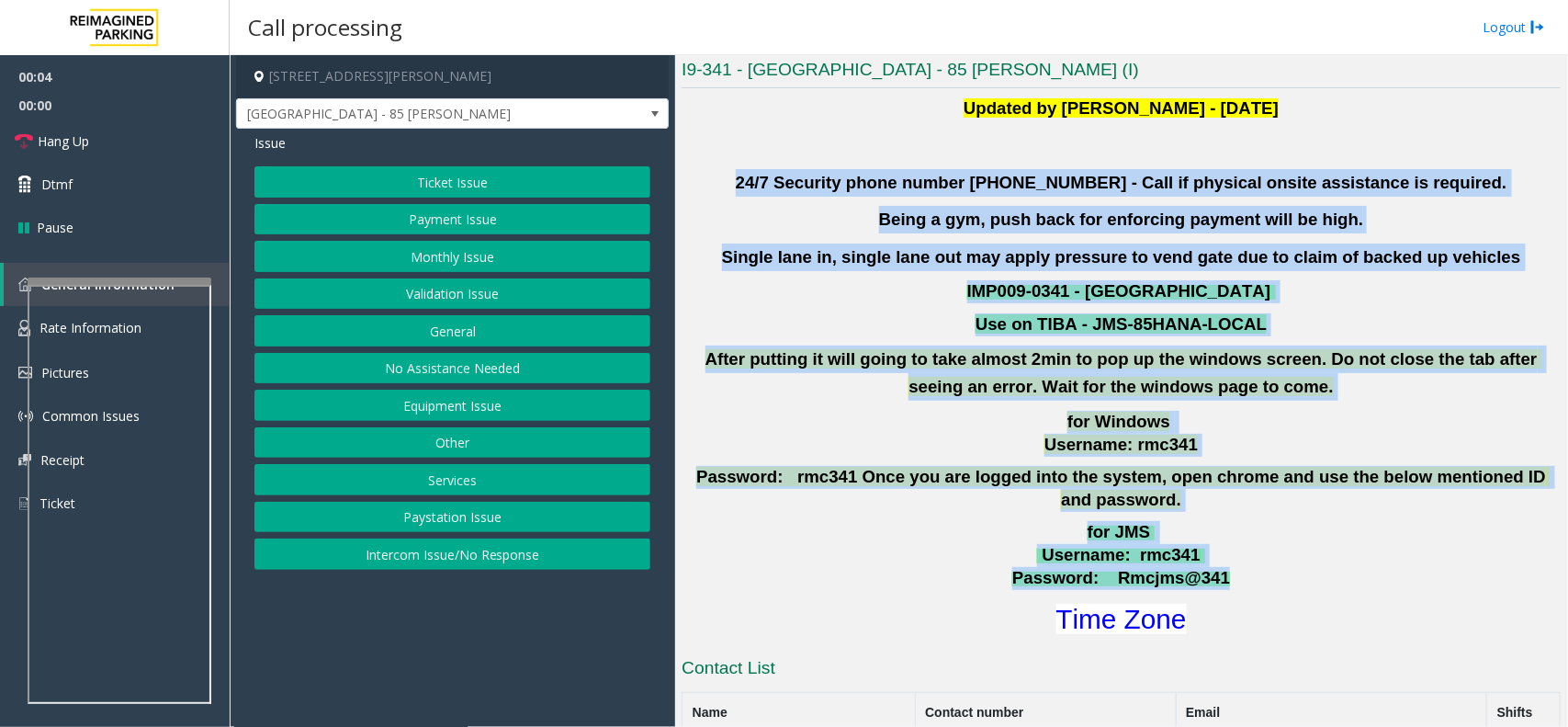
drag, startPoint x: 828, startPoint y: 291, endPoint x: 1145, endPoint y: 556, distance: 413.2
click at [1145, 556] on div "Updated by [PERSON_NAME] - [DATE] 24/7 Security phone number [PHONE_NUMBER] - C…" at bounding box center [1120, 366] width 879 height 543
click at [1128, 545] on span ": rmc341" at bounding box center [1163, 555] width 75 height 19
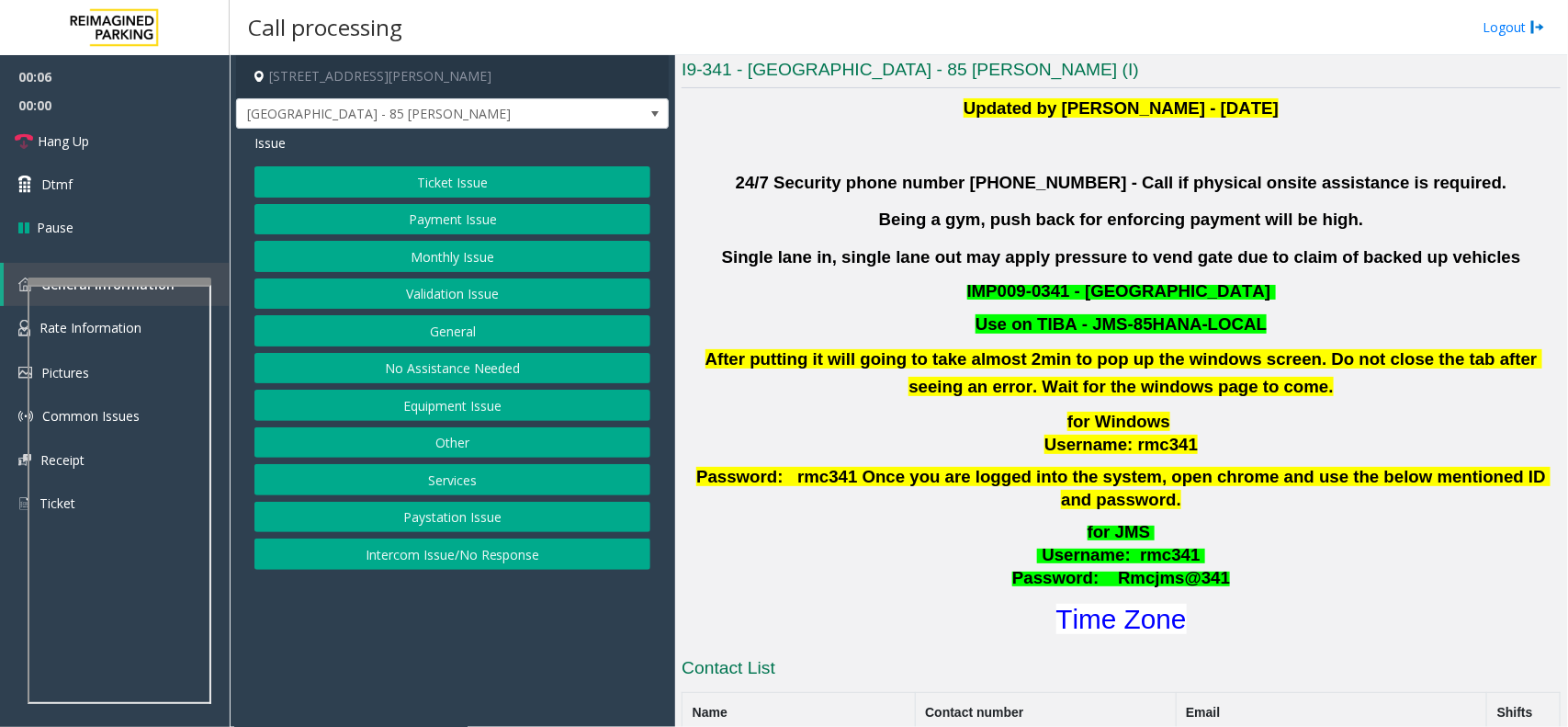
click at [479, 305] on button "Validation Issue" at bounding box center [451, 294] width 396 height 31
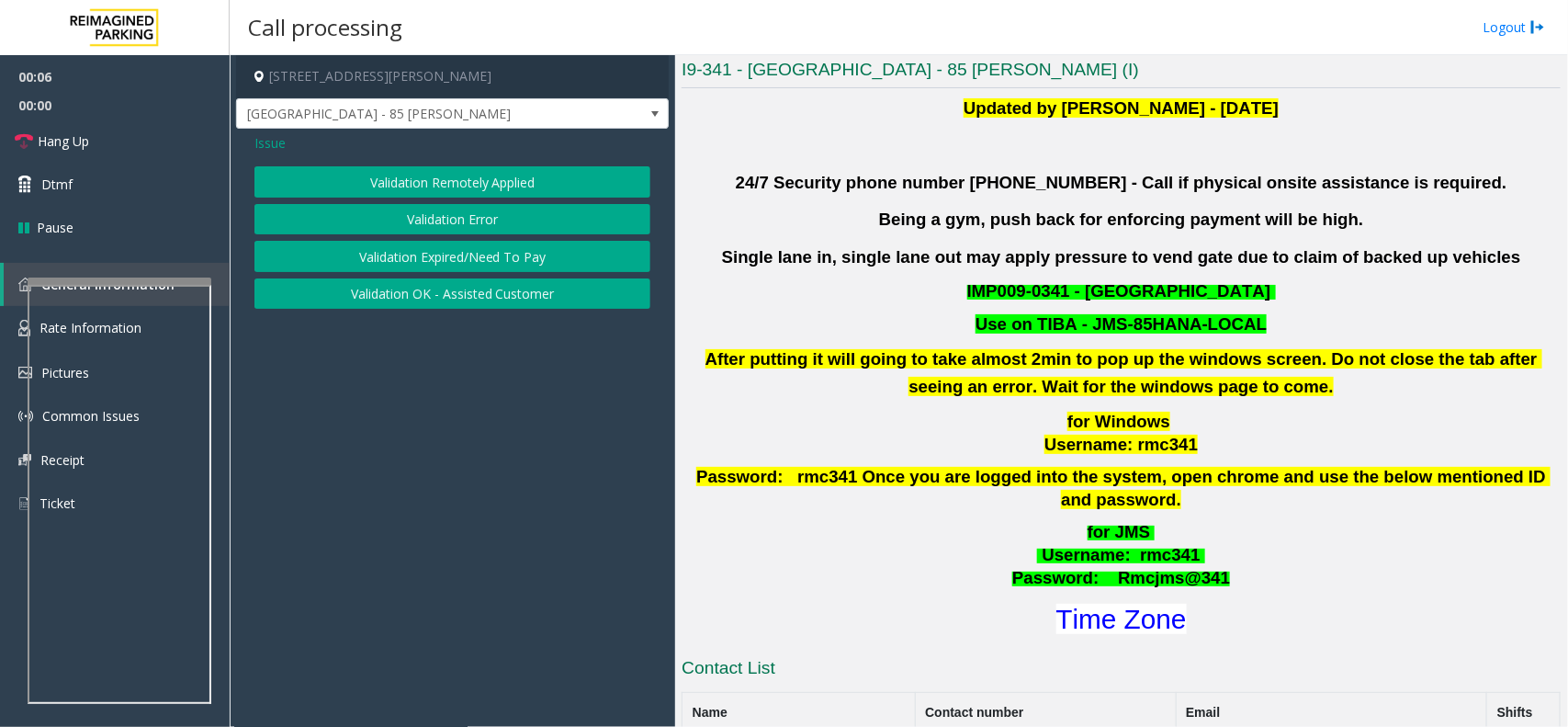
click at [442, 214] on button "Validation Error" at bounding box center [451, 220] width 396 height 31
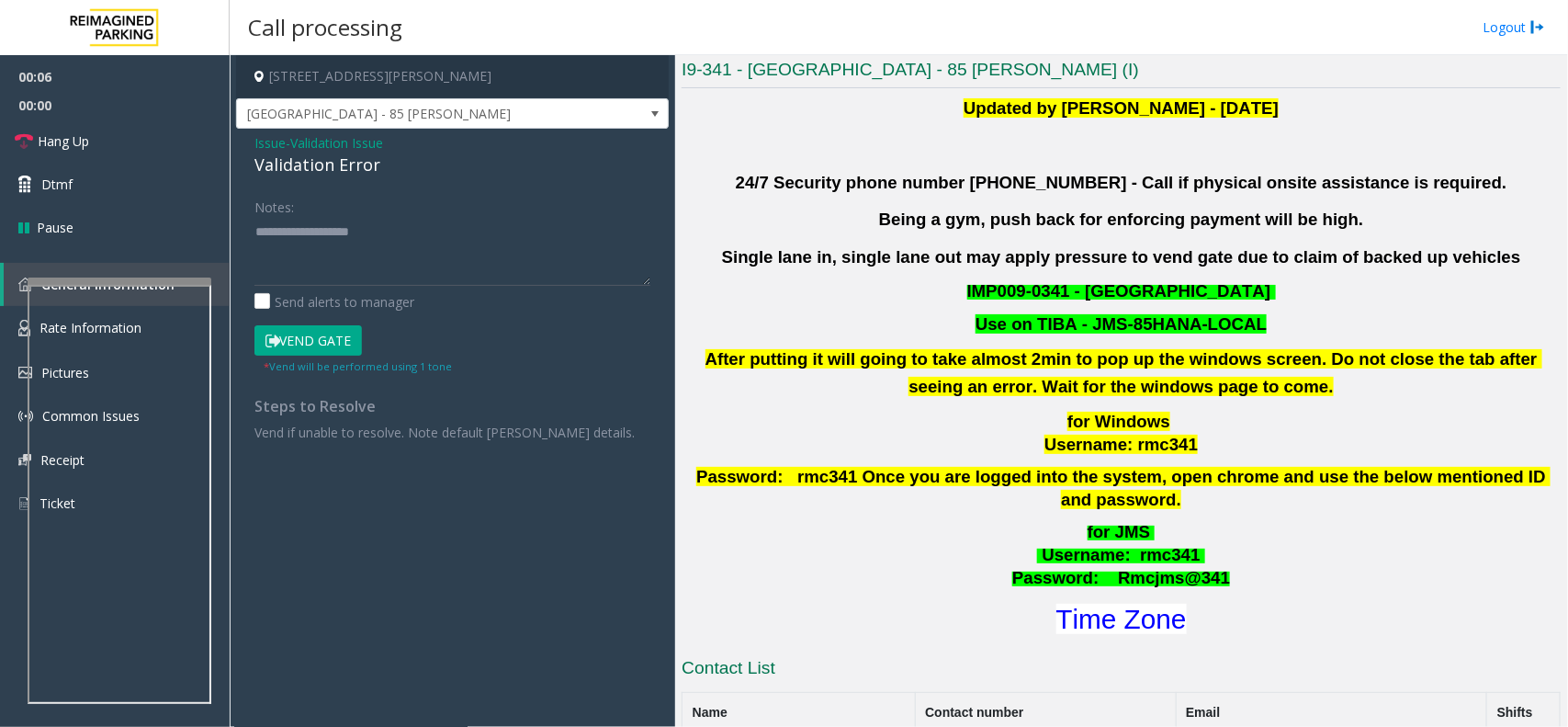
click at [333, 177] on div "Validation Error" at bounding box center [451, 165] width 396 height 25
click at [332, 282] on textarea at bounding box center [451, 251] width 396 height 69
paste textarea "**********"
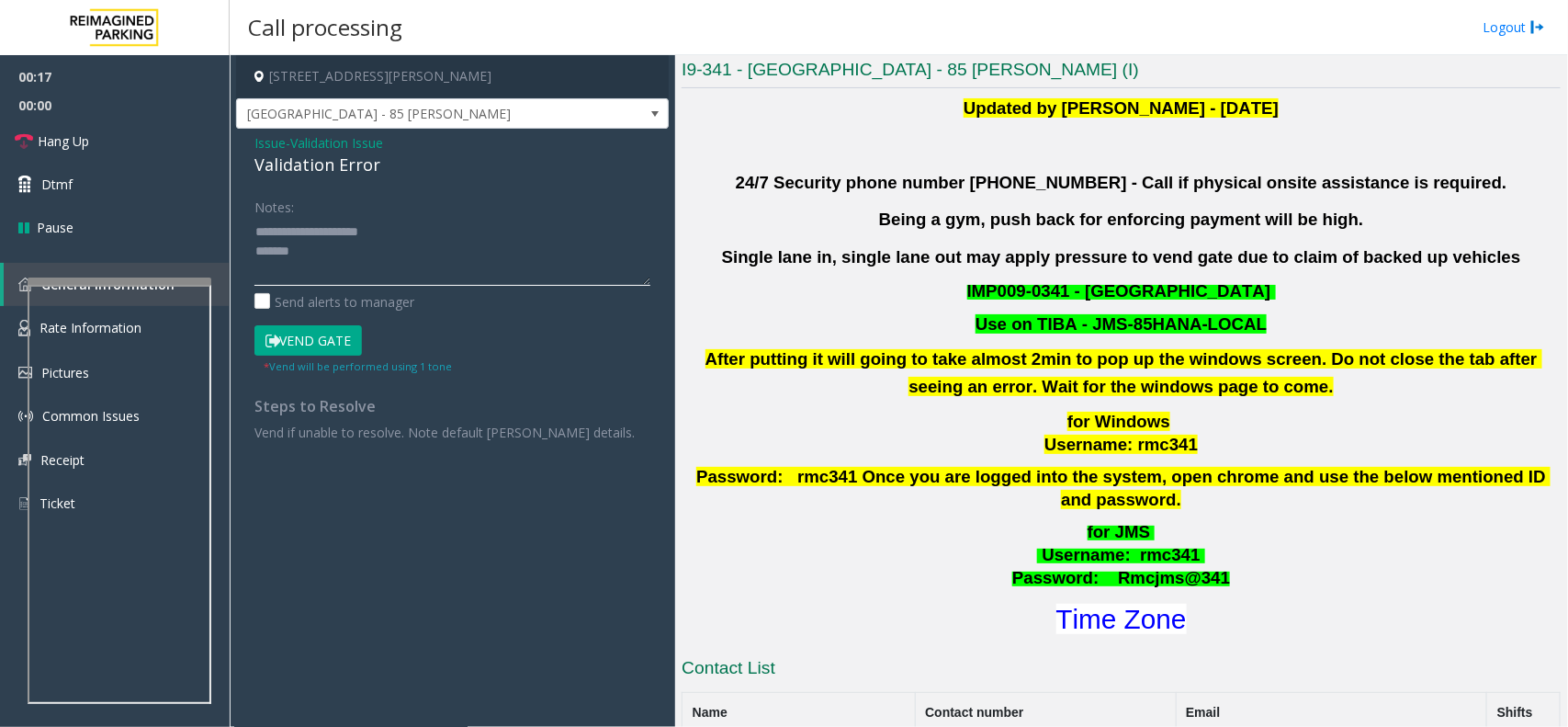
click at [428, 277] on textarea at bounding box center [451, 251] width 396 height 69
click at [369, 263] on textarea at bounding box center [451, 251] width 396 height 69
paste textarea "**********"
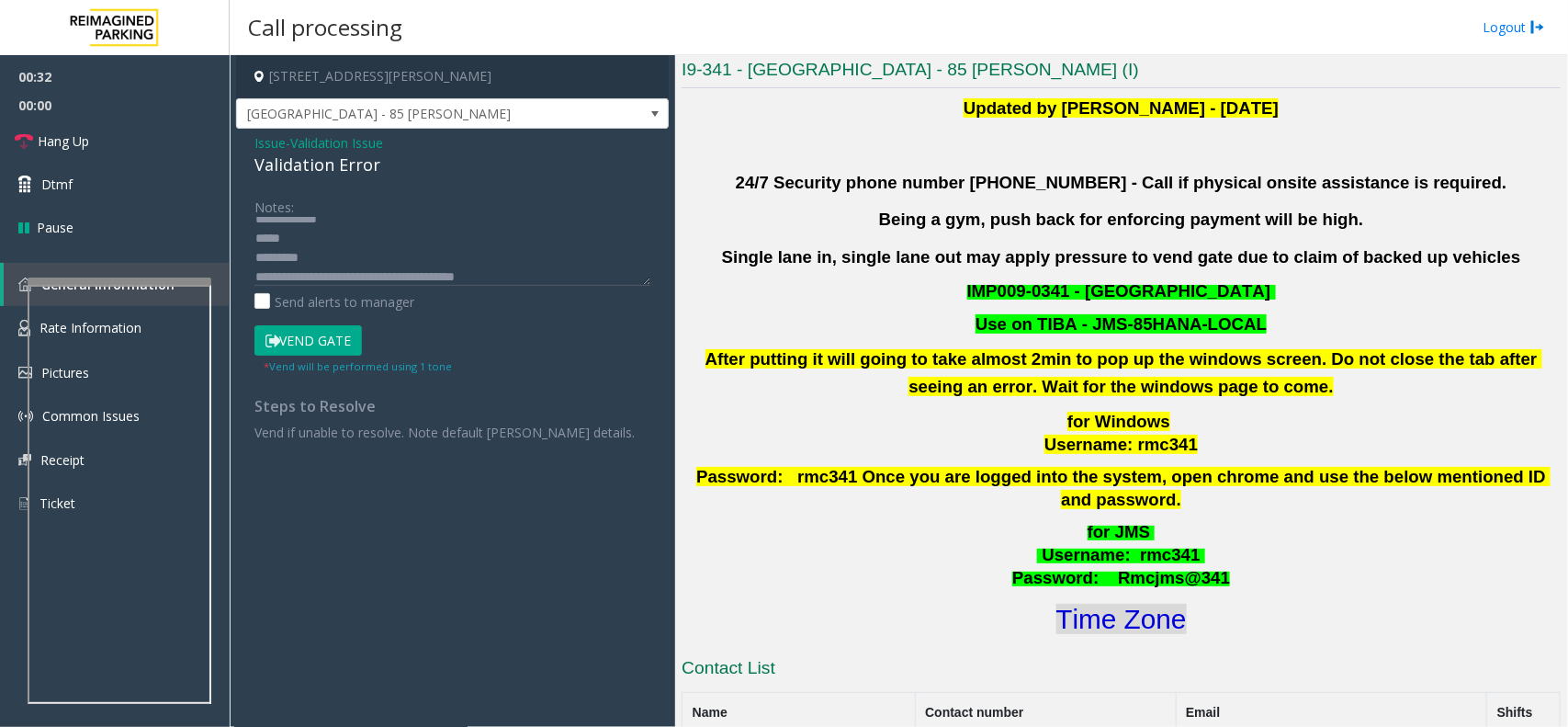
click at [1132, 604] on font "Time Zone" at bounding box center [1120, 618] width 130 height 30
click at [292, 345] on button "Vend Gate" at bounding box center [308, 341] width 108 height 31
click at [308, 246] on textarea at bounding box center [451, 251] width 396 height 69
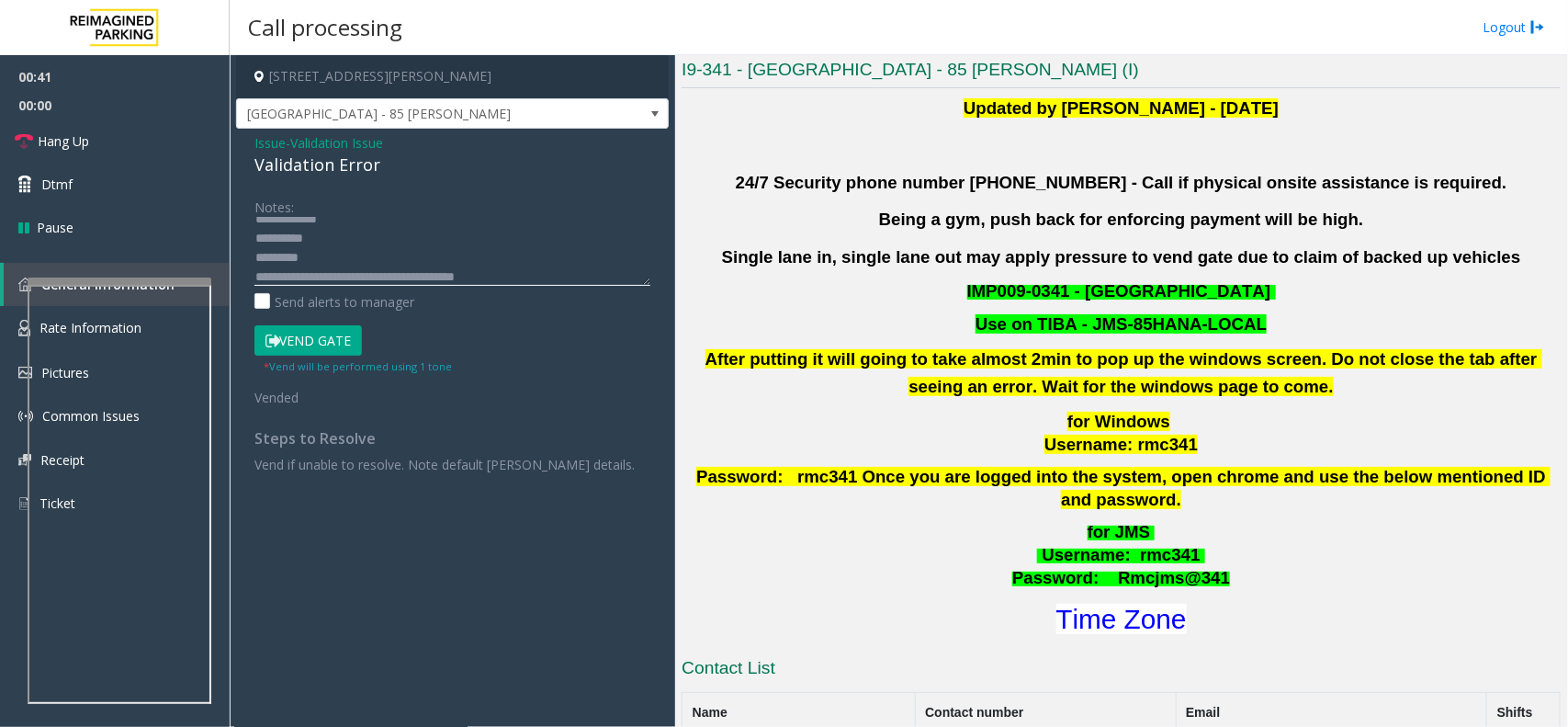
drag, startPoint x: 271, startPoint y: 268, endPoint x: 257, endPoint y: 258, distance: 17.2
type textarea "**********"
click at [66, 122] on link "Hang Up" at bounding box center [115, 141] width 230 height 43
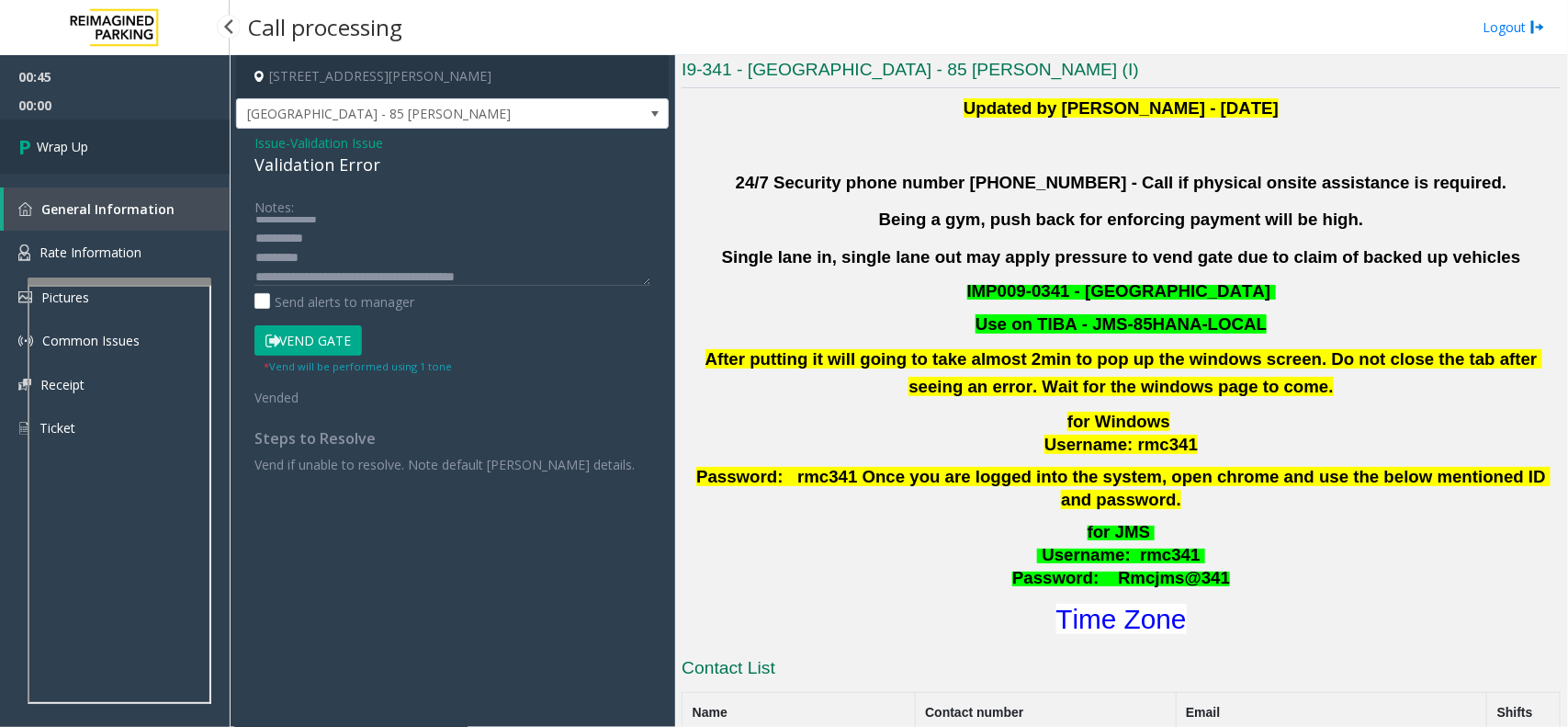
click at [66, 122] on link "Wrap Up" at bounding box center [115, 146] width 230 height 54
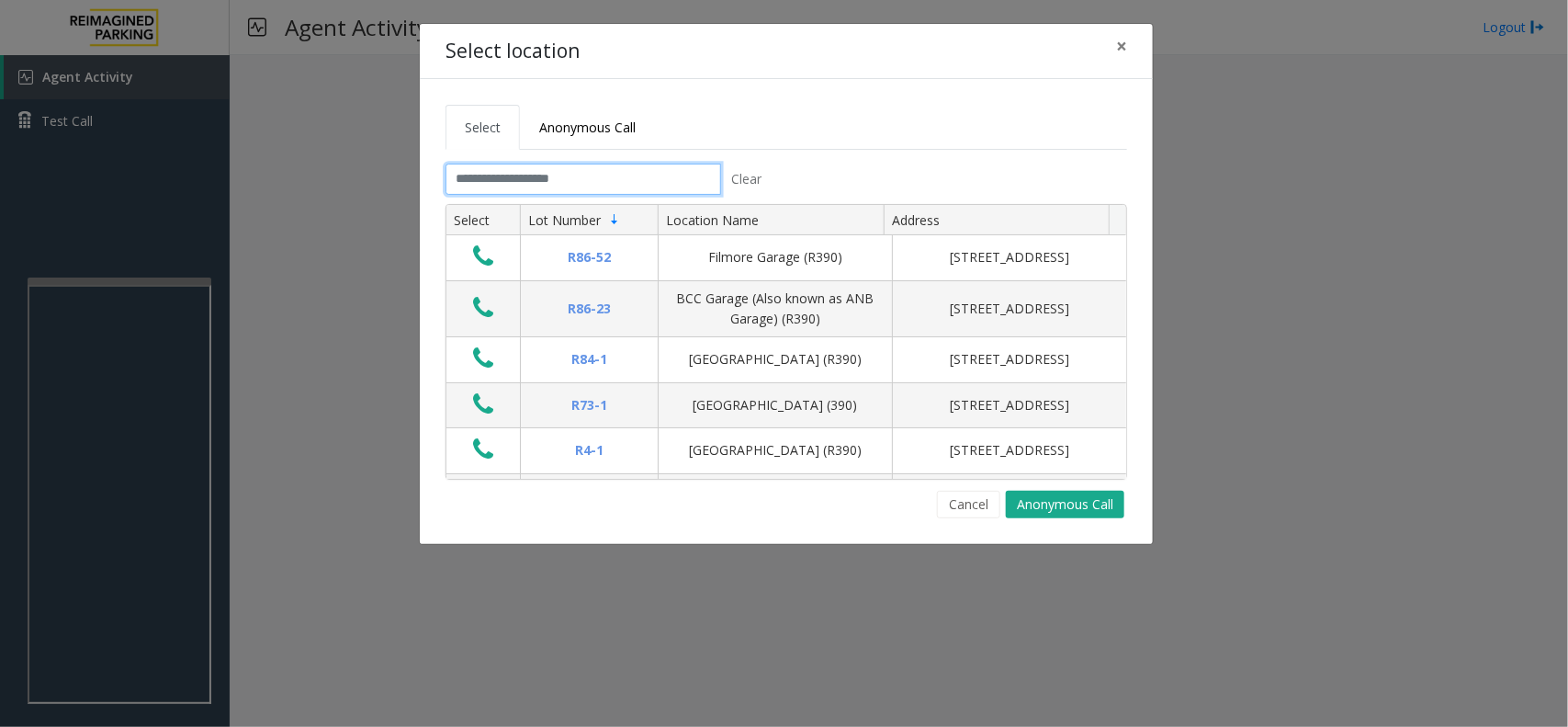
click at [575, 167] on input "text" at bounding box center [583, 179] width 275 height 31
click at [952, 496] on button "Cancel" at bounding box center [968, 505] width 64 height 28
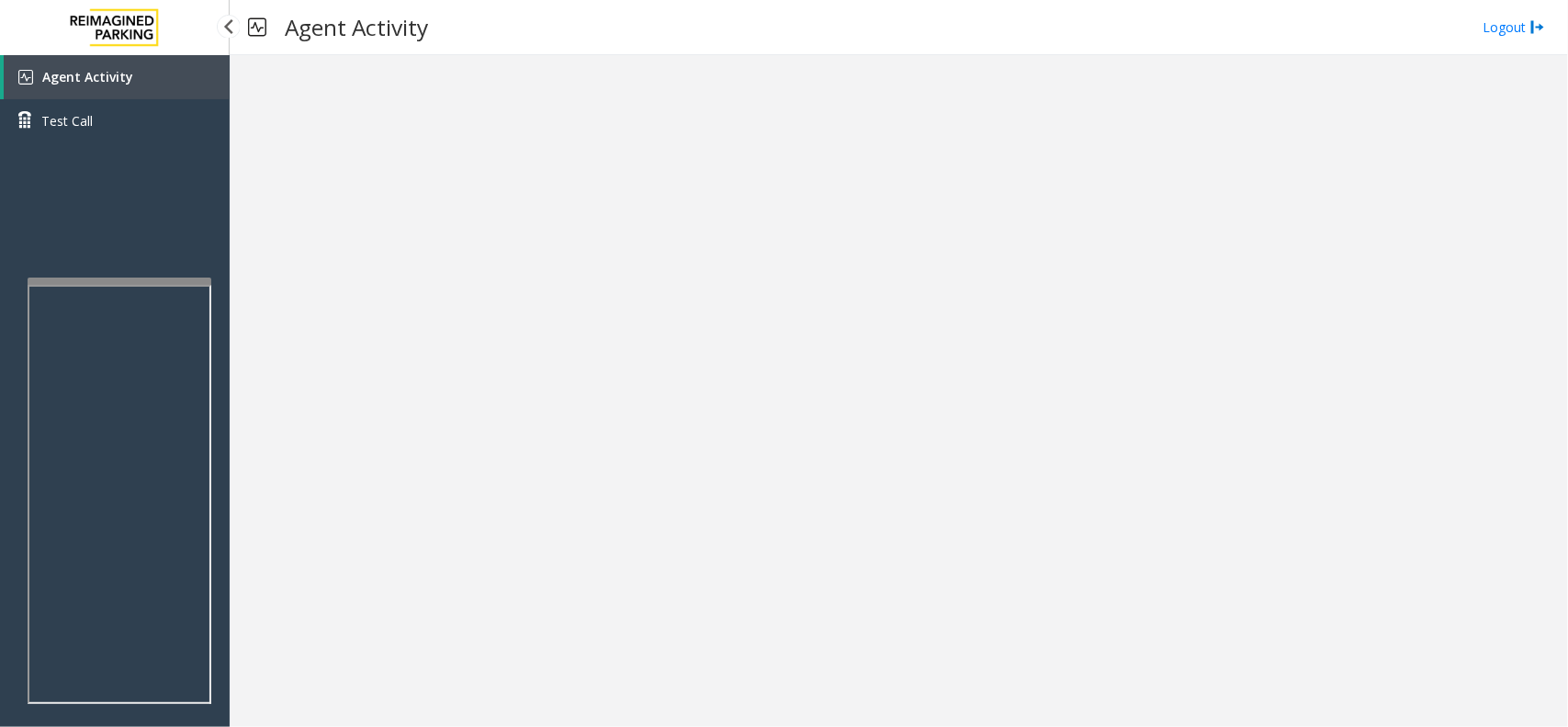
click at [174, 96] on link "Agent Activity" at bounding box center [116, 77] width 226 height 44
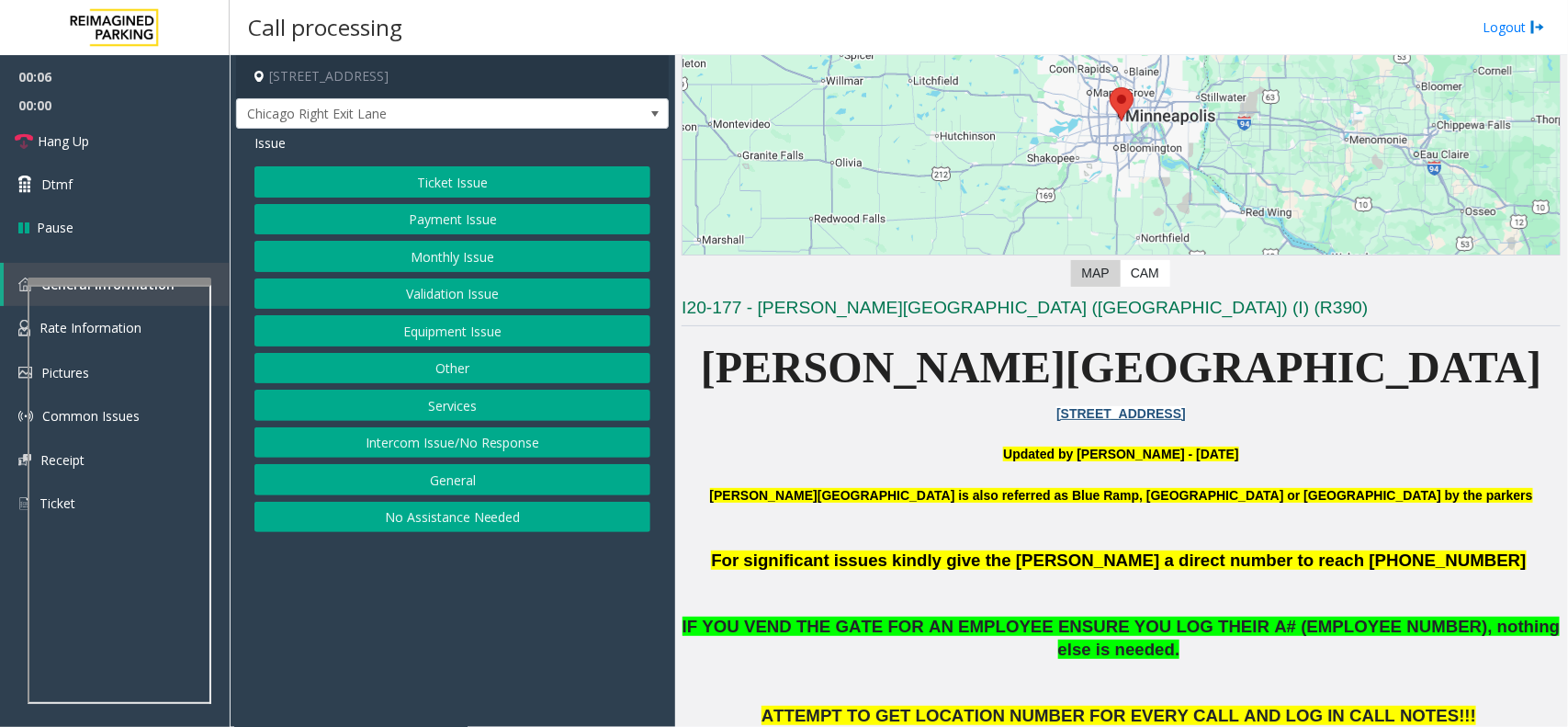
scroll to position [345, 0]
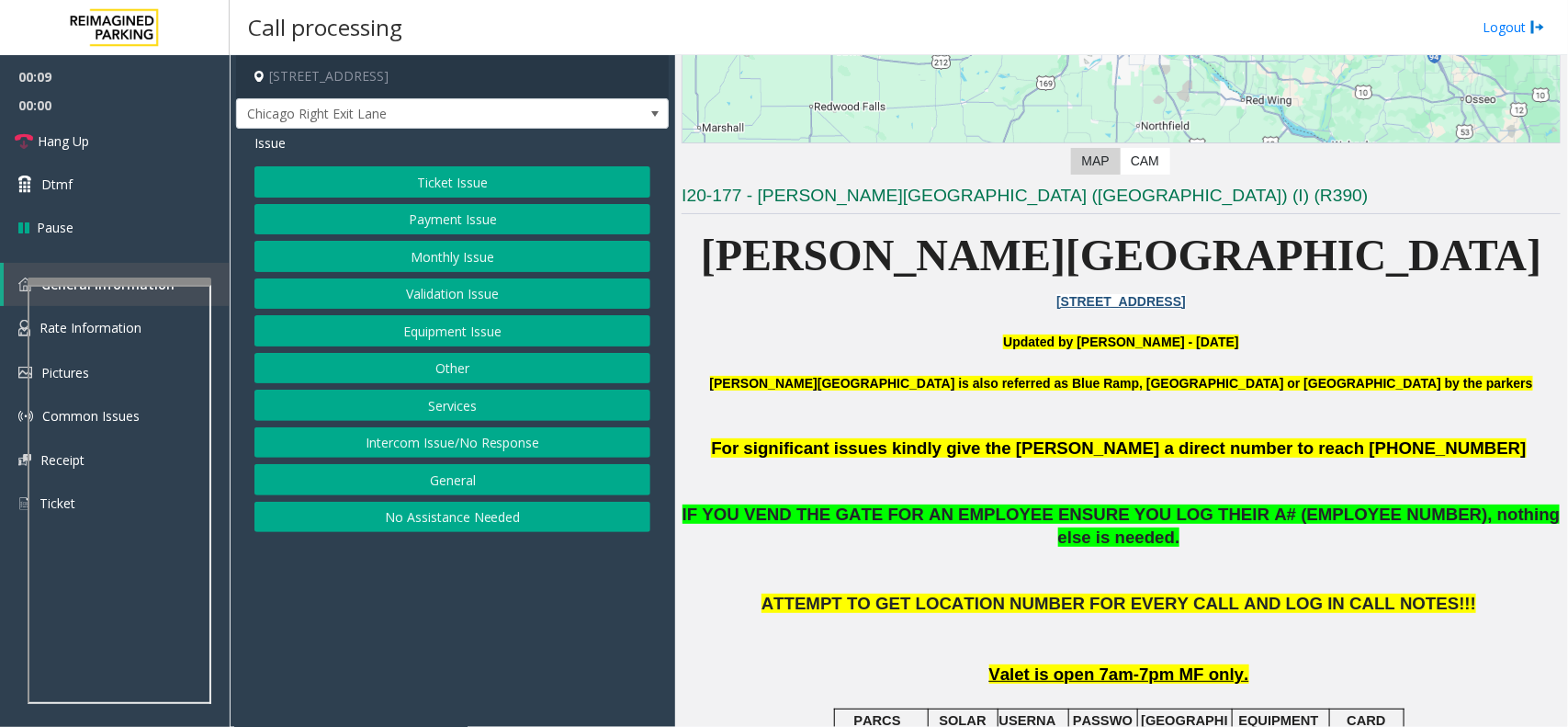
click at [571, 184] on button "Ticket Issue" at bounding box center [451, 182] width 396 height 31
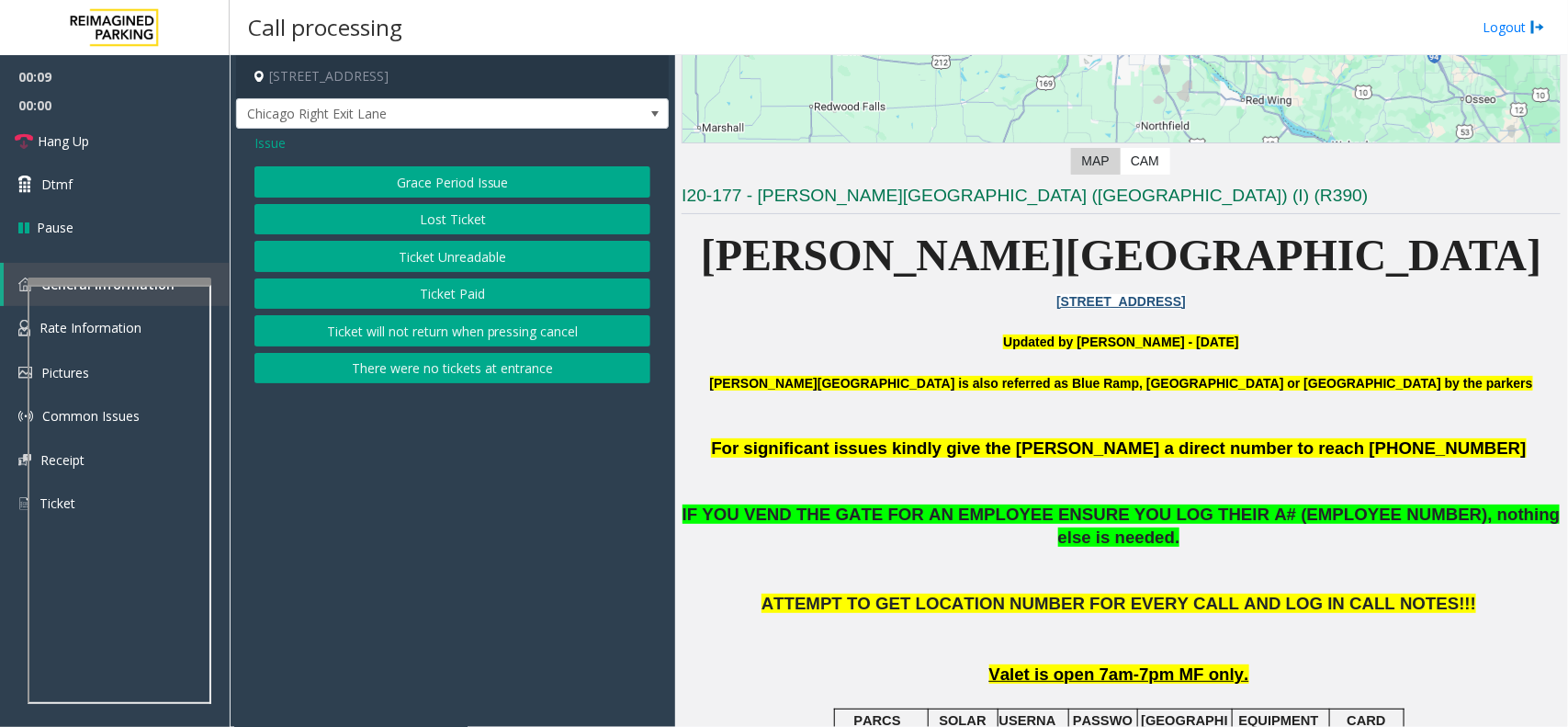
click at [437, 259] on button "Ticket Unreadable" at bounding box center [451, 256] width 396 height 31
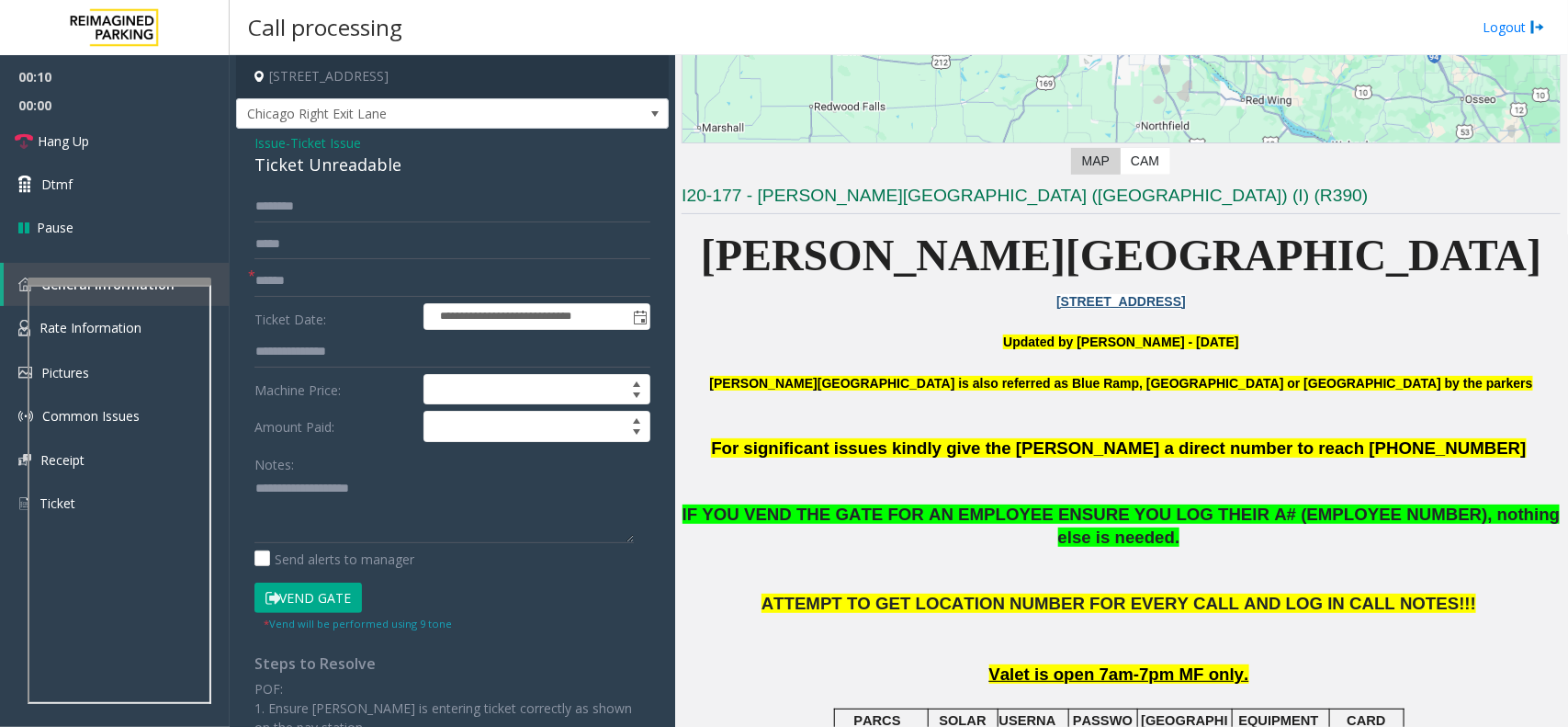
click at [327, 154] on div "Ticket Unreadable" at bounding box center [451, 165] width 396 height 25
copy div "Ticket Unreadable"
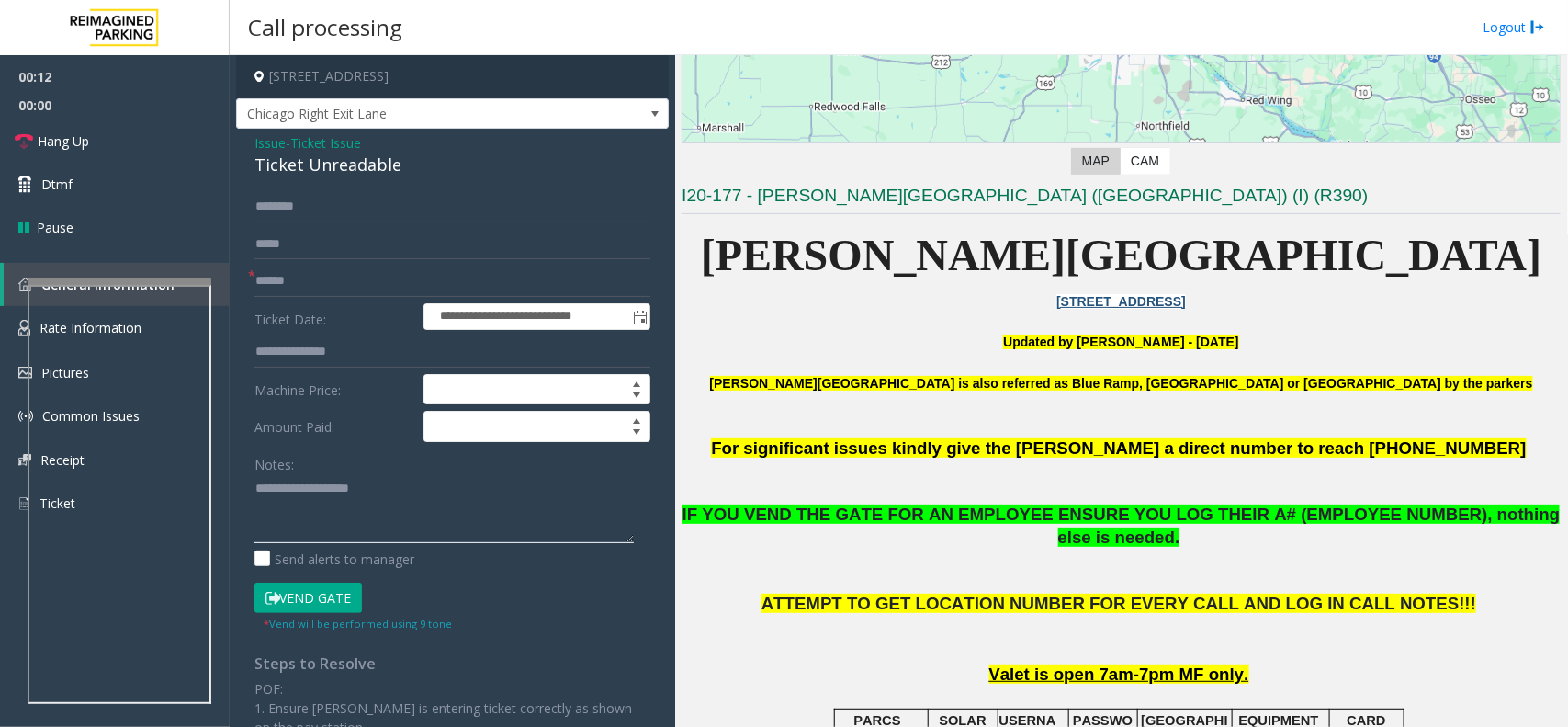
click at [439, 506] on textarea at bounding box center [444, 508] width 379 height 69
paste textarea "**********"
click at [328, 608] on button "Vend Gate" at bounding box center [308, 598] width 108 height 31
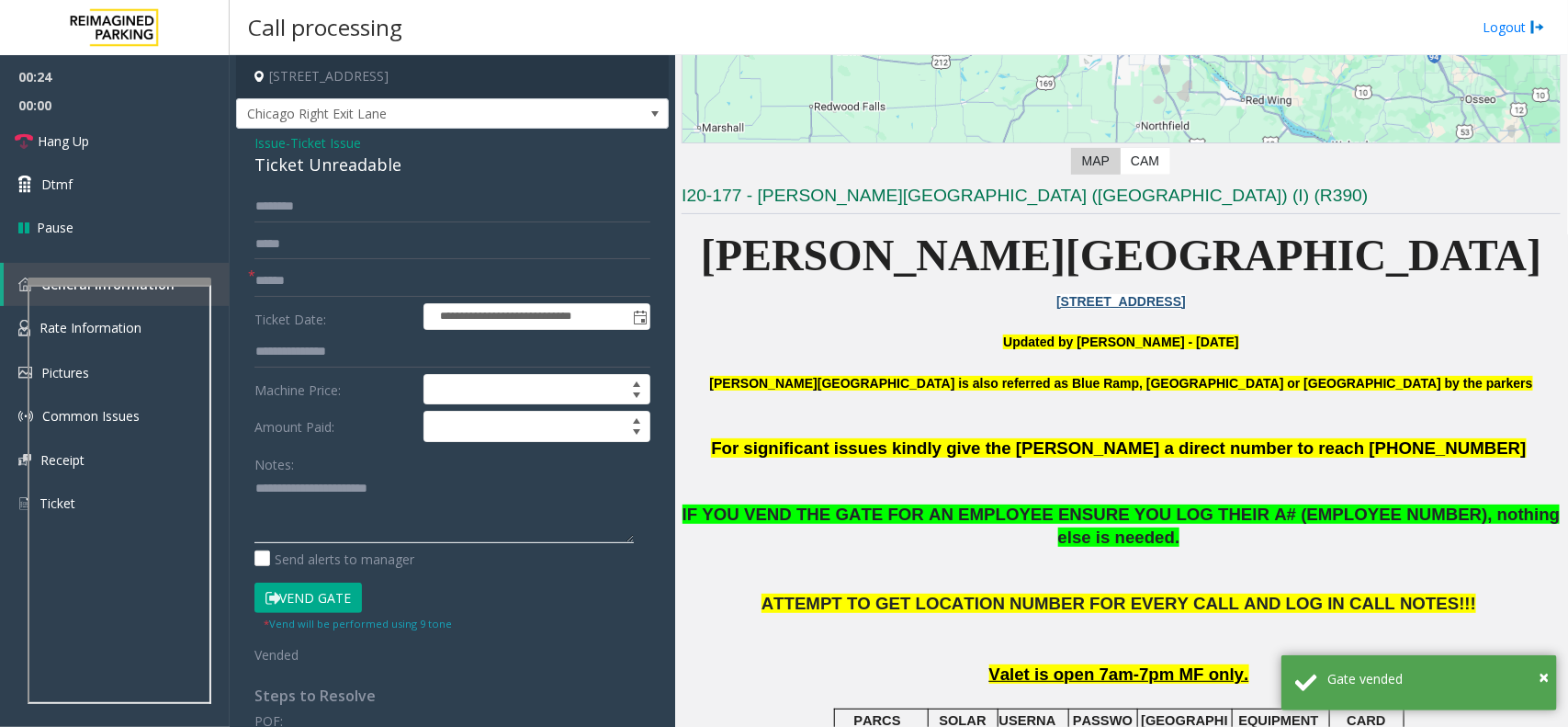
click at [332, 503] on textarea at bounding box center [444, 508] width 379 height 69
paste textarea "**********"
type textarea "**********"
click at [152, 125] on link "Hang Up" at bounding box center [115, 141] width 230 height 43
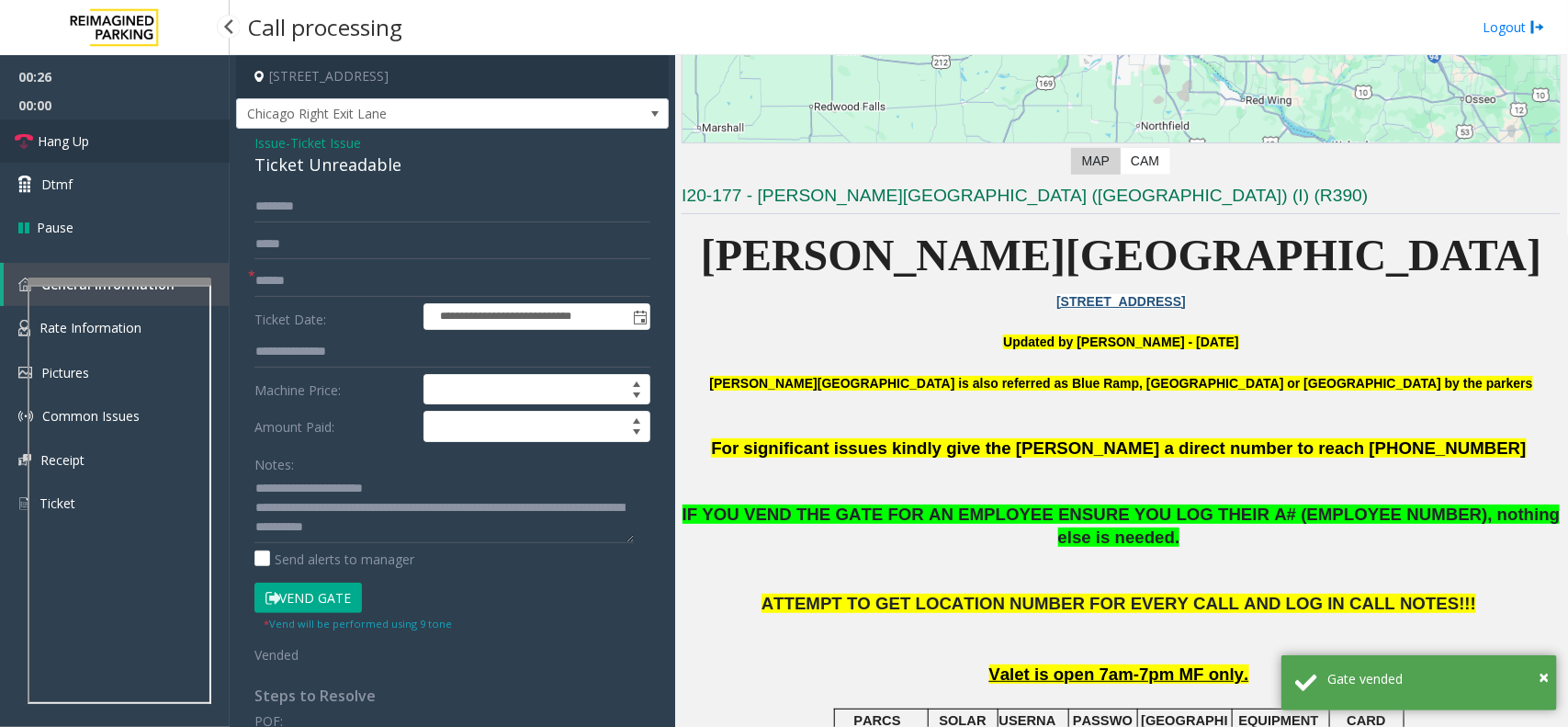
click at [152, 125] on link "Hang Up" at bounding box center [115, 141] width 230 height 43
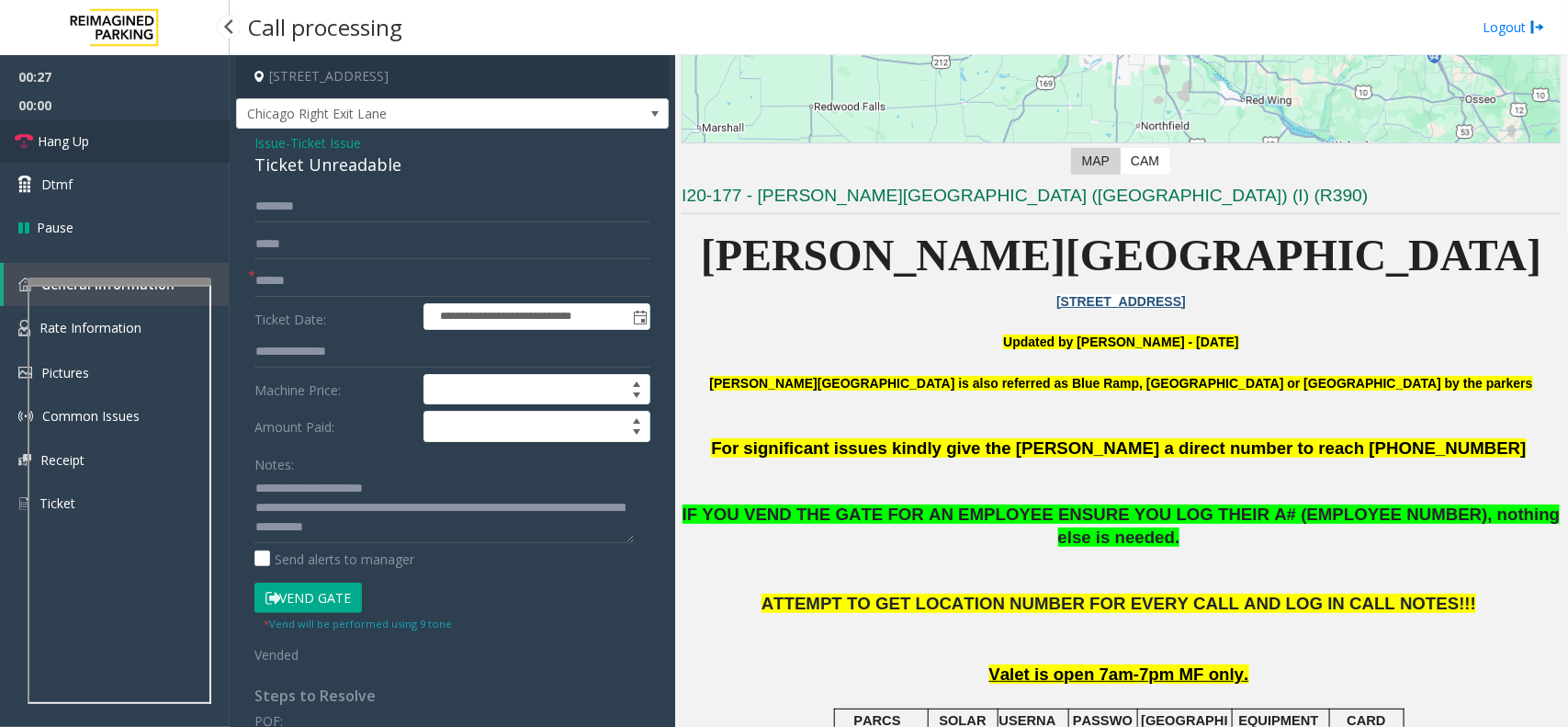
click at [152, 125] on link "Hang Up" at bounding box center [115, 141] width 230 height 43
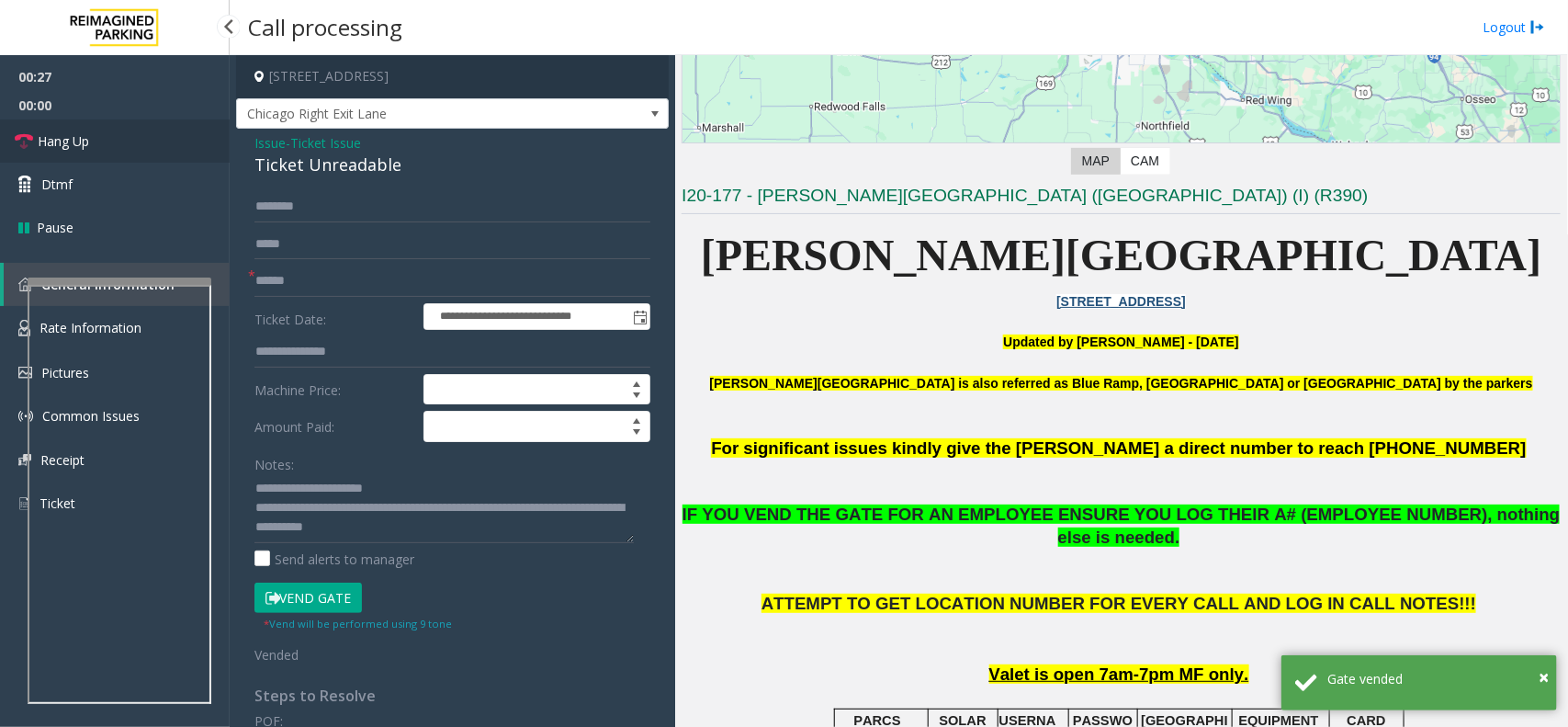
click at [152, 125] on link "Hang Up" at bounding box center [115, 141] width 230 height 43
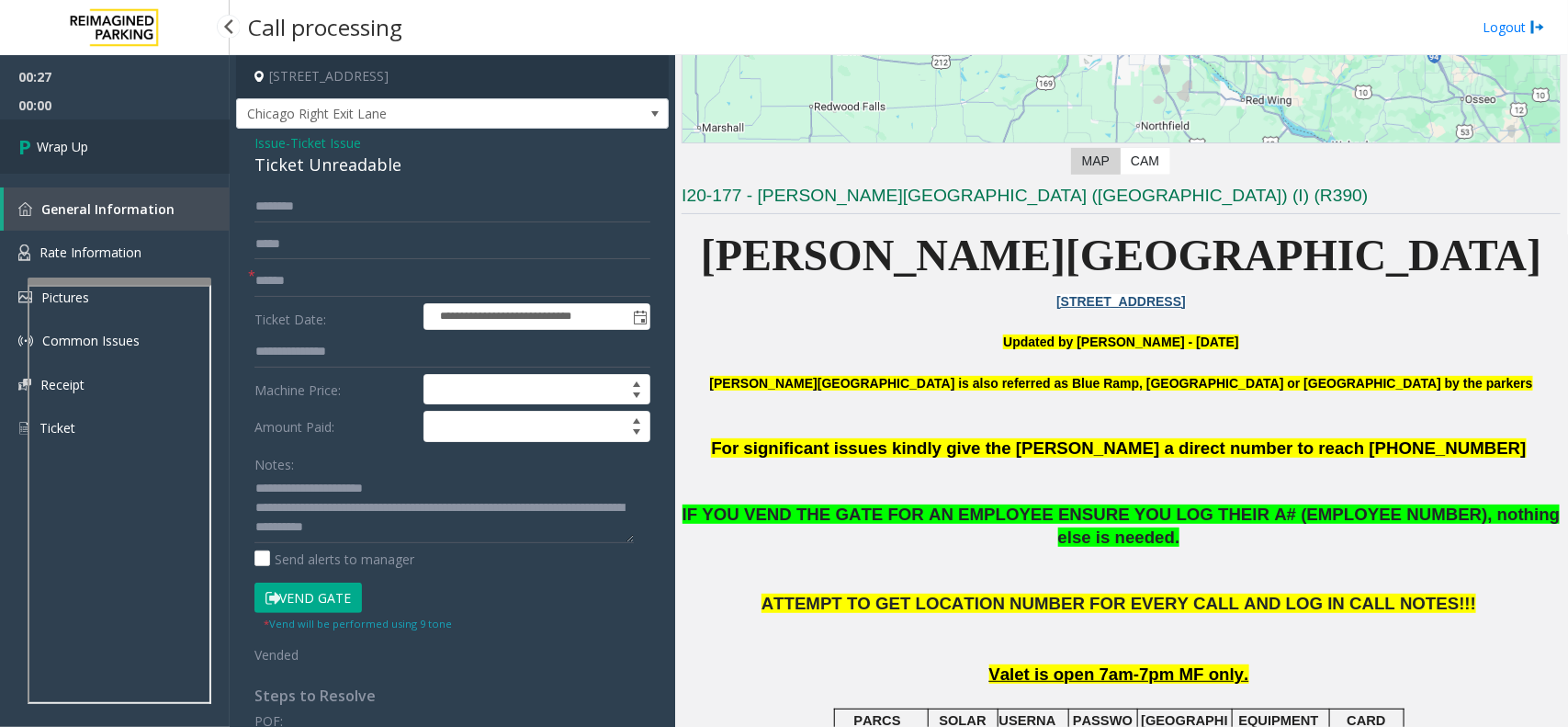
click at [152, 125] on link "Wrap Up" at bounding box center [115, 146] width 230 height 54
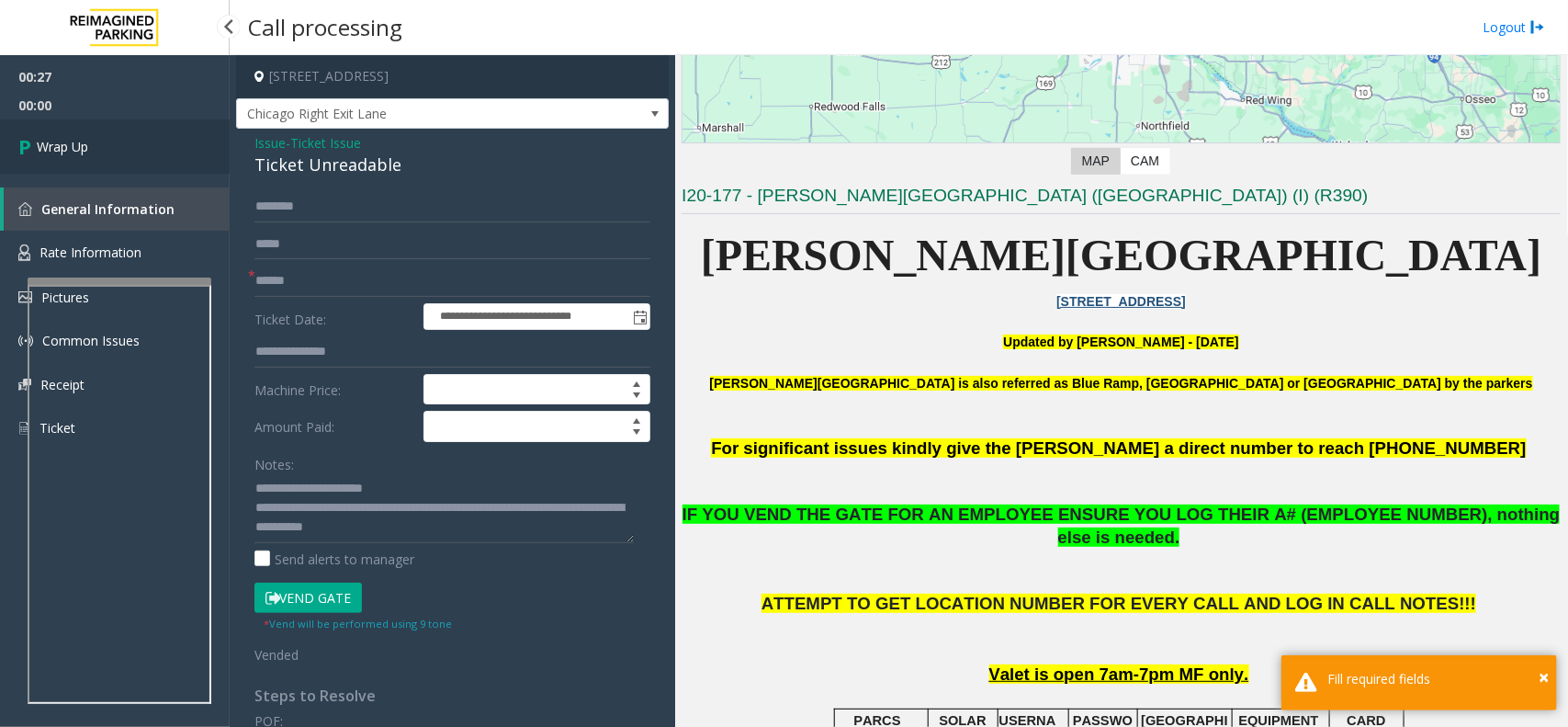
click at [152, 125] on link "Wrap Up" at bounding box center [115, 146] width 230 height 54
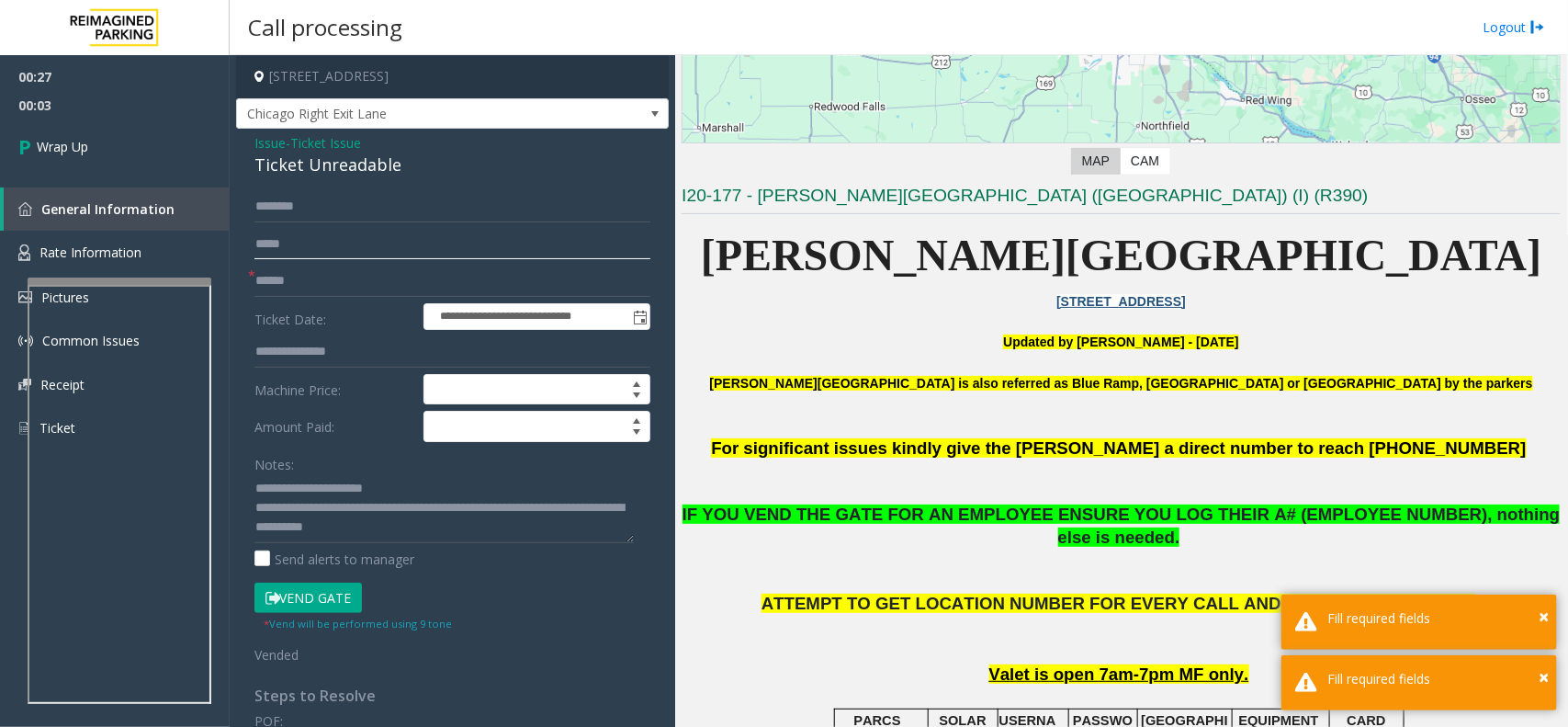
drag, startPoint x: 294, startPoint y: 250, endPoint x: 294, endPoint y: 263, distance: 13.0
click at [294, 250] on input "text" at bounding box center [451, 245] width 396 height 31
click at [301, 278] on input "text" at bounding box center [451, 281] width 396 height 31
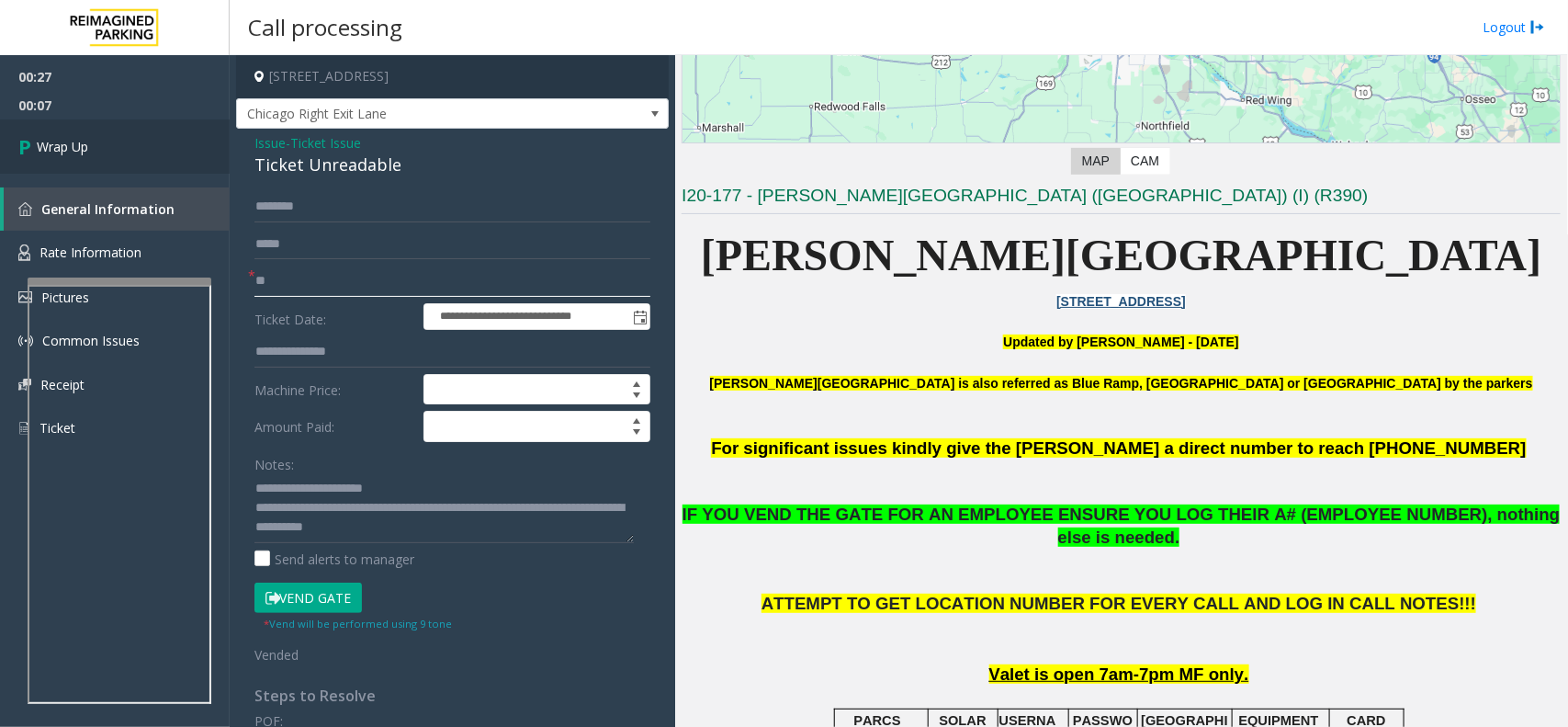
type input "**"
click at [102, 191] on link "General Information" at bounding box center [116, 209] width 226 height 43
click at [69, 158] on link "Wrap Up" at bounding box center [115, 146] width 230 height 54
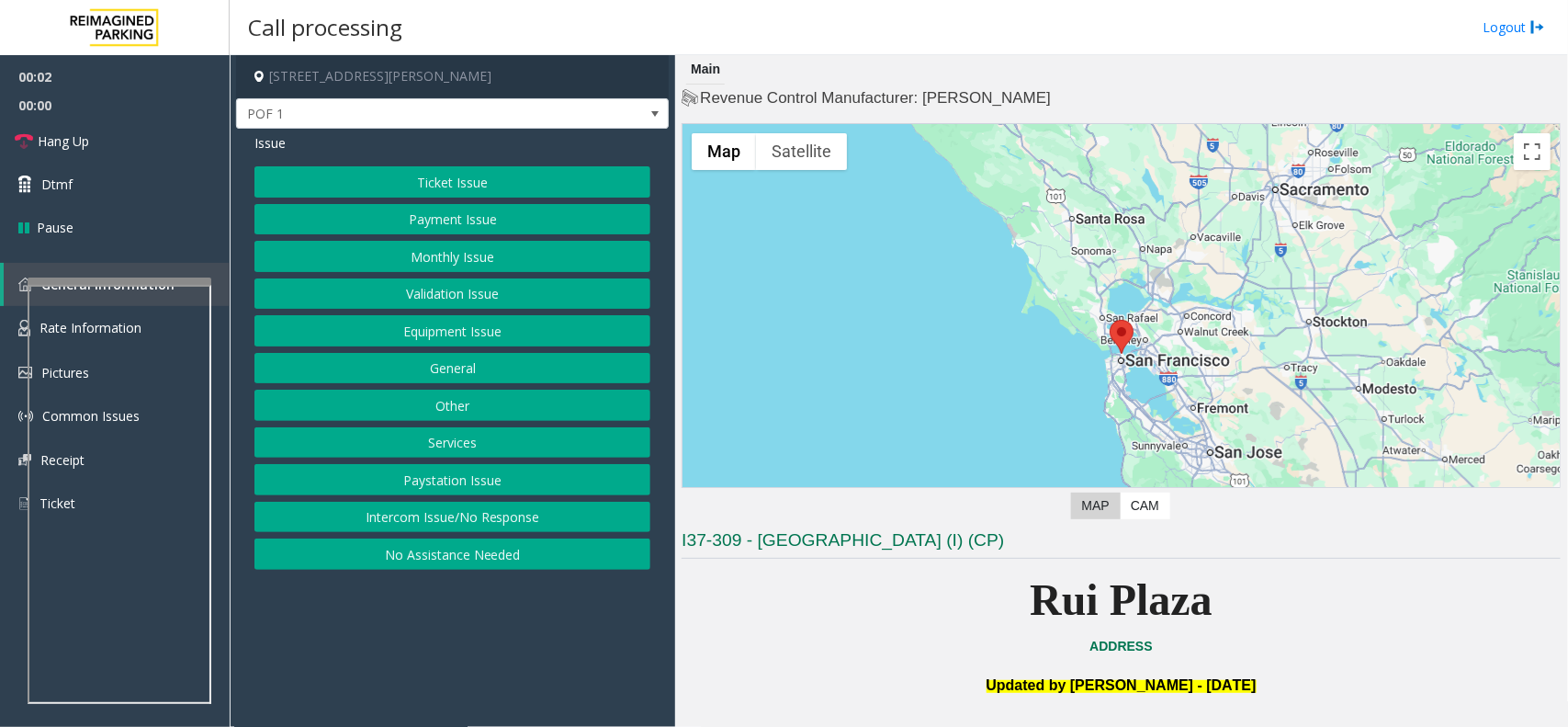
scroll to position [345, 0]
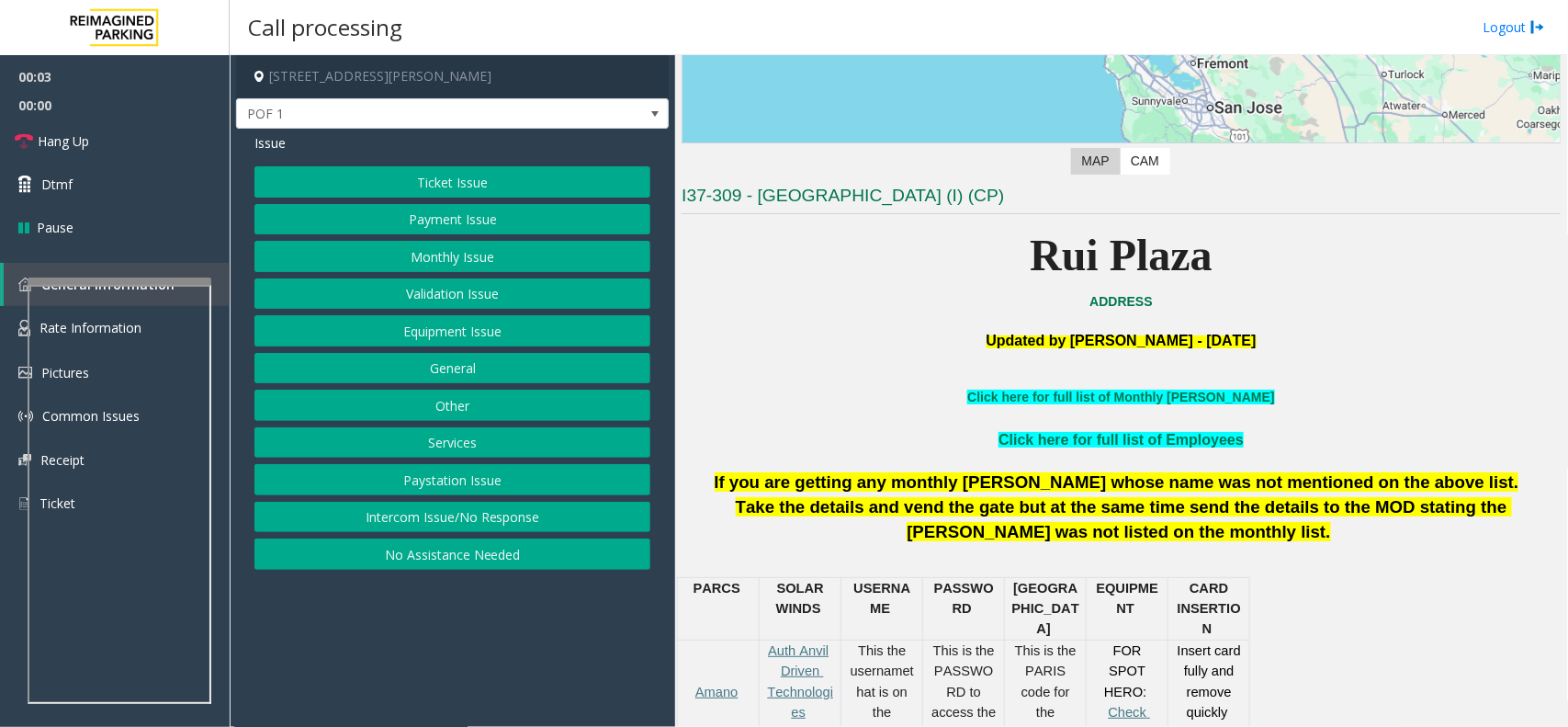
click at [566, 515] on button "Intercom Issue/No Response" at bounding box center [451, 517] width 396 height 31
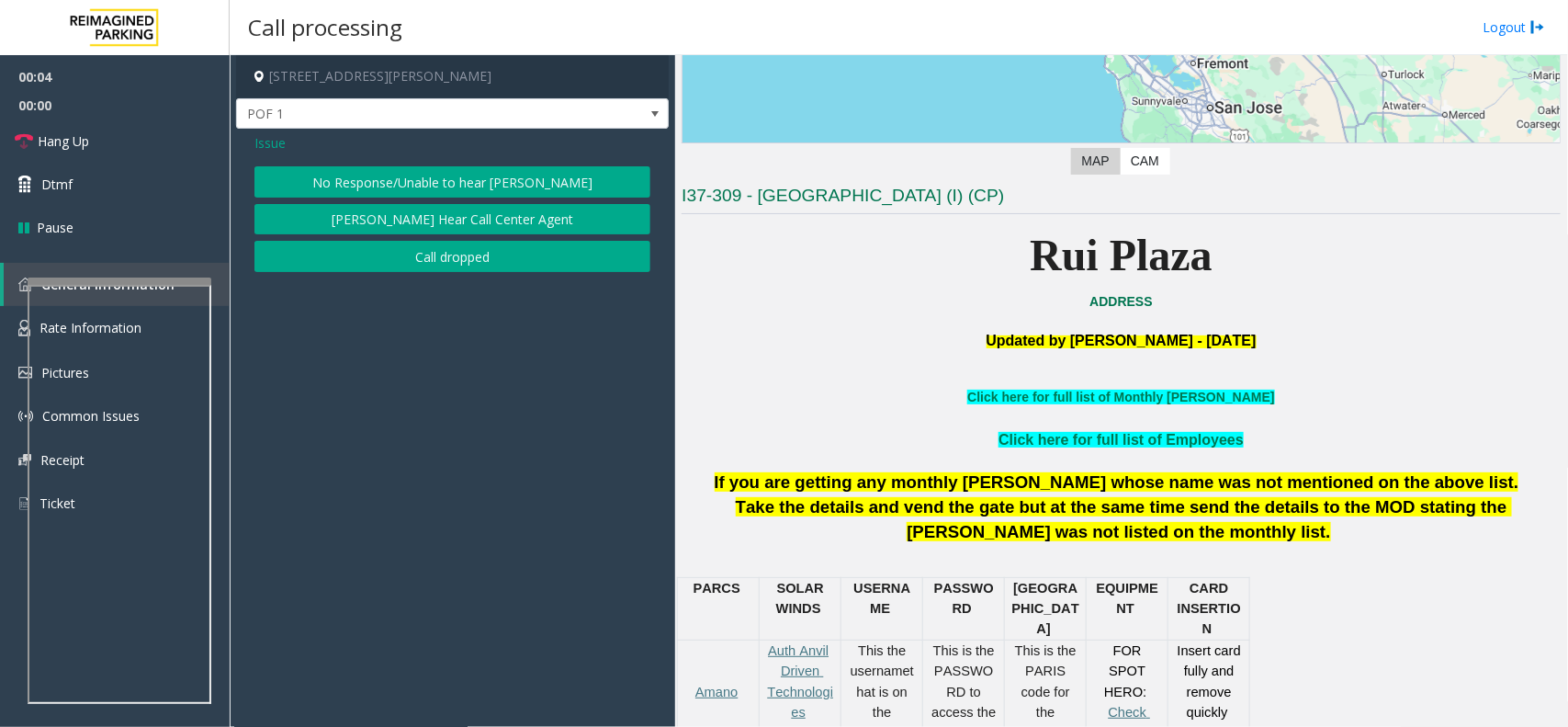
drag, startPoint x: 383, startPoint y: 157, endPoint x: 386, endPoint y: 170, distance: 13.3
click at [383, 170] on div "Issue No Response/Unable to hear parker Parker Cannot Hear Call Center Agent Ca…" at bounding box center [451, 205] width 432 height 152
click at [388, 169] on button "No Response/Unable to hear [PERSON_NAME]" at bounding box center [451, 182] width 396 height 31
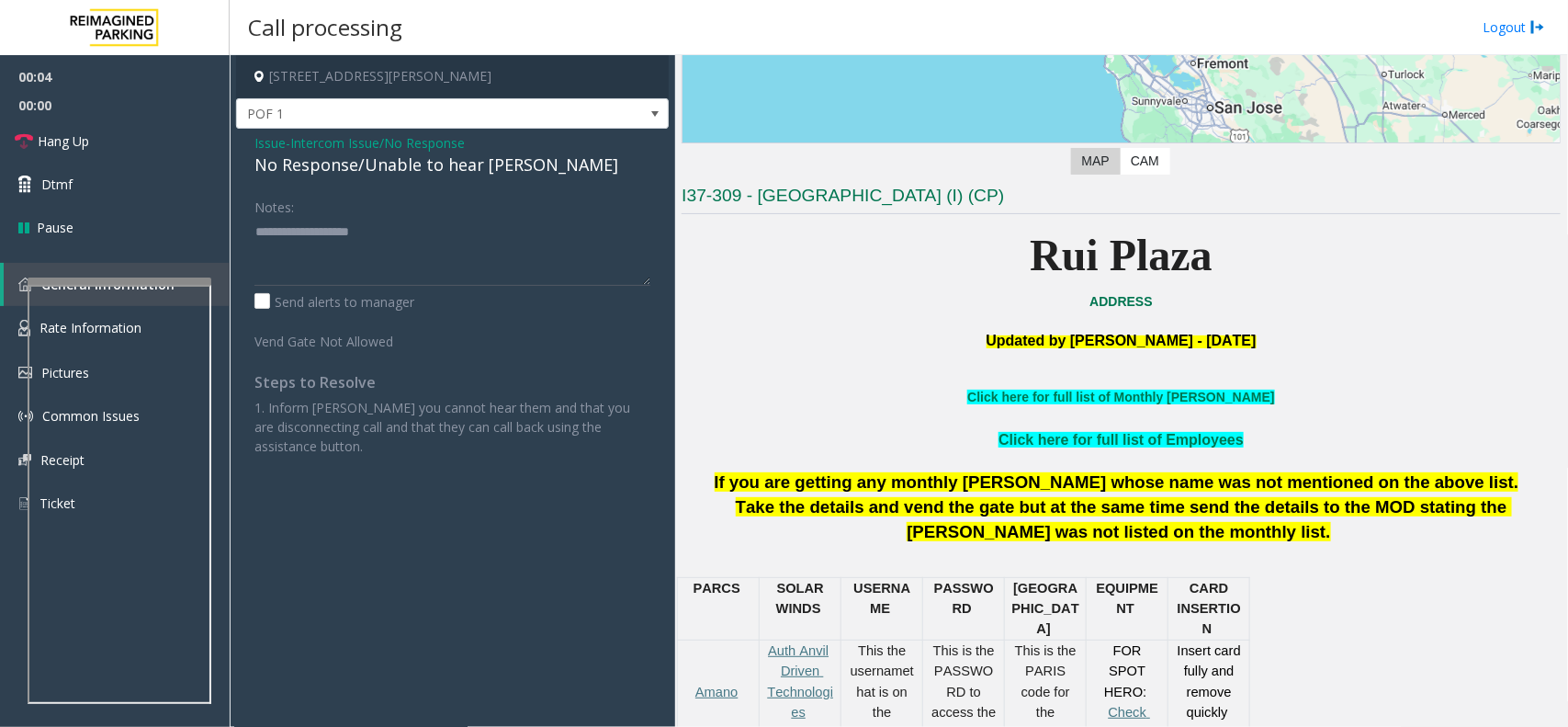
click at [388, 169] on div "No Response/Unable to hear [PERSON_NAME]" at bounding box center [451, 165] width 396 height 25
click at [395, 267] on textarea at bounding box center [451, 251] width 396 height 69
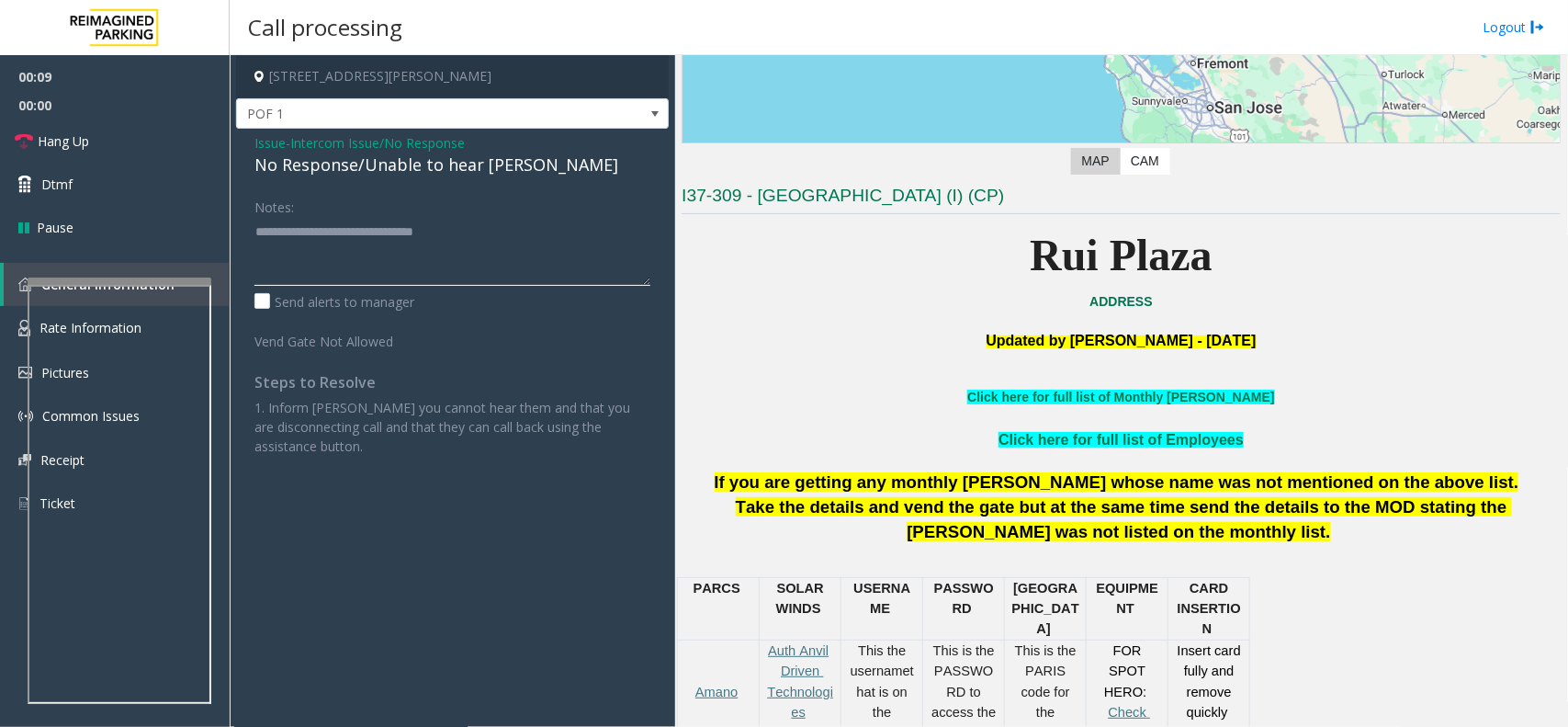
type textarea "**********"
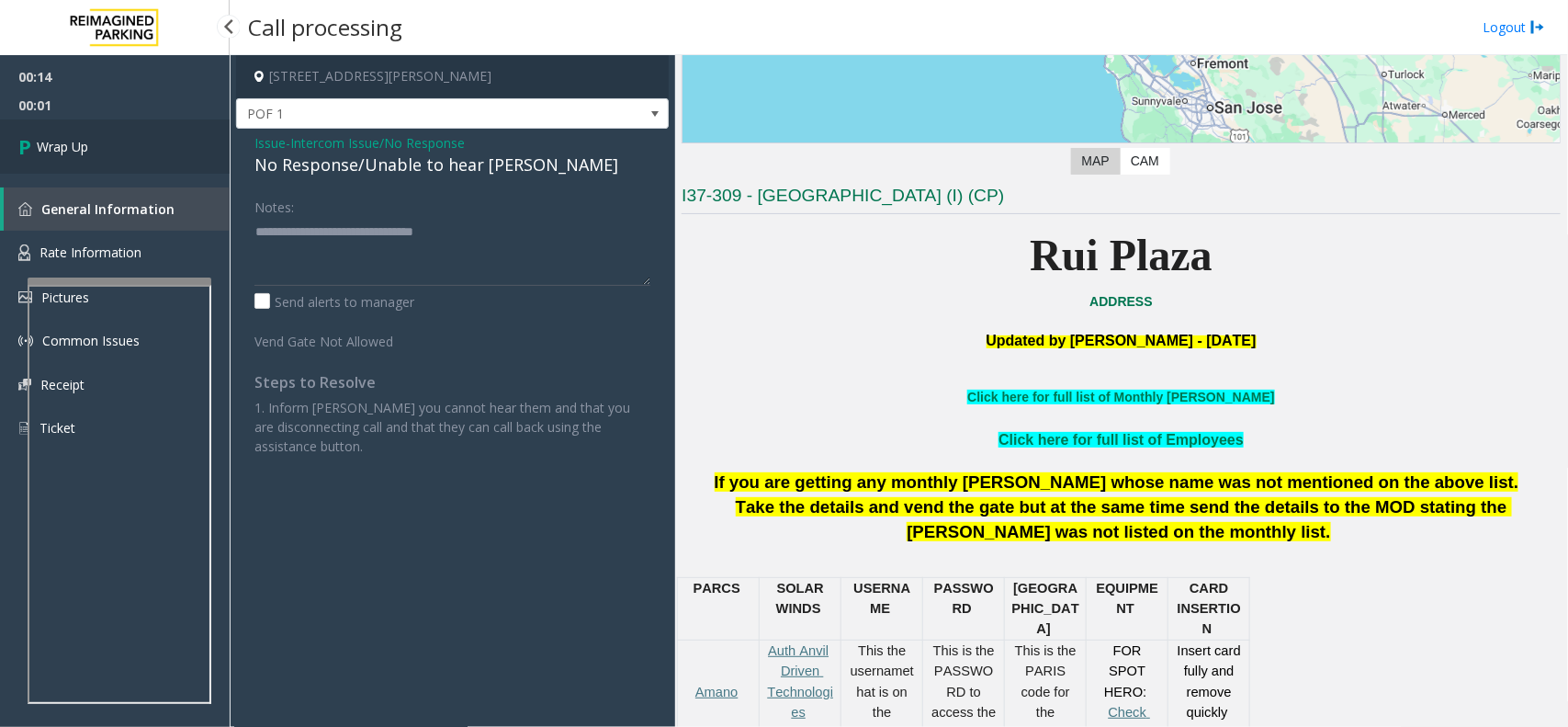
click at [141, 170] on link "Wrap Up" at bounding box center [115, 146] width 230 height 54
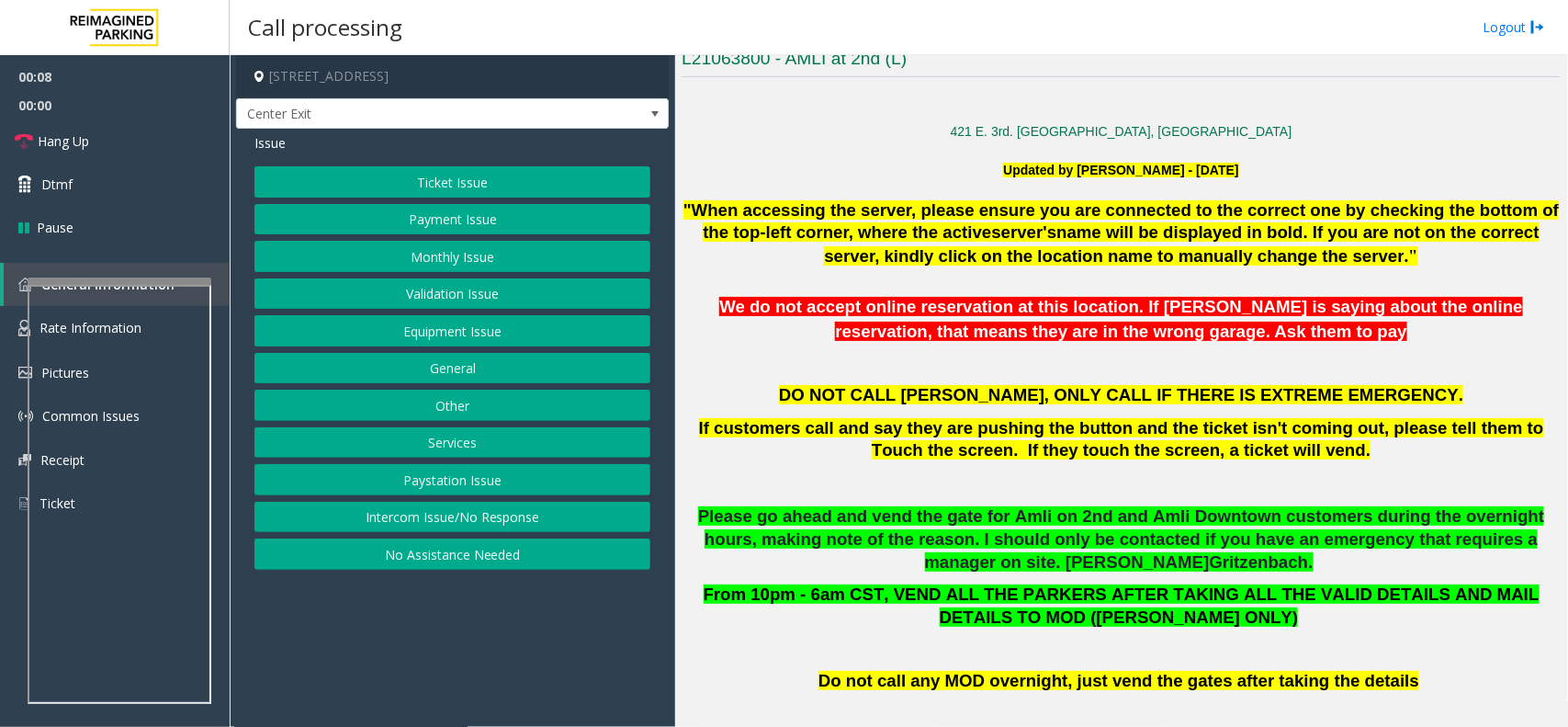
scroll to position [345, 0]
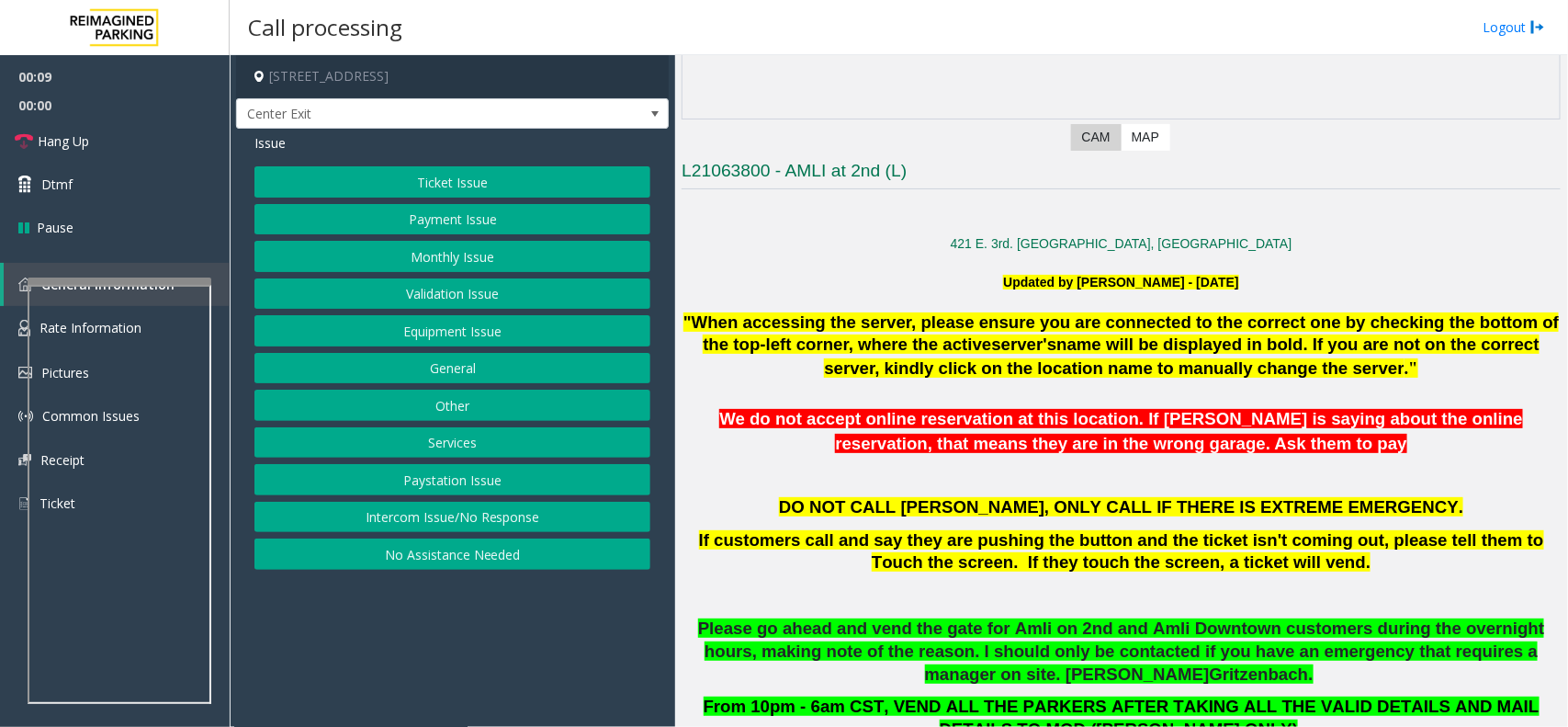
click at [914, 351] on span ""When accessing the server, please ensure you are connected to the correct one …" at bounding box center [1120, 332] width 875 height 41
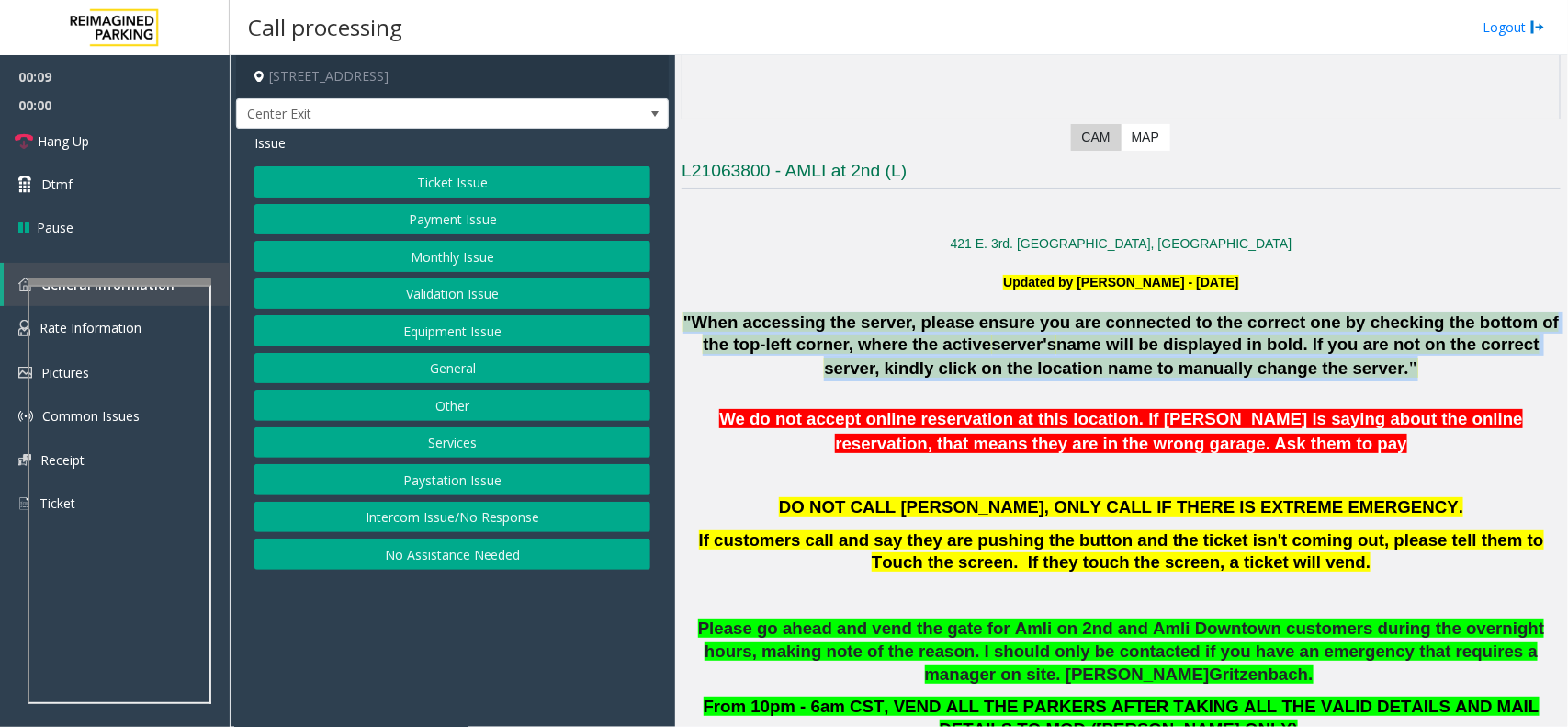
click at [914, 351] on span ""When accessing the server, please ensure you are connected to the correct one …" at bounding box center [1120, 332] width 875 height 41
click at [1312, 351] on span "name will be displayed in bold. If you are not on the correct server, kindly cl…" at bounding box center [1181, 355] width 715 height 43
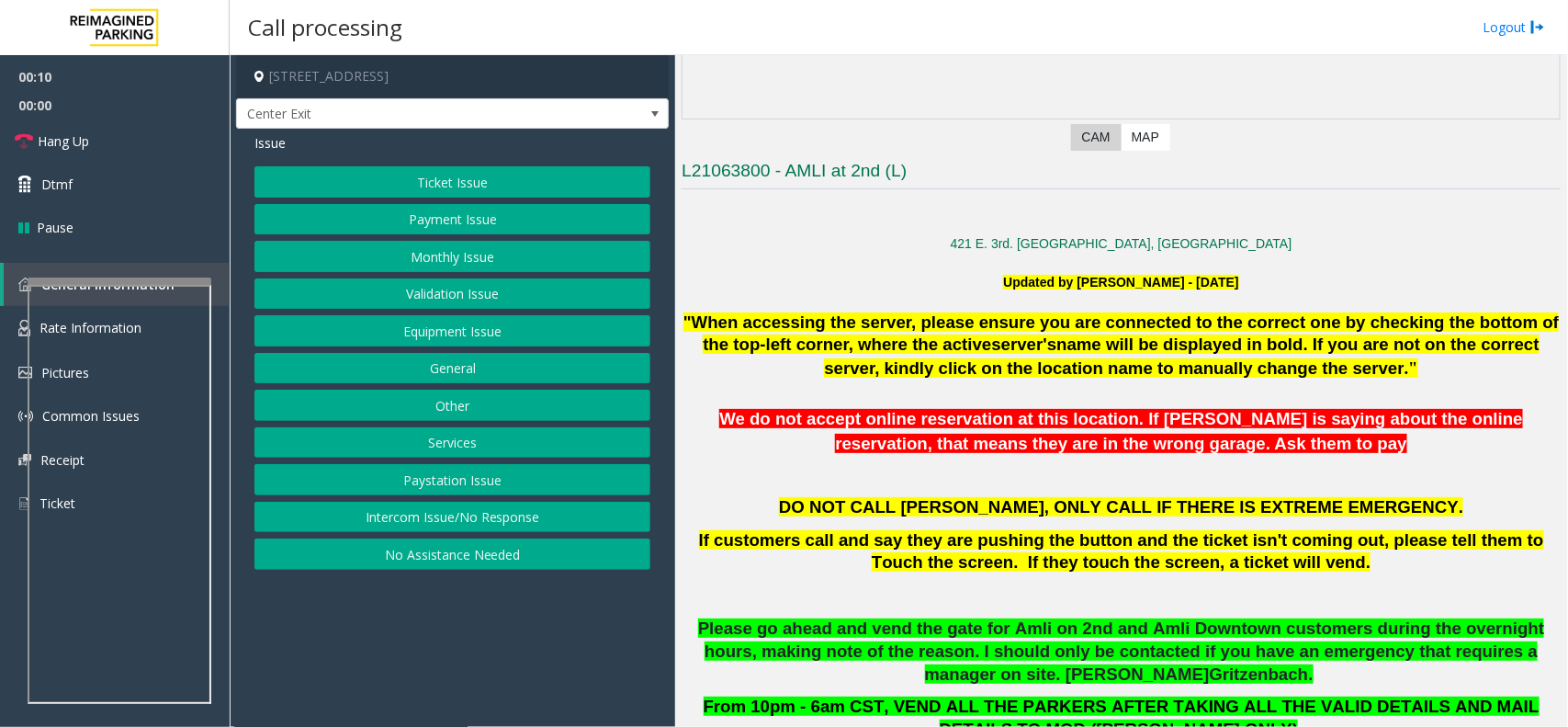
click at [1220, 410] on span "We do not accept online reservation at this location. If parker is saying about…" at bounding box center [1120, 431] width 804 height 44
click at [493, 222] on button "Payment Issue" at bounding box center [451, 220] width 396 height 31
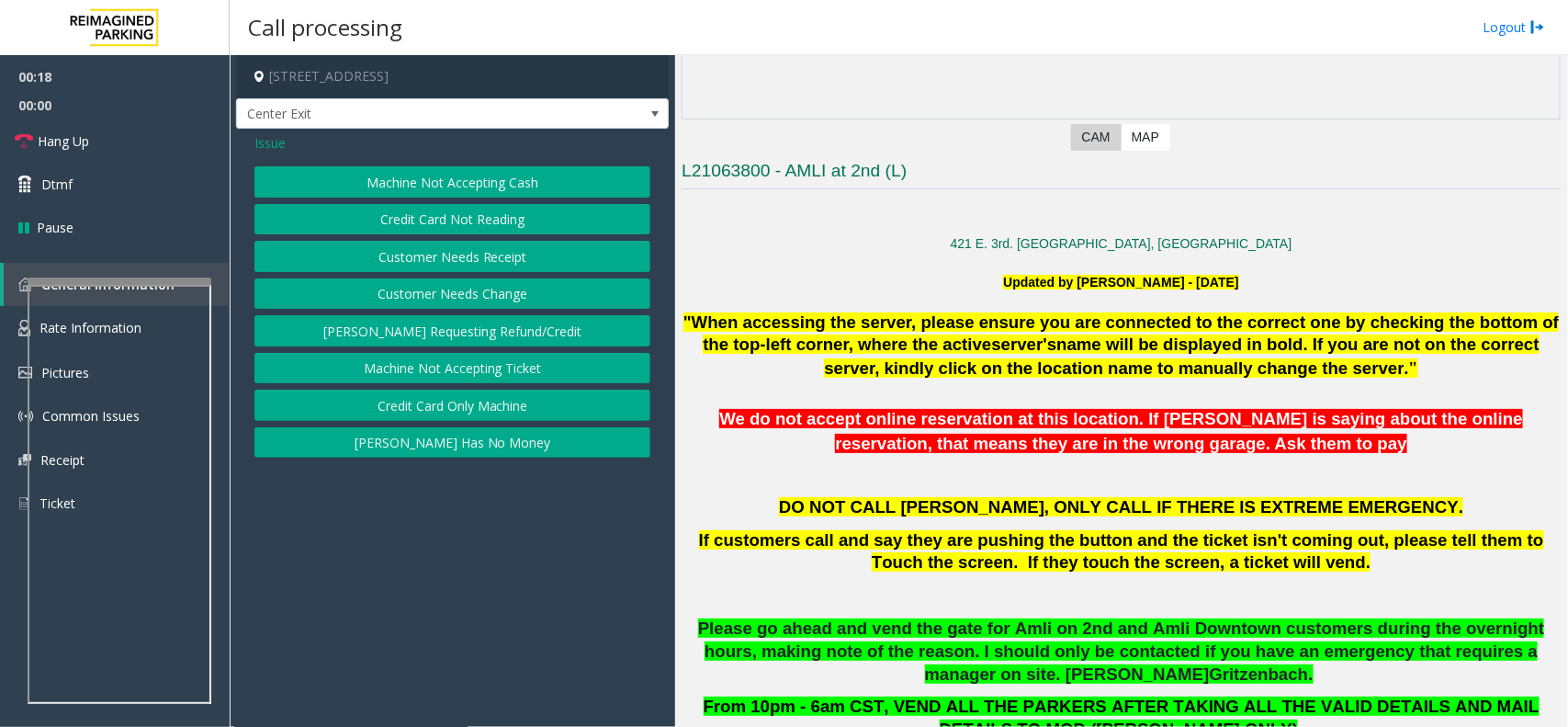
click at [502, 425] on div "Machine Not Accepting Cash Credit Card Not Reading Customer Needs Receipt Custo…" at bounding box center [451, 312] width 396 height 291
click at [501, 407] on button "Credit Card Only Machine" at bounding box center [451, 405] width 396 height 31
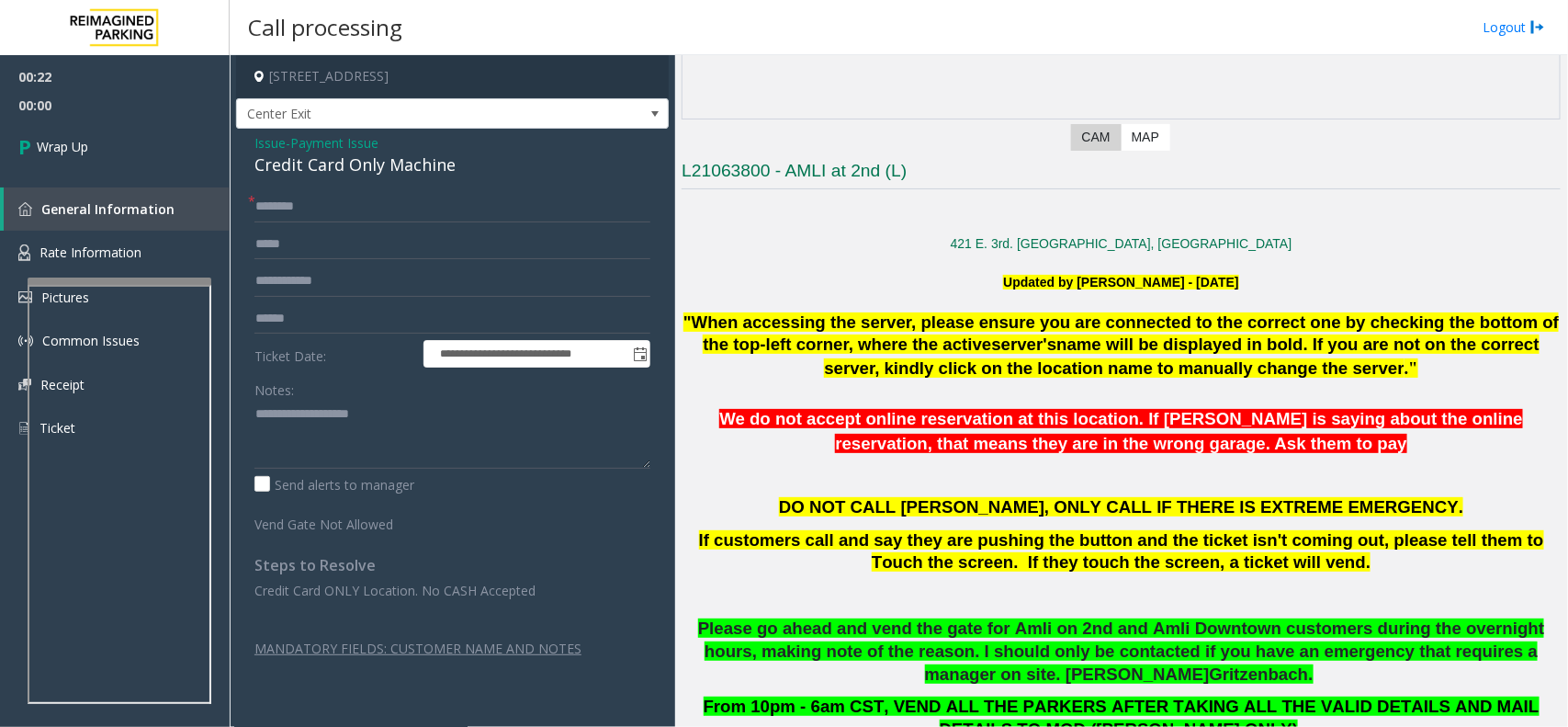
click at [421, 172] on div "Credit Card Only Machine" at bounding box center [451, 165] width 396 height 25
copy div "Credit Card Only Machine"
click at [416, 195] on input "text" at bounding box center [451, 206] width 396 height 31
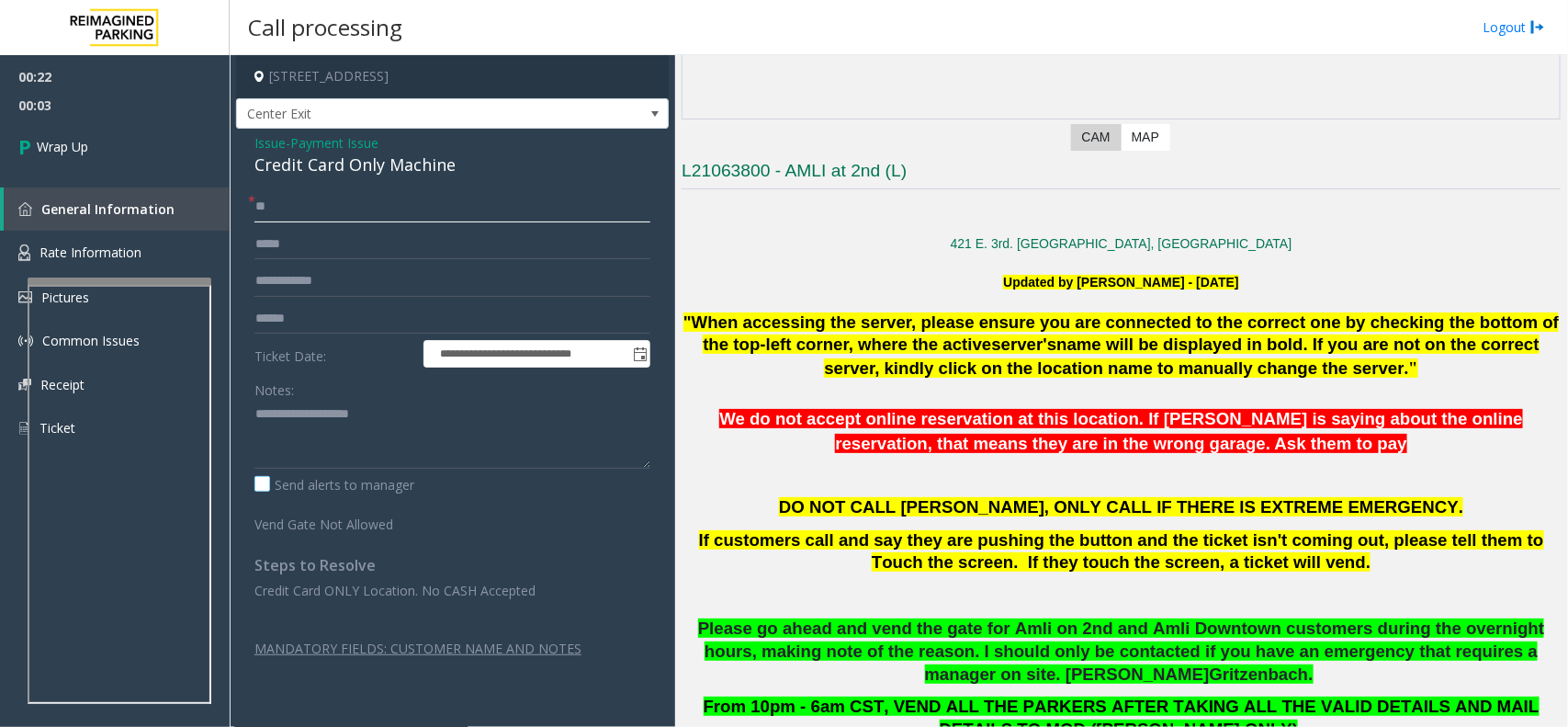
type input "**"
click at [335, 484] on label "Send alerts to manager" at bounding box center [334, 484] width 160 height 19
click at [337, 451] on textarea at bounding box center [451, 434] width 396 height 69
paste textarea "**********"
click at [285, 432] on textarea at bounding box center [451, 434] width 396 height 69
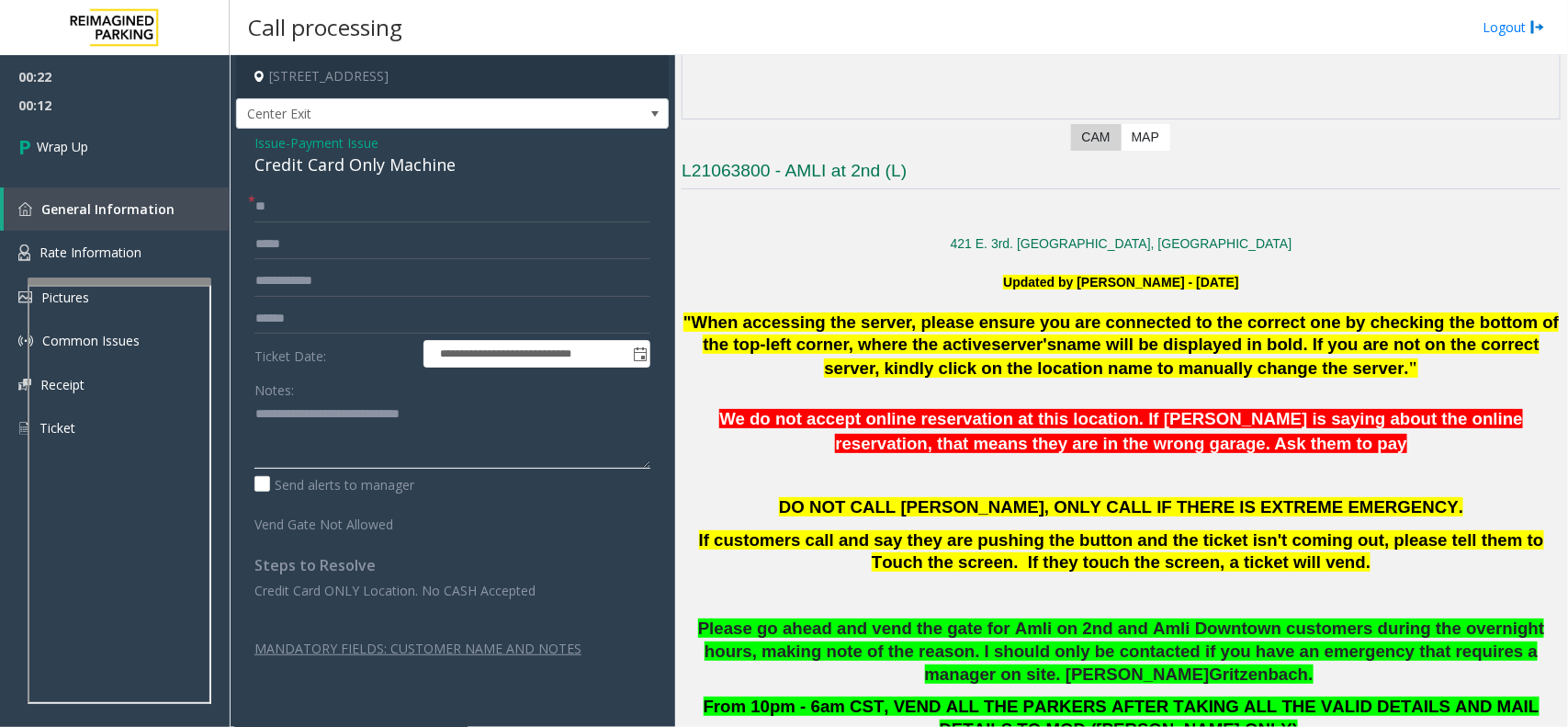
paste textarea "**********"
type textarea "**********"
click at [158, 139] on link "Wrap Up" at bounding box center [115, 146] width 230 height 54
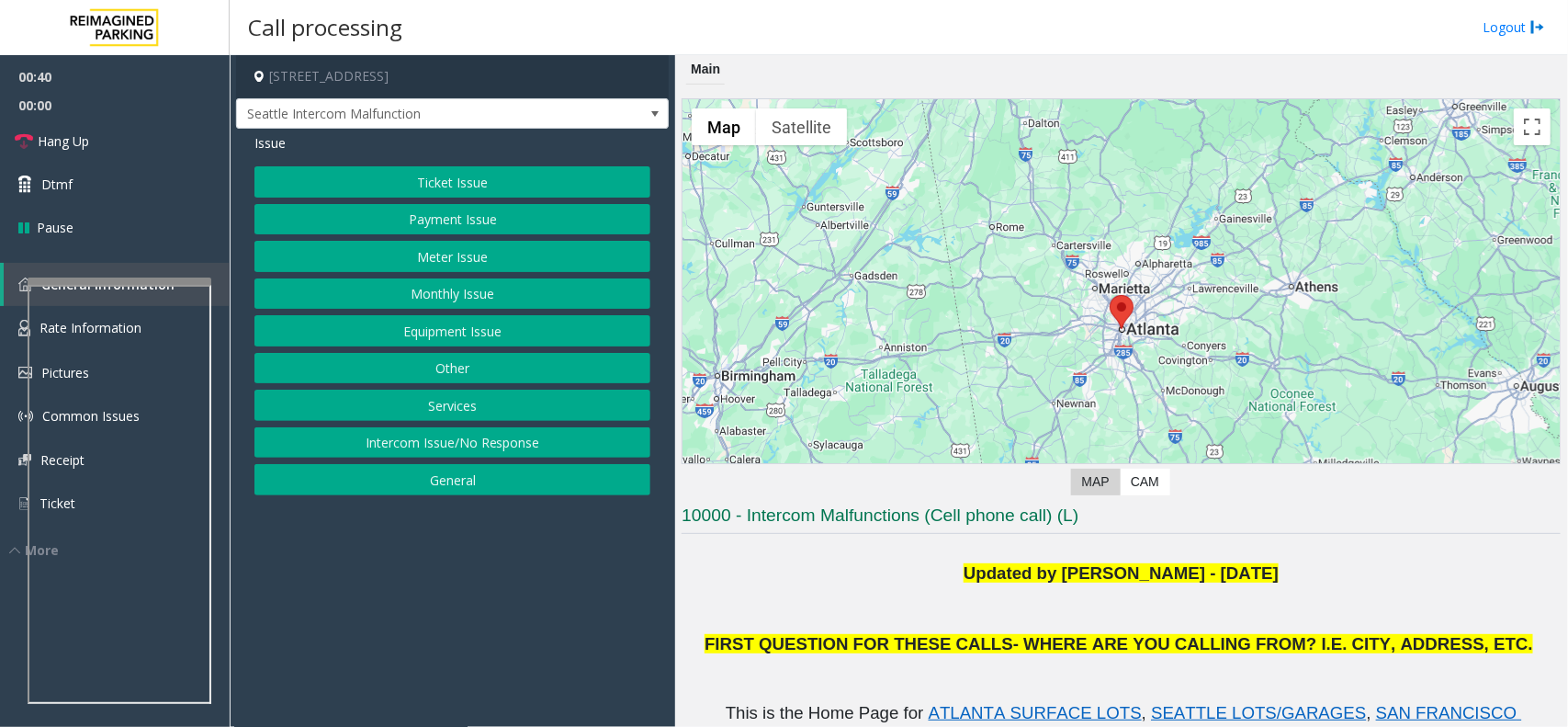
click at [553, 328] on button "Equipment Issue" at bounding box center [451, 330] width 396 height 31
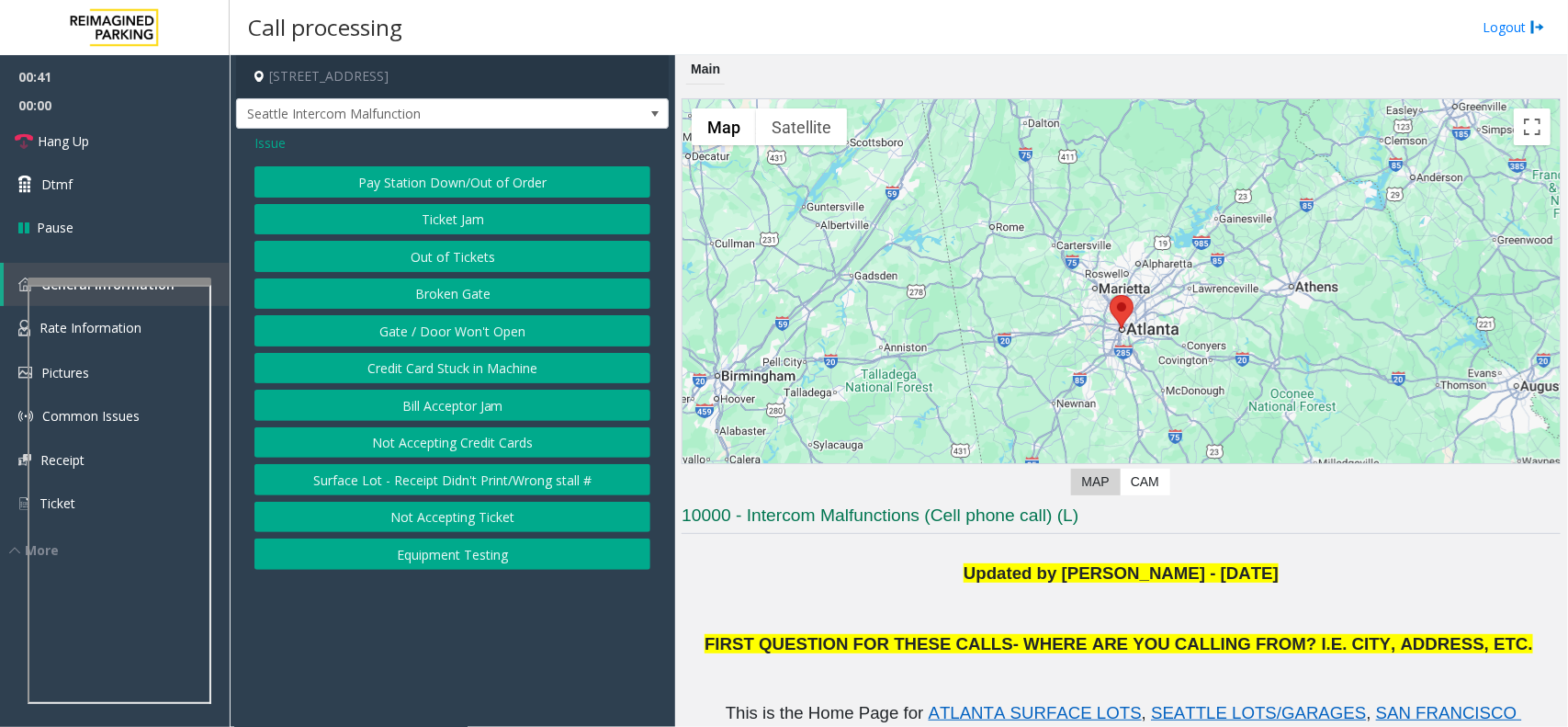
click at [272, 139] on span "Issue" at bounding box center [270, 143] width 31 height 19
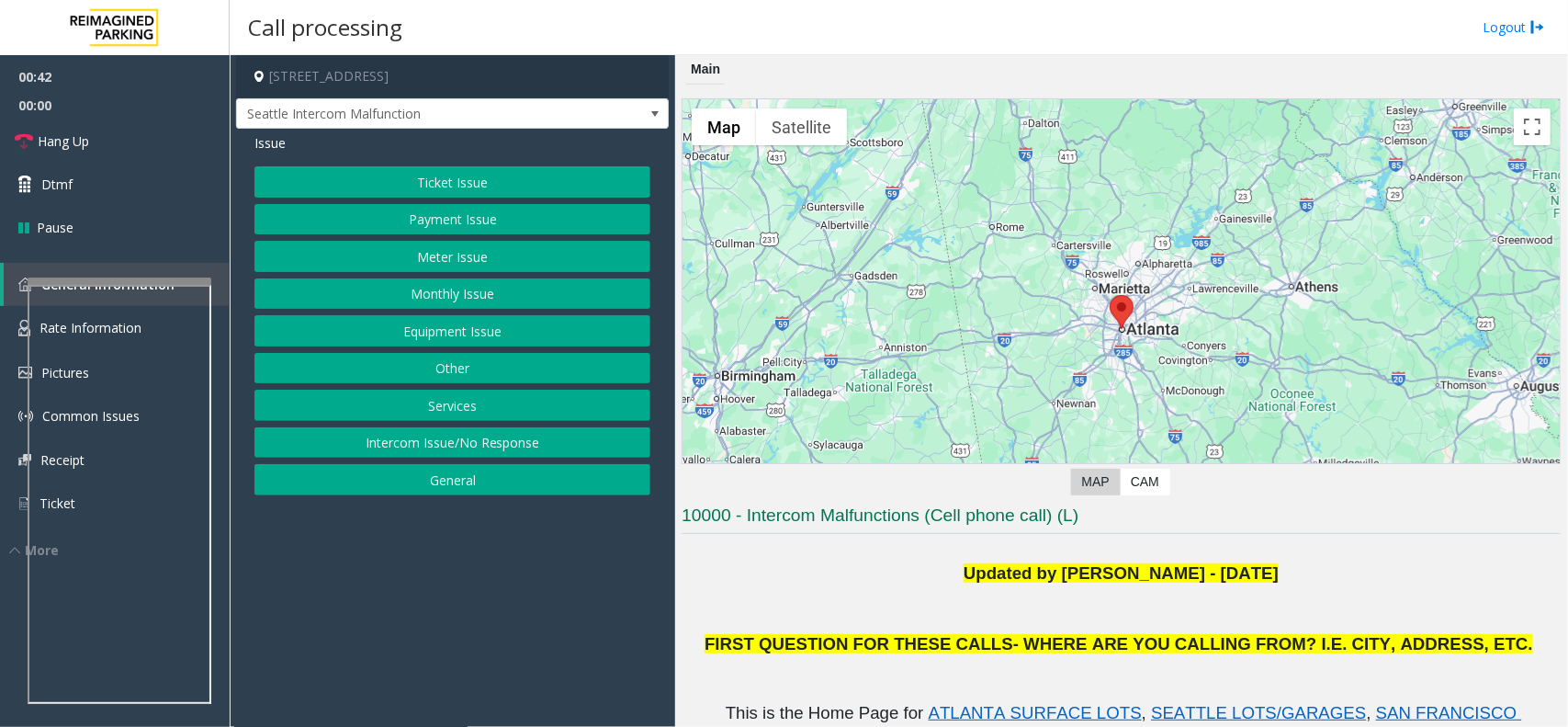
click at [434, 286] on button "Monthly Issue" at bounding box center [451, 294] width 396 height 31
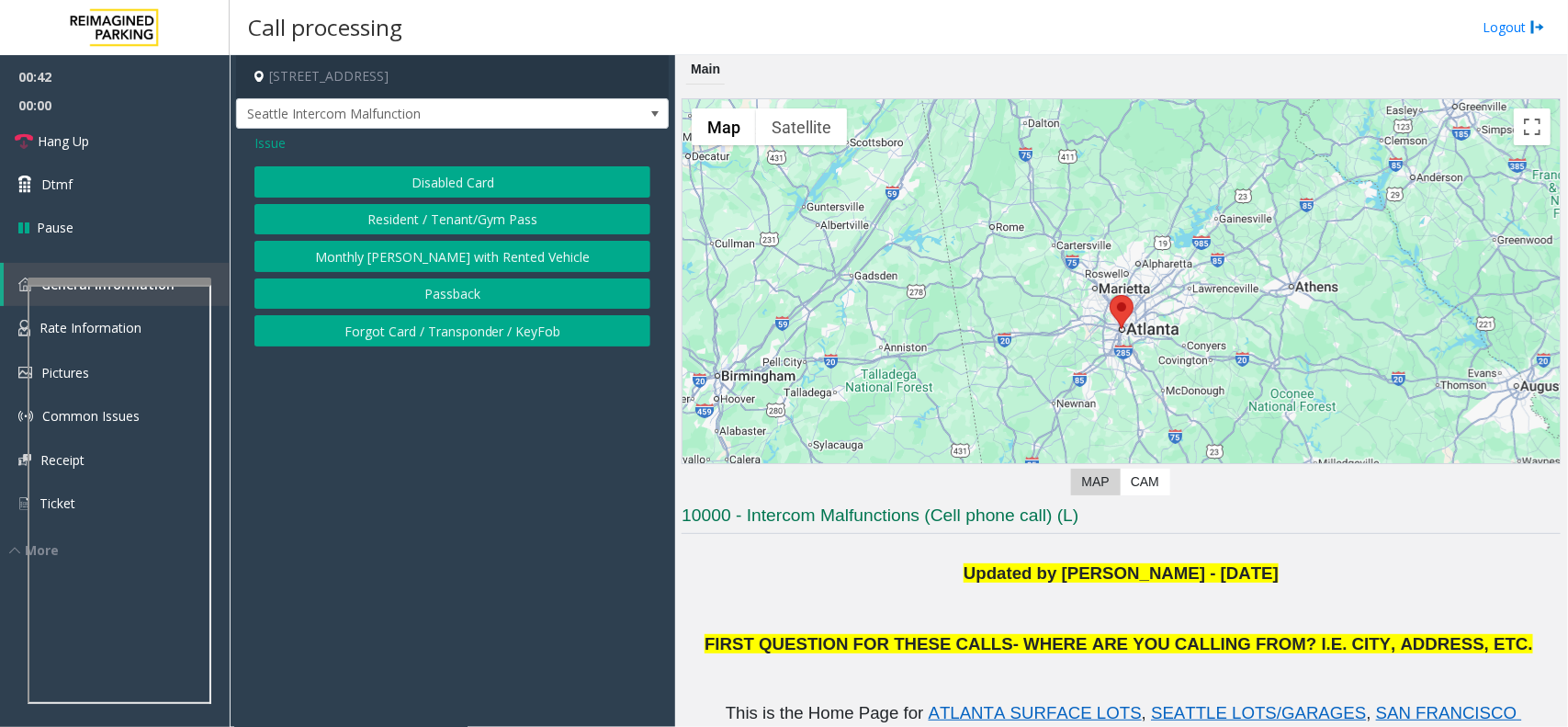
click at [409, 182] on button "Disabled Card" at bounding box center [451, 182] width 396 height 31
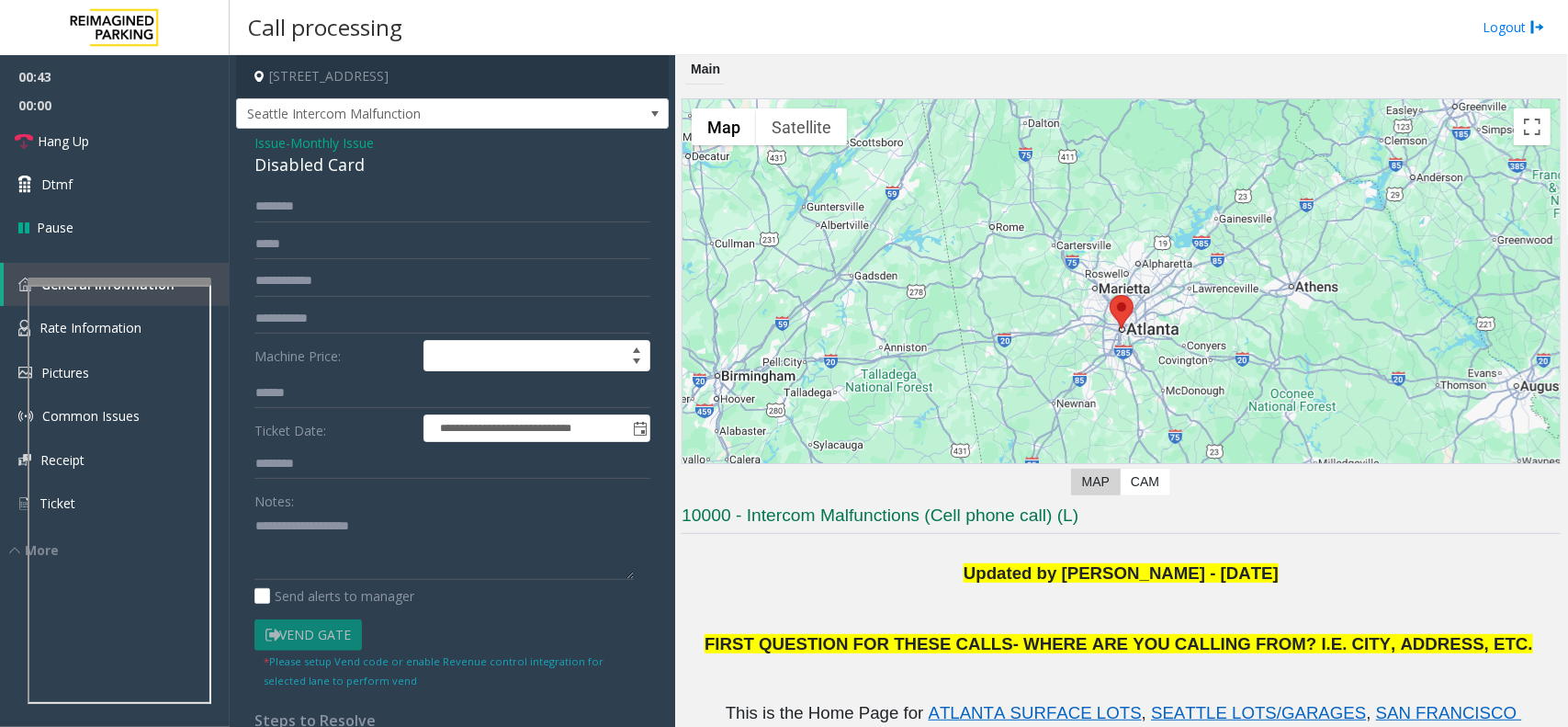
click at [379, 174] on div "Disabled Card" at bounding box center [451, 165] width 396 height 25
click at [416, 221] on input "text" at bounding box center [451, 206] width 396 height 31
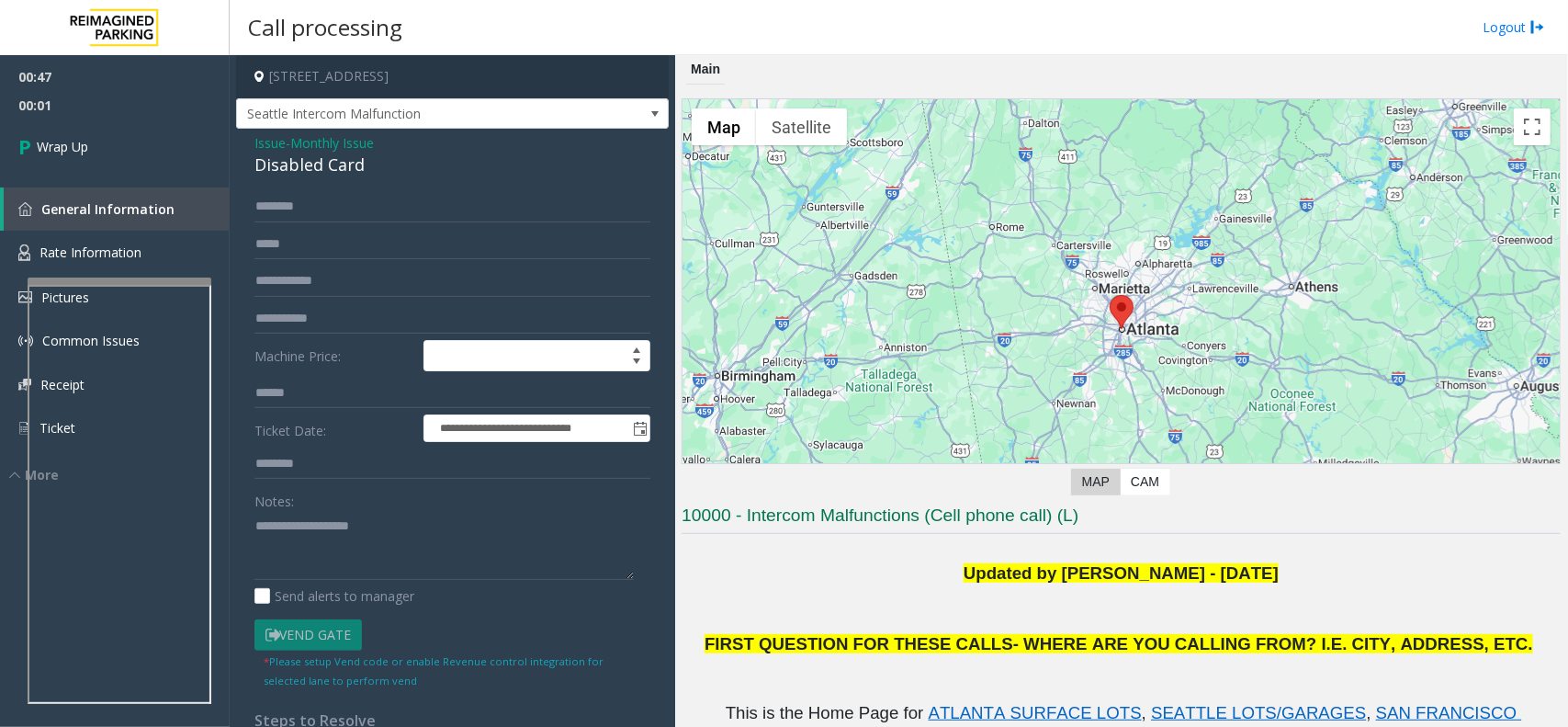
click at [324, 154] on div "Disabled Card" at bounding box center [451, 165] width 396 height 25
copy div "Disabled Card"
click at [303, 524] on textarea at bounding box center [444, 546] width 379 height 69
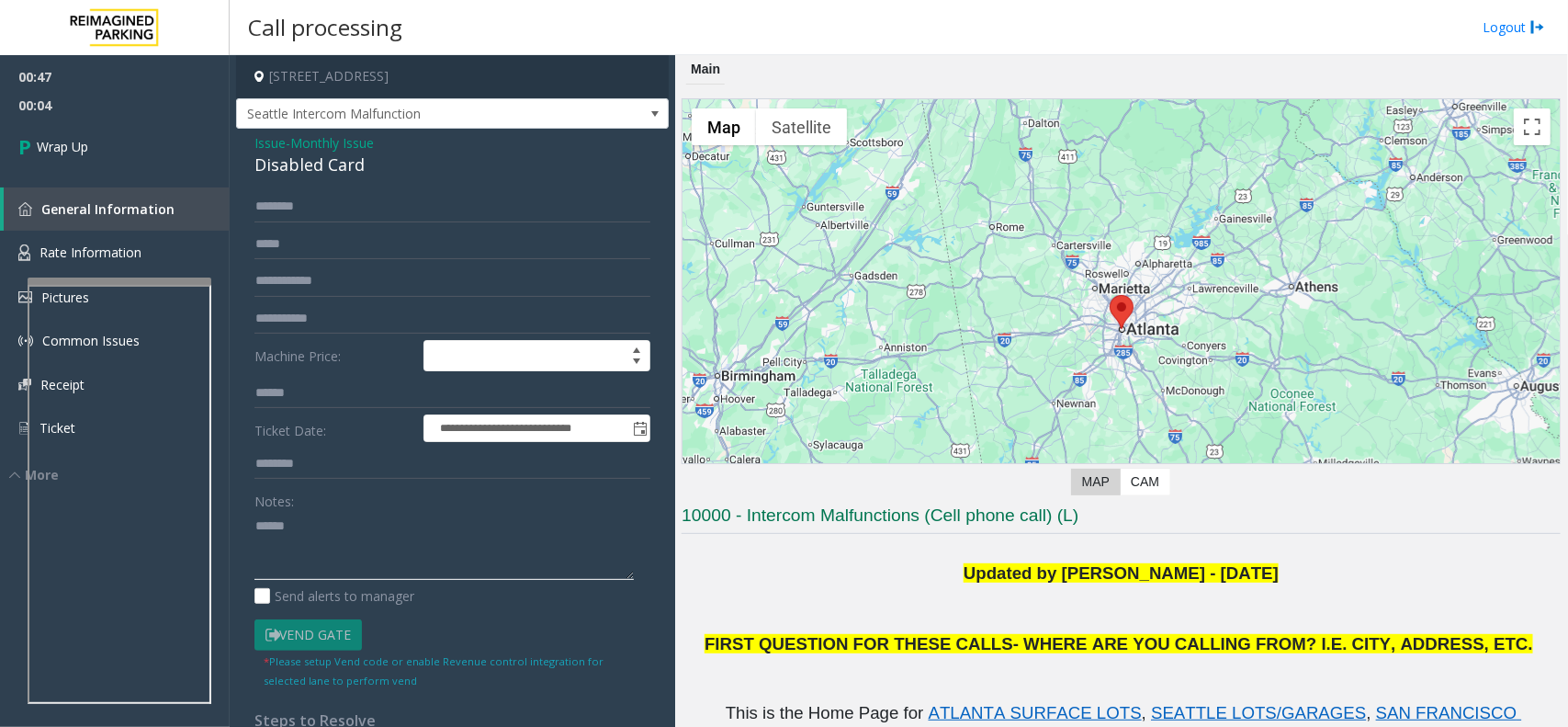
paste textarea "**********"
type textarea "**********"
click at [296, 273] on input "text" at bounding box center [451, 281] width 396 height 31
type input "**********"
click at [115, 134] on link "Wrap Up" at bounding box center [115, 146] width 230 height 54
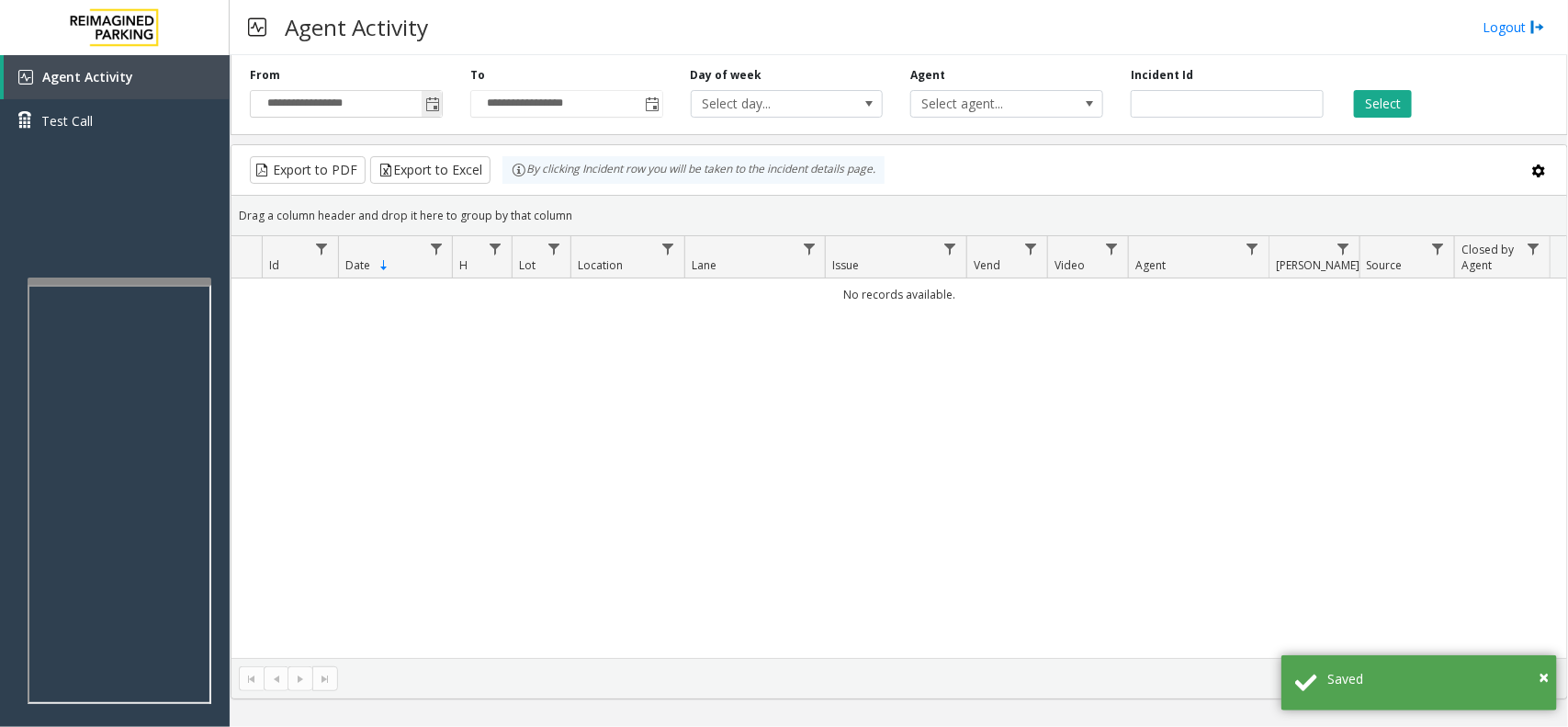
click at [429, 107] on span "Toggle popup" at bounding box center [432, 104] width 14 height 14
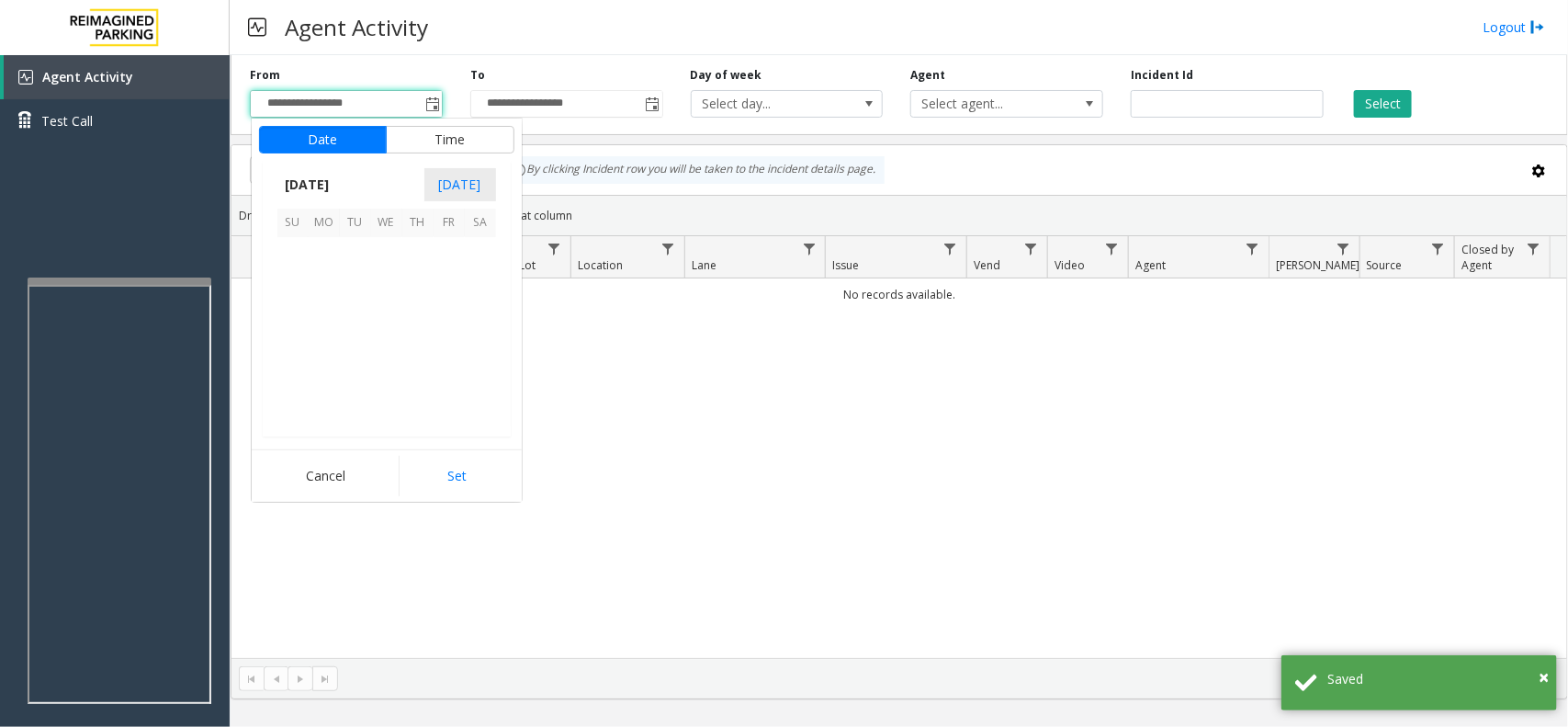
scroll to position [329597, 0]
click at [349, 248] on span "2" at bounding box center [355, 252] width 31 height 31
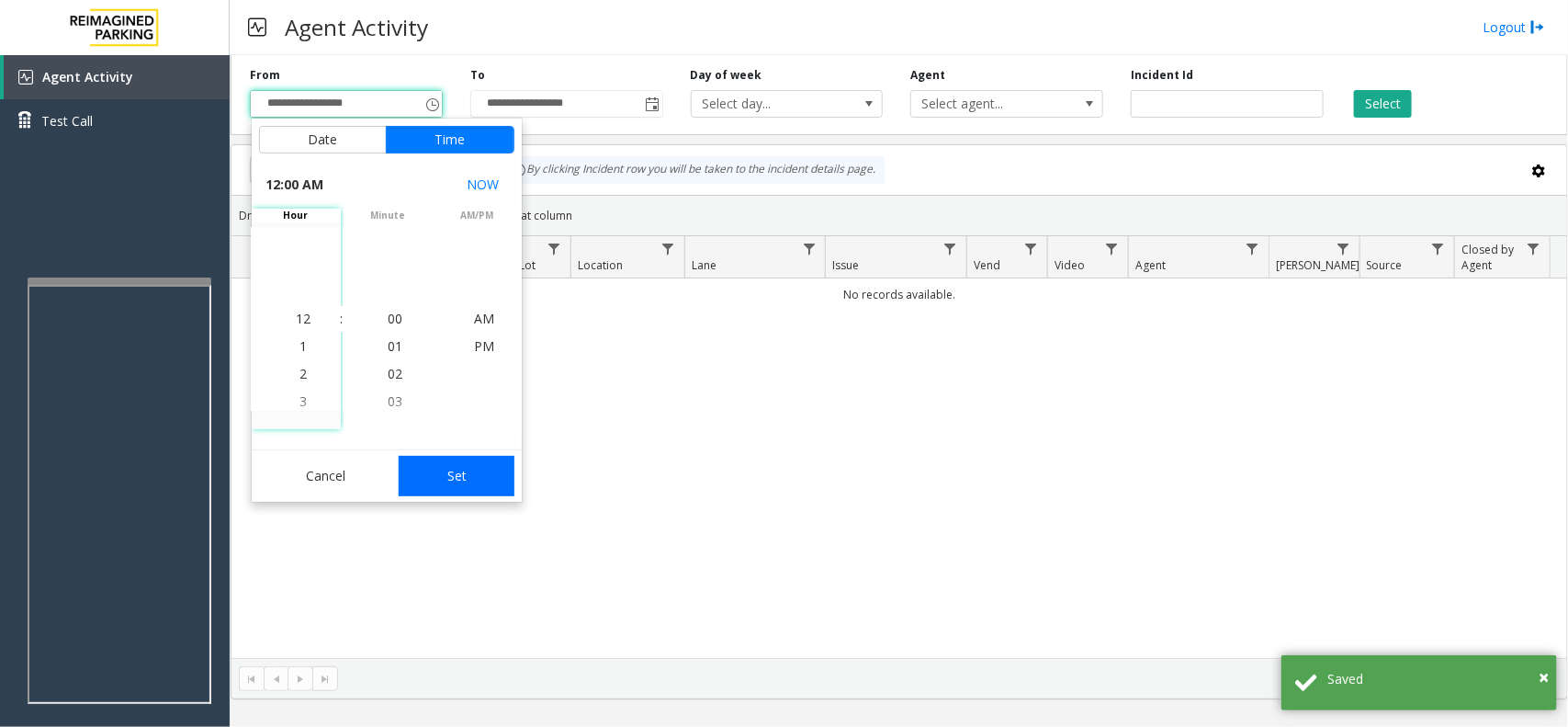
click at [480, 480] on button "Set" at bounding box center [456, 476] width 116 height 40
type input "**********"
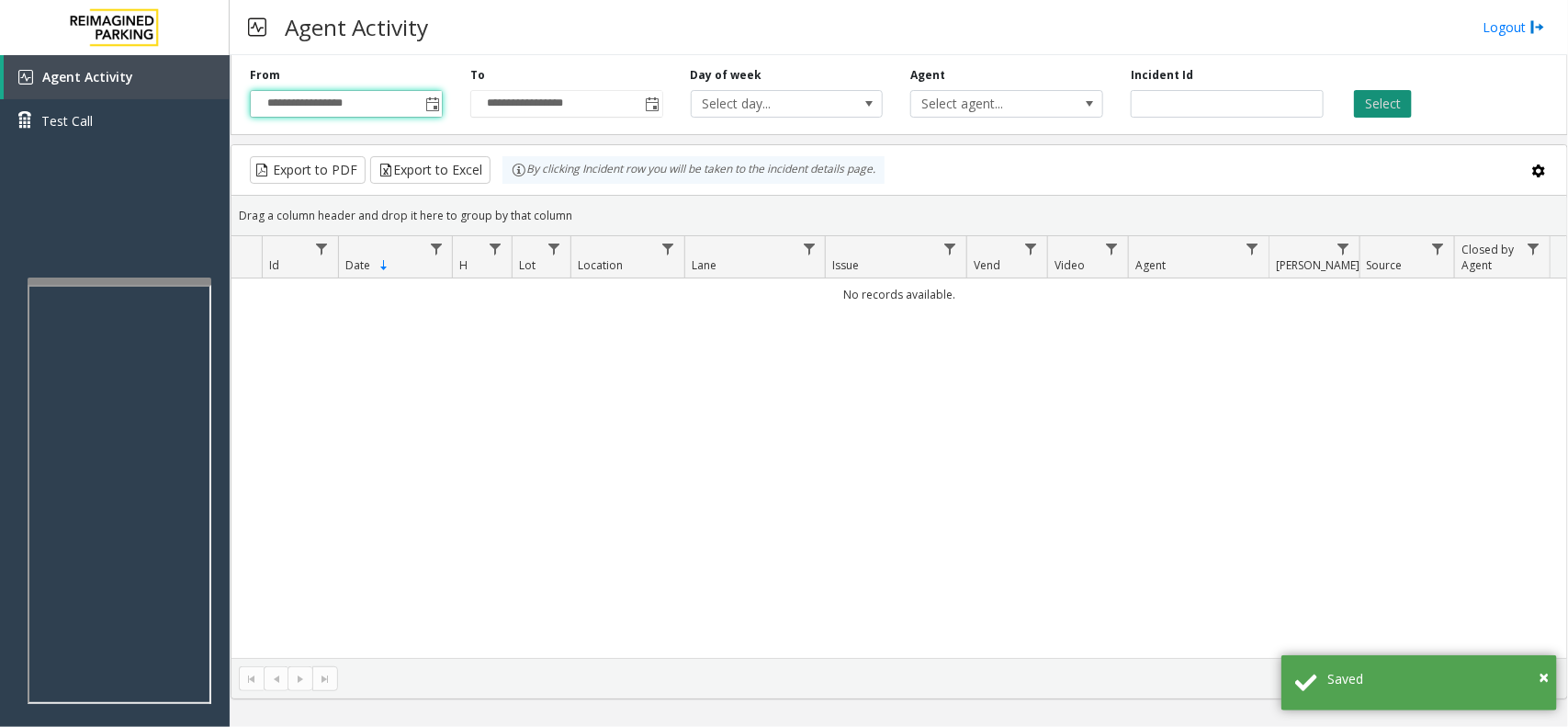
click at [1374, 110] on button "Select" at bounding box center [1382, 104] width 58 height 28
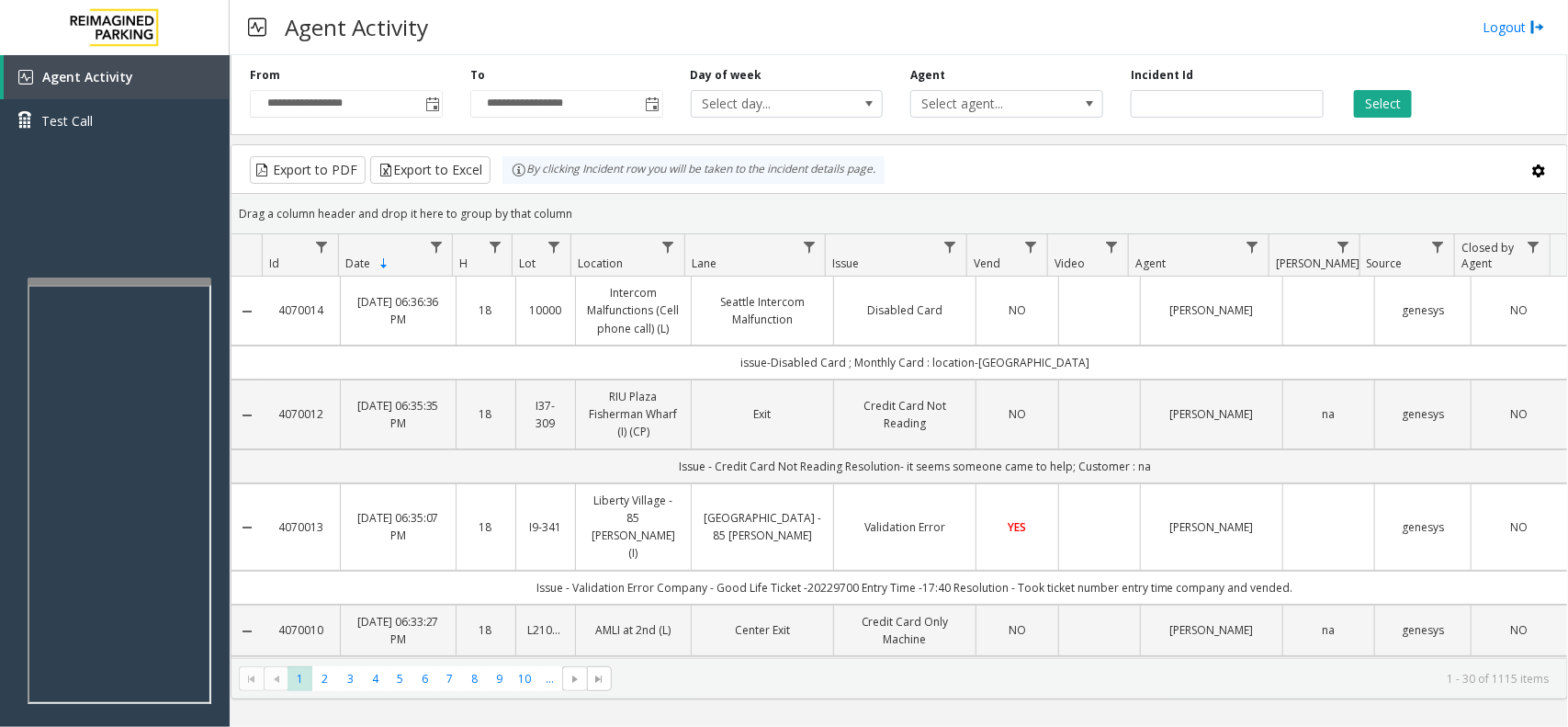
click at [951, 330] on td "Disabled Card" at bounding box center [904, 311] width 142 height 69
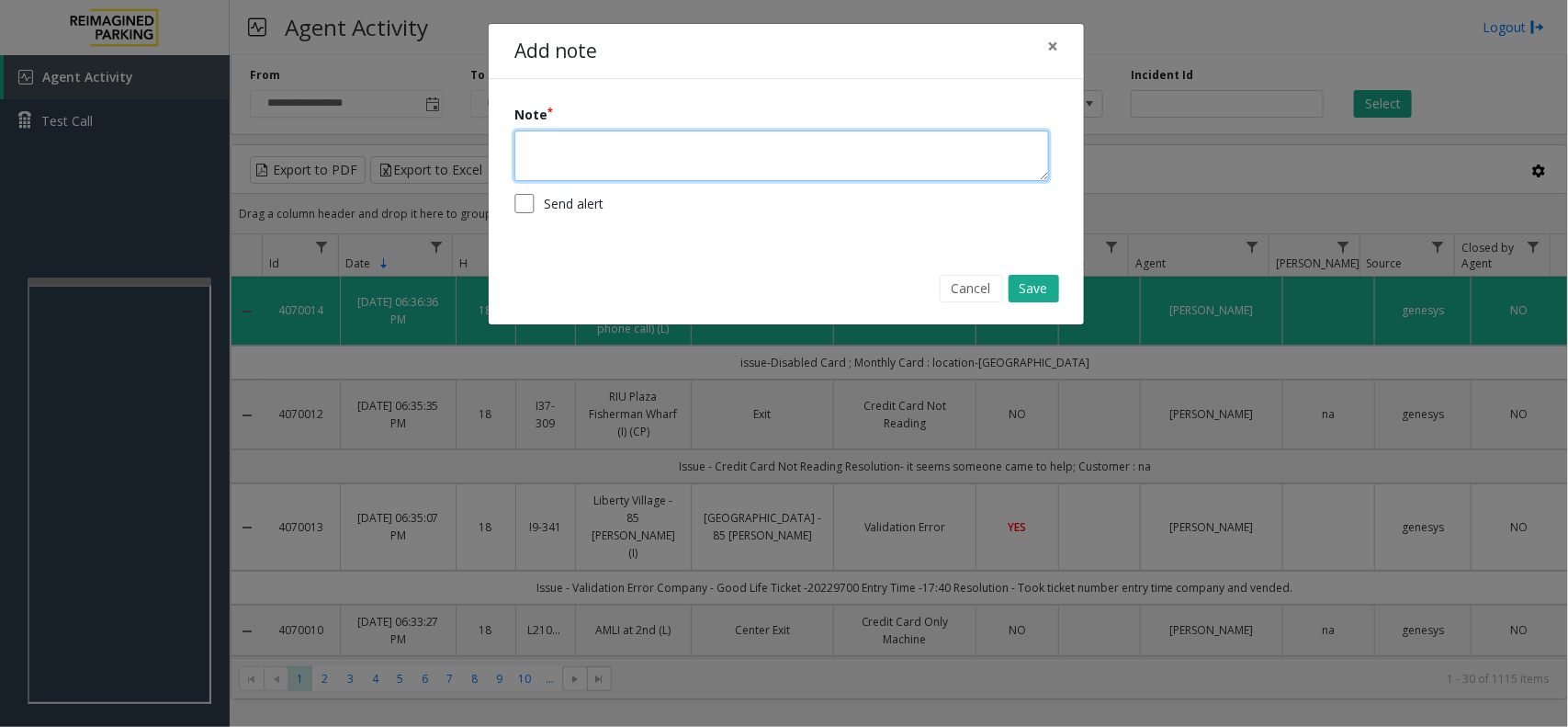
click at [774, 176] on textarea at bounding box center [781, 155] width 534 height 50
click at [764, 143] on textarea at bounding box center [781, 155] width 534 height 50
paste textarea "**********"
type textarea "**********"
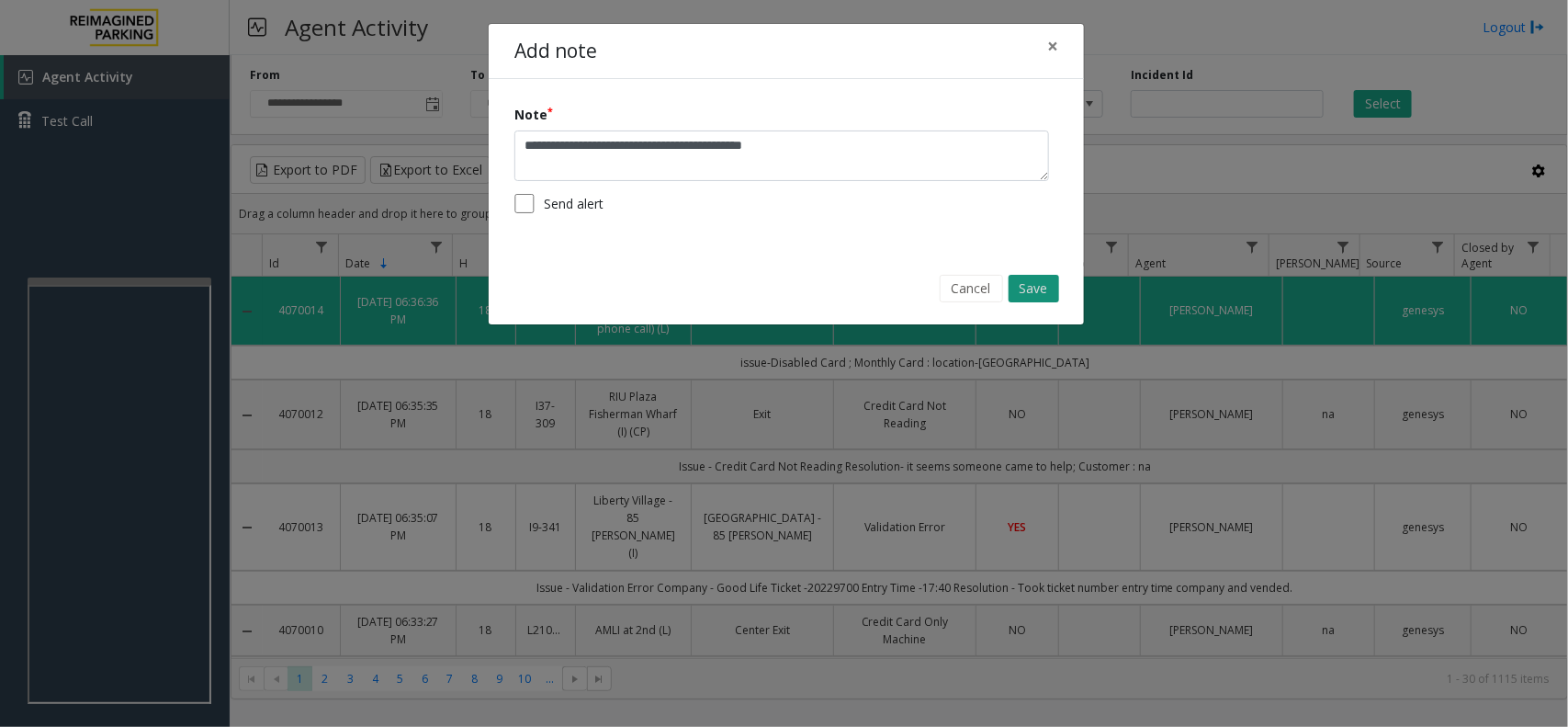
click at [1038, 282] on button "Save" at bounding box center [1034, 288] width 50 height 28
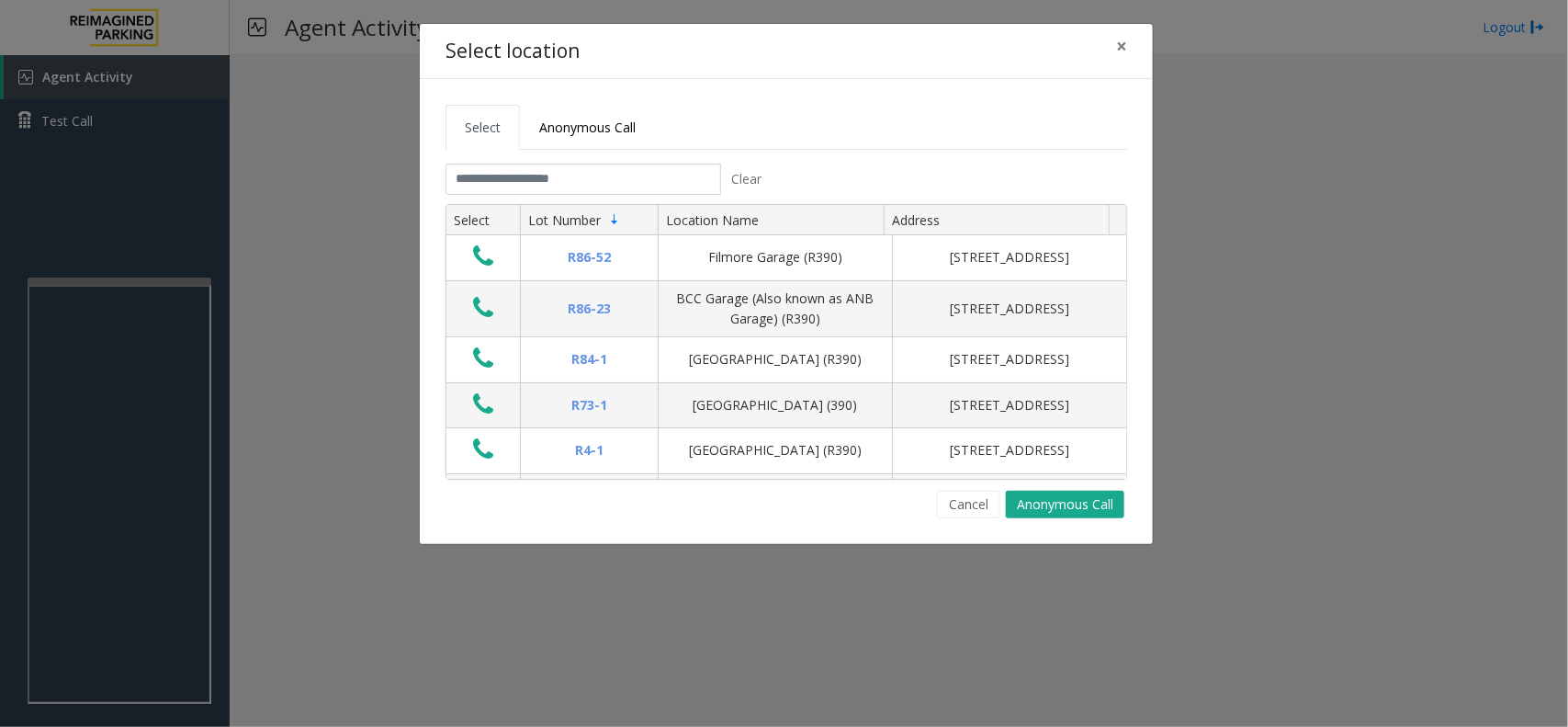
click at [964, 521] on div "Select Anonymous Call Clear Select Lot Number Location Name Address R86-52 Film…" at bounding box center [785, 311] width 733 height 465
click at [969, 506] on button "Cancel" at bounding box center [968, 505] width 64 height 28
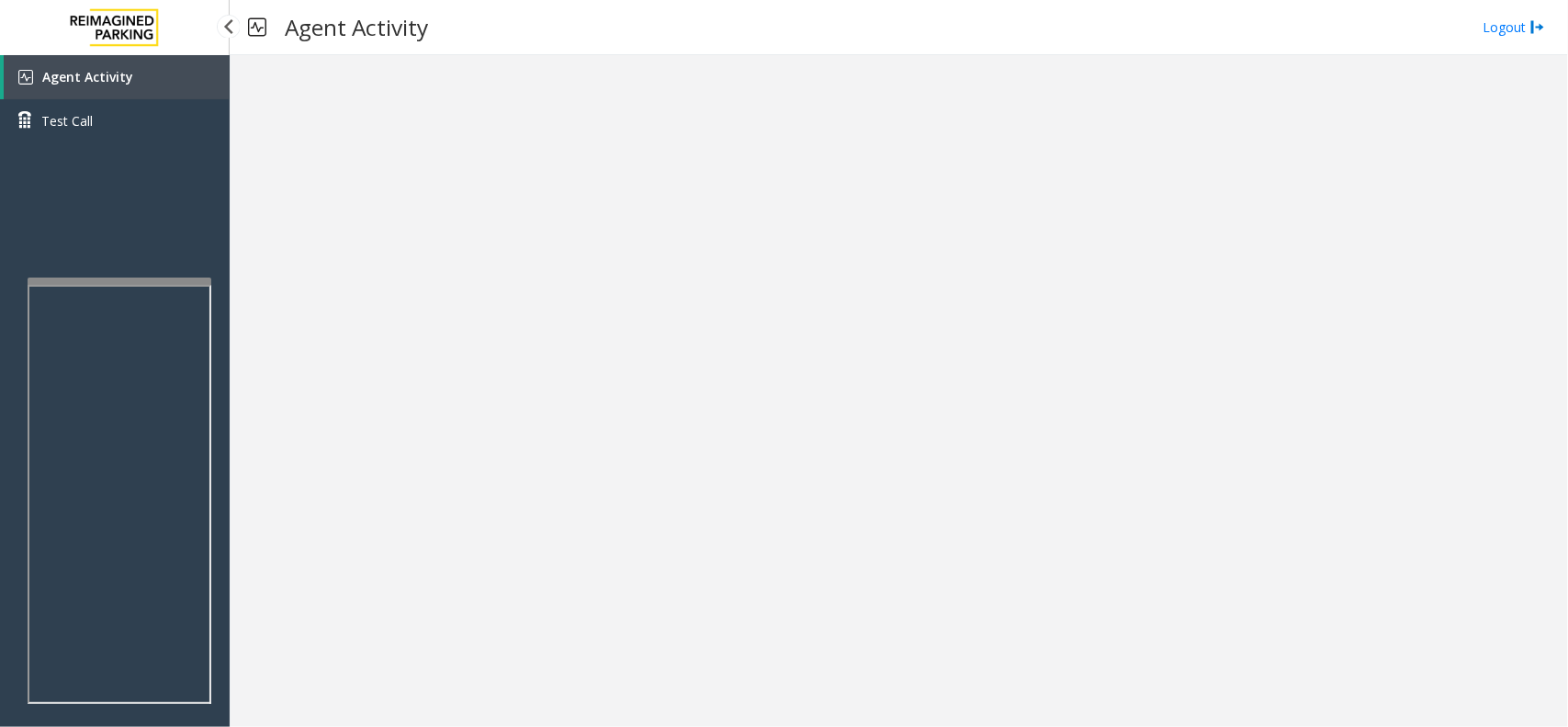
click at [166, 96] on link "Agent Activity" at bounding box center [116, 77] width 226 height 44
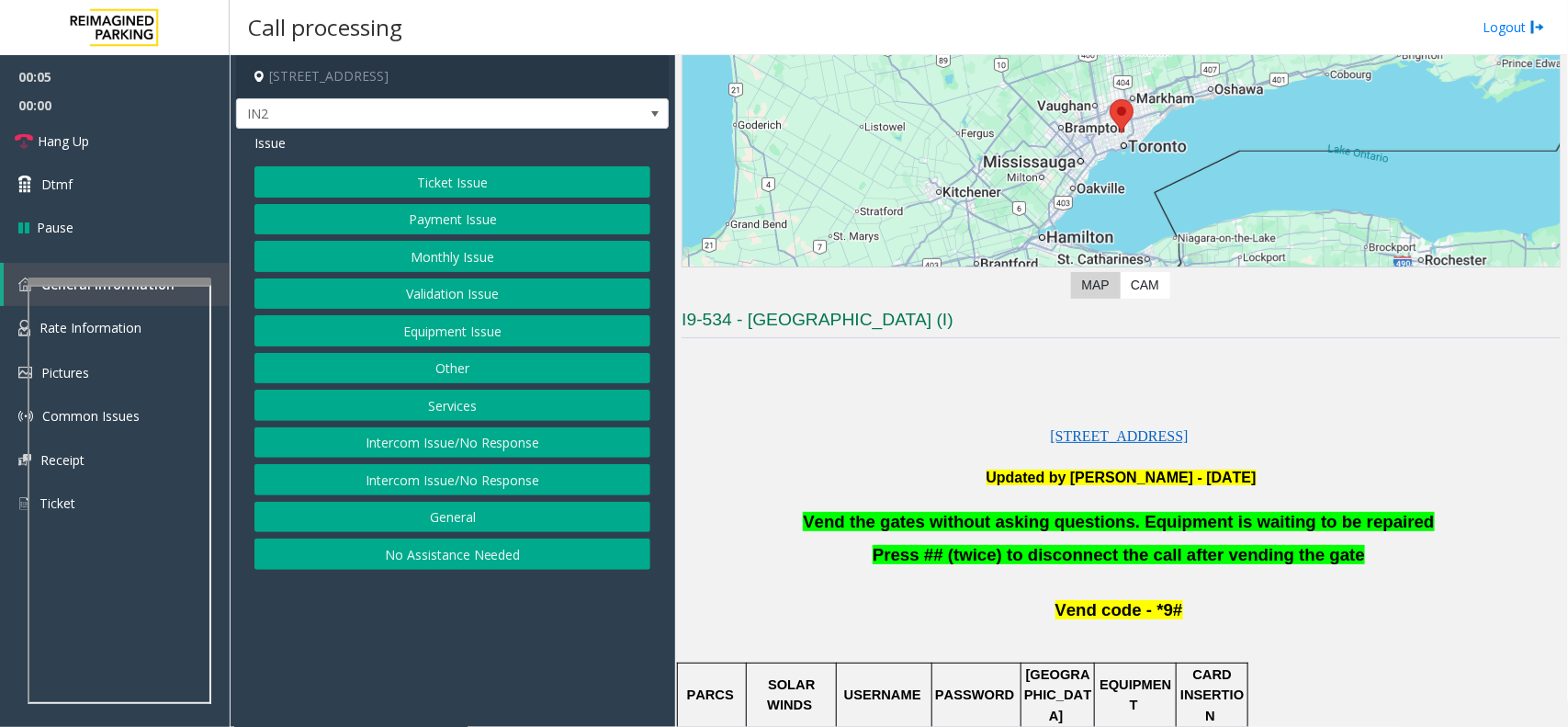
scroll to position [345, 0]
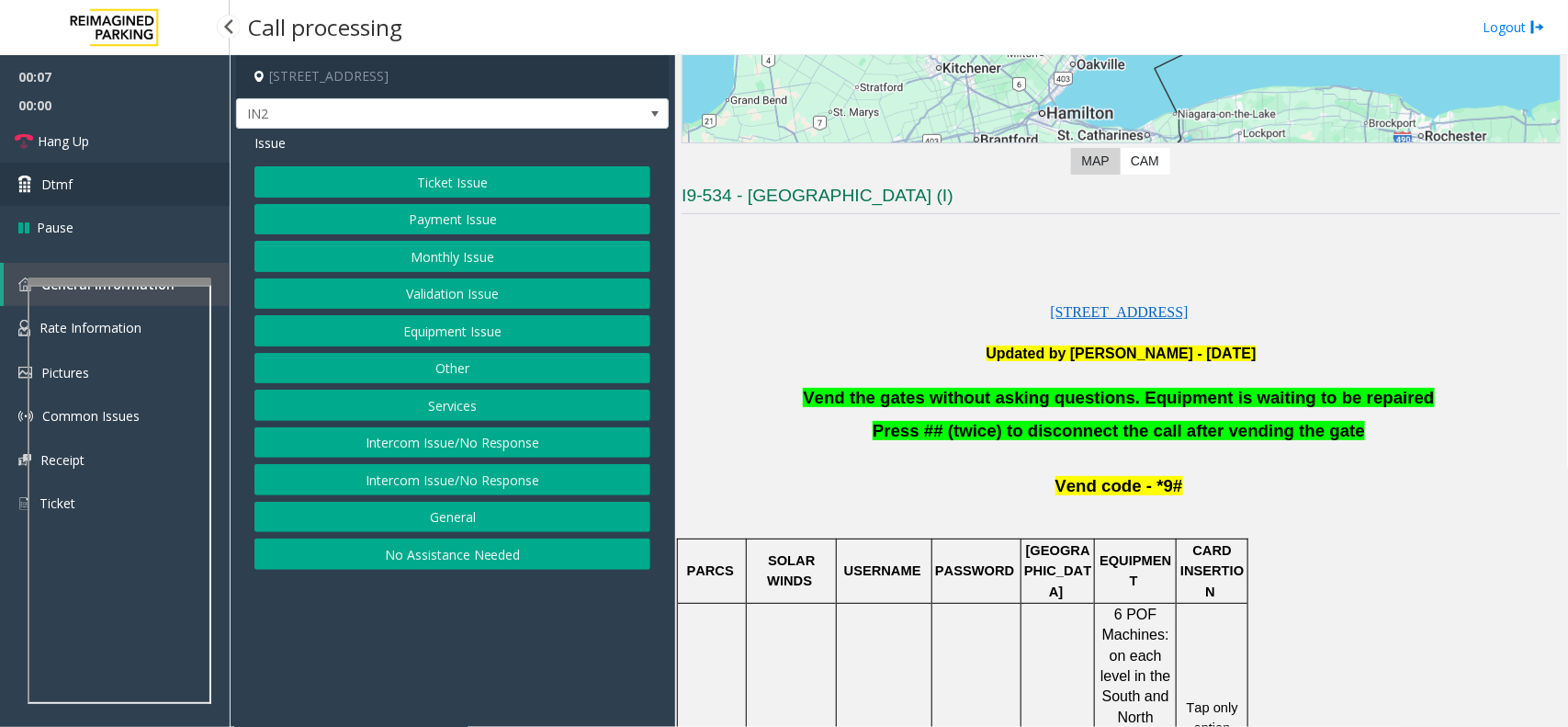
click at [133, 187] on link "Dtmf" at bounding box center [115, 184] width 230 height 43
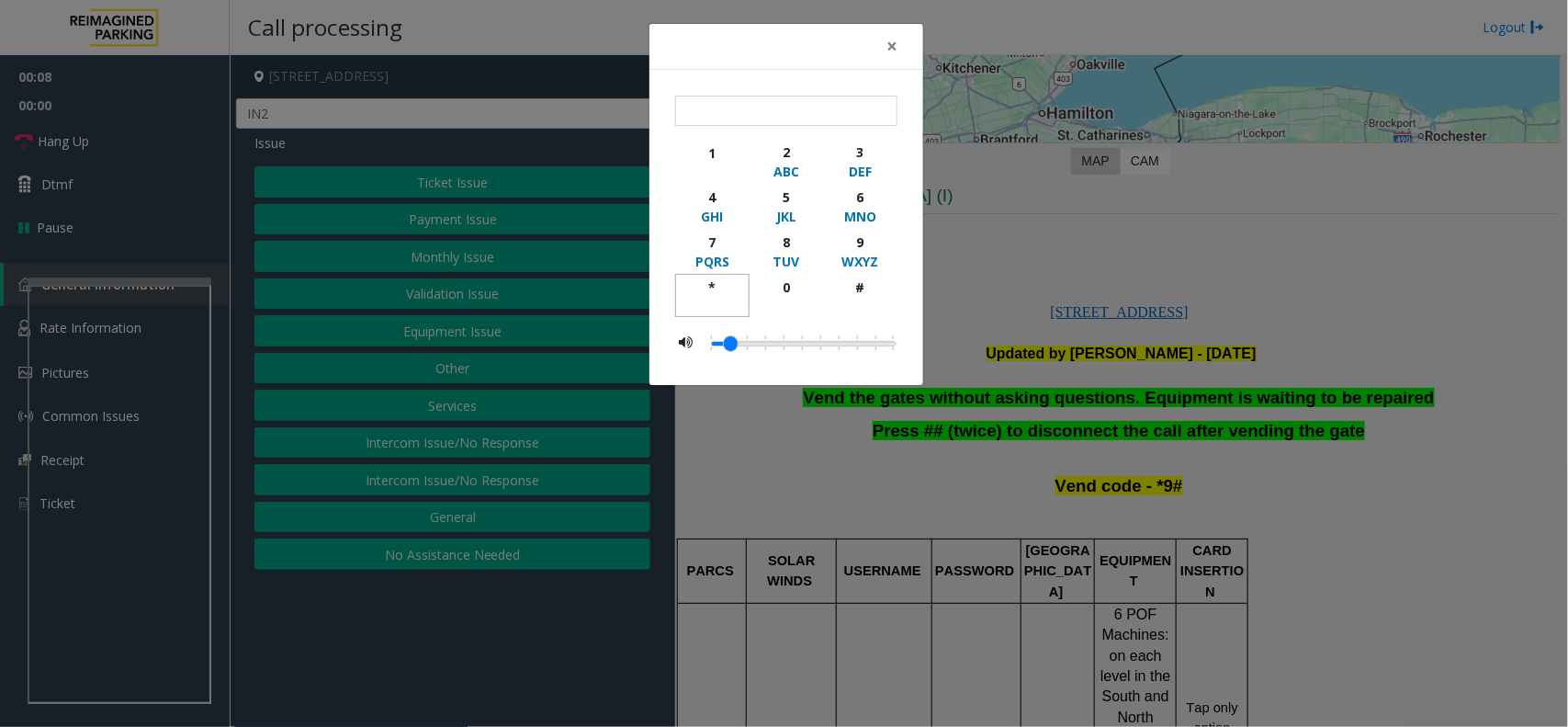
click at [714, 292] on div "*" at bounding box center [712, 287] width 50 height 19
click at [851, 226] on div "MNO" at bounding box center [860, 217] width 50 height 19
click at [865, 278] on div "#" at bounding box center [860, 287] width 50 height 19
click at [718, 282] on div "*" at bounding box center [712, 287] width 50 height 19
click at [882, 259] on div "WXYZ" at bounding box center [860, 261] width 50 height 19
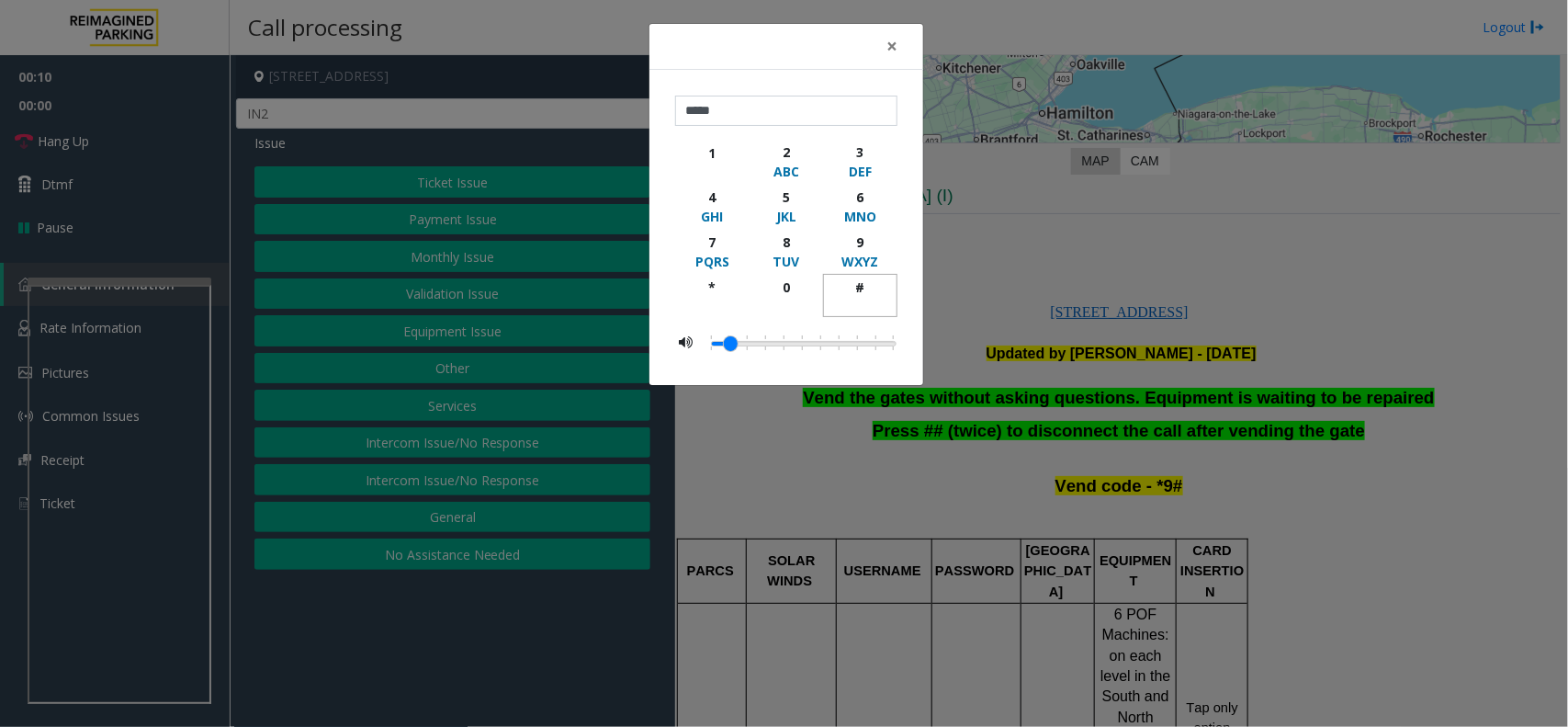
click at [883, 299] on div "button" at bounding box center [860, 304] width 50 height 16
type input "******"
click at [1044, 328] on div "× ****** 1 2 ABC 3 DEF 4 GHI 5 JKL 6 MNO 7 PQRS 8 TUV 9 WXYZ * 0 #" at bounding box center [784, 363] width 1568 height 727
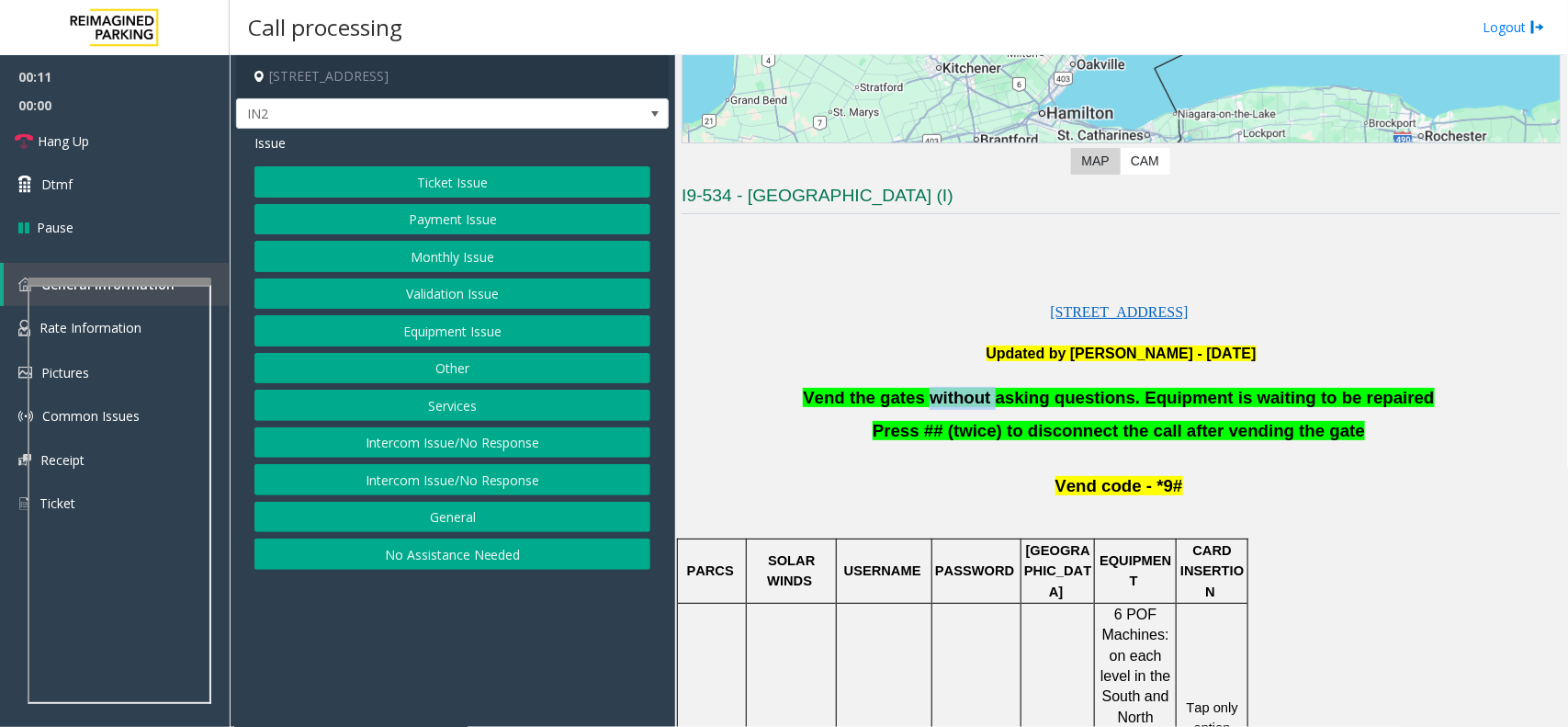
click at [966, 396] on span "Vend the gates without asking questions. Equipment is waiting to be repaired" at bounding box center [1118, 398] width 630 height 19
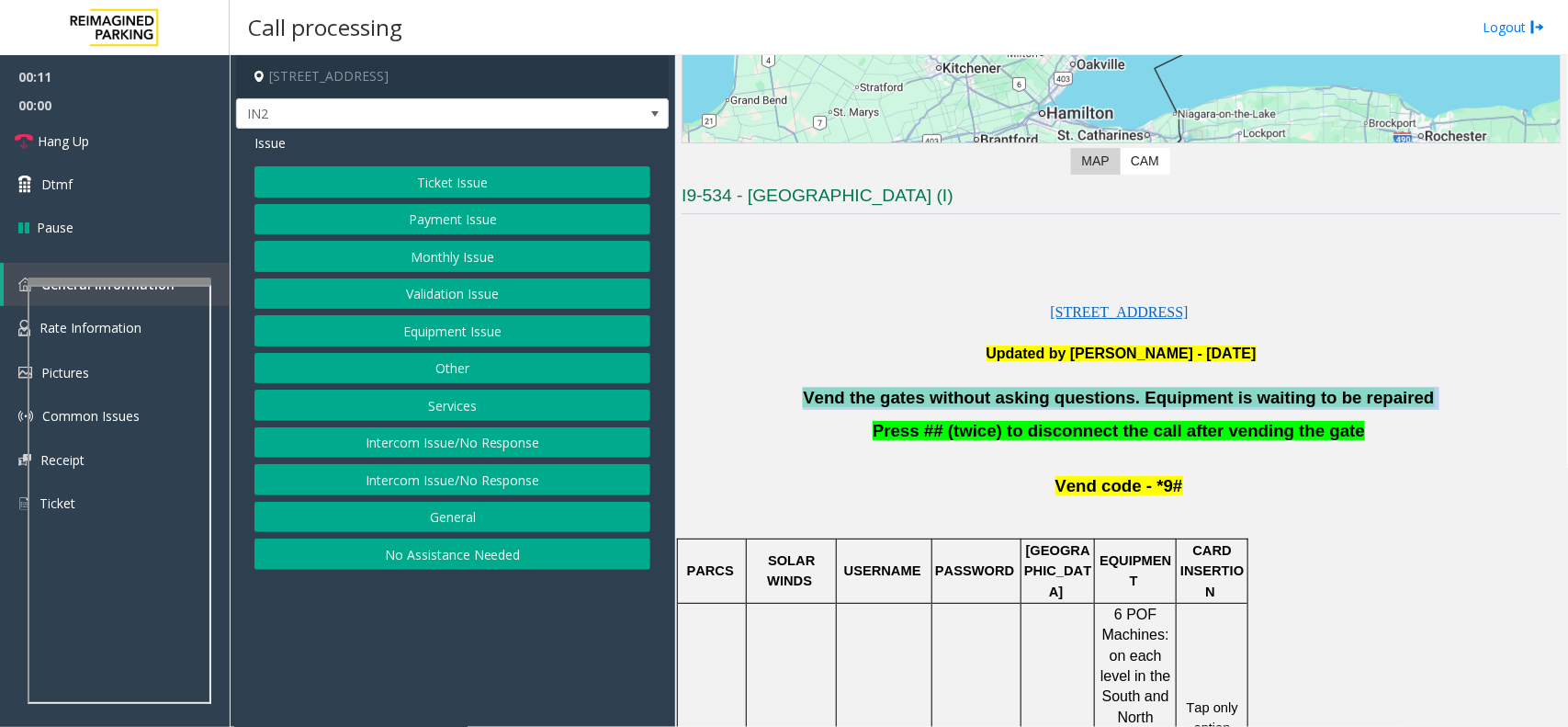
click at [966, 396] on span "Vend the gates without asking questions. Equipment is waiting to be repaired" at bounding box center [1118, 398] width 630 height 19
copy p "Vend the gates without asking questions. Equipment is waiting to be repaired"
click at [501, 326] on button "Equipment Issue" at bounding box center [451, 330] width 396 height 31
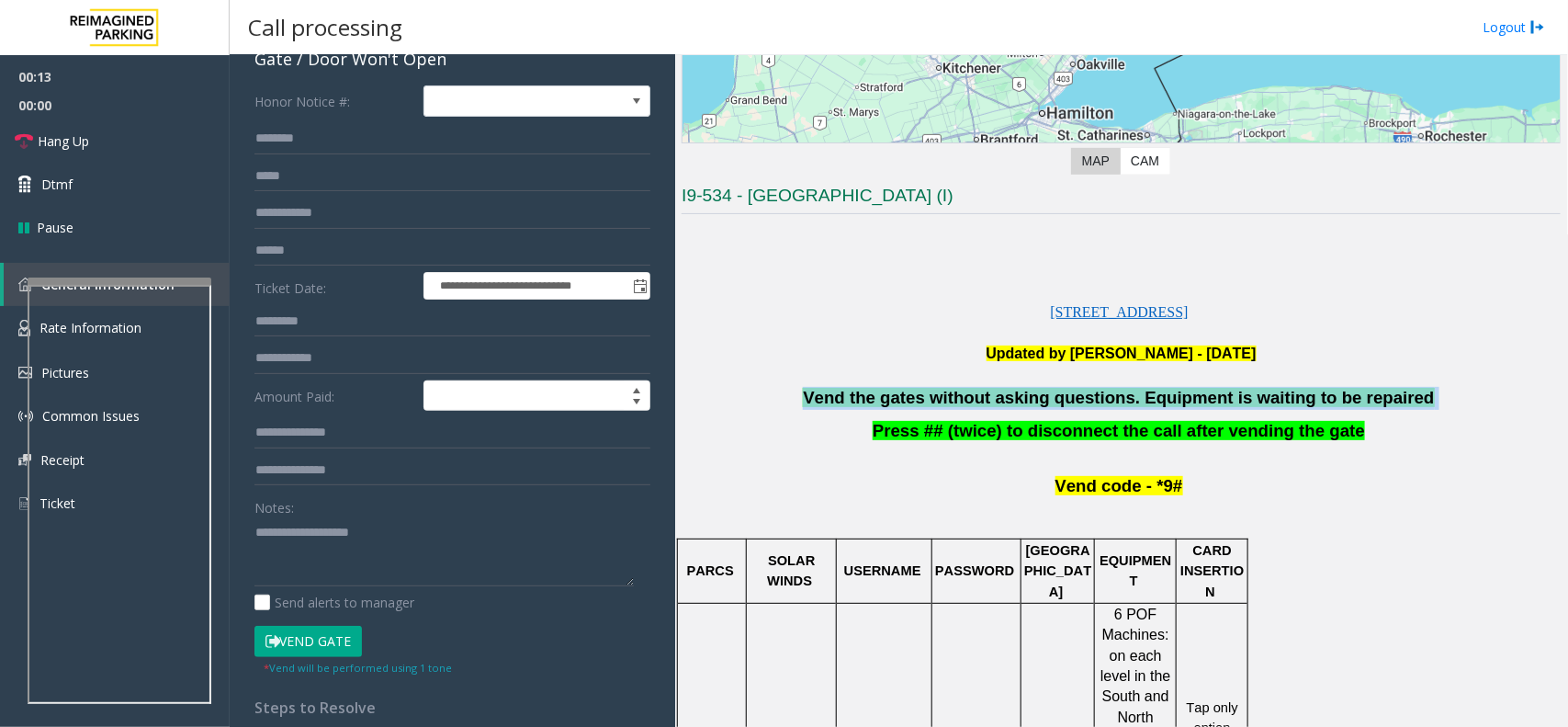
scroll to position [230, 0]
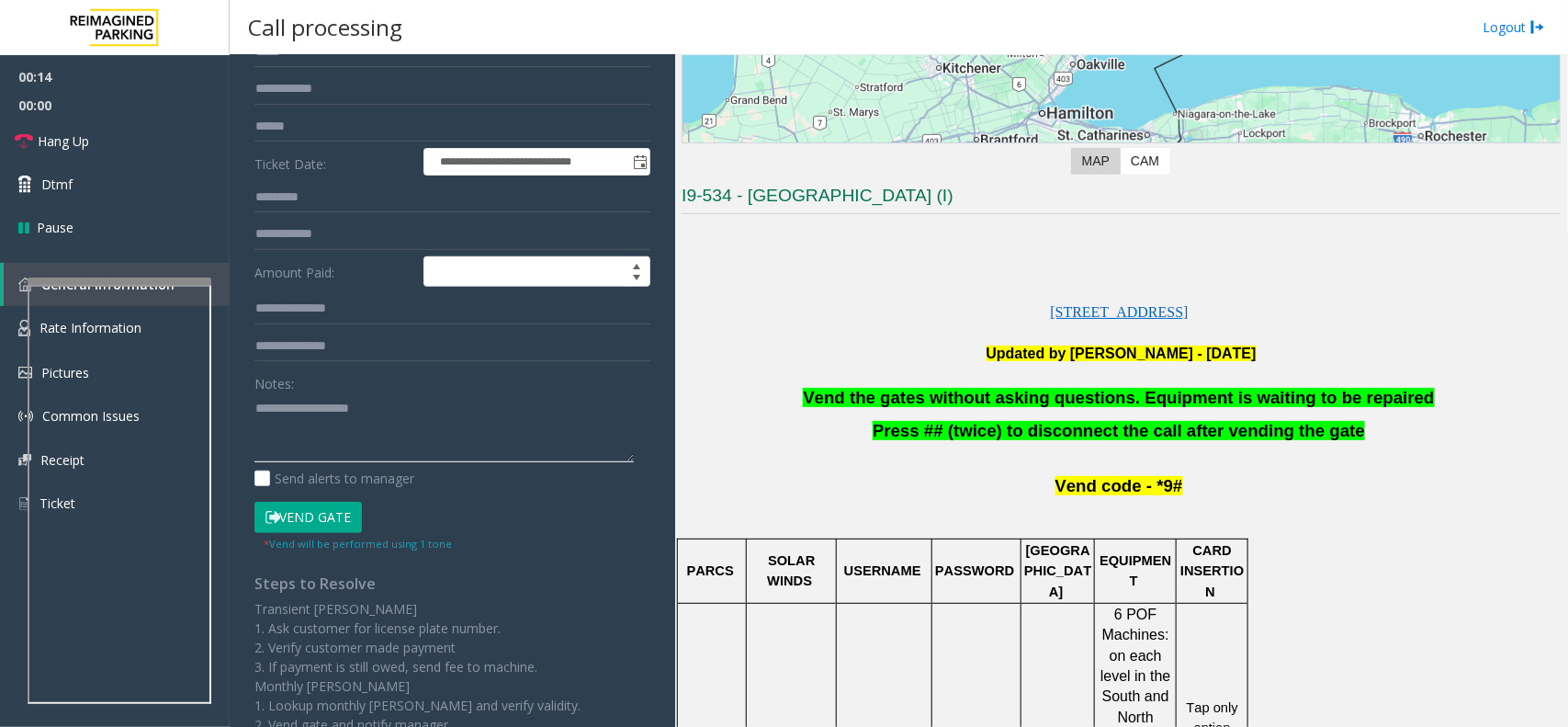
paste textarea "**********"
type textarea "**********"
click at [161, 150] on link "Hang Up" at bounding box center [115, 141] width 230 height 43
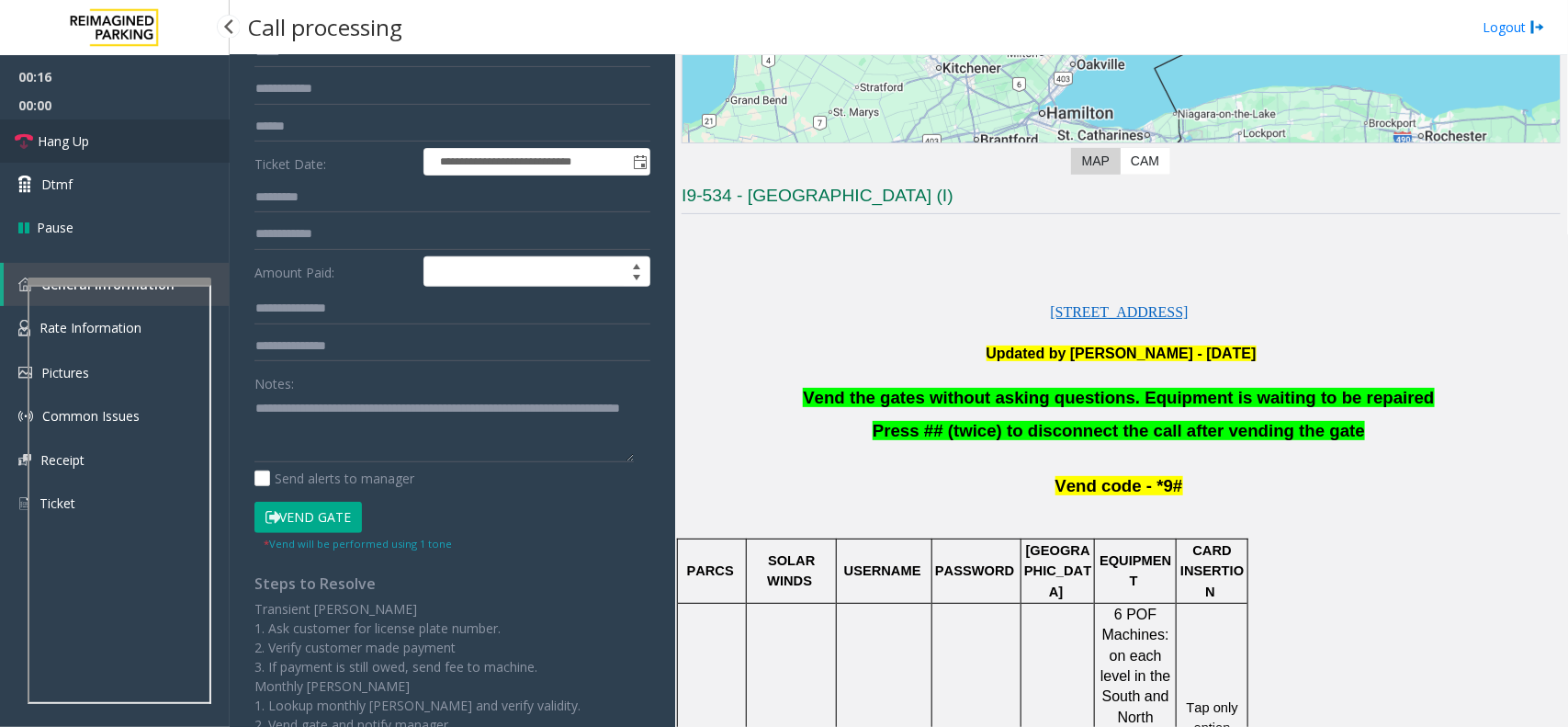
click at [161, 150] on link "Hang Up" at bounding box center [115, 141] width 230 height 43
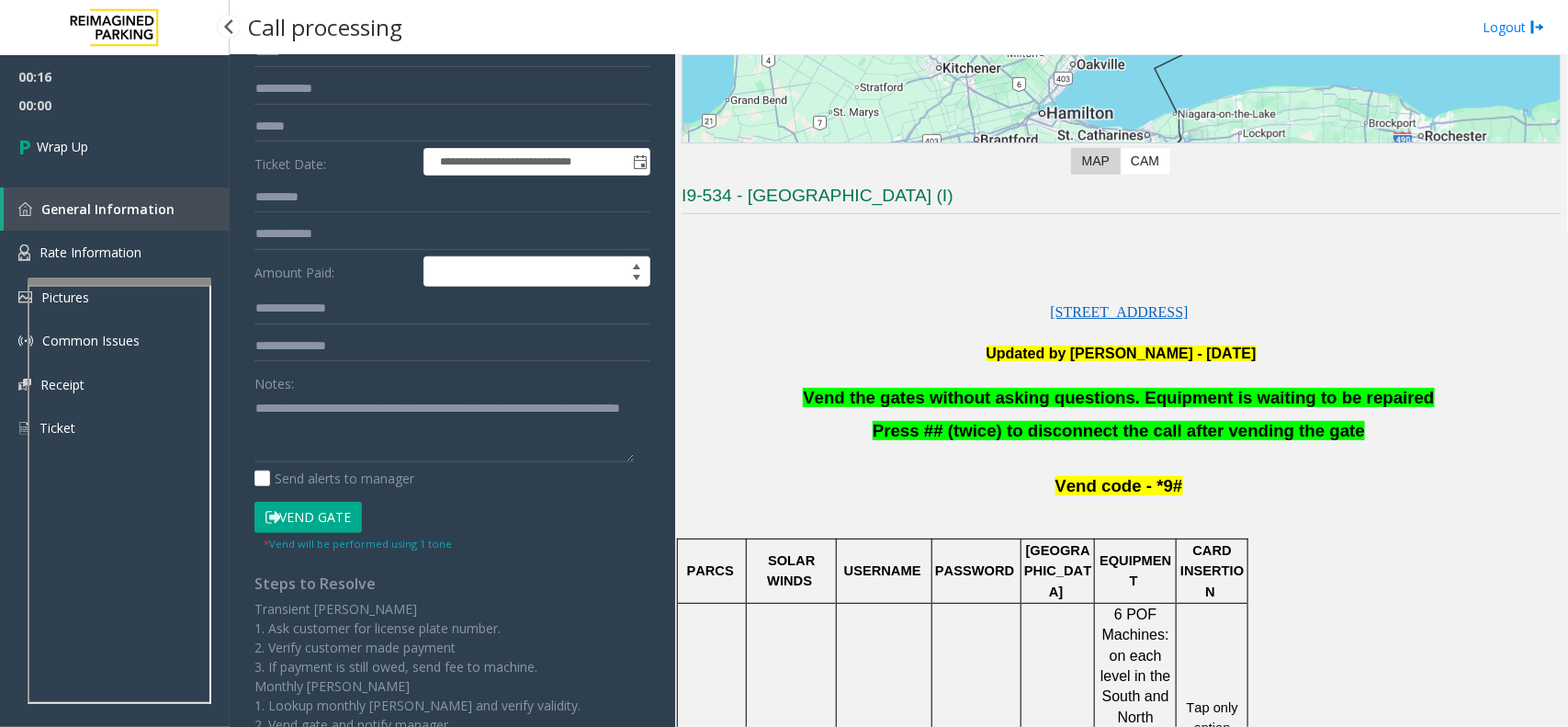
click at [161, 150] on link "Wrap Up" at bounding box center [115, 146] width 230 height 54
click at [159, 150] on link "Wrap Up" at bounding box center [115, 146] width 230 height 54
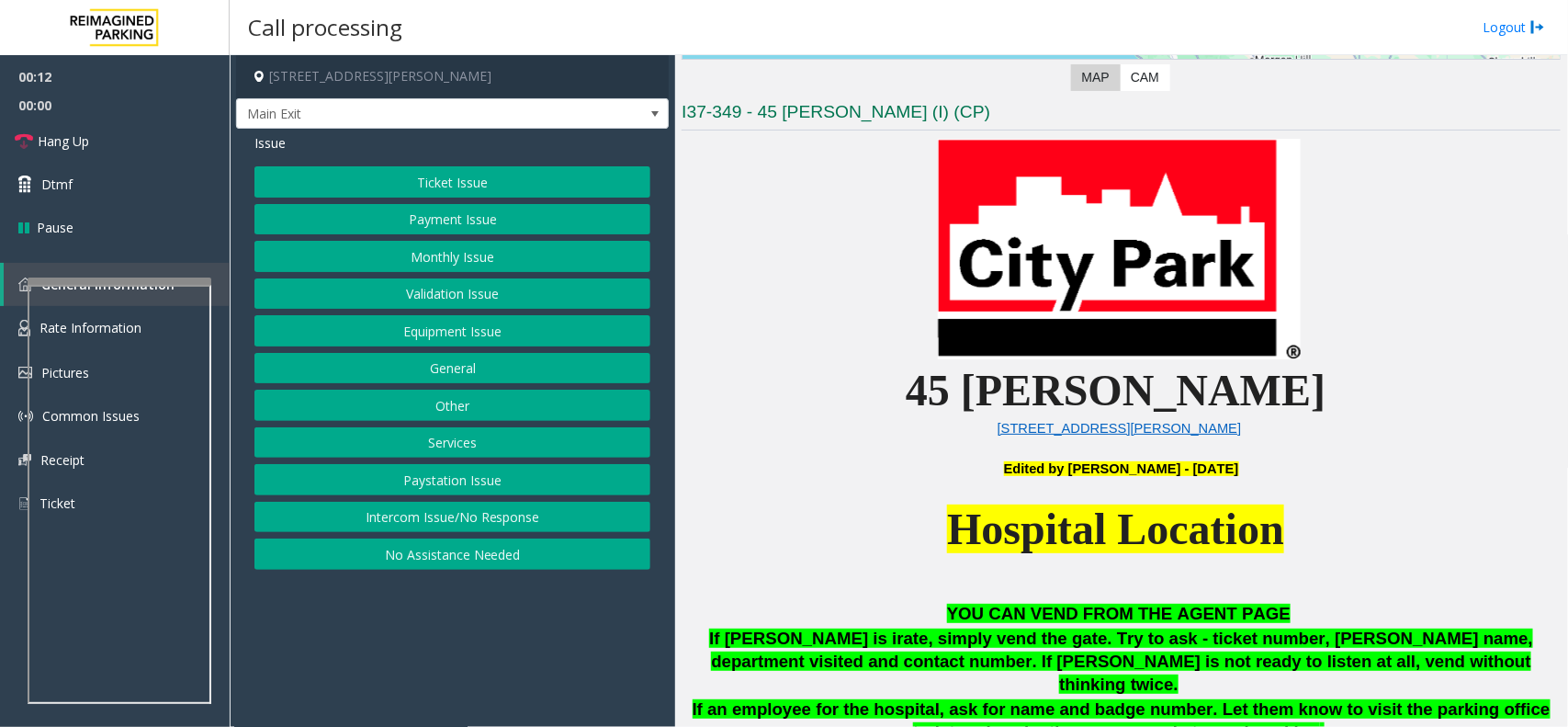
scroll to position [459, 0]
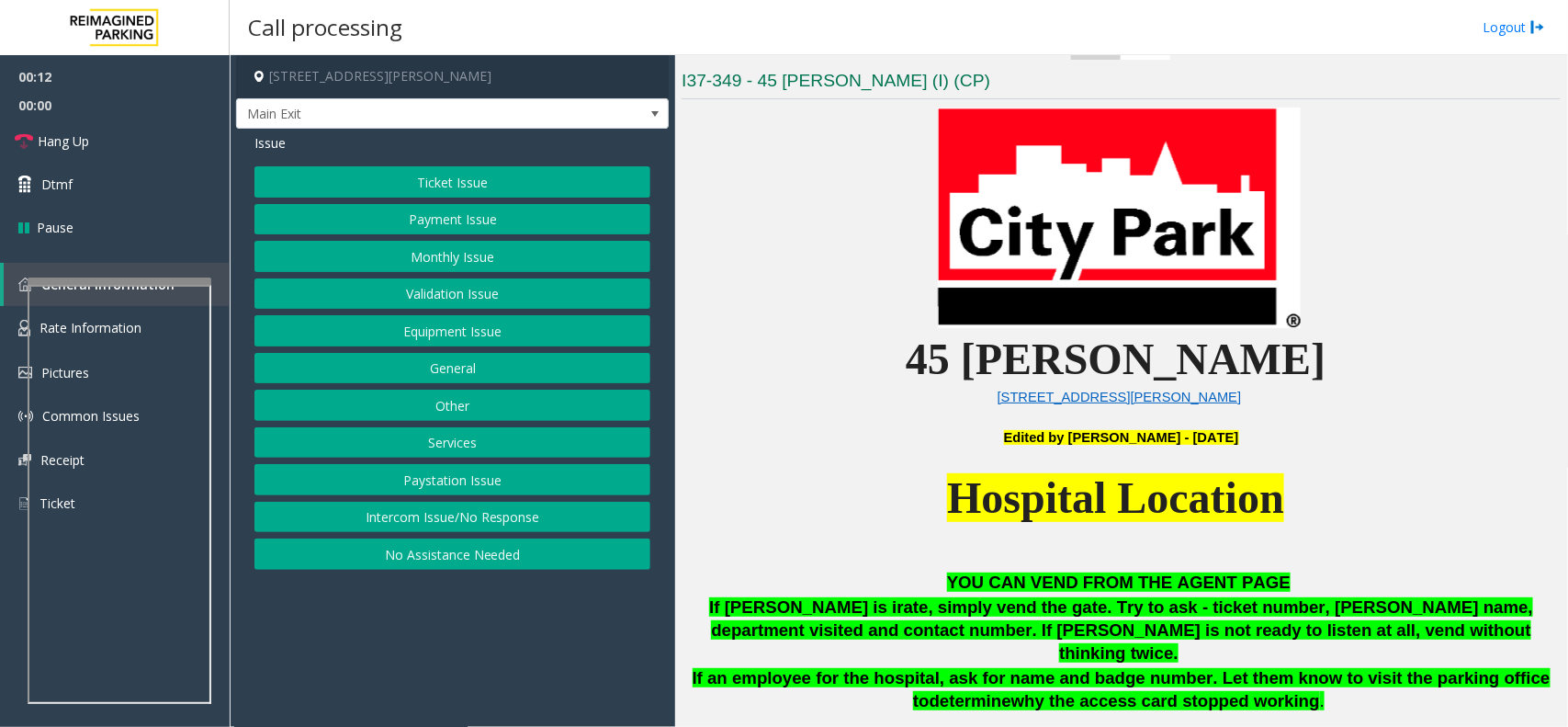
click at [580, 525] on button "Intercom Issue/No Response" at bounding box center [451, 517] width 396 height 31
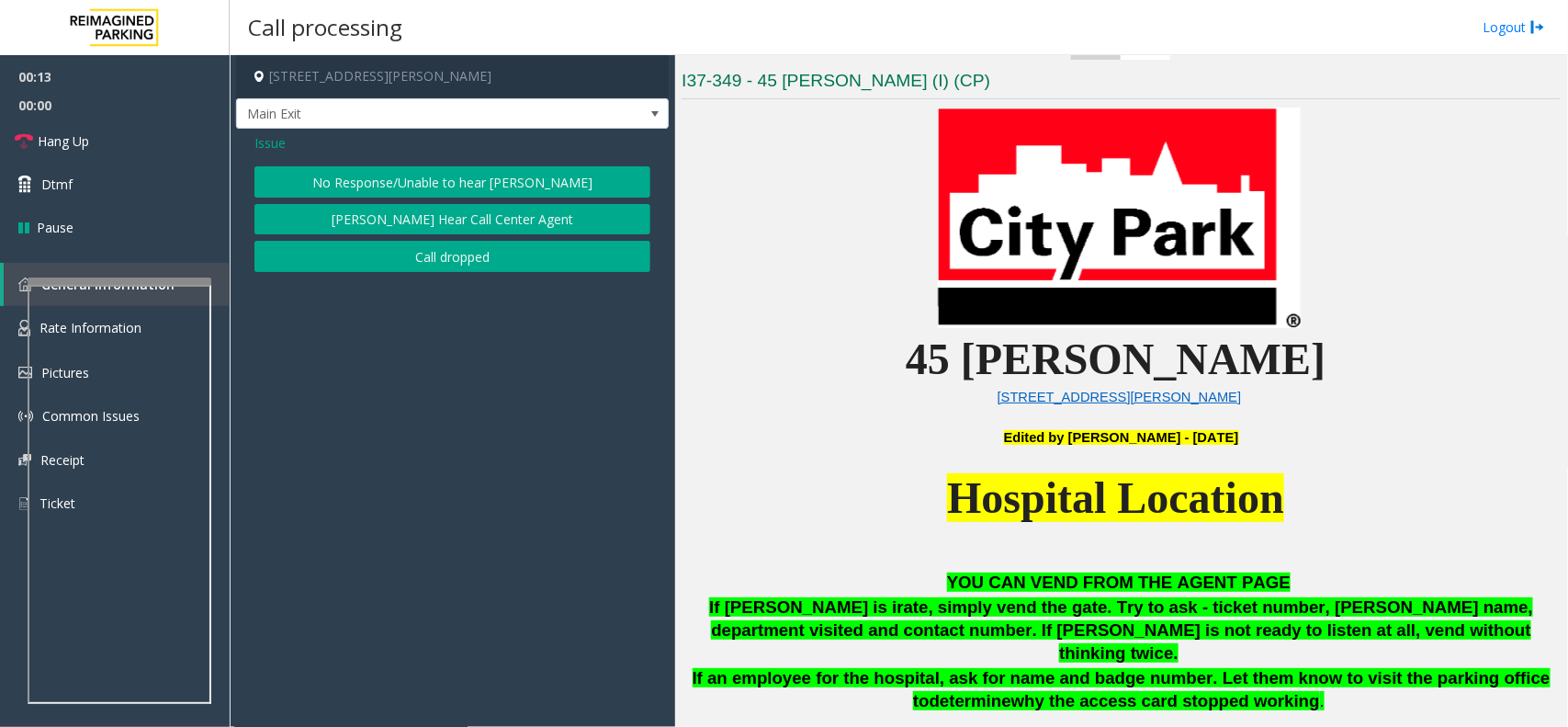
click at [427, 175] on button "No Response/Unable to hear [PERSON_NAME]" at bounding box center [451, 182] width 396 height 31
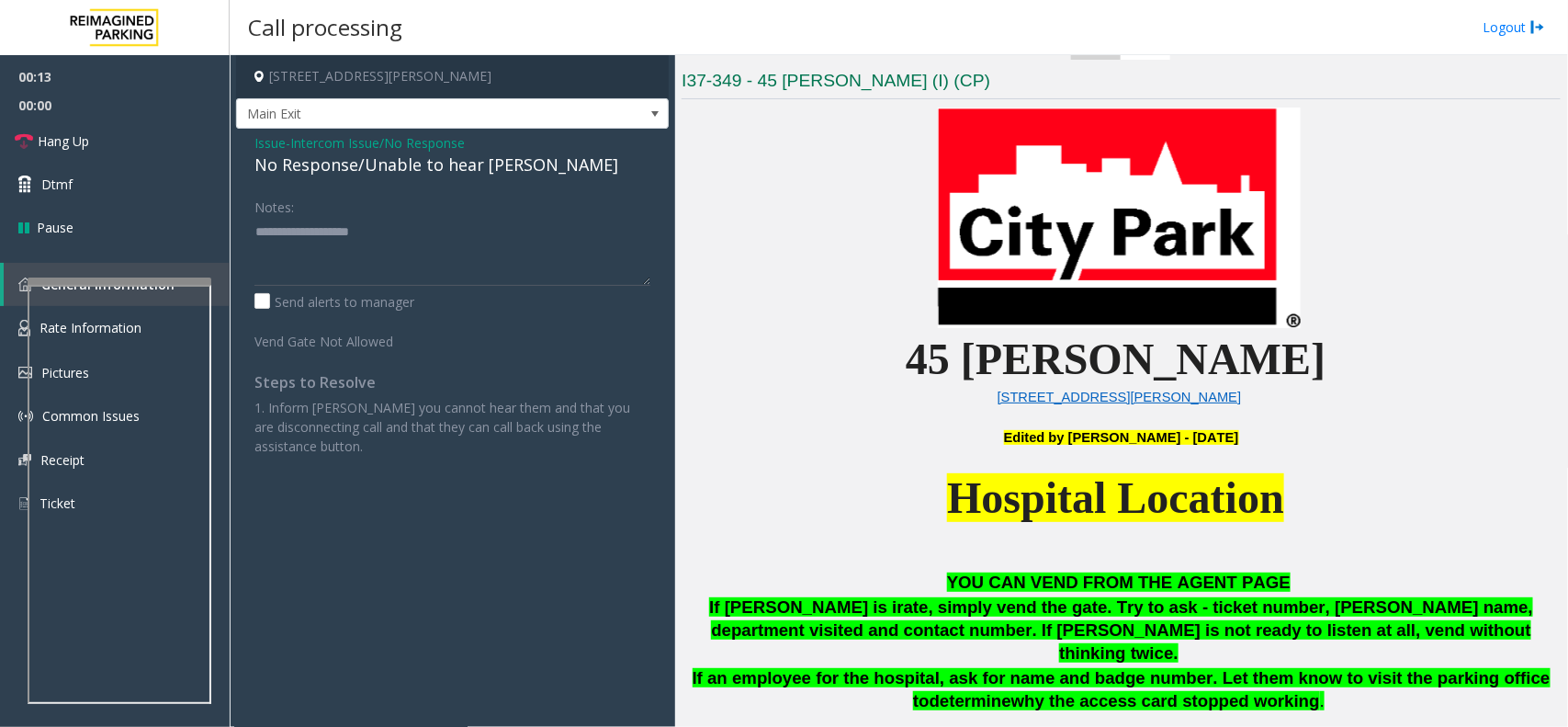
click at [427, 175] on div "No Response/Unable to hear [PERSON_NAME]" at bounding box center [451, 165] width 396 height 25
type textarea "**********"
click at [131, 161] on ul "00:15 00:00 Hang Up Dtmf Pause" at bounding box center [115, 151] width 230 height 194
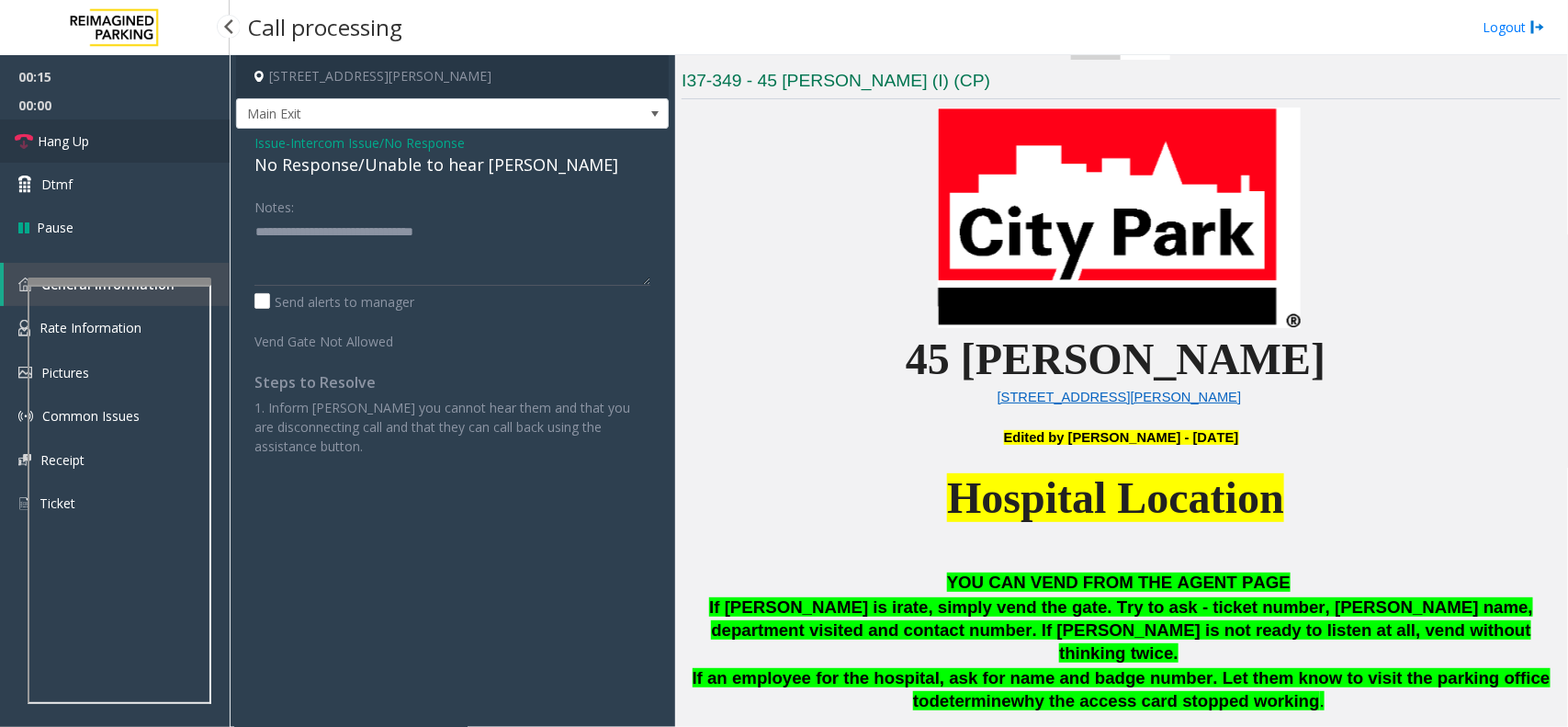
click at [131, 161] on link "Hang Up" at bounding box center [115, 141] width 230 height 43
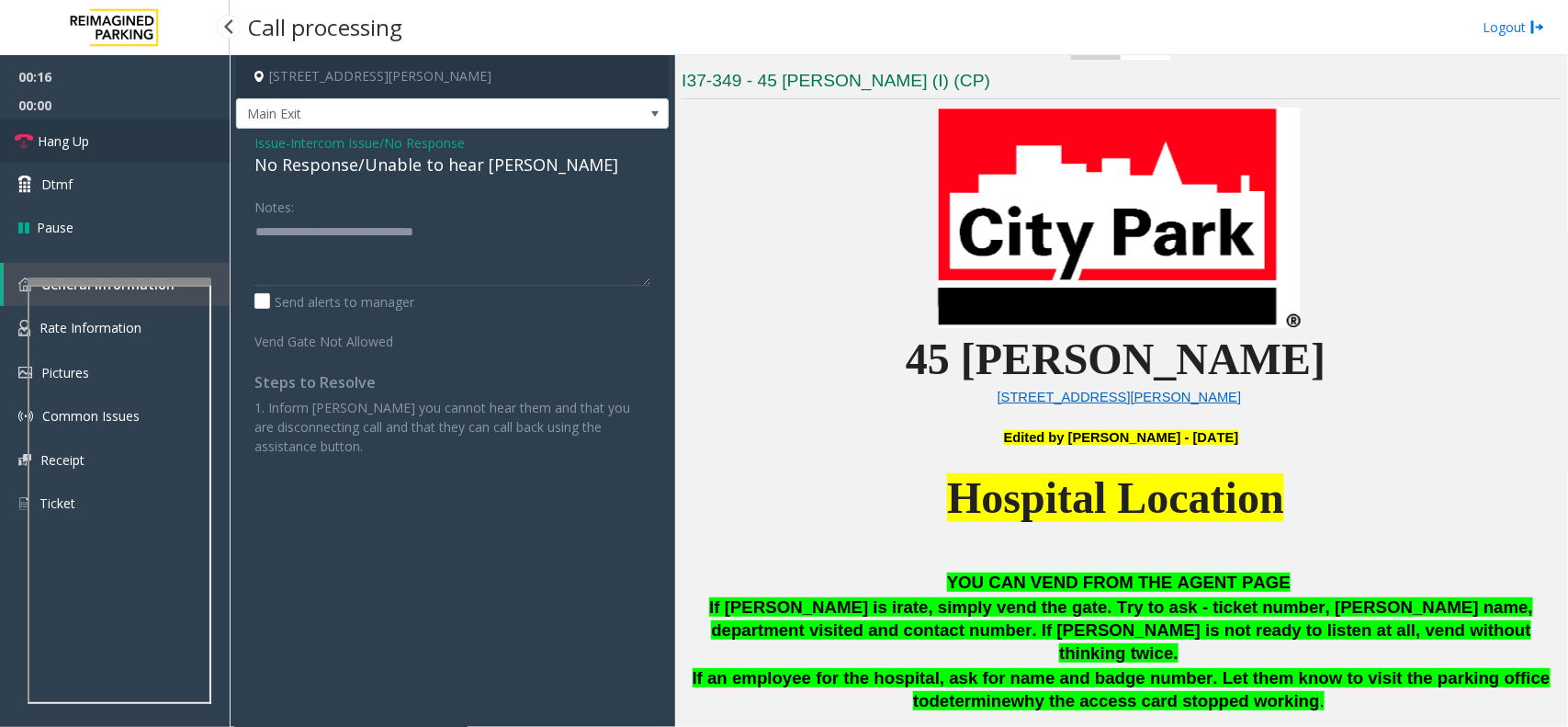
click at [131, 161] on link "Hang Up" at bounding box center [115, 141] width 230 height 43
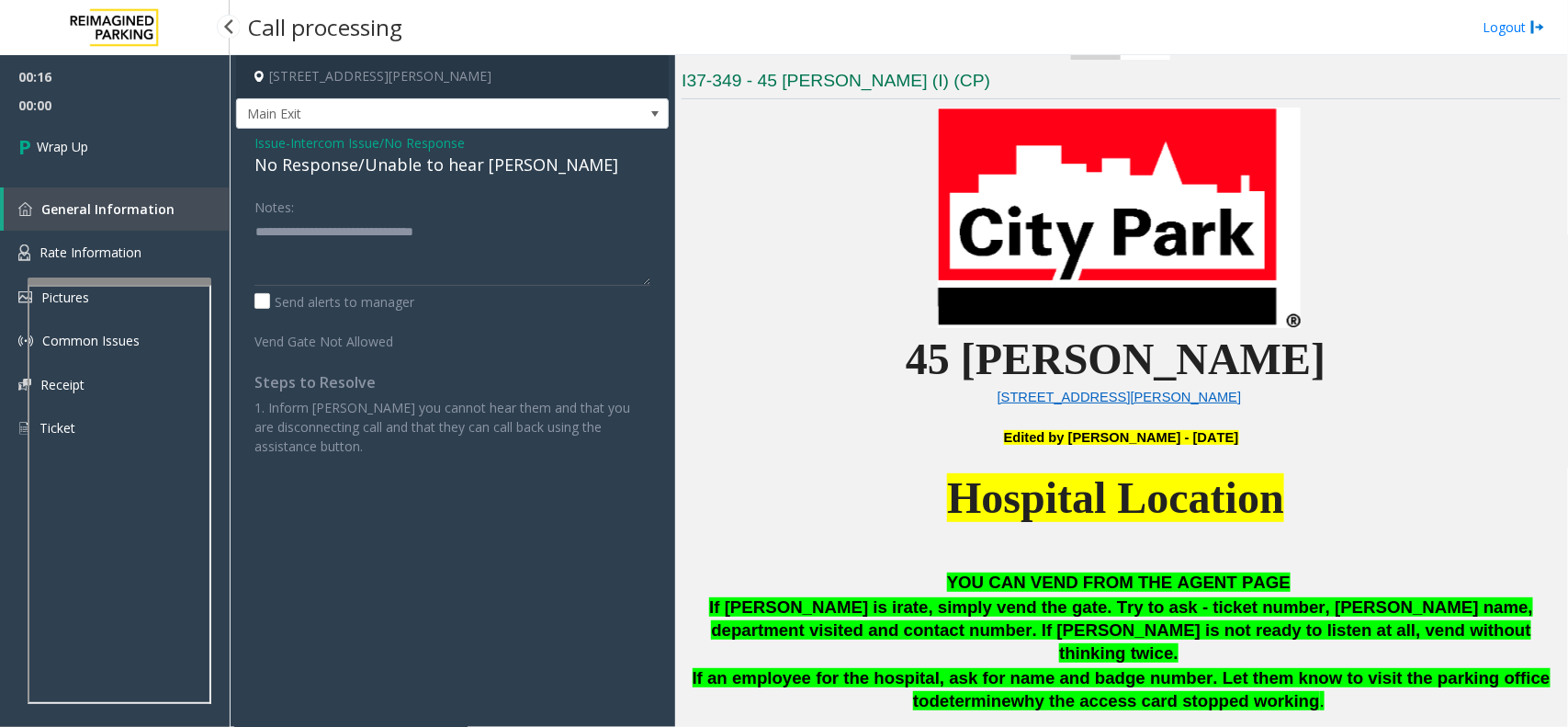
click at [131, 161] on link "Wrap Up" at bounding box center [115, 146] width 230 height 54
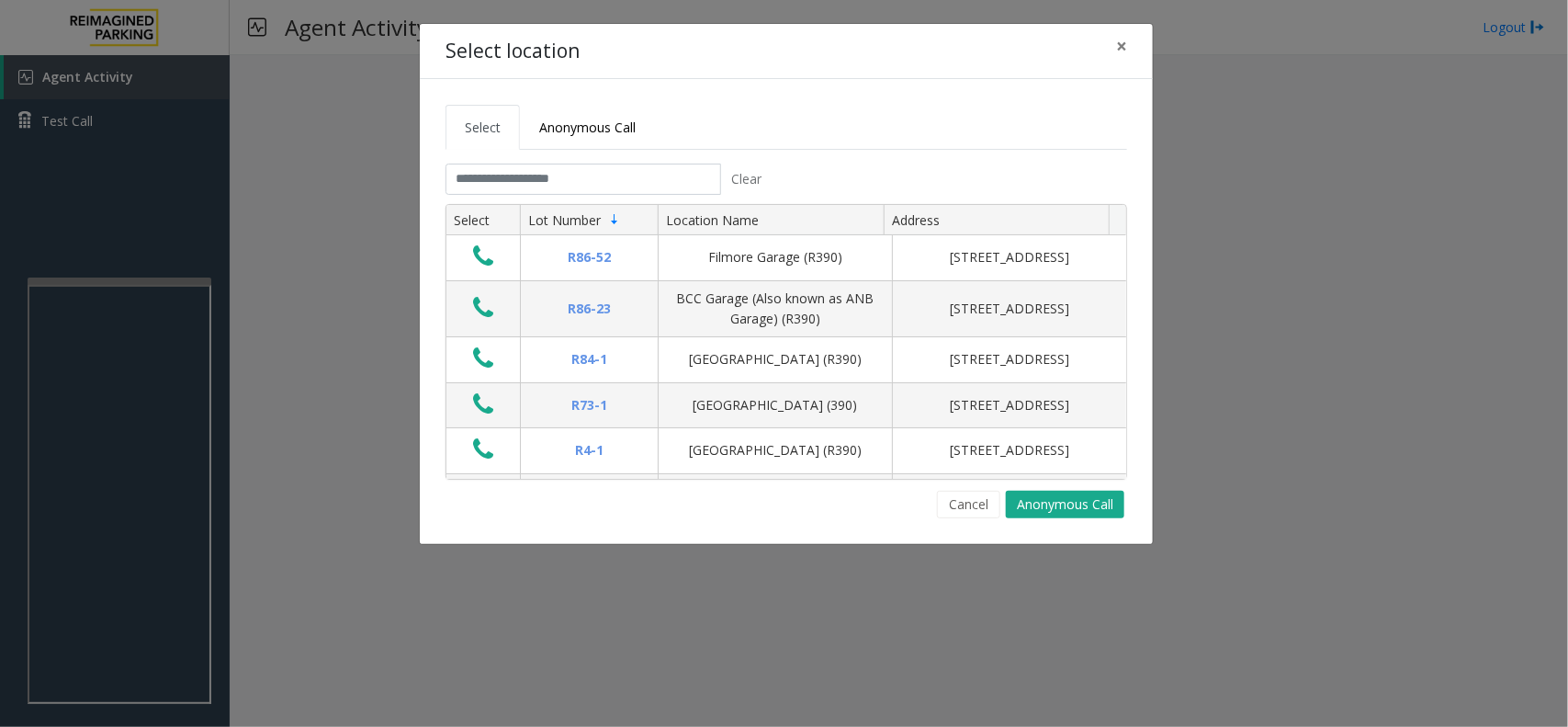
click at [974, 520] on div "Select Anonymous Call Clear Select Lot Number Location Name Address R86-52 Film…" at bounding box center [785, 311] width 733 height 465
click at [971, 517] on button "Cancel" at bounding box center [968, 505] width 64 height 28
